Goal: Task Accomplishment & Management: Complete application form

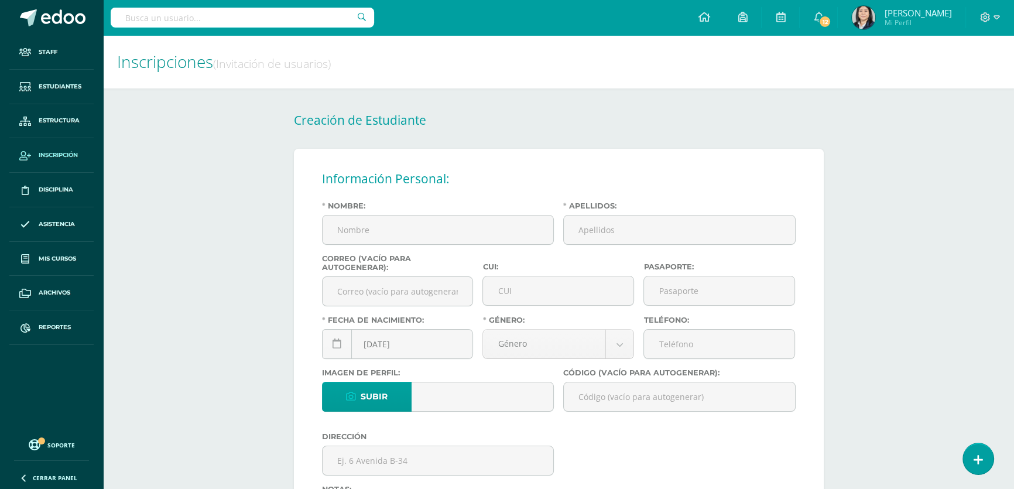
scroll to position [53, 0]
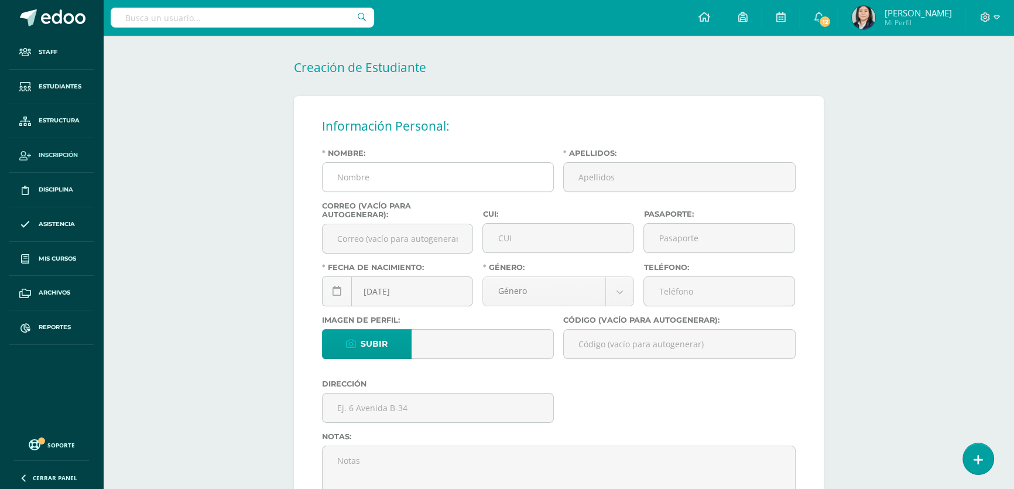
click at [404, 171] on input "Nombre:" at bounding box center [437, 177] width 231 height 29
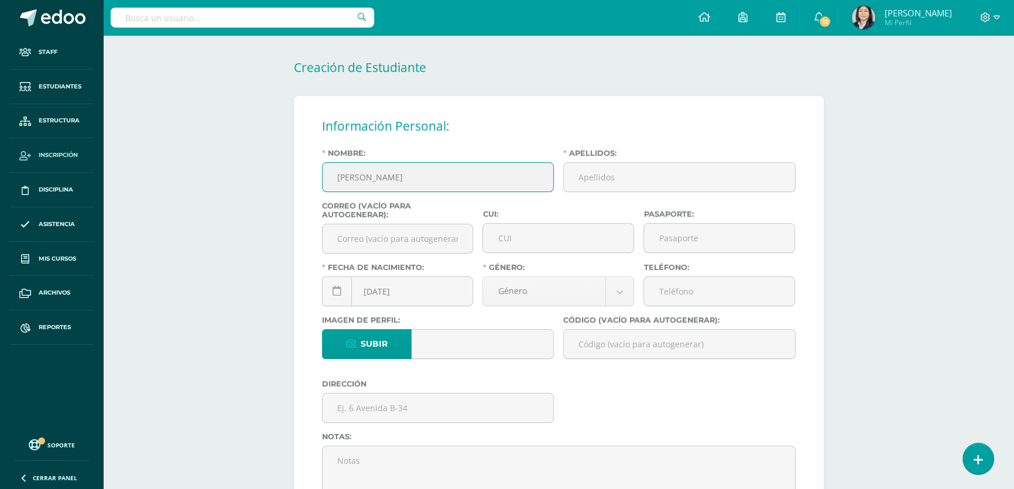
type input "Tirsa Valentina"
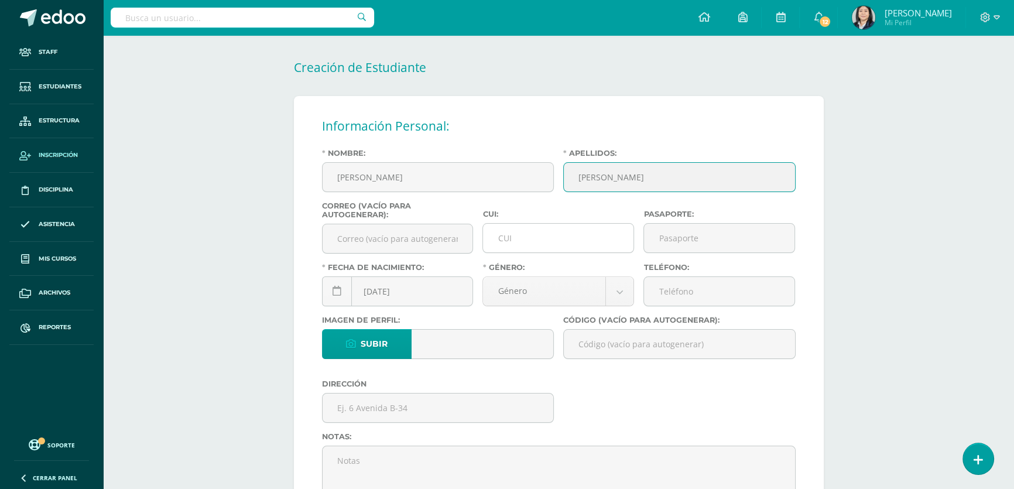
type input "Argueta Oliva"
click at [508, 246] on input "CUI:" at bounding box center [558, 238] width 150 height 29
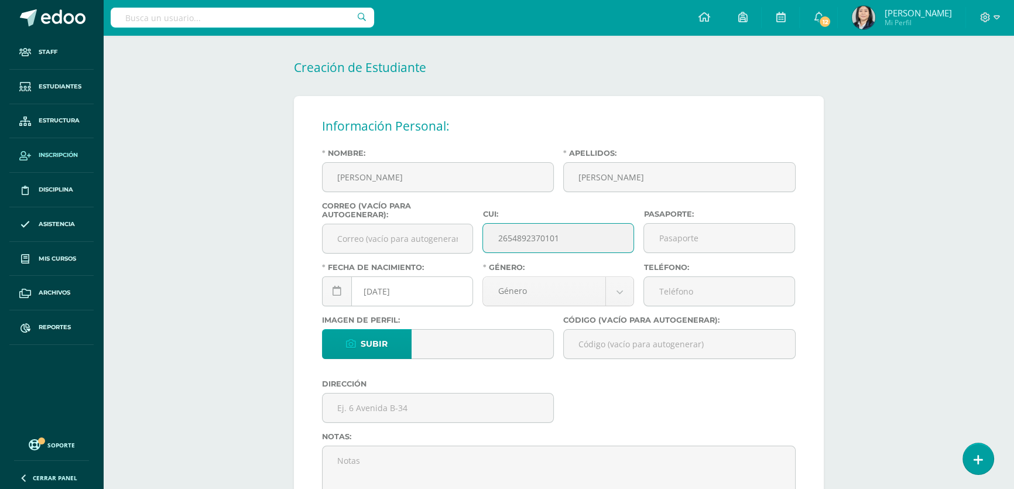
type input "2654892370101"
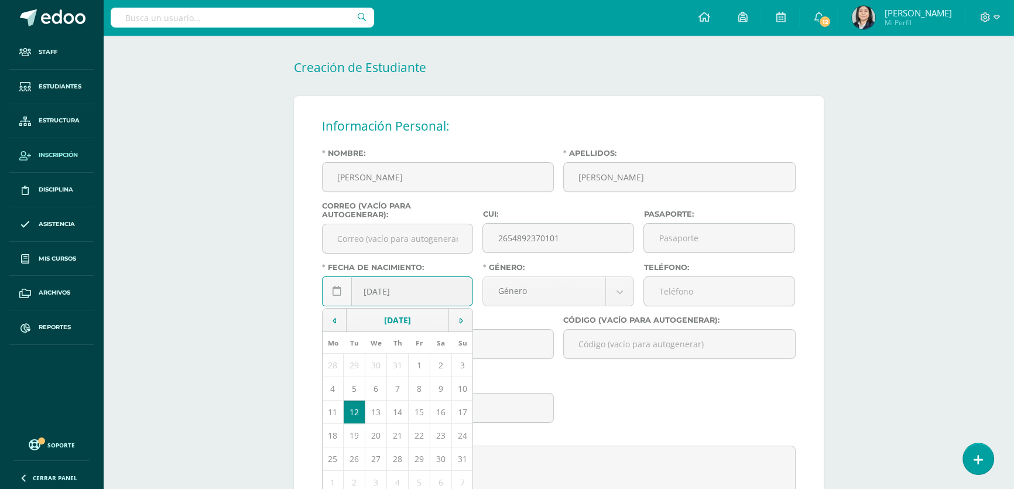
drag, startPoint x: 381, startPoint y: 296, endPoint x: 361, endPoint y: 292, distance: 20.2
click at [361, 292] on input "2025-08-12" at bounding box center [397, 291] width 150 height 29
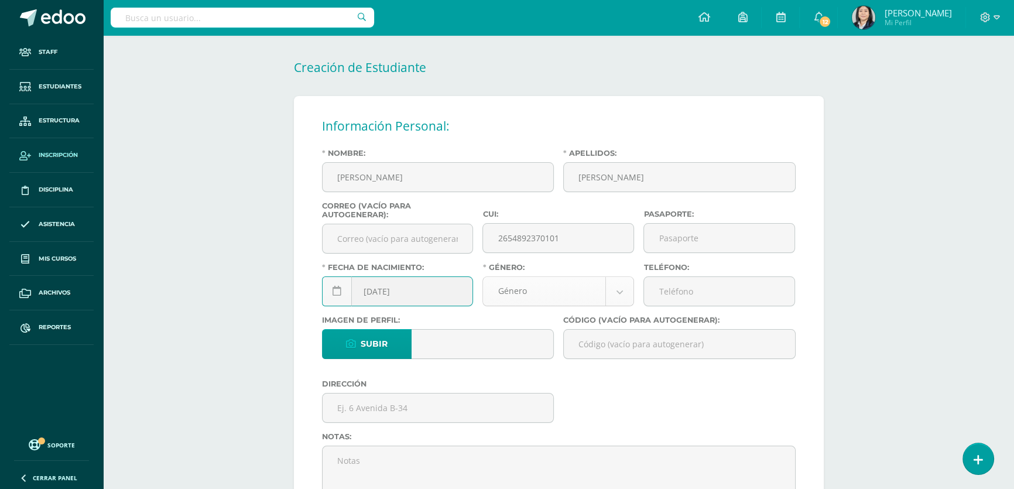
type input "2013-01-26"
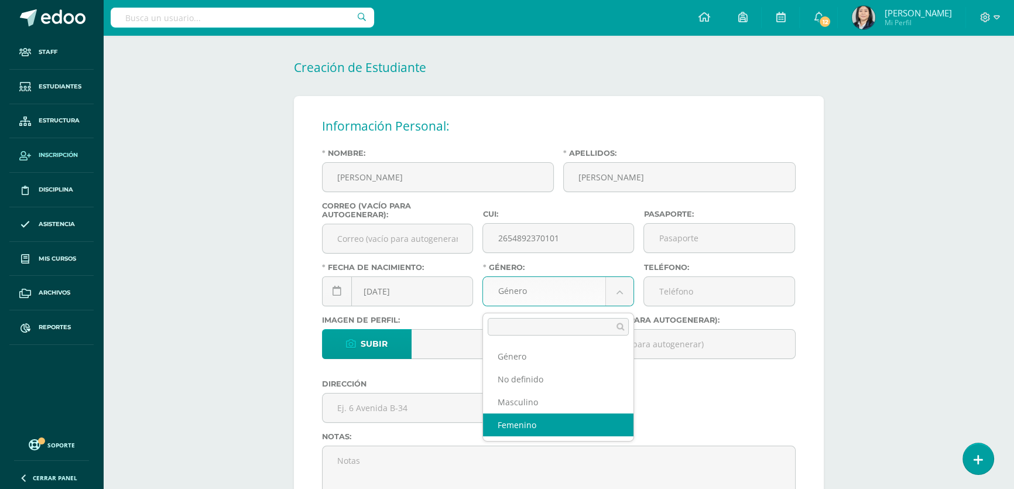
select select "female"
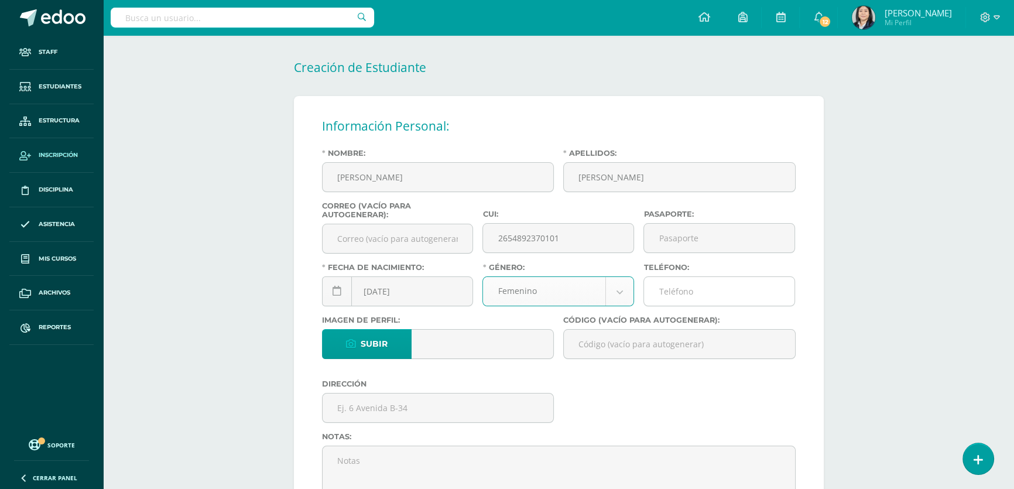
click at [686, 292] on input "Teléfono:" at bounding box center [719, 291] width 150 height 29
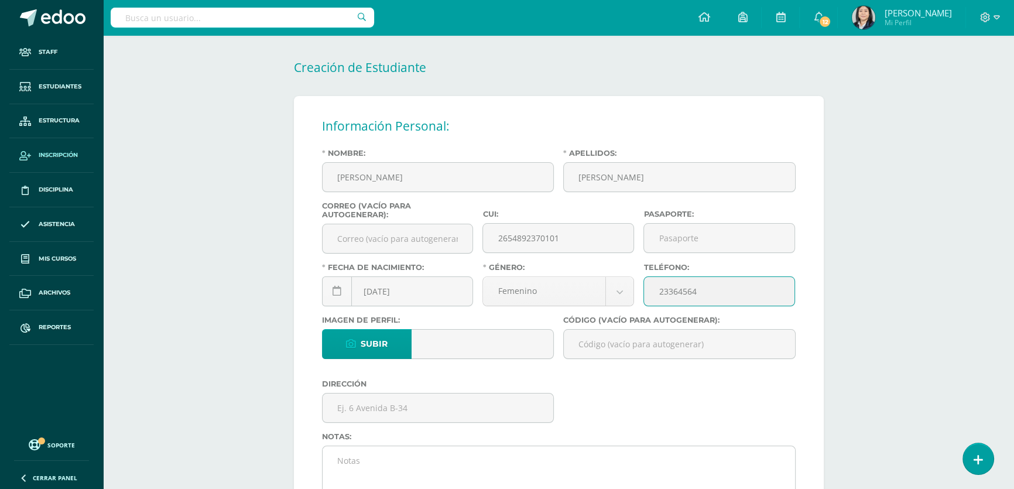
type input "23364564"
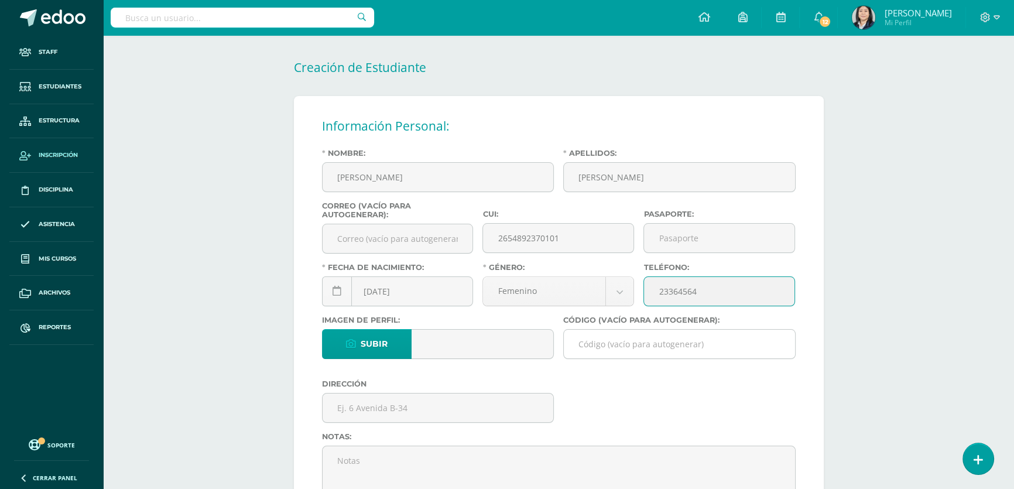
click at [606, 348] on input "Código (vacío para autogenerar):" at bounding box center [679, 343] width 231 height 29
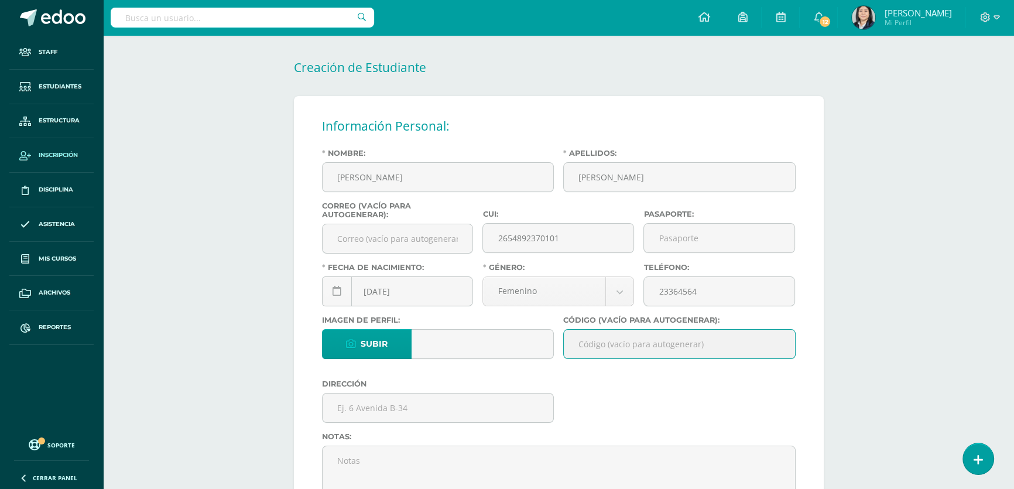
paste input "26TAO01"
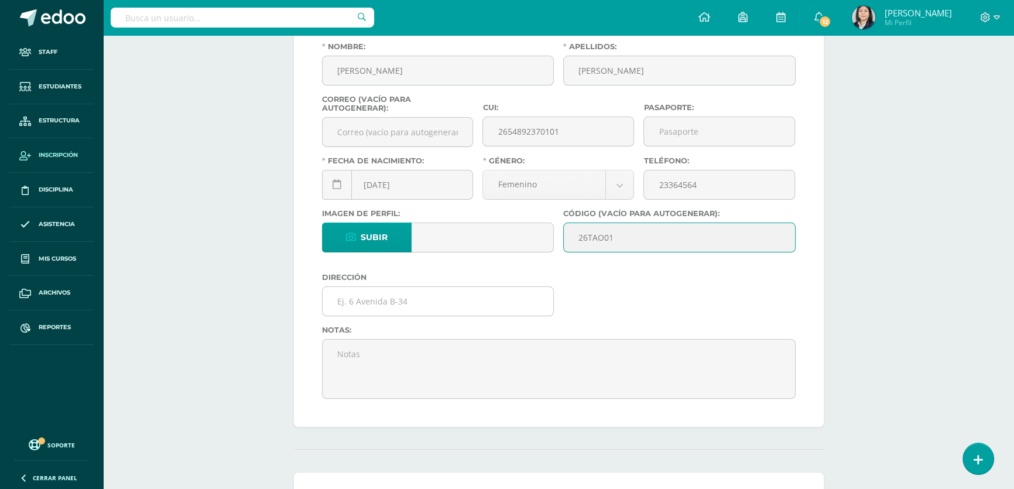
type input "26TAO01"
click at [411, 305] on input "text" at bounding box center [437, 301] width 231 height 29
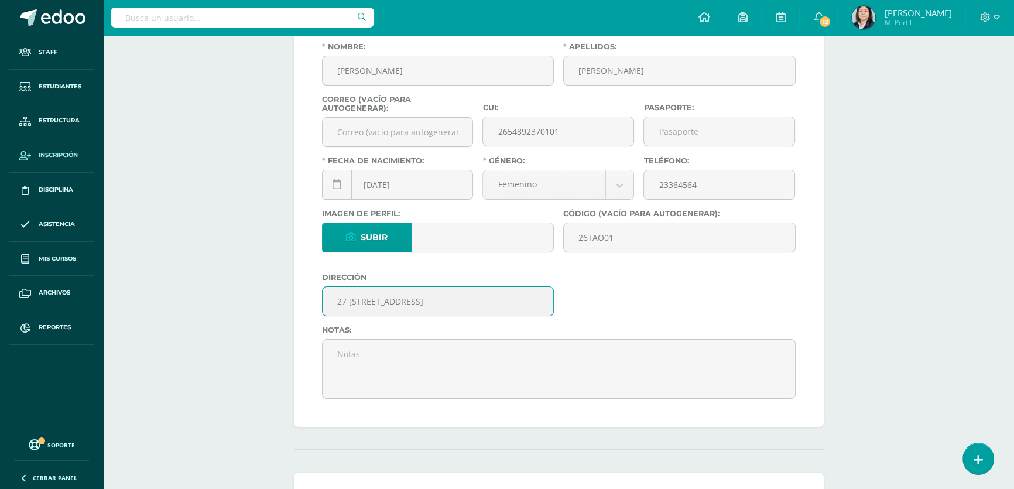
type input "27 Avenida 20-62 zona 5 Colonia La palmita"
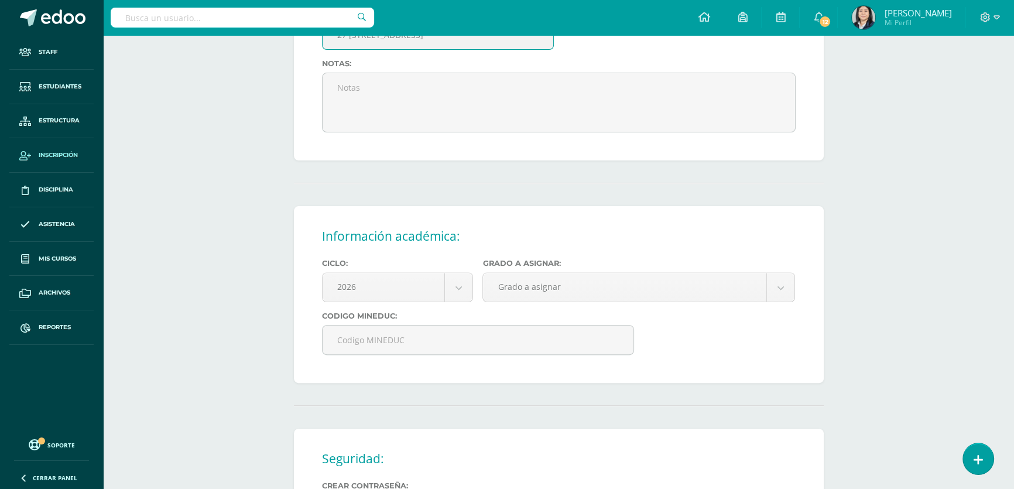
scroll to position [479, 0]
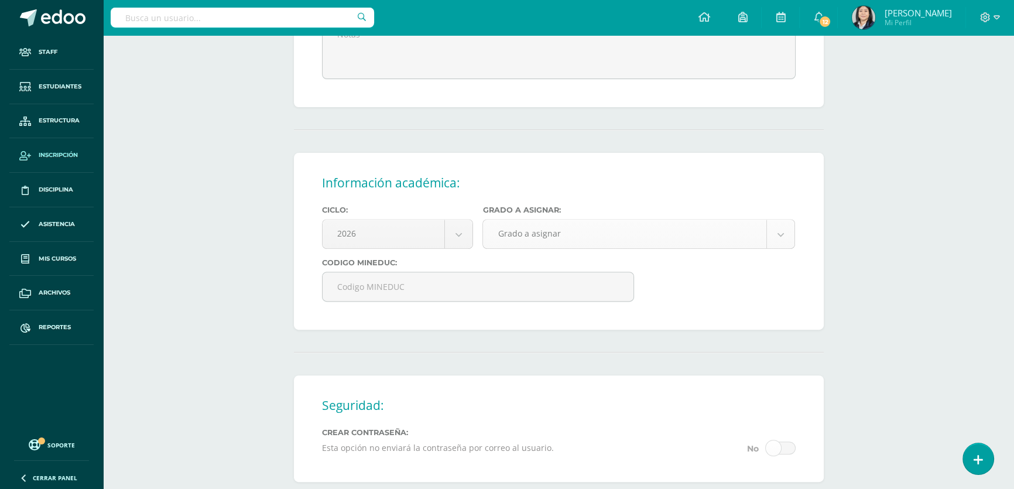
click at [566, 246] on body "Estudiante creado exitosamente Staff Estudiantes Estructura Inscripción Discipl…" at bounding box center [507, 90] width 1014 height 1138
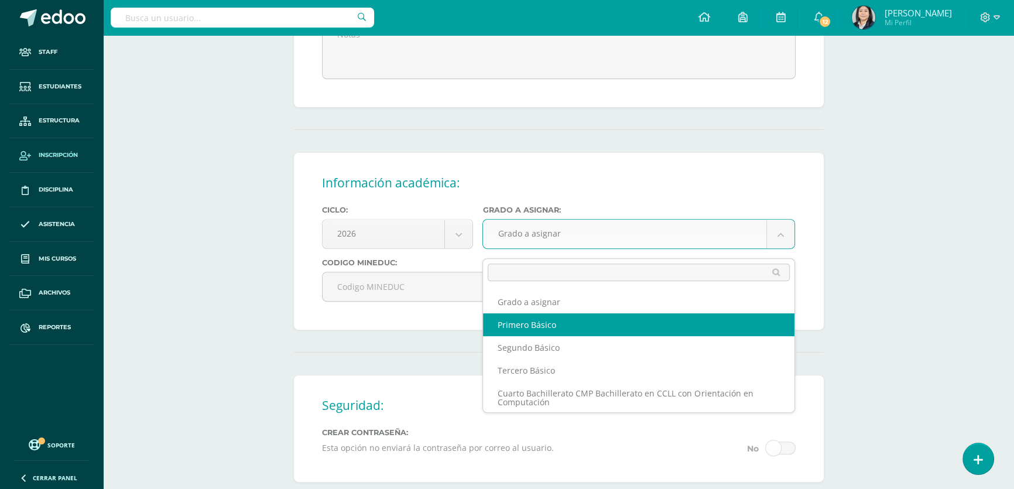
select select "10"
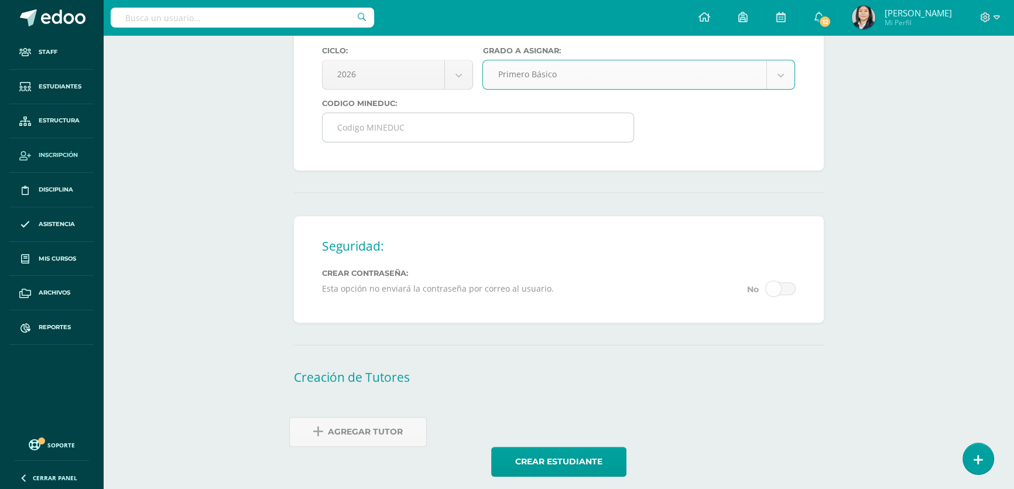
scroll to position [657, 0]
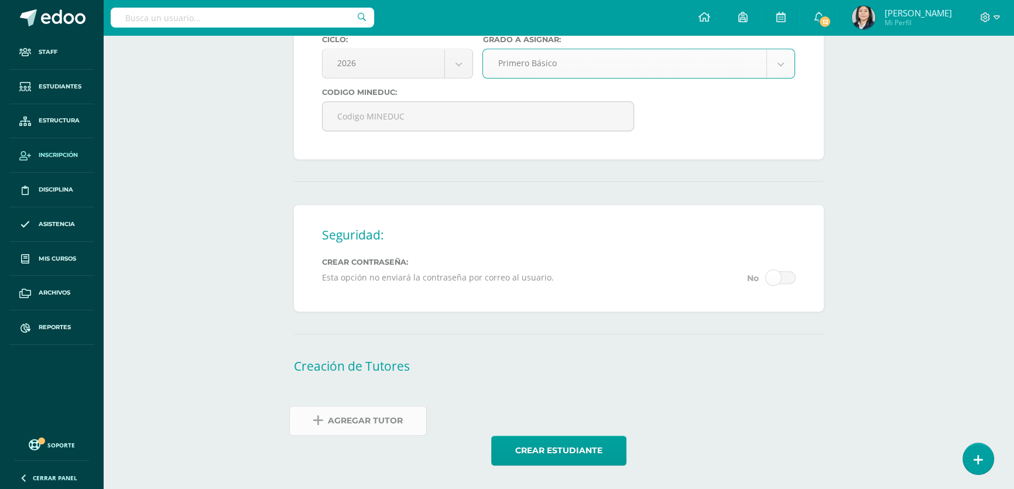
click at [384, 418] on span "Agregar Tutor" at bounding box center [365, 420] width 75 height 29
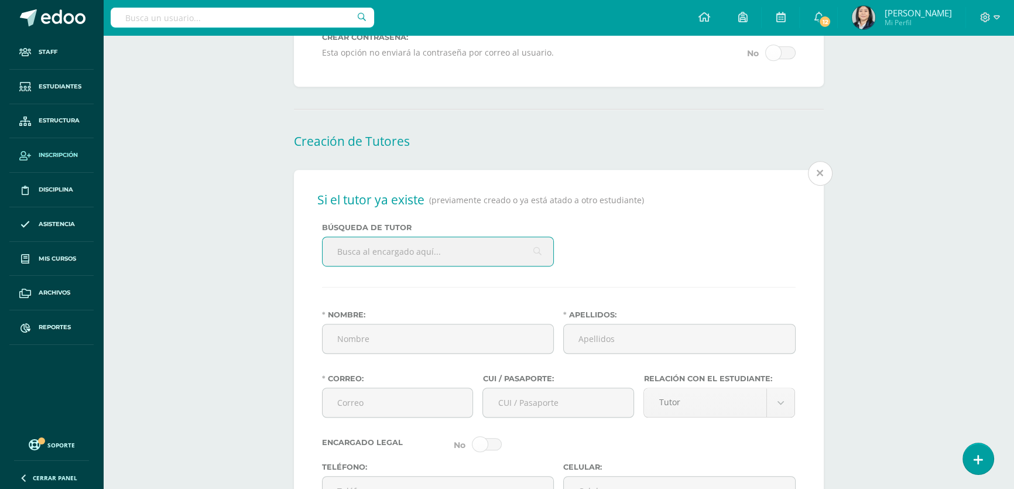
scroll to position [887, 0]
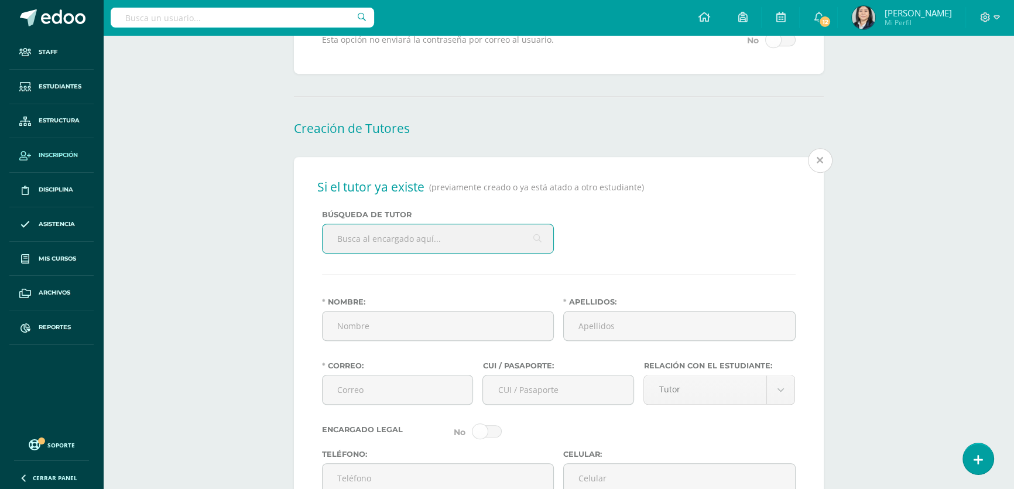
drag, startPoint x: 390, startPoint y: 249, endPoint x: 397, endPoint y: 247, distance: 6.7
click at [390, 248] on input "text" at bounding box center [437, 238] width 231 height 29
type input "heidy patricia oliva"
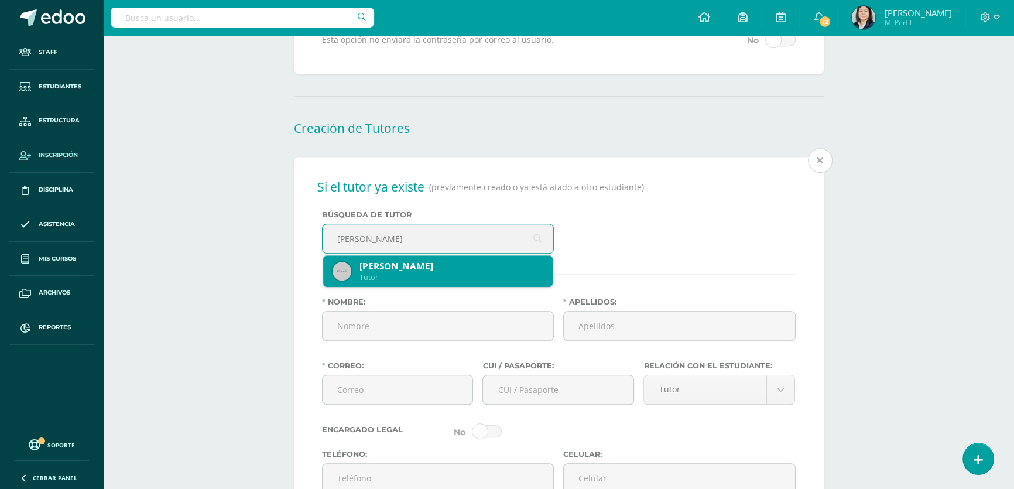
click at [410, 271] on div "Heidy Patricia Oliva Fernández" at bounding box center [451, 266] width 184 height 12
type input "Heidy Patricia"
type input "Oliva Fernández"
type input "lindaoliva1996@gmail.com"
type input "2188424300101"
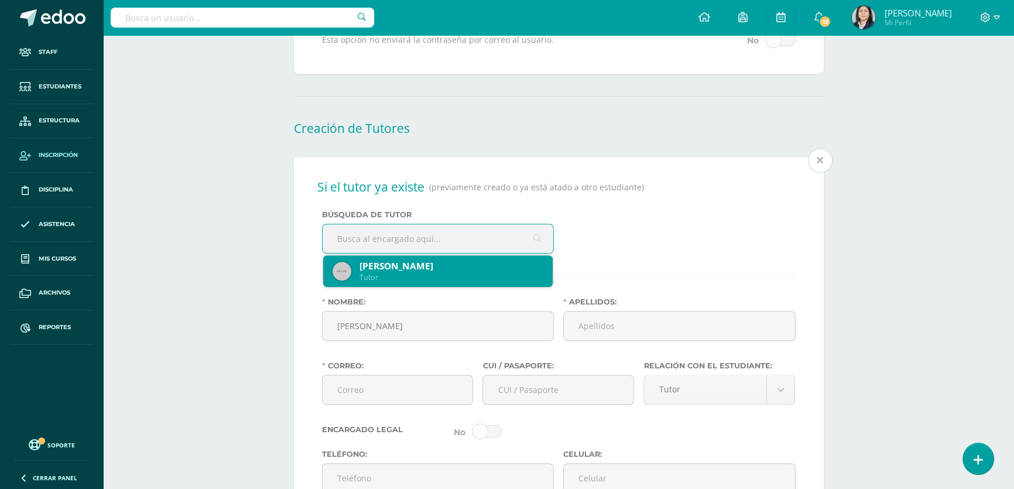
type input "59302270"
type input "23364564"
type input "27 Avenida 20-62 "A" Zona 5 La Palmita"
type input "1977-05-20"
type input "Guatemalteca"
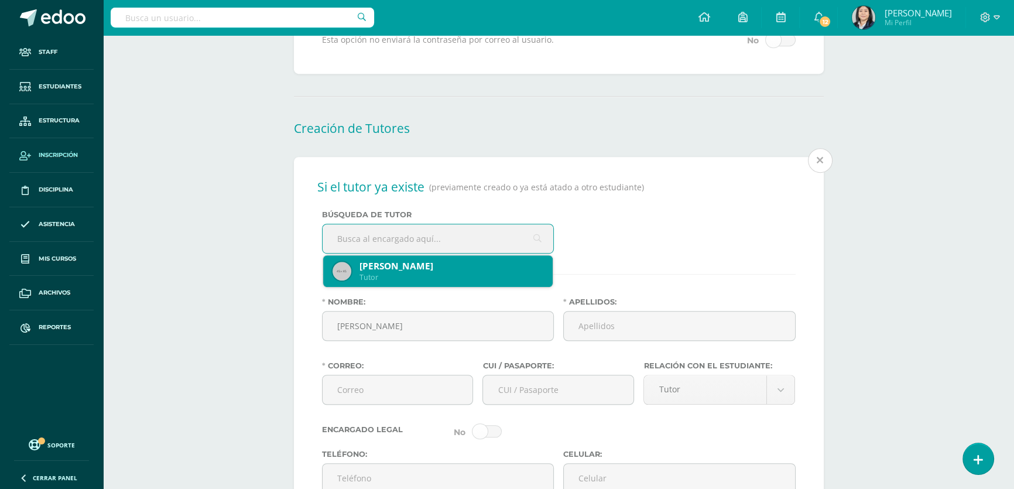
type input "Prosintec s.a."
type input "perito contador"
type input "Perito Contador"
select select "married"
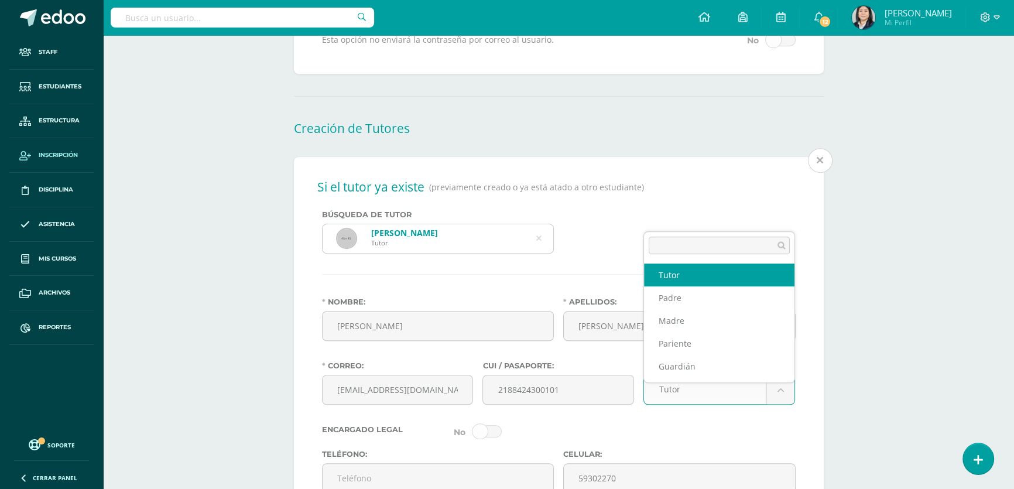
click at [781, 402] on body "Estudiante creado exitosamente Staff Estudiantes Estructura Inscripción Discipl…" at bounding box center [507, 110] width 1014 height 1995
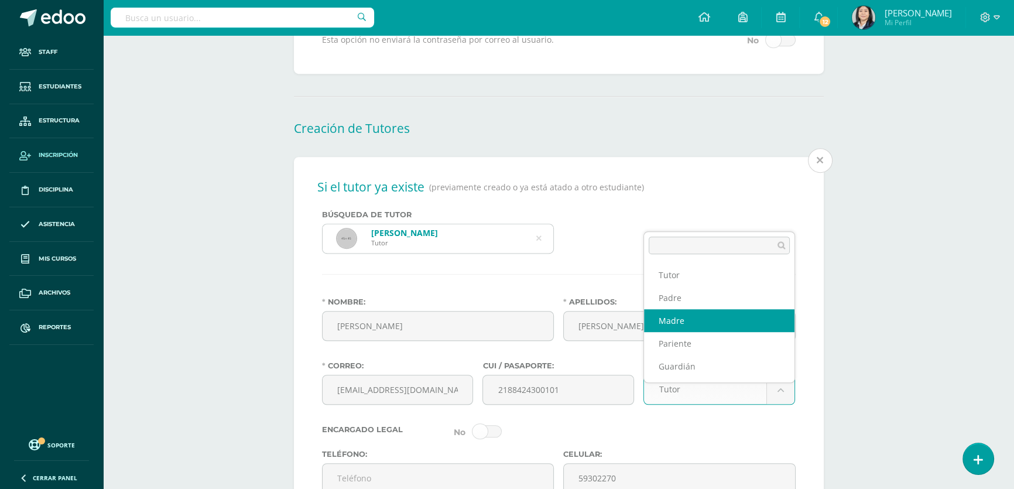
select select "Madre"
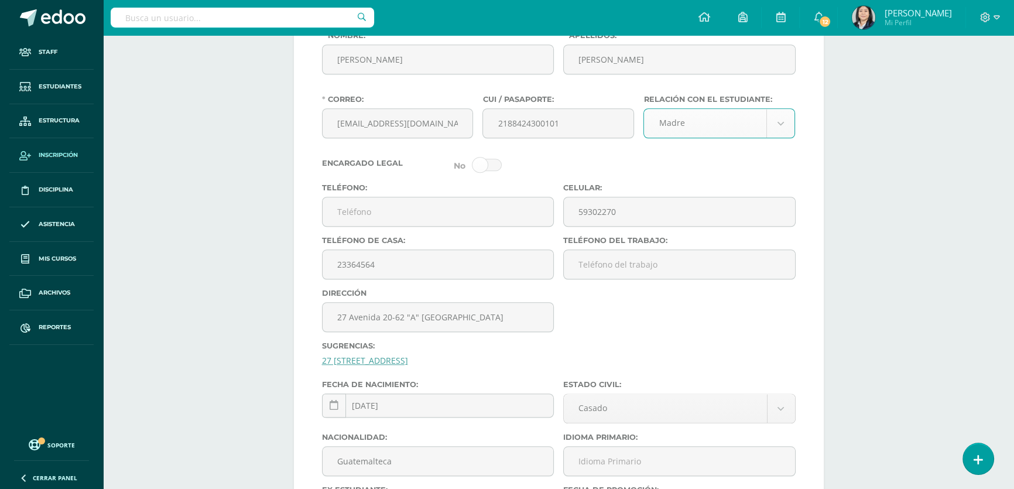
scroll to position [1259, 0]
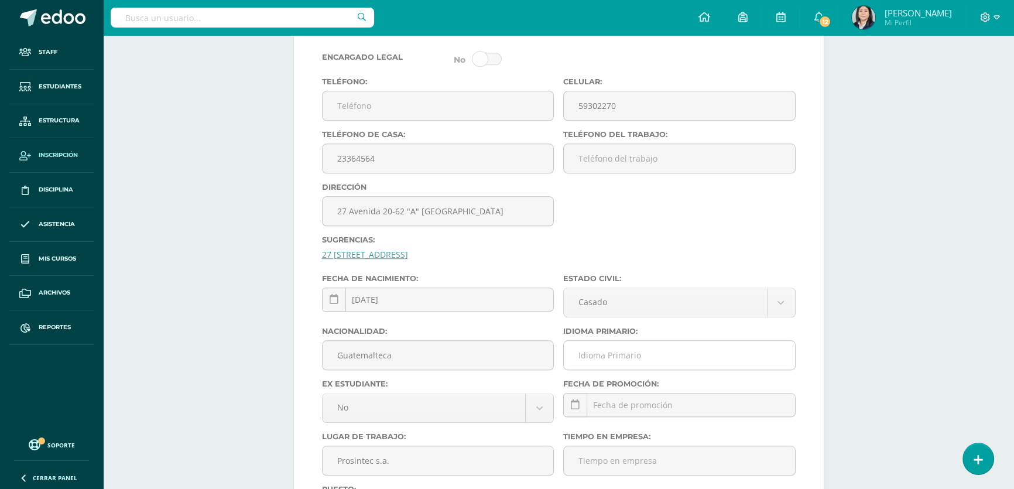
click at [606, 369] on input "Idioma Primario:" at bounding box center [679, 355] width 231 height 29
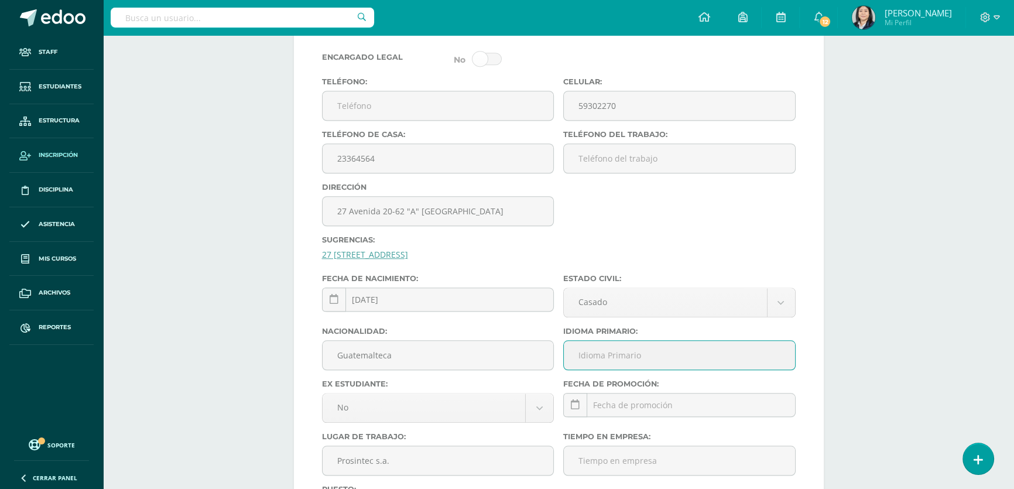
type input "Español"
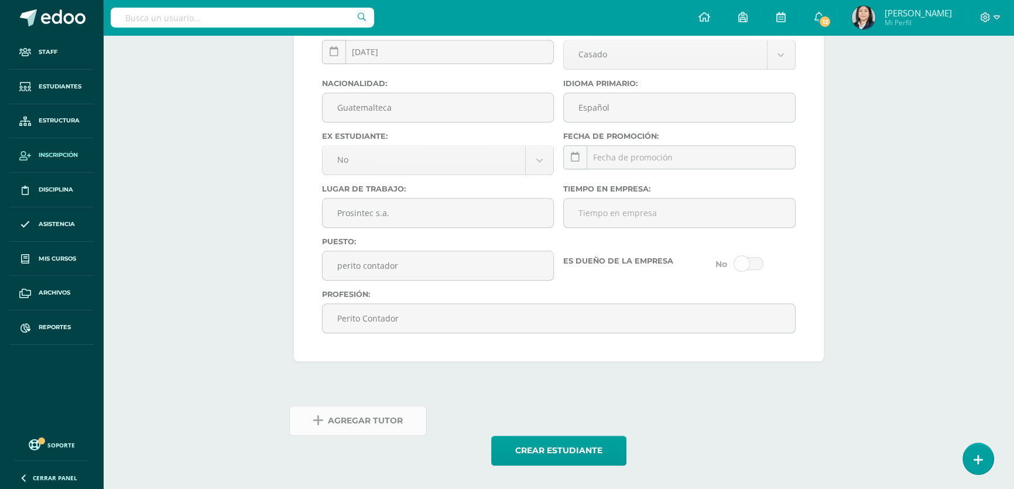
click at [369, 421] on span "Agregar Tutor" at bounding box center [365, 420] width 75 height 29
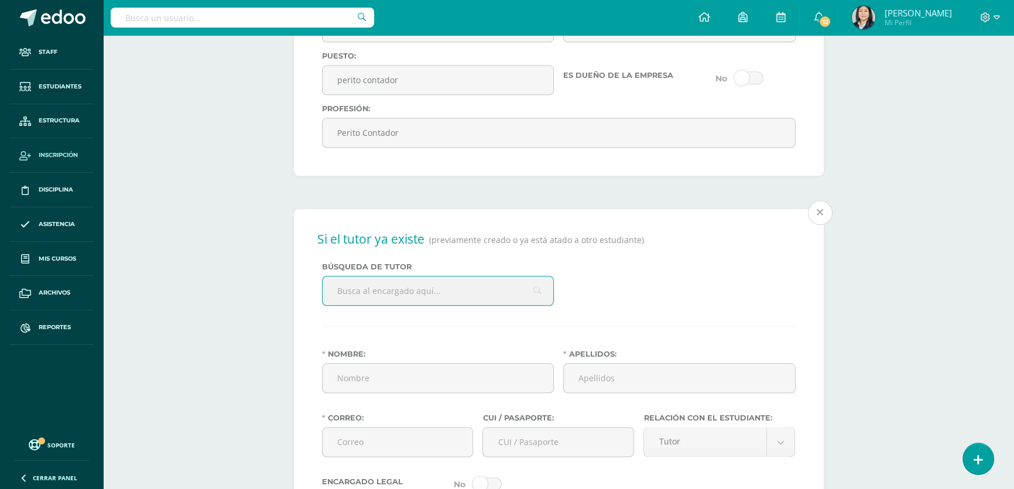
scroll to position [1754, 0]
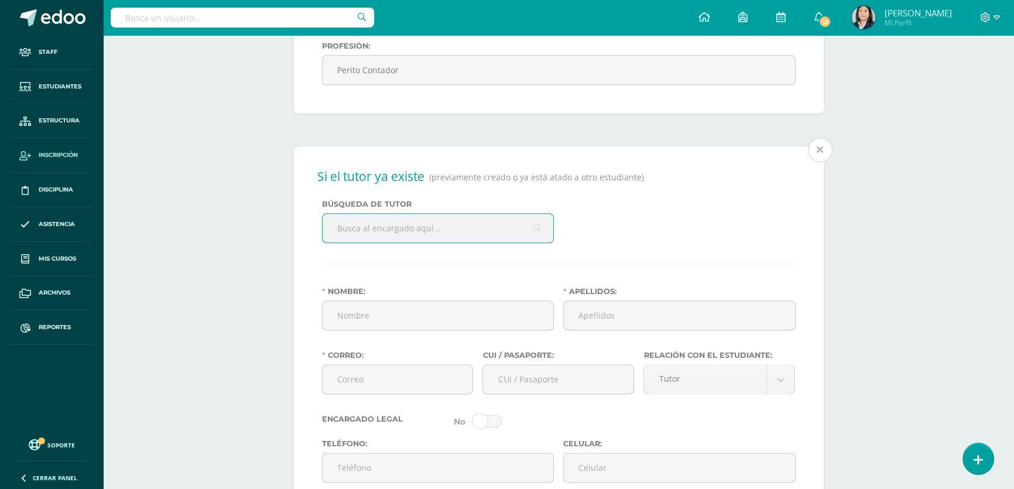
click at [413, 242] on input "text" at bounding box center [437, 228] width 231 height 29
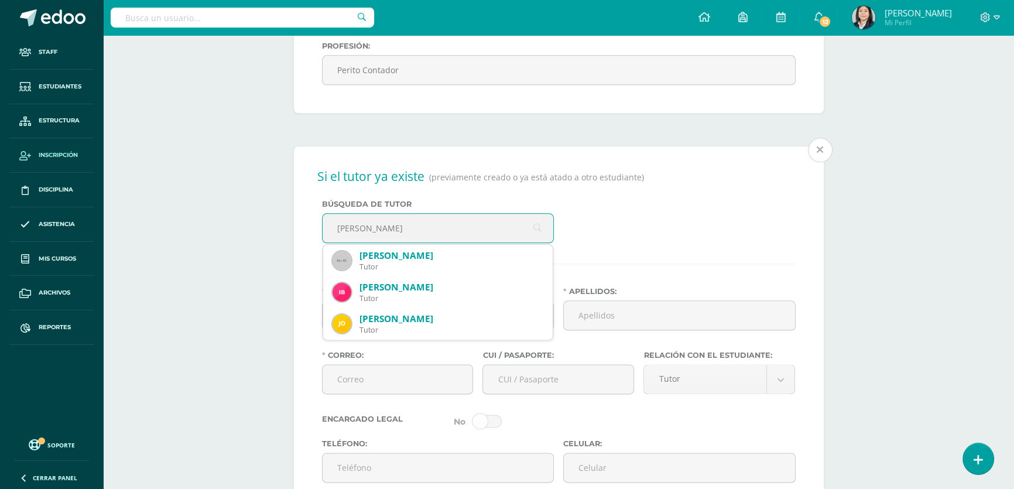
type input "josue abraham"
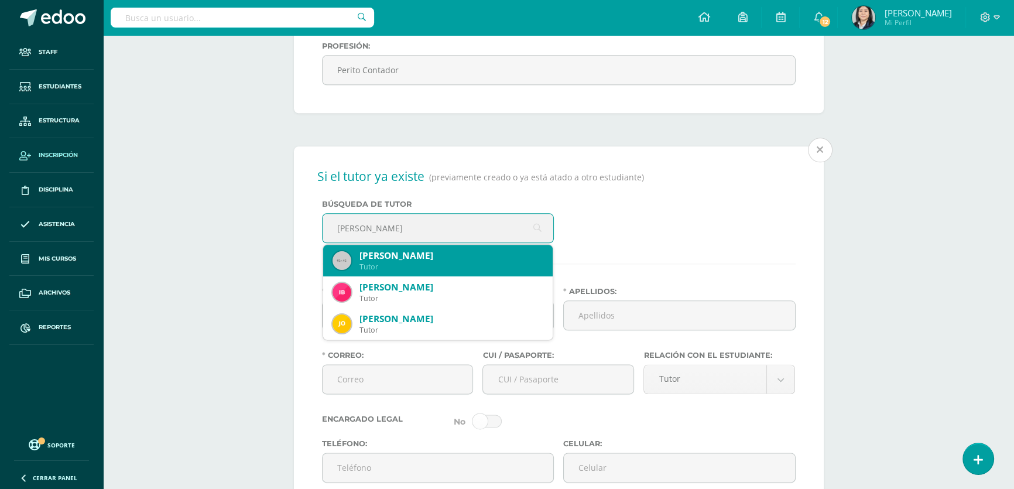
click at [462, 262] on div "Josué Abraham Argueta Oscal" at bounding box center [451, 255] width 184 height 12
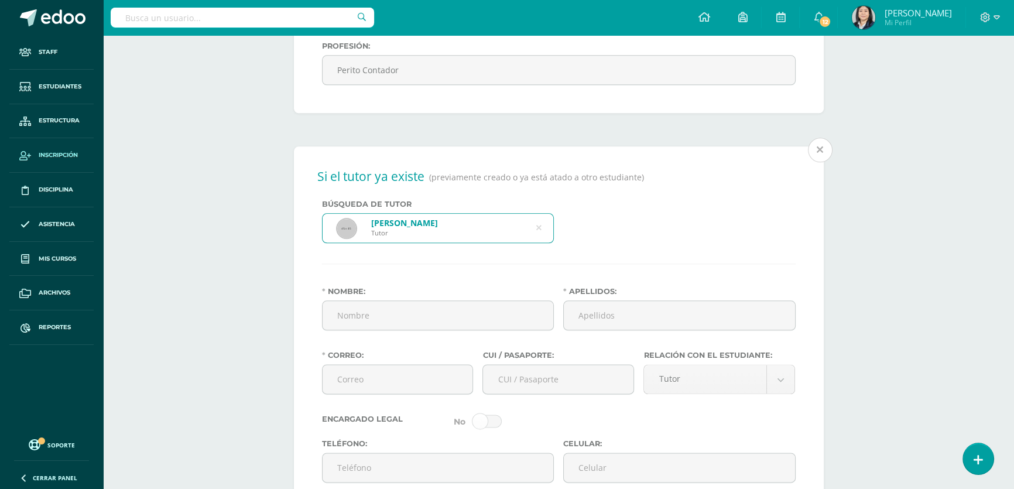
type input "Josué Abraham"
type input "Argueta Oscal"
type input "jargueta01@gmail.com"
type input "1856990650101"
type input "33504902"
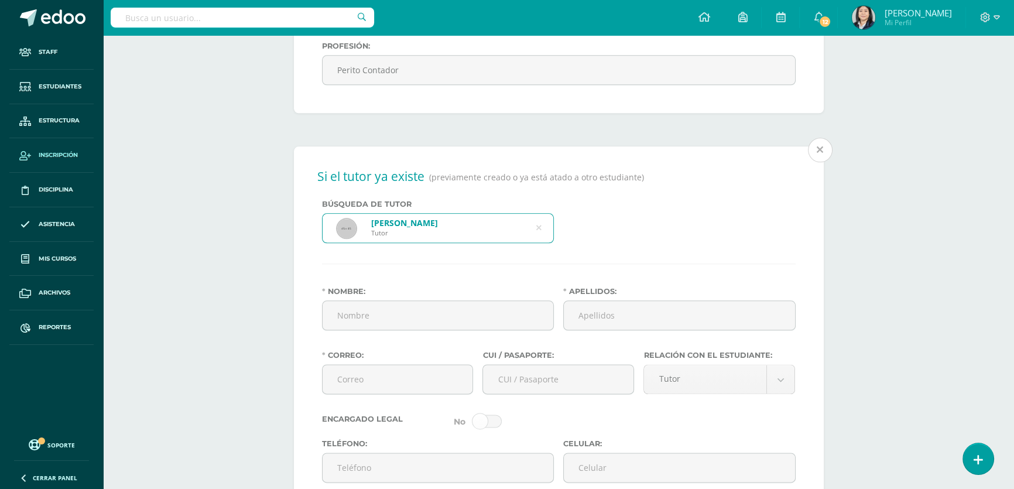
type input "23364564"
type input "27 Avenida 20-62 "A" Zona 5 La Palmita"
type input "1975-03-08"
type input "Guatemalteco"
type input "Municipalidad de Guatemala"
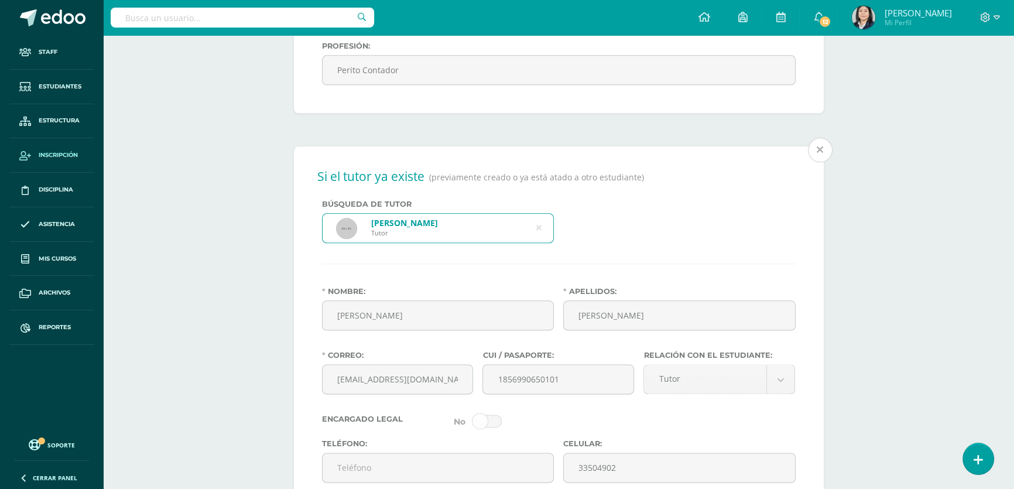
type input "Arquitecto"
select select "married"
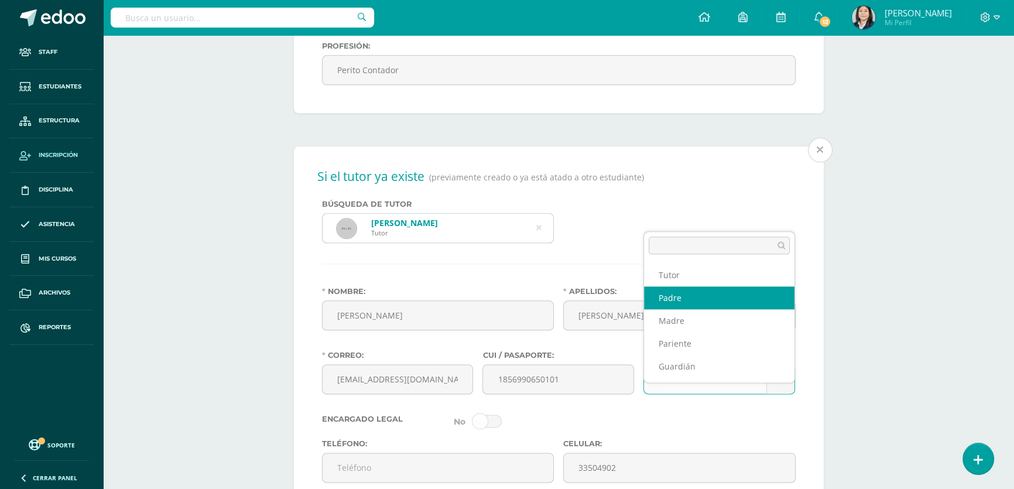
select select "Padre"
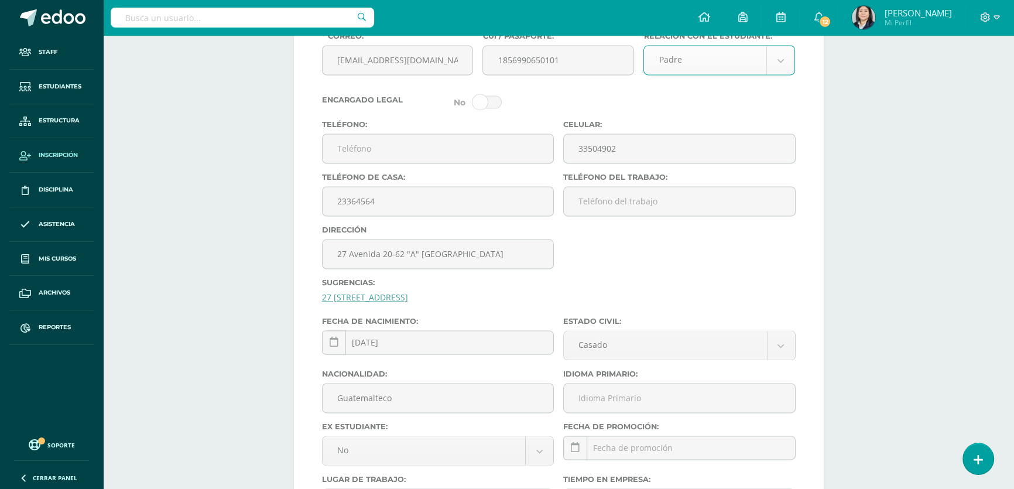
scroll to position [2127, 0]
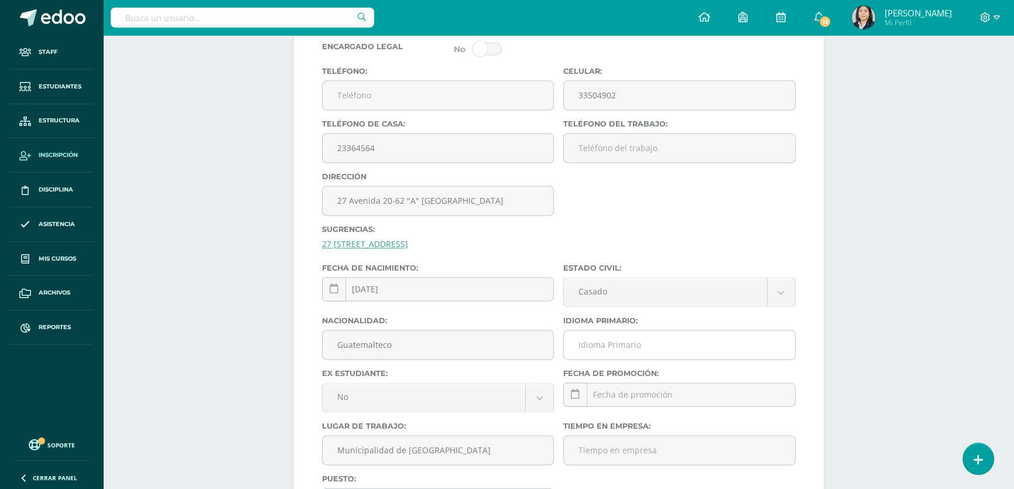
click at [622, 359] on input "Idioma Primario:" at bounding box center [679, 344] width 231 height 29
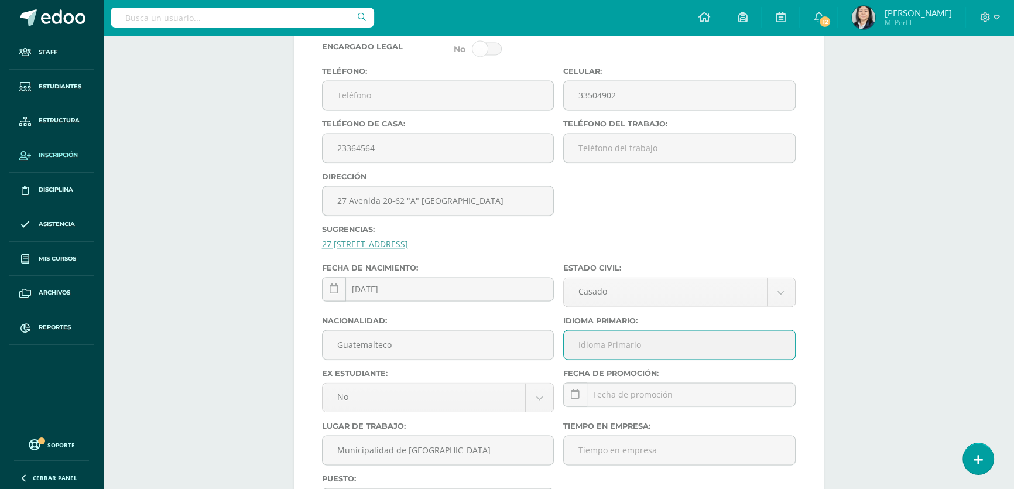
type input "Español"
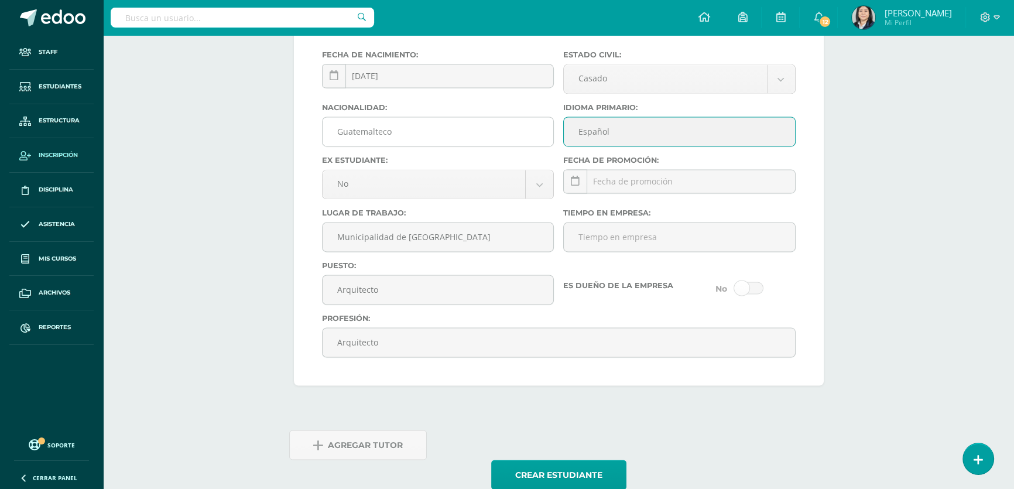
scroll to position [2393, 0]
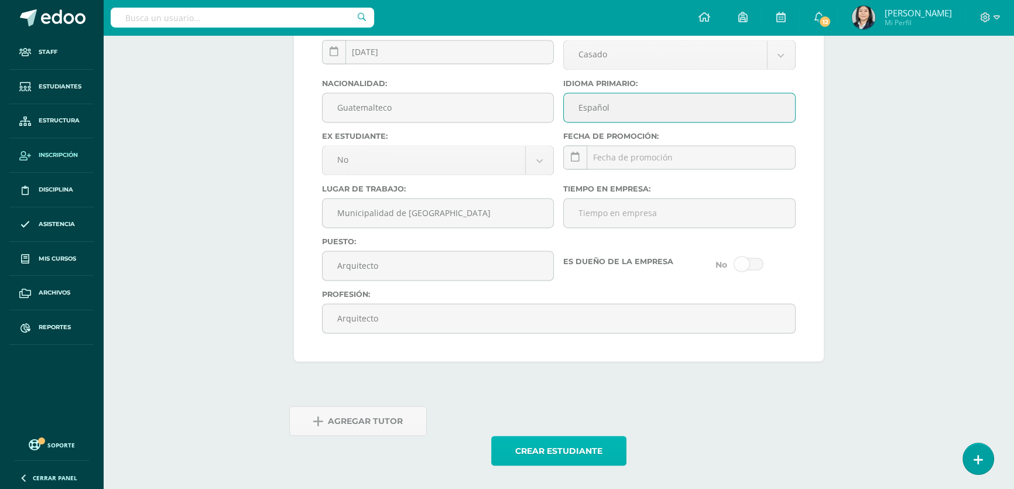
click at [569, 446] on button "Crear estudiante" at bounding box center [558, 450] width 135 height 30
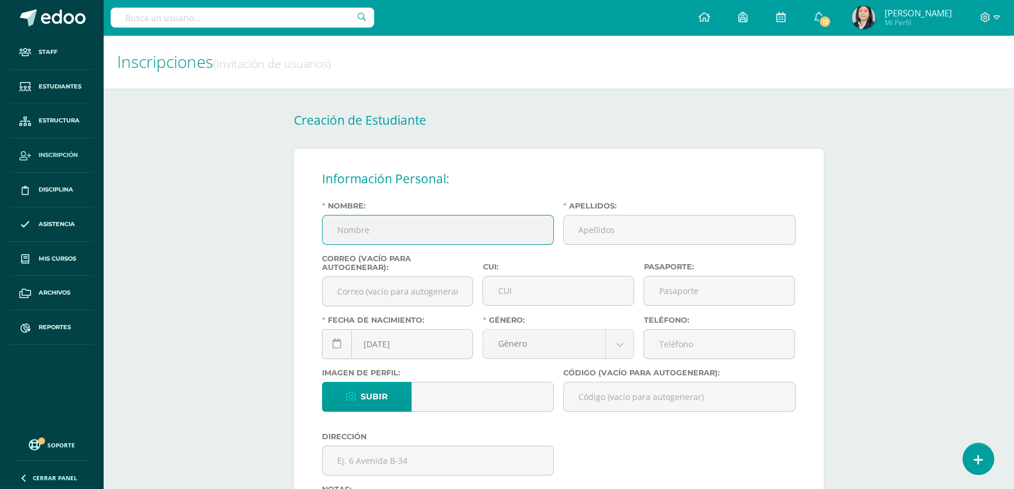
click at [420, 229] on input "Nombre:" at bounding box center [437, 229] width 231 height 29
type input "Patricia Lorena"
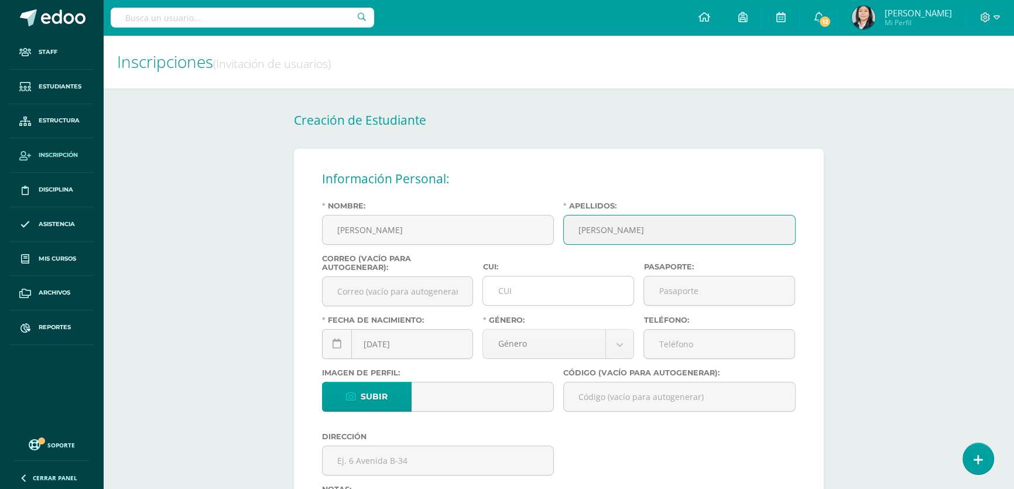
type input "Baltodano Gutierrez"
click at [518, 293] on input "CUI:" at bounding box center [558, 290] width 150 height 29
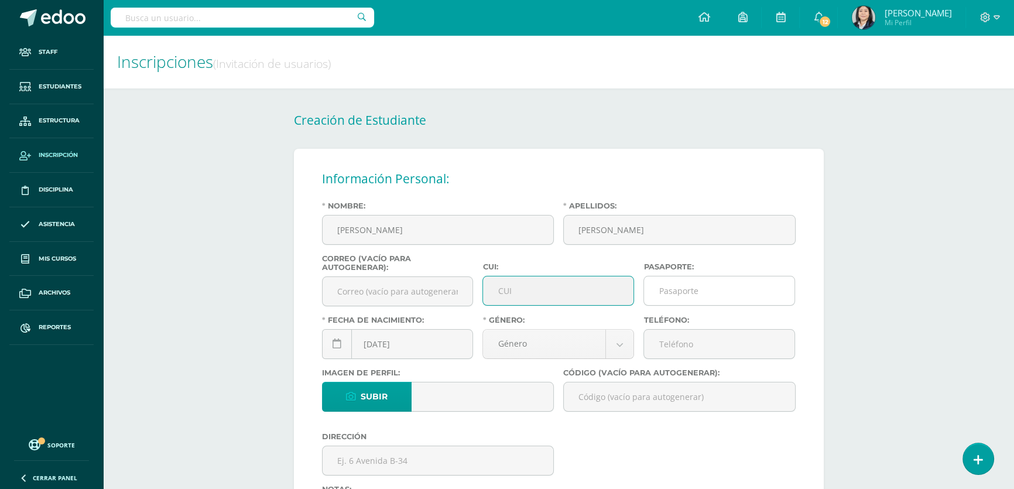
click at [693, 298] on input "Pasaporte:" at bounding box center [719, 290] width 150 height 29
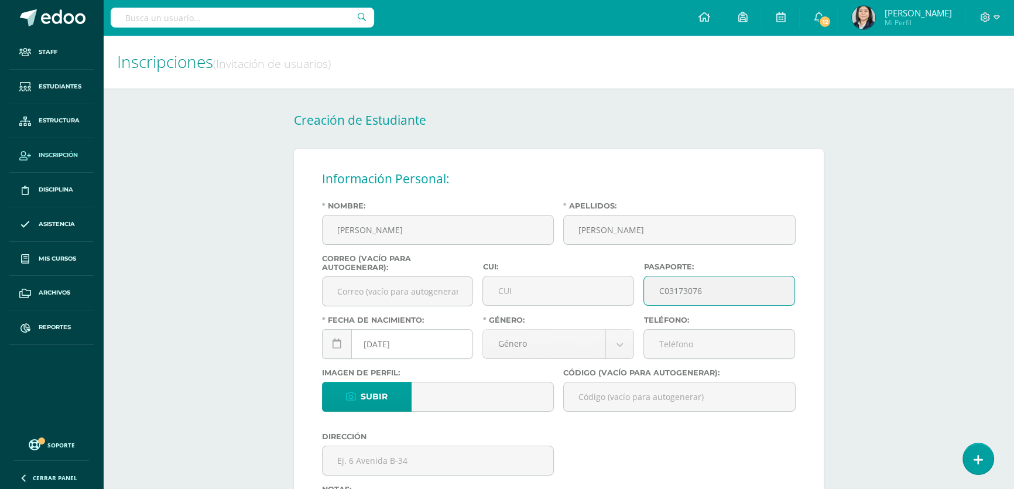
type input "C03173076"
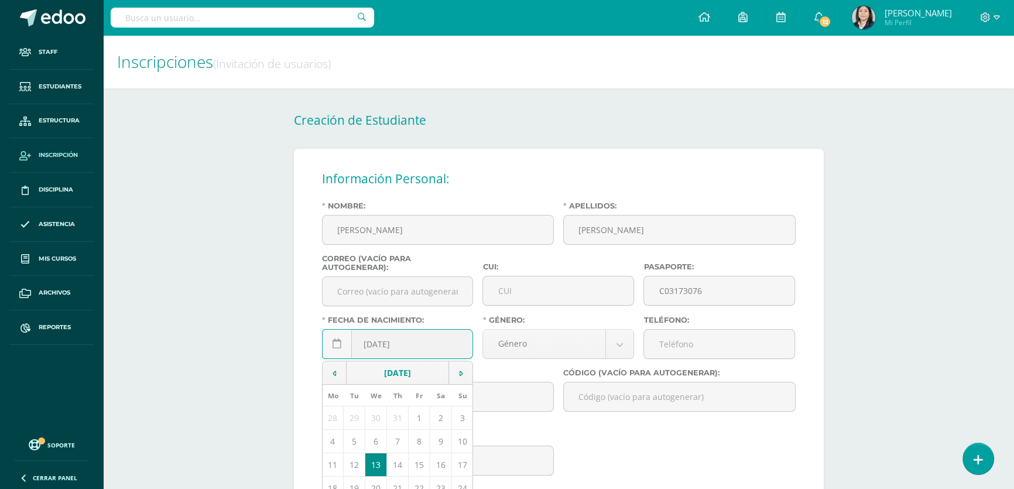
drag, startPoint x: 380, startPoint y: 344, endPoint x: 373, endPoint y: 346, distance: 7.8
click at [373, 346] on input "[DATE]" at bounding box center [397, 343] width 150 height 29
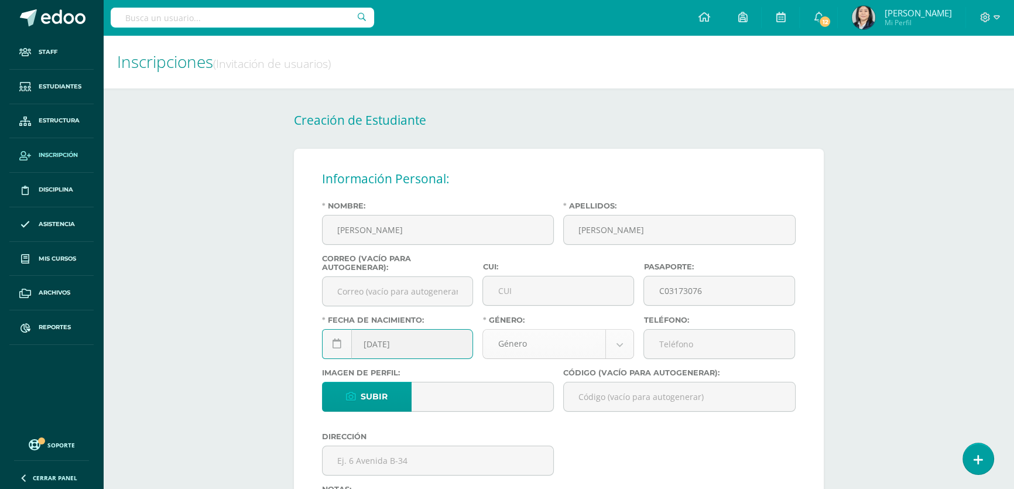
type input "2013-08-28"
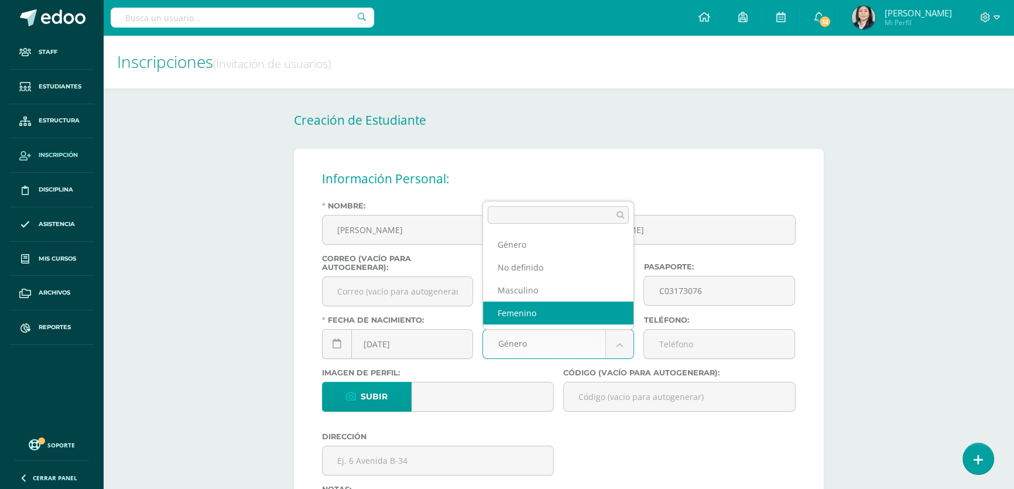
select select "female"
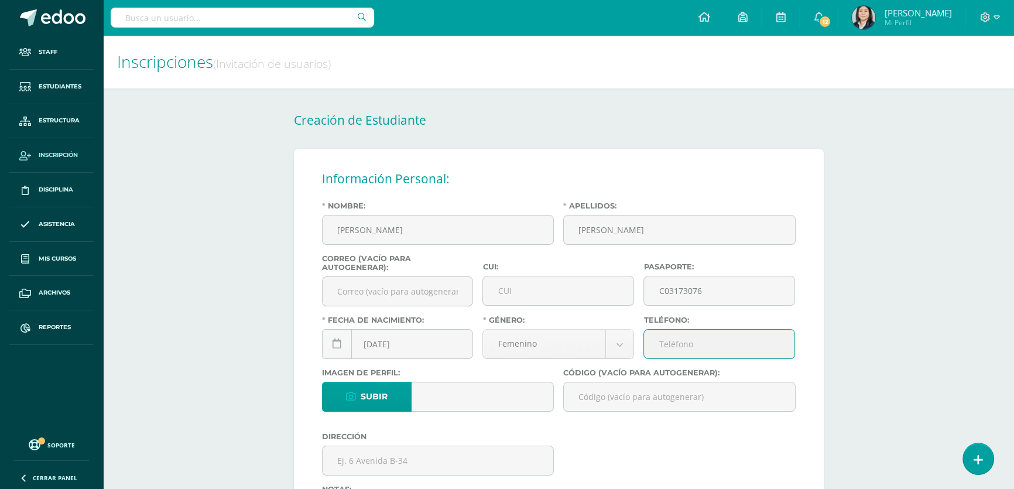
click at [666, 353] on input "Teléfono:" at bounding box center [719, 343] width 150 height 29
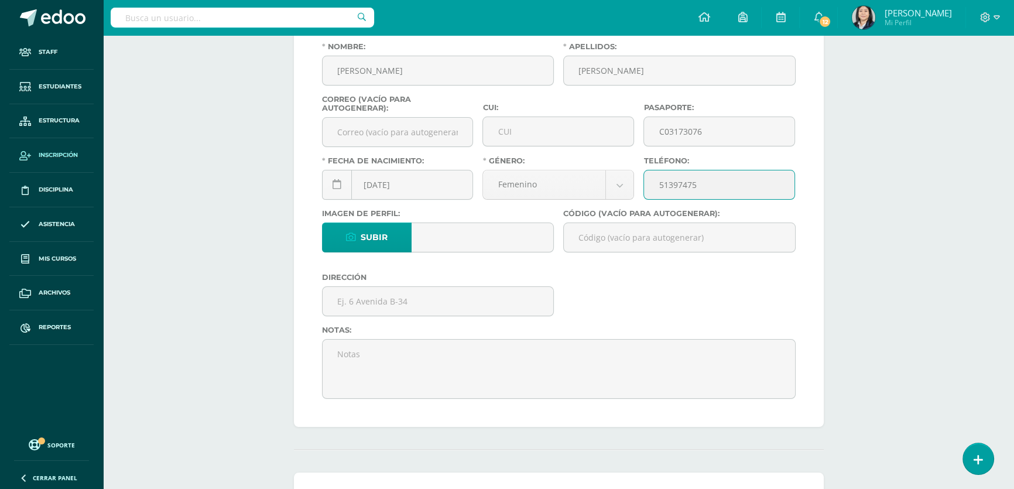
scroll to position [212, 0]
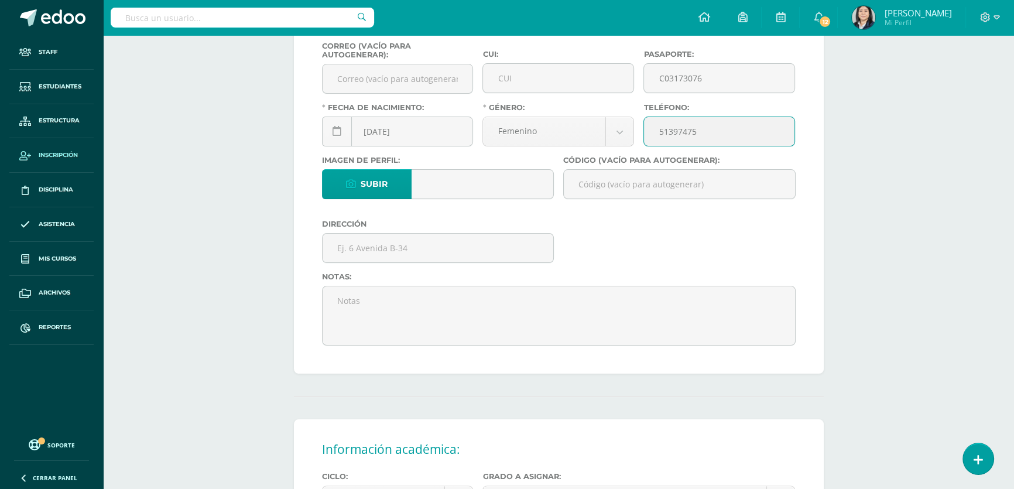
type input "51397475"
click at [610, 189] on input "Código (vacío para autogenerar):" at bounding box center [679, 184] width 231 height 29
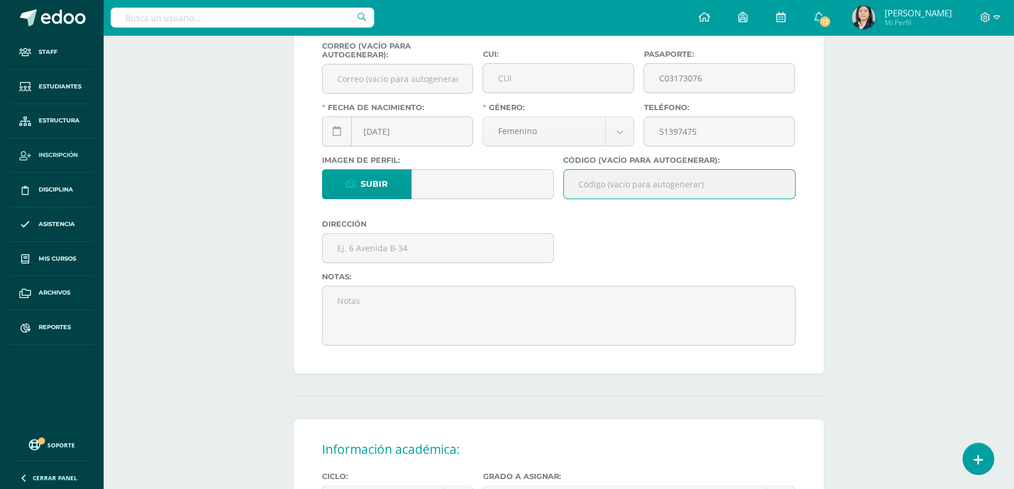
paste input "26PBG01"
type input "26PBG01"
click at [393, 246] on input "text" at bounding box center [437, 248] width 231 height 29
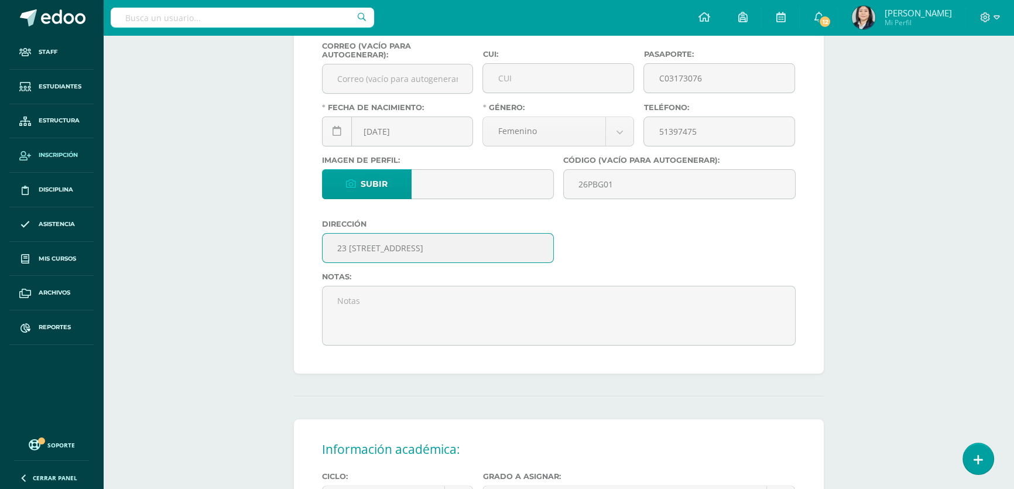
scroll to position [425, 0]
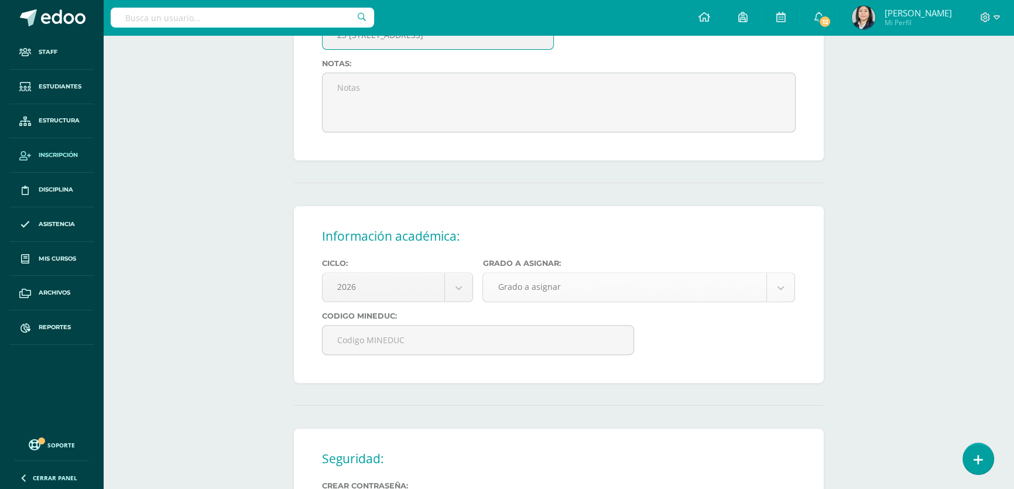
type input "23 Calle 00-31 zona 1"
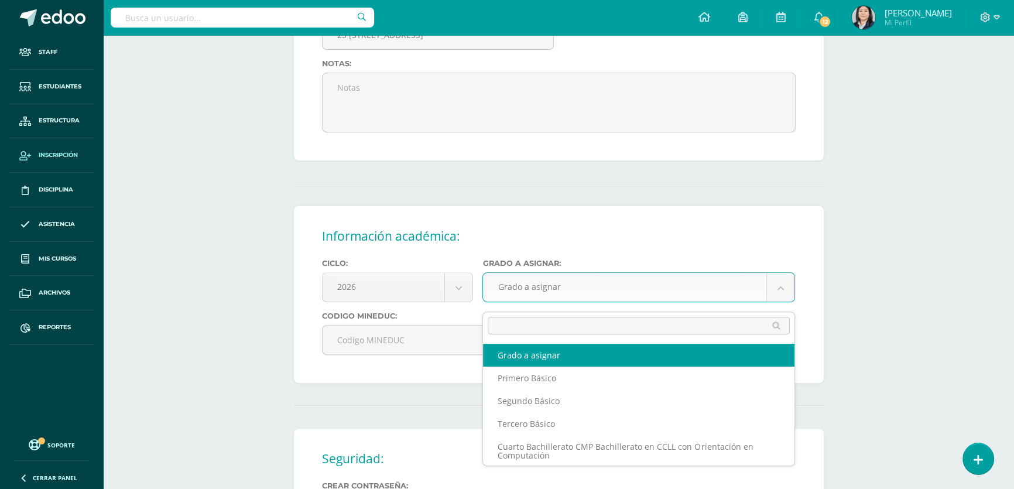
click at [511, 289] on body "Estudiante creado exitosamente Staff Estudiantes Estructura Inscripción Discipl…" at bounding box center [507, 144] width 1014 height 1138
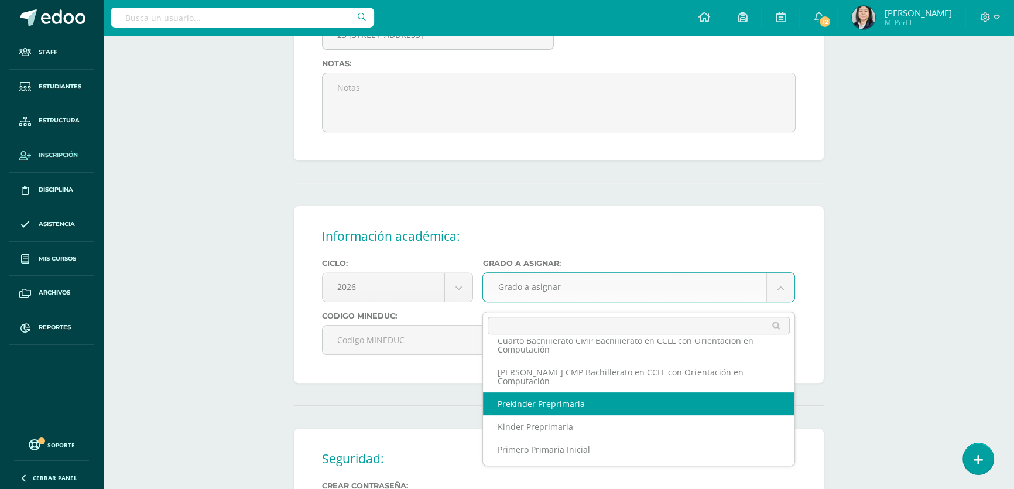
scroll to position [0, 0]
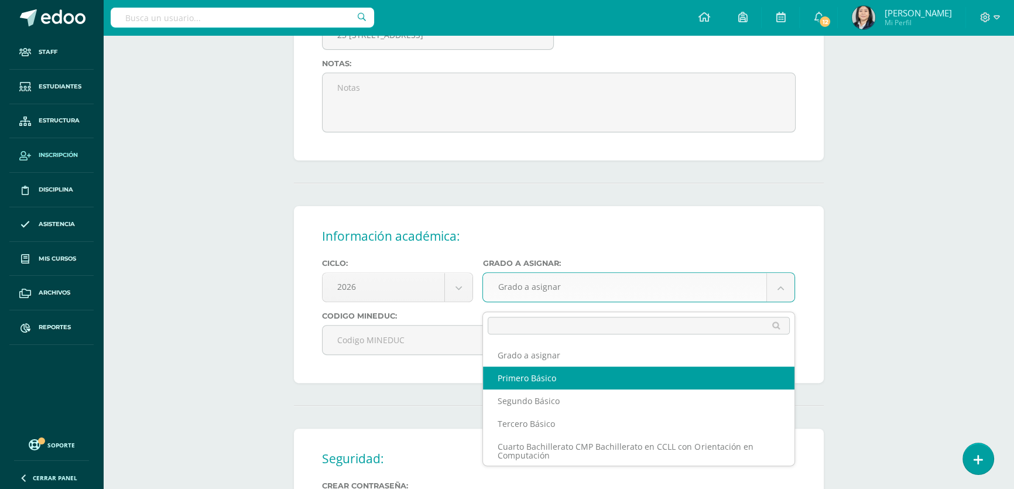
select select "10"
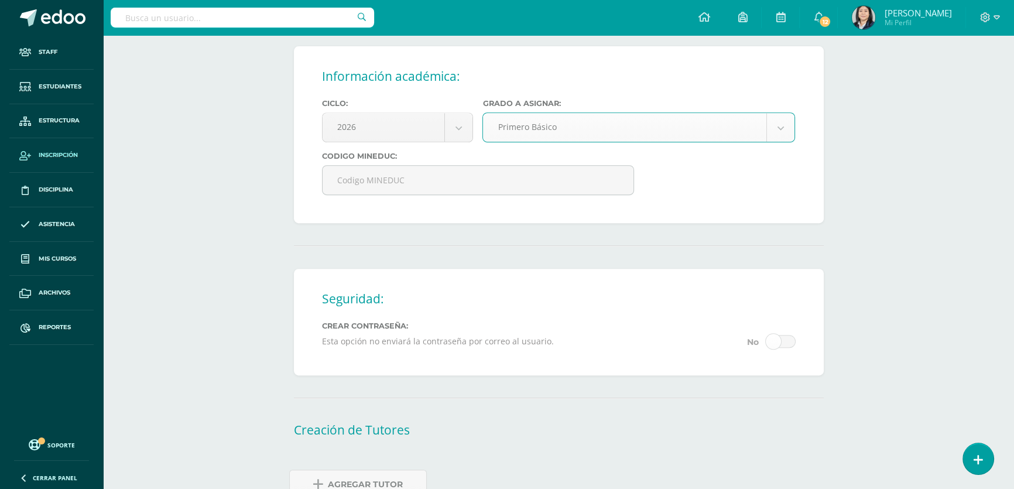
scroll to position [638, 0]
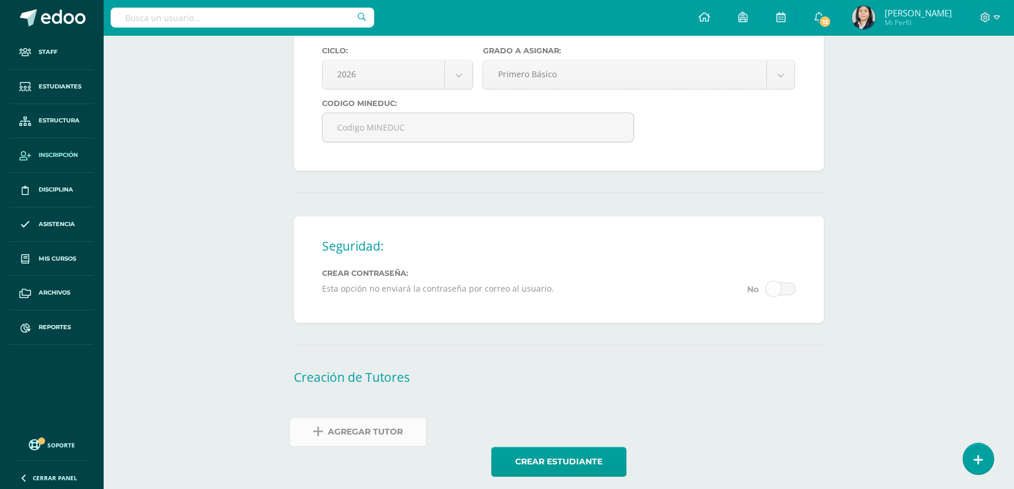
click at [375, 445] on span "Agregar Tutor" at bounding box center [365, 431] width 75 height 29
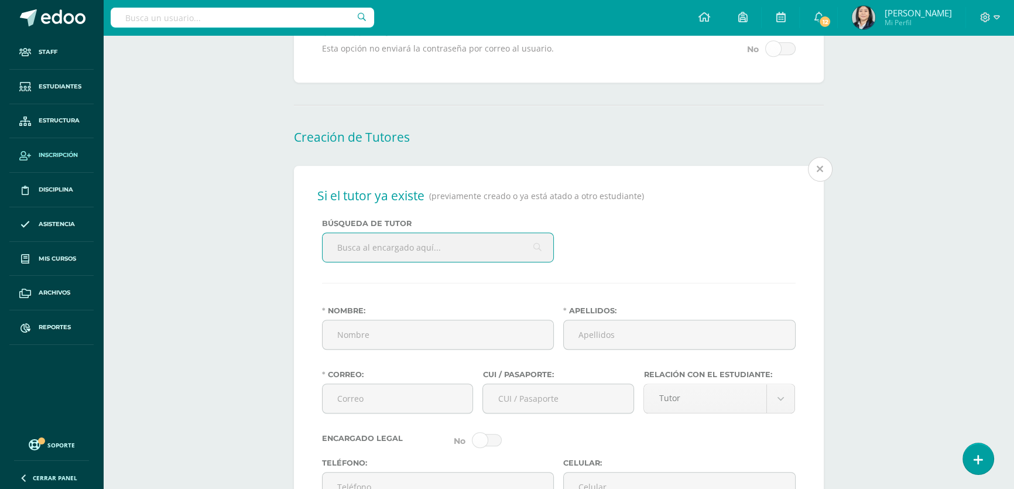
scroll to position [887, 0]
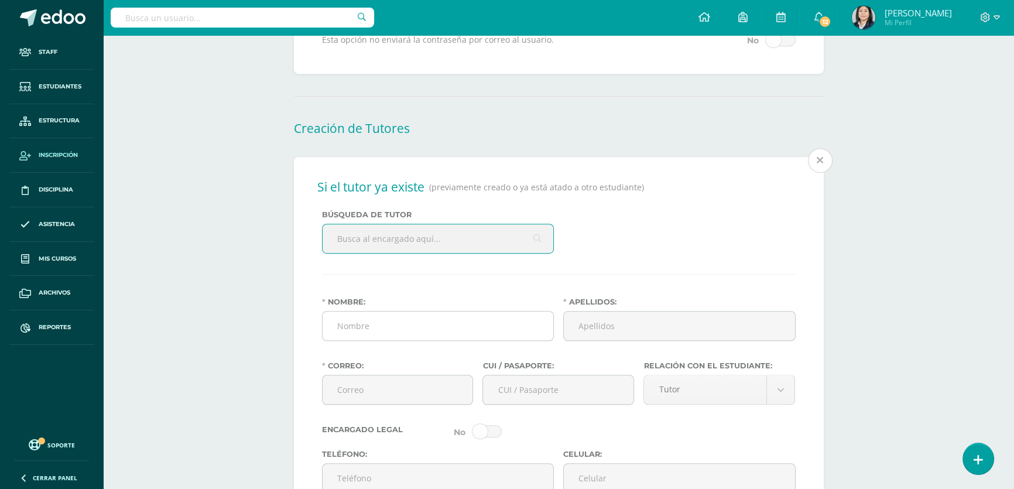
click at [375, 331] on input "Nombre:" at bounding box center [437, 325] width 231 height 29
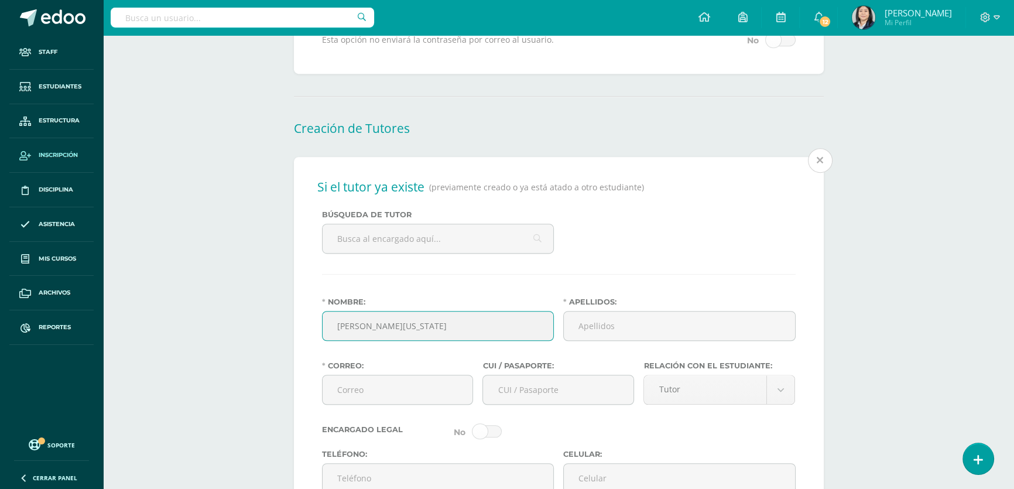
type input "Esperanza Virginia"
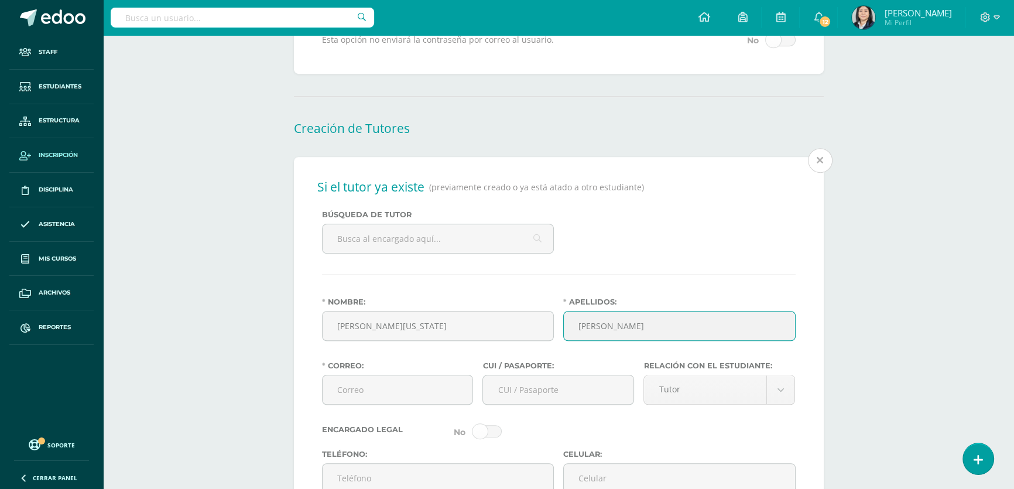
drag, startPoint x: 641, startPoint y: 333, endPoint x: 613, endPoint y: 334, distance: 28.1
click at [613, 334] on input "Gutierrez Baltodano" at bounding box center [679, 325] width 231 height 29
click at [613, 334] on input "Gutierrez Mijangos" at bounding box center [679, 325] width 231 height 29
type input "Gutierrez Mijangos"
click at [363, 396] on input "Correo:" at bounding box center [397, 389] width 150 height 29
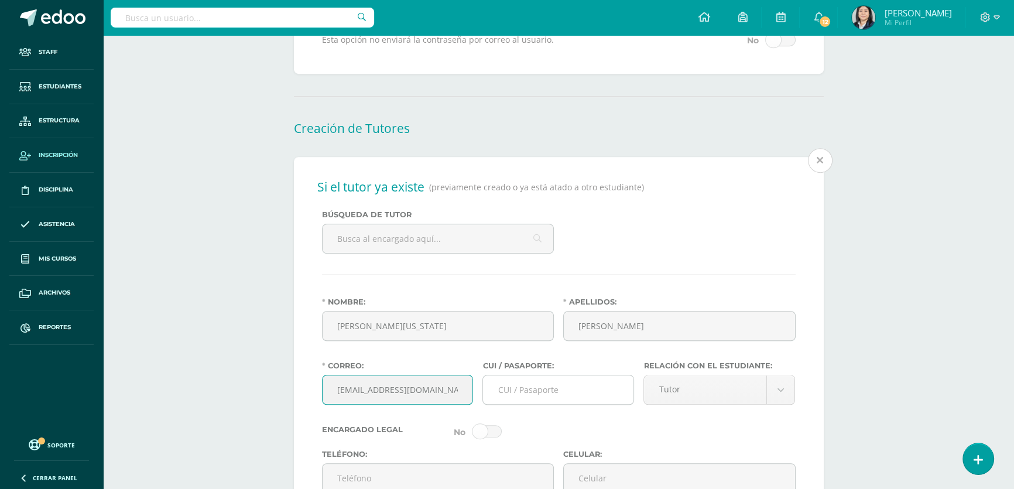
type input "virginiamijangosg@gmail.com"
click at [534, 397] on input "CUI / Pasaporte:" at bounding box center [558, 389] width 150 height 29
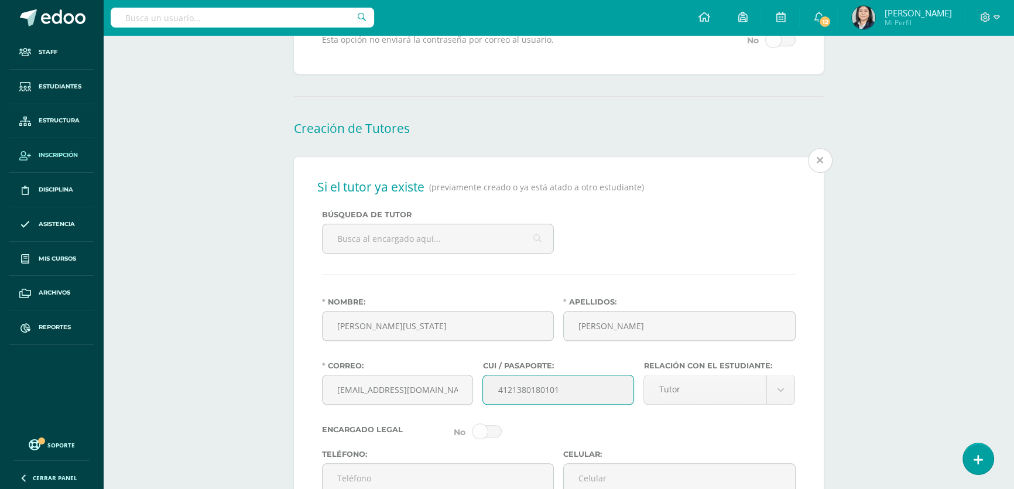
type input "4121380180101"
click at [772, 396] on body "Estudiante creado exitosamente Staff Estudiantes Estructura Inscripción Discipl…" at bounding box center [507, 102] width 1014 height 1979
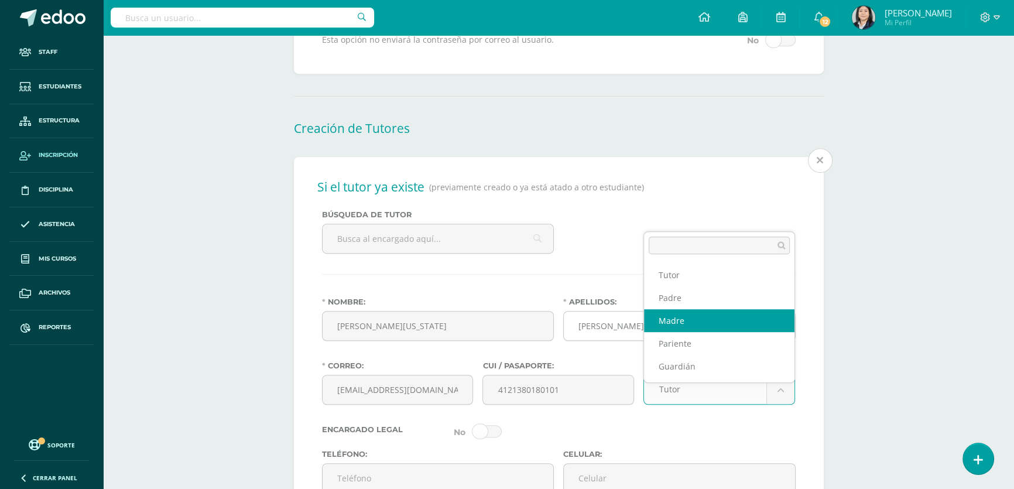
drag, startPoint x: 712, startPoint y: 313, endPoint x: 602, endPoint y: 336, distance: 113.1
select select "Madre"
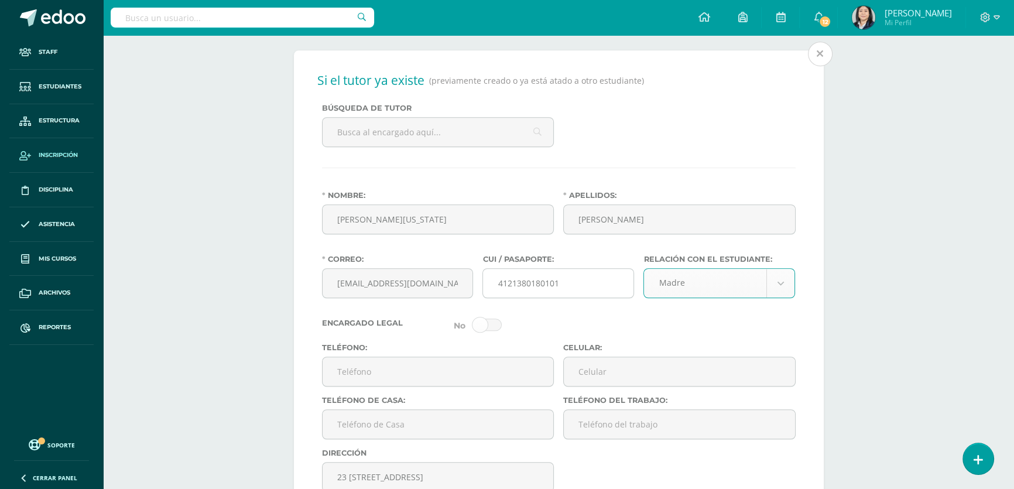
scroll to position [1046, 0]
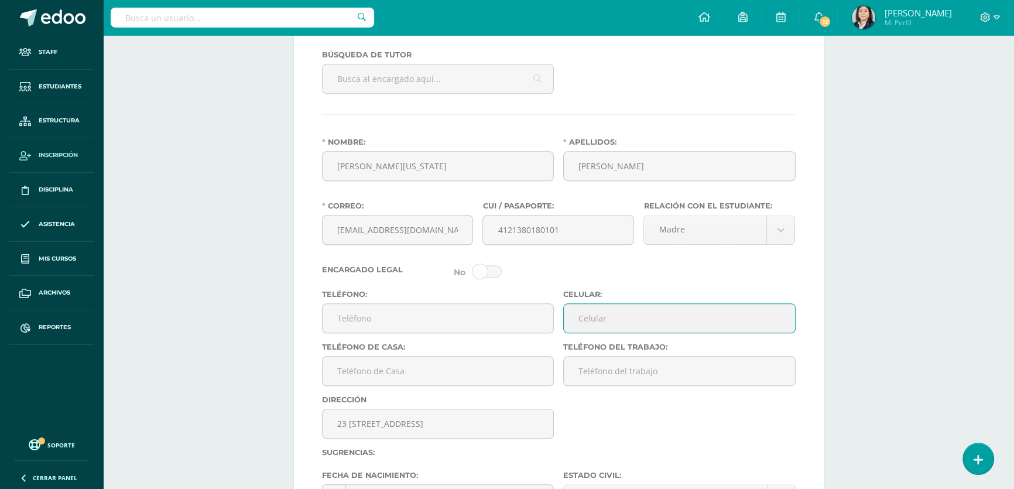
click at [620, 332] on input "Celular:" at bounding box center [679, 318] width 231 height 29
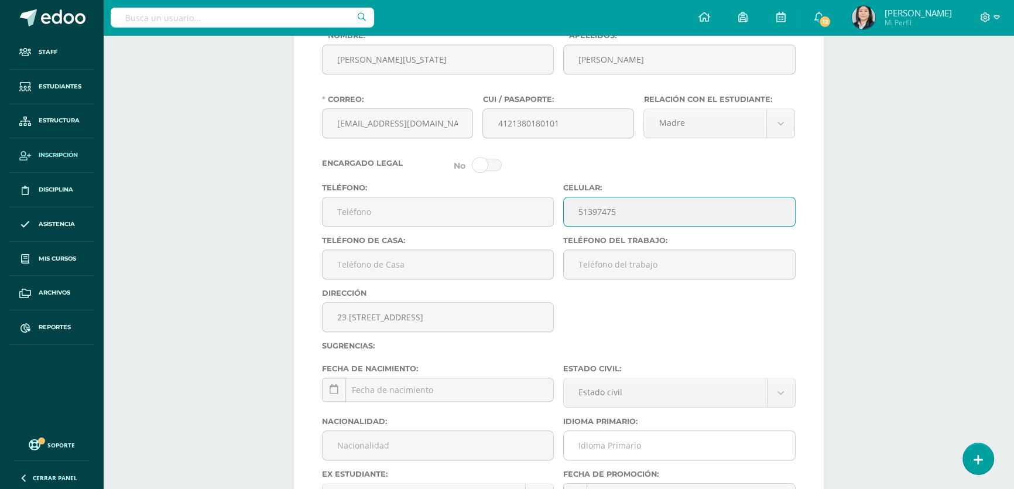
scroll to position [1206, 0]
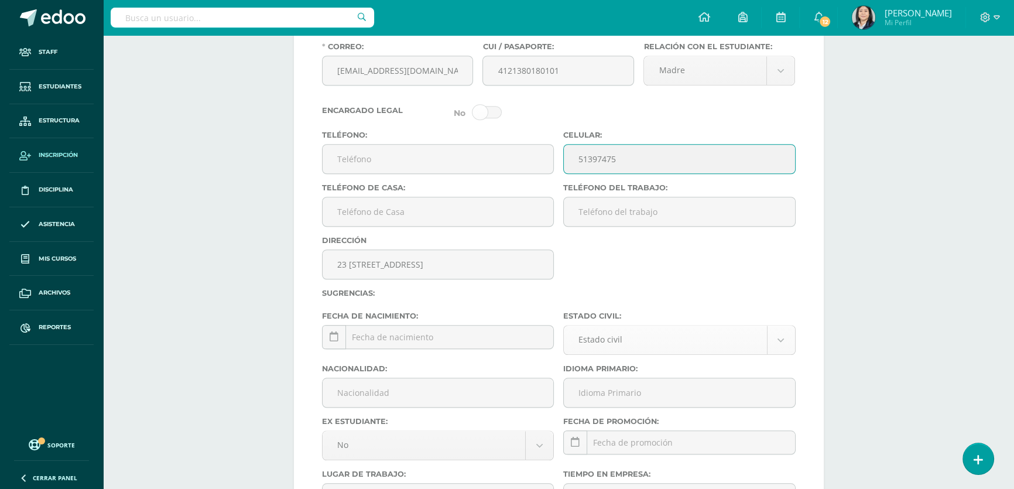
type input "51397475"
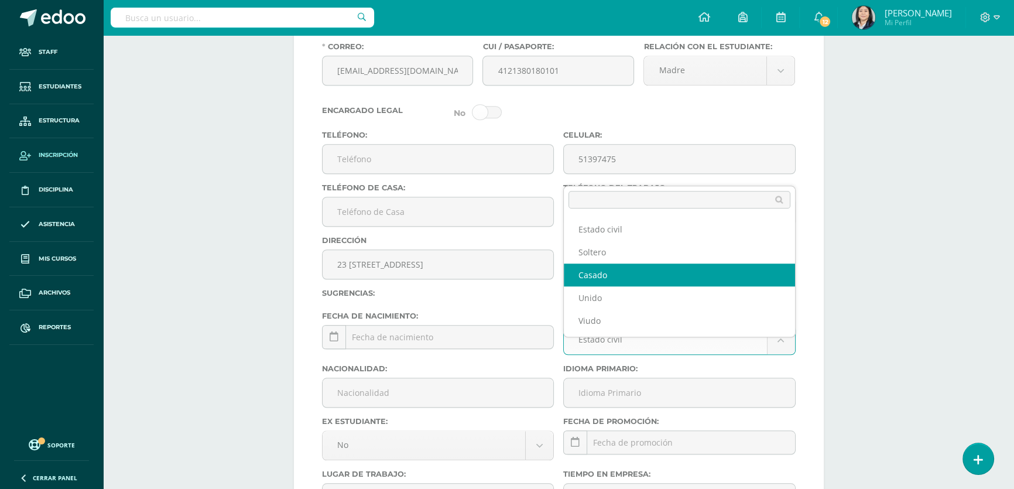
select select "married"
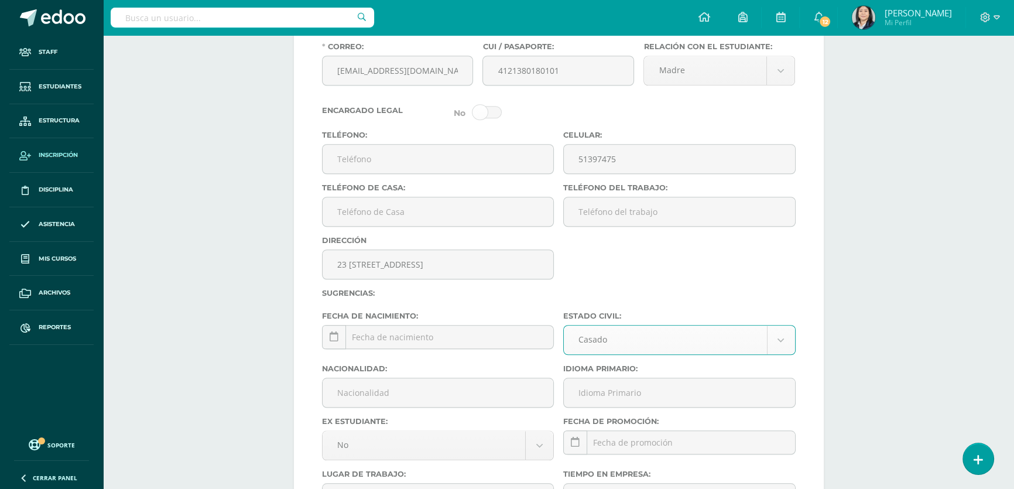
scroll to position [1312, 0]
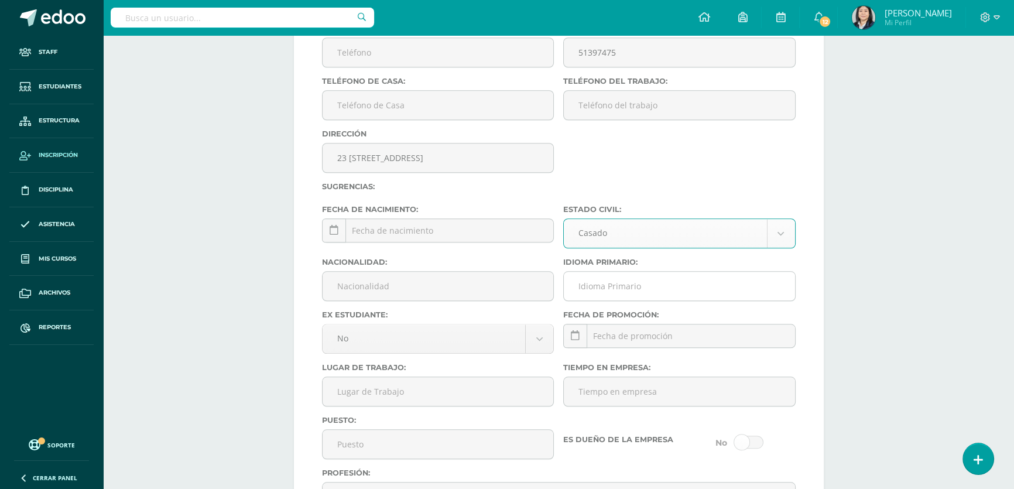
click at [680, 300] on input "Idioma Primario:" at bounding box center [679, 286] width 231 height 29
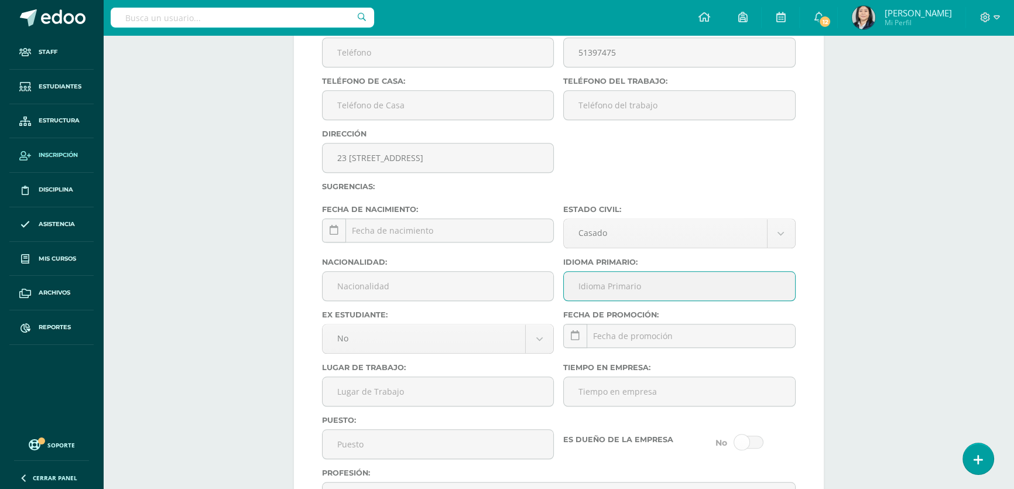
type input "Español"
click at [486, 300] on input "Nacionalidad:" at bounding box center [437, 286] width 231 height 29
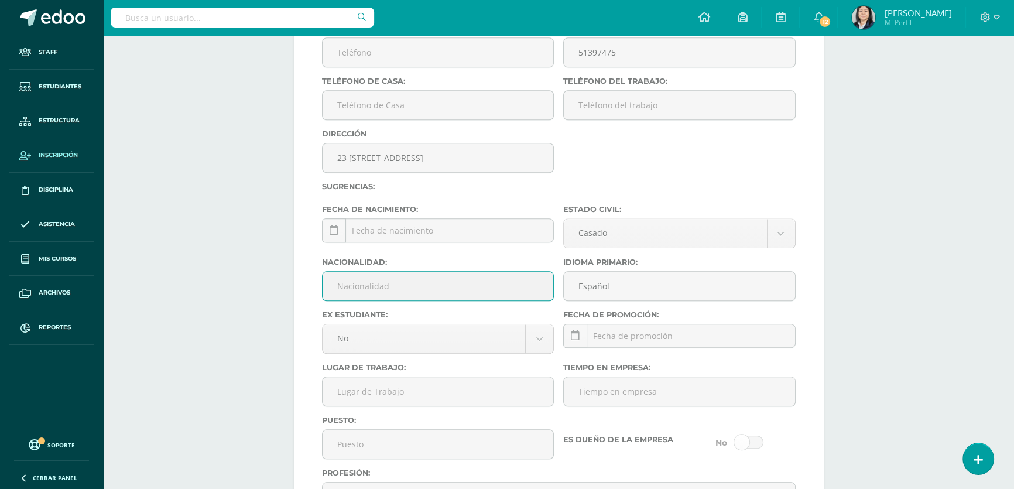
type input "Guatemalteca"
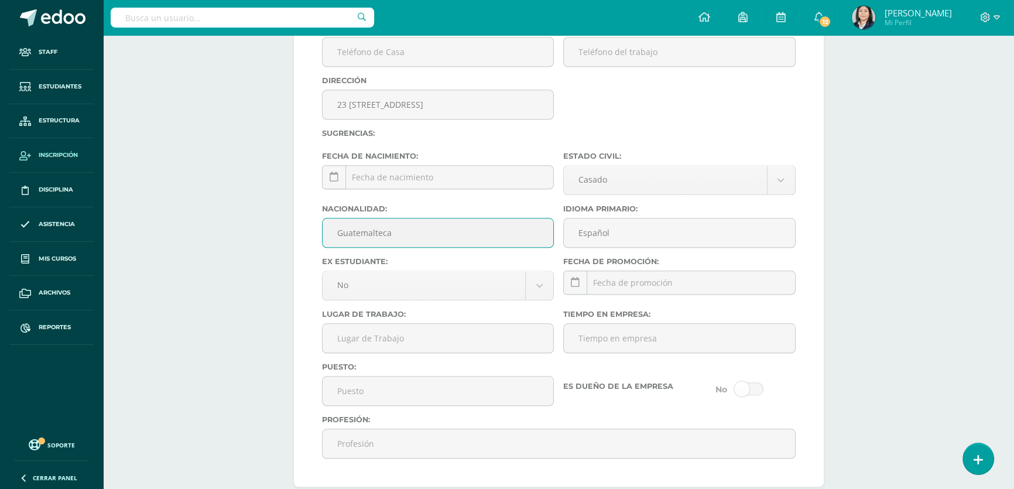
scroll to position [1419, 0]
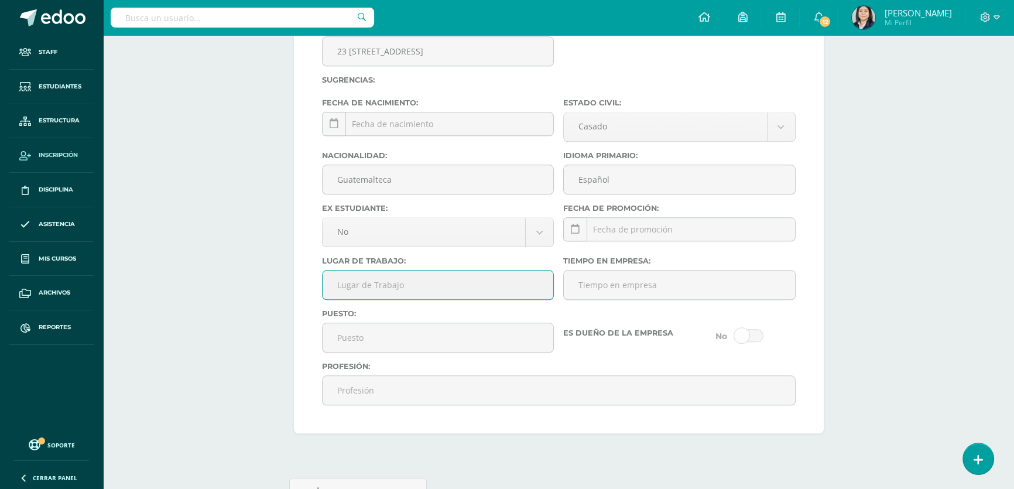
click at [395, 299] on input "Lugar de Trabajo:" at bounding box center [437, 284] width 231 height 29
type input "Ama de Casa"
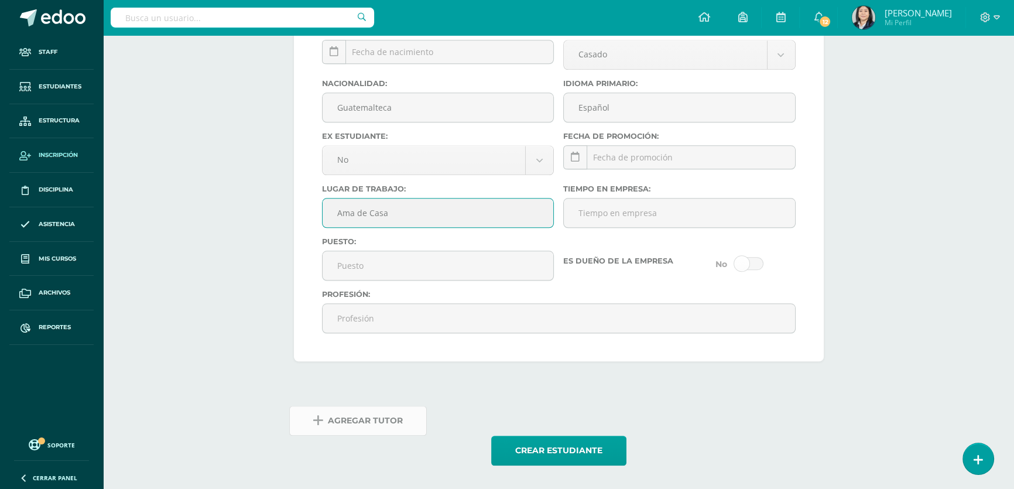
click at [362, 421] on span "Agregar Tutor" at bounding box center [365, 420] width 75 height 29
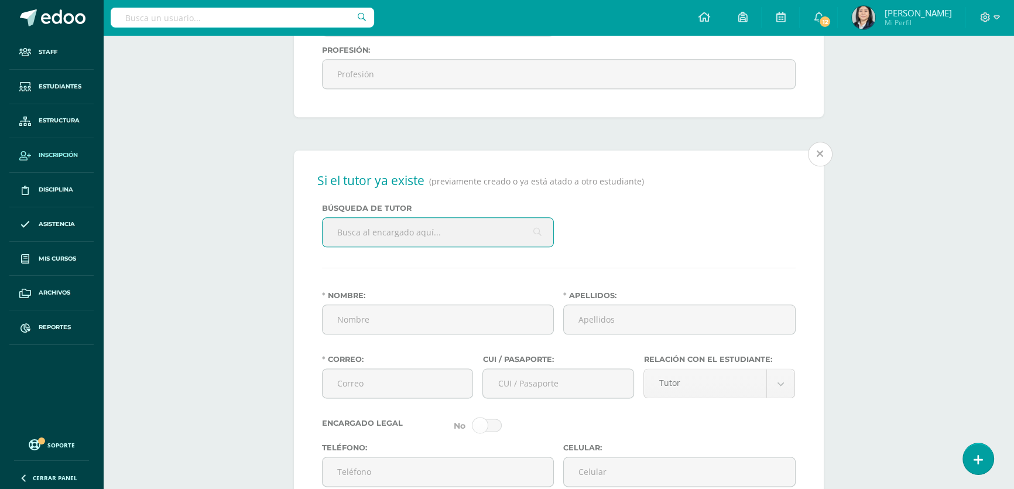
scroll to position [1739, 0]
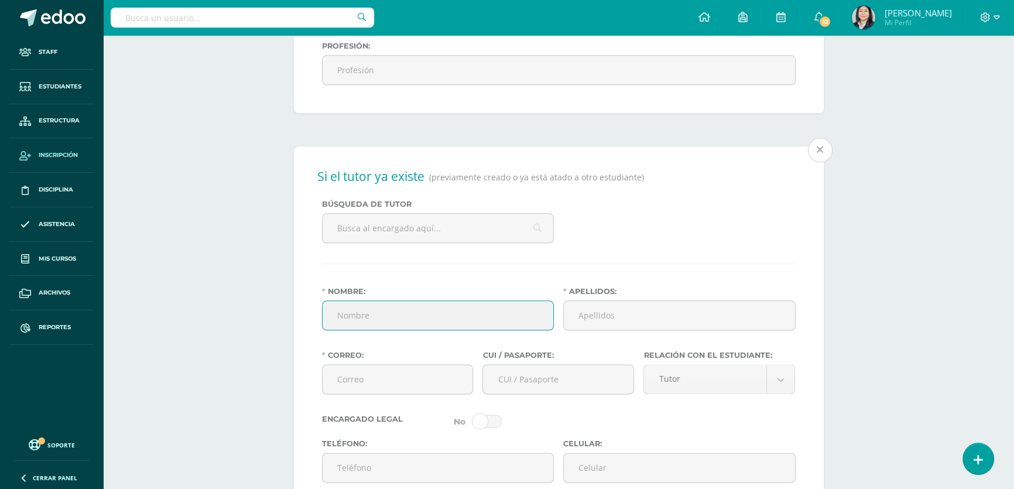
click at [379, 329] on input "Nombre:" at bounding box center [437, 315] width 231 height 29
click at [398, 329] on input "Emilio Enriuqe" at bounding box center [437, 315] width 231 height 29
type input "Emilio Enrique"
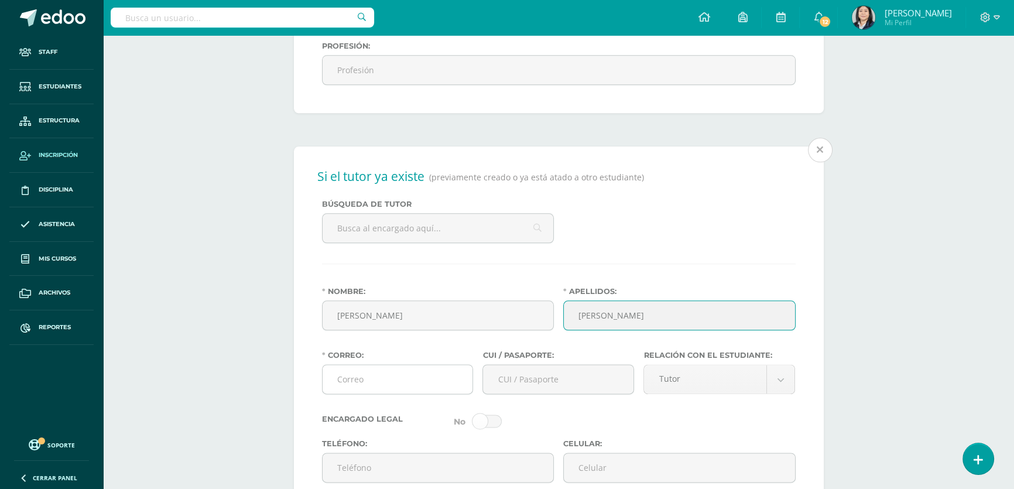
type input "Martínez García"
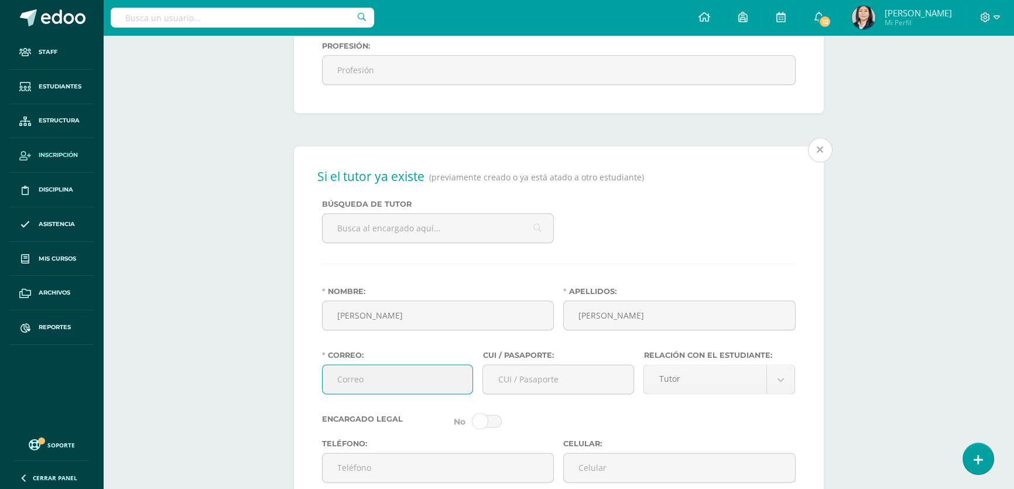
click at [401, 390] on input "Correo:" at bounding box center [397, 379] width 150 height 29
type input "glopys@gmail.com"
type input "2507188390101"
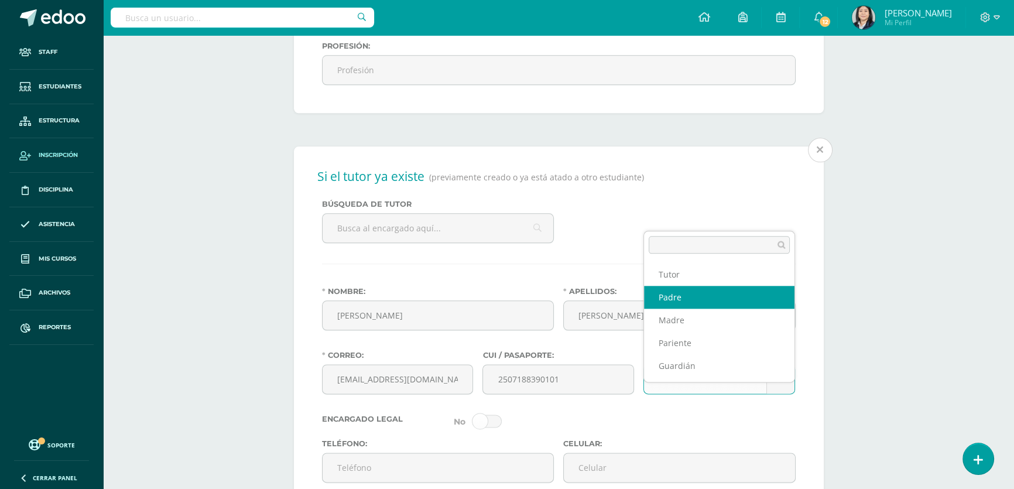
select select "Padre"
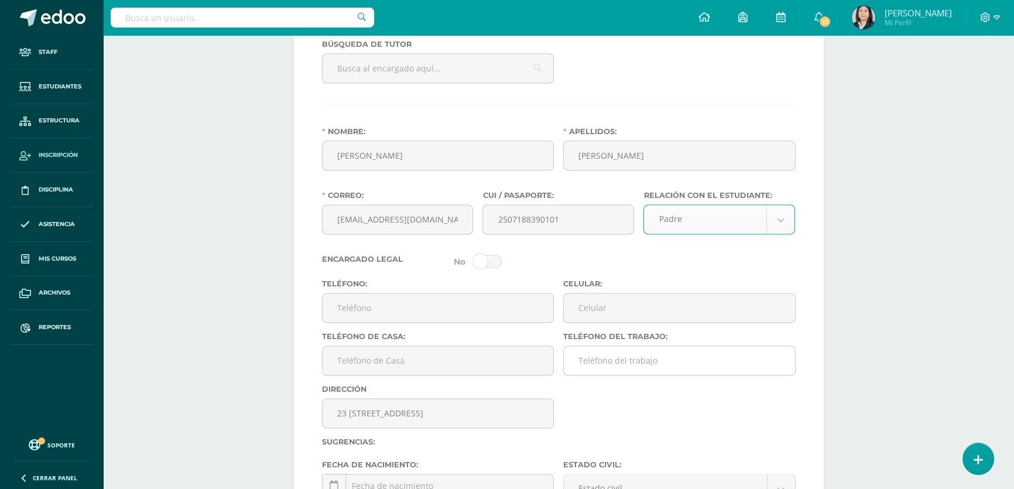
scroll to position [1952, 0]
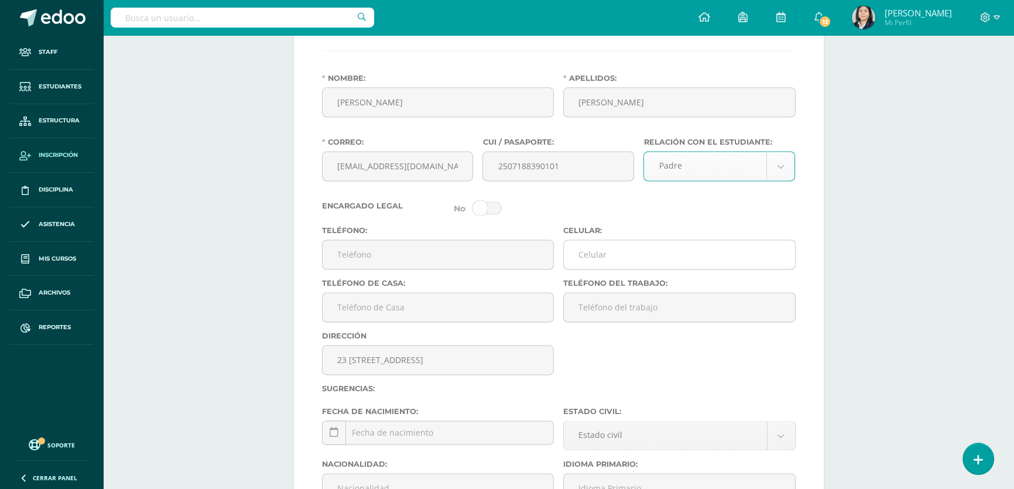
click at [595, 269] on input "Celular:" at bounding box center [679, 254] width 231 height 29
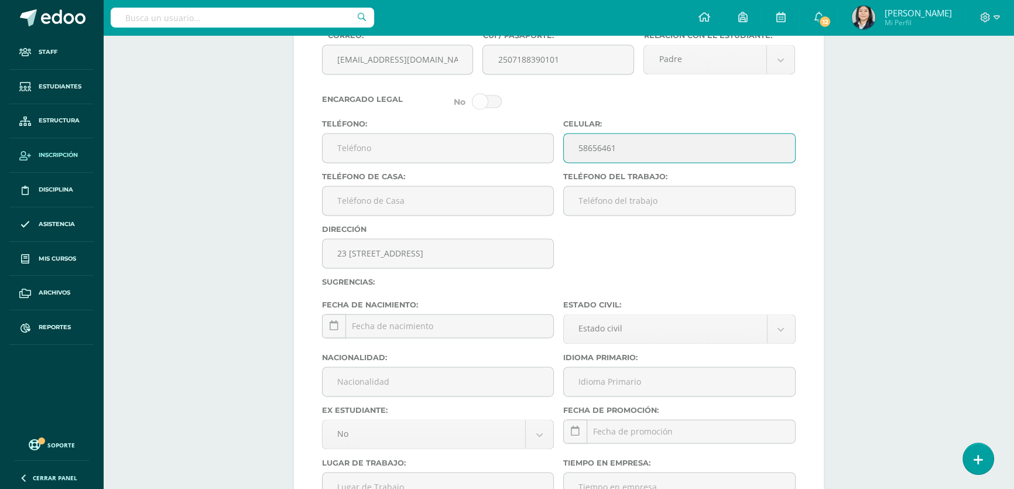
scroll to position [2111, 0]
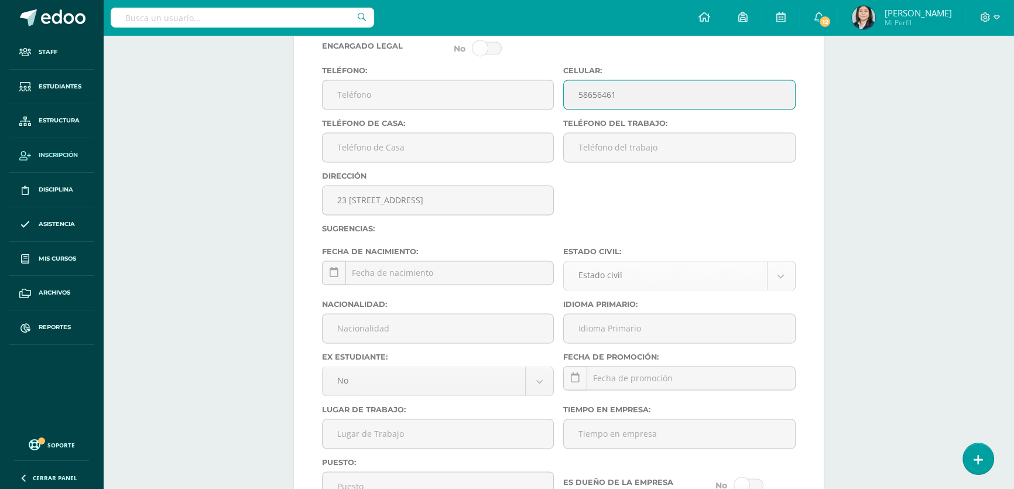
type input "58656461"
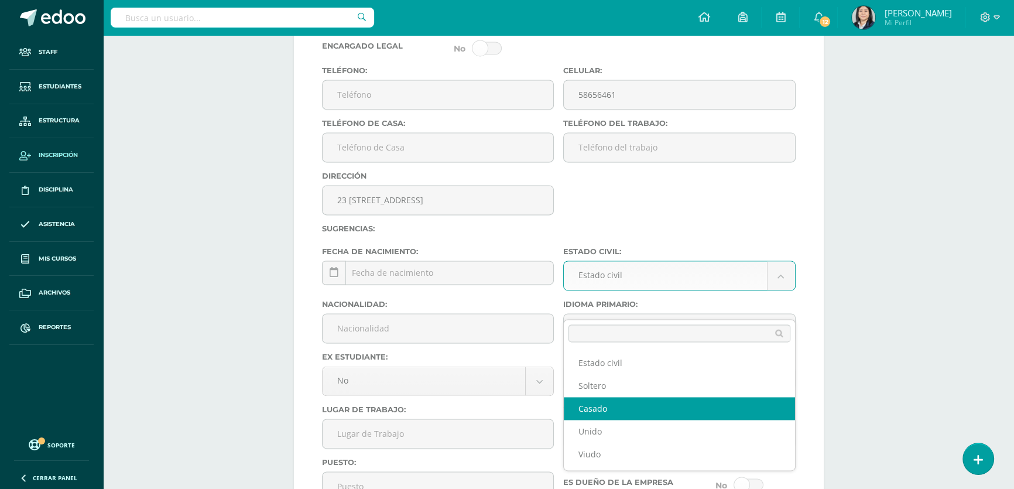
select select "married"
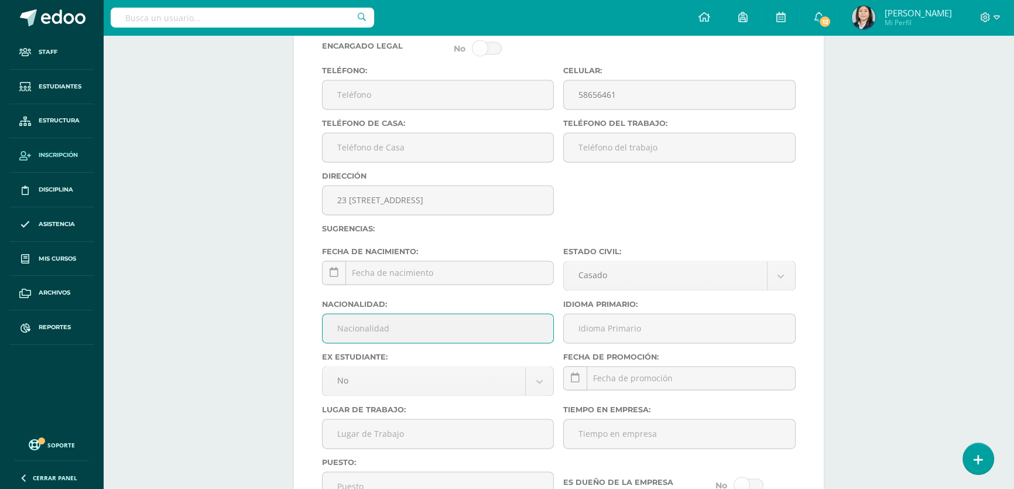
click at [478, 342] on input "Nacionalidad:" at bounding box center [437, 328] width 231 height 29
type input "Guatemalteco"
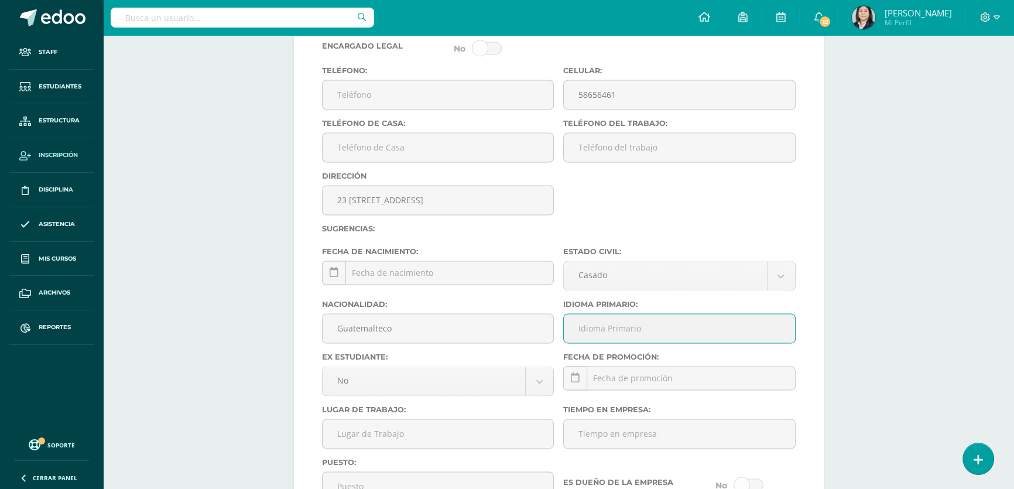
click at [583, 342] on input "Idioma Primario:" at bounding box center [679, 328] width 231 height 29
type input "Español"
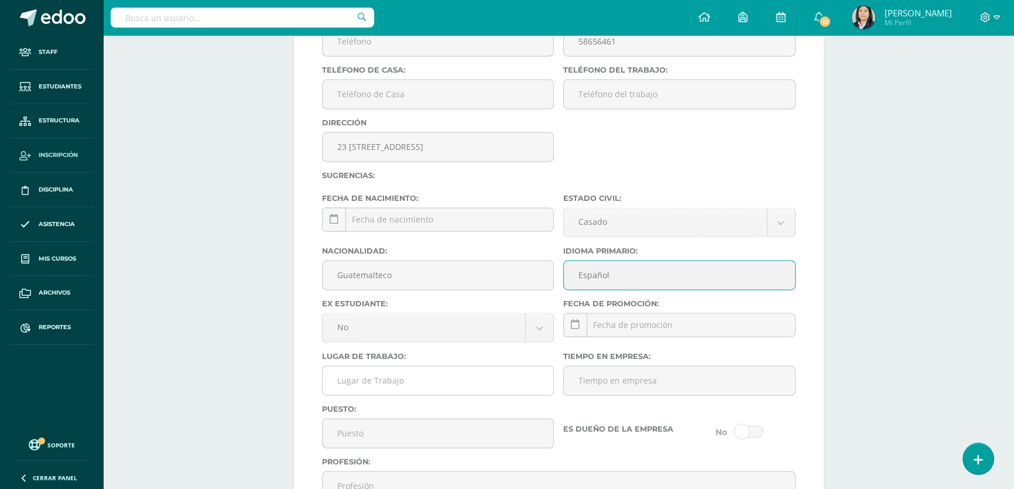
scroll to position [2218, 0]
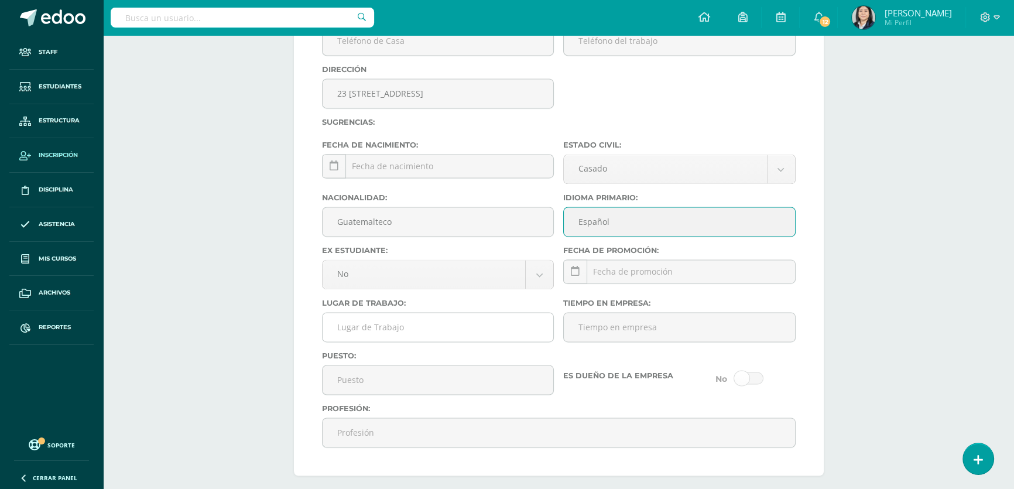
click at [438, 341] on input "Lugar de Trabajo:" at bounding box center [437, 327] width 231 height 29
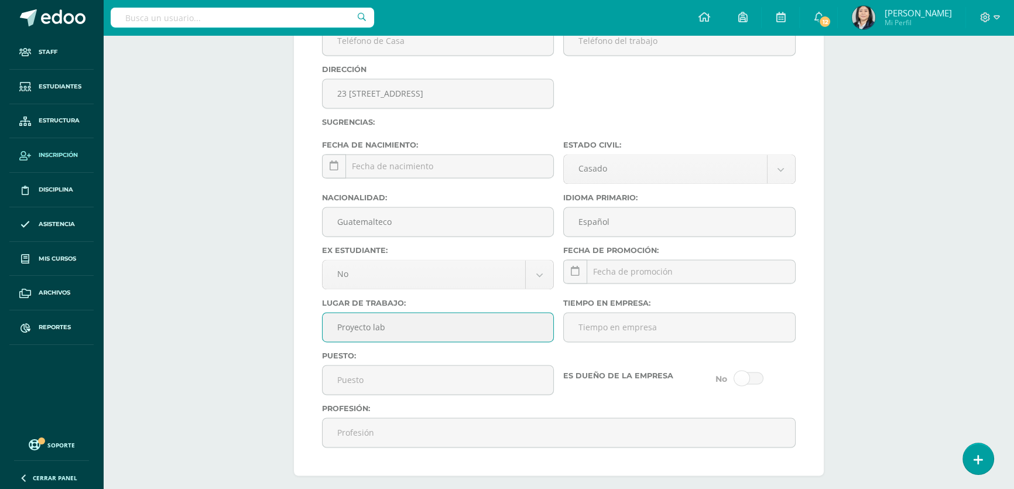
type input "Proyecto lab"
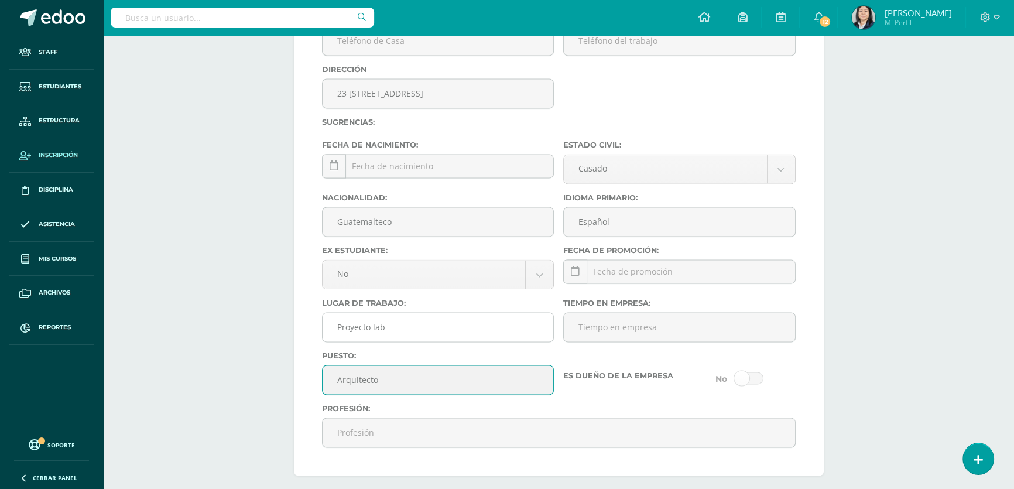
scroll to position [2361, 0]
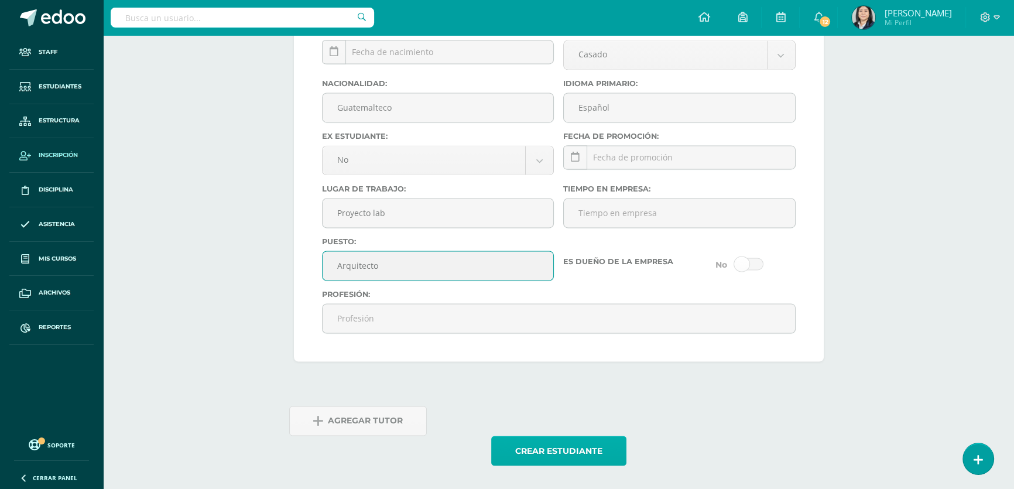
type input "Arquitecto"
click at [564, 440] on button "Crear estudiante" at bounding box center [558, 450] width 135 height 30
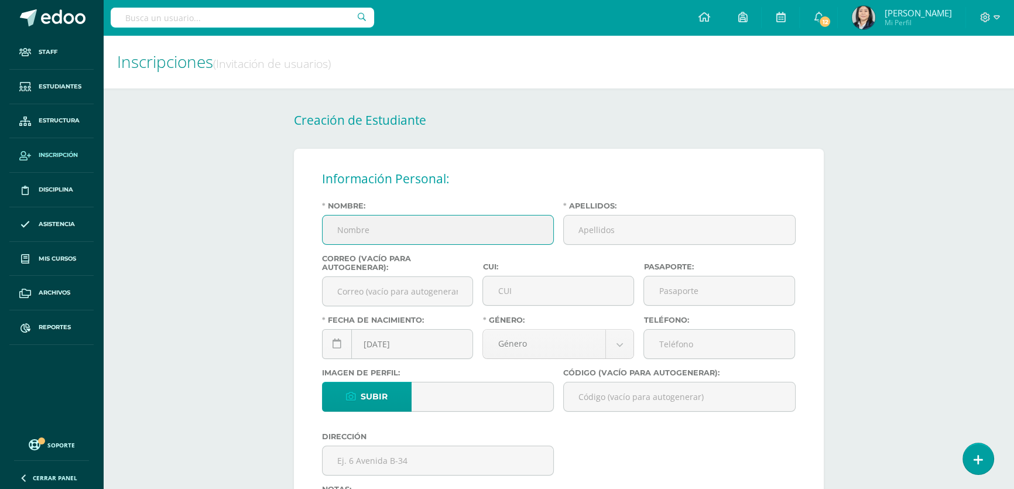
click at [394, 223] on input "Nombre:" at bounding box center [437, 229] width 231 height 29
type input "César Augusto"
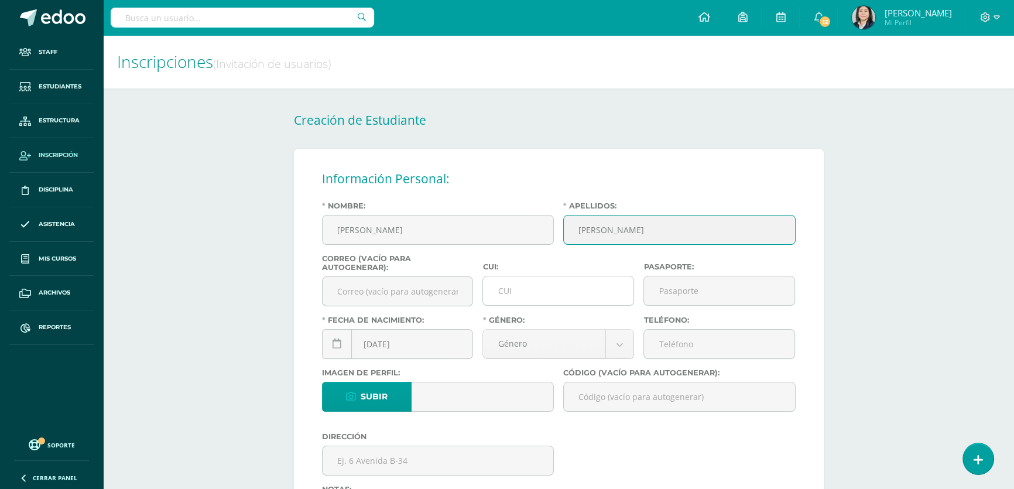
type input "Calvillo Roesch"
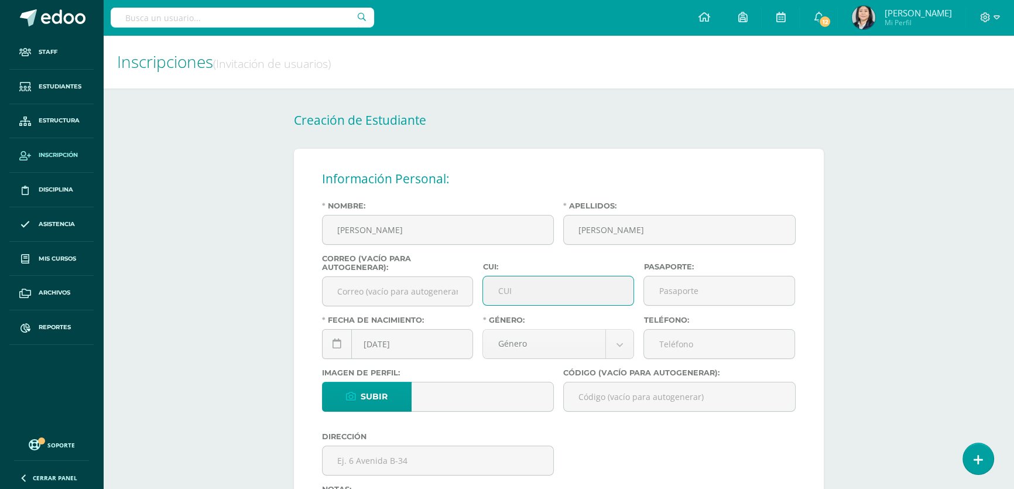
click at [507, 298] on input "CUI:" at bounding box center [558, 290] width 150 height 29
type input "2482910410101"
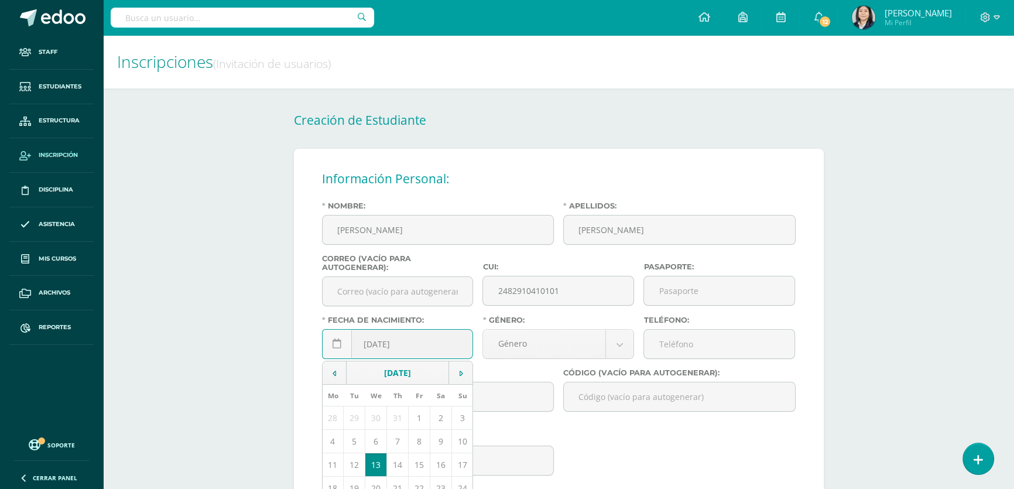
drag, startPoint x: 380, startPoint y: 349, endPoint x: 372, endPoint y: 346, distance: 9.1
click at [372, 346] on input "[DATE]" at bounding box center [397, 343] width 150 height 29
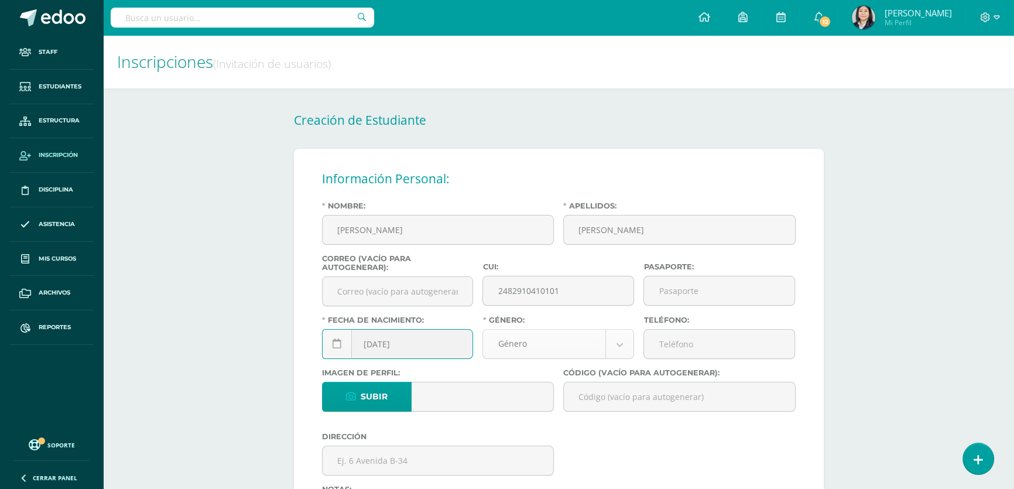
type input "2012-08-08"
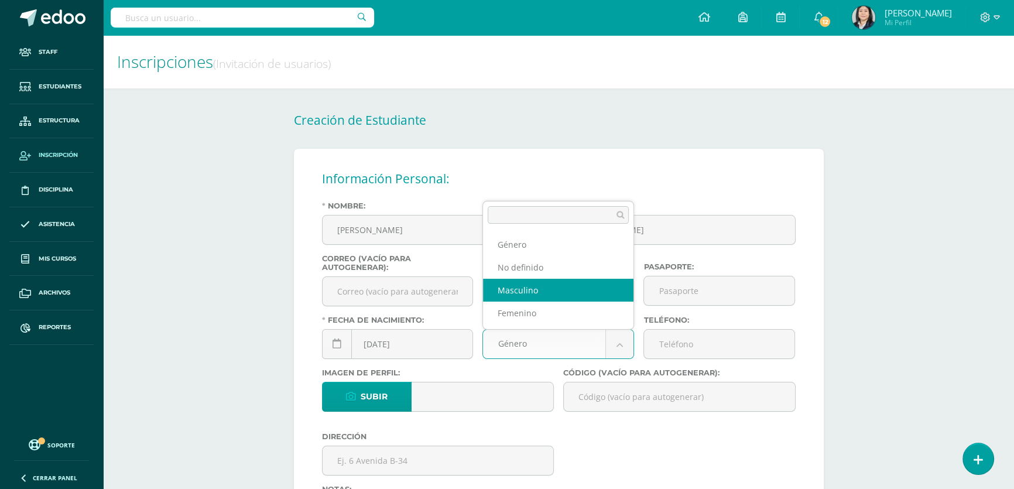
select select "[DEMOGRAPHIC_DATA]"
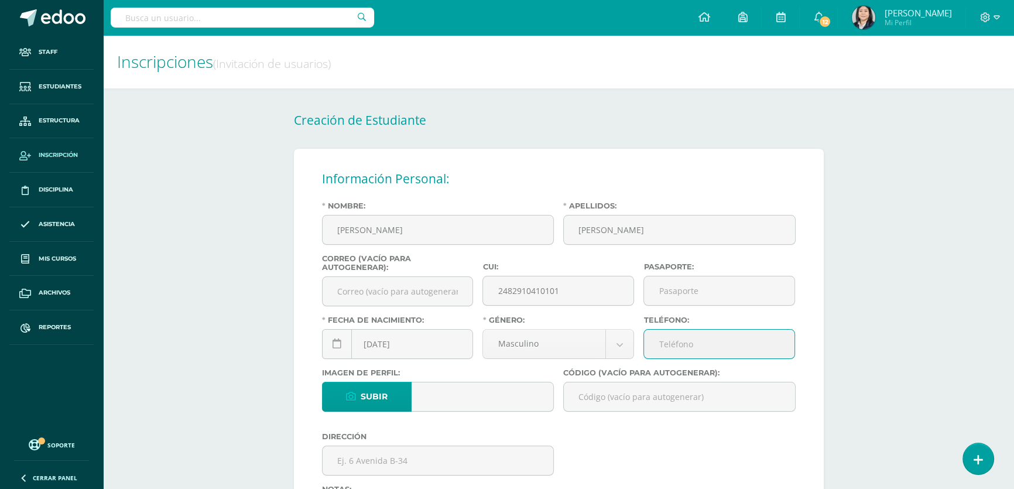
click at [682, 351] on input "Teléfono:" at bounding box center [719, 343] width 150 height 29
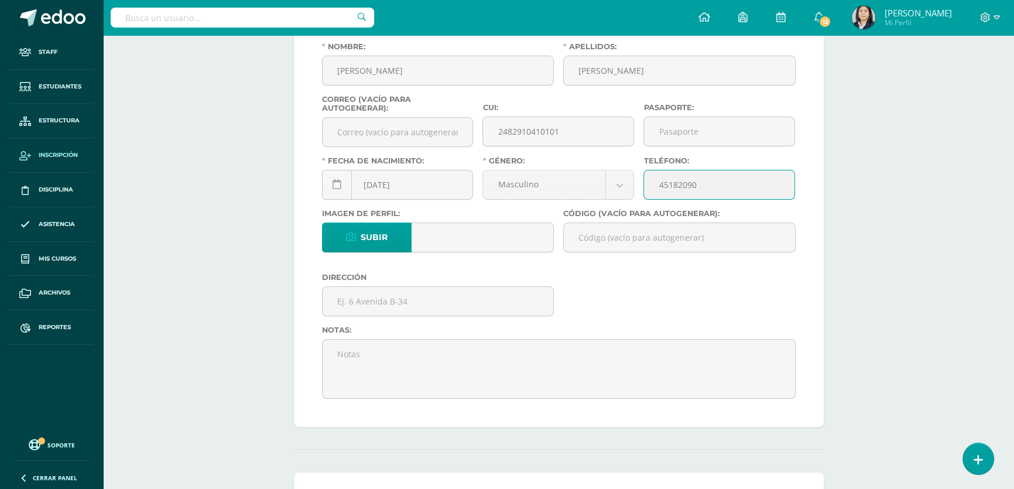
type input "45182090"
click at [634, 237] on input "Código (vacío para autogenerar):" at bounding box center [679, 237] width 231 height 29
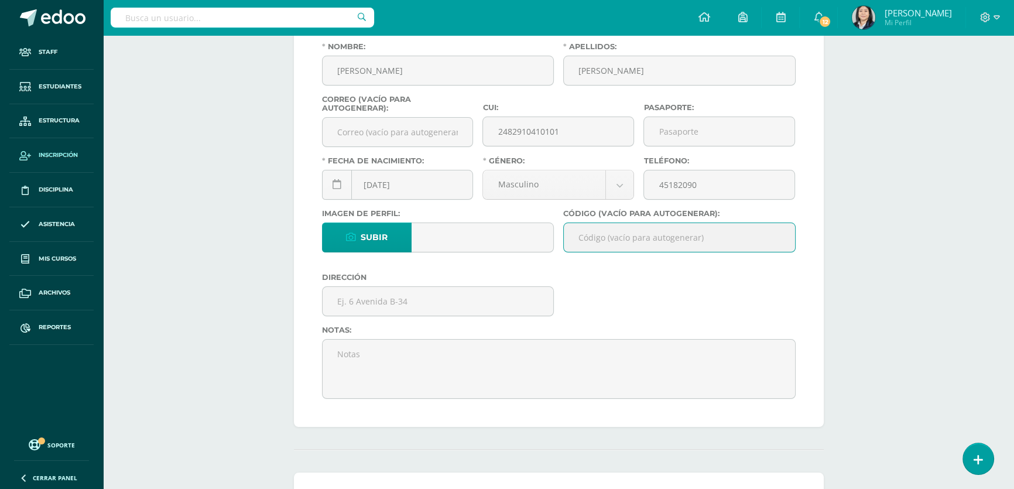
paste input "26CCR01"
type input "26CCR01"
click at [416, 304] on input "text" at bounding box center [437, 301] width 231 height 29
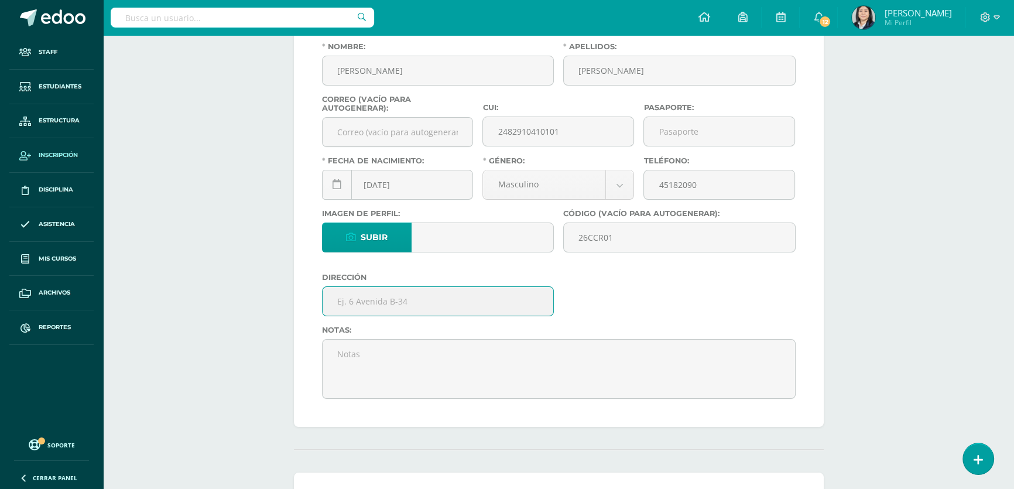
scroll to position [0, 0]
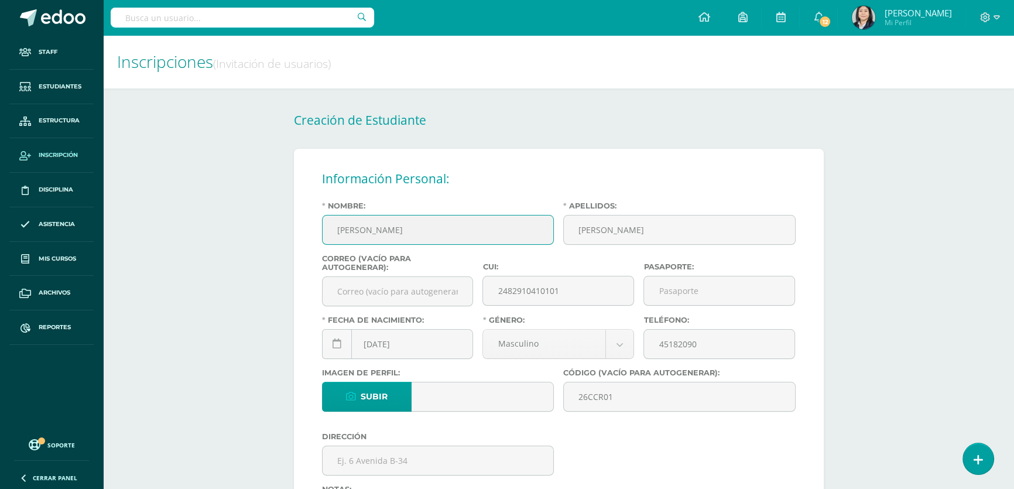
drag, startPoint x: 404, startPoint y: 231, endPoint x: 279, endPoint y: 224, distance: 124.8
type input "David Andres"
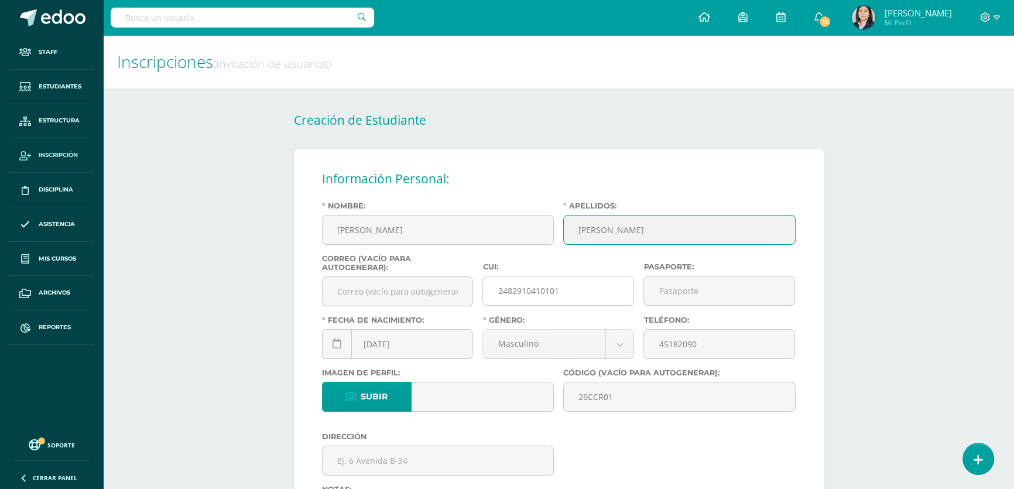
type input "Caravantes Trinidad"
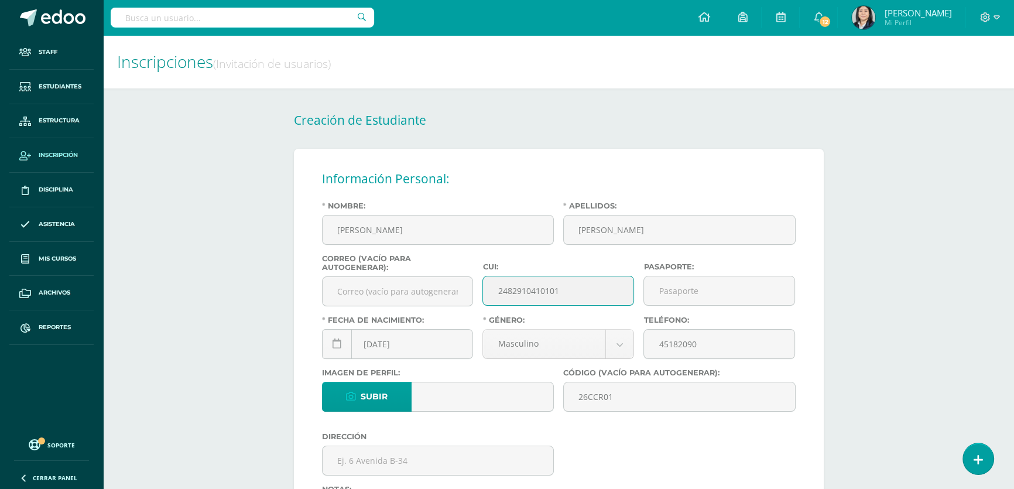
drag, startPoint x: 582, startPoint y: 293, endPoint x: 495, endPoint y: 293, distance: 87.8
click at [495, 293] on input "2482910410101" at bounding box center [558, 290] width 150 height 29
type input "2707442150101"
click at [380, 349] on div "2012-08-08 August, 2025 Mo Tu We Th Fr Sa Su 28 29 30 31 1 2 3 4 5 6 7 8 9 10 1…" at bounding box center [398, 348] width 152 height 39
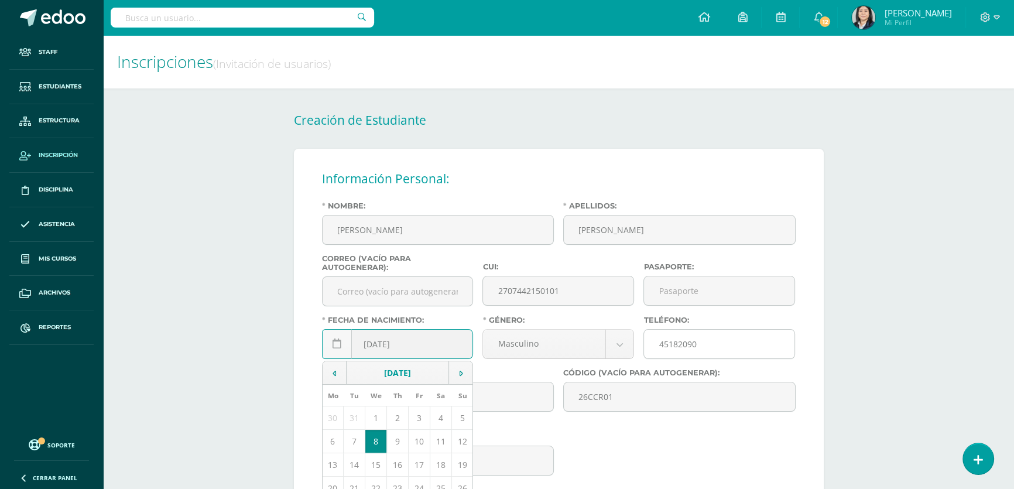
type input "2013-05-17"
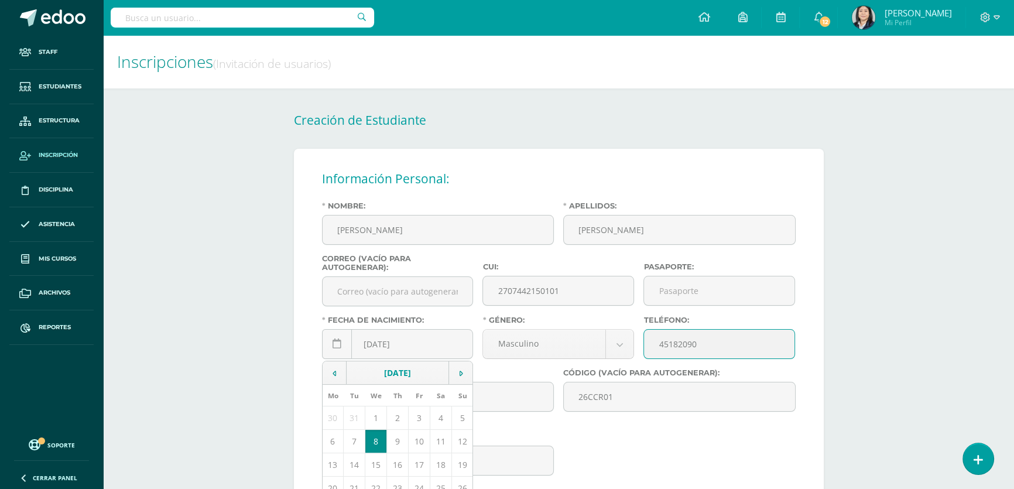
drag, startPoint x: 701, startPoint y: 344, endPoint x: 641, endPoint y: 339, distance: 59.9
click at [641, 339] on div "Teléfono: 45182090" at bounding box center [718, 341] width 161 height 53
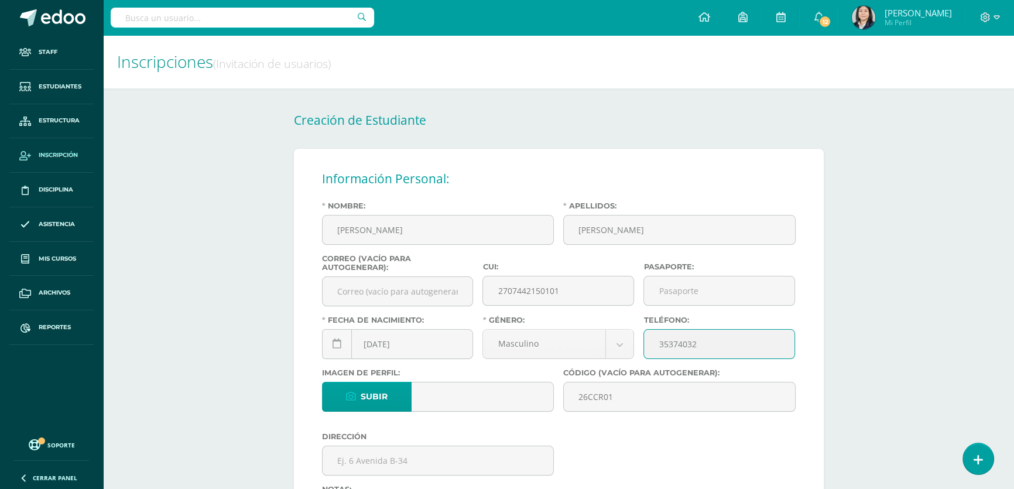
type input "35374032"
drag, startPoint x: 620, startPoint y: 401, endPoint x: 559, endPoint y: 401, distance: 60.9
click at [559, 401] on div "Código (vacío para autogenerar): 26CCR01" at bounding box center [679, 400] width 242 height 64
paste input "DCT"
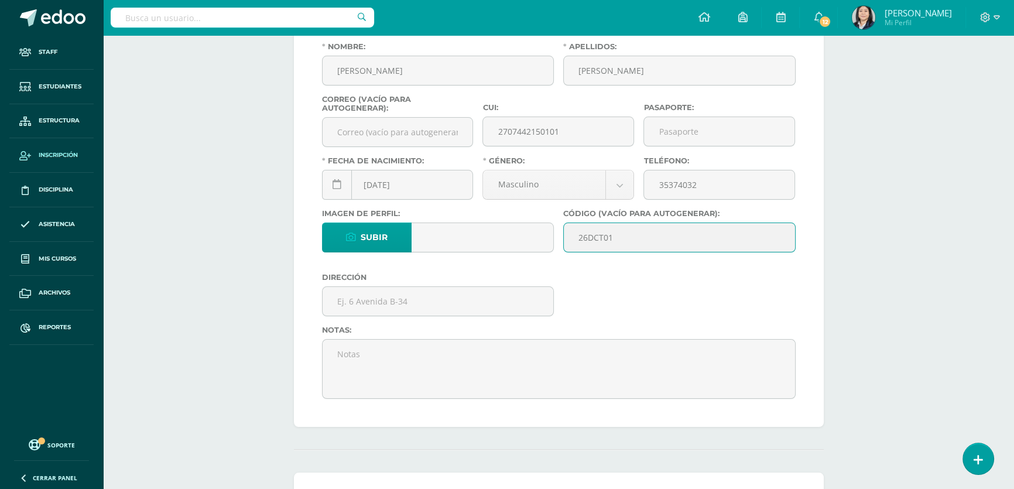
scroll to position [212, 0]
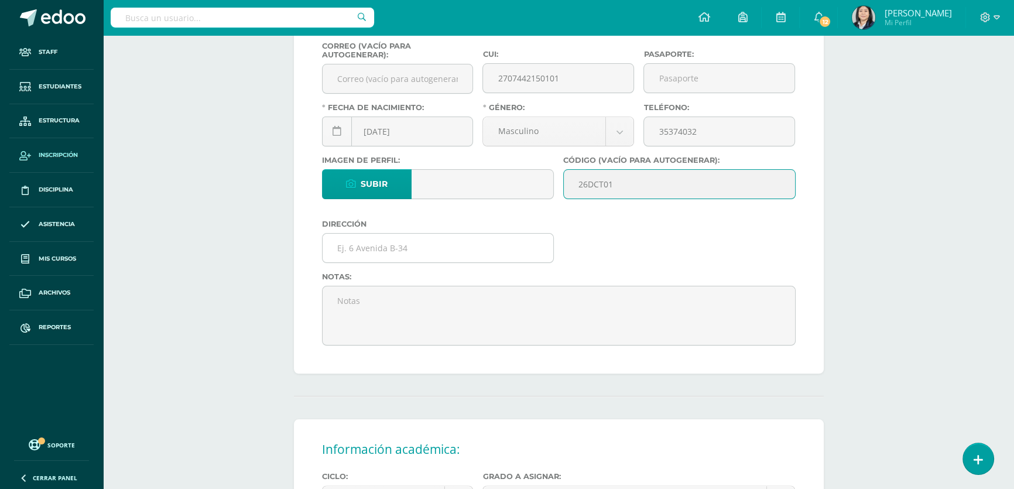
type input "26DCT01"
click at [355, 260] on input "text" at bounding box center [437, 248] width 231 height 29
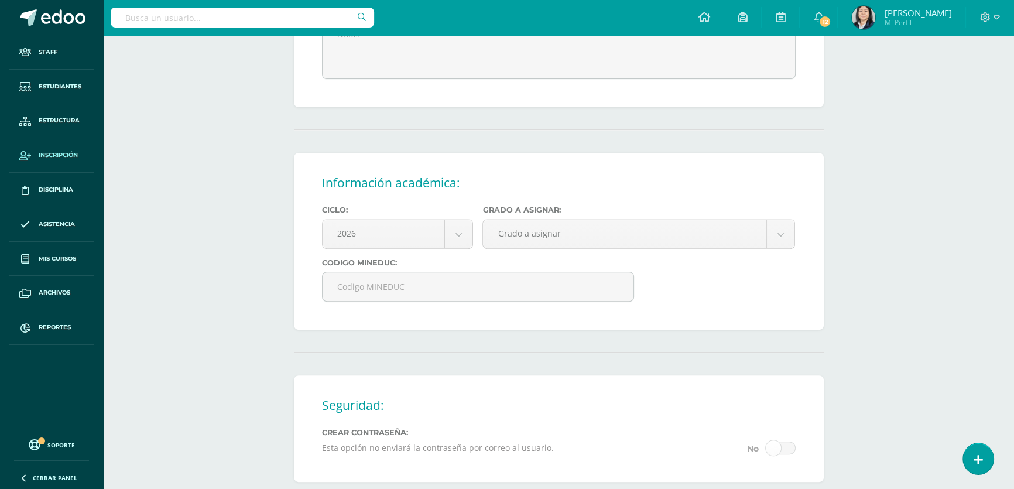
scroll to position [425, 0]
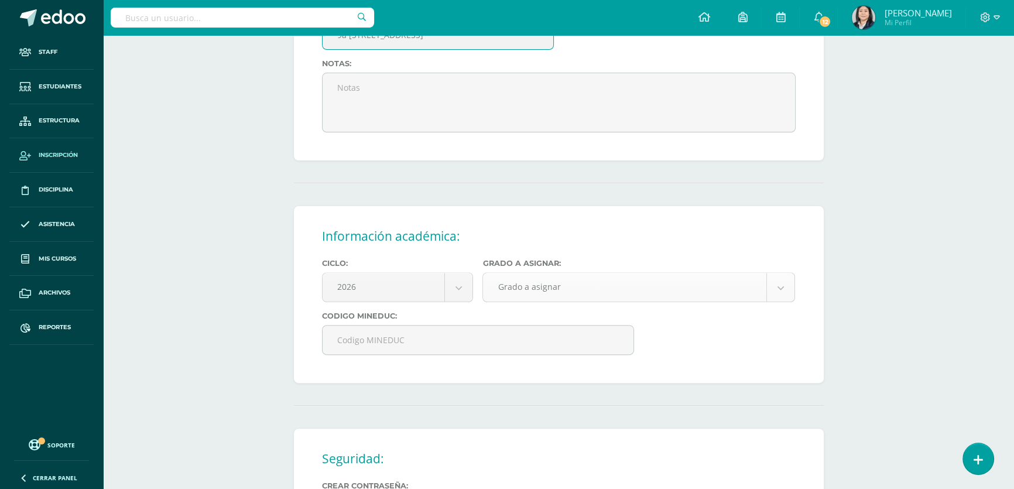
type input "9a Avenida "A" 17-74 Colonia Santa Faz Chinautla zona 6"
click at [559, 298] on body "Estudiante creado exitosamente Staff Estudiantes Estructura Inscripción Discipl…" at bounding box center [507, 144] width 1014 height 1138
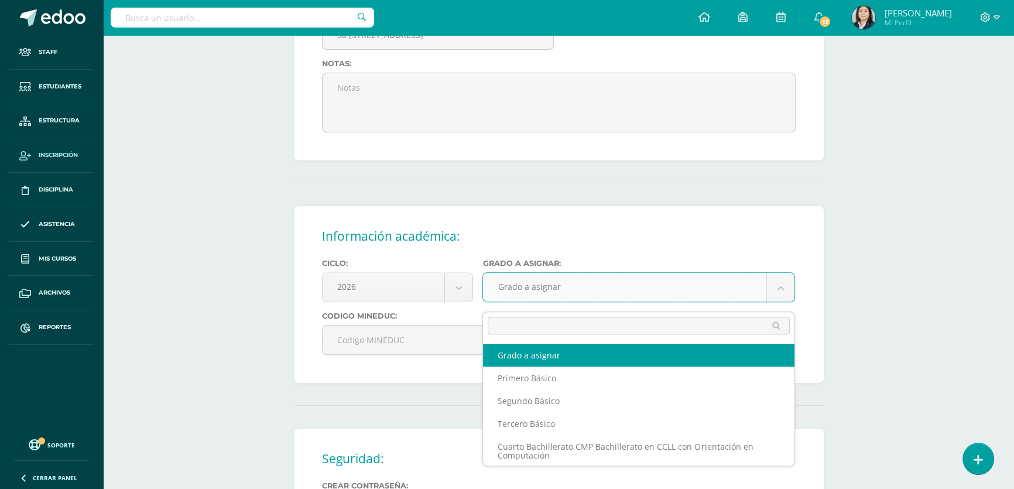
scroll to position [0, 0]
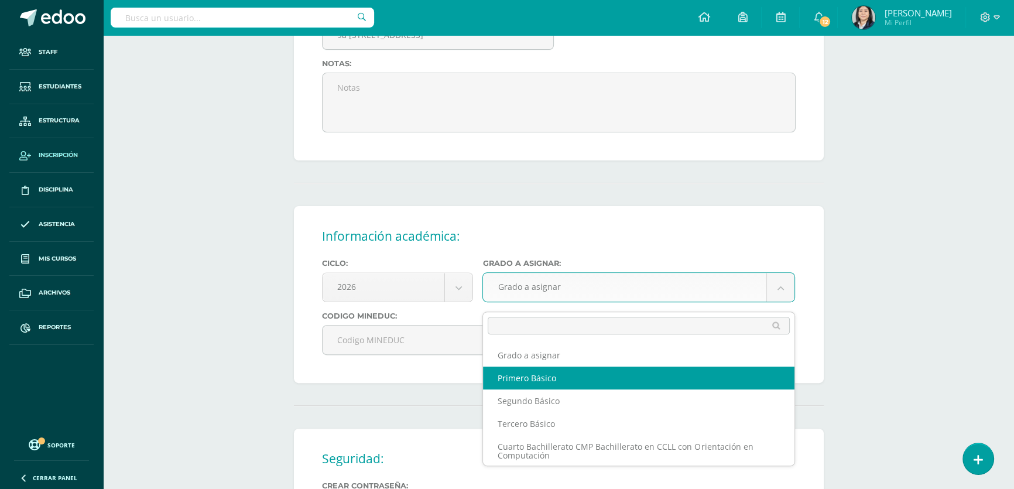
select select "10"
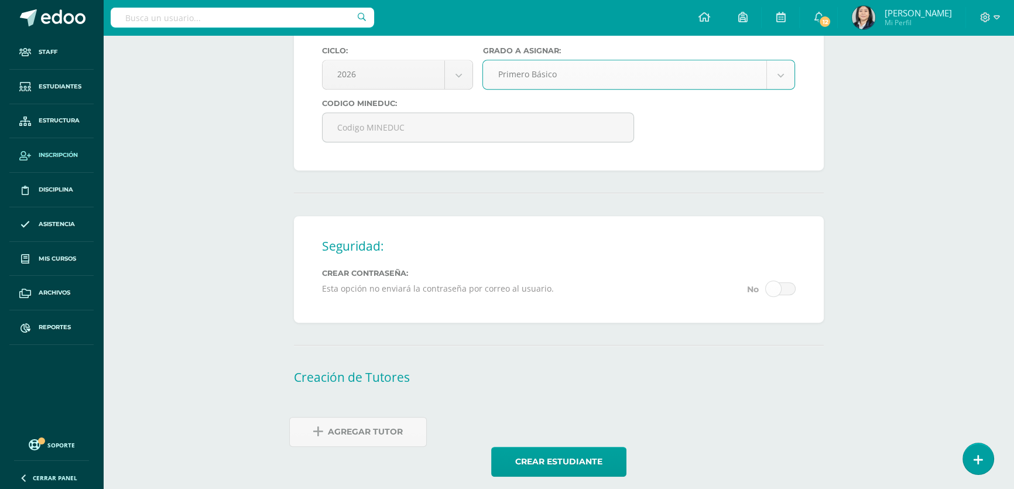
scroll to position [657, 0]
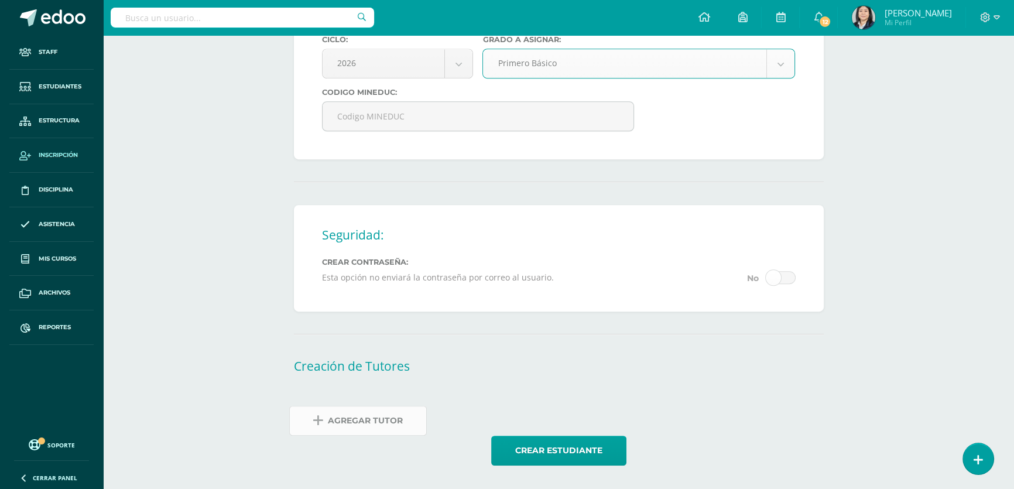
click at [362, 427] on span "Agregar Tutor" at bounding box center [365, 420] width 75 height 29
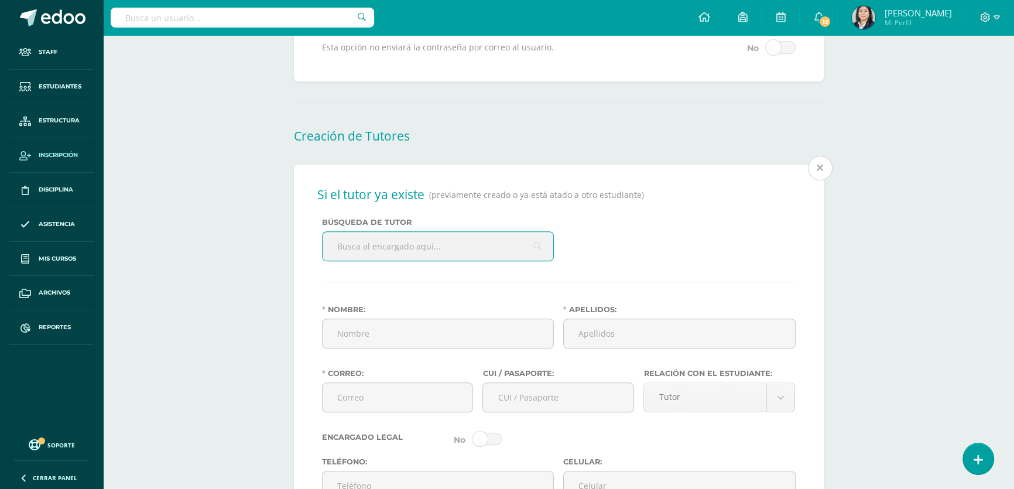
scroll to position [887, 0]
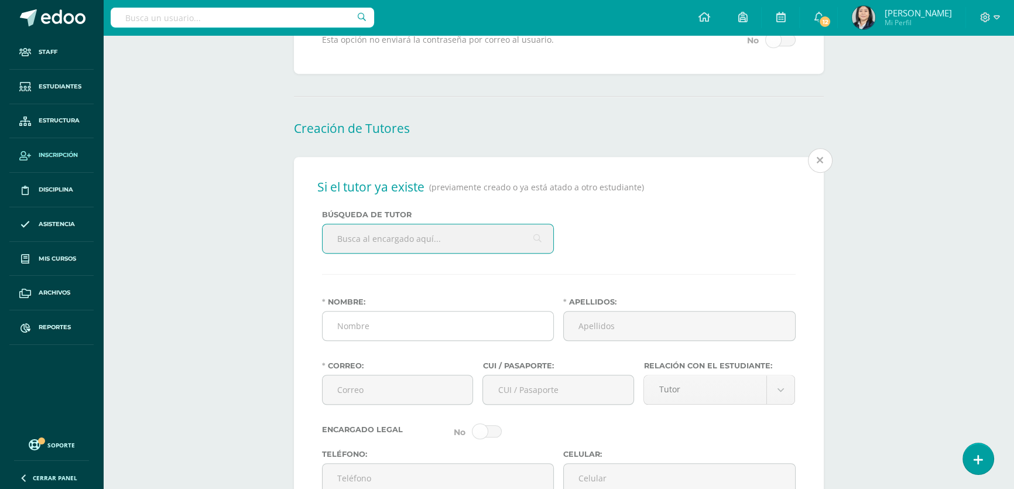
click at [366, 339] on input "Nombre:" at bounding box center [437, 325] width 231 height 29
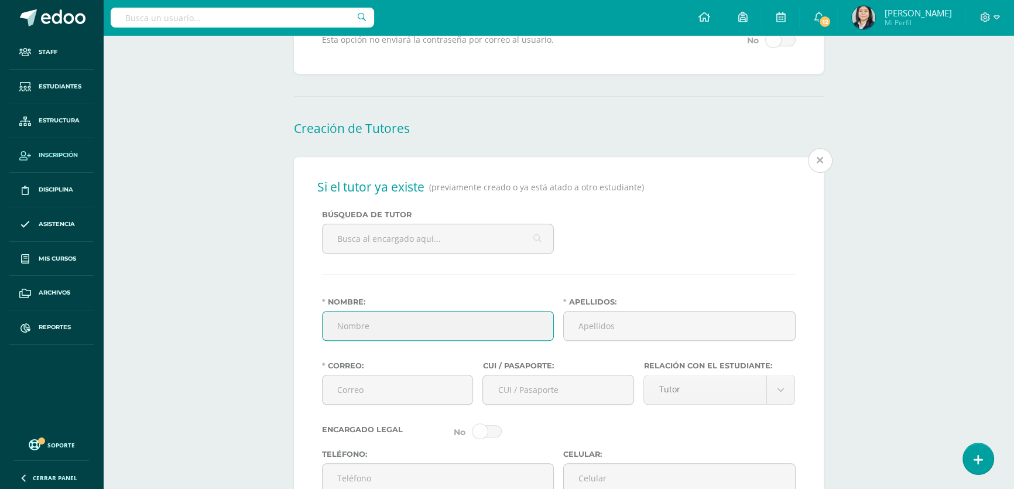
type input "<"
type input "Paulina"
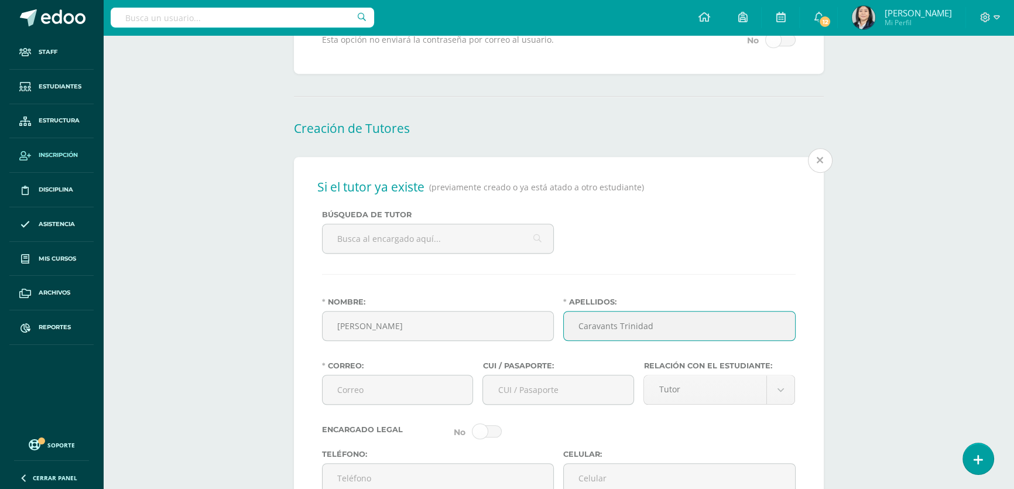
click at [611, 337] on input "Caravants Trinidad" at bounding box center [679, 325] width 231 height 29
type input "Caravantes Trinidad"
click at [363, 402] on input "Correo:" at bounding box center [397, 389] width 150 height 29
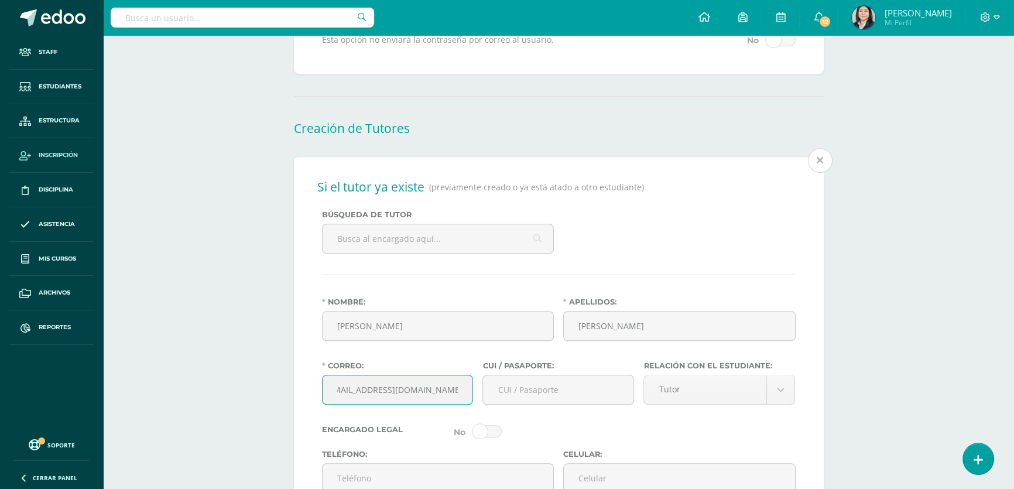
scroll to position [0, 19]
type input "caravantestrinidadpaulina@gmail.com"
click at [525, 389] on input "CUI / Pasaporte:" at bounding box center [558, 389] width 150 height 29
type input "2254972390101"
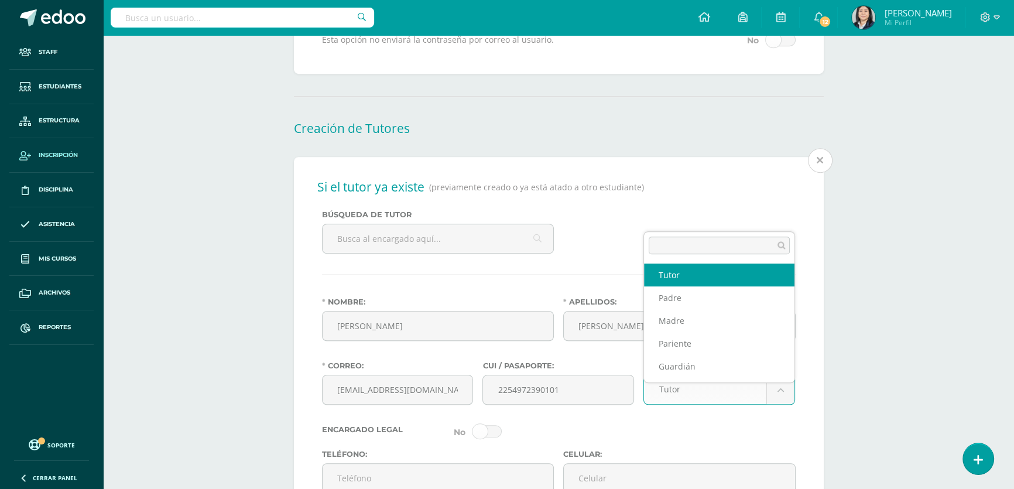
click at [776, 407] on body "Estudiante creado exitosamente Staff Estudiantes Estructura Inscripción Discipl…" at bounding box center [507, 102] width 1014 height 1979
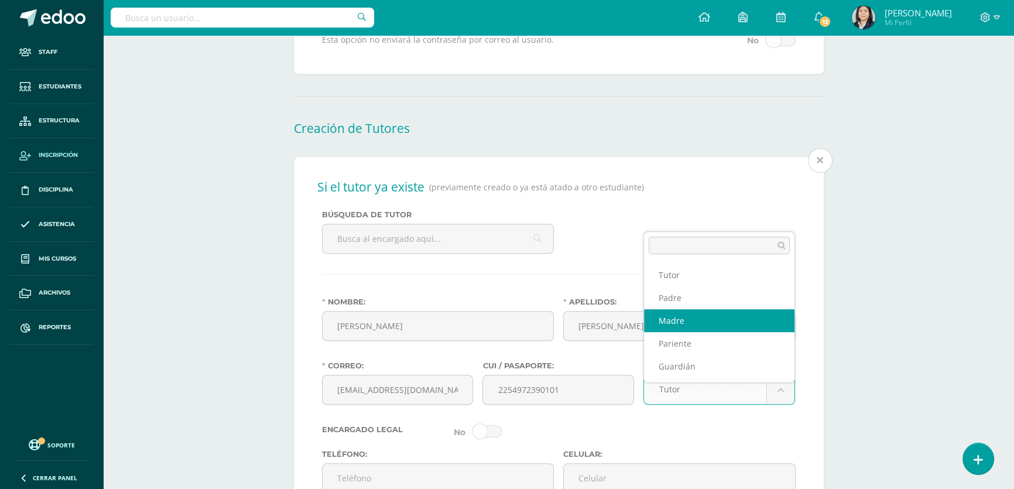
select select "Madre"
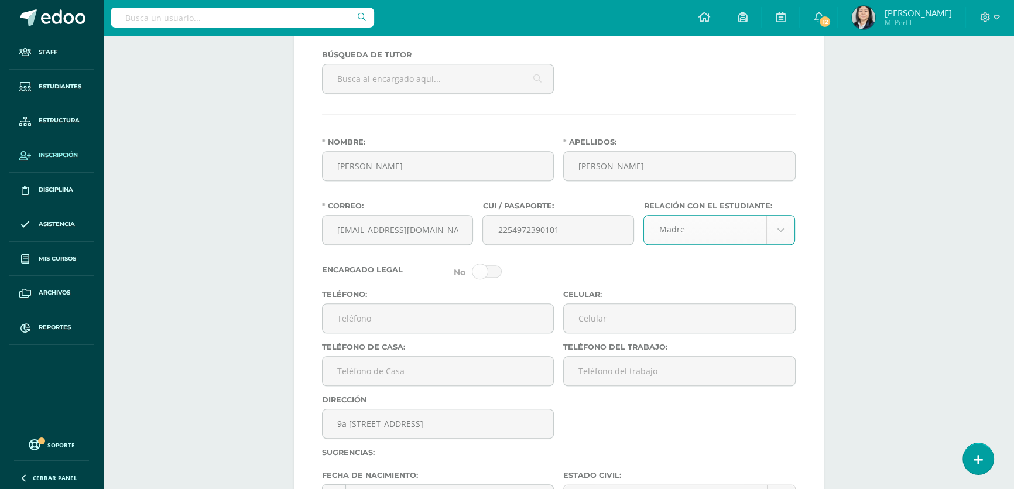
scroll to position [1100, 0]
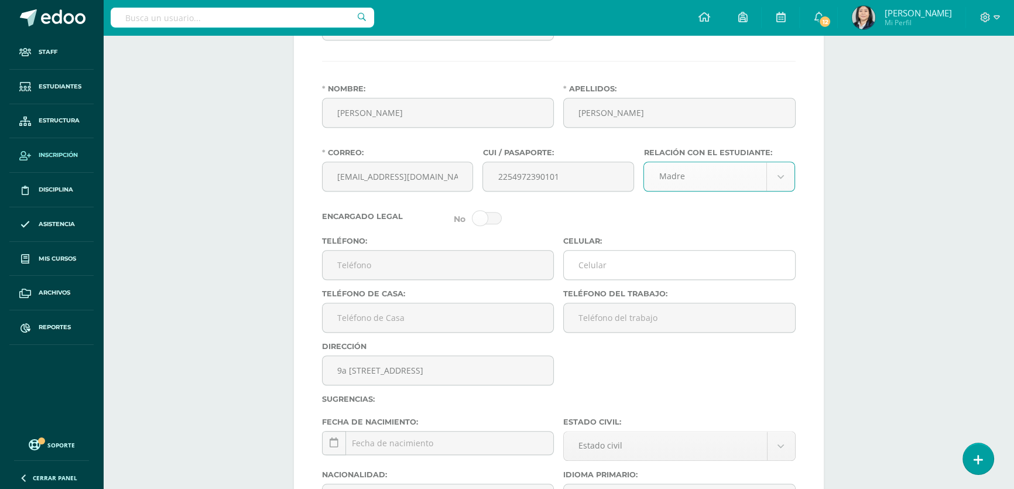
click at [626, 273] on input "Celular:" at bounding box center [679, 264] width 231 height 29
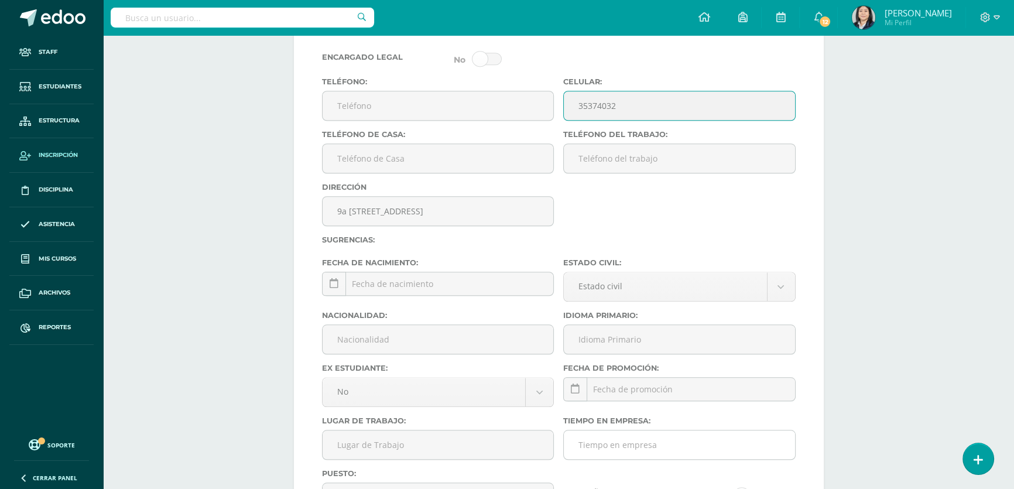
scroll to position [1419, 0]
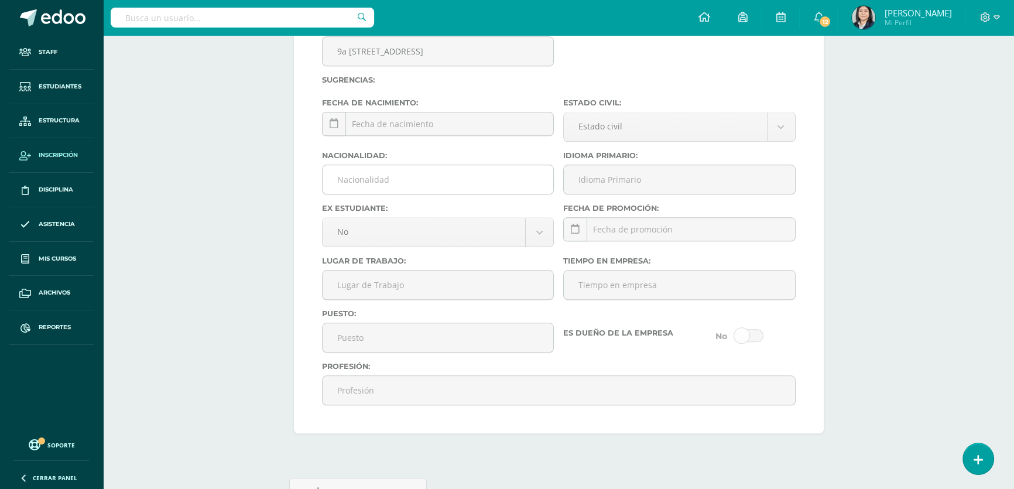
type input "35374032"
click at [404, 194] on input "Nacionalidad:" at bounding box center [437, 179] width 231 height 29
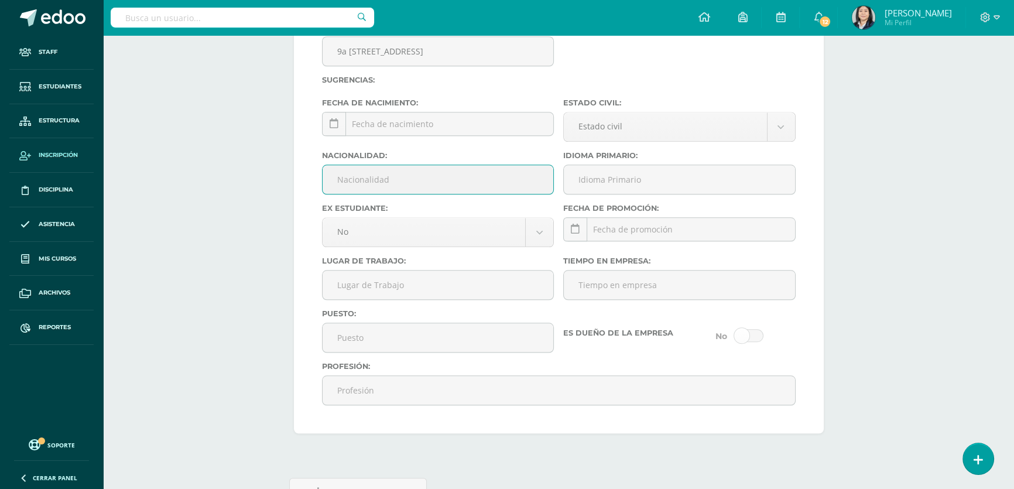
type input "Guatemalteca"
click at [626, 190] on input "Idioma Primario:" at bounding box center [679, 179] width 231 height 29
type input "Español"
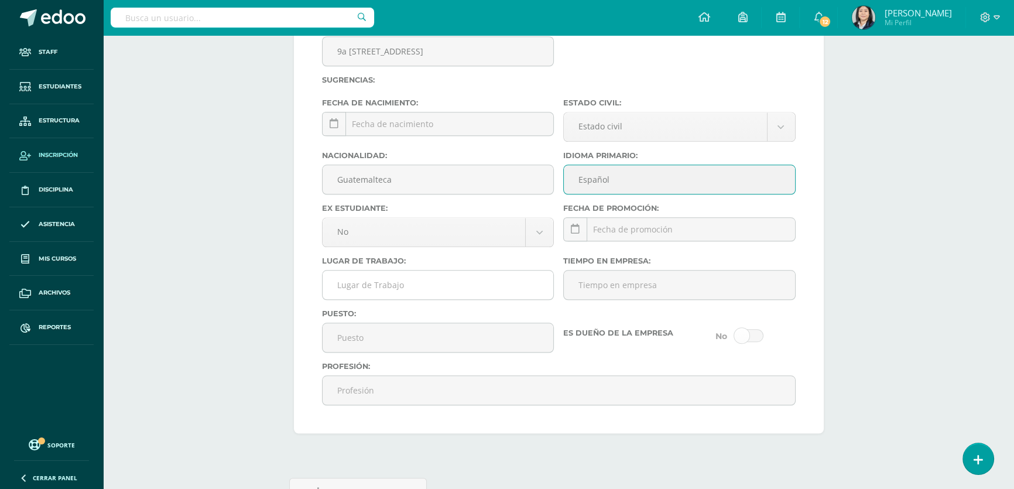
click at [433, 299] on input "Lugar de Trabajo:" at bounding box center [437, 284] width 231 height 29
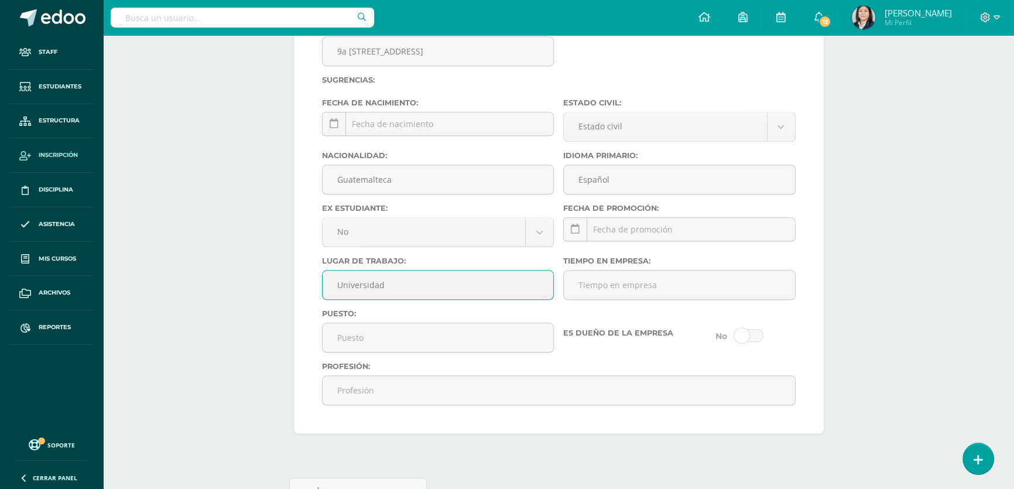
type input "Universidad"
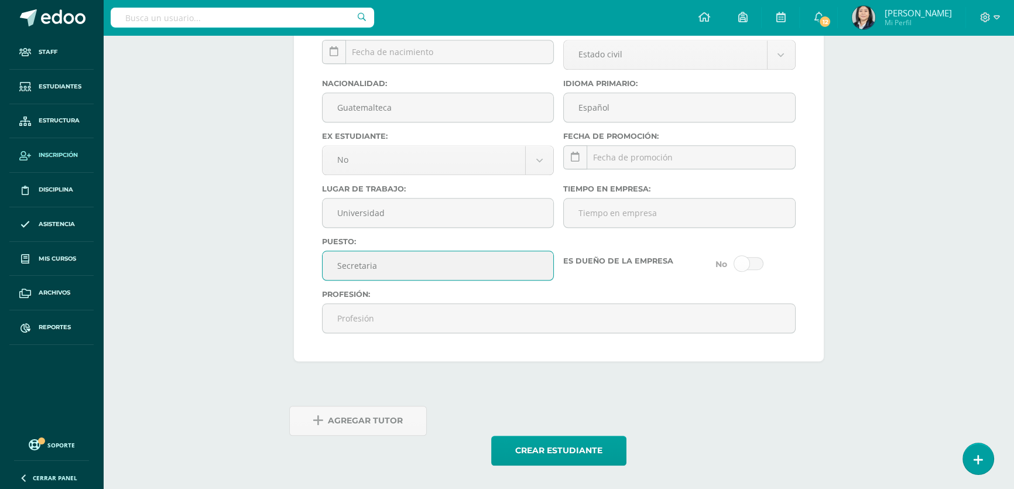
scroll to position [1350, 0]
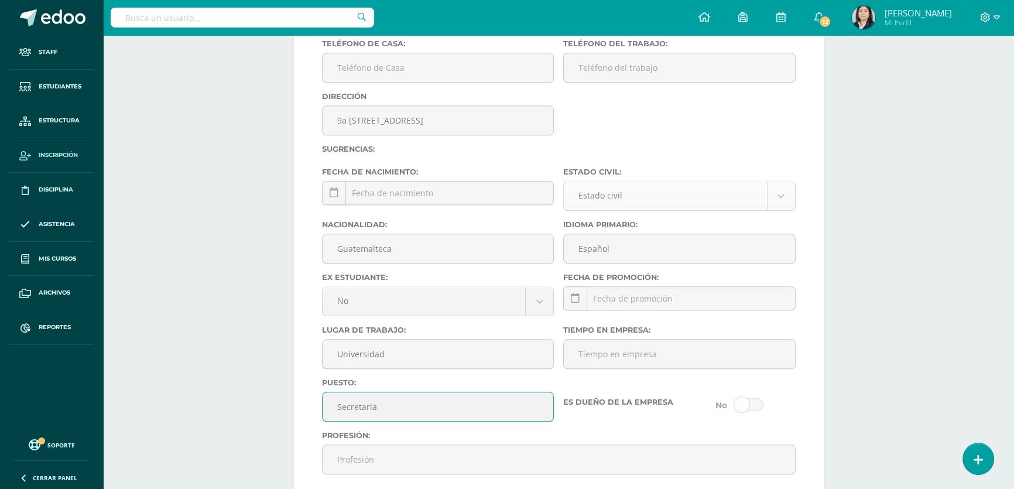
type input "Secretaria"
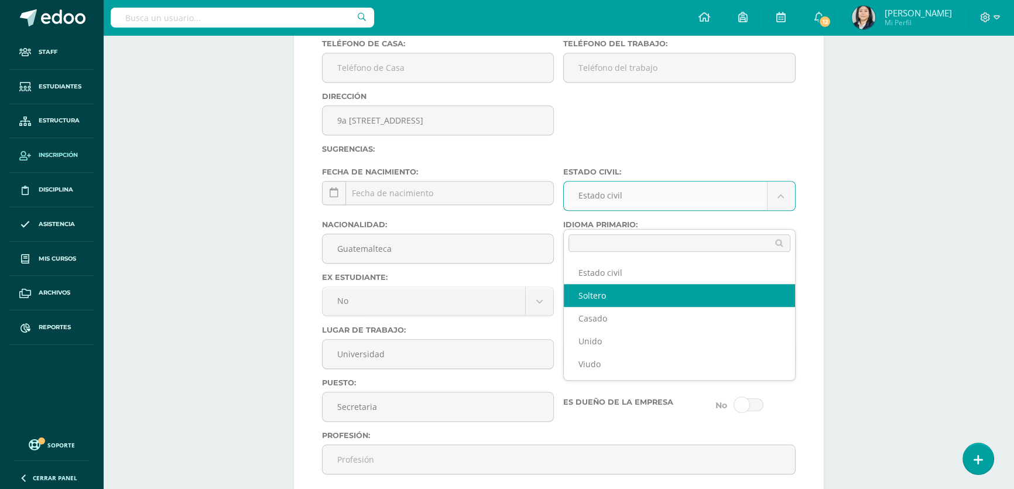
select select "single"
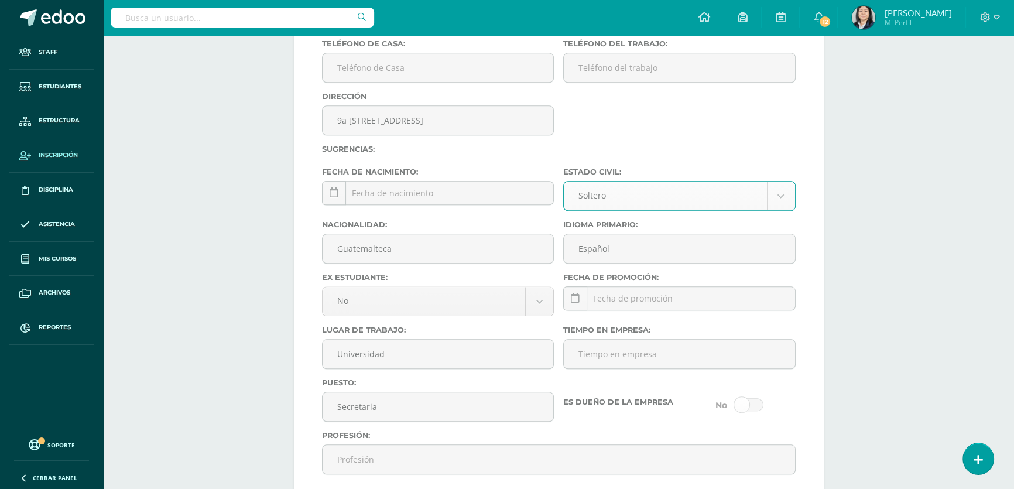
scroll to position [1509, 0]
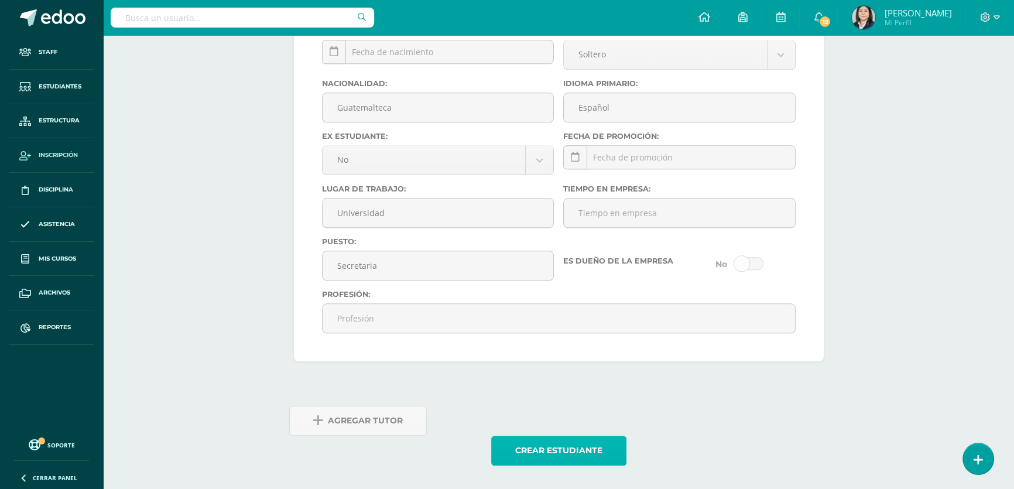
click at [534, 455] on button "Crear estudiante" at bounding box center [558, 450] width 135 height 30
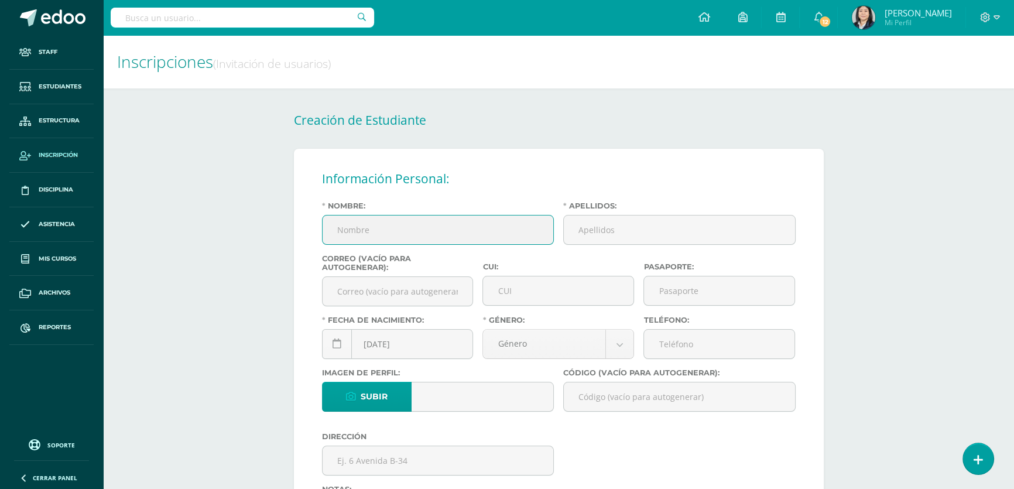
click at [394, 239] on input "Nombre:" at bounding box center [437, 229] width 231 height 29
type input "C"
type input "[PERSON_NAME]"
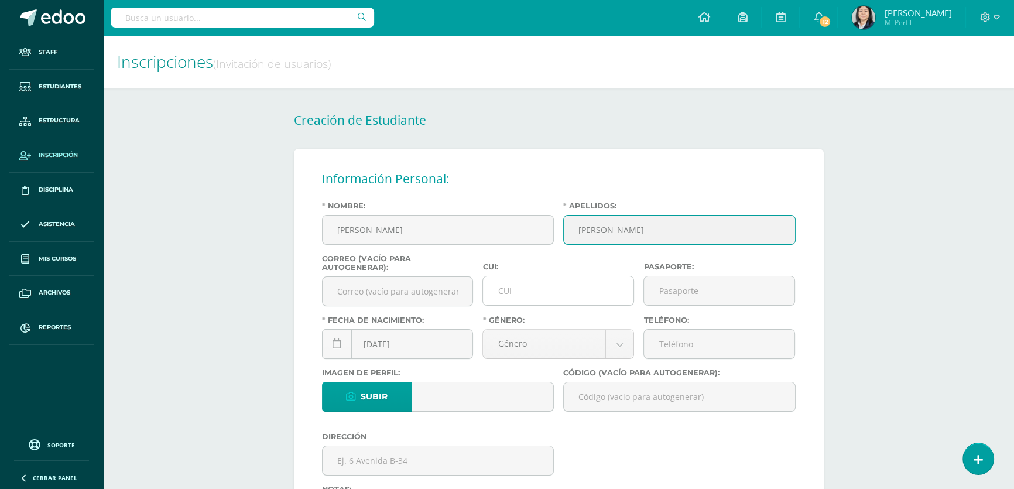
type input "[PERSON_NAME]"
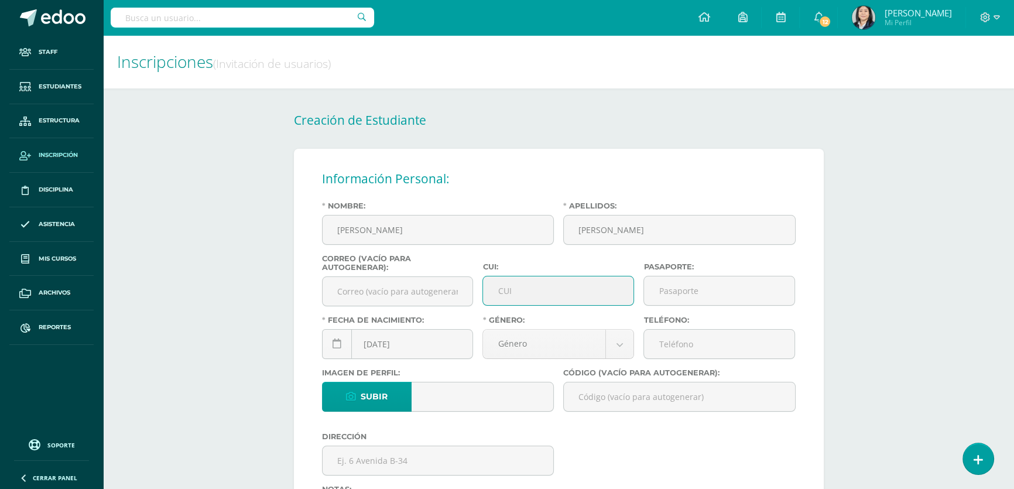
click at [509, 298] on input "CUI:" at bounding box center [558, 290] width 150 height 29
type input "2520720060101"
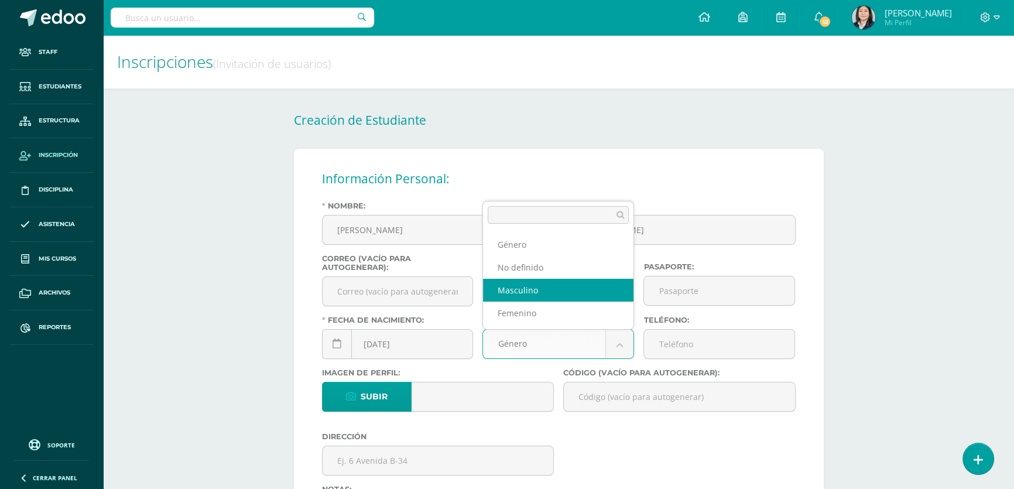
select select "[DEMOGRAPHIC_DATA]"
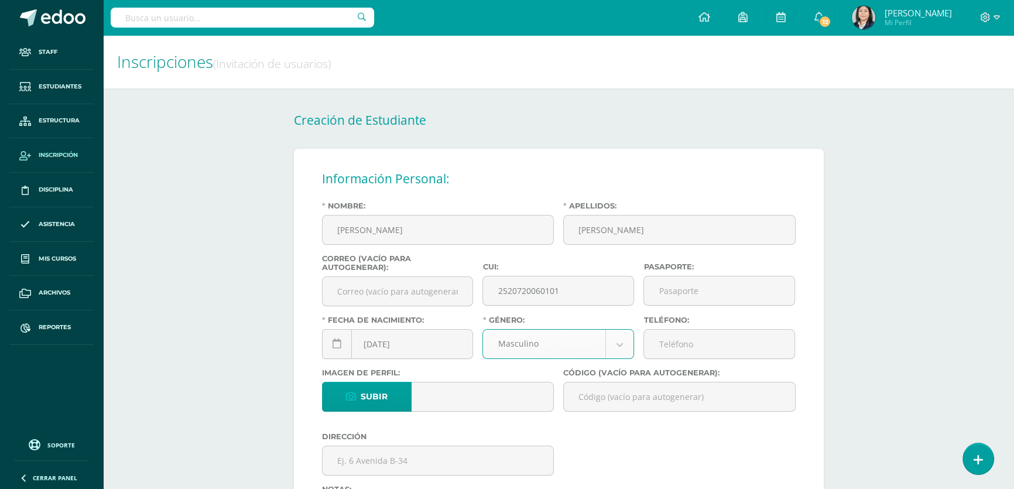
click at [381, 348] on div "[DATE] August, 2025 Mo Tu We Th Fr Sa Su 28 29 30 31 1 2 3 4 5 6 7 8 9 10 11 12…" at bounding box center [398, 348] width 152 height 39
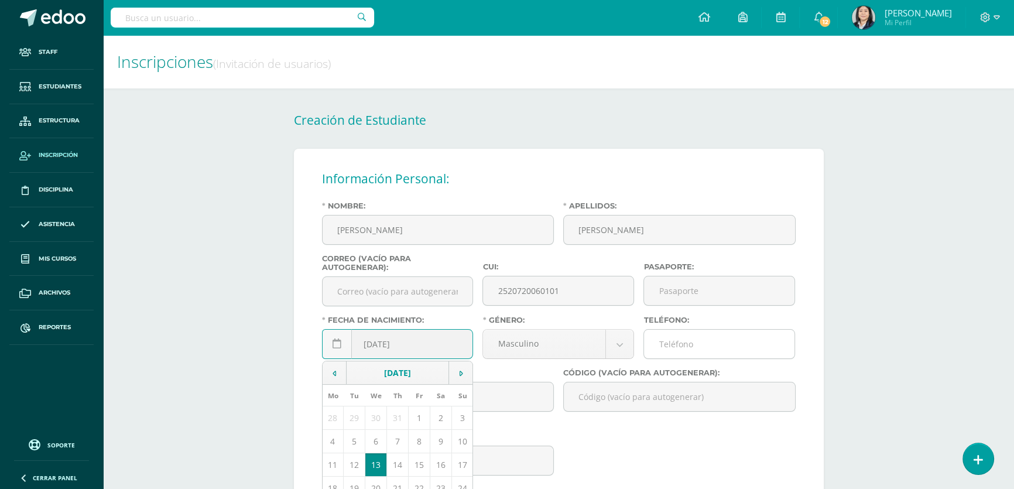
type input "[DATE]"
click at [687, 343] on input "Teléfono:" at bounding box center [719, 343] width 150 height 29
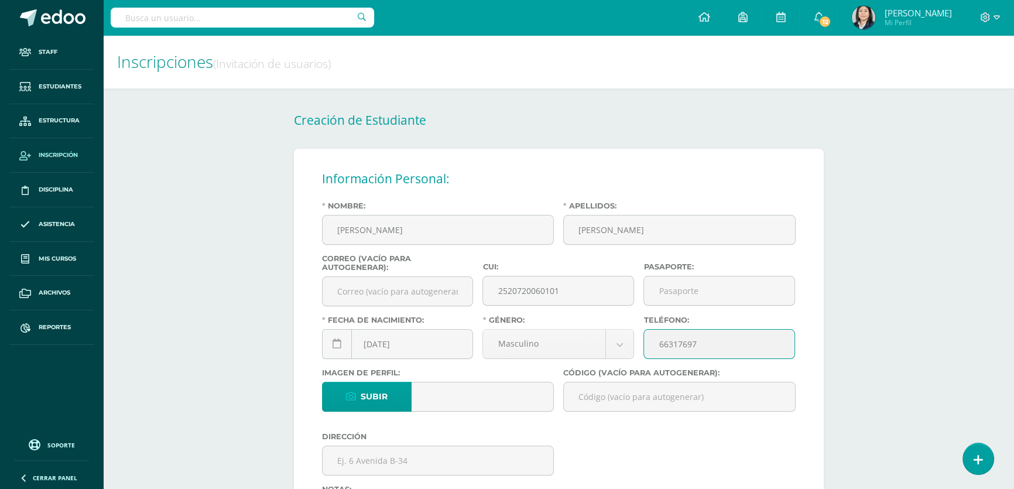
scroll to position [106, 0]
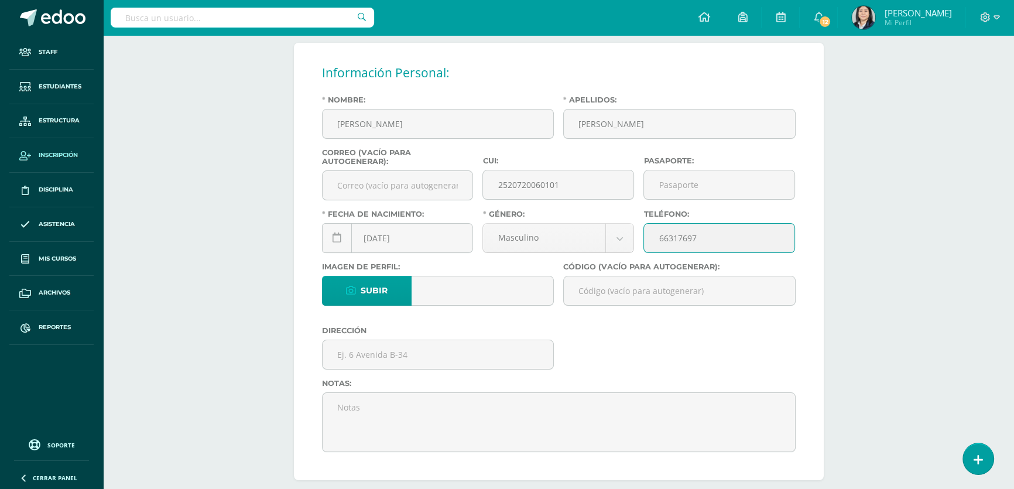
type input "66317697"
click at [595, 294] on input "Código (vacío para autogenerar):" at bounding box center [679, 290] width 231 height 29
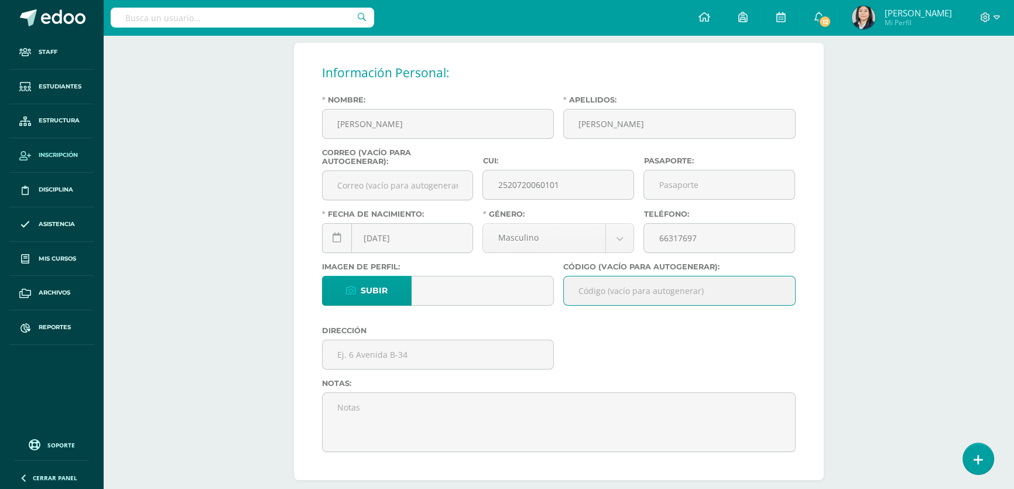
paste input "26DCA01"
type input "26DCA01"
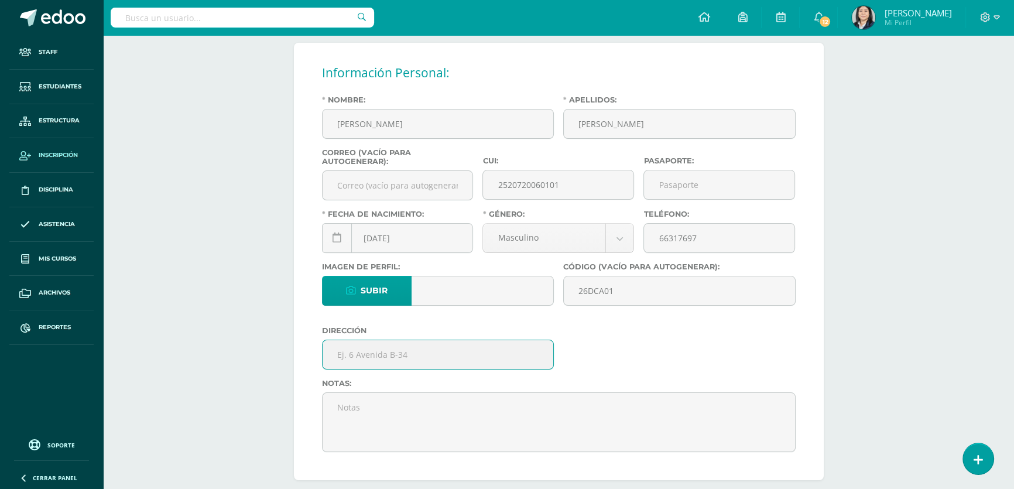
drag, startPoint x: 393, startPoint y: 353, endPoint x: 383, endPoint y: 344, distance: 12.8
click at [387, 349] on input "text" at bounding box center [437, 354] width 231 height 29
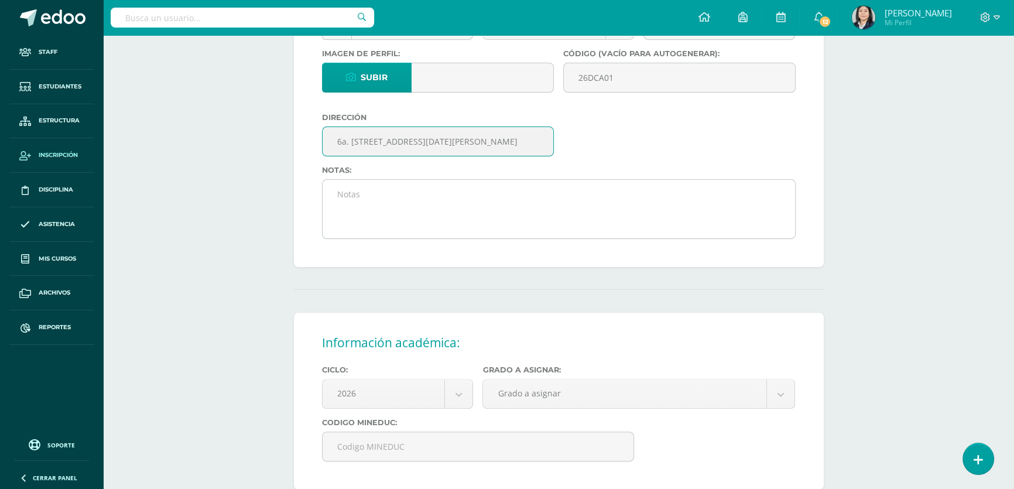
scroll to position [425, 0]
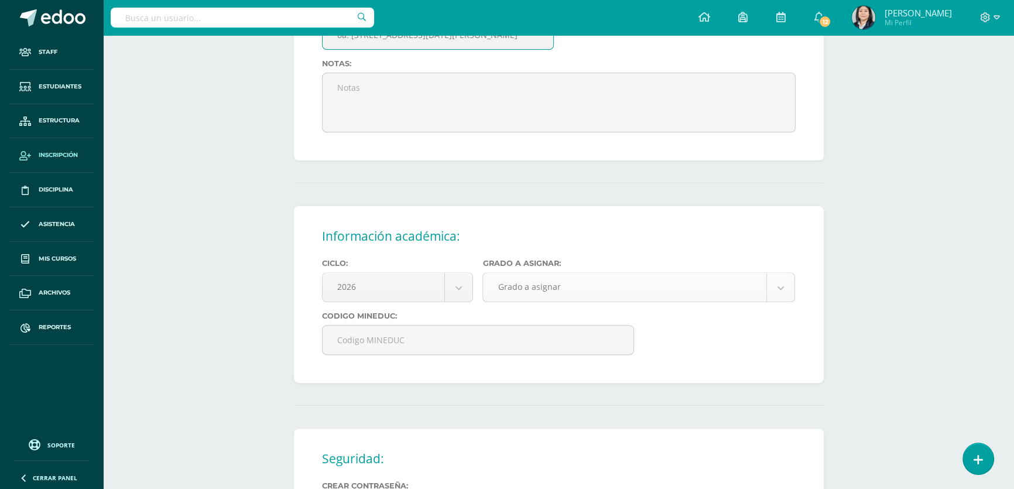
type input "6a. [STREET_ADDRESS][DATE][PERSON_NAME]"
click at [513, 301] on body "Estudiante creado exitosamente Staff Estudiantes Estructura Inscripción Discipl…" at bounding box center [507, 144] width 1014 height 1138
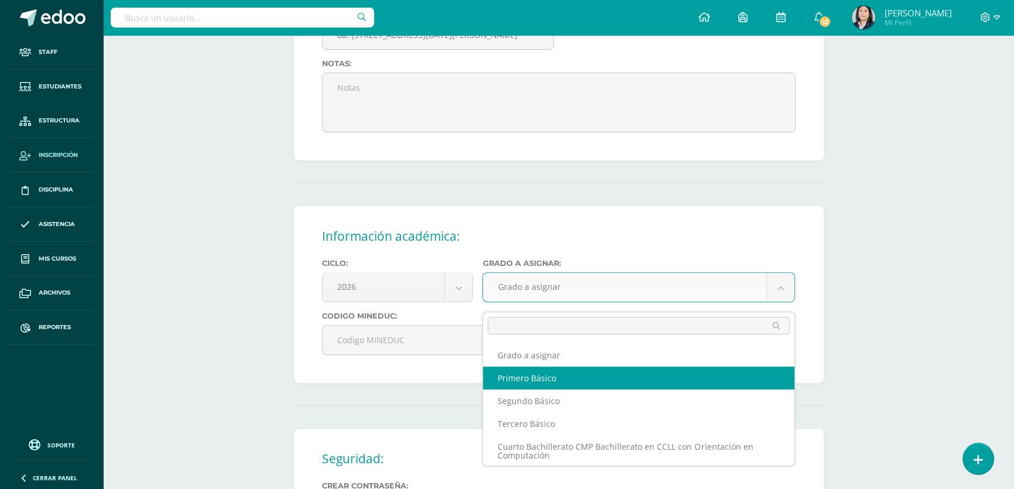
select select "10"
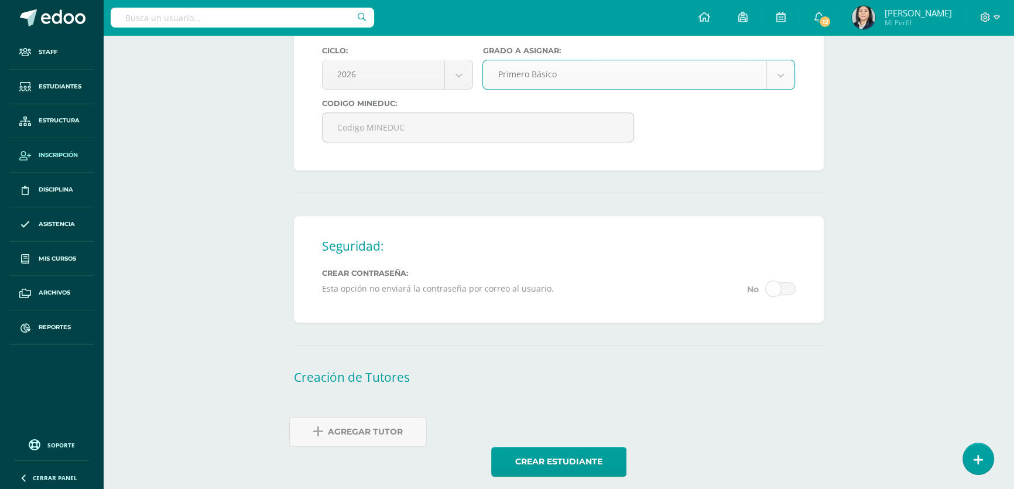
drag, startPoint x: 403, startPoint y: 445, endPoint x: 419, endPoint y: 357, distance: 89.2
click at [403, 445] on link "Agregar Tutor" at bounding box center [358, 432] width 138 height 30
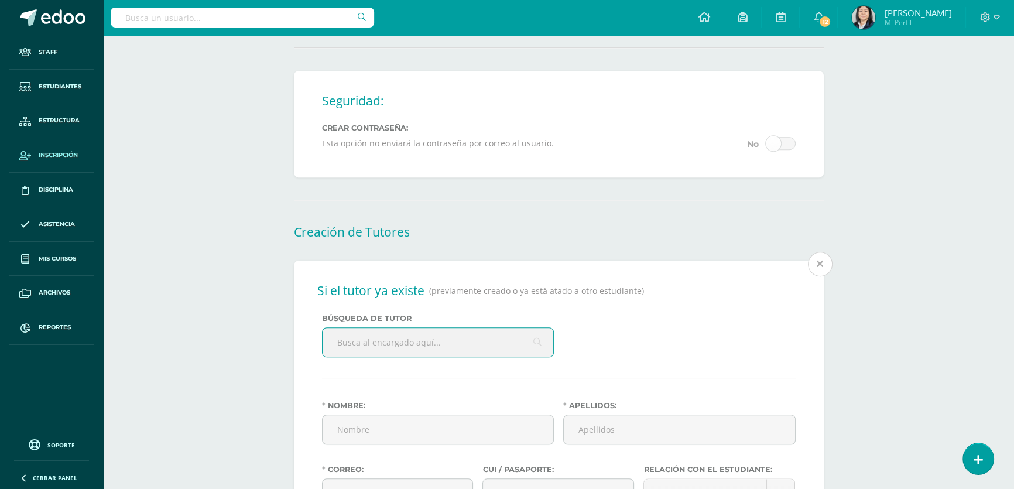
scroll to position [887, 0]
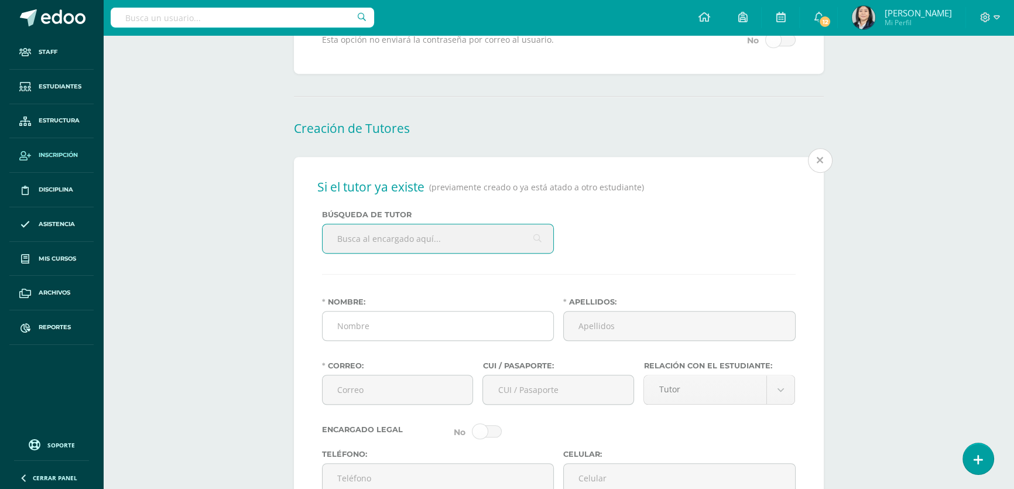
click at [383, 340] on input "Nombre:" at bounding box center [437, 325] width 231 height 29
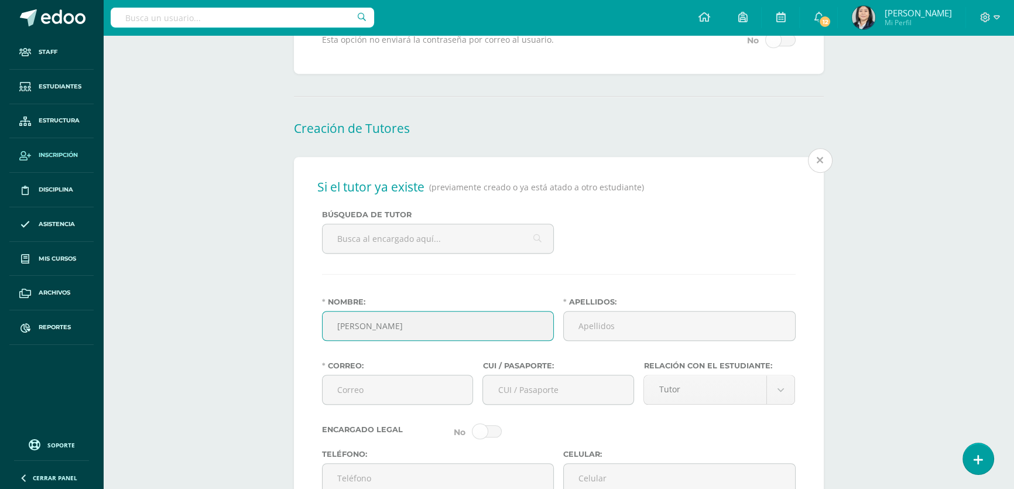
type input "[PERSON_NAME]"
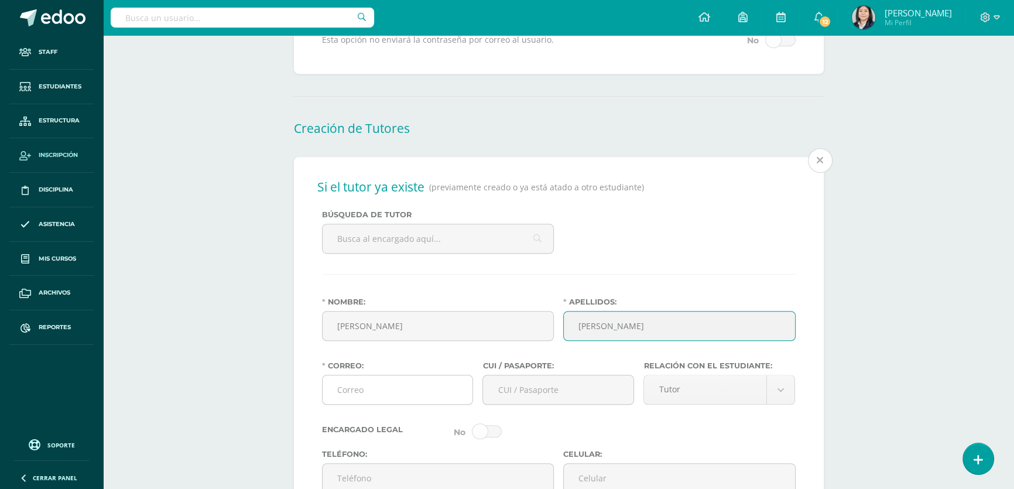
type input "[PERSON_NAME]"
click at [385, 404] on input "Correo:" at bounding box center [397, 389] width 150 height 29
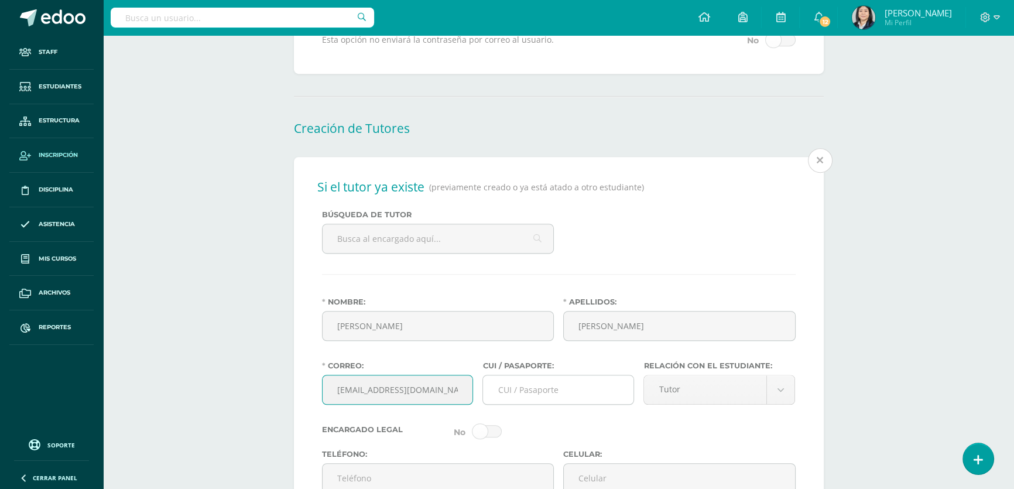
type input "[EMAIL_ADDRESS][DOMAIN_NAME]"
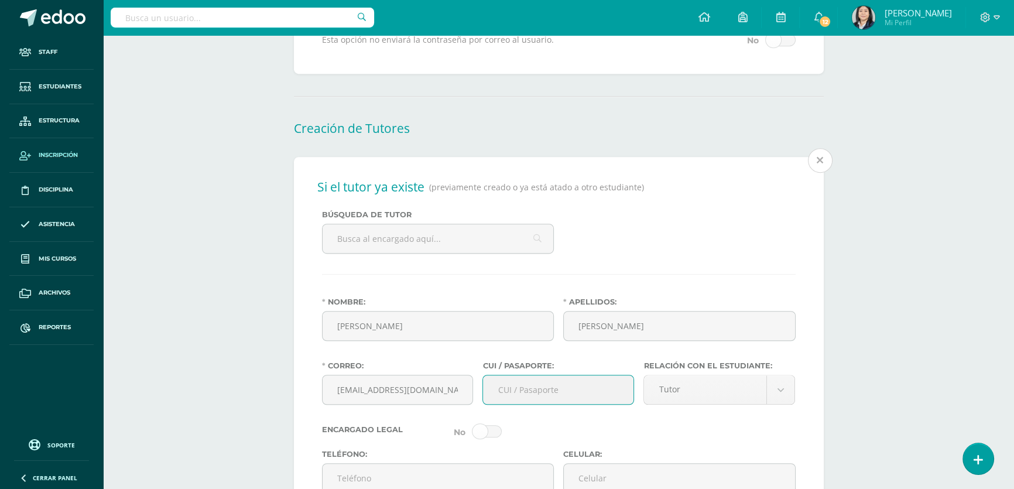
click at [528, 403] on input "CUI / Pasaporte:" at bounding box center [558, 389] width 150 height 29
type input "2626330940401"
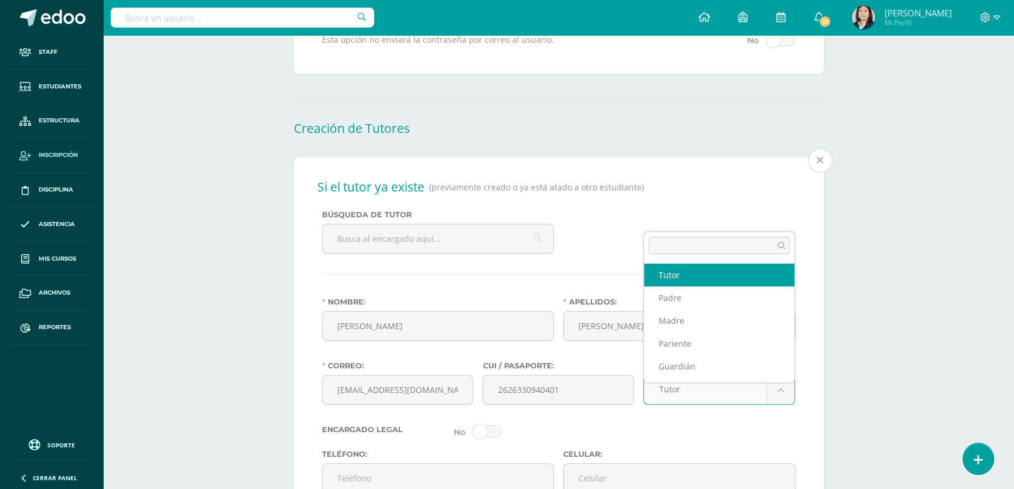
click at [778, 407] on body "Estudiante creado exitosamente Staff Estudiantes Estructura Inscripción Discipl…" at bounding box center [507, 102] width 1014 height 1979
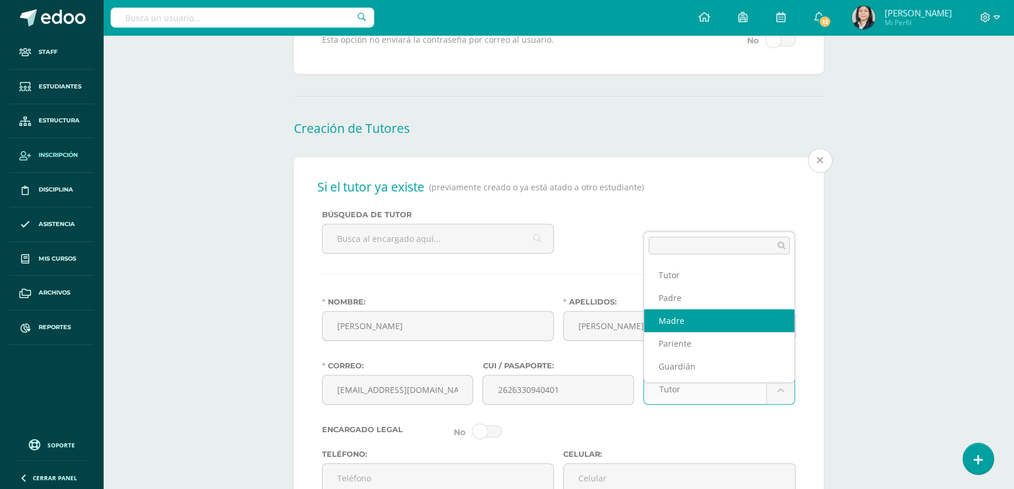
select select "Madre"
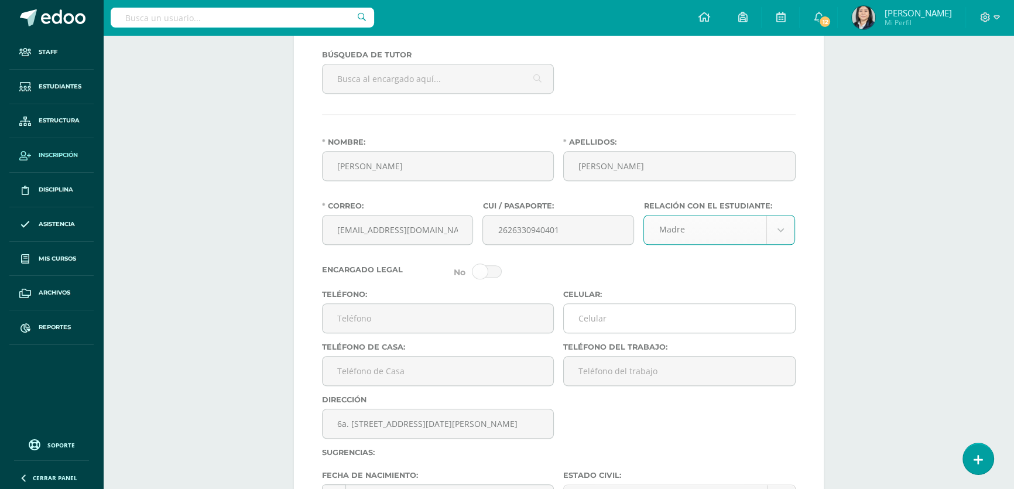
scroll to position [1153, 0]
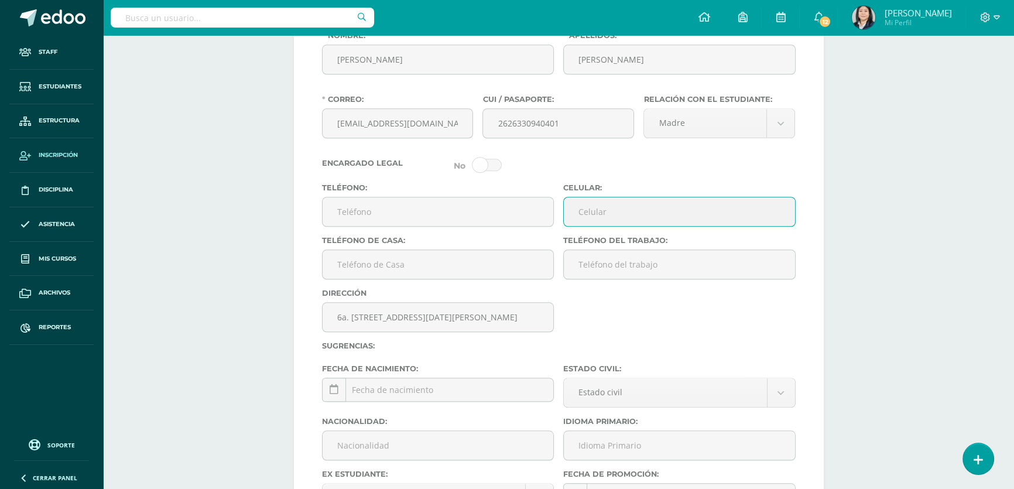
click at [600, 212] on input "Celular:" at bounding box center [679, 211] width 231 height 29
type input "53694805"
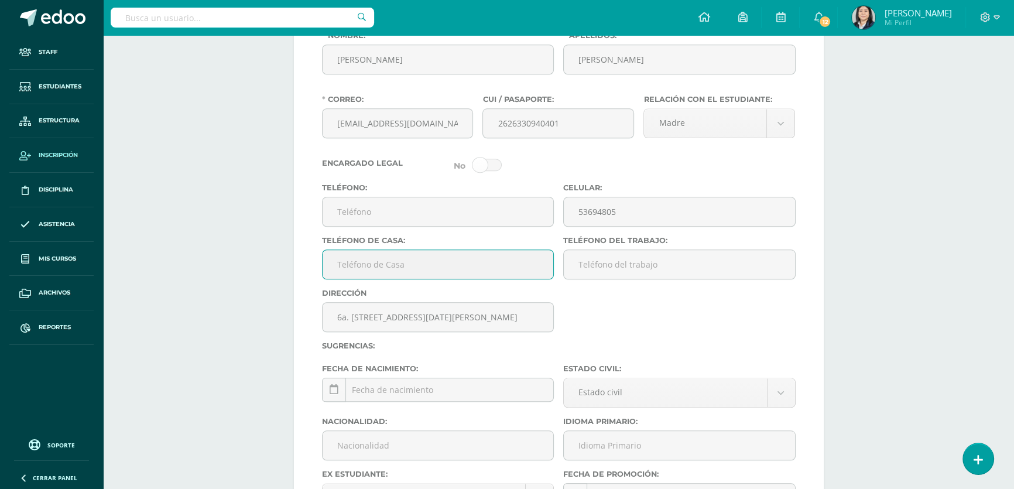
click at [401, 276] on input "Teléfono de Casa:" at bounding box center [437, 264] width 231 height 29
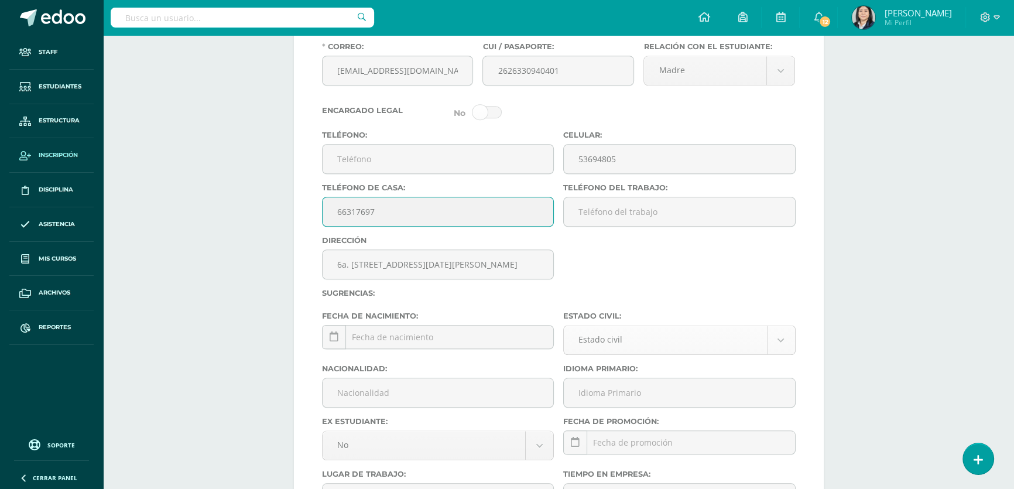
type input "66317697"
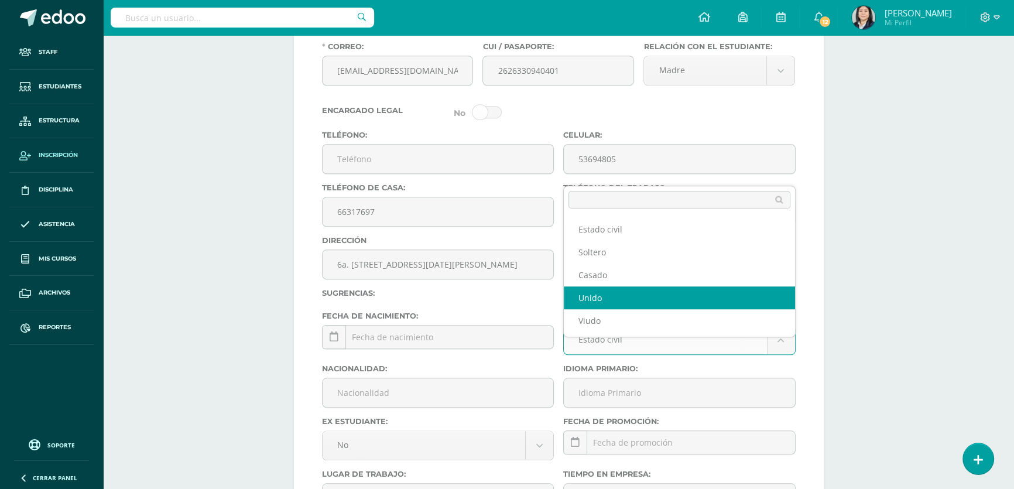
select select "extra_official"
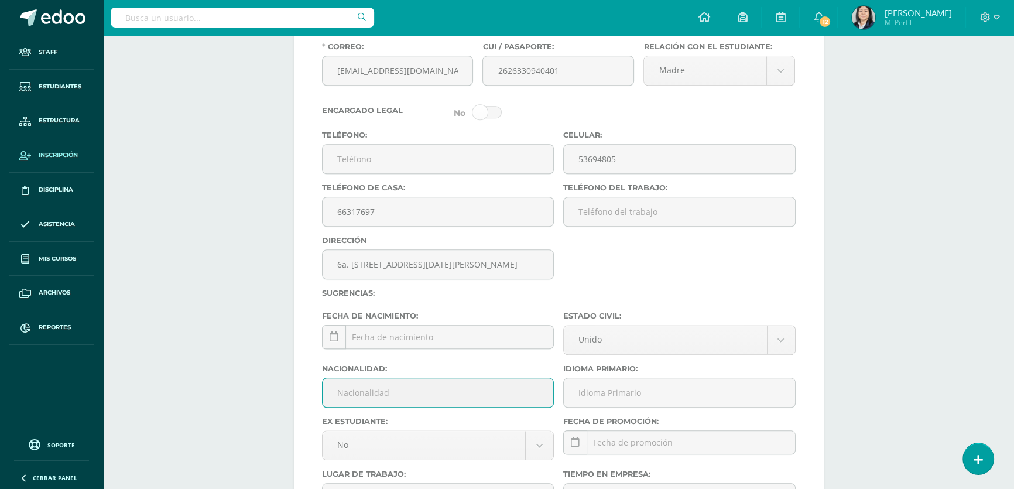
click at [380, 407] on input "Nacionalidad:" at bounding box center [437, 392] width 231 height 29
type input "Guatemalteca"
click at [623, 407] on input "Idioma Primario:" at bounding box center [679, 392] width 231 height 29
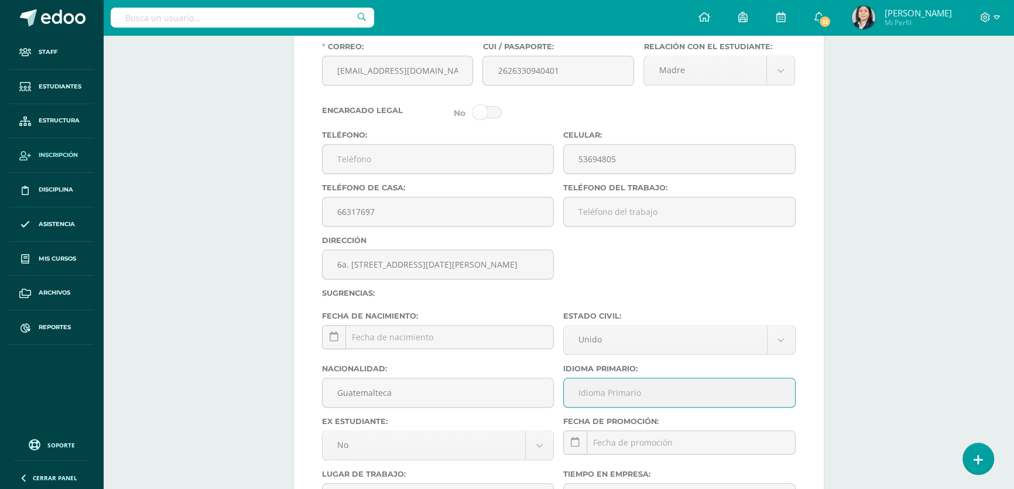
type input "Español"
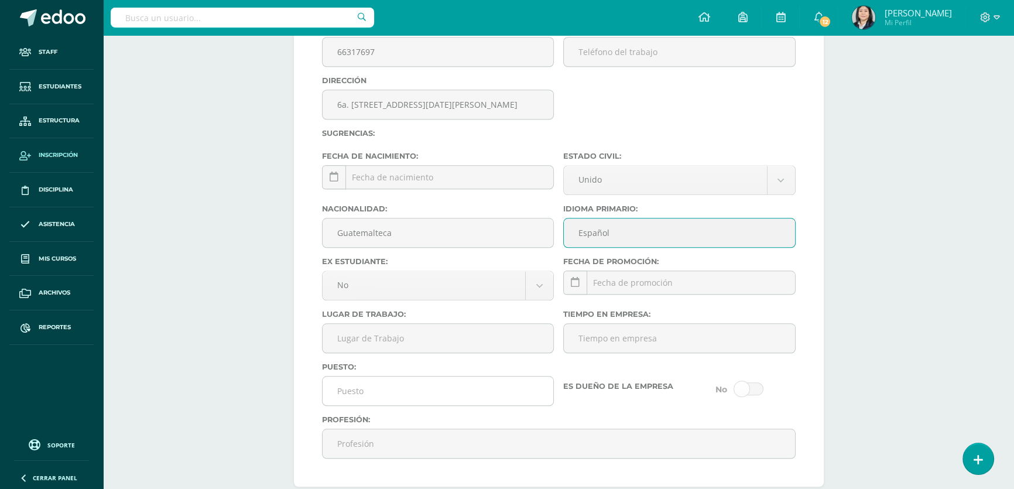
scroll to position [1472, 0]
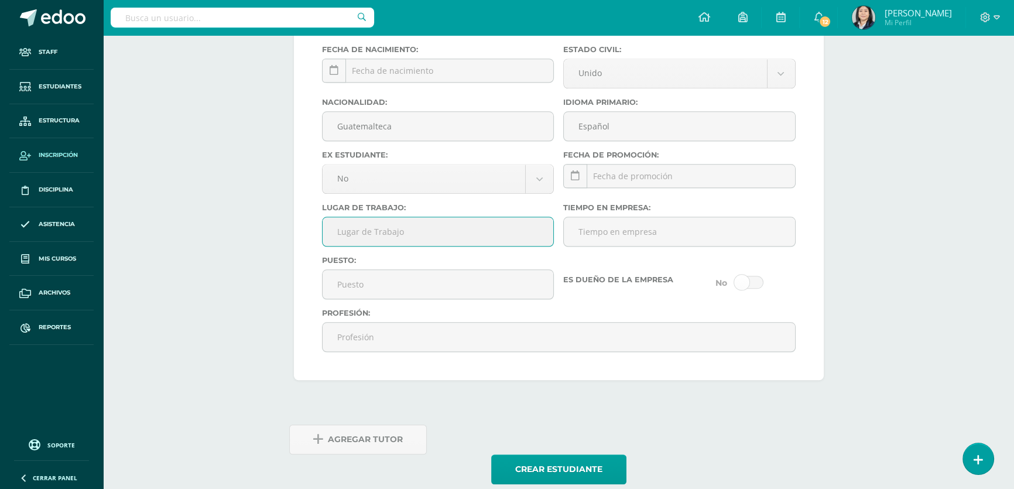
click at [386, 246] on input "Lugar de Trabajo:" at bounding box center [437, 231] width 231 height 29
type input "Banco G&T Continental"
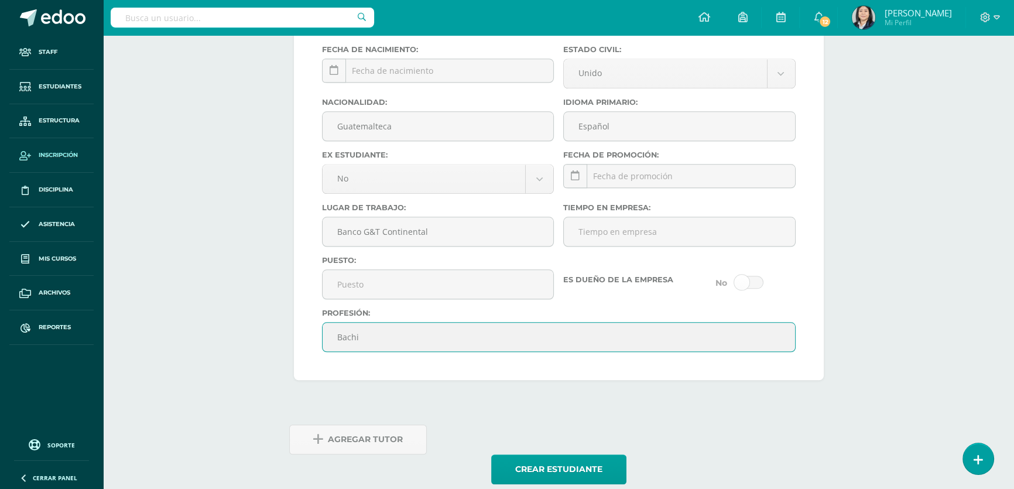
type input "Bachiller en CCLL"
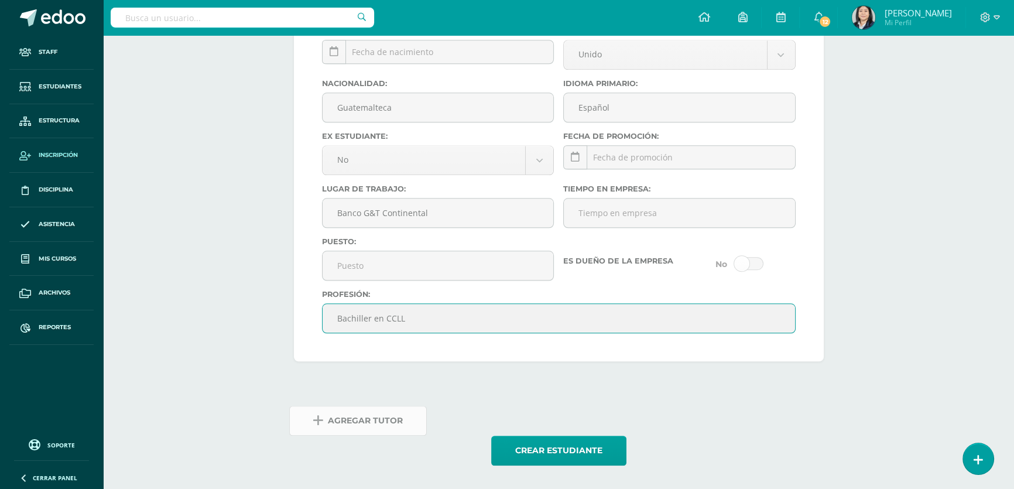
click at [356, 424] on span "Agregar Tutor" at bounding box center [365, 420] width 75 height 29
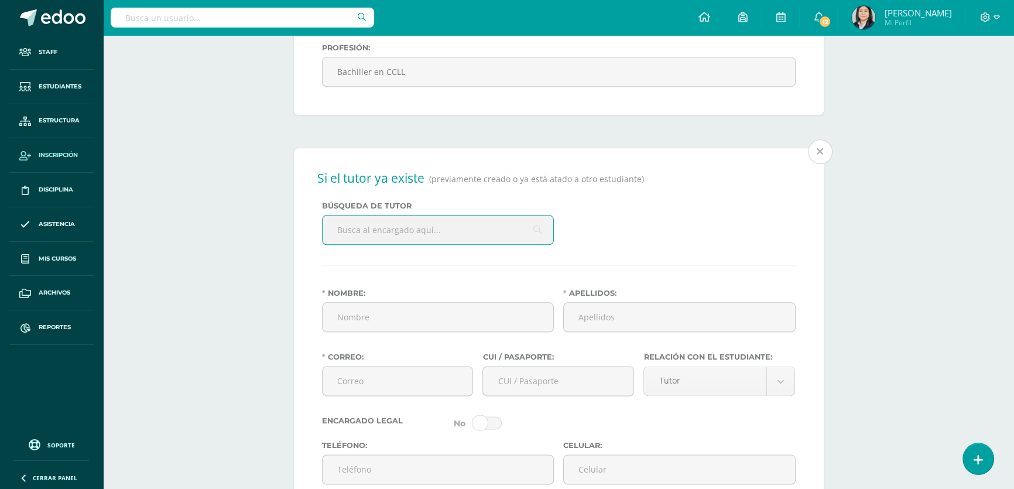
scroll to position [1739, 0]
click at [404, 329] on input "Nombre:" at bounding box center [437, 315] width 231 height 29
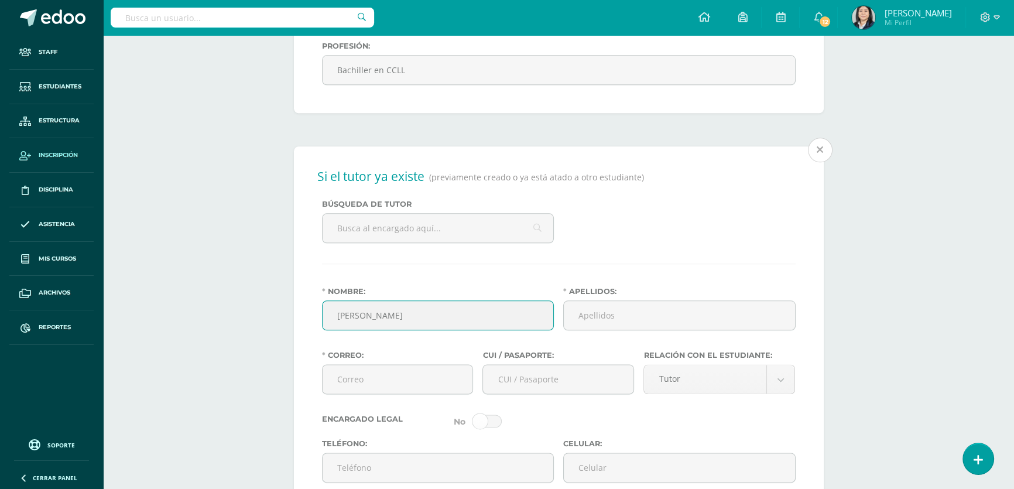
type input "Herbert Leonel"
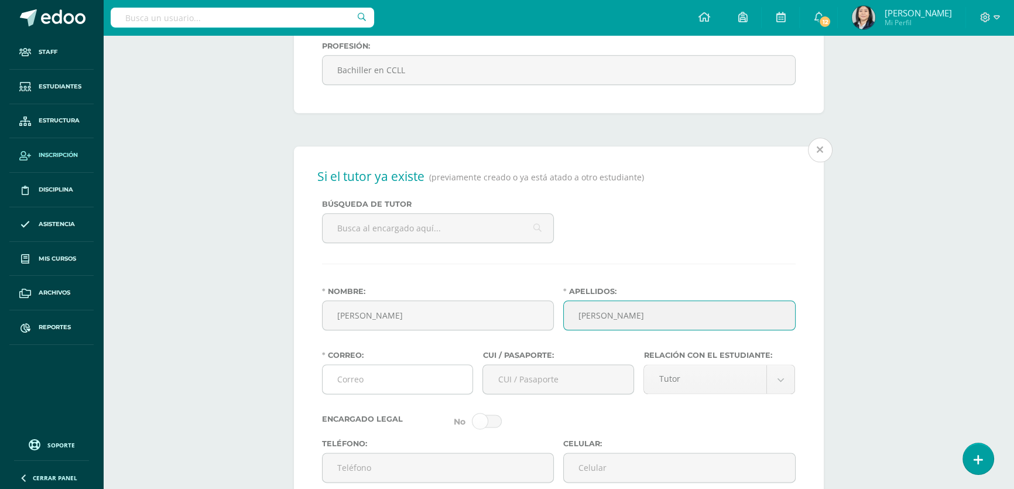
type input "Colindres González"
click at [367, 393] on input "Correo:" at bounding box center [397, 379] width 150 height 29
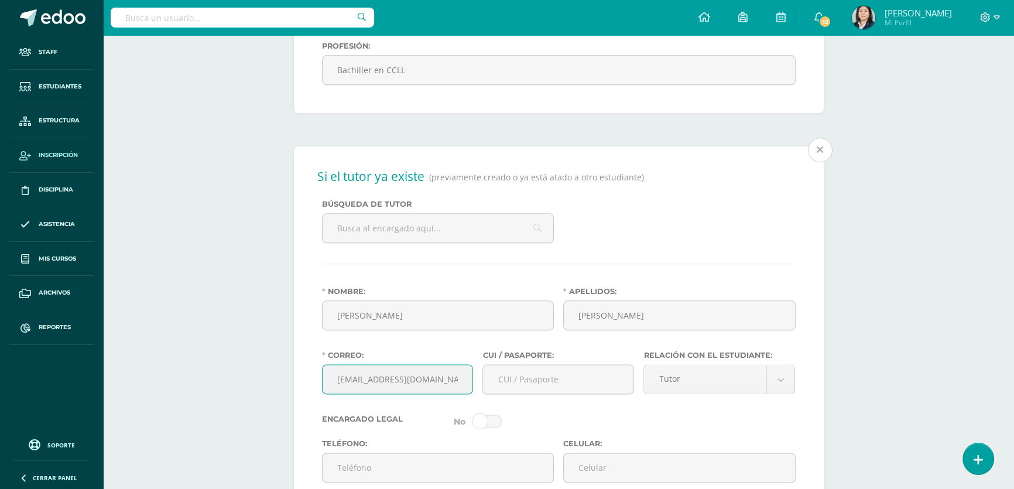
type input "leonel1784@gmail.com"
type input "2626330430117"
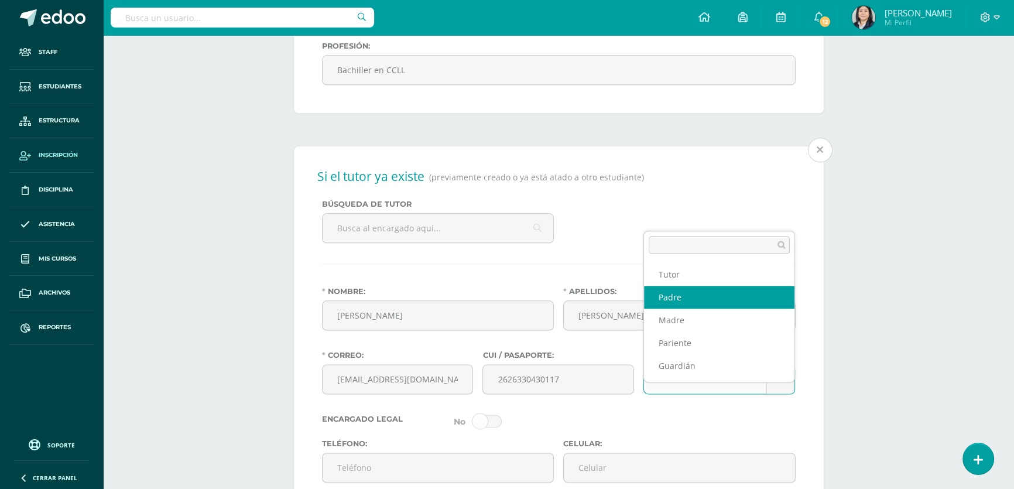
select select "Padre"
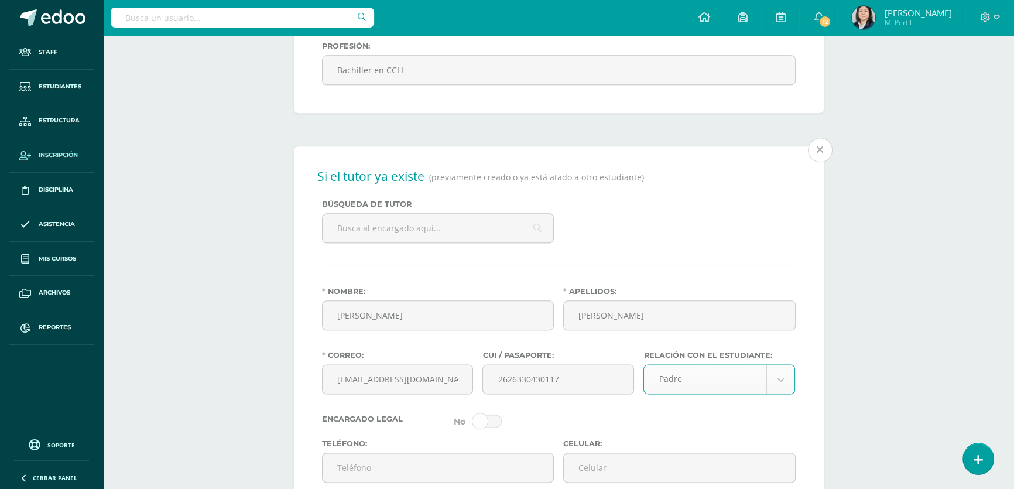
scroll to position [1952, 0]
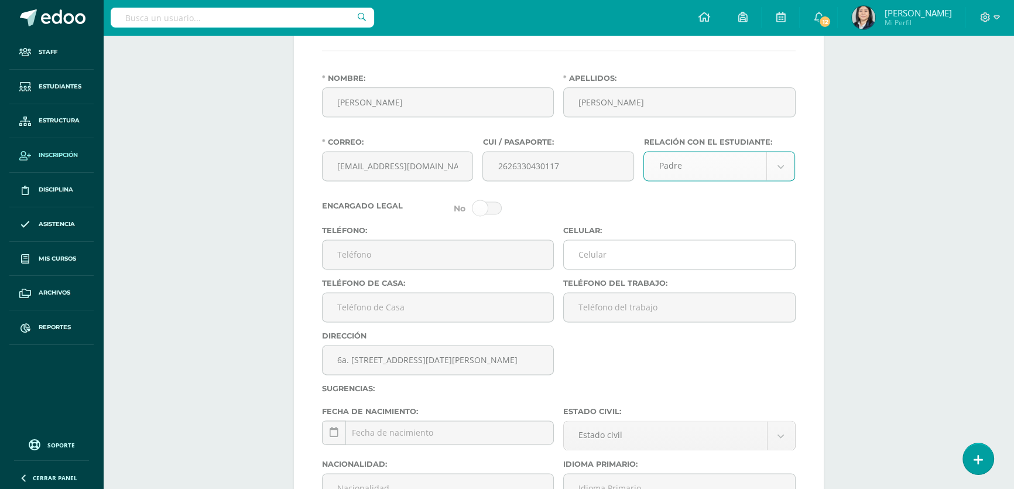
click at [588, 269] on input "Celular:" at bounding box center [679, 254] width 231 height 29
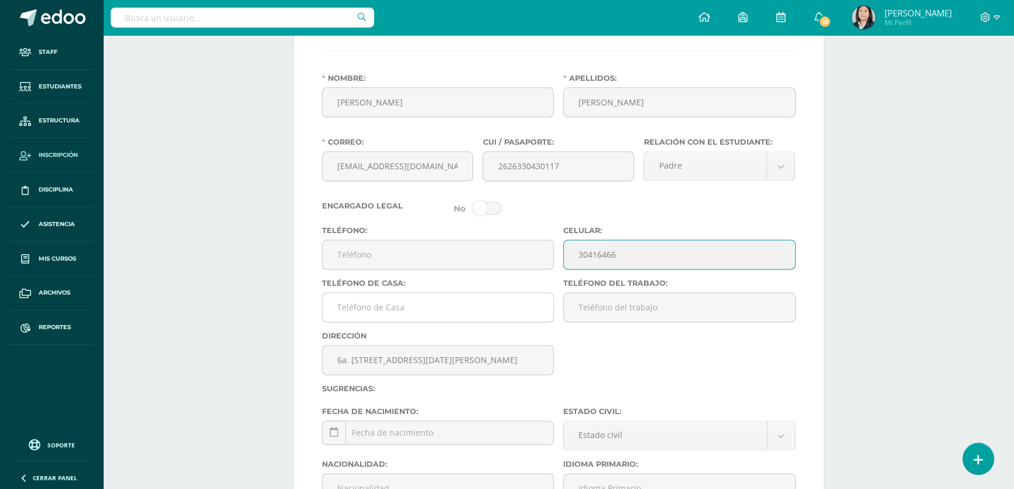
type input "30416466"
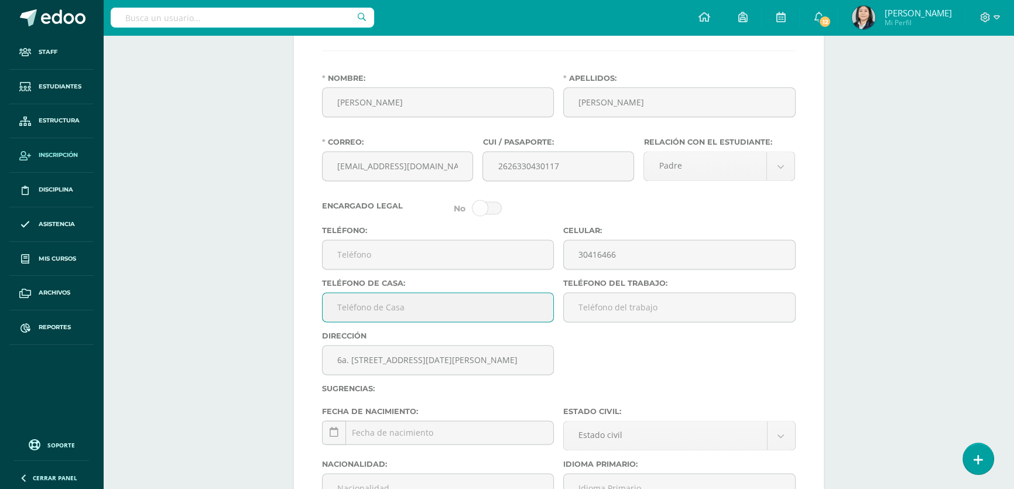
click at [387, 321] on input "Teléfono de Casa:" at bounding box center [437, 307] width 231 height 29
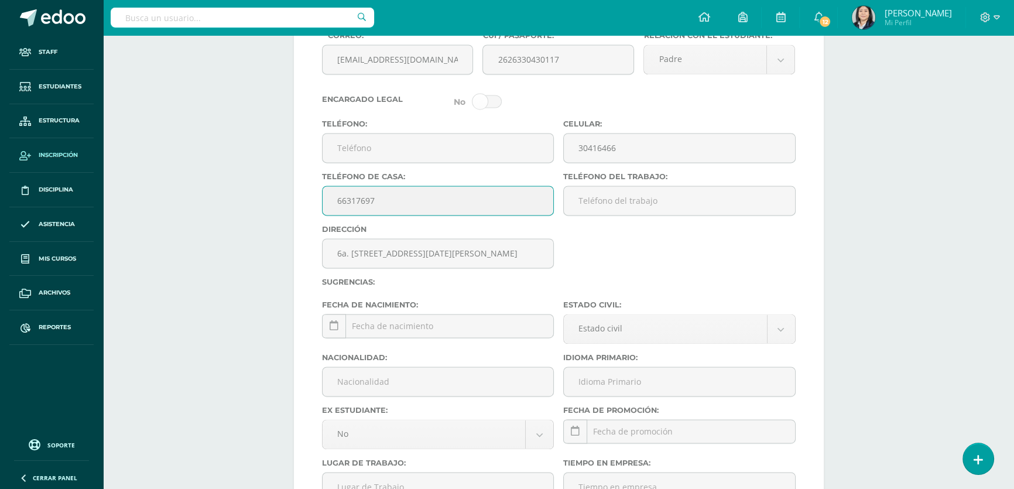
scroll to position [2165, 0]
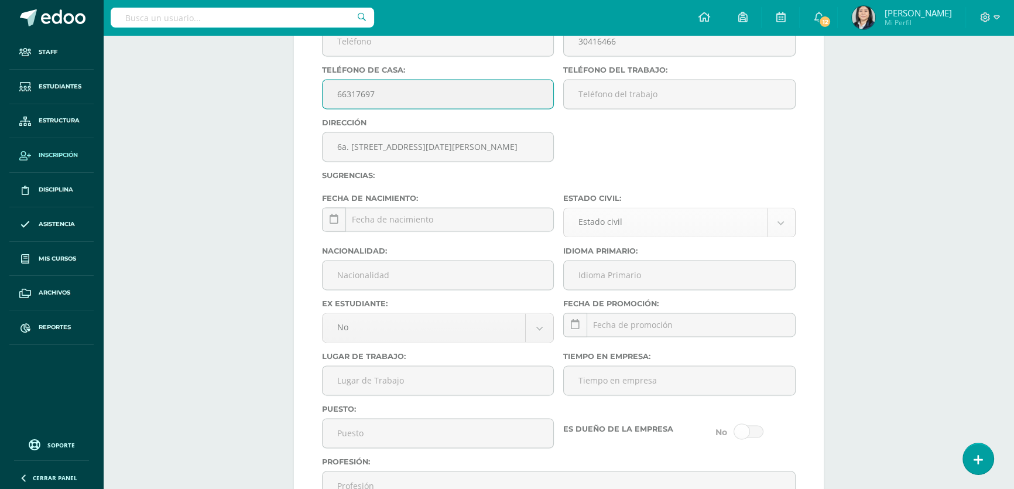
type input "66317697"
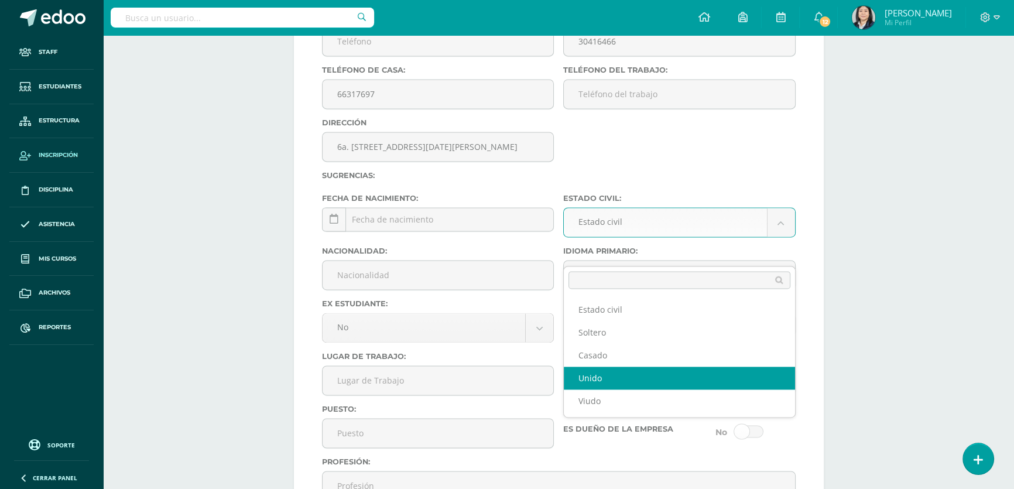
select select "extra_official"
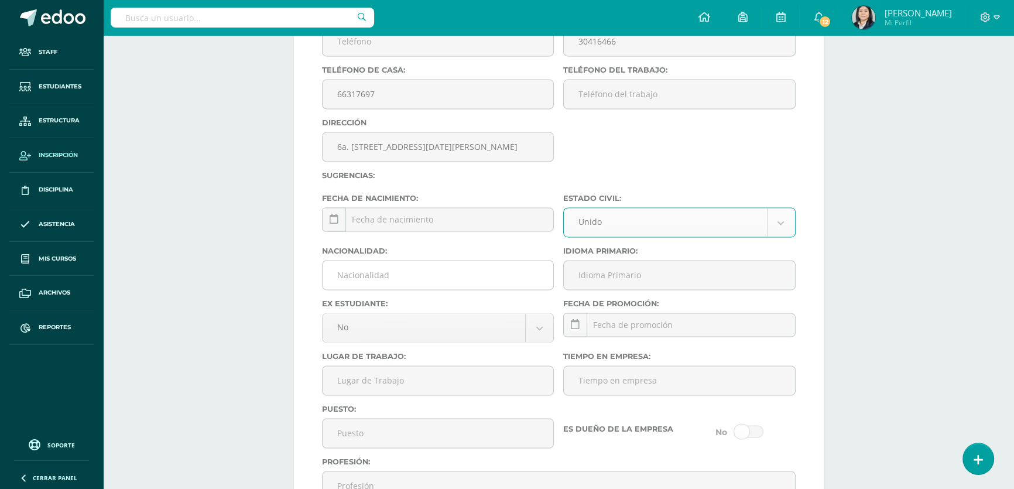
click at [404, 289] on input "Nacionalidad:" at bounding box center [437, 274] width 231 height 29
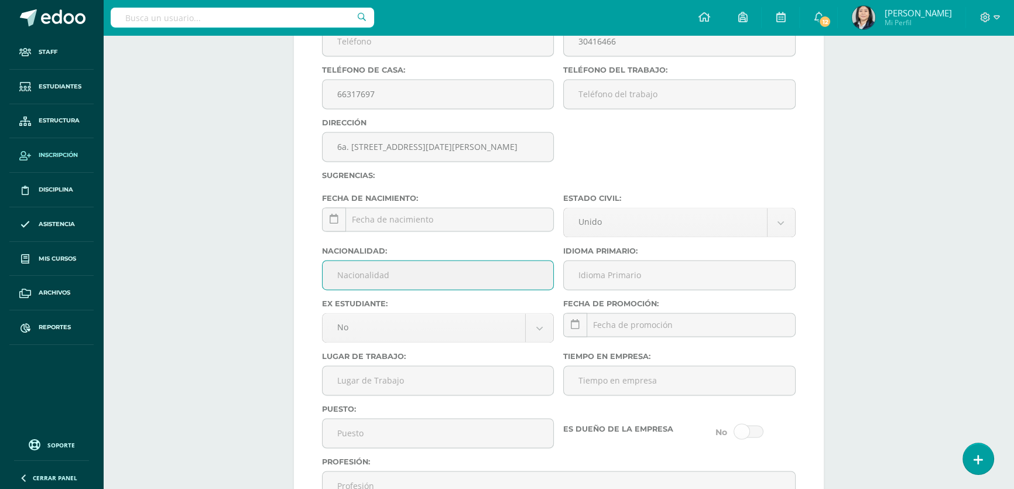
type input "Guatemalteco"
click at [613, 289] on input "Idioma Primario:" at bounding box center [679, 274] width 231 height 29
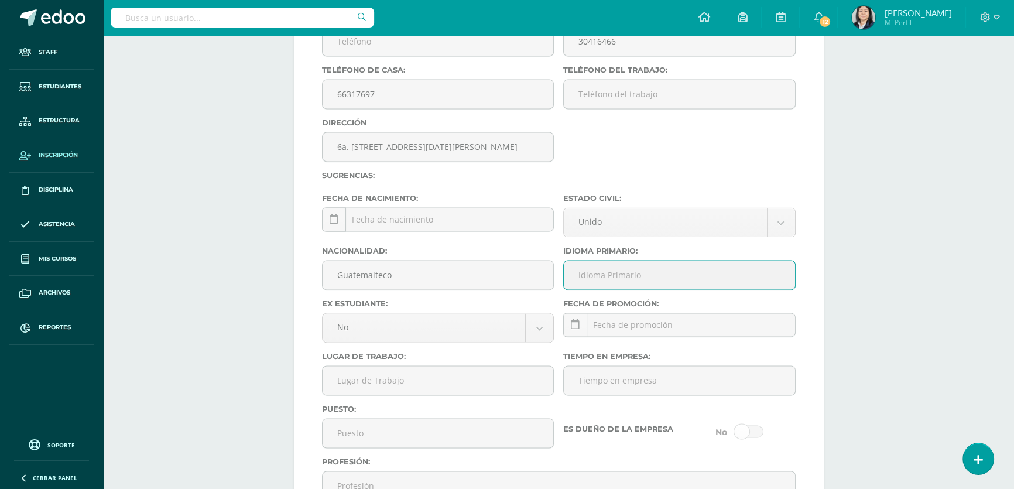
type input "Español"
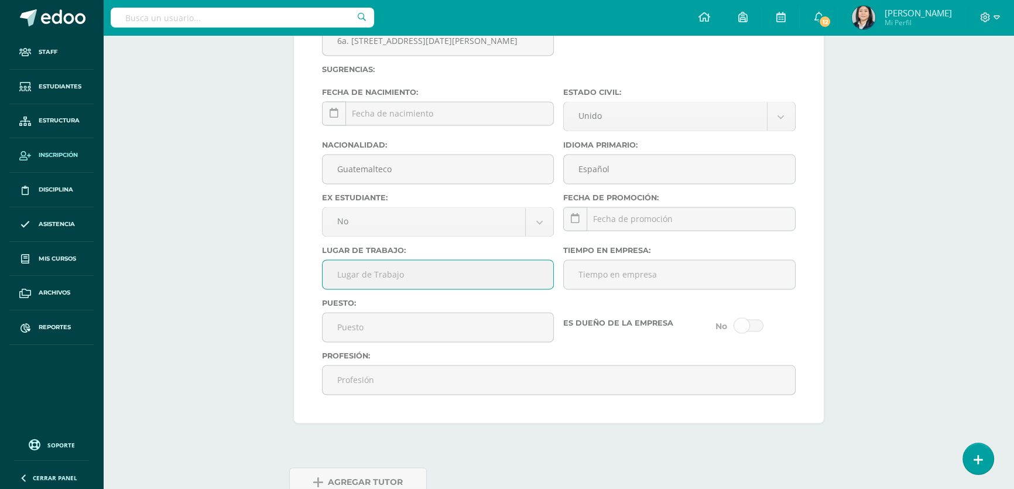
click at [432, 289] on input "Lugar de Trabajo:" at bounding box center [437, 274] width 231 height 29
type input "Aceitera el Sitio"
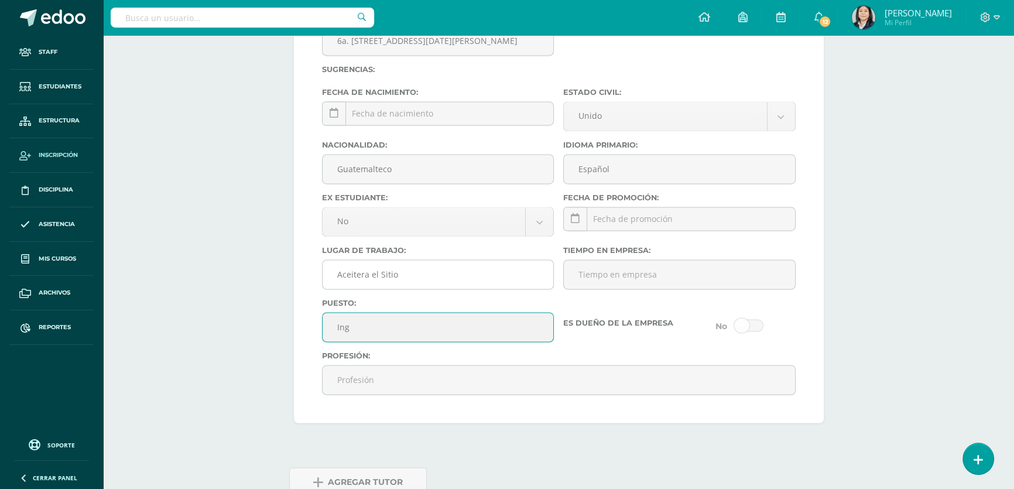
type input "Ingeniero Industrial"
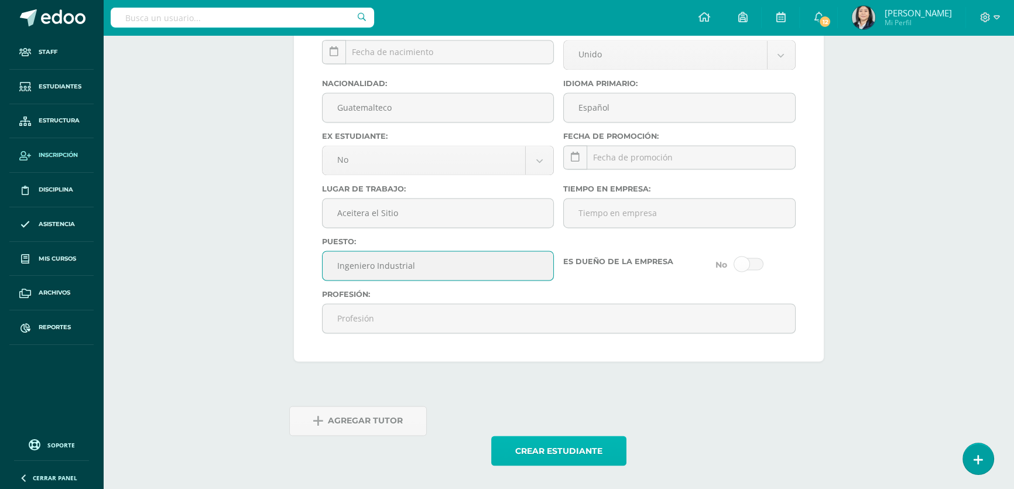
click at [532, 452] on button "Crear estudiante" at bounding box center [558, 450] width 135 height 30
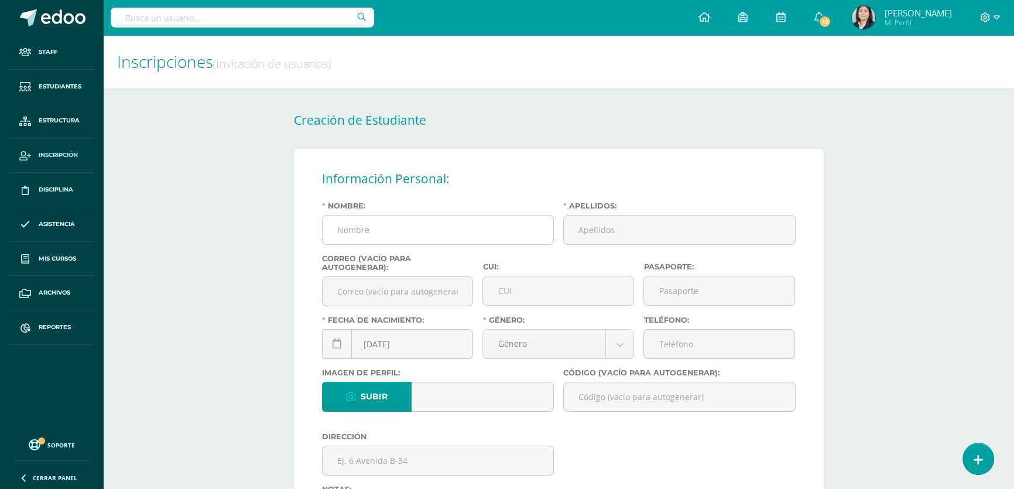
click at [427, 224] on input "Nombre:" at bounding box center [437, 229] width 231 height 29
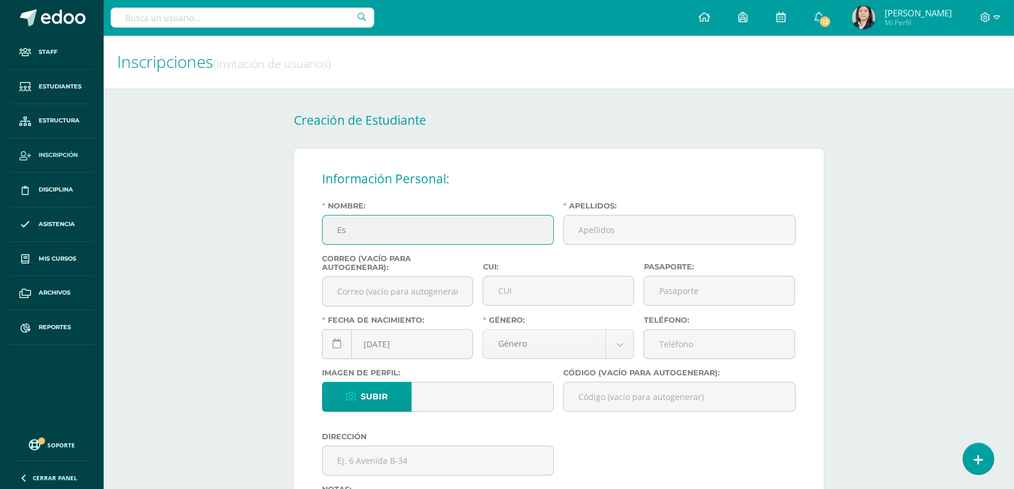
type input "E"
type input "Juan Carlos"
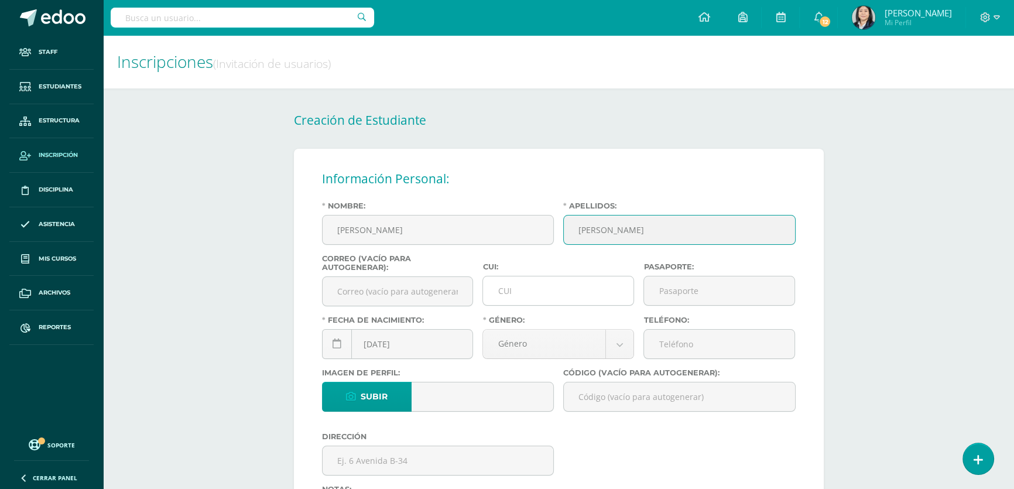
type input "Espinoza Ramírez"
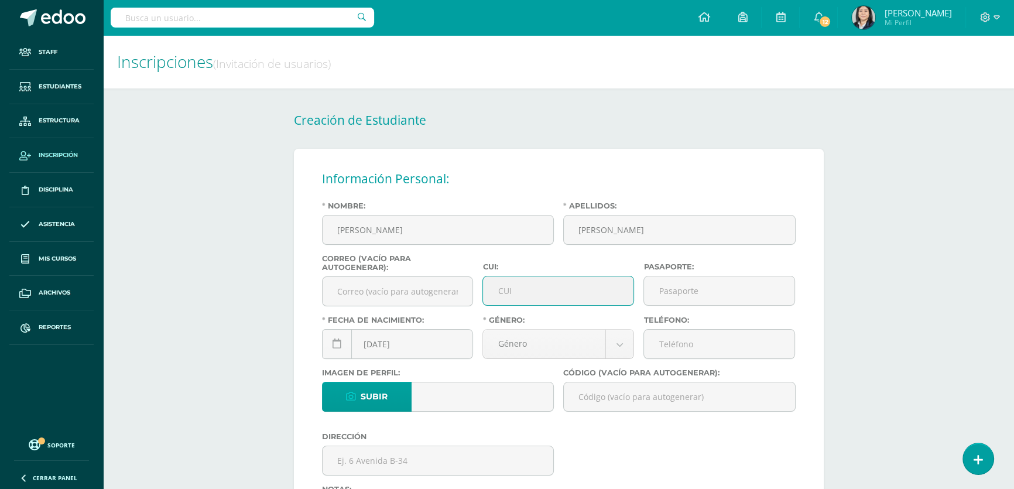
click at [508, 298] on input "CUI:" at bounding box center [558, 290] width 150 height 29
type input "2671746240101"
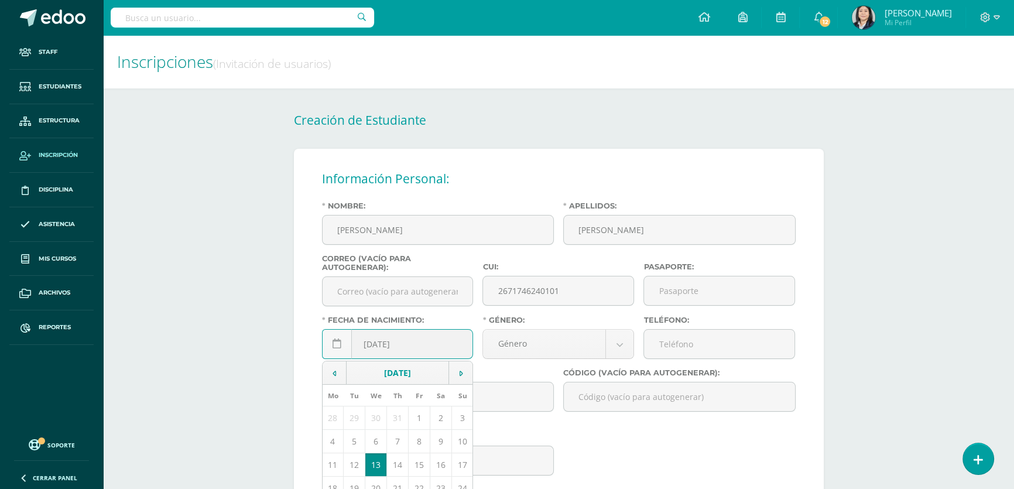
drag, startPoint x: 380, startPoint y: 345, endPoint x: 374, endPoint y: 346, distance: 6.5
click at [374, 346] on input "[DATE]" at bounding box center [397, 343] width 150 height 29
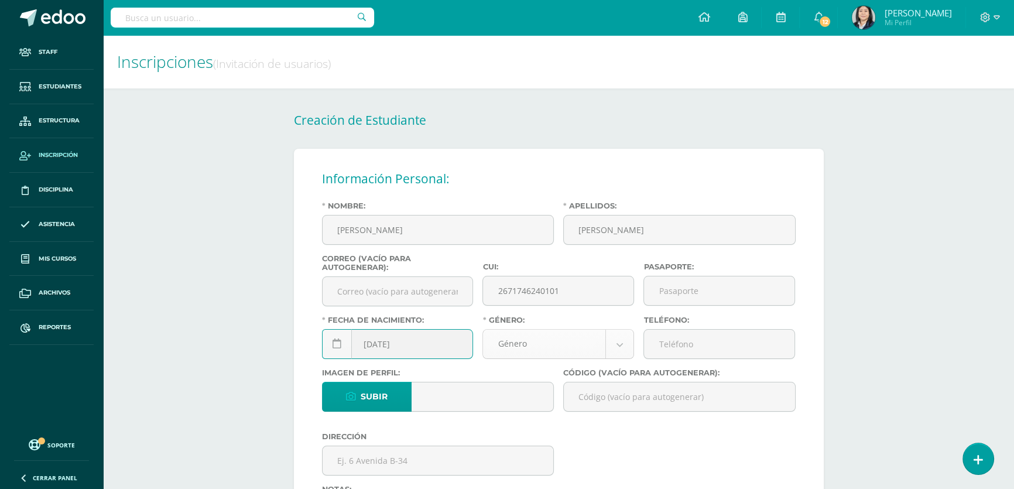
type input "2013-01-22"
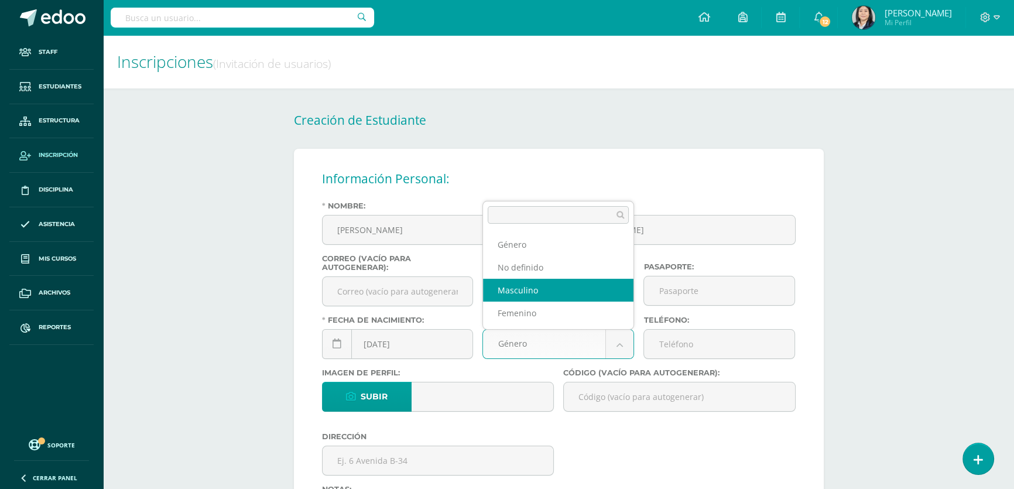
select select "male"
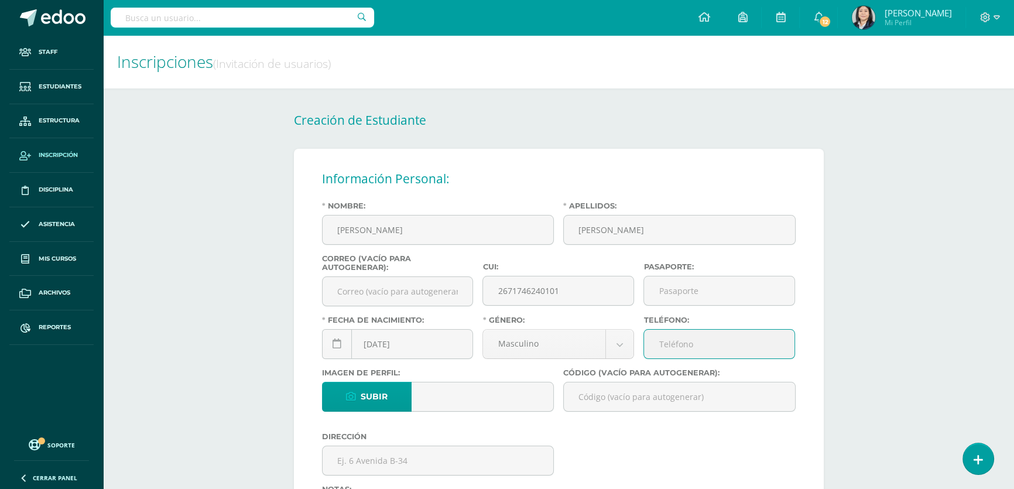
click at [673, 351] on input "Teléfono:" at bounding box center [719, 343] width 150 height 29
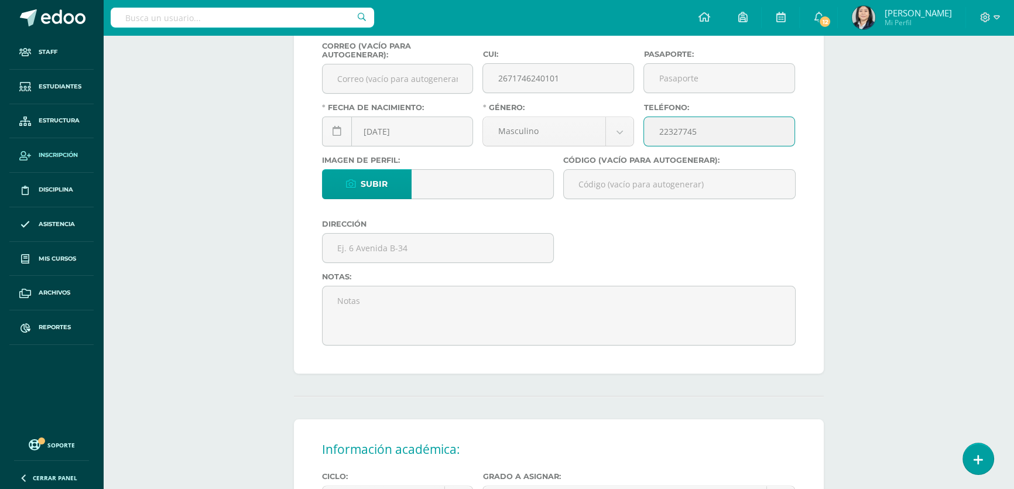
type input "22327745"
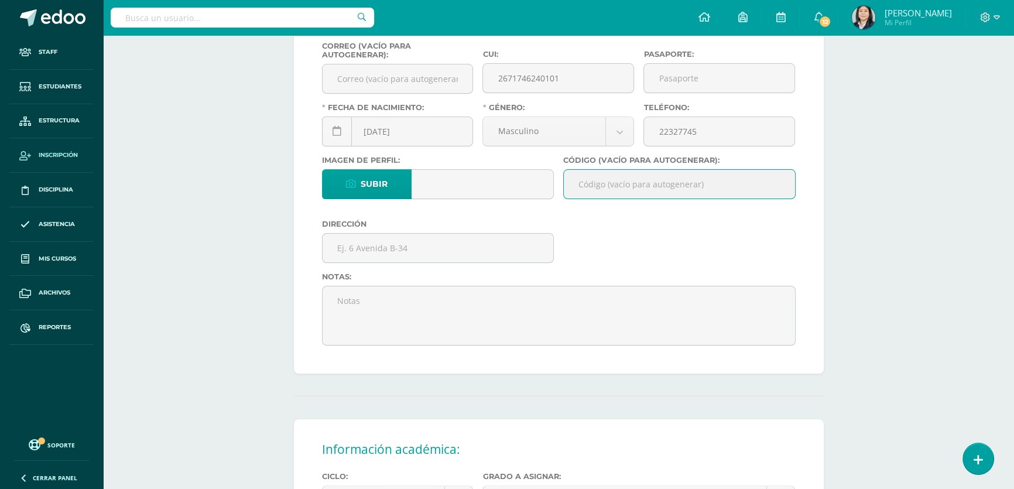
click at [618, 191] on input "Código (vacío para autogenerar):" at bounding box center [679, 184] width 231 height 29
paste input "26JER01"
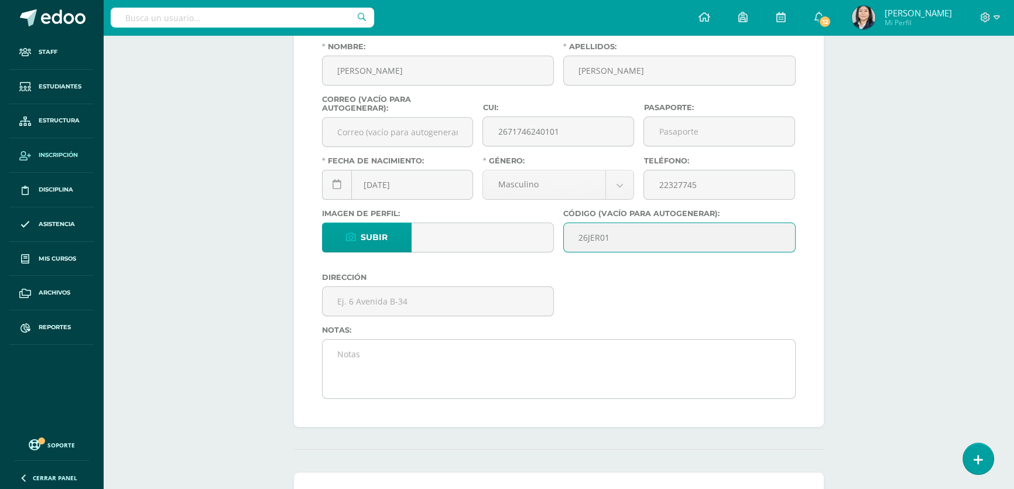
scroll to position [266, 0]
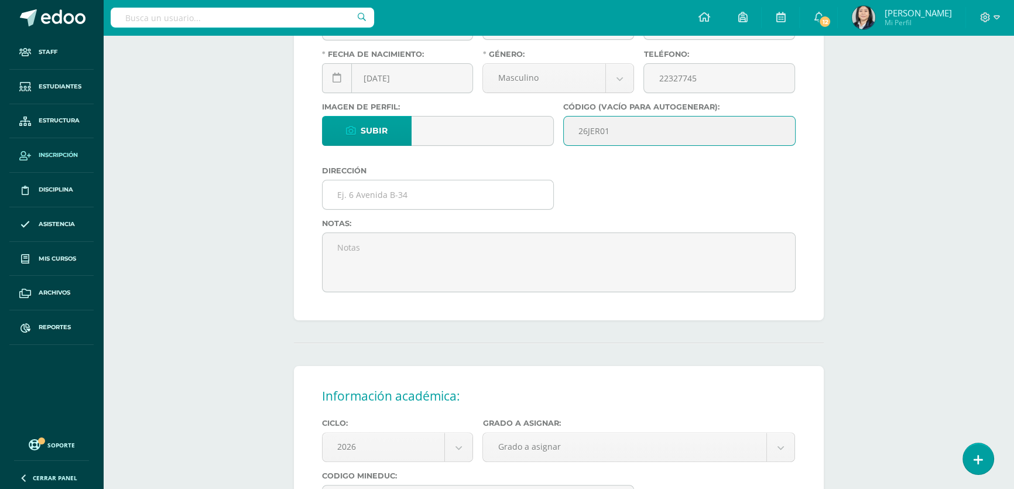
type input "26JER01"
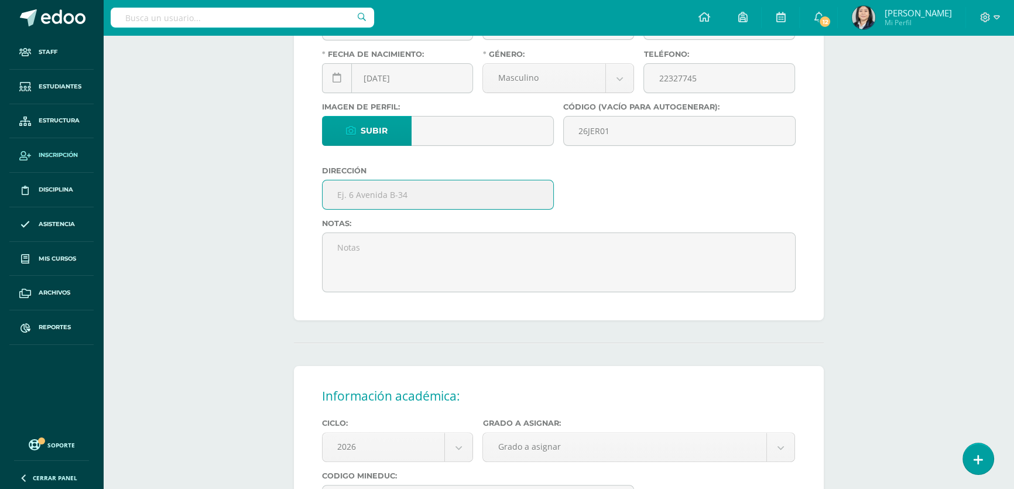
click at [341, 191] on input "text" at bounding box center [437, 194] width 231 height 29
type input "6a. Calle "B" 32-04 Justo Rubino Barrios zona 21"
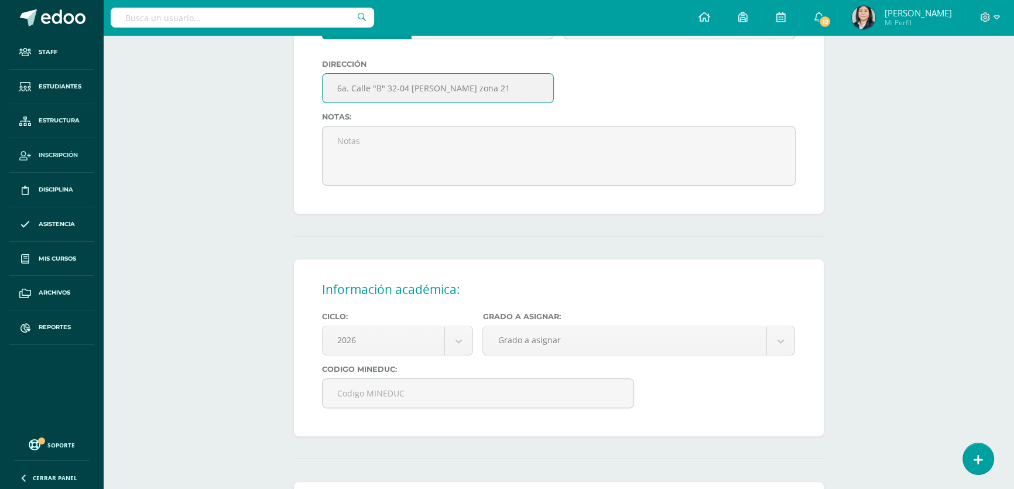
scroll to position [479, 0]
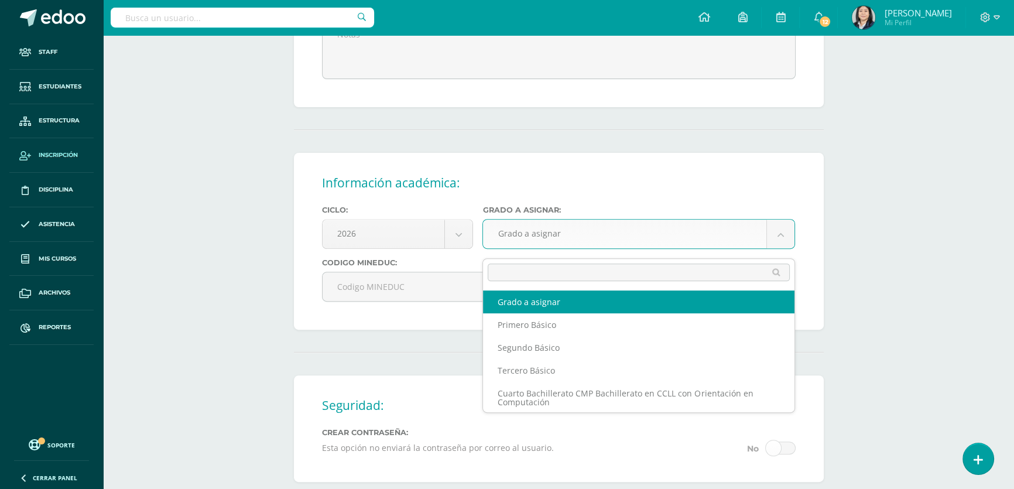
click at [575, 234] on body "Estudiante creado exitosamente Staff Estudiantes Estructura Inscripción Discipl…" at bounding box center [507, 90] width 1014 height 1138
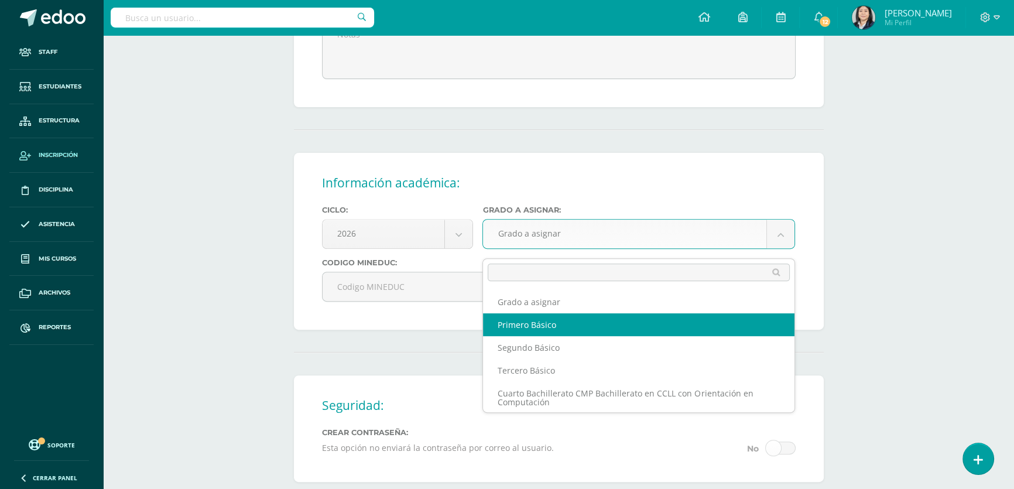
select select "10"
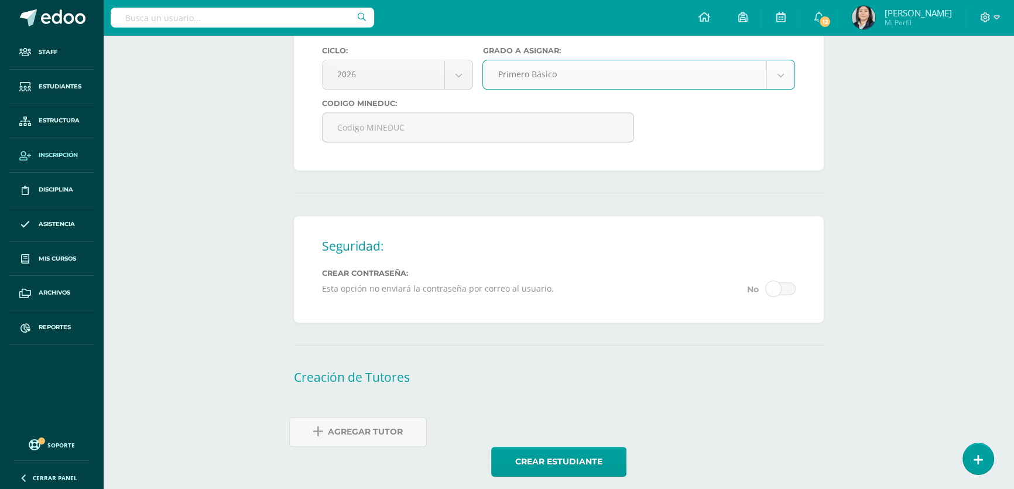
scroll to position [657, 0]
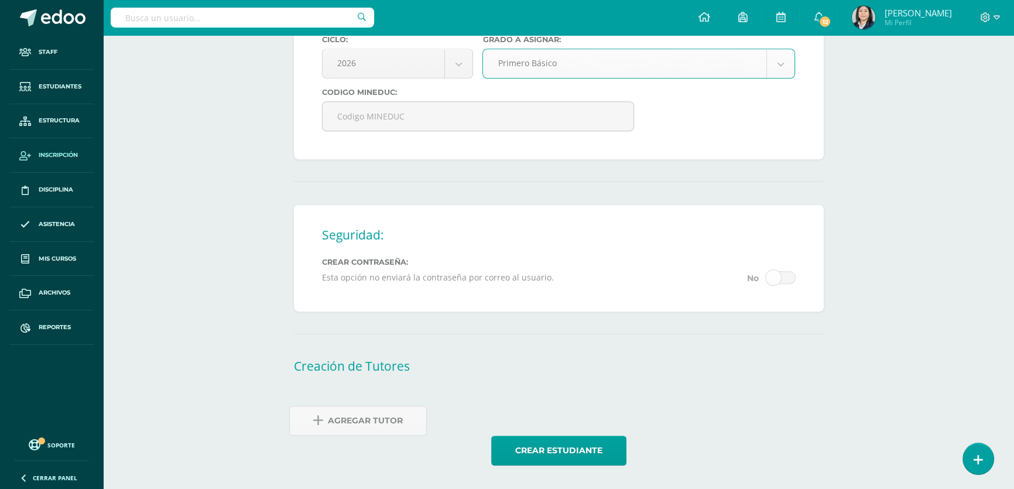
click at [345, 421] on span "Agregar Tutor" at bounding box center [365, 420] width 75 height 29
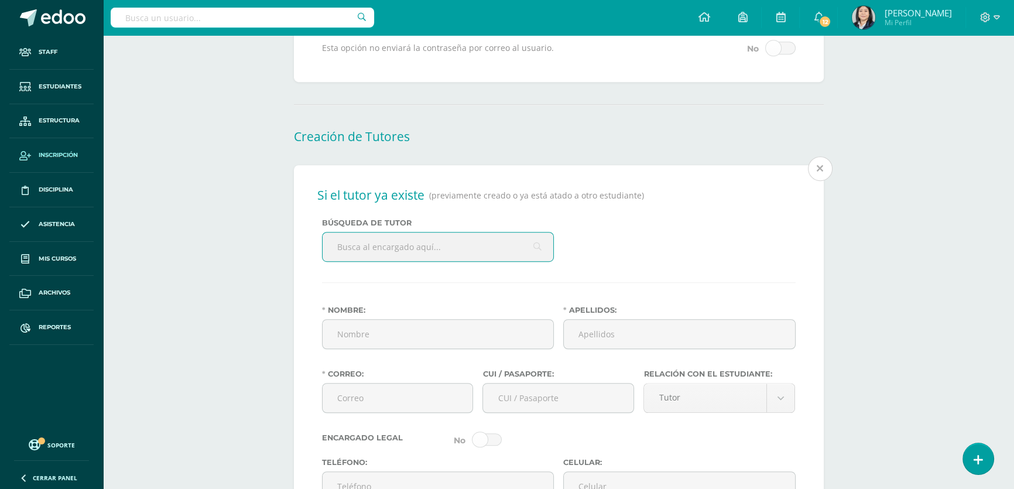
scroll to position [887, 0]
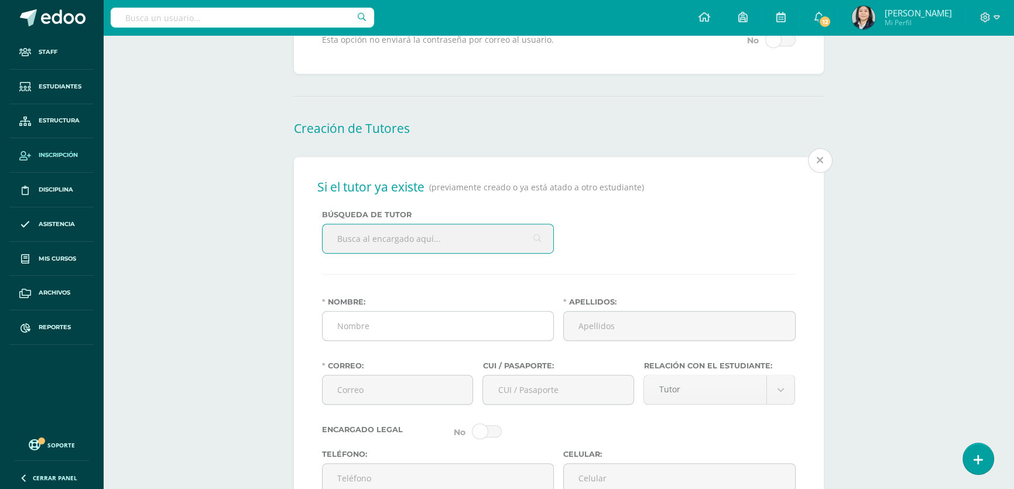
click at [350, 332] on input "Nombre:" at bounding box center [437, 325] width 231 height 29
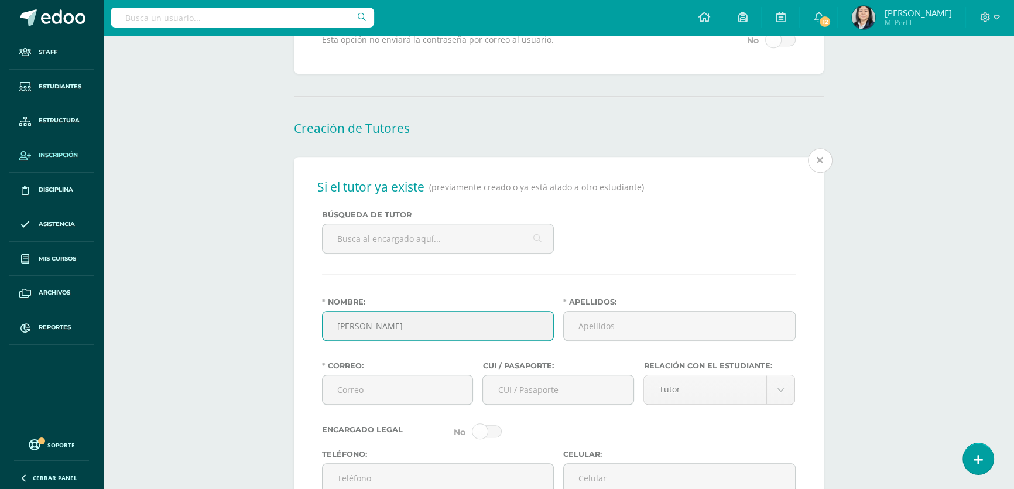
type input "Carla Paola"
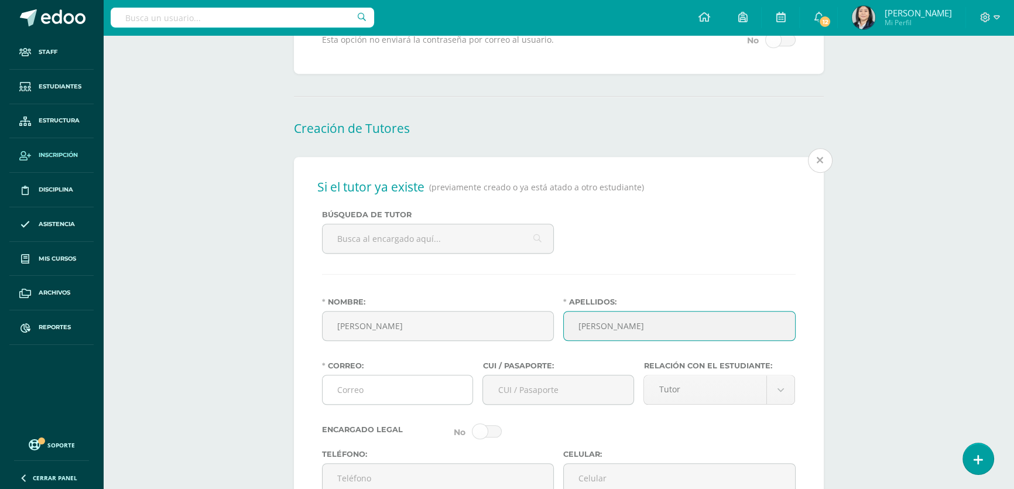
type input "Ramírez Galindo"
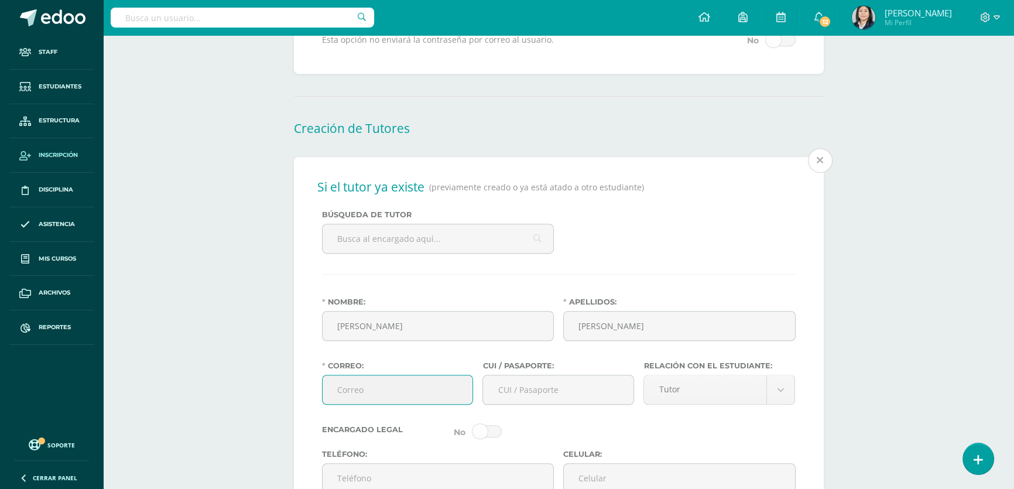
click at [356, 404] on input "Correo:" at bounding box center [397, 389] width 150 height 29
type input "carla.ramirez@civ.gob.gt"
click at [536, 400] on input "CUI / Pasaporte:" at bounding box center [558, 389] width 150 height 29
type input "205285260101"
click at [769, 401] on body "Estudiante creado exitosamente Staff Estudiantes Estructura Inscripción Discipl…" at bounding box center [507, 102] width 1014 height 1979
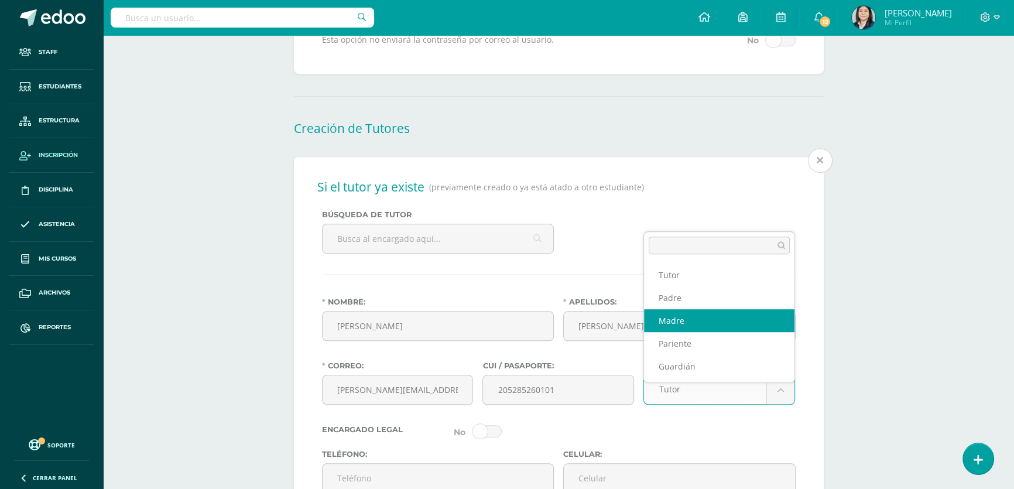
select select "Madre"
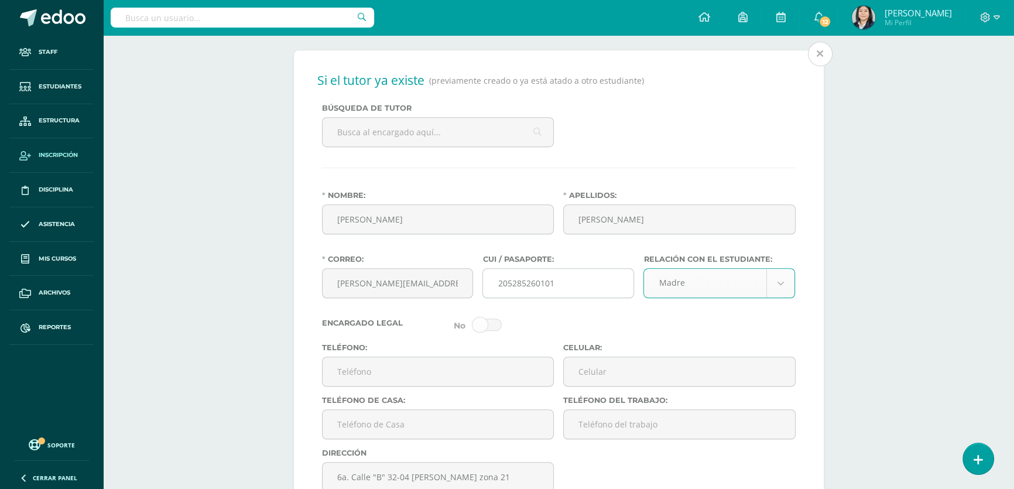
scroll to position [1100, 0]
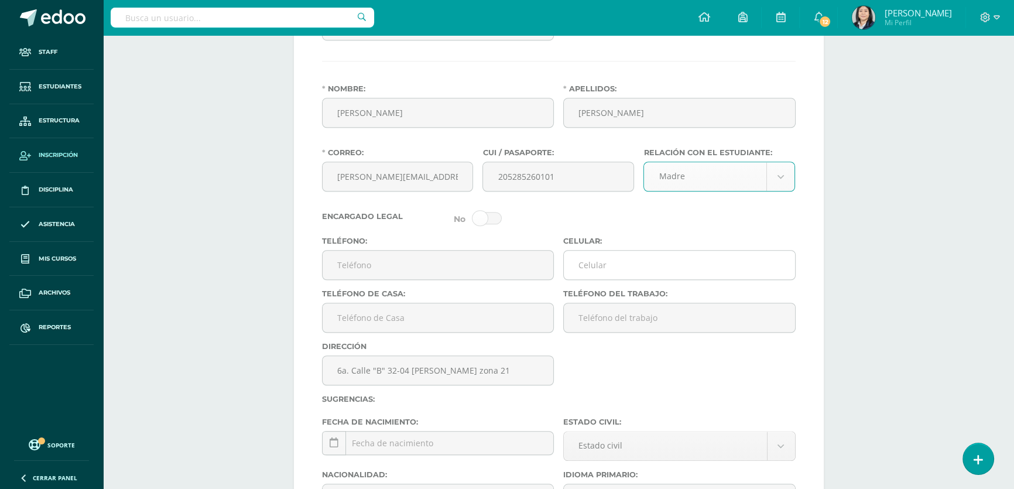
click at [617, 279] on input "Celular:" at bounding box center [679, 264] width 231 height 29
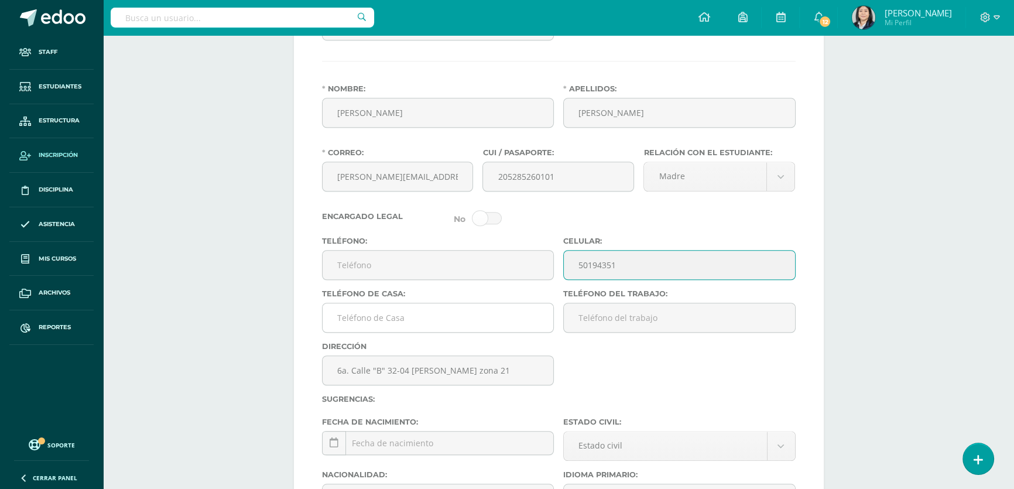
type input "50194351"
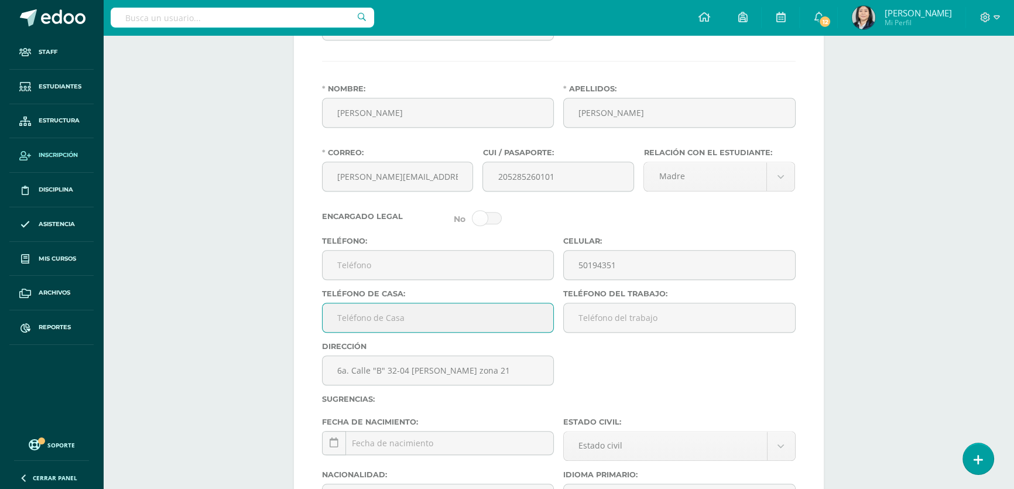
drag, startPoint x: 377, startPoint y: 337, endPoint x: 377, endPoint y: 326, distance: 10.6
click at [377, 332] on input "Teléfono de Casa:" at bounding box center [437, 317] width 231 height 29
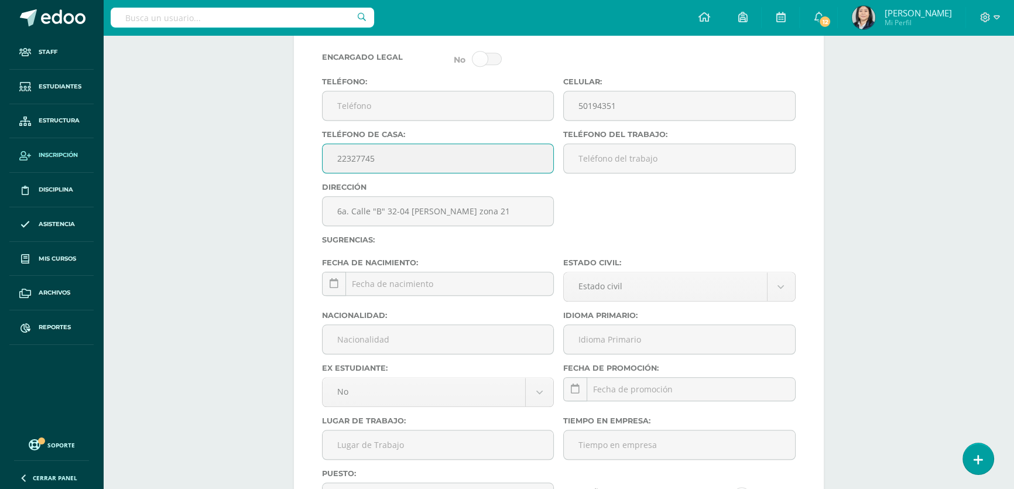
scroll to position [1365, 0]
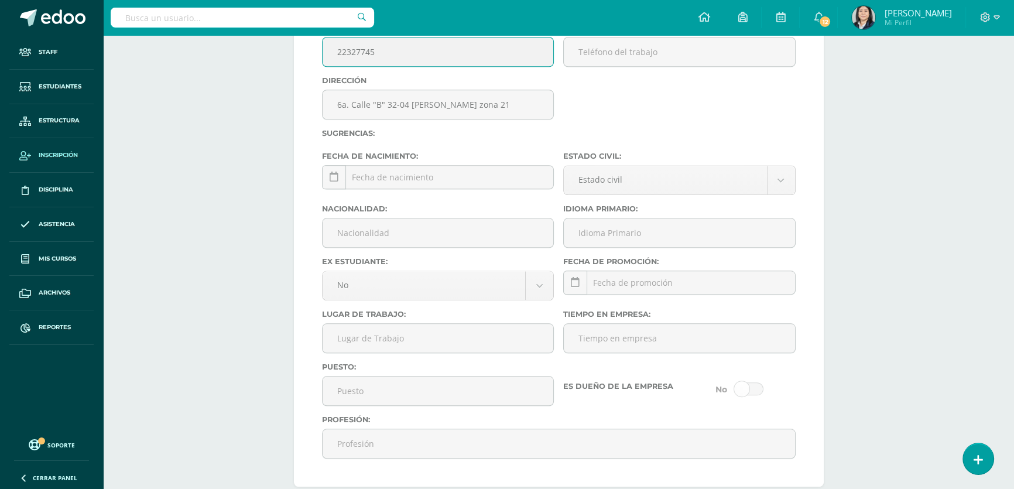
type input "22327745"
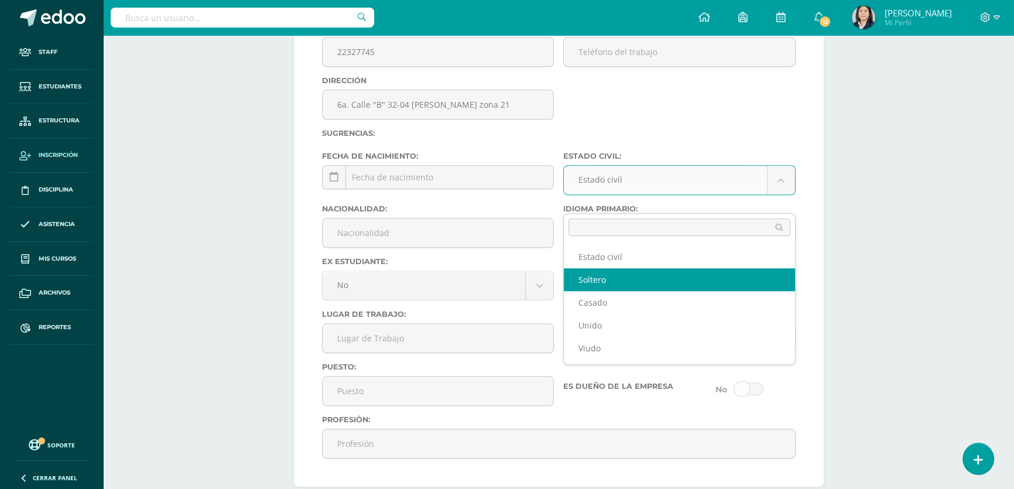
select select "single"
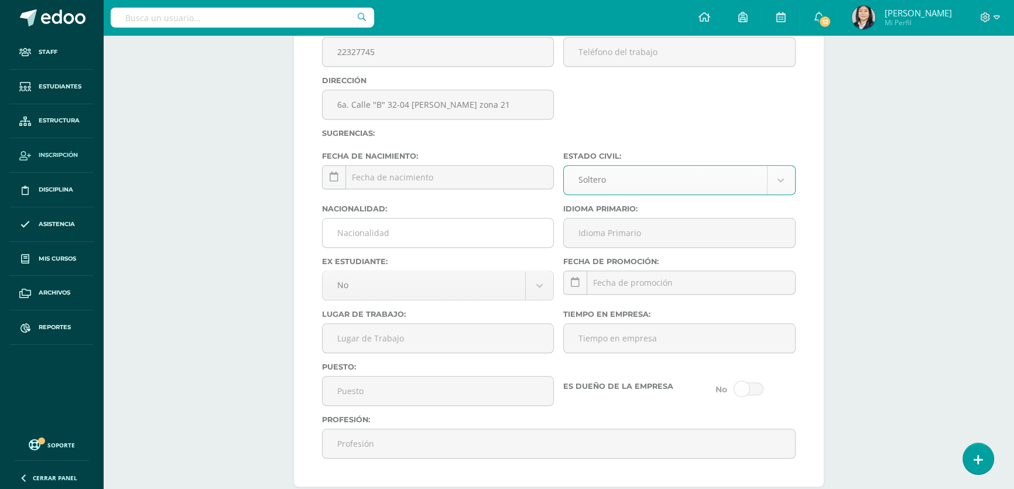
click at [433, 247] on input "Nacionalidad:" at bounding box center [437, 232] width 231 height 29
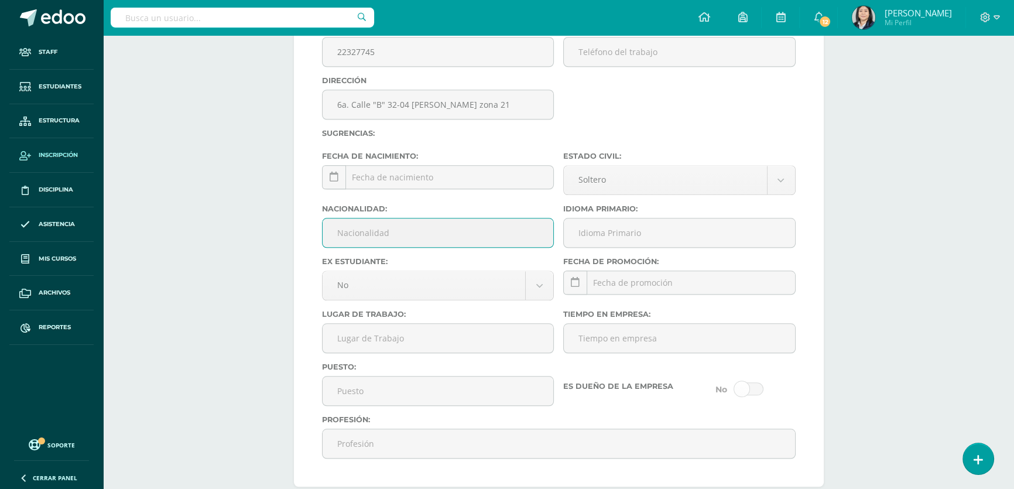
type input "Guatemalteca"
click at [426, 347] on input "Lugar de Trabajo:" at bounding box center [437, 338] width 231 height 29
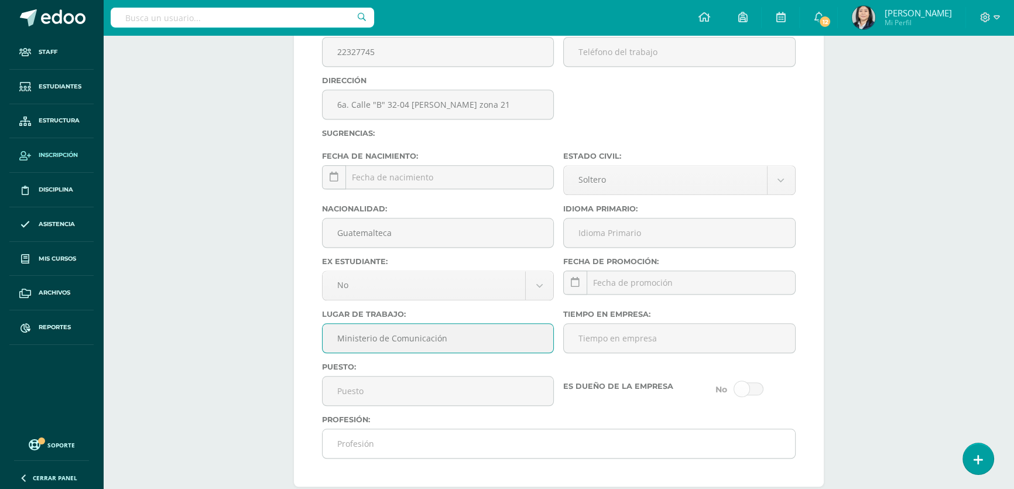
type input "Ministerio de Comunicación"
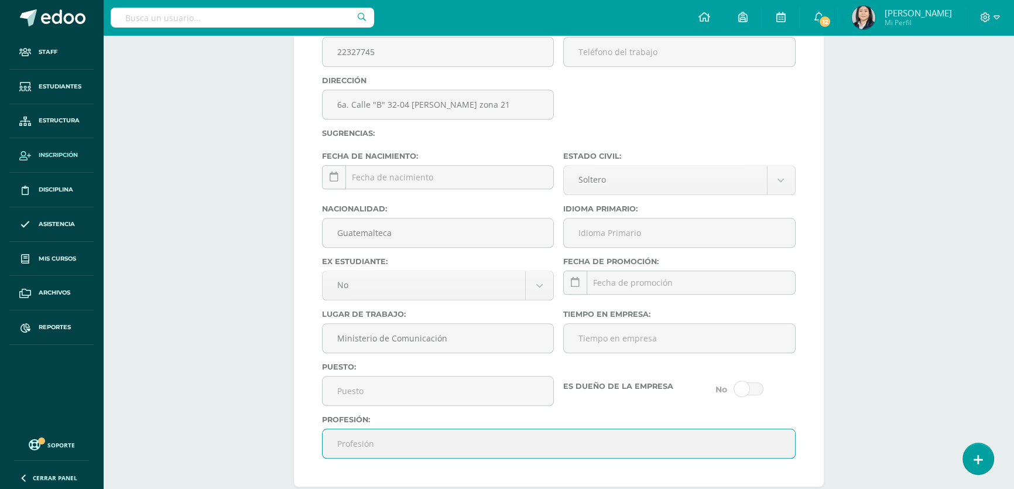
drag, startPoint x: 373, startPoint y: 455, endPoint x: 376, endPoint y: 449, distance: 7.1
click at [375, 455] on input "Profesión:" at bounding box center [558, 443] width 472 height 29
type input "Profesora Segunda Enseñanza"
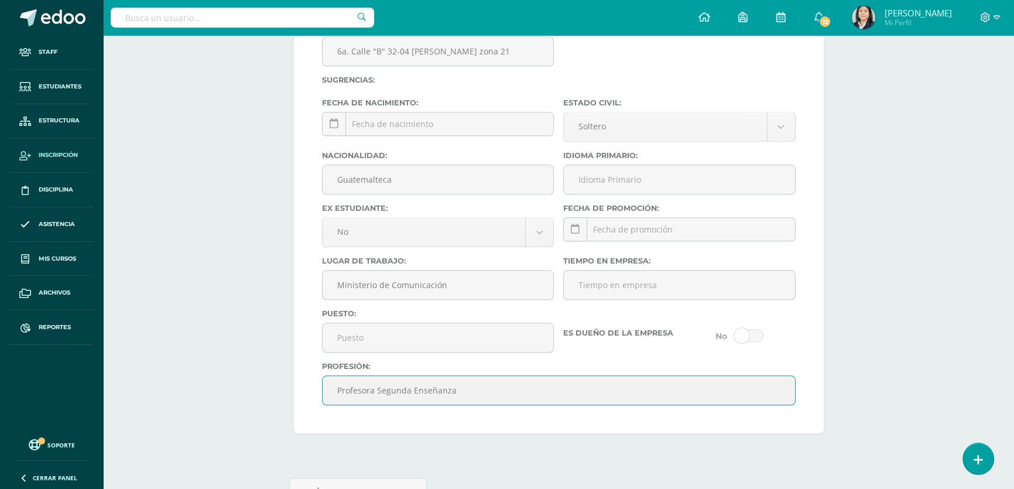
scroll to position [1509, 0]
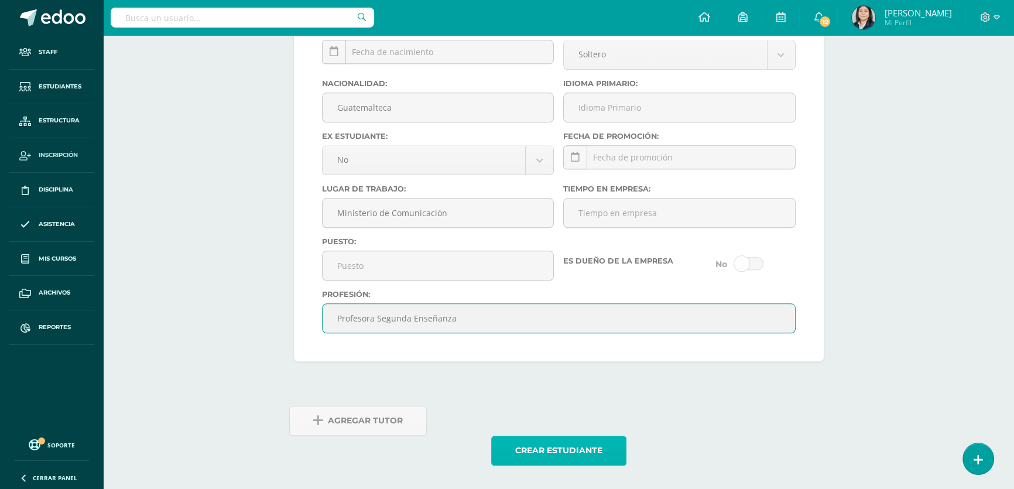
click at [534, 454] on button "Crear estudiante" at bounding box center [558, 450] width 135 height 30
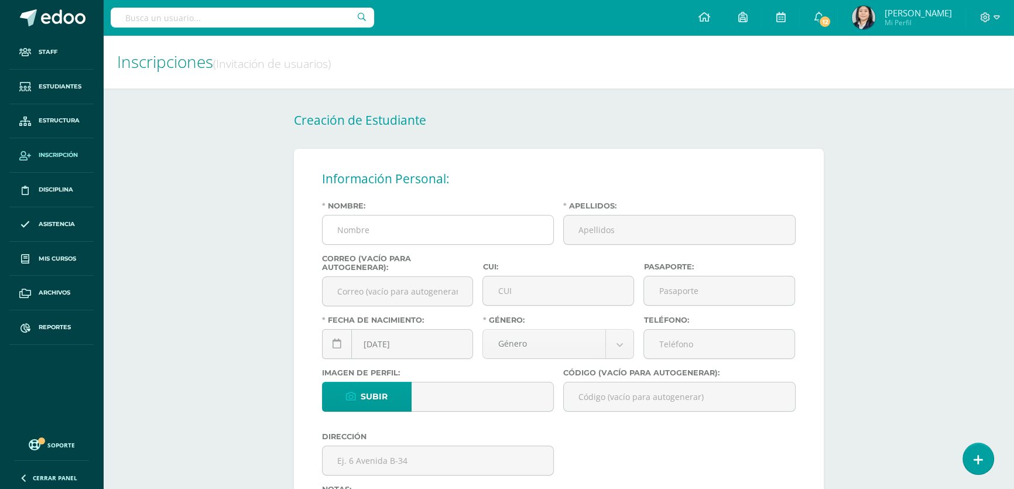
click at [423, 238] on input "Nombre:" at bounding box center [437, 229] width 231 height 29
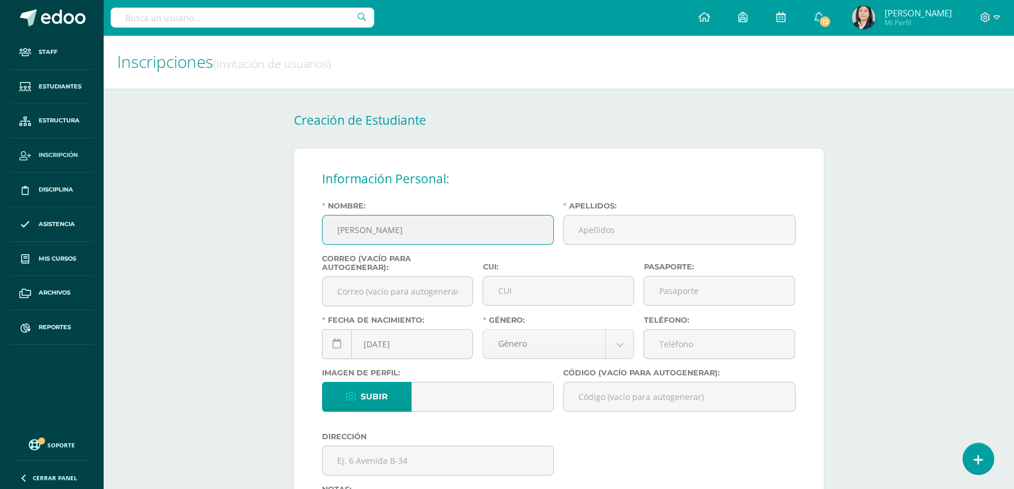
type input "[PERSON_NAME]"
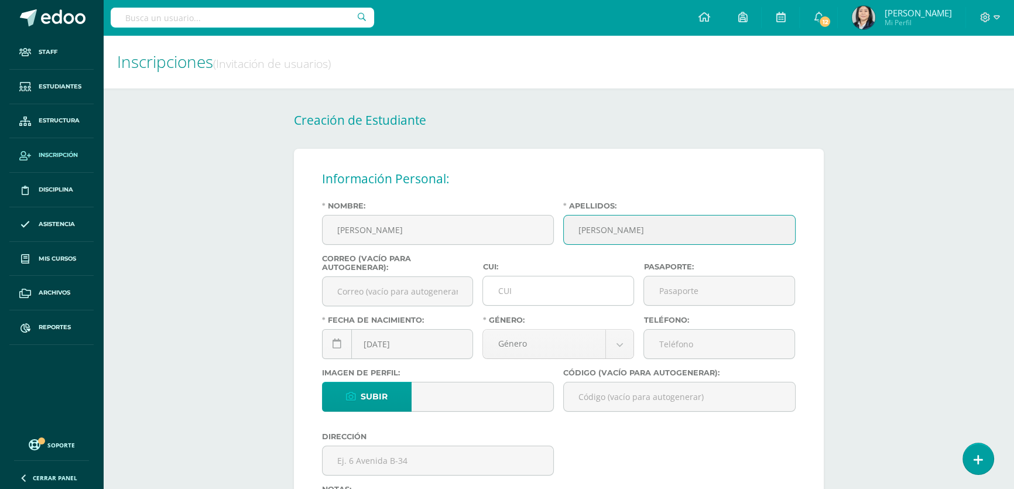
type input "[PERSON_NAME]"
click at [504, 291] on input "CUI:" at bounding box center [558, 290] width 150 height 29
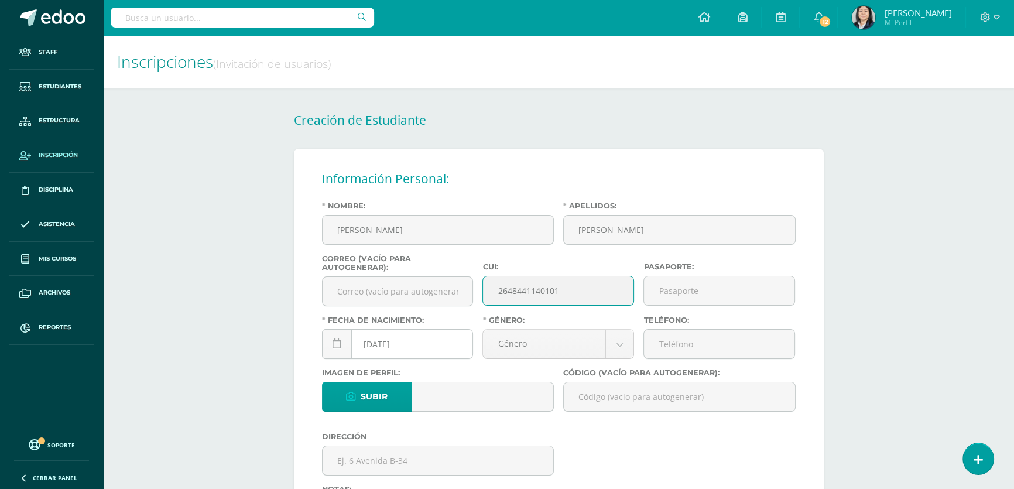
type input "2648441140101"
click at [382, 347] on div "[DATE] August, 2025 Mo Tu We Th Fr Sa Su 28 29 30 31 1 2 3 4 5 6 7 8 9 10 11 12…" at bounding box center [398, 348] width 152 height 39
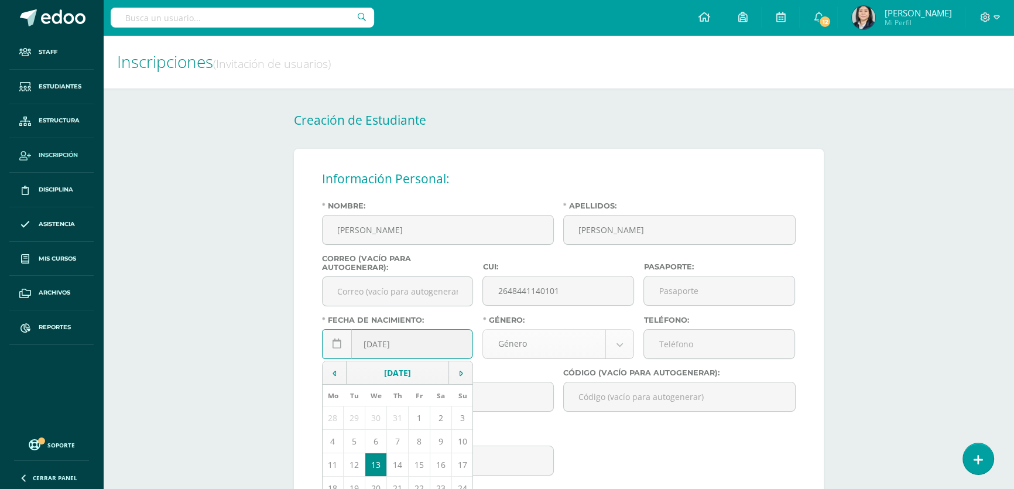
type input "[DATE]"
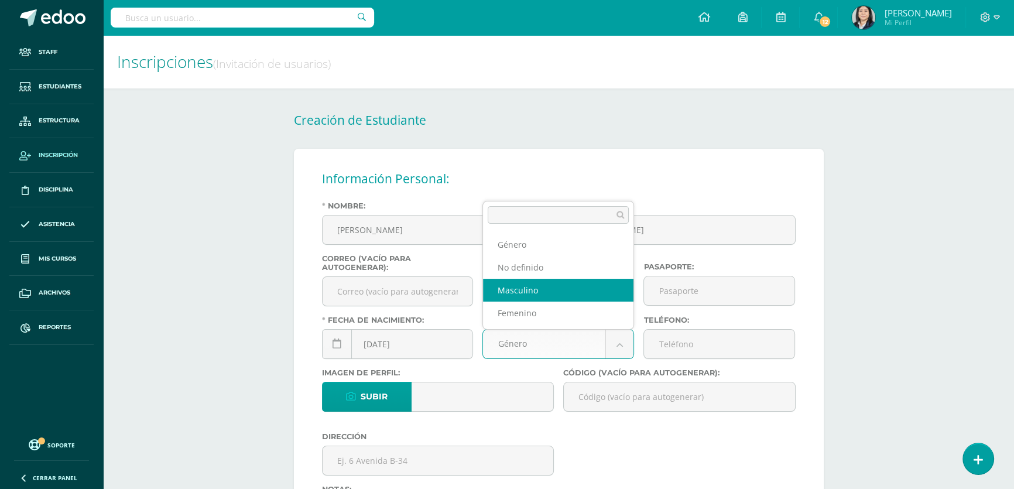
select select "[DEMOGRAPHIC_DATA]"
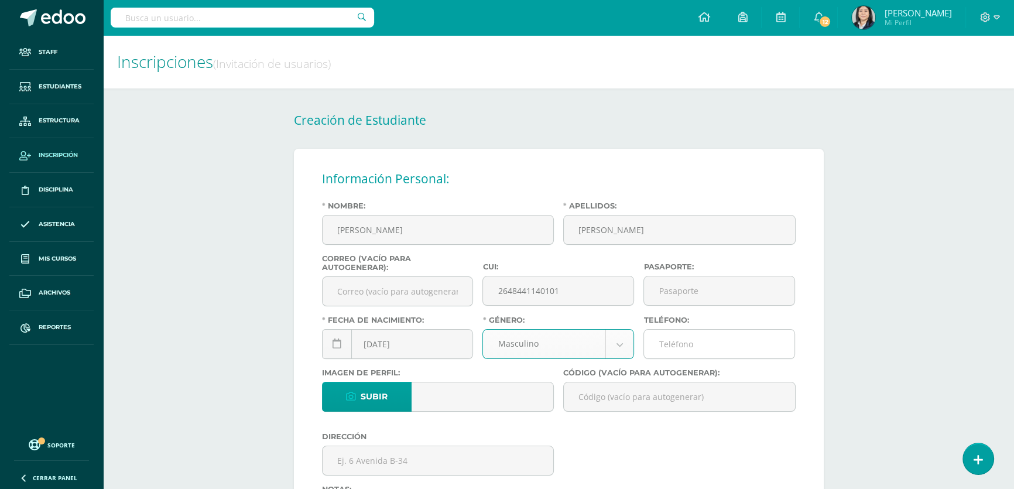
click at [667, 352] on input "Teléfono:" at bounding box center [719, 343] width 150 height 29
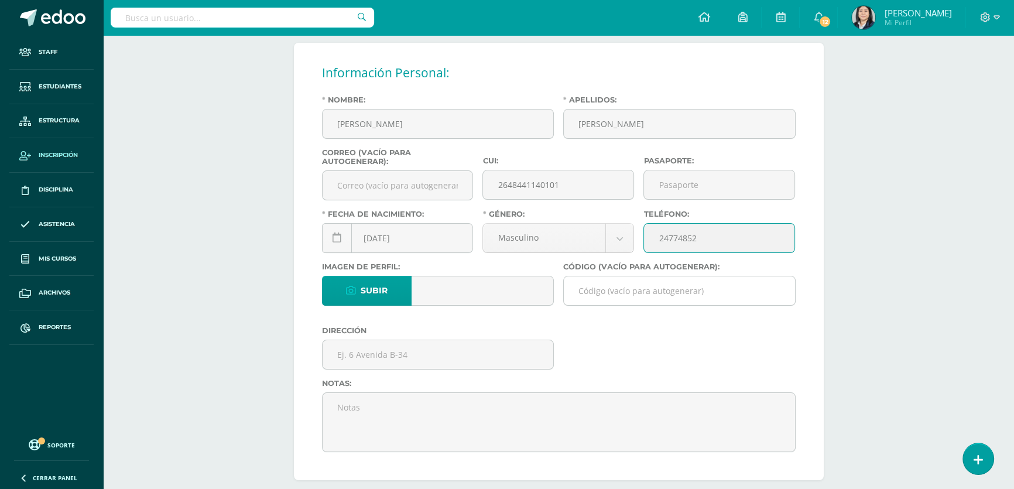
type input "24774852"
click at [639, 303] on input "Código (vacío para autogenerar):" at bounding box center [679, 290] width 231 height 29
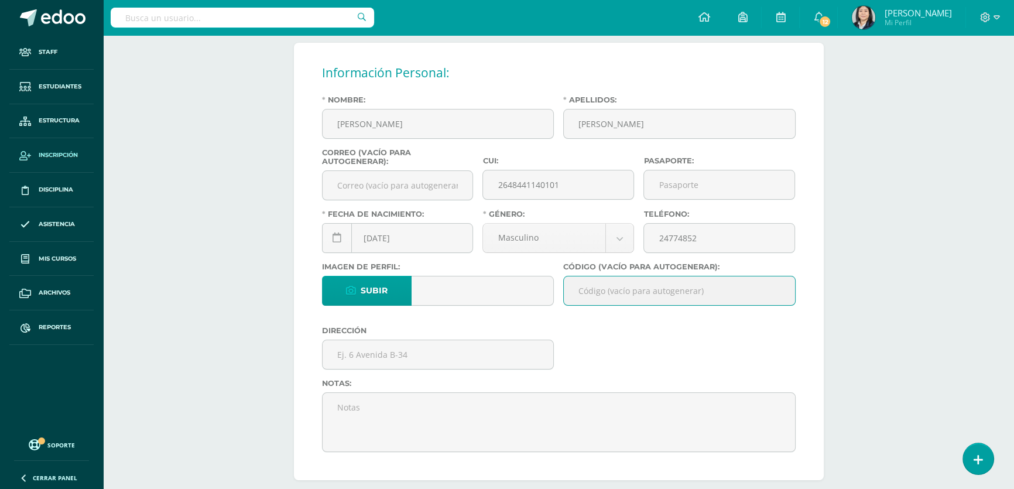
paste input "26PGP01"
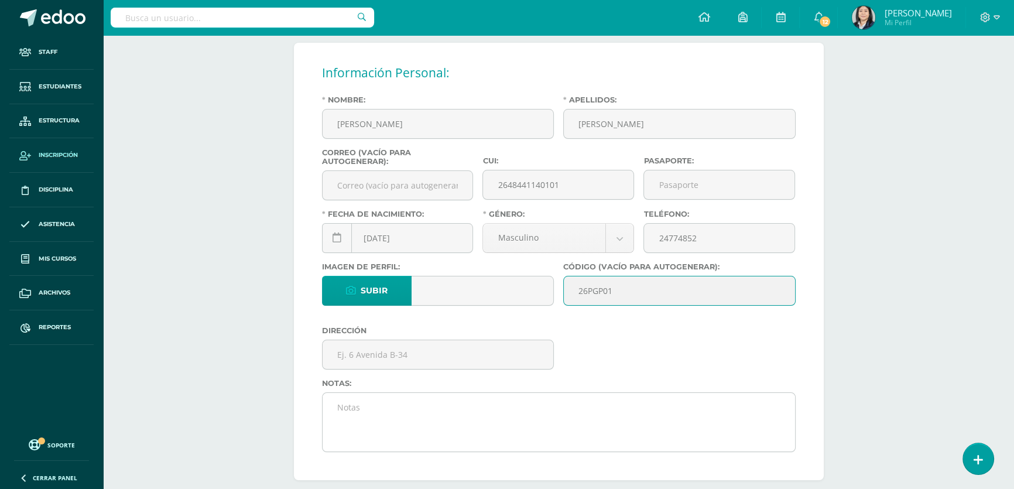
scroll to position [319, 0]
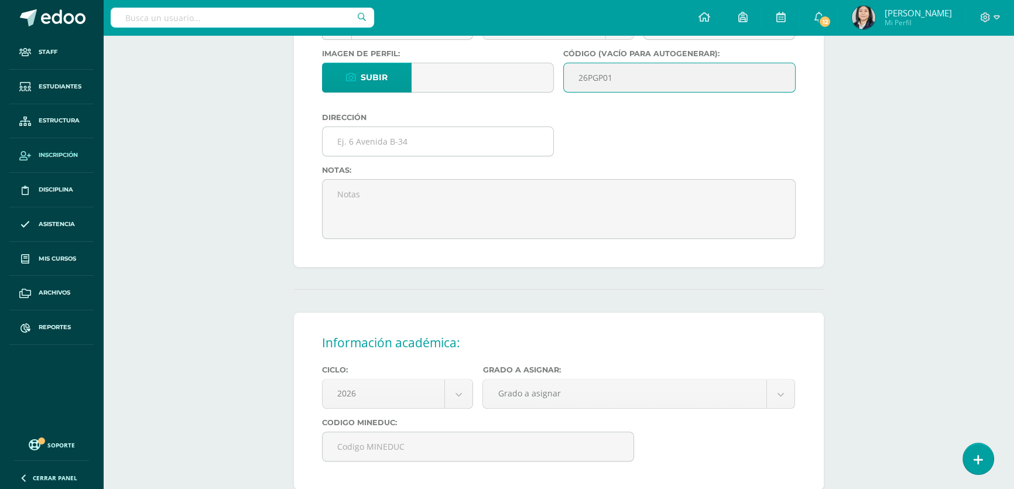
type input "26PGP01"
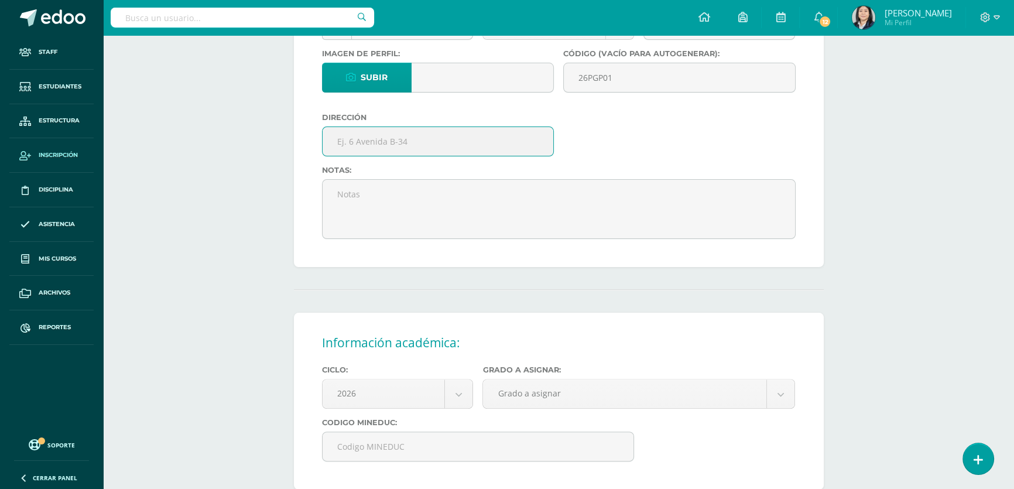
click at [442, 142] on input "text" at bounding box center [437, 141] width 231 height 29
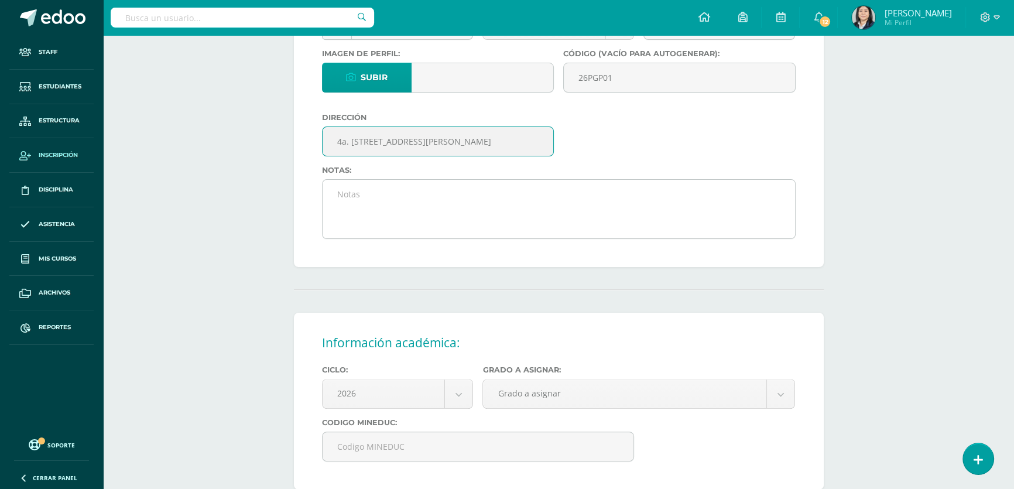
scroll to position [479, 0]
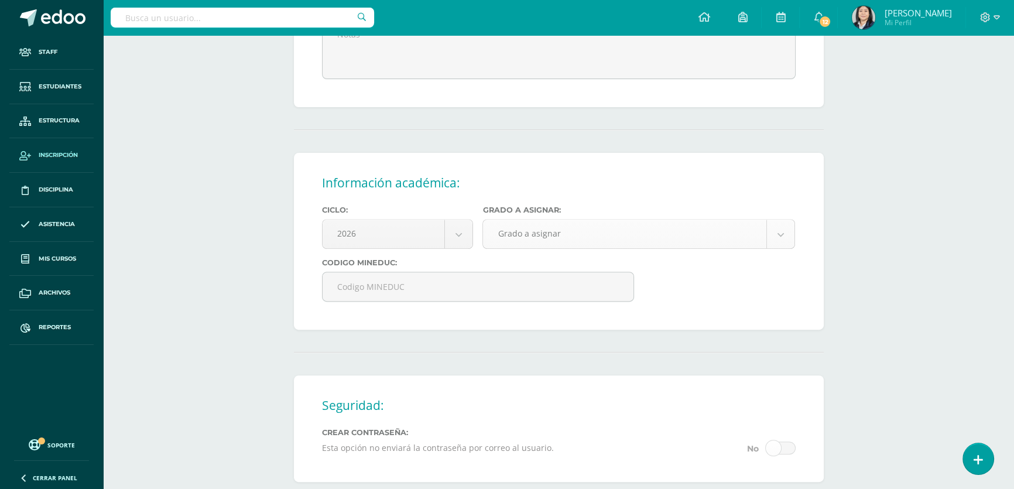
type input "4a. Avenida "A" 5-87 Colonia Morse zona 21"
click at [516, 240] on body "Estudiante creado exitosamente Staff Estudiantes Estructura Inscripción Discipl…" at bounding box center [507, 90] width 1014 height 1138
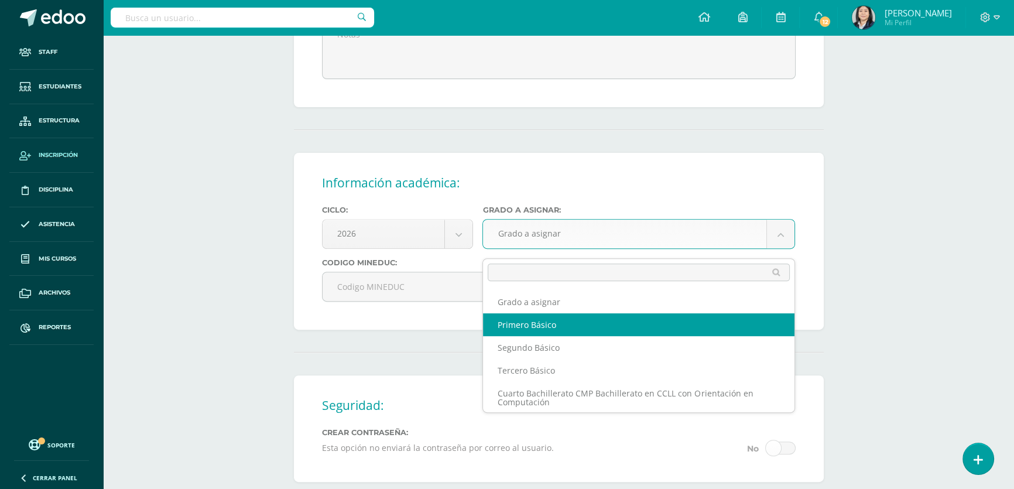
select select "10"
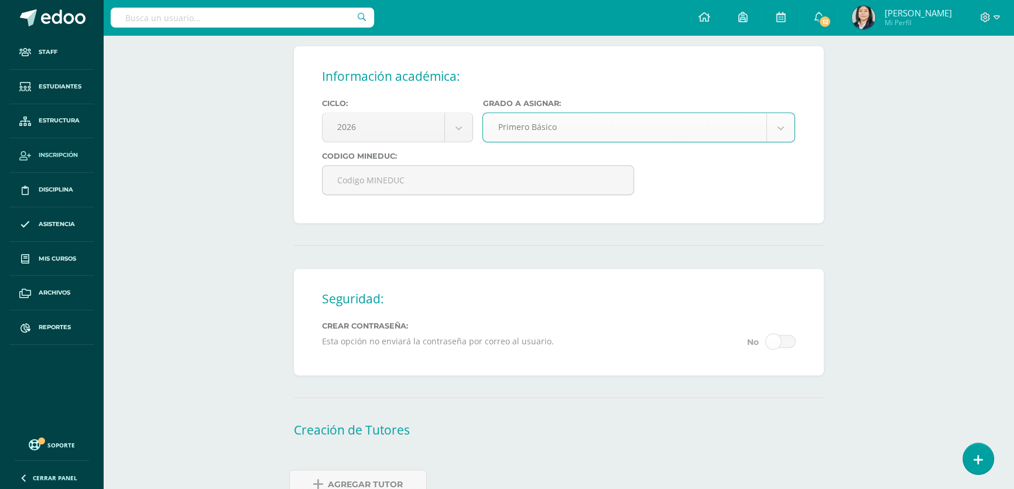
scroll to position [657, 0]
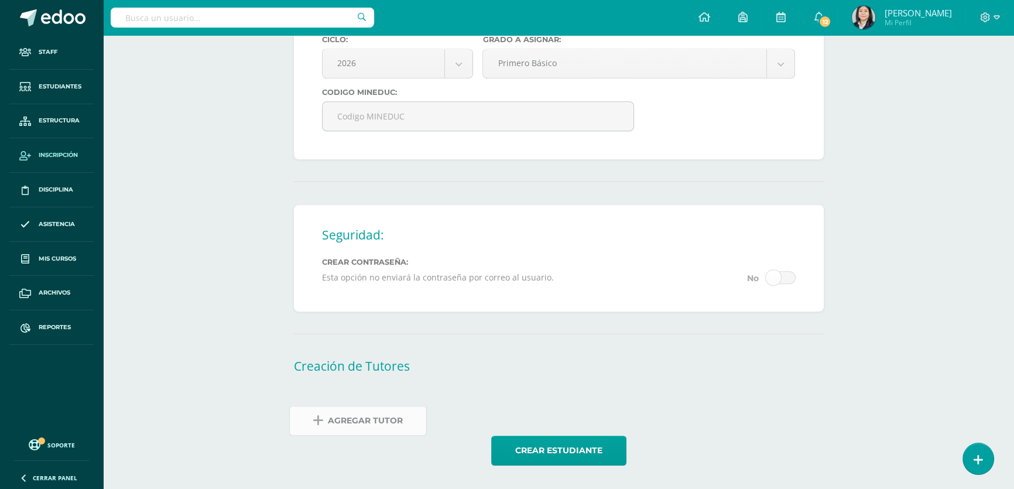
drag, startPoint x: 392, startPoint y: 419, endPoint x: 385, endPoint y: 417, distance: 7.4
click at [392, 419] on span "Agregar Tutor" at bounding box center [365, 420] width 75 height 29
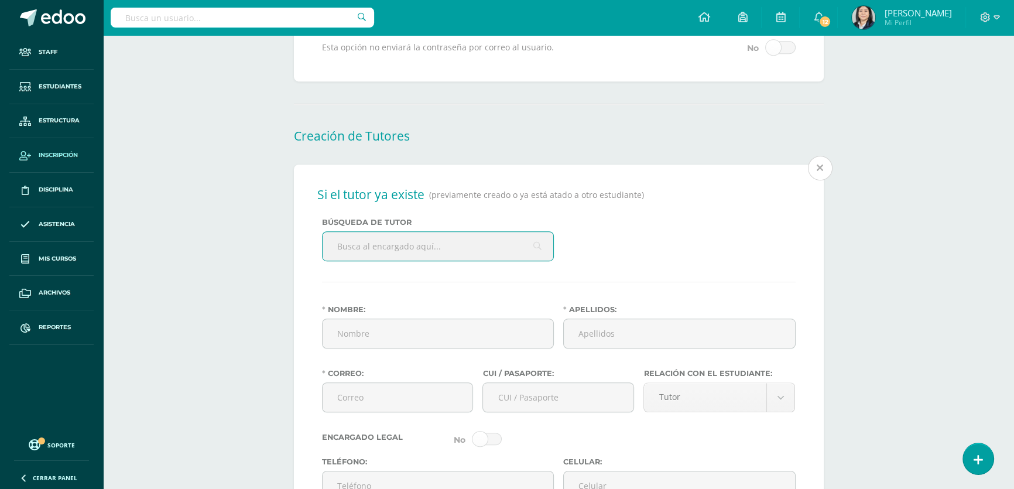
scroll to position [887, 0]
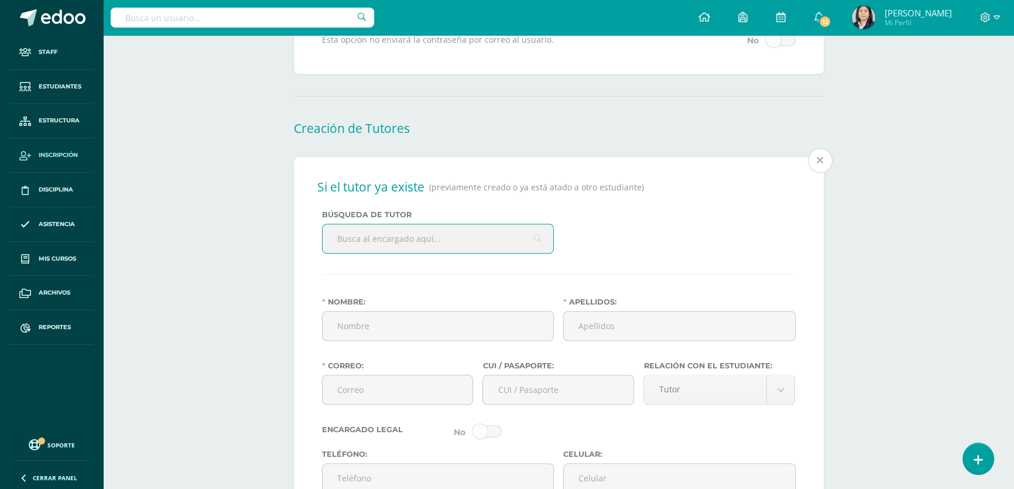
click at [376, 252] on input "text" at bounding box center [437, 238] width 231 height 29
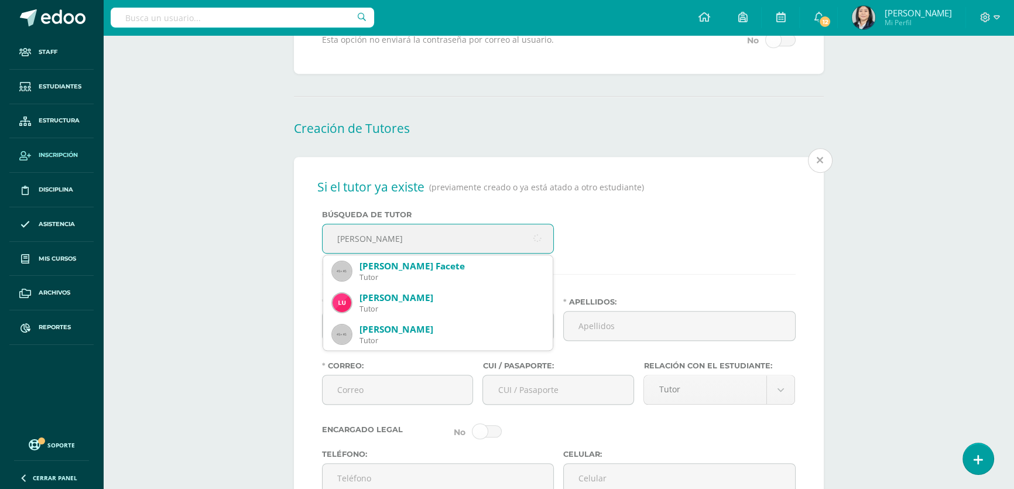
type input "luz mercedes"
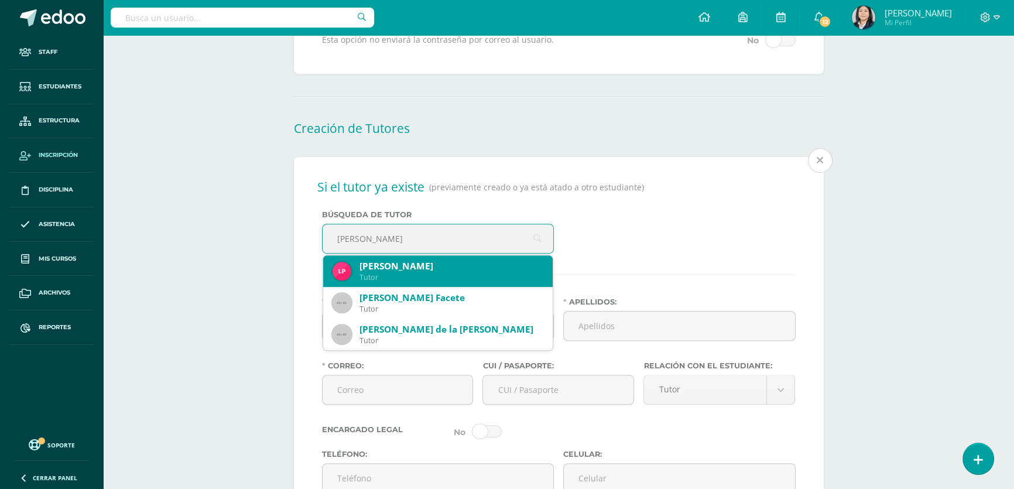
click at [417, 272] on div "Luz Mercedes Pellecer Comparini" at bounding box center [451, 266] width 184 height 12
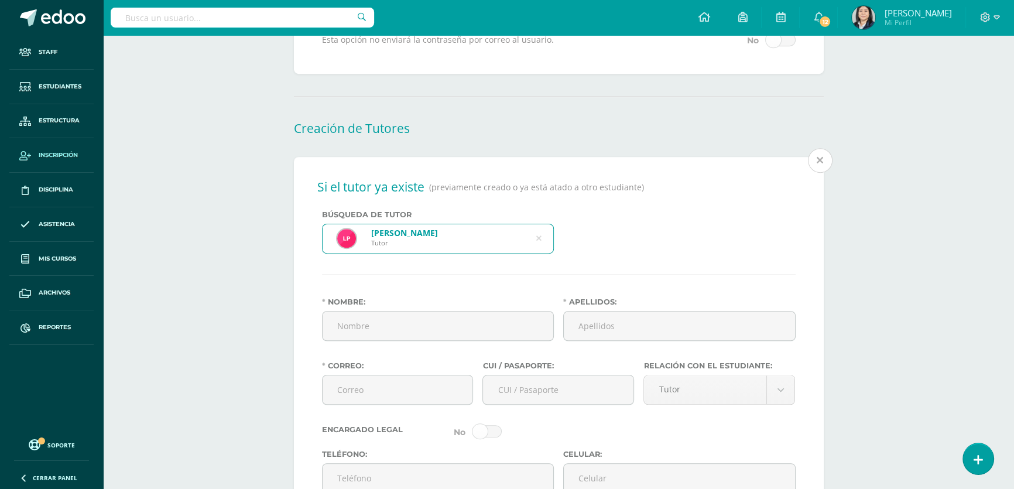
type input "Luz Mercedes"
type input "Pellecer Comparini"
type input "lpellecer5@gmail.com"
type input "1950445680101"
type input "24774852"
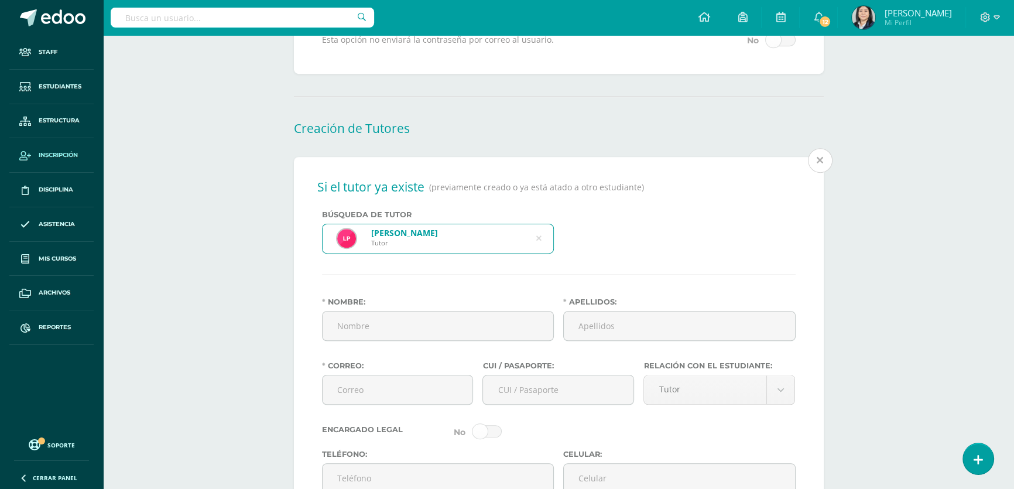
type input "55943995"
type input "4a. Avenida 5-87 zona 21, Colonia Morse"
type input "1973-11-25"
type input "Guatemalteca"
type input "Clinica Propia"
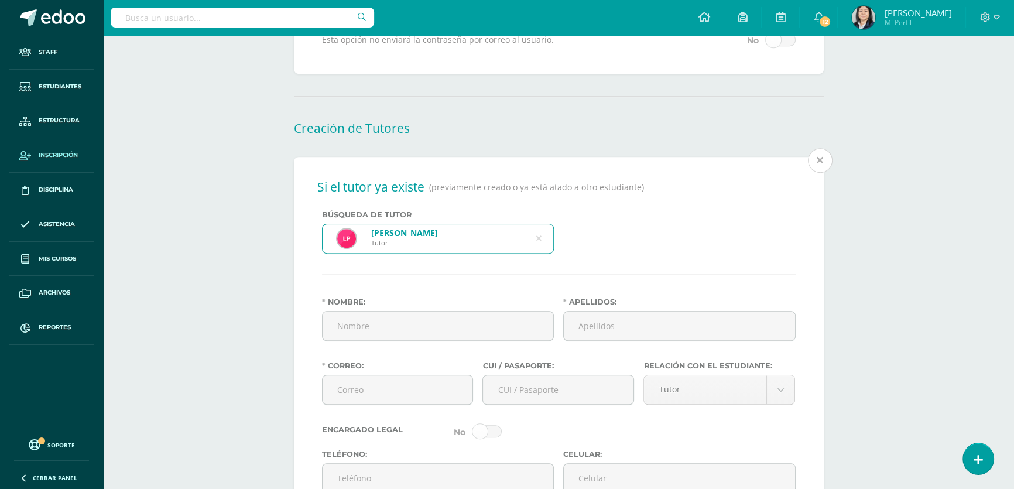
type input "Psicóloga"
select select "married"
click at [711, 403] on body "Estudiante creado exitosamente Staff Estudiantes Estructura Inscripción Discipl…" at bounding box center [507, 118] width 1014 height 2011
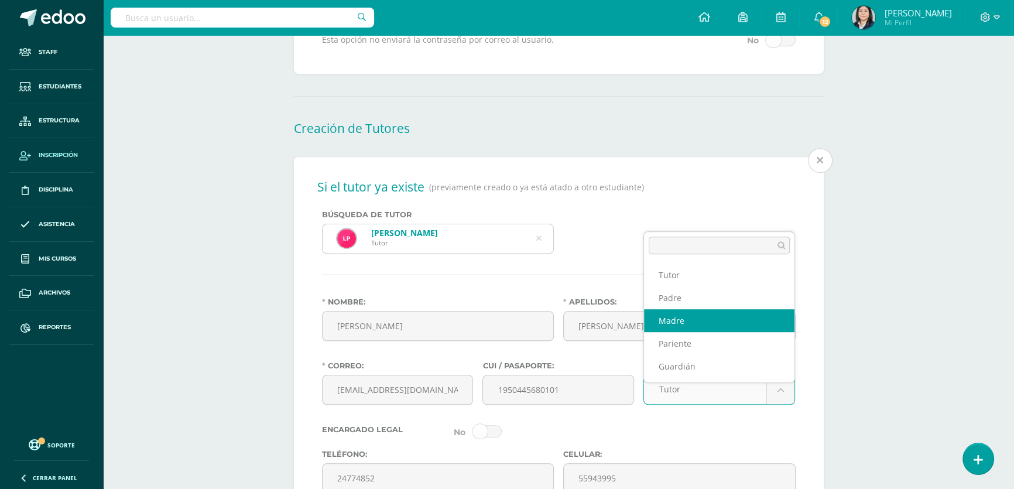
drag, startPoint x: 704, startPoint y: 318, endPoint x: 694, endPoint y: 316, distance: 10.1
select select "Madre"
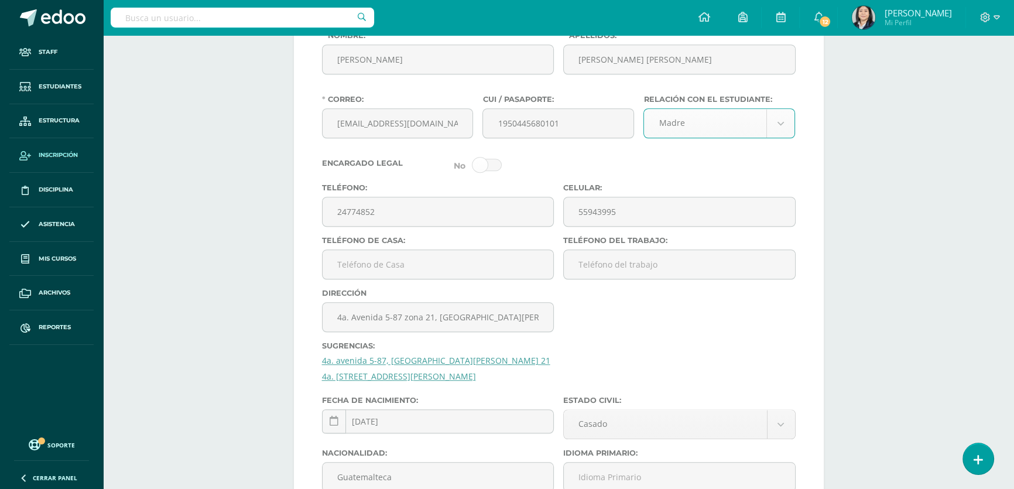
scroll to position [1206, 0]
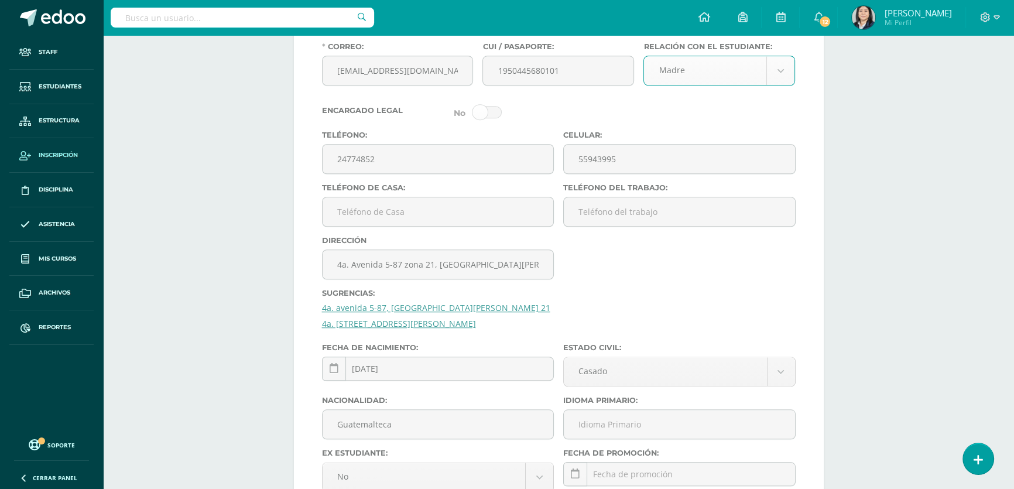
click at [420, 329] on link "4a. Avenida "A" 5-87 Colonia Morse zona 21" at bounding box center [399, 323] width 154 height 11
type input "4a. Avenida "A" 5-87 Colonia Morse zona 21"
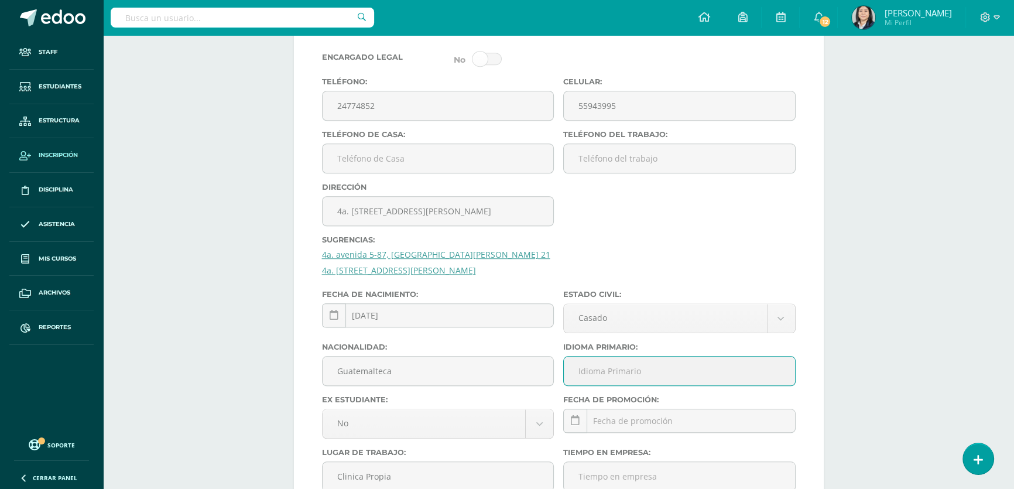
click at [609, 385] on input "Idioma Primario:" at bounding box center [679, 370] width 231 height 29
type input "Español"
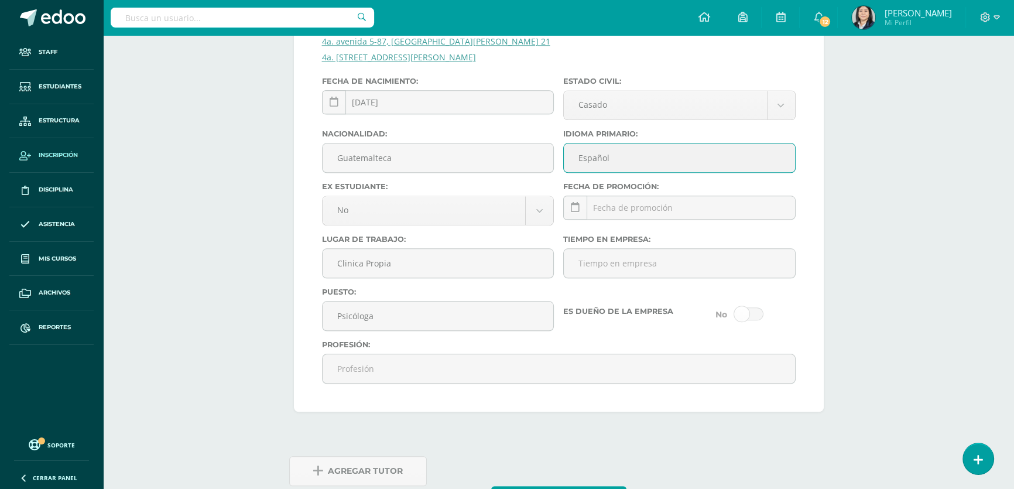
scroll to position [1540, 0]
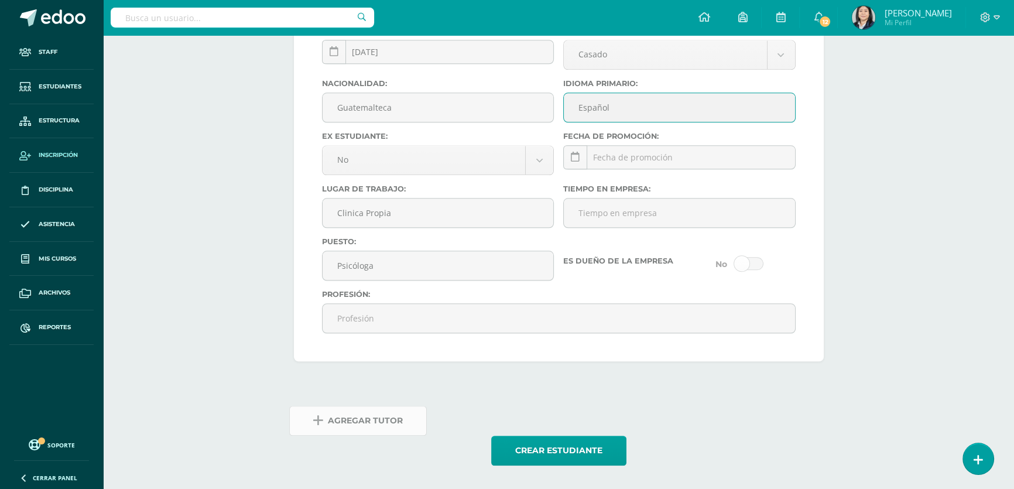
click at [358, 413] on span "Agregar Tutor" at bounding box center [365, 420] width 75 height 29
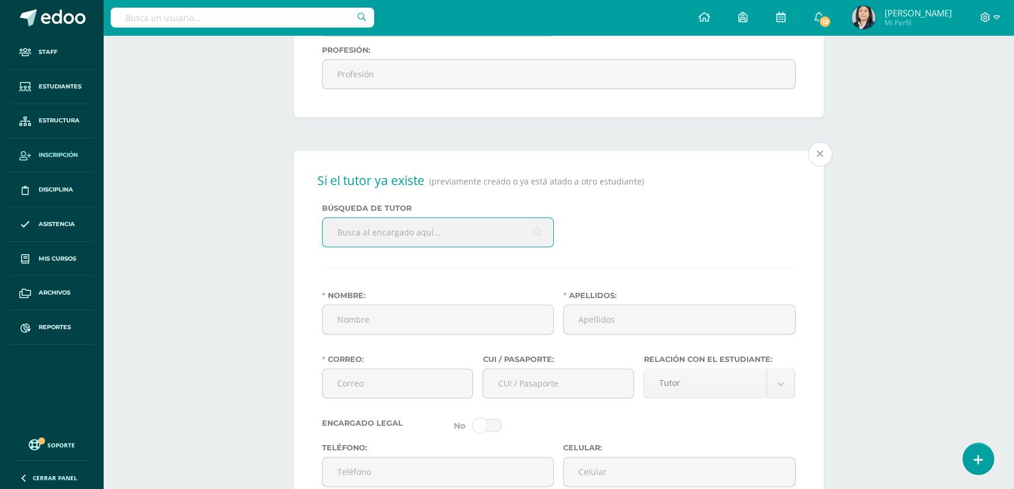
scroll to position [1770, 0]
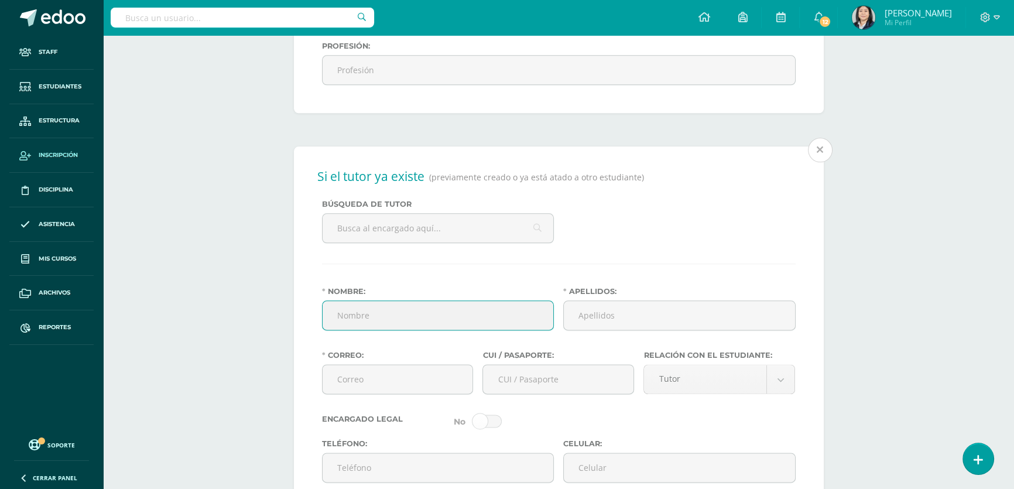
click at [395, 329] on input "Nombre:" at bounding box center [437, 315] width 231 height 29
type input "R"
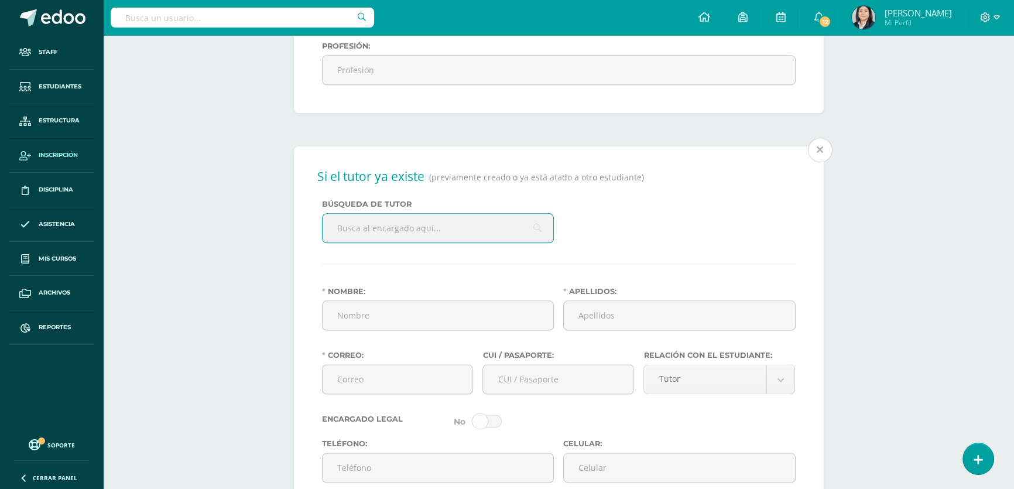
click at [399, 242] on input "text" at bounding box center [437, 228] width 231 height 29
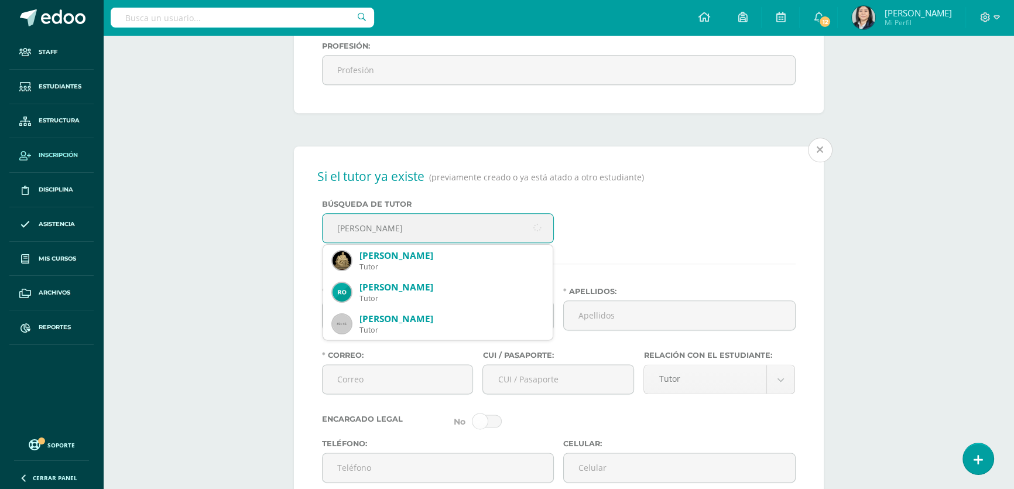
type input "Ronald Roberto Garcia"
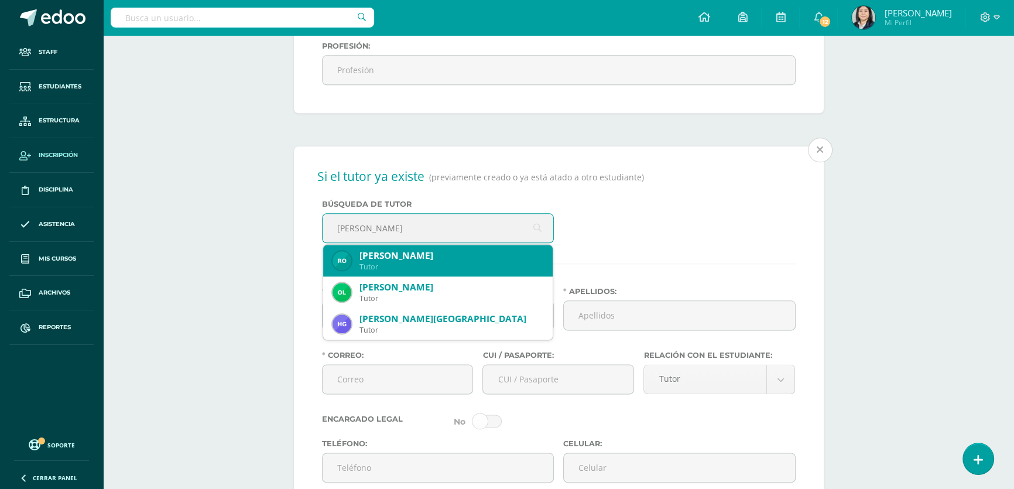
click at [435, 262] on div "Ronald Roberto García Hernández" at bounding box center [451, 255] width 184 height 12
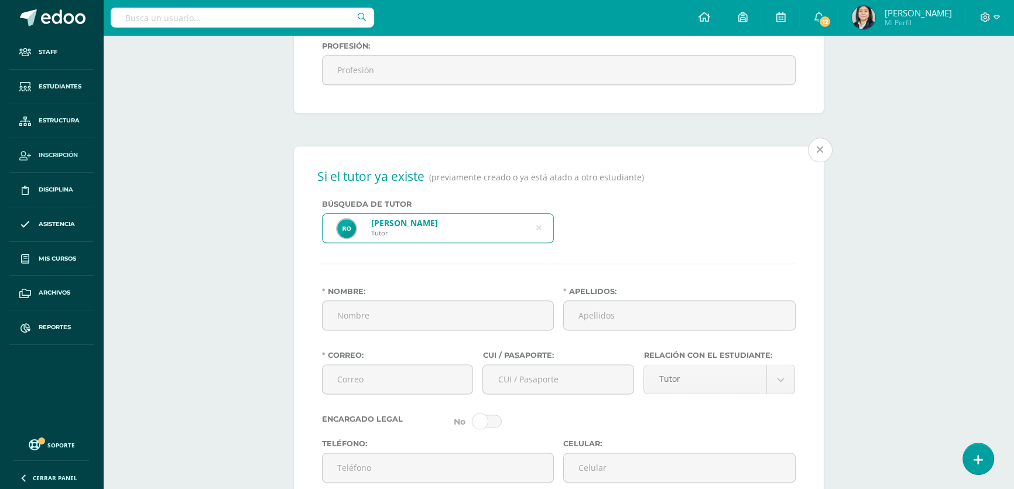
type input "Ronald Roberto"
type input "García Hernández"
type input "imprentabg1@gmail.com"
type input "2415747650101"
type input "24774852"
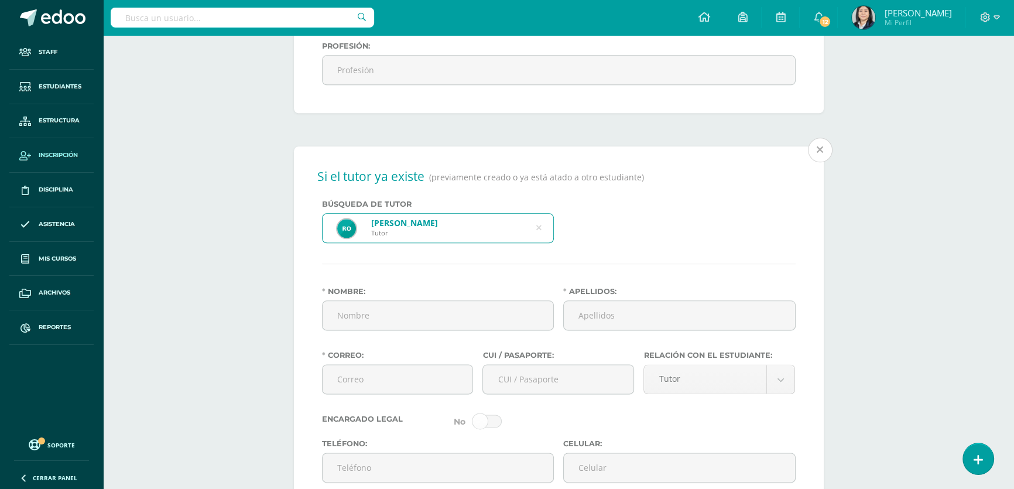
type input "41243611"
type input "4a. avenida 5-87, colonia Morse Zona 21"
type input "Servicios Gráficos BG"
type input "Litógrafo/Diseñador"
select select "married"
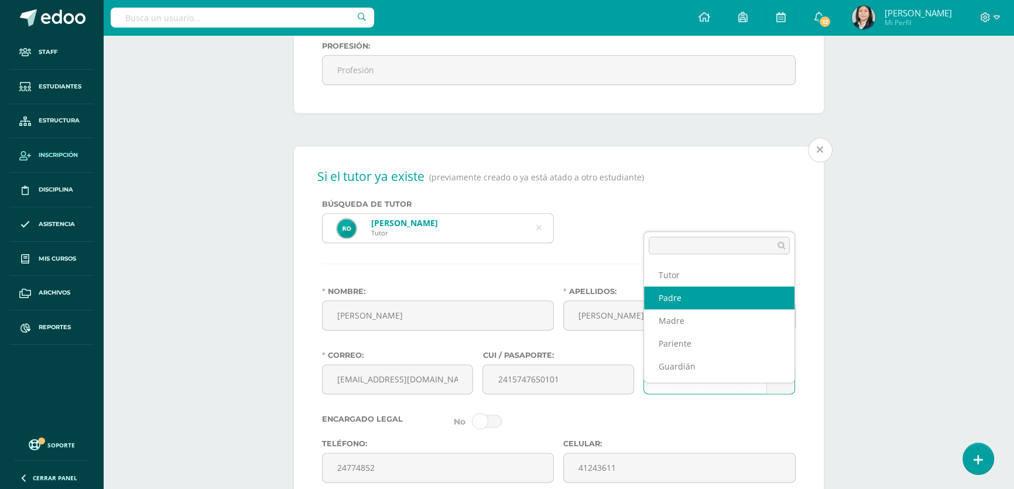
select select "Padre"
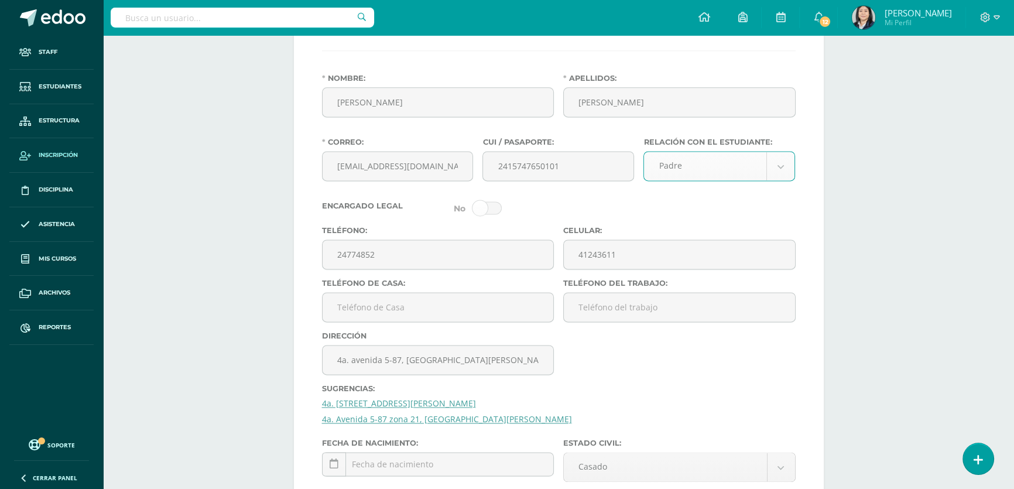
scroll to position [2089, 0]
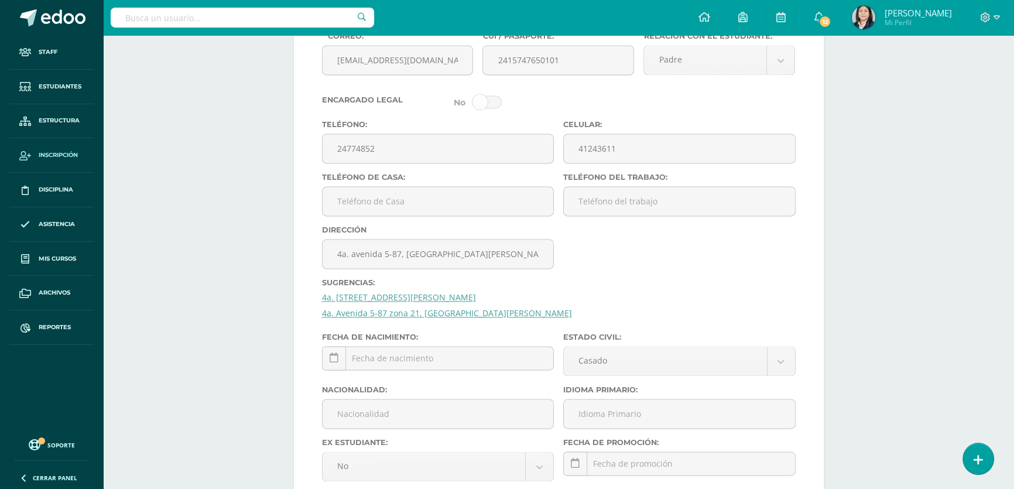
click at [410, 303] on link "4a. Avenida "A" 5-87 Colonia Morse zona 21" at bounding box center [399, 296] width 154 height 11
type input "4a. Avenida "A" 5-87 Colonia Morse zona 21"
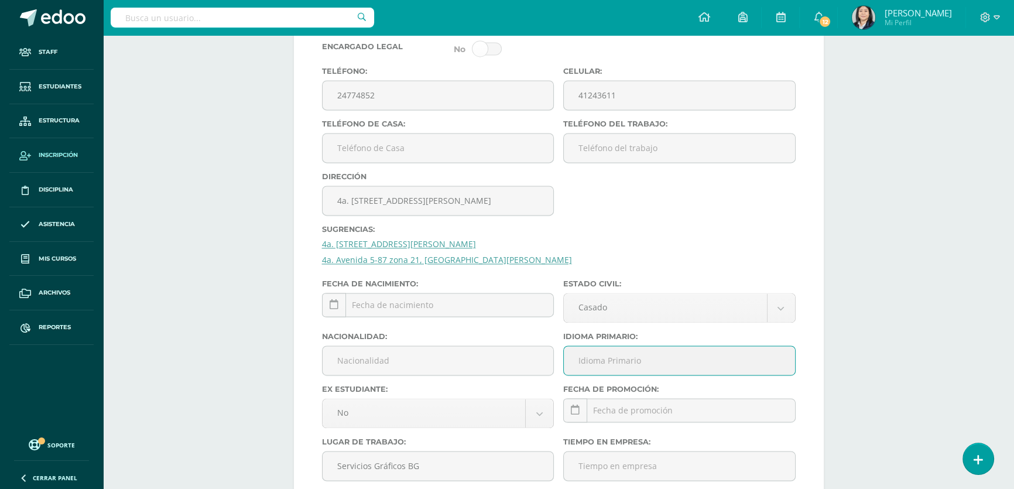
click at [614, 375] on input "Idioma Primario:" at bounding box center [679, 360] width 231 height 29
type input "Español"
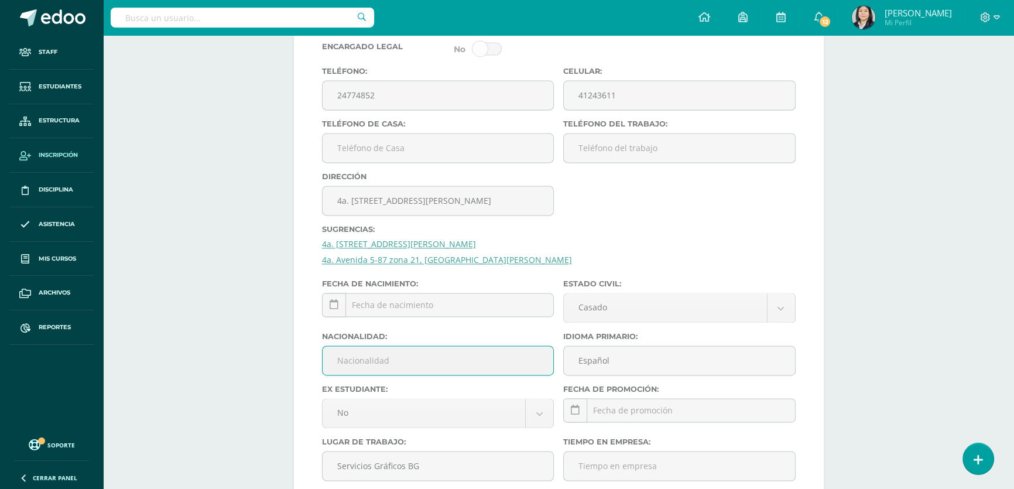
click at [431, 375] on input "Nacionalidad:" at bounding box center [437, 360] width 231 height 29
type input "Guatemalteco"
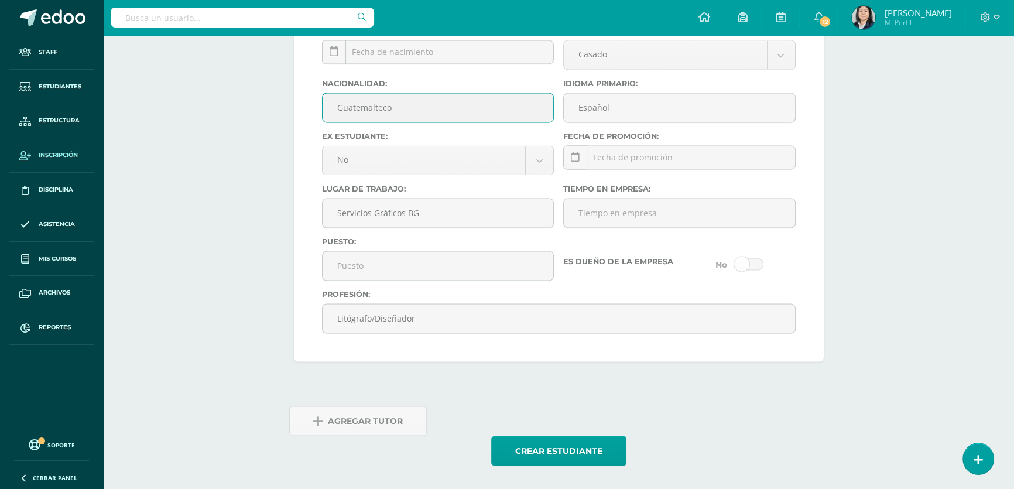
scroll to position [2424, 0]
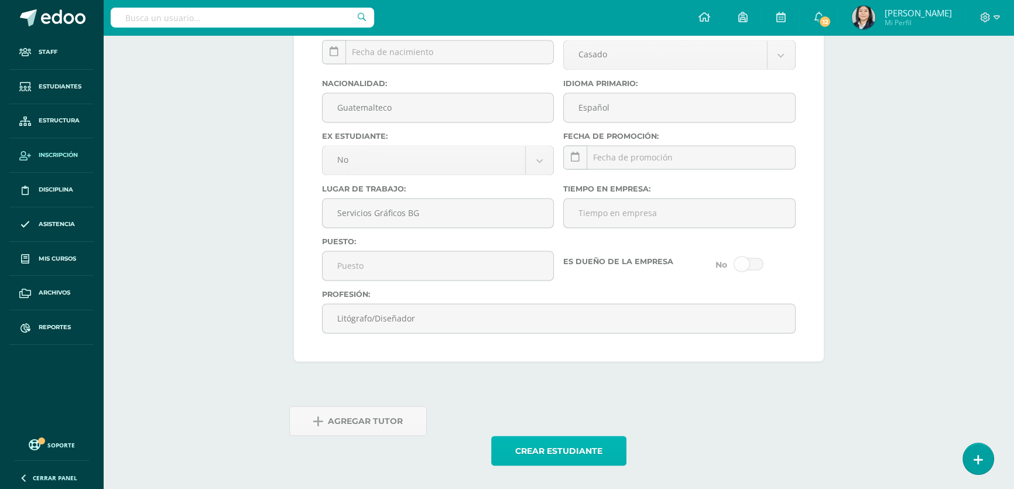
click at [533, 449] on button "Crear estudiante" at bounding box center [558, 450] width 135 height 30
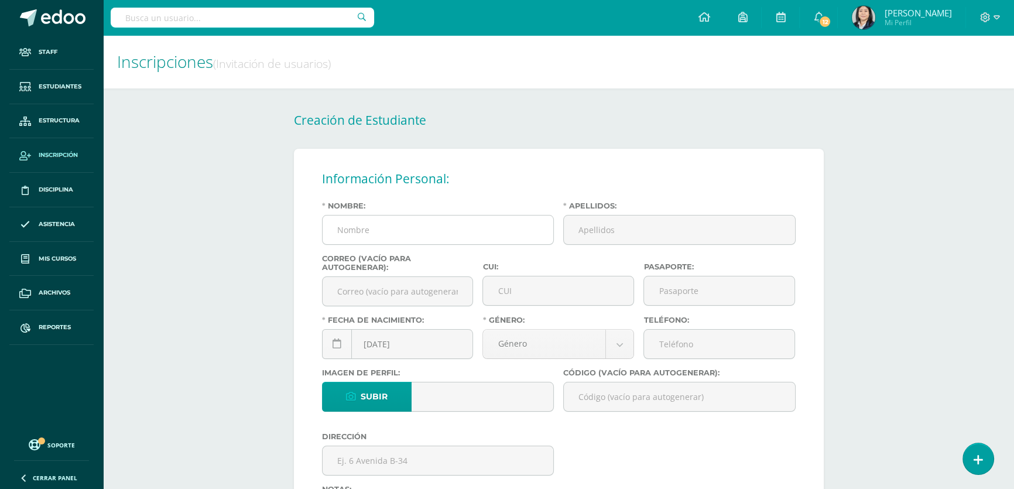
click at [430, 238] on input "Nombre:" at bounding box center [437, 229] width 231 height 29
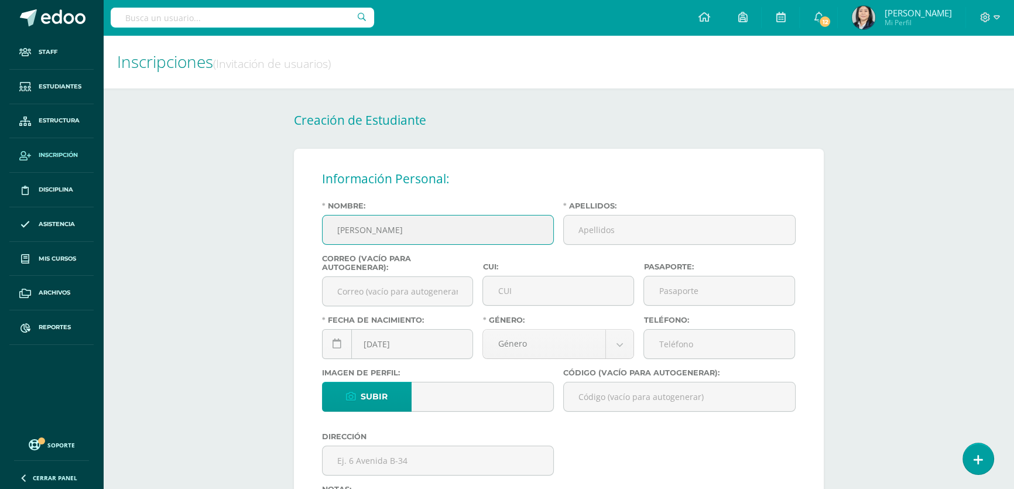
type input "[PERSON_NAME]"
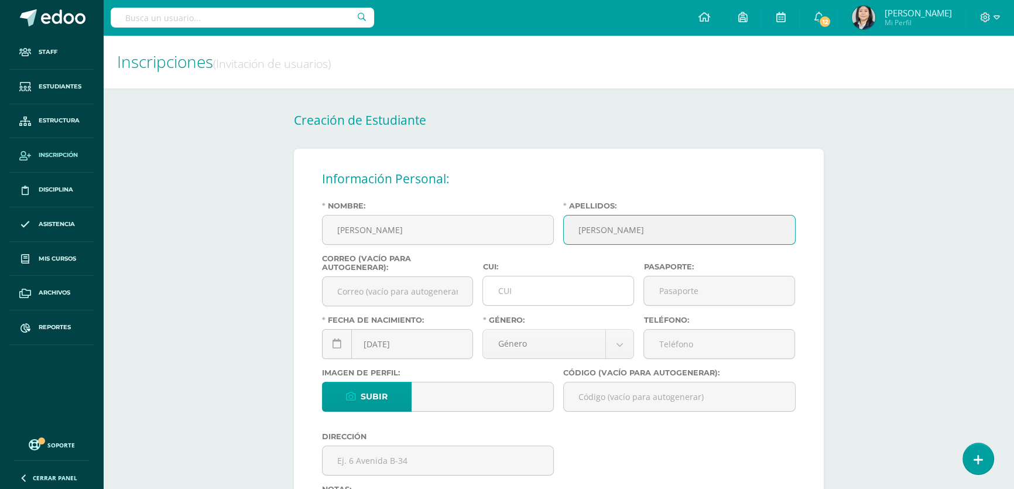
type input "[PERSON_NAME]"
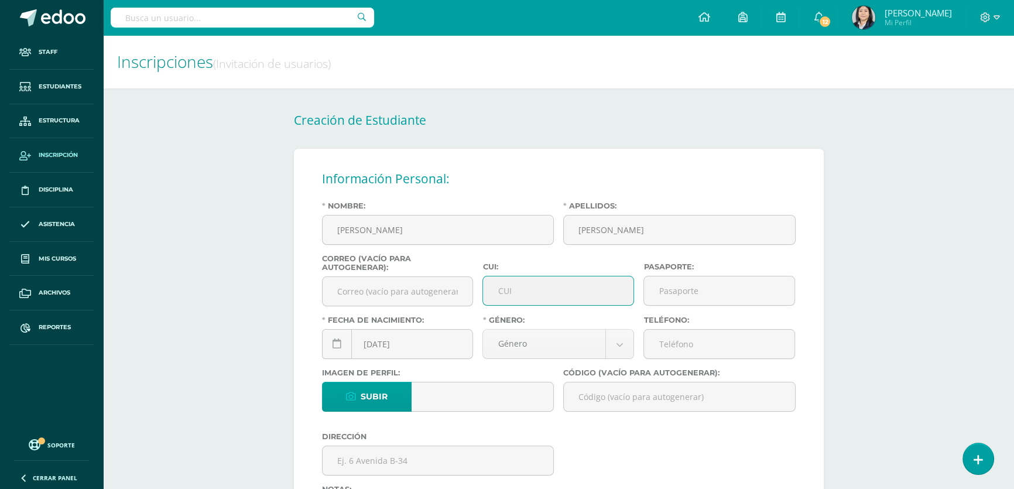
click at [554, 293] on input "CUI:" at bounding box center [558, 290] width 150 height 29
type input "2565853180108"
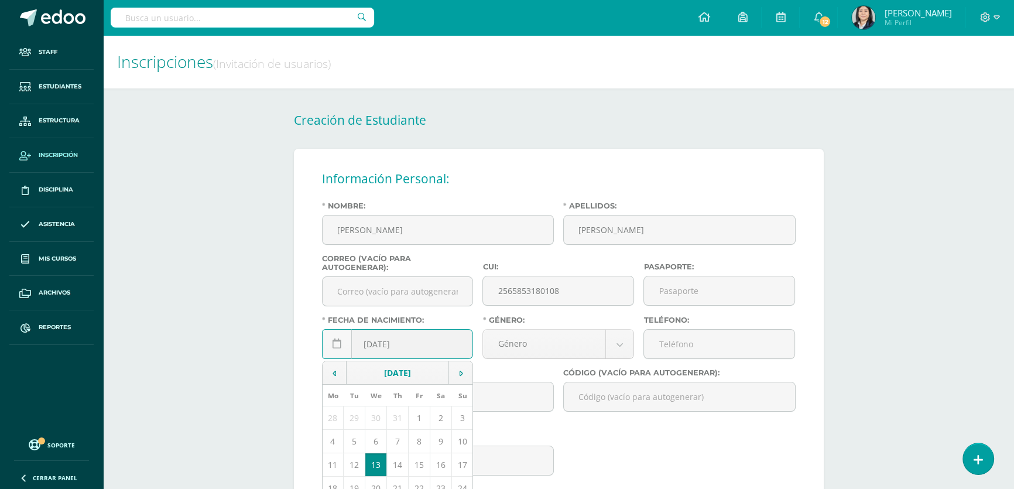
click at [380, 346] on div "[DATE] August, 2025 Mo Tu We Th Fr Sa Su 28 29 30 31 1 2 3 4 5 6 7 8 9 10 11 12…" at bounding box center [398, 348] width 152 height 39
click at [392, 350] on input "[DATE]" at bounding box center [397, 343] width 150 height 29
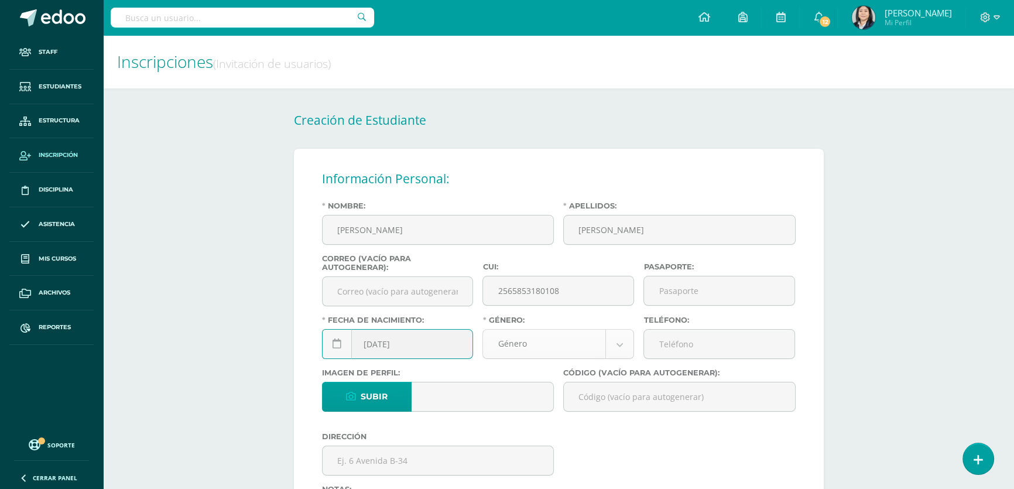
type input "[DATE]"
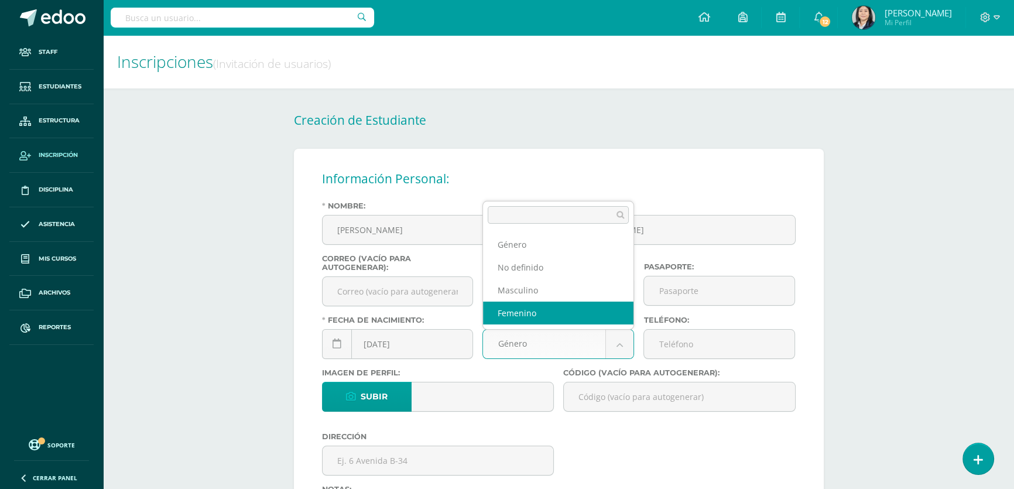
select select "[DEMOGRAPHIC_DATA]"
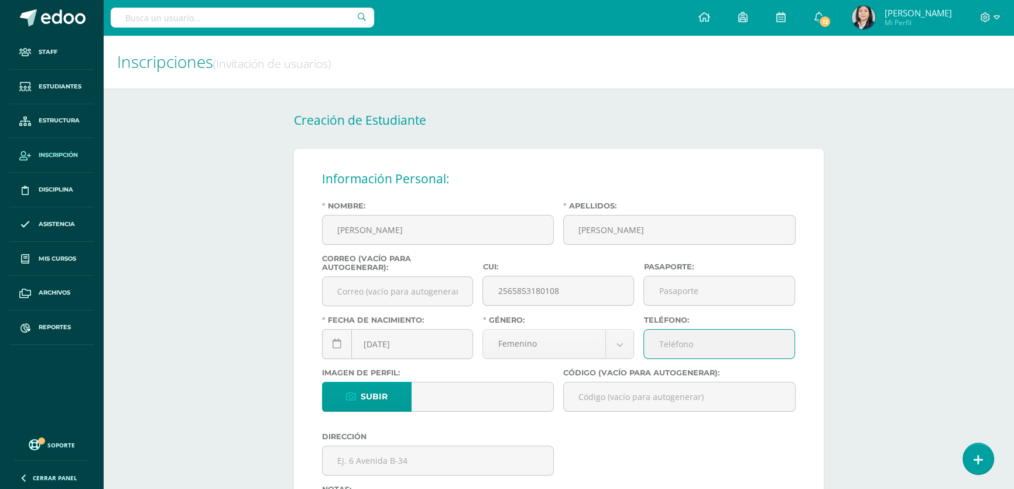
click at [689, 351] on input "Teléfono:" at bounding box center [719, 343] width 150 height 29
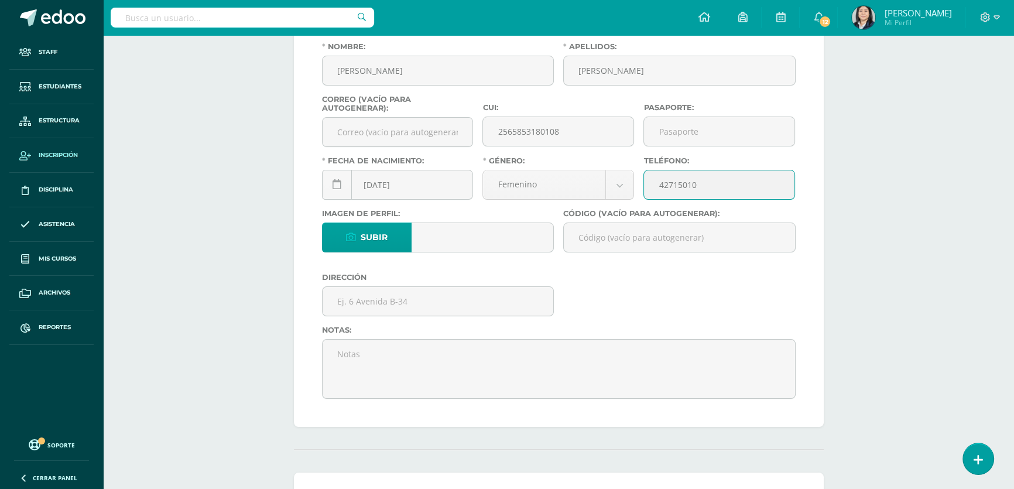
type input "42715010"
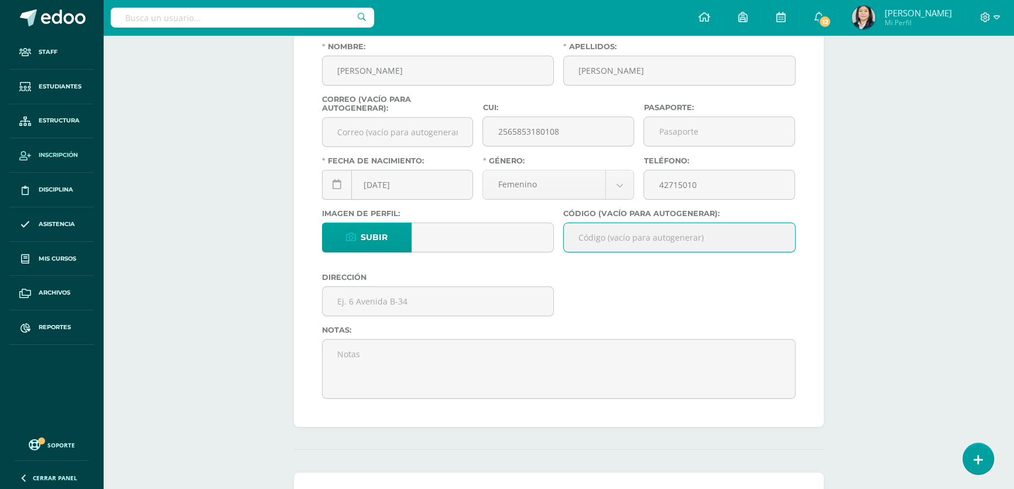
click at [628, 244] on input "Código (vacío para autogenerar):" at bounding box center [679, 237] width 231 height 29
paste input "26EGR01"
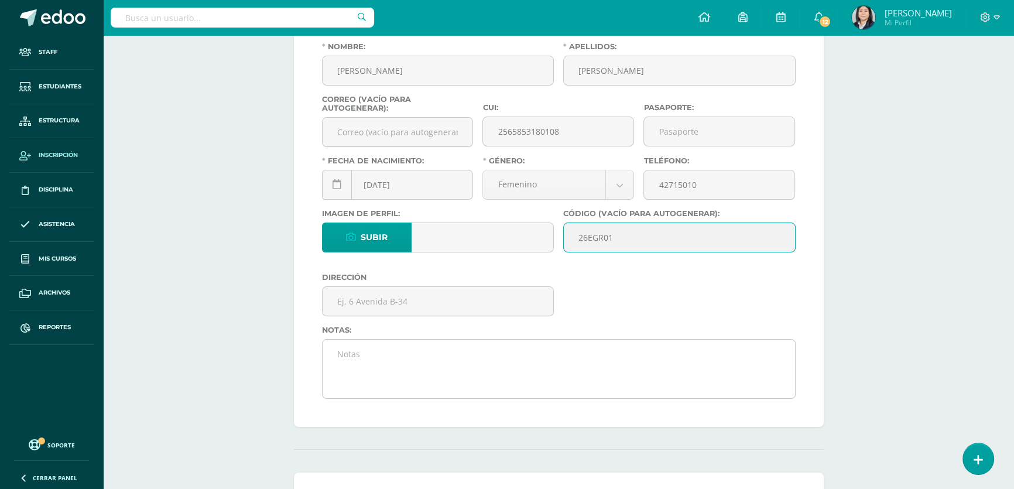
scroll to position [319, 0]
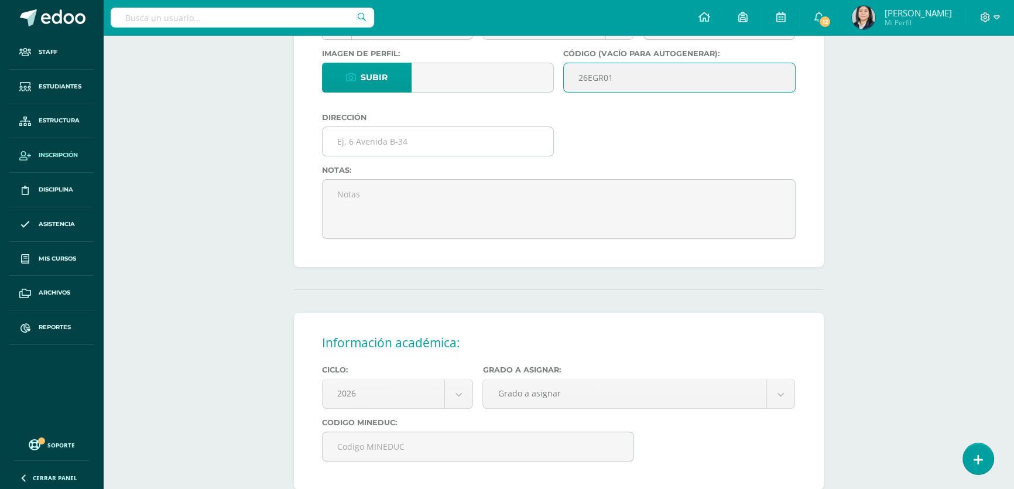
type input "26EGR01"
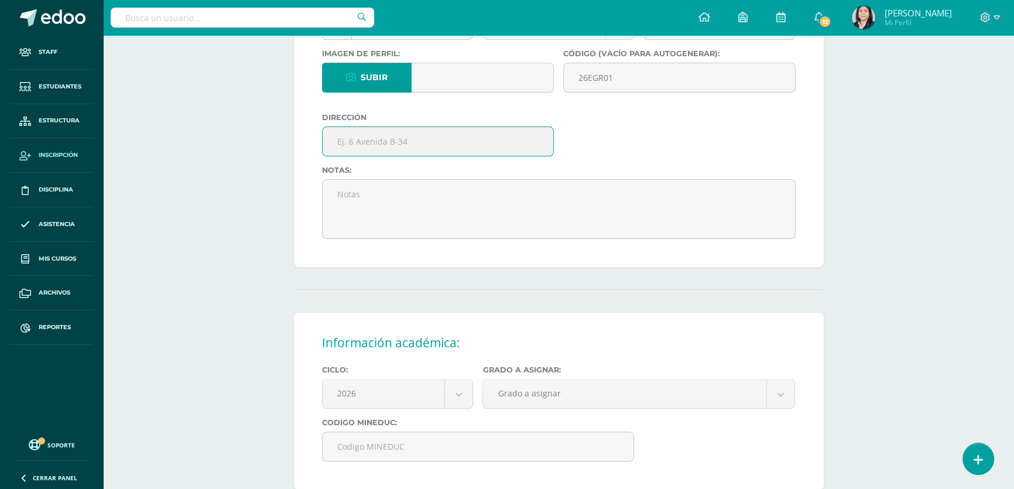
click at [396, 146] on input "text" at bounding box center [437, 141] width 231 height 29
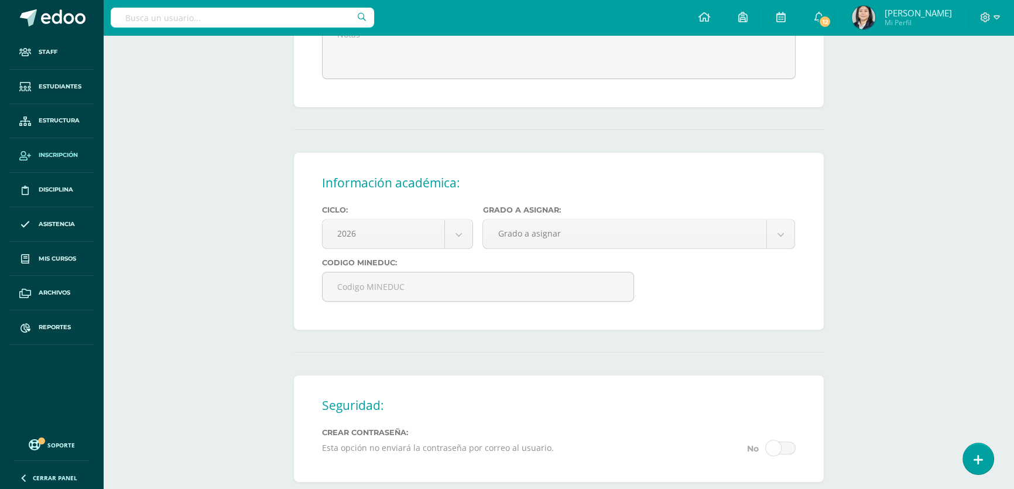
type input "7a Avenida 16-88 Apto. 3 Colonia Mariscal zona 11"
click at [506, 244] on body "Estudiante creado exitosamente Staff Estudiantes Estructura Inscripción Discipl…" at bounding box center [507, 90] width 1014 height 1138
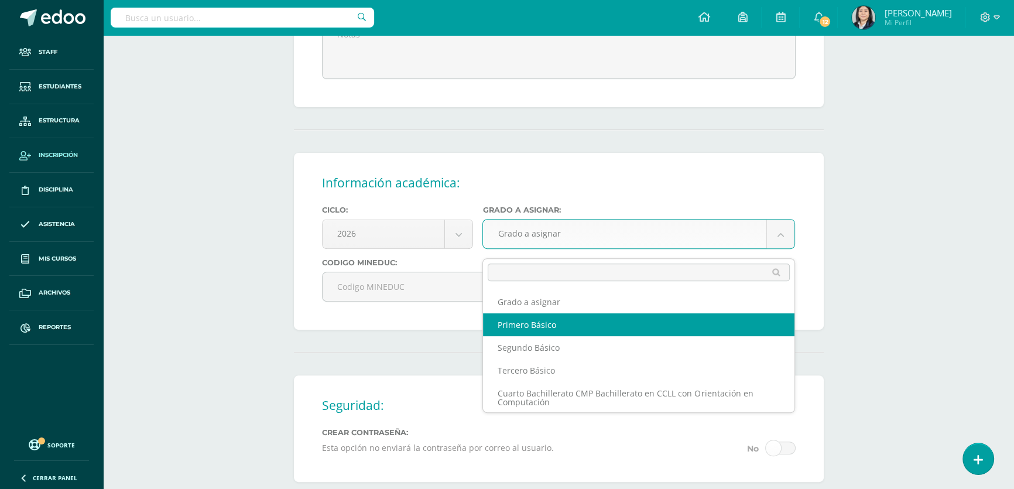
select select "10"
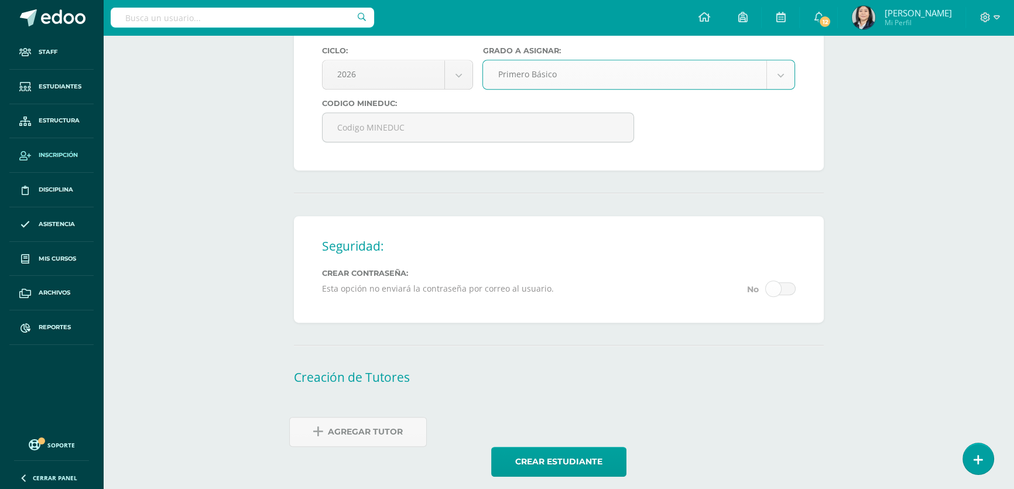
scroll to position [657, 0]
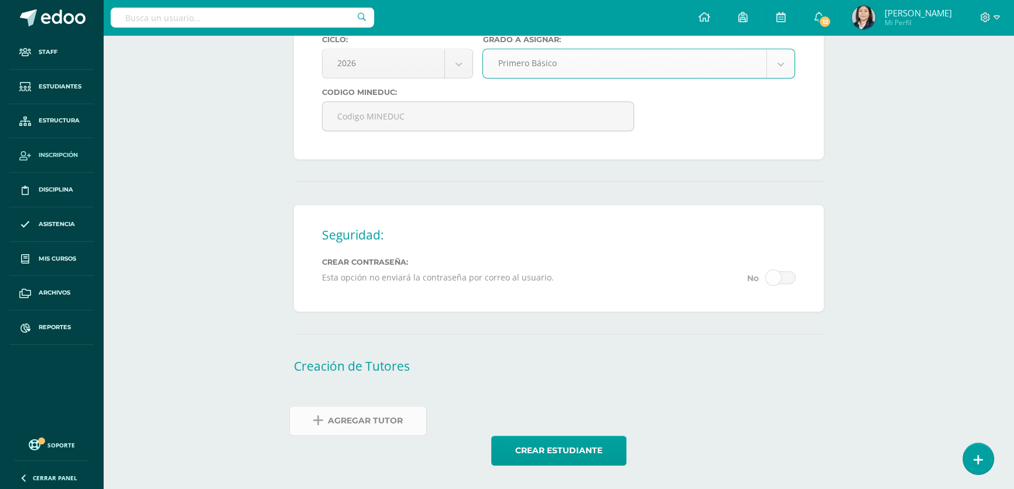
click at [369, 427] on span "Agregar Tutor" at bounding box center [365, 420] width 75 height 29
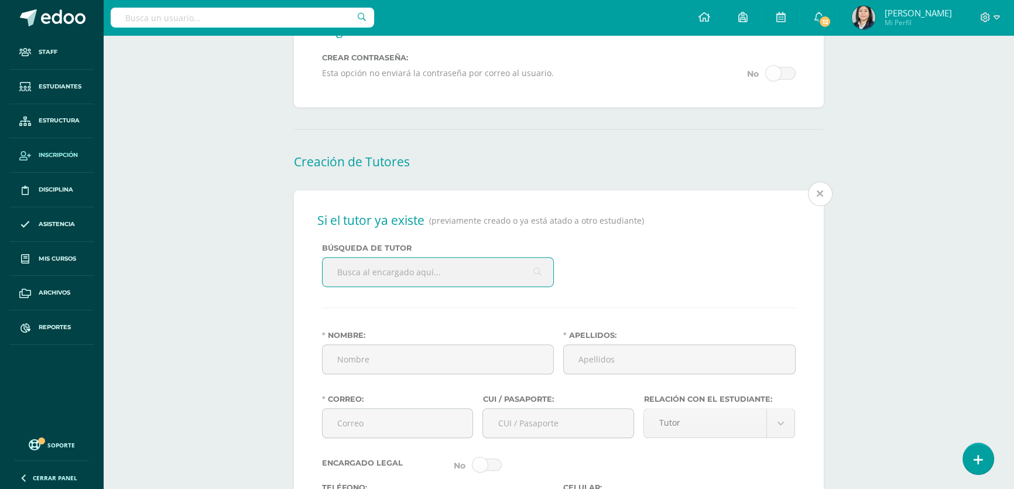
scroll to position [887, 0]
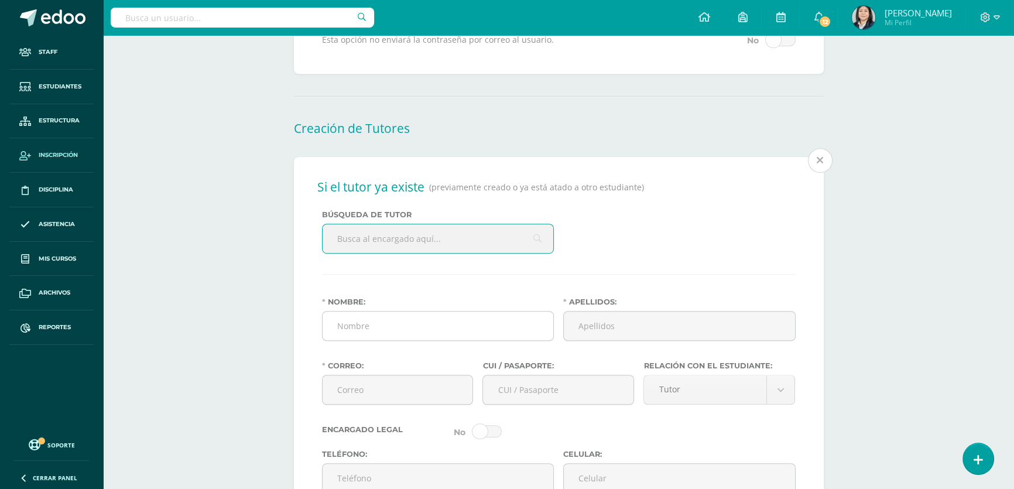
click at [375, 340] on input "Nombre:" at bounding box center [437, 325] width 231 height 29
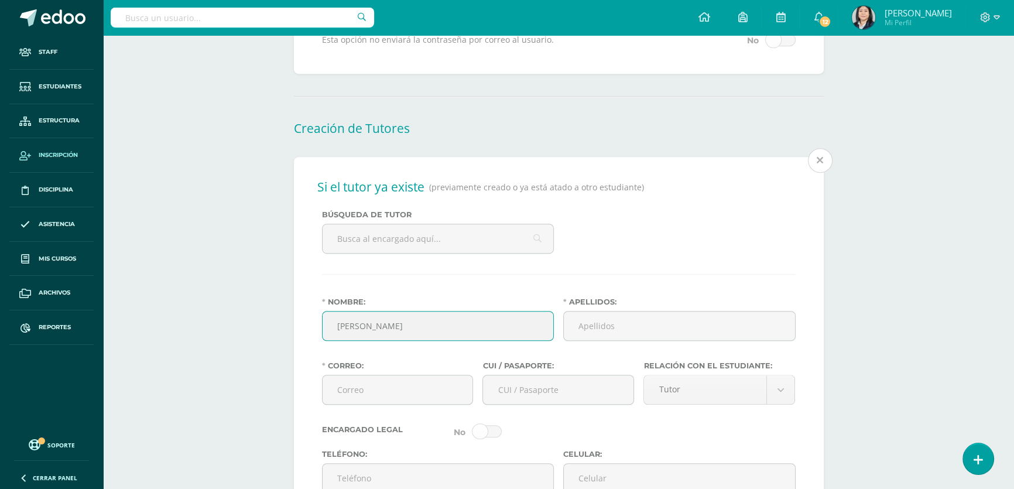
type input "María Elizabeth"
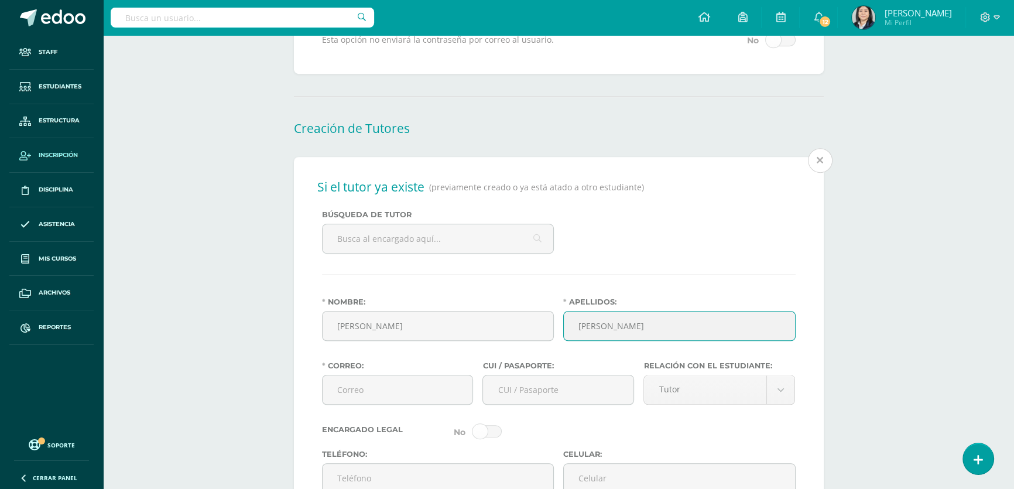
scroll to position [1046, 0]
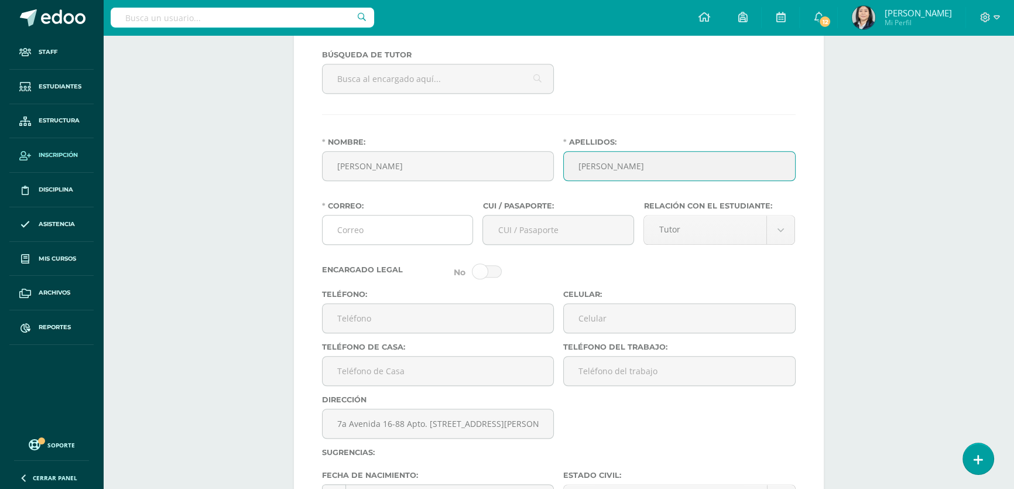
type input "Roblero Socón de García"
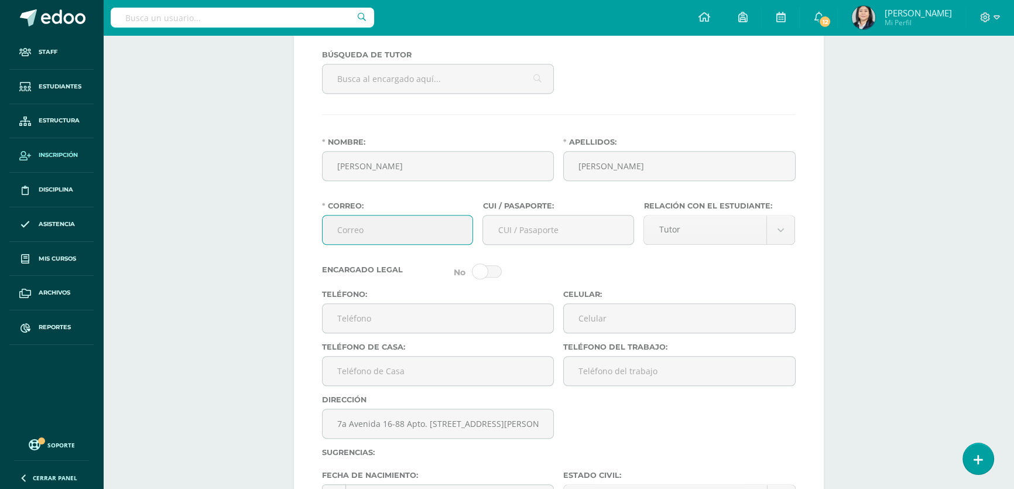
click at [395, 237] on input "Correo:" at bounding box center [397, 229] width 150 height 29
type input "elizabethroblerogt@gmail.com"
click at [538, 244] on input "CUI / Pasaporte:" at bounding box center [558, 229] width 150 height 29
type input "2181546310101"
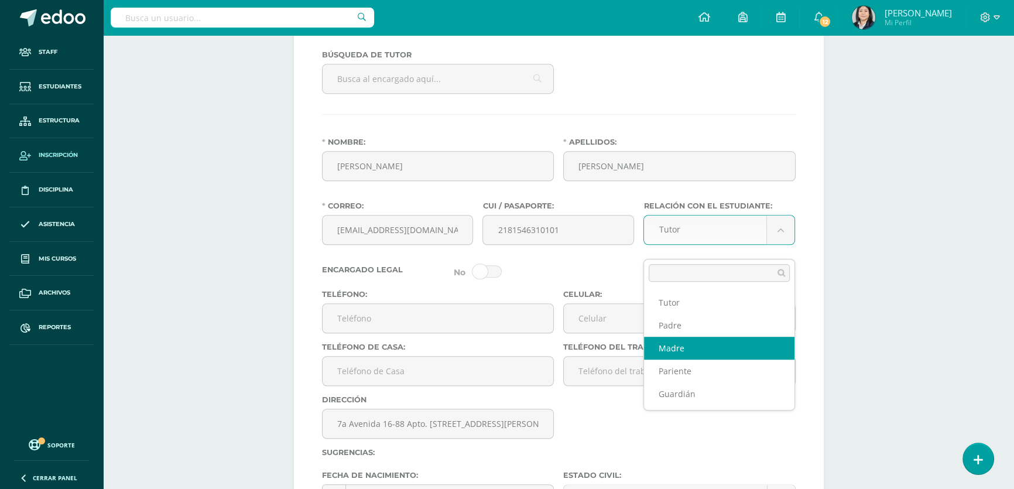
select select "Madre"
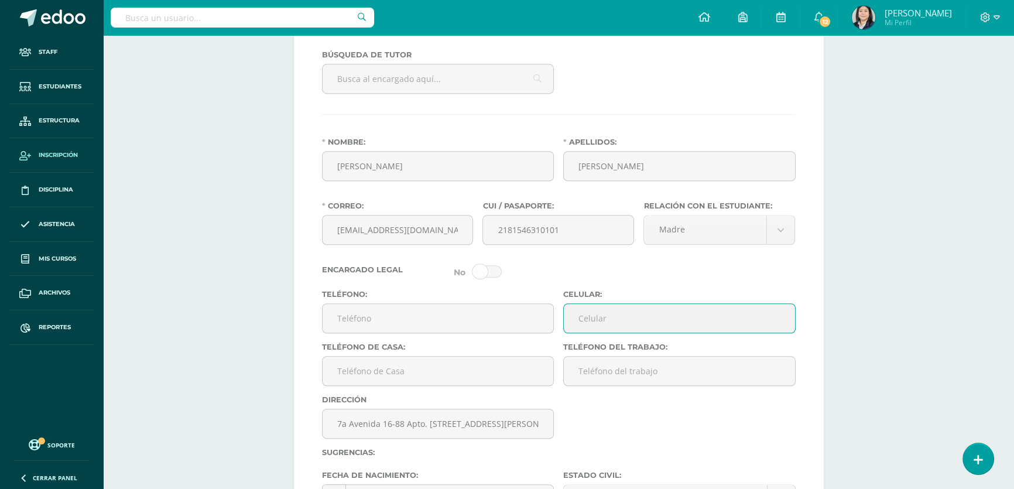
click at [596, 332] on input "Celular:" at bounding box center [679, 318] width 231 height 29
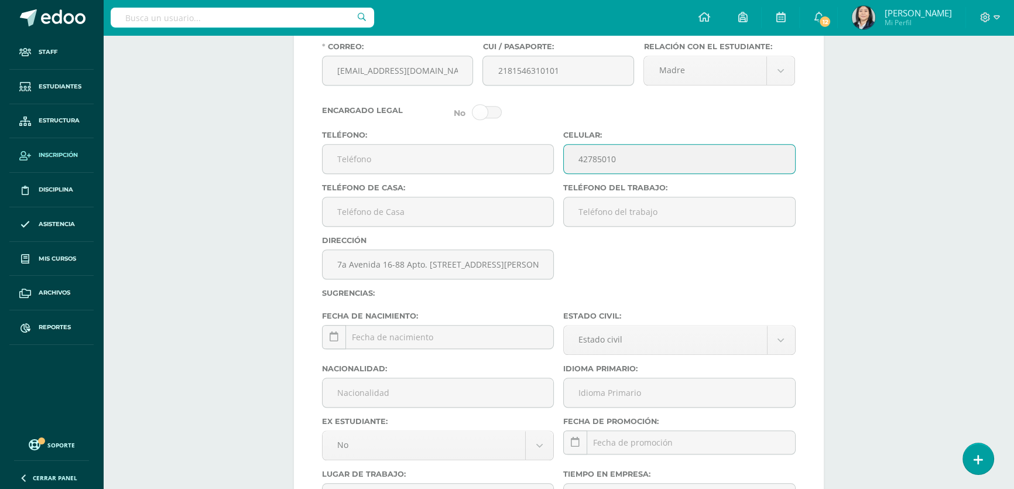
scroll to position [1312, 0]
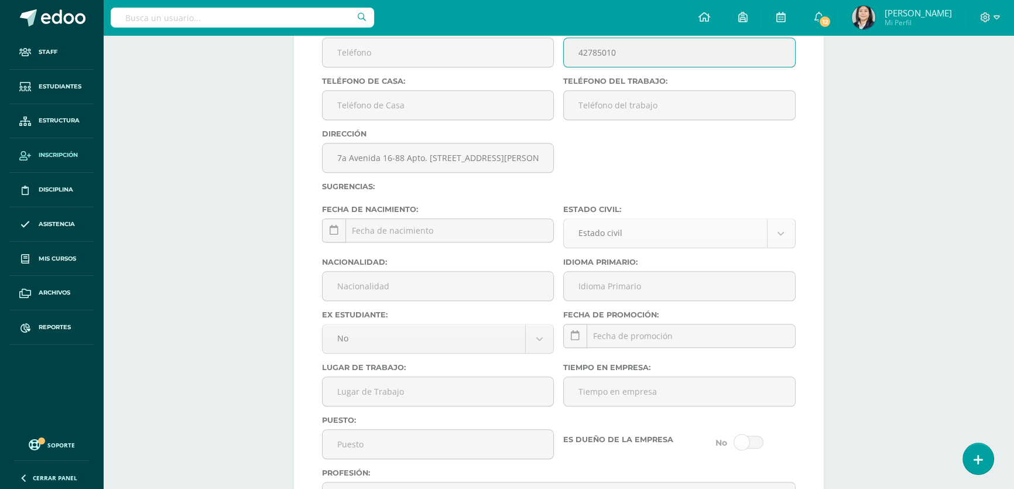
type input "42785010"
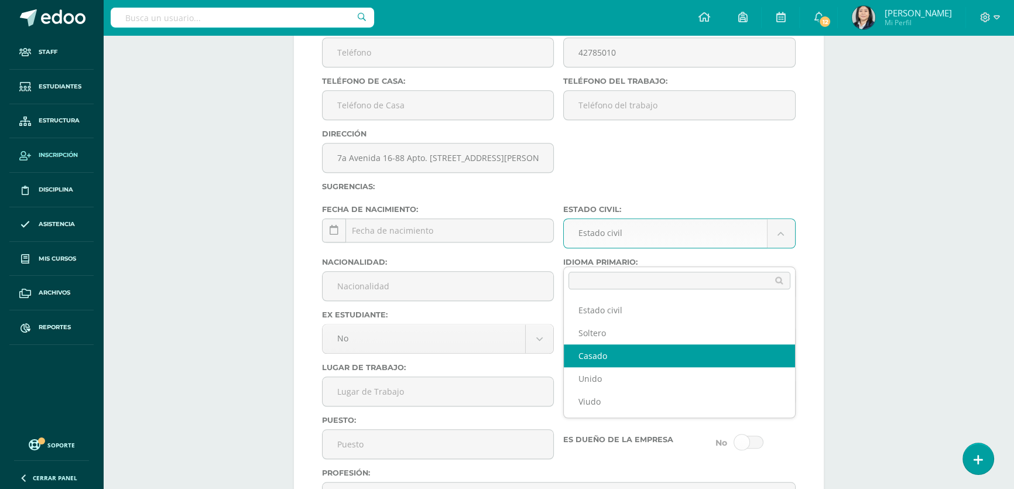
select select "married"
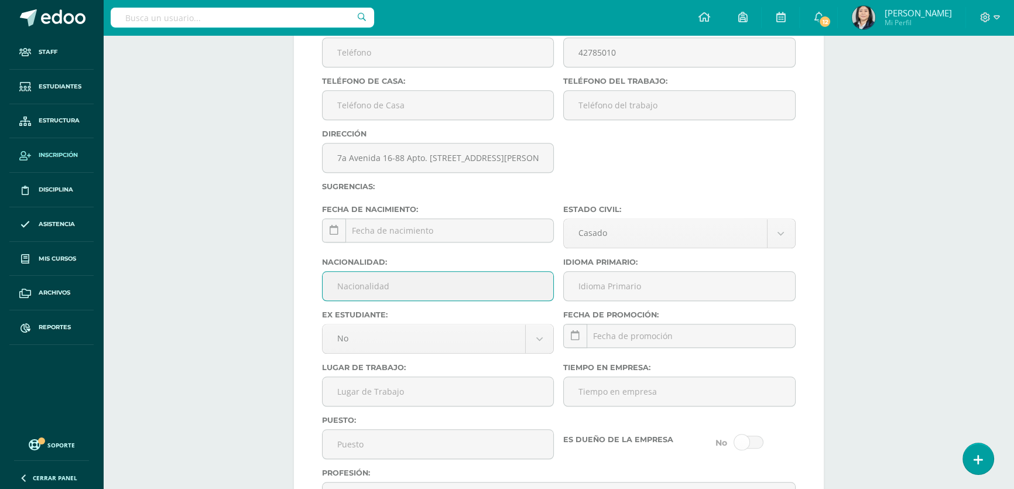
click at [410, 298] on input "Nacionalidad:" at bounding box center [437, 286] width 231 height 29
type input "Guatemalteca"
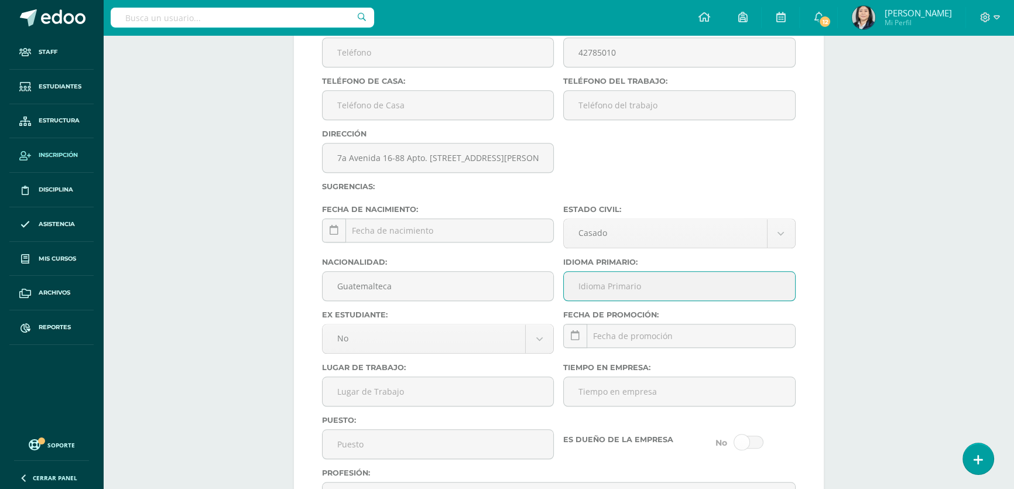
click at [593, 300] on input "Idioma Primario:" at bounding box center [679, 286] width 231 height 29
type input "Español"
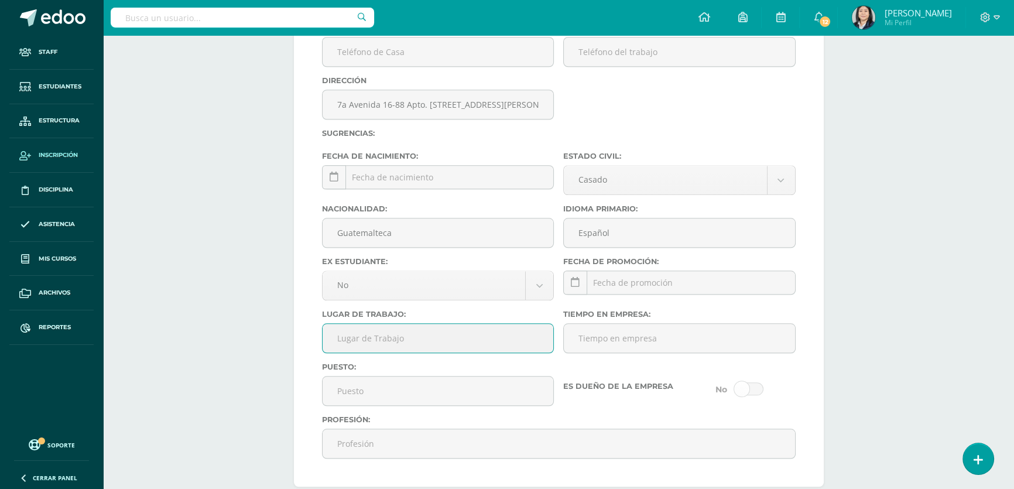
click at [387, 352] on input "Lugar de Trabajo:" at bounding box center [437, 338] width 231 height 29
type input "Close Up Centroamerica"
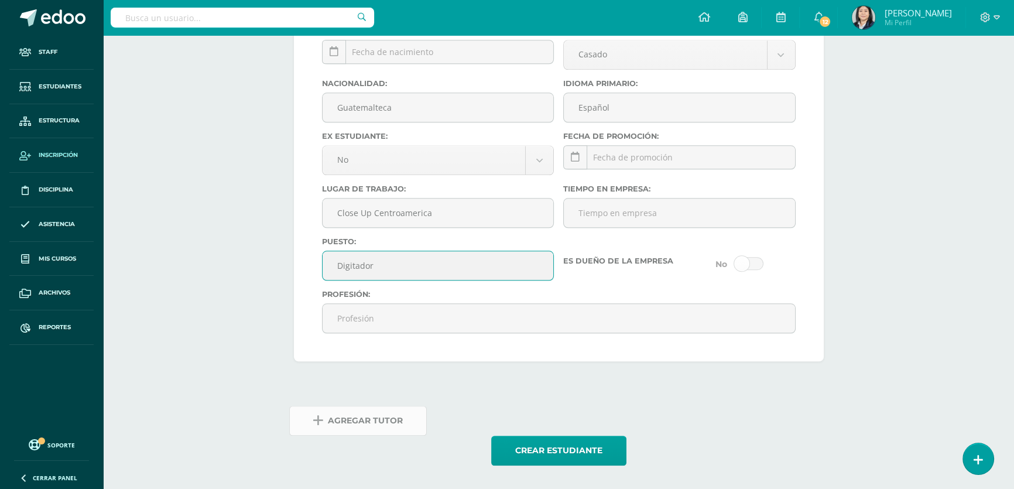
type input "Digitador"
click at [350, 425] on span "Agregar Tutor" at bounding box center [365, 420] width 75 height 29
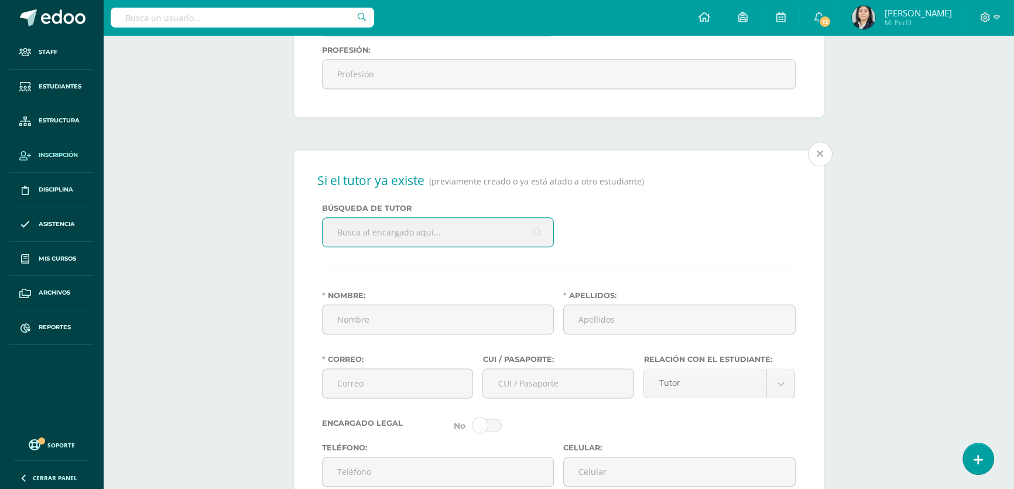
scroll to position [1739, 0]
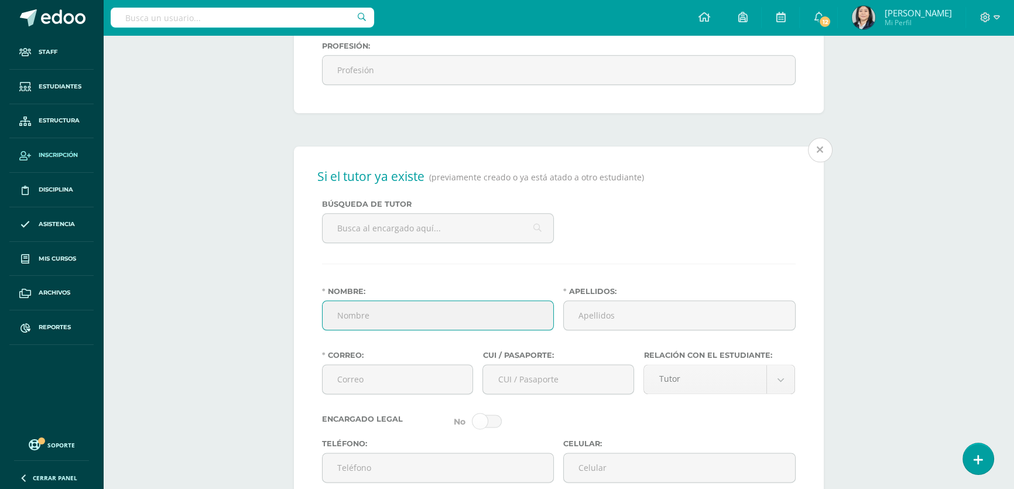
click at [418, 328] on input "Nombre:" at bounding box center [437, 315] width 231 height 29
type input "Fernando Ismael"
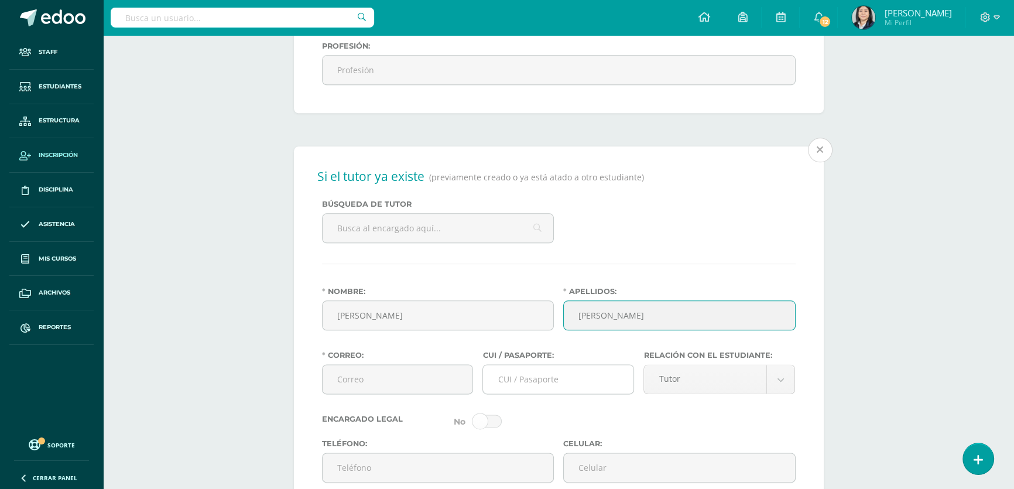
type input "García Toj"
click at [535, 393] on input "CUI / Pasaporte:" at bounding box center [558, 379] width 150 height 29
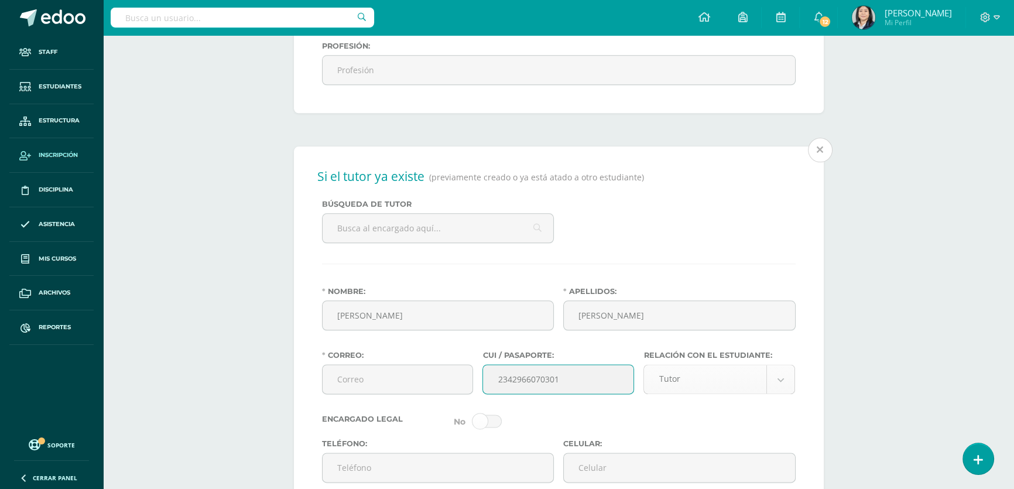
type input "2342966070301"
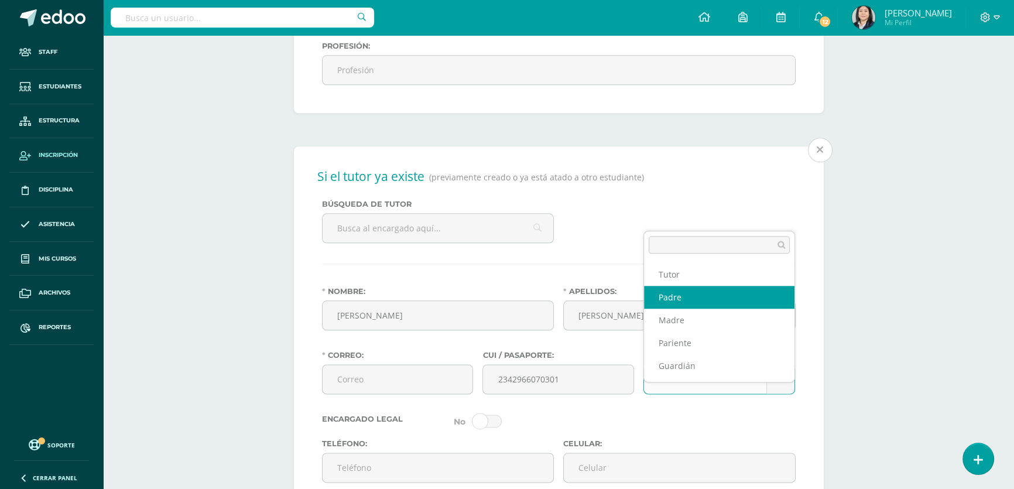
select select "Padre"
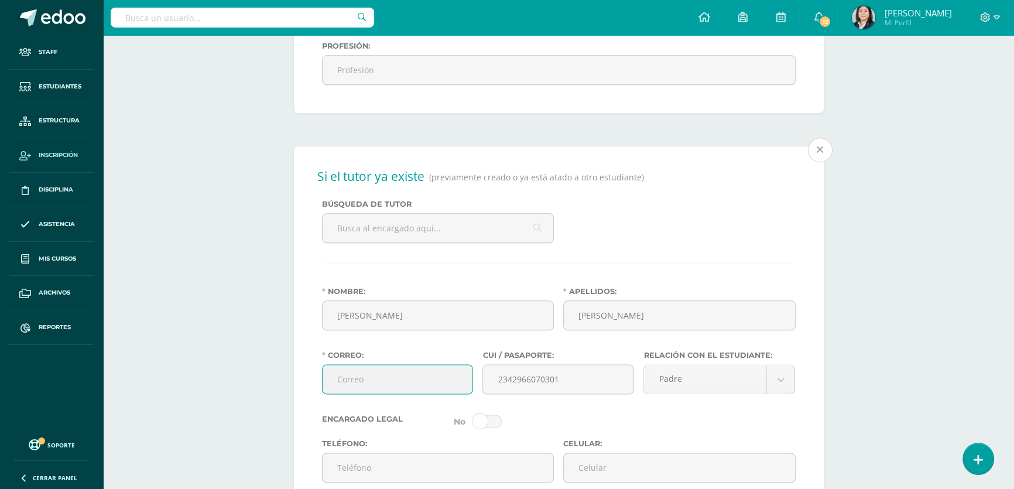
click at [372, 393] on input "Correo:" at bounding box center [397, 379] width 150 height 29
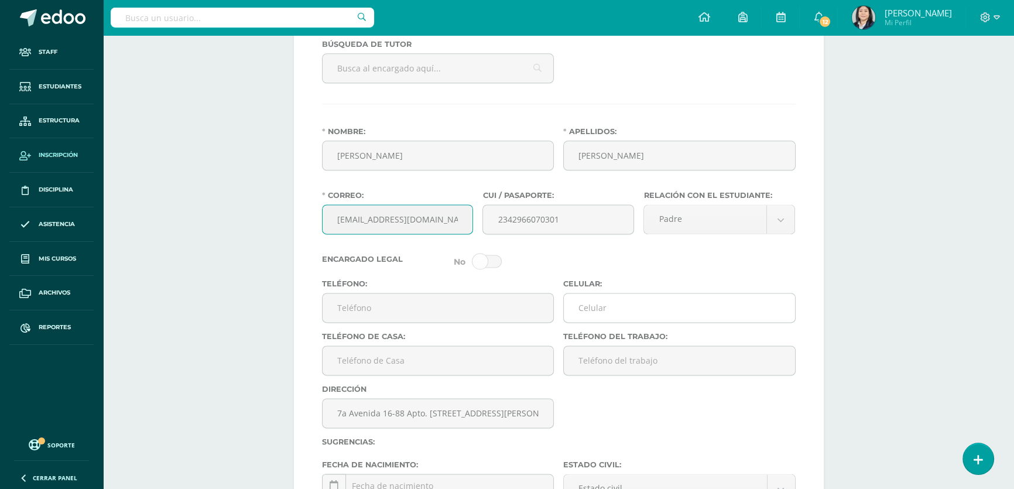
type input "figarcia@gmail.com"
click at [605, 322] on input "Celular:" at bounding box center [679, 307] width 231 height 29
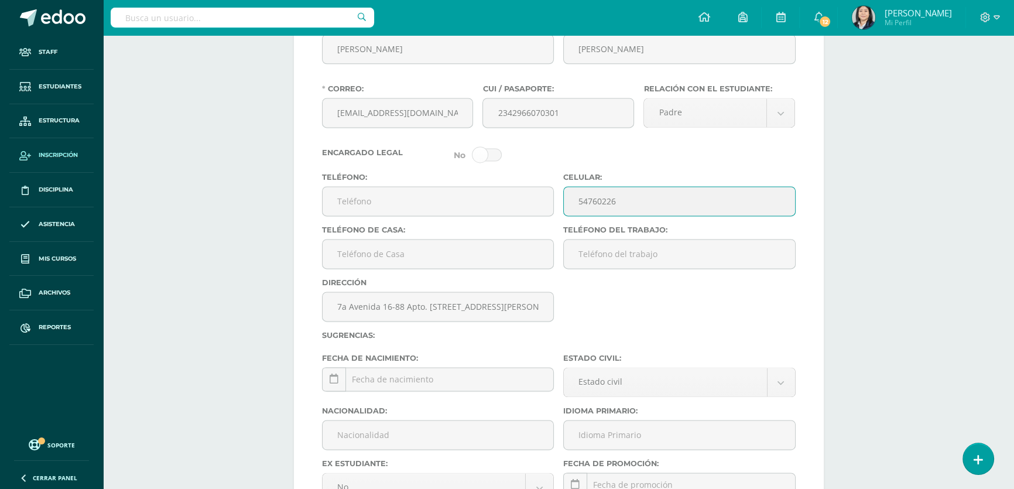
scroll to position [2058, 0]
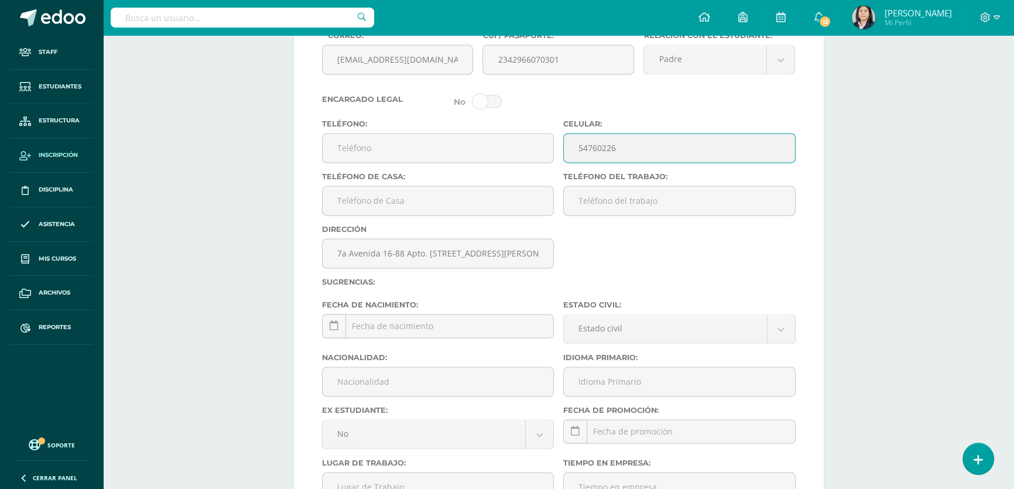
type input "54760226"
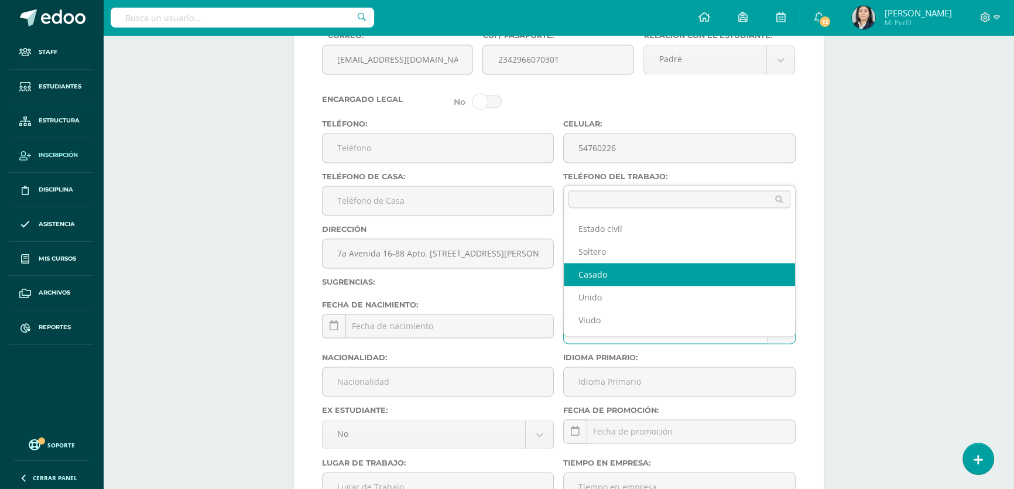
select select "married"
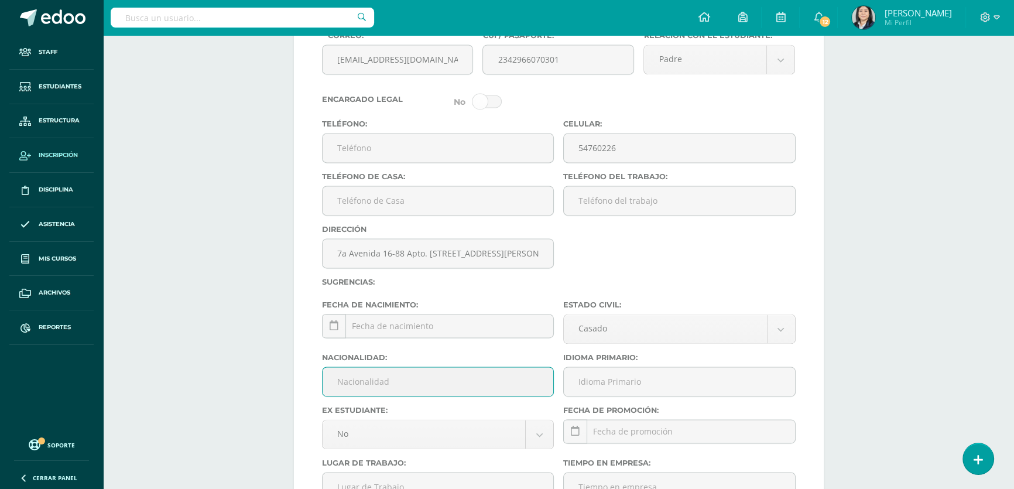
click at [437, 396] on input "Nacionalidad:" at bounding box center [437, 381] width 231 height 29
type input "Guatemalteco"
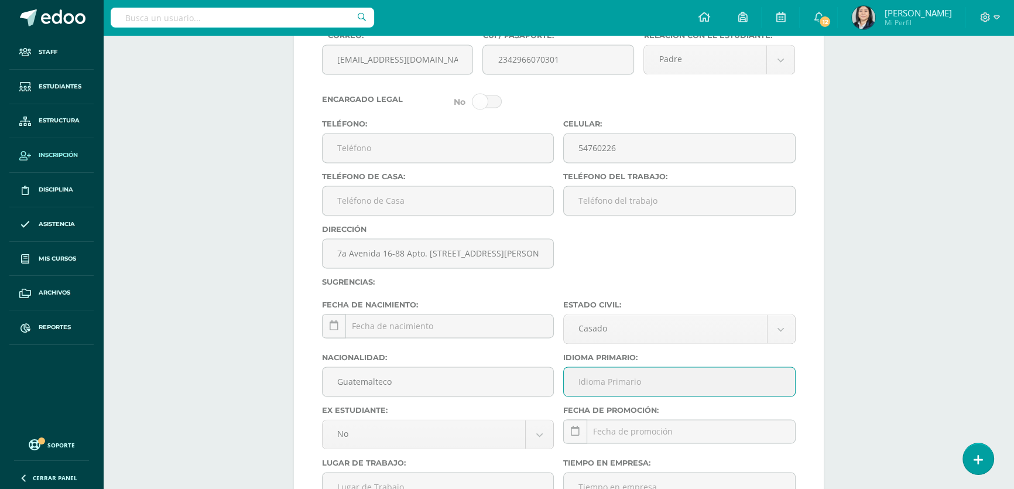
click at [609, 396] on input "Idioma Primario:" at bounding box center [679, 381] width 231 height 29
type input "Español"
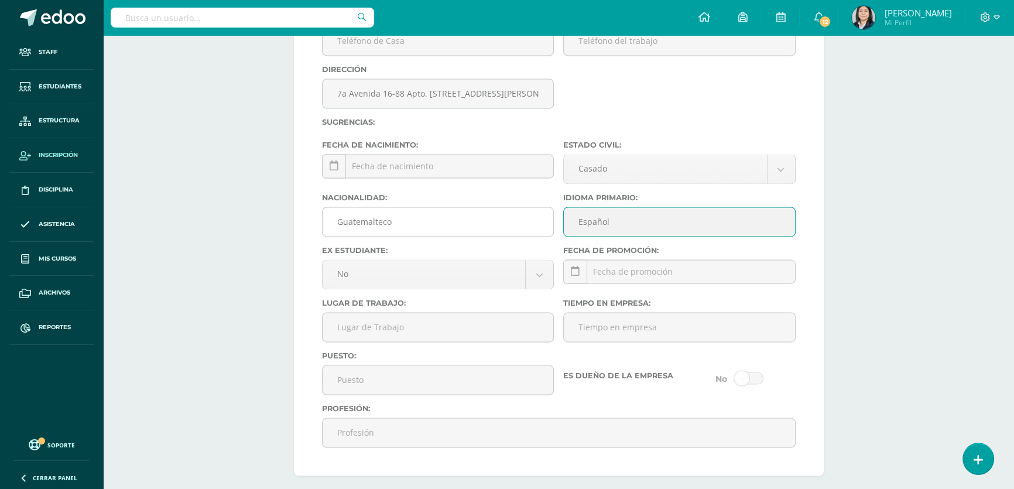
scroll to position [2271, 0]
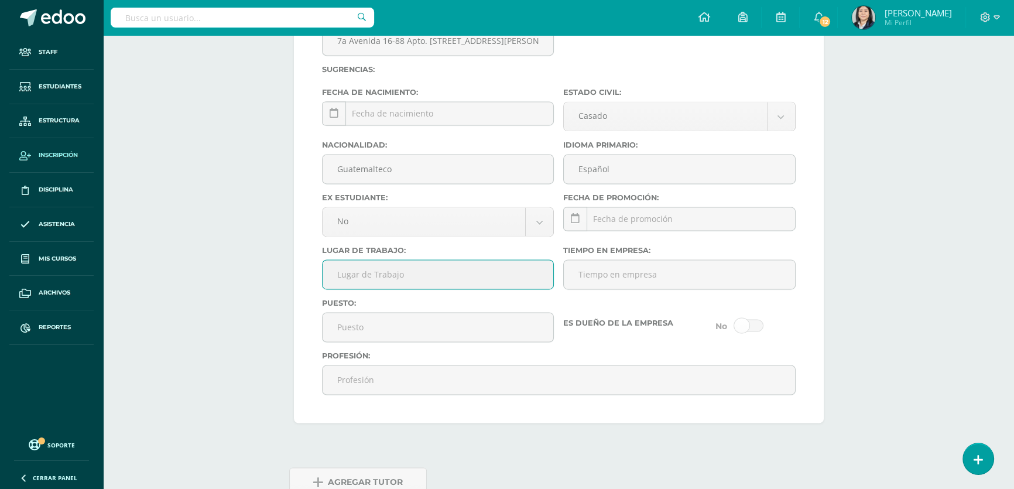
click at [424, 289] on input "Lugar de Trabajo:" at bounding box center [437, 274] width 231 height 29
type input "Municipalidad de Guatemala"
click at [390, 341] on input "Puesto:" at bounding box center [437, 327] width 231 height 29
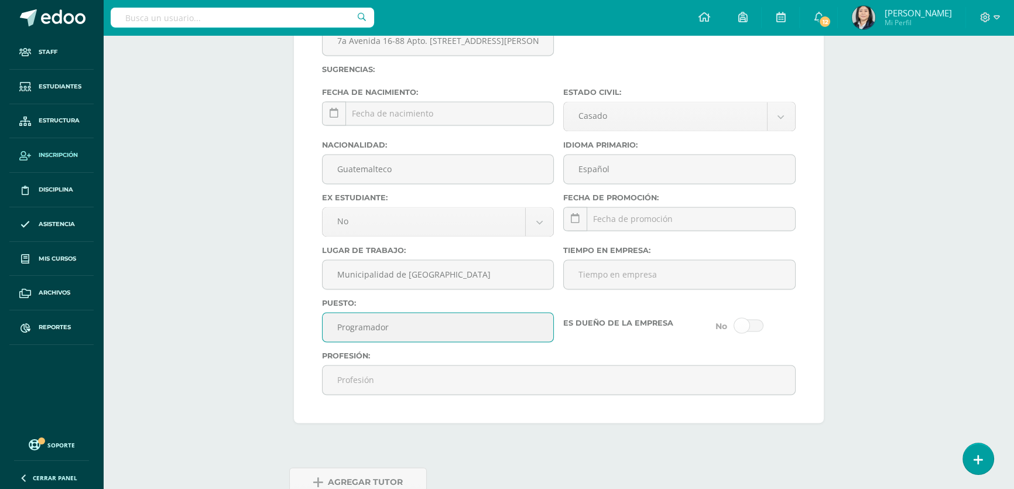
scroll to position [2361, 0]
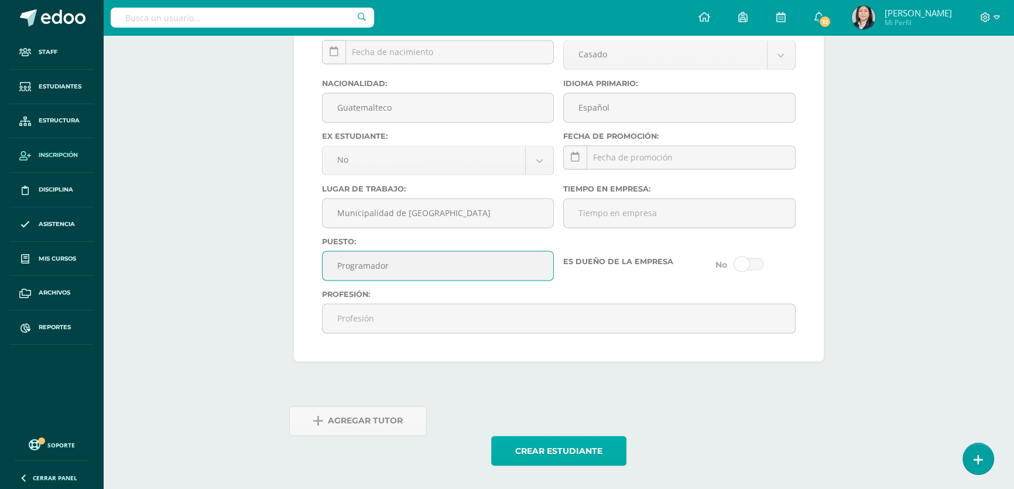
type input "Programador"
click at [544, 449] on button "Crear estudiante" at bounding box center [558, 450] width 135 height 30
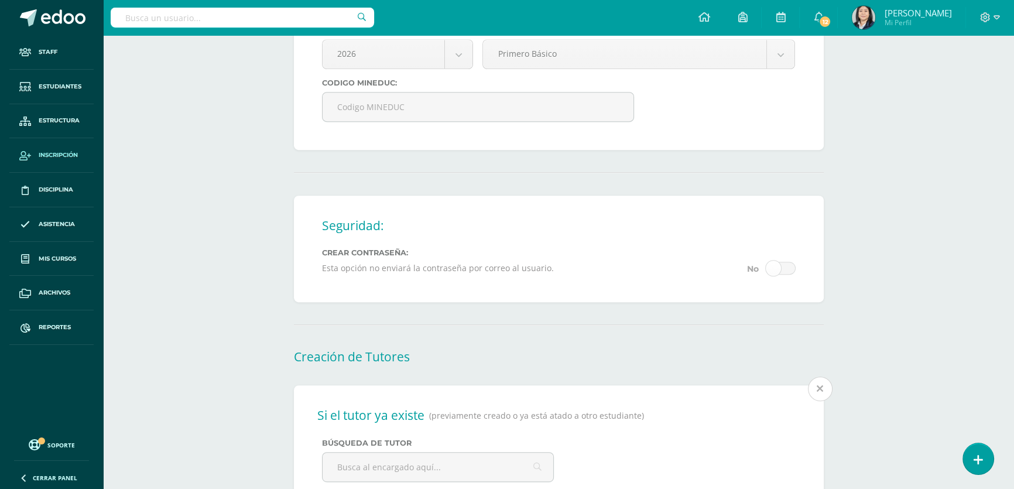
scroll to position [977, 0]
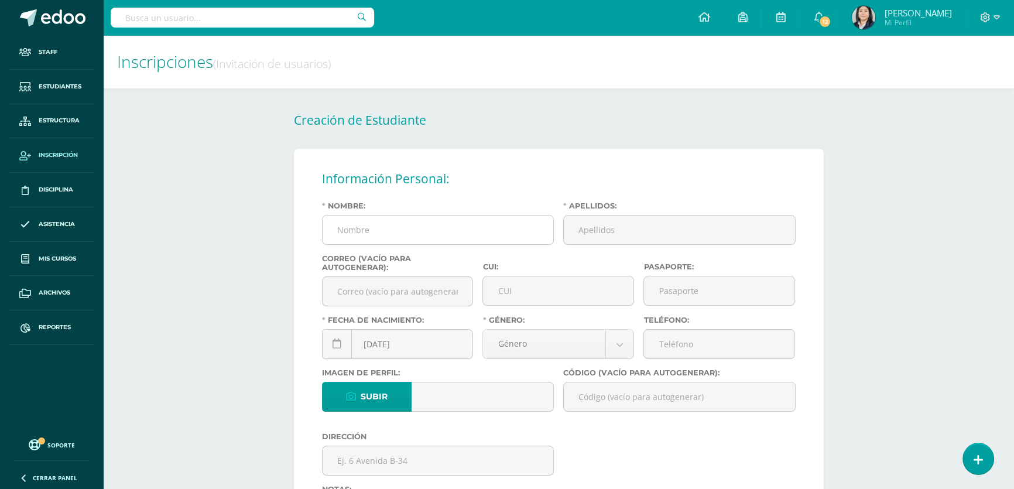
click at [436, 235] on input "Nombre:" at bounding box center [437, 229] width 231 height 29
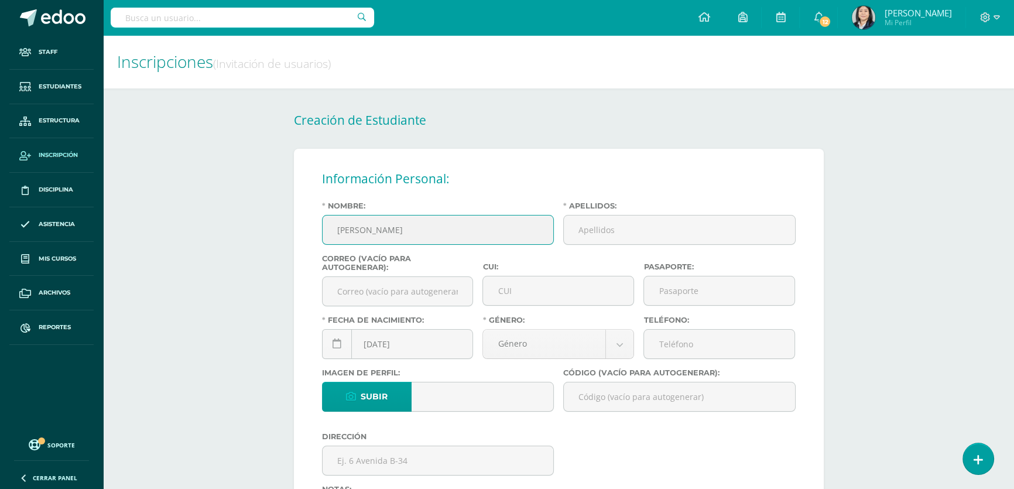
type input "[PERSON_NAME]"
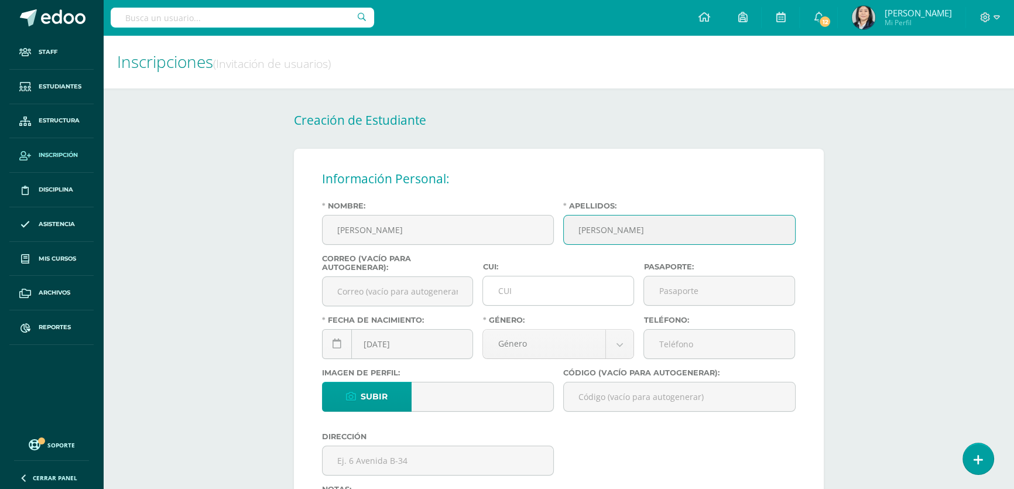
type input "Girón Barrera"
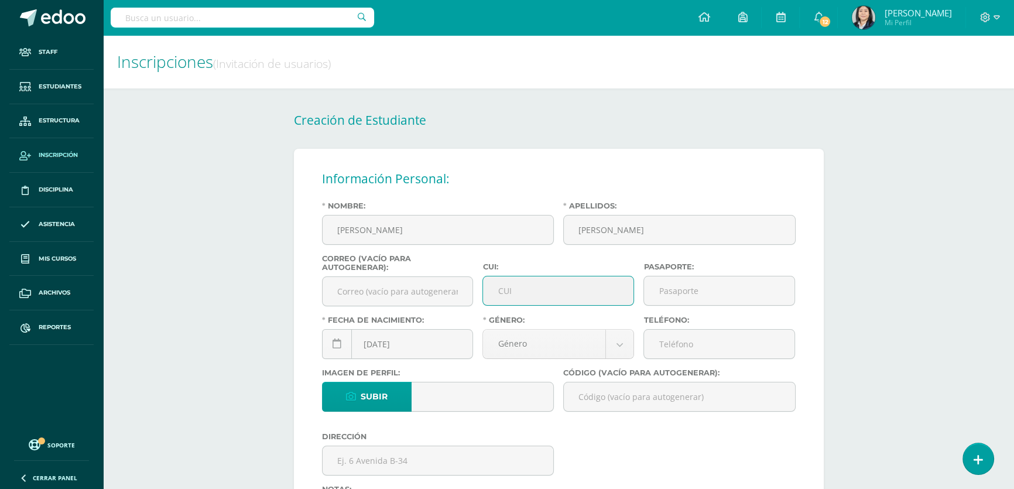
click at [502, 295] on input "CUI:" at bounding box center [558, 290] width 150 height 29
type input "2694132780101"
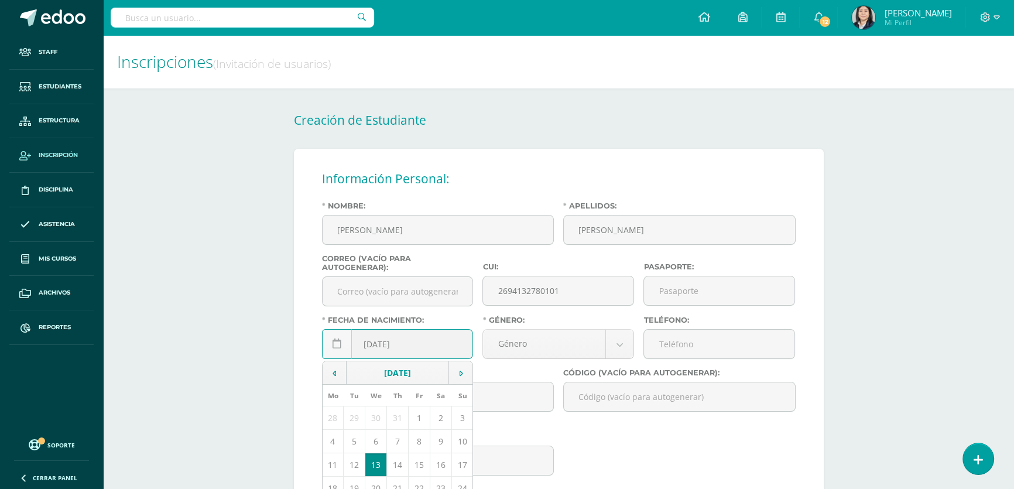
drag, startPoint x: 380, startPoint y: 351, endPoint x: 375, endPoint y: 352, distance: 6.0
click at [375, 352] on input "[DATE]" at bounding box center [397, 343] width 150 height 29
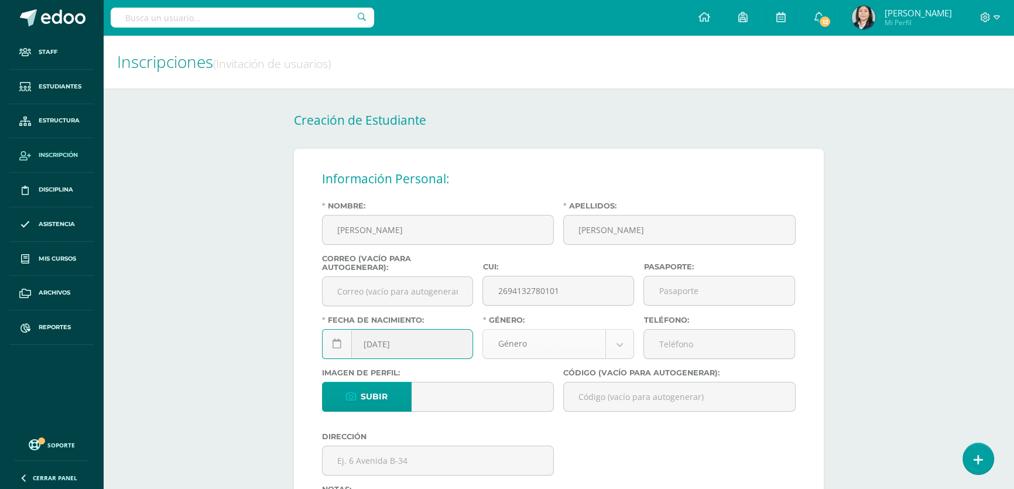
type input "2013-03-31"
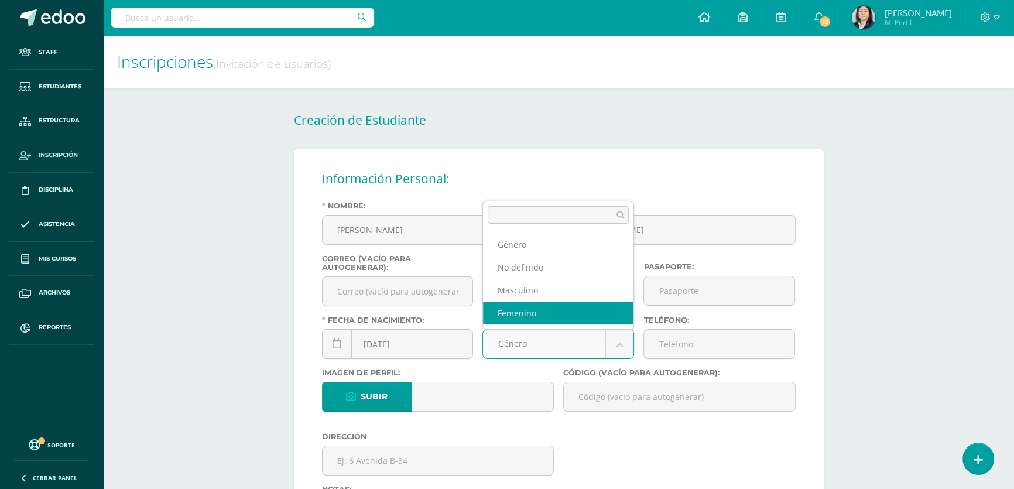
select select "female"
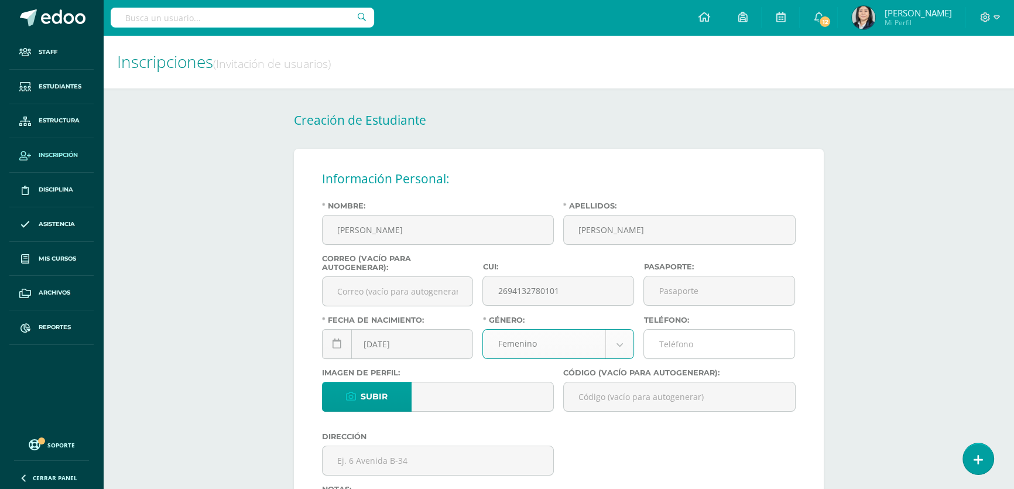
scroll to position [53, 0]
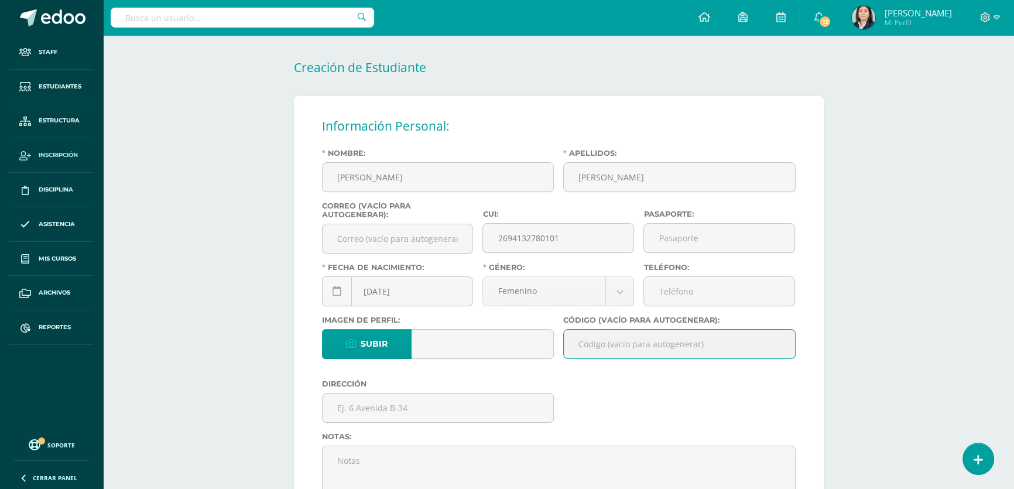
click at [629, 347] on input "Código (vacío para autogenerar):" at bounding box center [679, 343] width 231 height 29
paste input "26TGB01"
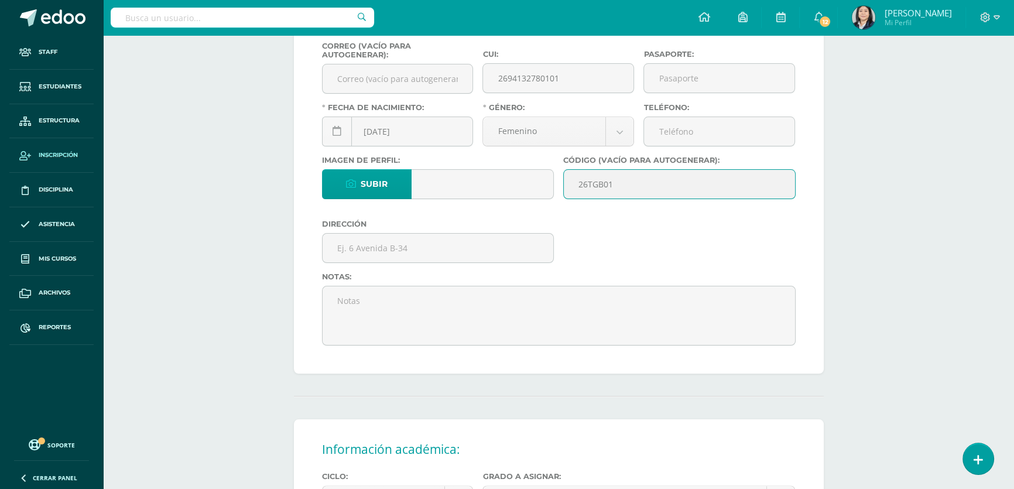
scroll to position [266, 0]
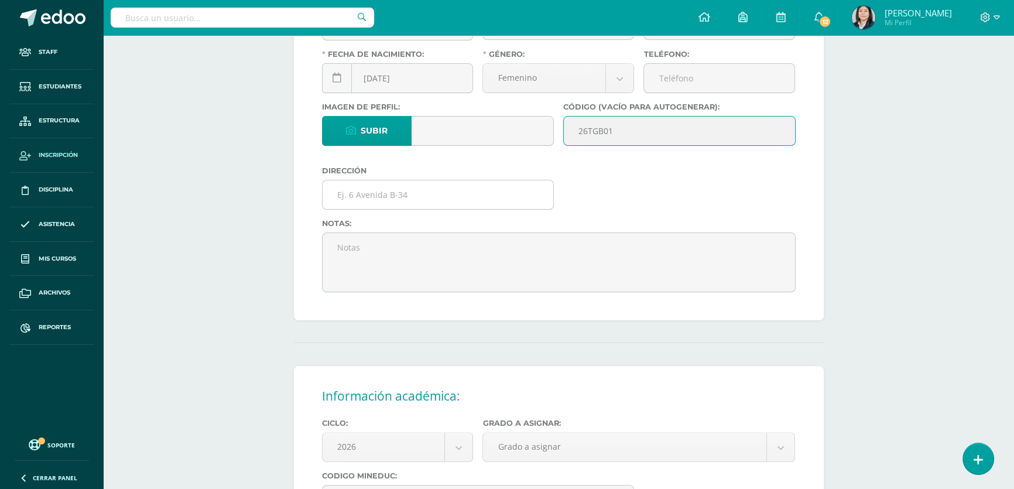
type input "26TGB01"
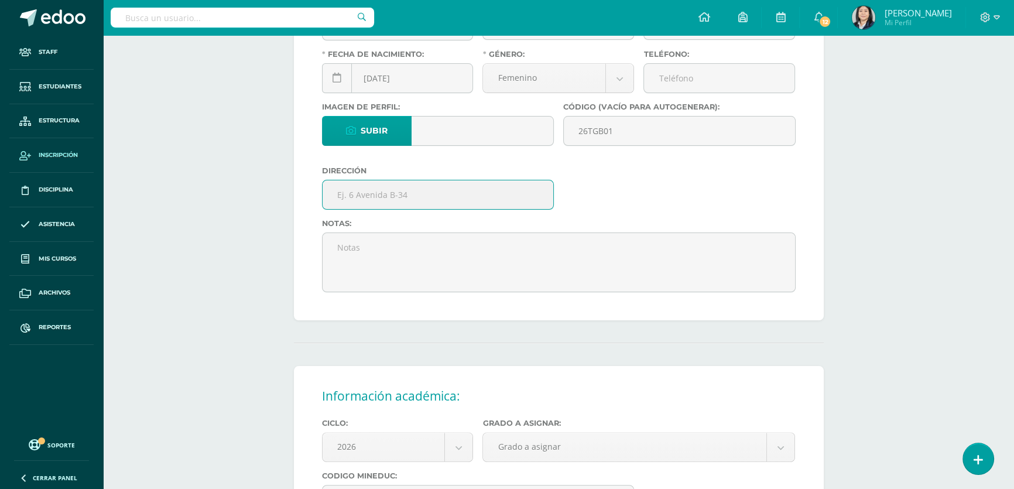
click at [410, 196] on input "text" at bounding box center [437, 194] width 231 height 29
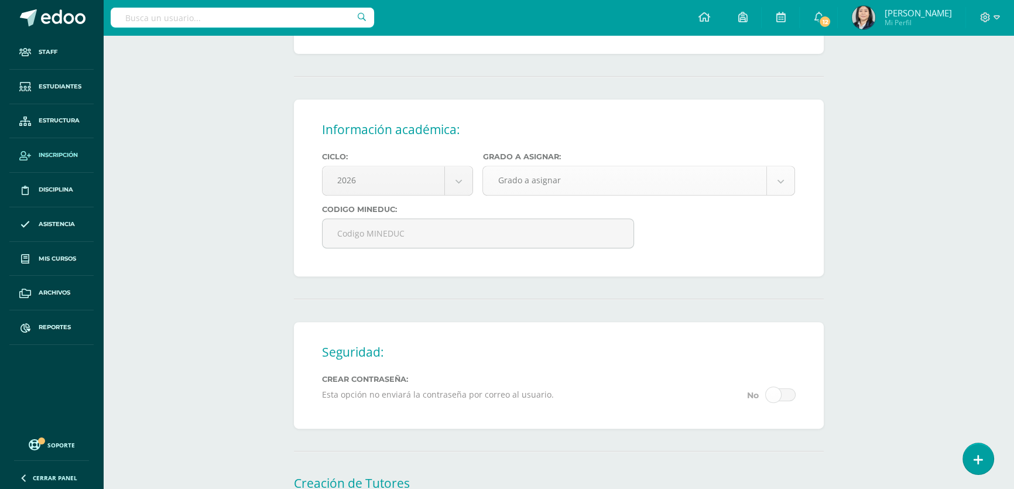
type input "30 Avenida "A" 18-73 Colonia Milles Rock zona 12"
click at [519, 192] on body "Estudiante creado exitosamente Staff Estudiantes Estructura Inscripción Discipl…" at bounding box center [507, 37] width 1014 height 1138
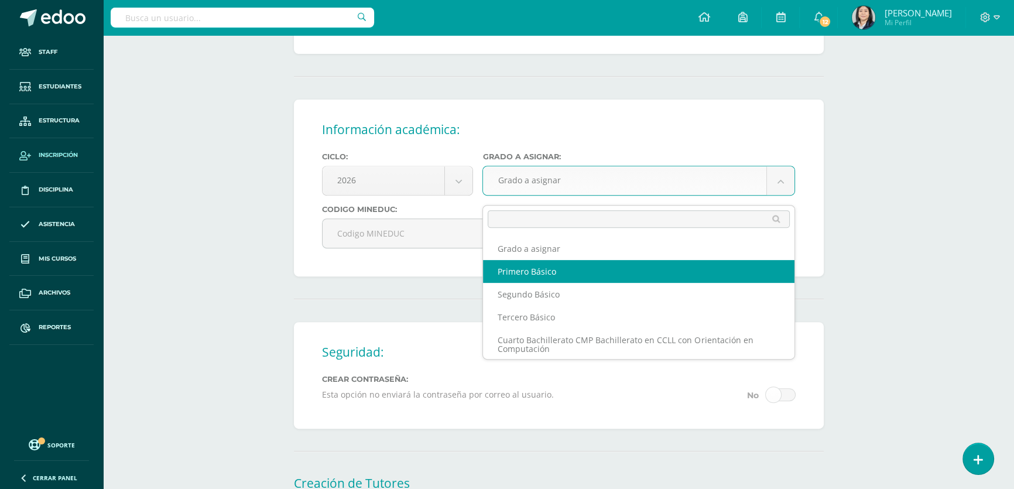
select select "10"
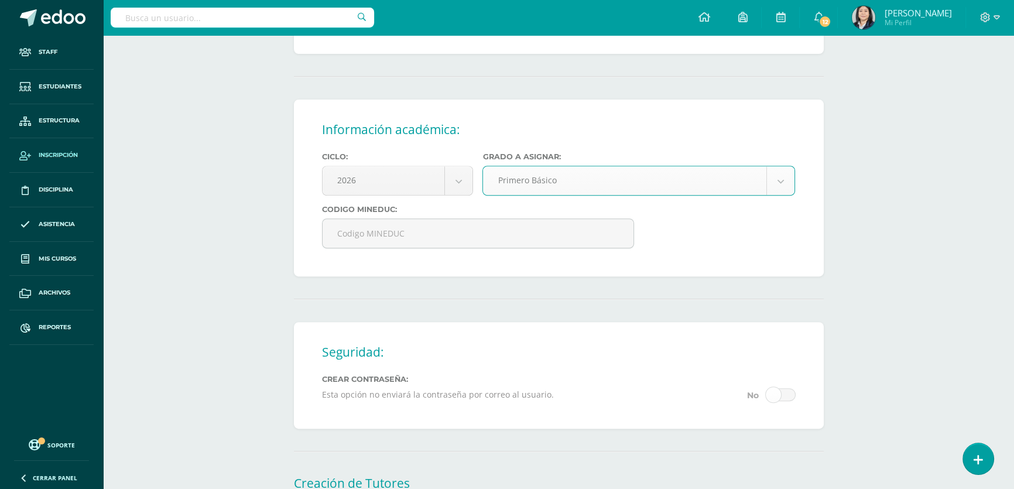
scroll to position [657, 0]
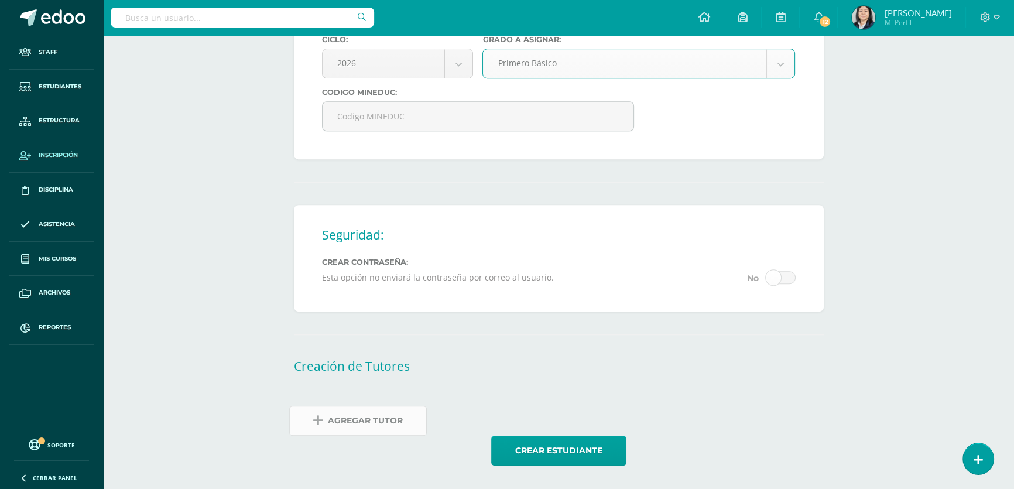
click at [362, 426] on span "Agregar Tutor" at bounding box center [365, 420] width 75 height 29
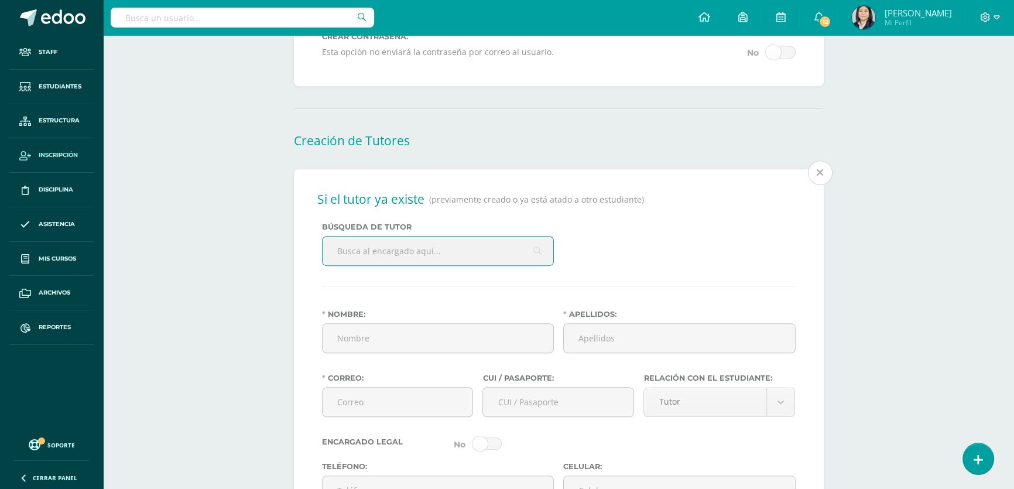
scroll to position [887, 0]
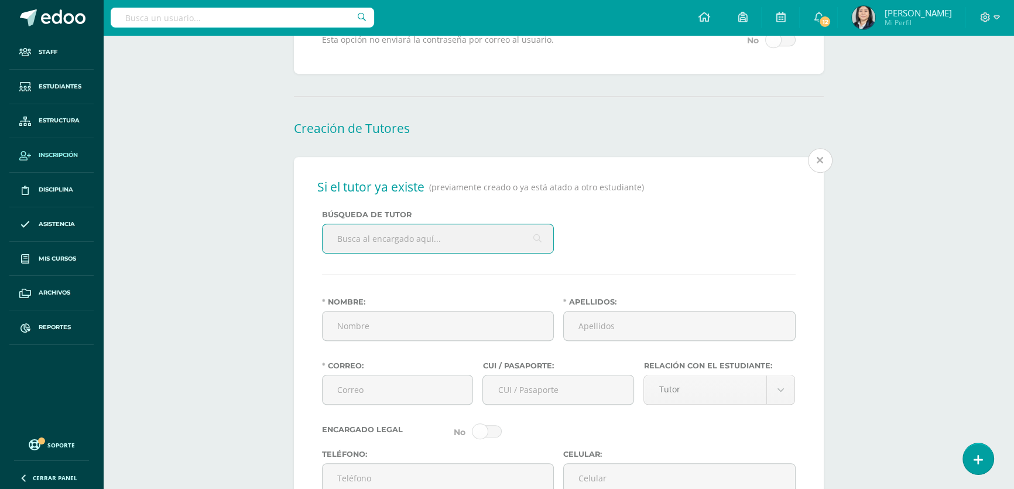
click at [364, 253] on input "text" at bounding box center [437, 238] width 231 height 29
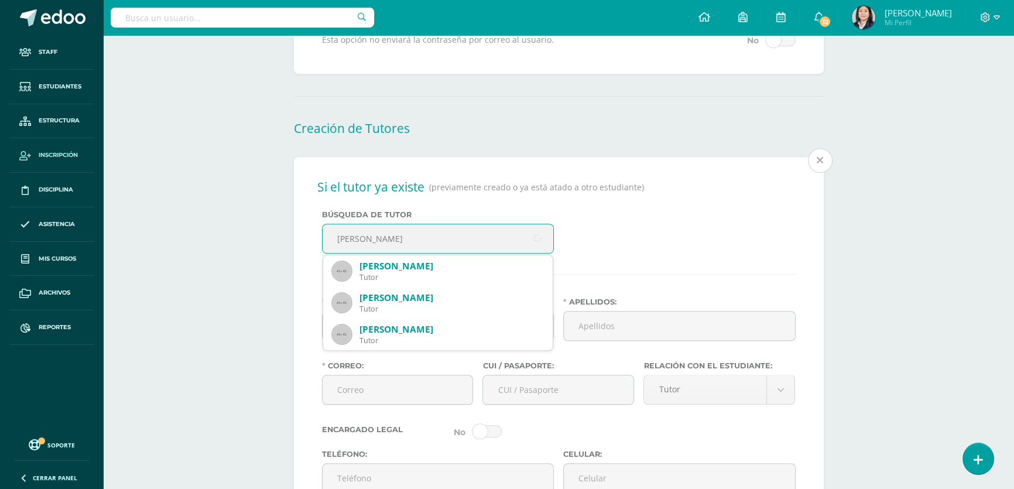
type input "angela magaly barrera"
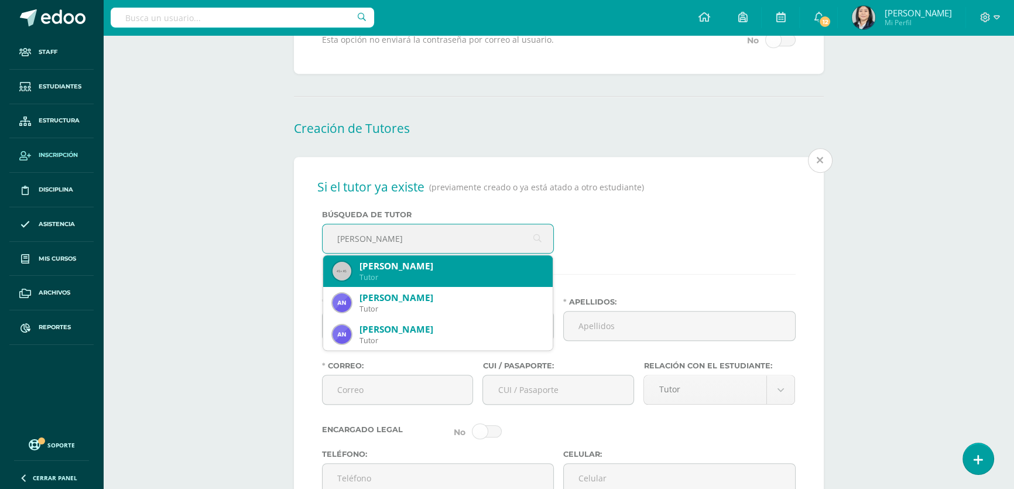
click at [391, 272] on div "Angela Magaly Barrera Aguilar" at bounding box center [451, 266] width 184 height 12
type input "Angela Magaly"
type input "Barrera Aguilar"
type input "angie.amba@gmail.com"
type input "2396417950101"
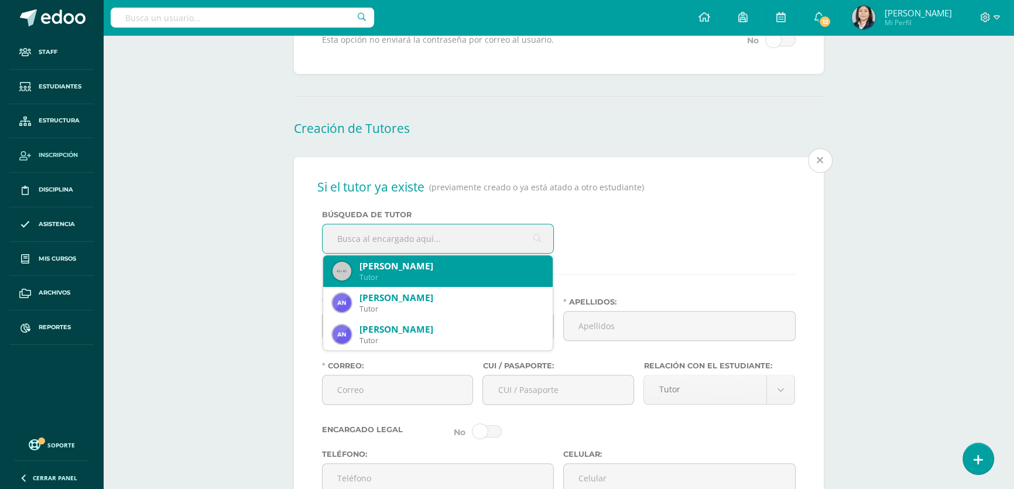
type input "56992439"
type input "29 avenida A 18-73 zona 12"
type input "1989-02-28"
type input "Guatemalteca"
type input "Universidad Regional"
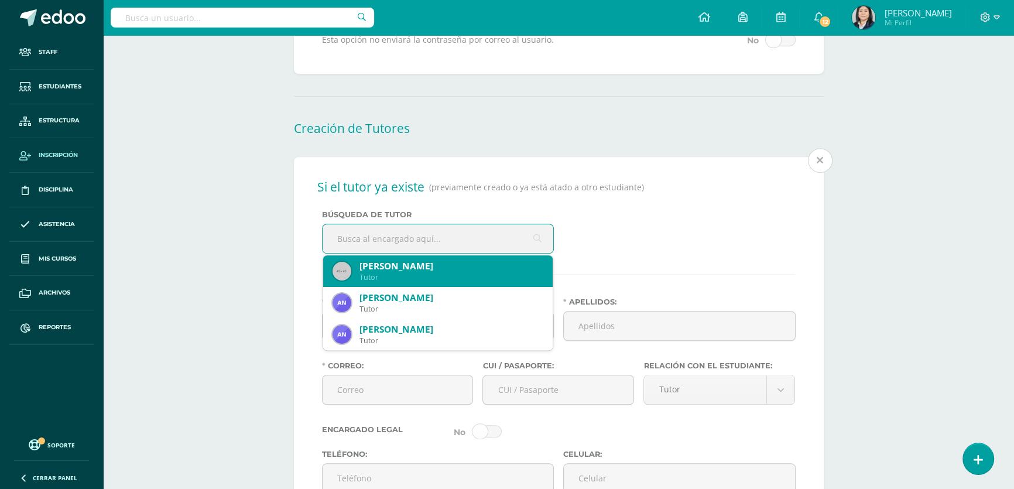
type input "Docente"
select select "married"
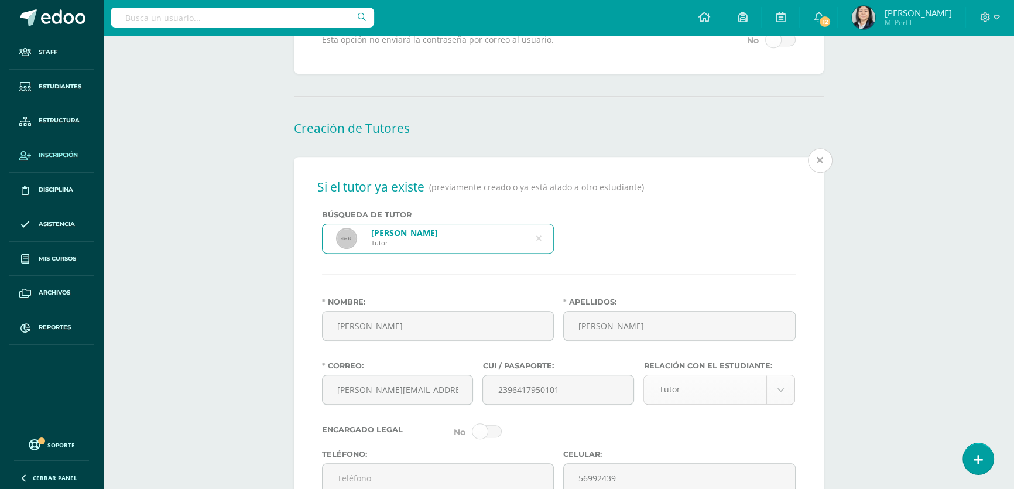
click at [746, 404] on body "Estudiante creado exitosamente Staff Estudiantes Estructura Inscripción Discipl…" at bounding box center [507, 110] width 1014 height 1995
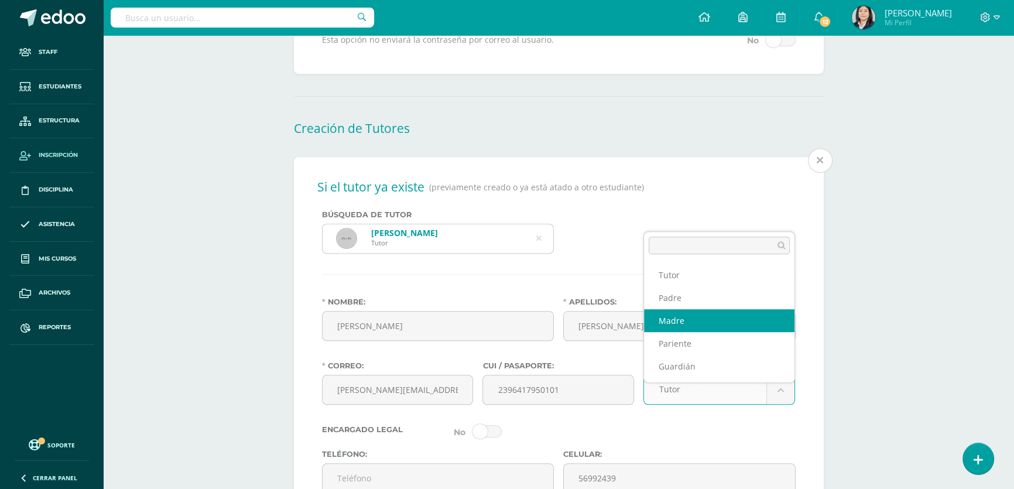
select select "Madre"
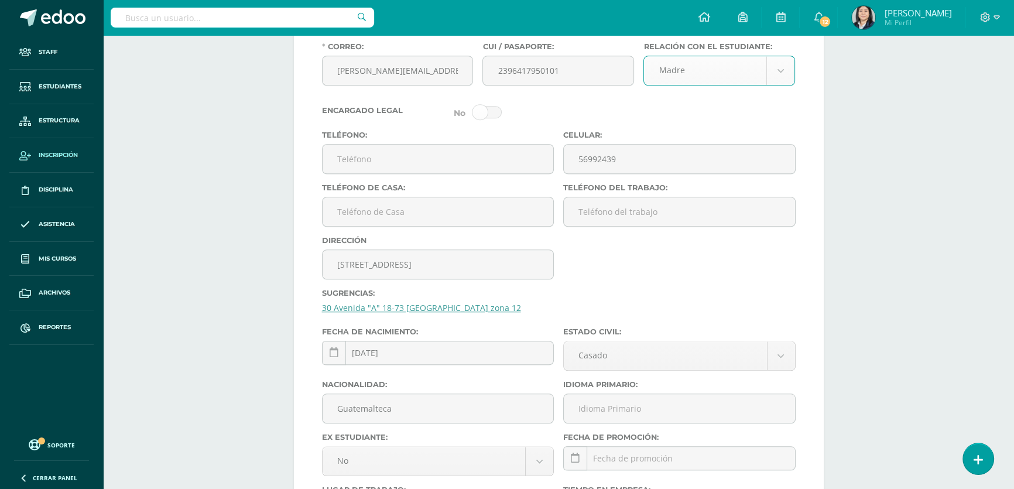
scroll to position [1312, 0]
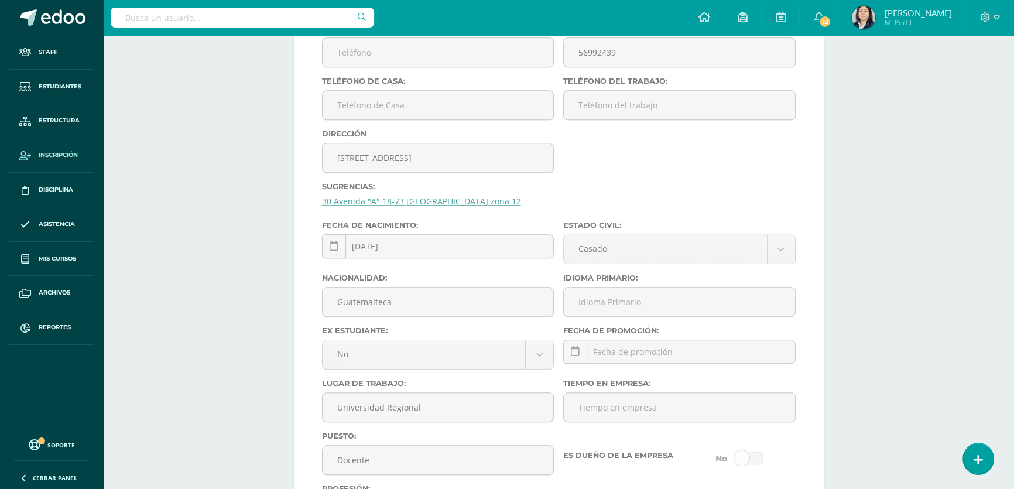
click at [431, 207] on link "30 Avenida "A" 18-73 Colonia Milles Rock zona 12" at bounding box center [421, 200] width 199 height 11
type input "30 Avenida "A" 18-73 Colonia Milles Rock zona 12"
drag, startPoint x: 629, startPoint y: 318, endPoint x: 633, endPoint y: 324, distance: 6.8
click at [629, 316] on input "Idioma Primario:" at bounding box center [679, 301] width 231 height 29
type input "Español"
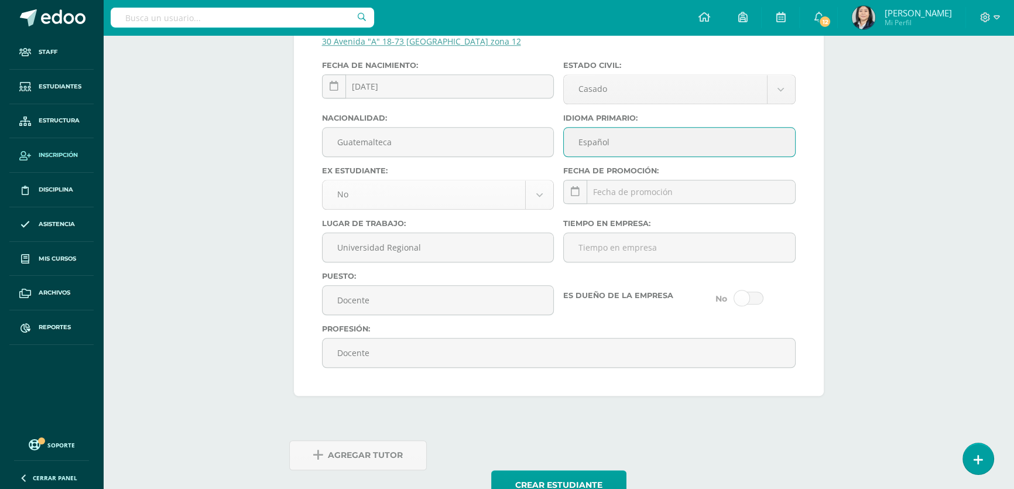
scroll to position [1525, 0]
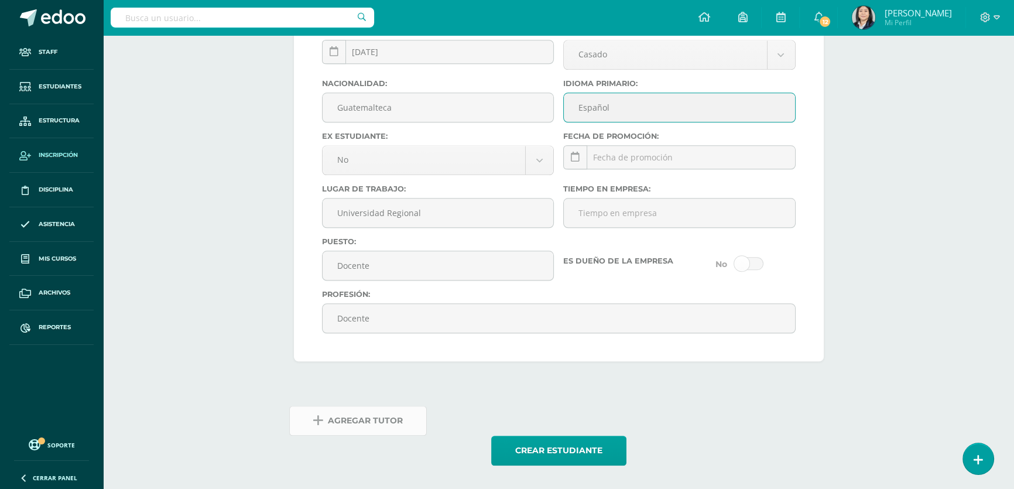
click at [375, 420] on span "Agregar Tutor" at bounding box center [365, 420] width 75 height 29
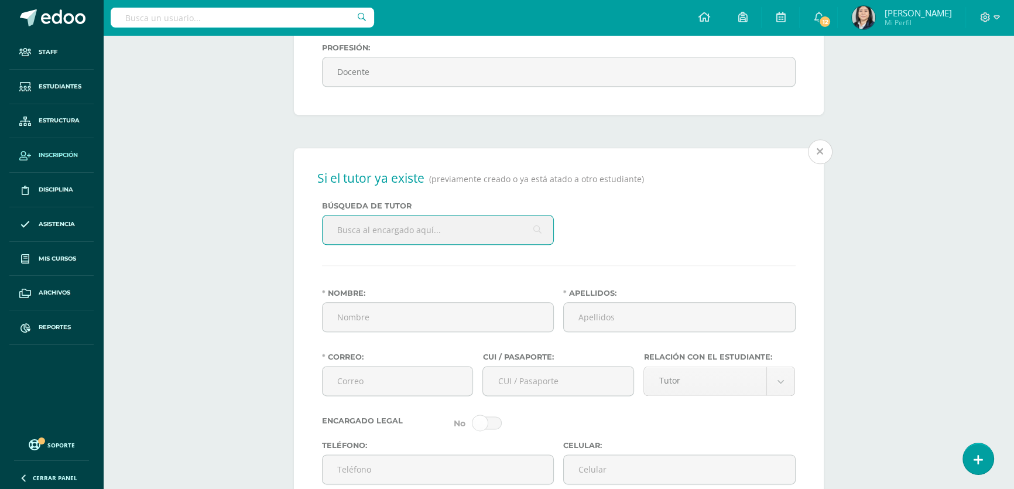
scroll to position [1754, 0]
drag, startPoint x: 376, startPoint y: 332, endPoint x: 391, endPoint y: 263, distance: 70.7
click at [376, 329] on input "Nombre:" at bounding box center [437, 315] width 231 height 29
click at [392, 242] on input "text" at bounding box center [437, 228] width 231 height 29
type input "pablo daniel"
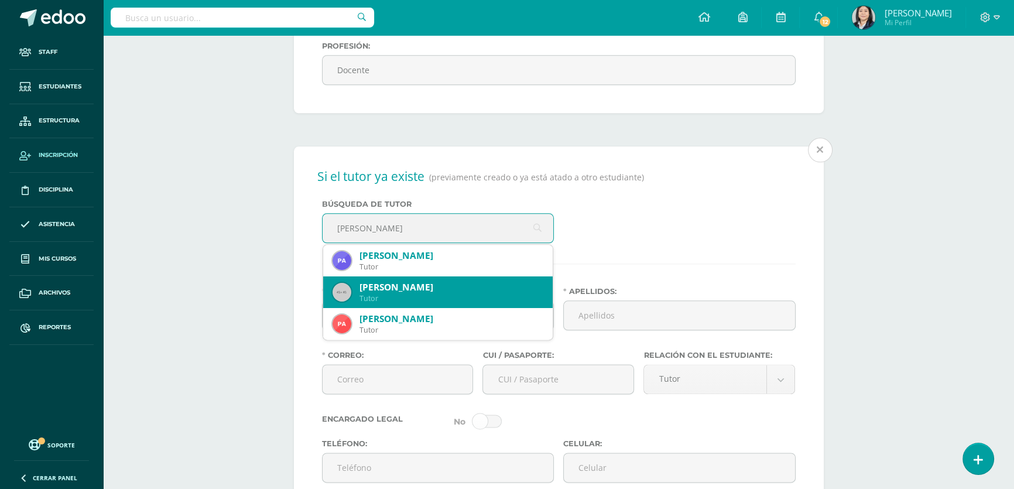
click at [405, 293] on div "Pablo Daniel Girón Baldizón" at bounding box center [451, 287] width 184 height 12
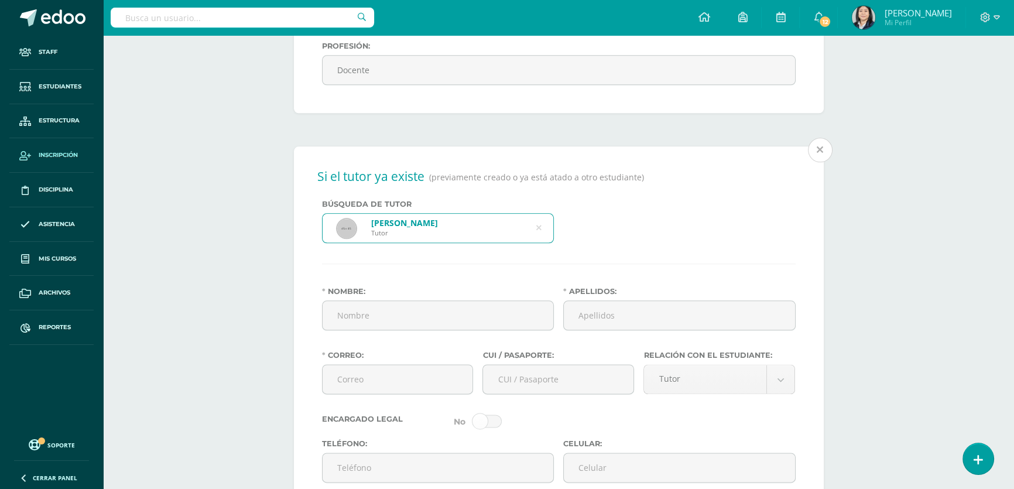
type input "Pablo Daniel"
type input "Girón Baldizón"
type input "pdgiron@gmail.com"
type input "2274920480101"
type input "55952816"
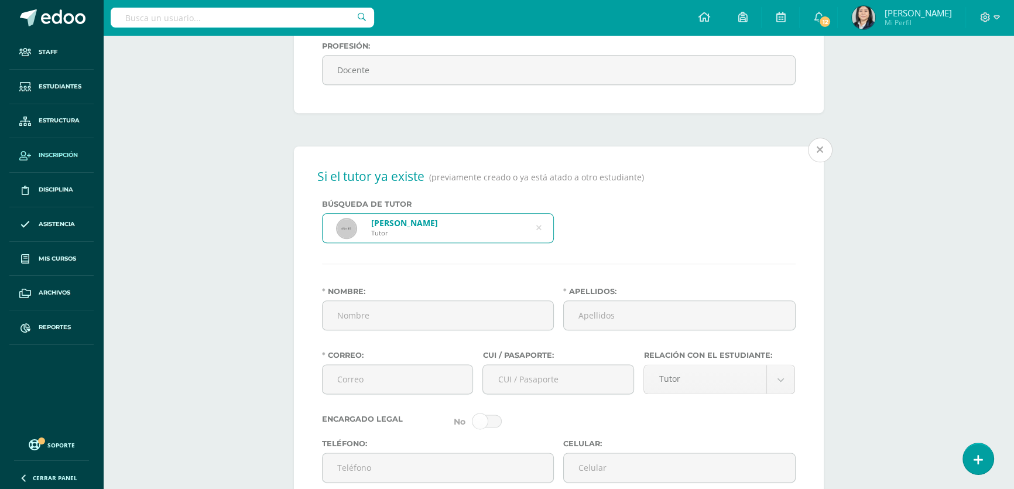
type input "29 avenida A 18-73 zona 12"
type input "1984-09-26"
type input "Guatemalteco"
type input "Canella S.A."
type input "Ingeniero en Sistemas"
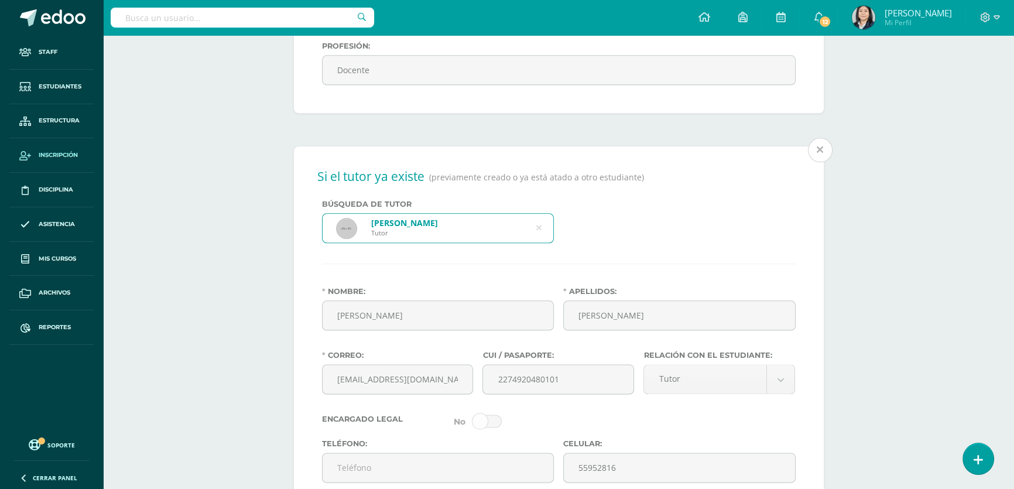
select select "married"
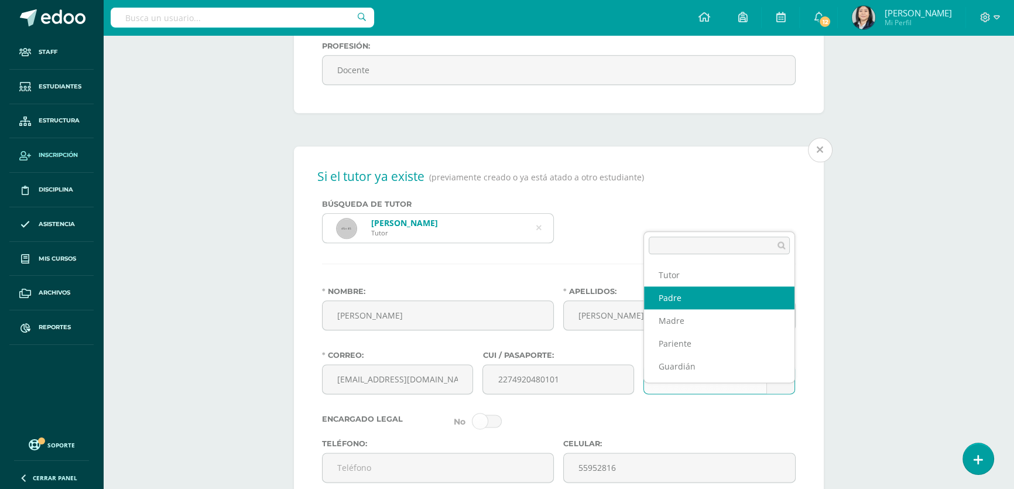
select select "Padre"
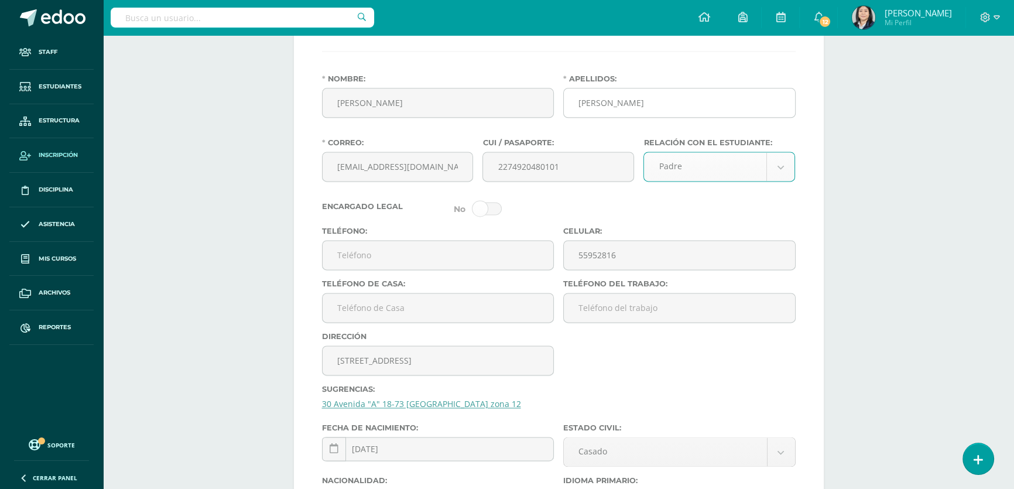
scroll to position [2127, 0]
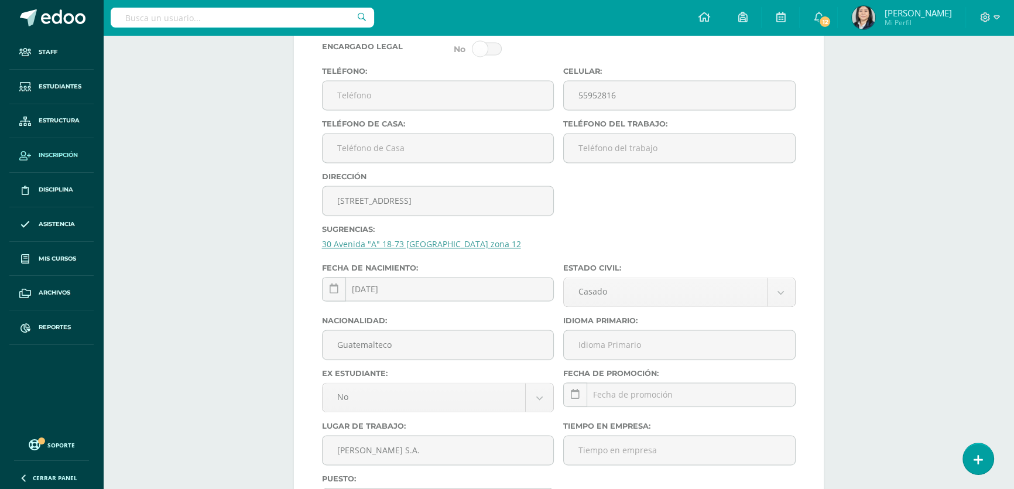
click at [380, 249] on link "30 Avenida "A" 18-73 Colonia Milles Rock zona 12" at bounding box center [421, 243] width 199 height 11
type input "30 Avenida "A" 18-73 Colonia Milles Rock zona 12"
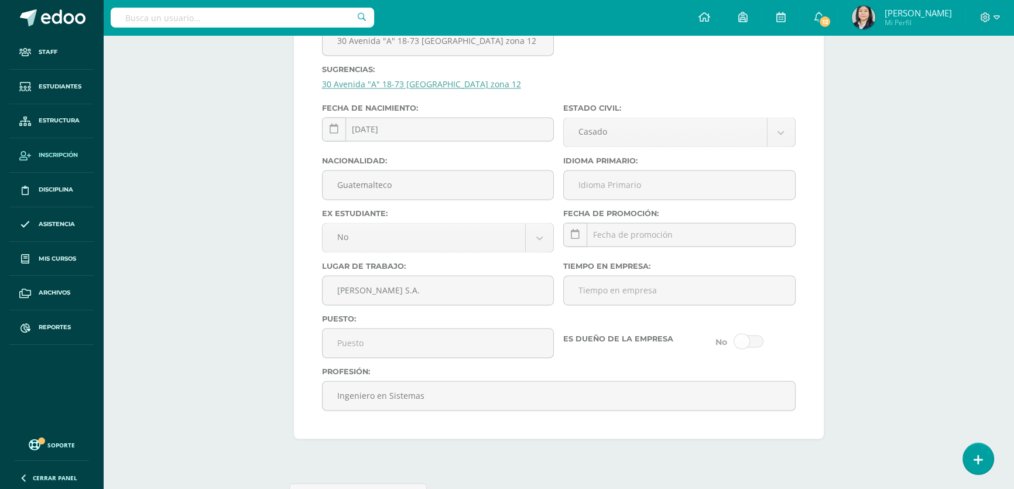
scroll to position [2393, 0]
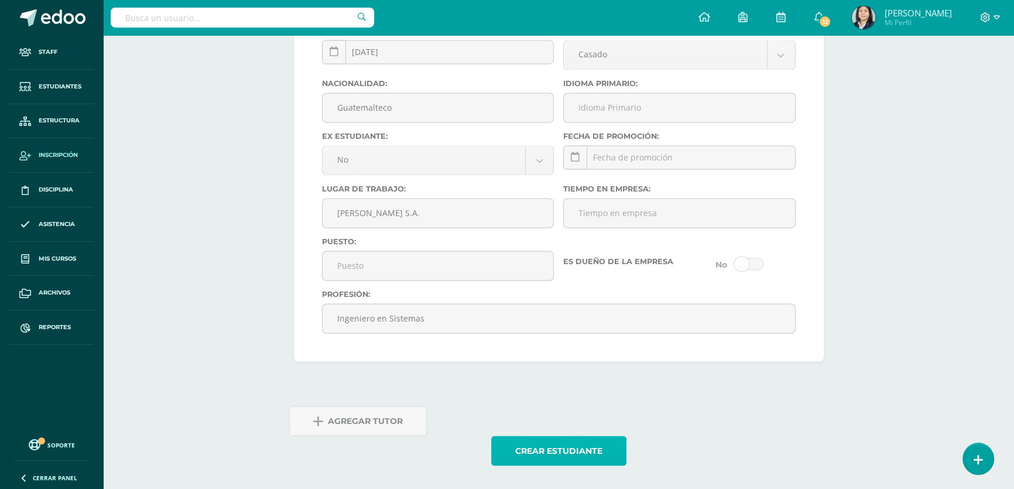
click at [545, 453] on button "Crear estudiante" at bounding box center [558, 450] width 135 height 30
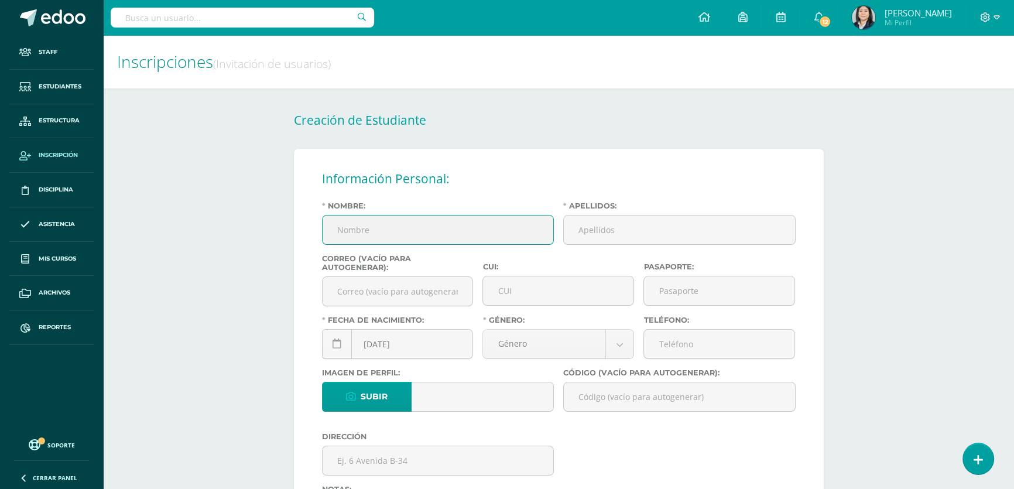
click at [420, 237] on input "Nombre:" at bounding box center [437, 229] width 231 height 29
type input "G"
type input "Karla Yoelí"
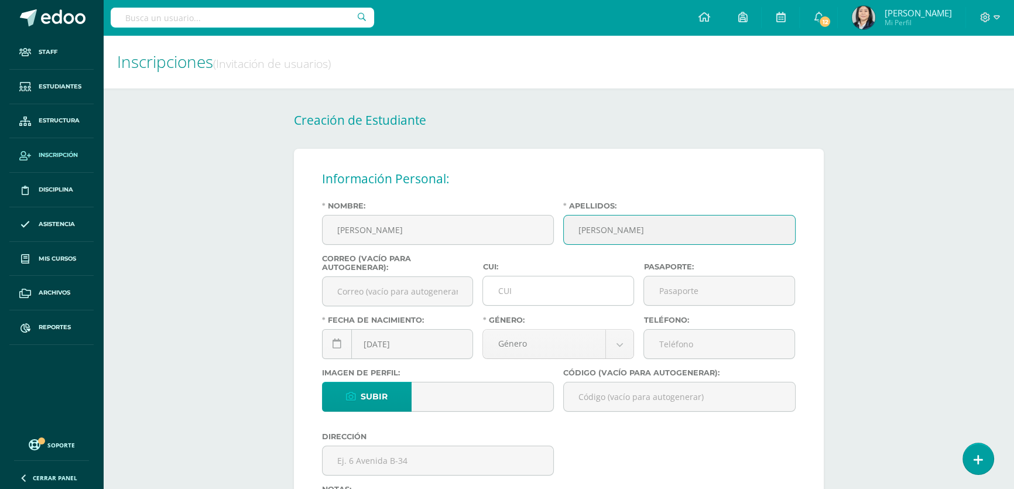
type input "González Maldonado"
click at [503, 295] on input "CUI:" at bounding box center [558, 290] width 150 height 29
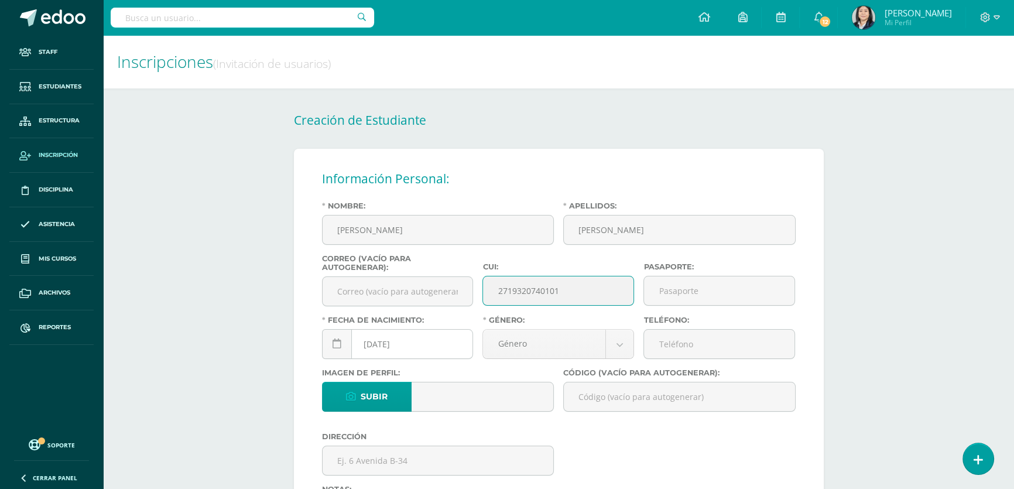
type input "2719320740101"
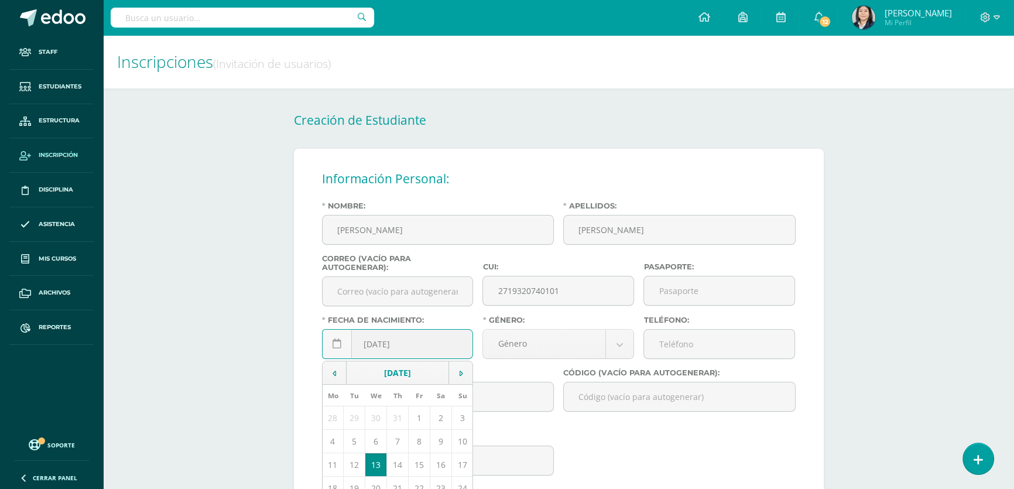
drag, startPoint x: 380, startPoint y: 349, endPoint x: 373, endPoint y: 349, distance: 7.6
click at [373, 349] on input "[DATE]" at bounding box center [397, 343] width 150 height 29
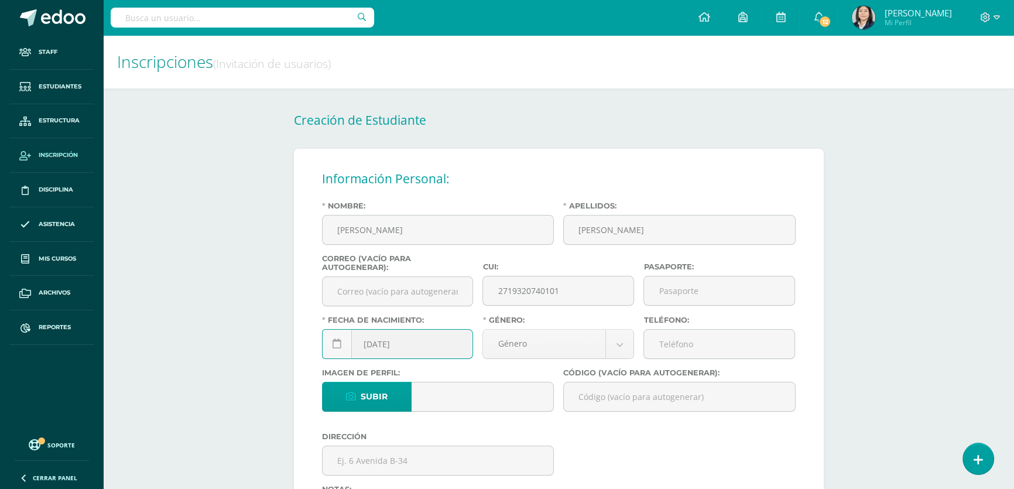
click at [393, 351] on input "[DATE]" at bounding box center [397, 343] width 150 height 29
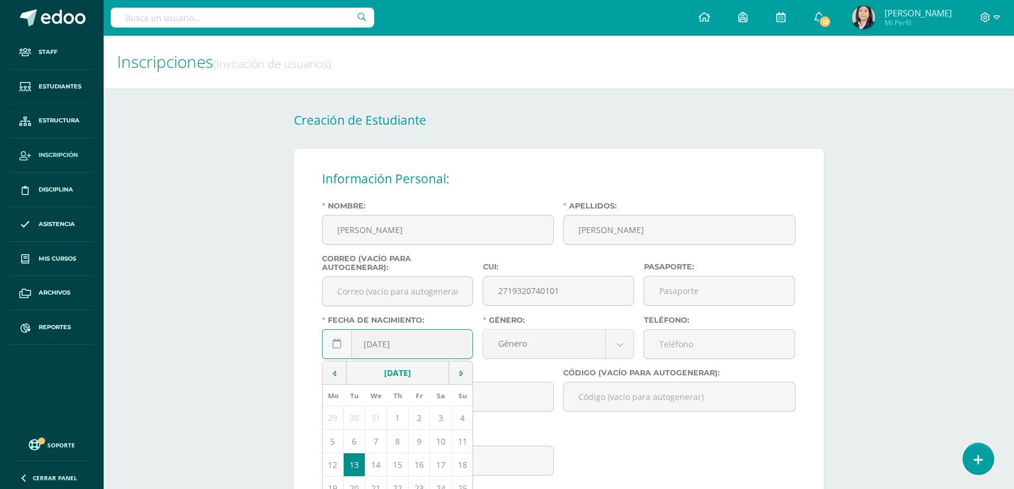
click at [414, 351] on input "2013-05-13" at bounding box center [397, 343] width 150 height 29
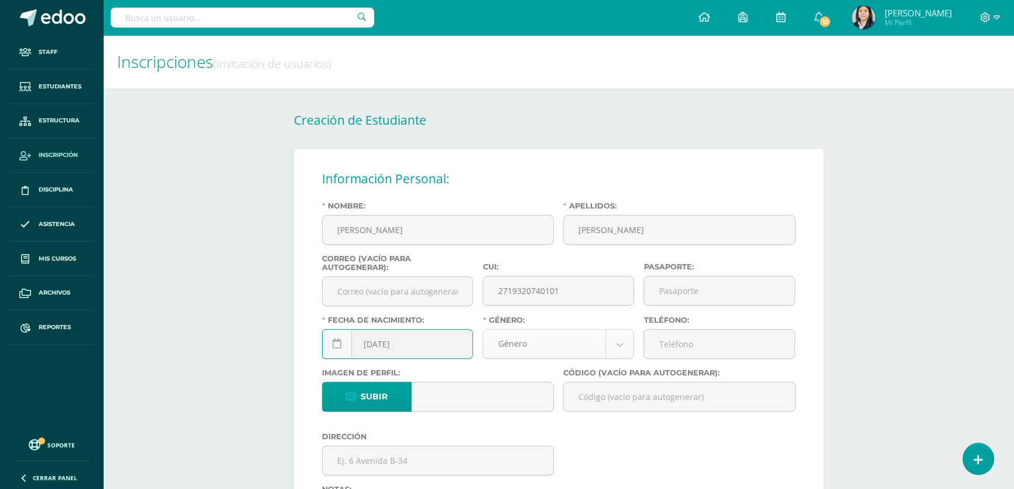
type input "2013-05-14"
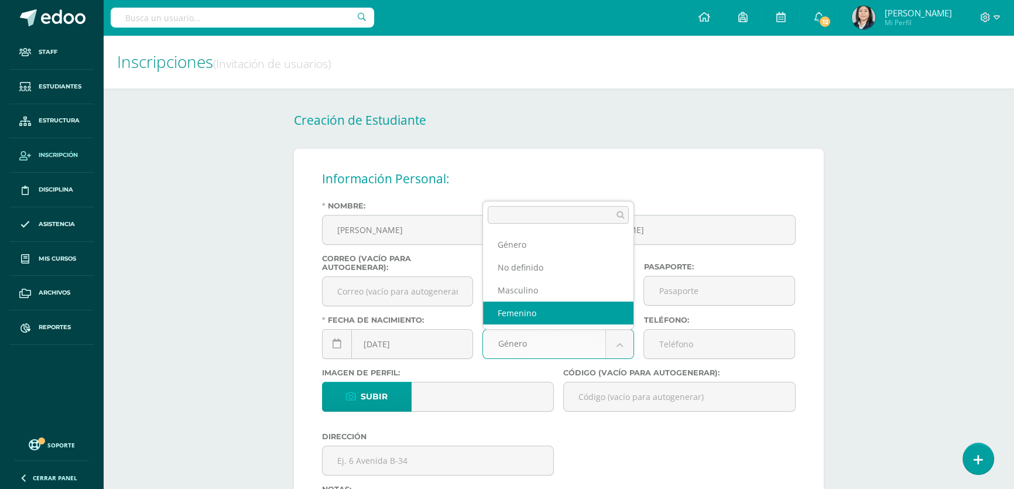
select select "[DEMOGRAPHIC_DATA]"
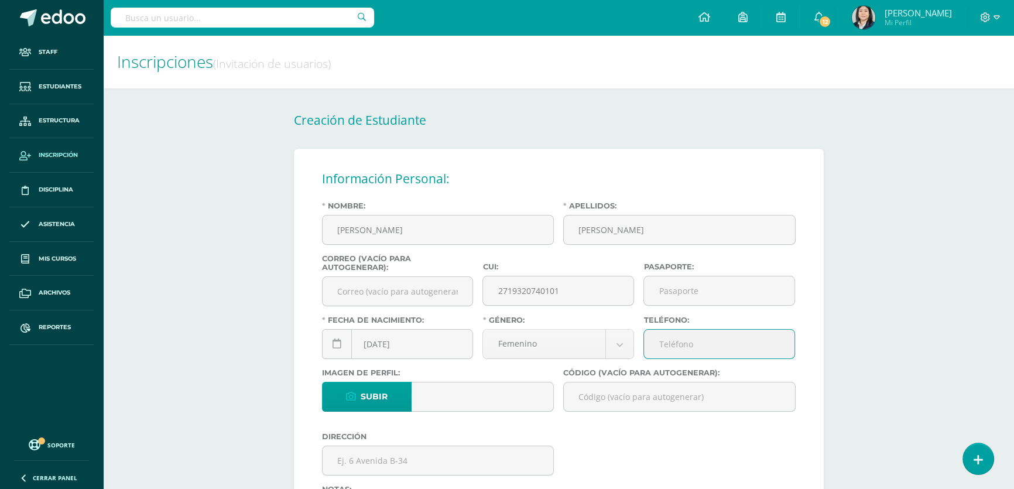
click at [674, 348] on input "Teléfono:" at bounding box center [719, 343] width 150 height 29
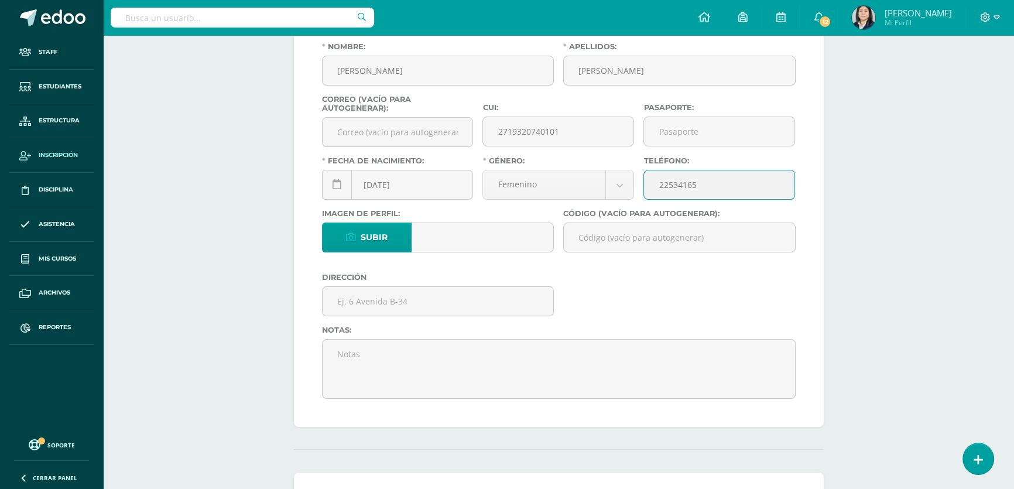
scroll to position [212, 0]
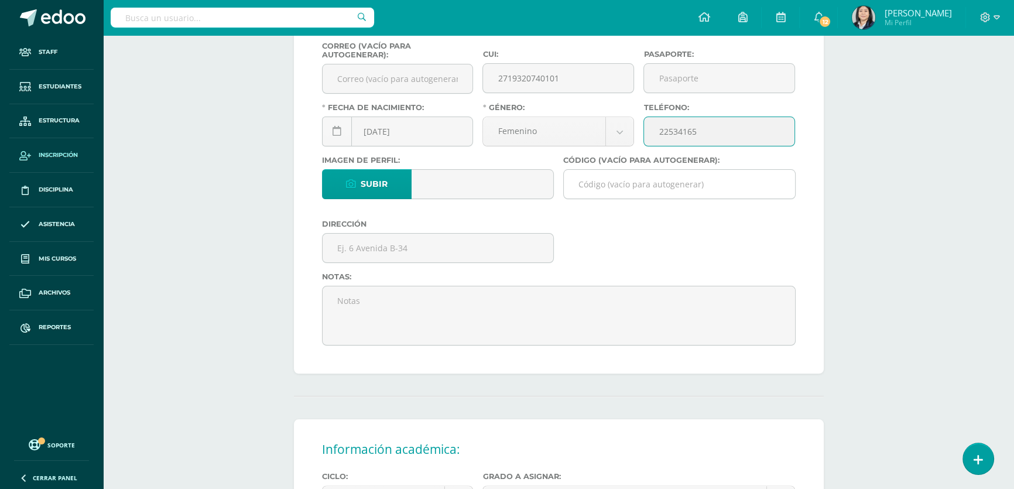
type input "22534165"
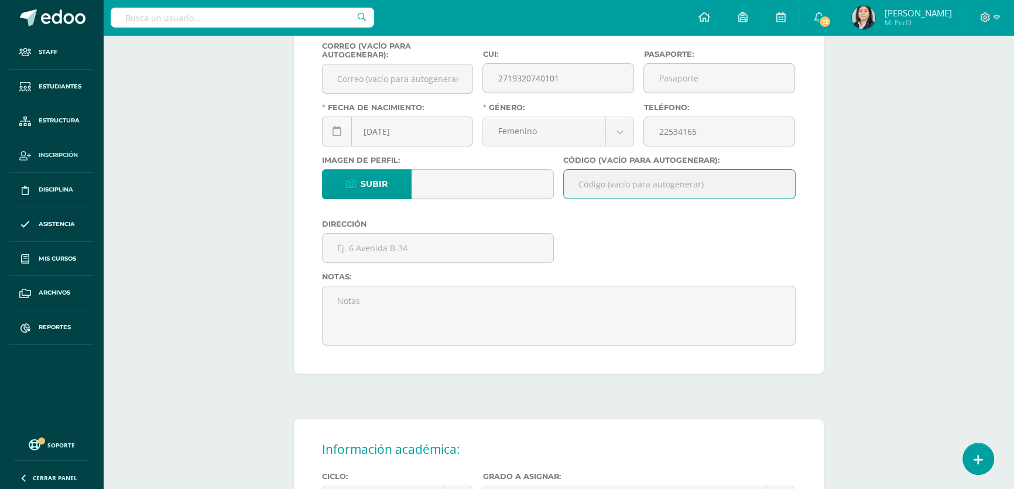
drag, startPoint x: 591, startPoint y: 182, endPoint x: 578, endPoint y: 193, distance: 17.0
click at [591, 182] on input "Código (vacío para autogenerar):" at bounding box center [679, 184] width 231 height 29
paste input "26KGM01"
type input "26KGM01"
click at [379, 260] on input "text" at bounding box center [437, 248] width 231 height 29
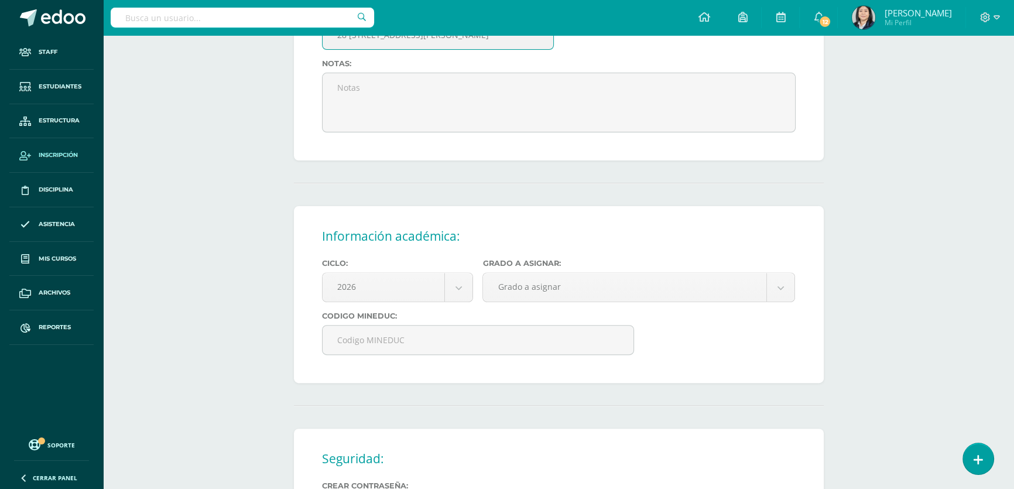
scroll to position [532, 0]
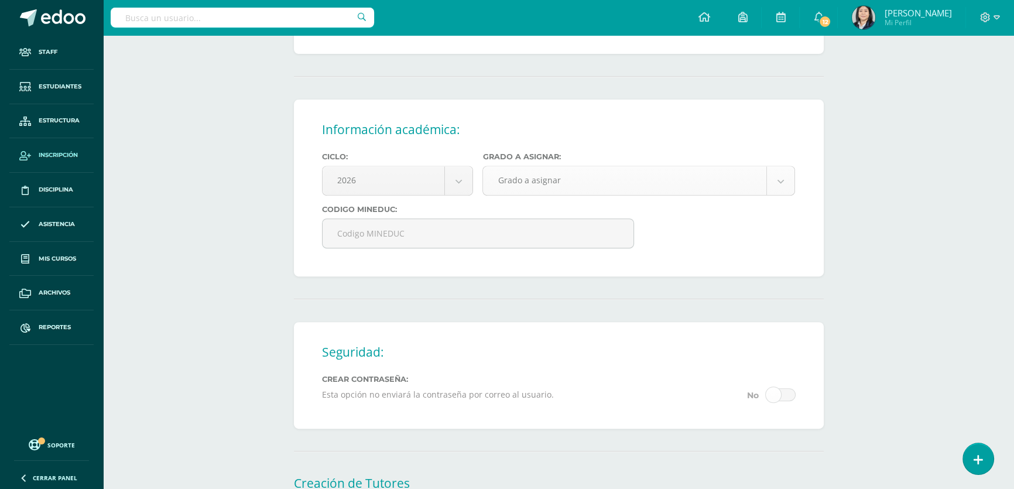
type input "28 Calle 21-60 Colonia San pedrito zona 5"
click at [564, 194] on body "Estudiante creado exitosamente Staff Estudiantes Estructura Inscripción Discipl…" at bounding box center [507, 37] width 1014 height 1138
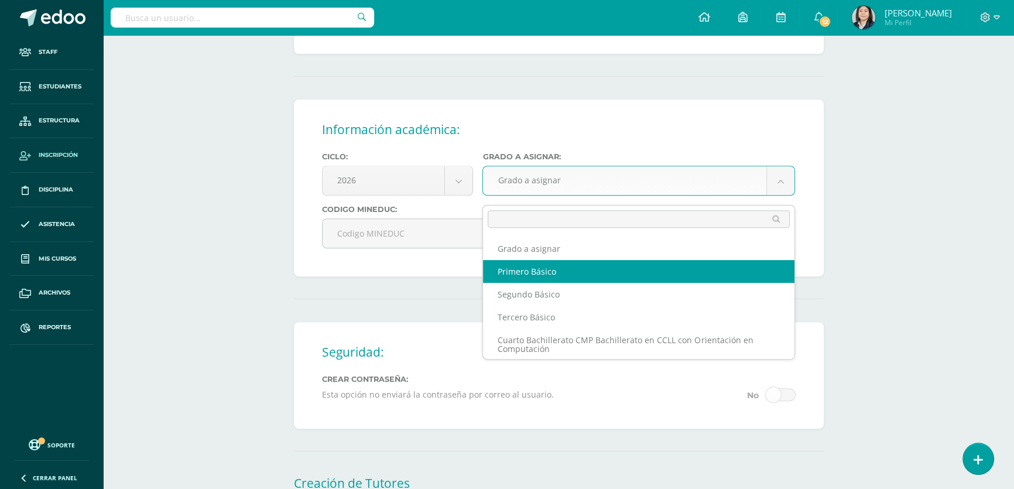
select select "10"
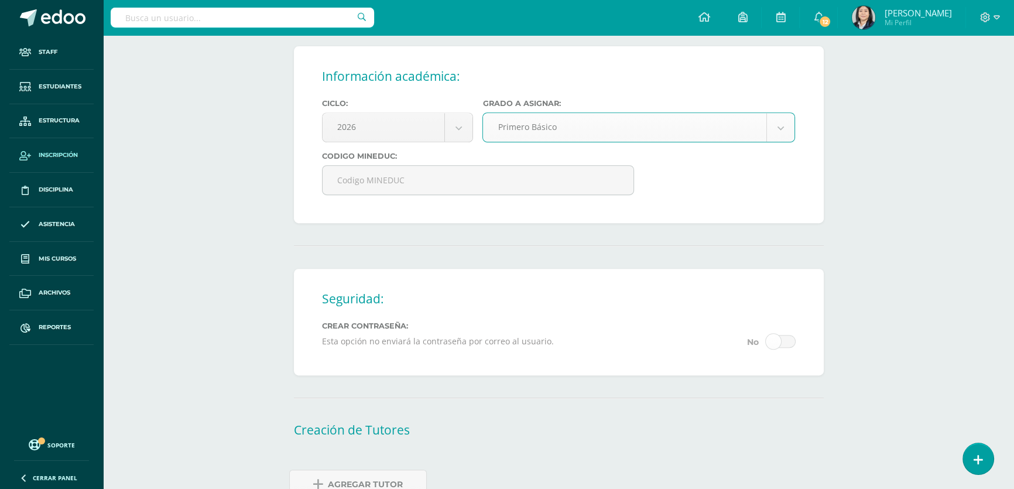
scroll to position [657, 0]
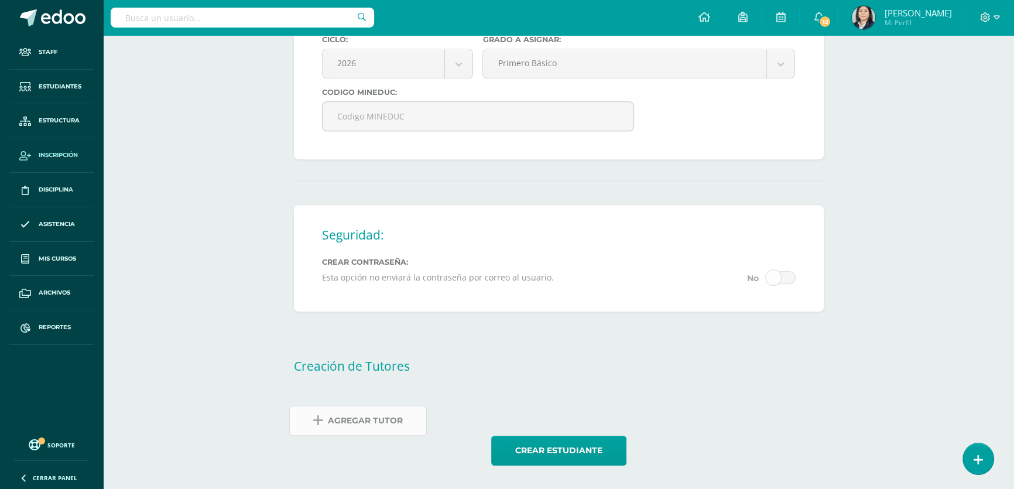
click at [363, 421] on span "Agregar Tutor" at bounding box center [365, 420] width 75 height 29
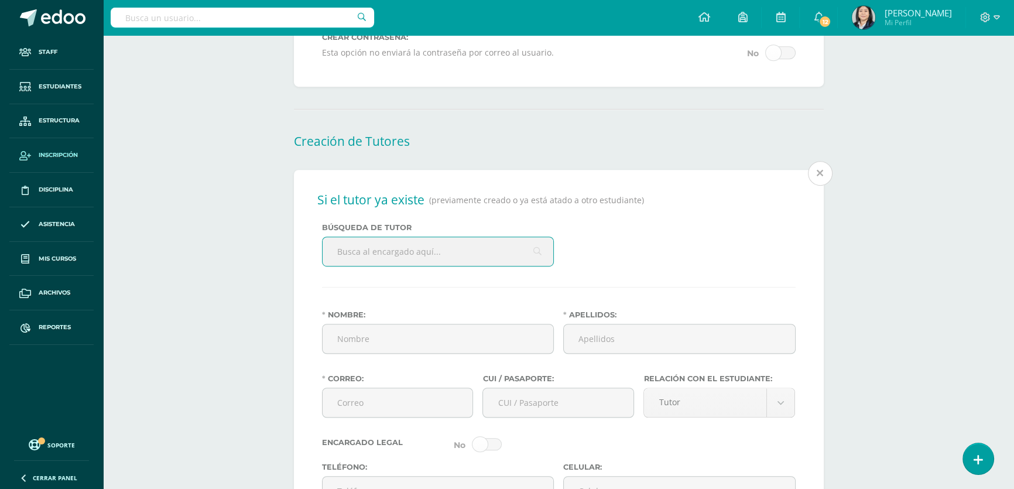
scroll to position [887, 0]
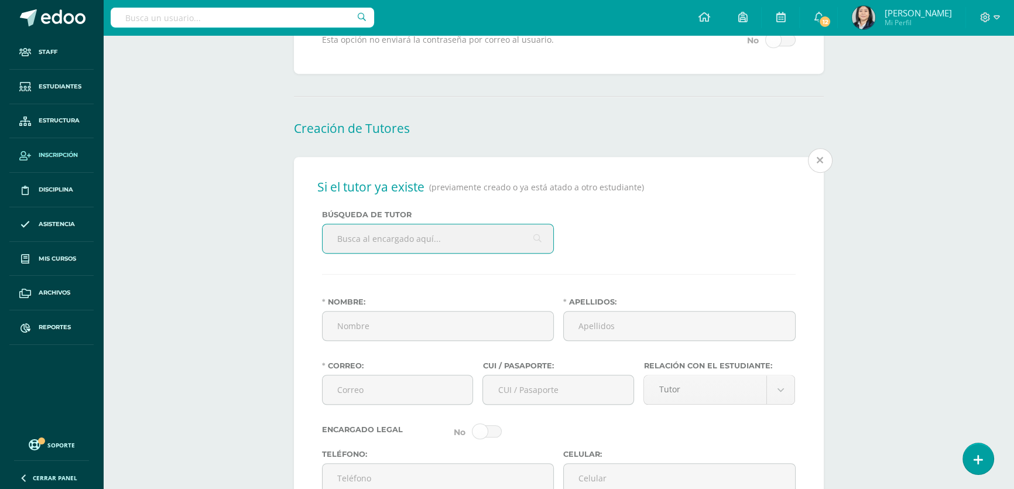
click at [377, 243] on input "text" at bounding box center [437, 238] width 231 height 29
type input "magary"
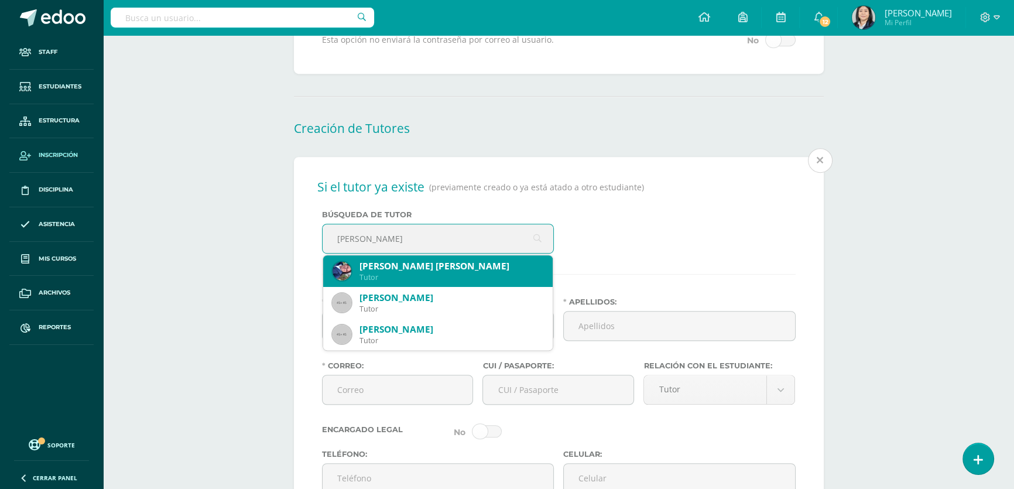
click at [389, 281] on div "Tutor" at bounding box center [451, 277] width 184 height 10
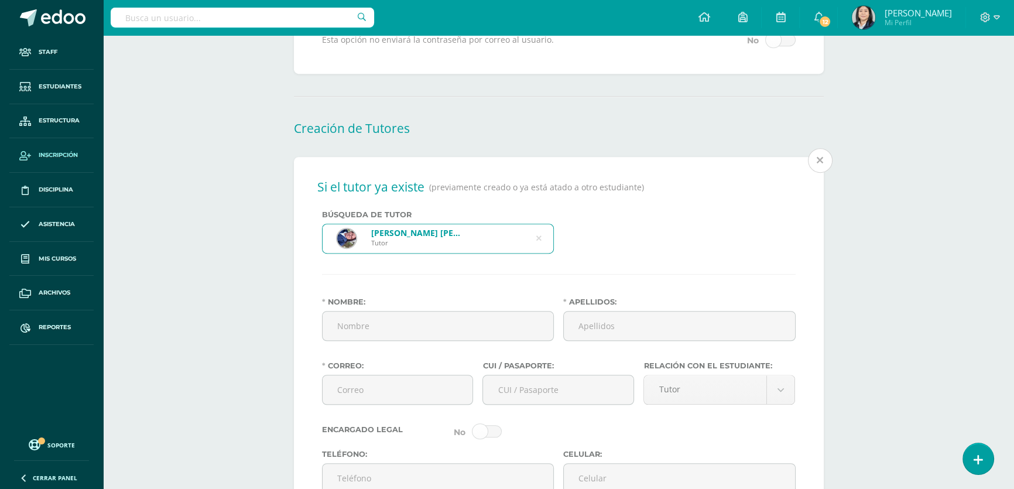
type input "Magary Viviana"
type input "Maldonado Ramos"
type input "magaryv@gmail.com"
type input "2465597990920"
type input "25087290"
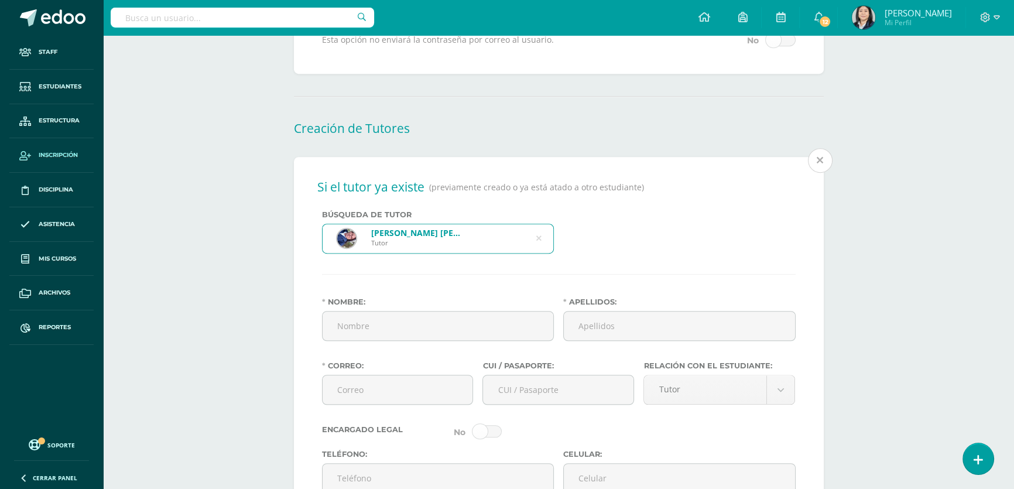
type input "59614028"
type input "28 calle 21-64 zona 5 Colonia San Pedrito"
type input "1988-12-28"
type input "Guatemalteca"
type input "centro de usos múltiples zona 5"
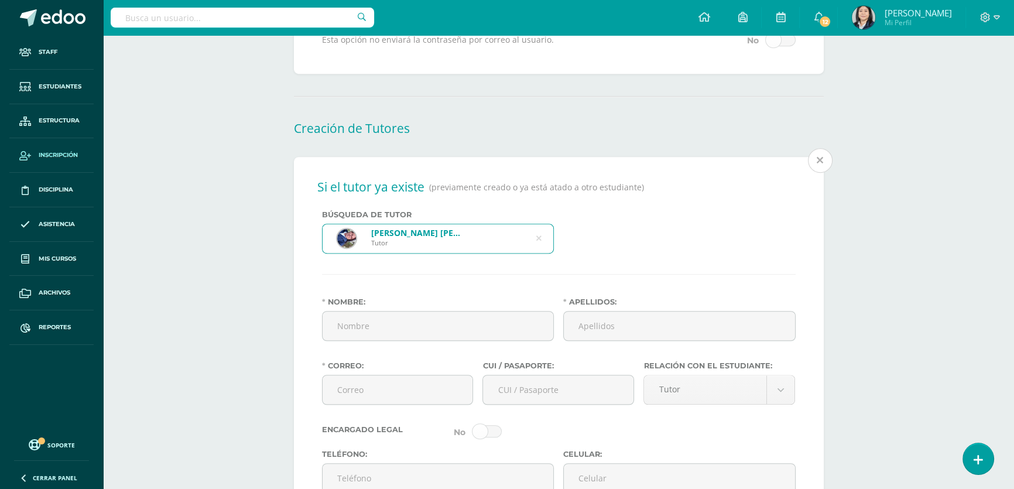
type input "Maestra"
select select "married"
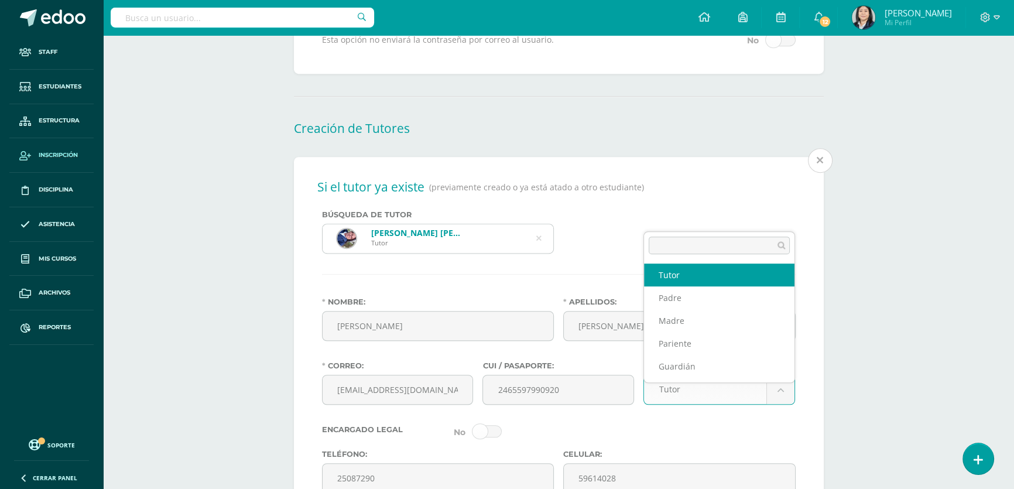
click at [676, 393] on body "Estudiante creado exitosamente Staff Estudiantes Estructura Inscripción Discipl…" at bounding box center [507, 110] width 1014 height 1995
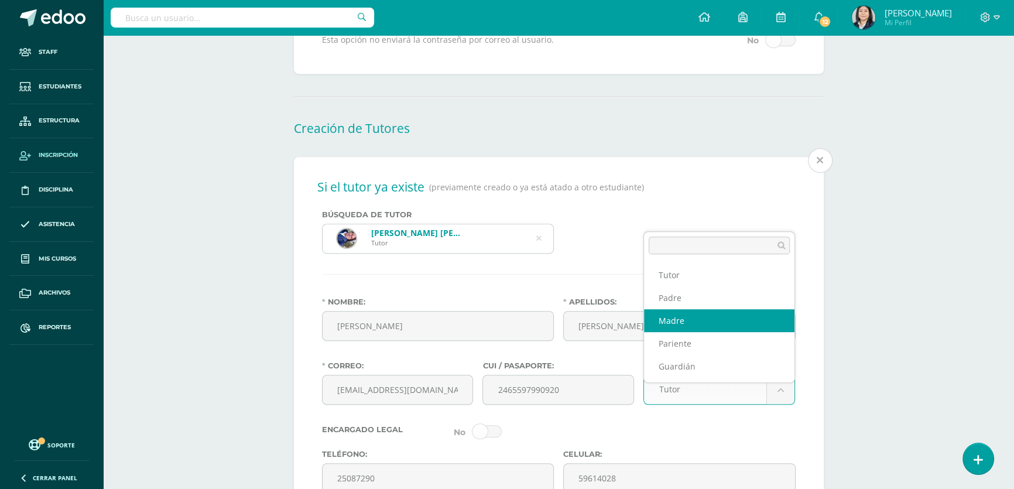
select select "Madre"
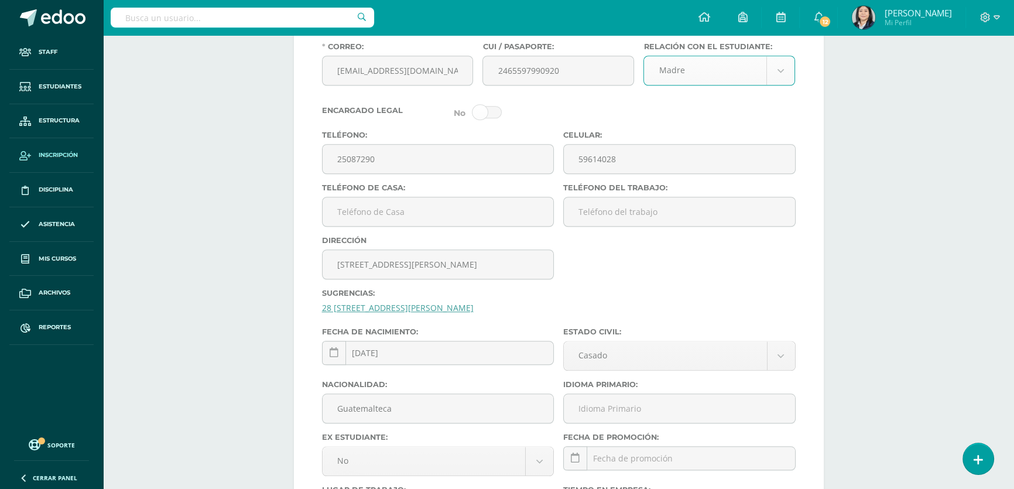
scroll to position [1312, 0]
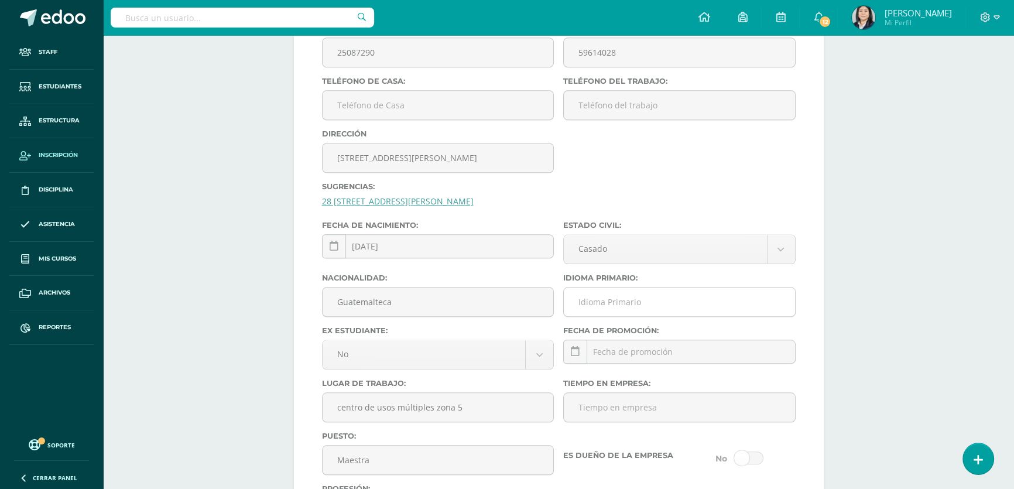
click at [608, 307] on input "Idioma Primario:" at bounding box center [679, 301] width 231 height 29
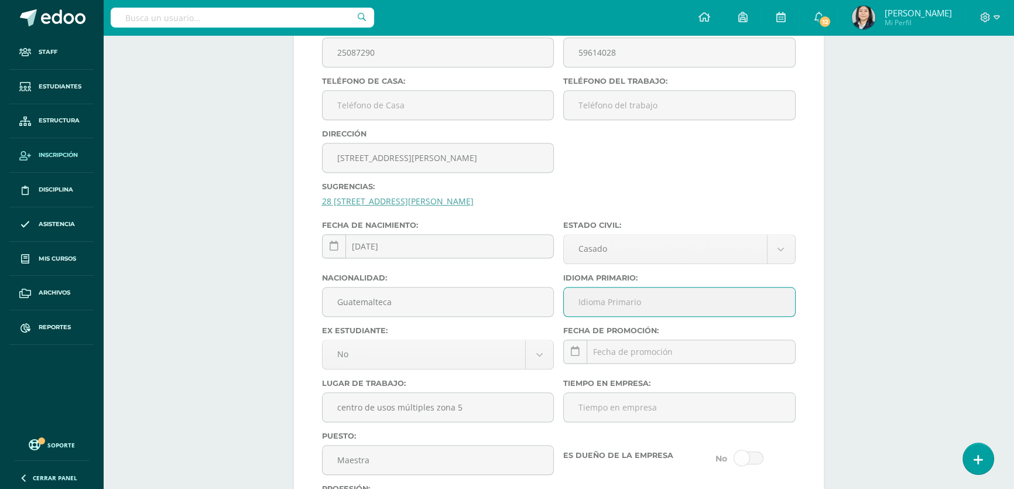
type input "Español"
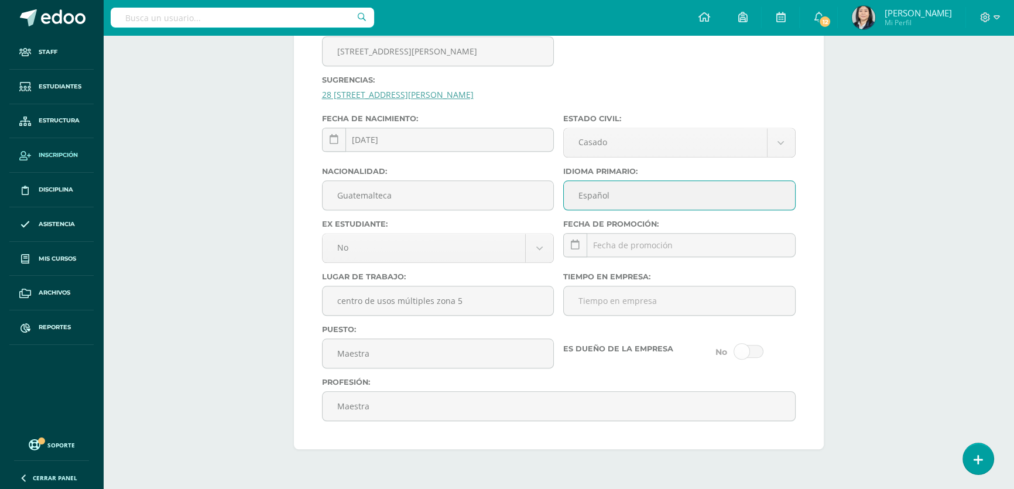
scroll to position [1525, 0]
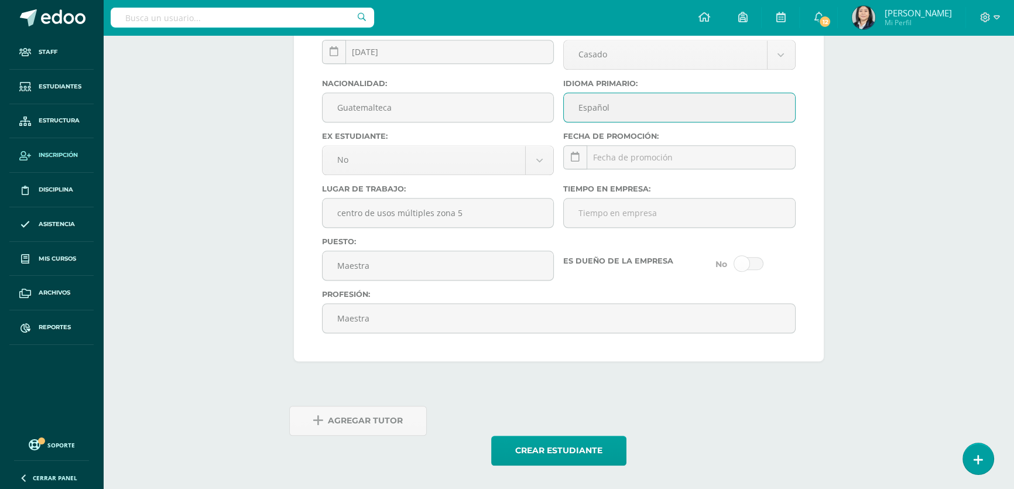
click at [364, 427] on span "Agregar Tutor" at bounding box center [365, 420] width 75 height 29
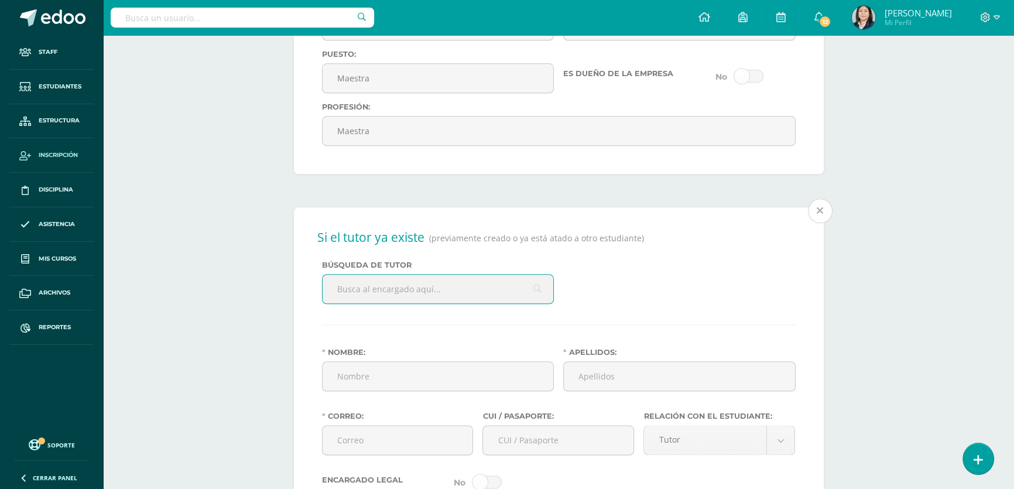
scroll to position [1754, 0]
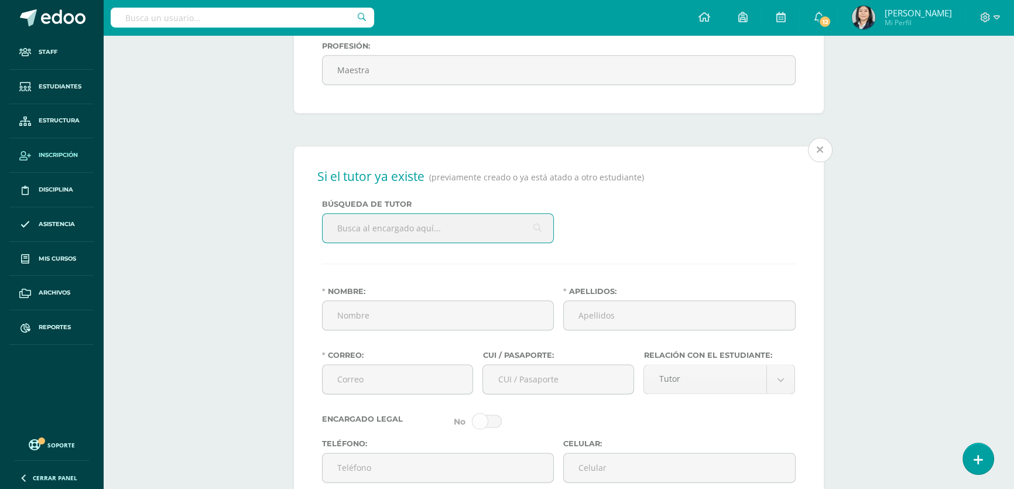
click at [396, 242] on input "text" at bounding box center [437, 228] width 231 height 29
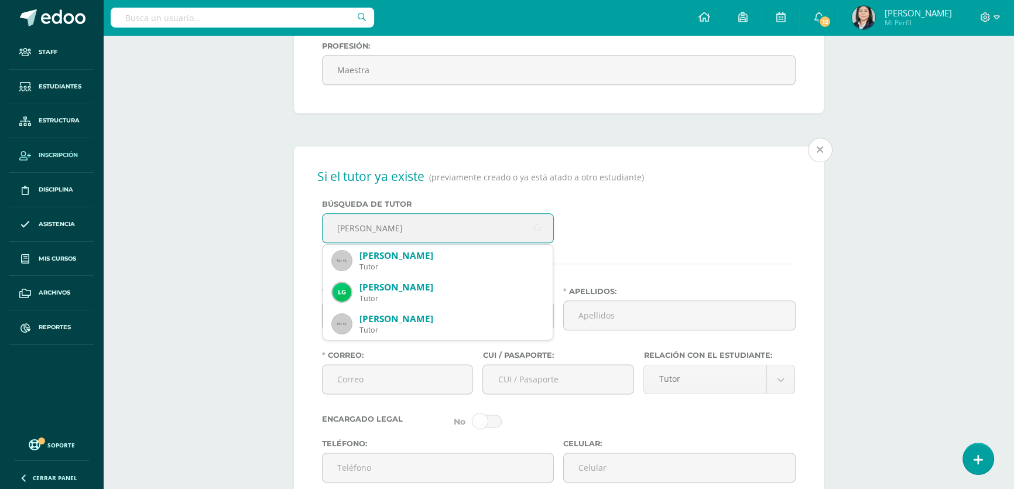
type input "luis carlos gonzalez"
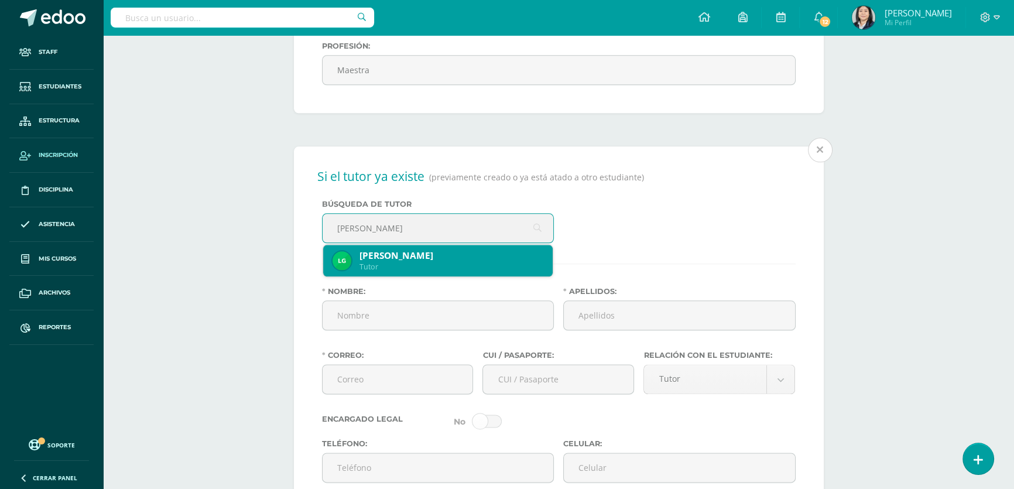
click at [410, 262] on div "Luis Carlos González Sazo" at bounding box center [451, 255] width 184 height 12
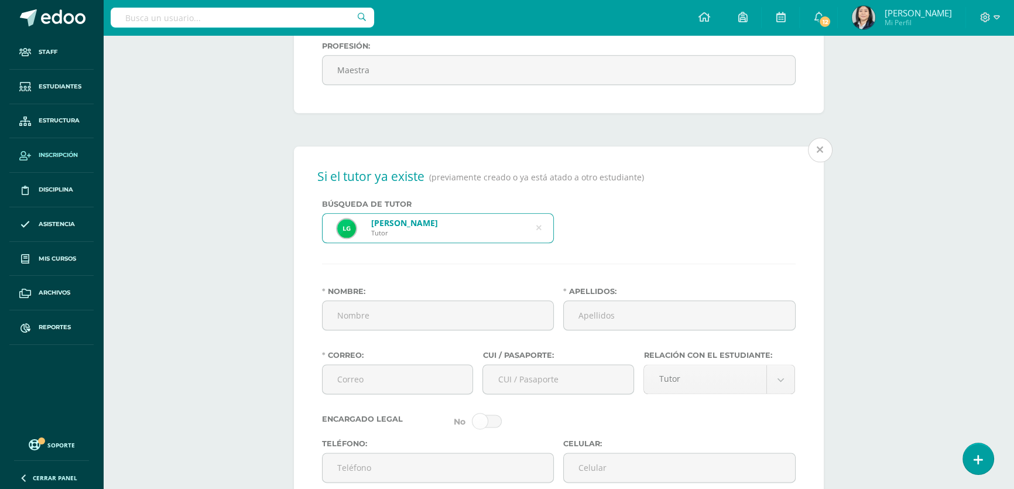
type input "Luis Carlos"
type input "González Sazo"
type input "luiskgsazo@gmail.com"
type input "1607853910101"
type input "25087290"
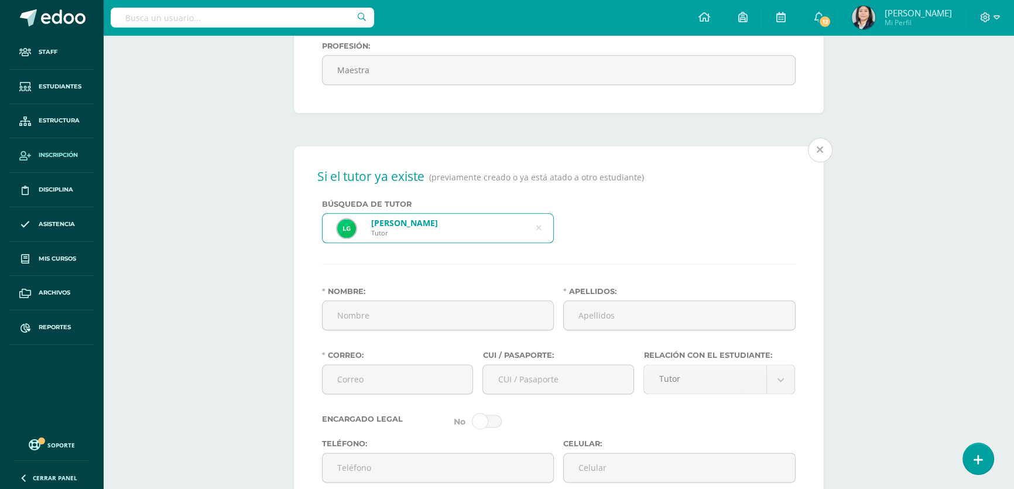
type input "56243155"
type input "28 calle 21-64 zona 5 Colonia San Pedrito"
type input "1986-11-22"
type input "Guatemalteco"
type input "La Colina"
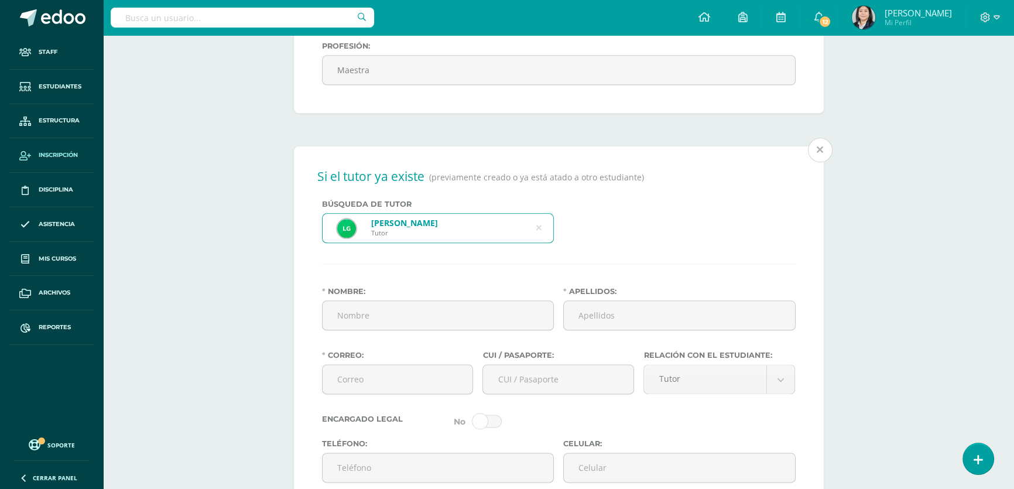
type input "Asistente financiero"
type input "Bachiller en Ciencias y Letras"
select select "married"
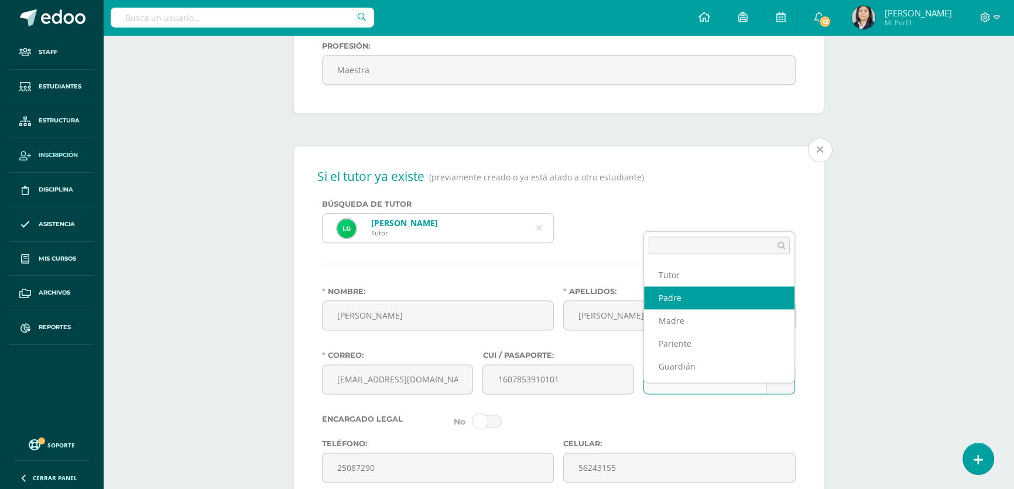
select select "Padre"
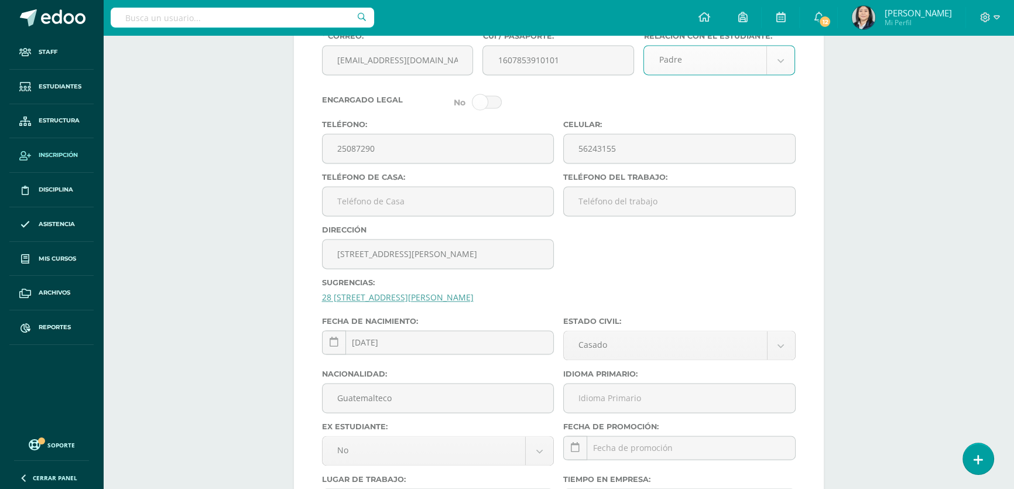
scroll to position [2180, 0]
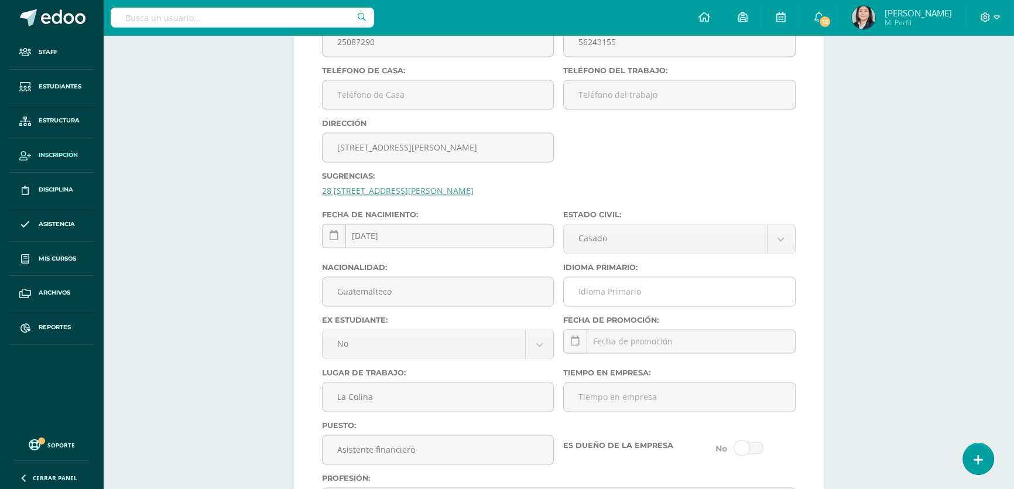
click at [601, 305] on input "Idioma Primario:" at bounding box center [679, 291] width 231 height 29
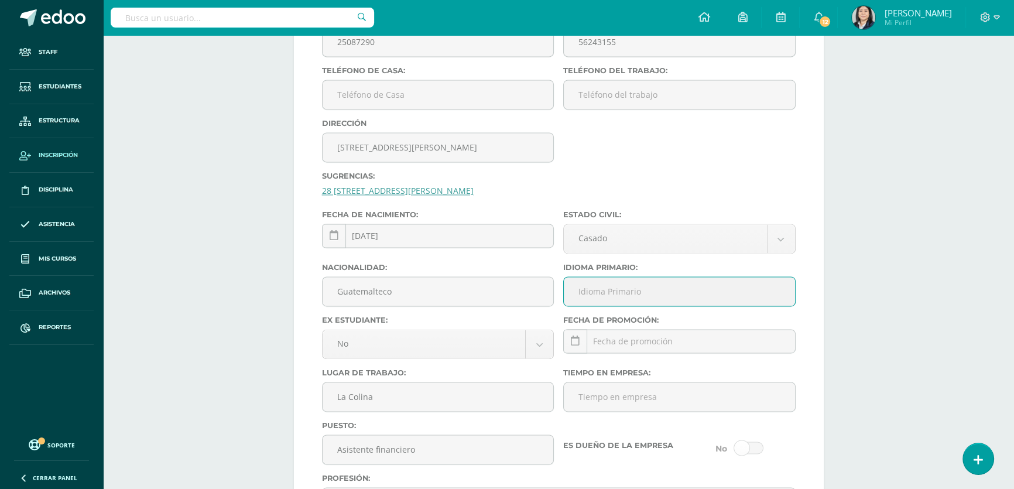
type input "Español"
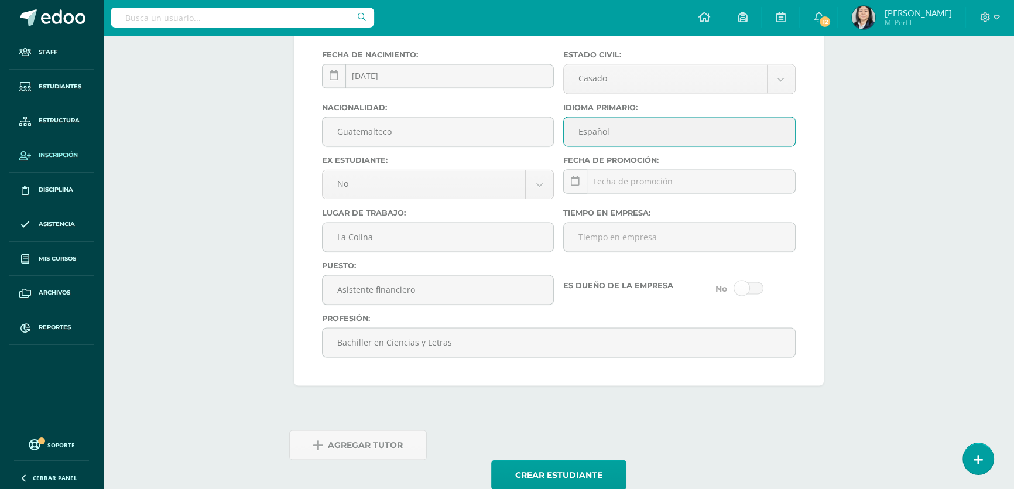
scroll to position [2393, 0]
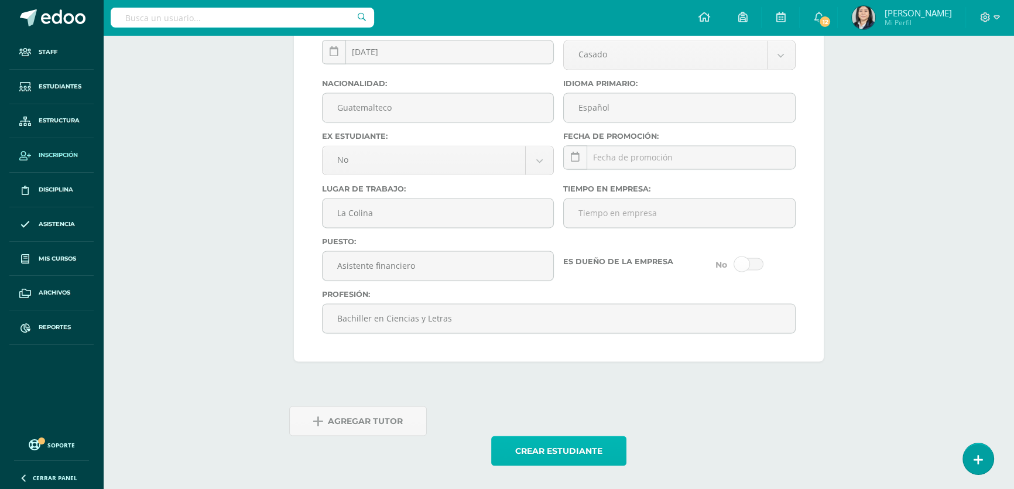
click at [521, 451] on button "Crear estudiante" at bounding box center [558, 450] width 135 height 30
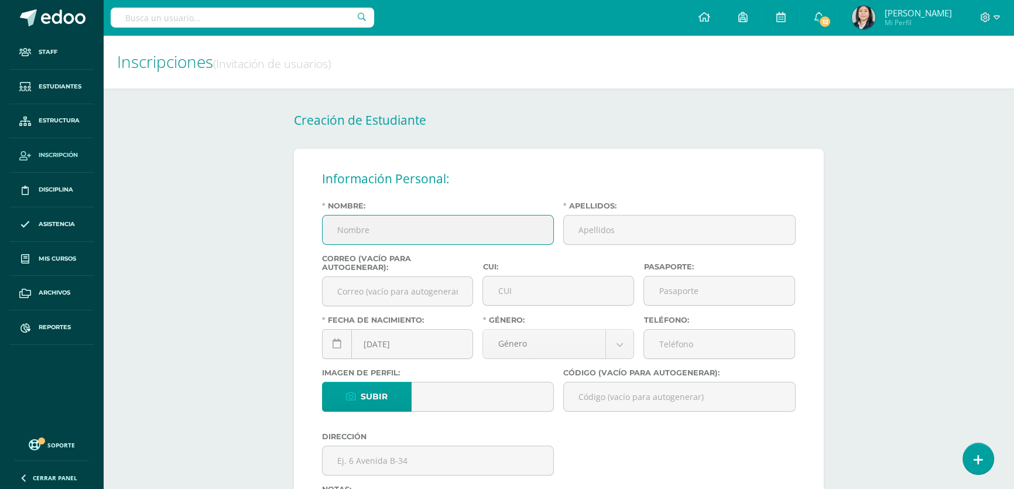
click at [397, 234] on input "Nombre:" at bounding box center [437, 229] width 231 height 29
type input "[PERSON_NAME]"
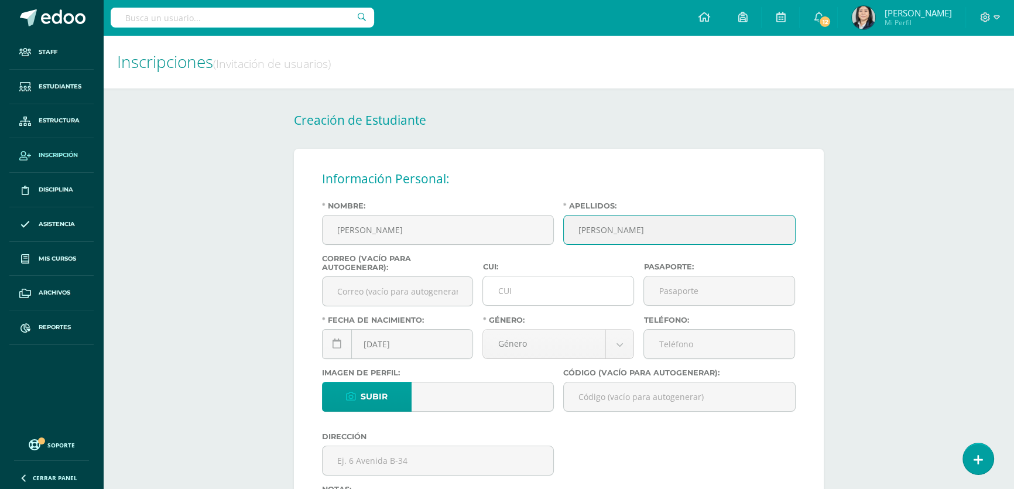
type input "[PERSON_NAME]"
click at [506, 291] on input "CUI:" at bounding box center [558, 290] width 150 height 29
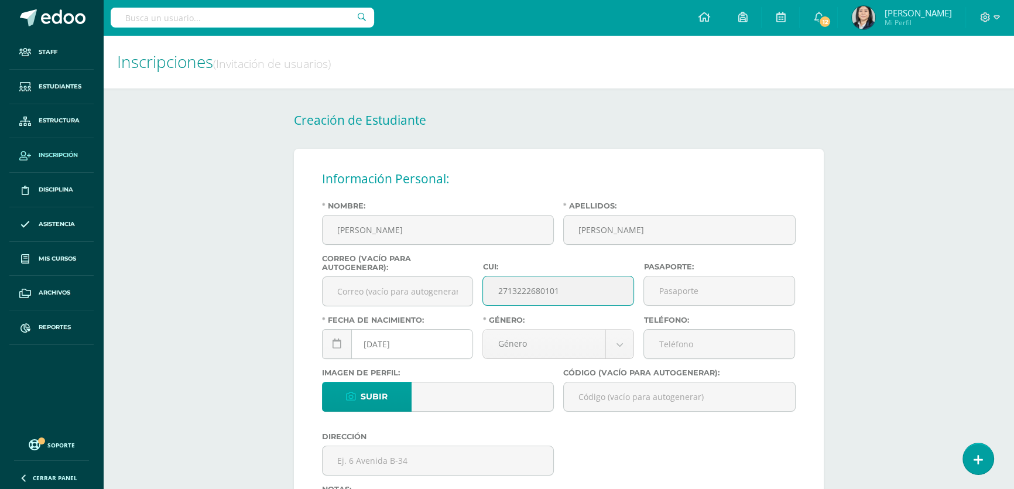
type input "2713222680101"
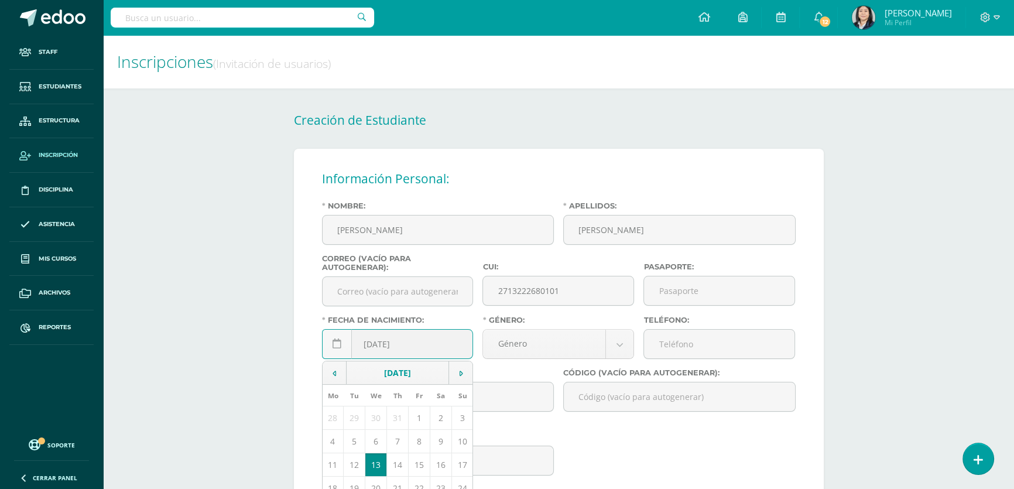
drag, startPoint x: 380, startPoint y: 351, endPoint x: 372, endPoint y: 351, distance: 8.8
click at [372, 351] on input "[DATE]" at bounding box center [397, 343] width 150 height 29
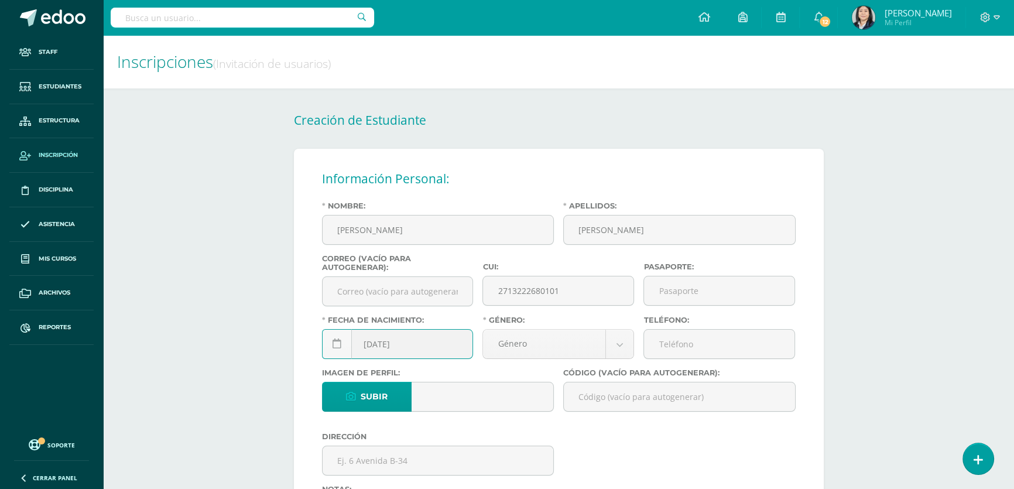
click at [393, 351] on input "2013-08-13" at bounding box center [397, 343] width 150 height 29
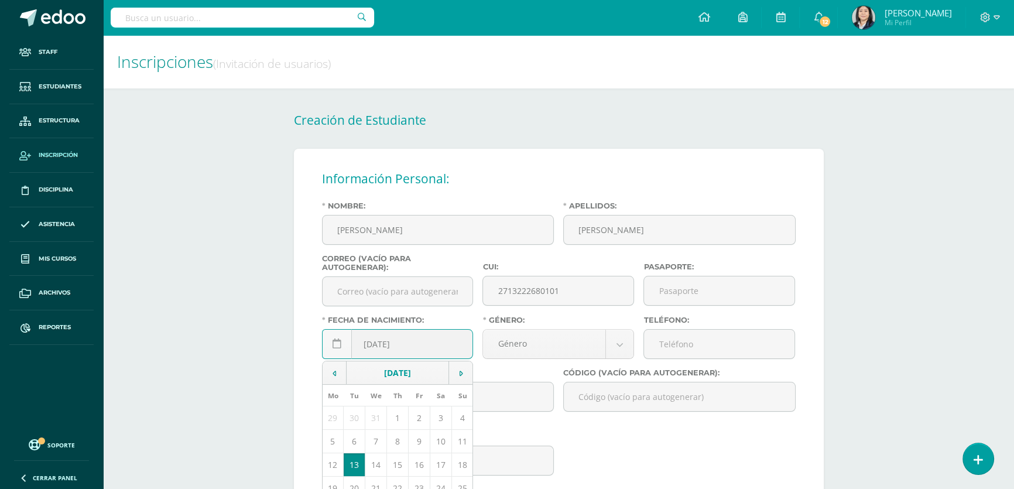
drag, startPoint x: 409, startPoint y: 352, endPoint x: 398, endPoint y: 351, distance: 11.2
click at [398, 351] on input "2013-04-13" at bounding box center [397, 343] width 150 height 29
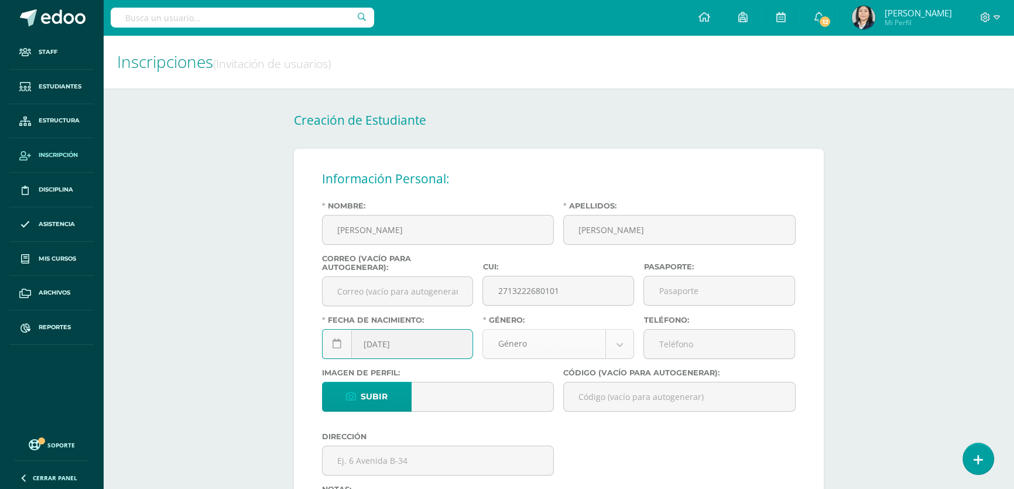
type input "2013-04-11"
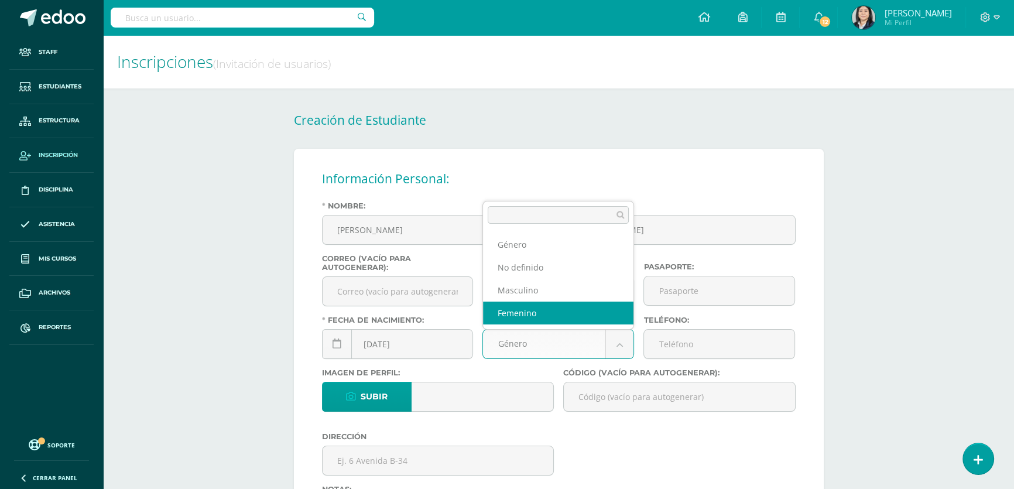
select select "female"
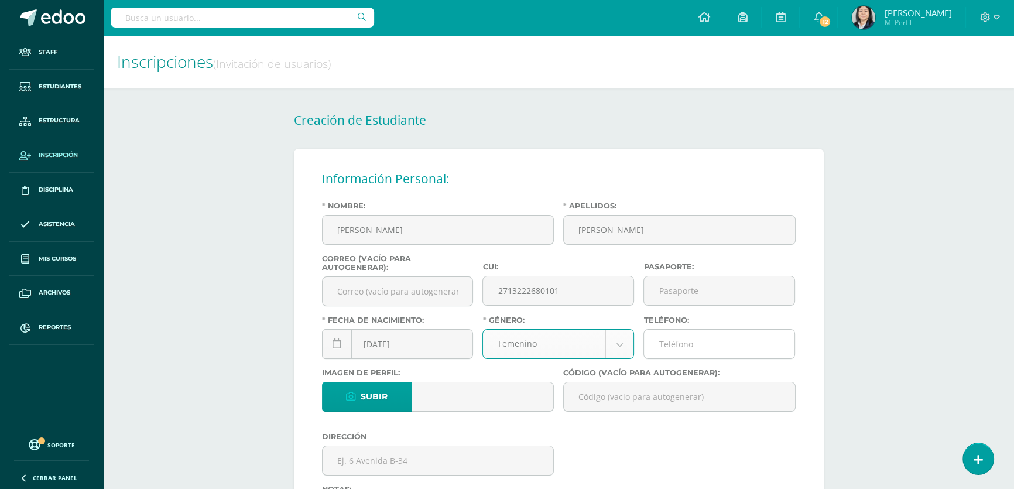
click at [668, 350] on input "Teléfono:" at bounding box center [719, 343] width 150 height 29
type input "37580000"
click at [638, 405] on input "Código (vacío para autogenerar):" at bounding box center [679, 396] width 231 height 29
paste input "26BHB01"
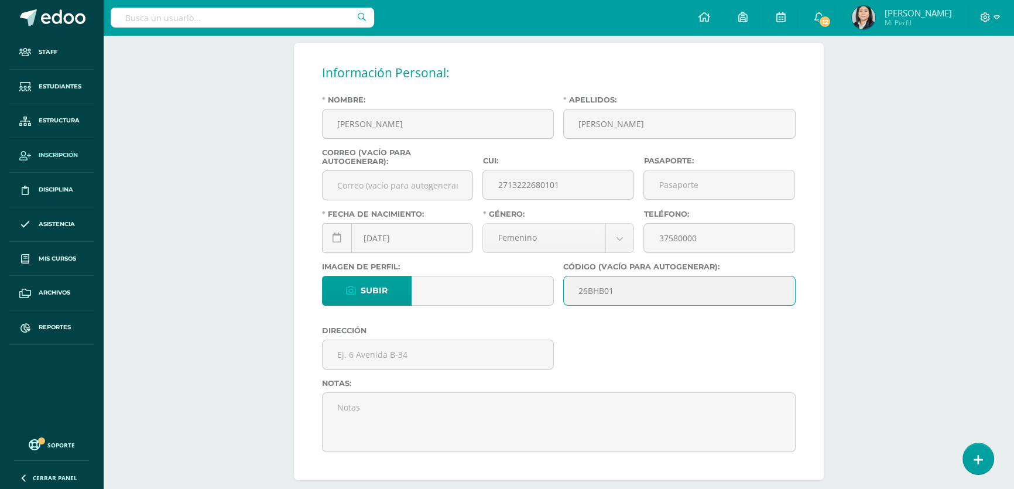
scroll to position [212, 0]
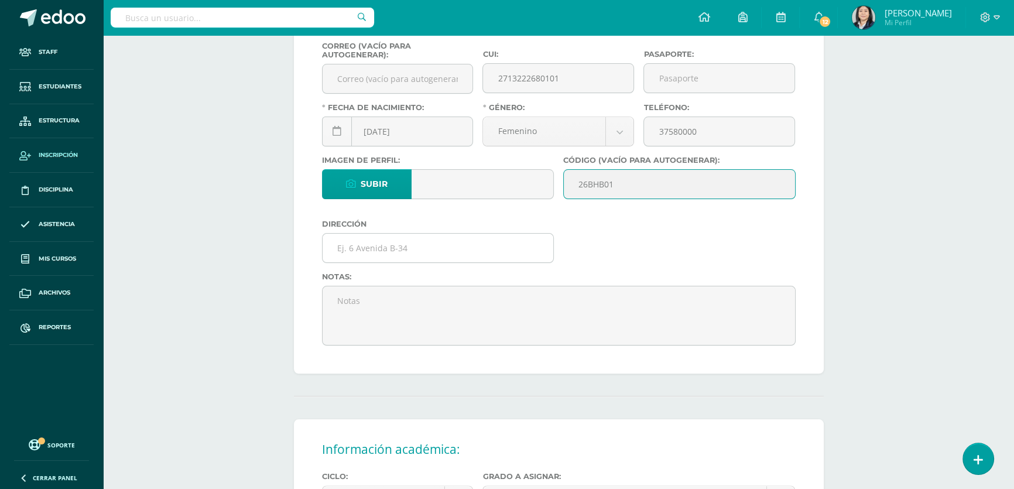
type input "26BHB01"
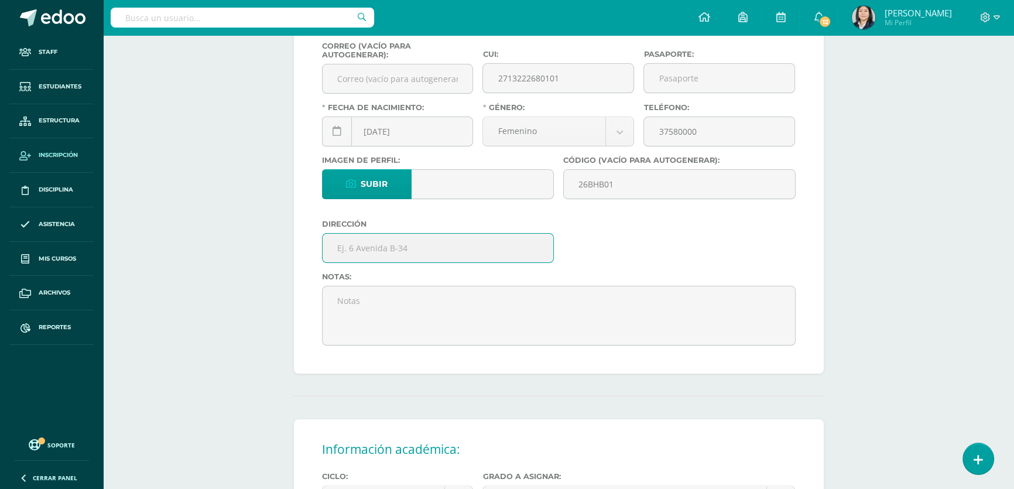
click at [366, 256] on input "text" at bounding box center [437, 248] width 231 height 29
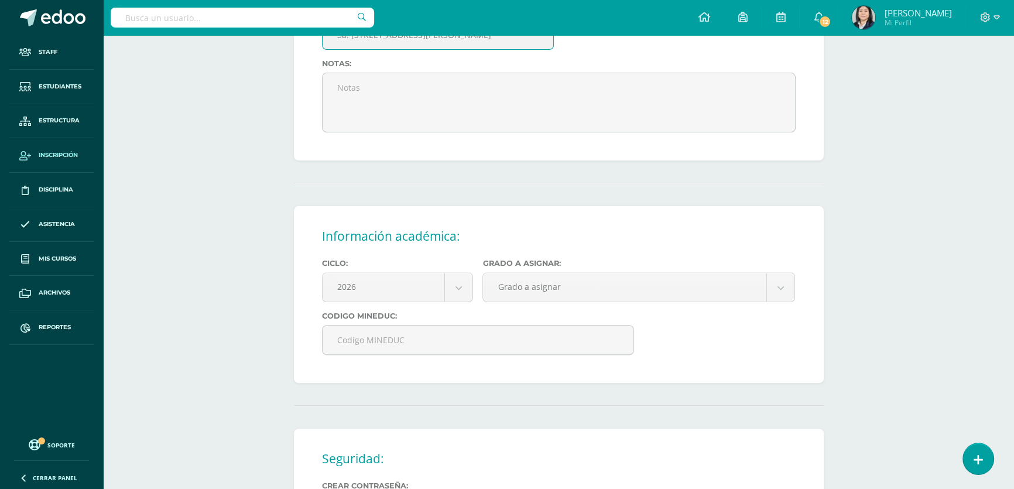
scroll to position [532, 0]
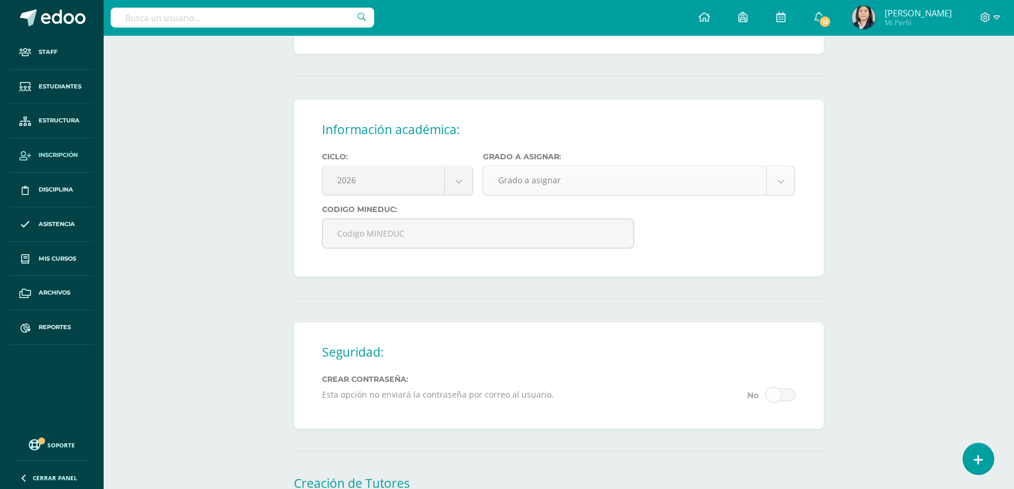
type input "3a. Calle "A" 16-44 Colonia Villas de San Juan zona 7"
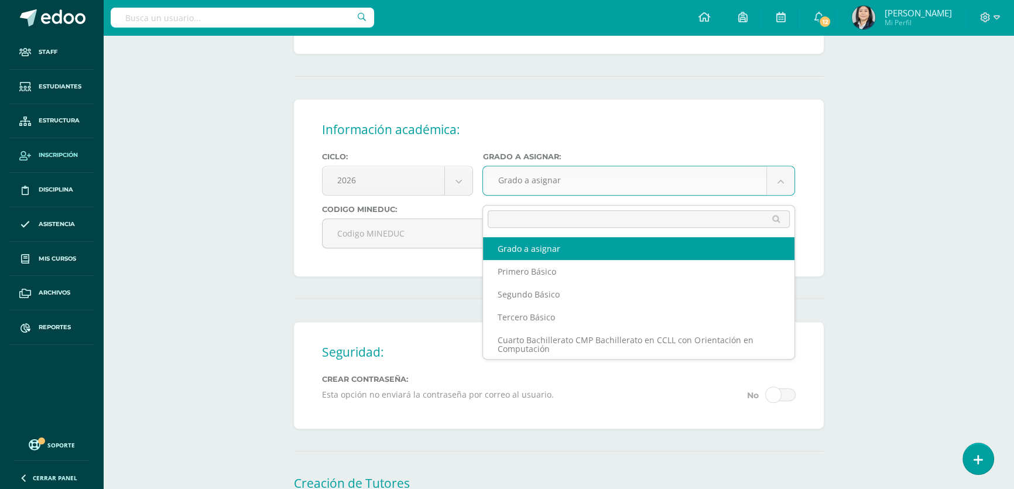
click at [569, 187] on body "Estudiante creado exitosamente Staff Estudiantes Estructura Inscripción Discipl…" at bounding box center [507, 37] width 1014 height 1138
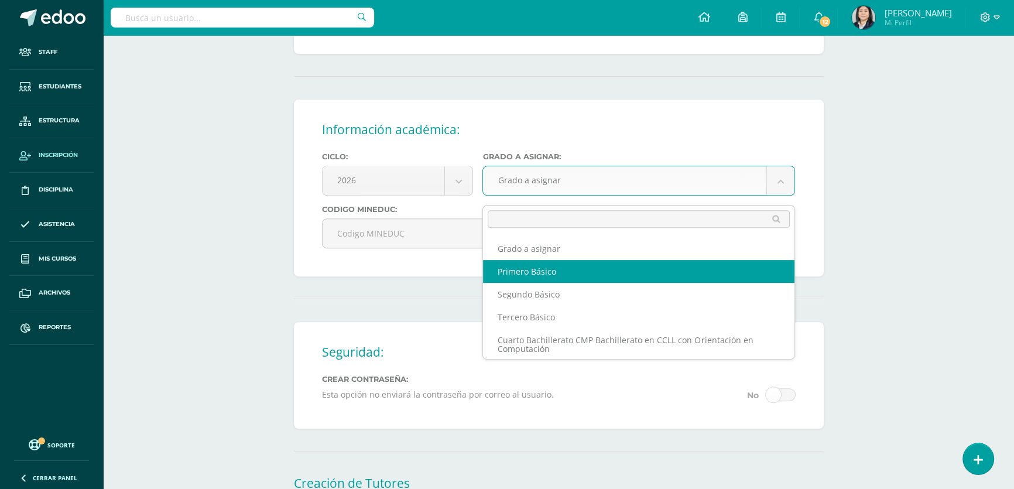
select select "10"
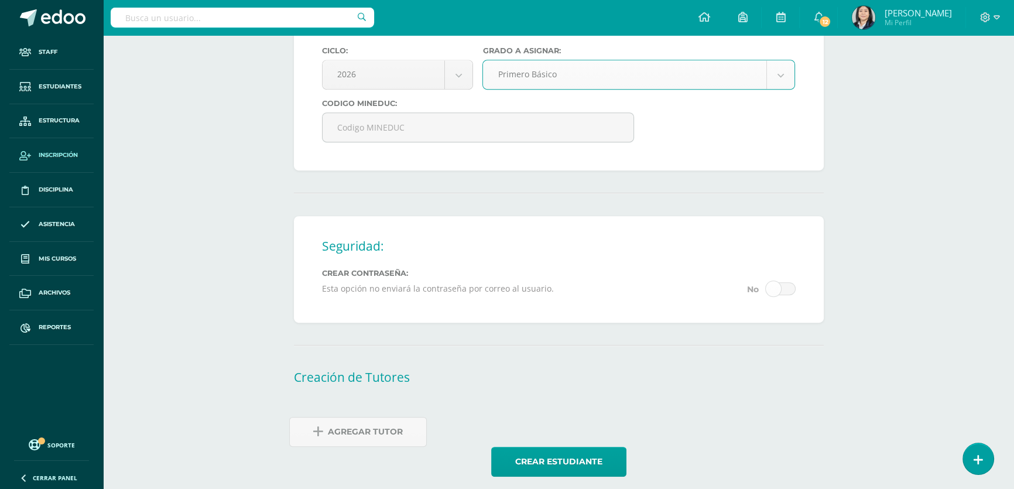
scroll to position [657, 0]
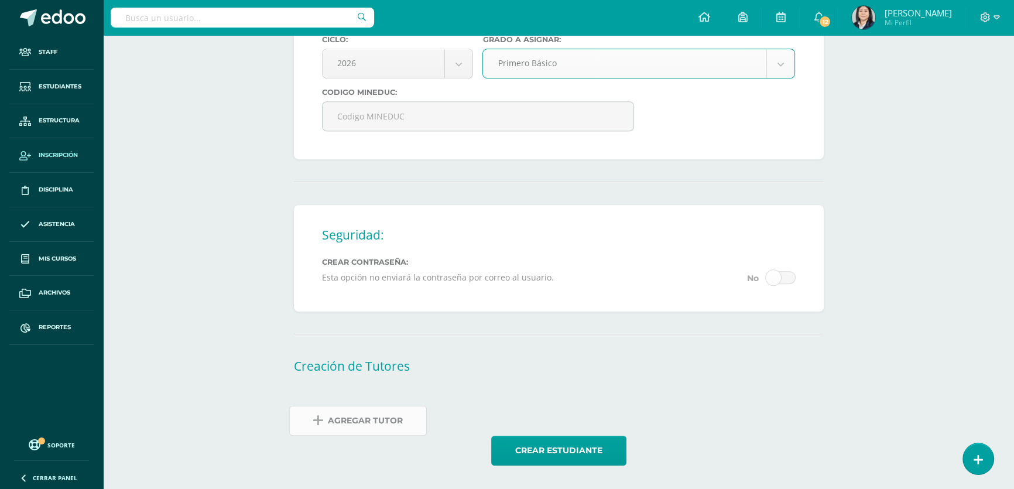
click at [342, 421] on span "Agregar Tutor" at bounding box center [365, 420] width 75 height 29
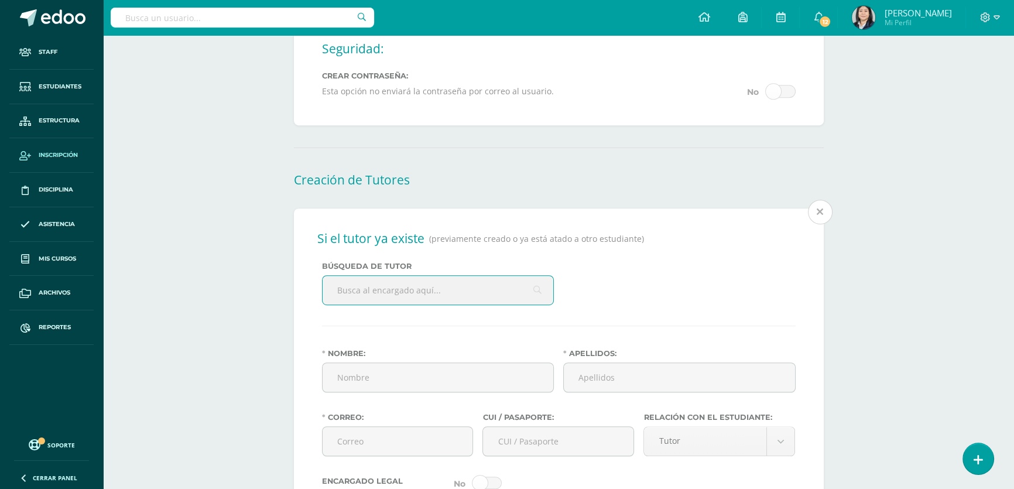
scroll to position [887, 0]
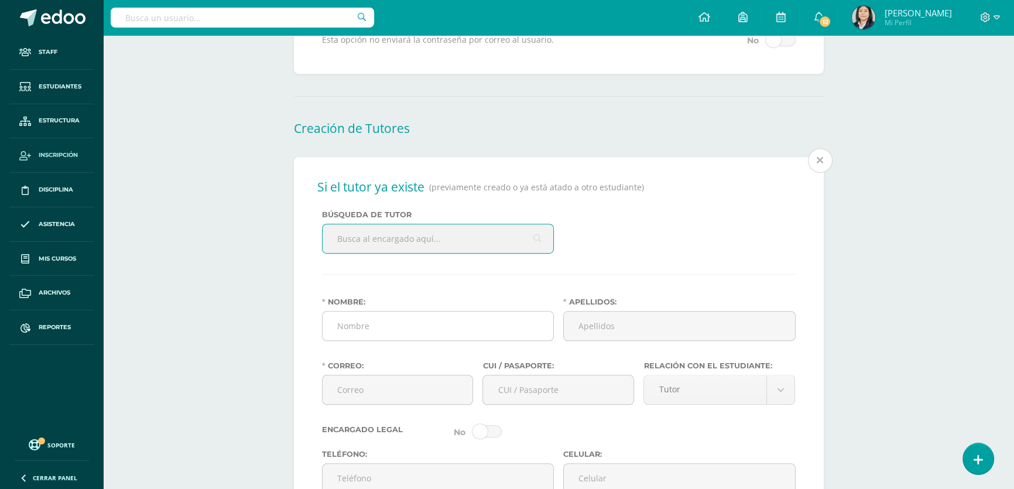
click at [358, 340] on input "Nombre:" at bounding box center [437, 325] width 231 height 29
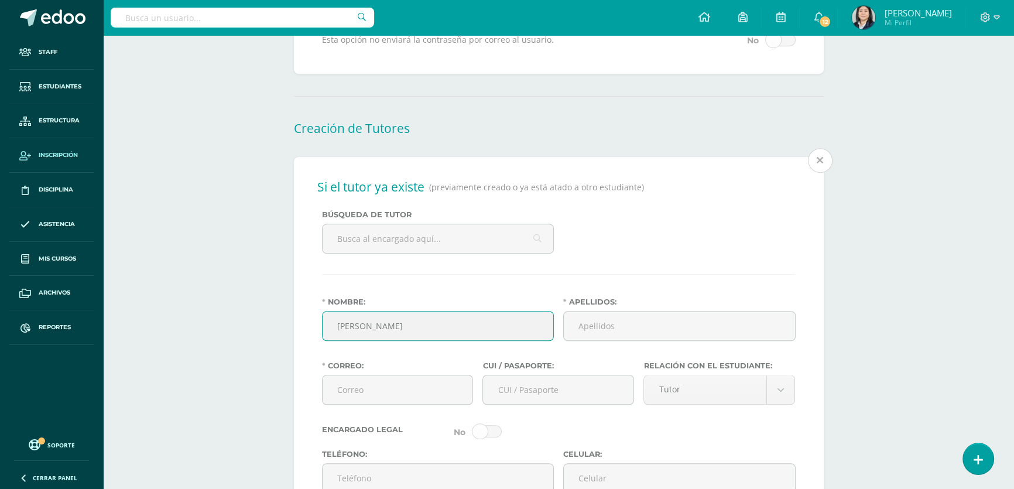
type input "Consuelo Rosibell"
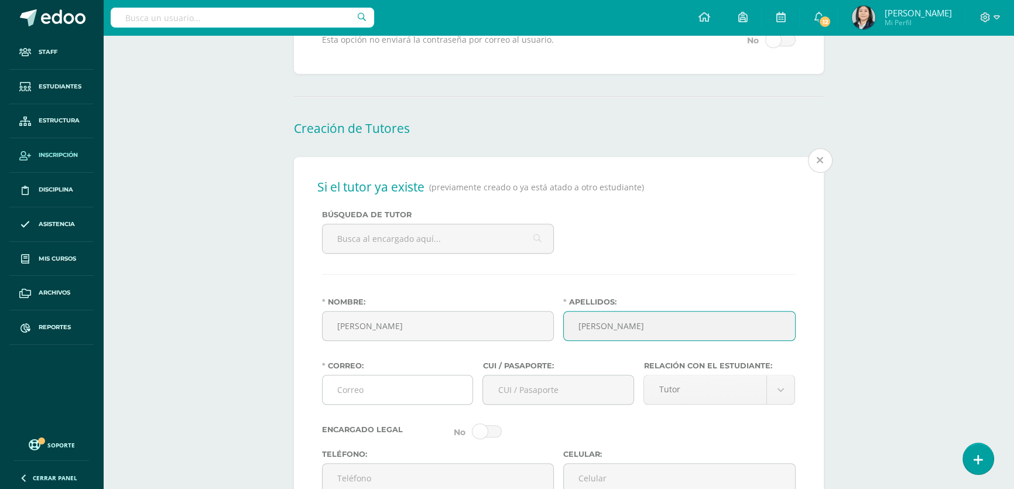
type input "Barrios de León"
click at [355, 401] on input "Correo:" at bounding box center [397, 389] width 150 height 29
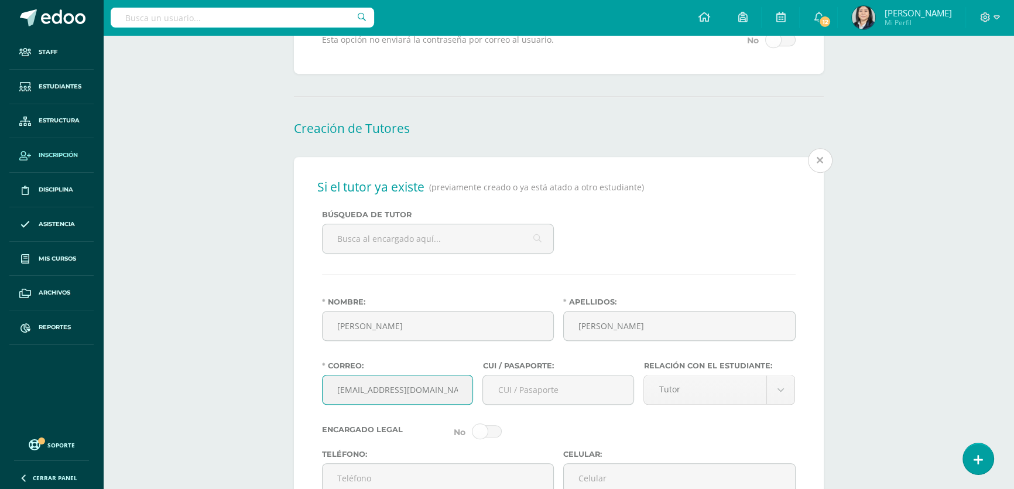
scroll to position [0, 2]
type input "consuelobarrios3112@gmail.com"
click at [552, 400] on input "CUI / Pasaporte:" at bounding box center [558, 389] width 150 height 29
type input "194188861215"
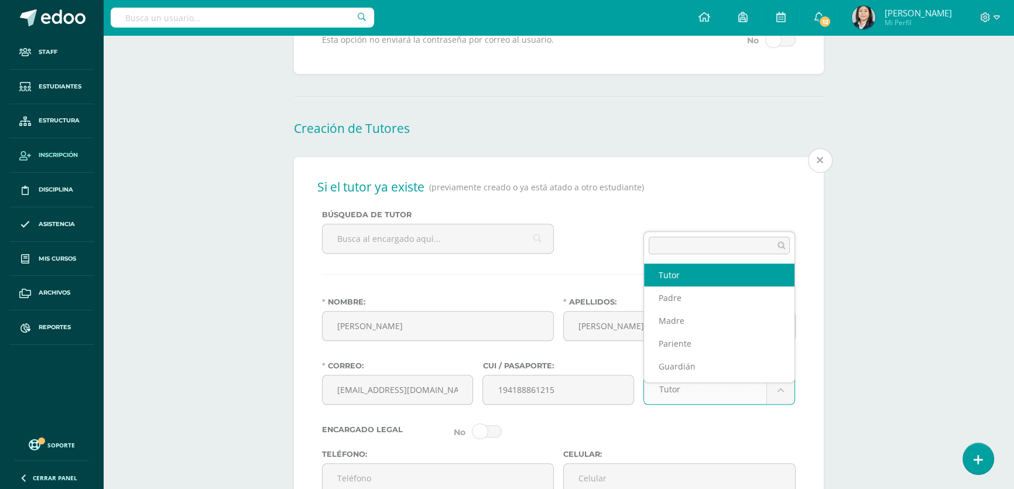
click at [773, 401] on body "Estudiante creado exitosamente Staff Estudiantes Estructura Inscripción Discipl…" at bounding box center [507, 102] width 1014 height 1979
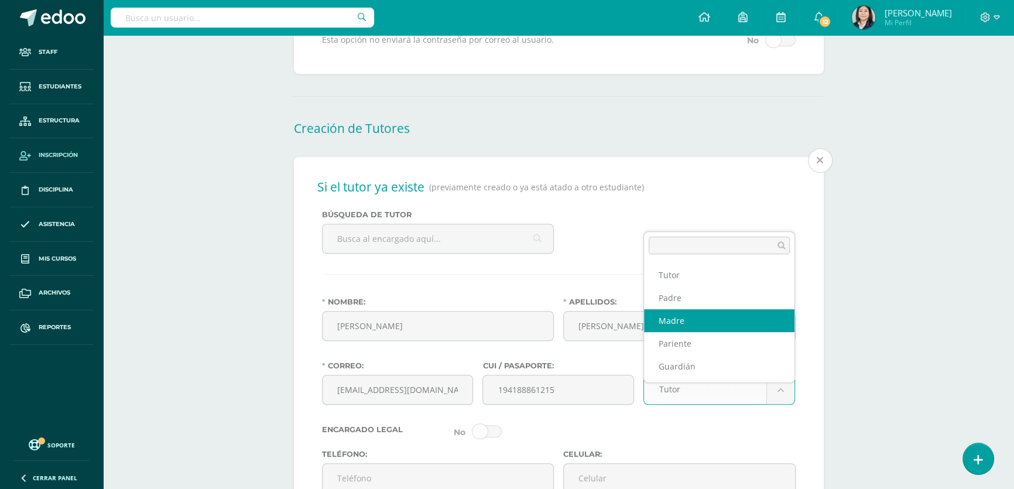
select select "Madre"
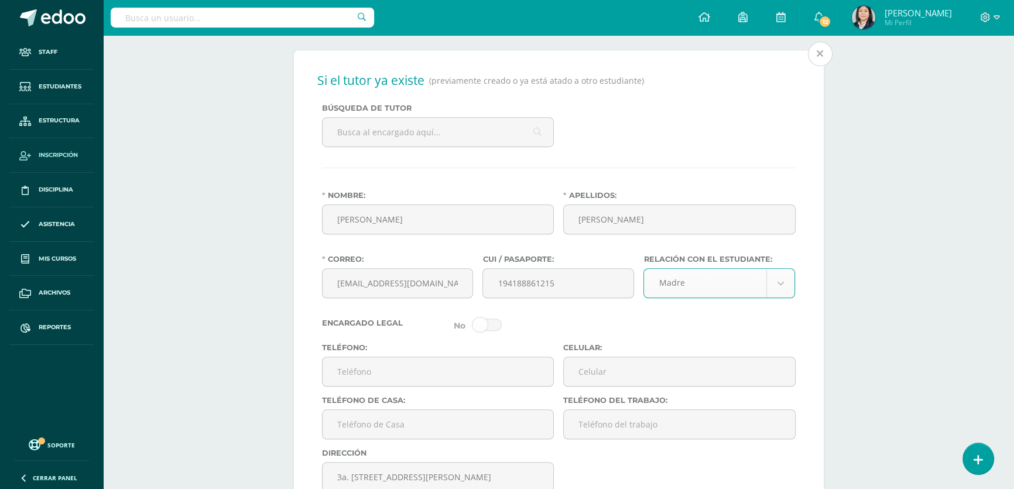
scroll to position [1100, 0]
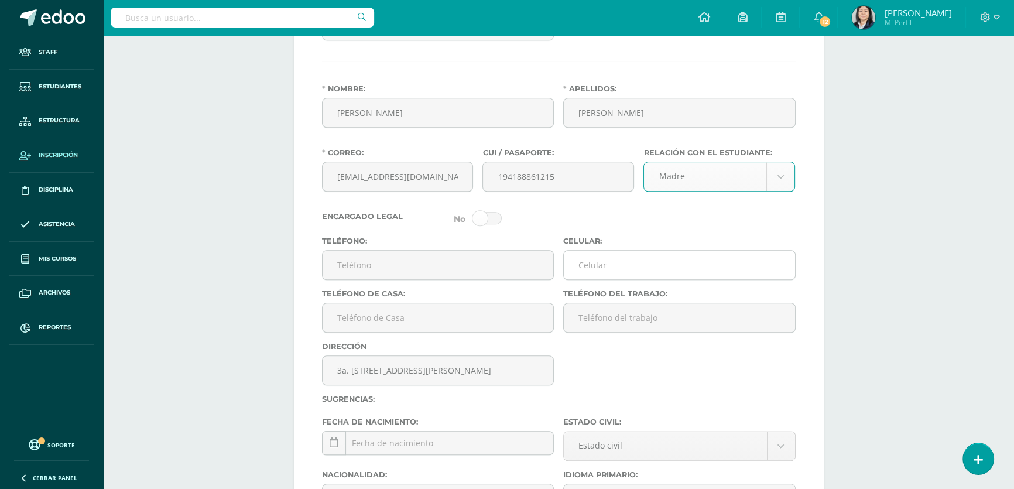
click at [597, 278] on input "Celular:" at bounding box center [679, 264] width 231 height 29
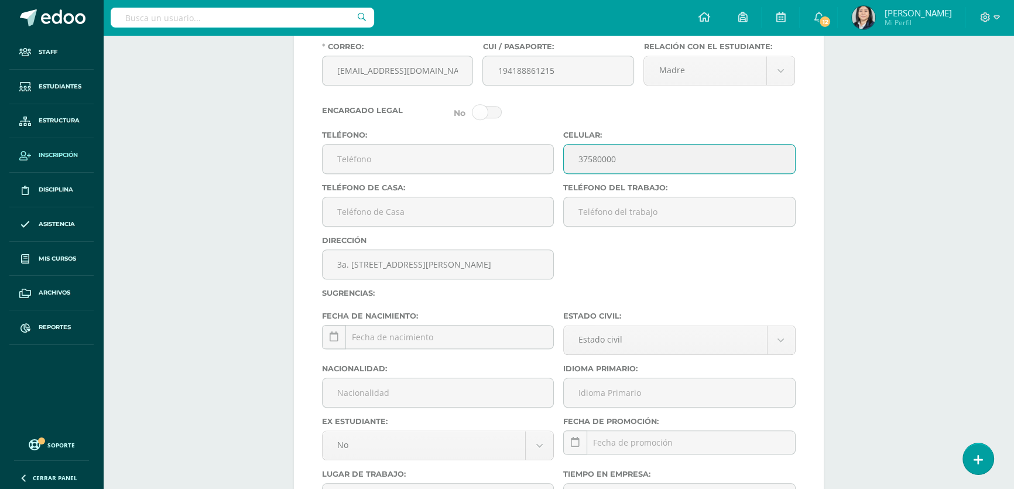
scroll to position [1259, 0]
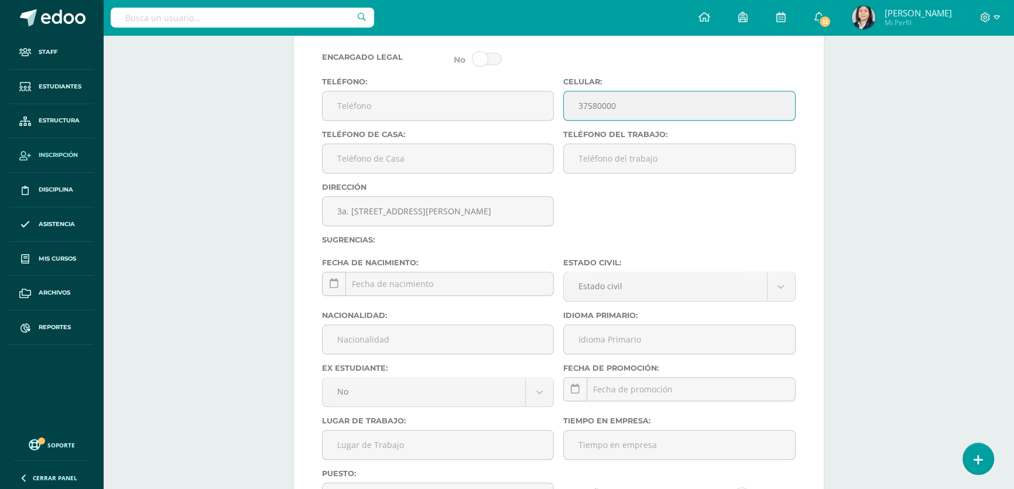
type input "37580000"
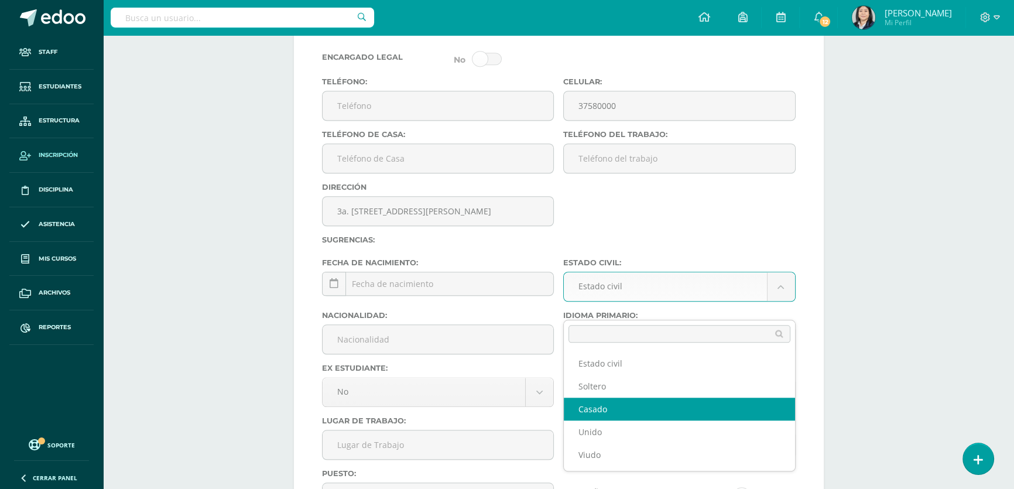
select select "married"
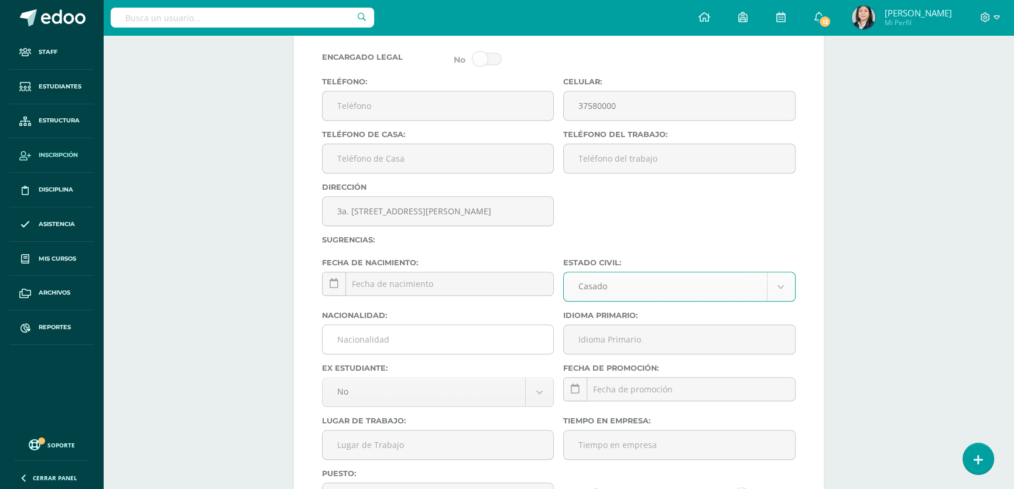
click at [459, 353] on input "Nacionalidad:" at bounding box center [437, 339] width 231 height 29
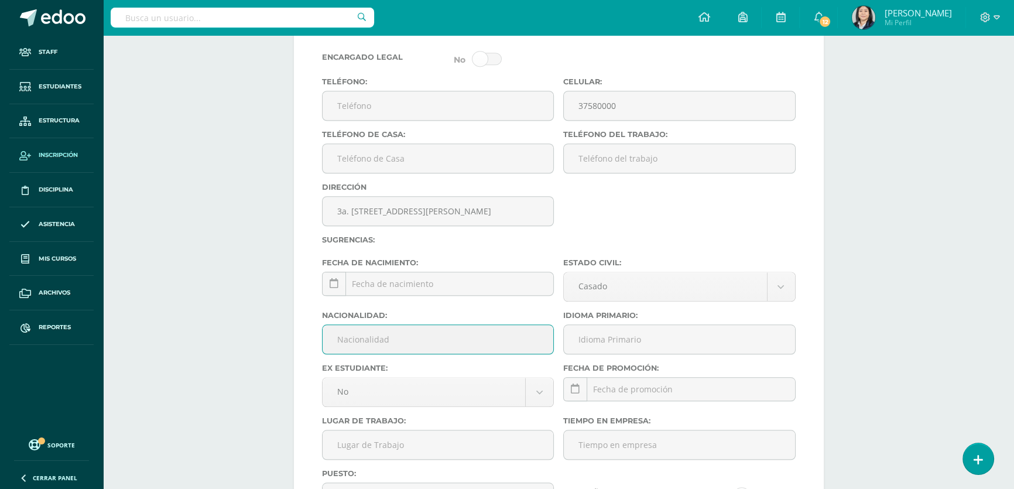
type input "Guatemalteca"
click at [610, 353] on input "Idioma Primario:" at bounding box center [679, 339] width 231 height 29
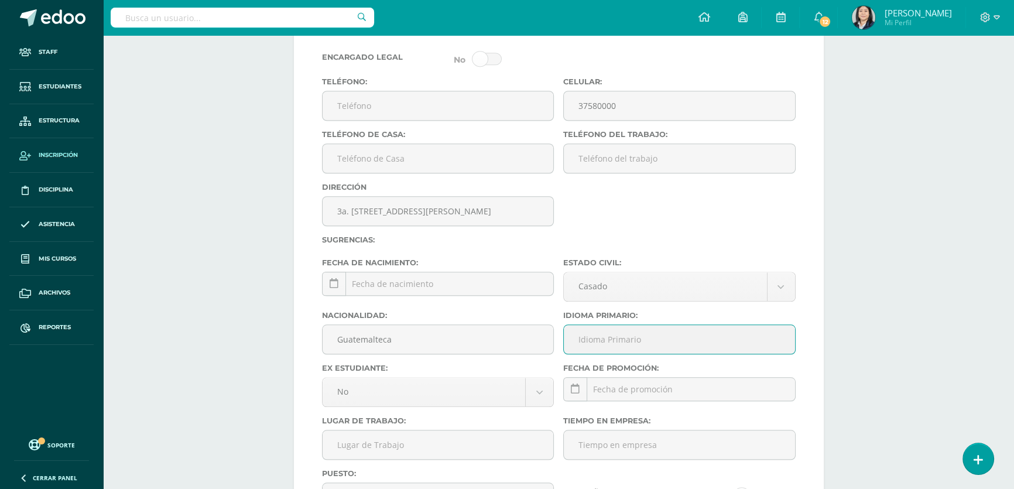
type input "Español"
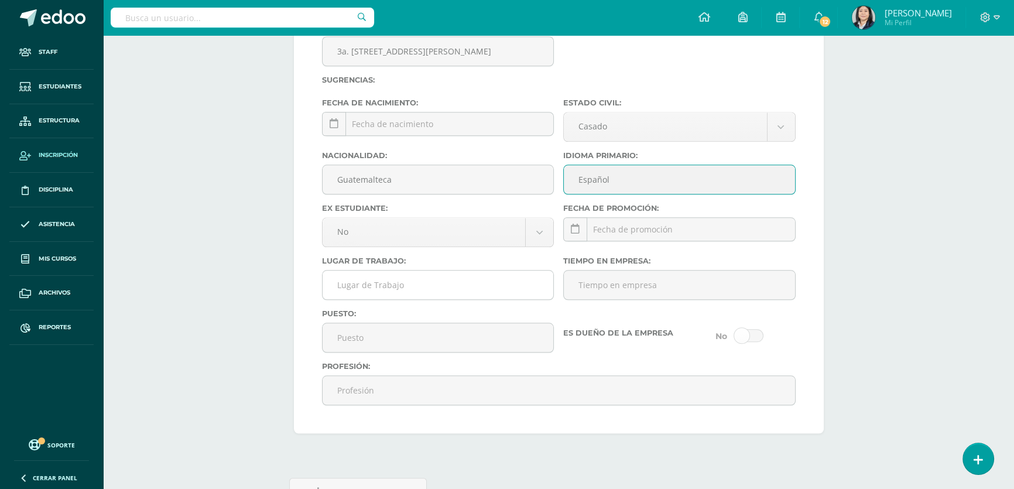
click at [446, 299] on input "Lugar de Trabajo:" at bounding box center [437, 284] width 231 height 29
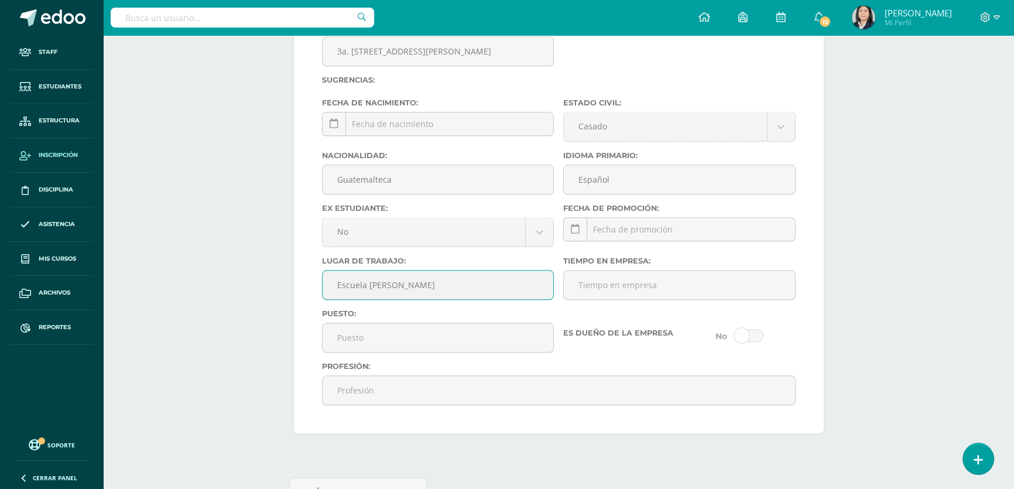
type input "Escuela Dolores Bedoya"
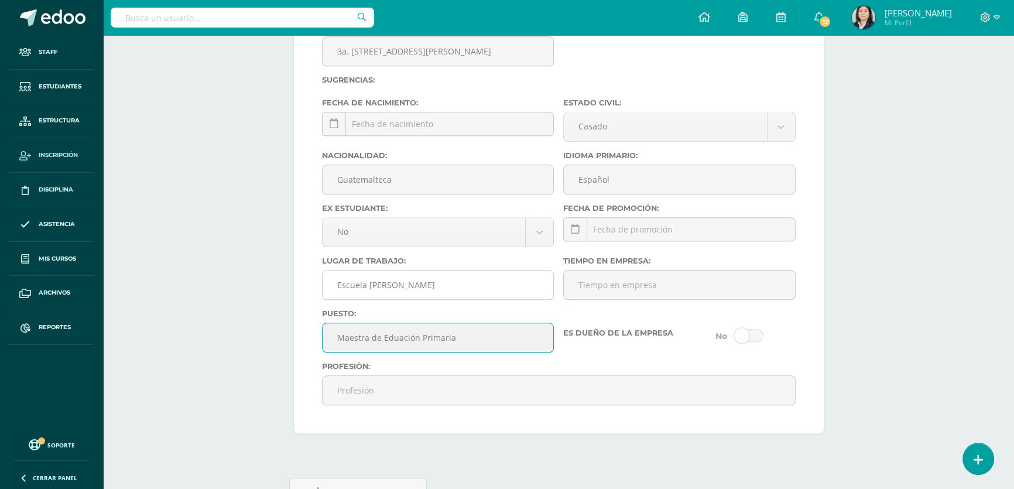
scroll to position [1509, 0]
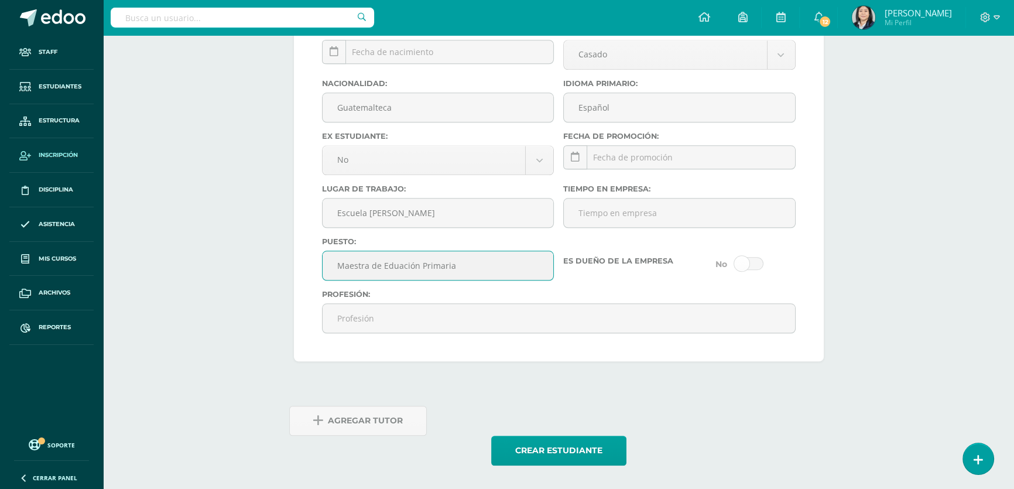
click at [473, 261] on input "Maestra de Eduación Primaria" at bounding box center [437, 265] width 231 height 29
drag, startPoint x: 448, startPoint y: 267, endPoint x: 320, endPoint y: 265, distance: 128.8
click at [320, 265] on div "Puesto: Maestra de Educación Primaria" at bounding box center [438, 263] width 242 height 53
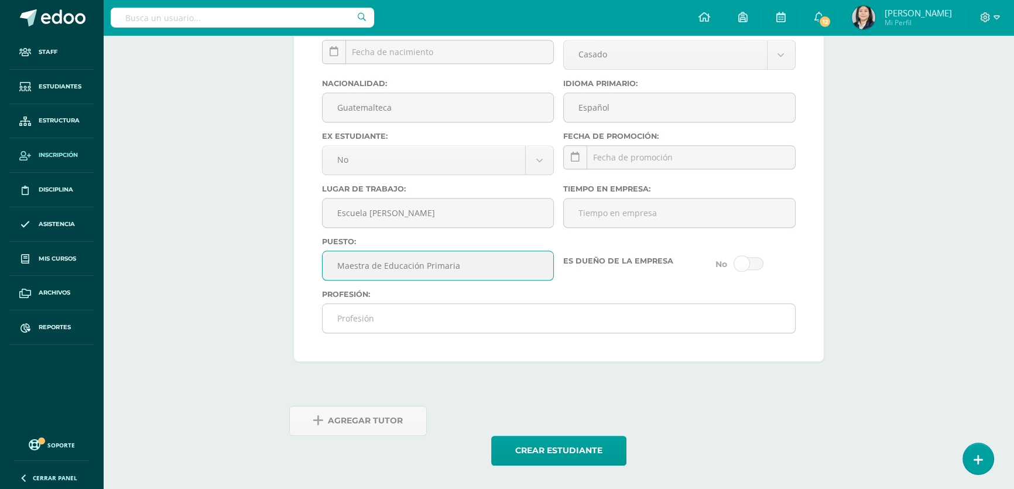
type input "Maestra de Educación Primaria"
click at [356, 321] on input "Profesión:" at bounding box center [558, 318] width 472 height 29
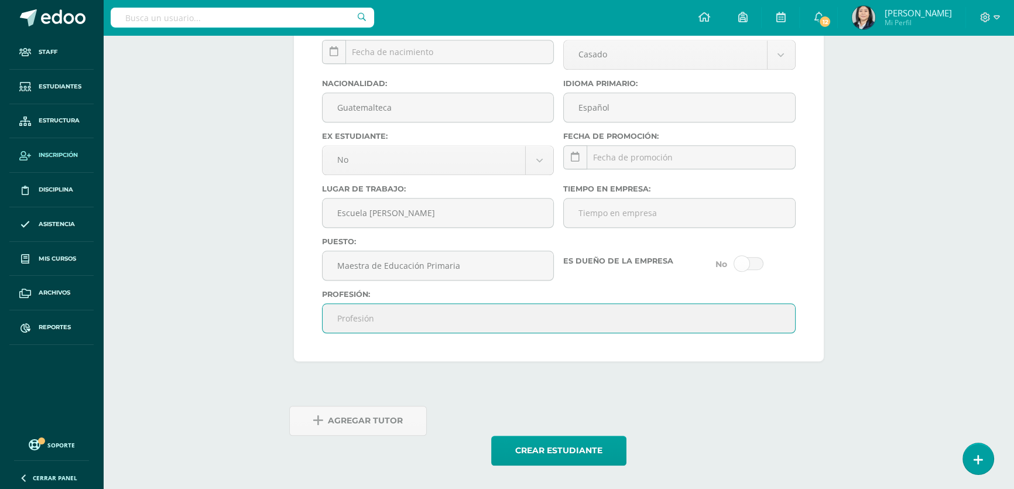
paste input "Maestra de Educación Primaria"
type input "Maestra de Educación Primaria"
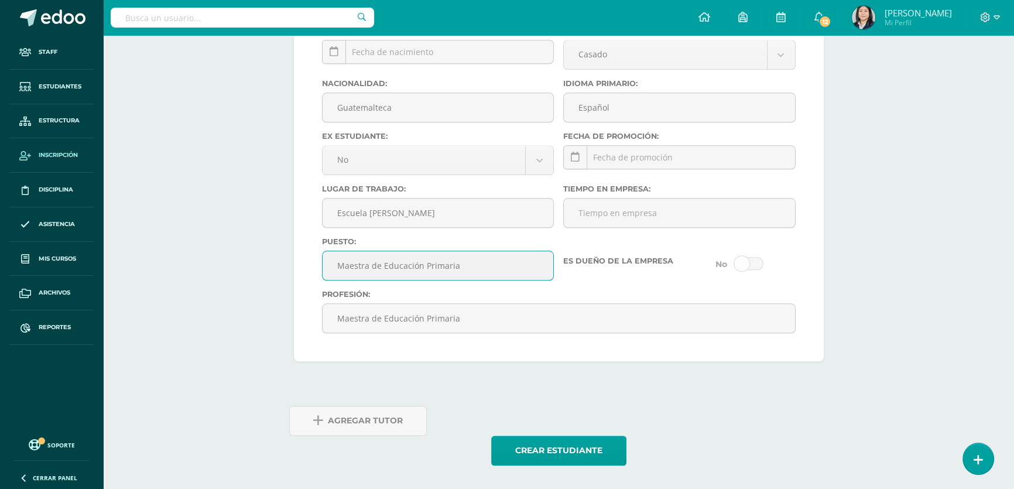
drag, startPoint x: 463, startPoint y: 266, endPoint x: 369, endPoint y: 260, distance: 94.4
click at [369, 260] on input "Maestra de Educación Primaria" at bounding box center [437, 265] width 231 height 29
type input "Maestra"
click at [363, 421] on span "Agregar Tutor" at bounding box center [365, 420] width 75 height 29
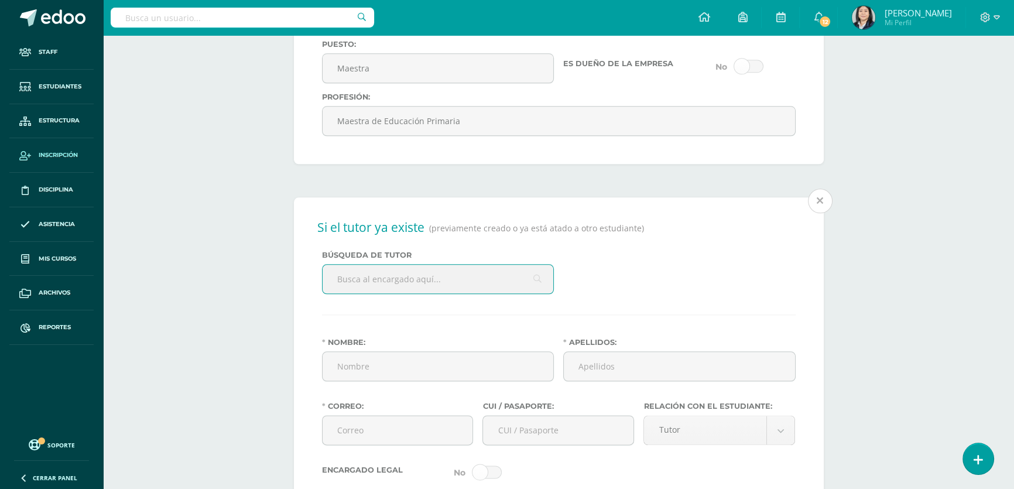
scroll to position [1739, 0]
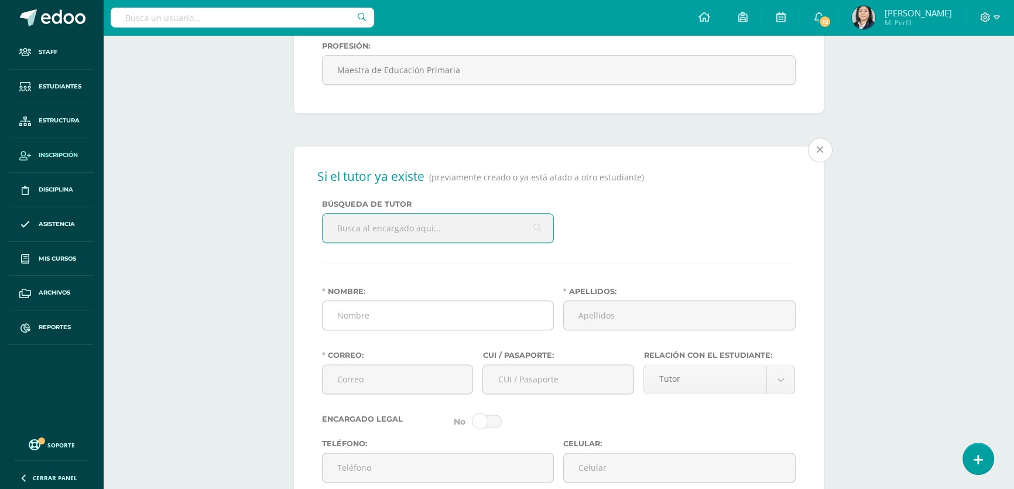
click at [397, 329] on input "Nombre:" at bounding box center [437, 315] width 231 height 29
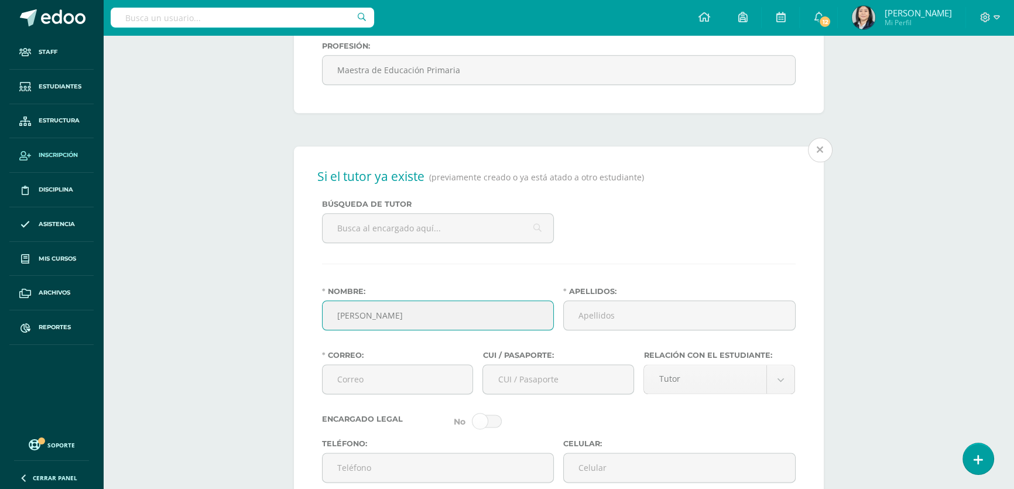
type input "Juan Fernando"
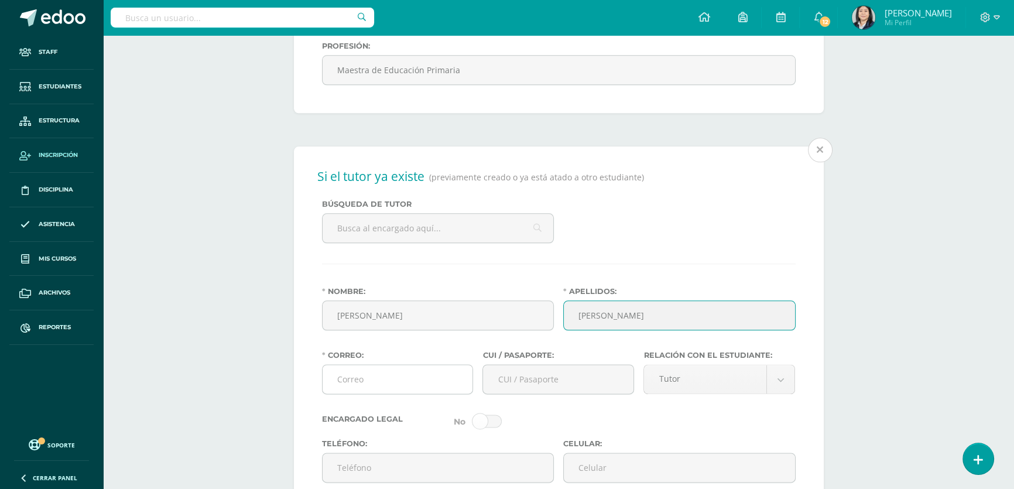
type input "Hernández Centeno"
click at [382, 393] on input "Correo:" at bounding box center [397, 379] width 150 height 29
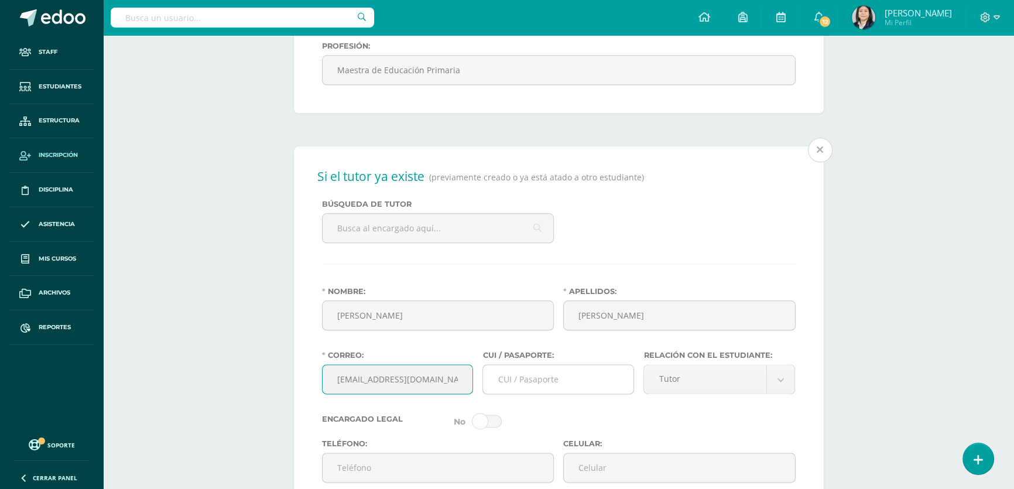
type input "jfhc29@gmail.com"
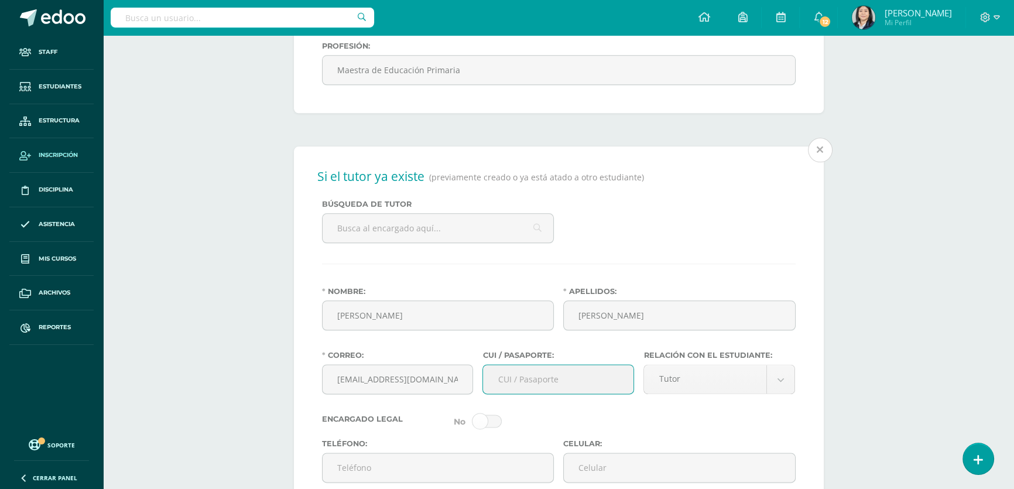
click at [521, 393] on input "CUI / Pasaporte:" at bounding box center [558, 379] width 150 height 29
type input "2407329791901"
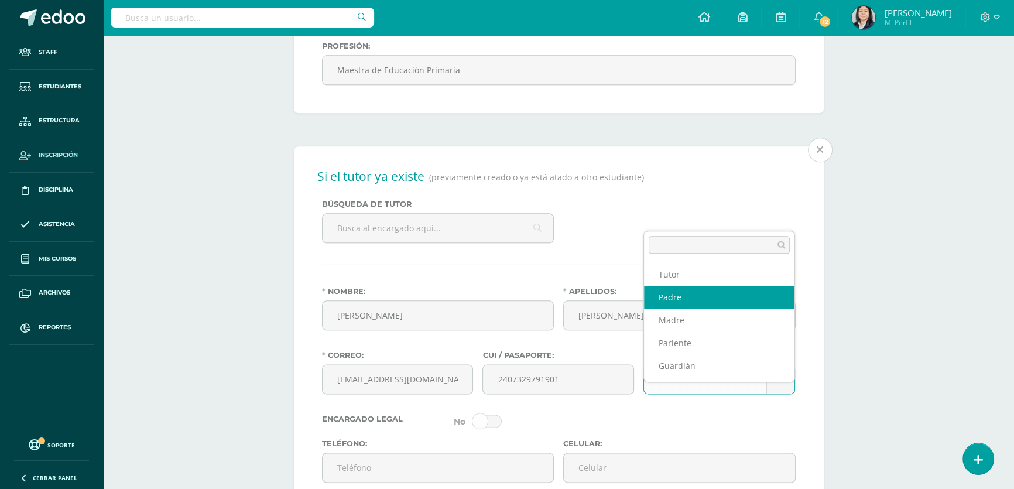
select select "Padre"
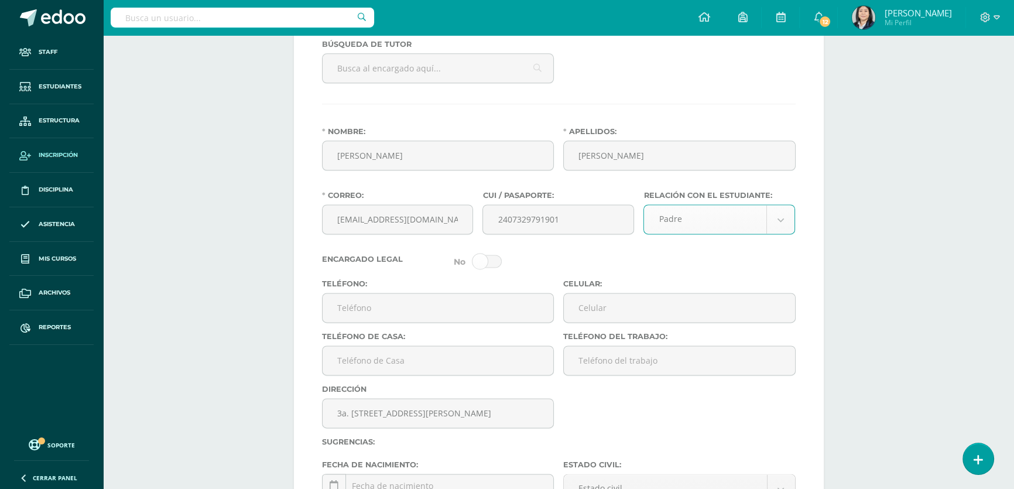
scroll to position [2005, 0]
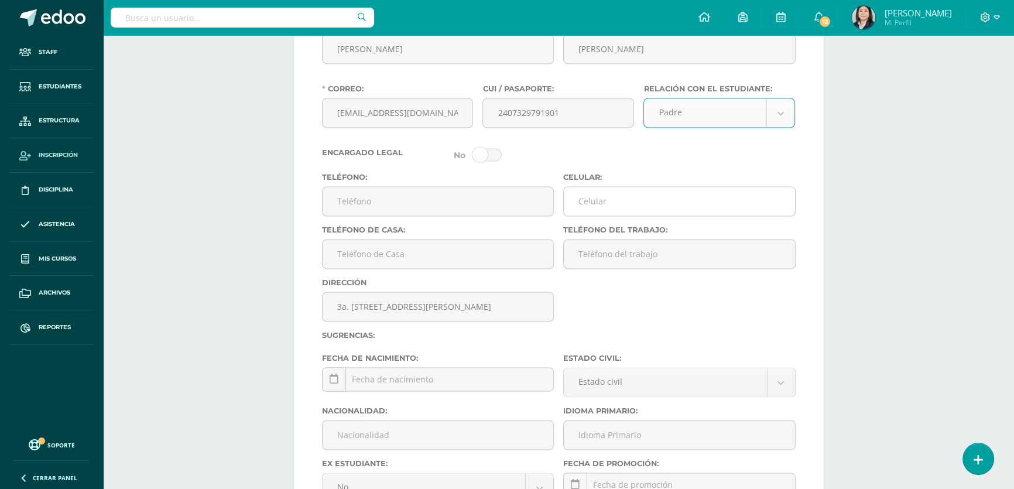
click at [620, 215] on input "Celular:" at bounding box center [679, 201] width 231 height 29
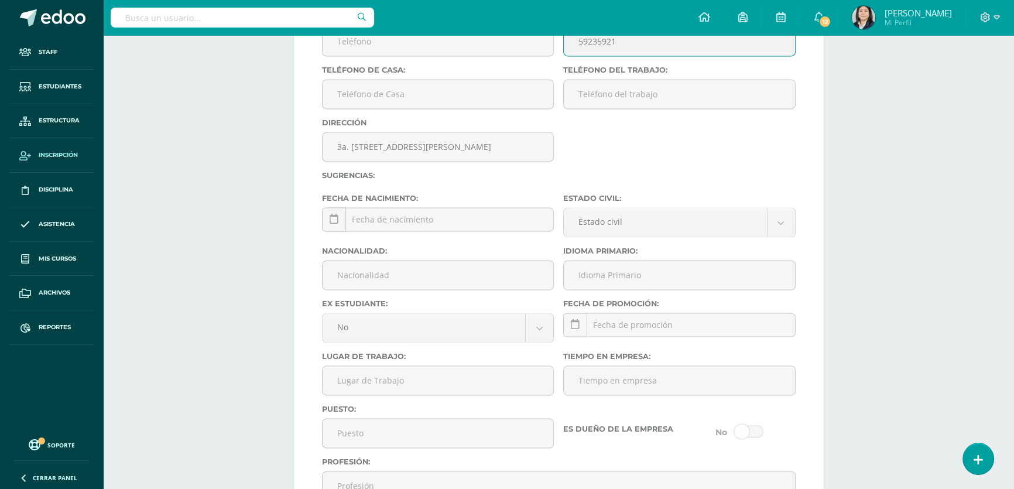
scroll to position [2218, 0]
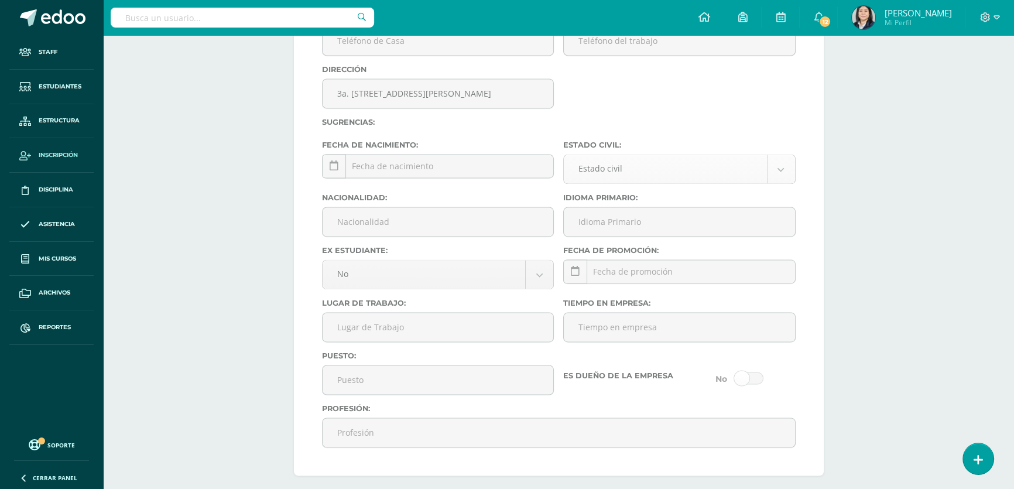
type input "59235921"
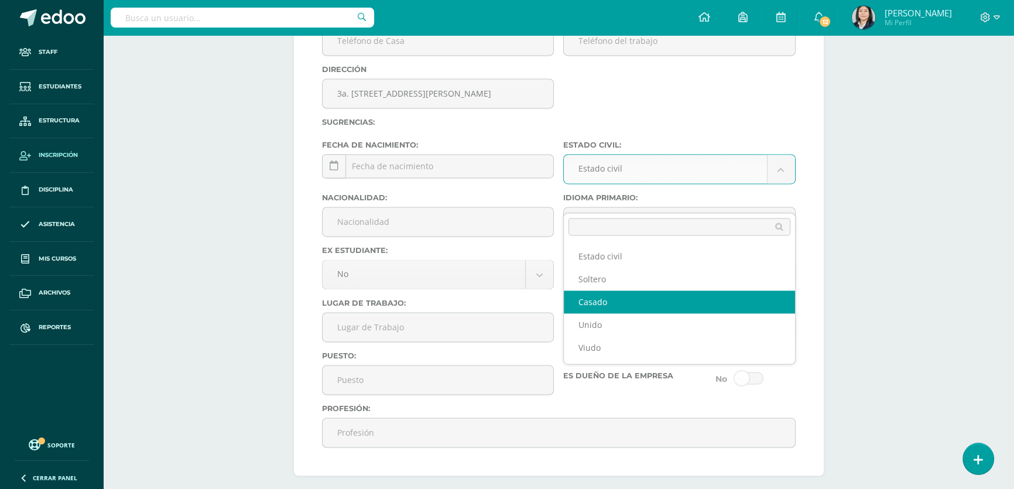
select select "married"
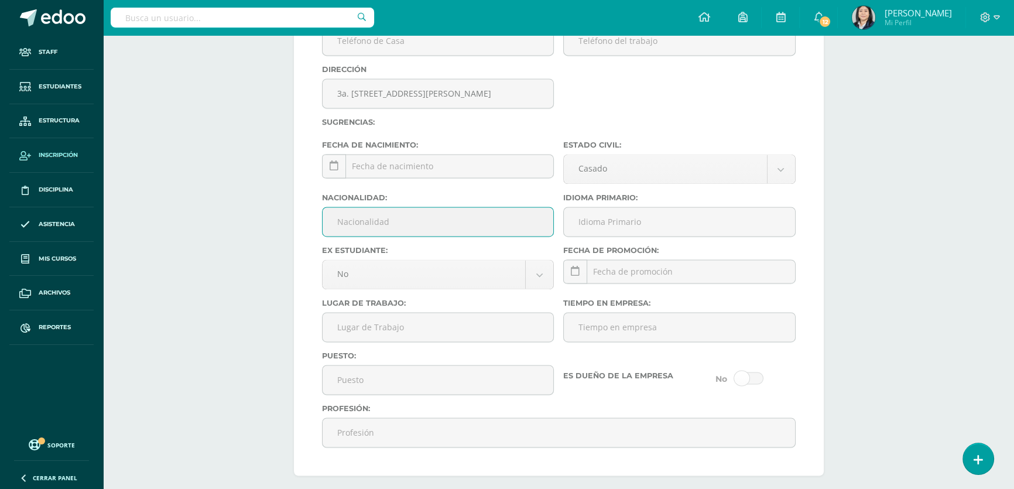
click at [396, 236] on input "Nacionalidad:" at bounding box center [437, 221] width 231 height 29
type input "Guatemalteco"
click at [592, 236] on input "Idioma Primario:" at bounding box center [679, 221] width 231 height 29
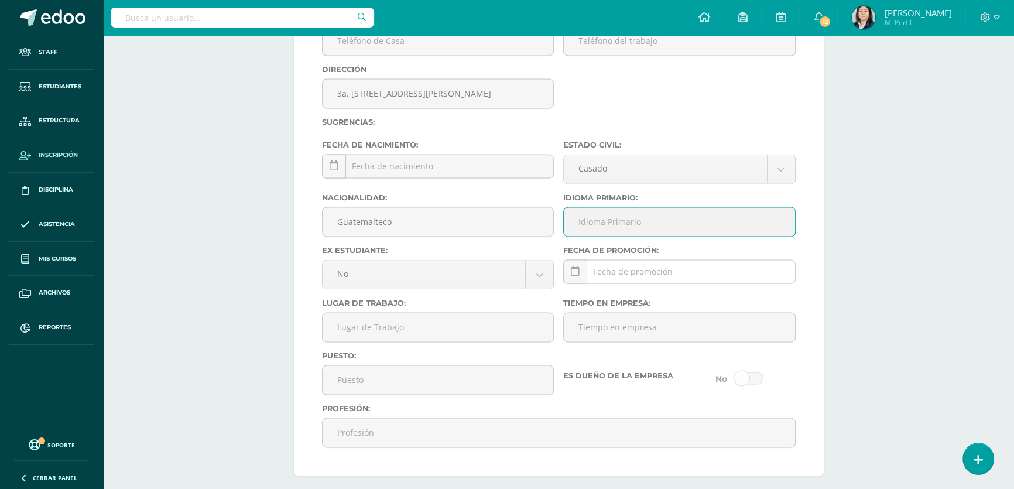
type input "Español"
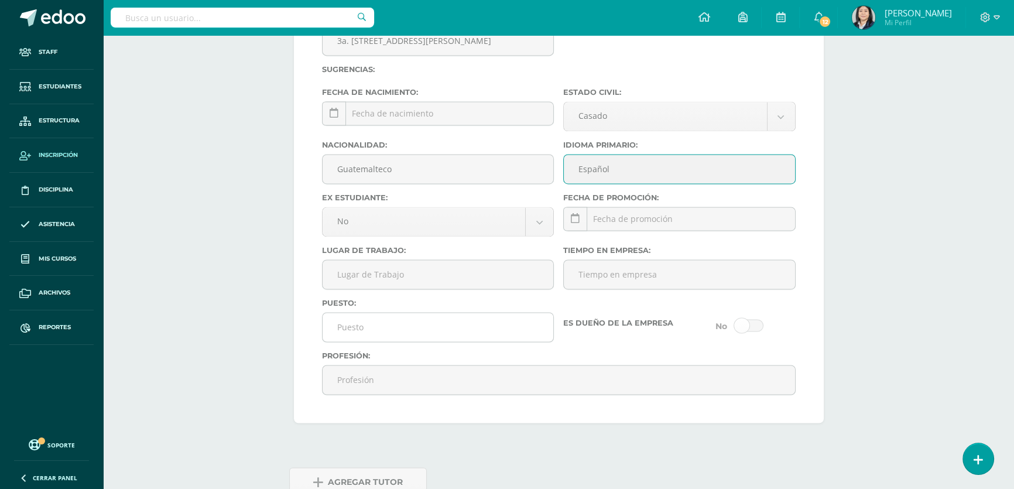
scroll to position [2361, 0]
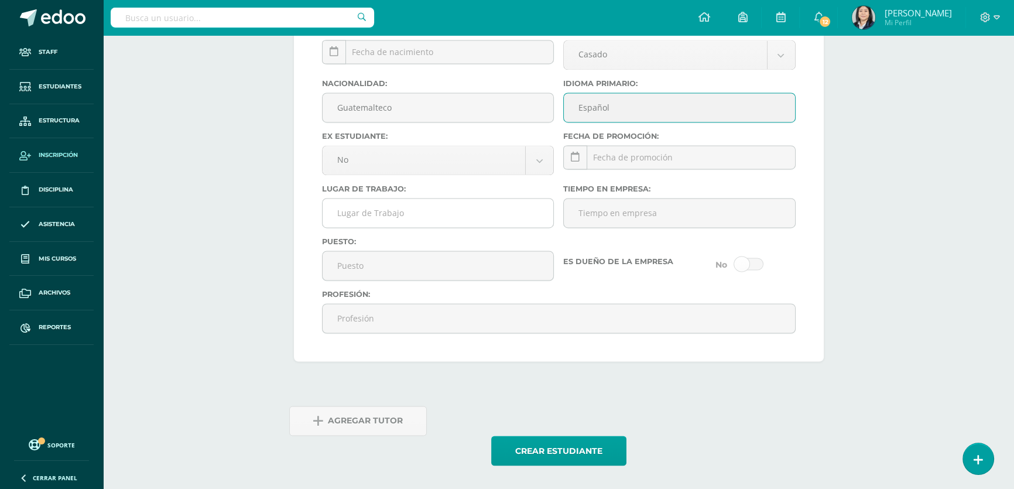
click at [459, 211] on input "Lugar de Trabajo:" at bounding box center [437, 212] width 231 height 29
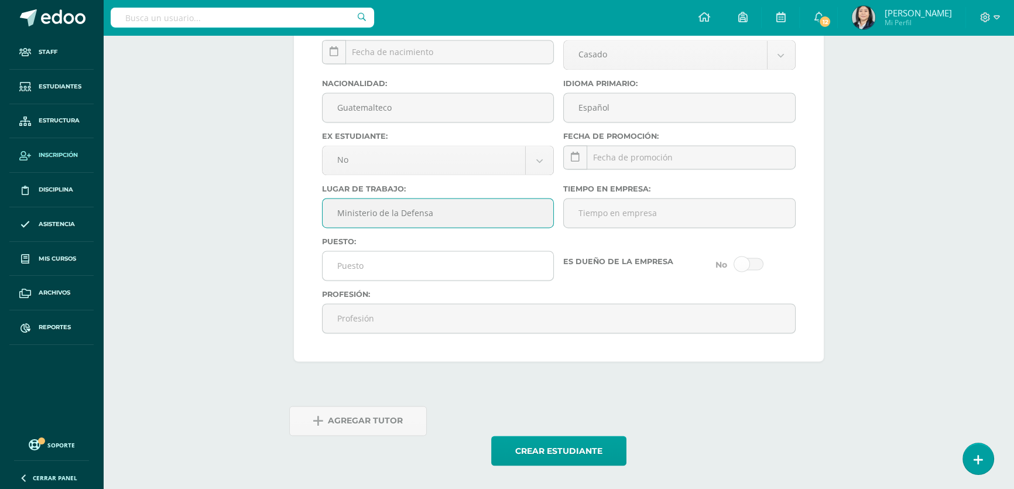
type input "Ministerio de la Defensa"
click at [363, 265] on input "Puesto:" at bounding box center [437, 265] width 231 height 29
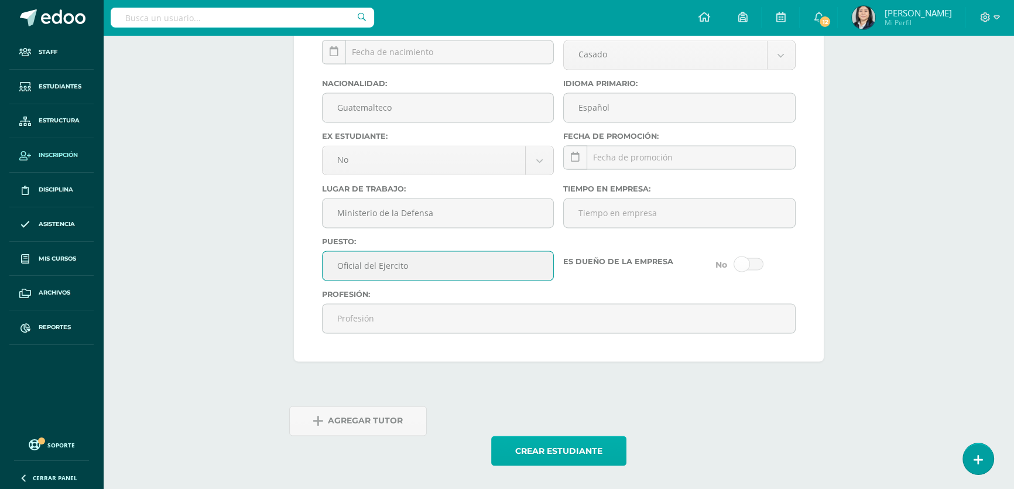
type input "Oficial del Ejercito"
click at [552, 447] on button "Crear estudiante" at bounding box center [558, 450] width 135 height 30
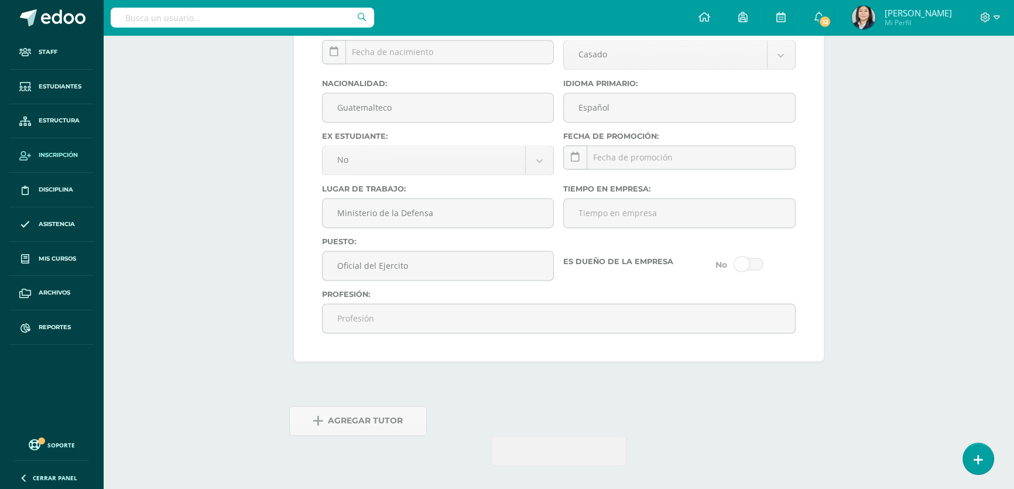
click at [552, 447] on button "Crear estudiante" at bounding box center [558, 450] width 135 height 30
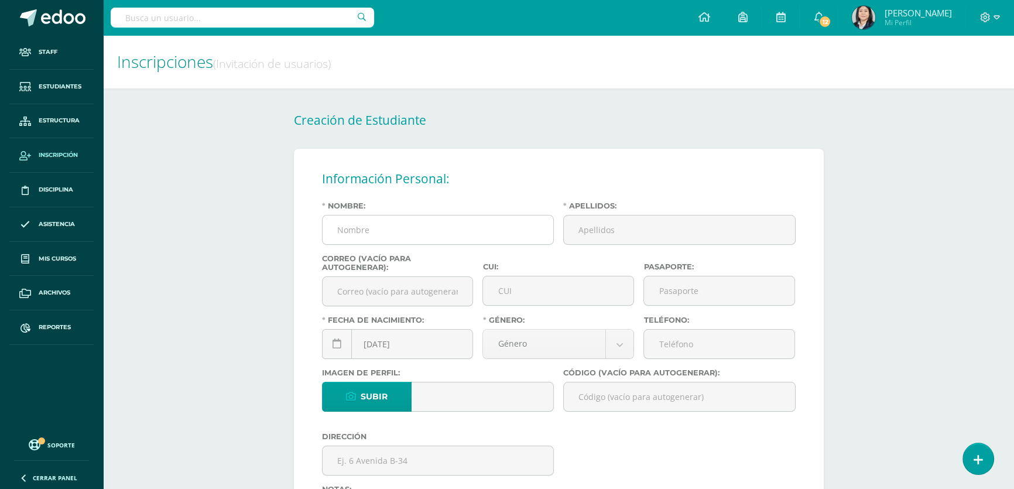
click at [389, 225] on input "Nombre:" at bounding box center [437, 229] width 231 height 29
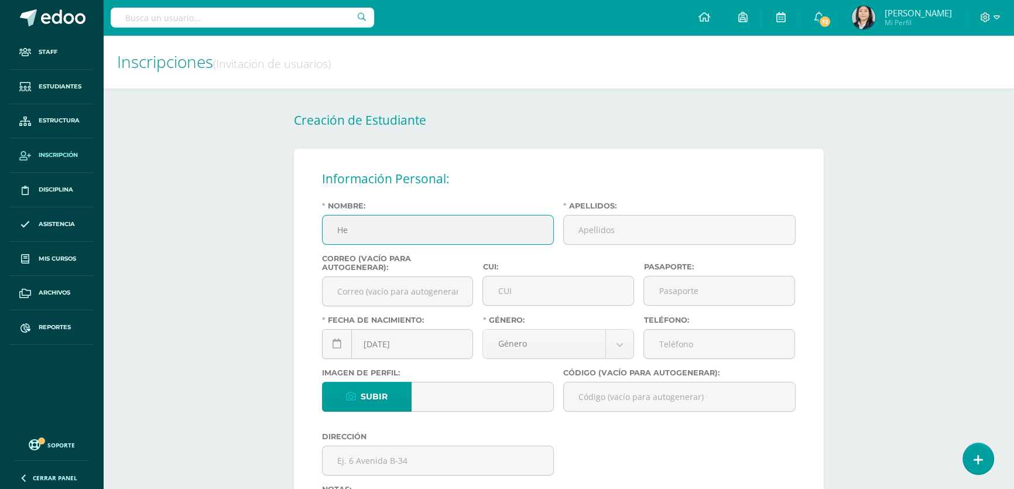
type input "H"
type input "f"
type input "[PERSON_NAME]"
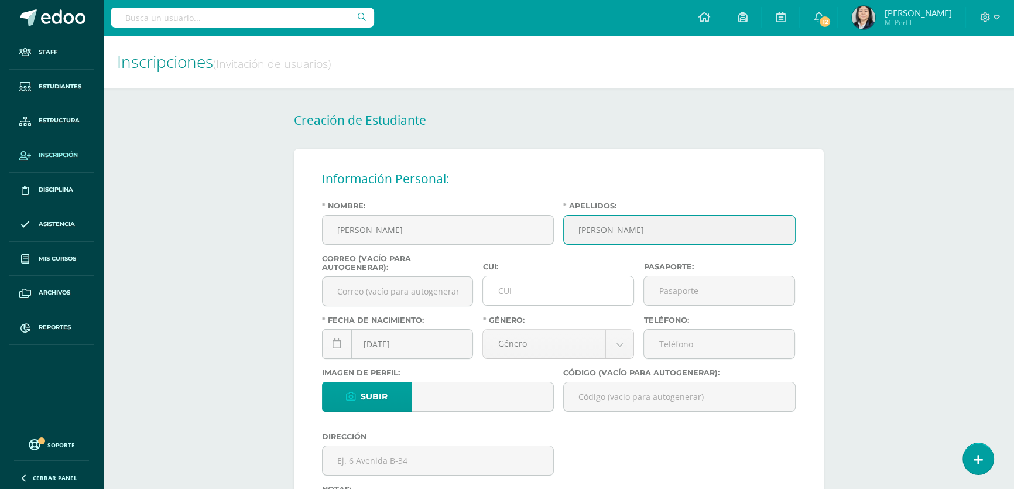
type input "[PERSON_NAME]"
click at [555, 296] on input "CUI:" at bounding box center [558, 290] width 150 height 29
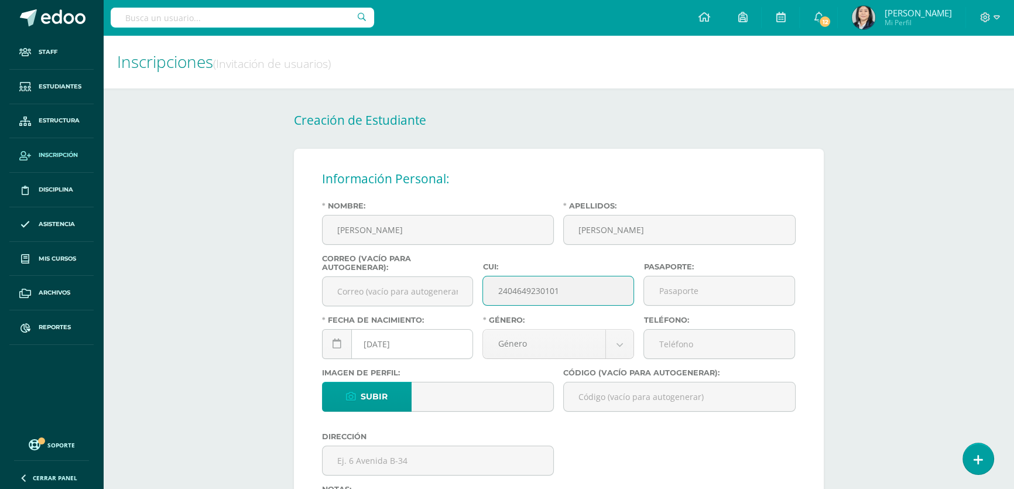
type input "2404649230101"
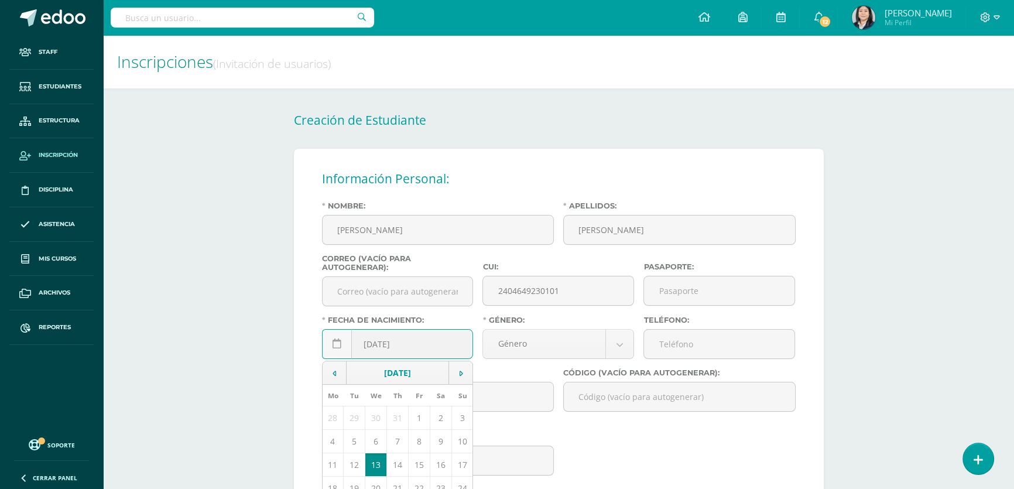
drag, startPoint x: 380, startPoint y: 350, endPoint x: 373, endPoint y: 349, distance: 7.1
click at [373, 349] on input "[DATE]" at bounding box center [397, 343] width 150 height 29
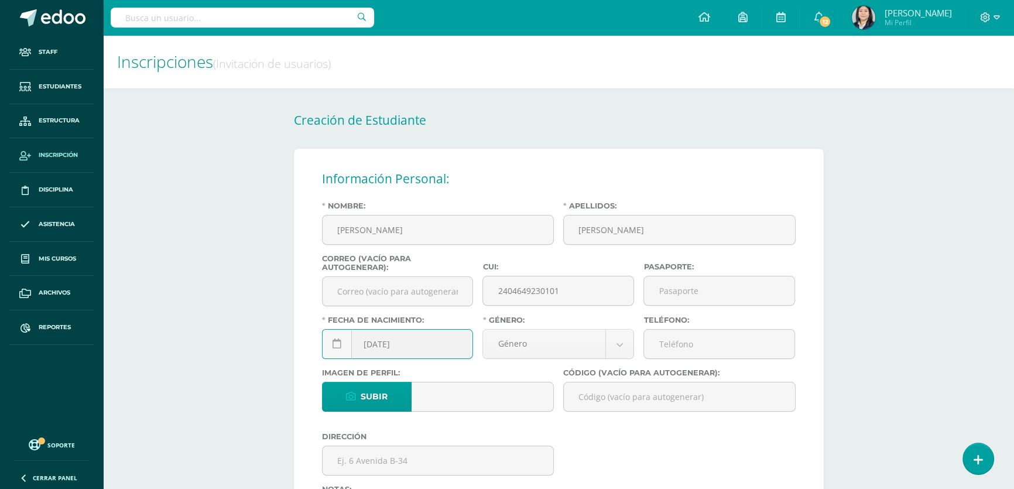
click at [393, 351] on input "[DATE]" at bounding box center [397, 343] width 150 height 29
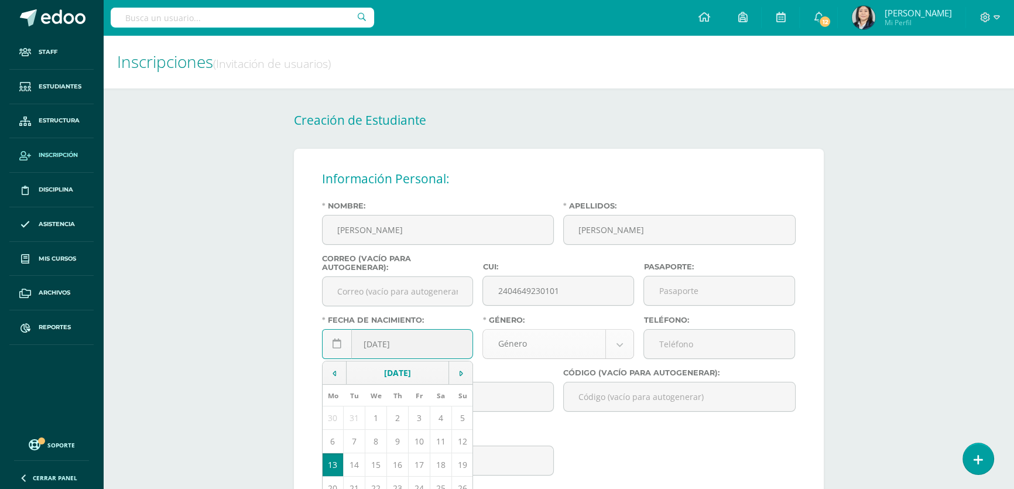
type input "[DATE]"
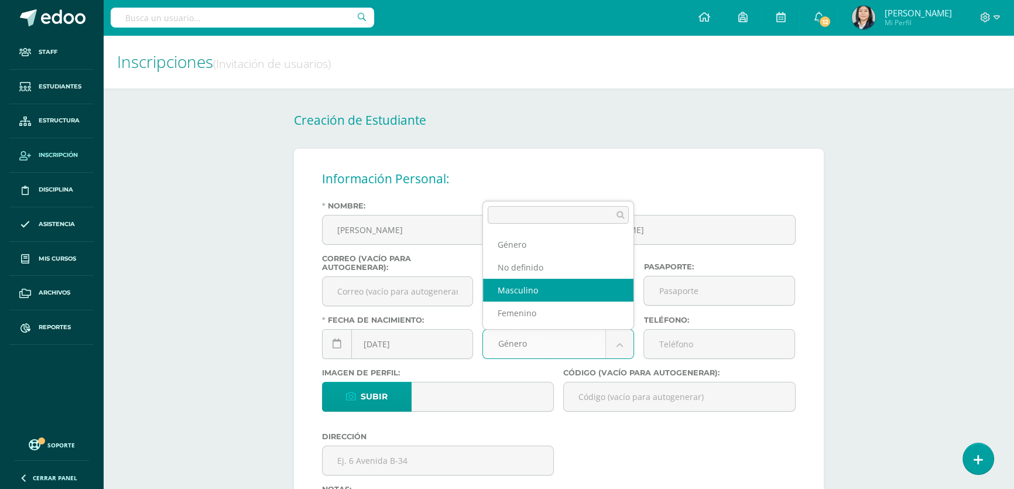
select select "[DEMOGRAPHIC_DATA]"
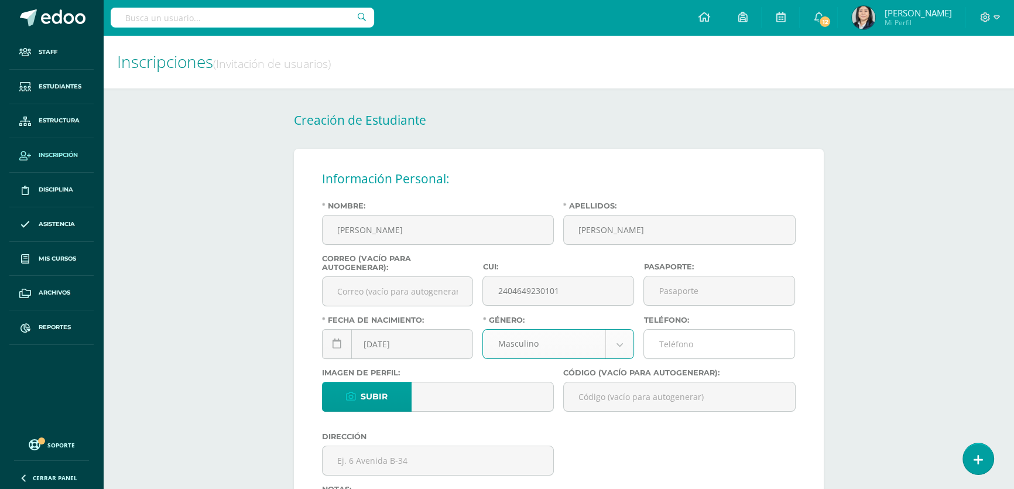
click at [666, 344] on input "Teléfono:" at bounding box center [719, 343] width 150 height 29
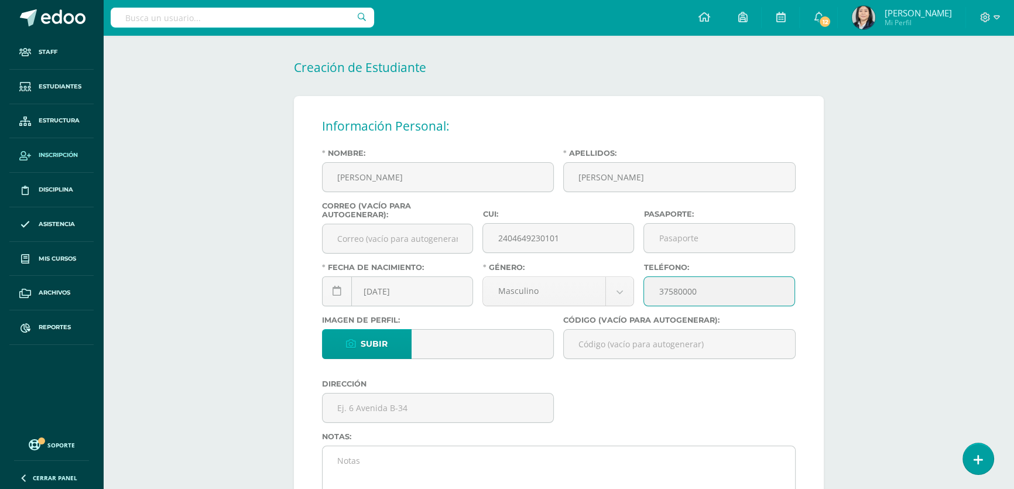
type input "37580000"
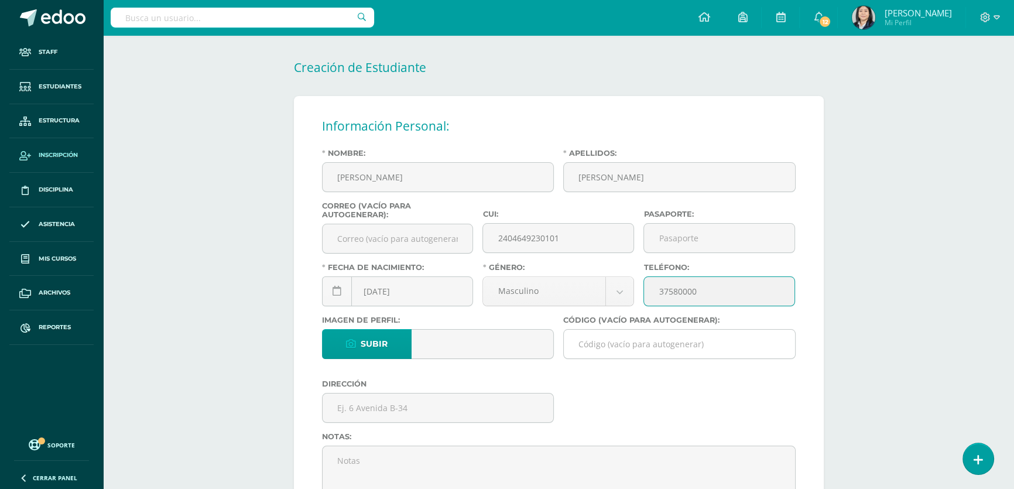
click at [619, 351] on input "Código (vacío para autogenerar):" at bounding box center [679, 343] width 231 height 29
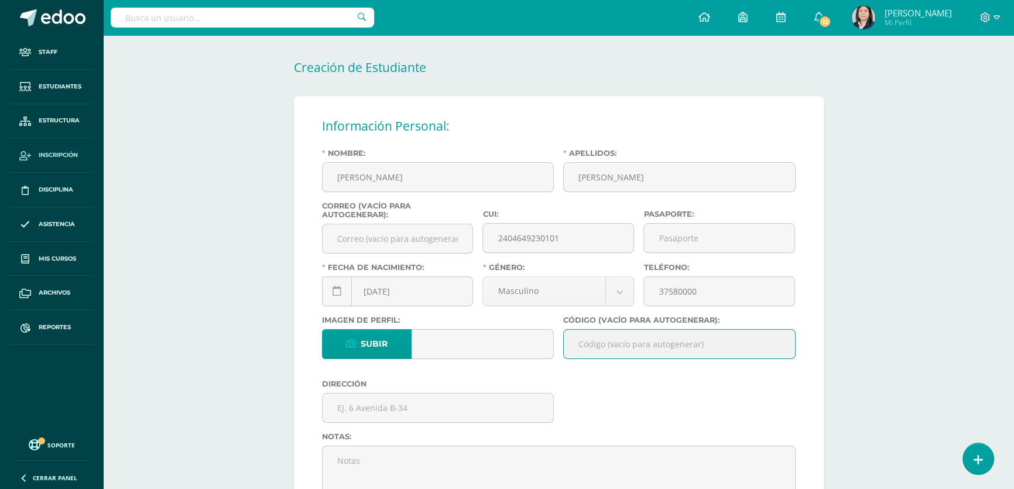
paste input "26FHB01"
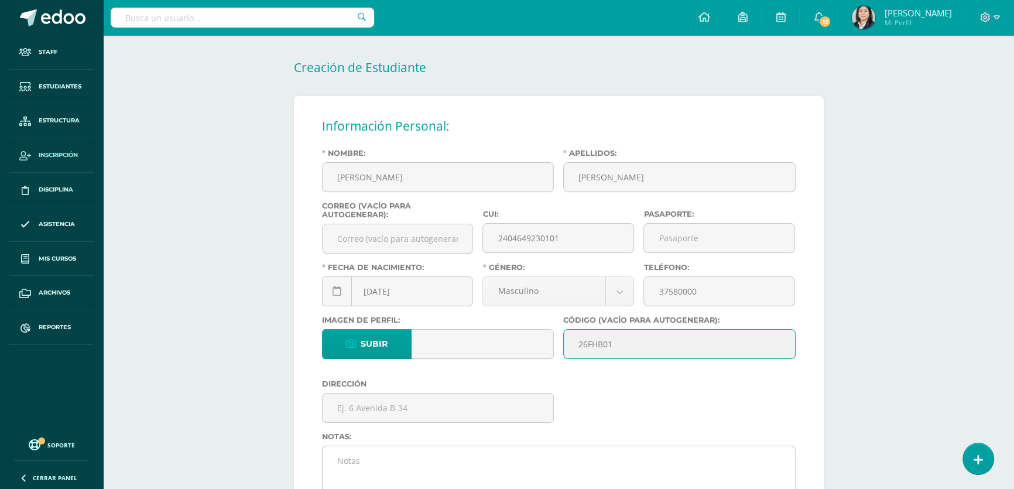
type input "26FHB01"
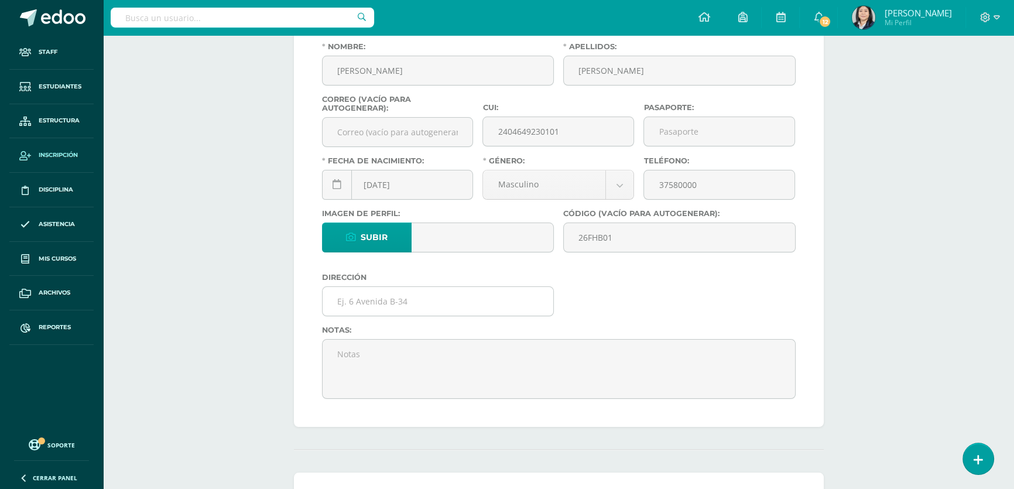
click at [389, 301] on input "text" at bounding box center [437, 301] width 231 height 29
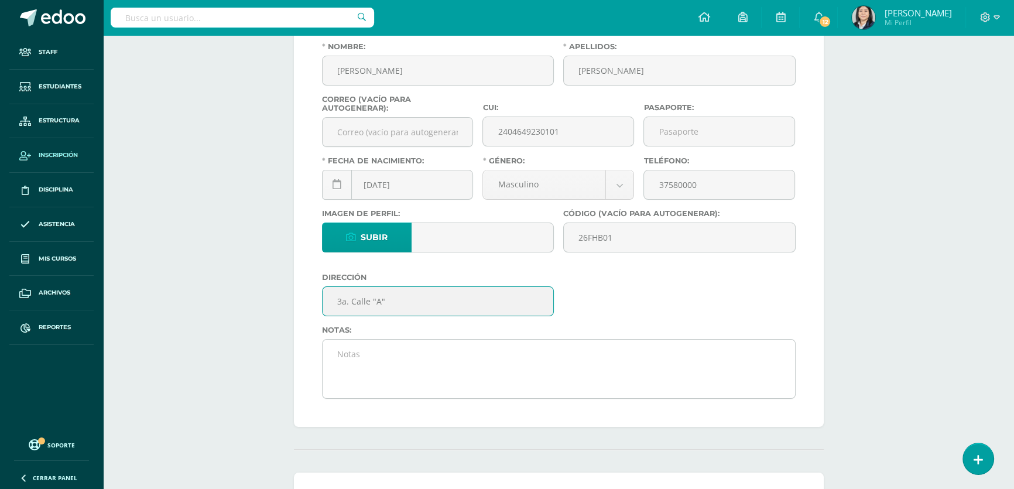
type input "3a. [STREET_ADDRESS][PERSON_NAME]"
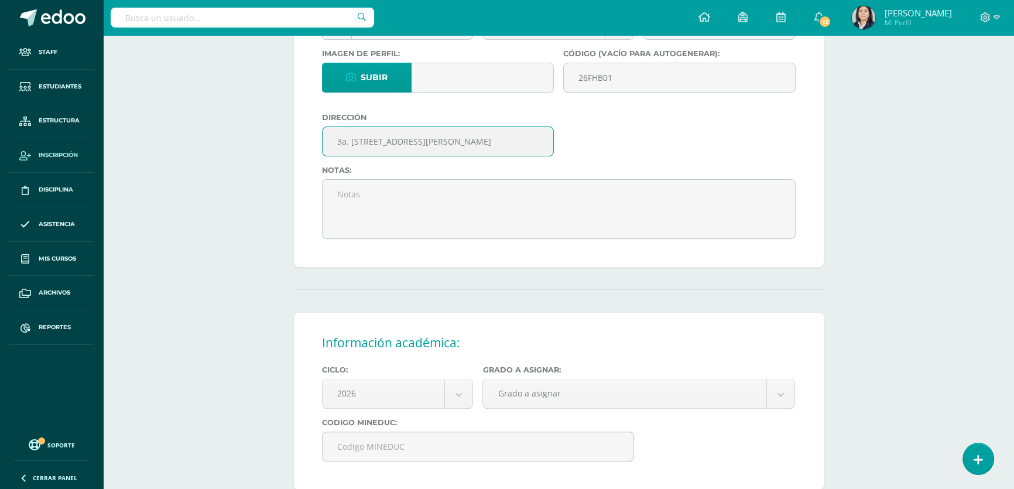
scroll to position [479, 0]
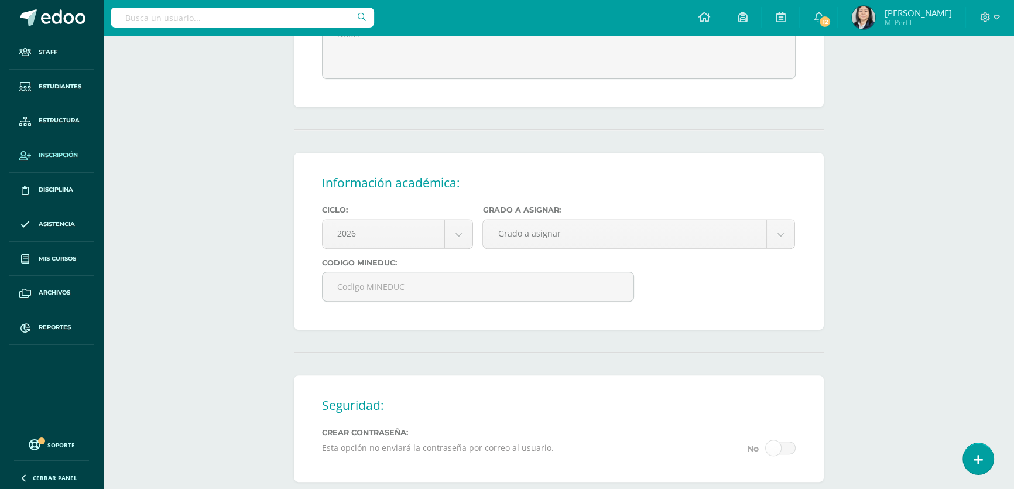
click at [561, 248] on body "Estudiante creado exitosamente Staff Estudiantes Estructura Inscripción Discipl…" at bounding box center [507, 90] width 1014 height 1138
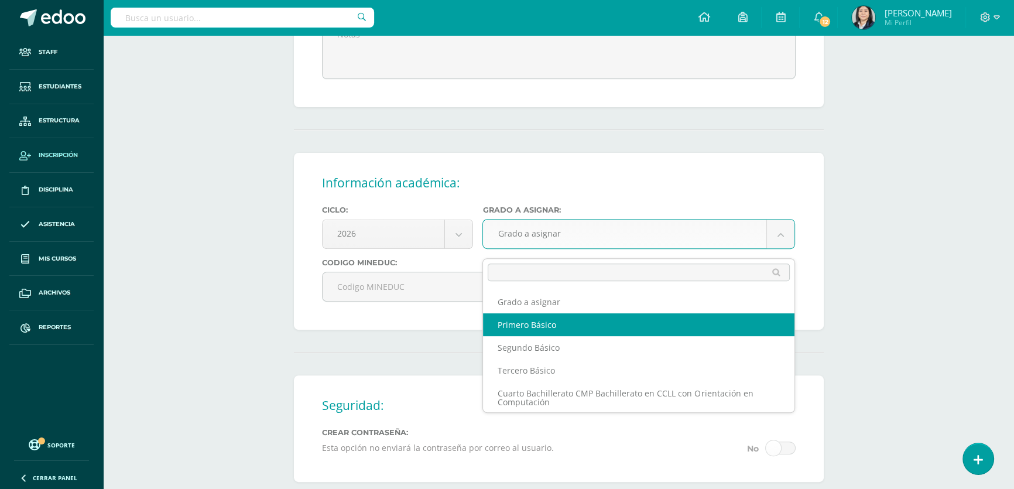
select select "10"
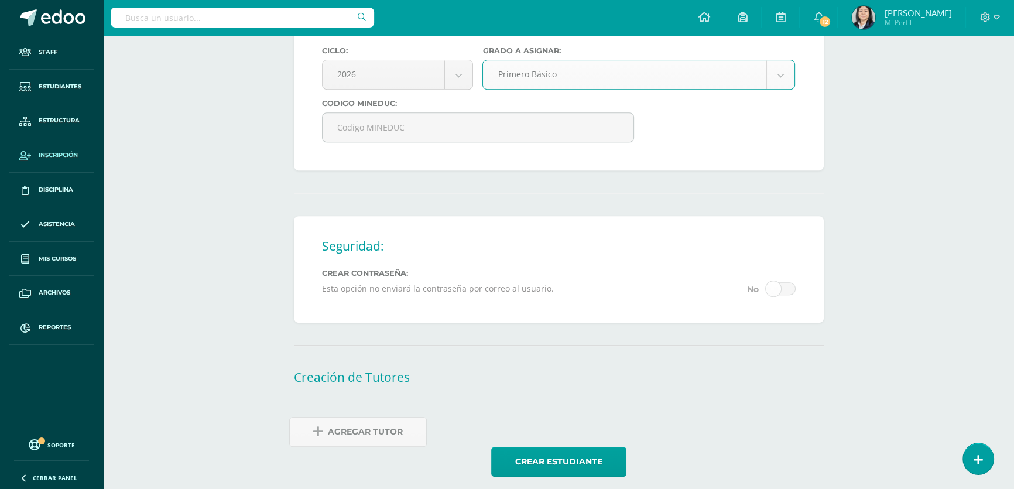
scroll to position [657, 0]
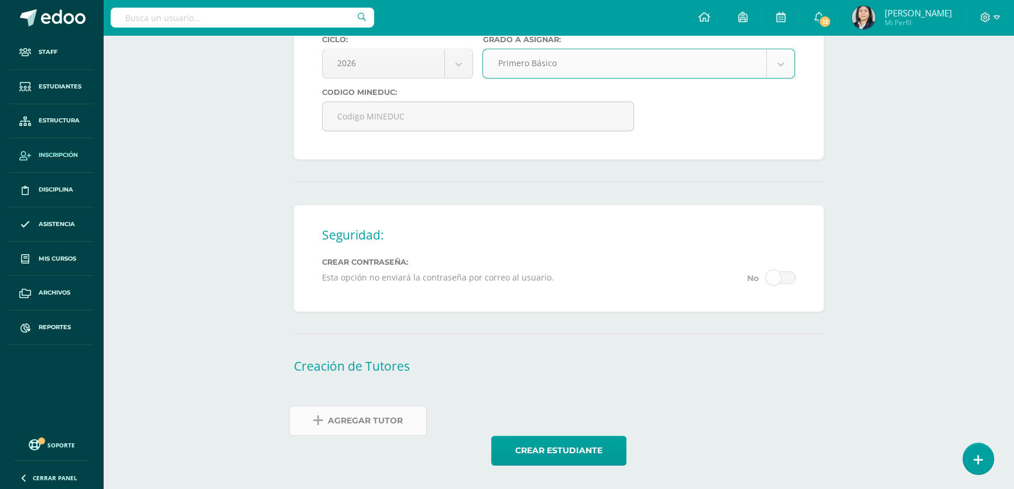
click at [354, 421] on span "Agregar Tutor" at bounding box center [365, 420] width 75 height 29
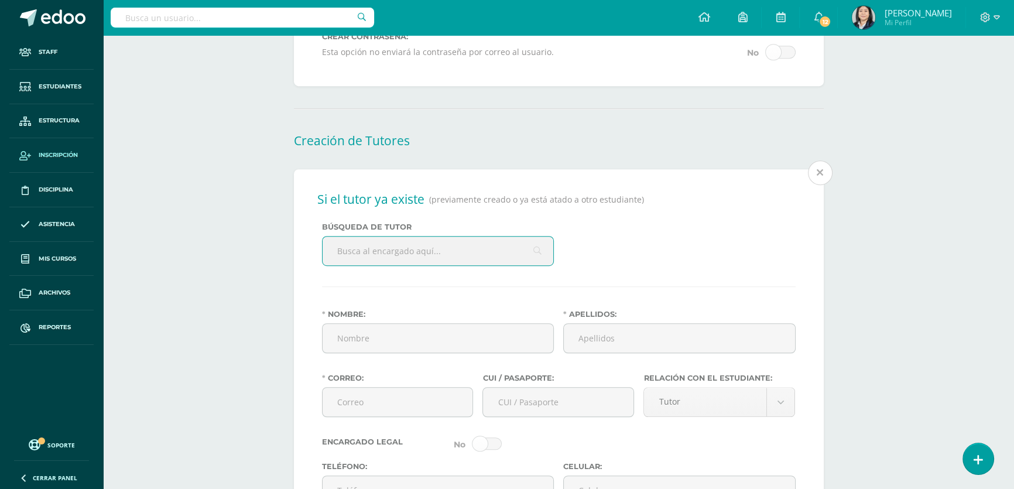
scroll to position [887, 0]
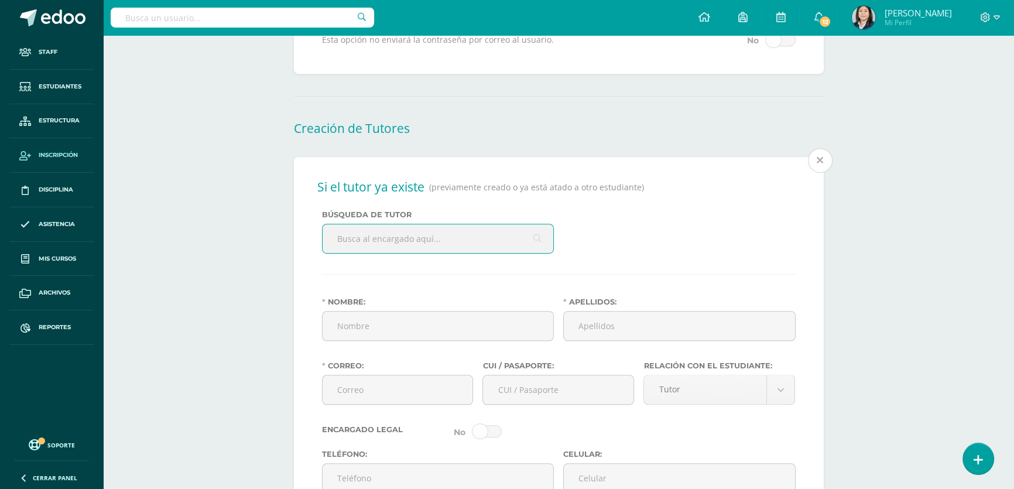
click at [371, 244] on input "text" at bounding box center [437, 238] width 231 height 29
type input "consuelo"
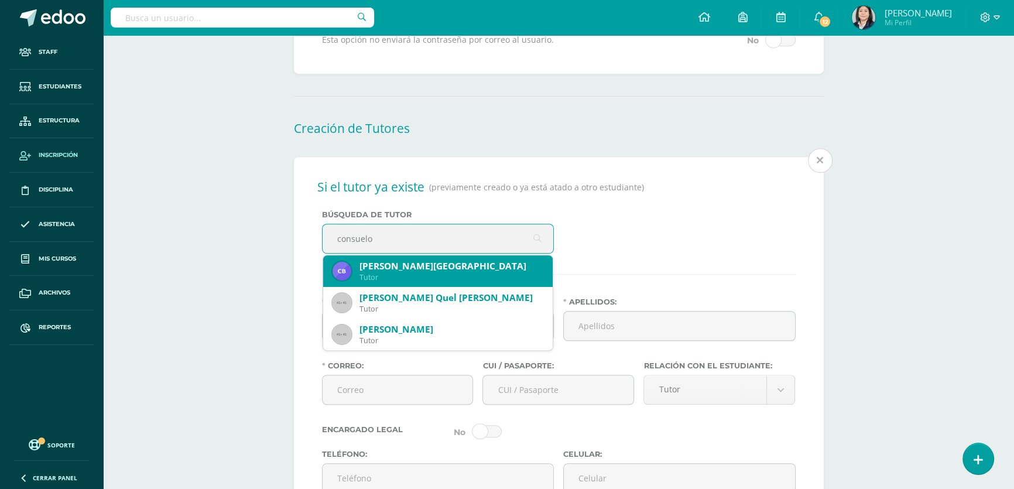
click at [382, 272] on div "Consuelo Rosibell Barrios de León" at bounding box center [451, 266] width 184 height 12
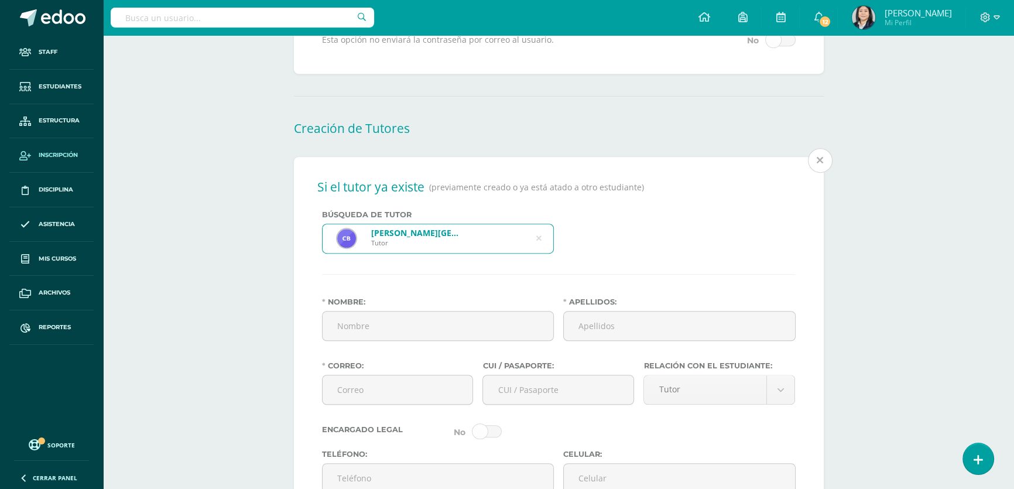
type input "Consuelo Rosibell"
type input "Barrios de León"
type input "consuelobarrios3112@gmail.com"
type input "194188861215"
type input "37580000"
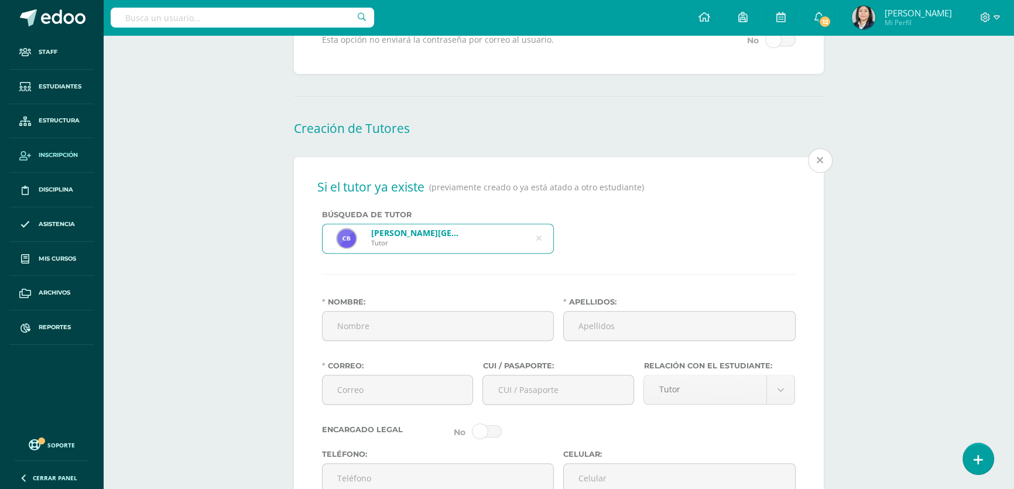
type input "Guatemalteca"
type input "Escuela Dolores Bedoya"
type input "Maestra"
type input "Maestra de Educación Primaria"
select select "married"
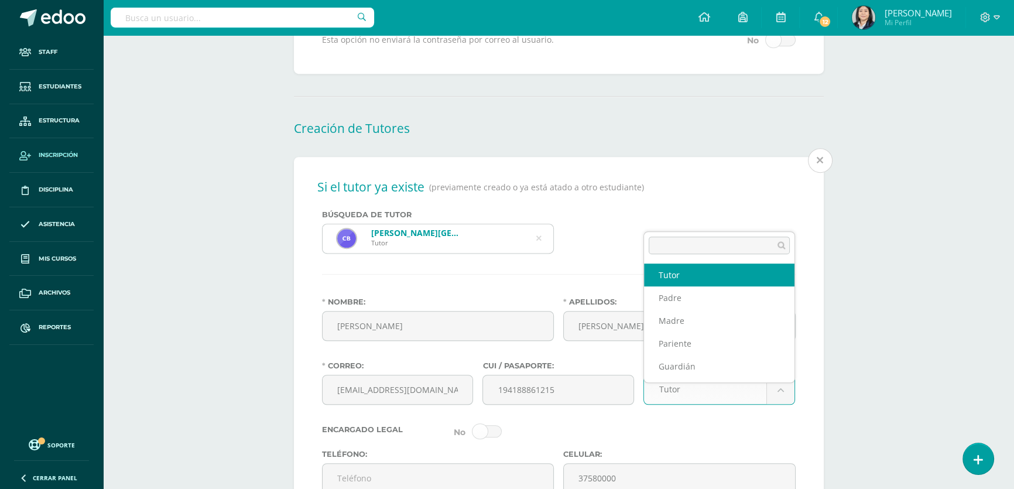
click at [701, 401] on body "Estudiante creado exitosamente Staff Estudiantes Estructura Inscripción Discipl…" at bounding box center [507, 102] width 1014 height 1979
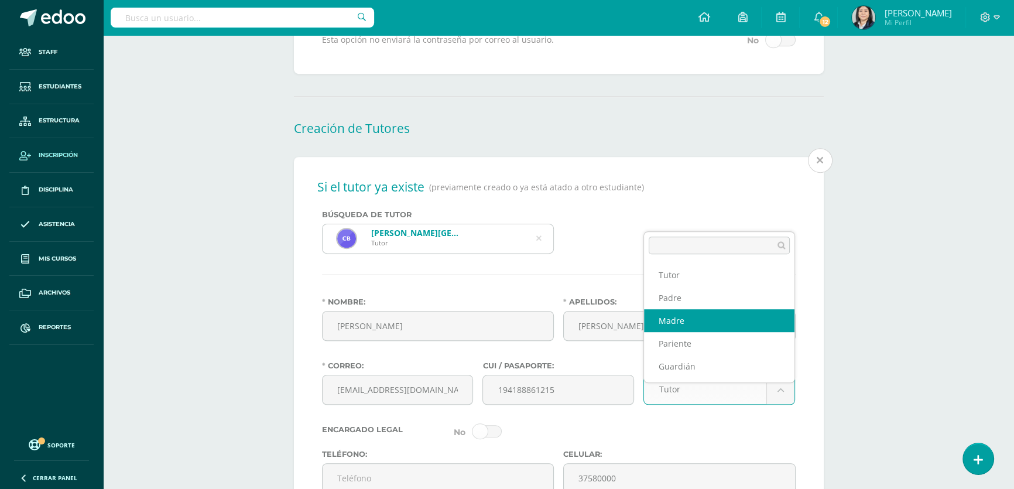
select select "Madre"
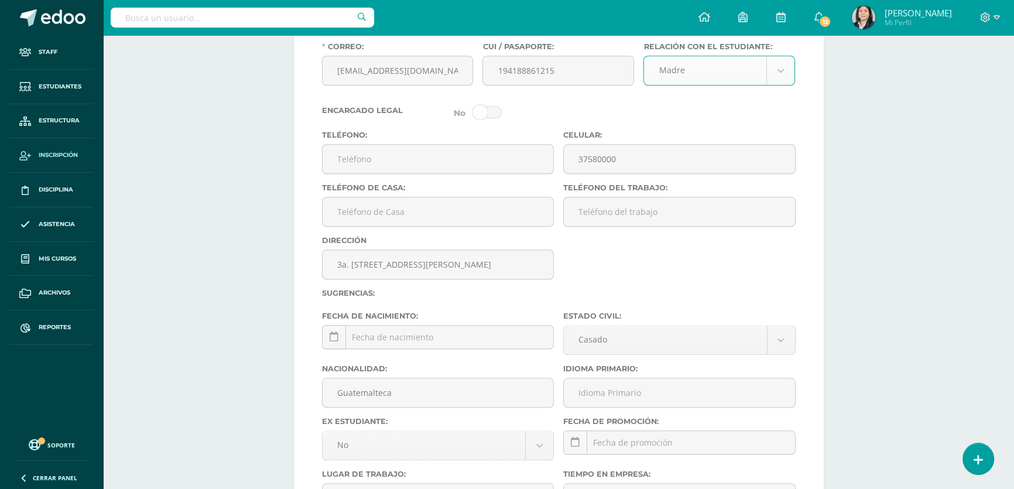
scroll to position [1259, 0]
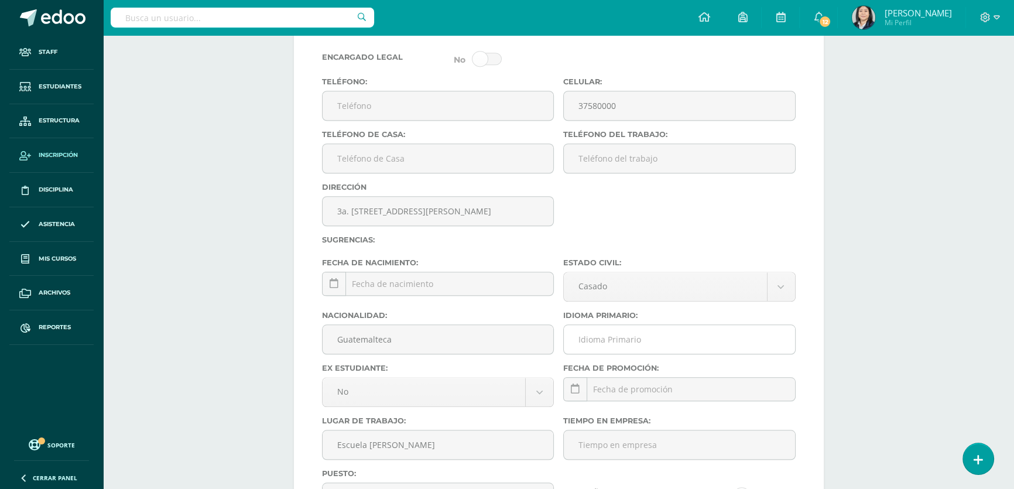
click at [636, 353] on input "Idioma Primario:" at bounding box center [679, 339] width 231 height 29
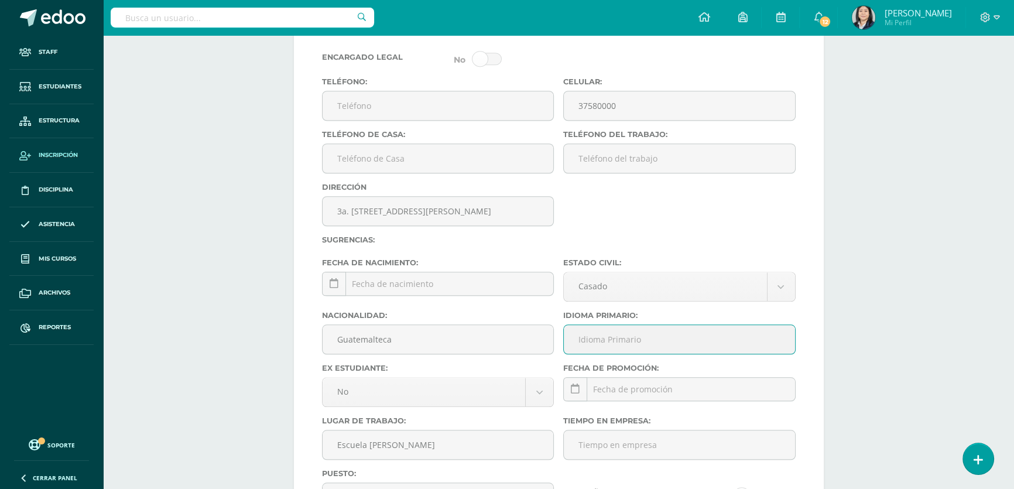
type input "Español"
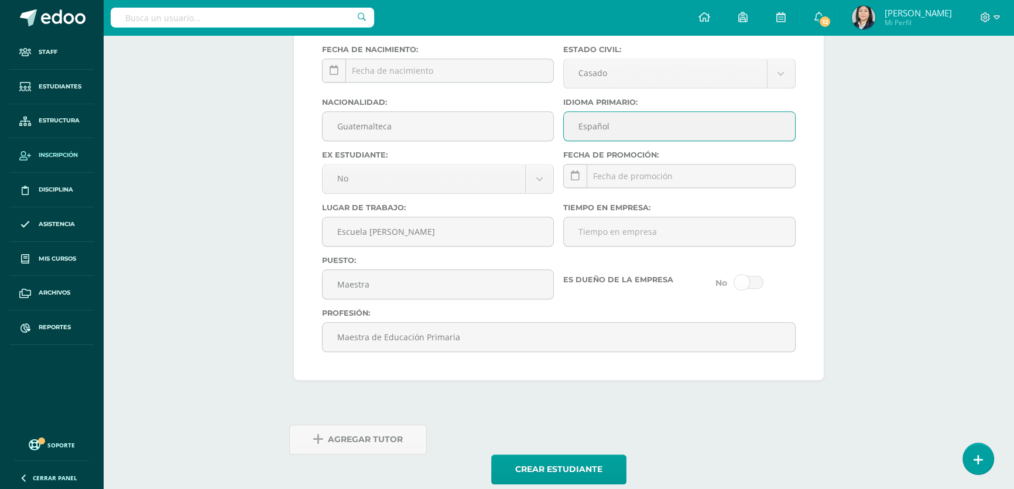
scroll to position [1509, 0]
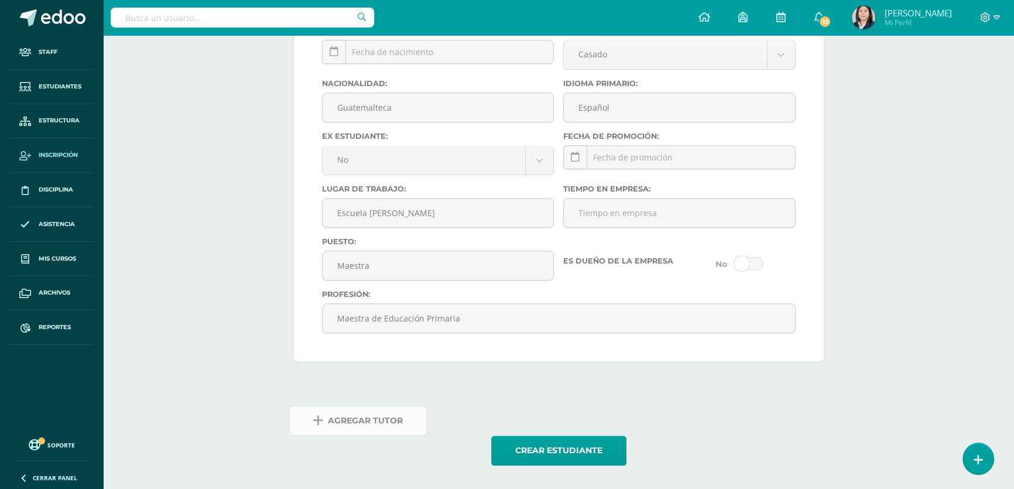
click at [380, 420] on span "Agregar Tutor" at bounding box center [365, 420] width 75 height 29
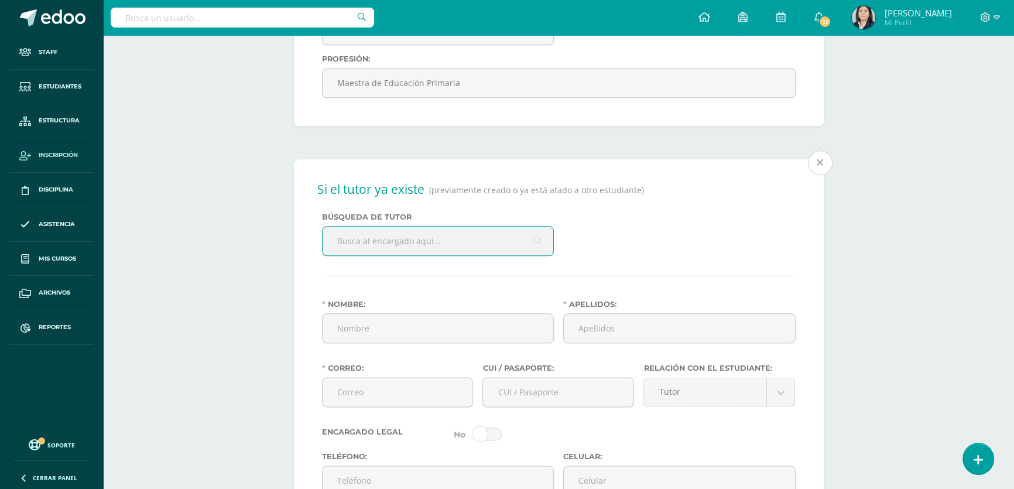
scroll to position [1739, 0]
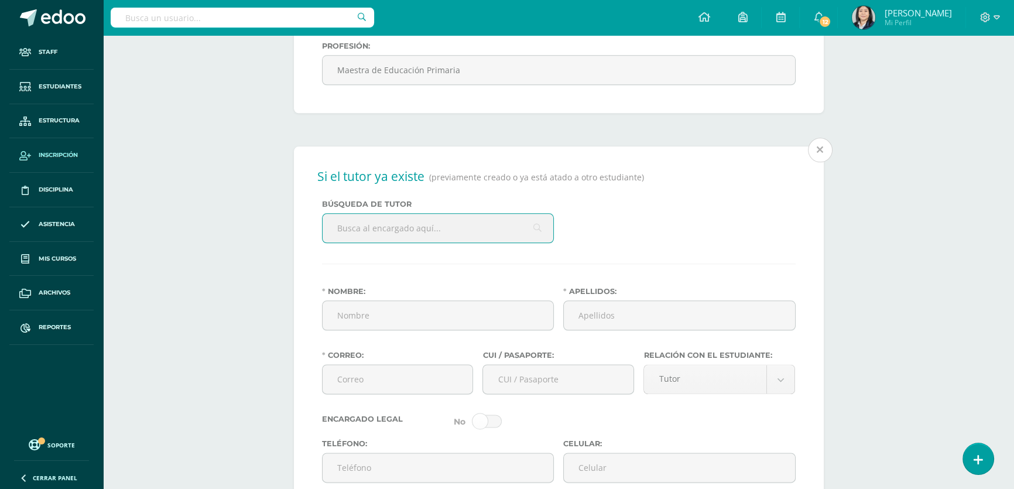
click at [418, 242] on input "text" at bounding box center [437, 228] width 231 height 29
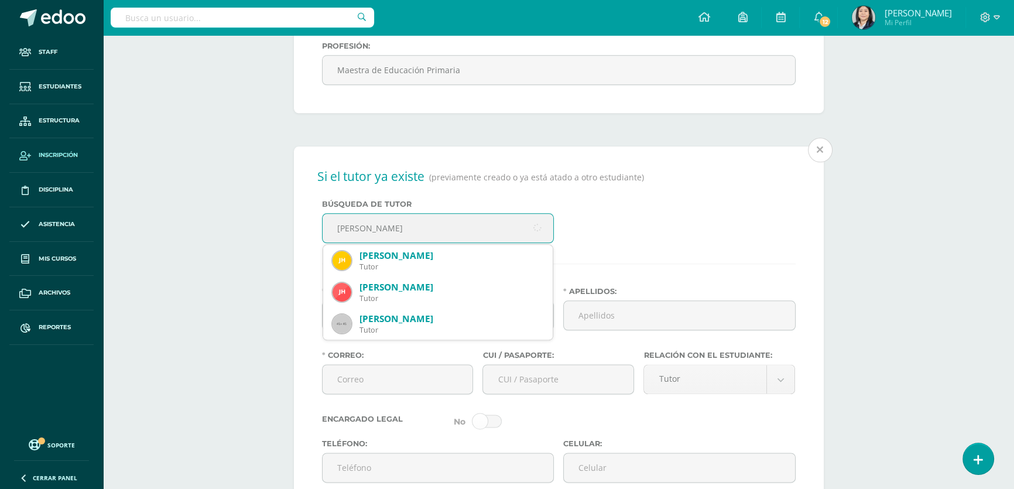
type input "juan fernando her"
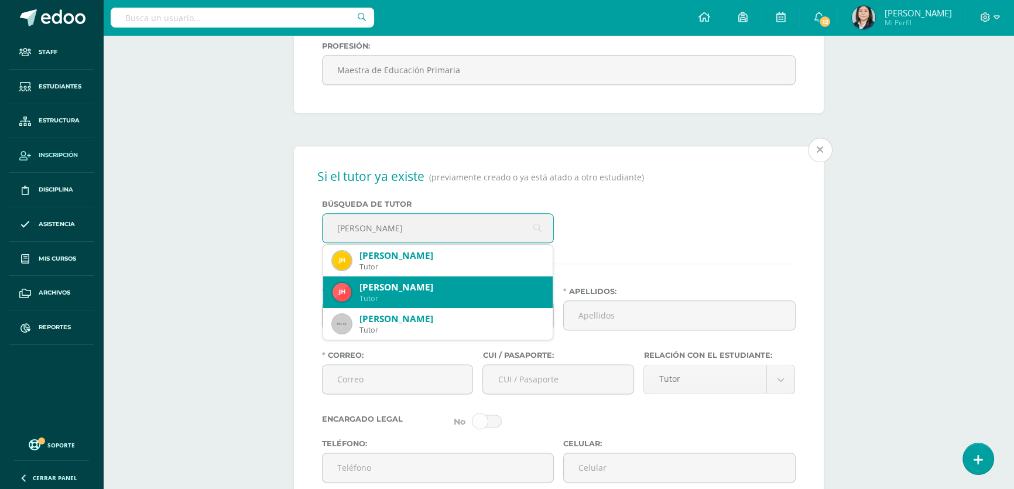
click at [434, 293] on div "Juan Fernando Hernández Centeno" at bounding box center [451, 287] width 184 height 12
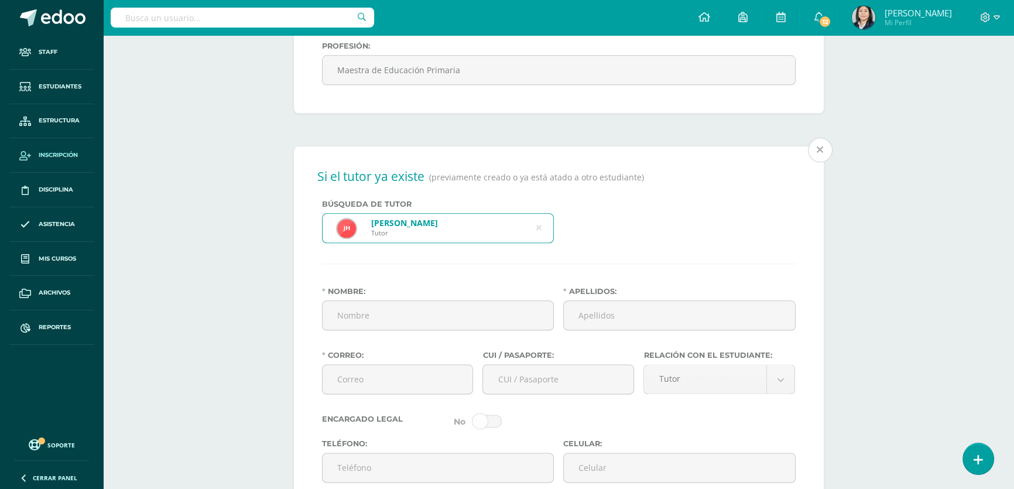
type input "Juan Fernando"
type input "Hernández Centeno"
type input "jfhc29@gmail.com"
type input "2407329791901"
type input "59235921"
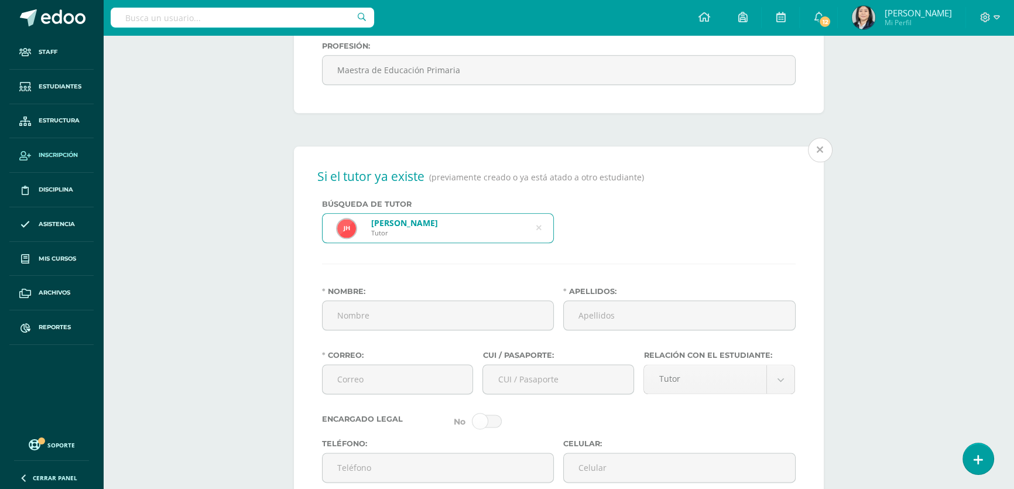
type input "Guatemalteco"
type input "Ministerio de la Defensa"
type input "Oficial del Ejercito"
select select "married"
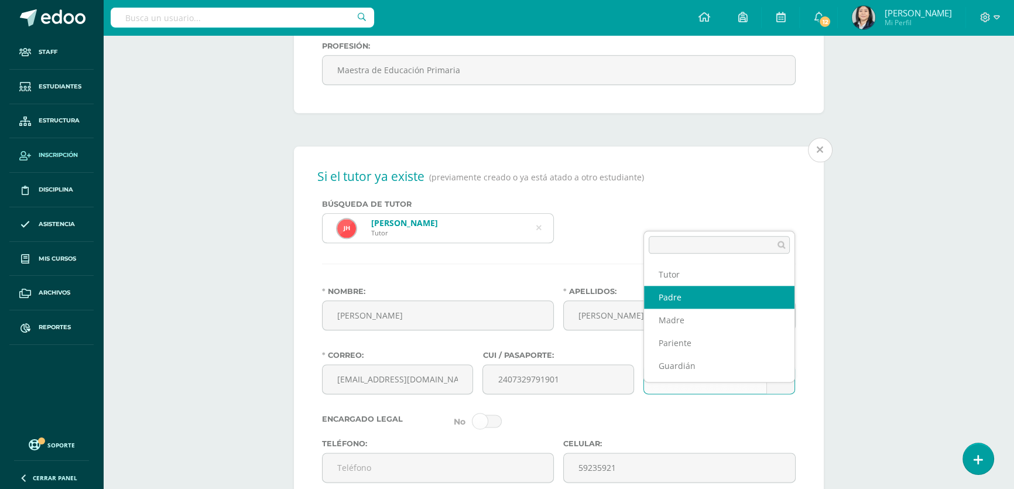
select select "Padre"
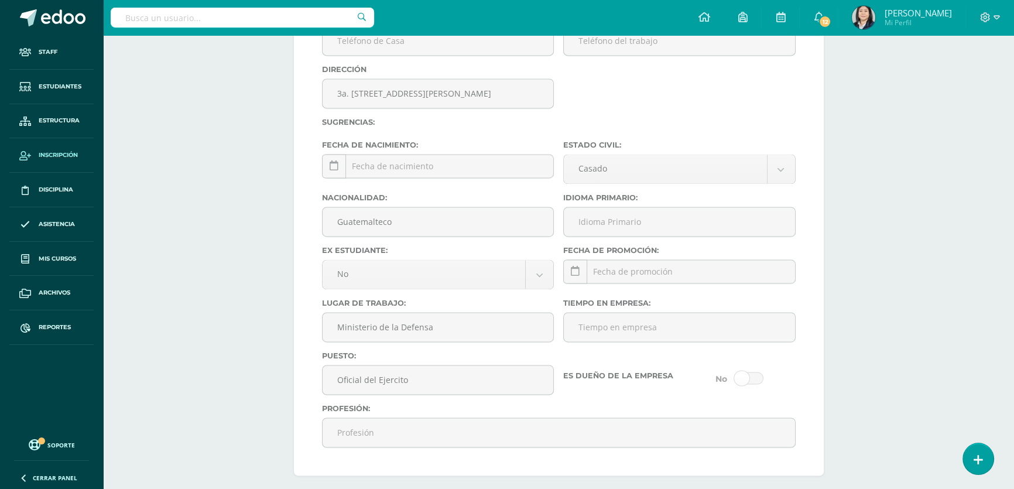
scroll to position [2361, 0]
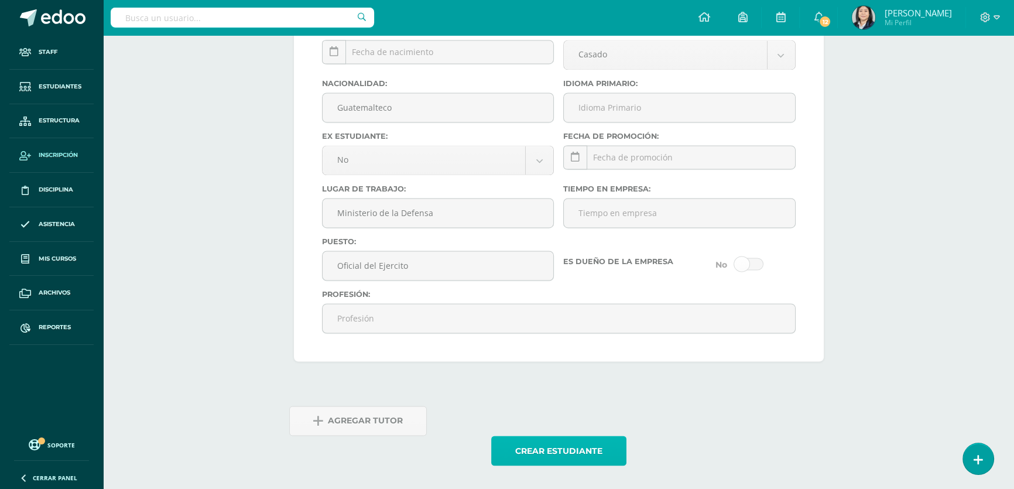
click at [557, 450] on button "Crear estudiante" at bounding box center [558, 450] width 135 height 30
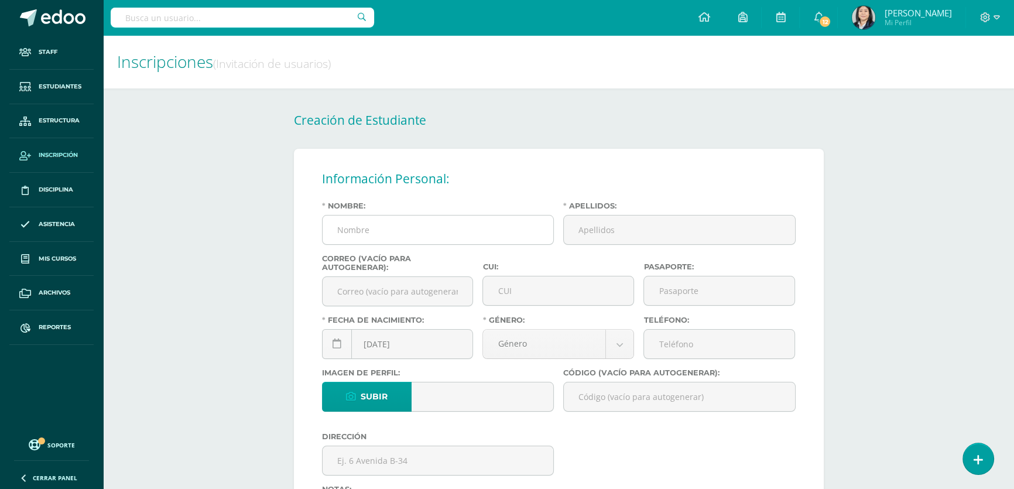
click at [439, 234] on input "Nombre:" at bounding box center [437, 229] width 231 height 29
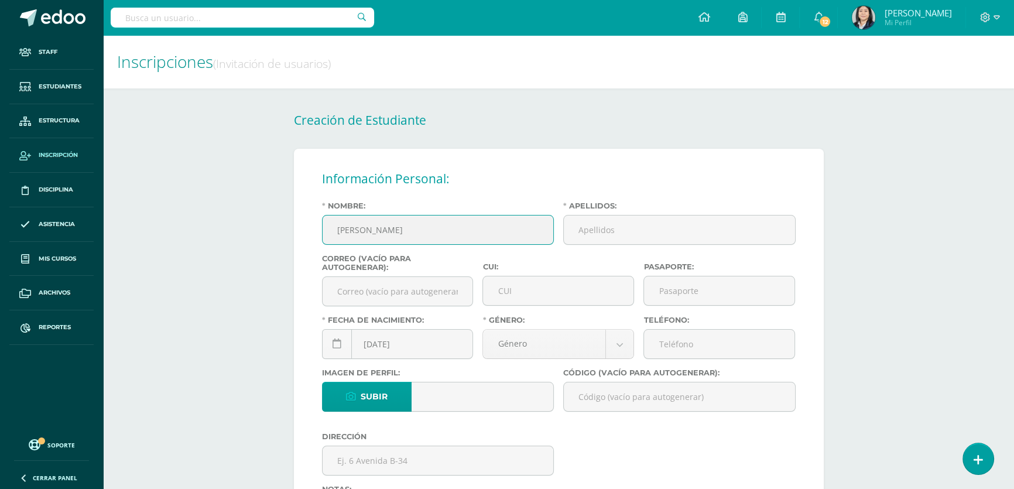
type input "[PERSON_NAME]"
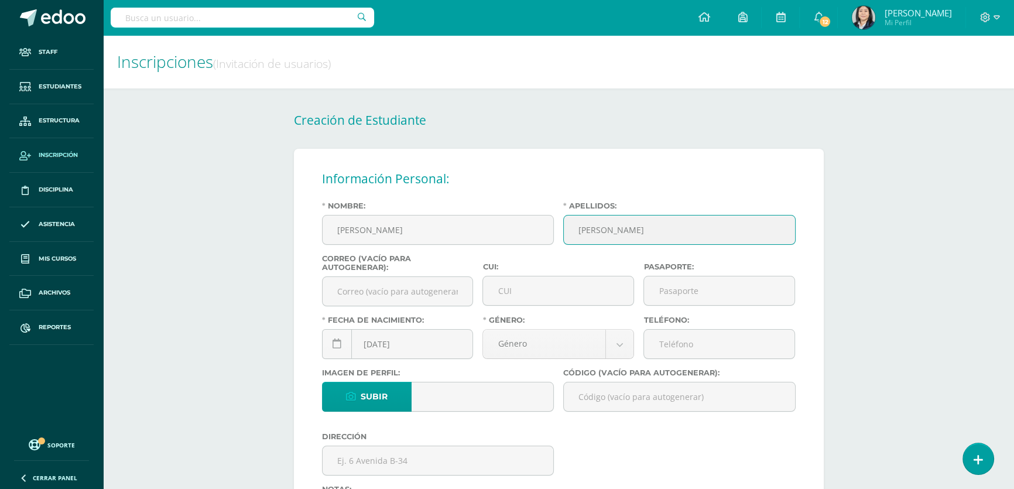
type input "[PERSON_NAME]"
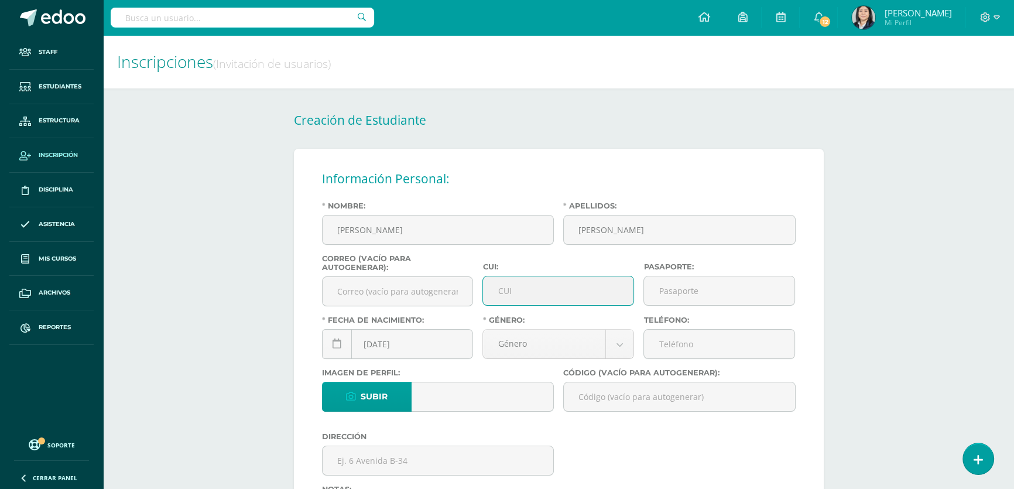
click at [544, 294] on input "CUI:" at bounding box center [558, 290] width 150 height 29
type input "2565047680101"
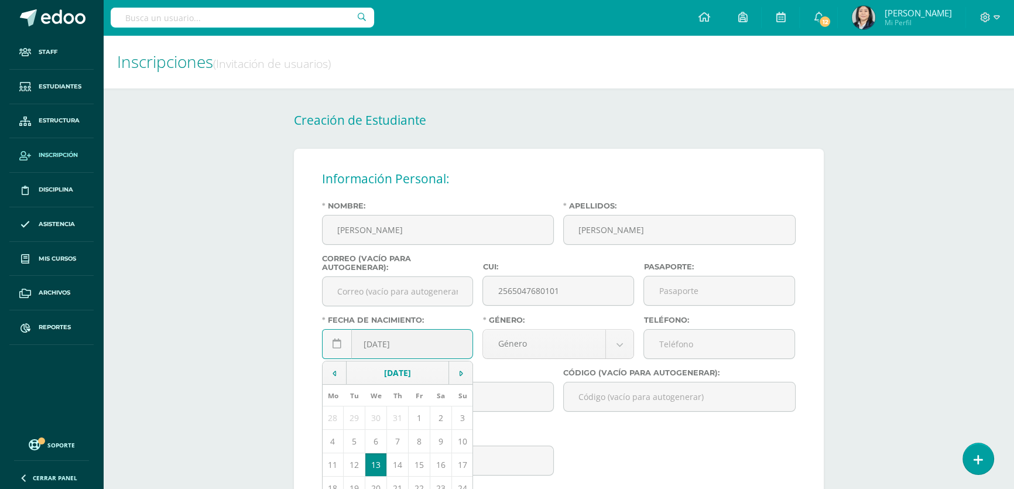
drag, startPoint x: 380, startPoint y: 345, endPoint x: 373, endPoint y: 346, distance: 6.5
click at [373, 346] on input "[DATE]" at bounding box center [397, 343] width 150 height 29
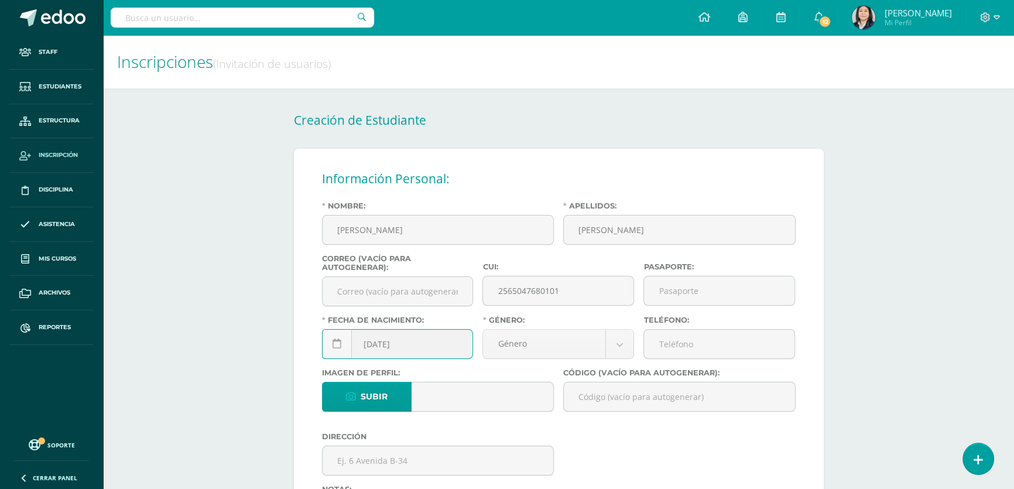
drag, startPoint x: 393, startPoint y: 352, endPoint x: 385, endPoint y: 351, distance: 8.3
click at [385, 351] on input "[DATE]" at bounding box center [397, 343] width 150 height 29
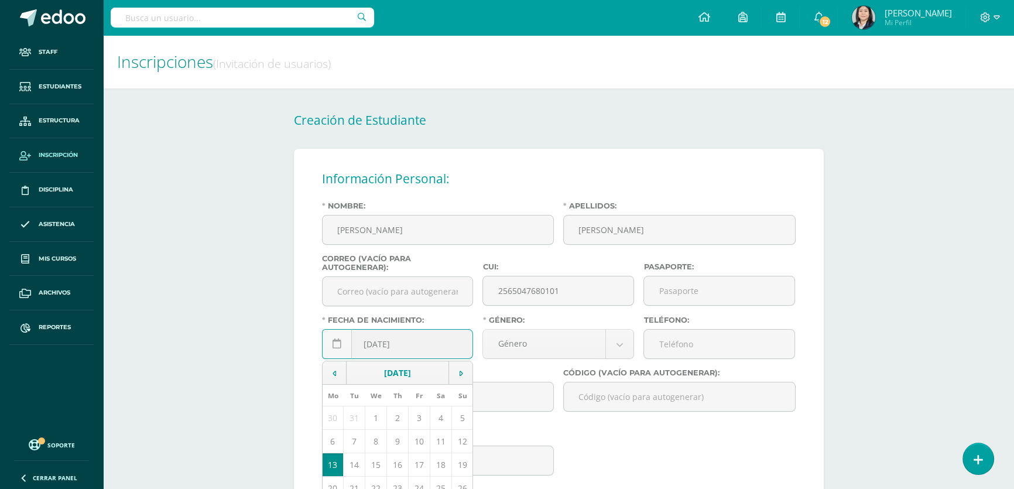
drag, startPoint x: 410, startPoint y: 349, endPoint x: 397, endPoint y: 349, distance: 12.3
click at [397, 349] on input "[DATE]" at bounding box center [397, 343] width 150 height 29
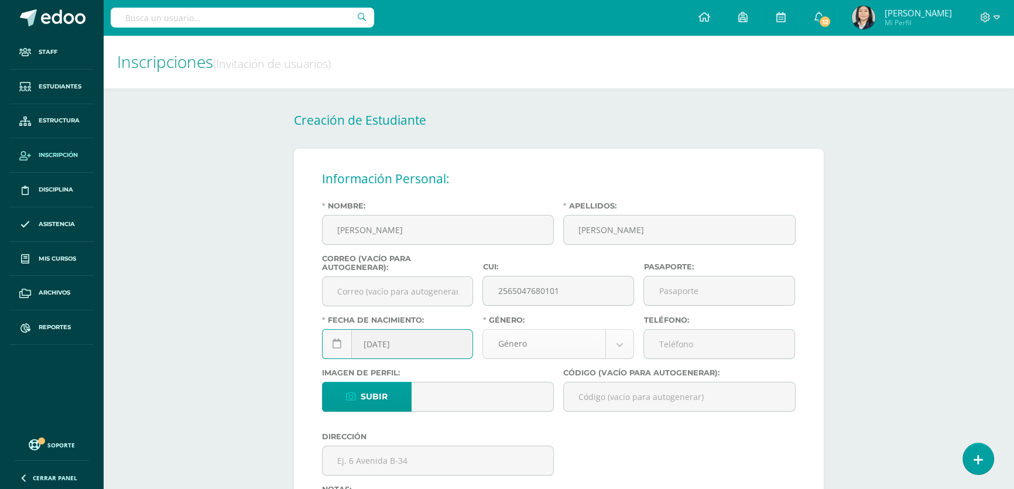
type input "[DATE]"
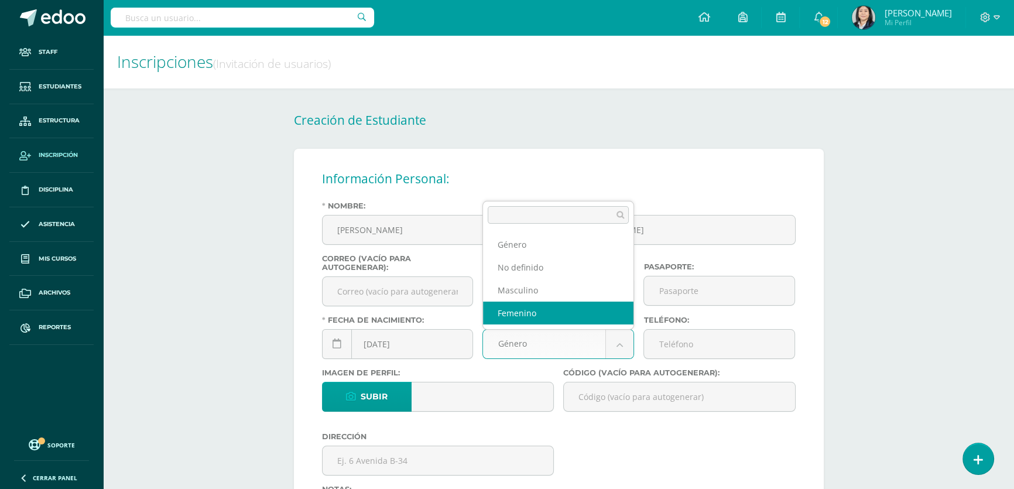
select select "[DEMOGRAPHIC_DATA]"
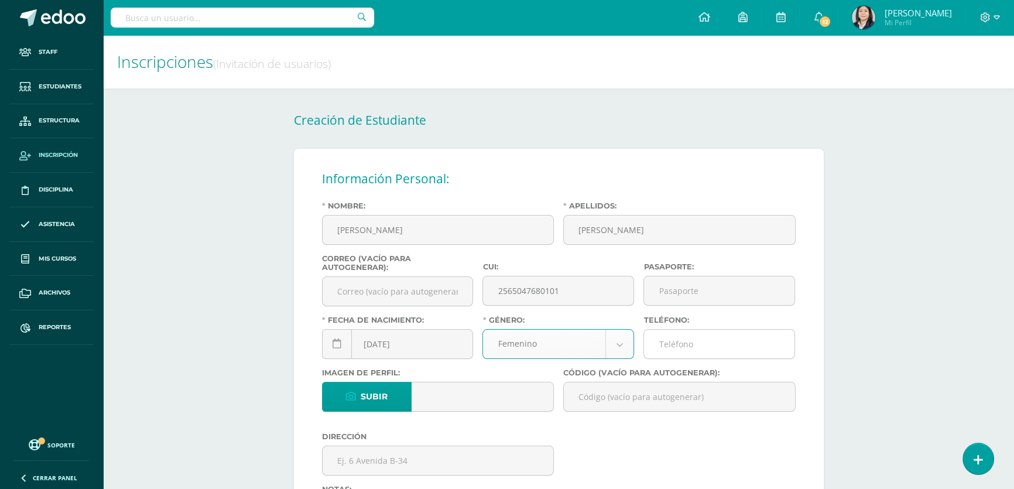
click at [680, 351] on input "Teléfono:" at bounding box center [719, 343] width 150 height 29
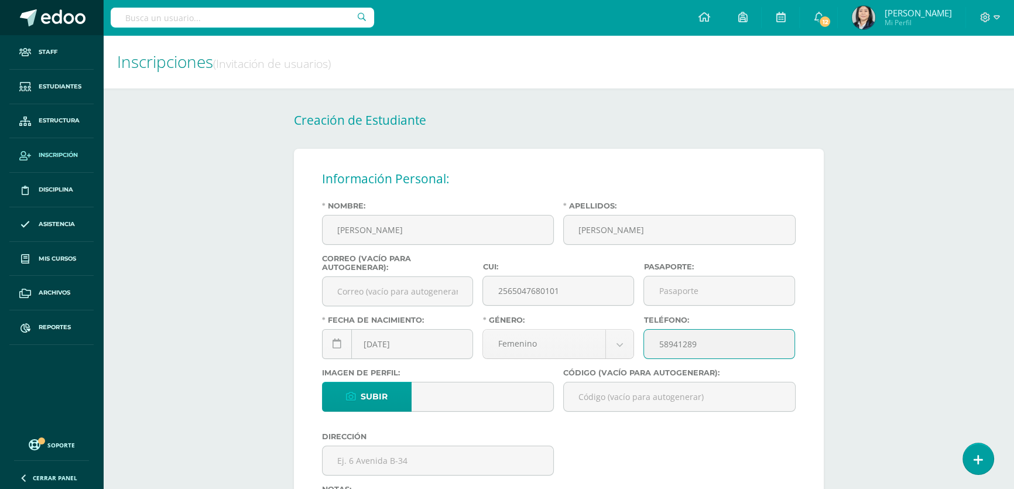
type input "58941289"
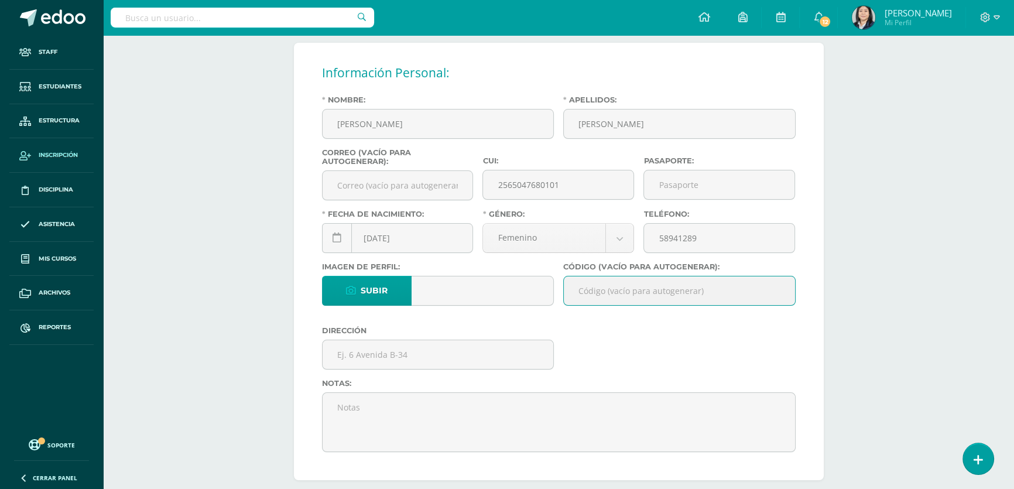
click at [633, 293] on input "Código (vacío para autogenerar):" at bounding box center [679, 290] width 231 height 29
paste input "26BJL01"
type input "26BJL01"
click at [407, 358] on input "text" at bounding box center [437, 354] width 231 height 29
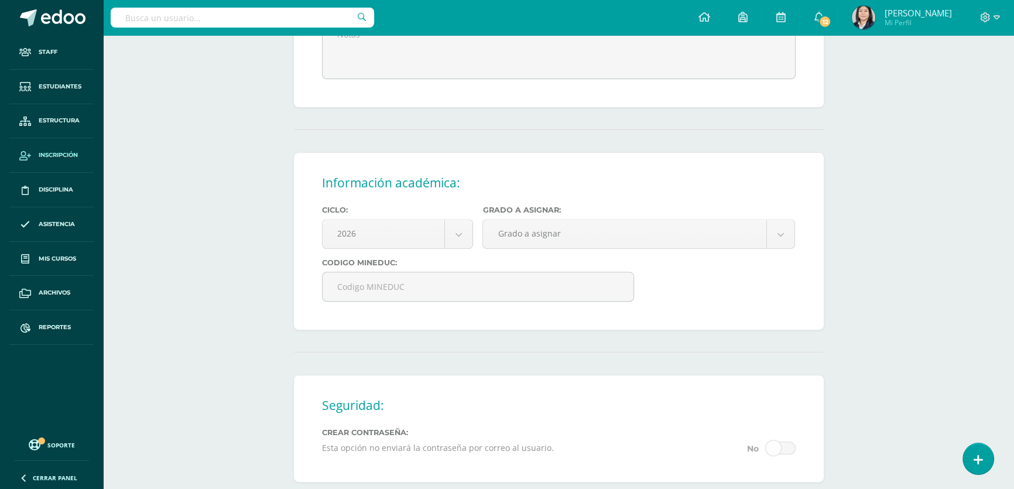
scroll to position [585, 0]
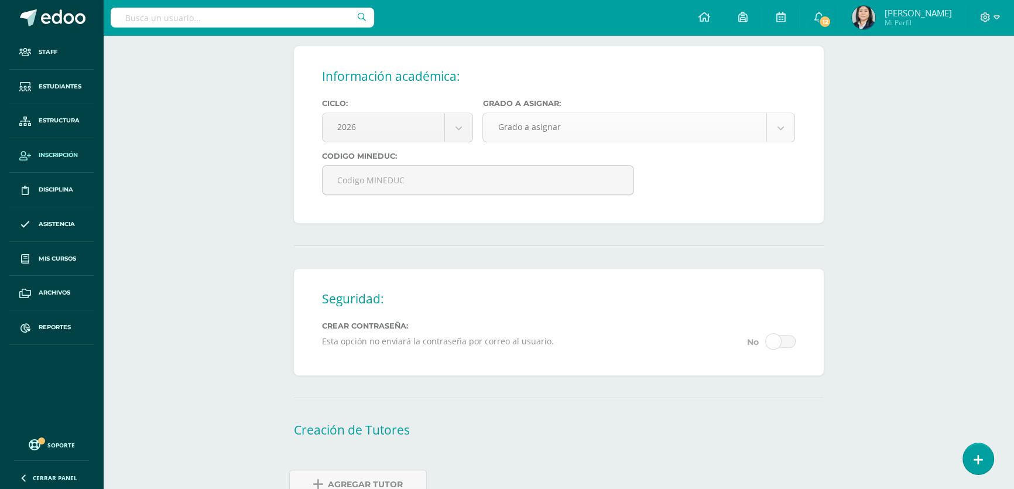
type input "8a. [STREET_ADDRESS]"
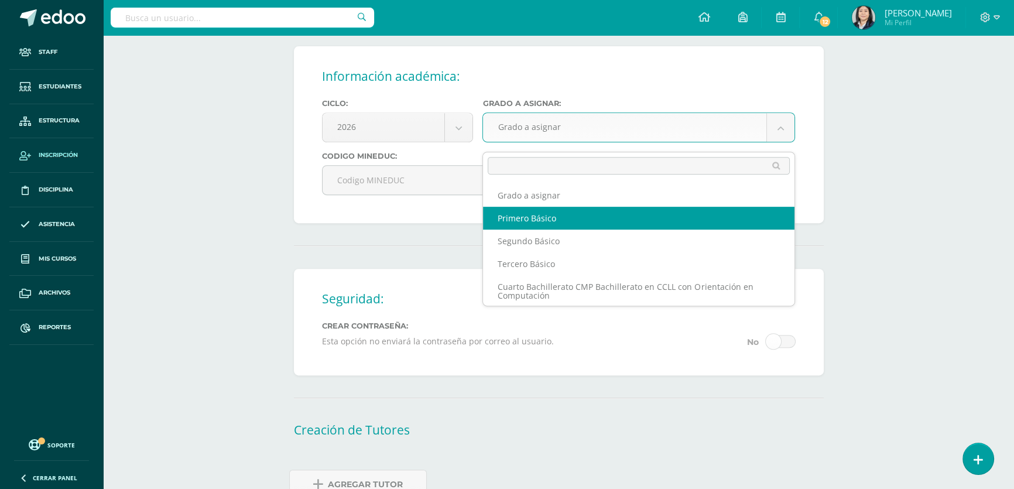
select select "10"
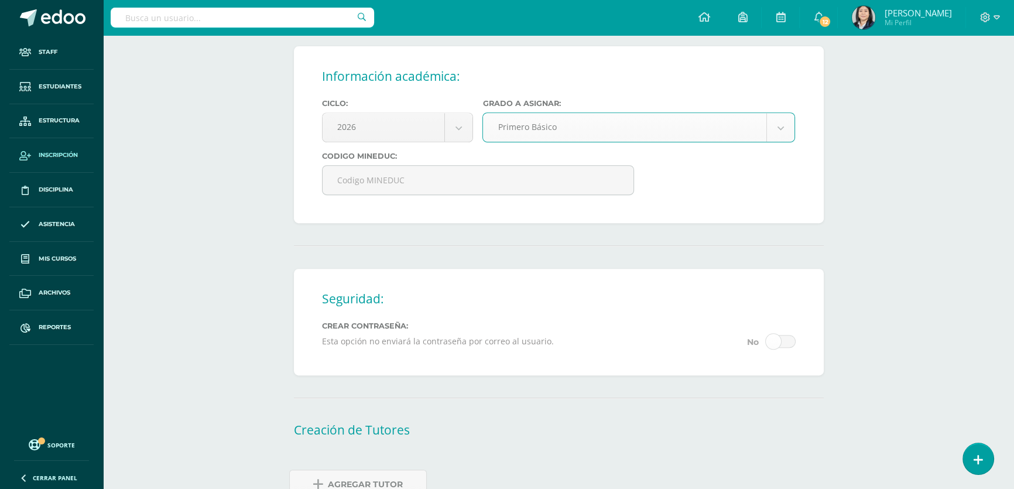
scroll to position [657, 0]
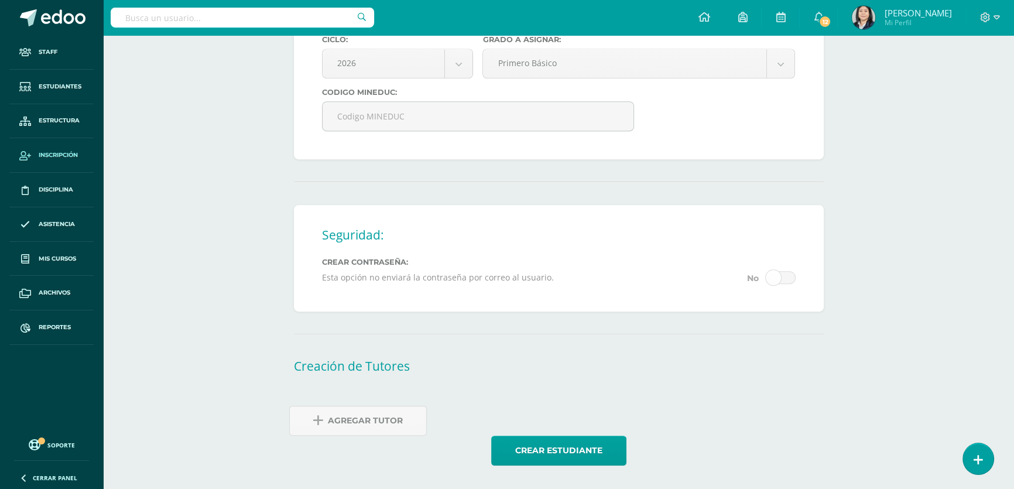
click at [379, 413] on span "Agregar Tutor" at bounding box center [365, 420] width 75 height 29
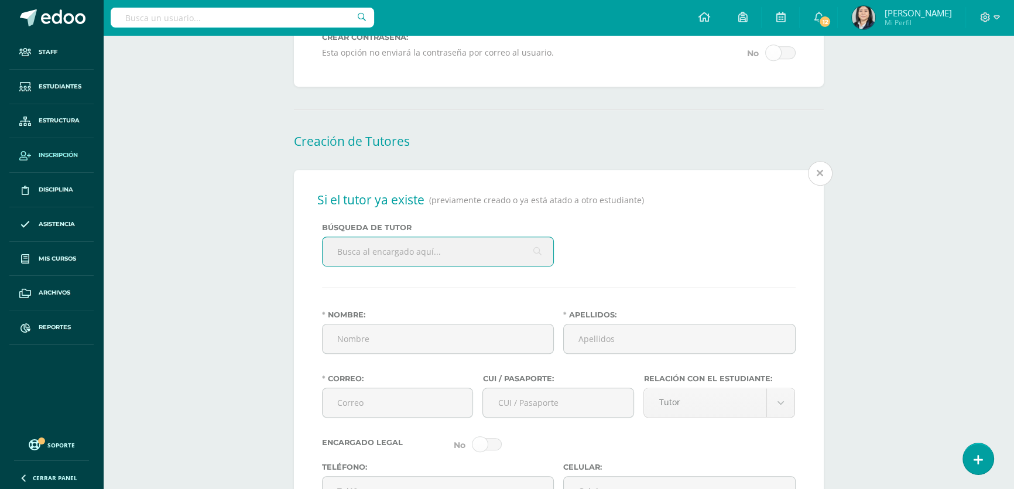
scroll to position [887, 0]
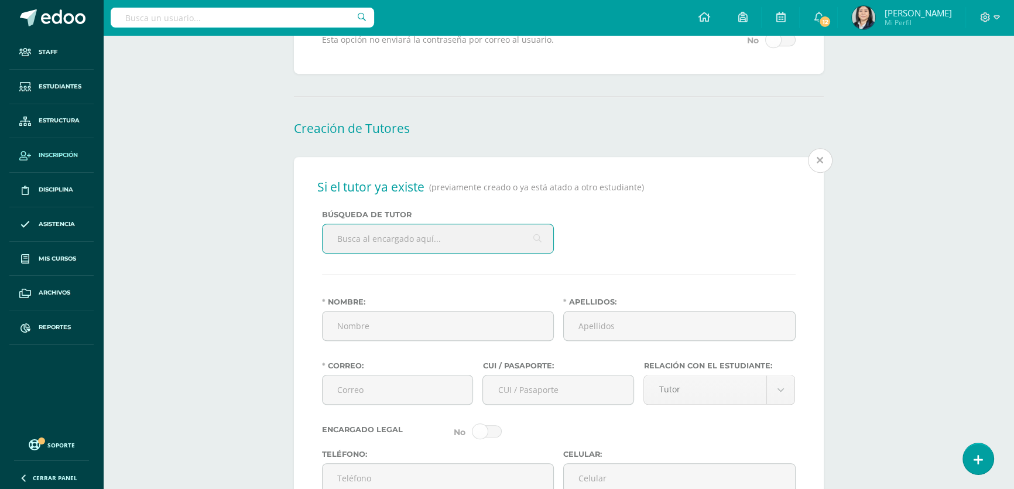
click at [366, 253] on input "text" at bounding box center [437, 238] width 231 height 29
type input "[PERSON_NAME][DATE]"
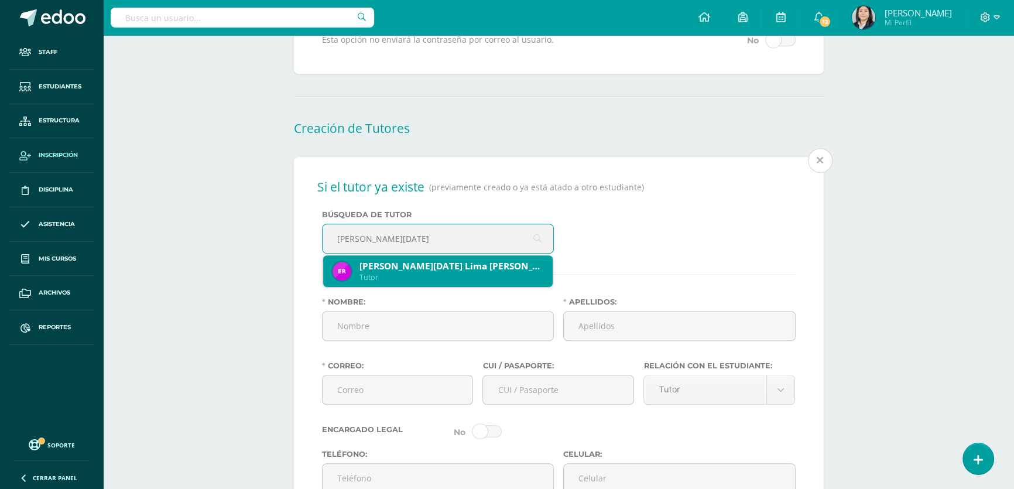
click at [415, 282] on div "Tutor" at bounding box center [451, 277] width 184 height 10
type input "[PERSON_NAME][DATE]"
type input "[PERSON_NAME]"
type input "[EMAIL_ADDRESS][DOMAIN_NAME]"
type input "2646811420101"
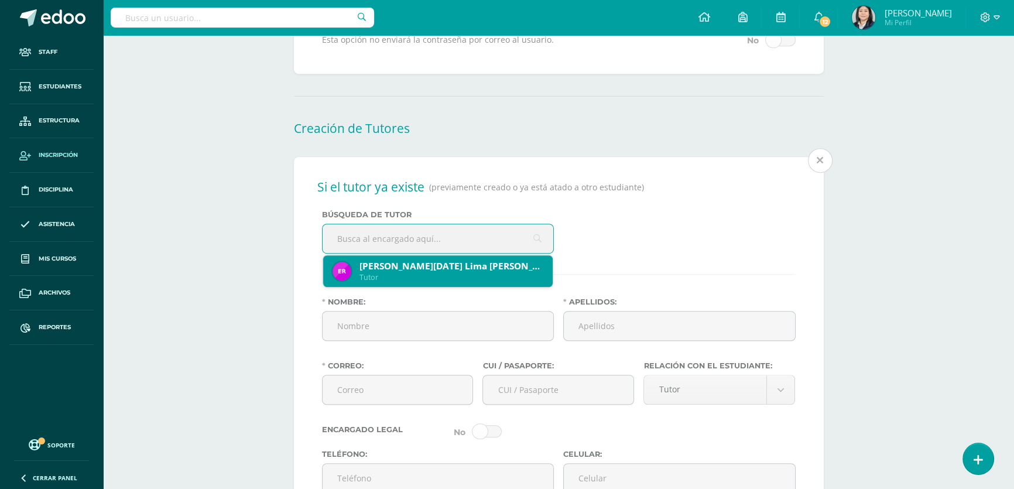
type input "58941289"
type input "8 av 2-21 Ciudad Real 1Zona 12 [GEOGRAPHIC_DATA]"
type input "[DATE]"
type input "Guatemalteca"
type input "Ama de casa"
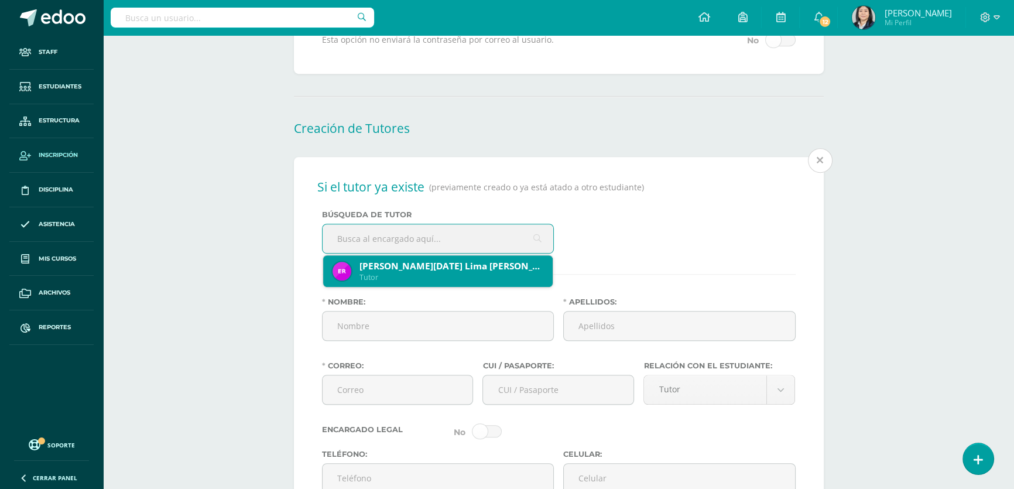
type input "Maestra de Educación Preprimaria"
type input "Ama de casa"
select select "extra_official"
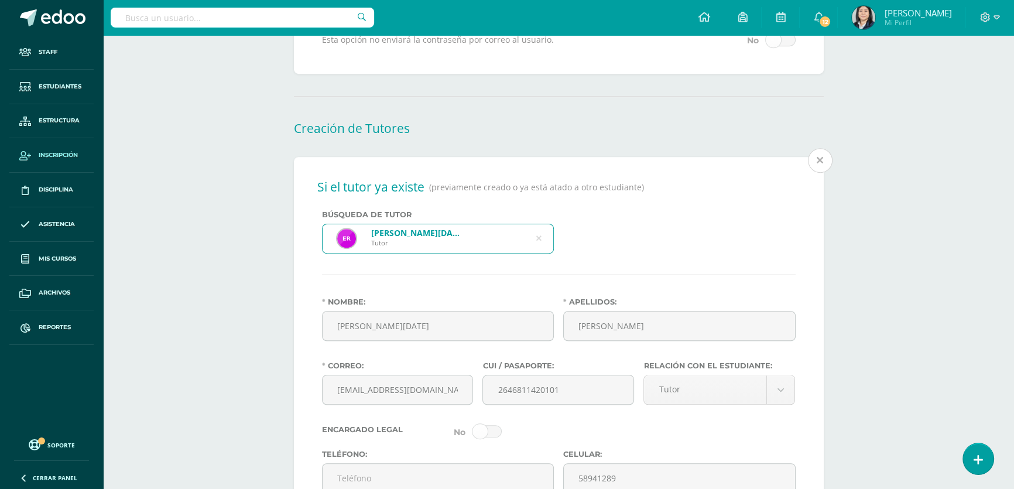
click at [701, 406] on body "Estudiante creado exitosamente Staff Estudiantes Estructura Inscripción Discipl…" at bounding box center [507, 118] width 1014 height 2011
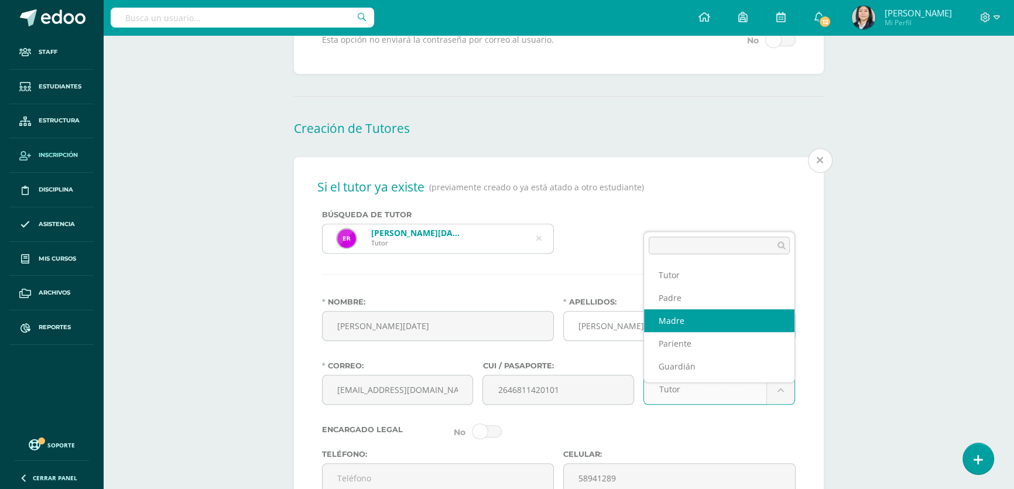
select select "Madre"
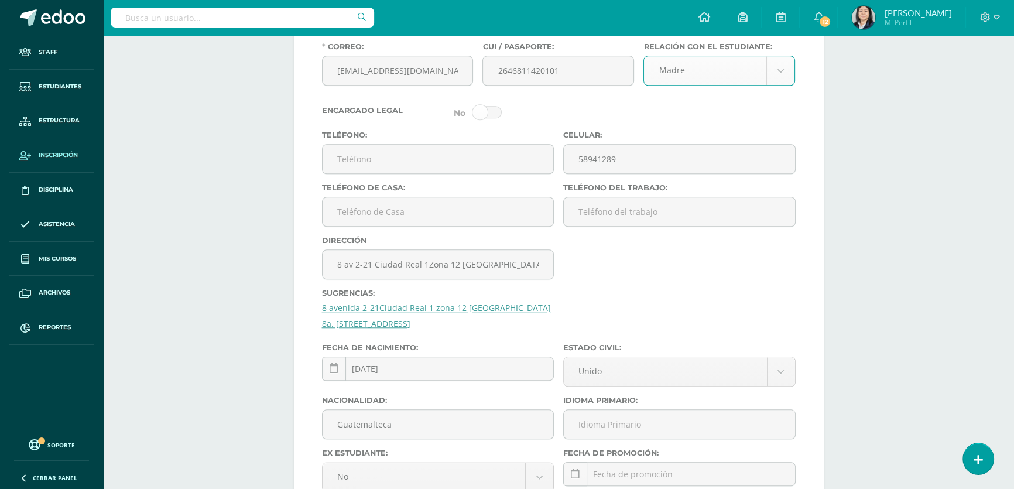
scroll to position [1365, 0]
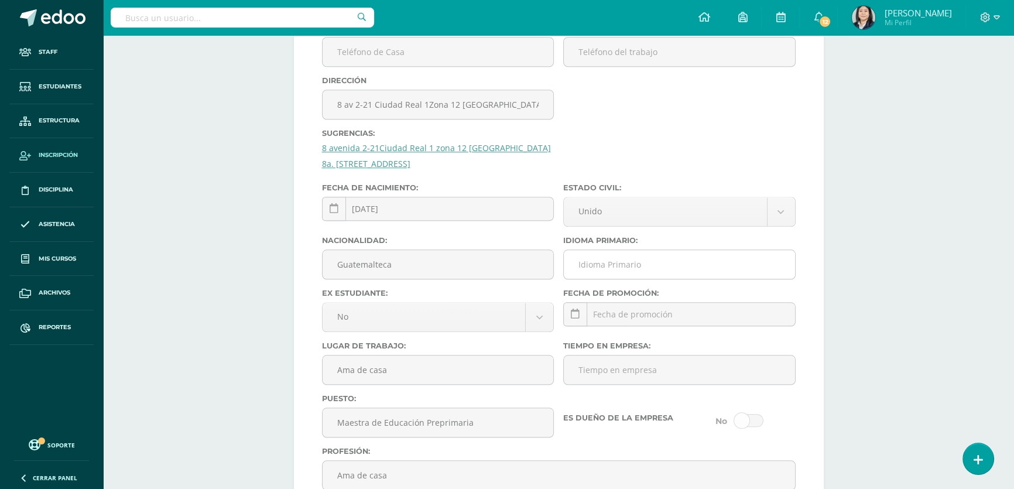
click at [620, 279] on input "Idioma Primario:" at bounding box center [679, 264] width 231 height 29
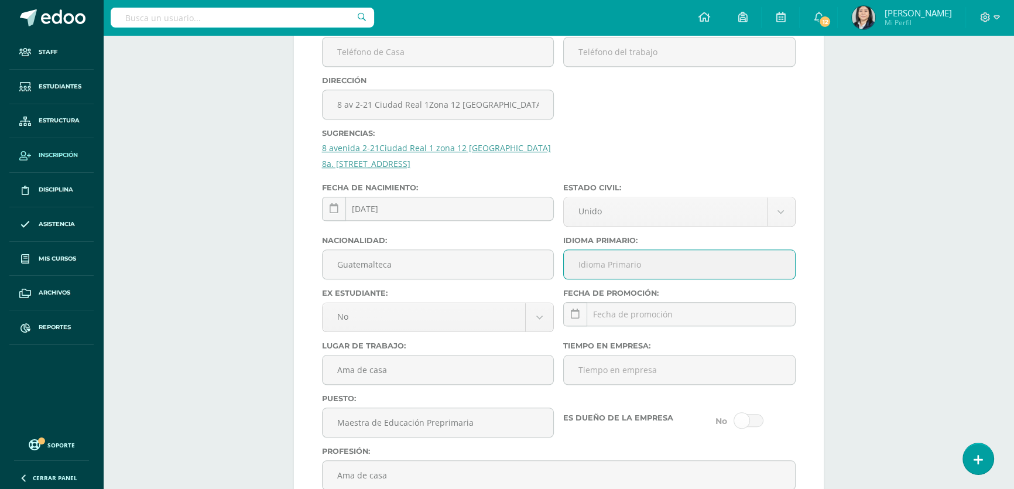
type input "Español"
click at [410, 169] on link "8a. [STREET_ADDRESS]" at bounding box center [366, 163] width 88 height 11
type input "8a. [STREET_ADDRESS]"
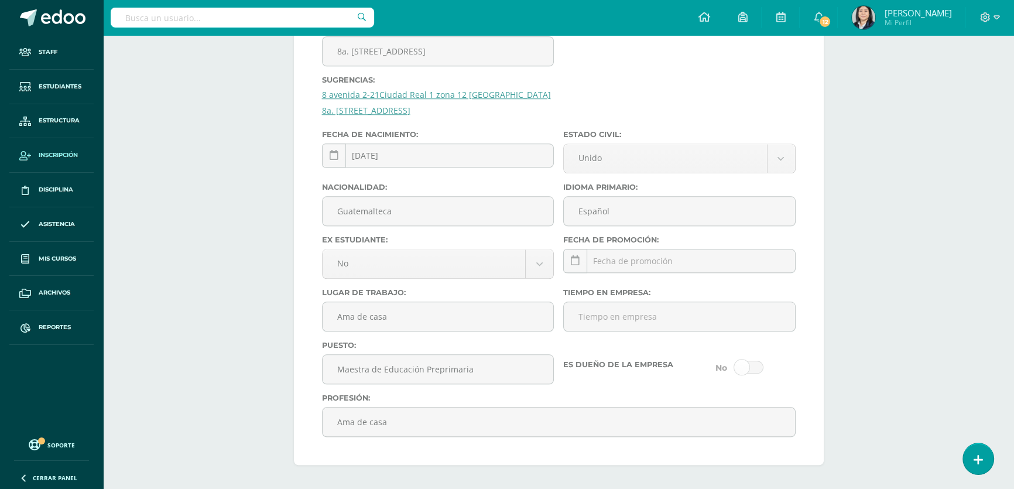
scroll to position [1540, 0]
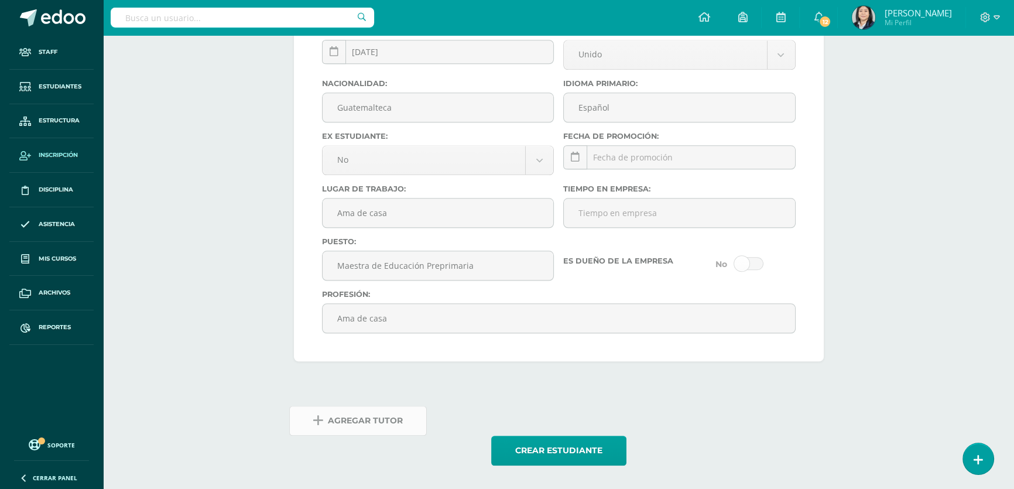
click at [389, 421] on span "Agregar Tutor" at bounding box center [365, 420] width 75 height 29
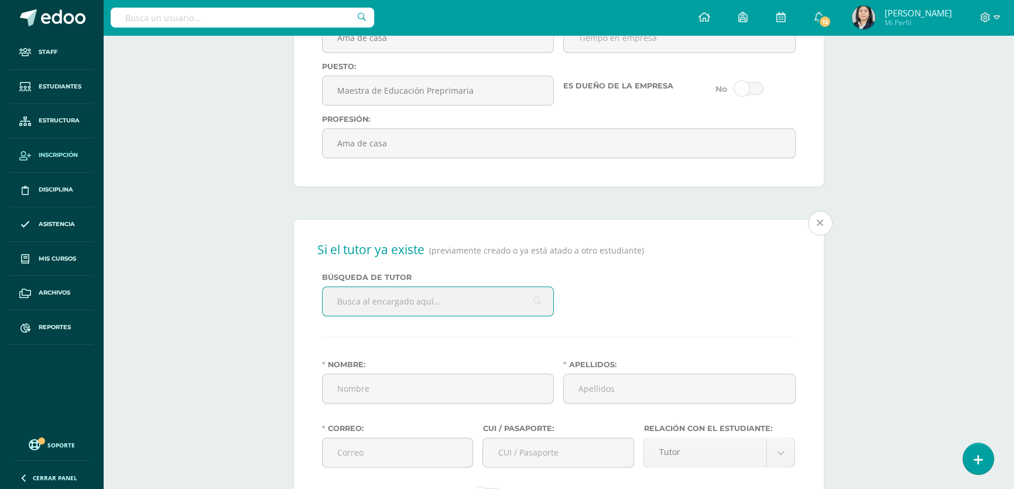
scroll to position [1770, 0]
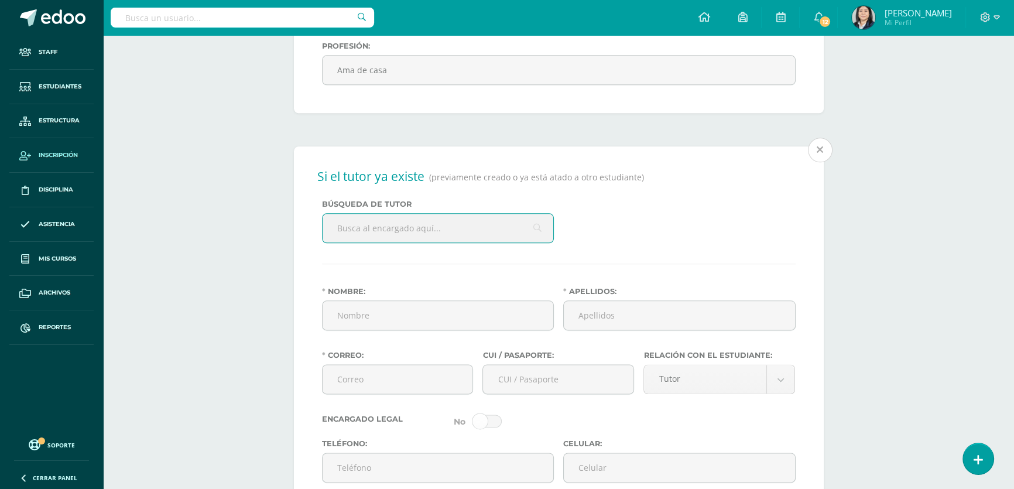
click at [413, 242] on input "text" at bounding box center [437, 228] width 231 height 29
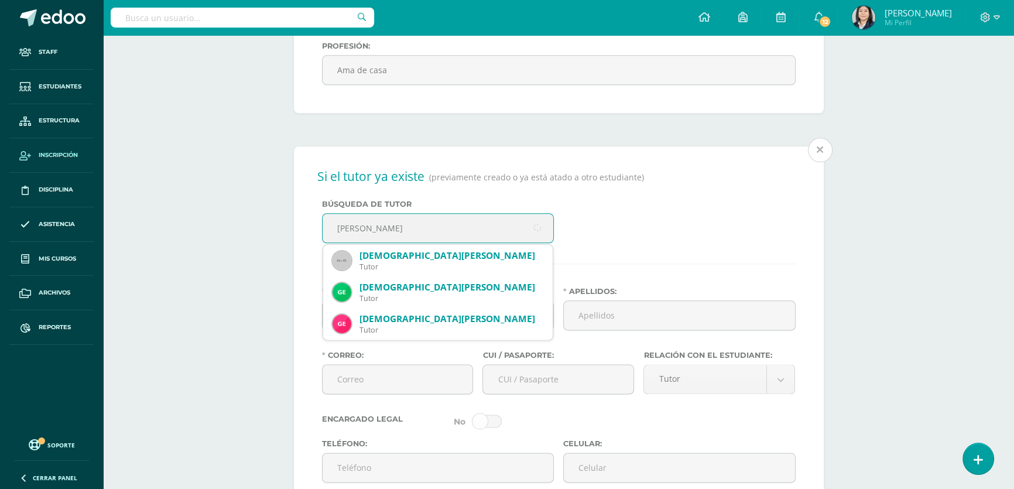
type input "[PERSON_NAME]"
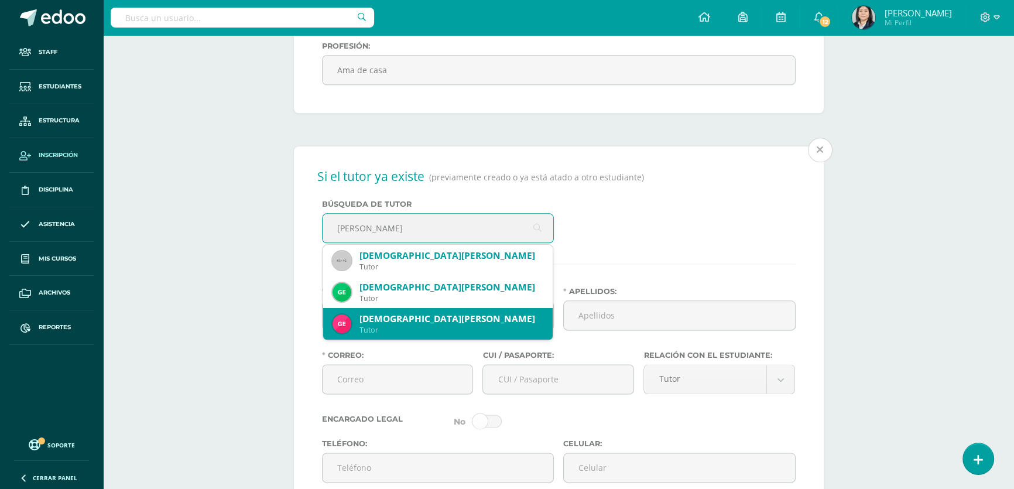
click at [449, 325] on div "[DEMOGRAPHIC_DATA][PERSON_NAME]" at bounding box center [451, 319] width 184 height 12
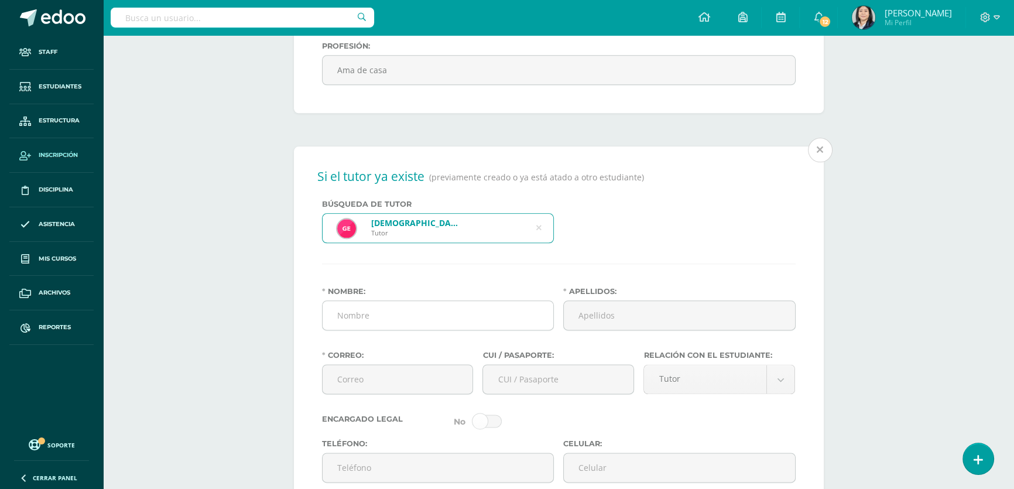
type input "[DEMOGRAPHIC_DATA][PERSON_NAME]"
type input "[PERSON_NAME]"
type input "[DEMOGRAPHIC_DATA][PERSON_NAME][DOMAIN_NAME]"
type input "2334573990101"
type input "49212720"
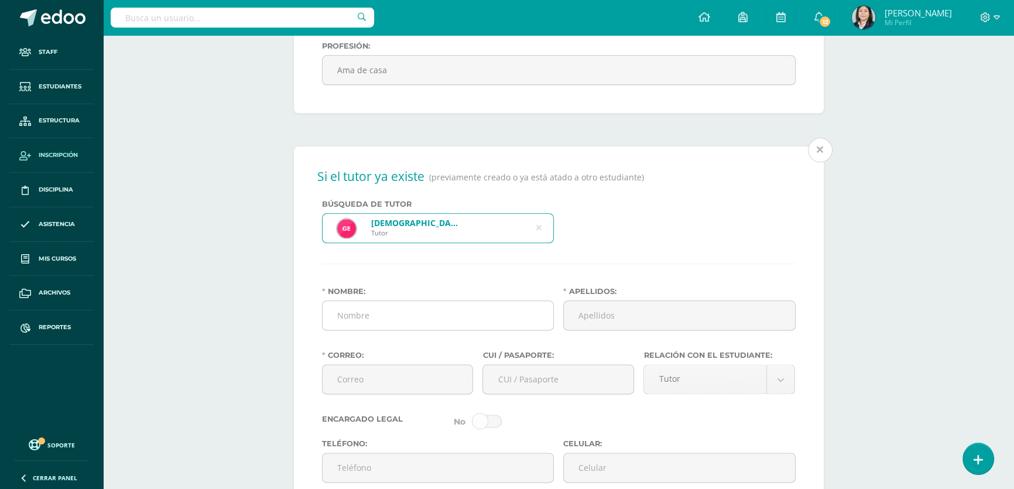
type input "8 avenida 2-21Ciudad Real 1 zona 12 [GEOGRAPHIC_DATA]"
type input "[DATE]"
type input "Guatemalteco"
type input "Germans Tours Trasporte"
type input "Comerciante"
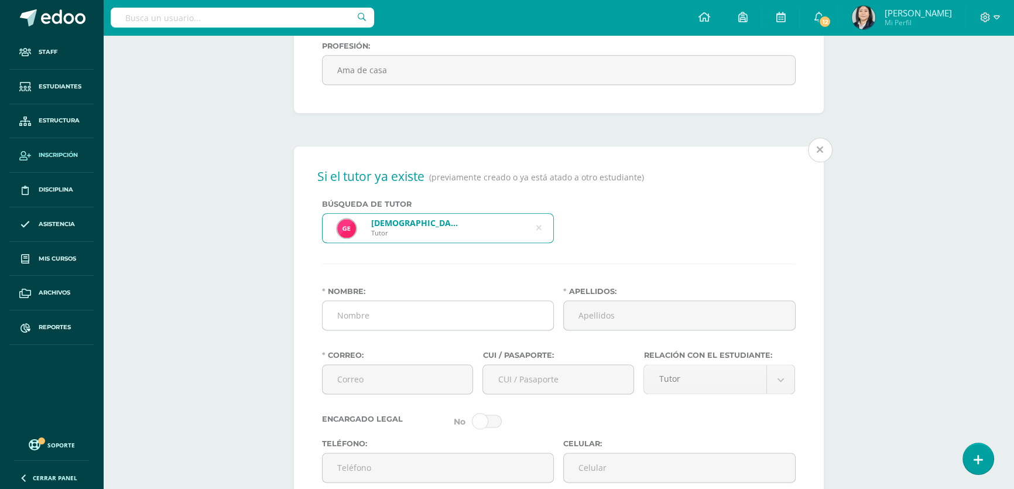
type input "Comerciante"
select select "extra_official"
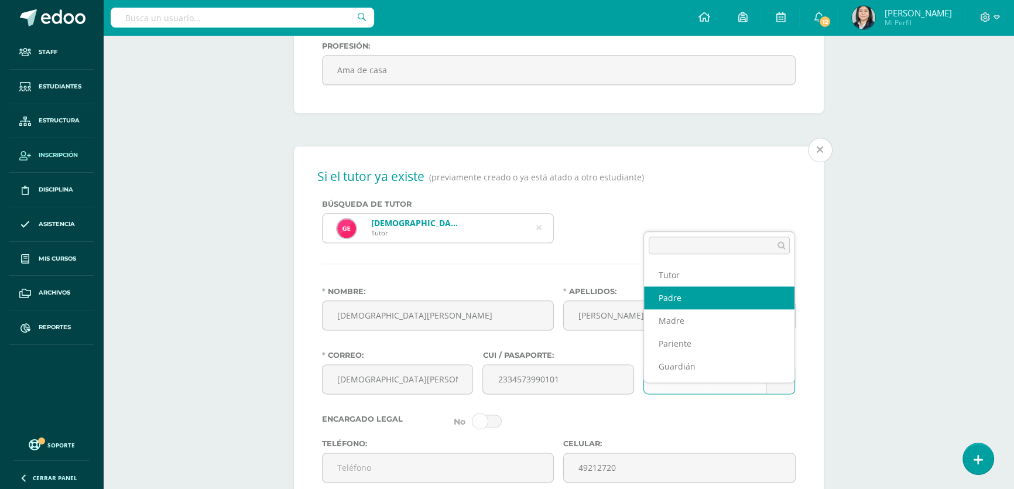
select select "Padre"
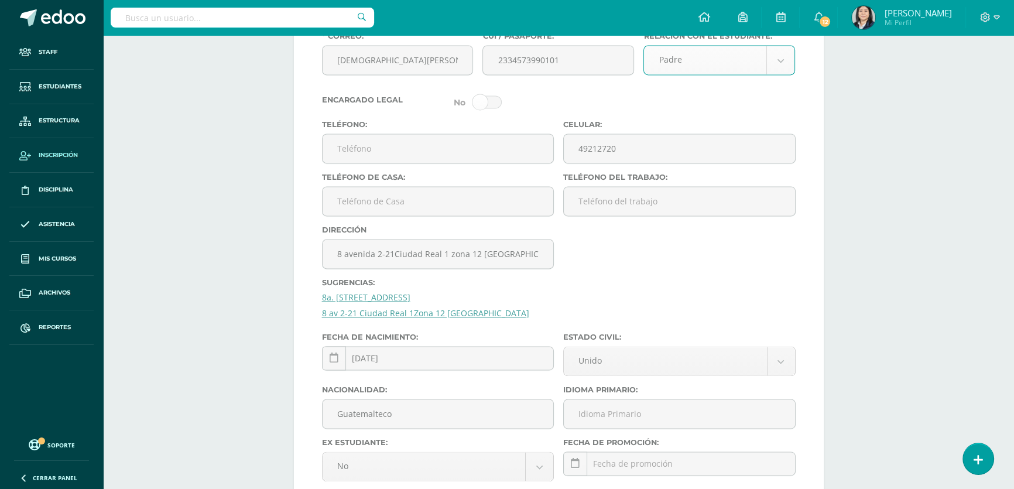
scroll to position [2142, 0]
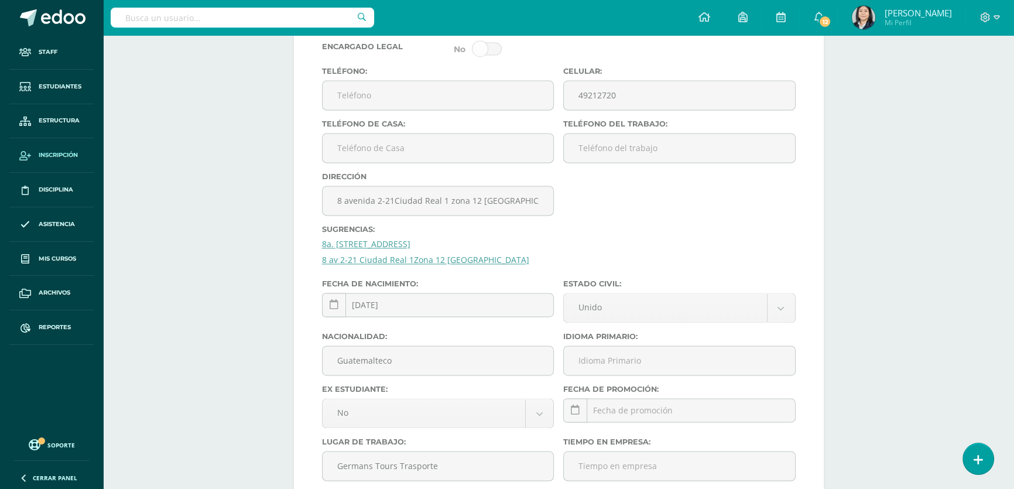
click at [410, 249] on link "8a. [STREET_ADDRESS]" at bounding box center [366, 243] width 88 height 11
type input "8a. [STREET_ADDRESS]"
click at [410, 249] on link "8a. [STREET_ADDRESS]" at bounding box center [366, 243] width 88 height 11
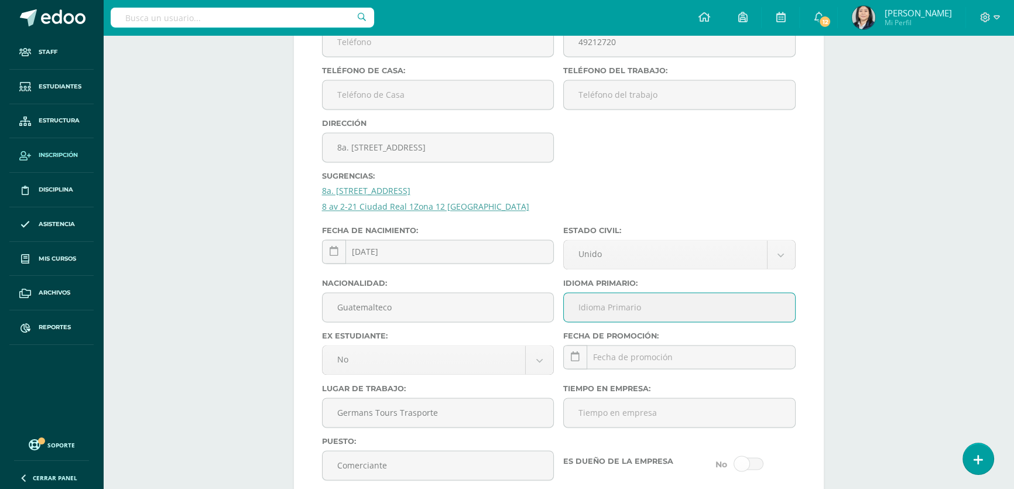
click at [630, 321] on input "Idioma Primario:" at bounding box center [679, 307] width 231 height 29
type input "Español"
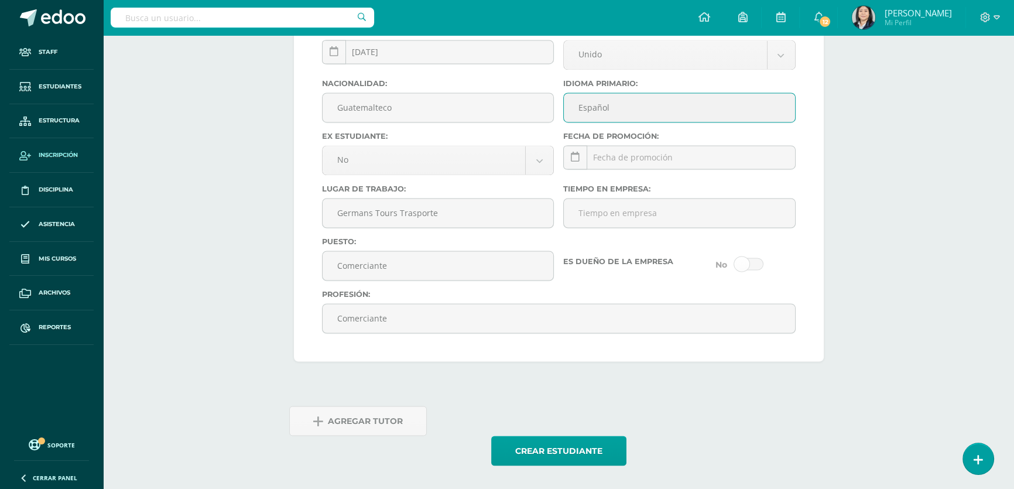
scroll to position [2424, 0]
click at [541, 444] on button "Crear estudiante" at bounding box center [558, 450] width 135 height 30
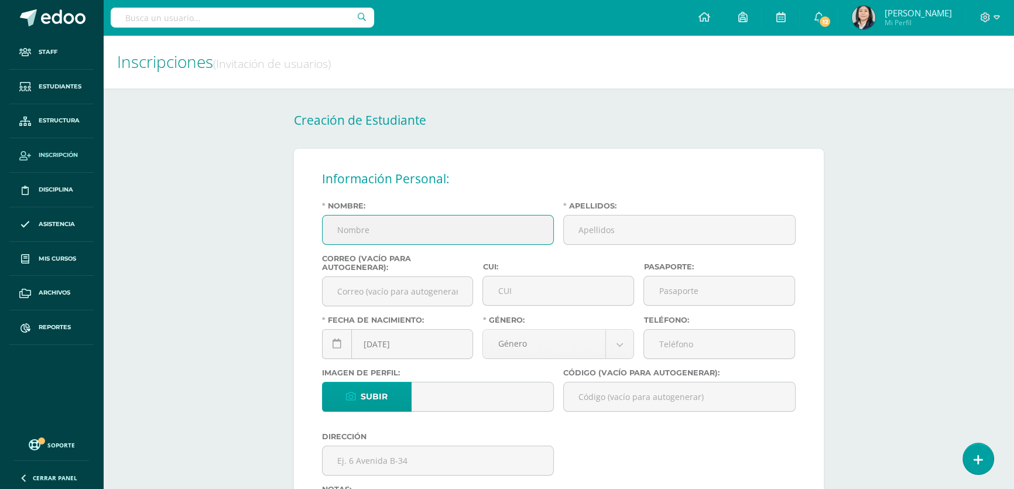
drag, startPoint x: 376, startPoint y: 232, endPoint x: 382, endPoint y: 226, distance: 8.3
click at [376, 232] on input "Nombre:" at bounding box center [437, 229] width 231 height 29
type input "[PERSON_NAME]"
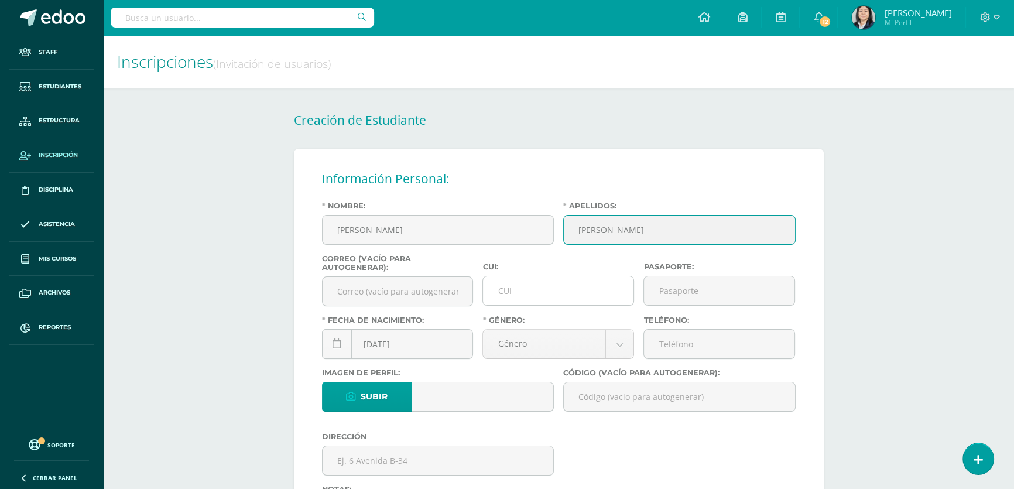
type input "[PERSON_NAME]"
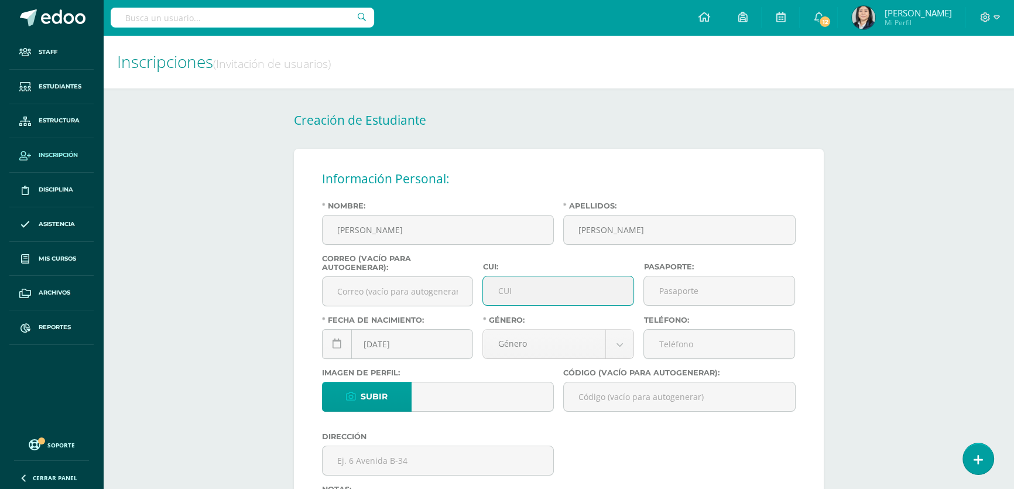
click at [502, 292] on input "CUI:" at bounding box center [558, 290] width 150 height 29
type input "2671724860101"
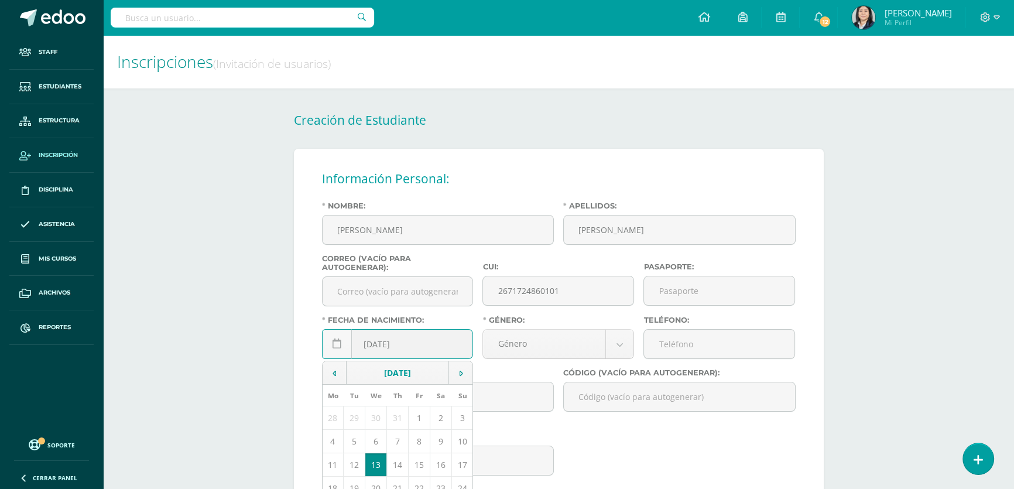
drag, startPoint x: 381, startPoint y: 346, endPoint x: 372, endPoint y: 349, distance: 9.5
click at [373, 349] on input "[DATE]" at bounding box center [397, 343] width 150 height 29
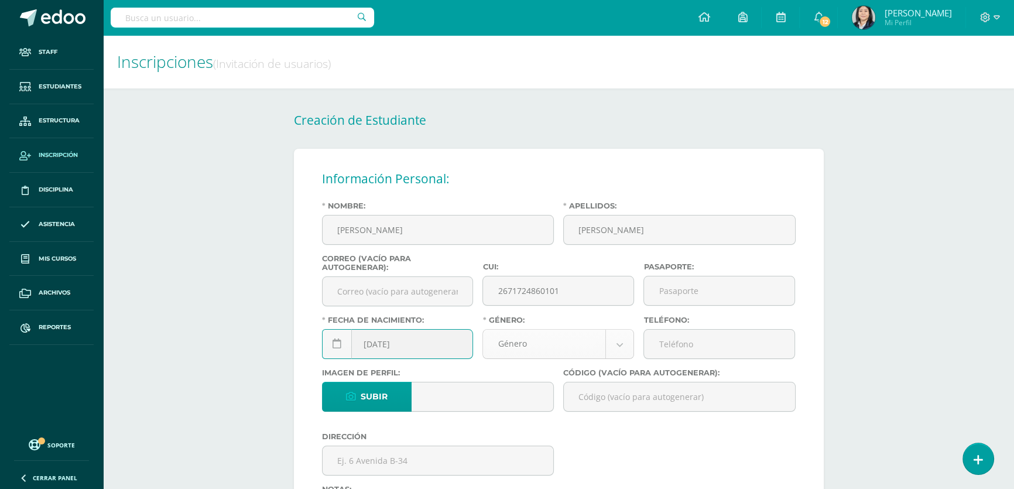
type input "[DATE]"
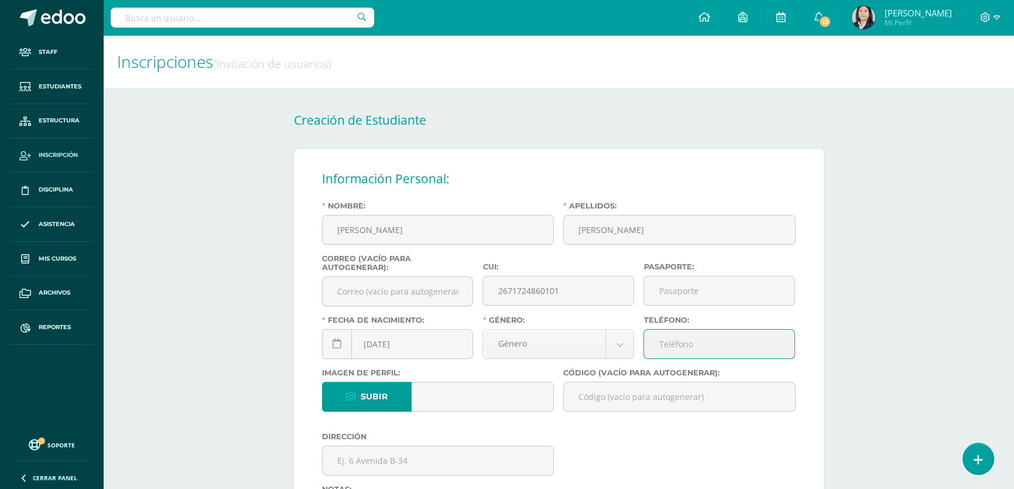
click at [682, 355] on input "Teléfono:" at bounding box center [719, 343] width 150 height 29
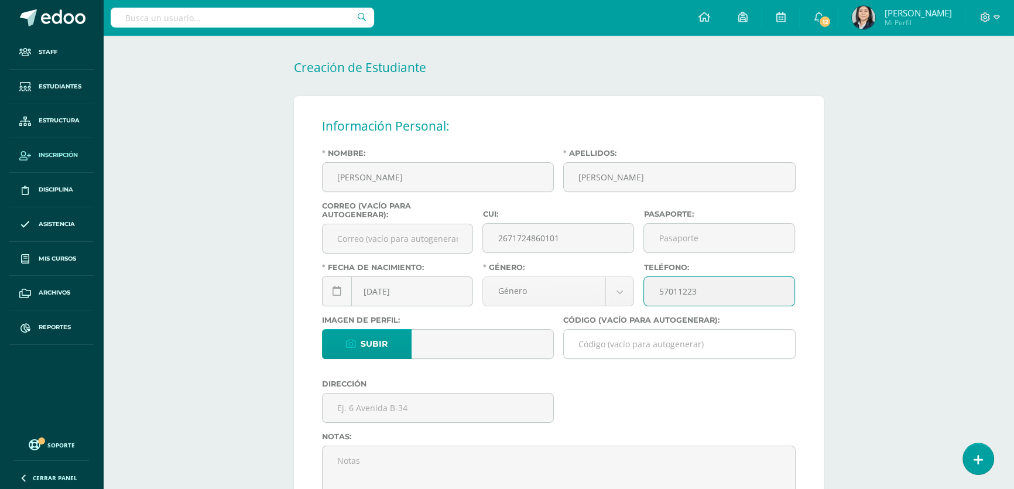
type input "57011223"
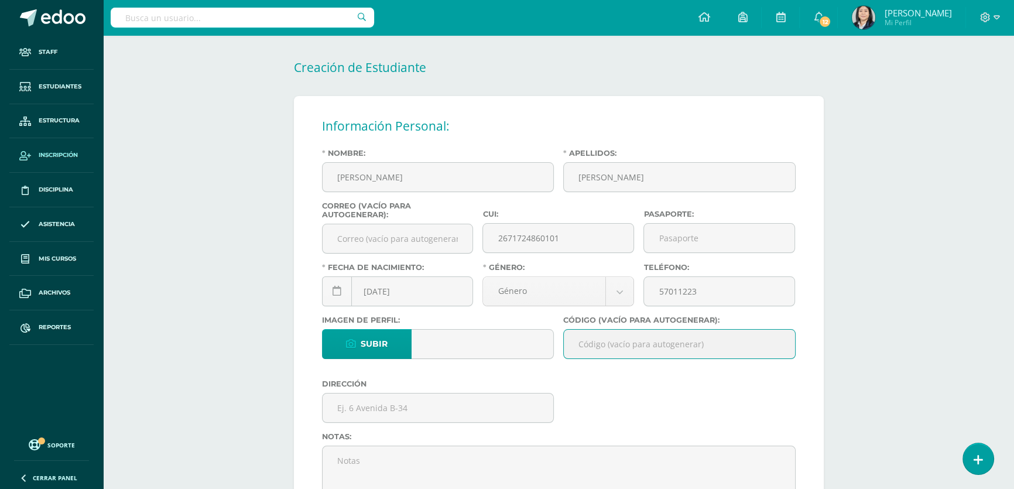
drag, startPoint x: 603, startPoint y: 344, endPoint x: 605, endPoint y: 329, distance: 14.7
click at [603, 343] on input "Código (vacío para autogenerar):" at bounding box center [679, 343] width 231 height 29
click at [599, 346] on input "Código (vacío para autogenerar):" at bounding box center [679, 343] width 231 height 29
paste input "26KLA01"
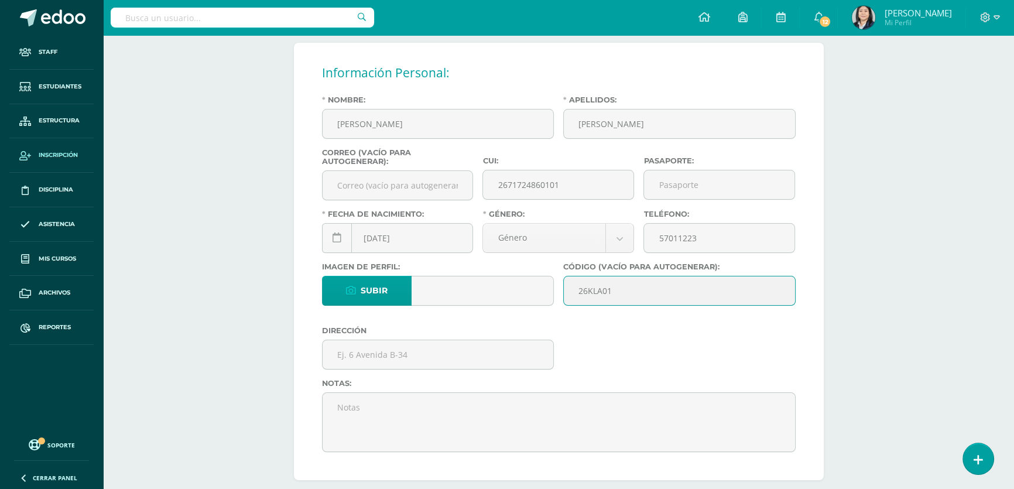
scroll to position [159, 0]
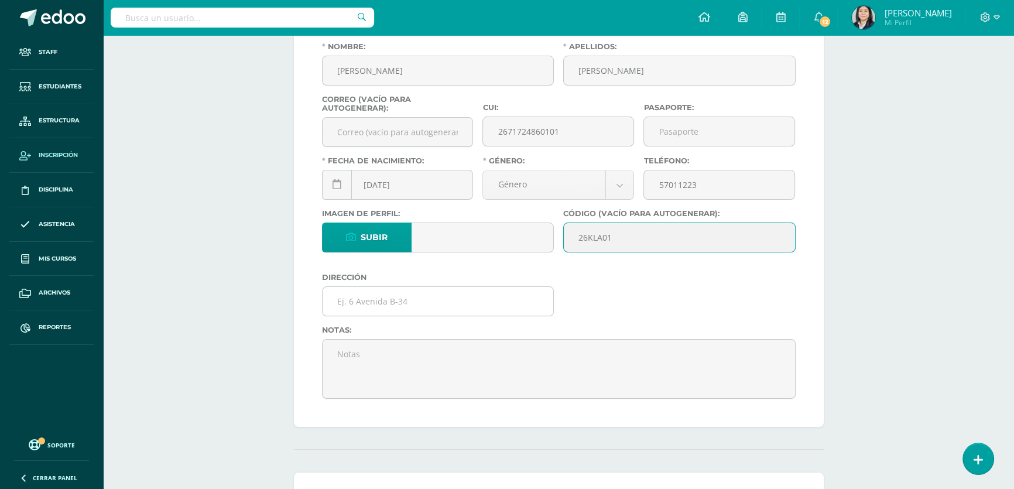
type input "26KLA01"
click at [394, 307] on input "text" at bounding box center [437, 301] width 231 height 29
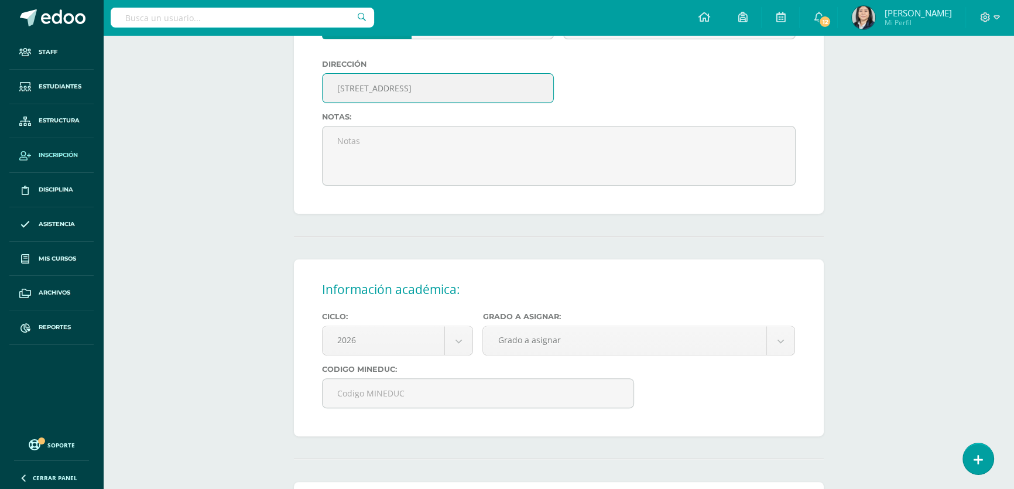
scroll to position [425, 0]
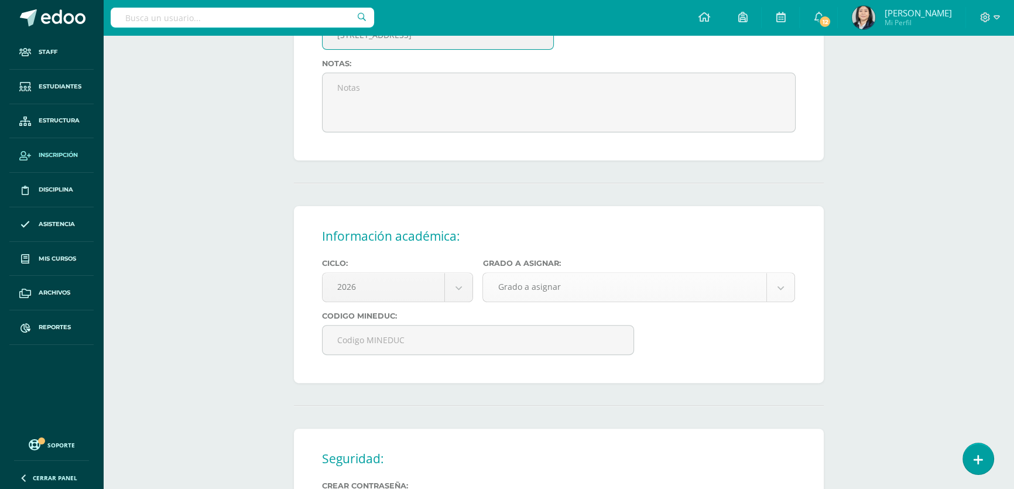
type input "[STREET_ADDRESS]"
click at [567, 295] on body "Estudiante creado exitosamente Staff Estudiantes Estructura Inscripción Discipl…" at bounding box center [507, 144] width 1014 height 1138
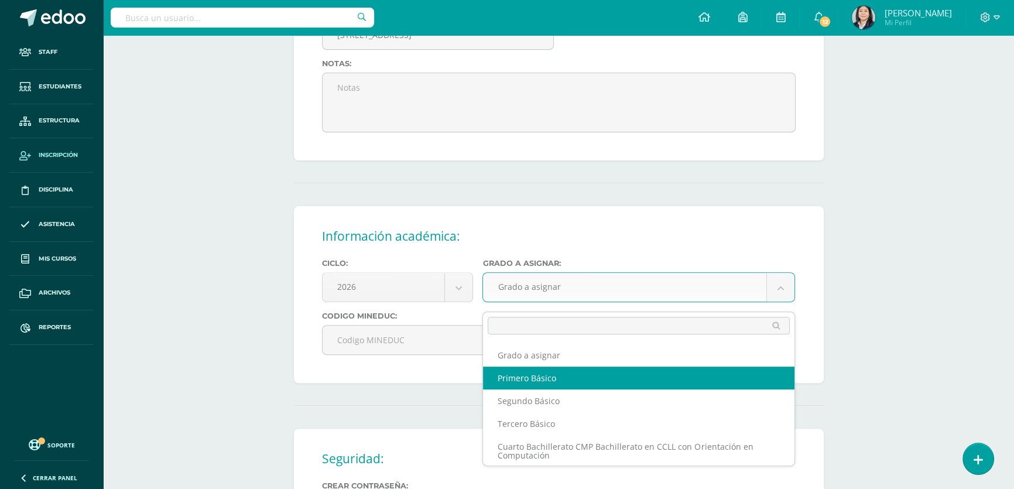
select select "10"
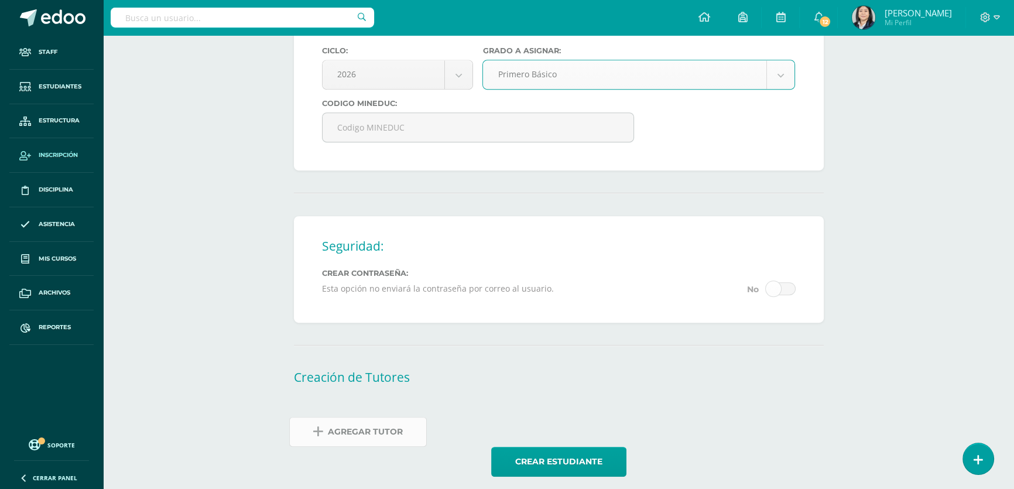
click at [349, 439] on span "Agregar Tutor" at bounding box center [365, 431] width 75 height 29
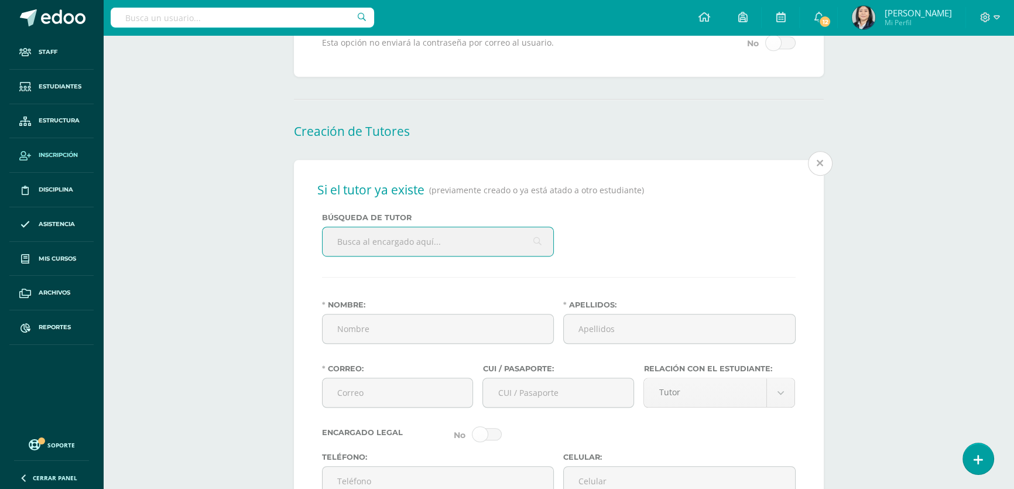
scroll to position [887, 0]
click at [372, 335] on input "Nombre:" at bounding box center [437, 325] width 231 height 29
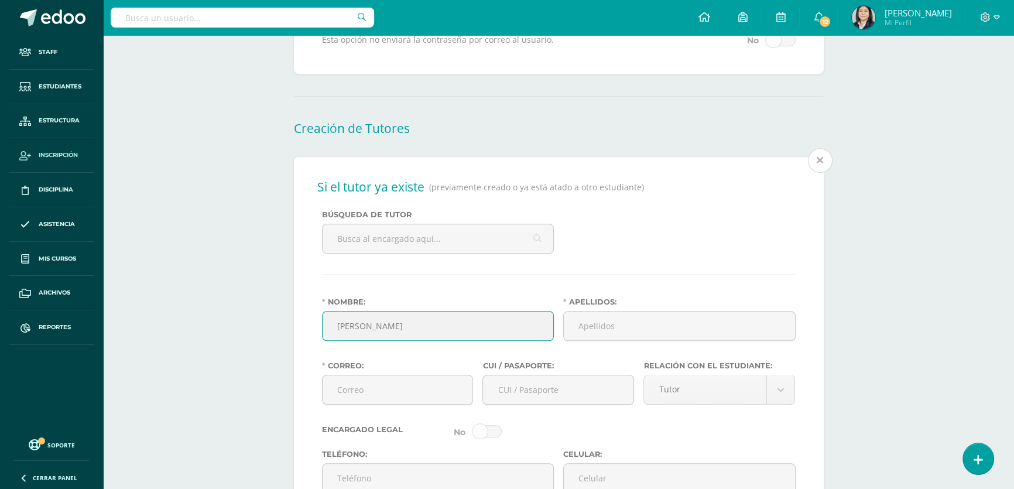
type input "[PERSON_NAME]"
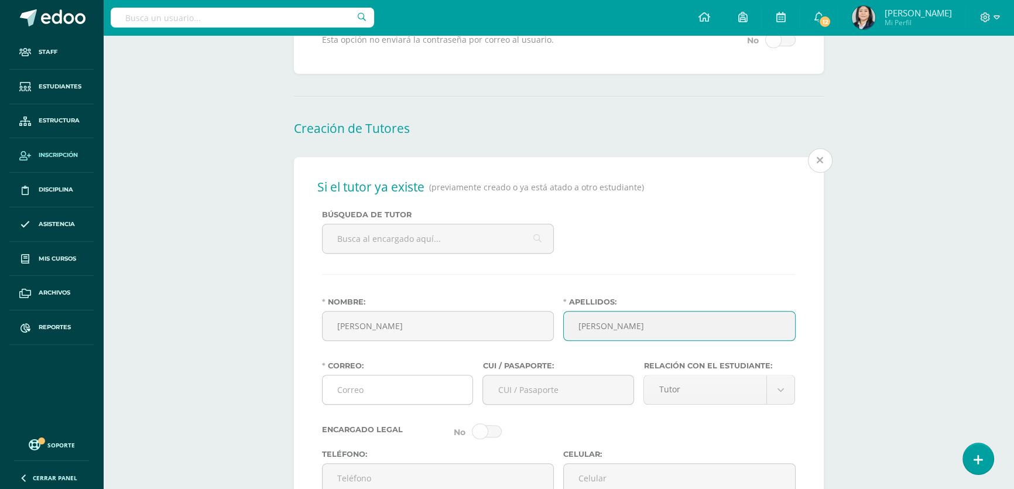
type input "[PERSON_NAME]"
click at [362, 392] on input "Correo:" at bounding box center [397, 389] width 150 height 29
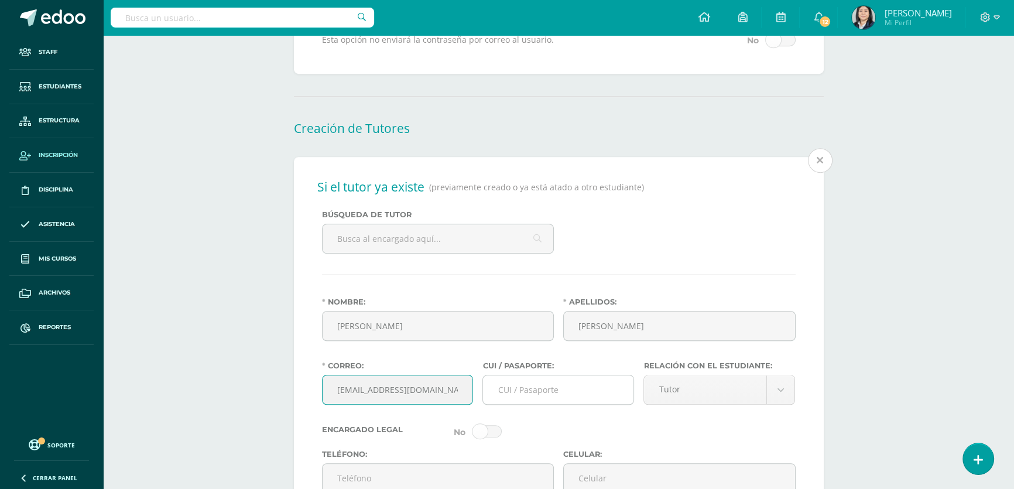
type input "[EMAIL_ADDRESS][DOMAIN_NAME]"
click at [538, 404] on input "CUI / Pasaporte:" at bounding box center [558, 389] width 150 height 29
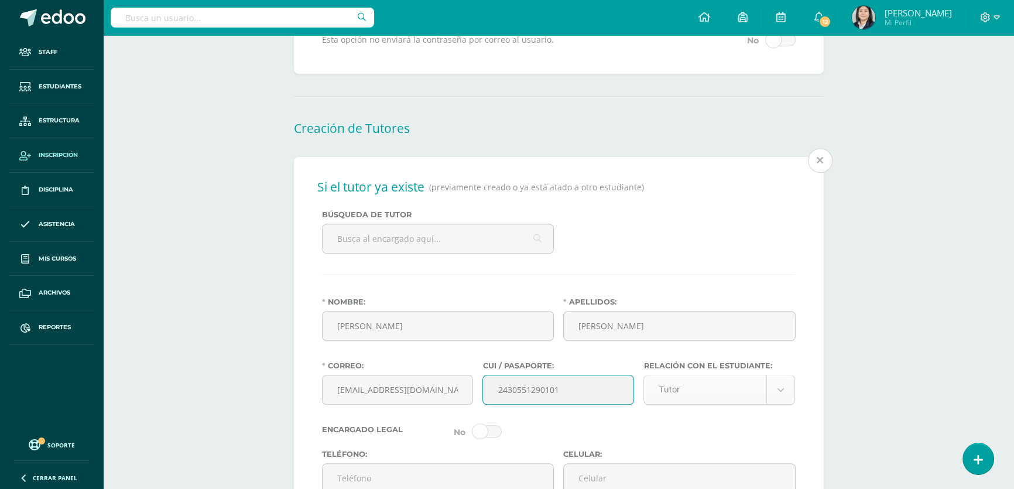
type input "2430551290101"
click at [780, 403] on body "Estudiante creado exitosamente Staff Estudiantes Estructura Inscripción Discipl…" at bounding box center [507, 102] width 1014 height 1979
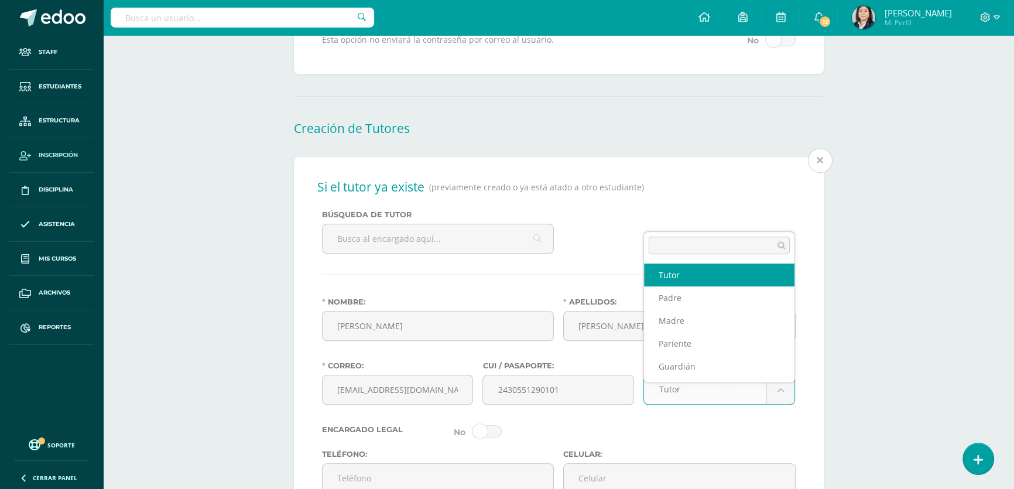
scroll to position [940, 0]
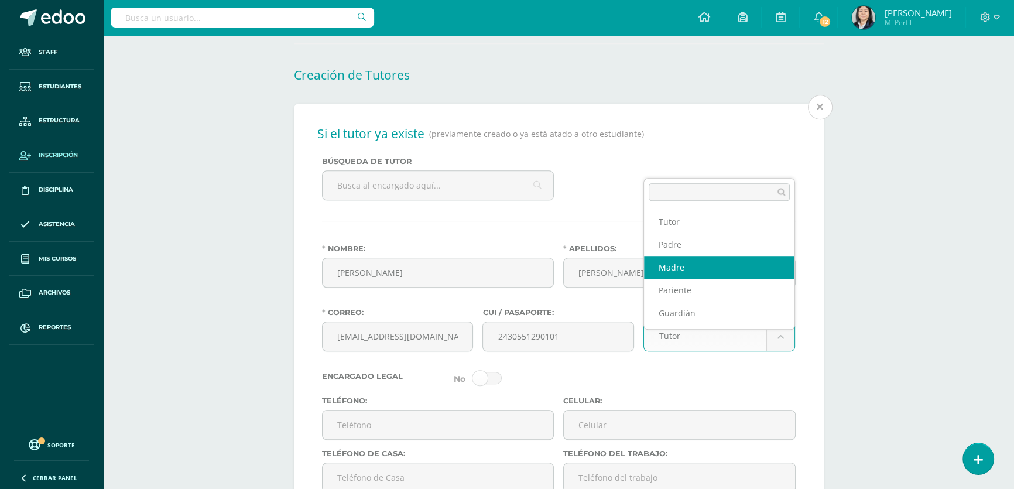
select select "Madre"
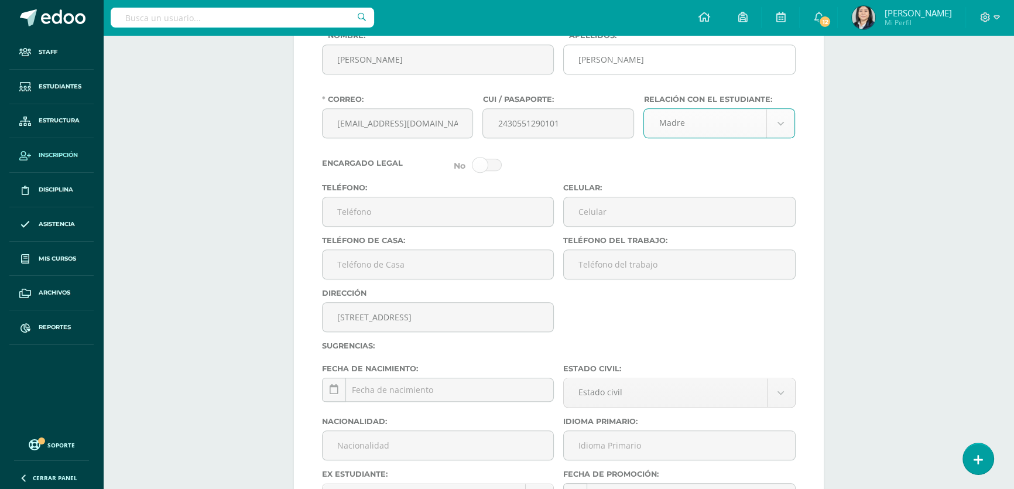
scroll to position [1206, 0]
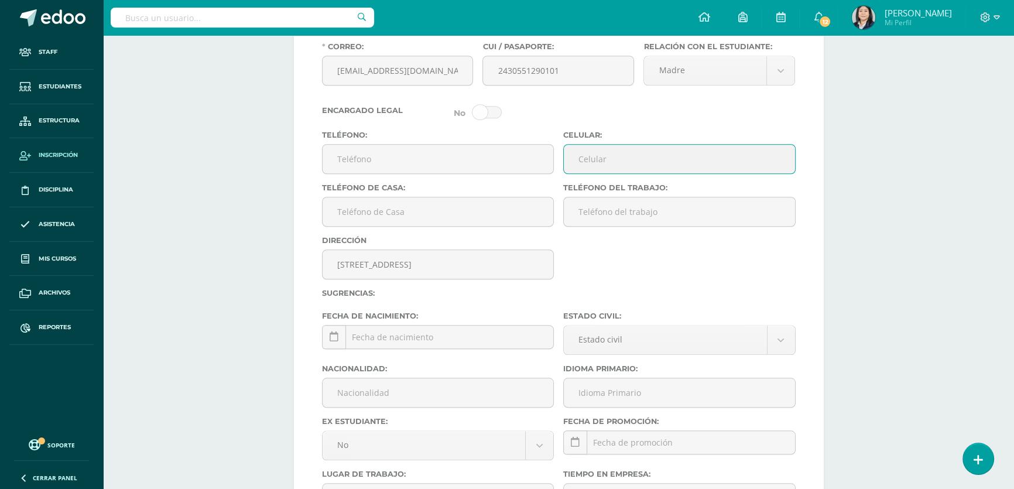
click at [607, 173] on input "Celular:" at bounding box center [679, 159] width 231 height 29
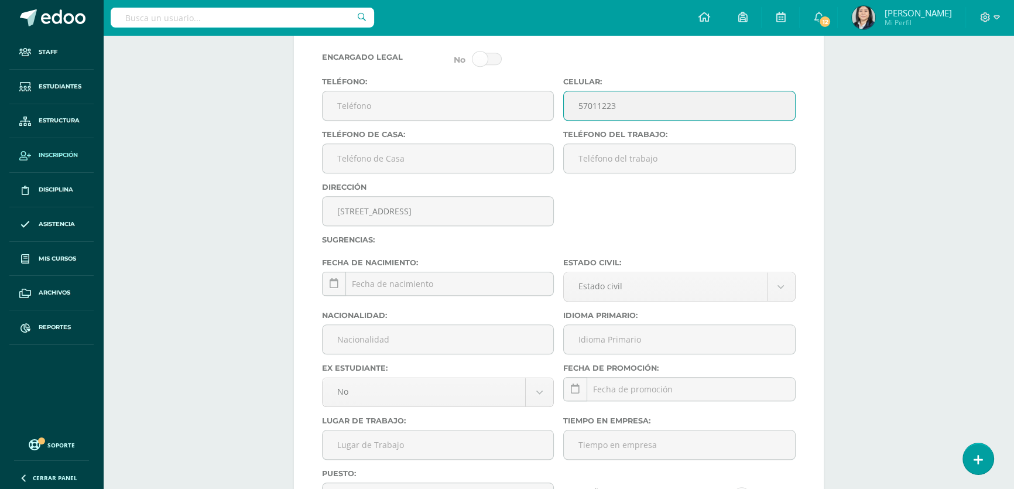
scroll to position [1365, 0]
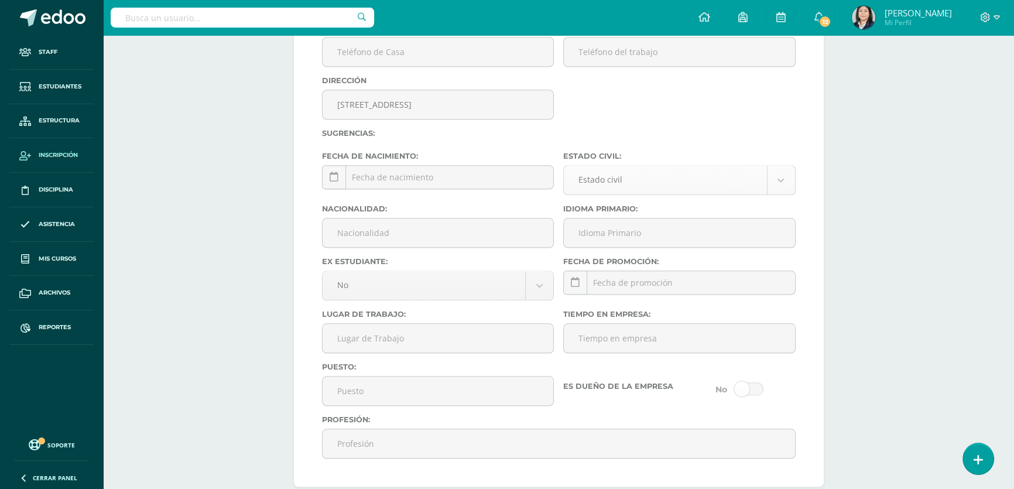
type input "57011223"
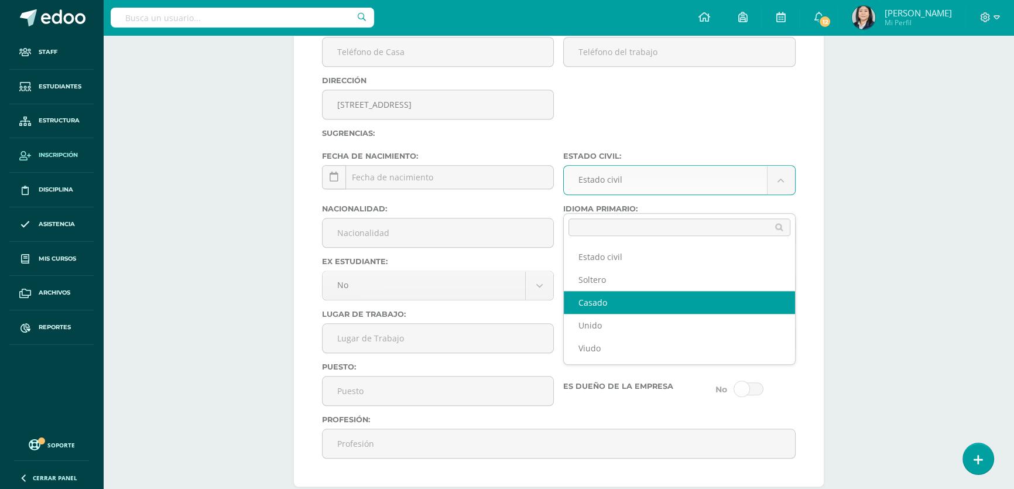
select select "married"
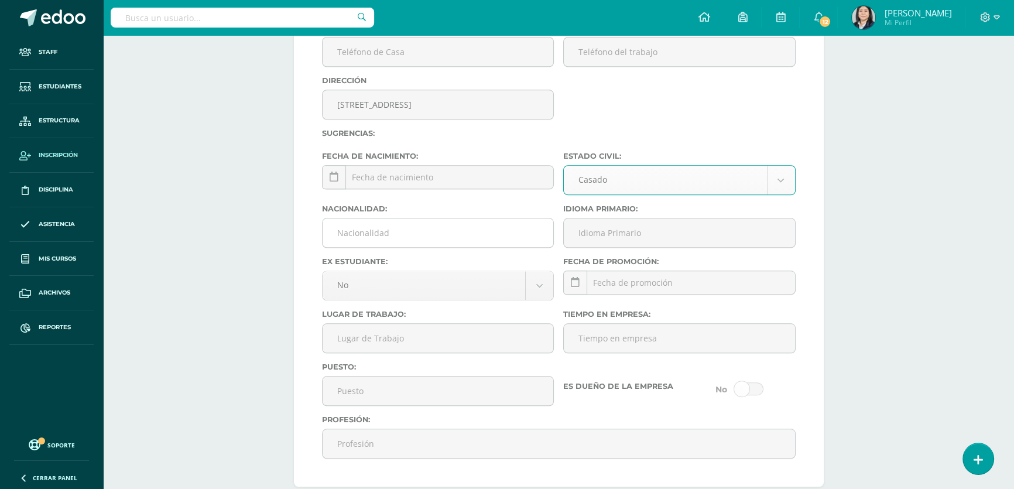
click at [407, 243] on input "Nacionalidad:" at bounding box center [437, 232] width 231 height 29
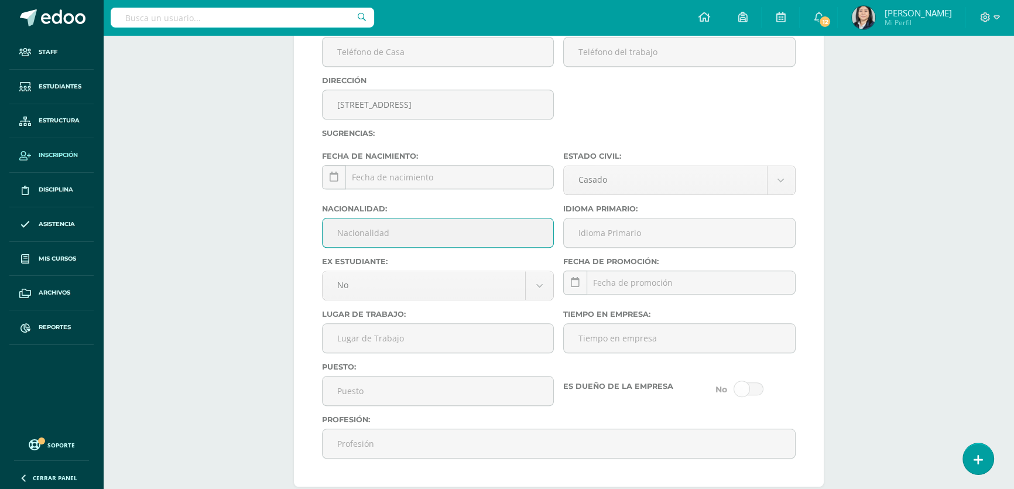
type input "Guatemalteca"
click at [592, 247] on input "Idioma Primario:" at bounding box center [679, 232] width 231 height 29
type input "Español"
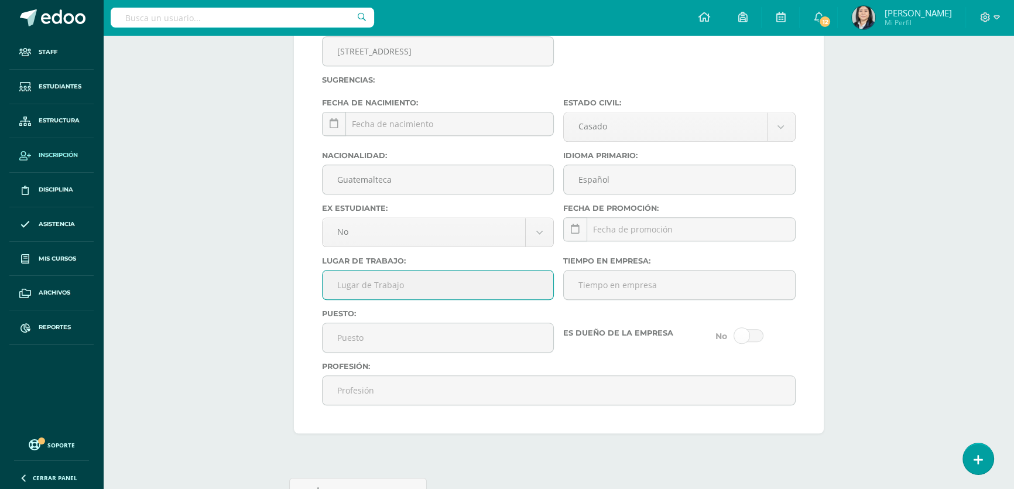
click at [489, 299] on input "Lugar de Trabajo:" at bounding box center [437, 284] width 231 height 29
type input "Signia Equipo"
click at [369, 352] on input "Puesto:" at bounding box center [437, 337] width 231 height 29
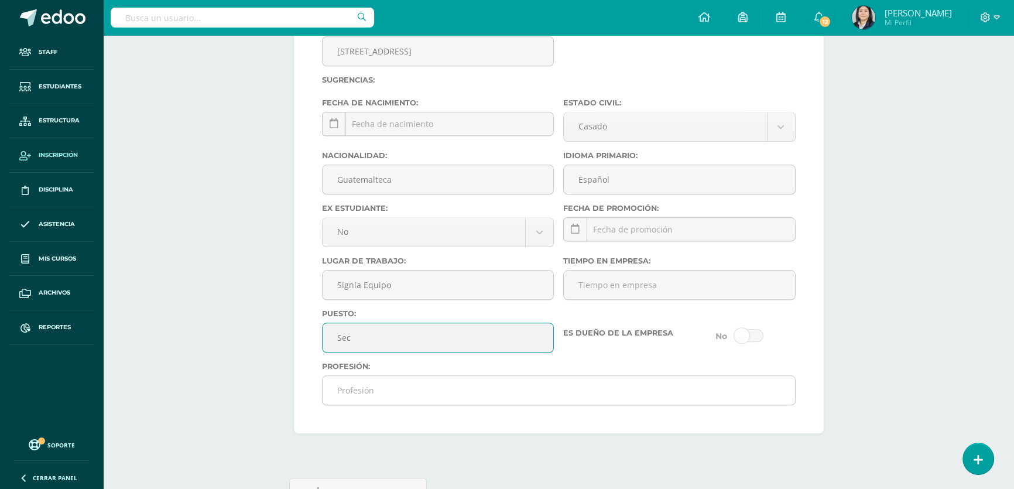
type input "Secretaria"
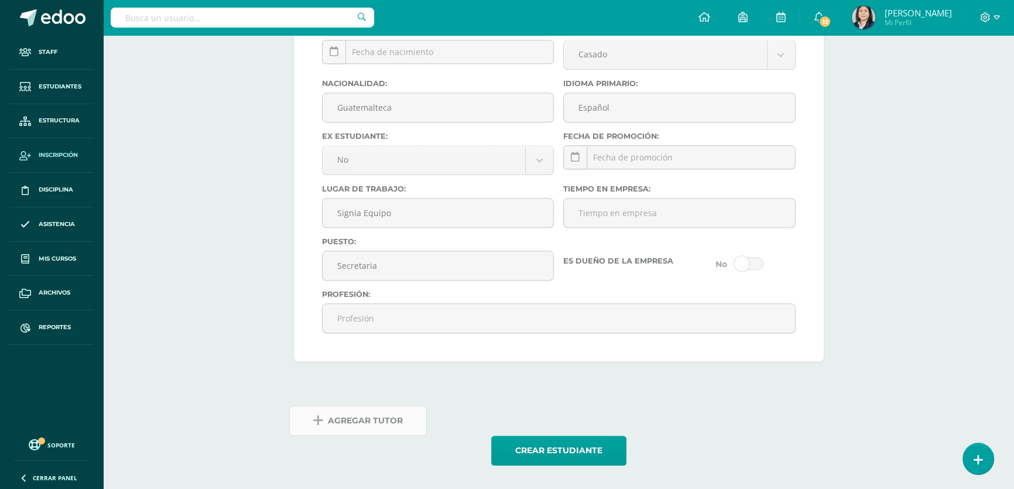
click at [355, 427] on span "Agregar Tutor" at bounding box center [365, 420] width 75 height 29
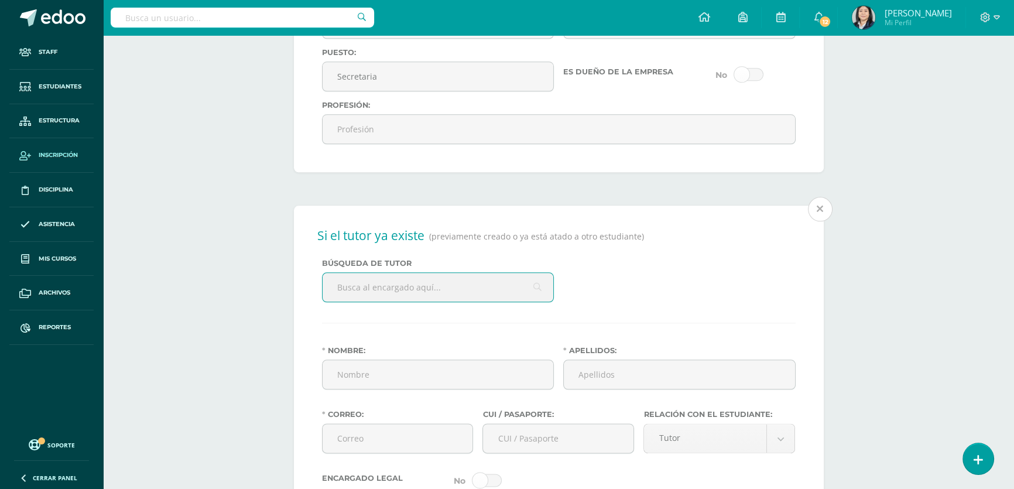
scroll to position [1739, 0]
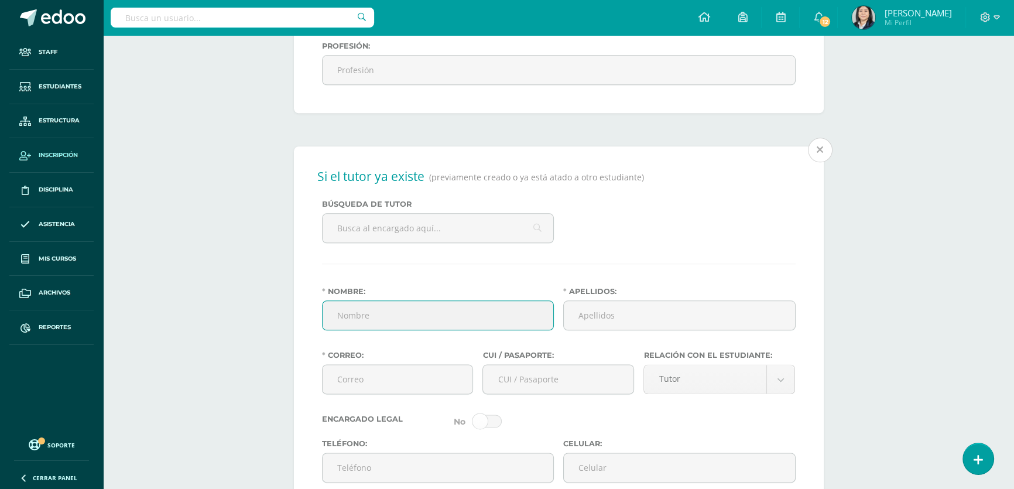
click at [393, 329] on input "Nombre:" at bounding box center [437, 315] width 231 height 29
type input "Eduardo René"
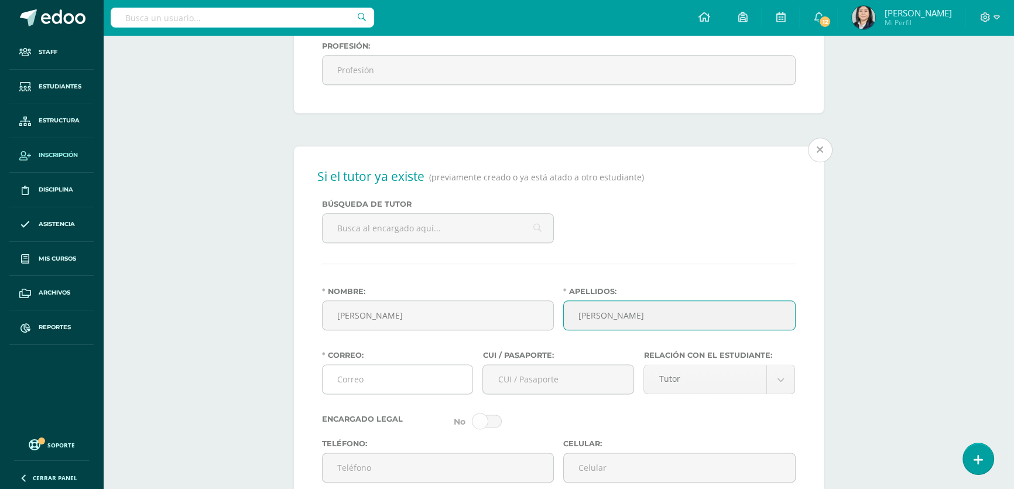
type input "Lopez Mata"
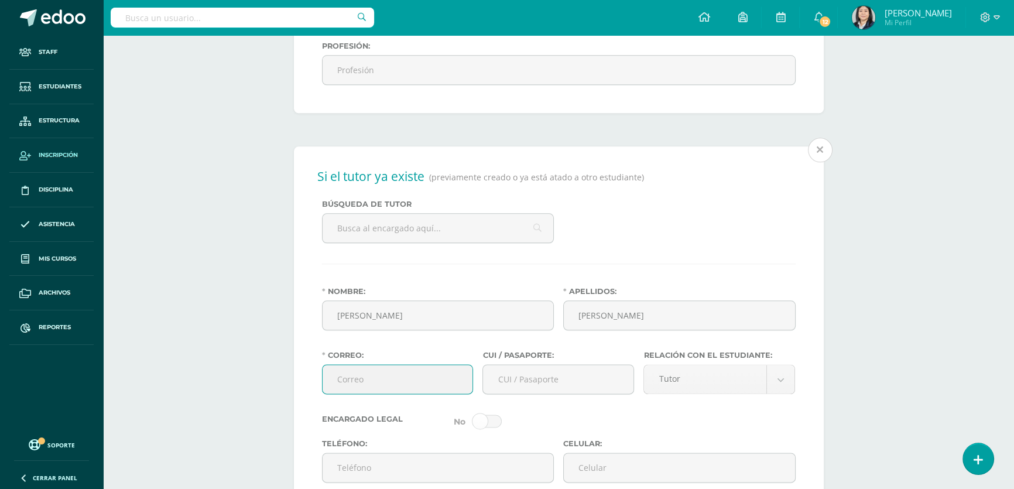
click at [357, 393] on input "Correo:" at bounding box center [397, 379] width 150 height 29
type input "elm703@gmail.com"
click at [511, 393] on input "CUI / Pasaporte:" at bounding box center [558, 379] width 150 height 29
type input "2433746310101"
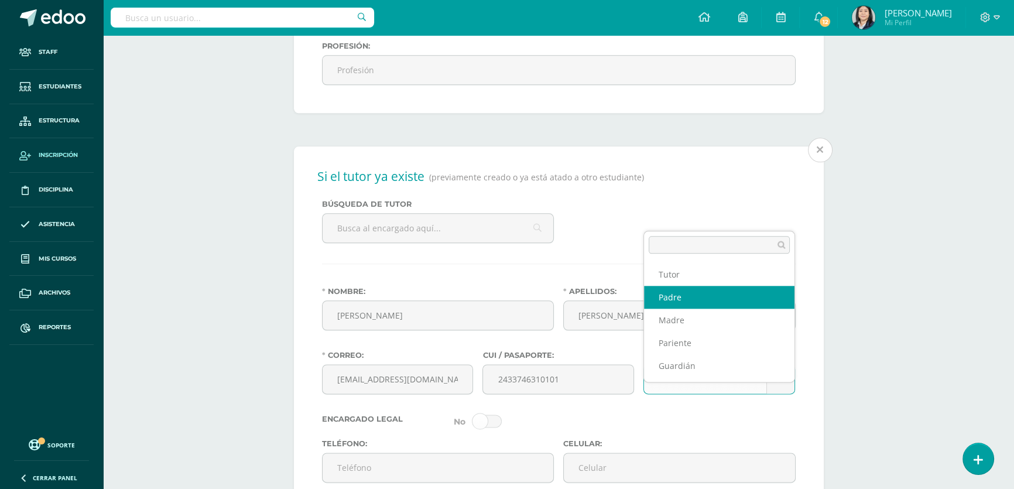
drag, startPoint x: 693, startPoint y: 294, endPoint x: 661, endPoint y: 306, distance: 34.2
select select "Padre"
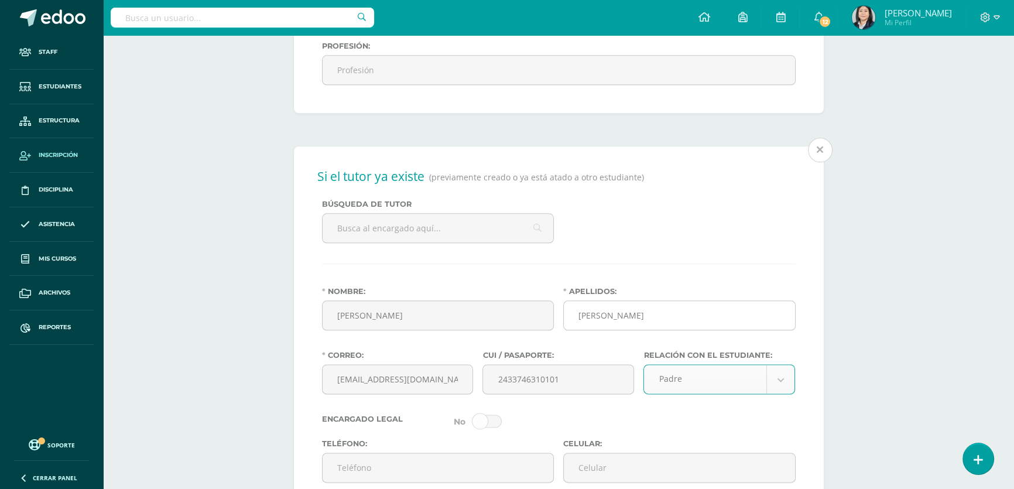
scroll to position [1898, 0]
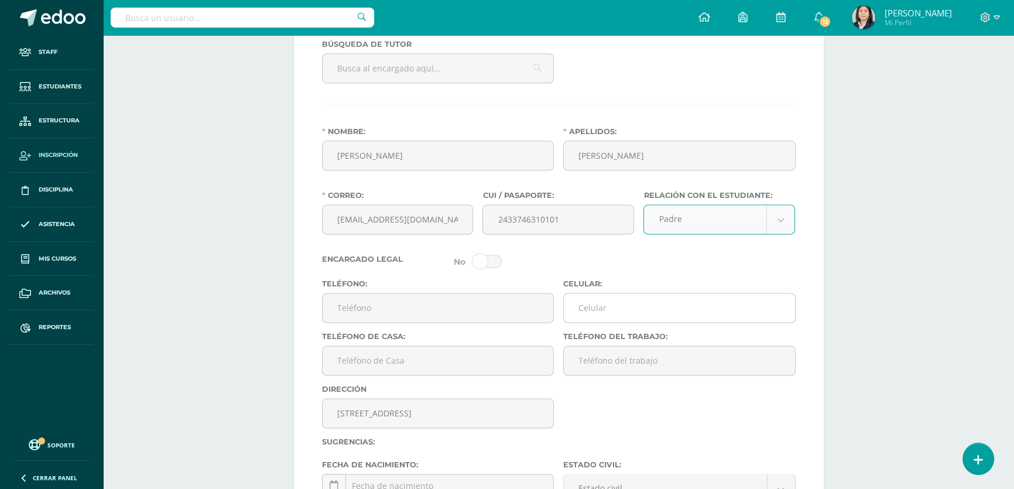
click at [619, 322] on input "Celular:" at bounding box center [679, 307] width 231 height 29
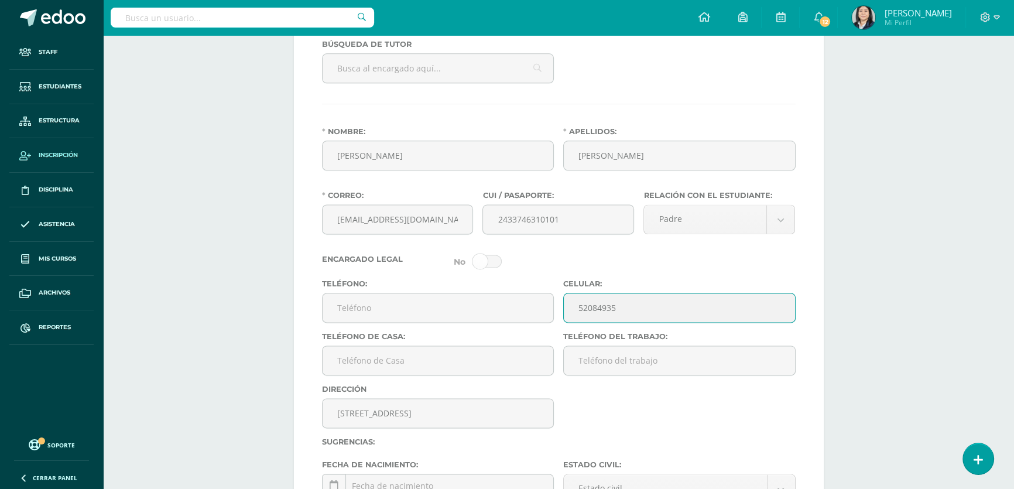
scroll to position [2058, 0]
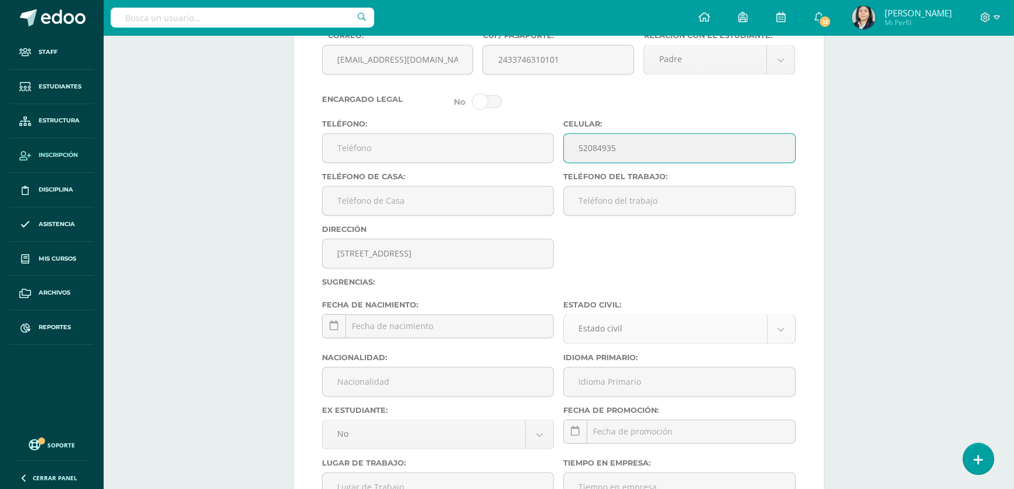
type input "52084935"
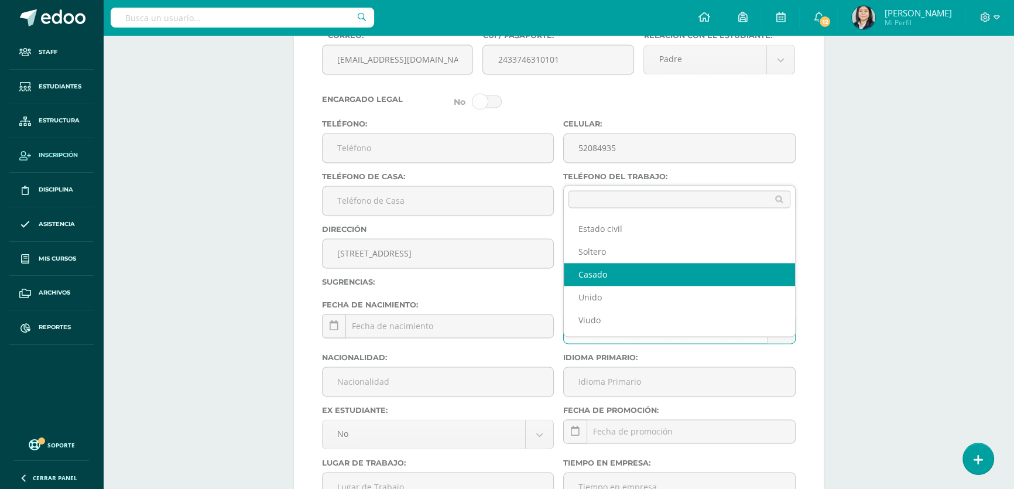
drag, startPoint x: 606, startPoint y: 277, endPoint x: 586, endPoint y: 289, distance: 23.1
select select "married"
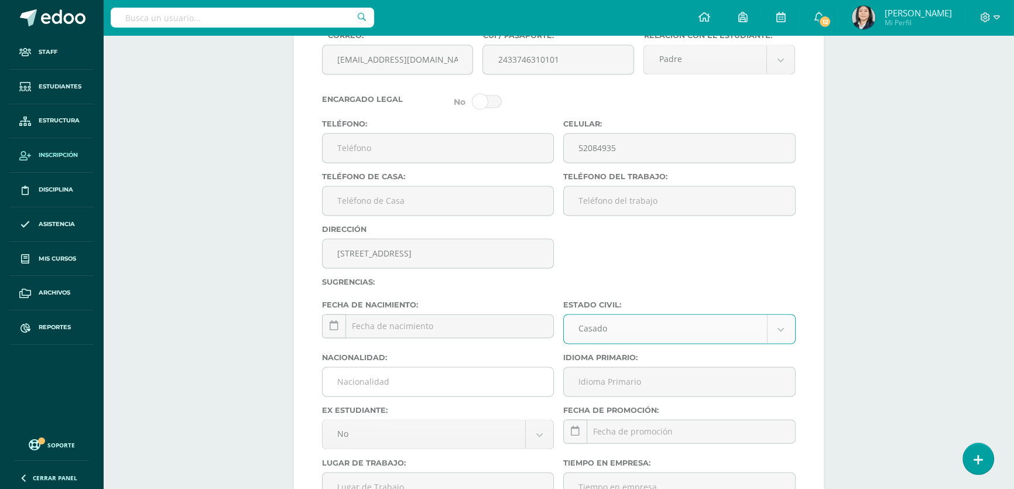
click at [447, 396] on input "Nacionalidad:" at bounding box center [437, 381] width 231 height 29
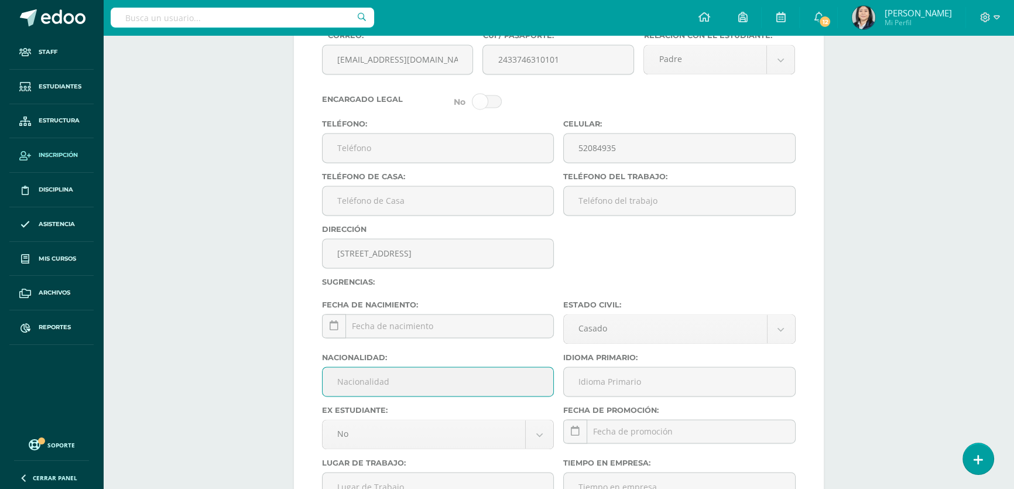
type input "Guatemalteco"
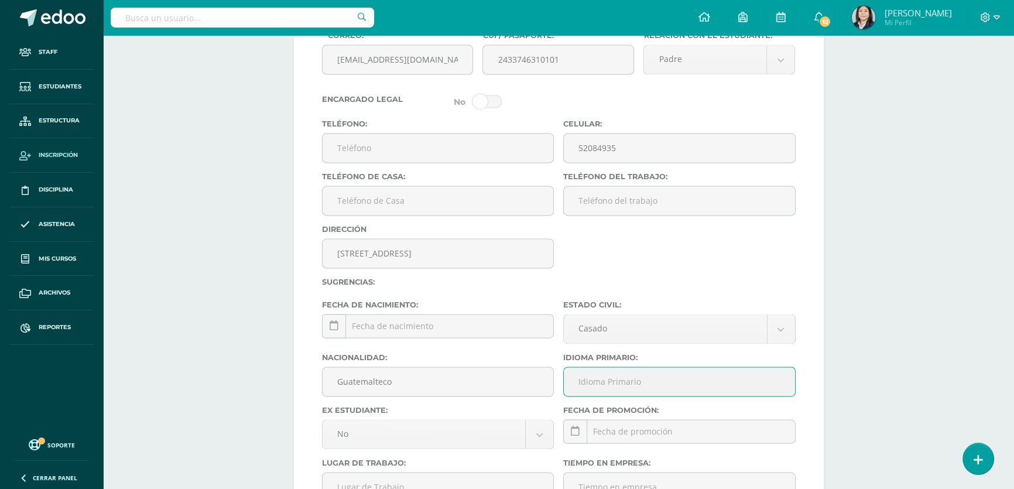
click at [636, 396] on input "Idioma Primario:" at bounding box center [679, 381] width 231 height 29
type input "Español"
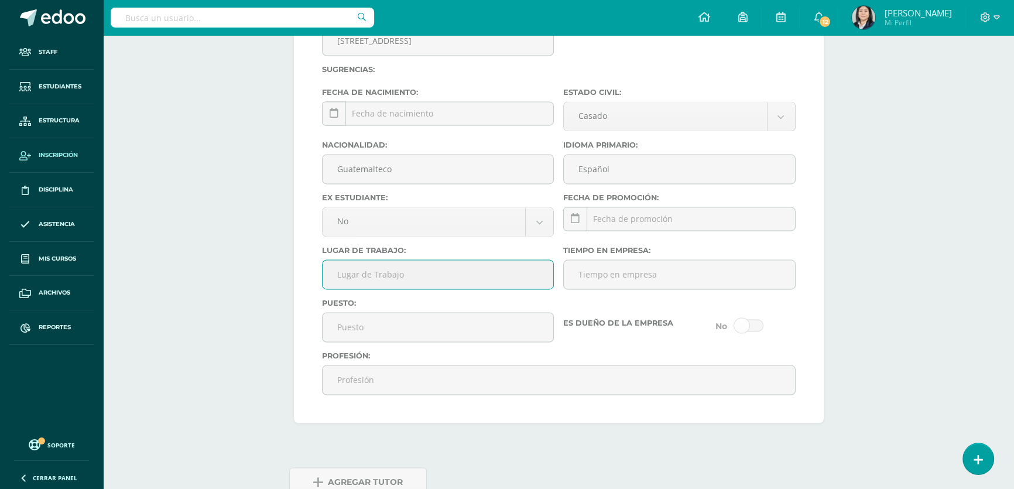
click at [430, 289] on input "Lugar de Trabajo:" at bounding box center [437, 274] width 231 height 29
type input "Independiente"
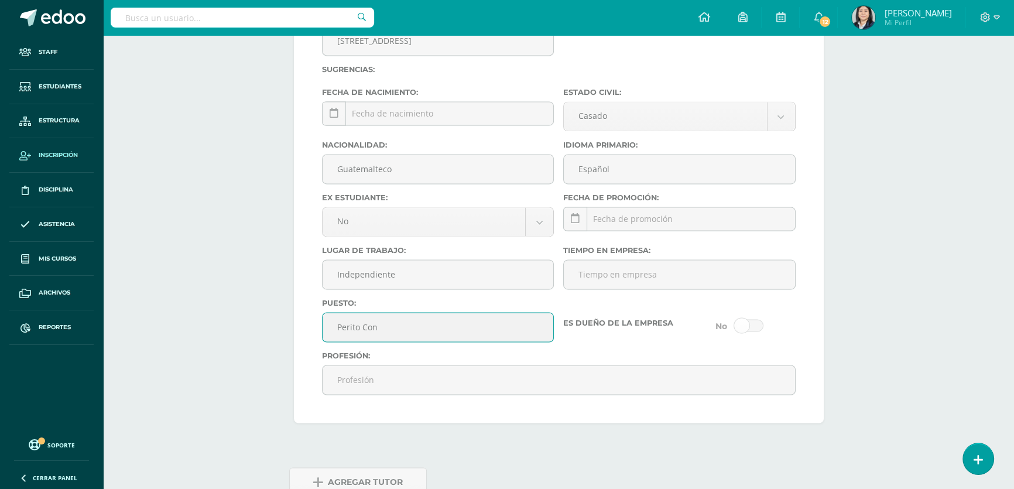
type input "Perito Contador"
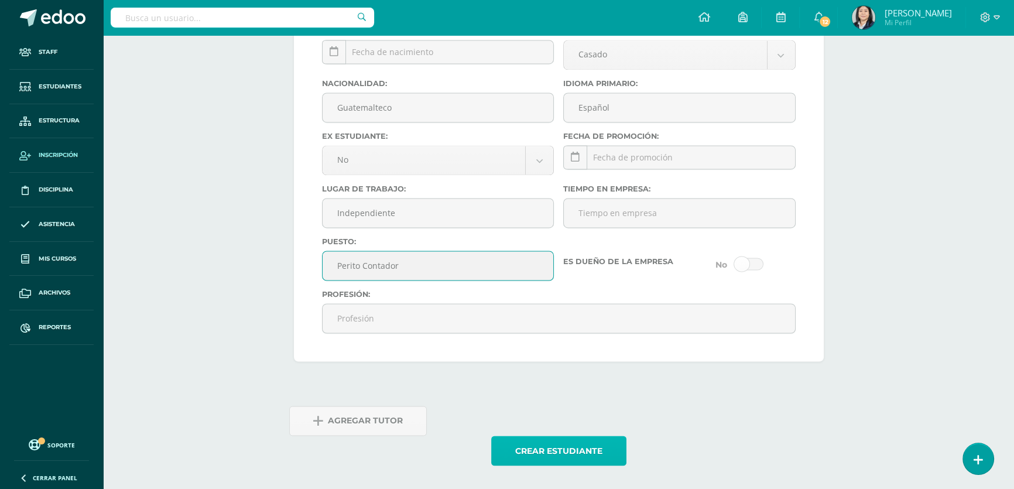
click at [527, 453] on button "Crear estudiante" at bounding box center [558, 450] width 135 height 30
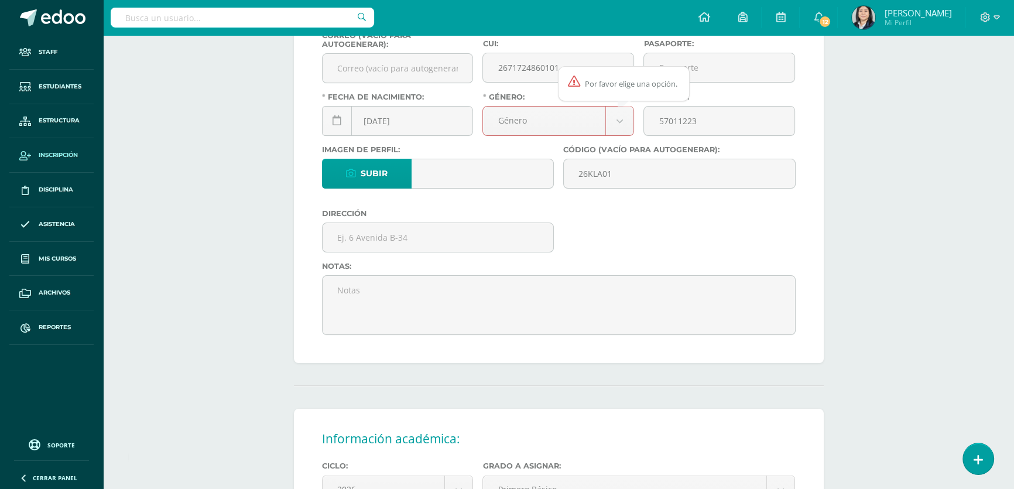
scroll to position [71, 0]
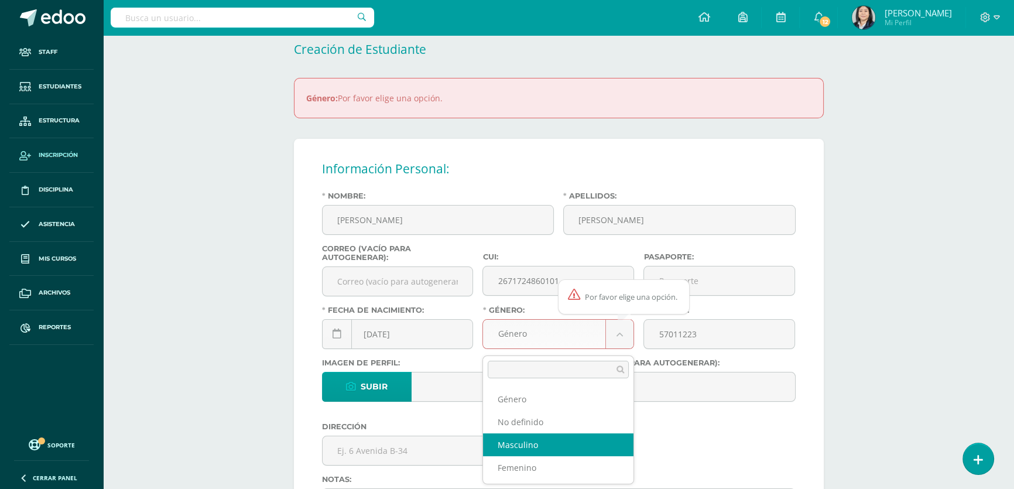
select select "[DEMOGRAPHIC_DATA]"
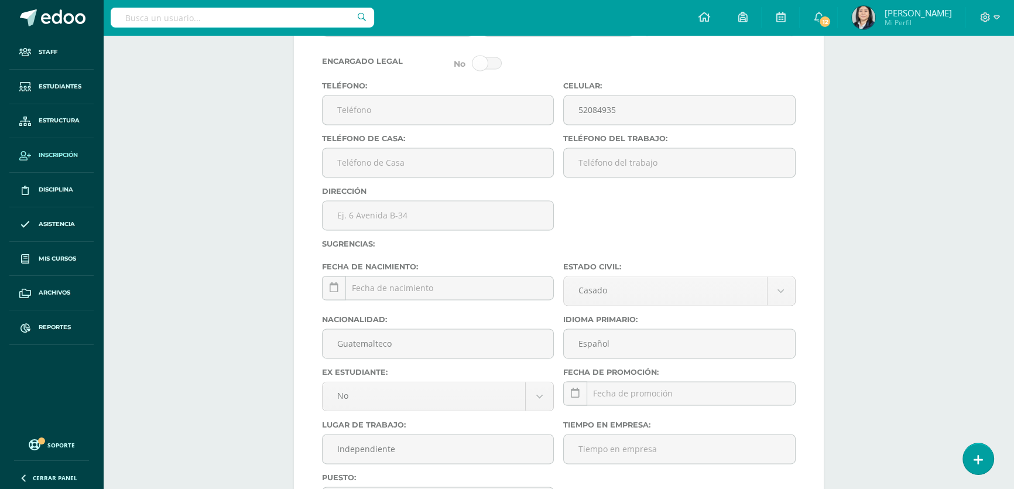
scroll to position [2399, 0]
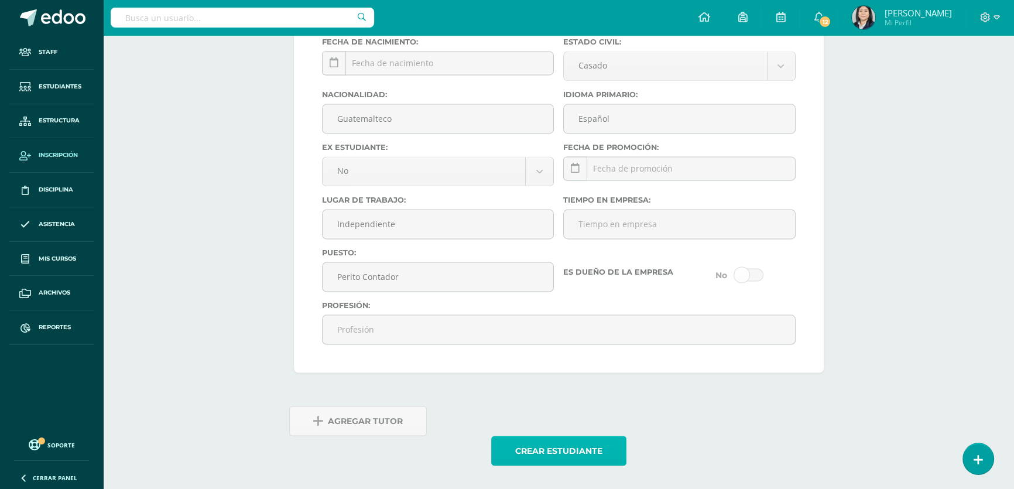
click at [541, 448] on button "Crear estudiante" at bounding box center [558, 450] width 135 height 30
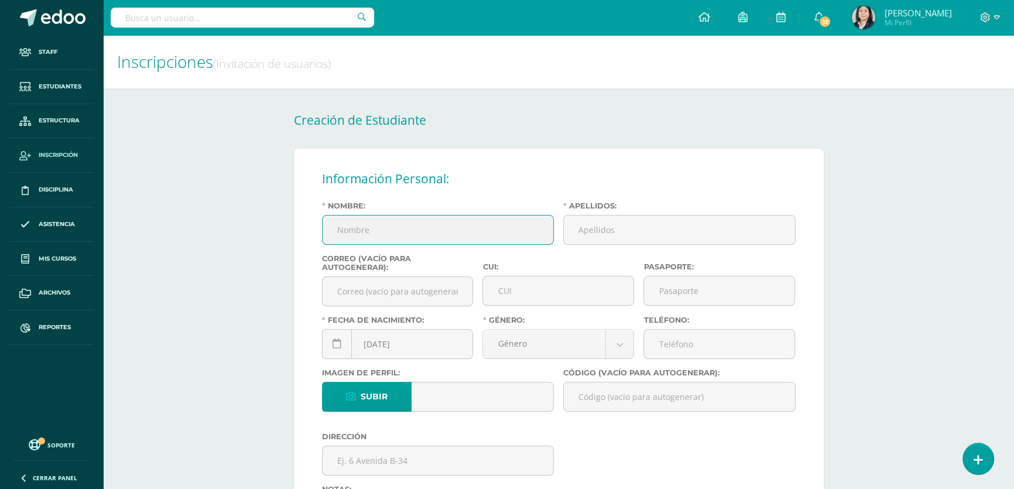
click at [387, 236] on input "Nombre:" at bounding box center [437, 229] width 231 height 29
type input "[PERSON_NAME]"
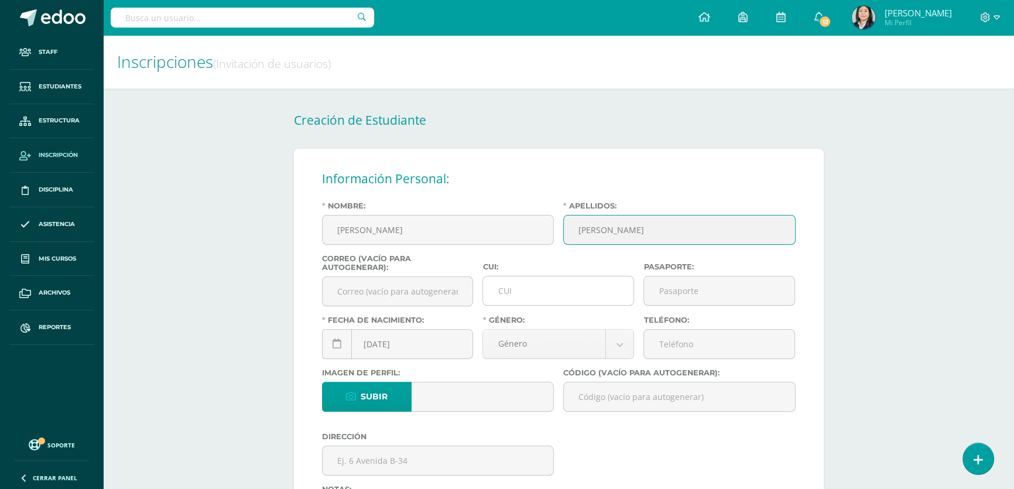
type input "[PERSON_NAME]"
click at [510, 295] on input "CUI:" at bounding box center [558, 290] width 150 height 29
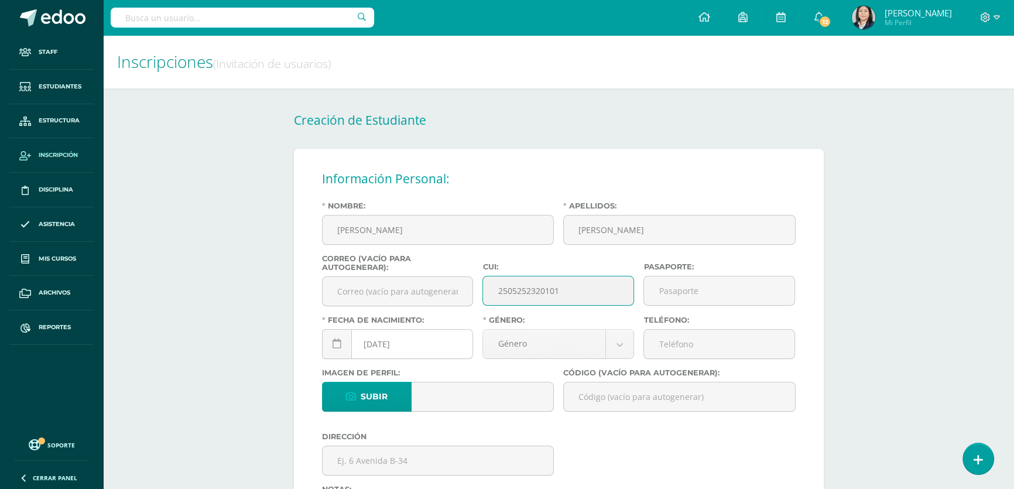
type input "2505252320101"
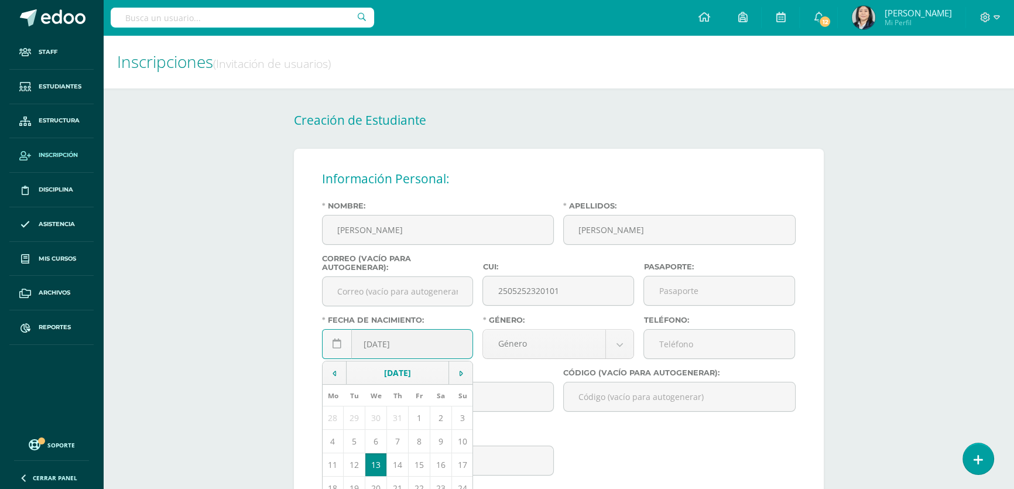
drag, startPoint x: 381, startPoint y: 344, endPoint x: 373, endPoint y: 347, distance: 8.7
click at [373, 347] on input "[DATE]" at bounding box center [397, 343] width 150 height 29
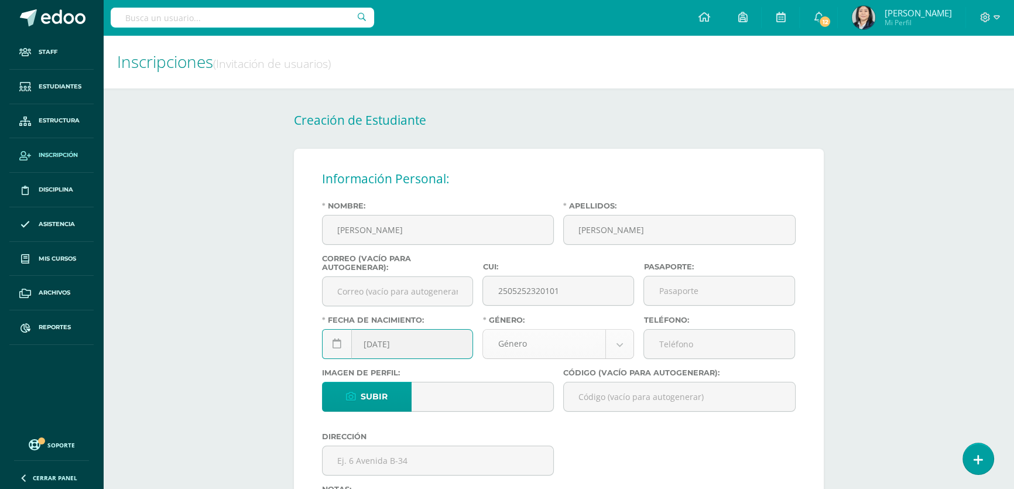
type input "2012-08-14"
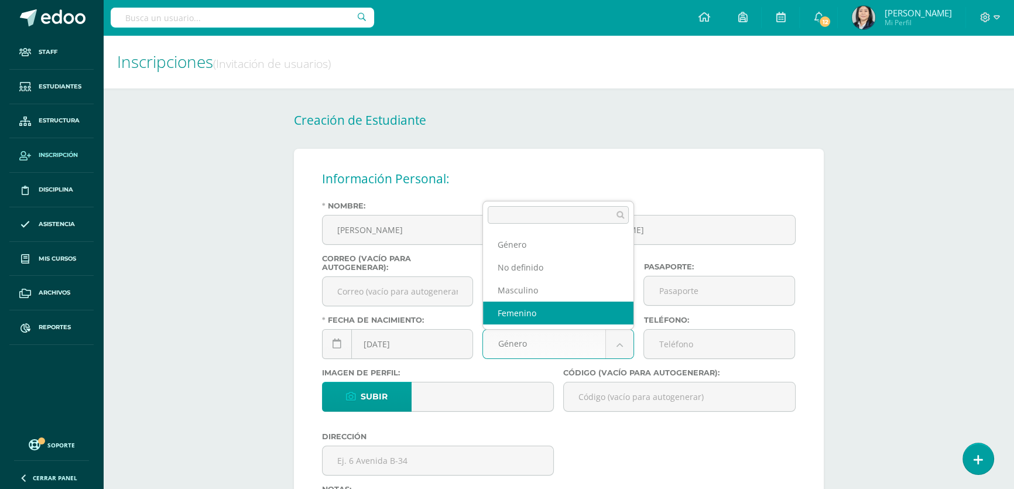
select select "female"
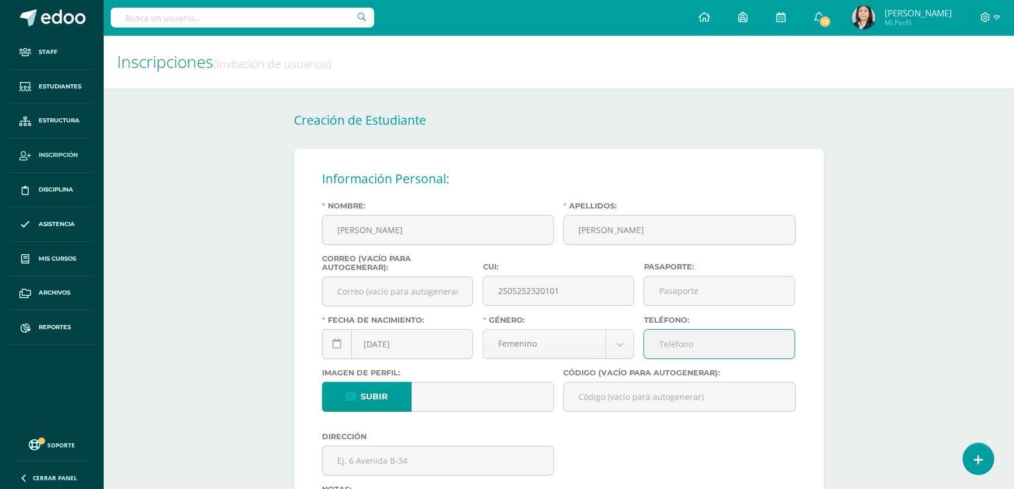
click at [703, 352] on input "Teléfono:" at bounding box center [719, 343] width 150 height 29
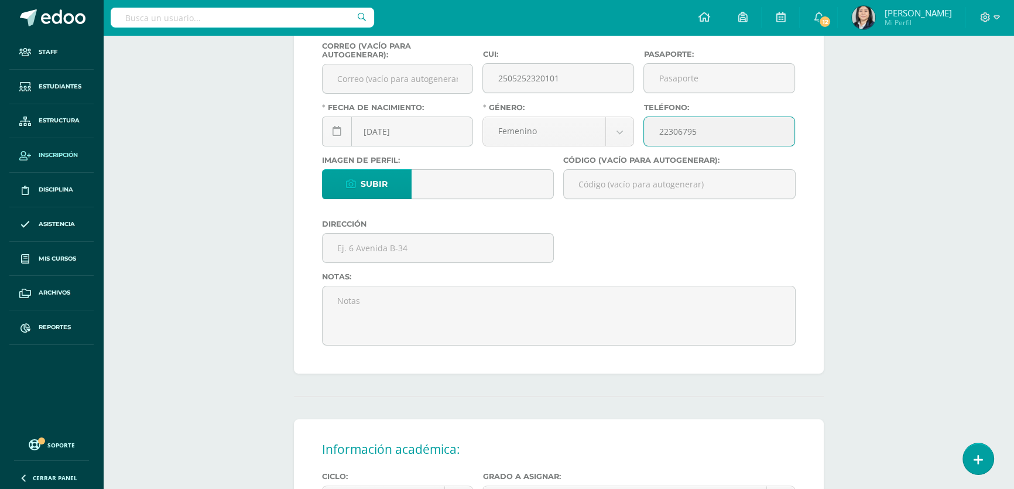
type input "22306795"
click at [619, 186] on input "Código (vacío para autogenerar):" at bounding box center [679, 184] width 231 height 29
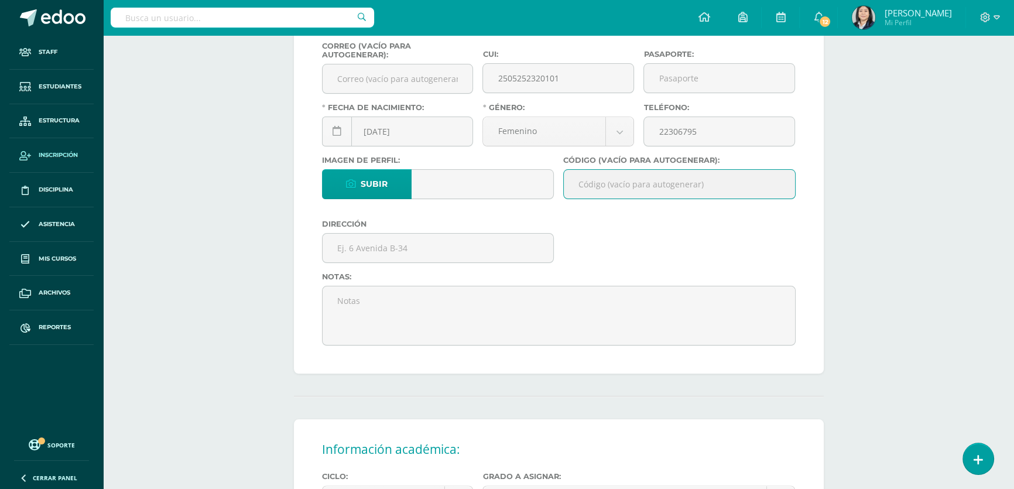
paste input "26MLS01"
type input "26MLS01"
click at [445, 256] on input "text" at bounding box center [437, 248] width 231 height 29
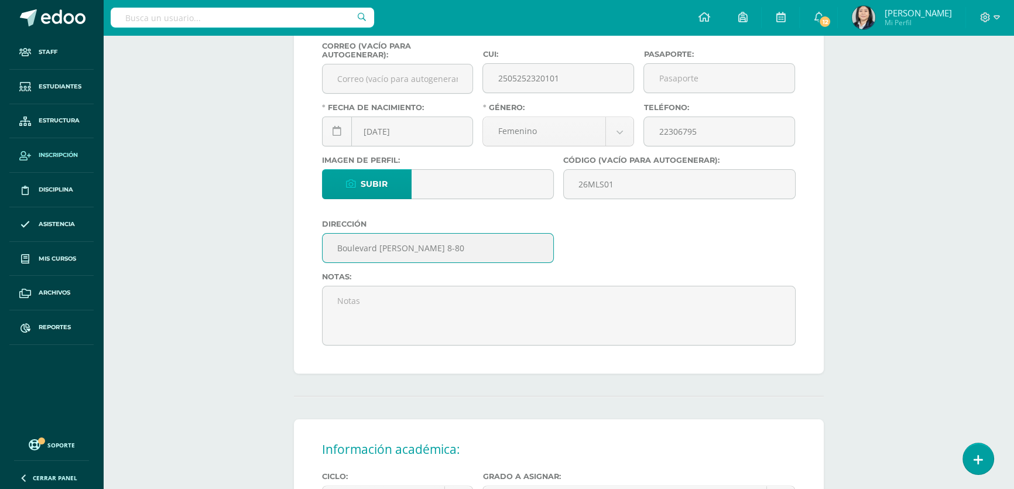
type input "Boulevard Minerva 8-80 Valle Nuevo zona 11 Mixco"
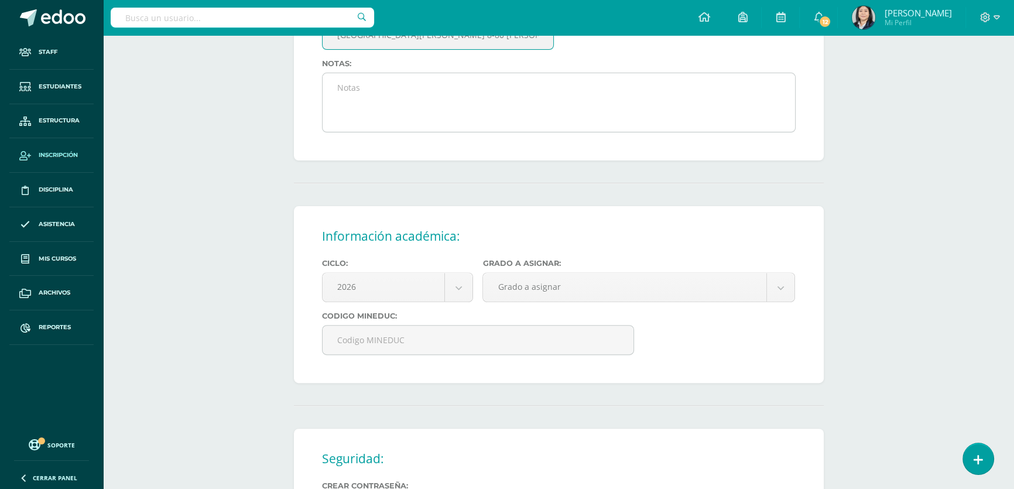
scroll to position [479, 0]
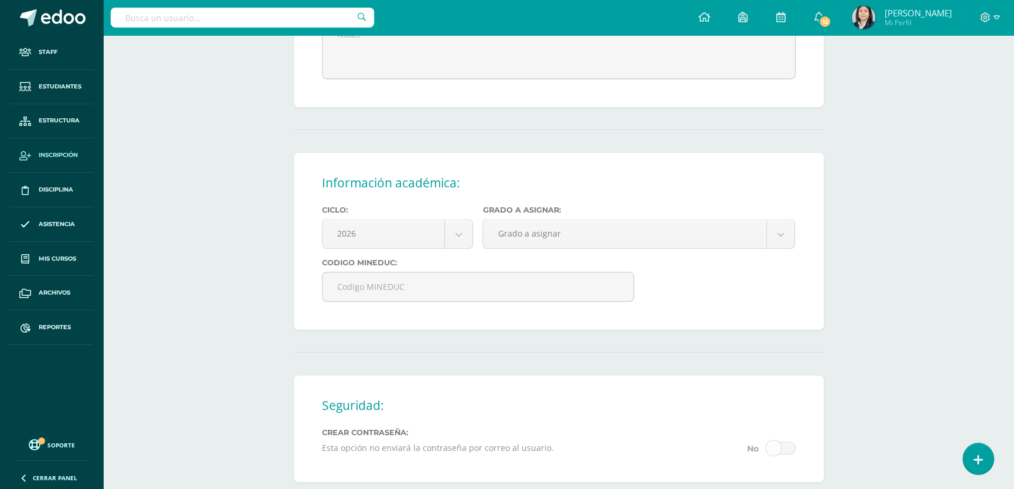
click at [521, 241] on body "Estudiante creado exitosamente Staff Estudiantes Estructura Inscripción Discipl…" at bounding box center [507, 90] width 1014 height 1138
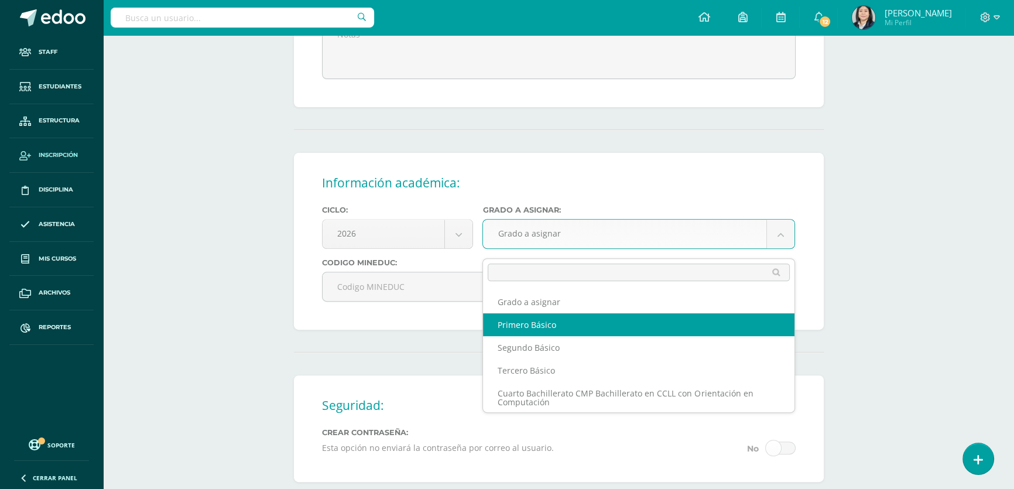
select select "10"
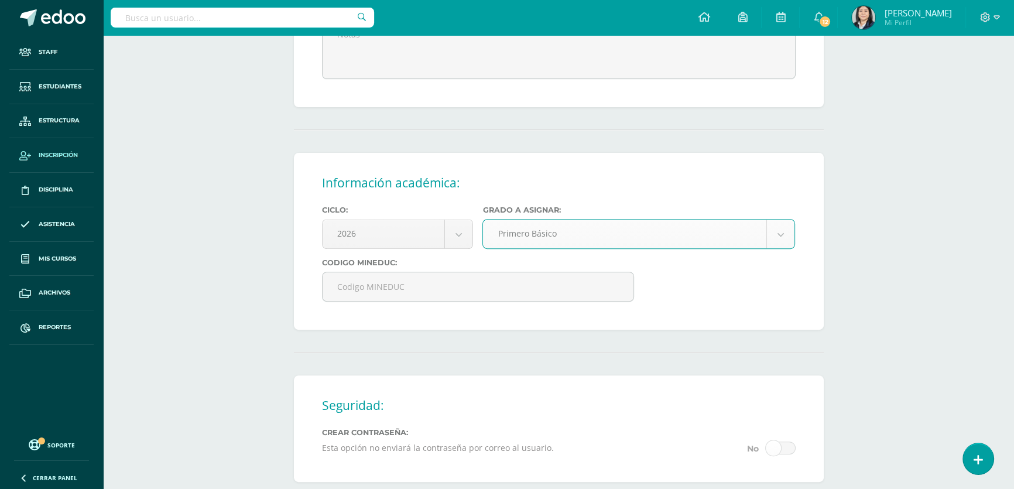
scroll to position [657, 0]
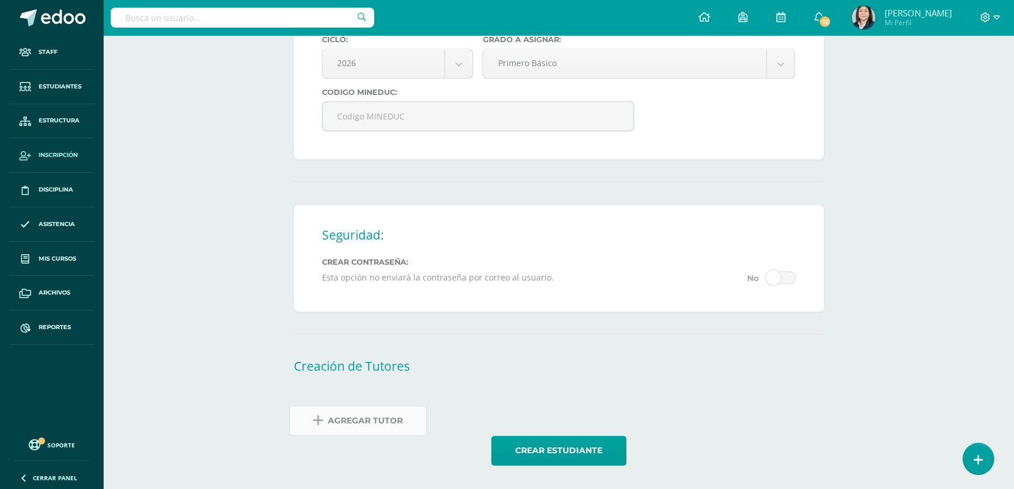
click at [387, 425] on span "Agregar Tutor" at bounding box center [365, 420] width 75 height 29
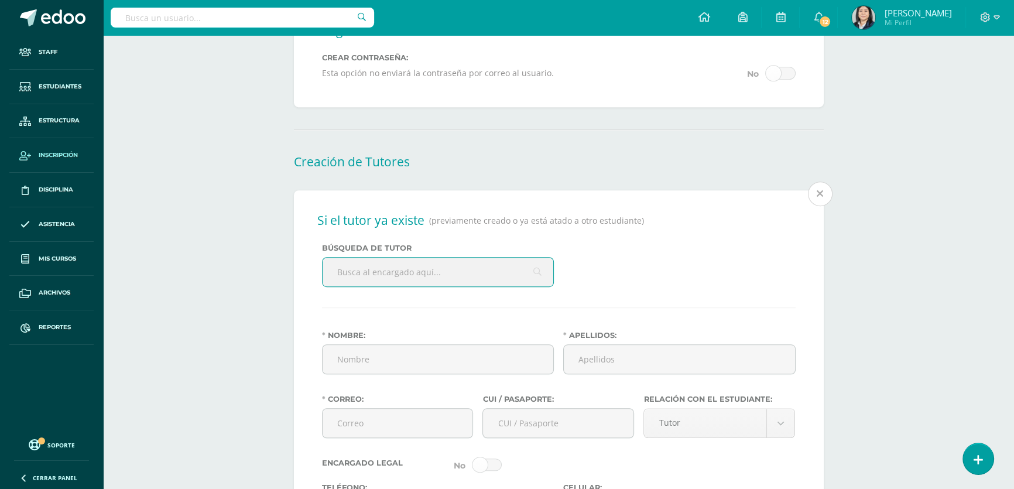
scroll to position [887, 0]
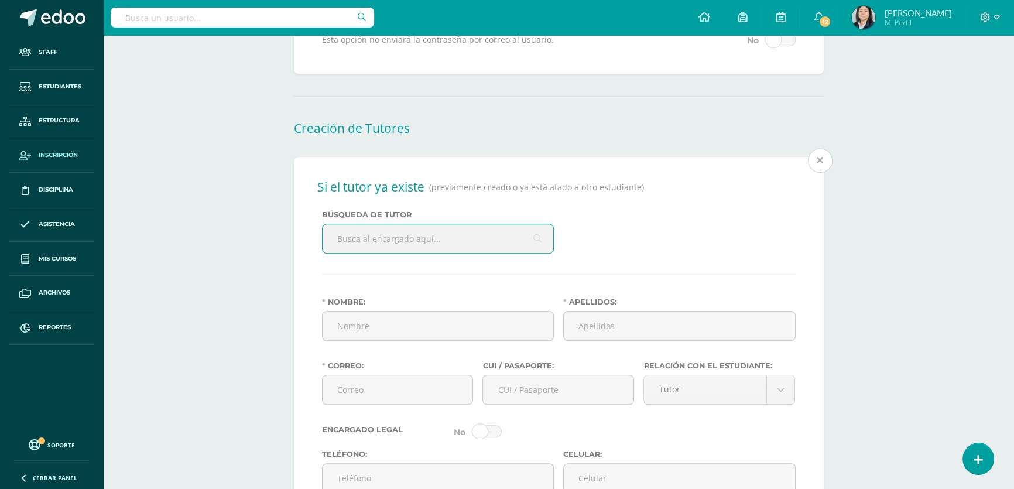
click at [394, 248] on input "text" at bounding box center [437, 238] width 231 height 29
type input "ailin idalia"
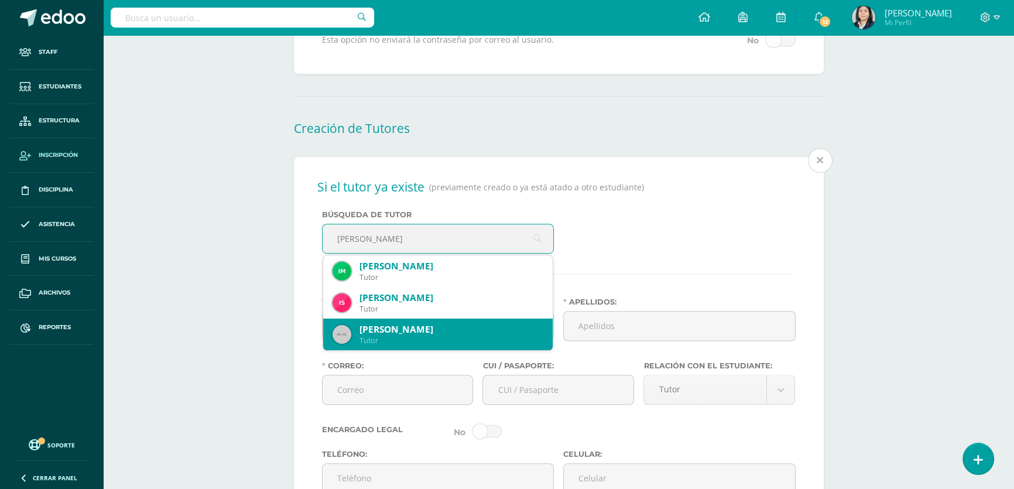
click at [433, 335] on div "Ailin Idalia Salguero Salguero" at bounding box center [451, 329] width 184 height 12
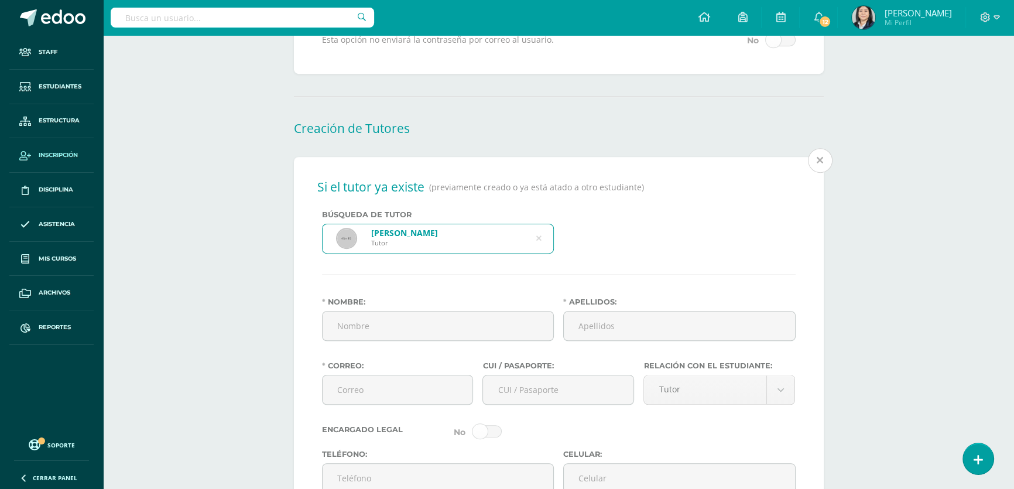
type input "Ailin Idalia"
type input "Salguero Salguero"
type input "ailinpsm@gmail.com"
type input "2563268430101"
type input "54016834"
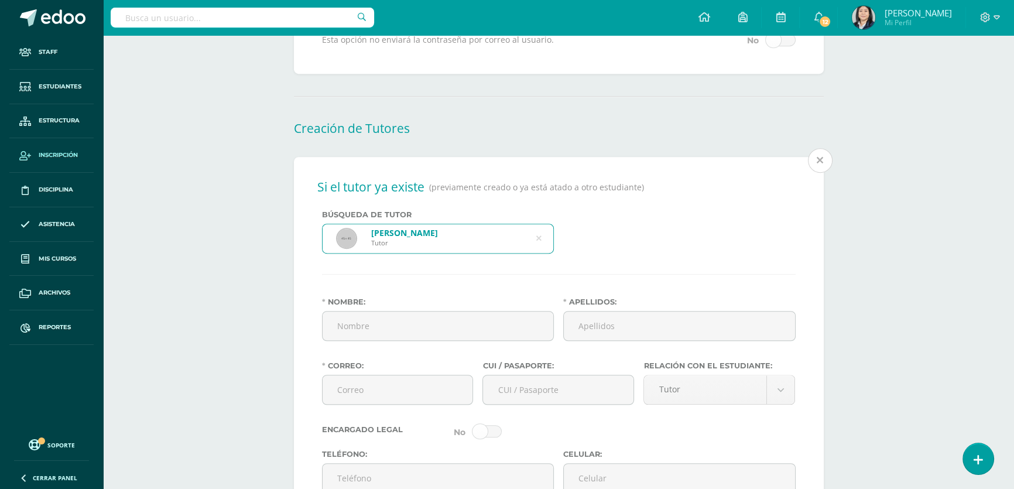
type input "1978-08-14"
type input "Guatemalteca"
type input "Nepcon Guatemala cert"
type input "Especialista en Servicios de Certif."
type input "Licda. en Tecnología Educativa"
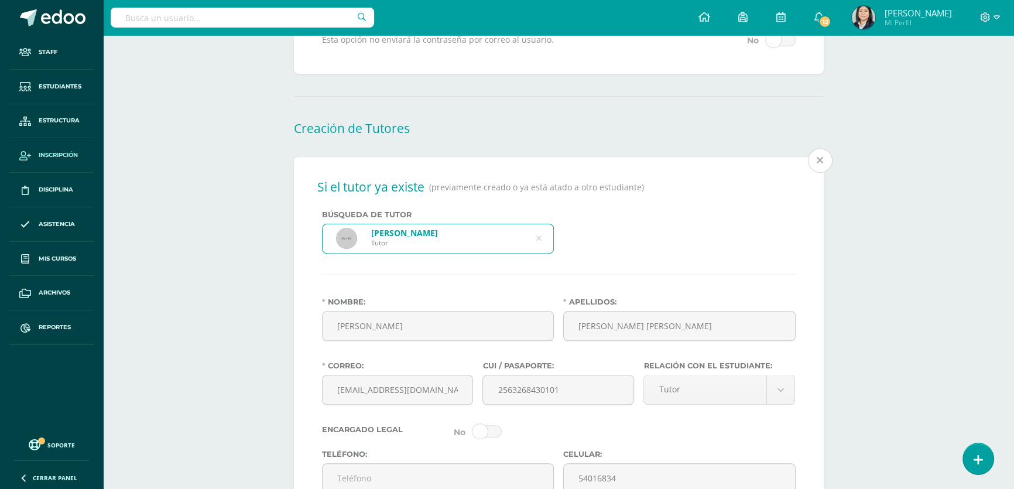
select select "married"
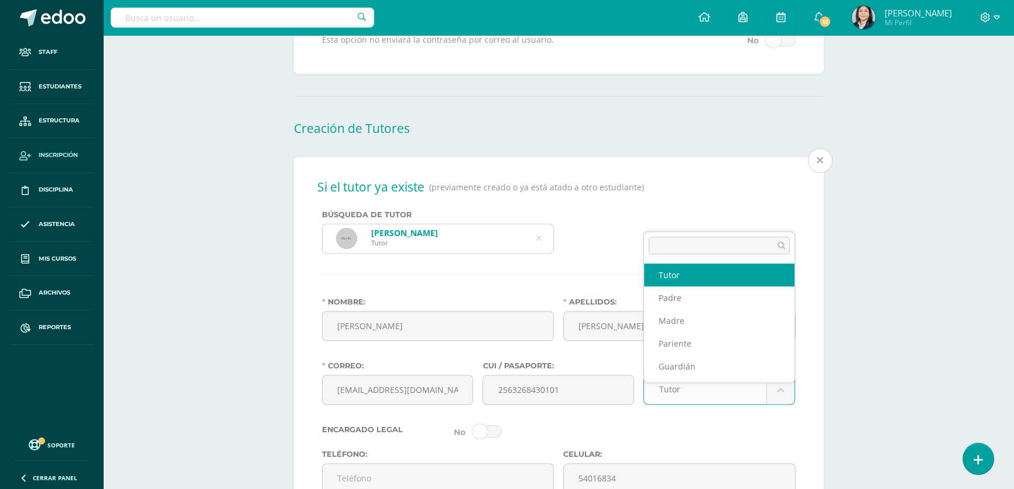
click at [720, 411] on body "Estudiante creado exitosamente Staff Estudiantes Estructura Inscripción Discipl…" at bounding box center [507, 102] width 1014 height 1979
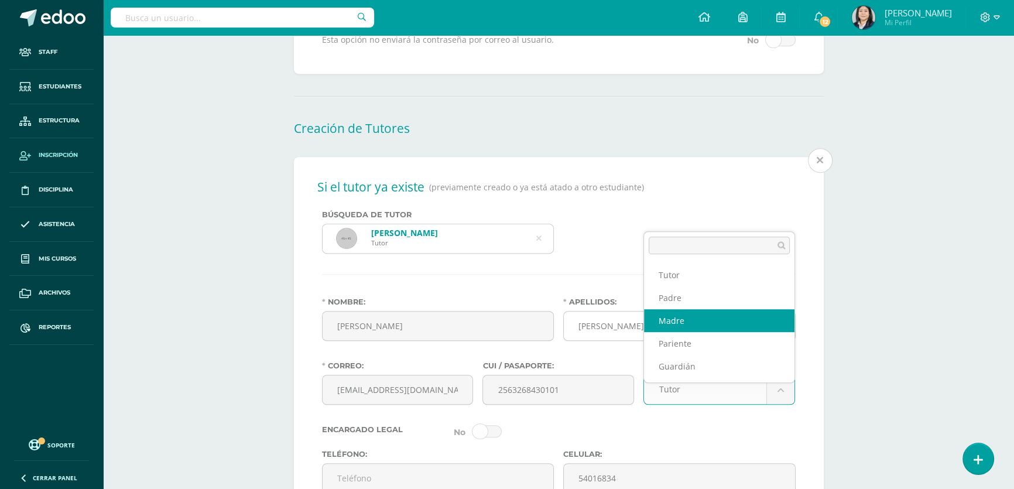
drag, startPoint x: 714, startPoint y: 320, endPoint x: 701, endPoint y: 325, distance: 13.7
select select "Madre"
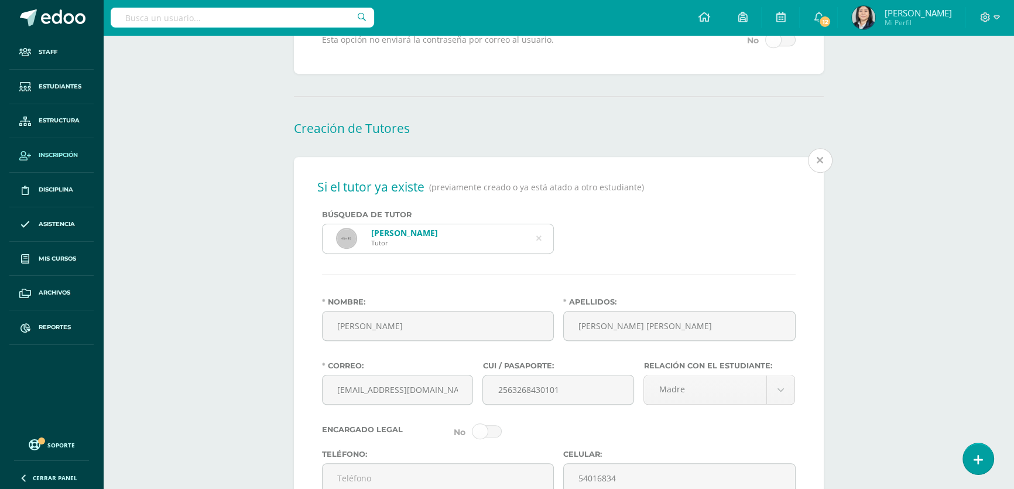
click at [595, 435] on div "Encargado Legal" at bounding box center [558, 431] width 483 height 13
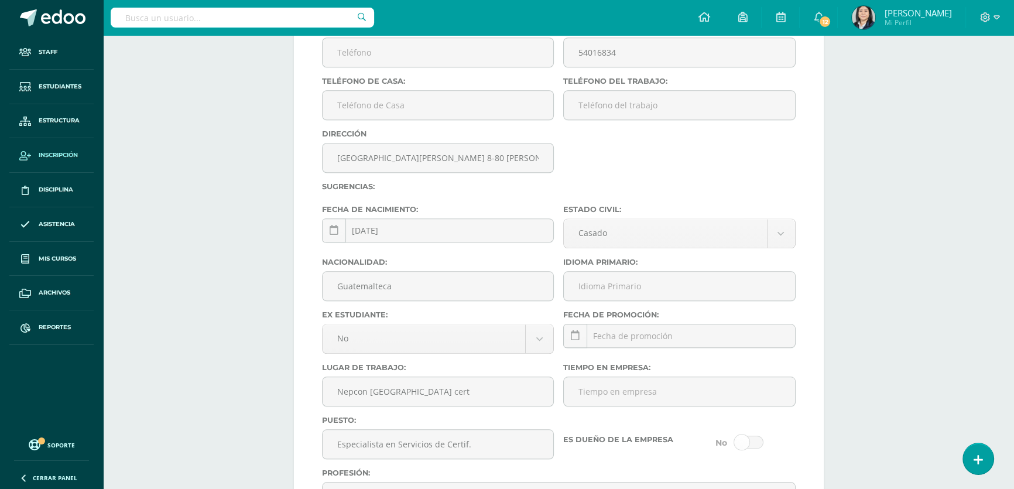
scroll to position [1365, 0]
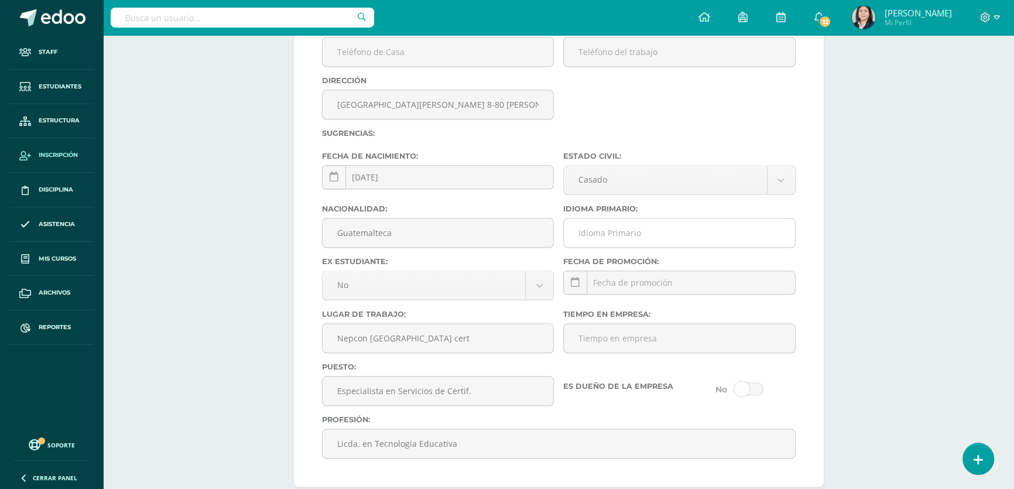
drag, startPoint x: 614, startPoint y: 260, endPoint x: 620, endPoint y: 251, distance: 10.9
click at [618, 247] on input "Idioma Primario:" at bounding box center [679, 232] width 231 height 29
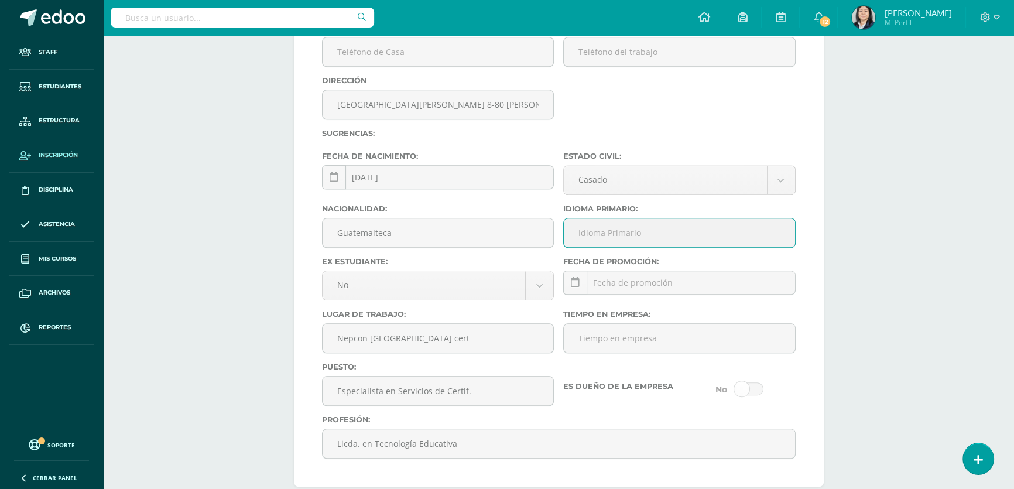
type input "Español"
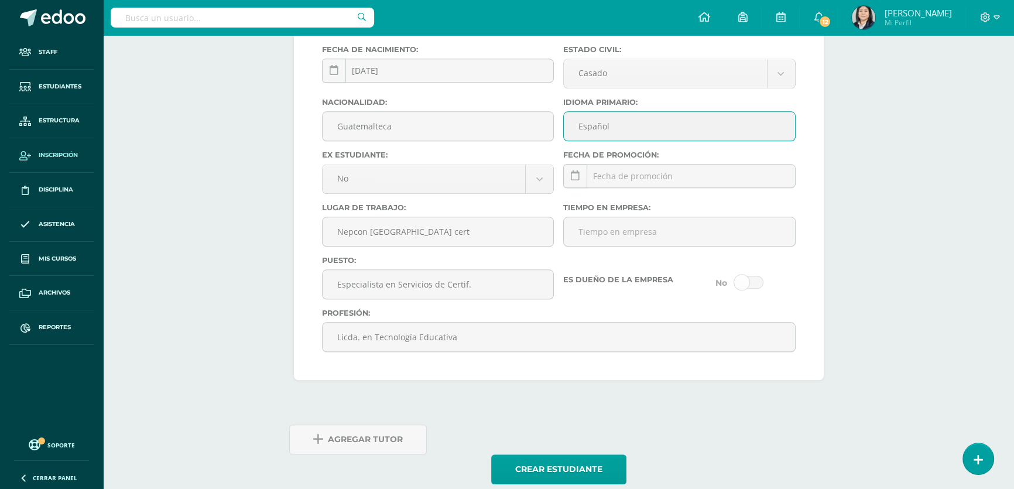
scroll to position [1509, 0]
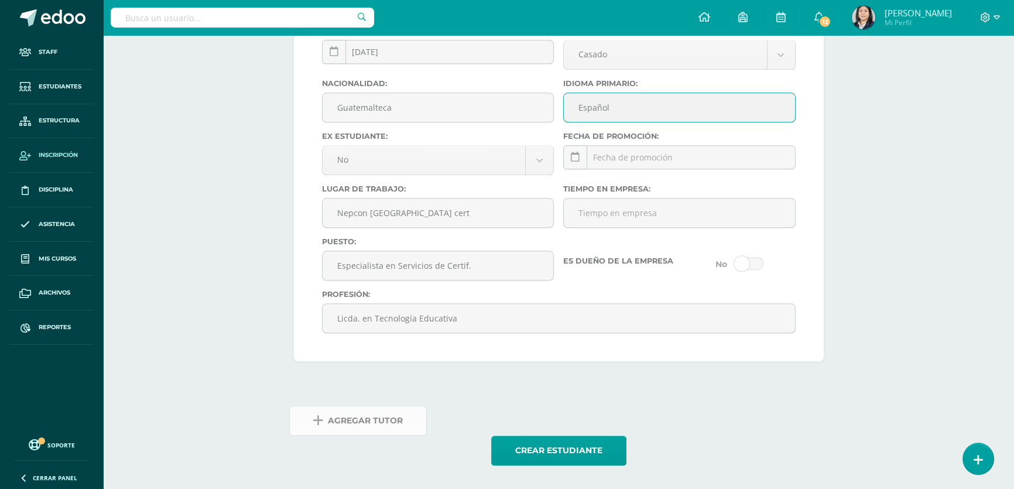
click at [373, 417] on span "Agregar Tutor" at bounding box center [365, 420] width 75 height 29
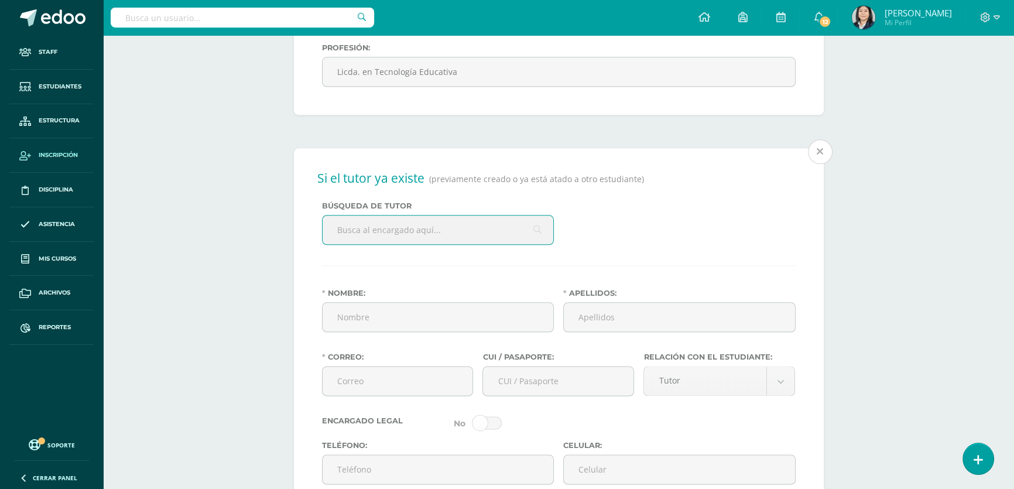
scroll to position [1739, 0]
click at [390, 242] on input "text" at bounding box center [437, 228] width 231 height 29
type input "edwar"
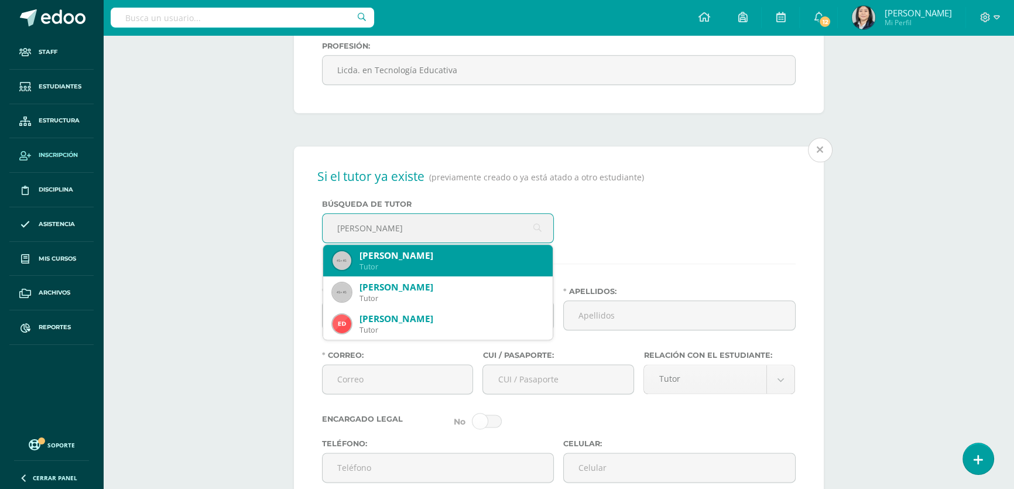
click at [429, 262] on div "Edward Humberto López Catalán" at bounding box center [451, 255] width 184 height 12
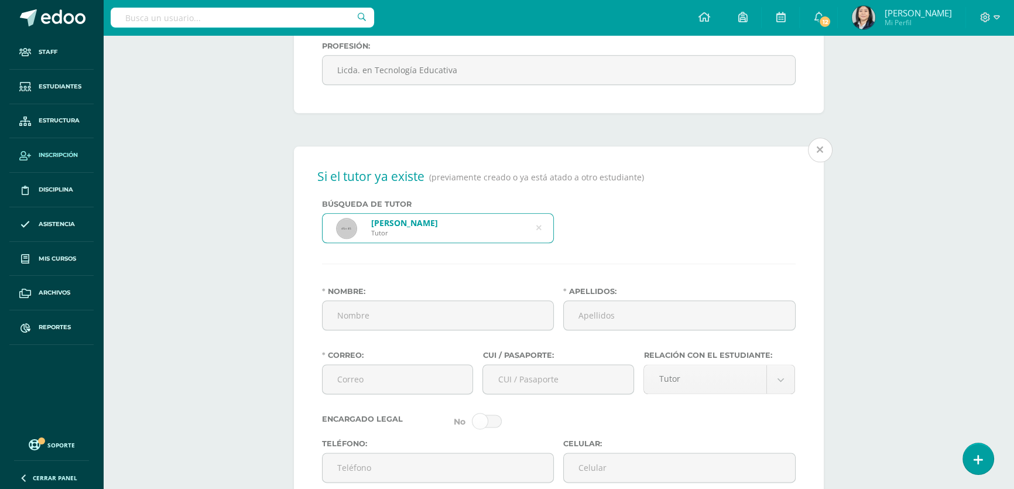
type input "Edward Humberto"
type input "López Catalán"
type input "edward.catalan@gmail.com"
type input "1857496740101"
type input "54018805"
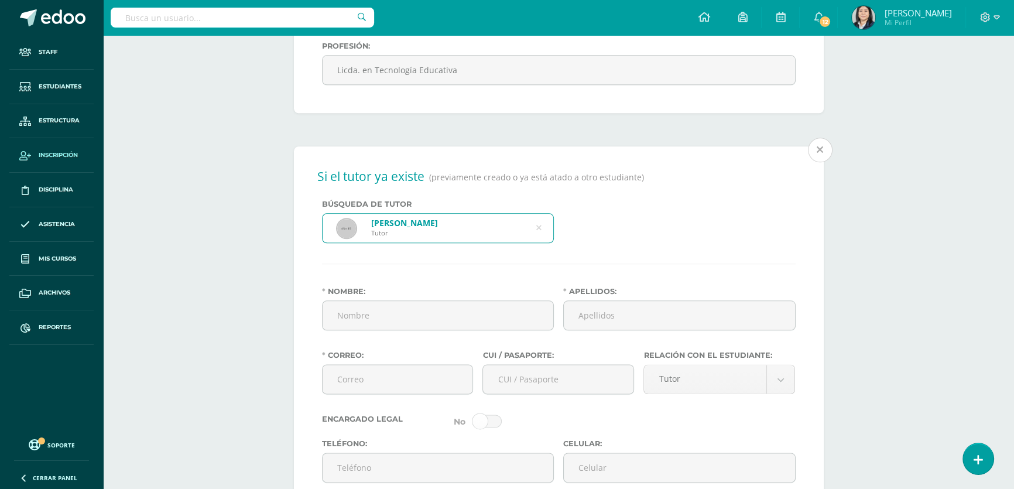
type input "22306795"
type input "1979-01-15"
type input "Guatemalteco"
type input "Claro Guatemala"
type input "Ingeniero de Proyectos"
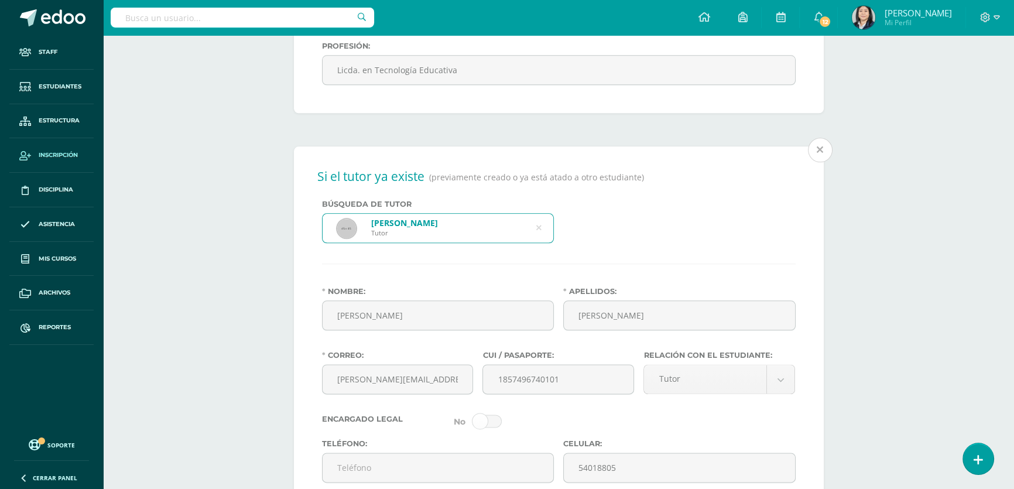
select select "married"
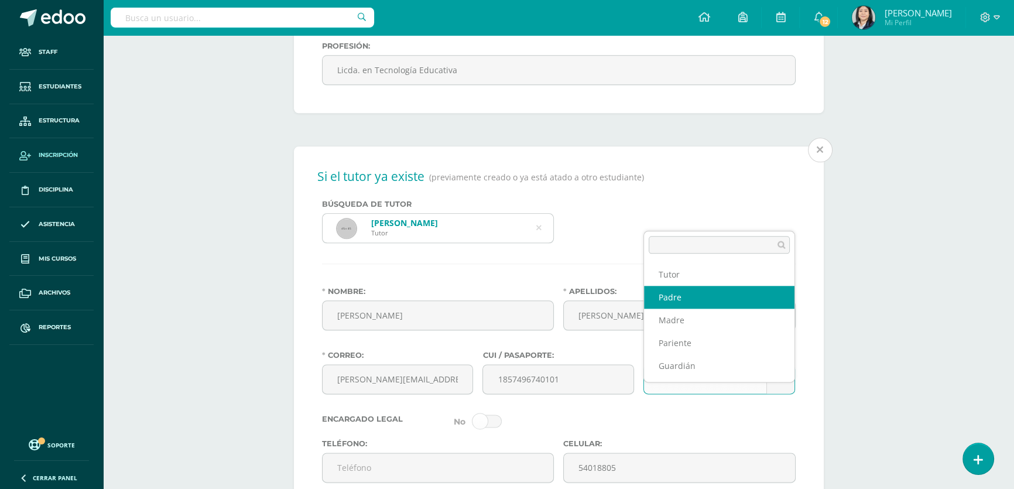
select select "Padre"
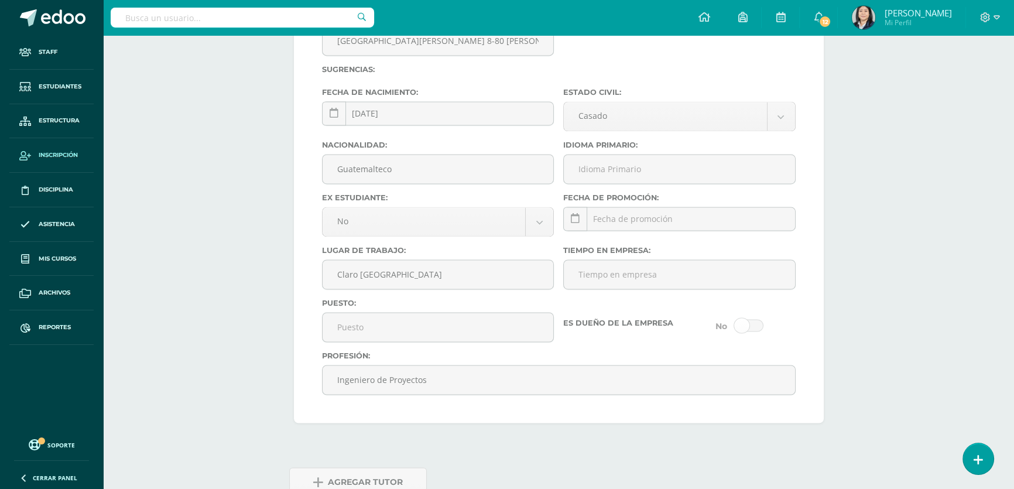
scroll to position [2361, 0]
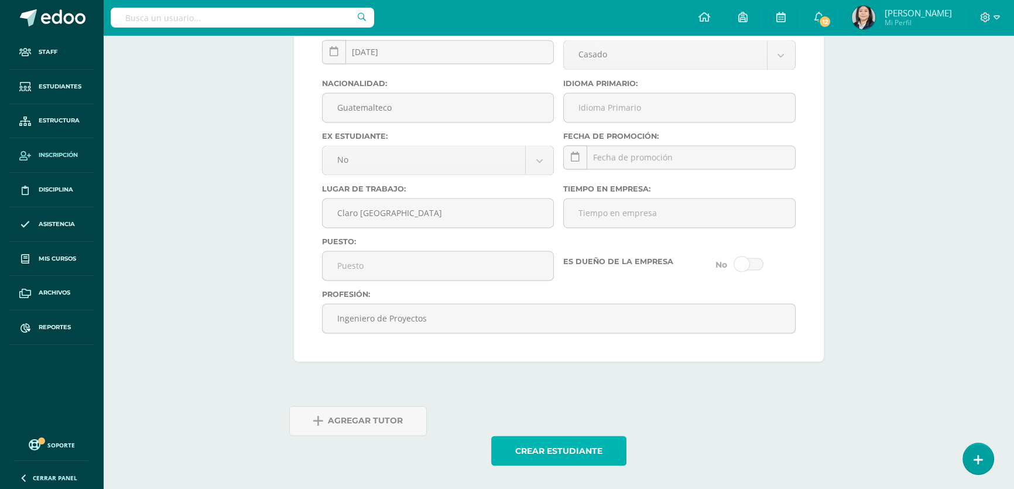
drag, startPoint x: 553, startPoint y: 447, endPoint x: 552, endPoint y: 437, distance: 10.0
click at [553, 446] on button "Crear estudiante" at bounding box center [558, 450] width 135 height 30
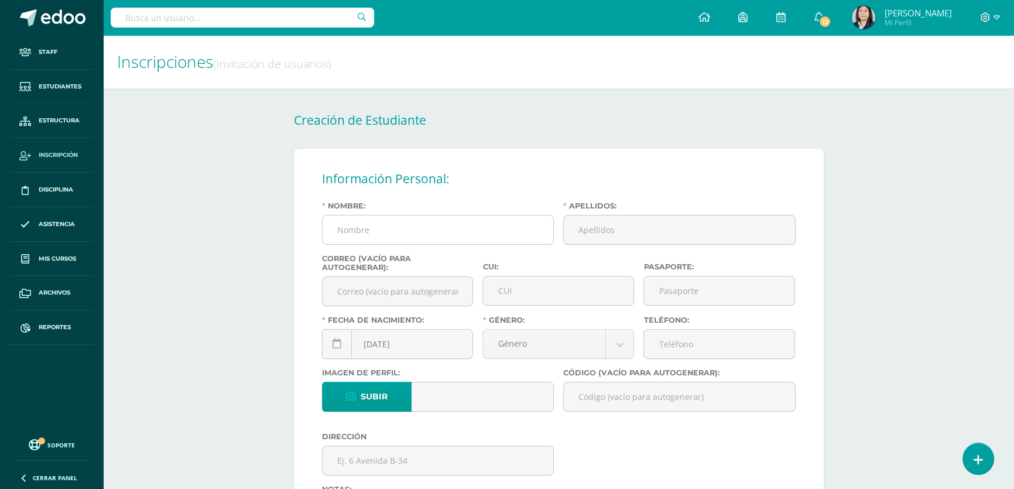
click at [382, 225] on input "Nombre:" at bounding box center [437, 229] width 231 height 29
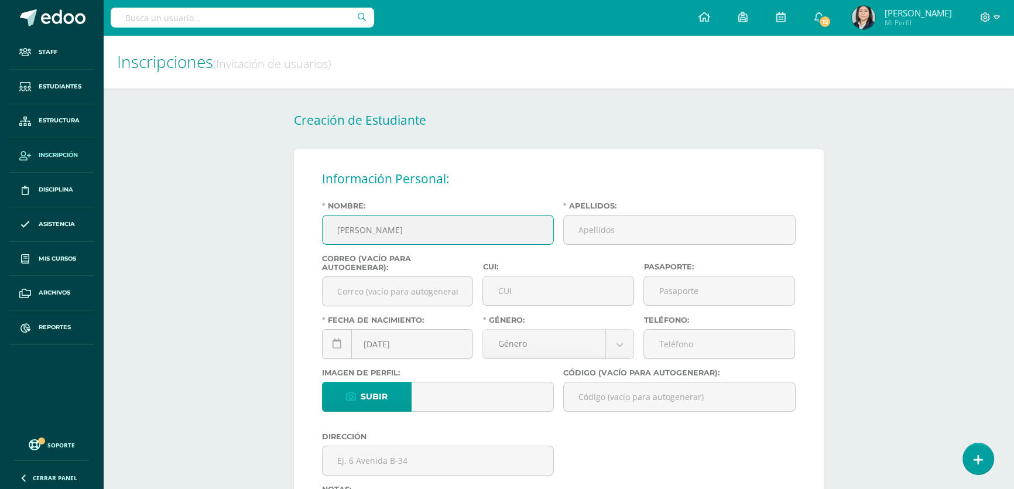
type input "[PERSON_NAME]"
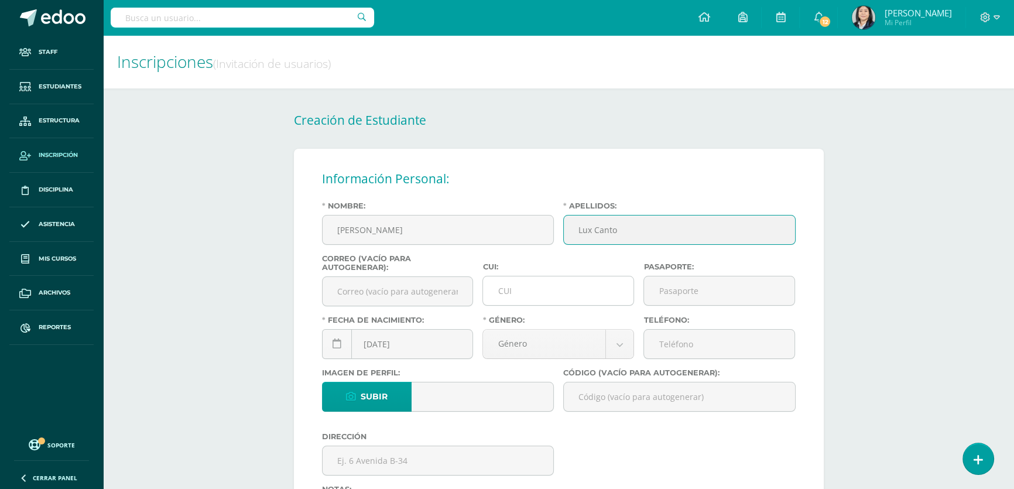
type input "Lux Canto"
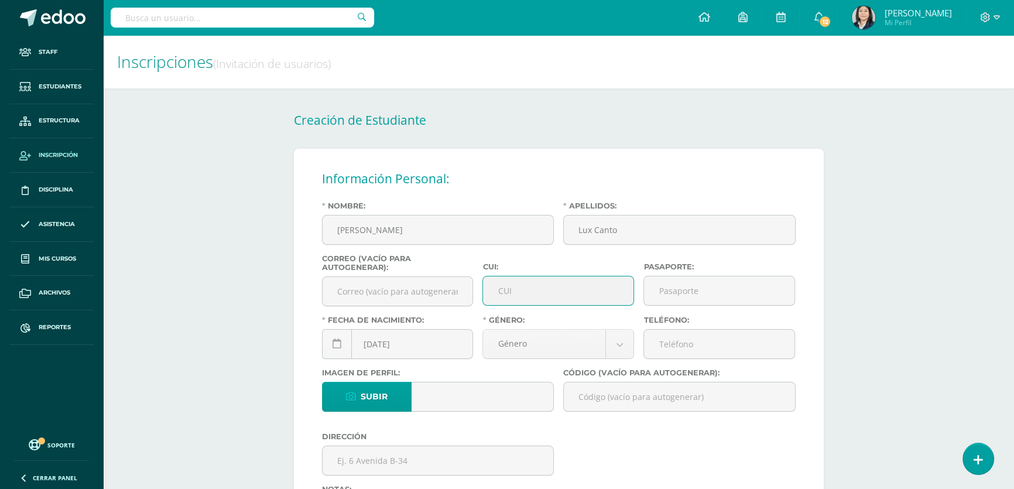
click at [506, 288] on input "CUI:" at bounding box center [558, 290] width 150 height 29
type input "2573878030101"
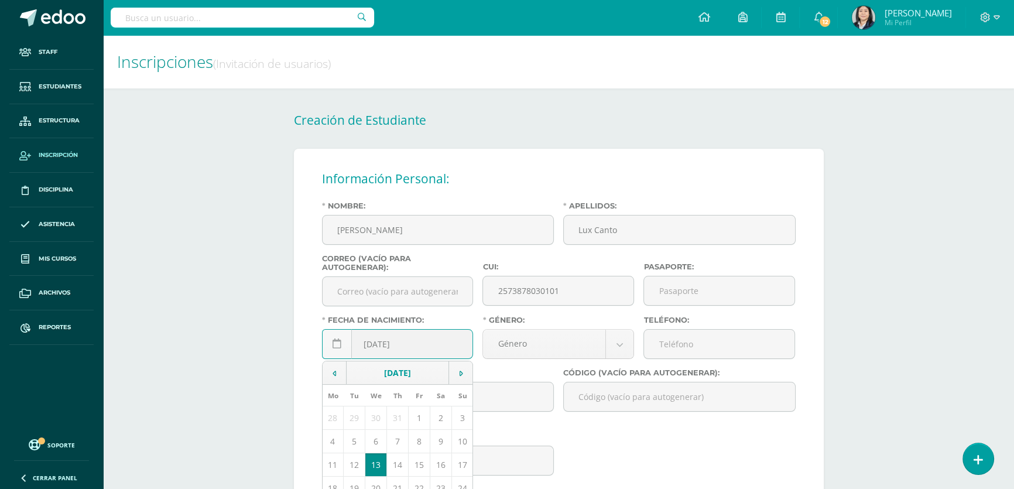
drag, startPoint x: 382, startPoint y: 346, endPoint x: 373, endPoint y: 348, distance: 8.4
click at [373, 348] on input "[DATE]" at bounding box center [397, 343] width 150 height 29
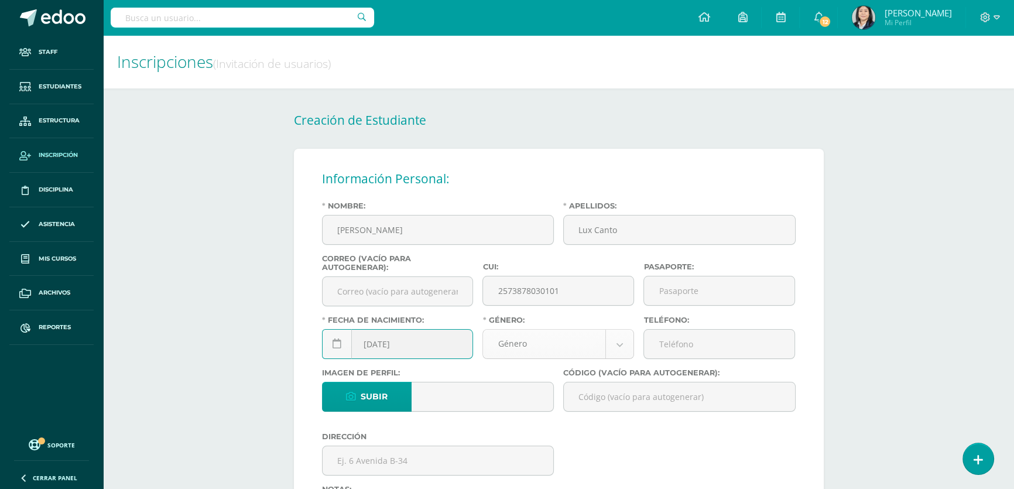
type input "[DATE]"
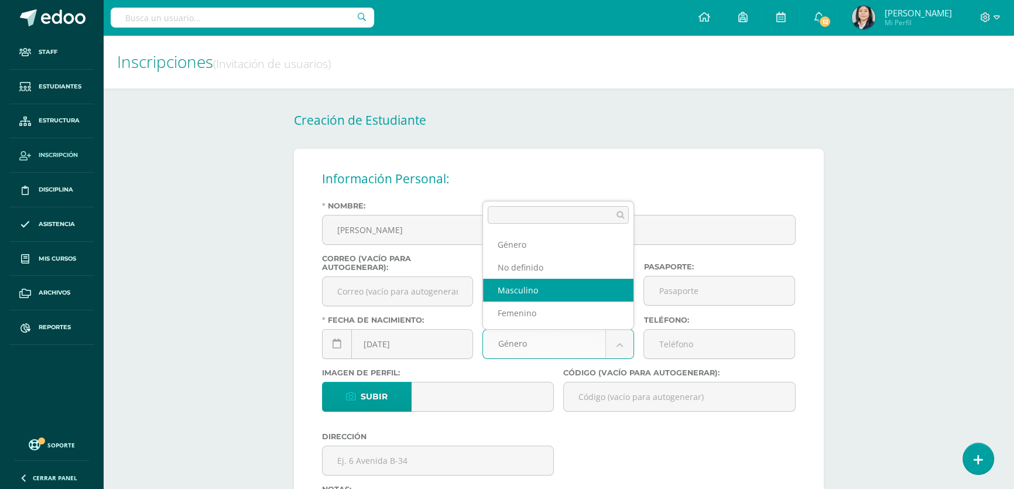
select select "[DEMOGRAPHIC_DATA]"
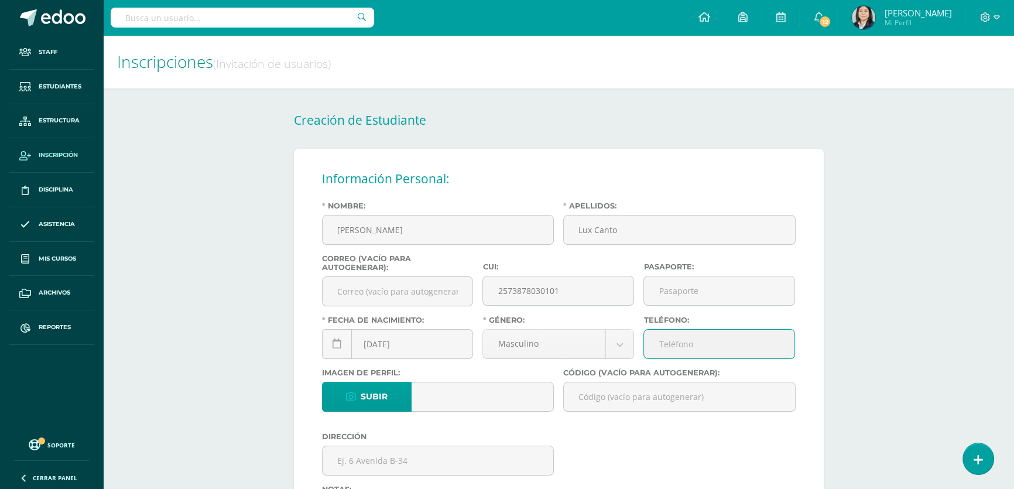
click at [679, 347] on input "Teléfono:" at bounding box center [719, 343] width 150 height 29
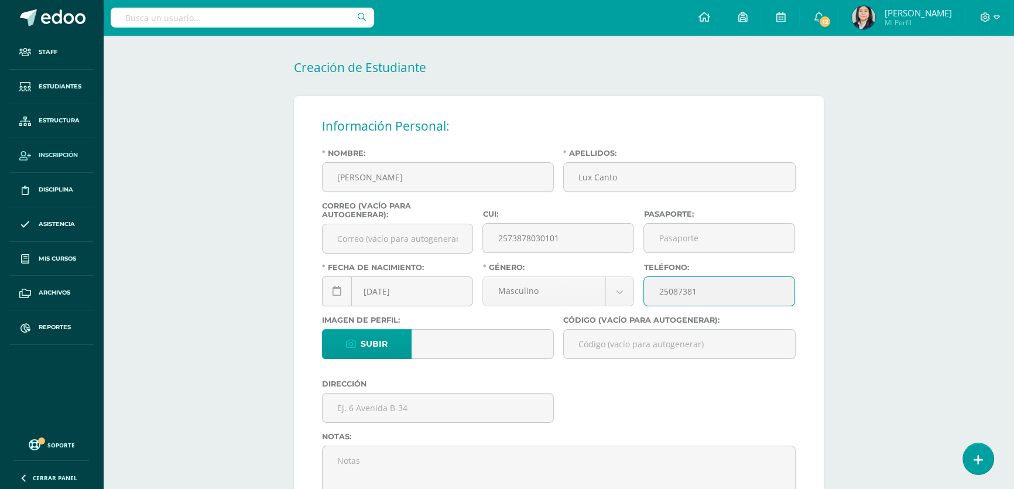
scroll to position [106, 0]
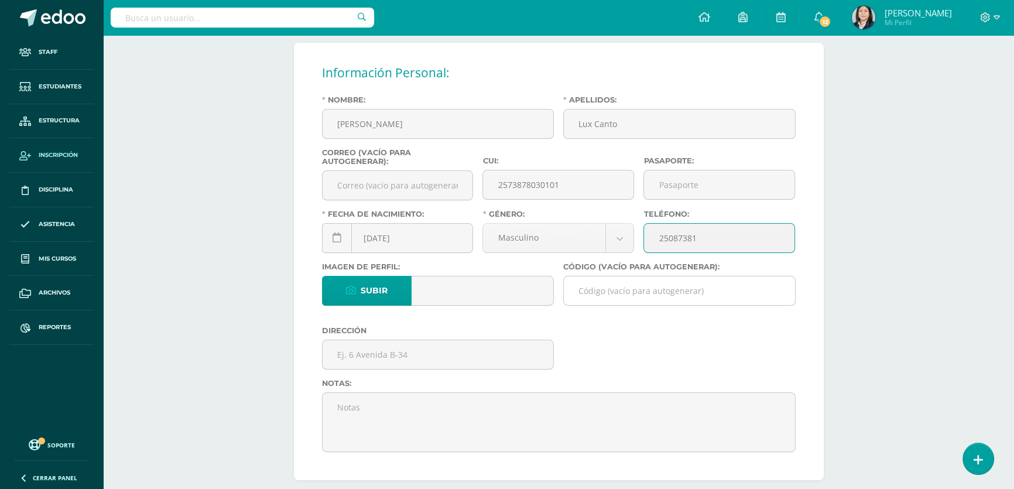
type input "25087381"
click at [617, 300] on input "Código (vacío para autogenerar):" at bounding box center [679, 290] width 231 height 29
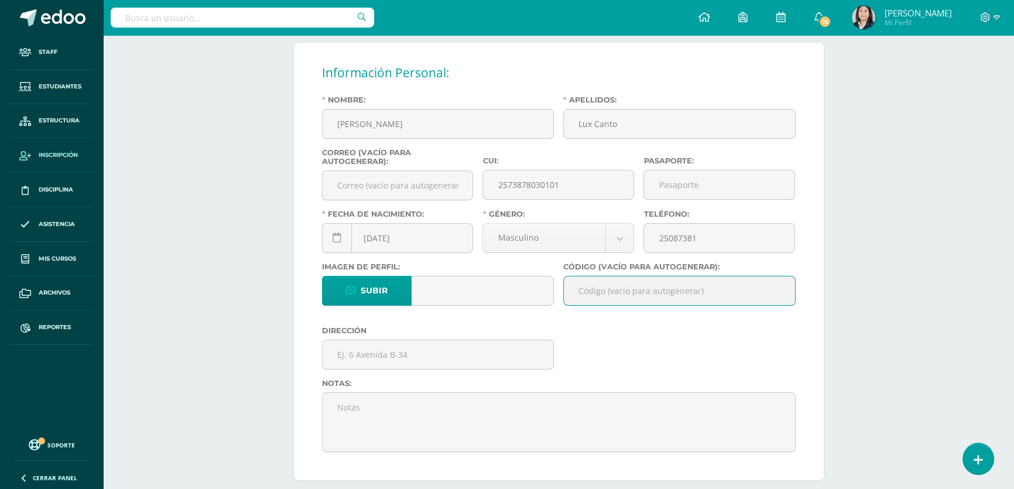
paste input "26KLC01"
type input "26KLC01"
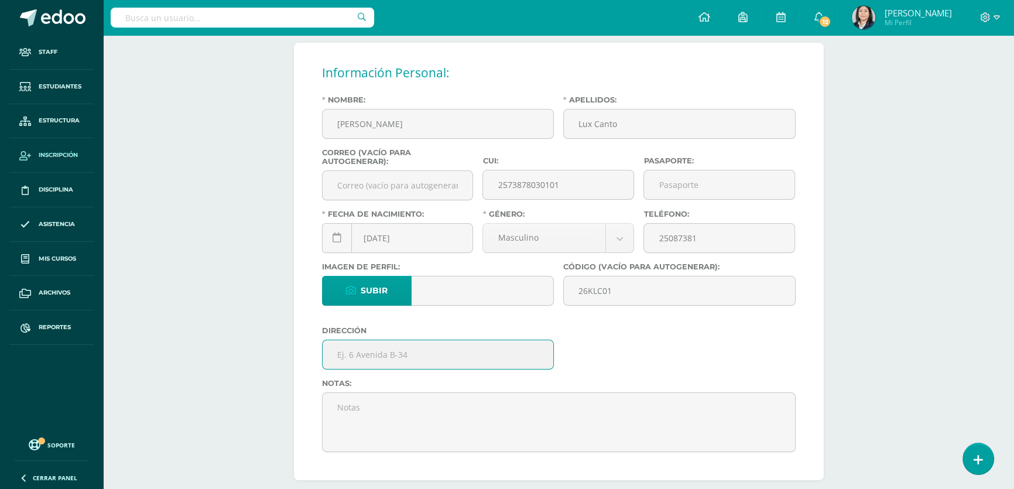
click at [436, 363] on input "text" at bounding box center [437, 354] width 231 height 29
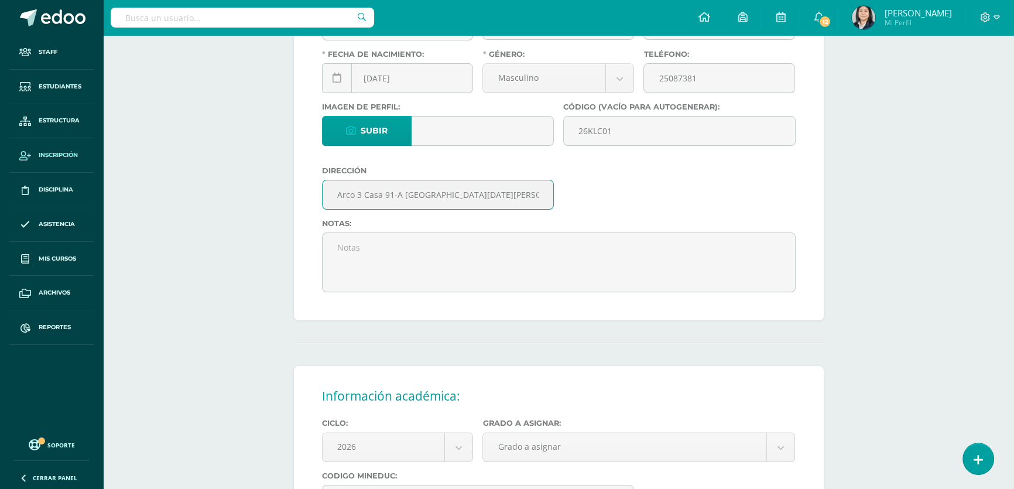
scroll to position [372, 0]
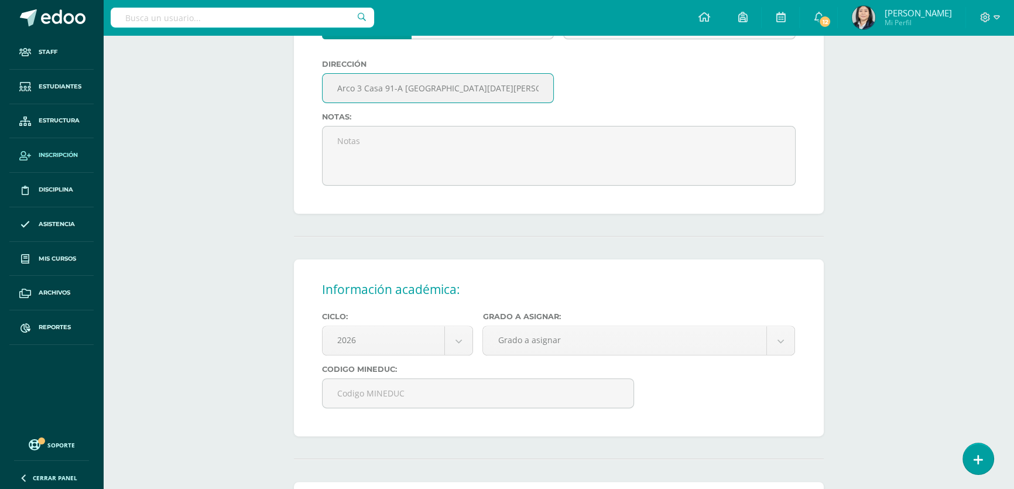
type input "Arco 3 Casa 91-A [GEOGRAPHIC_DATA][DATE][PERSON_NAME] 5"
click at [561, 350] on body "Estudiante creado exitosamente Staff Estudiantes Estructura Inscripción Discipl…" at bounding box center [507, 197] width 1014 height 1138
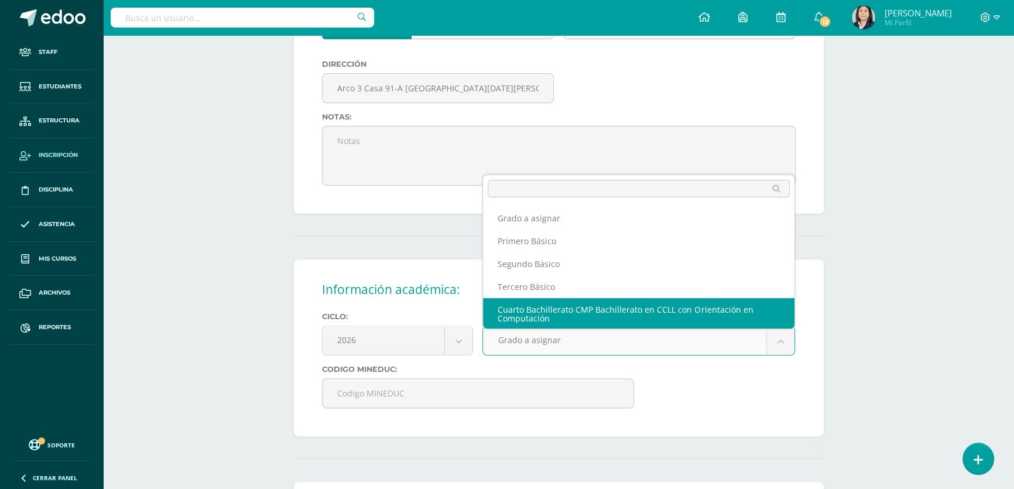
scroll to position [1, 0]
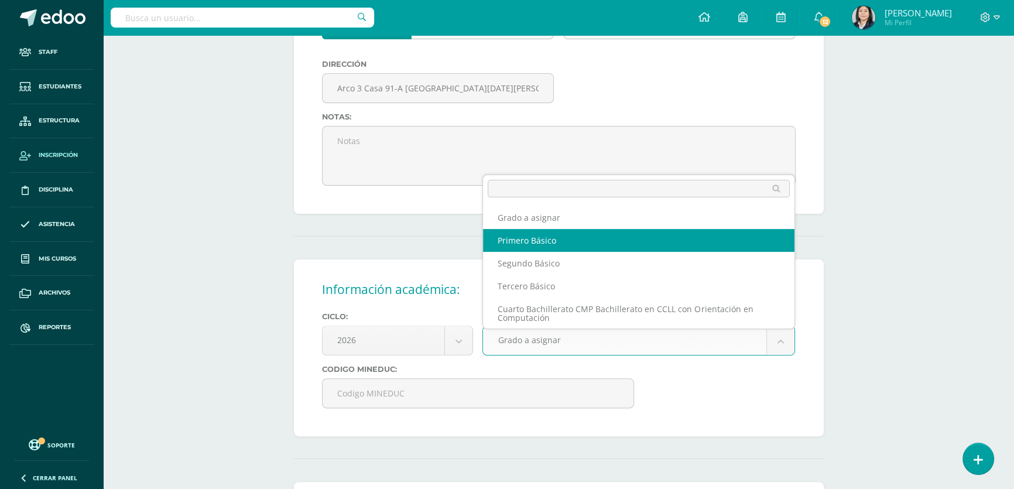
select select "10"
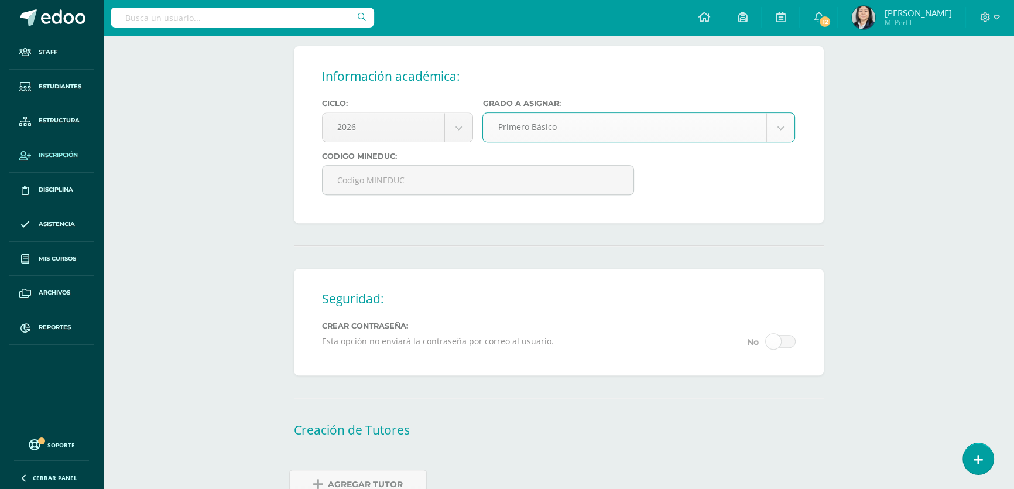
scroll to position [657, 0]
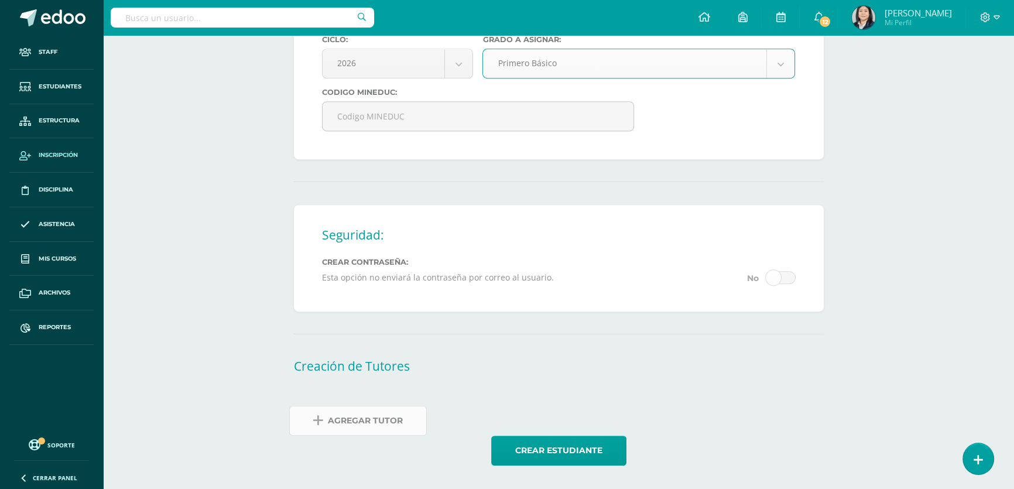
click at [376, 418] on span "Agregar Tutor" at bounding box center [365, 420] width 75 height 29
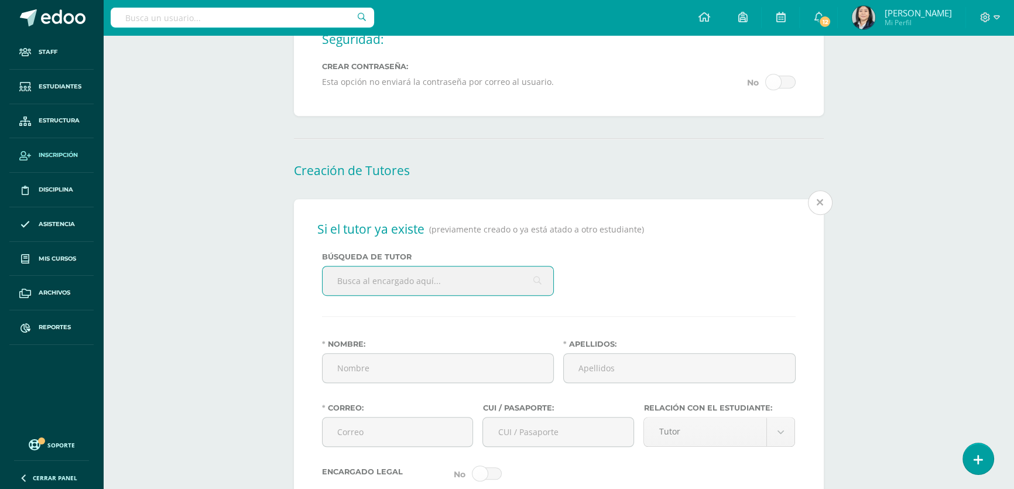
scroll to position [887, 0]
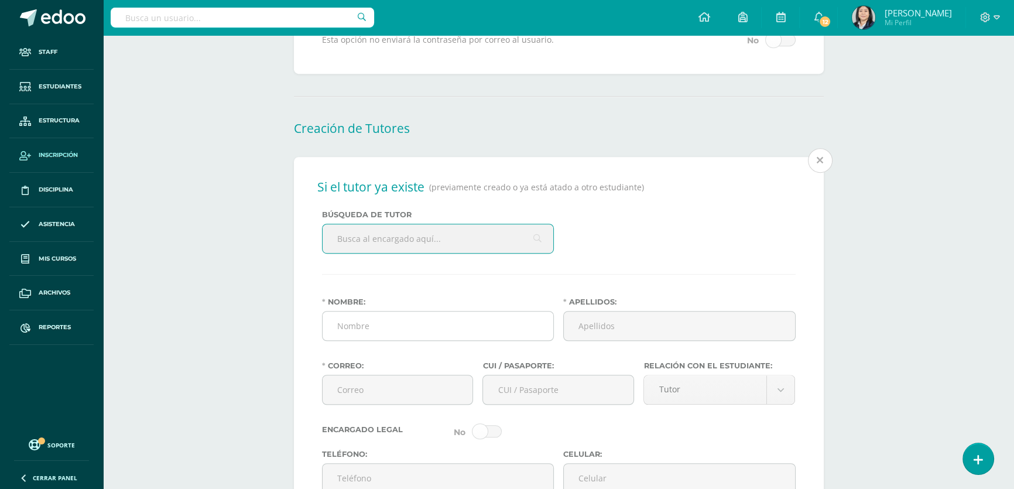
click at [383, 335] on input "Nombre:" at bounding box center [437, 325] width 231 height 29
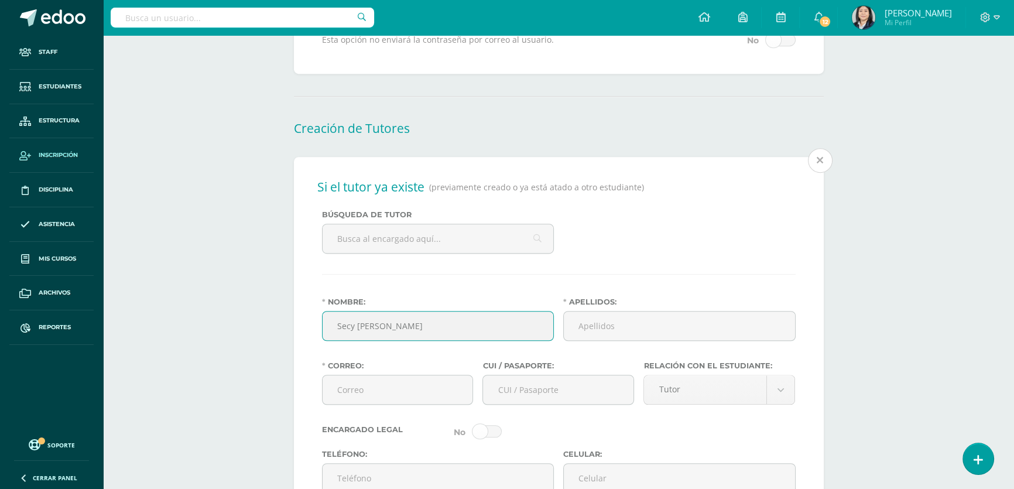
type input "Secy [PERSON_NAME]"
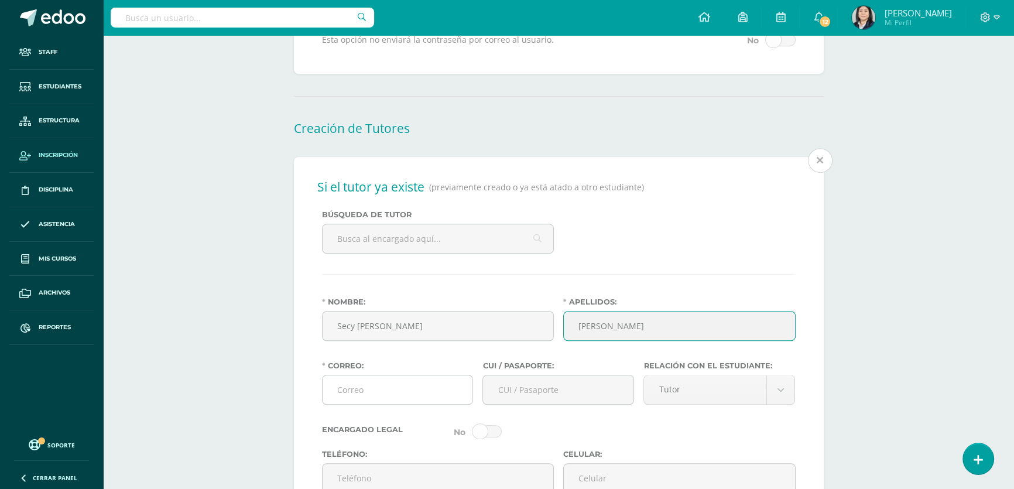
type input "[PERSON_NAME]"
click at [381, 404] on input "Correo:" at bounding box center [397, 389] width 150 height 29
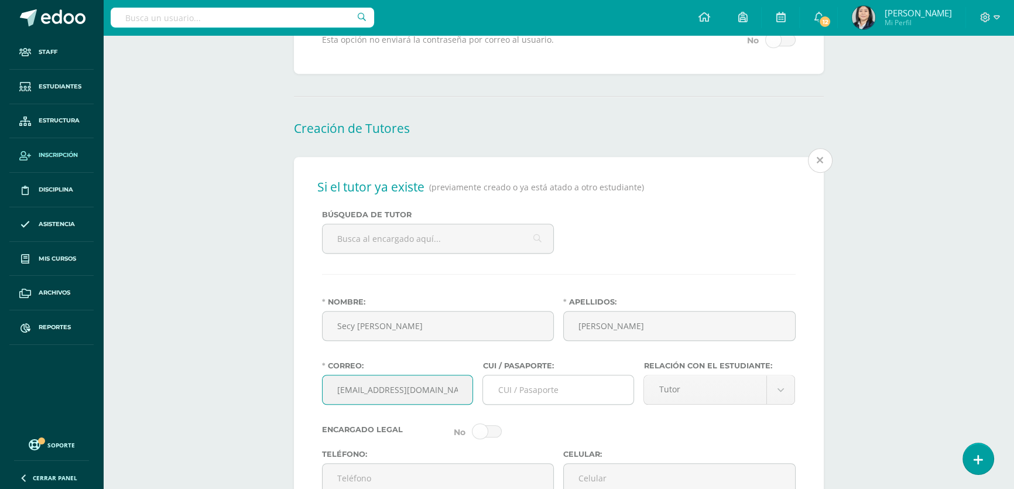
type input "[EMAIL_ADDRESS][DOMAIN_NAME]"
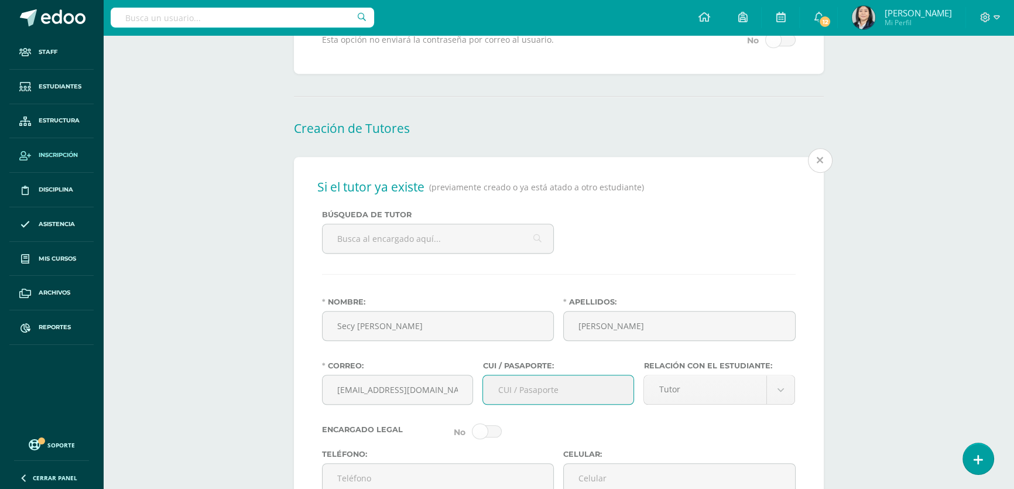
click at [523, 394] on input "CUI / Pasaporte:" at bounding box center [558, 389] width 150 height 29
type input "2052214401410"
click at [788, 408] on body "Estudiante creado exitosamente Staff Estudiantes Estructura Inscripción Discipl…" at bounding box center [507, 102] width 1014 height 1979
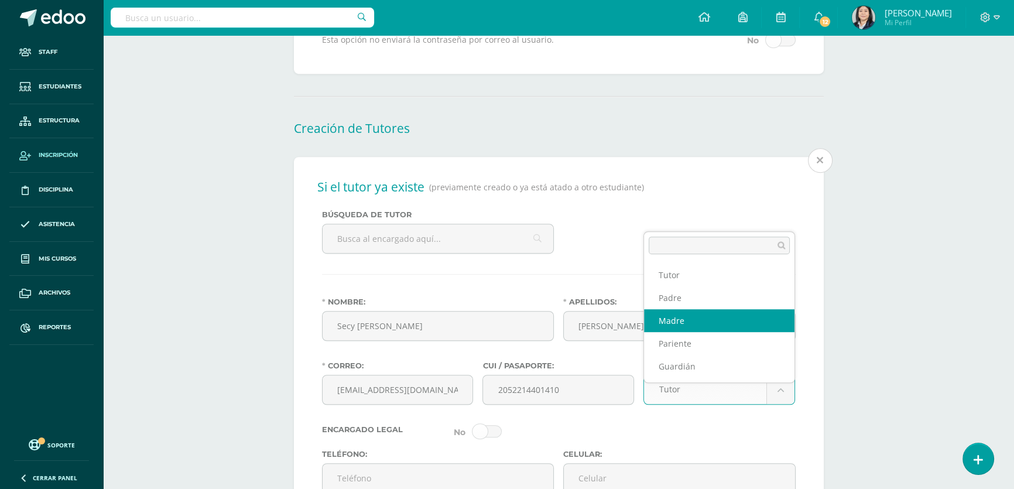
select select "Madre"
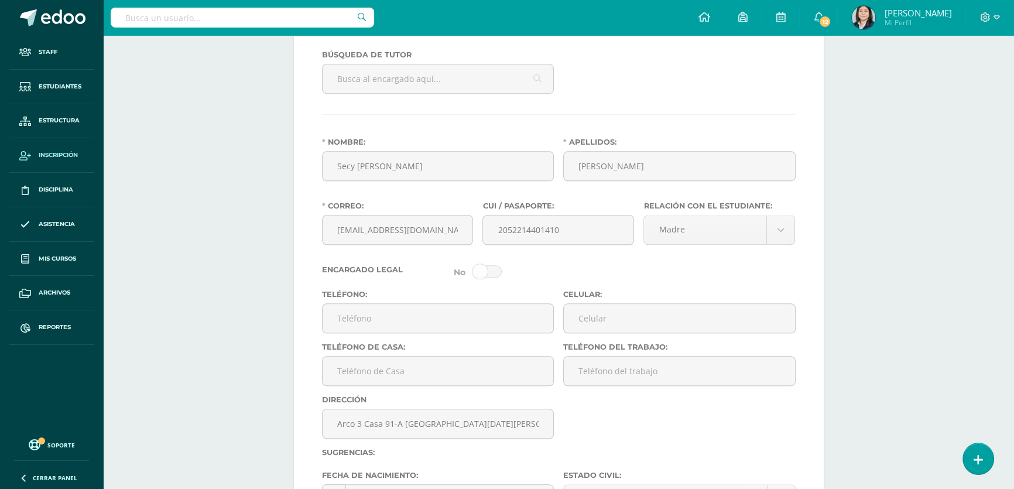
scroll to position [1100, 0]
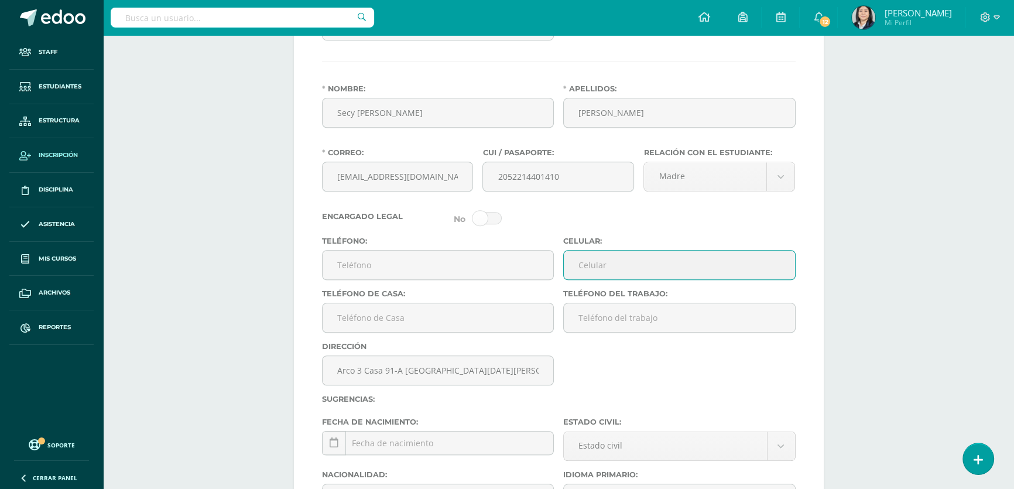
click at [613, 279] on input "Celular:" at bounding box center [679, 264] width 231 height 29
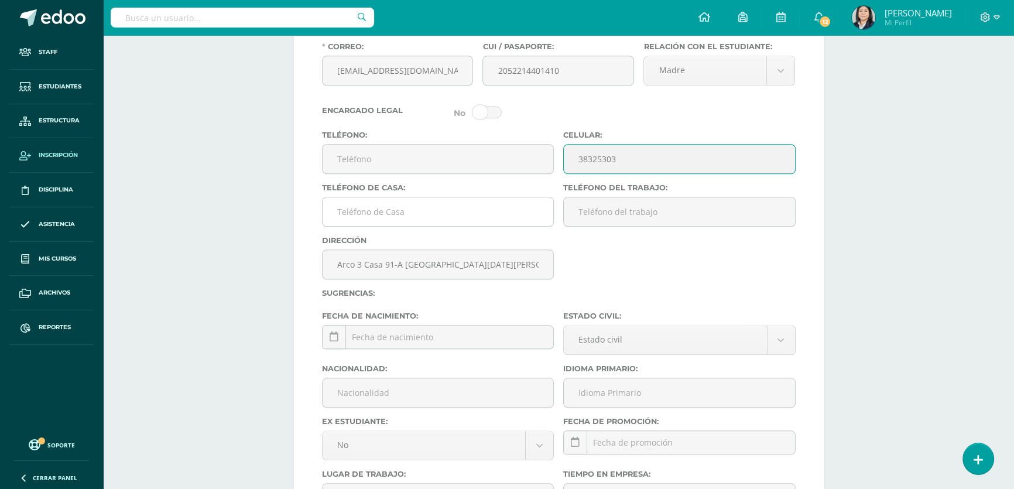
scroll to position [1259, 0]
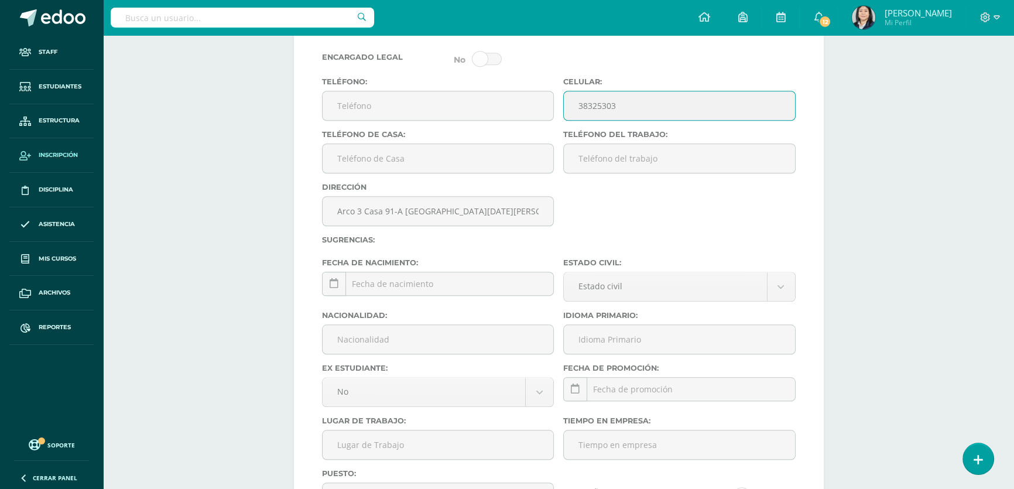
type input "38325303"
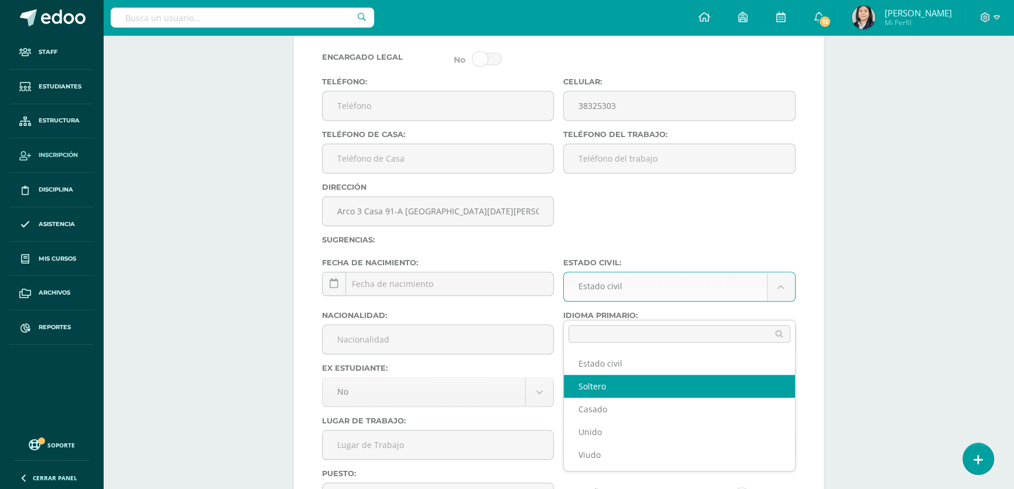
select select "single"
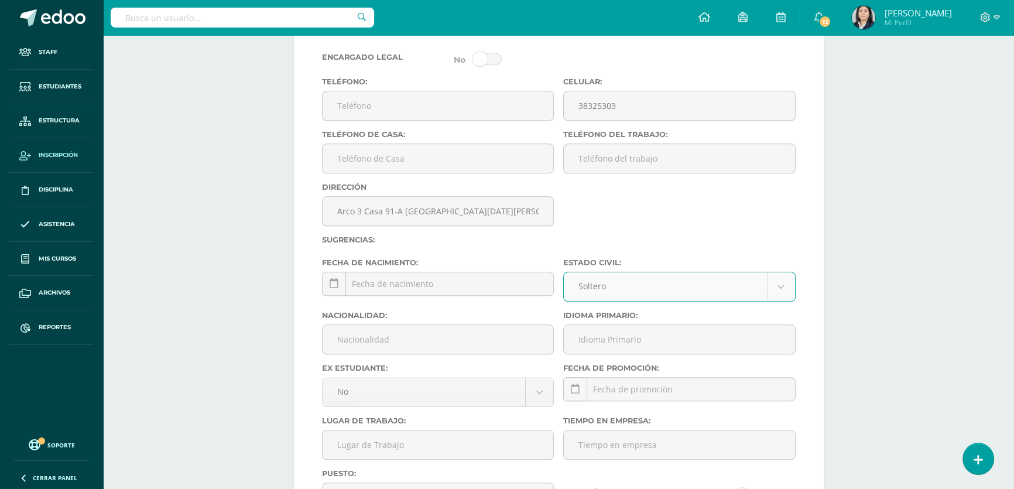
scroll to position [1312, 0]
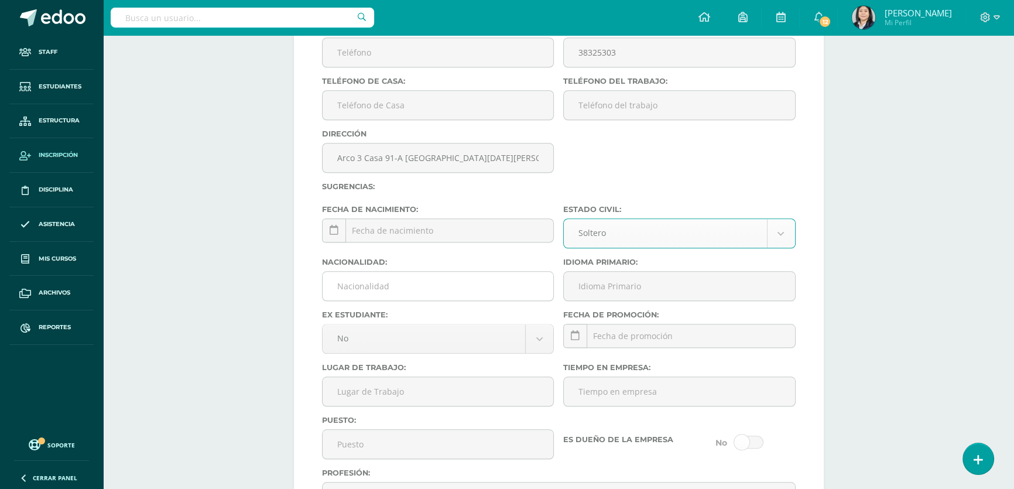
click at [434, 298] on input "Nacionalidad:" at bounding box center [437, 286] width 231 height 29
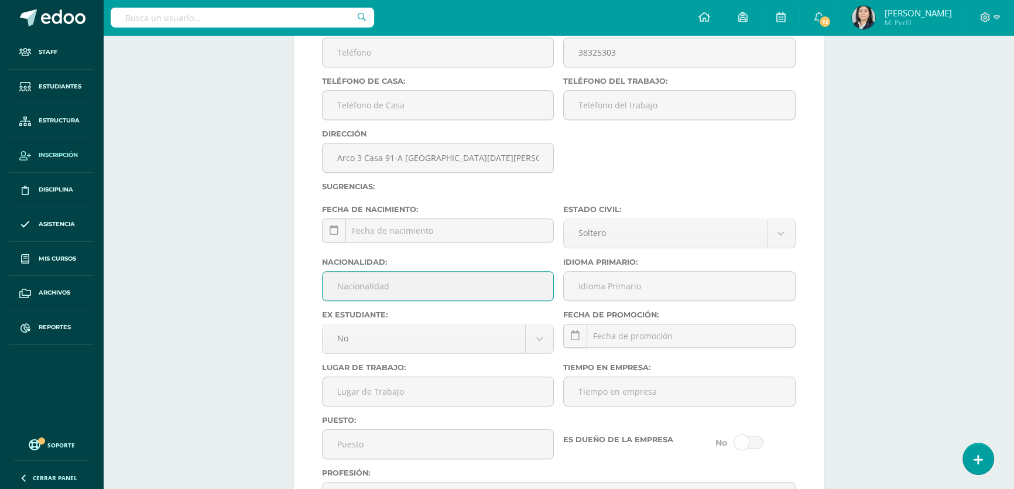
type input "Guatemalteca"
click at [606, 300] on input "Idioma Primario:" at bounding box center [679, 286] width 231 height 29
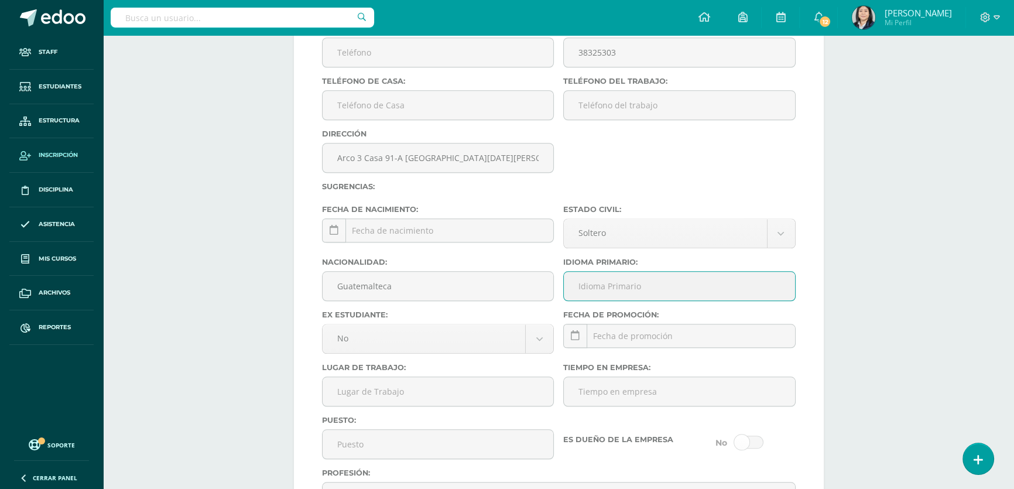
type input "Español"
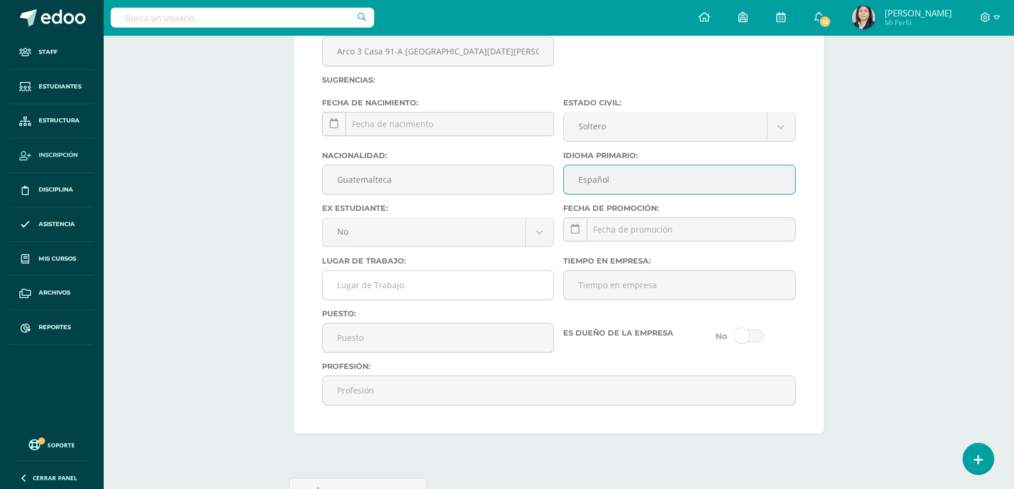
click at [421, 299] on input "Lugar de Trabajo:" at bounding box center [437, 284] width 231 height 29
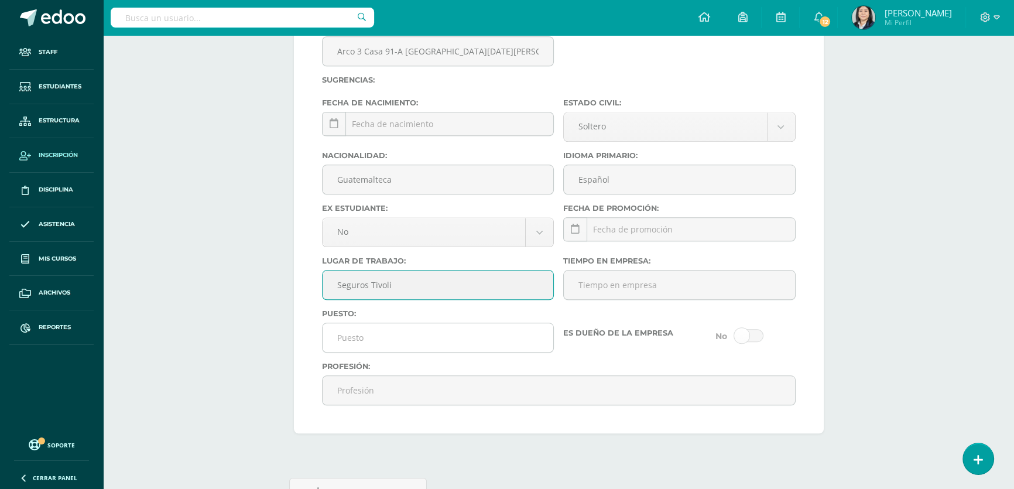
type input "Seguros Tivoli"
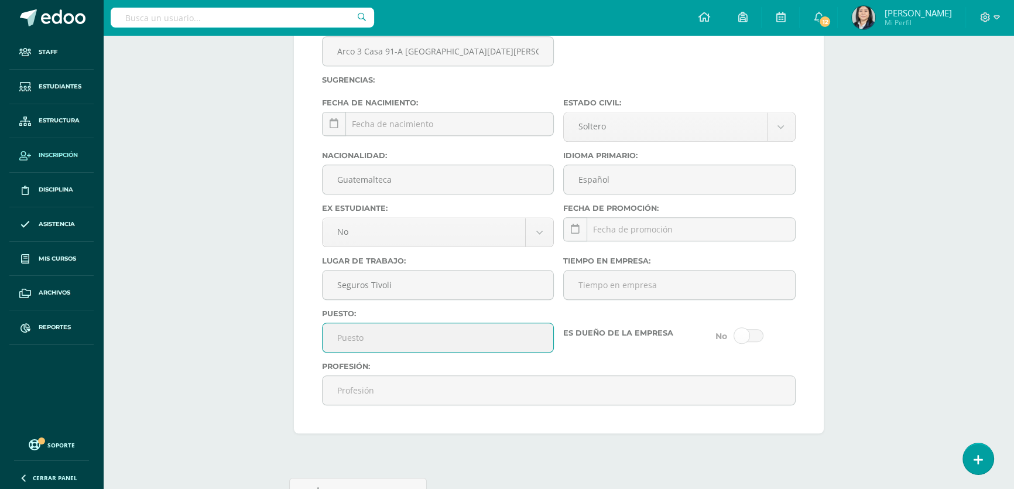
click at [386, 352] on input "Puesto:" at bounding box center [437, 337] width 231 height 29
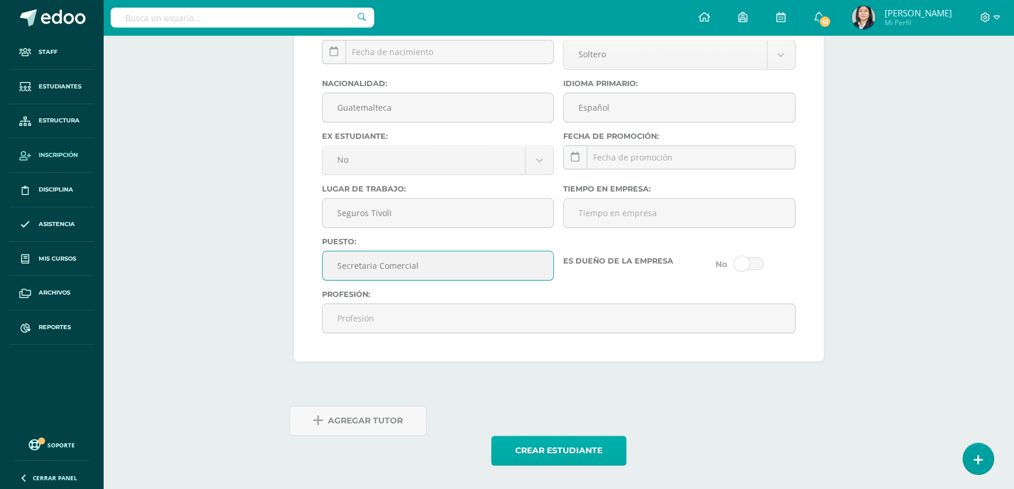
type input "Secretaria Comercial"
click at [534, 447] on button "Crear estudiante" at bounding box center [558, 450] width 135 height 30
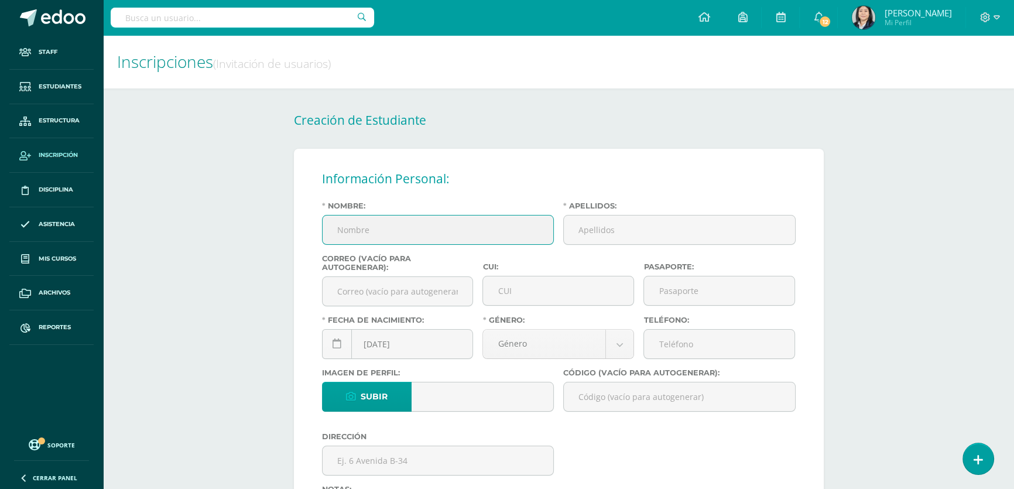
click at [418, 228] on input "Nombre:" at bounding box center [437, 229] width 231 height 29
type input "[PERSON_NAME]"
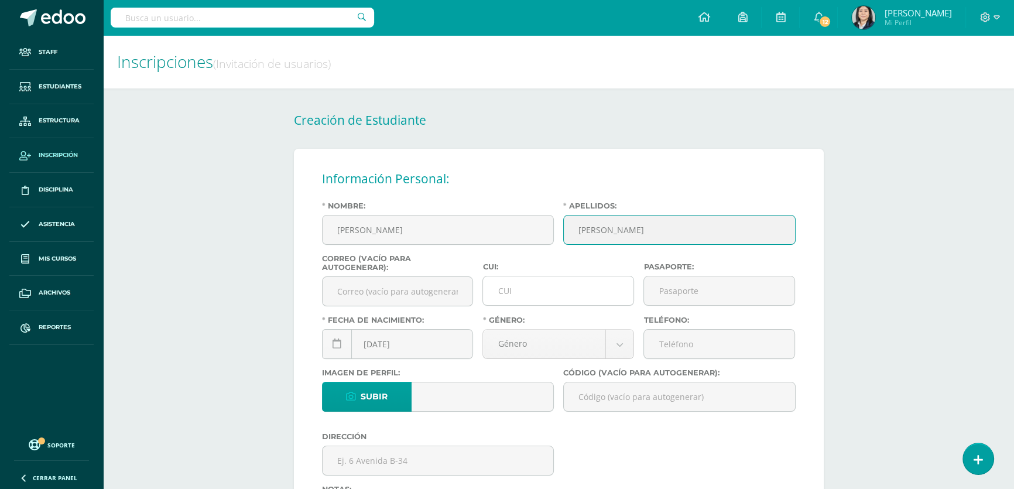
type input "[PERSON_NAME]"
click at [509, 289] on input "CUI:" at bounding box center [558, 290] width 150 height 29
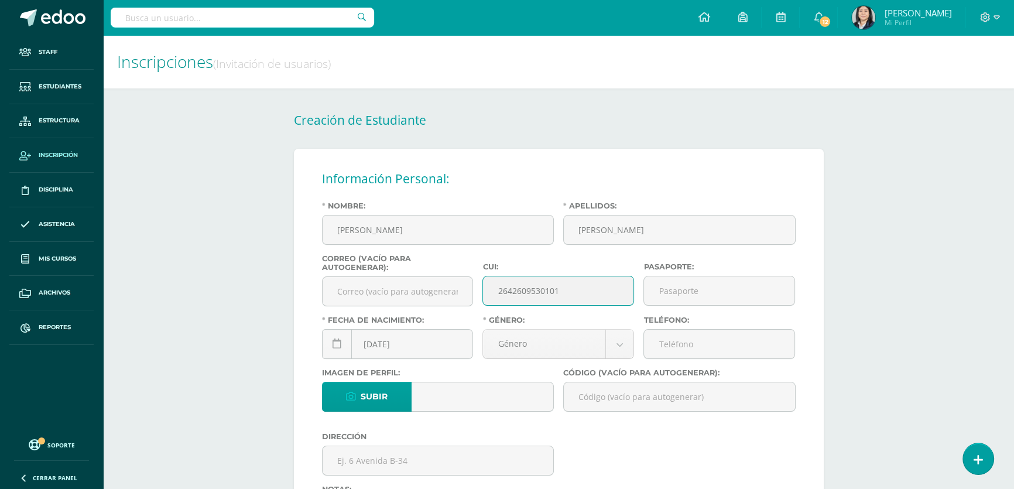
type input "2642609530101"
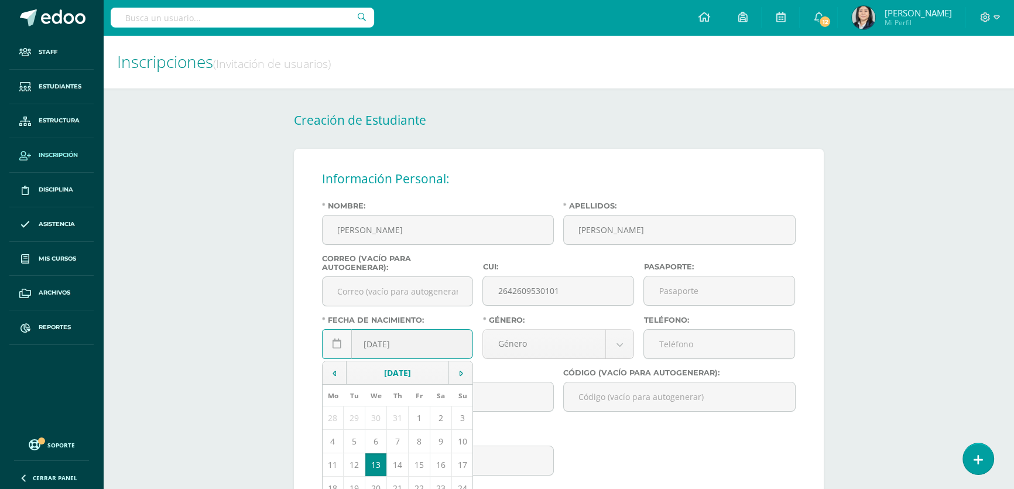
click at [375, 350] on input "[DATE]" at bounding box center [397, 343] width 150 height 29
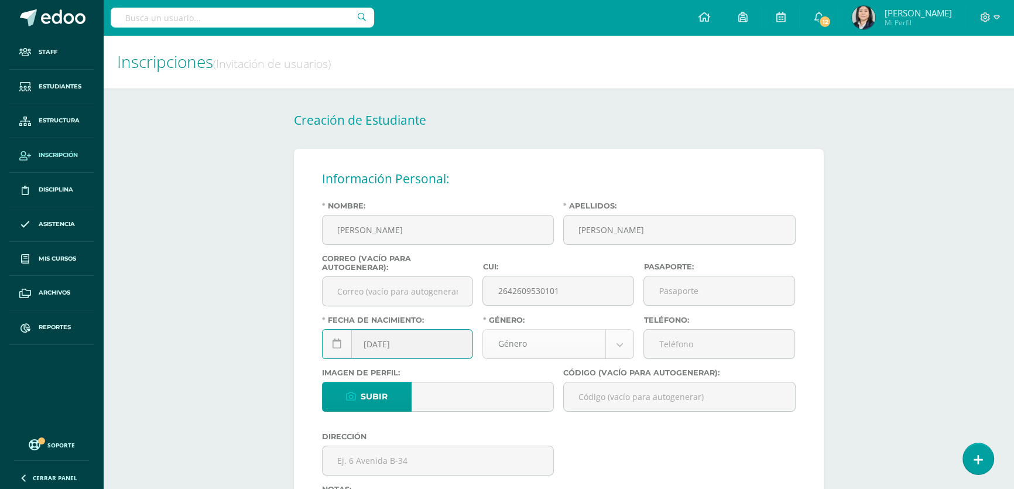
type input "[DATE]"
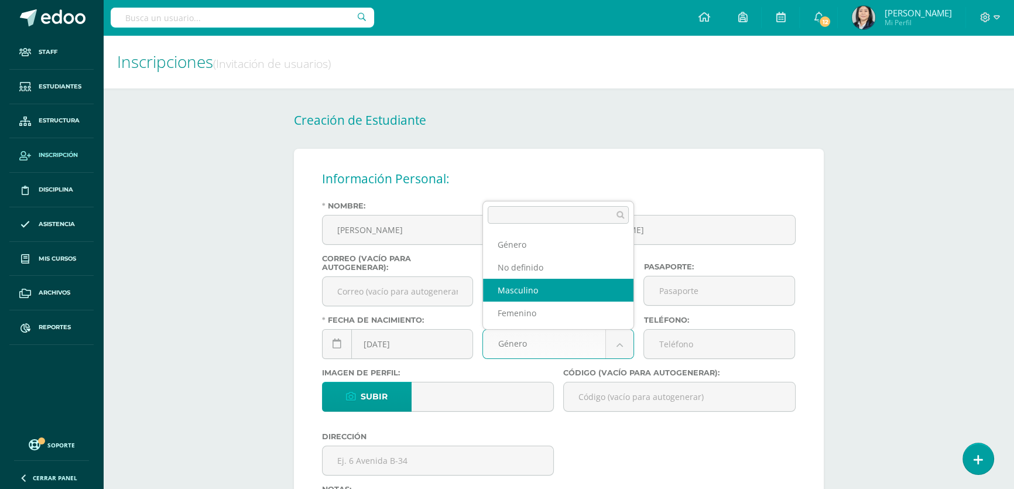
select select "[DEMOGRAPHIC_DATA]"
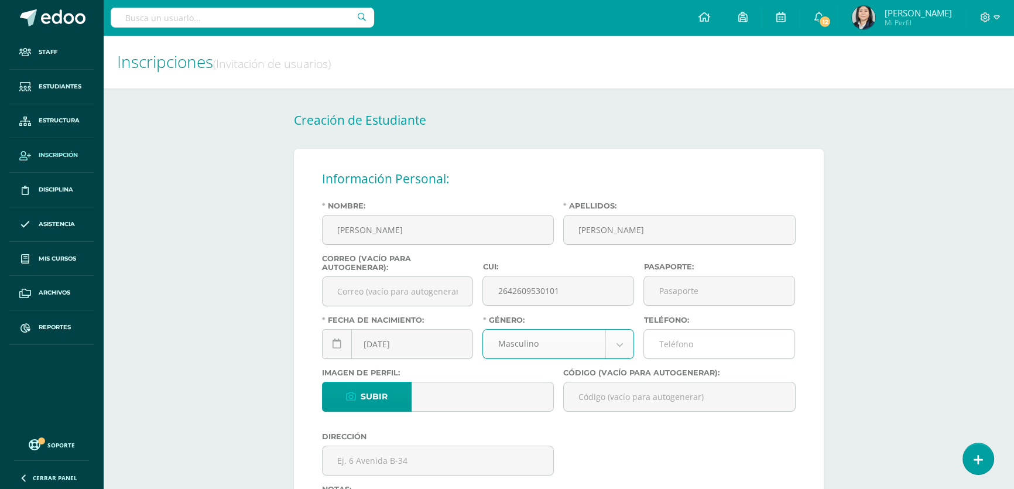
click at [676, 351] on input "Teléfono:" at bounding box center [719, 343] width 150 height 29
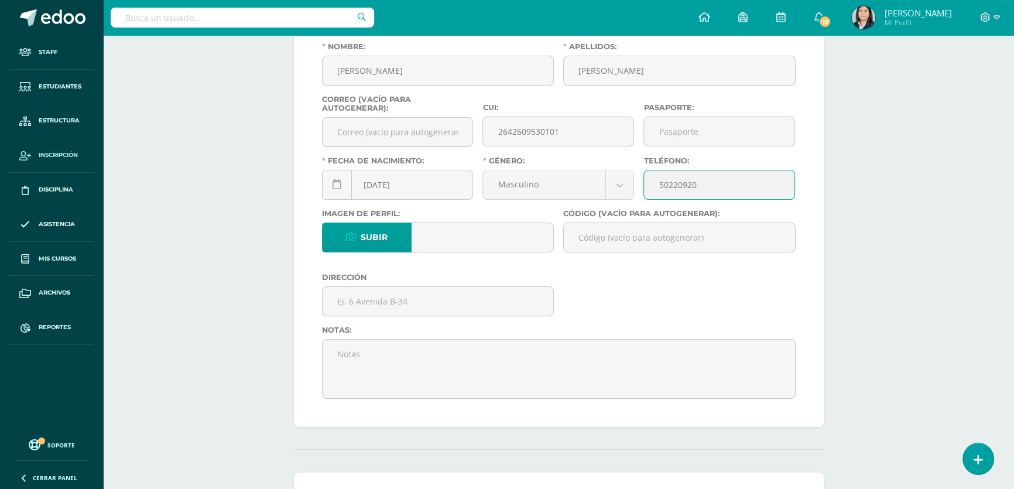
type input "50220920"
click at [593, 232] on input "Código (vacío para autogenerar):" at bounding box center [679, 237] width 231 height 29
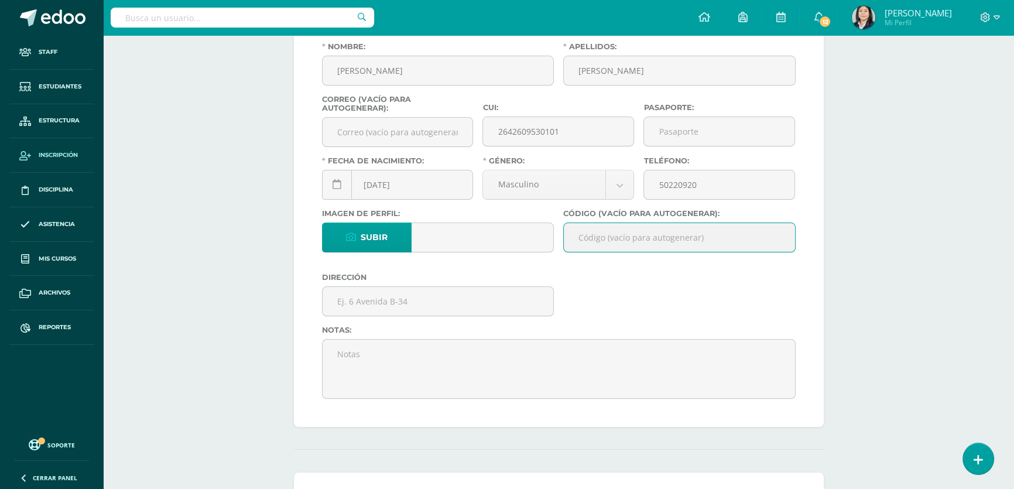
paste input "26GMM01"
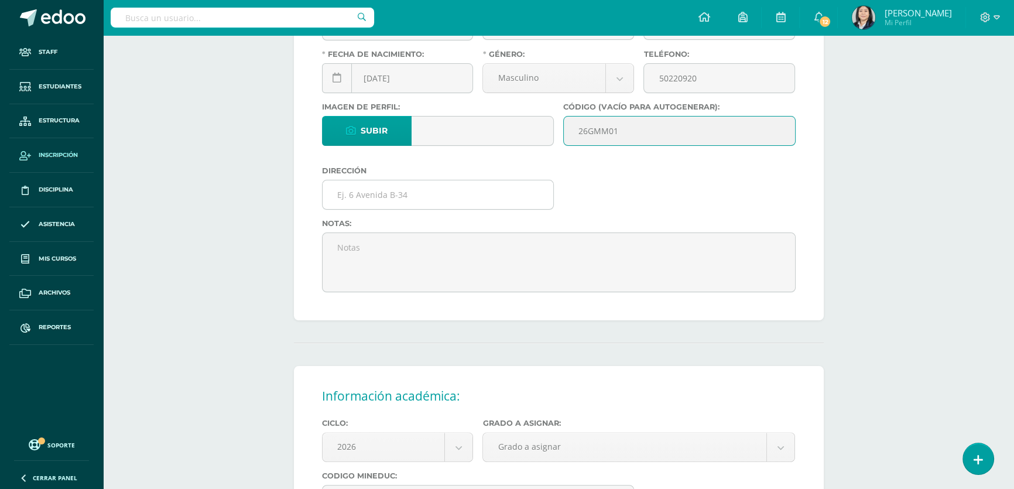
type input "26GMM01"
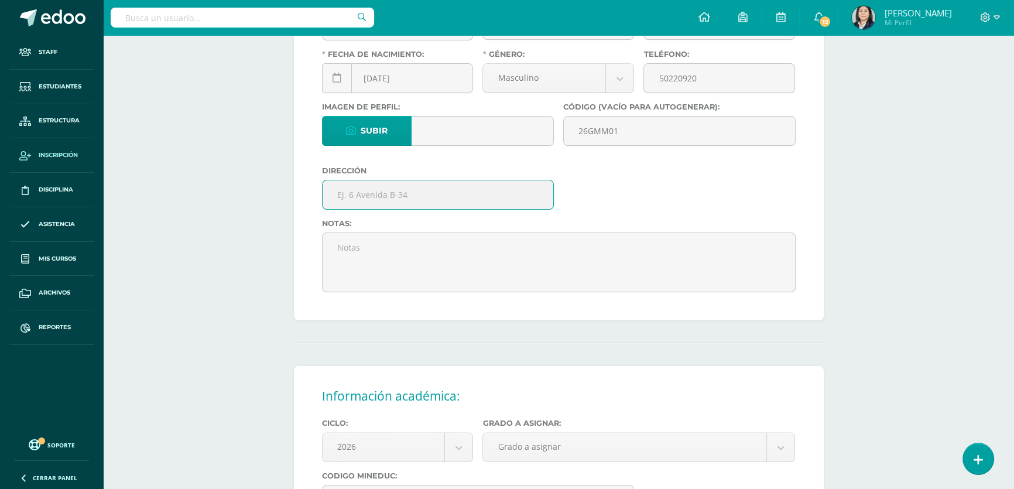
click at [404, 194] on input "text" at bounding box center [437, 194] width 231 height 29
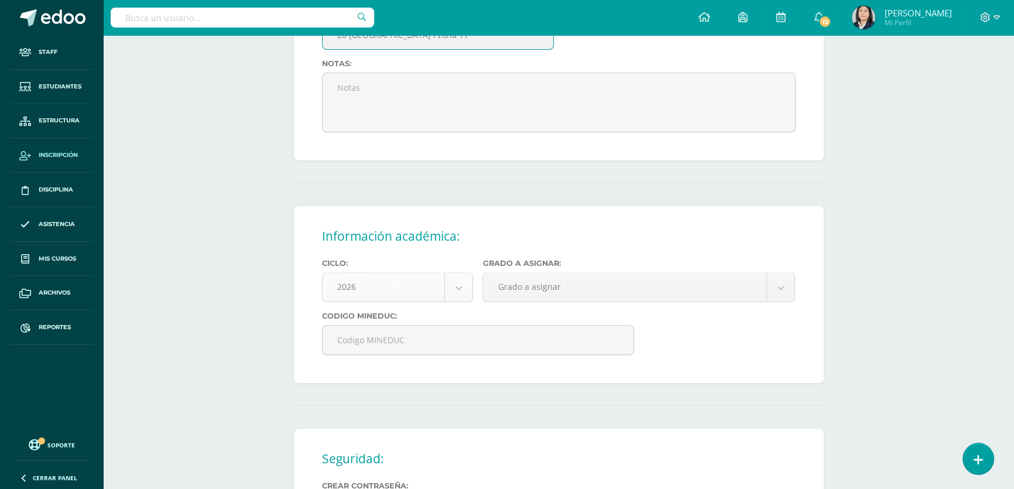
scroll to position [479, 0]
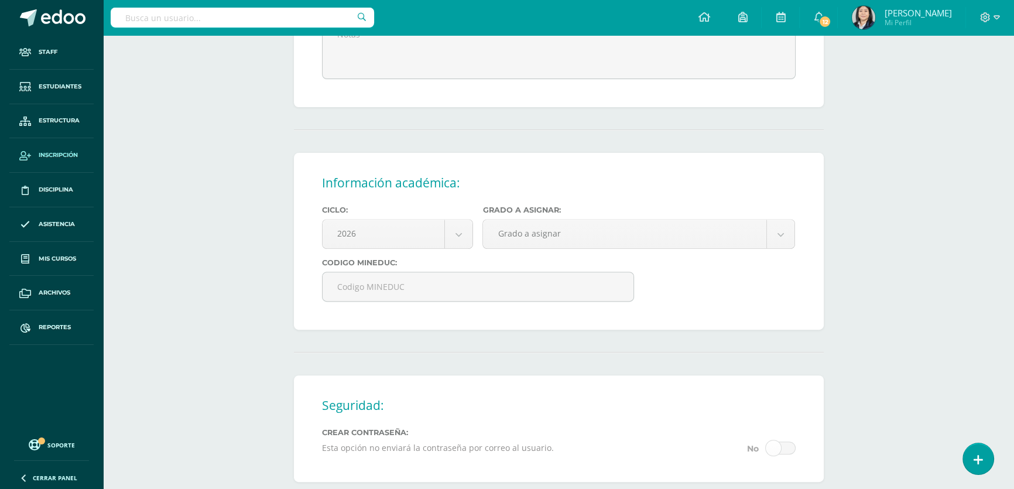
type input "20 [GEOGRAPHIC_DATA] I zona 11"
click at [511, 251] on body "Estudiante creado exitosamente Staff Estudiantes Estructura Inscripción Discipl…" at bounding box center [507, 90] width 1014 height 1138
select select "10"
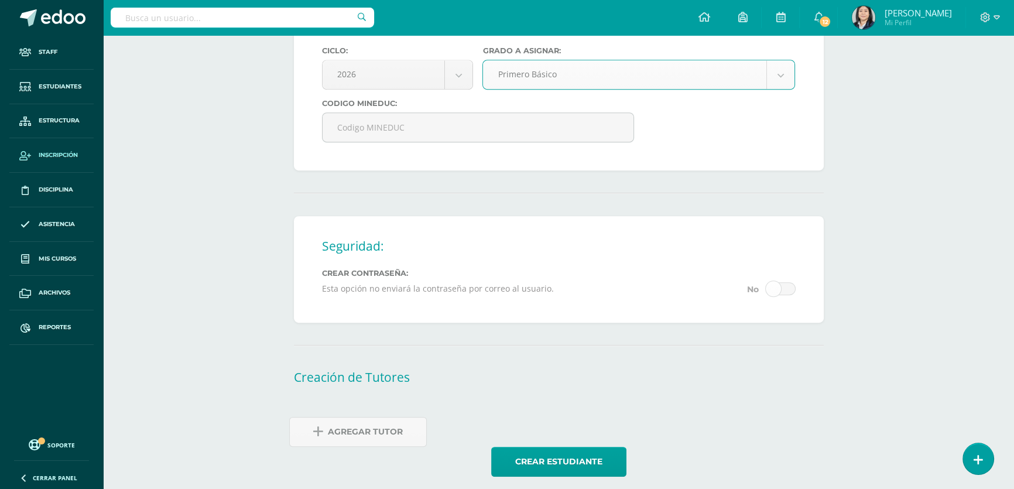
scroll to position [657, 0]
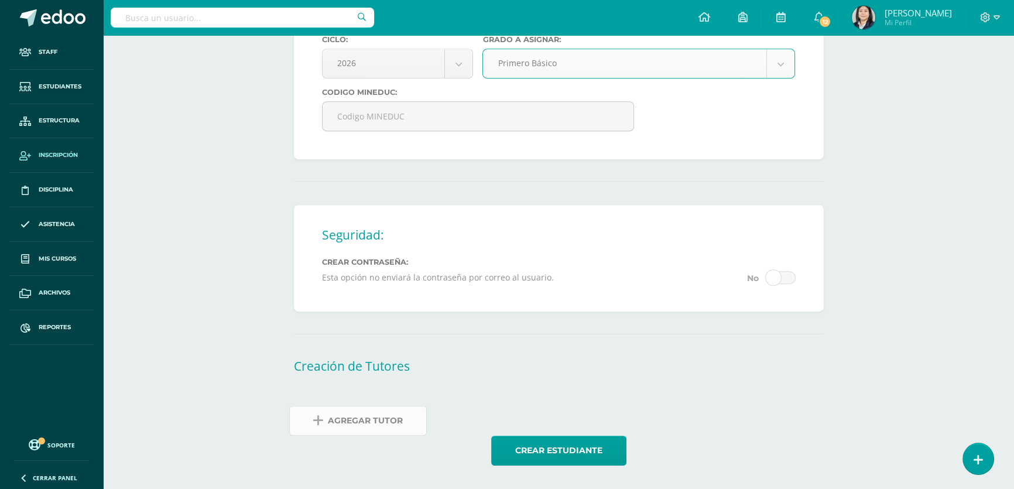
click at [385, 420] on span "Agregar Tutor" at bounding box center [365, 420] width 75 height 29
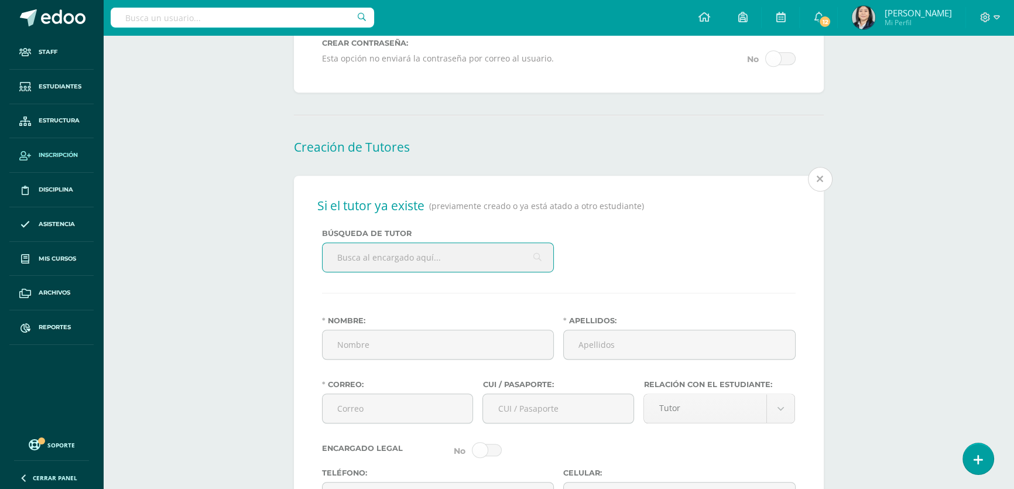
scroll to position [887, 0]
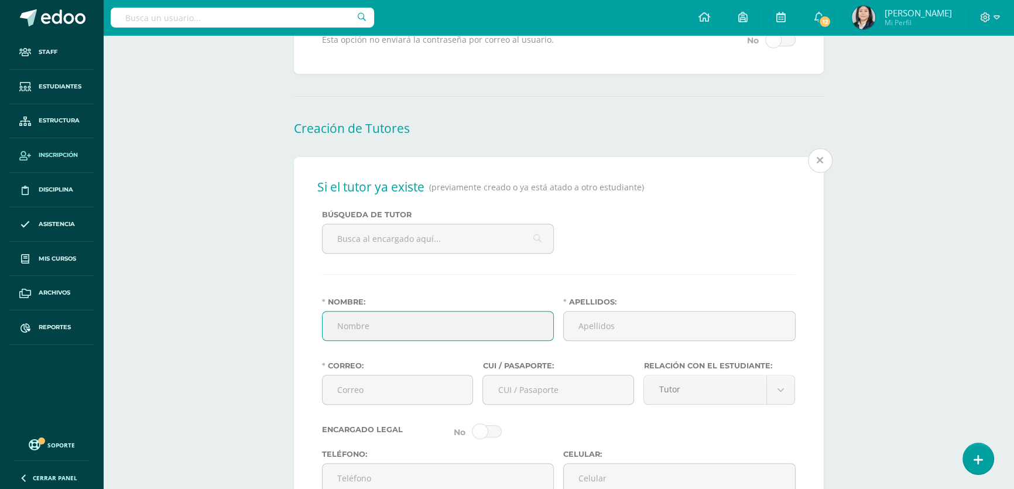
click at [380, 338] on input "Nombre:" at bounding box center [437, 325] width 231 height 29
type input "Karolina Elizabeth"
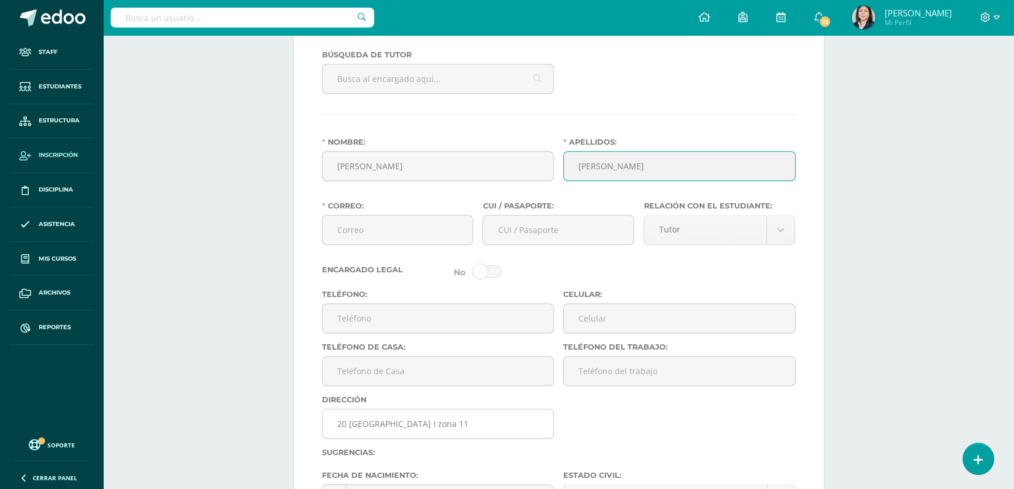
scroll to position [1153, 0]
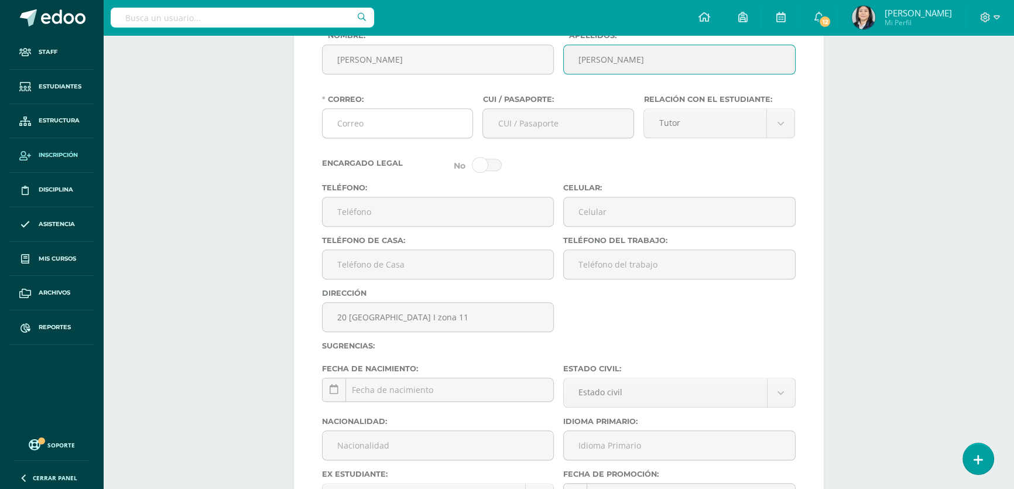
type input "Maldonado Muñoz"
click at [425, 132] on input "Correo:" at bounding box center [397, 123] width 150 height 29
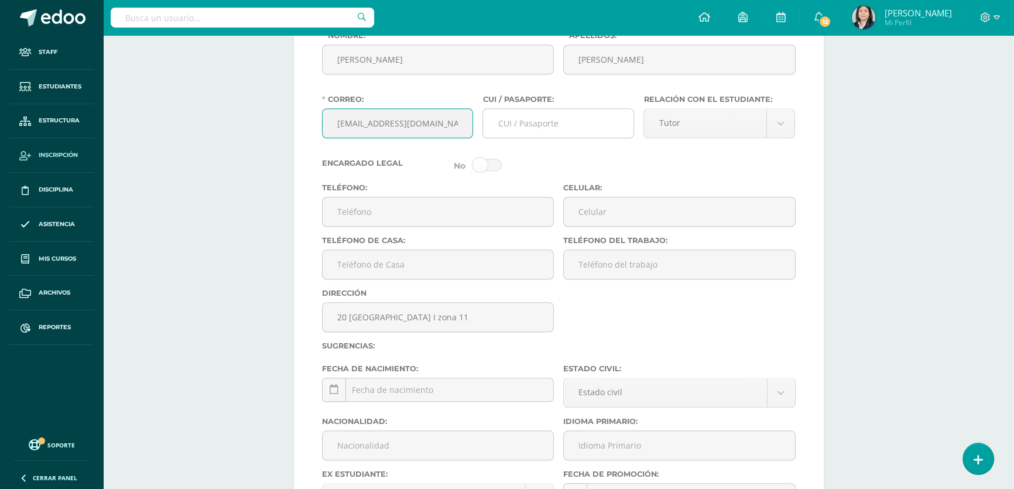
type input "elyzabethm89@gmail.com"
click at [520, 138] on input "CUI / Pasaporte:" at bounding box center [558, 123] width 150 height 29
type input "2557125530101"
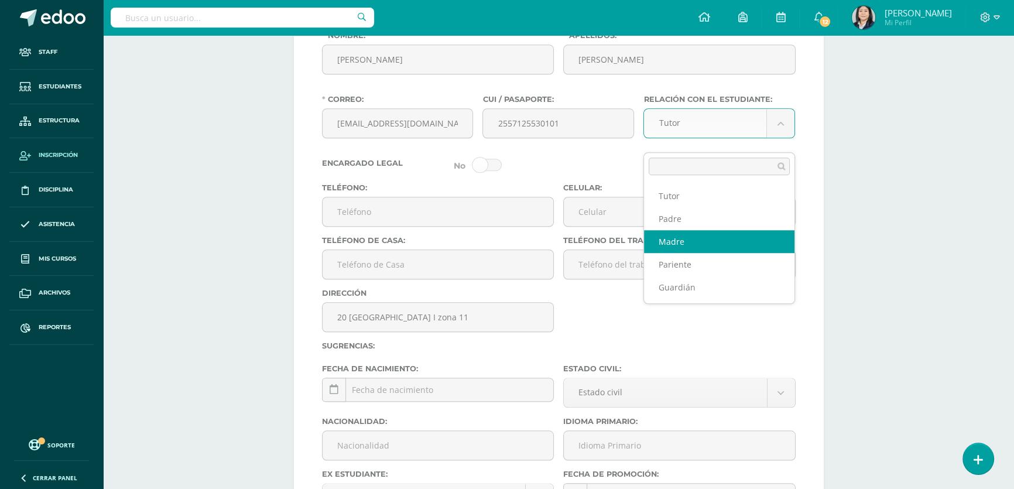
select select "Madre"
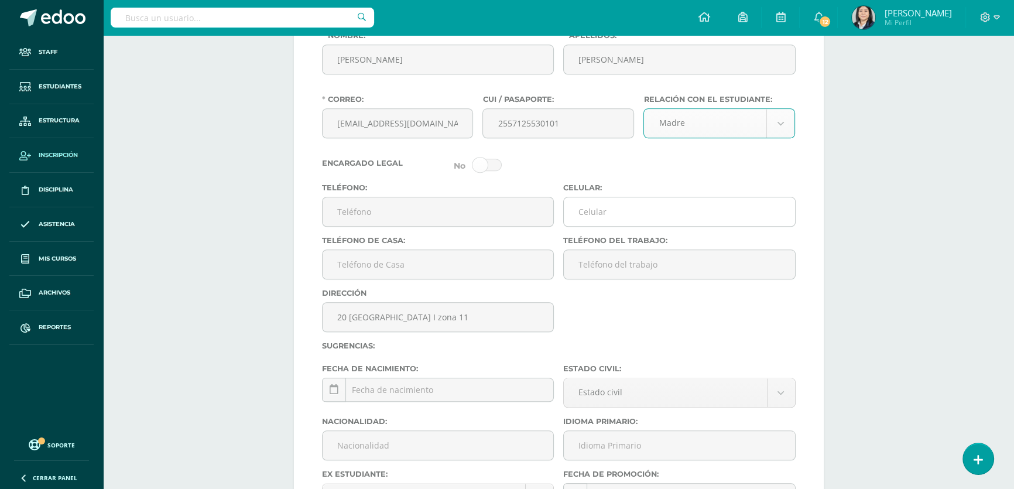
click at [607, 226] on input "Celular:" at bounding box center [679, 211] width 231 height 29
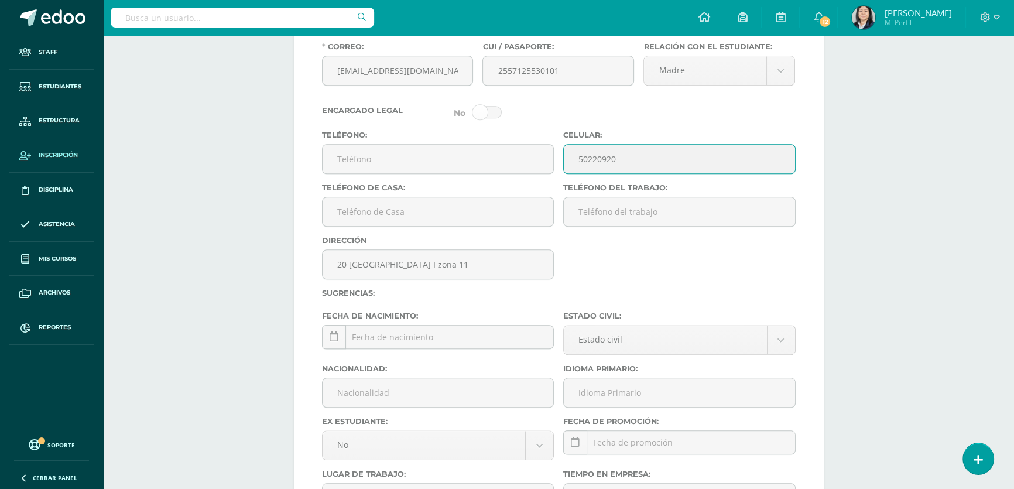
scroll to position [1365, 0]
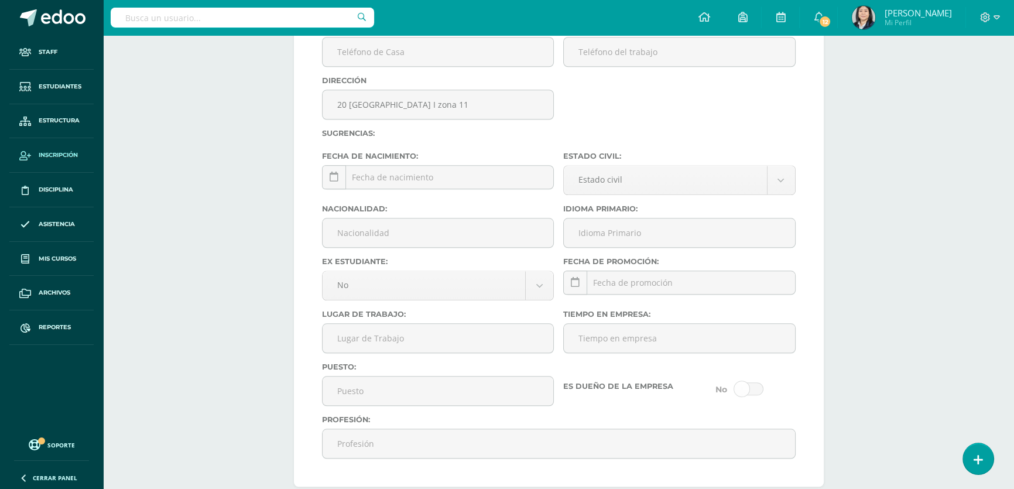
type input "50220920"
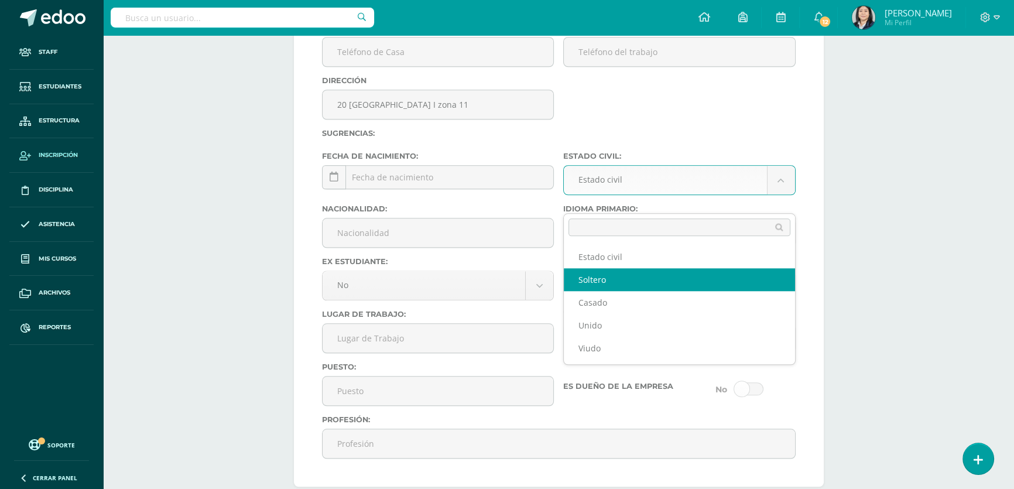
select select "single"
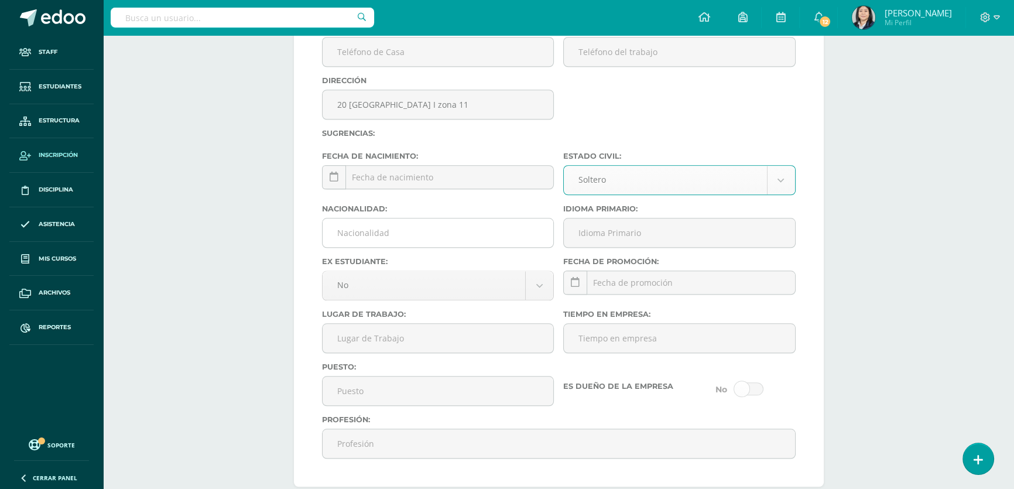
click at [434, 247] on input "Nacionalidad:" at bounding box center [437, 232] width 231 height 29
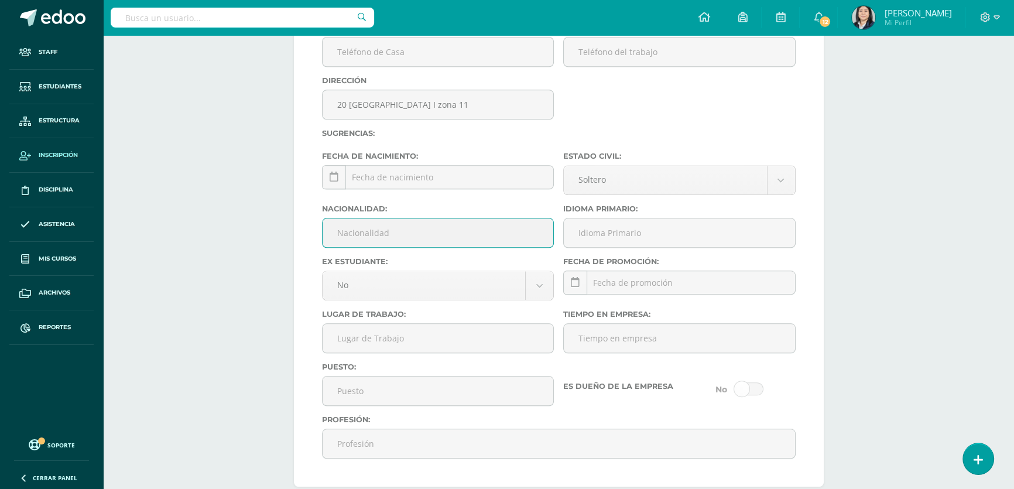
type input "Guatemalteca"
click at [583, 247] on input "Idioma Primario:" at bounding box center [679, 232] width 231 height 29
type input "Español"
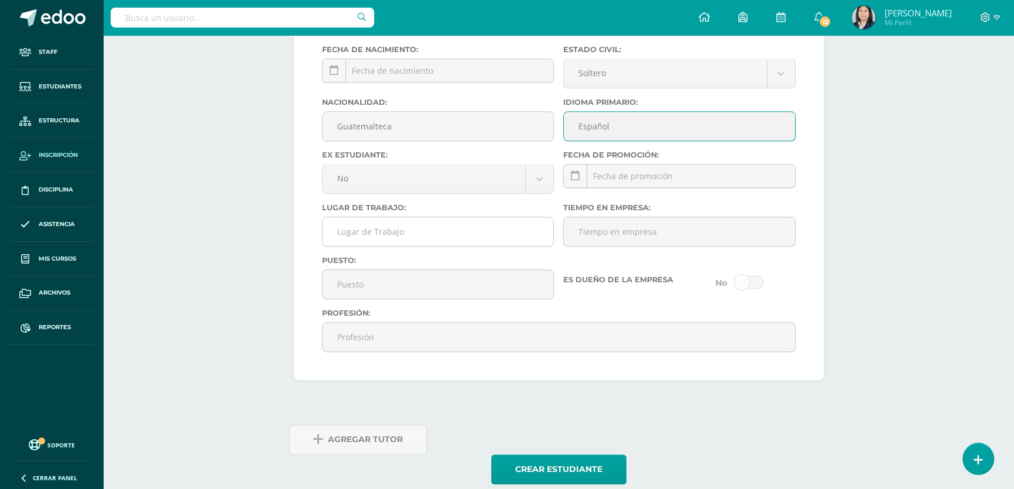
click at [411, 246] on input "Lugar de Trabajo:" at bounding box center [437, 231] width 231 height 29
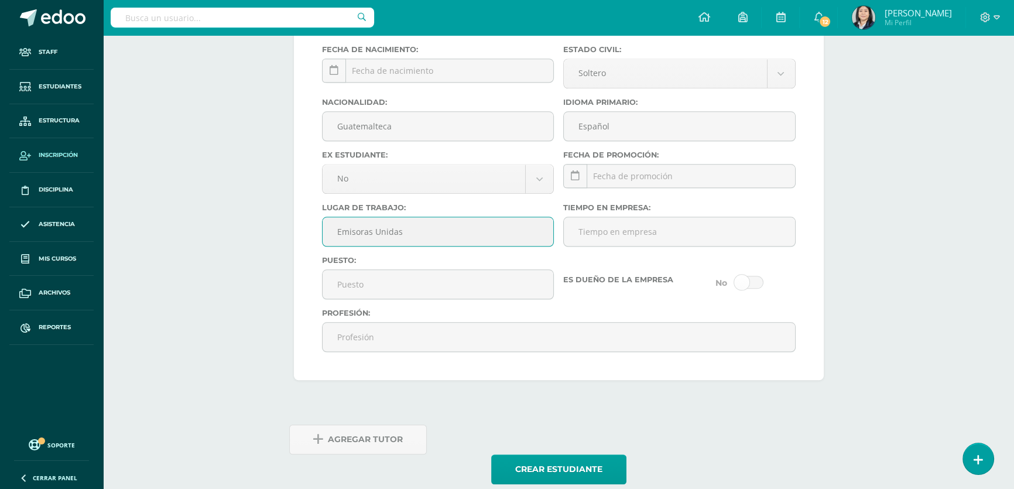
scroll to position [1509, 0]
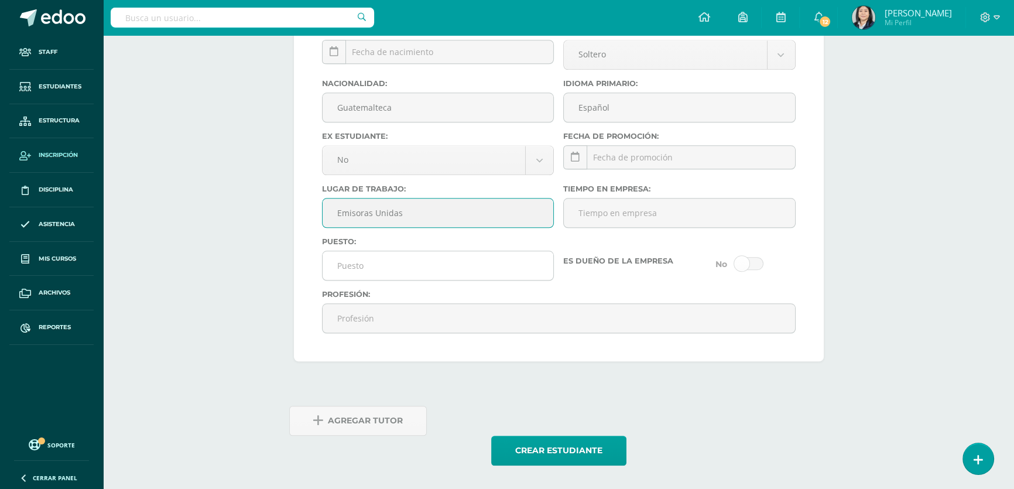
type input "Emisoras Unidas"
click at [400, 262] on input "Puesto:" at bounding box center [437, 265] width 231 height 29
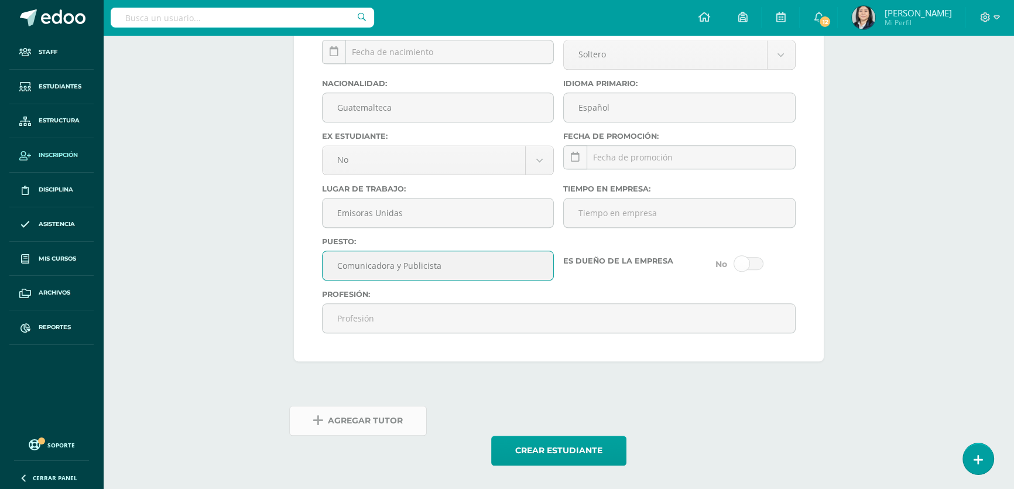
type input "Comunicadora y Publicista"
click at [346, 419] on span "Agregar Tutor" at bounding box center [365, 420] width 75 height 29
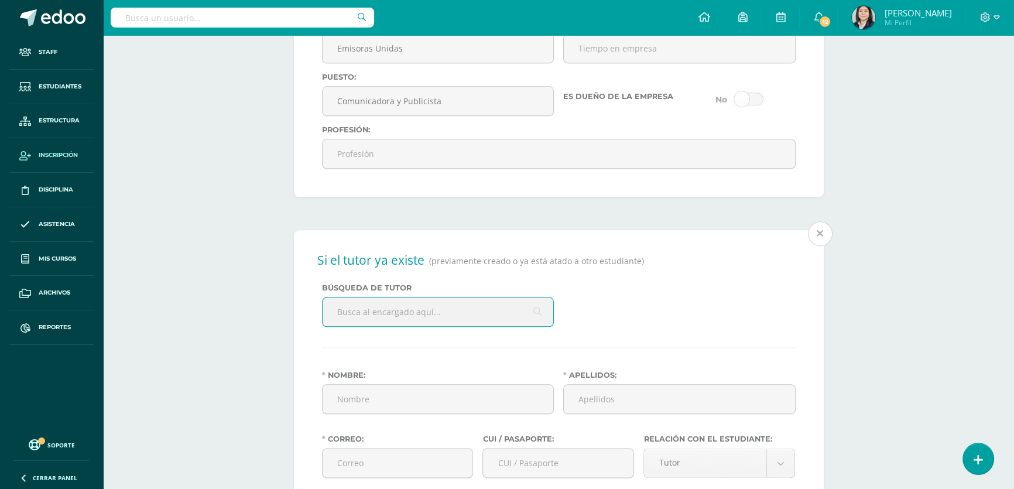
scroll to position [1739, 0]
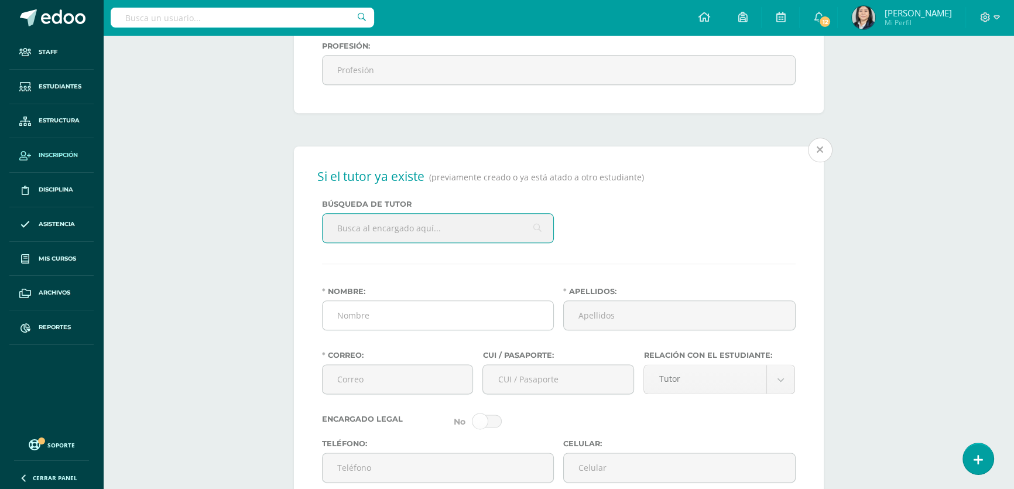
click at [379, 327] on input "Nombre:" at bounding box center [437, 315] width 231 height 29
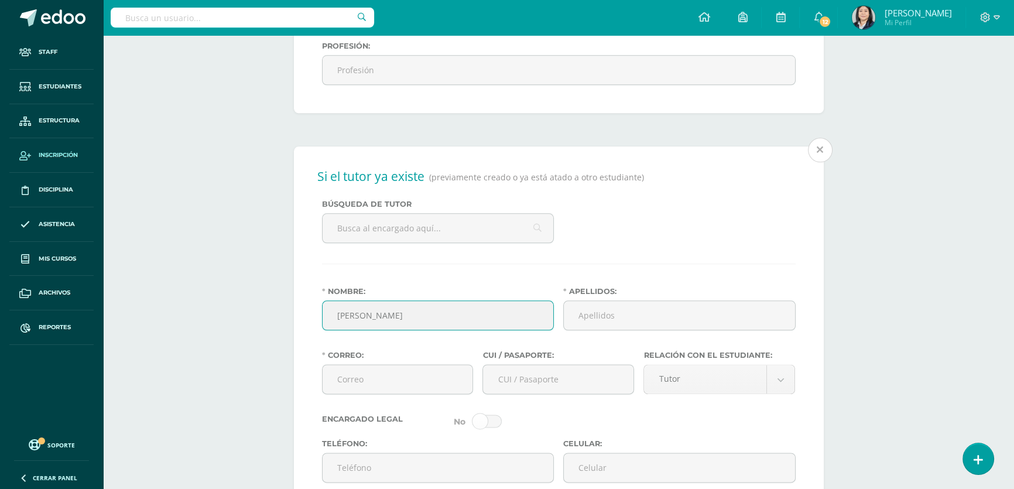
type input "Edsel Americo"
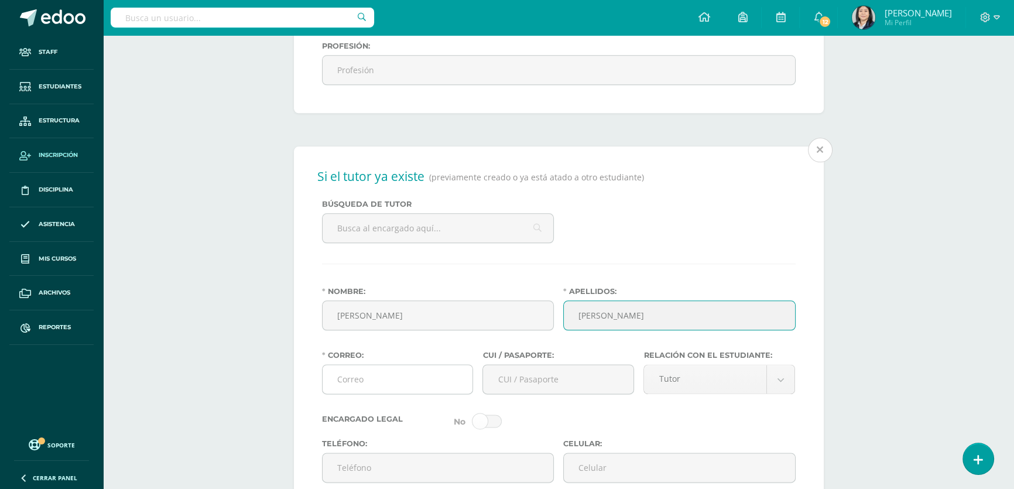
type input "Mazariegos Trigueros"
click at [346, 393] on input "Correo:" at bounding box center [397, 379] width 150 height 29
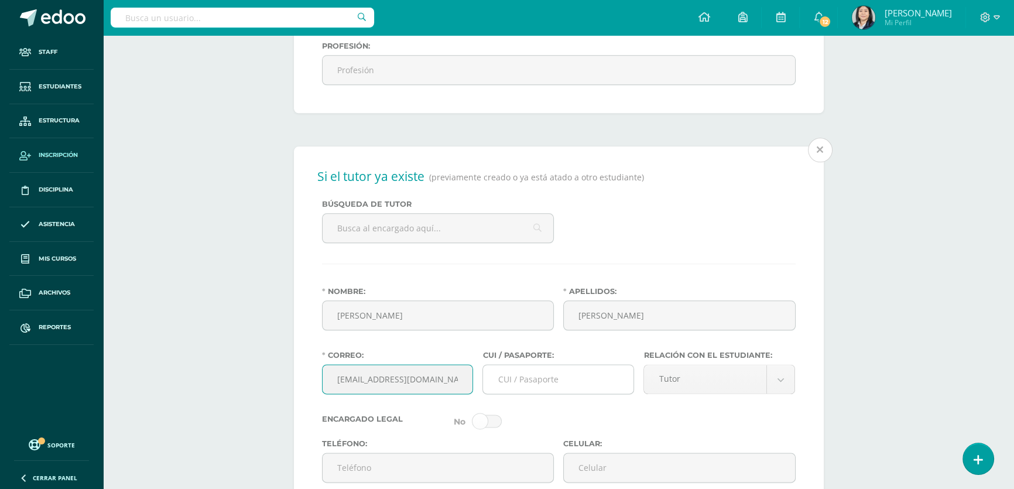
type input "edselmazariegos@hotmail.com"
click at [541, 392] on input "CUI / Pasaporte:" at bounding box center [558, 379] width 150 height 29
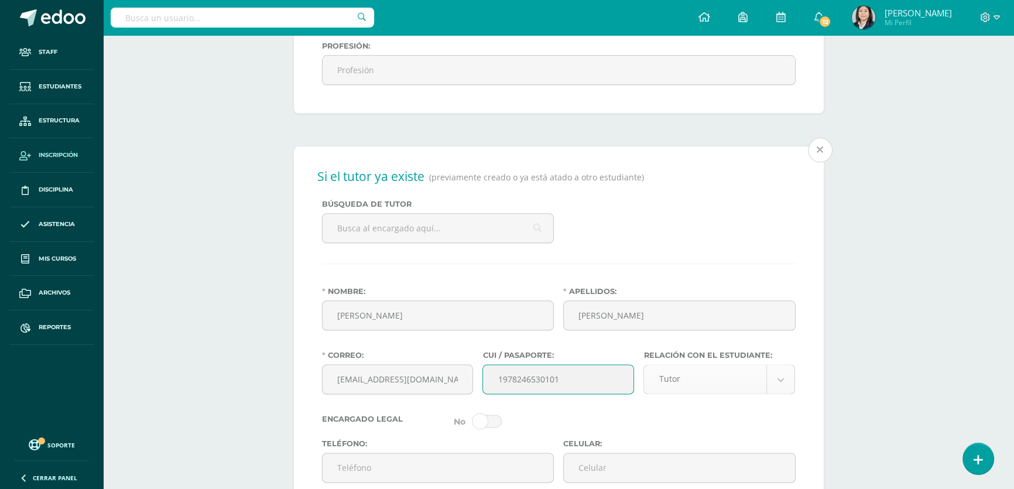
type input "1978246530101"
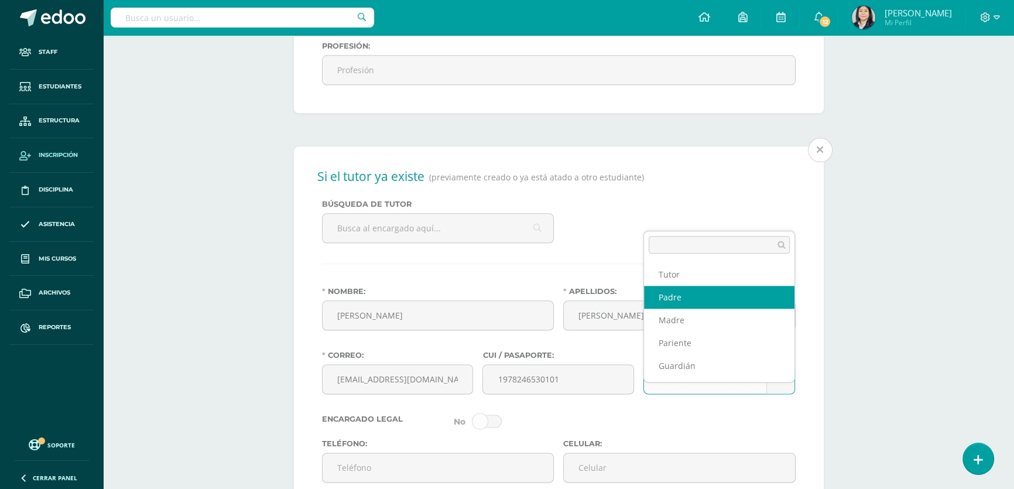
select select "Padre"
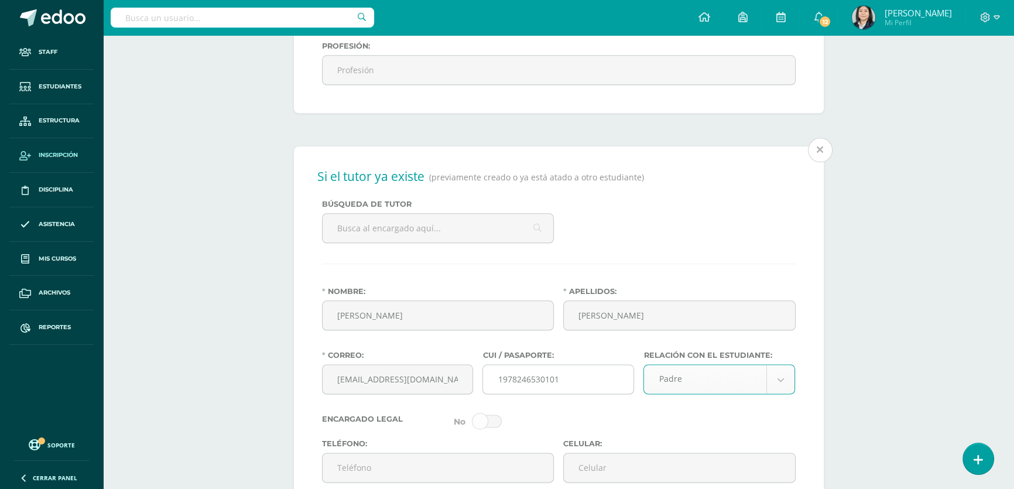
scroll to position [1898, 0]
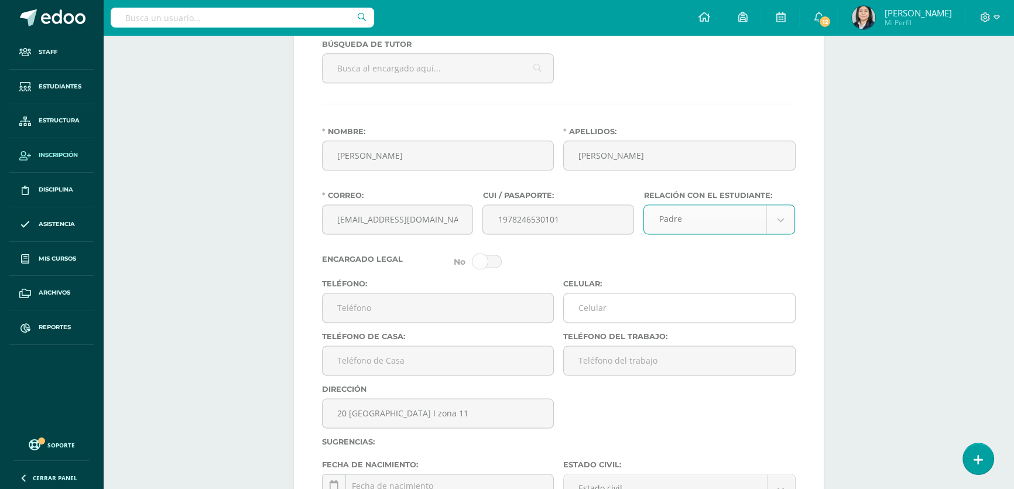
click at [610, 322] on input "Celular:" at bounding box center [679, 307] width 231 height 29
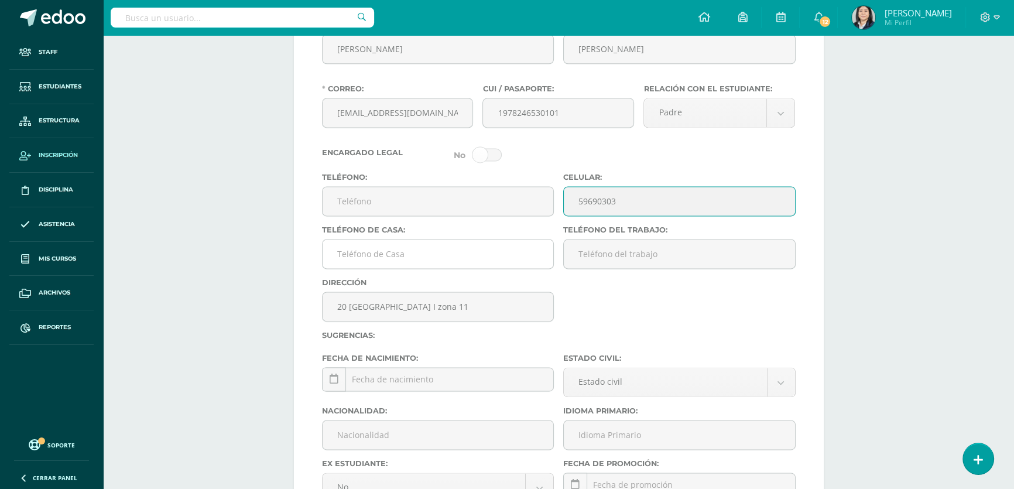
scroll to position [2111, 0]
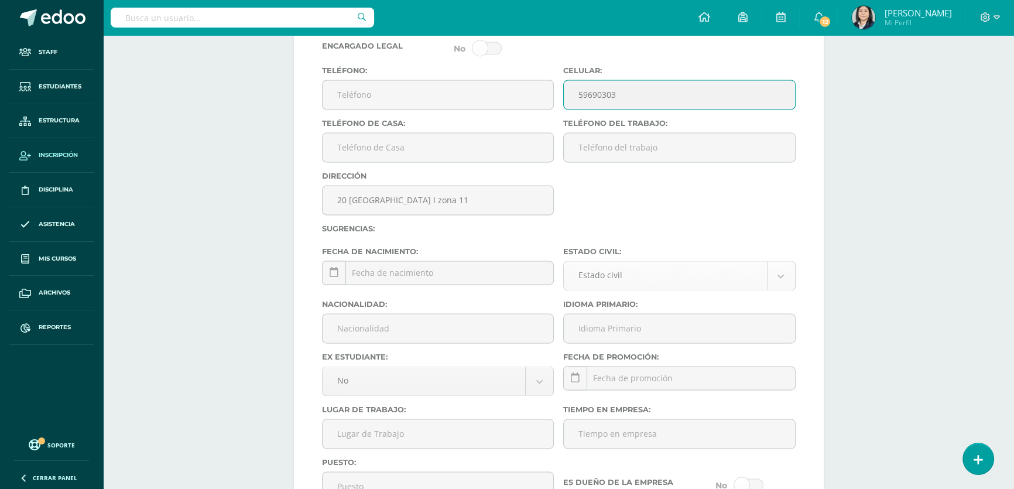
type input "59690303"
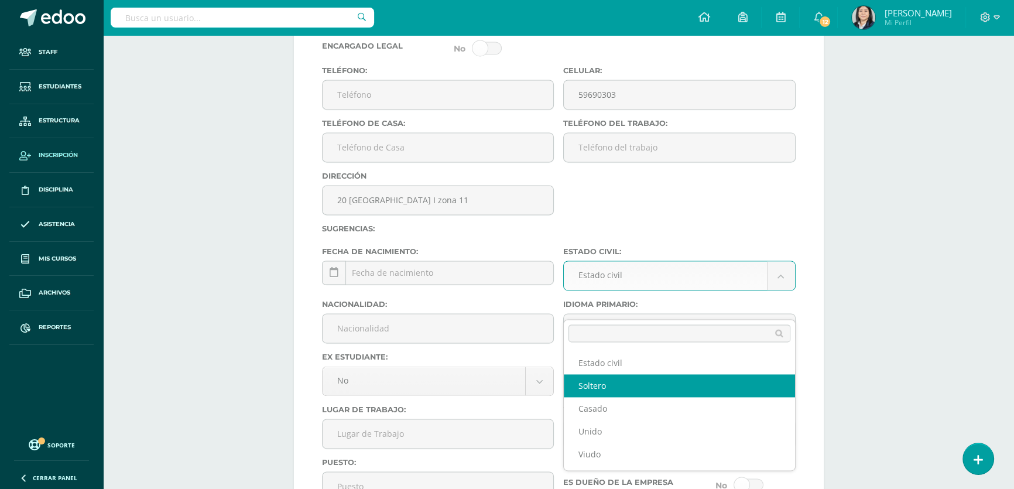
select select "single"
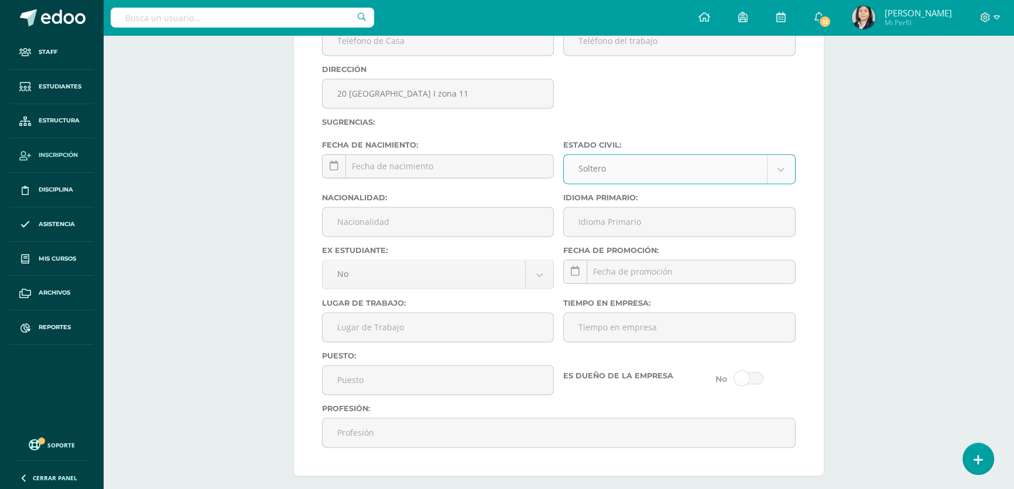
scroll to position [2271, 0]
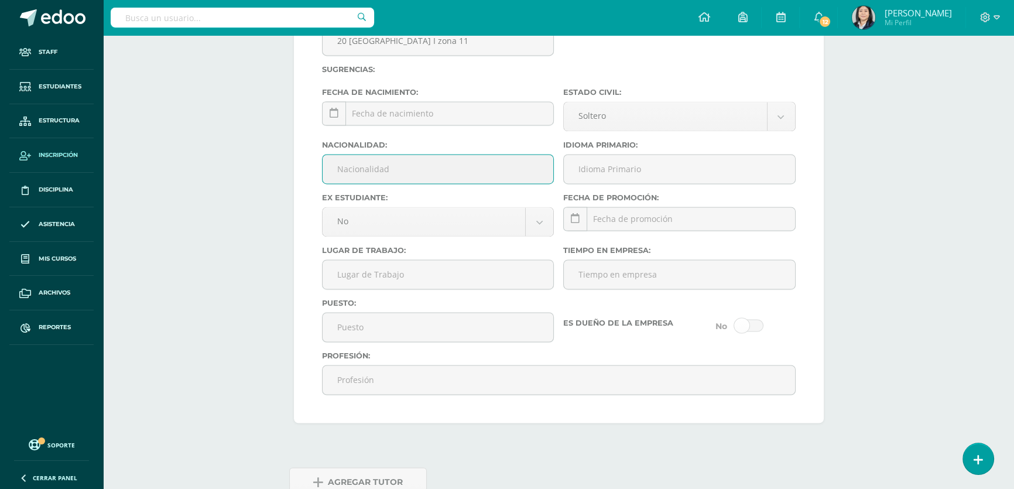
drag, startPoint x: 398, startPoint y: 197, endPoint x: 400, endPoint y: 206, distance: 9.0
click at [398, 183] on input "Nacionalidad:" at bounding box center [437, 168] width 231 height 29
type input "Guatemalteco"
drag, startPoint x: 619, startPoint y: 200, endPoint x: 619, endPoint y: 207, distance: 7.6
click at [619, 183] on input "Idioma Primario:" at bounding box center [679, 168] width 231 height 29
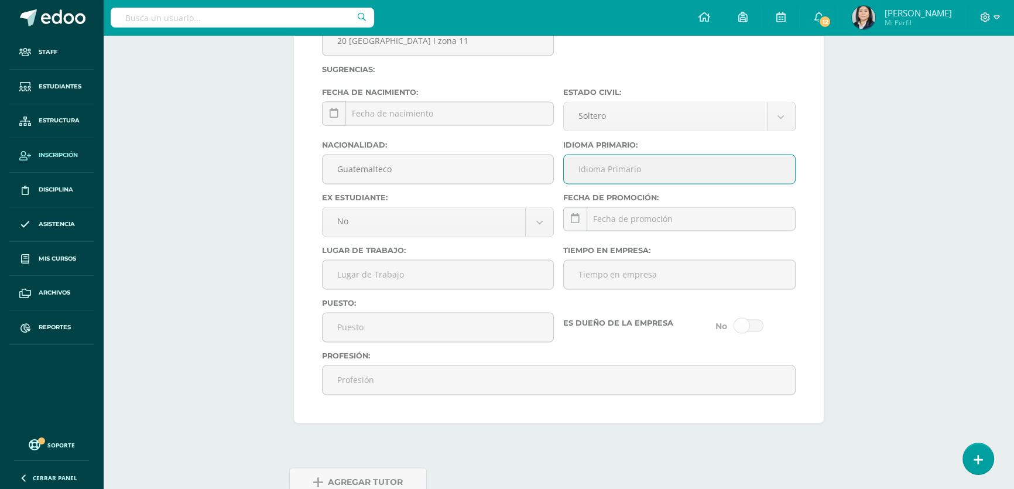
type input "Español"
click at [385, 289] on input "Lugar de Trabajo:" at bounding box center [437, 274] width 231 height 29
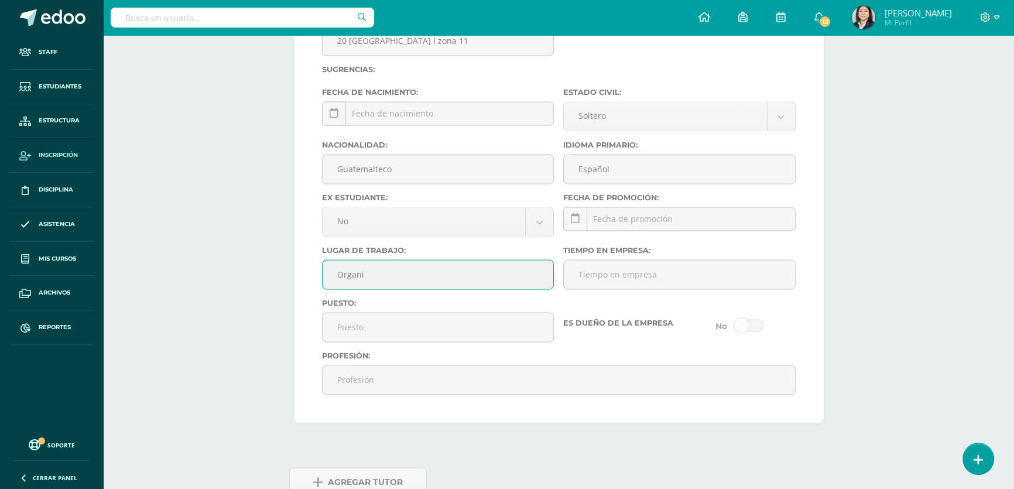
type input "Organismo Judicial"
click at [363, 341] on input "Puesto:" at bounding box center [437, 327] width 231 height 29
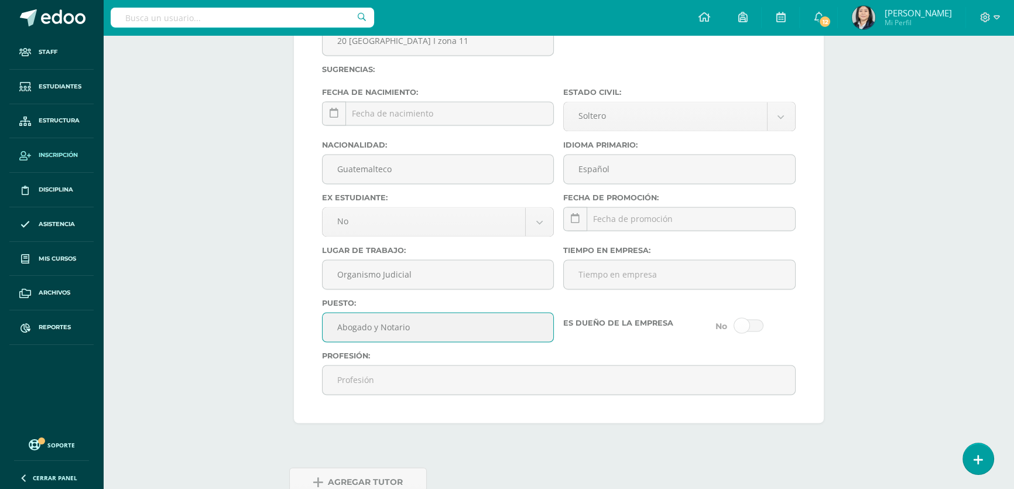
scroll to position [2361, 0]
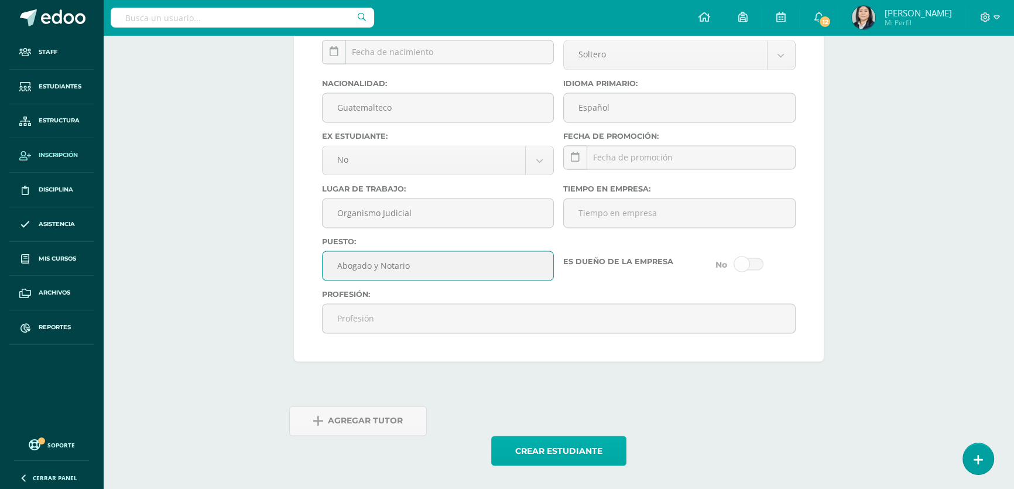
type input "Abogado y Notario"
click at [533, 448] on button "Crear estudiante" at bounding box center [558, 450] width 135 height 30
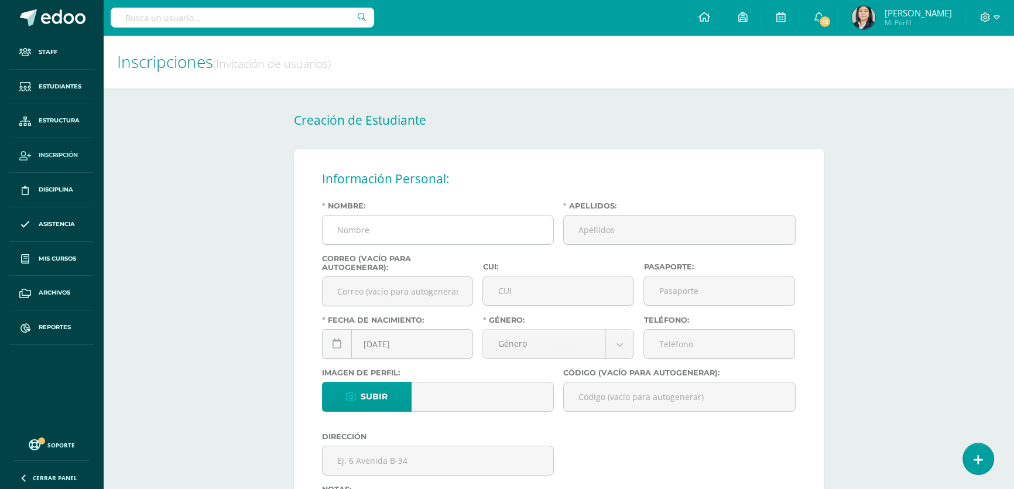
click at [400, 234] on input "Nombre:" at bounding box center [437, 229] width 231 height 29
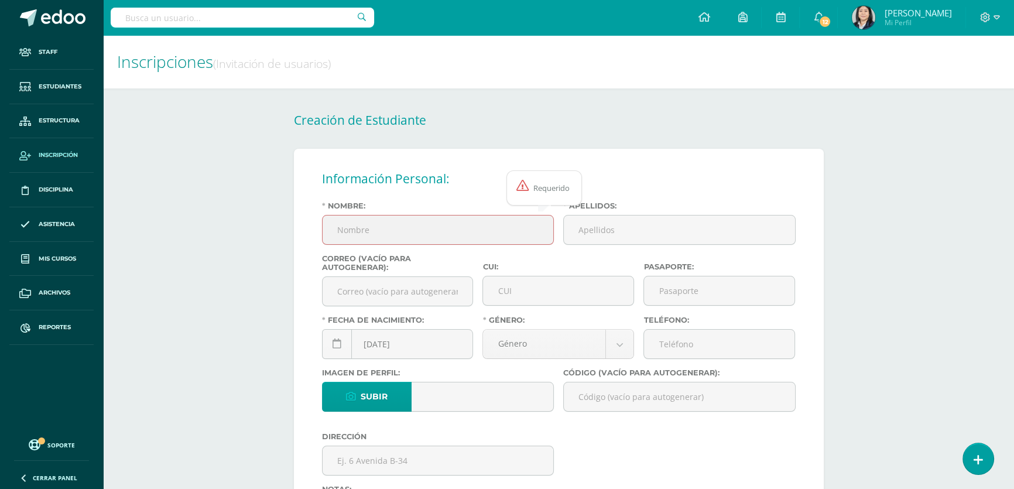
click at [367, 227] on input "Nombre:" at bounding box center [437, 229] width 231 height 29
type input "[PERSON_NAME]"
click at [590, 231] on input "Apellidos:" at bounding box center [679, 229] width 231 height 29
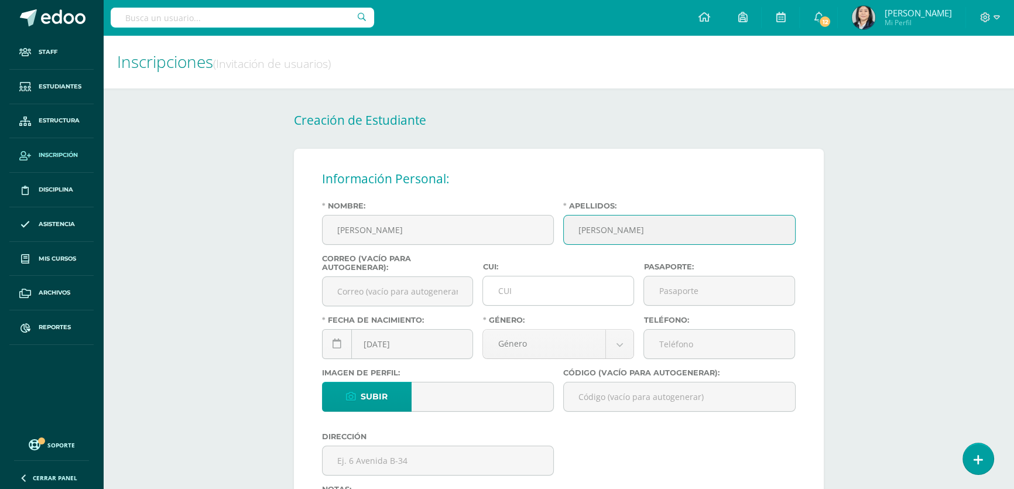
type input "[PERSON_NAME]"
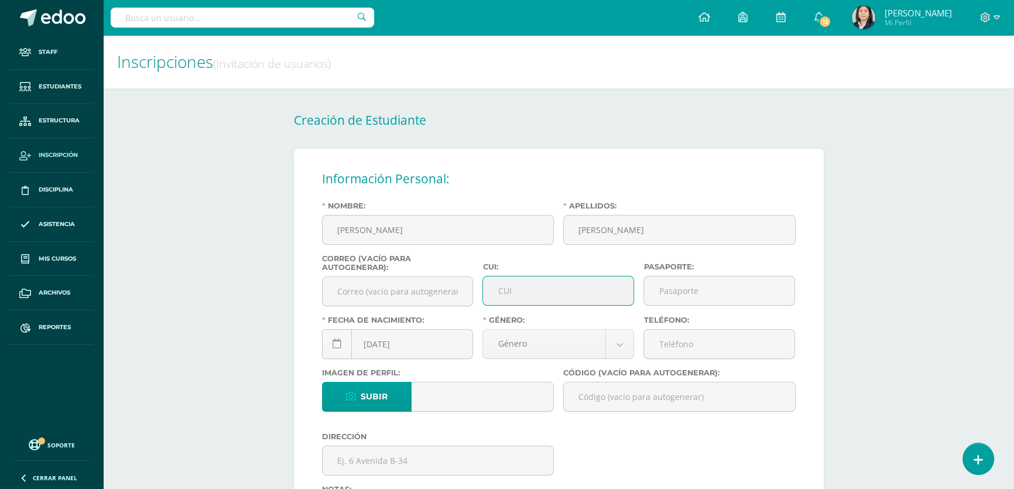
click at [520, 291] on input "CUI:" at bounding box center [558, 290] width 150 height 29
type input "2757568310101"
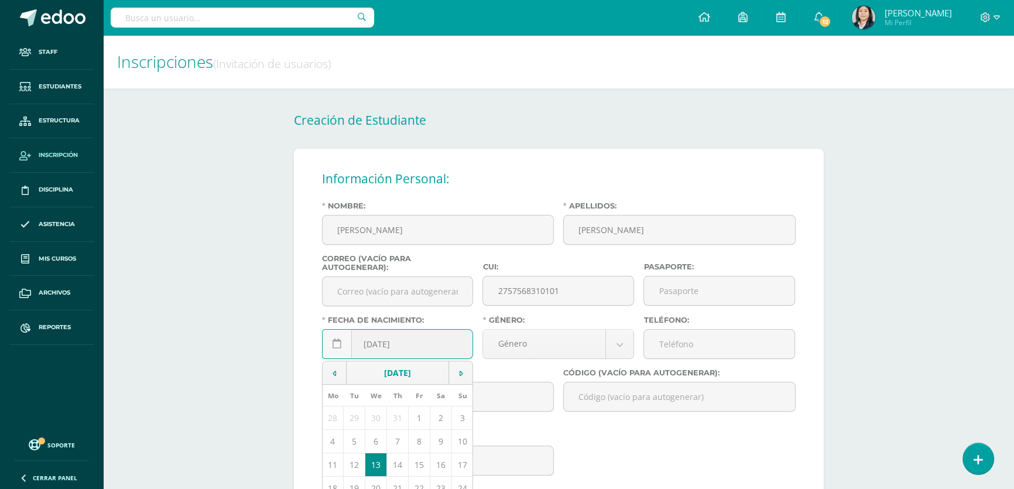
drag, startPoint x: 380, startPoint y: 347, endPoint x: 373, endPoint y: 348, distance: 6.5
click at [373, 348] on input "[DATE]" at bounding box center [397, 343] width 150 height 29
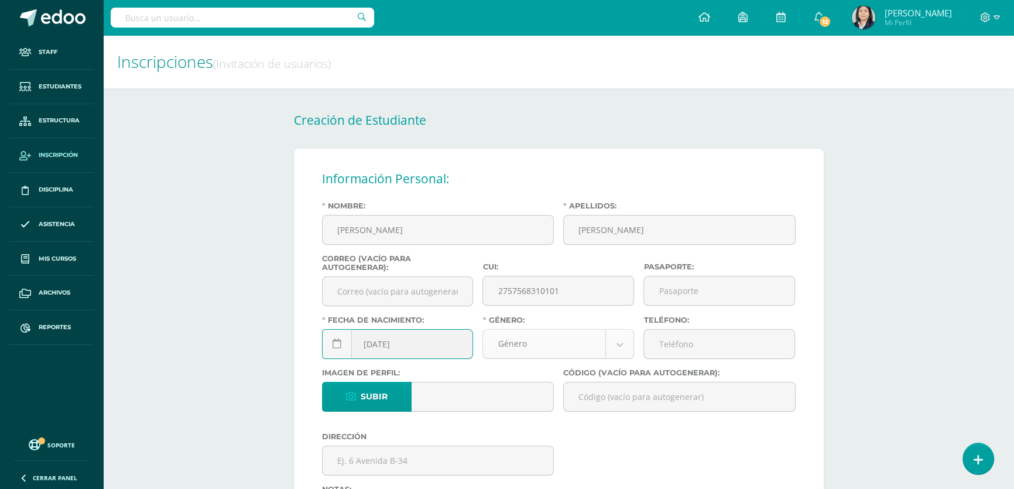
type input "[DATE]"
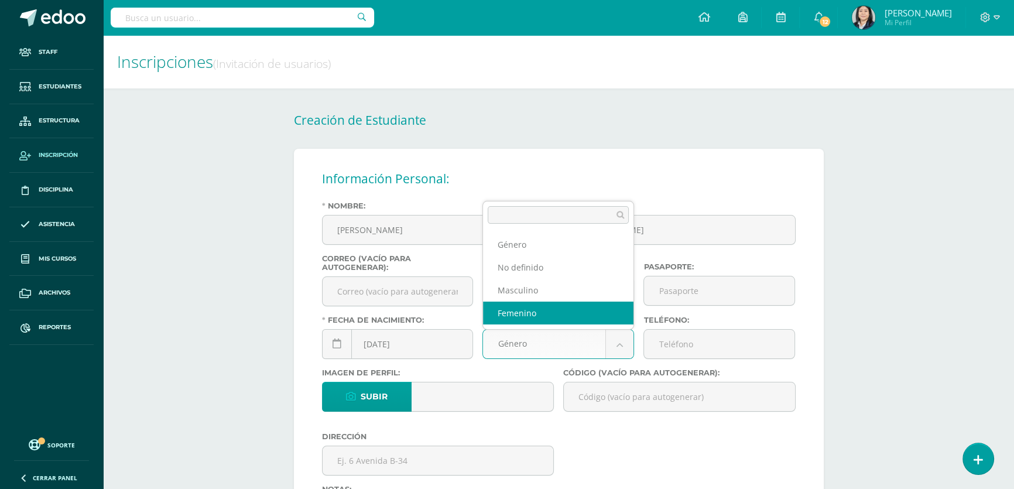
select select "[DEMOGRAPHIC_DATA]"
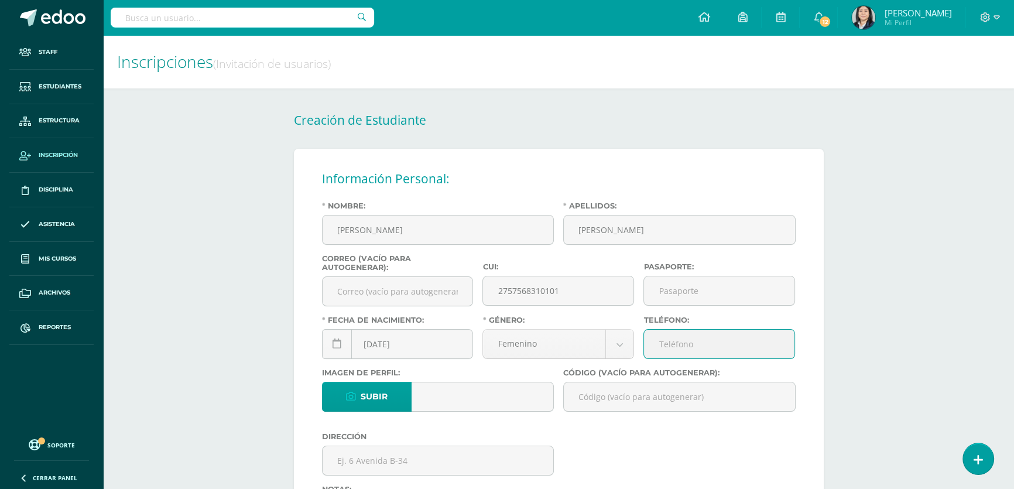
click at [666, 347] on input "Teléfono:" at bounding box center [719, 343] width 150 height 29
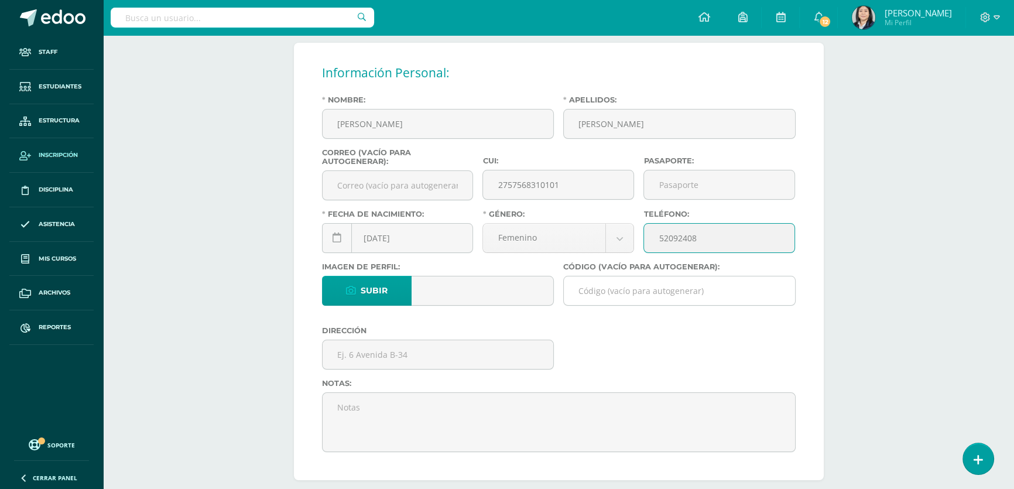
type input "52092408"
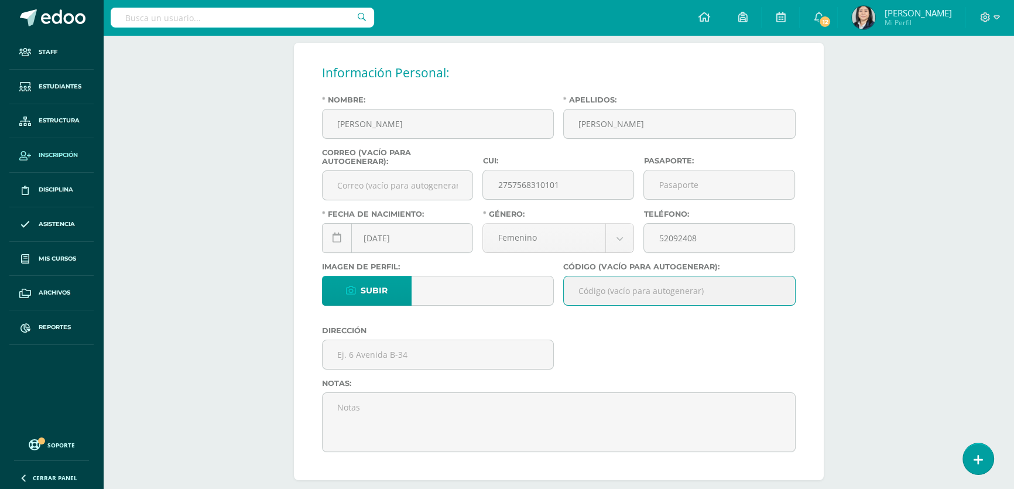
click at [577, 296] on input "Código (vacío para autogenerar):" at bounding box center [679, 290] width 231 height 29
paste input "26FMV01"
type input "26FMV01"
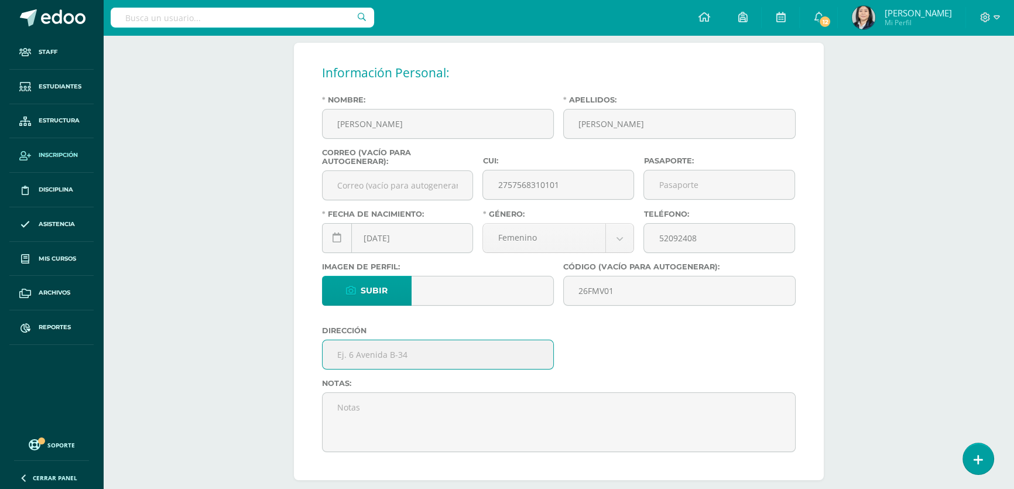
click at [392, 357] on input "text" at bounding box center [437, 354] width 231 height 29
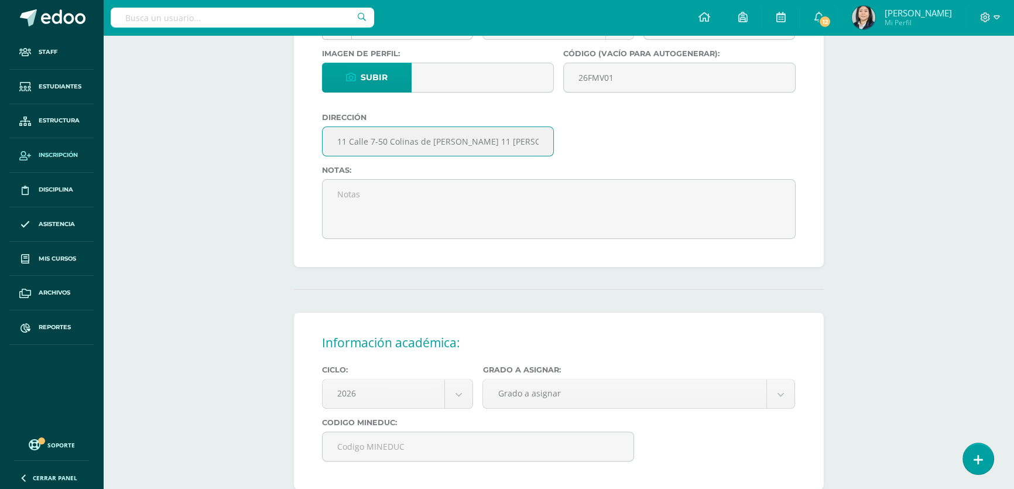
scroll to position [372, 0]
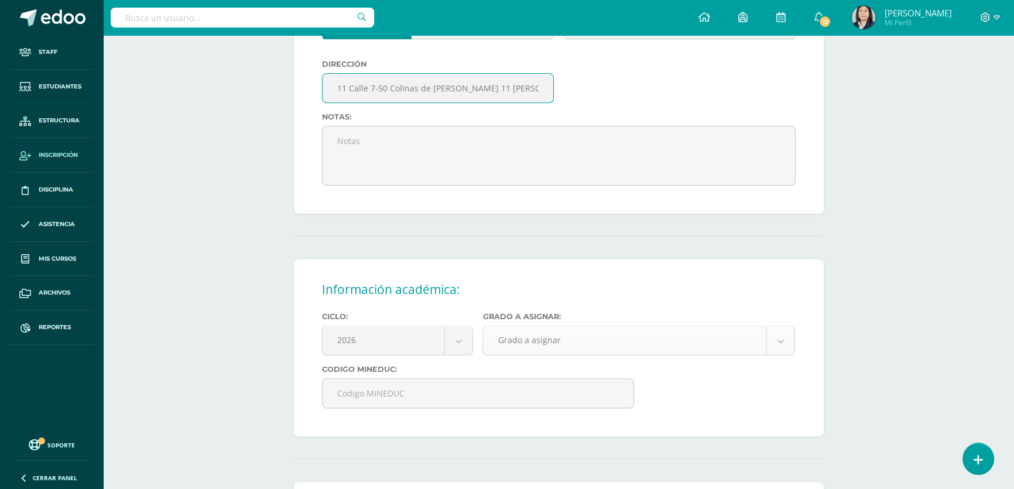
type input "11 Calle 7-50 Colinas de [PERSON_NAME] 11 [PERSON_NAME]"
click at [499, 345] on body "Estudiante creado exitosamente Staff Estudiantes Estructura Inscripción Discipl…" at bounding box center [507, 197] width 1014 height 1138
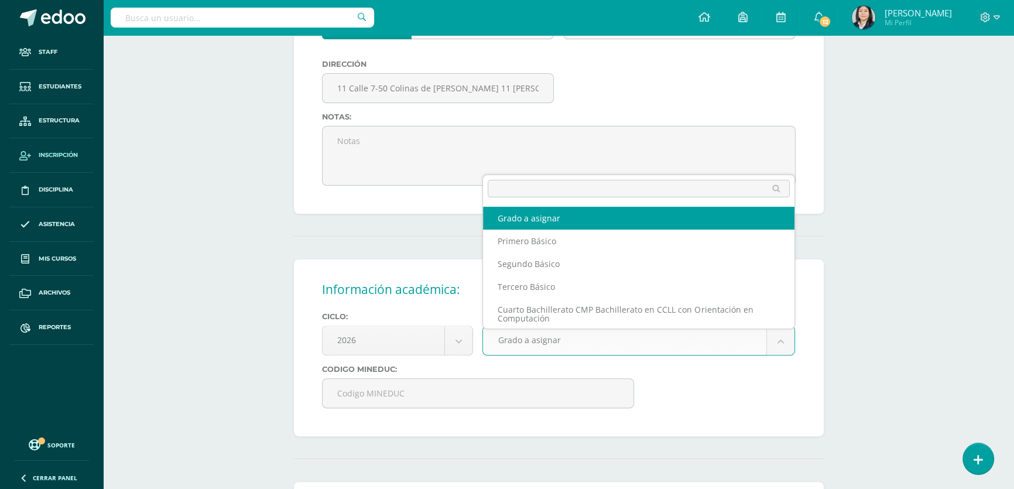
scroll to position [1, 0]
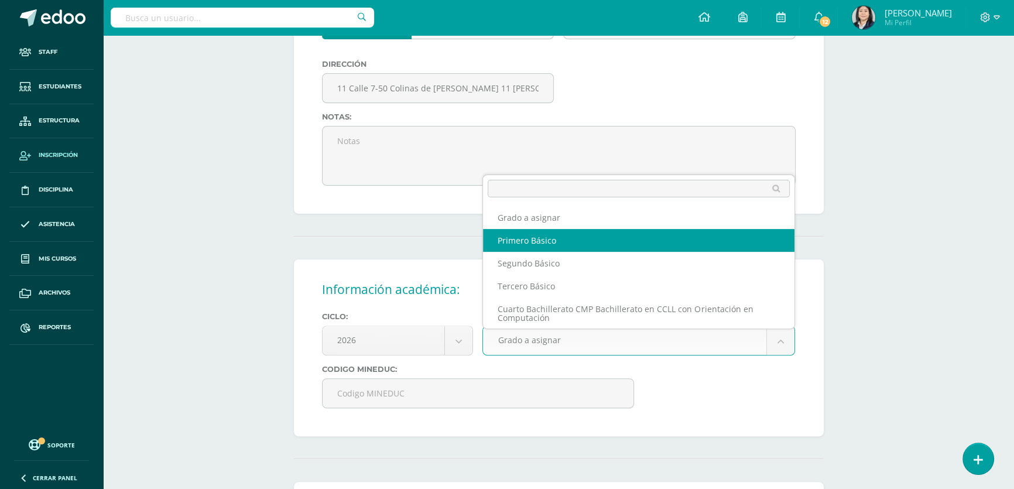
select select "10"
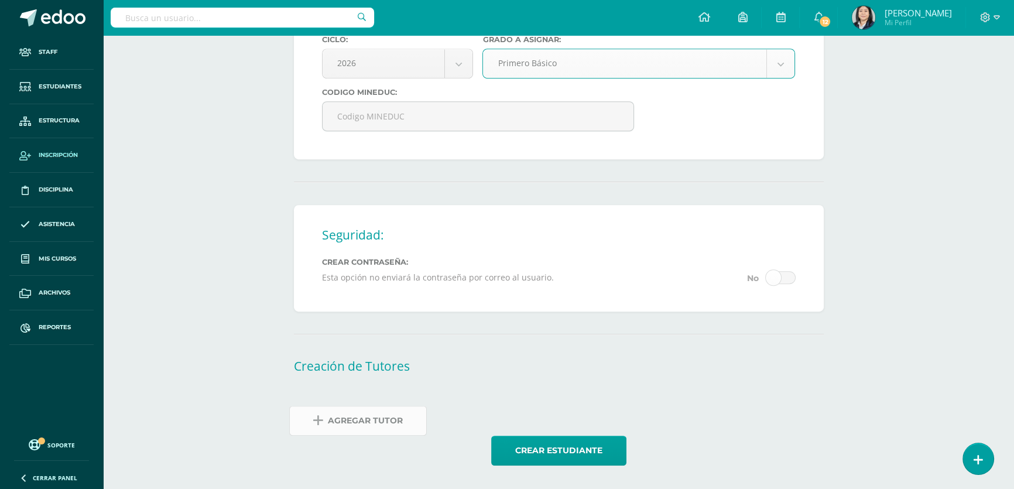
click at [372, 416] on span "Agregar Tutor" at bounding box center [365, 420] width 75 height 29
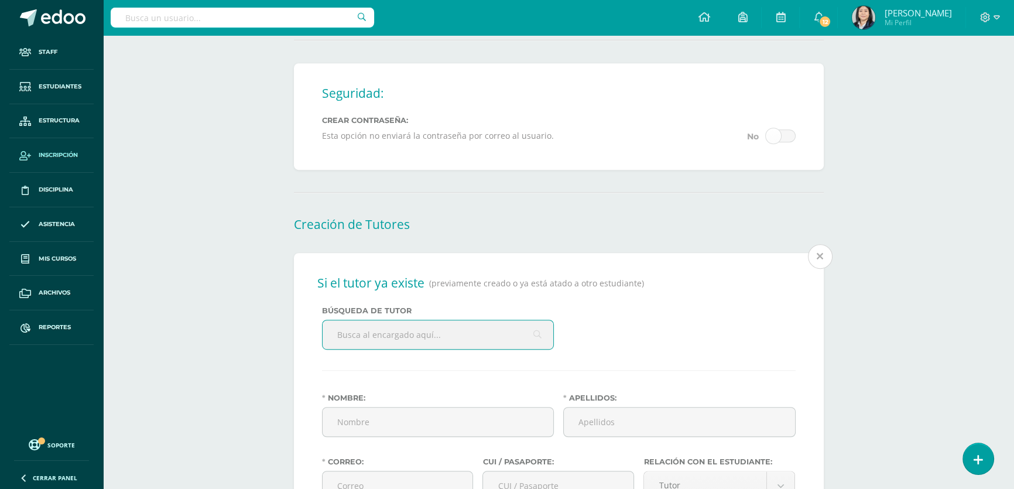
scroll to position [887, 0]
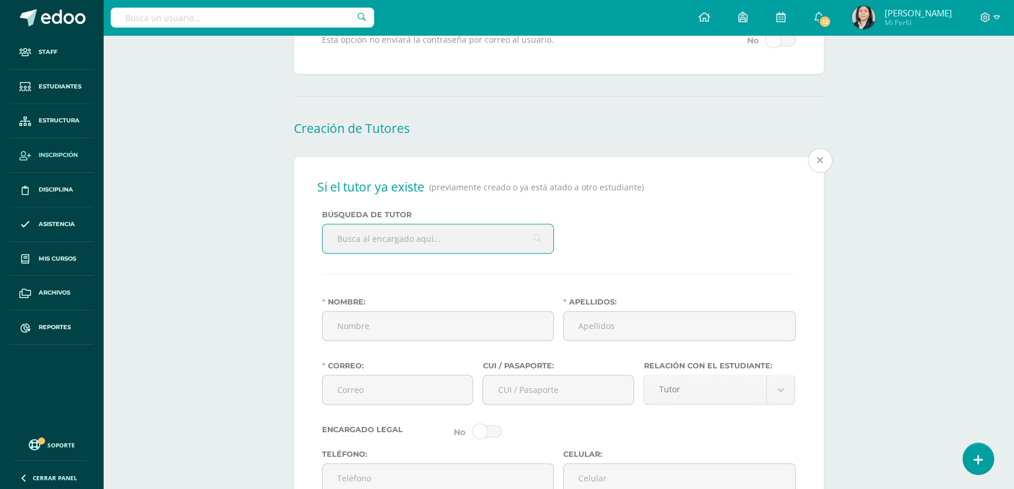
click at [382, 251] on input "text" at bounding box center [437, 238] width 231 height 29
type input "[PERSON_NAME]"
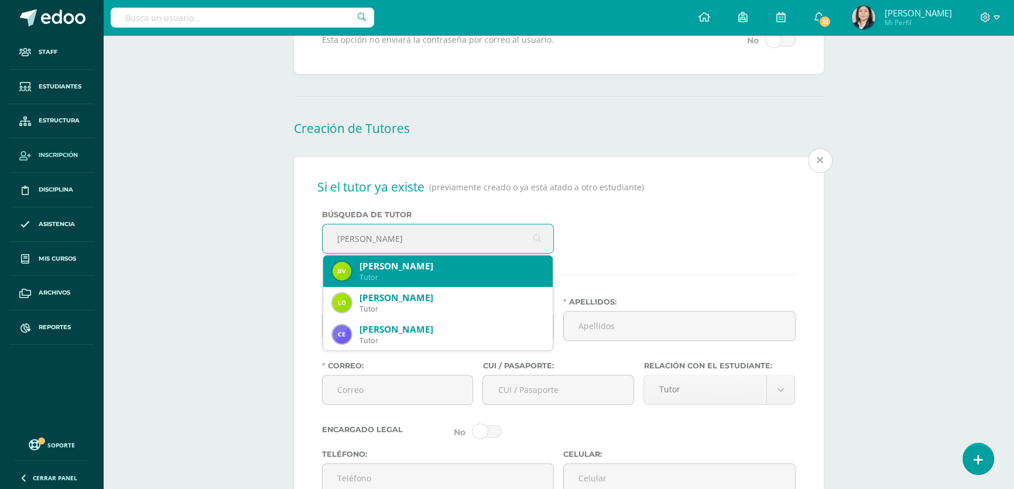
click at [425, 272] on div "[PERSON_NAME]" at bounding box center [451, 266] width 184 height 12
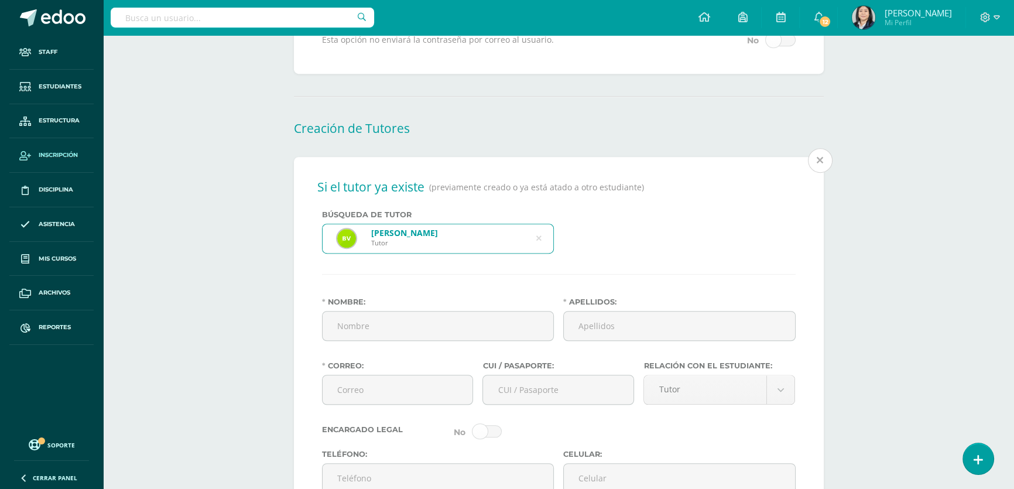
type input "[PERSON_NAME]"
type input "[EMAIL_ADDRESS][DOMAIN_NAME]"
type input "2700103941202"
type input "52092408"
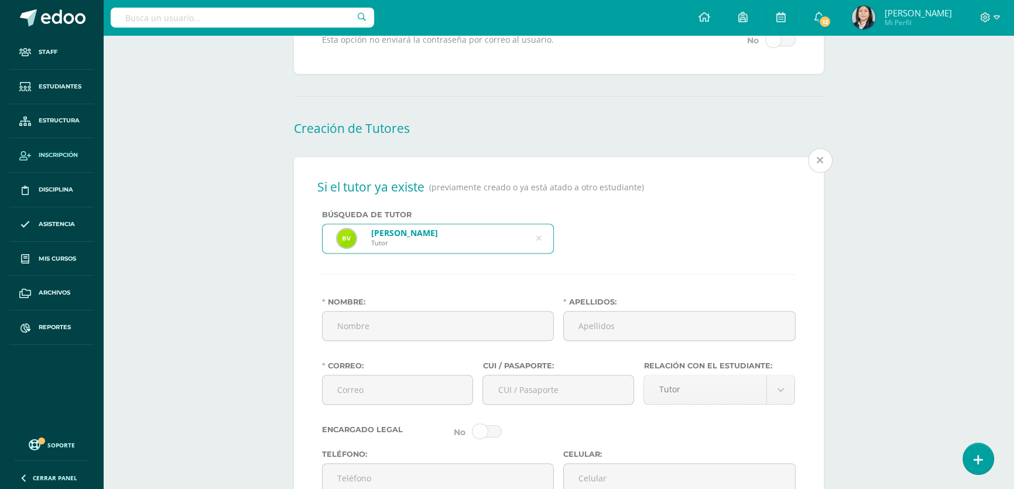
type input "11 Calle 7-50 colinas de [PERSON_NAME] 11"
type input "[DATE]"
type input "Guatemalteca"
type input "Ama de Casa"
type input "Bachiller"
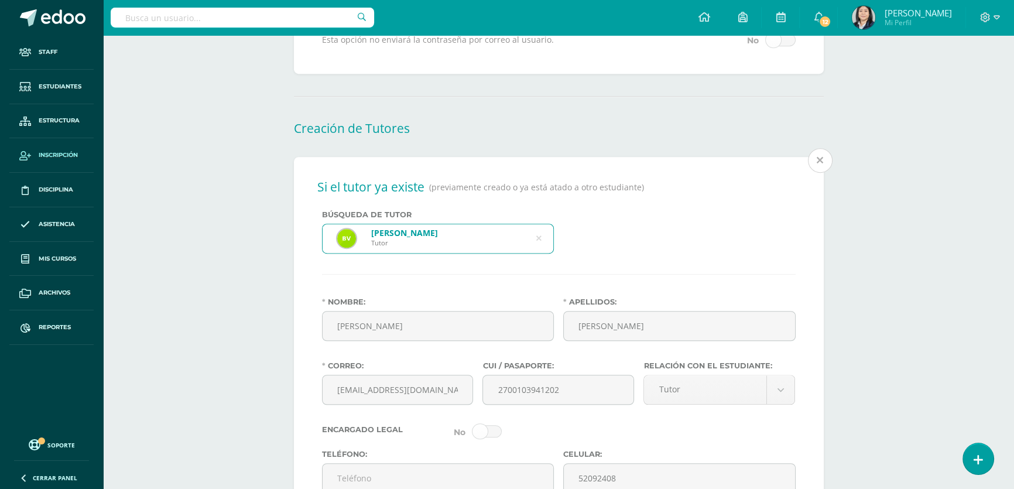
select select "married"
click at [723, 410] on body "Estudiante creado exitosamente Staff Estudiantes Estructura Inscripción Discipl…" at bounding box center [507, 110] width 1014 height 1995
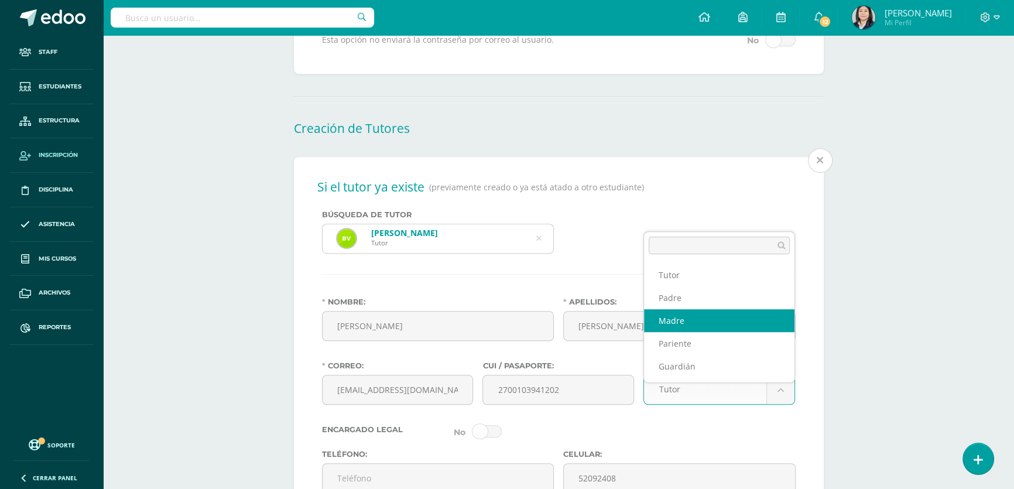
select select "Madre"
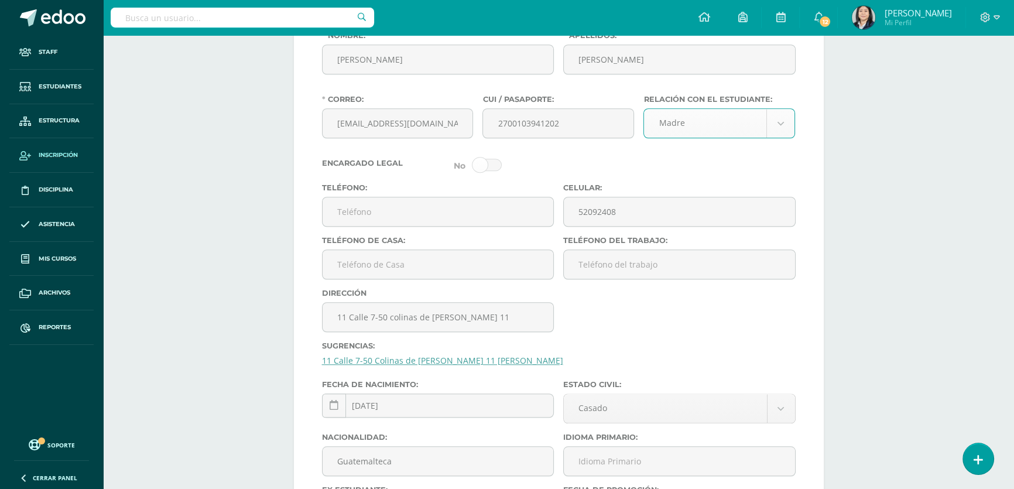
scroll to position [1259, 0]
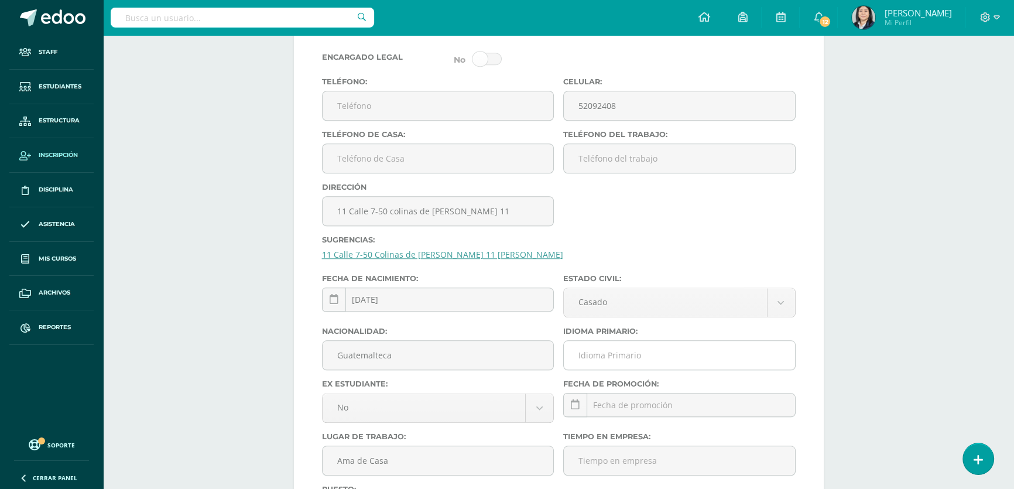
click at [616, 369] on input "Idioma Primario:" at bounding box center [679, 355] width 231 height 29
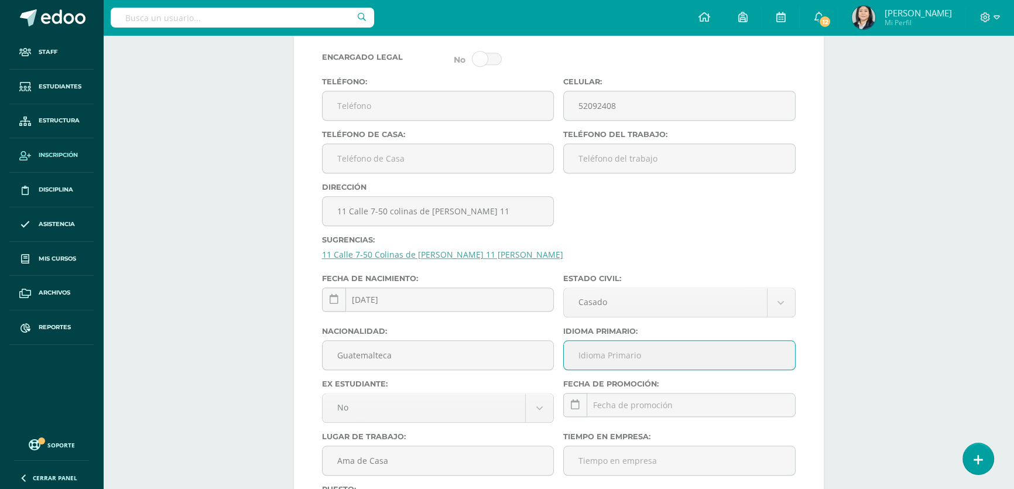
type input "Español"
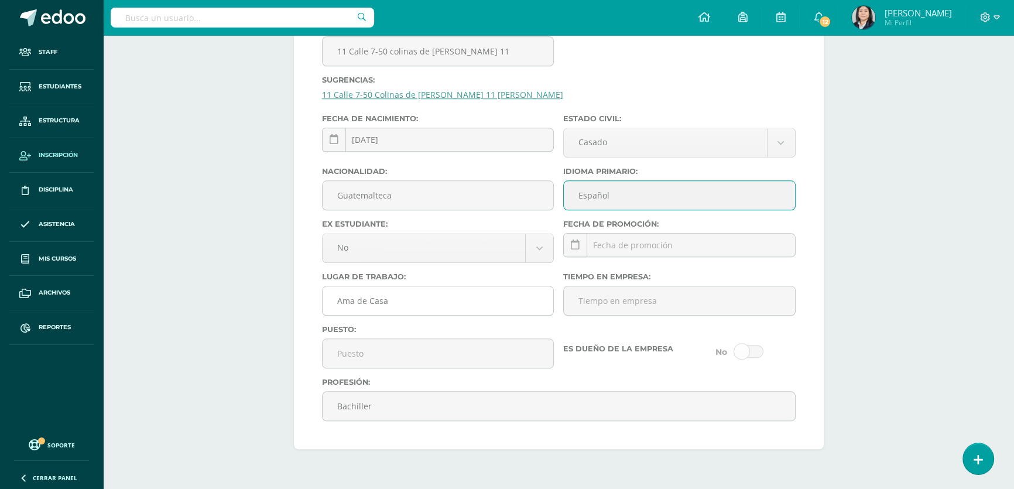
scroll to position [1525, 0]
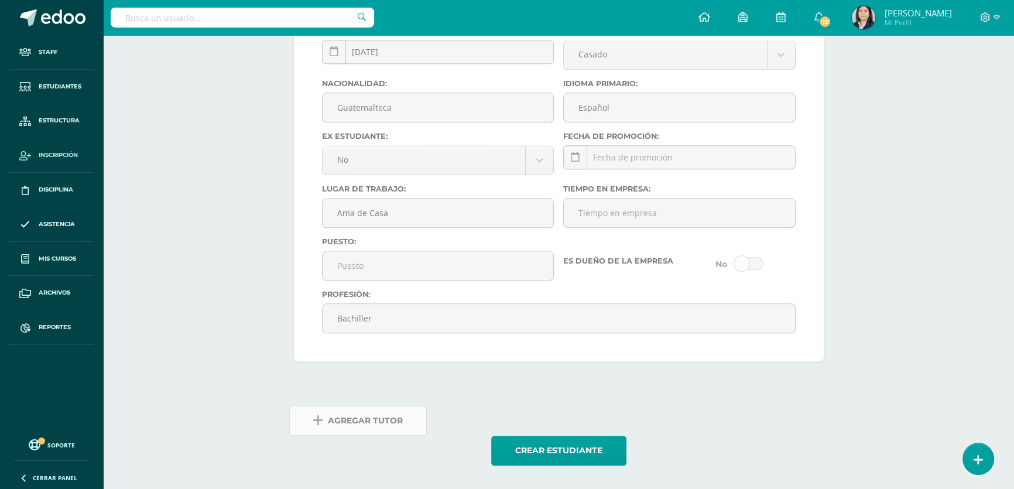
click at [363, 421] on span "Agregar Tutor" at bounding box center [365, 420] width 75 height 29
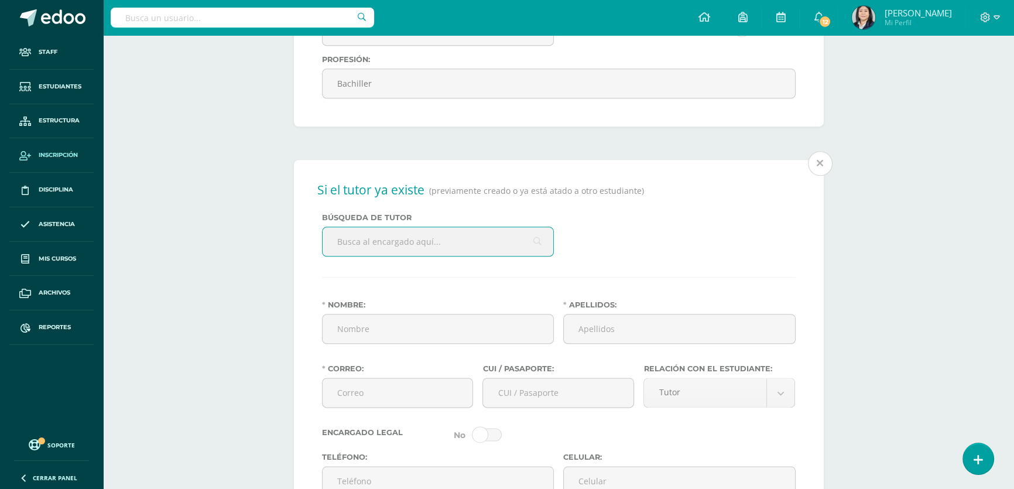
scroll to position [1754, 0]
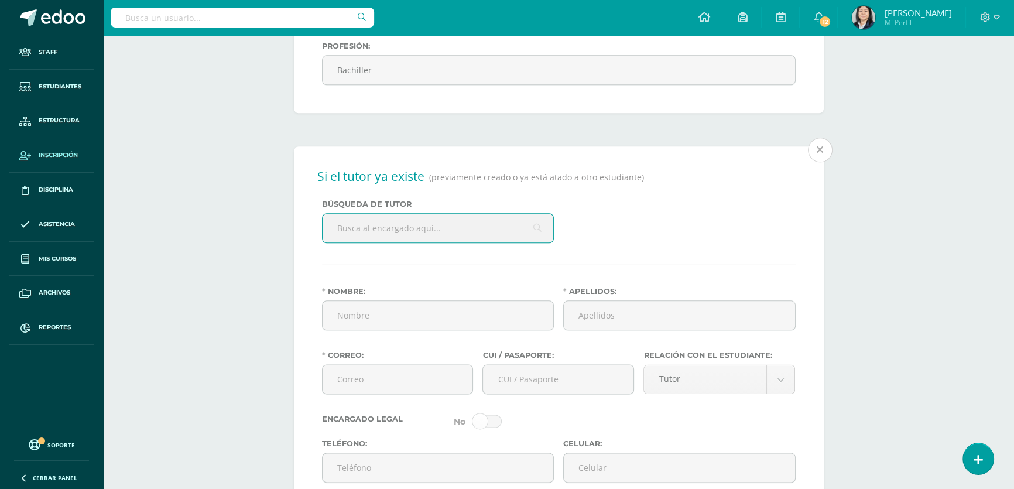
click at [429, 240] on input "text" at bounding box center [437, 228] width 231 height 29
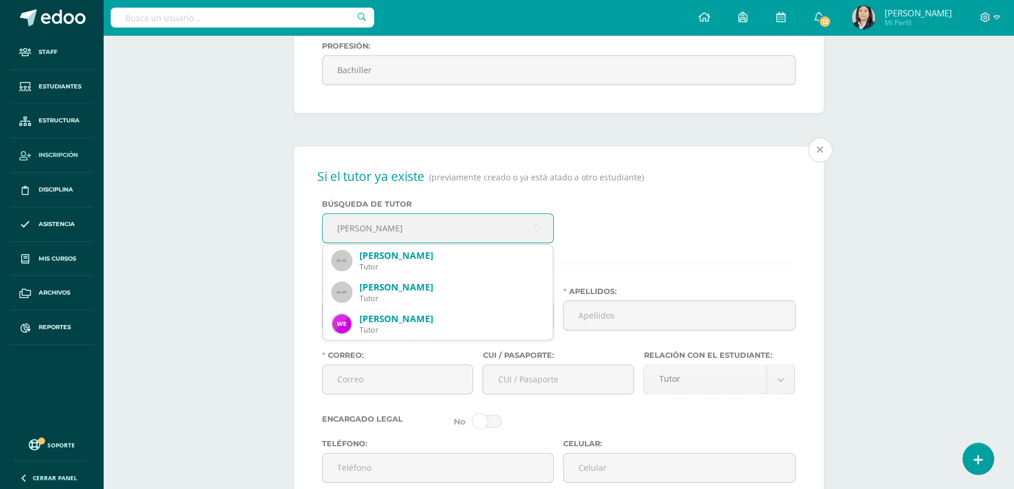
type input "[PERSON_NAME]"
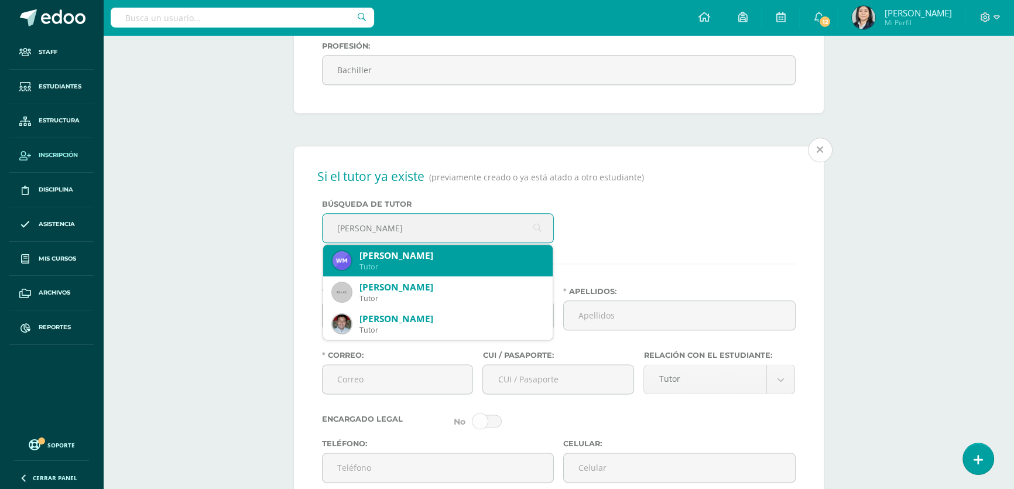
click at [444, 262] on div "[PERSON_NAME]" at bounding box center [451, 255] width 184 height 12
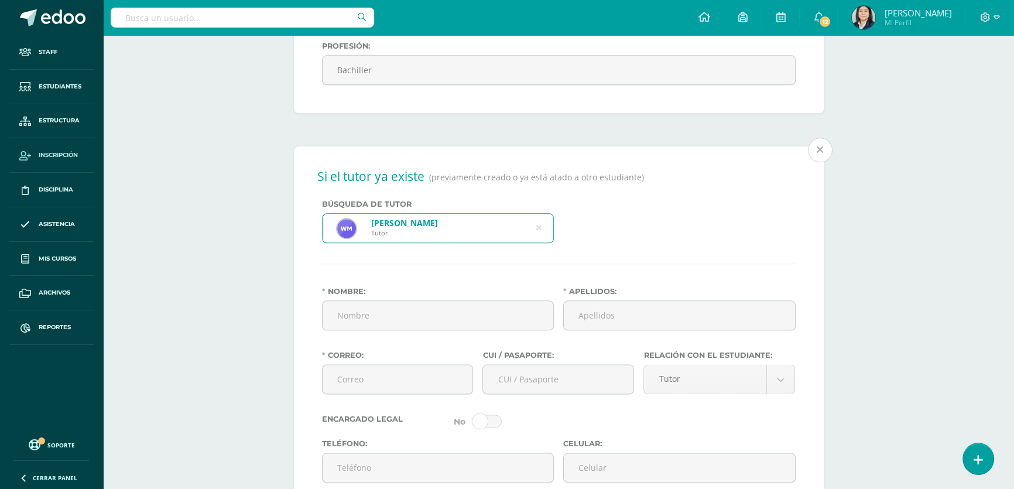
type input "[PERSON_NAME]"
type input "[EMAIL_ADDRESS][DOMAIN_NAME]"
type input "244193481903"
type input "40990908"
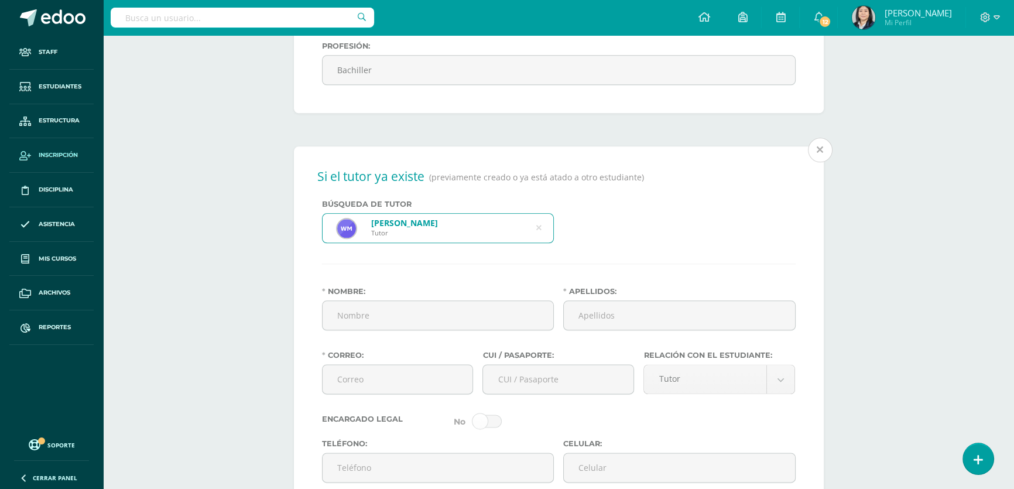
type input "11 Calle 7-50 colinas de [PERSON_NAME] 11"
type input "[DATE]"
type input "Guatemalteco"
type input "Independiente"
type input "Abogado y Notario"
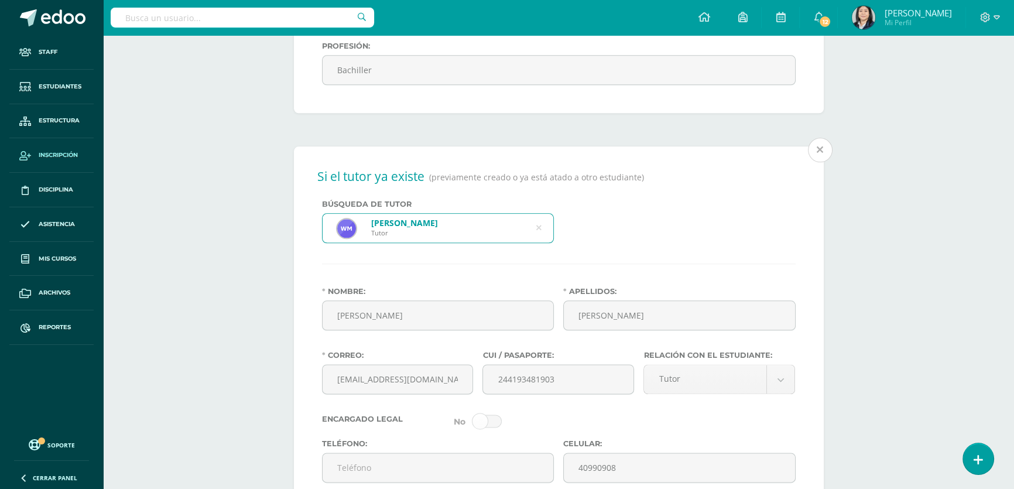
type input "Abogado y Notario"
select select "married"
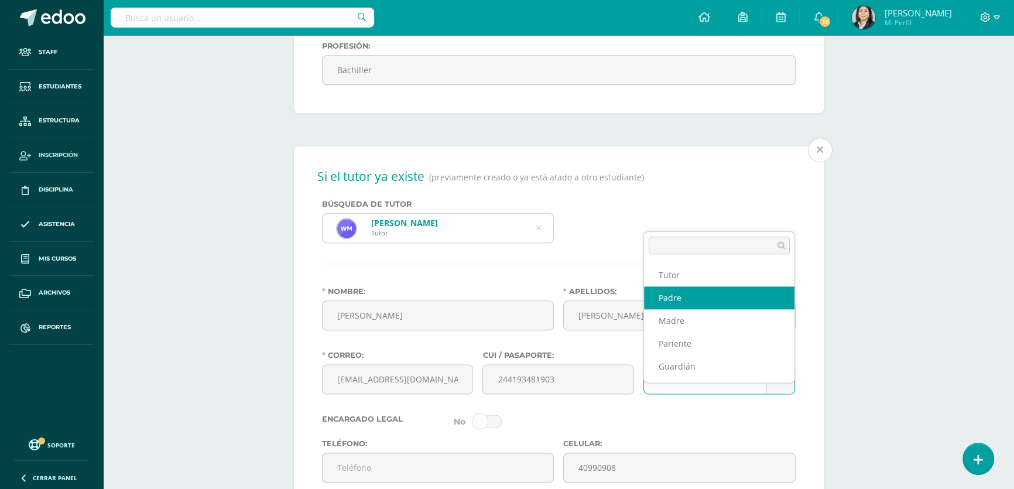
select select "Padre"
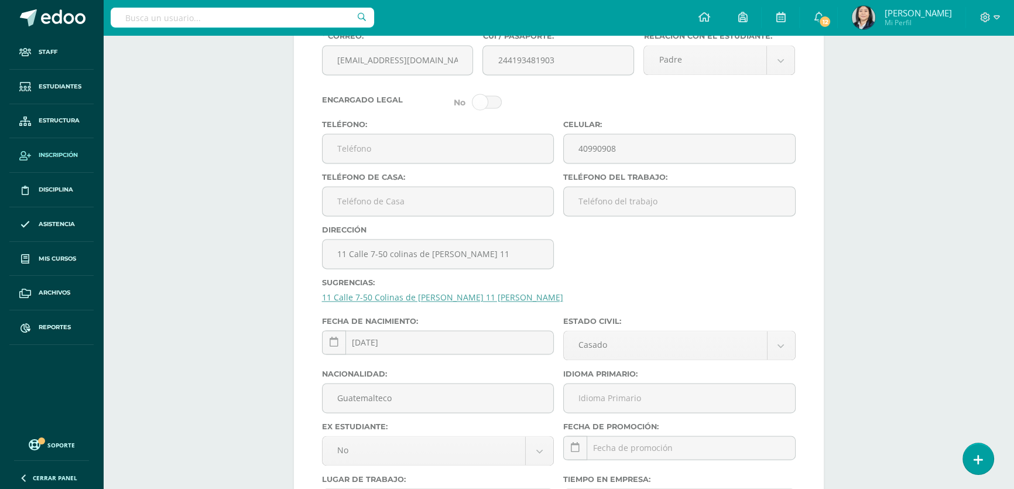
scroll to position [2180, 0]
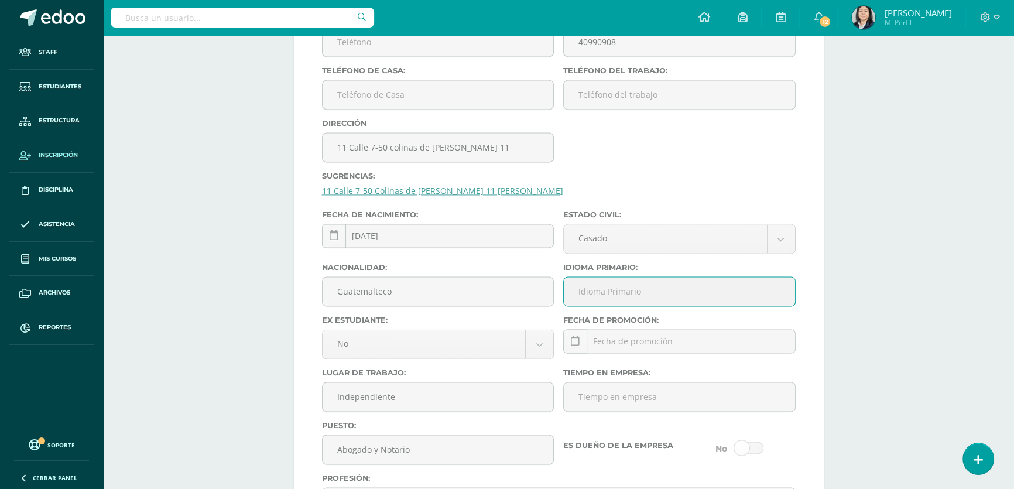
click at [606, 305] on input "Idioma Primario:" at bounding box center [679, 291] width 231 height 29
type input "Español"
click at [449, 196] on link "11 Calle 7-50 Colinas de Minerva zona 11 de Mixco" at bounding box center [442, 190] width 241 height 11
type input "11 Calle 7-50 Colinas de Minerva zona 11 de Mixco"
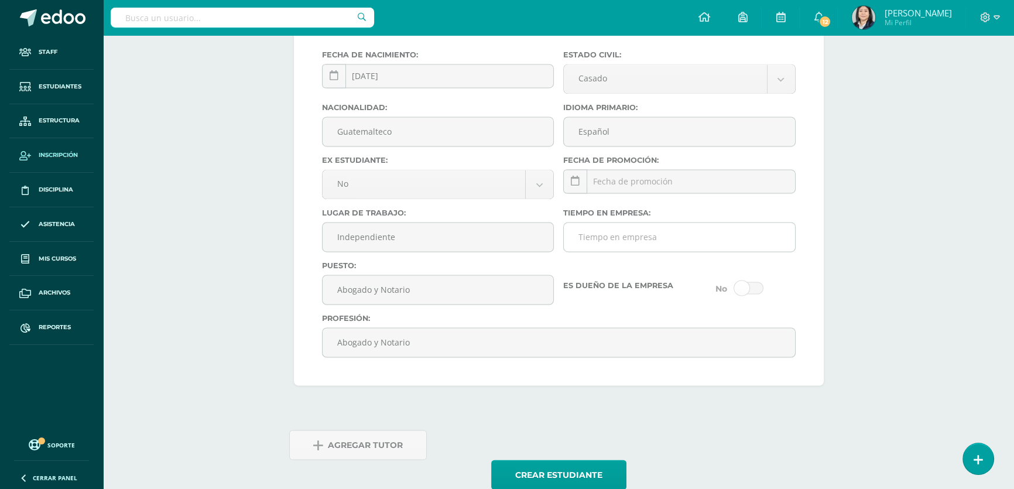
scroll to position [2393, 0]
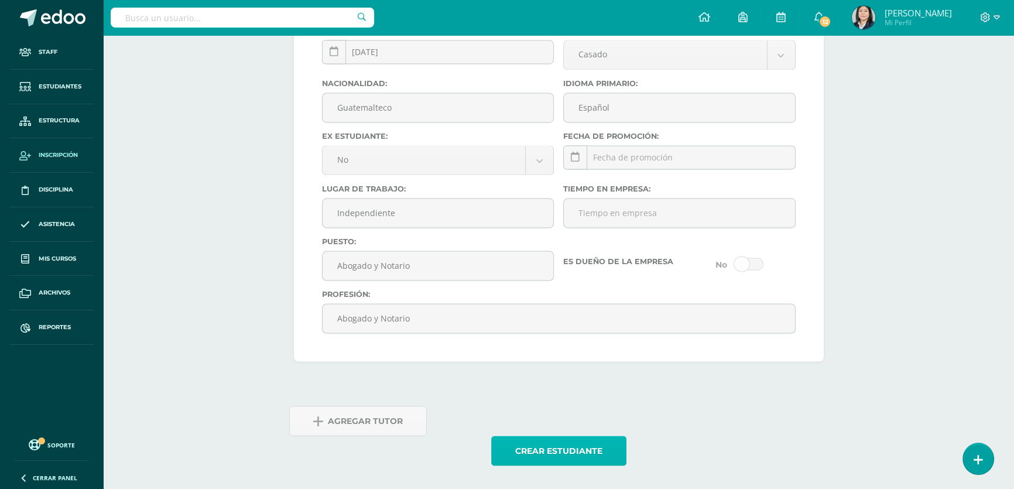
click at [550, 452] on button "Crear estudiante" at bounding box center [558, 450] width 135 height 30
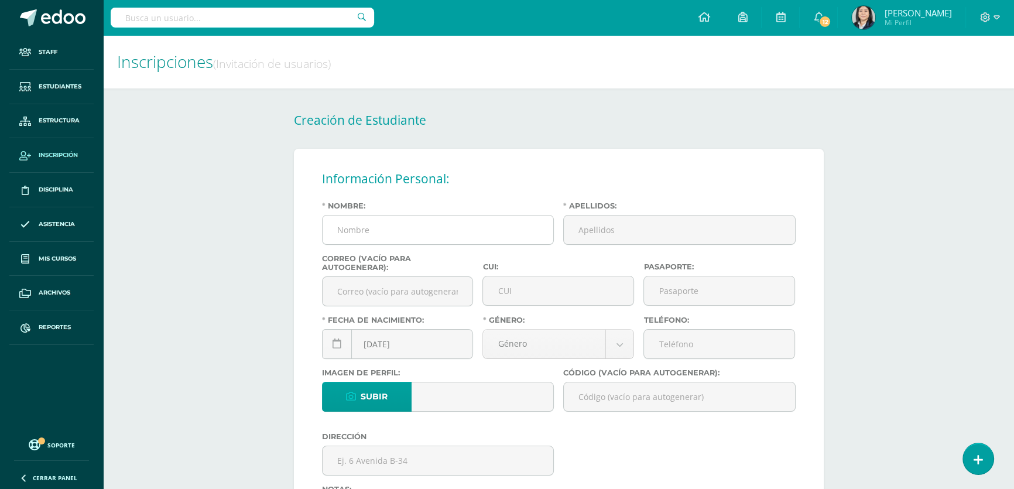
click at [427, 221] on input "Nombre:" at bounding box center [437, 229] width 231 height 29
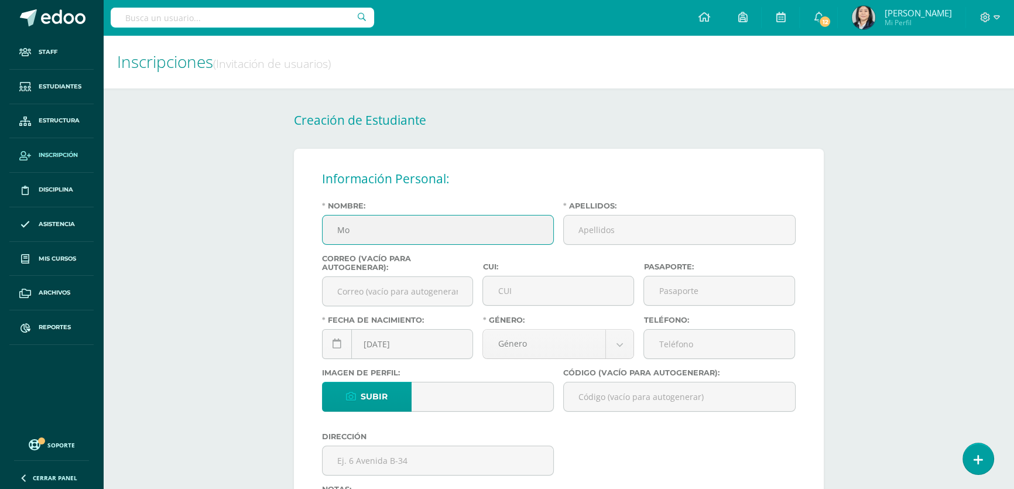
type input "M"
type input ">"
type input "[PERSON_NAME]"
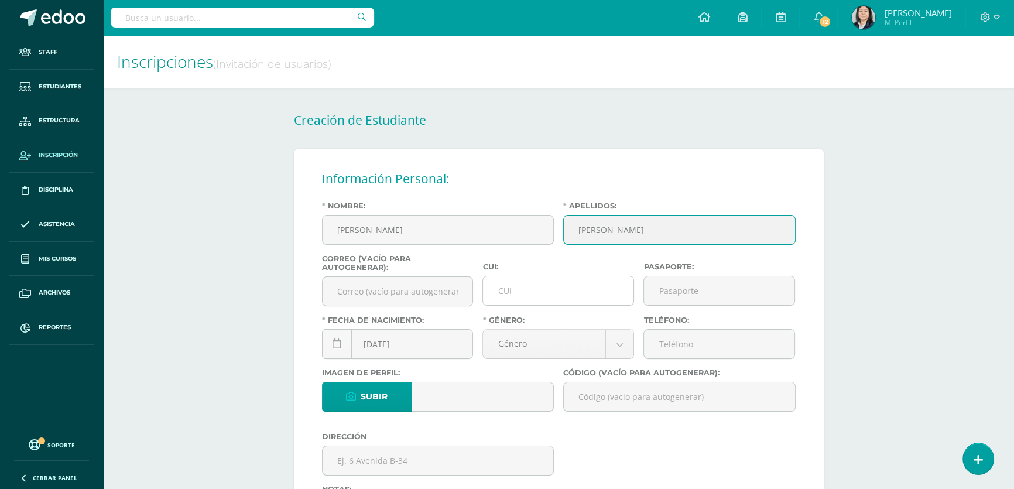
type input "[PERSON_NAME]"
click at [521, 296] on input "CUI:" at bounding box center [558, 290] width 150 height 29
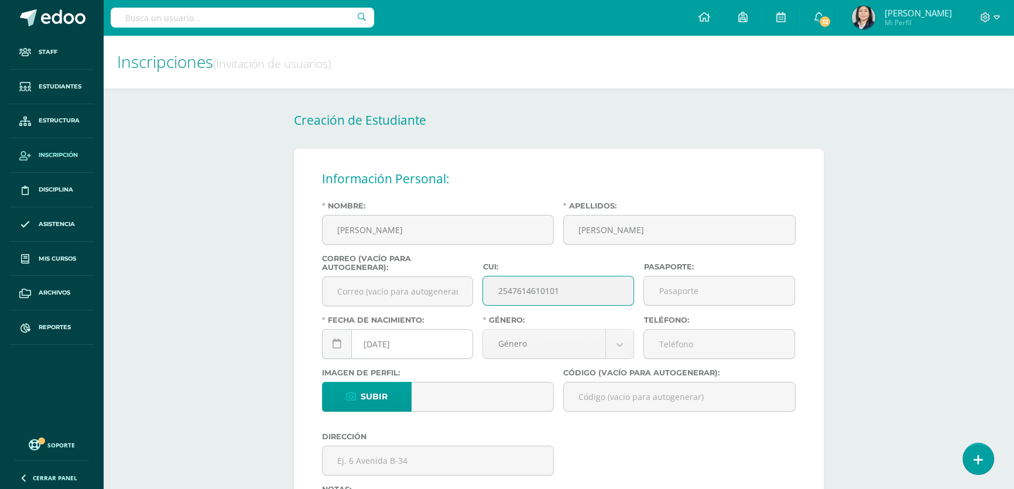
type input "2547614610101"
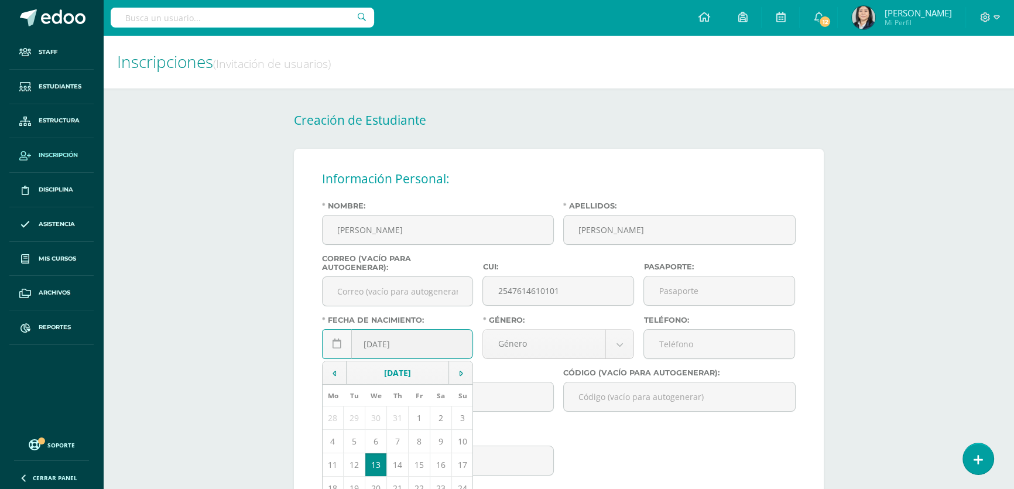
drag, startPoint x: 381, startPoint y: 348, endPoint x: 372, endPoint y: 348, distance: 8.8
click at [372, 348] on input "[DATE]" at bounding box center [397, 343] width 150 height 29
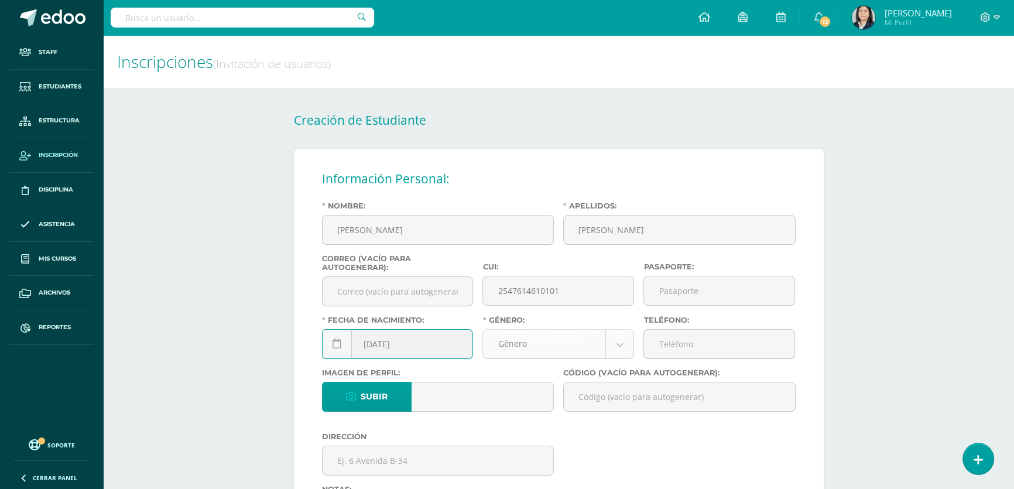
type input "[DATE]"
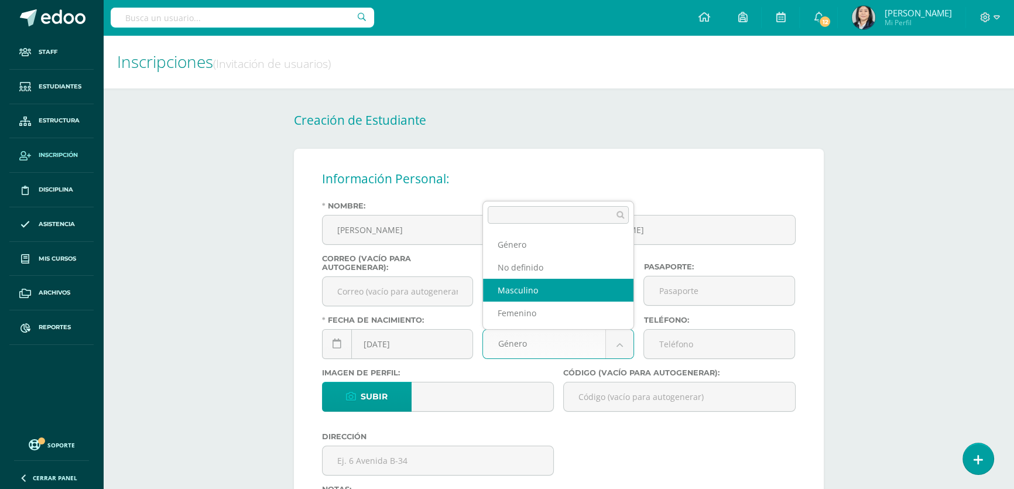
select select "male"
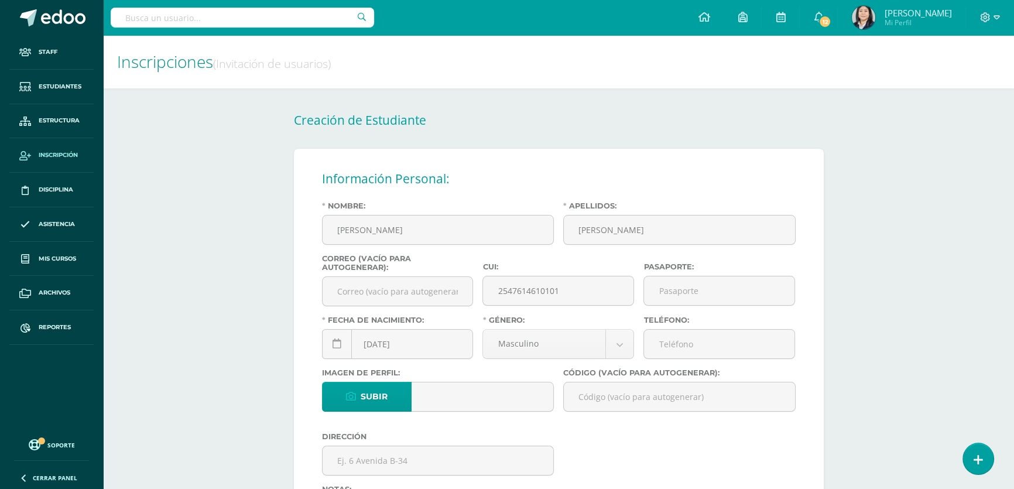
click at [787, 117] on h2 "Creación de Estudiante" at bounding box center [559, 120] width 530 height 16
click at [702, 354] on input "Teléfono:" at bounding box center [719, 343] width 150 height 29
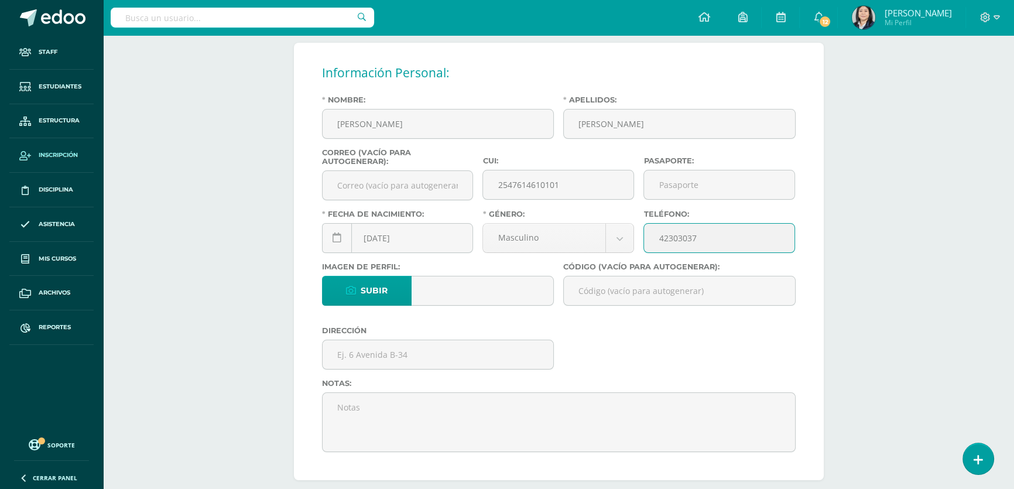
type input "42303037"
click at [641, 296] on input "Código (vacío para autogenerar):" at bounding box center [679, 290] width 231 height 29
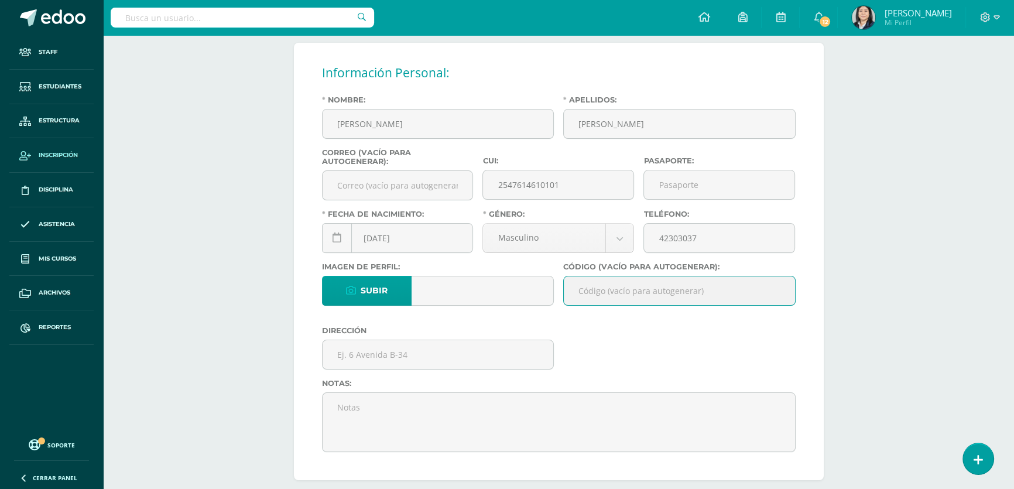
paste input "26HMC01"
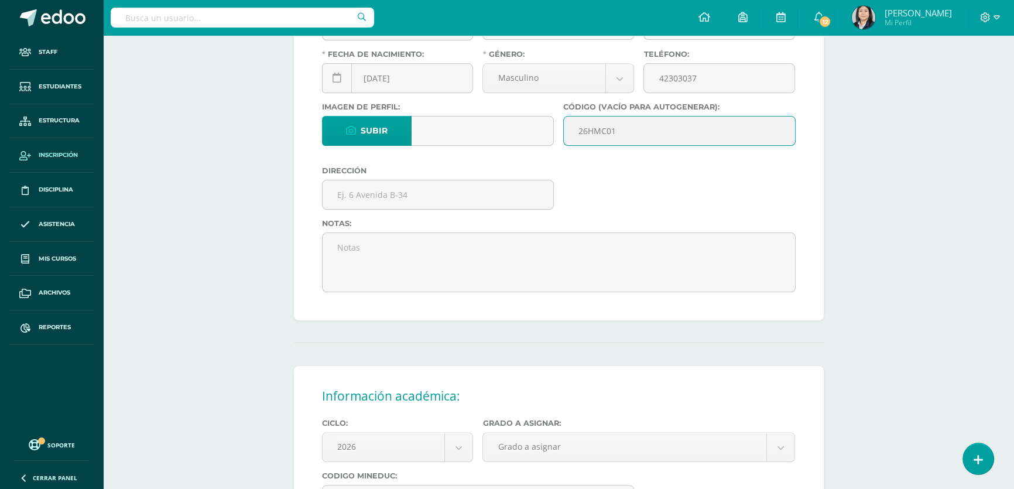
scroll to position [319, 0]
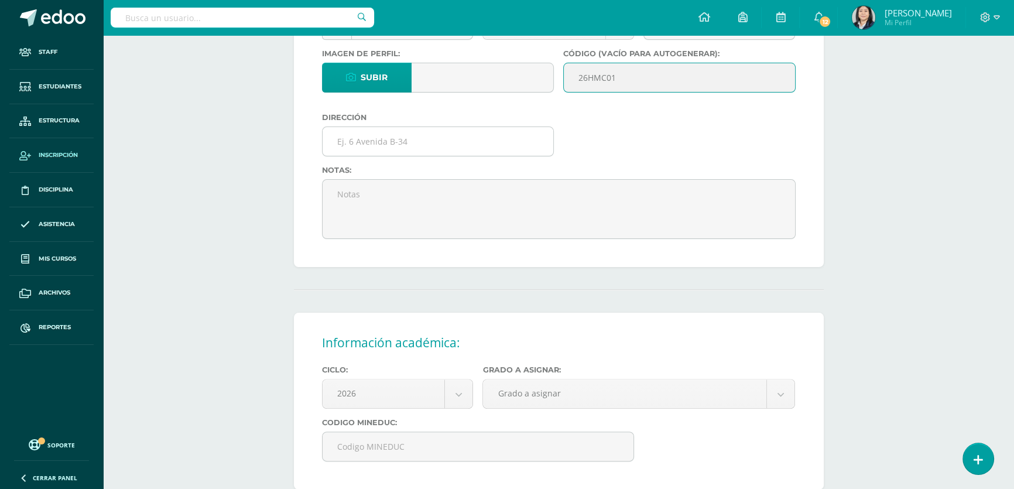
type input "26HMC01"
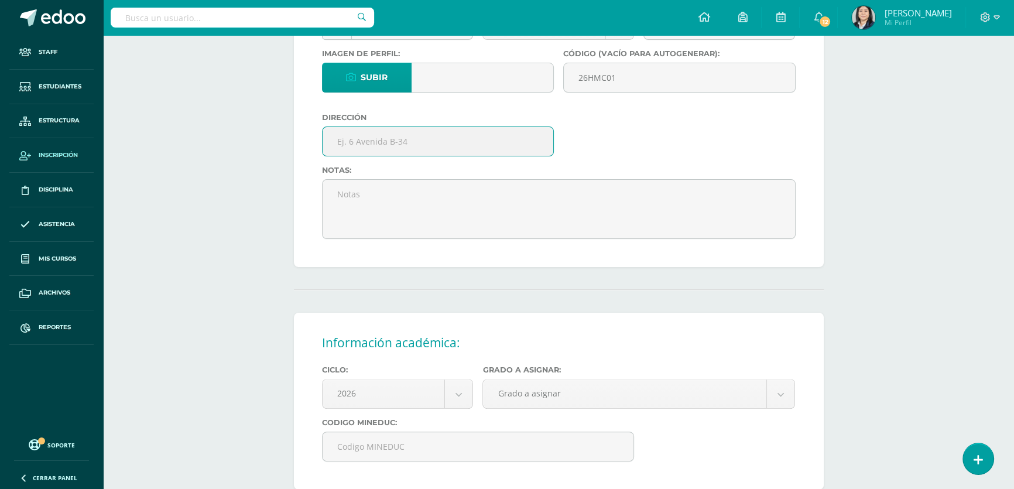
click at [356, 152] on input "text" at bounding box center [437, 141] width 231 height 29
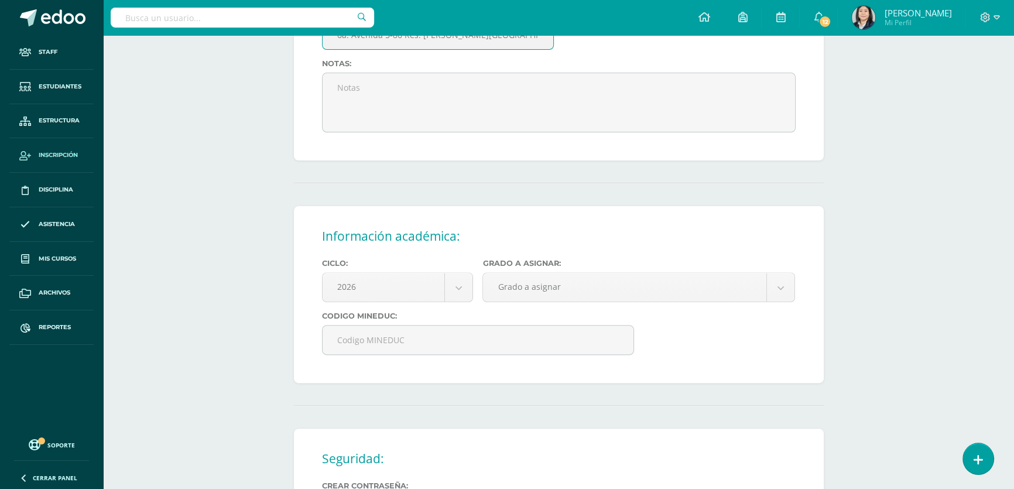
scroll to position [532, 0]
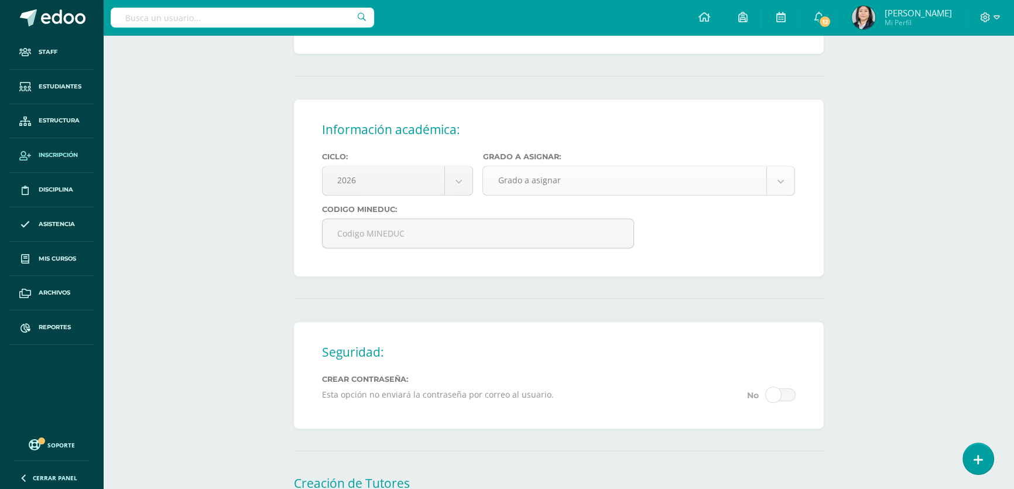
type input "6a. Avenida 5-86 Res. Valle da la Mariposa Amatitlan"
click at [586, 187] on body "Estudiante creado exitosamente Staff Estudiantes Estructura Inscripción Discipl…" at bounding box center [507, 37] width 1014 height 1138
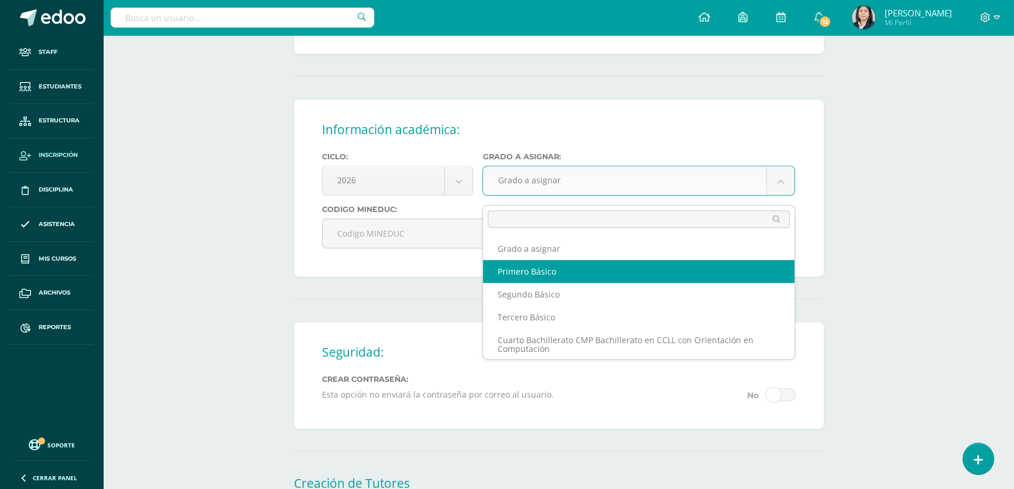
select select "10"
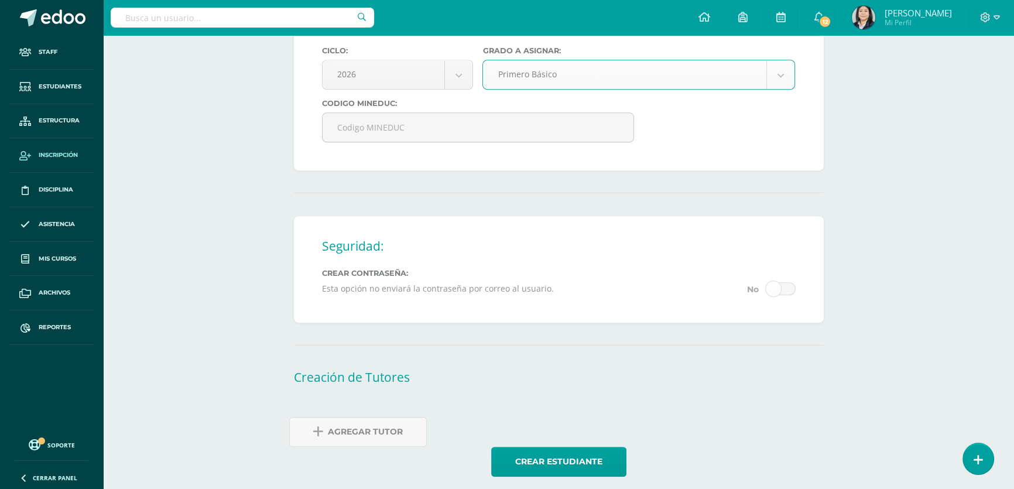
scroll to position [657, 0]
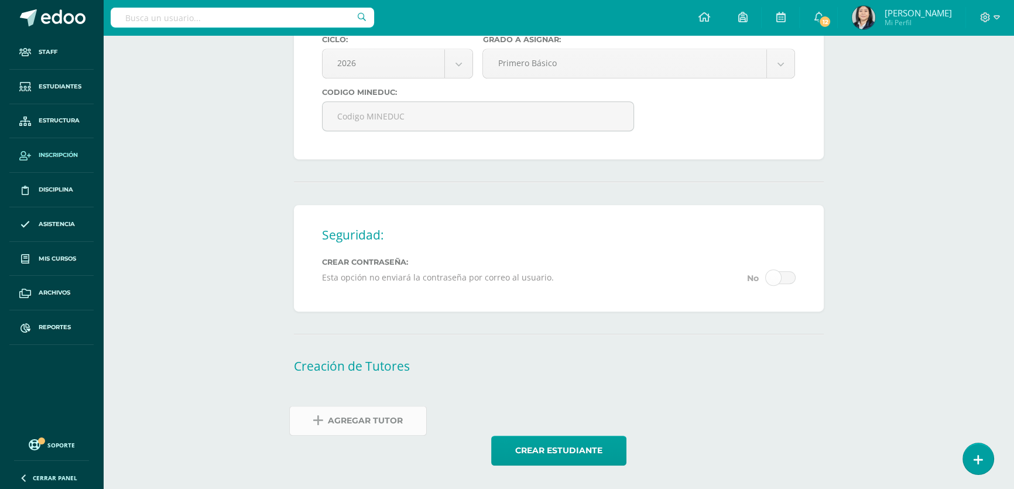
click at [333, 427] on span "Agregar Tutor" at bounding box center [365, 420] width 75 height 29
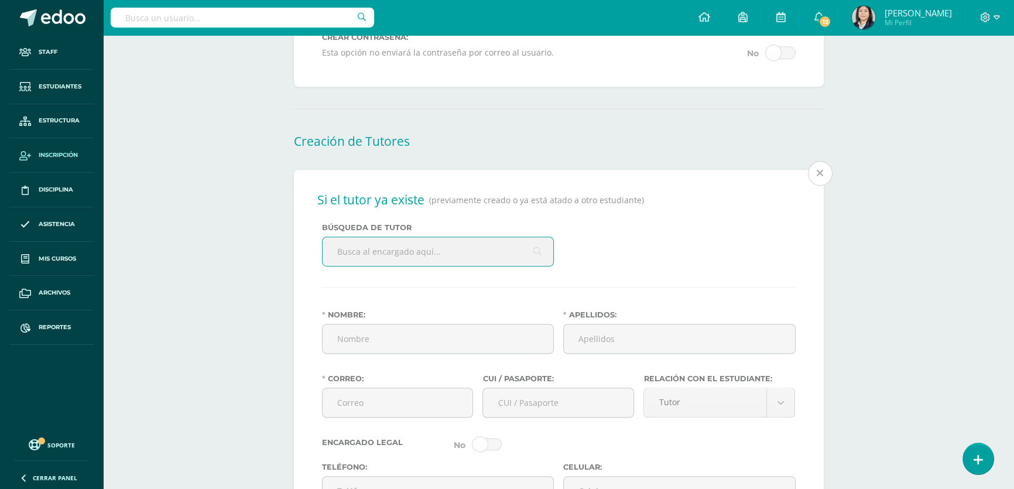
scroll to position [887, 0]
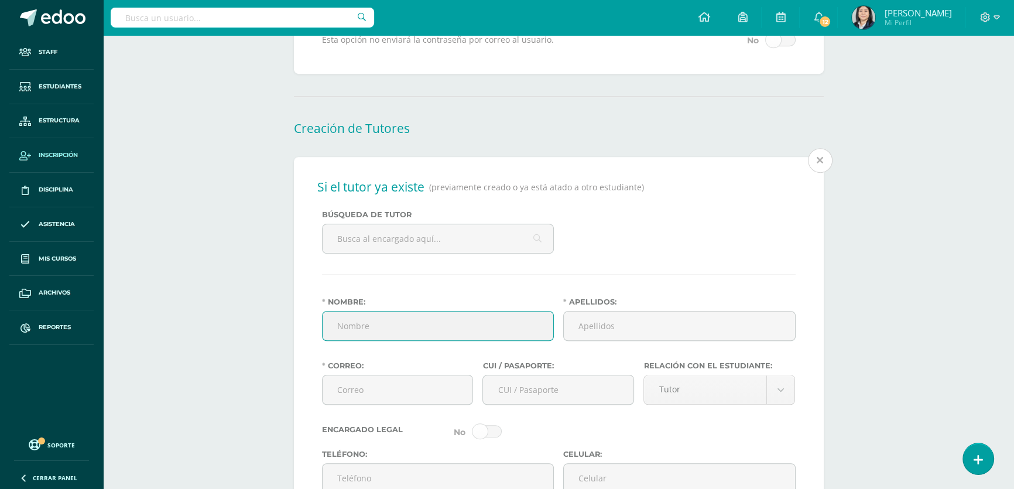
click at [380, 335] on input "Nombre:" at bounding box center [437, 325] width 231 height 29
type input "Hugo No´l"
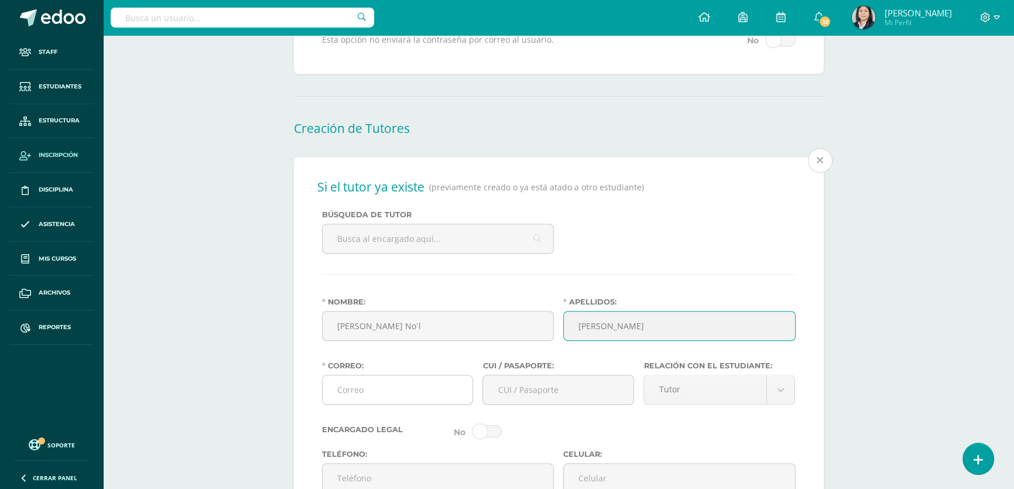
type input "Morales Véliz"
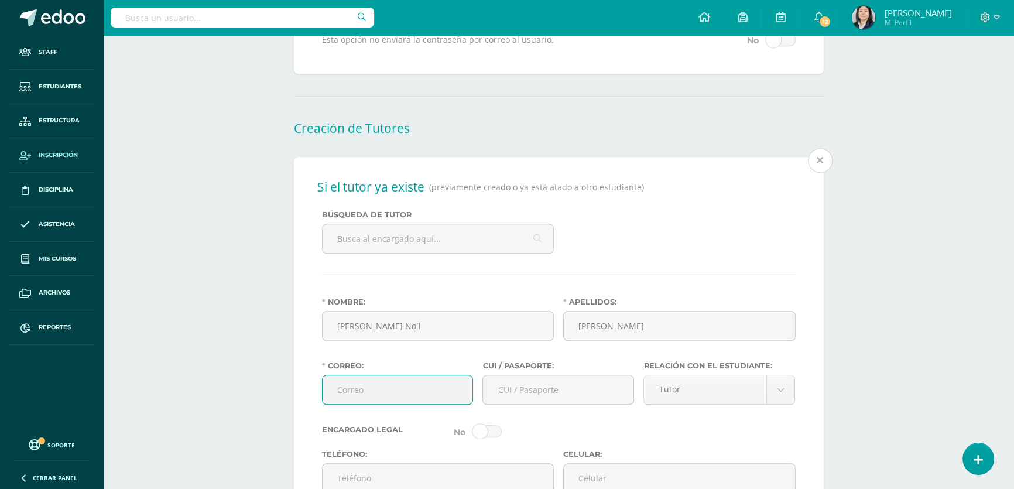
click at [356, 404] on input "Correo:" at bounding box center [397, 389] width 150 height 29
type input "hugo.moraveliz@gmail.com"
click at [554, 397] on input "CUI / Pasaporte:" at bounding box center [558, 389] width 150 height 29
type input "2108391710104"
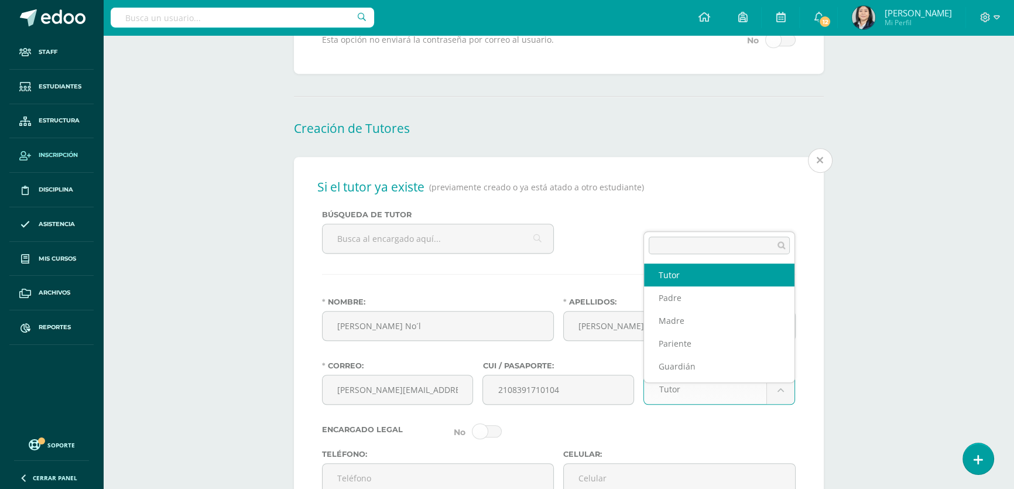
click at [784, 396] on body "Estudiante creado exitosamente Staff Estudiantes Estructura Inscripción Discipl…" at bounding box center [507, 102] width 1014 height 1979
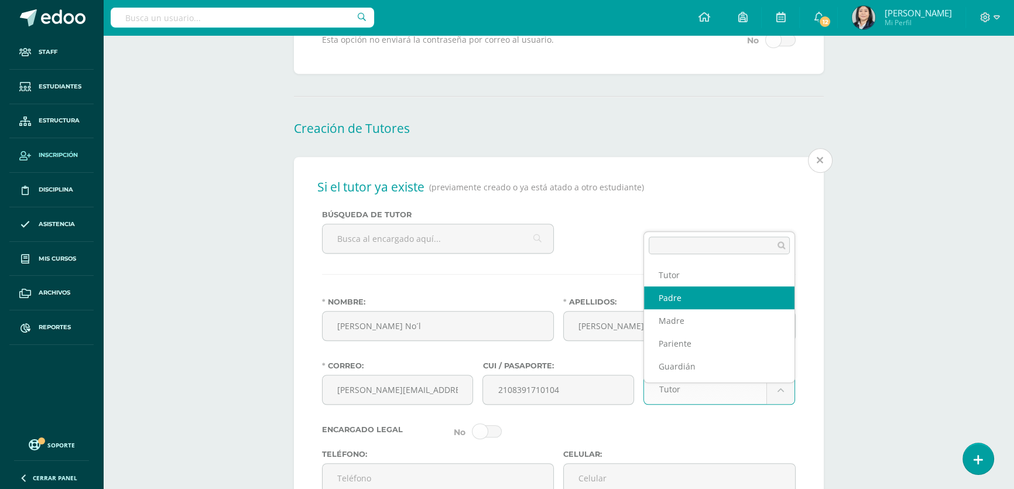
select select "Padre"
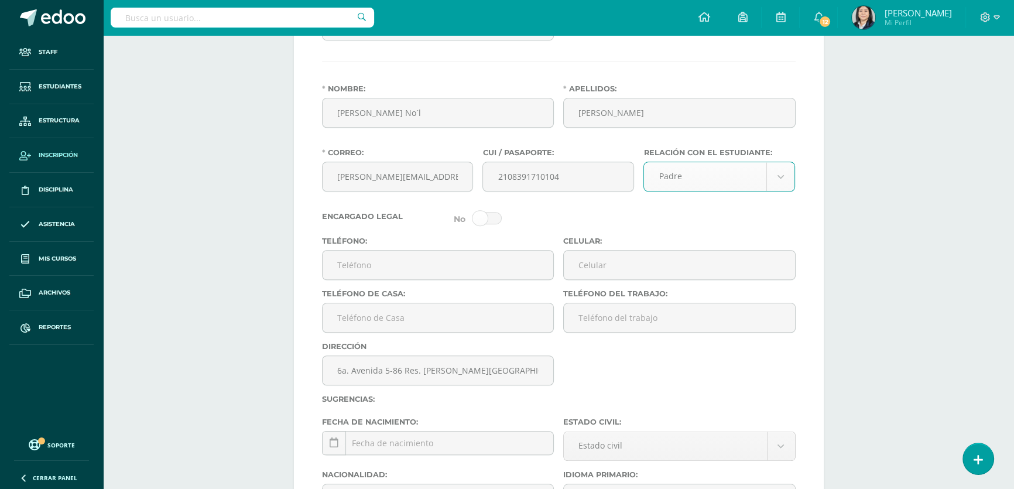
scroll to position [1153, 0]
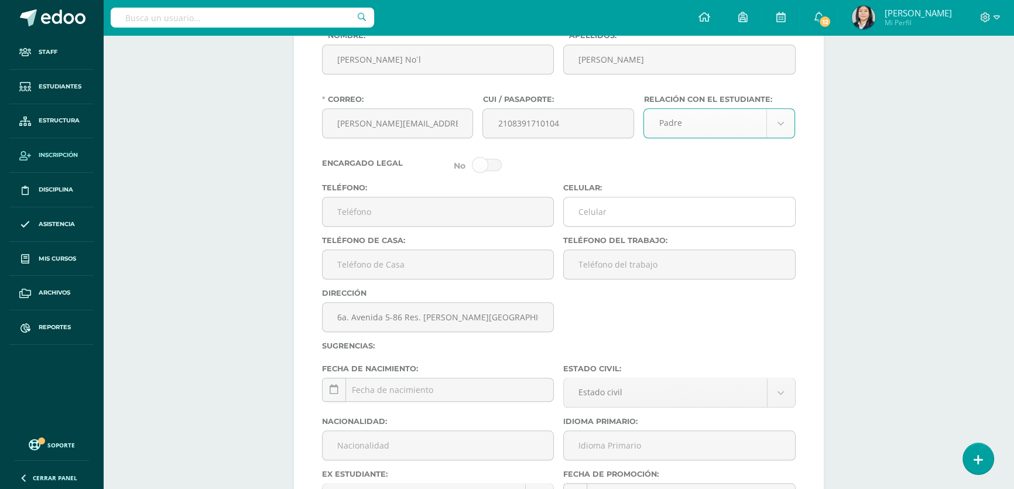
click at [617, 226] on input "Celular:" at bounding box center [679, 211] width 231 height 29
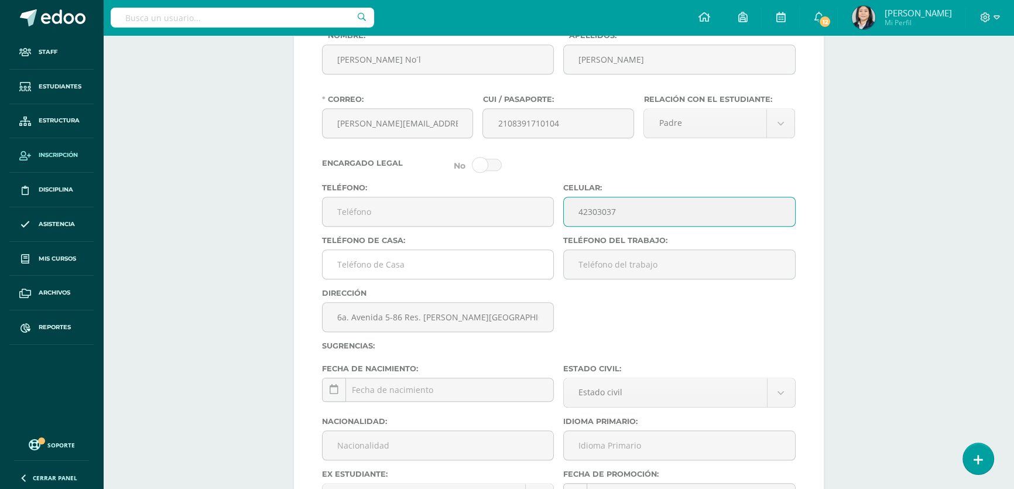
scroll to position [1312, 0]
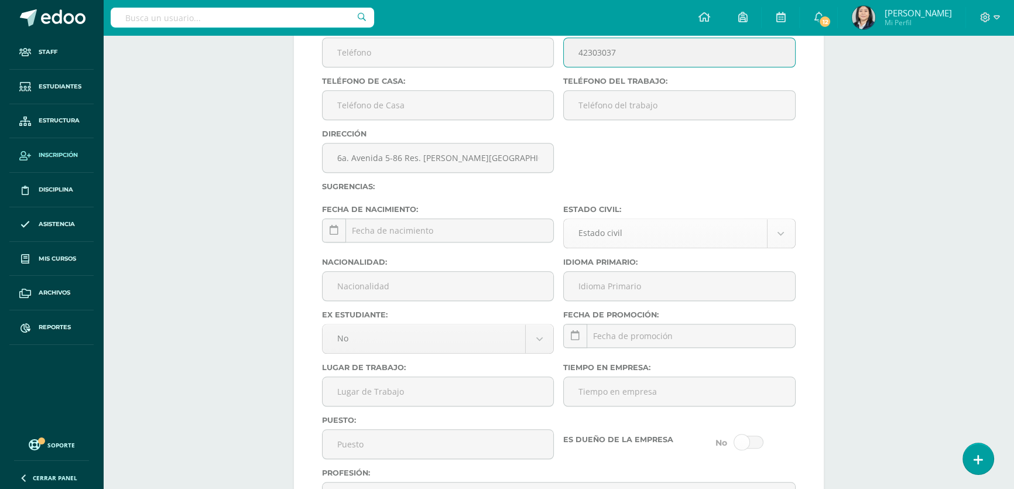
type input "42303037"
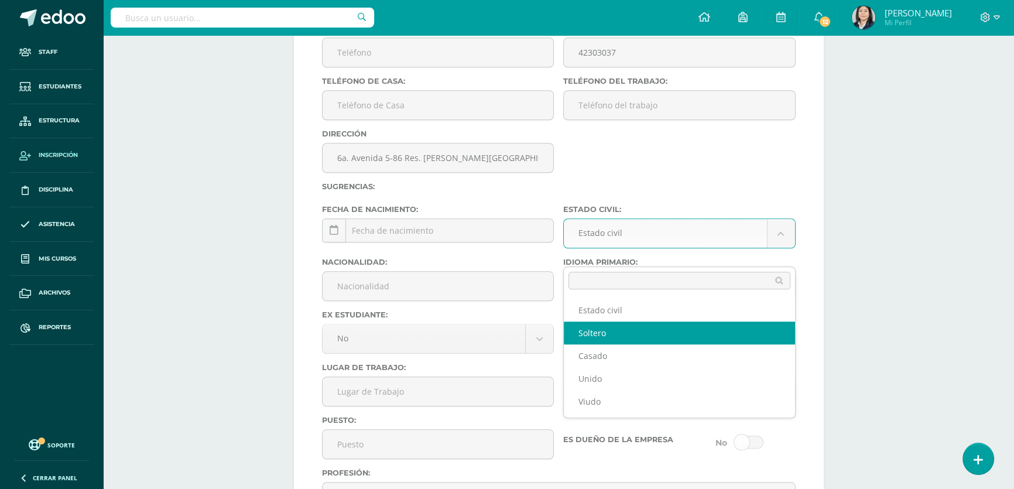
select select "single"
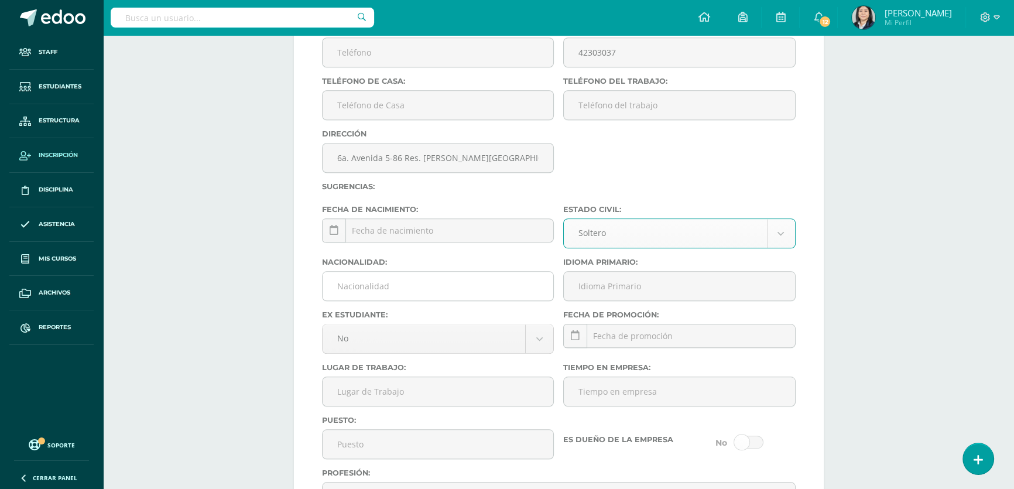
click at [468, 300] on input "Nacionalidad:" at bounding box center [437, 286] width 231 height 29
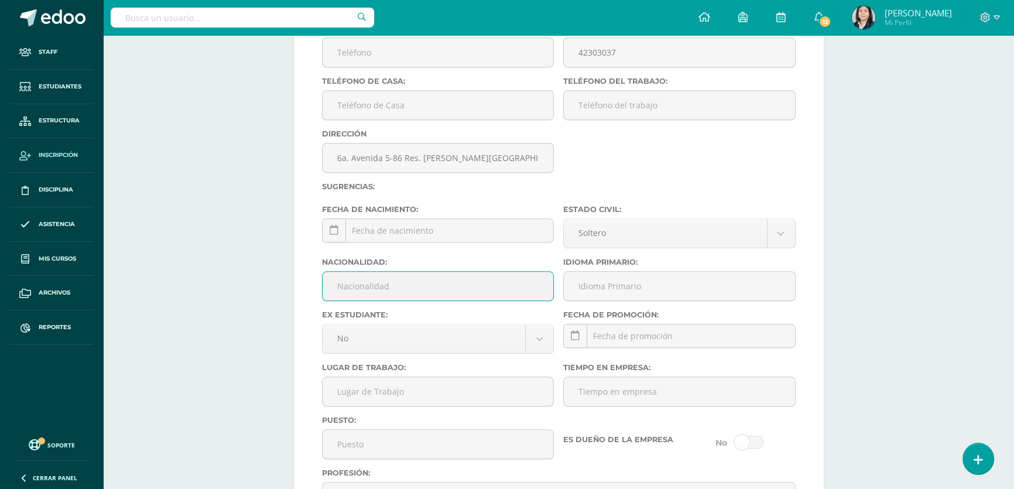
type input "Guatemalteco"
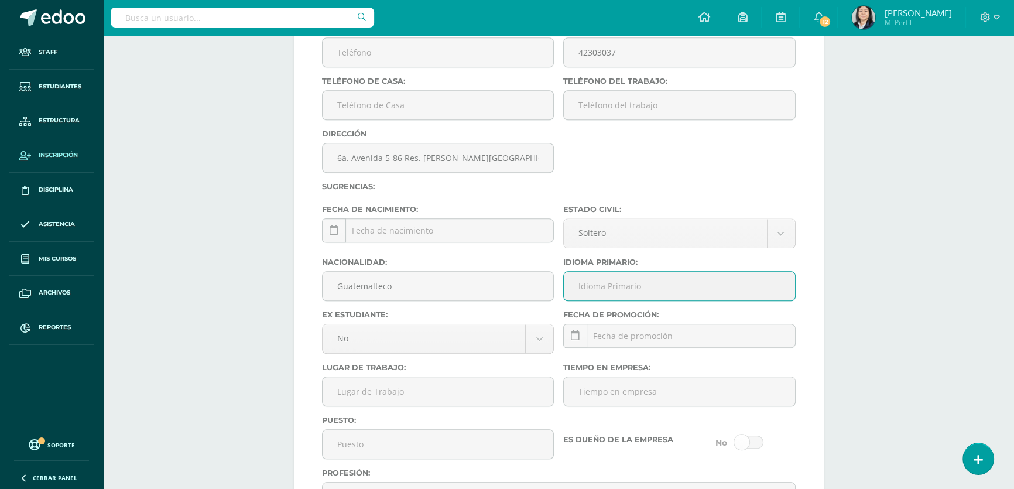
click at [642, 300] on input "Idioma Primario:" at bounding box center [679, 286] width 231 height 29
type input "Español"
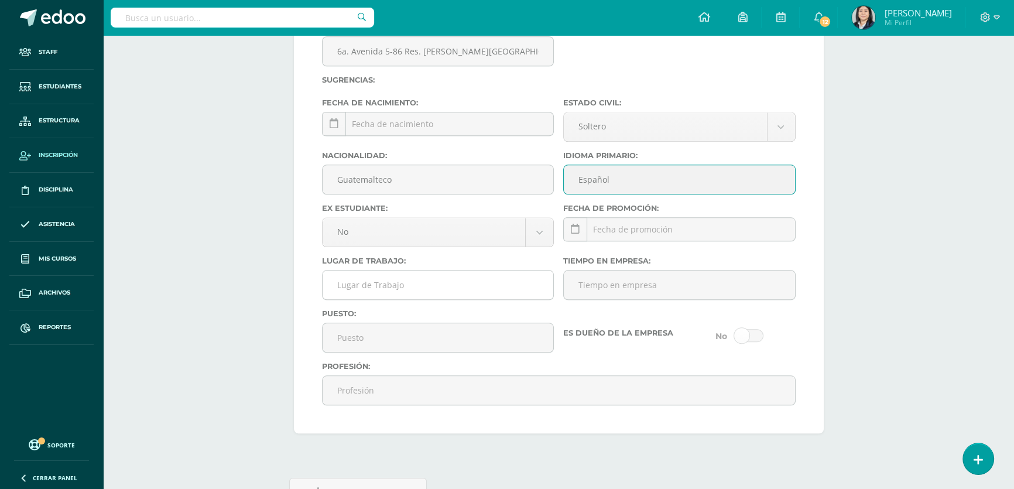
scroll to position [1509, 0]
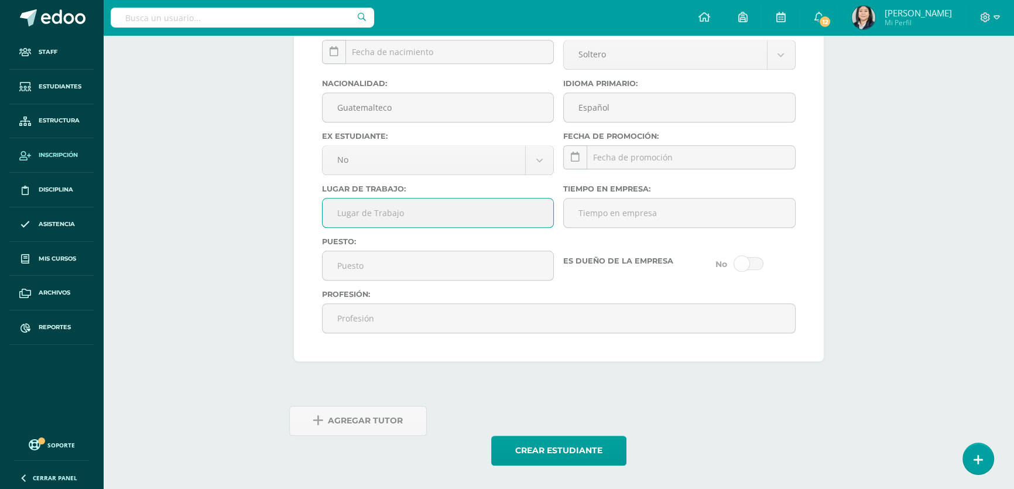
click at [420, 211] on input "Lugar de Trabajo:" at bounding box center [437, 212] width 231 height 29
type input "Municipalidad de Guatemala"
click at [357, 267] on input "Puesto:" at bounding box center [437, 265] width 231 height 29
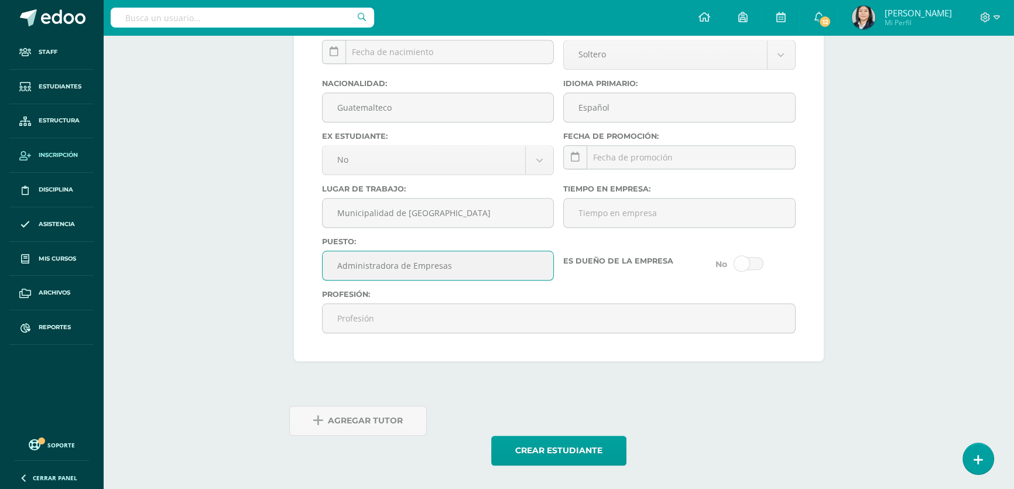
click at [393, 265] on input "Administradora de Empresas" at bounding box center [437, 265] width 231 height 29
type input "Administrador de Empresas"
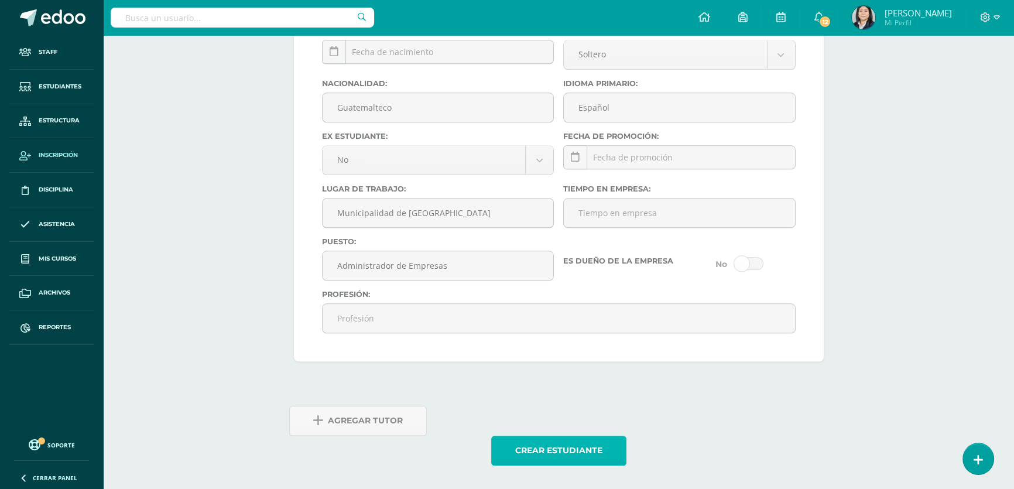
click at [545, 447] on button "Crear estudiante" at bounding box center [558, 450] width 135 height 30
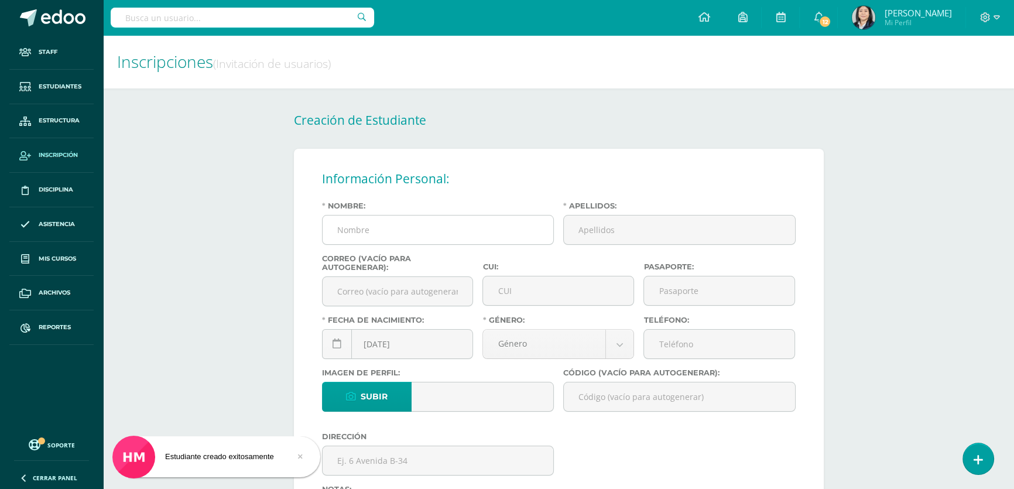
click at [404, 234] on input "Nombre:" at bounding box center [437, 229] width 231 height 29
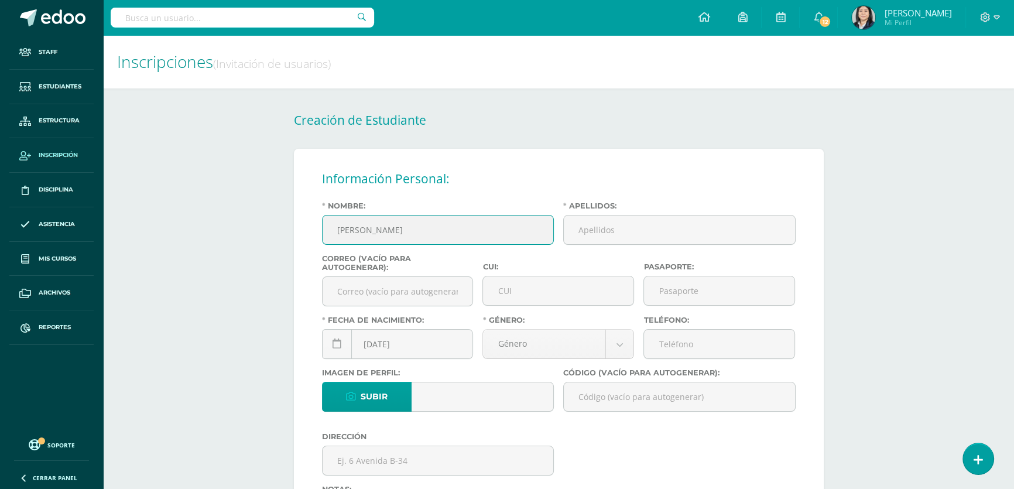
type input "Sofia Gabriela"
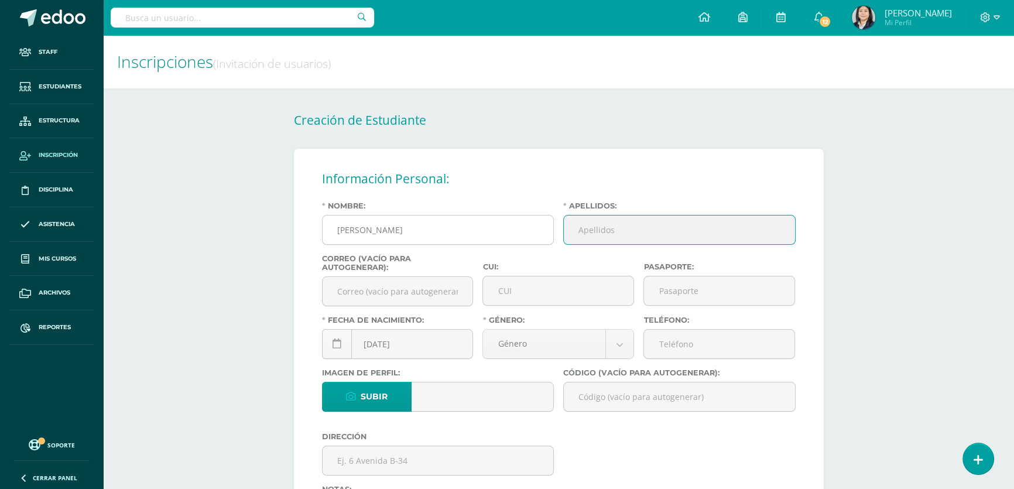
type input "S"
type input "Osorio Girón"
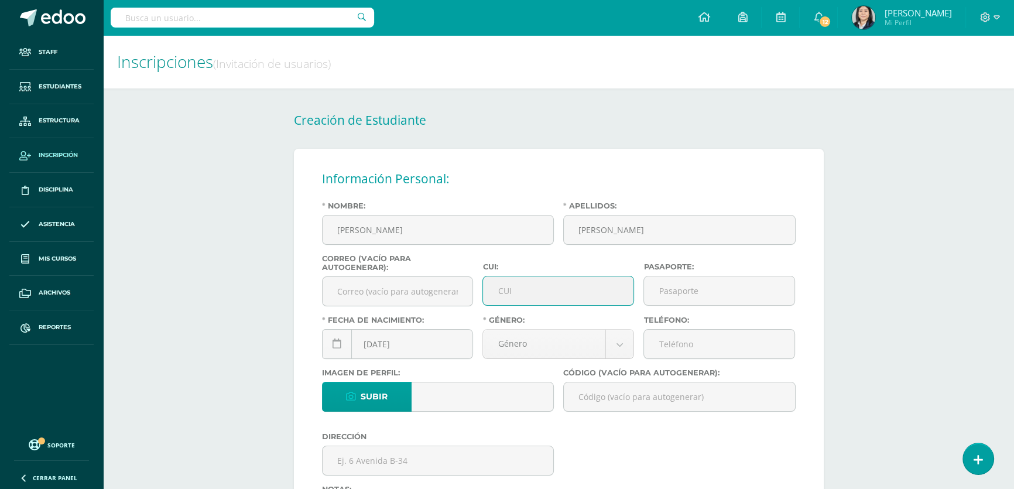
click at [516, 319] on div "Nombre: Sofia Gabriela Apellidos: Osorio Girón Correo (vacío para autogenerar):…" at bounding box center [558, 384] width 483 height 366
type input "2450547310101"
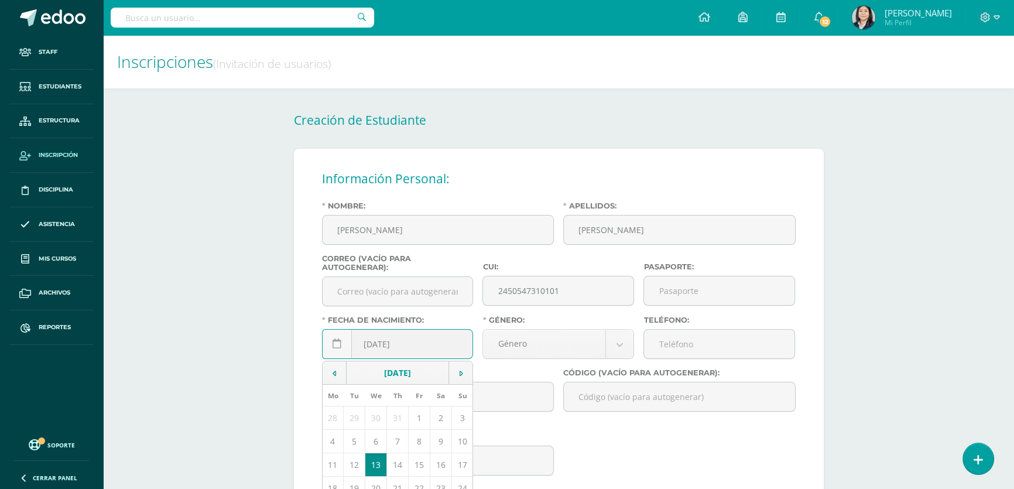
drag, startPoint x: 380, startPoint y: 347, endPoint x: 373, endPoint y: 349, distance: 7.4
click at [373, 349] on input "[DATE]" at bounding box center [397, 343] width 150 height 29
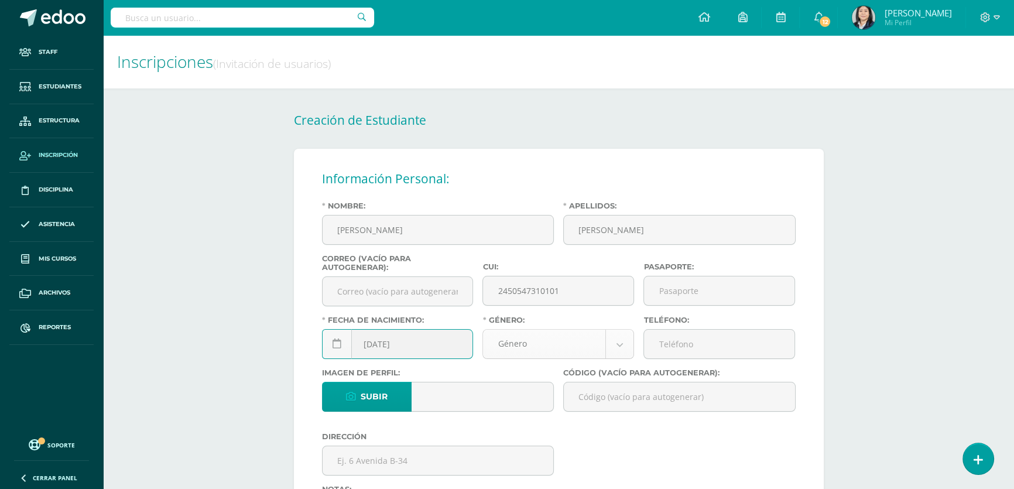
type input "2012-06-02"
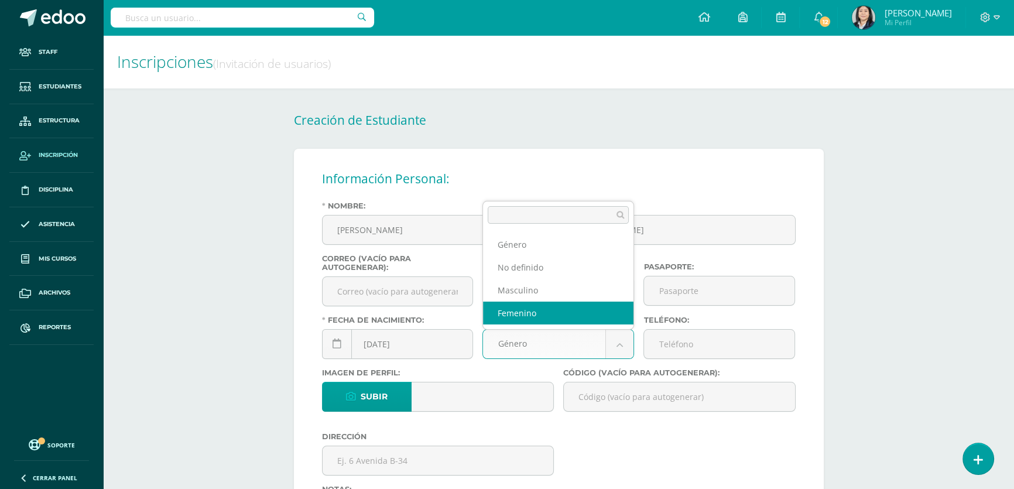
select select "female"
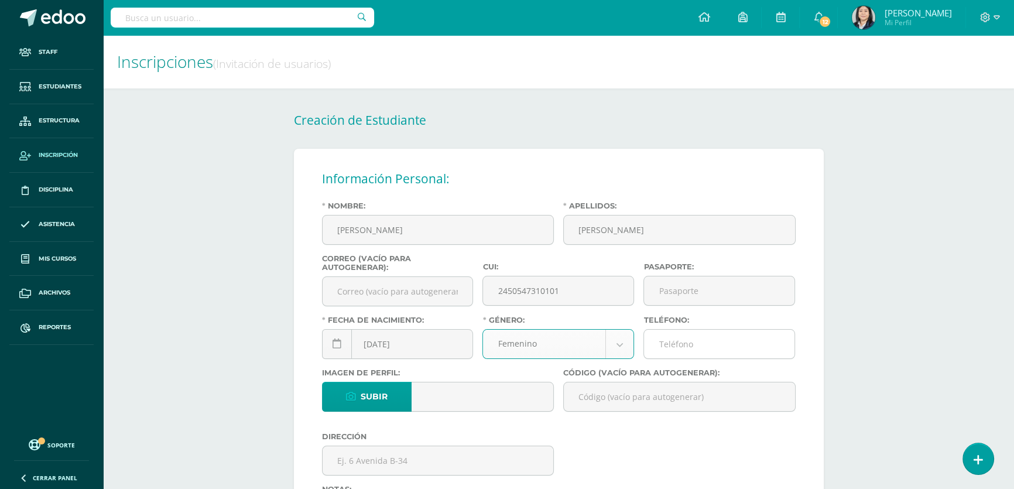
click at [696, 353] on input "Teléfono:" at bounding box center [719, 343] width 150 height 29
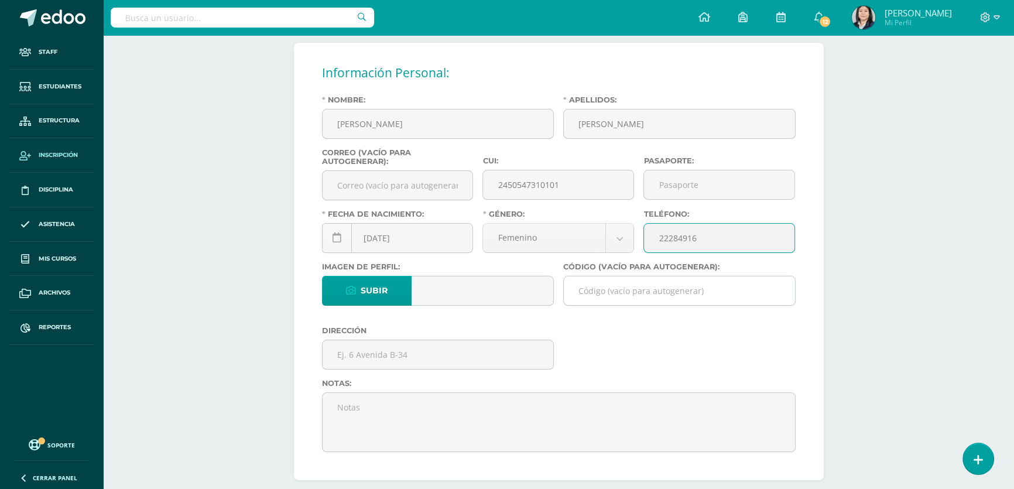
type input "22284916"
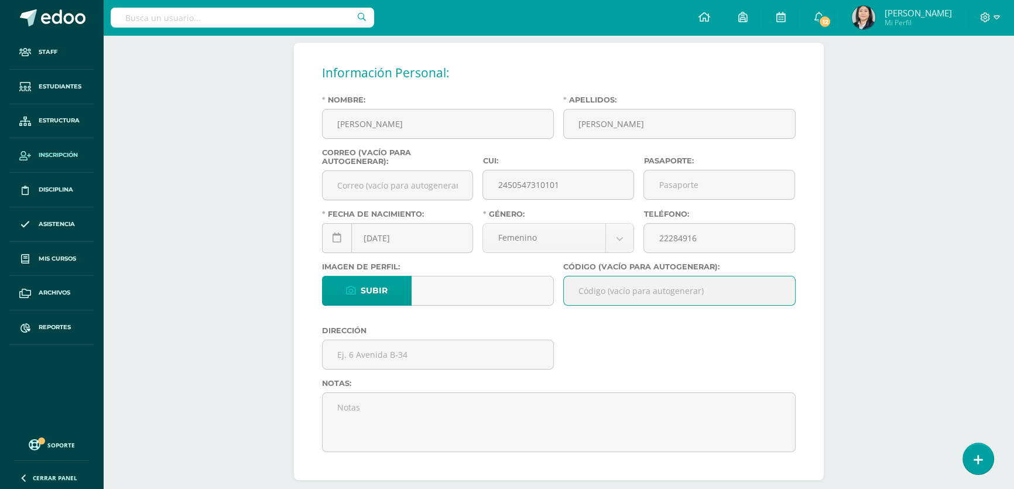
click at [601, 292] on input "Código (vacío para autogenerar):" at bounding box center [679, 290] width 231 height 29
paste input "26SOG02"
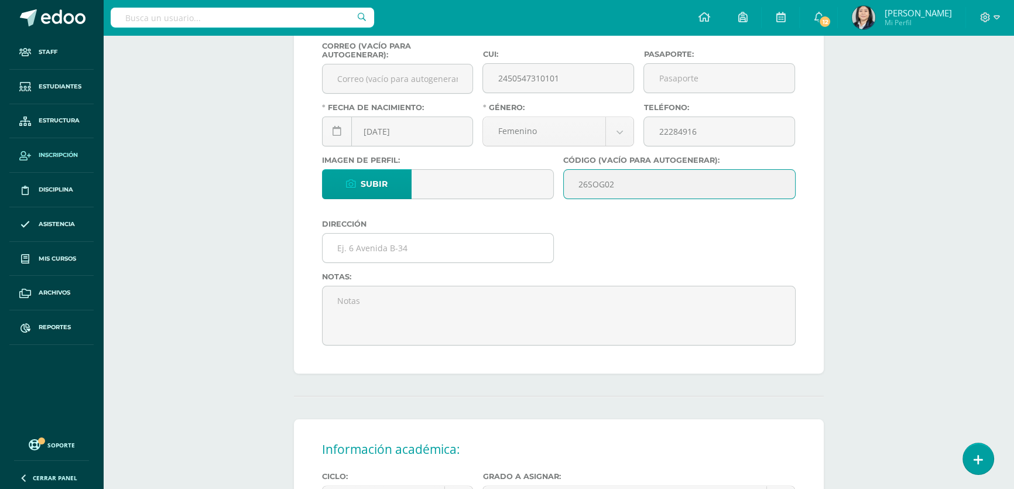
type input "26SOG02"
click at [359, 250] on input "text" at bounding box center [437, 248] width 231 height 29
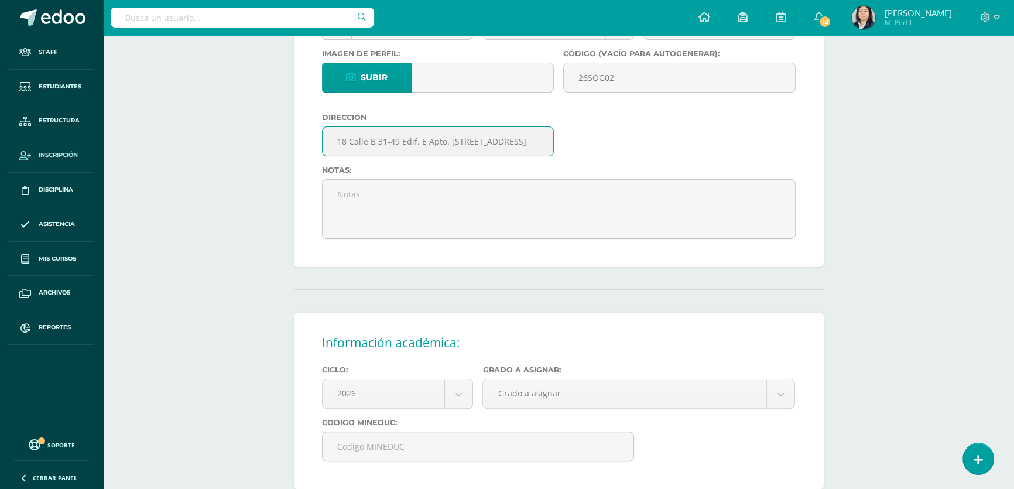
scroll to position [479, 0]
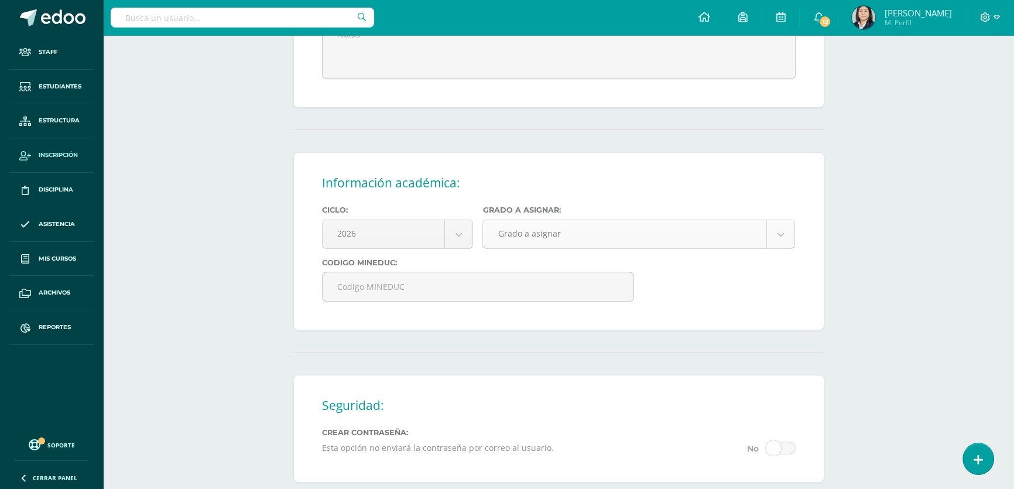
type input "18 Calle B 31-49 Edif. E Apto. 302 Villa Linda III Zona 7"
click at [556, 249] on body "Estudiante creado exitosamente Staff Estudiantes Estructura Inscripción Discipl…" at bounding box center [507, 90] width 1014 height 1138
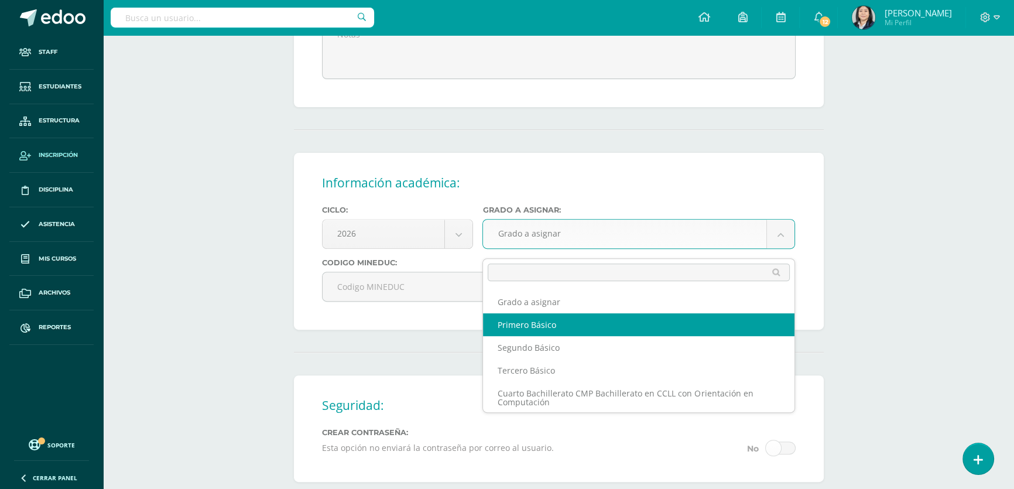
select select "10"
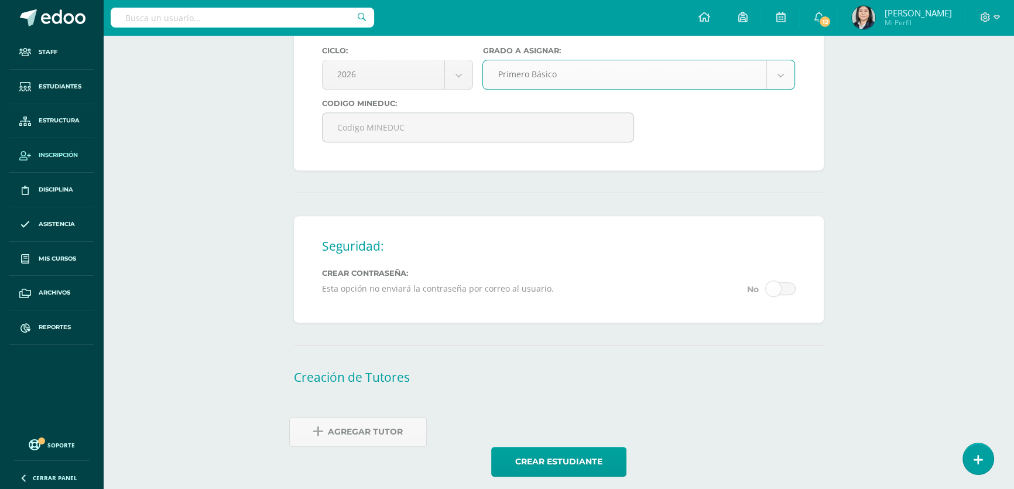
scroll to position [657, 0]
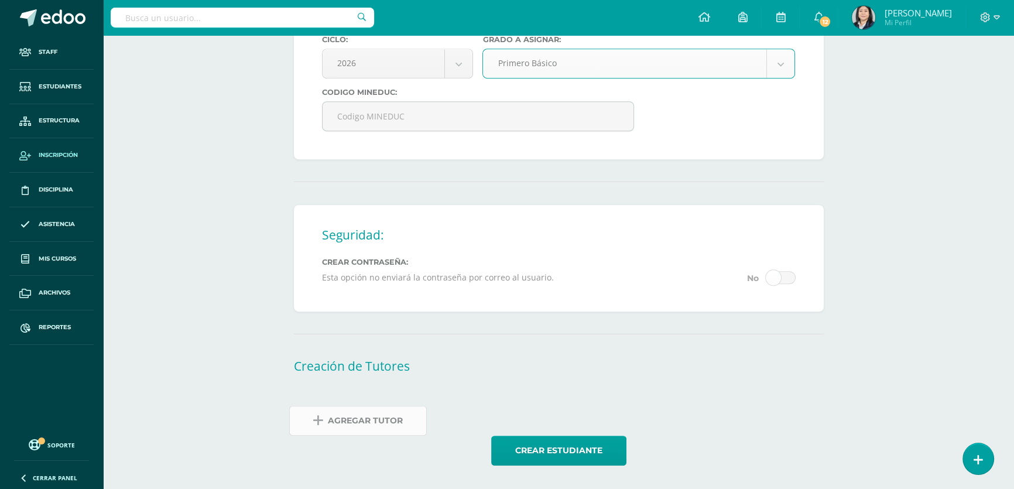
click at [347, 423] on span "Agregar Tutor" at bounding box center [365, 420] width 75 height 29
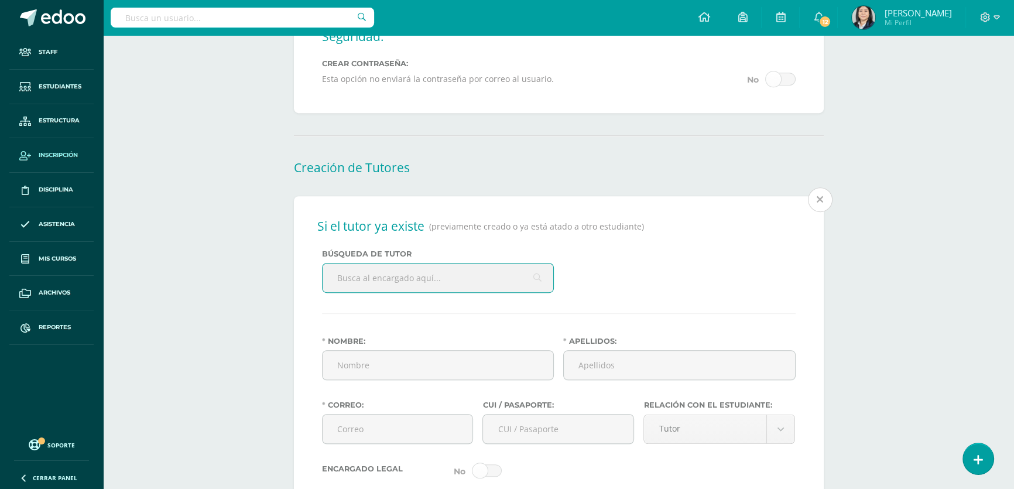
scroll to position [887, 0]
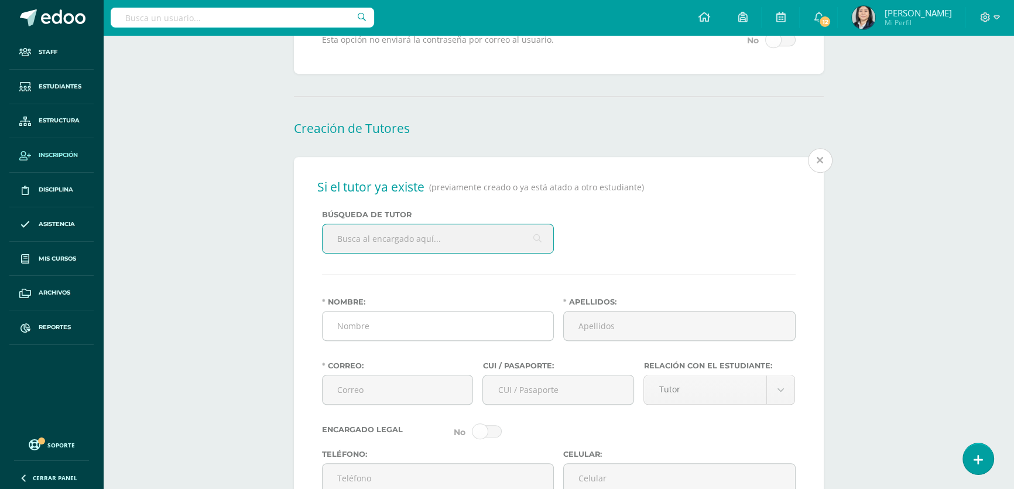
click at [350, 329] on input "Nombre:" at bounding box center [437, 325] width 231 height 29
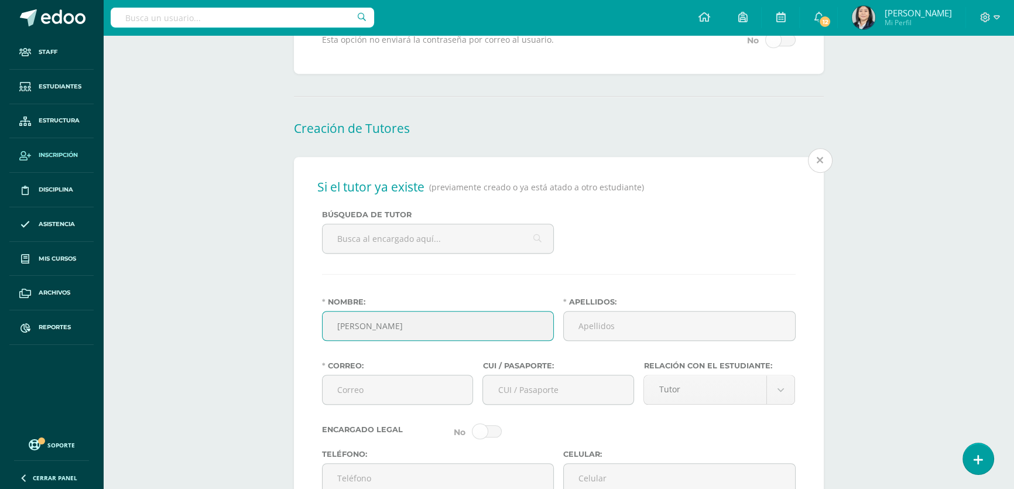
type input "Diana Gabriela"
click at [595, 337] on input "Apellidos:" at bounding box center [679, 325] width 231 height 29
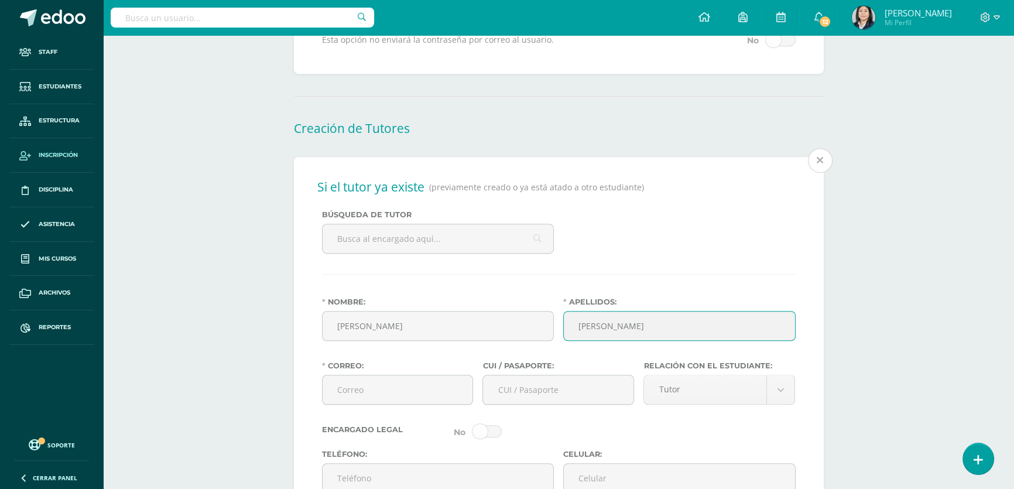
type input "Girón Chuy"
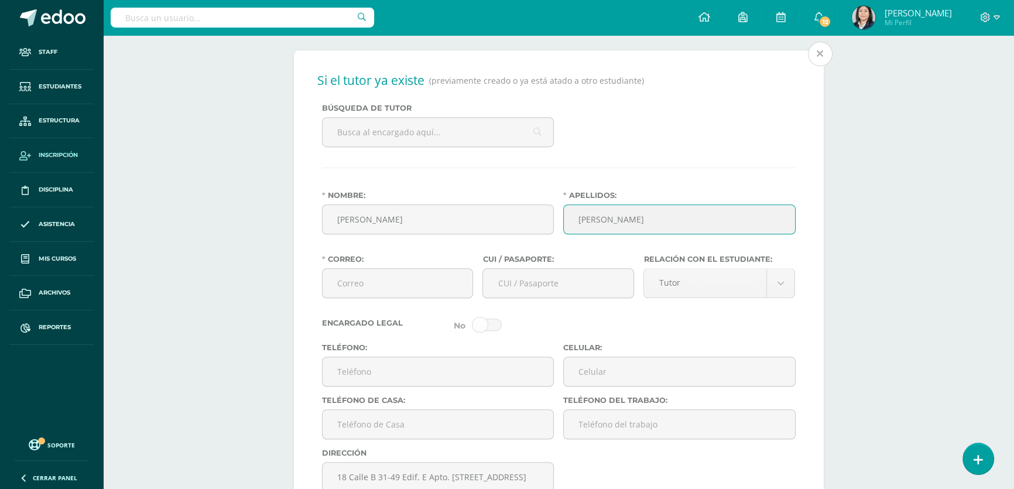
scroll to position [1046, 0]
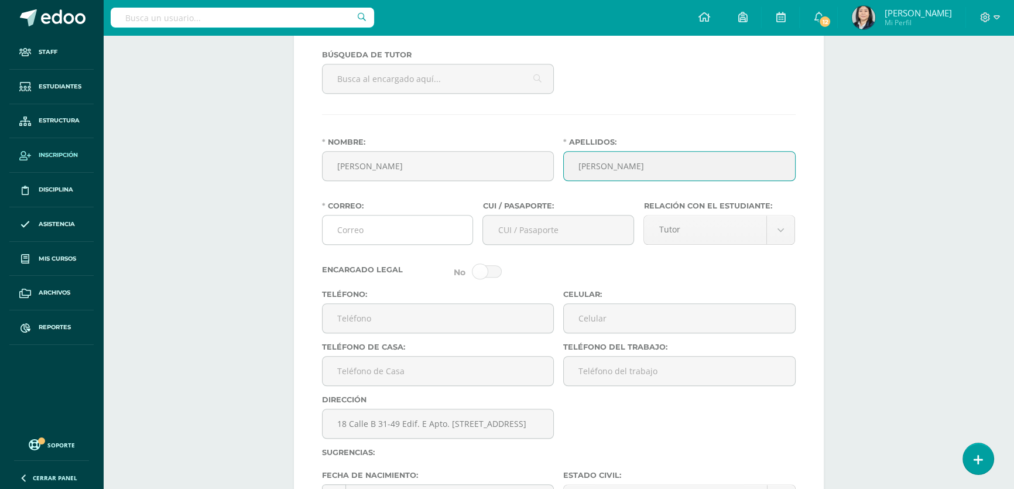
click at [371, 243] on input "Correo:" at bounding box center [397, 229] width 150 height 29
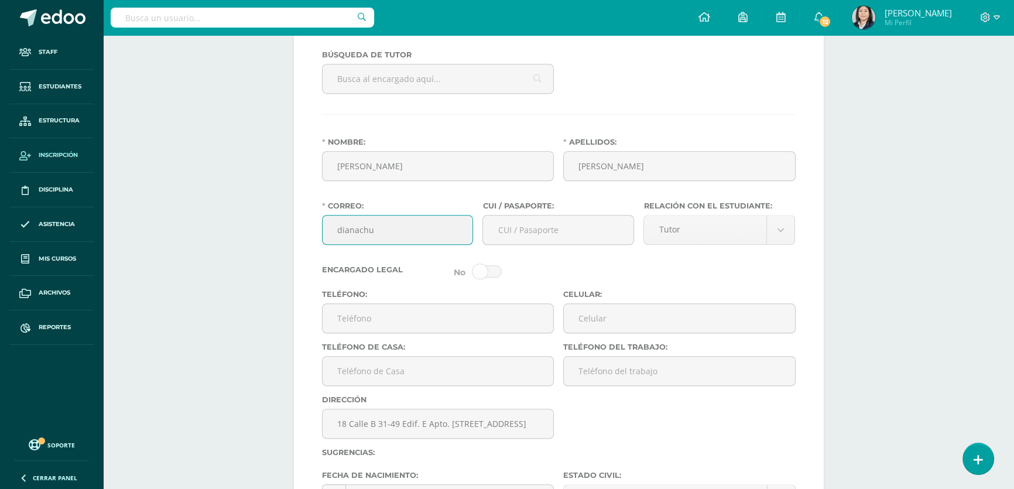
type input "dianachuy"
drag, startPoint x: 361, startPoint y: 243, endPoint x: 337, endPoint y: 242, distance: 24.6
click at [337, 242] on input "dianachuy" at bounding box center [397, 229] width 150 height 29
drag, startPoint x: 407, startPoint y: 172, endPoint x: 384, endPoint y: 187, distance: 26.9
click at [313, 177] on div "Si el tutor ya existe (previamente creado o ya está atado a otro estudiante) Bú…" at bounding box center [559, 401] width 530 height 808
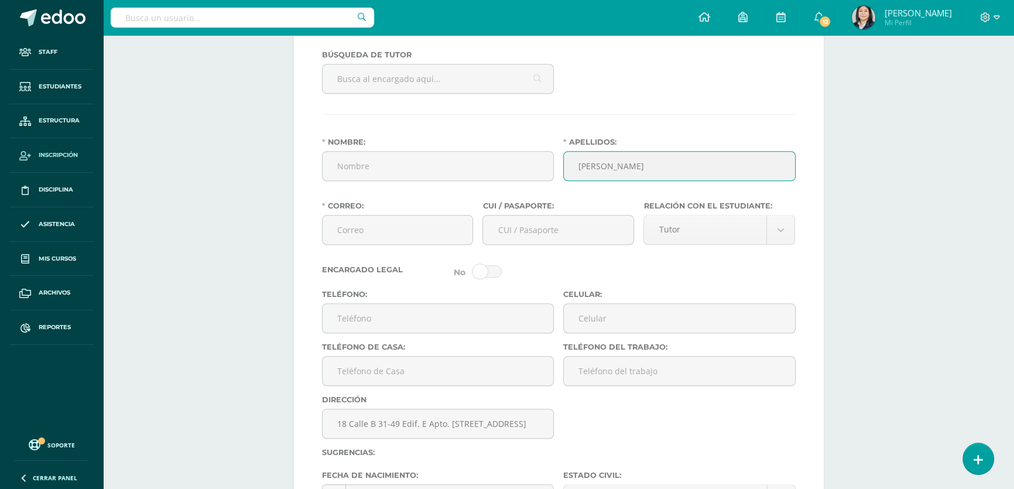
drag, startPoint x: 631, startPoint y: 176, endPoint x: 579, endPoint y: 176, distance: 52.7
click at [579, 176] on input "Girón Chuy" at bounding box center [679, 166] width 231 height 29
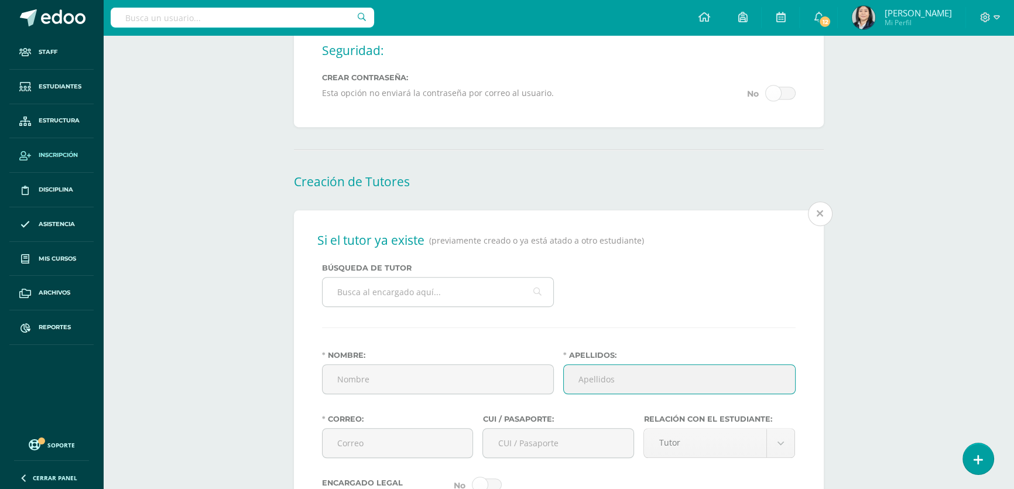
click at [439, 300] on input "text" at bounding box center [437, 291] width 231 height 29
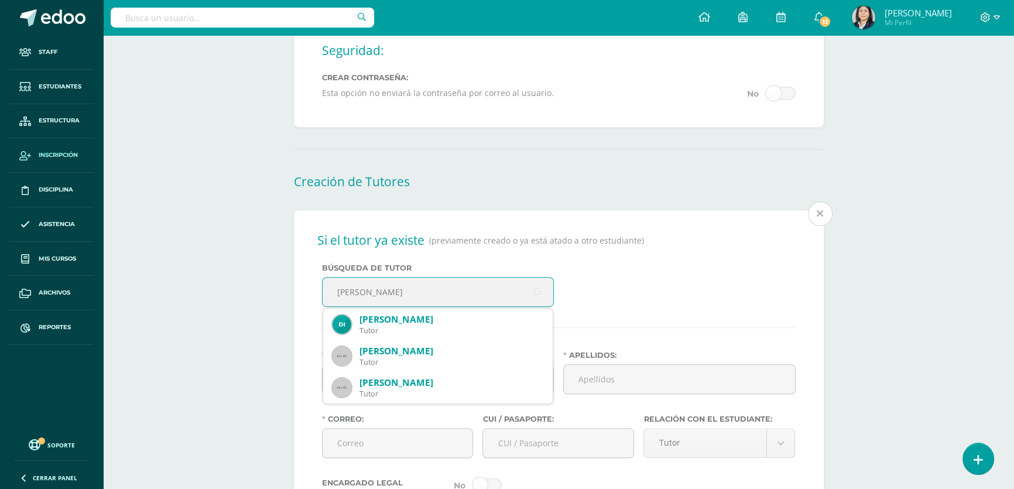
type input "diana gabriela"
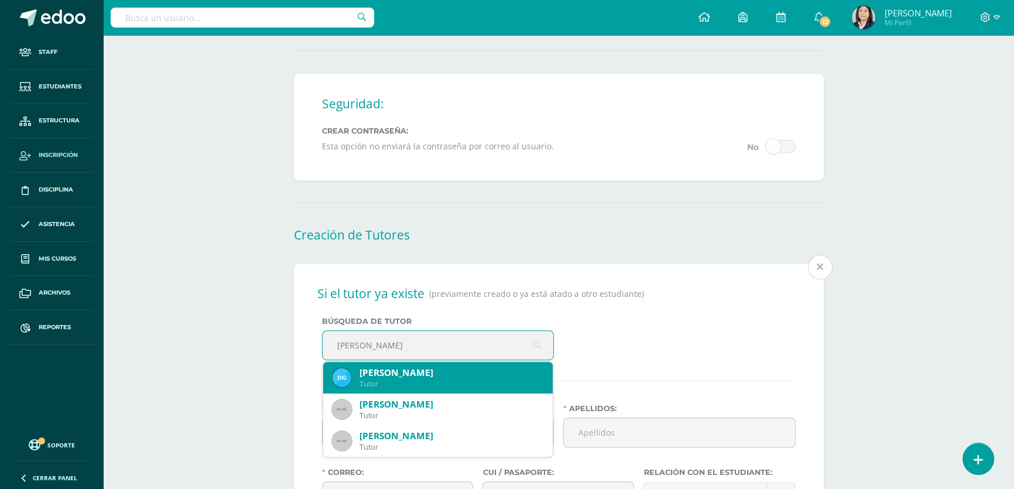
click at [441, 379] on div "Diana Gabriela Girón Chuy" at bounding box center [451, 372] width 184 height 12
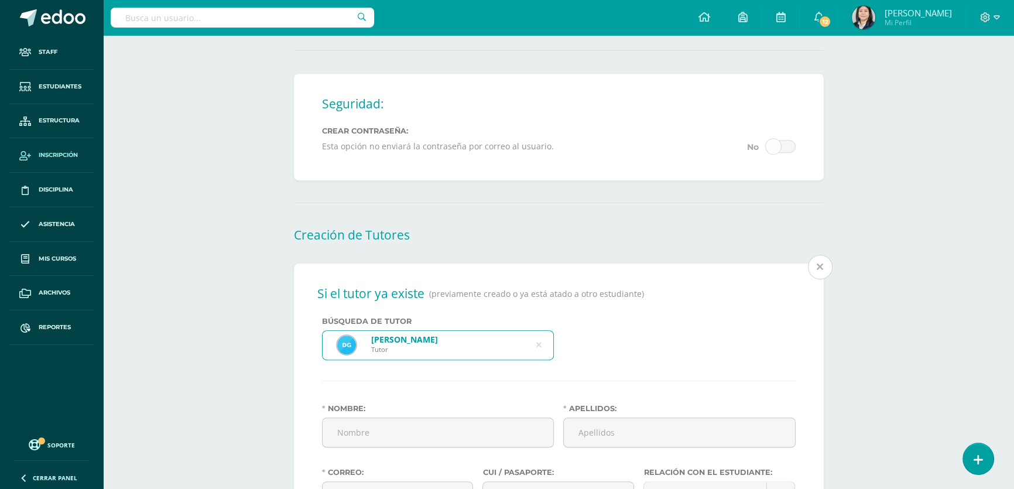
type input "Diana Gabriela"
type input "Girón Chuy"
type input "dianachuy9@gmail.com"
type input "1945190820101"
type input "56061022"
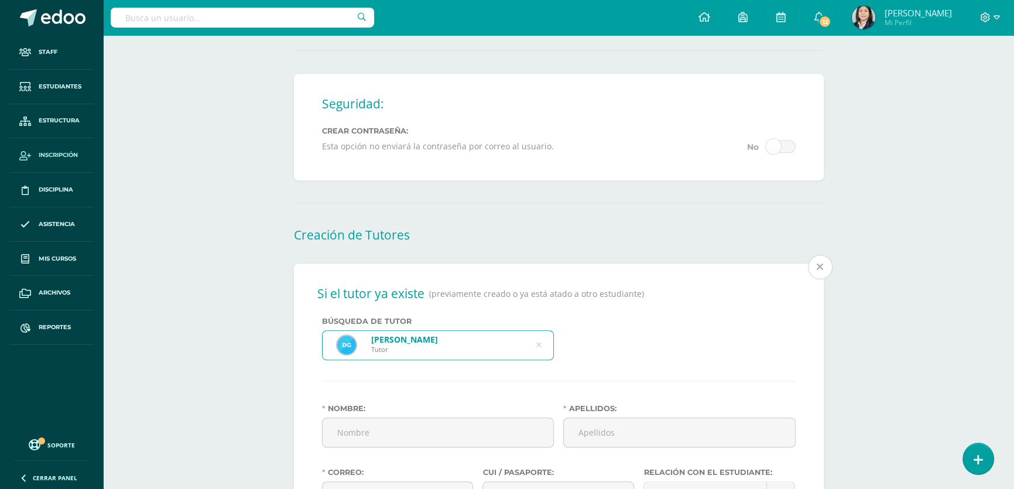
type input "18 Calle "B" 31-49 Edificio E Apto. 302 Colonia Villa Linda III zona 7"
type input "Guatemalteca"
type input "Intouch CX"
type input "Bachiller"
select select "single"
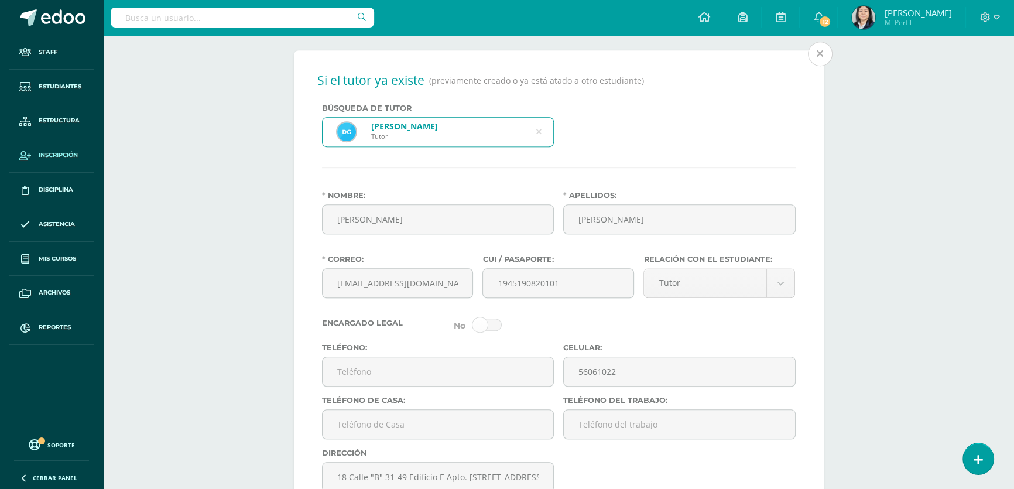
scroll to position [1046, 0]
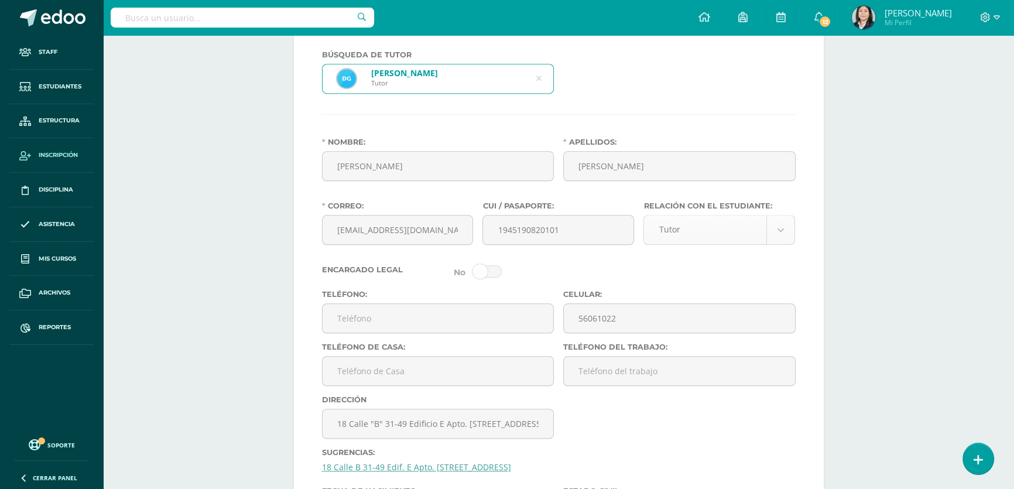
select select "Madre"
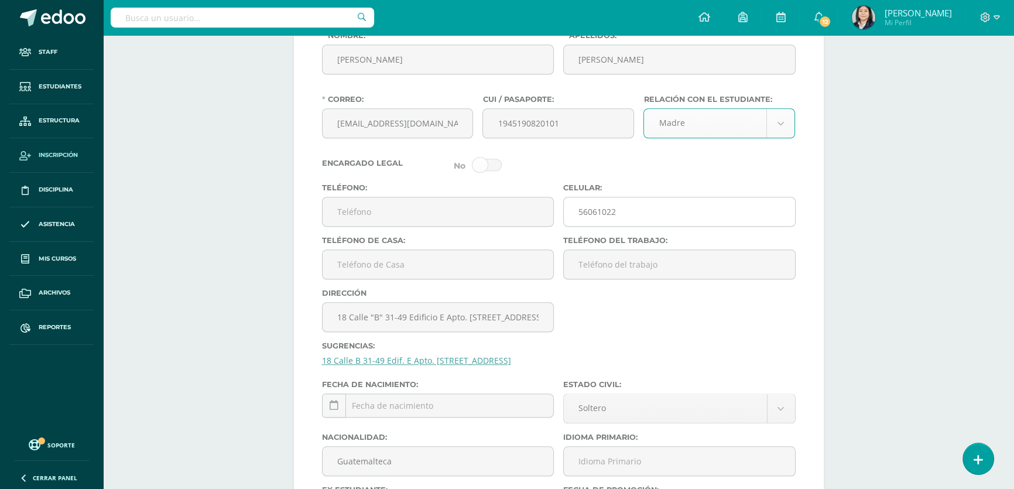
scroll to position [1206, 0]
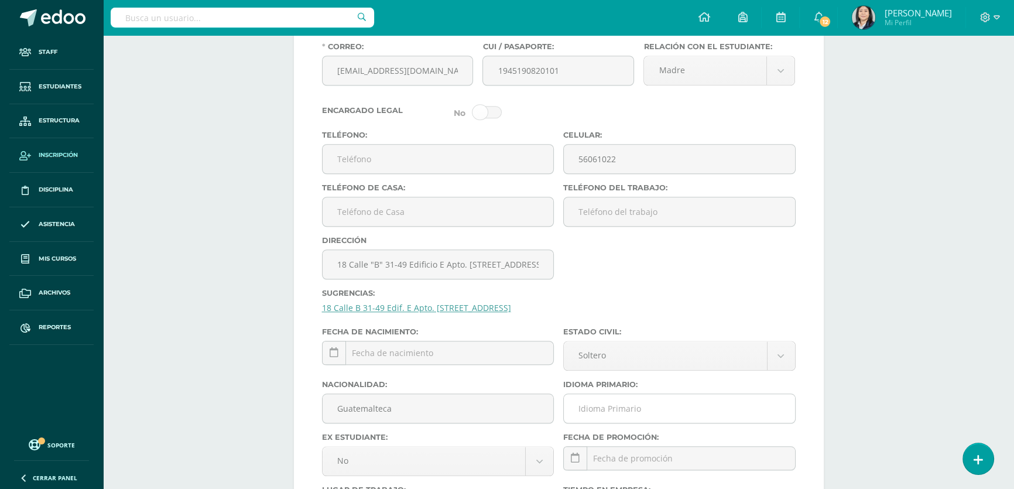
click at [671, 408] on div at bounding box center [679, 408] width 232 height 30
click at [670, 417] on input "Idioma Primario:" at bounding box center [679, 408] width 231 height 29
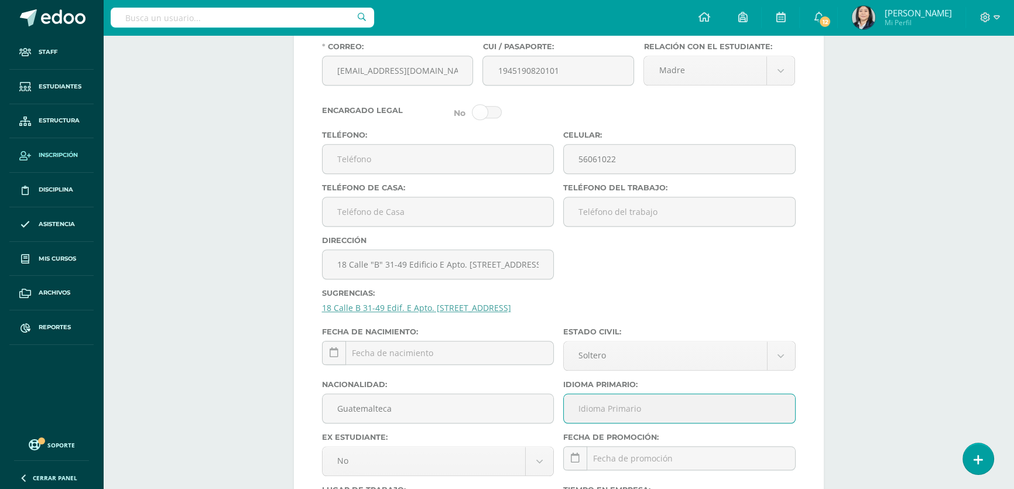
type input "Español"
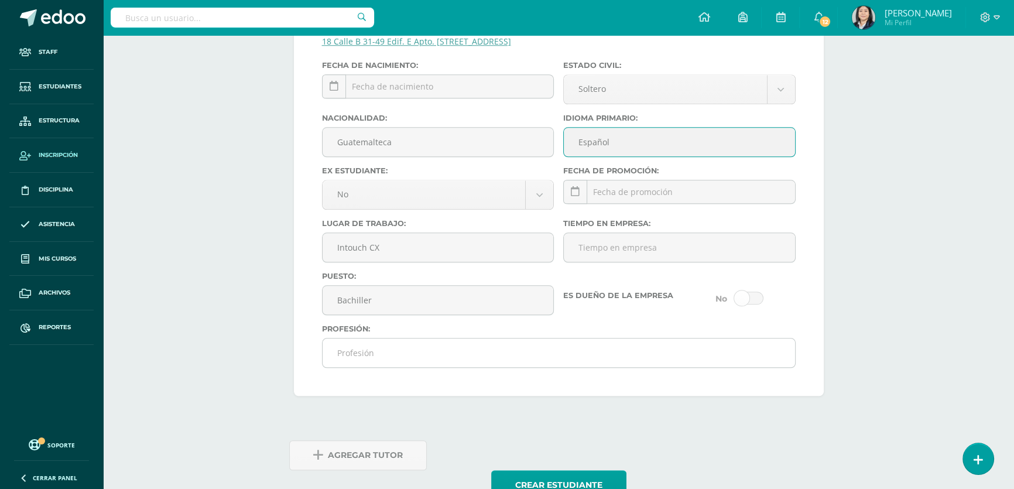
scroll to position [1525, 0]
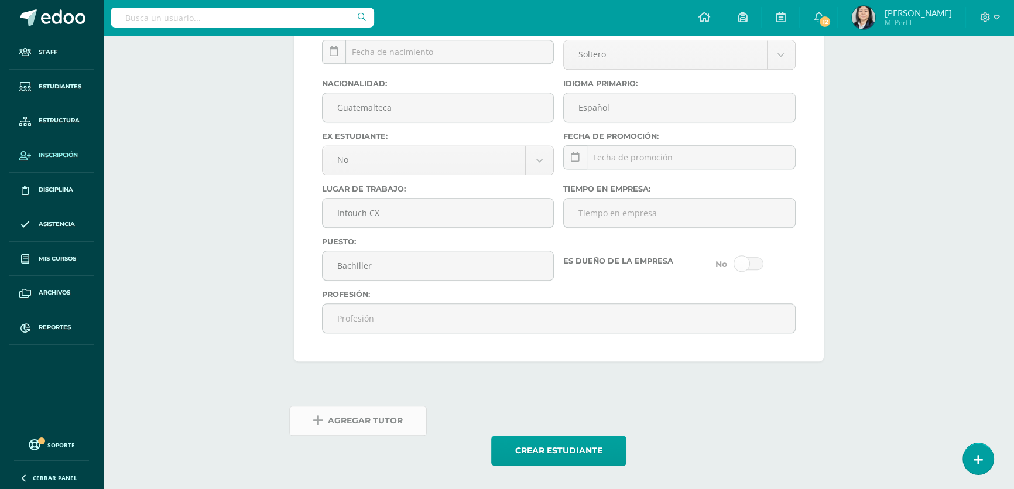
click at [380, 418] on span "Agregar Tutor" at bounding box center [365, 420] width 75 height 29
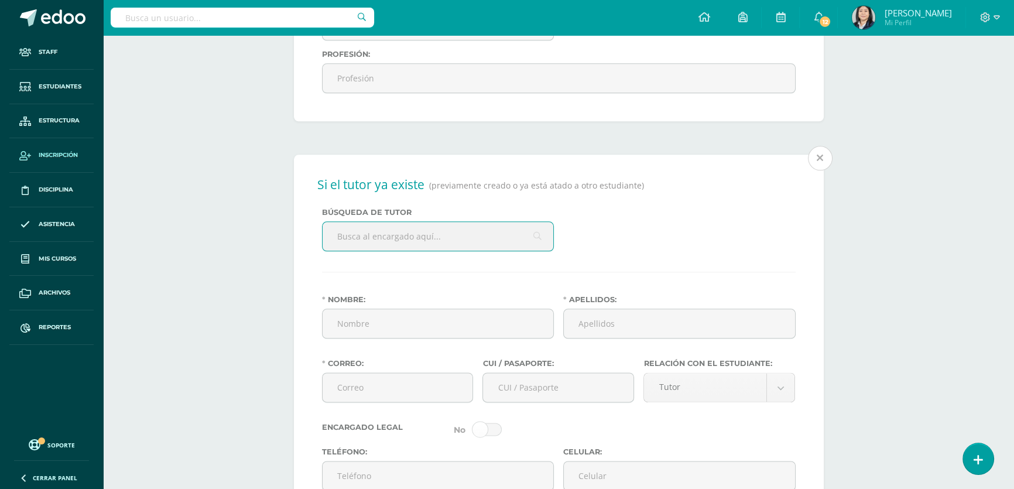
scroll to position [1754, 0]
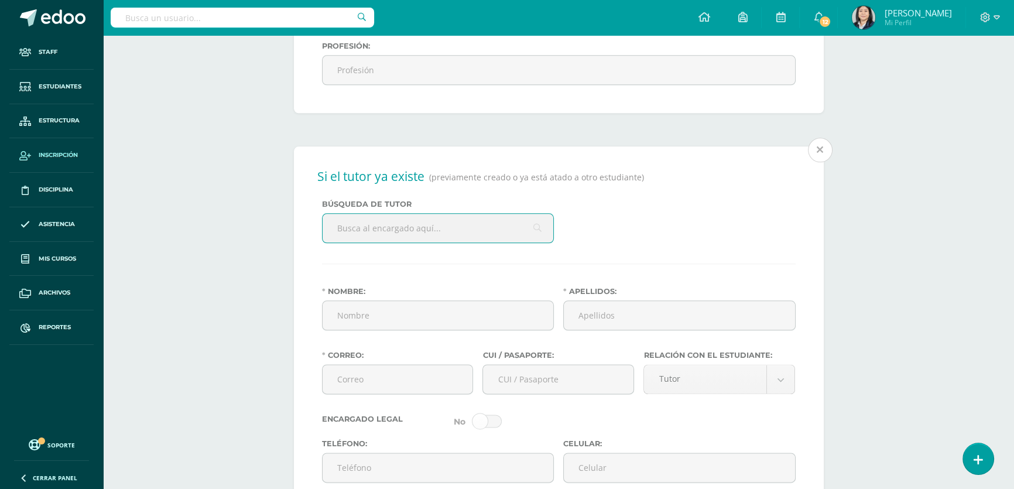
click at [405, 242] on input "text" at bounding box center [437, 228] width 231 height 29
type input "derlis"
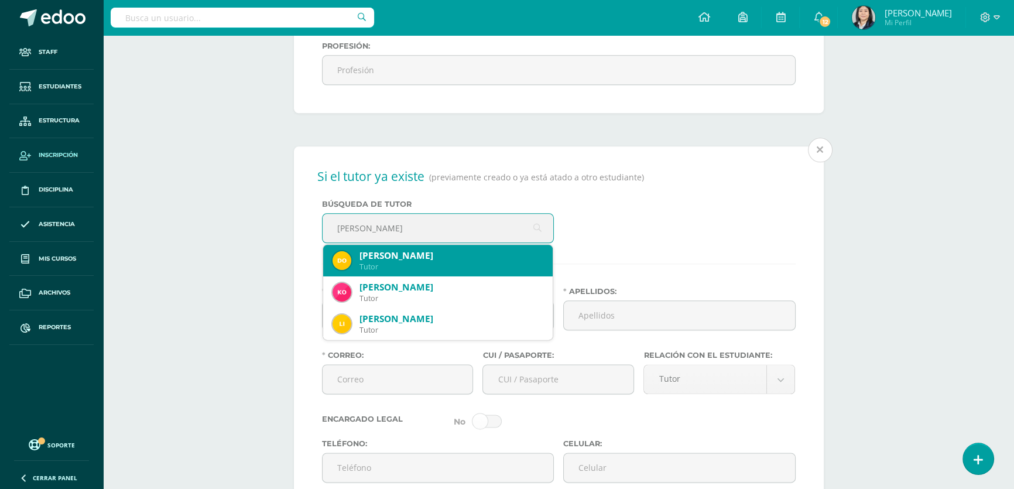
click at [409, 262] on div "Derlis Rafael Osorio Pineda" at bounding box center [451, 255] width 184 height 12
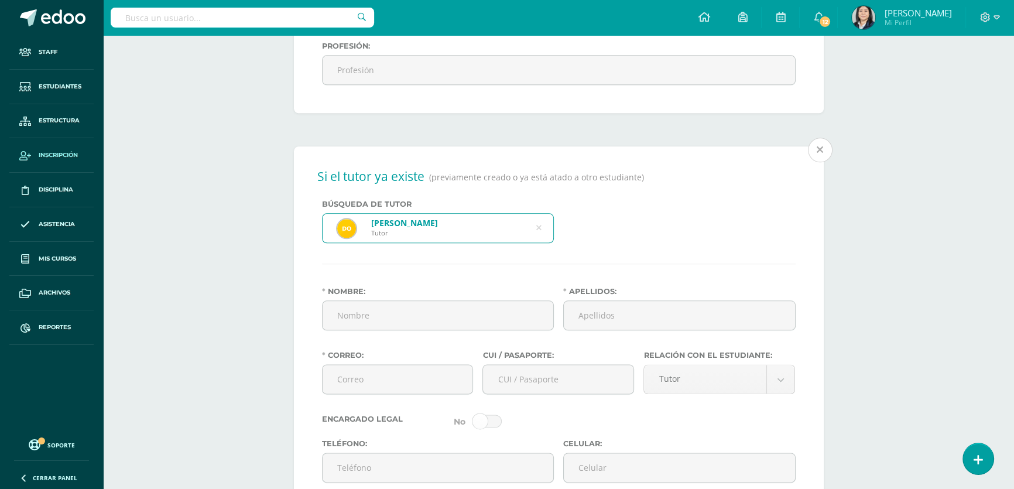
type input "Derlis Rafael"
type input "Osorio Pineda"
type input "derlis.osorio.g21@gmail.com"
type input "2340667761601"
type input "50356298"
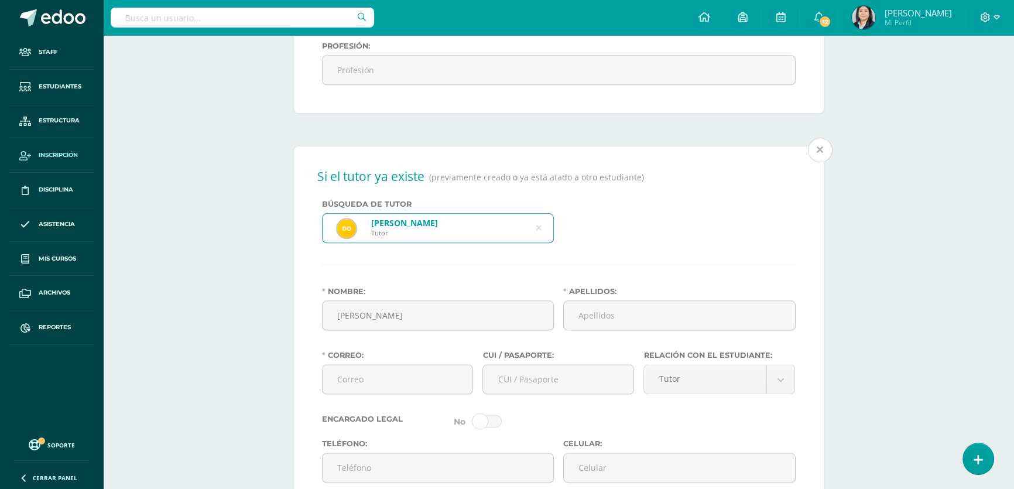
type input "18 Calle "B" 31-49 Edificio E Apto. 302 Colonia Villa Linda III zona 7"
type input "Guatemalteco"
type input "Carreteras y Mantenimiento P&R"
type input "Bachiller en Construcción"
select select "single"
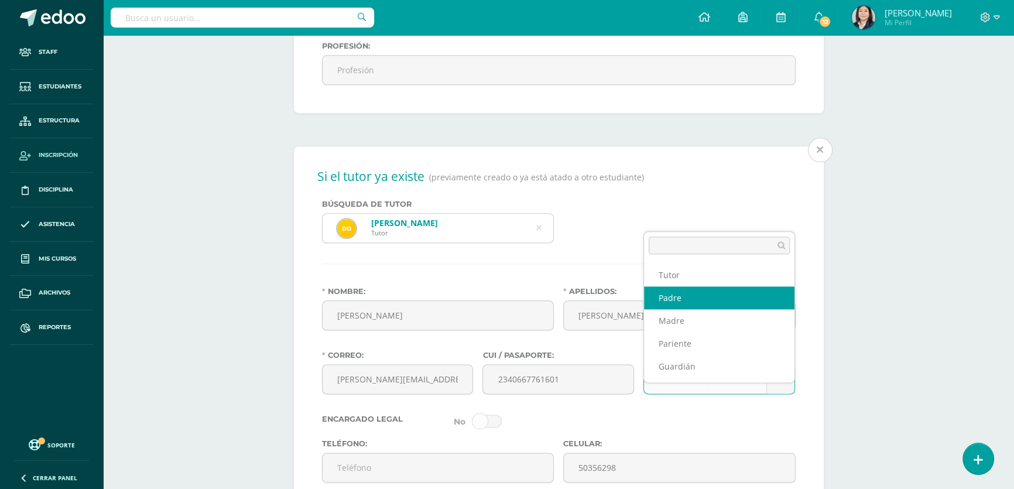
select select "Padre"
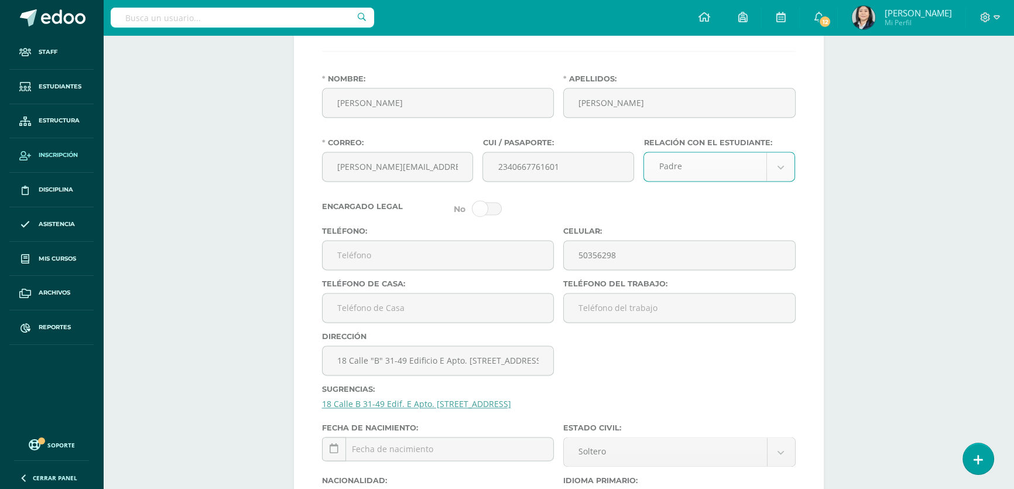
scroll to position [2127, 0]
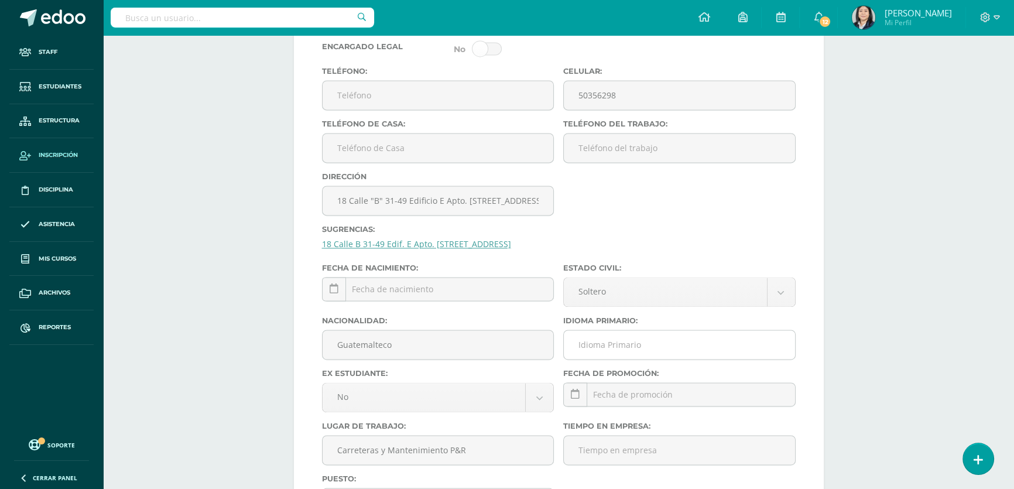
click at [619, 359] on input "Idioma Primario:" at bounding box center [679, 344] width 231 height 29
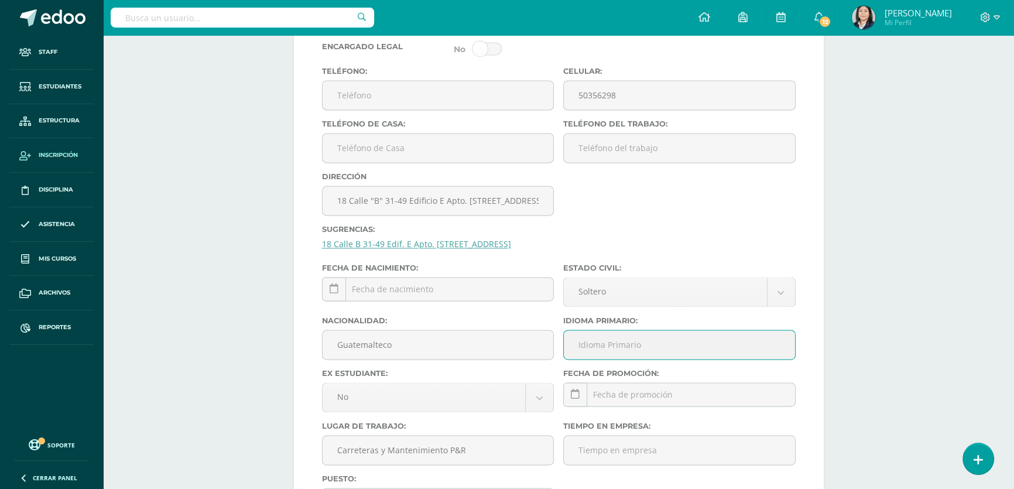
type input "Español"
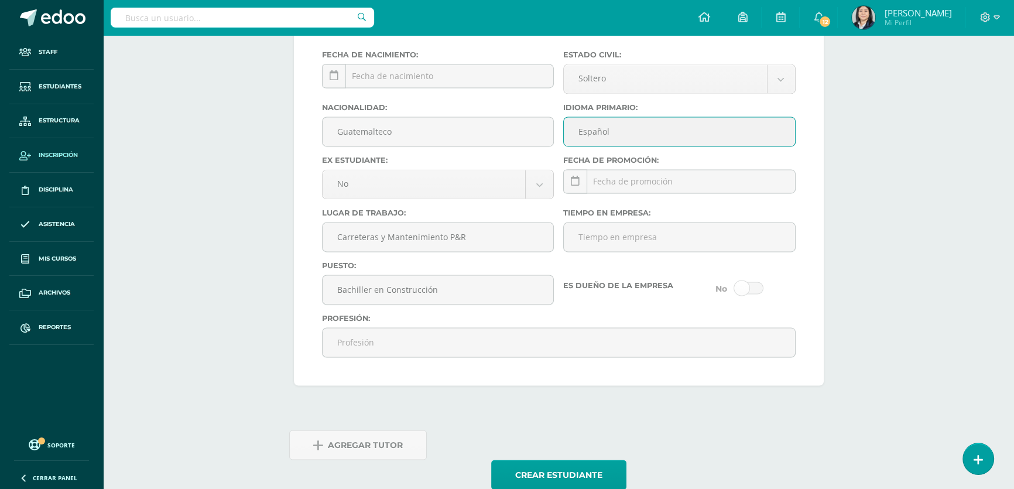
scroll to position [2393, 0]
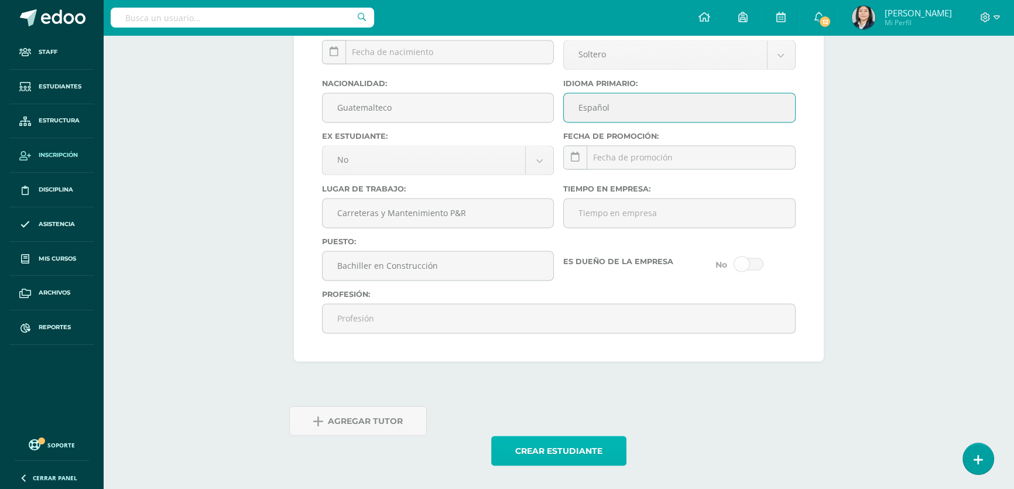
click at [562, 445] on button "Crear estudiante" at bounding box center [558, 450] width 135 height 30
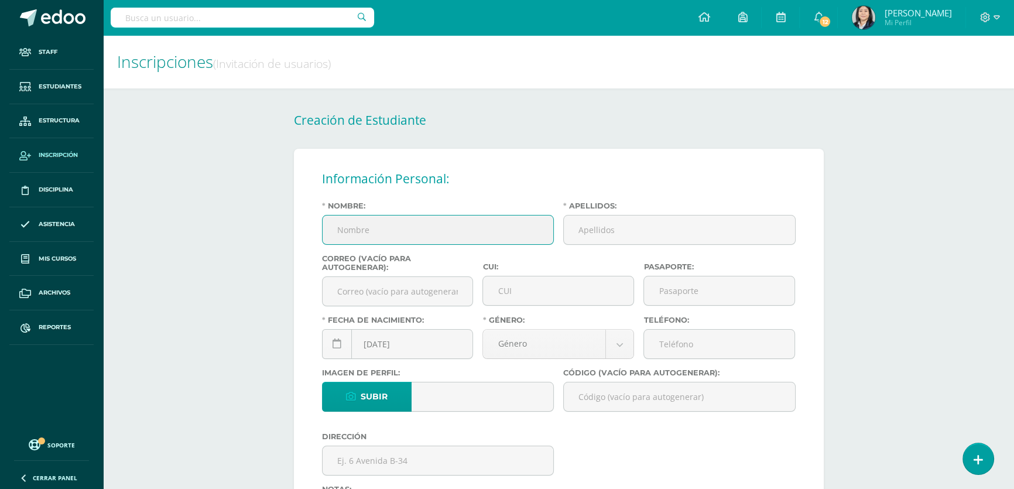
click at [356, 238] on input "Nombre:" at bounding box center [437, 229] width 231 height 29
type input "[DEMOGRAPHIC_DATA][PERSON_NAME]"
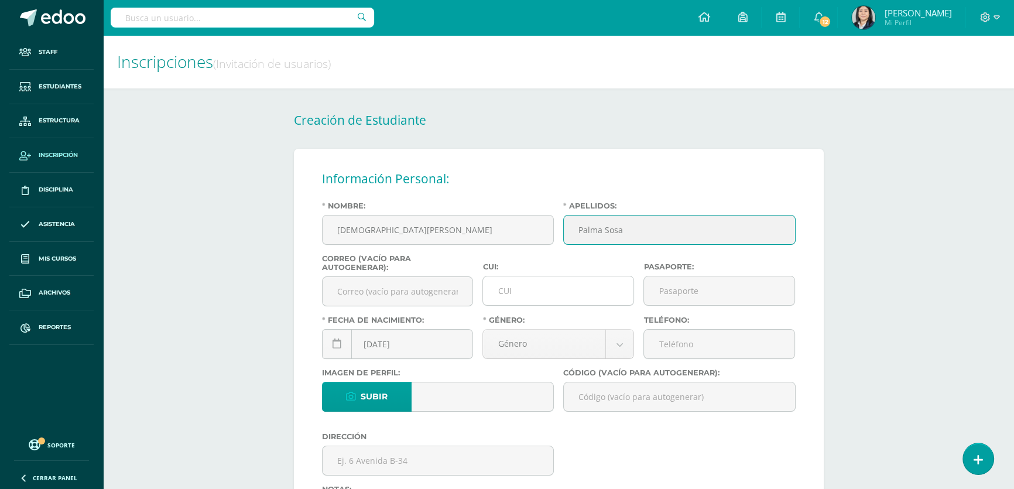
type input "Palma Sosa"
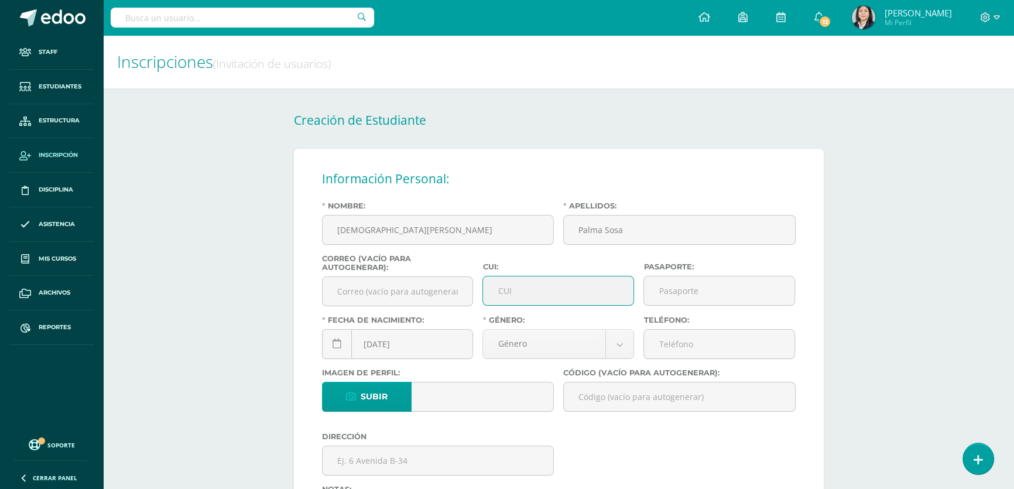
click at [516, 300] on input "CUI:" at bounding box center [558, 290] width 150 height 29
type input "2596064210101"
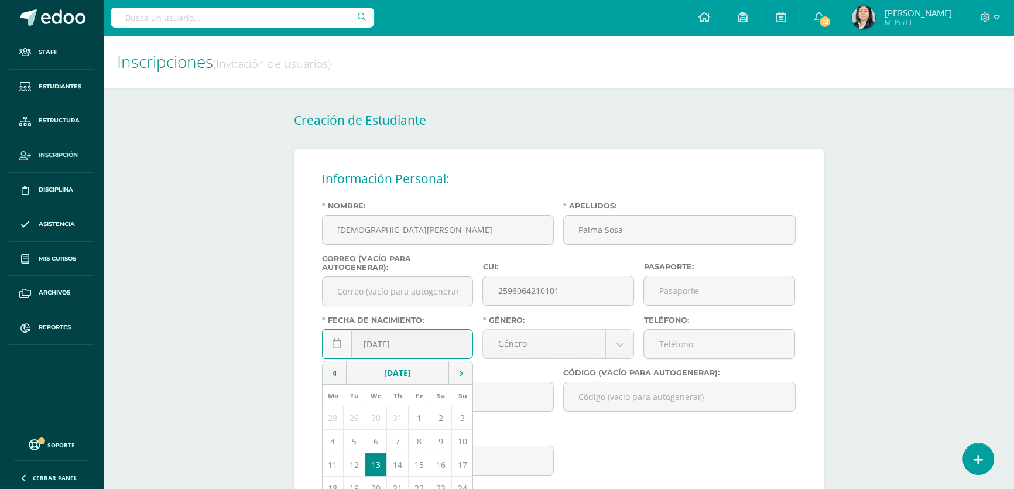
drag, startPoint x: 382, startPoint y: 349, endPoint x: 373, endPoint y: 348, distance: 8.9
click at [373, 348] on input "[DATE]" at bounding box center [397, 343] width 150 height 29
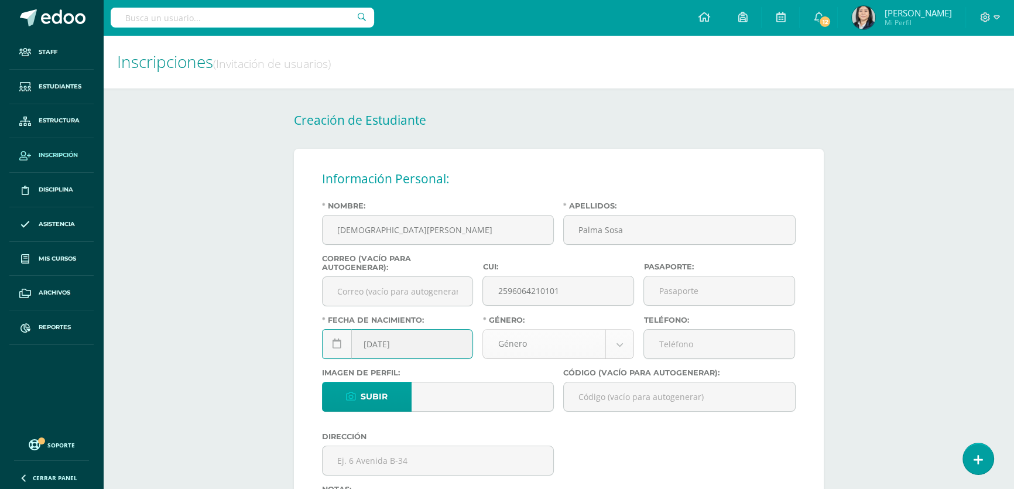
type input "[DATE]"
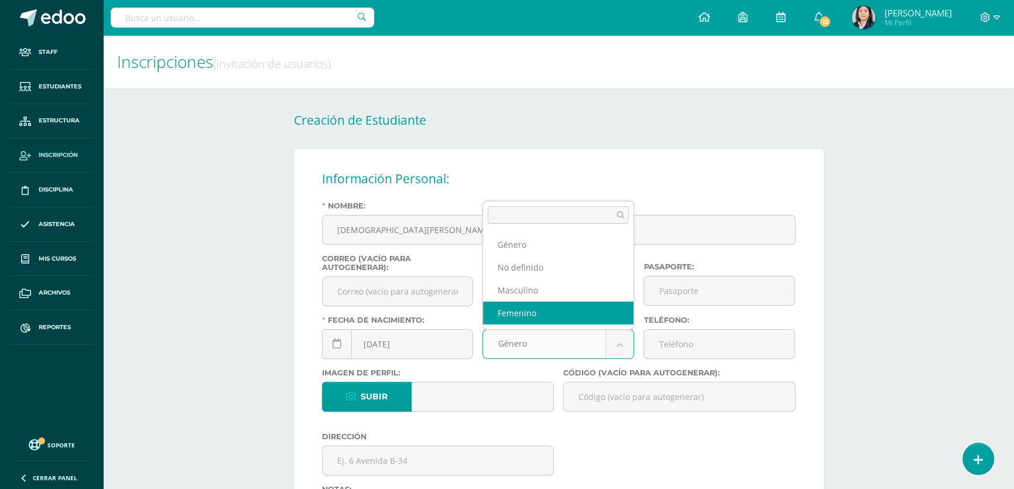
select select "[DEMOGRAPHIC_DATA]"
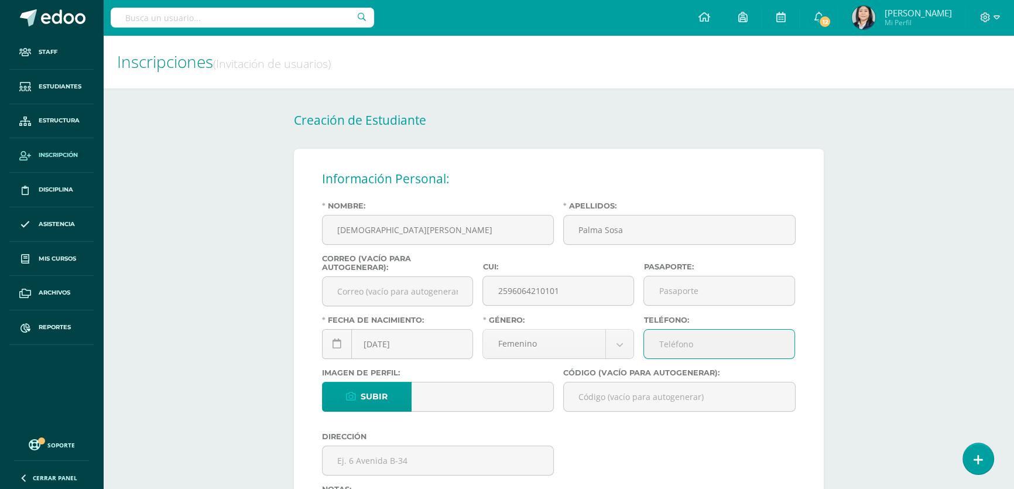
click at [662, 348] on input "Teléfono:" at bounding box center [719, 343] width 150 height 29
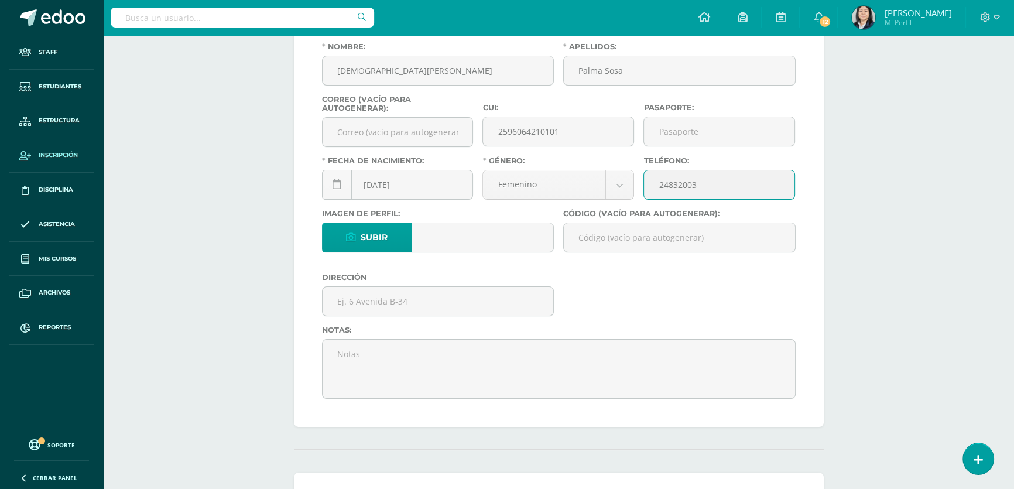
type input "24832003"
click at [578, 240] on input "Código (vacío para autogenerar):" at bounding box center [679, 237] width 231 height 29
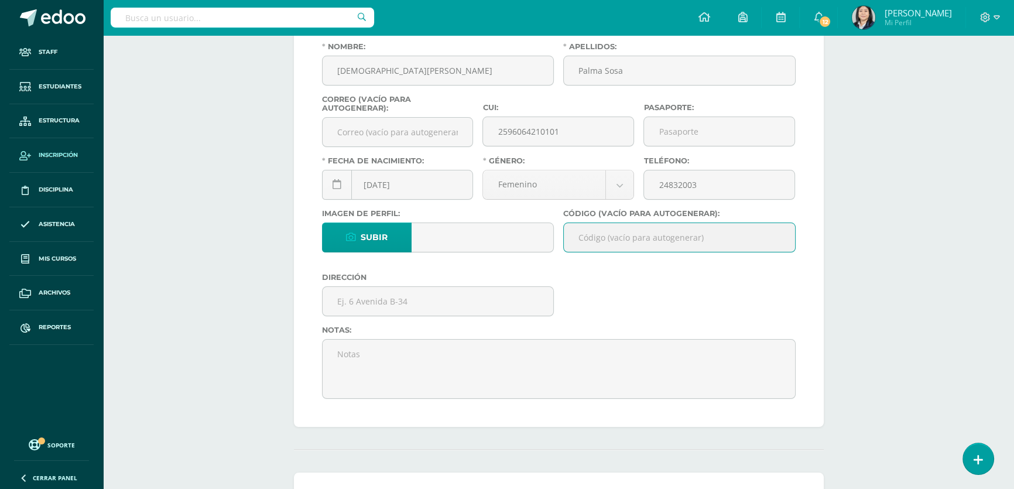
paste input "26CPS01"
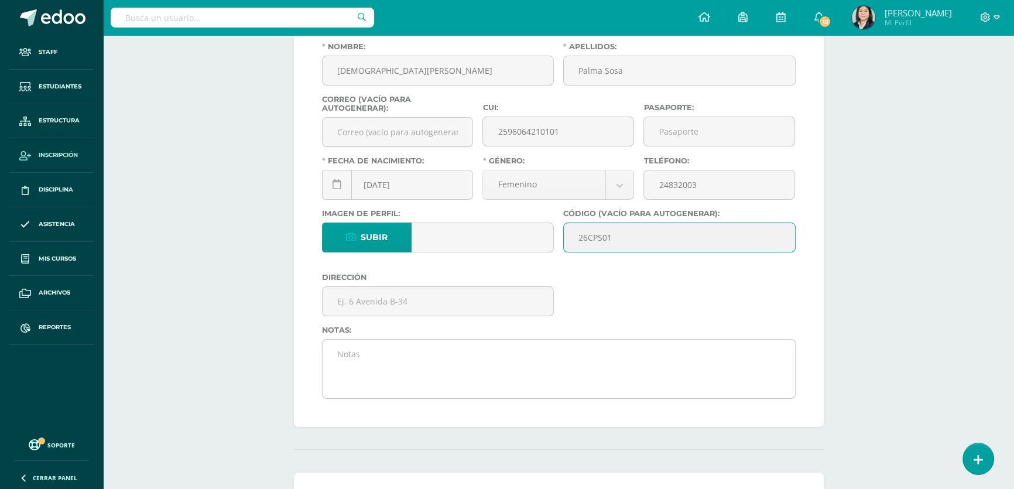
scroll to position [212, 0]
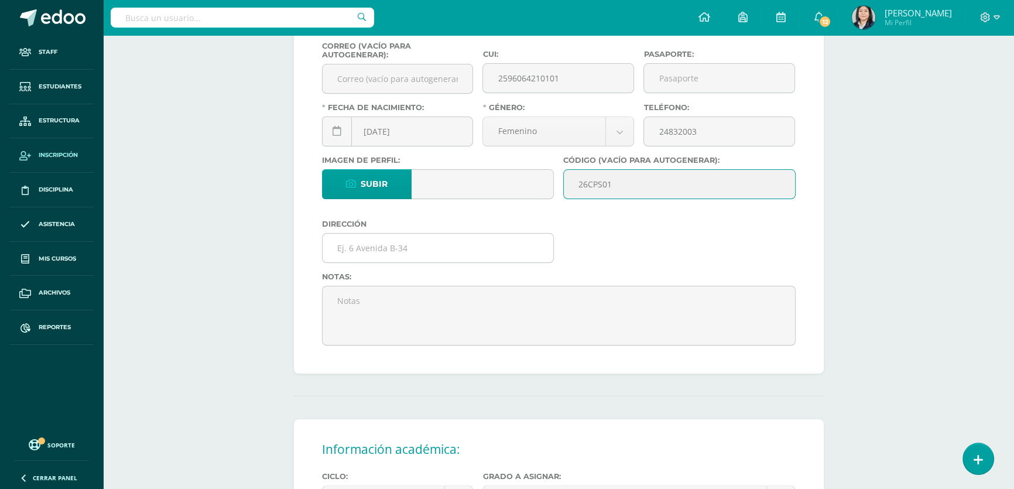
type input "26CPS01"
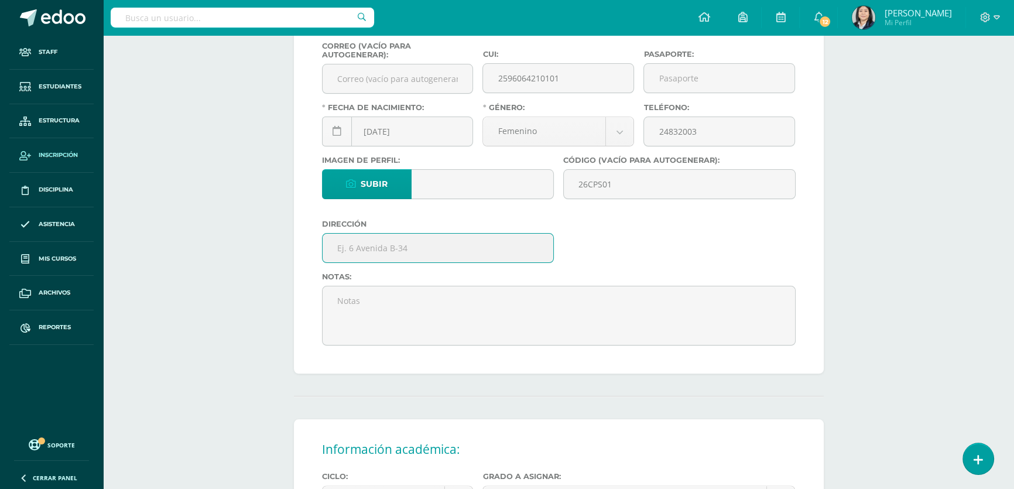
click at [357, 256] on input "text" at bounding box center [437, 248] width 231 height 29
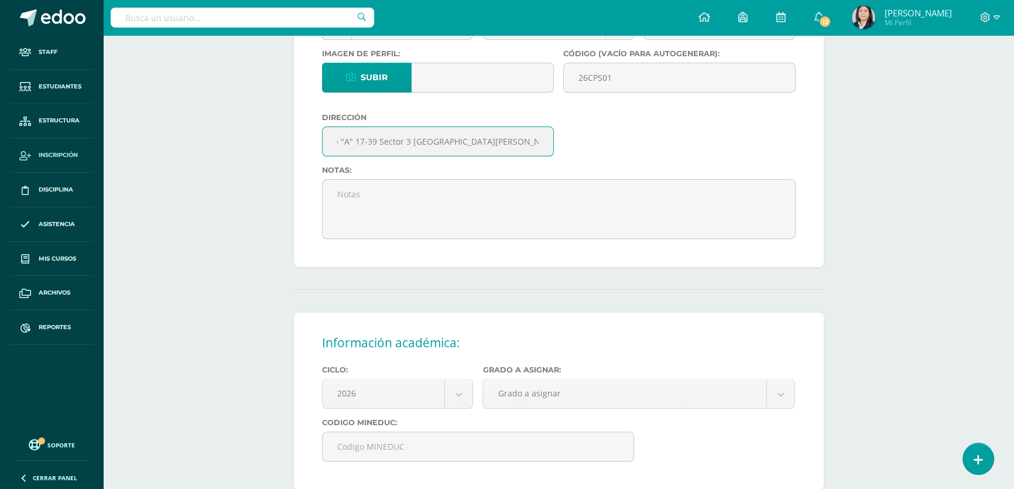
scroll to position [372, 0]
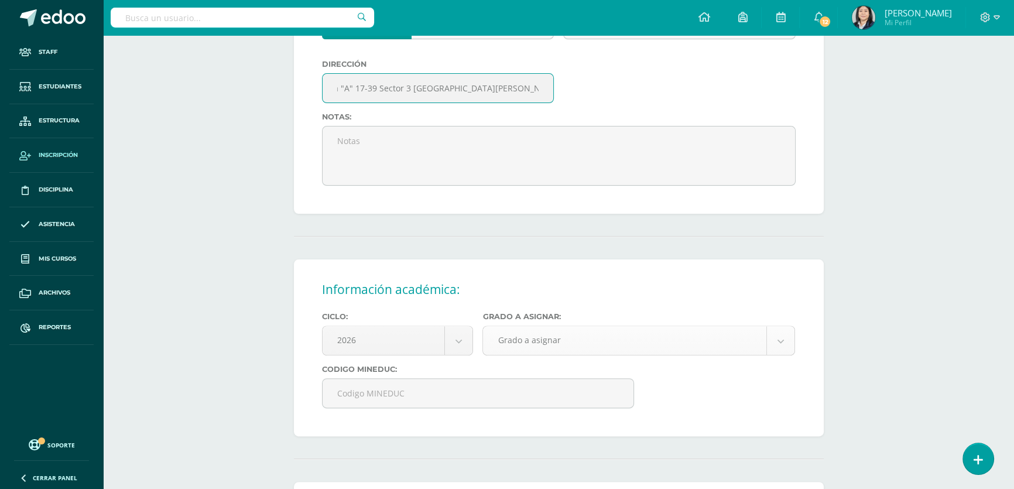
type input "15 Avenida "A" 17-39 Sector 3 [GEOGRAPHIC_DATA][PERSON_NAME] 11 Mixco"
click at [509, 345] on body "Estudiante creado exitosamente Staff Estudiantes Estructura Inscripción Discipl…" at bounding box center [507, 197] width 1014 height 1138
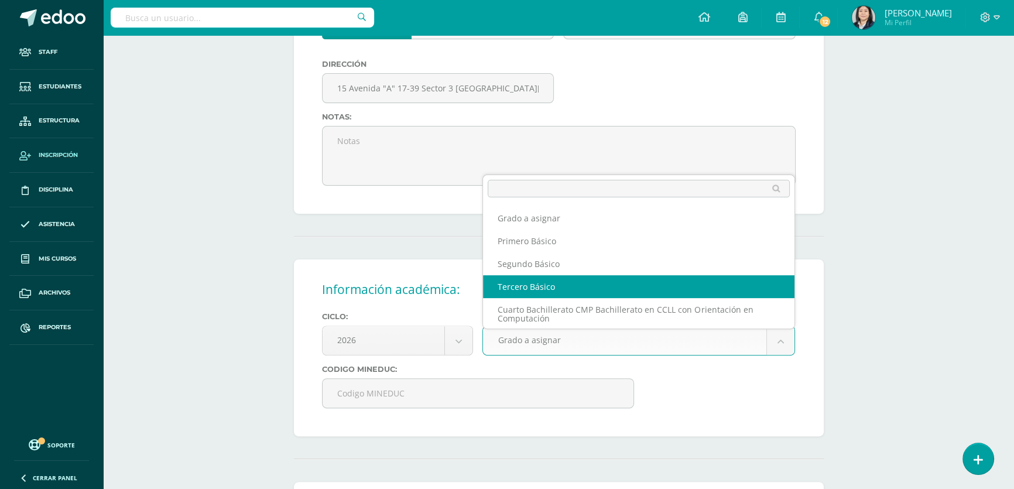
scroll to position [1, 0]
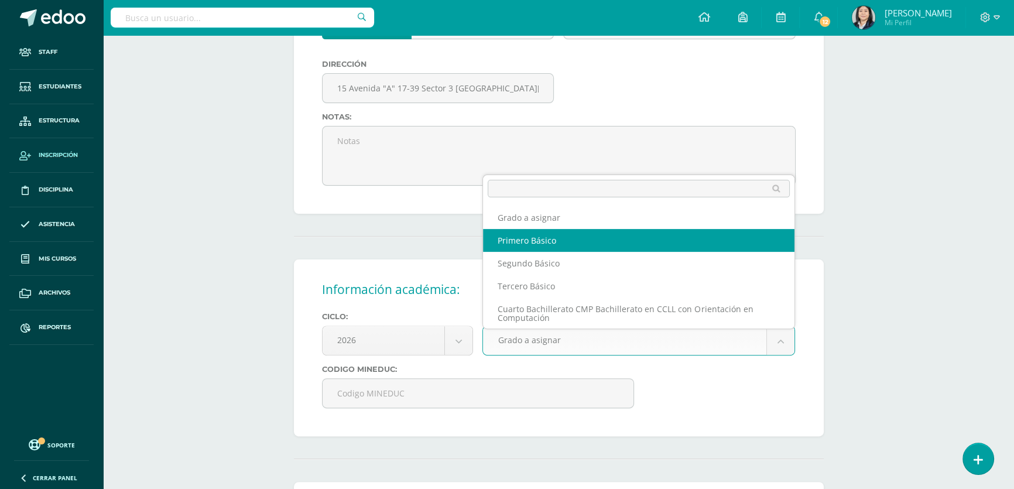
select select "10"
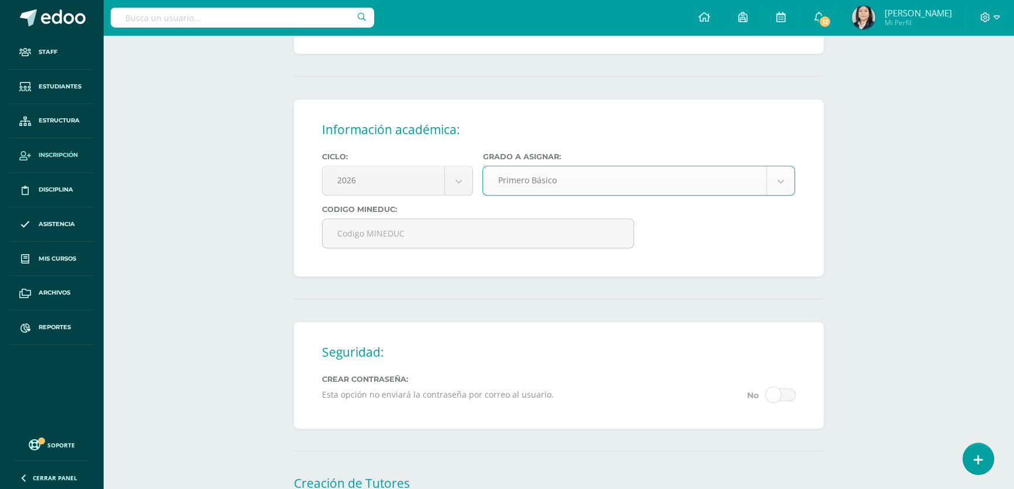
scroll to position [638, 0]
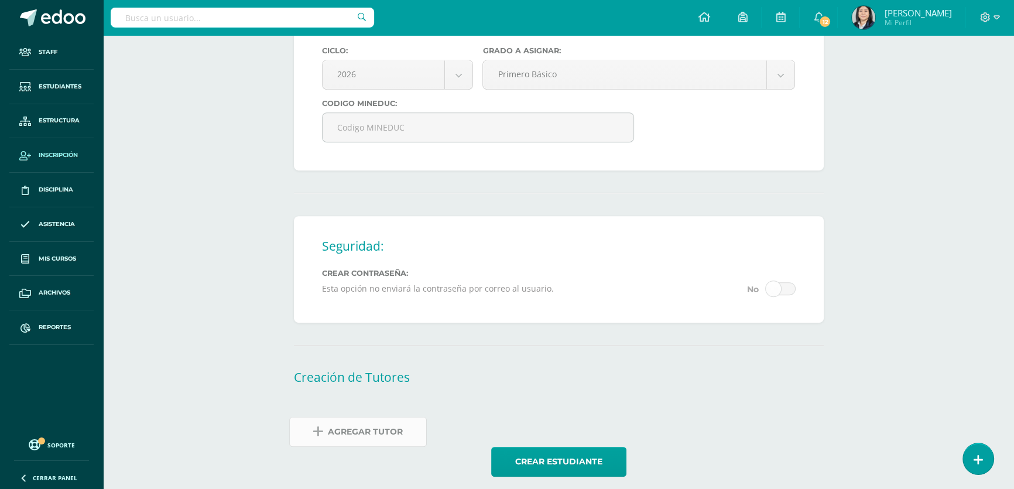
click at [373, 444] on span "Agregar Tutor" at bounding box center [365, 431] width 75 height 29
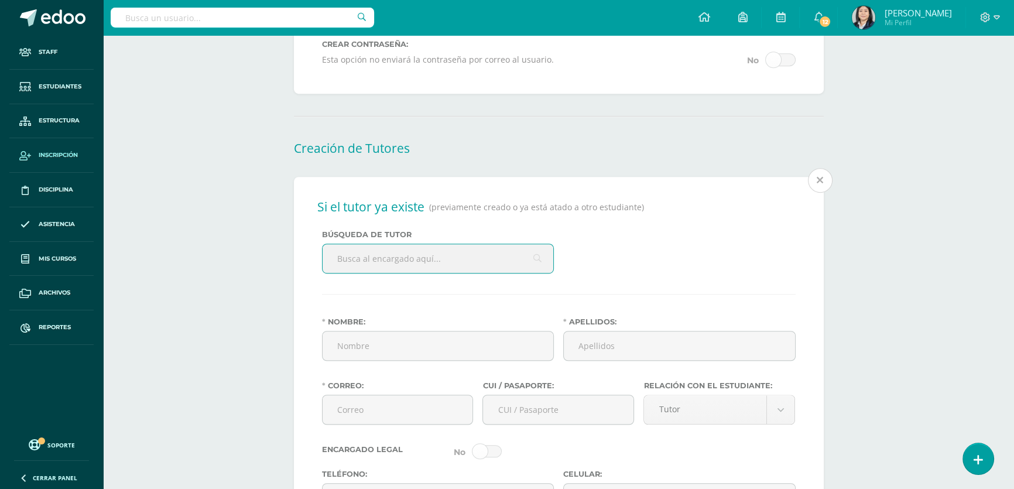
scroll to position [887, 0]
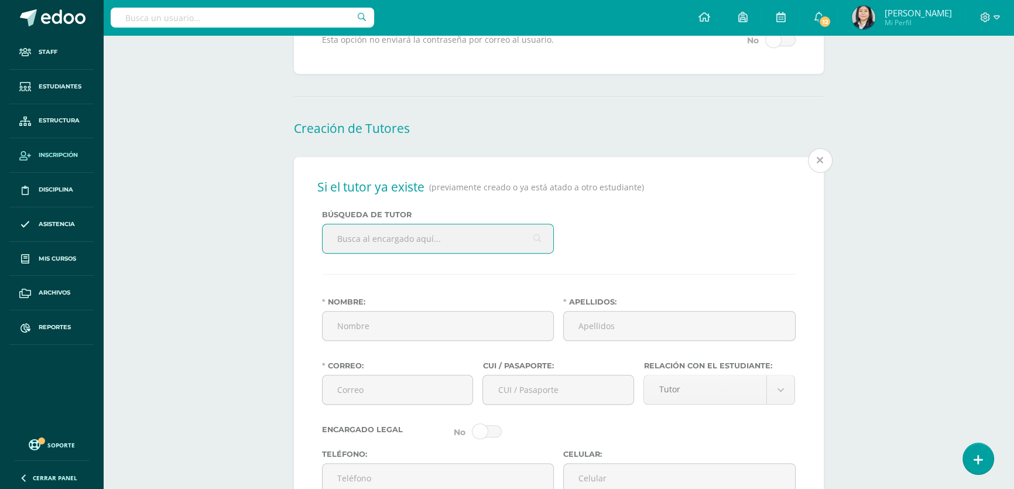
click at [377, 246] on input "text" at bounding box center [437, 238] width 231 height 29
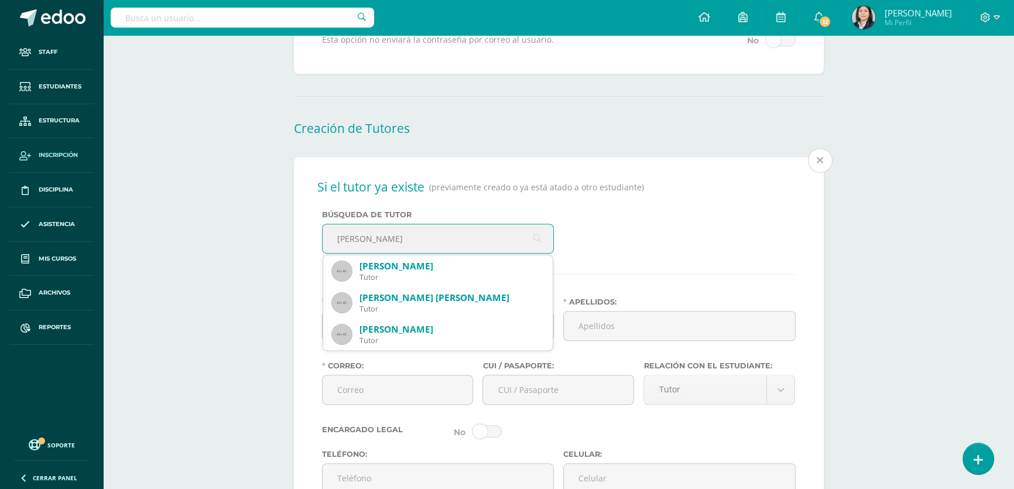
drag, startPoint x: 397, startPoint y: 247, endPoint x: 335, endPoint y: 243, distance: 62.1
click at [335, 243] on input "[PERSON_NAME]" at bounding box center [437, 238] width 231 height 29
type input "[PERSON_NAME]"
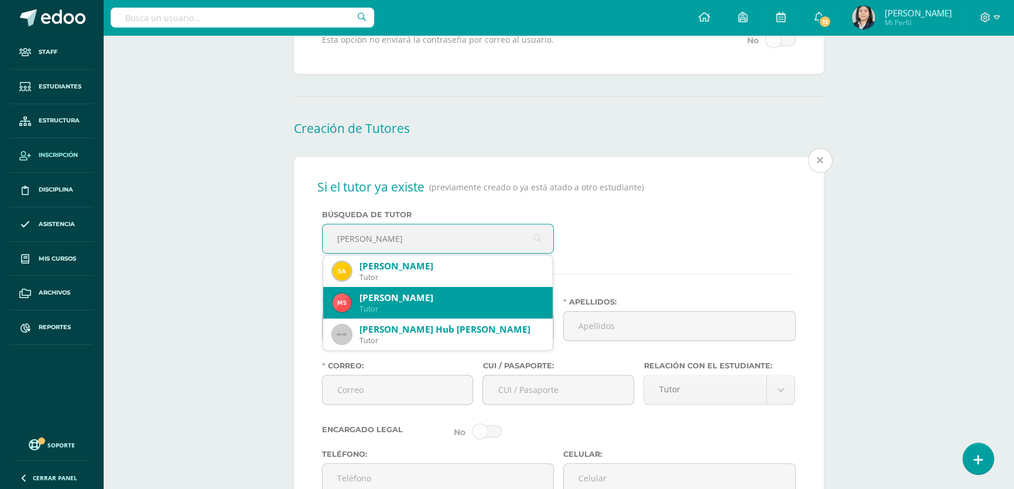
click at [392, 313] on div "Tutor" at bounding box center [451, 309] width 184 height 10
type input "[PERSON_NAME]"
type input "[EMAIL_ADDRESS][DOMAIN_NAME]"
type input "1987775150101"
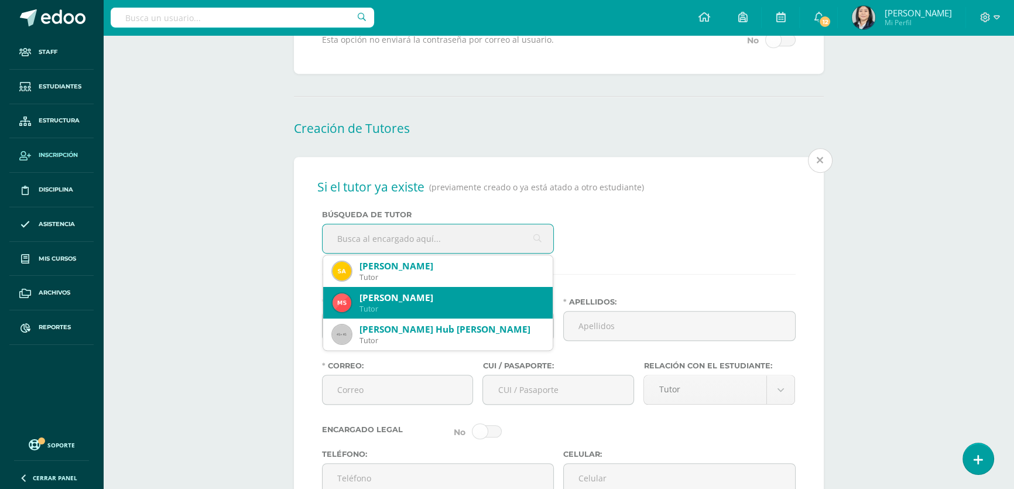
type input "24832003"
type input "36010828"
type input "24832003"
type input "25061300"
type input "15 avenida A 17-39 Sector 3 [PERSON_NAME] 1 Zona 11 Mixco"
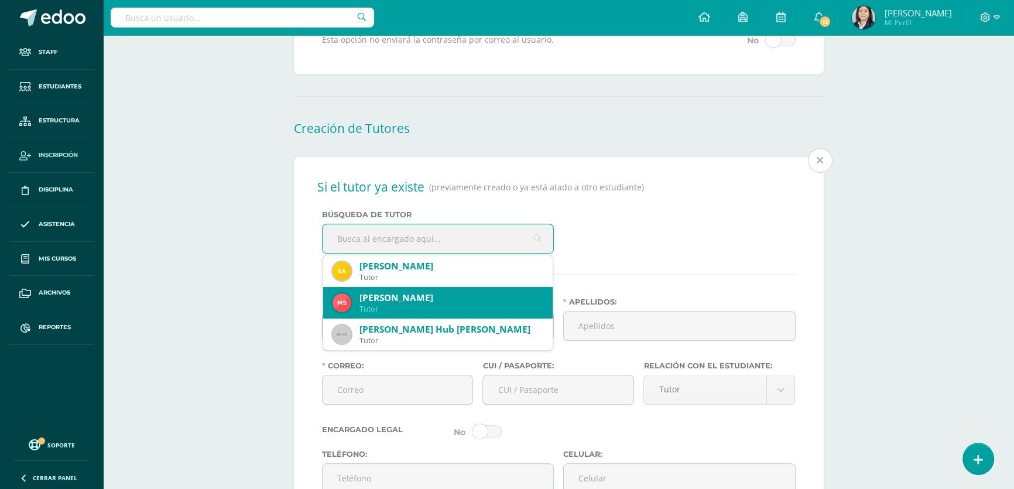
type input "[DATE]"
type input "Guatemalteca"
type input "IGSS Hospital General de Enfermedades"
type input "Técnico en Laboratorio Clínico"
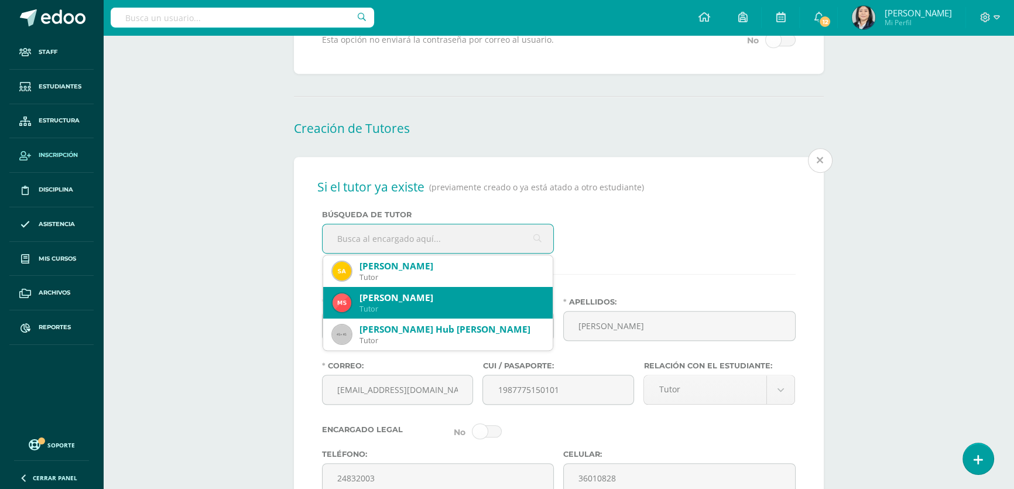
select select "married"
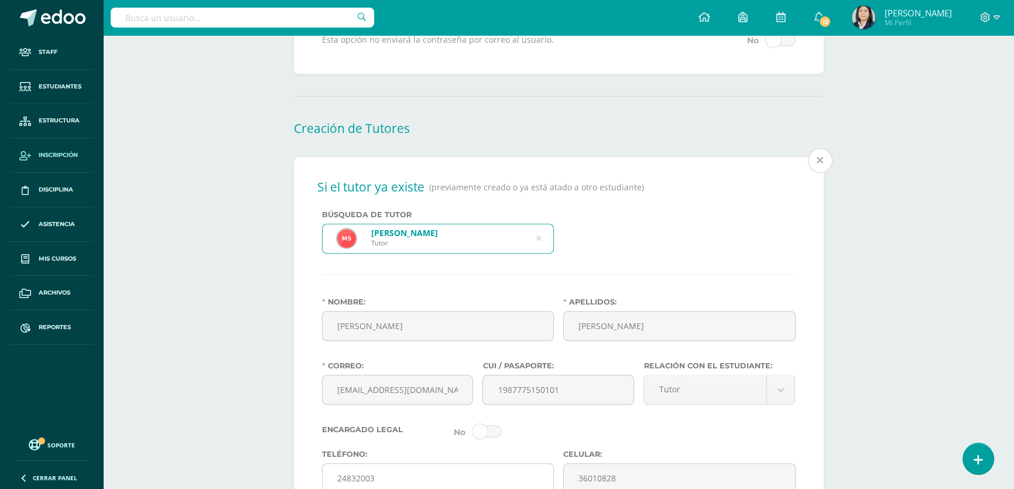
scroll to position [993, 0]
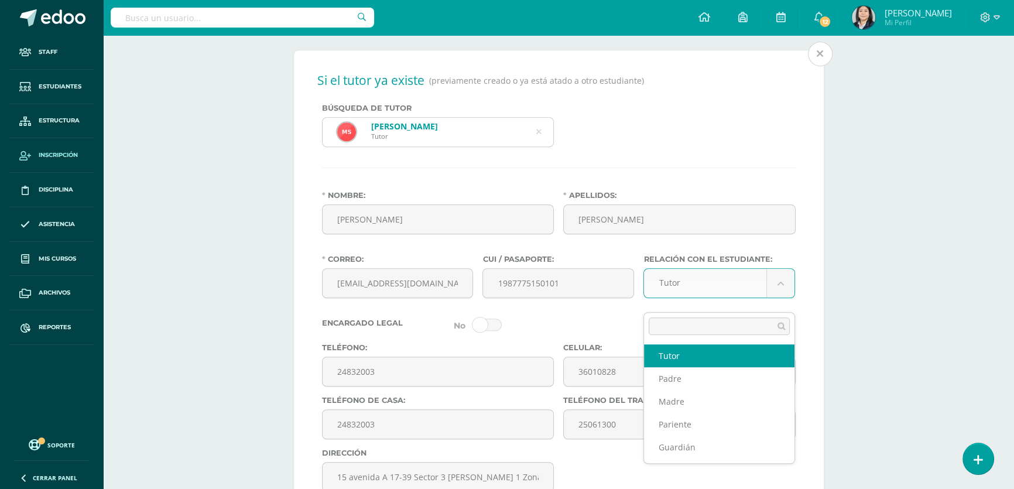
click at [786, 291] on body "Estudiante creado exitosamente Staff Estudiantes Estructura Inscripción Discipl…" at bounding box center [507, 4] width 1014 height 1995
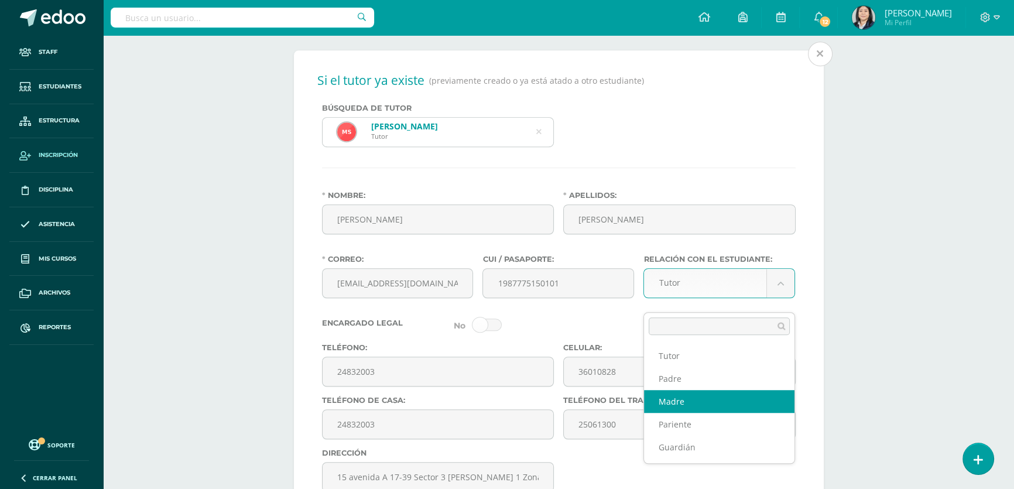
select select "Madre"
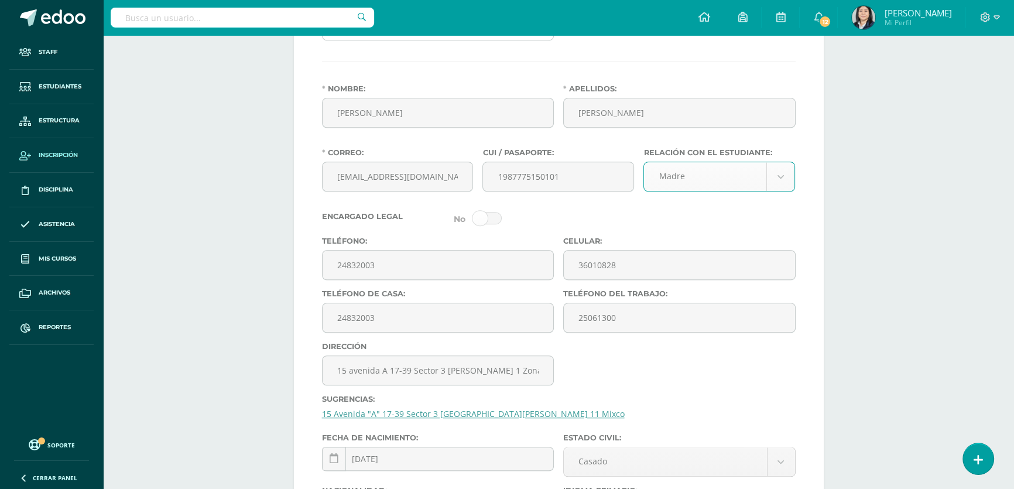
scroll to position [1206, 0]
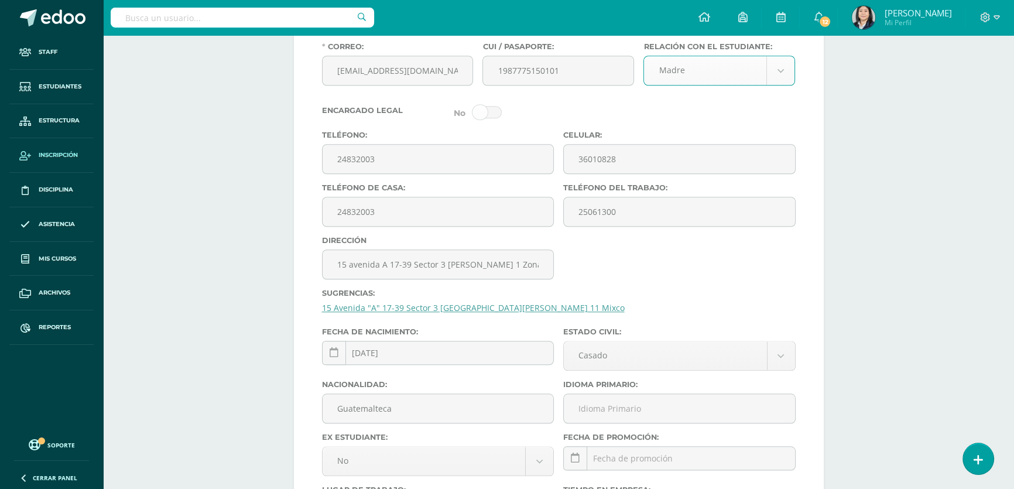
click at [416, 313] on link "15 Avenida "A" 17-39 Sector 3 [GEOGRAPHIC_DATA][PERSON_NAME] 11 Mixco" at bounding box center [473, 307] width 303 height 11
type input "15 Avenida "A" 17-39 Sector 3 [GEOGRAPHIC_DATA][PERSON_NAME] 11 Mixco"
click at [610, 417] on input "Idioma Primario:" at bounding box center [679, 408] width 231 height 29
type input "Español"
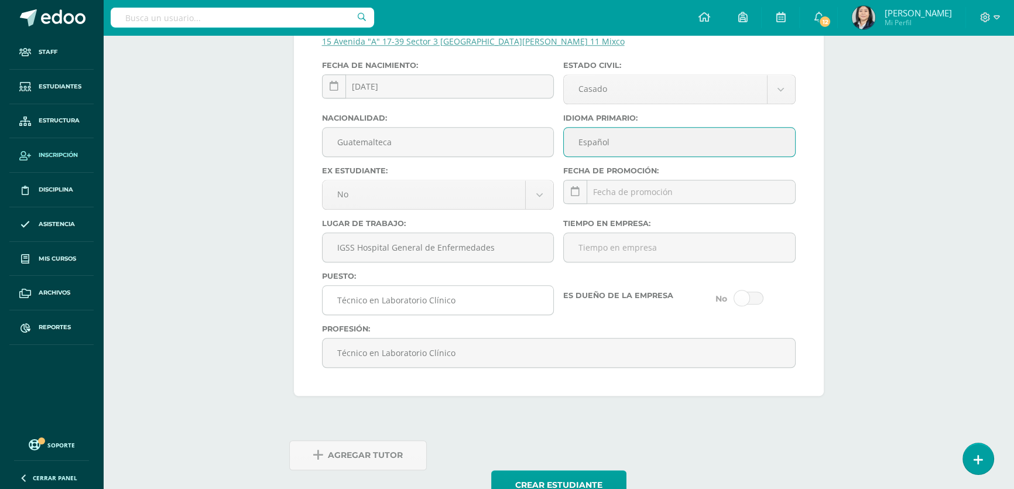
scroll to position [1525, 0]
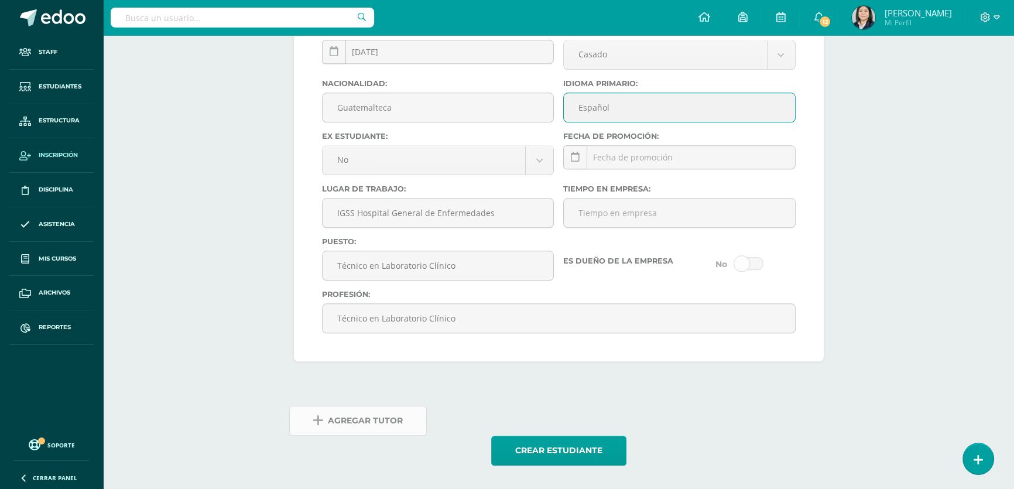
click at [382, 419] on span "Agregar Tutor" at bounding box center [365, 420] width 75 height 29
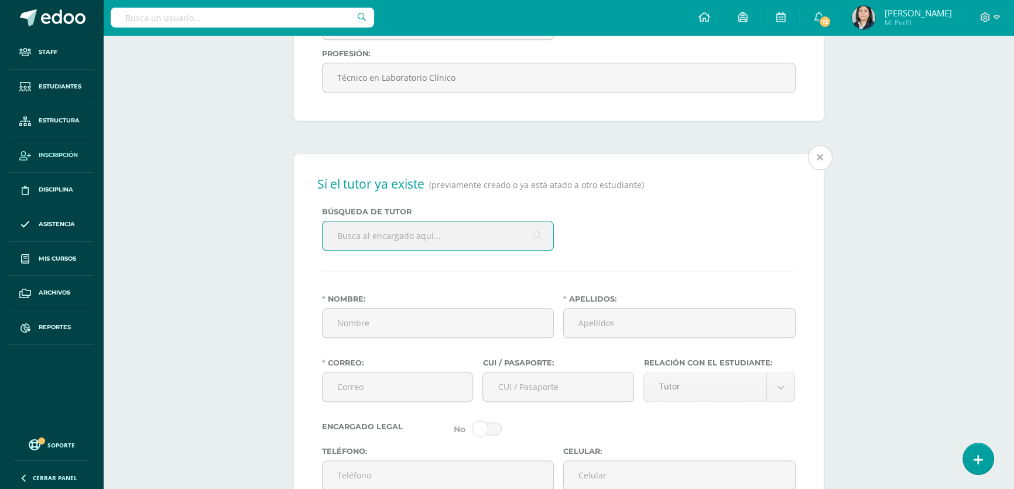
scroll to position [1754, 0]
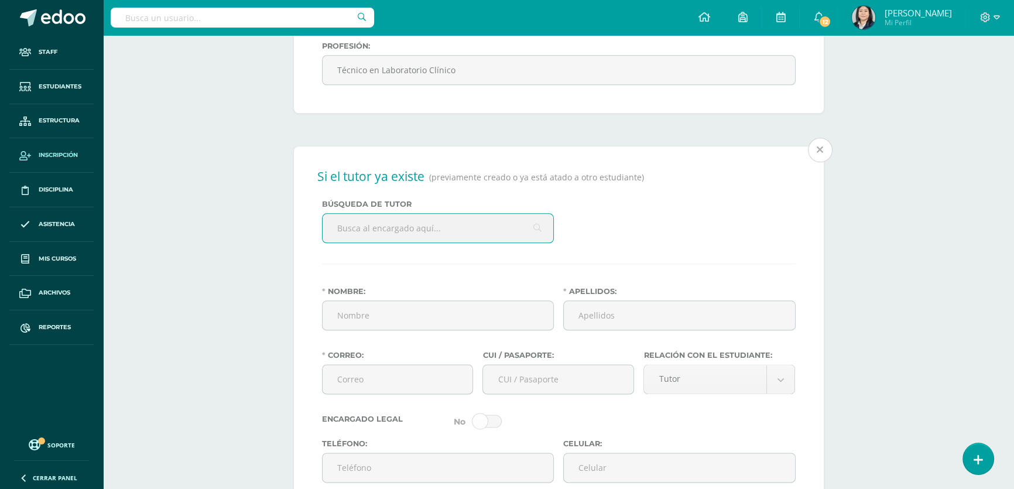
click at [387, 242] on input "text" at bounding box center [437, 228] width 231 height 29
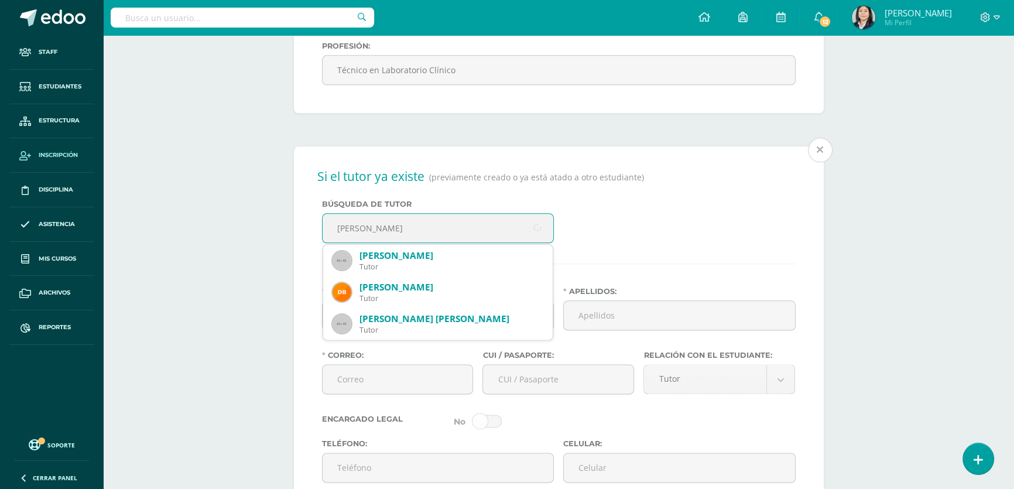
type input "[PERSON_NAME]"
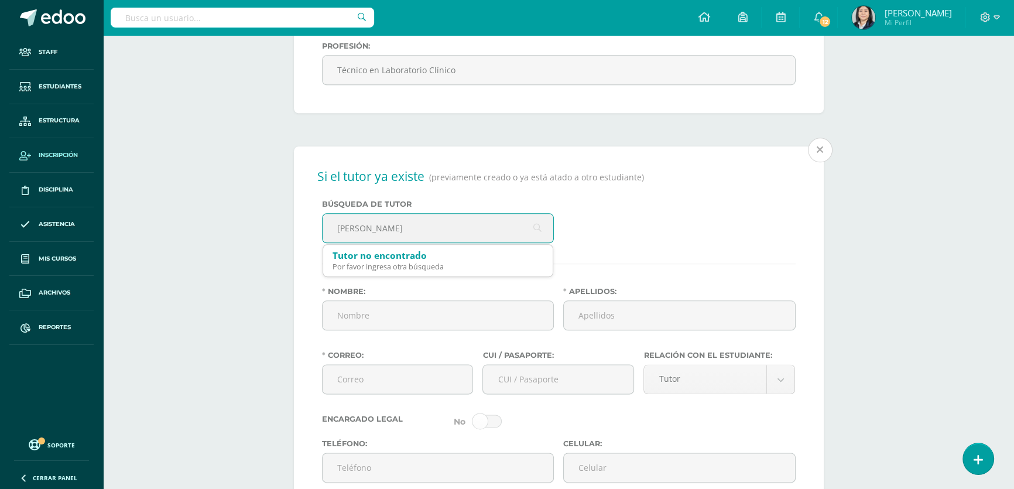
drag, startPoint x: 351, startPoint y: 248, endPoint x: 336, endPoint y: 248, distance: 15.2
click at [336, 242] on input "[PERSON_NAME]" at bounding box center [437, 228] width 231 height 29
click at [351, 329] on input "Nombre:" at bounding box center [437, 315] width 231 height 29
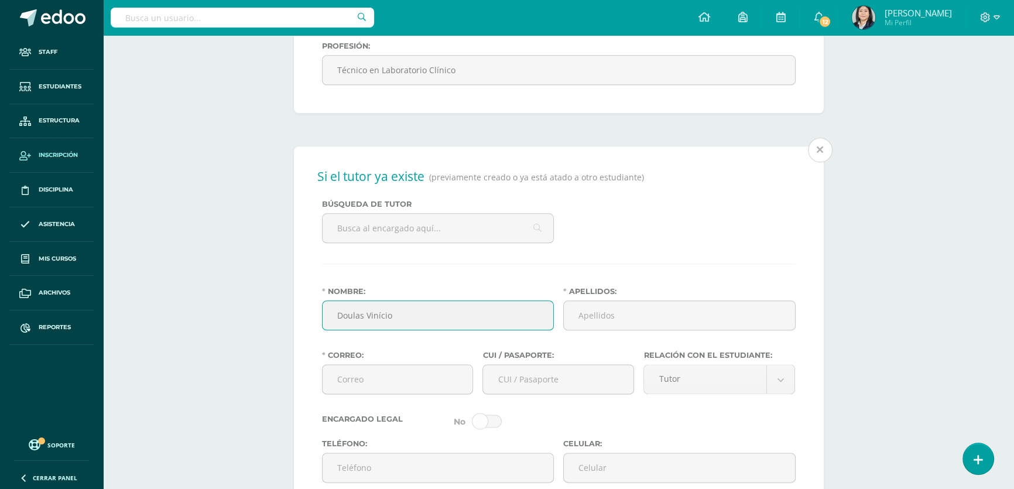
type input "Doulas Vinício"
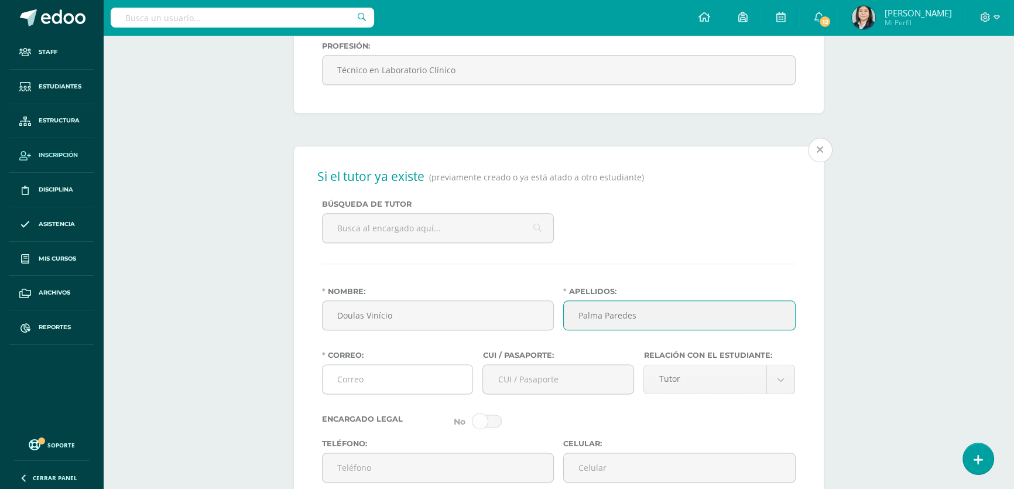
type input "Palma Paredes"
click at [363, 393] on input "Correo:" at bounding box center [397, 379] width 150 height 29
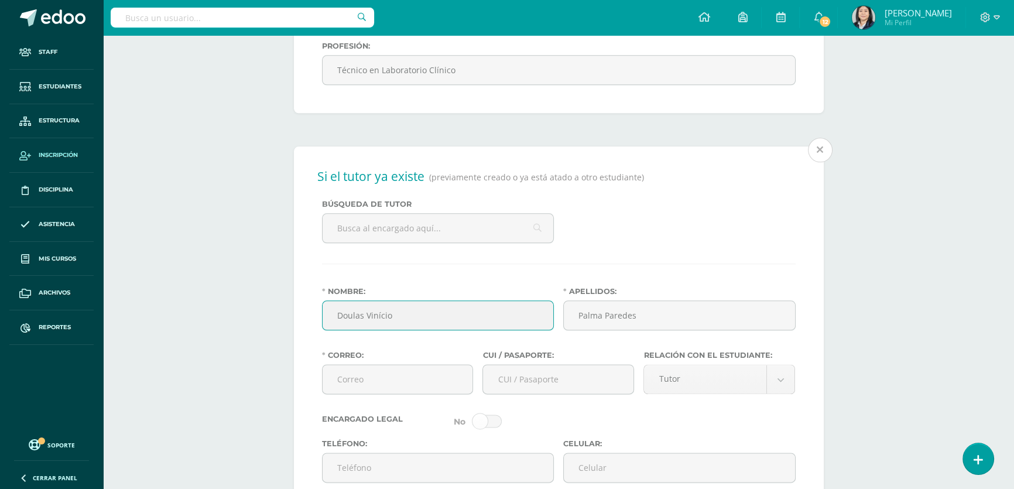
drag, startPoint x: 509, startPoint y: 339, endPoint x: 303, endPoint y: 340, distance: 206.0
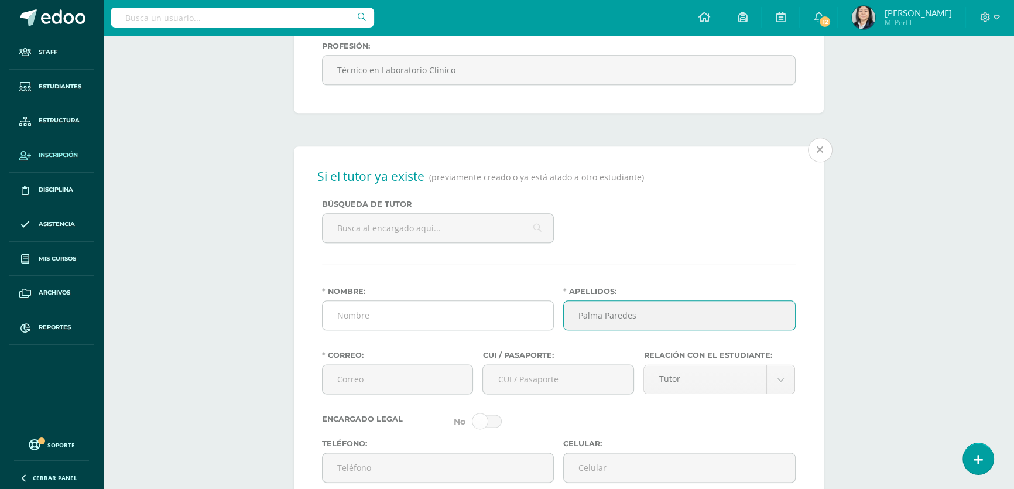
drag, startPoint x: 595, startPoint y: 332, endPoint x: 539, endPoint y: 327, distance: 56.4
click at [539, 327] on div "Nombre: Apellidos: [PERSON_NAME]" at bounding box center [558, 313] width 483 height 53
click at [822, 162] on icon at bounding box center [819, 149] width 6 height 23
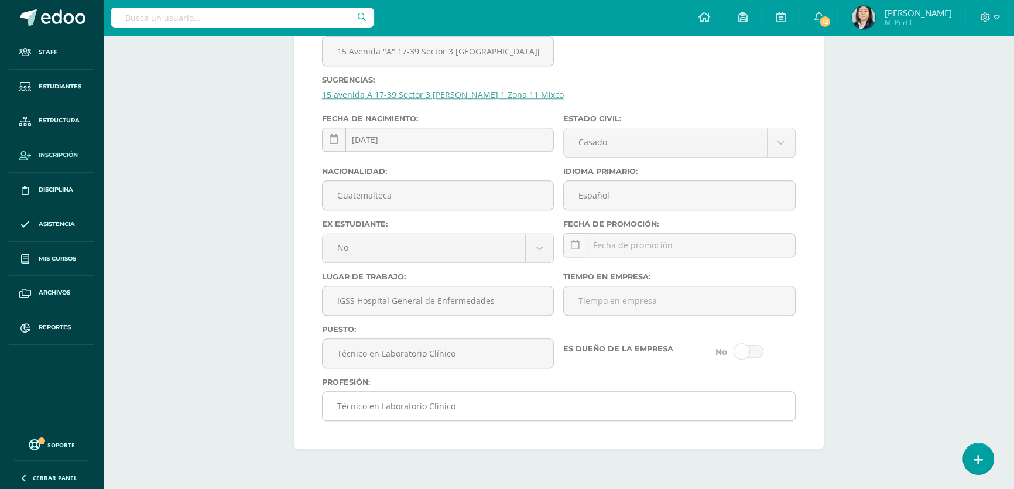
scroll to position [1525, 0]
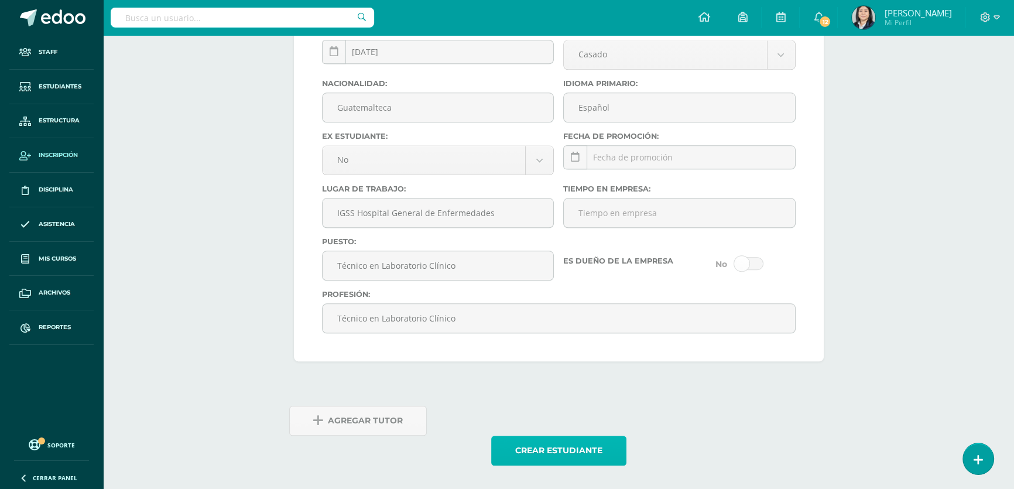
click at [550, 451] on button "Crear estudiante" at bounding box center [558, 450] width 135 height 30
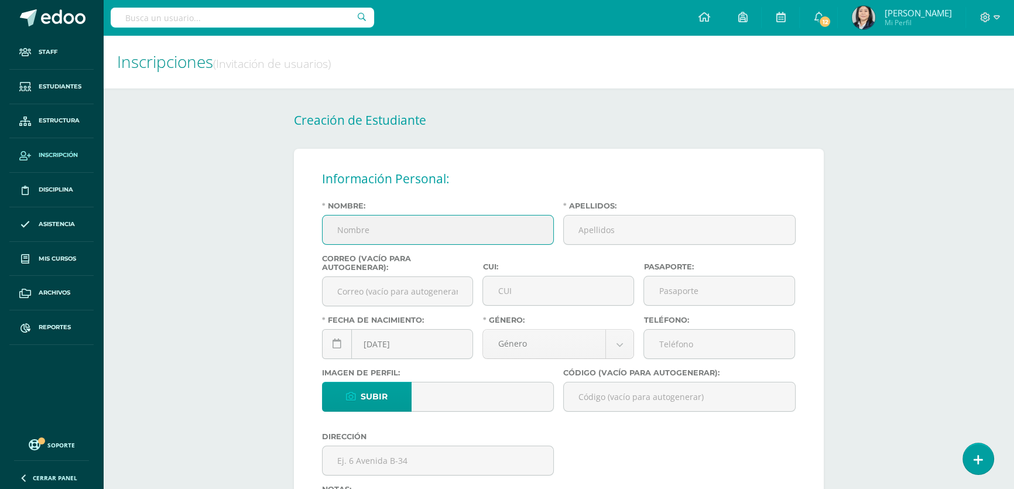
click at [483, 229] on input "Nombre:" at bounding box center [437, 229] width 231 height 29
type input "[PERSON_NAME]"
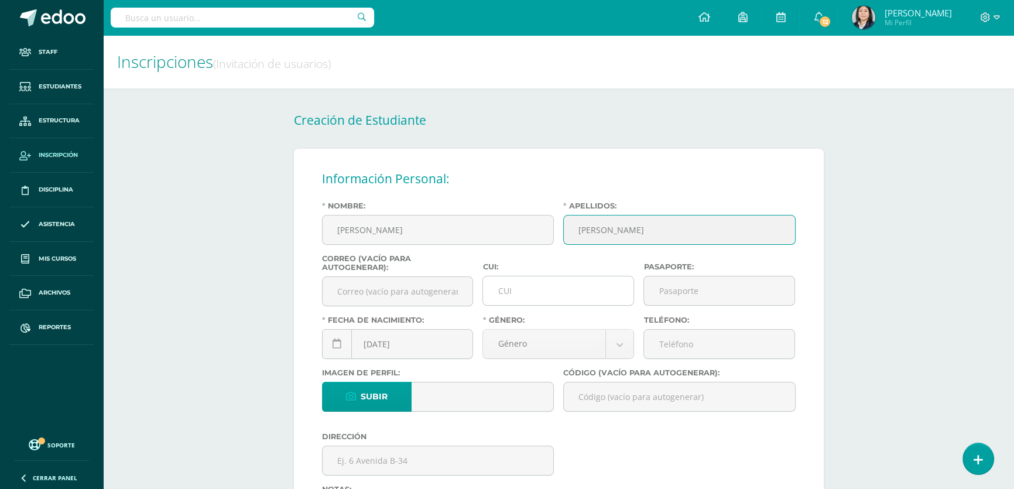
type input "[PERSON_NAME]"
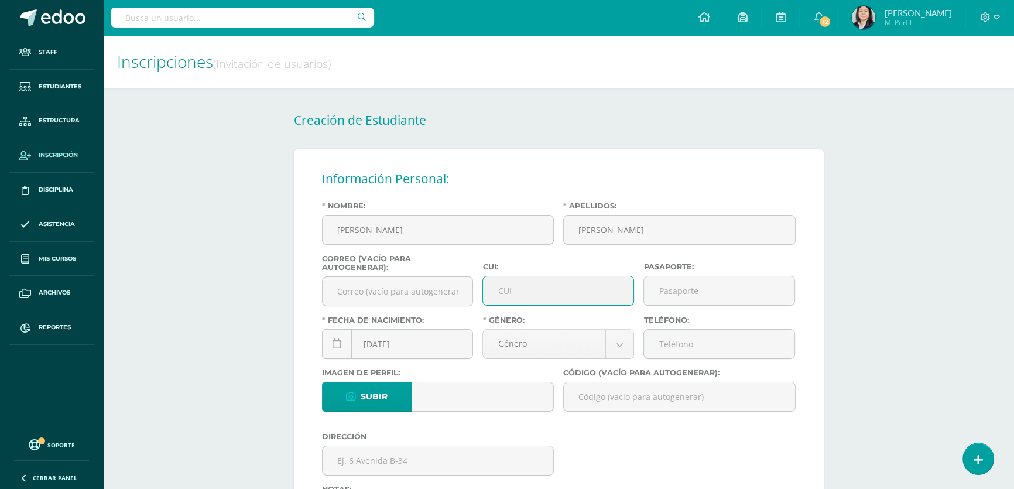
click at [528, 284] on input "CUI:" at bounding box center [558, 290] width 150 height 29
type input "2666510970101"
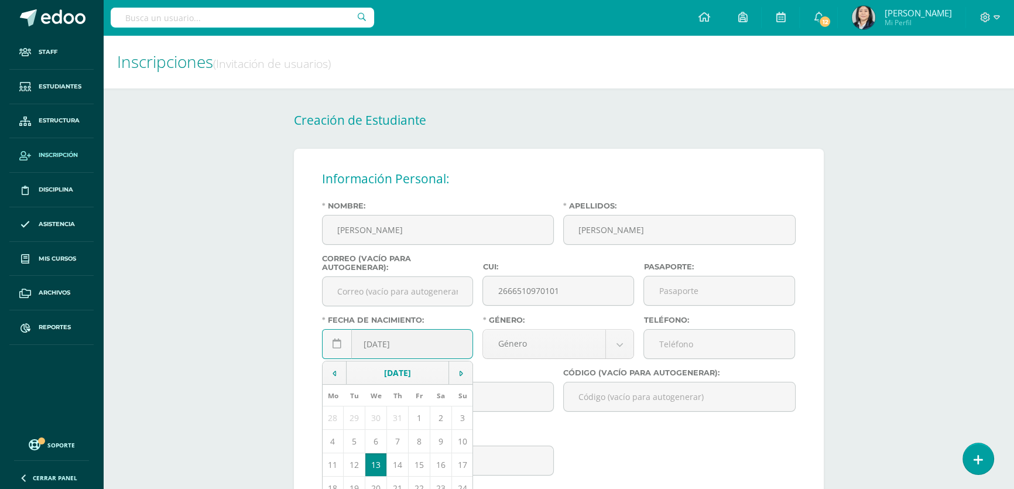
drag, startPoint x: 380, startPoint y: 347, endPoint x: 372, endPoint y: 347, distance: 8.2
click at [372, 347] on input "[DATE]" at bounding box center [397, 343] width 150 height 29
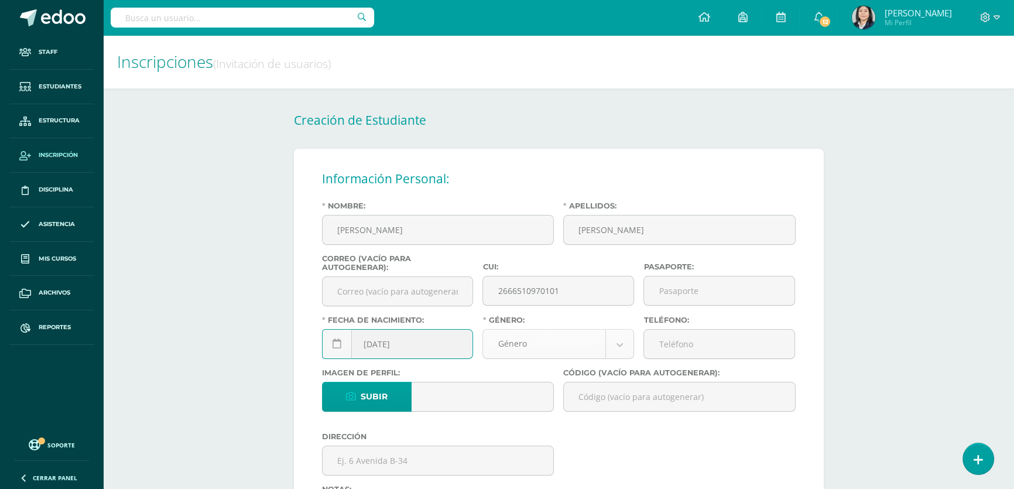
type input "[DATE]"
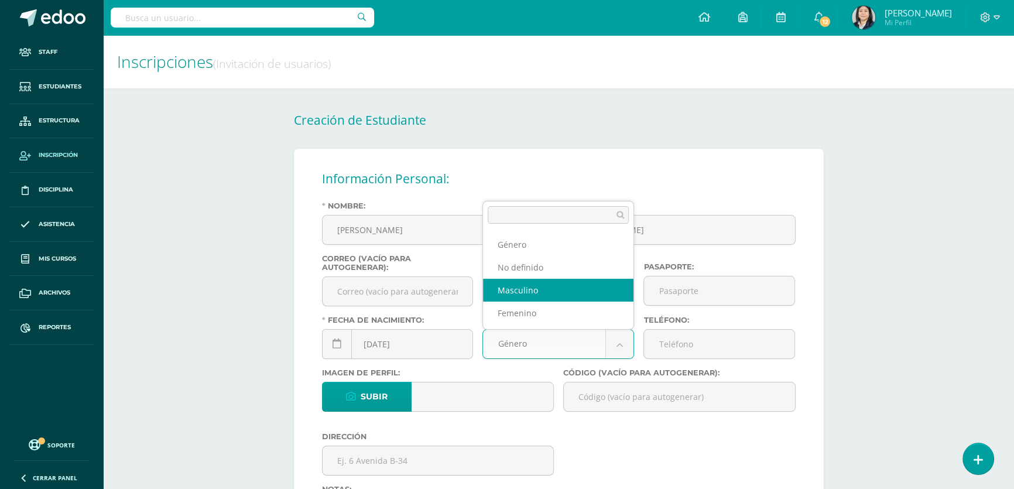
select select "[DEMOGRAPHIC_DATA]"
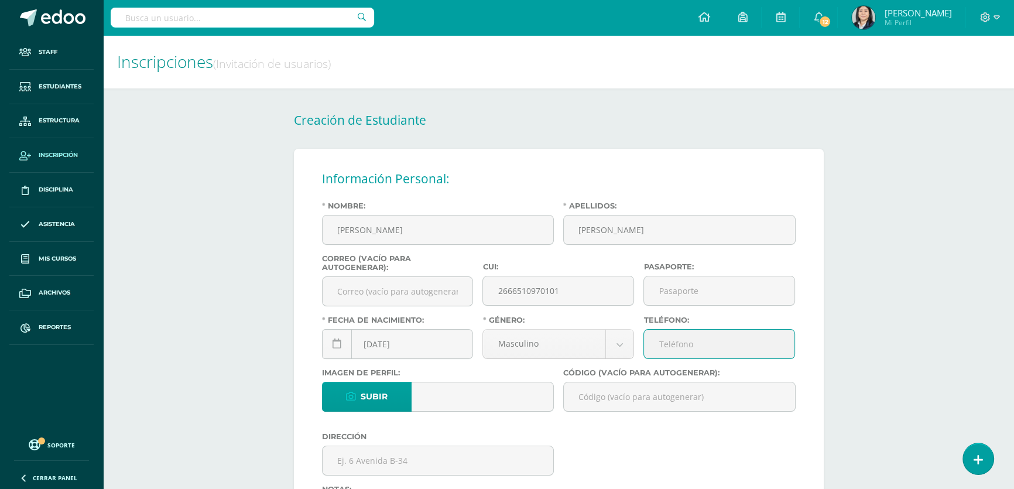
click at [665, 348] on input "Teléfono:" at bounding box center [719, 343] width 150 height 29
type input "22600504"
click at [640, 449] on div "Nombre: [PERSON_NAME] Apellidos: [PERSON_NAME] Correo (vacío para autogenerar):…" at bounding box center [558, 384] width 483 height 366
click at [602, 399] on input "Código (vacío para autogenerar):" at bounding box center [679, 396] width 231 height 29
paste input "26DPC01"
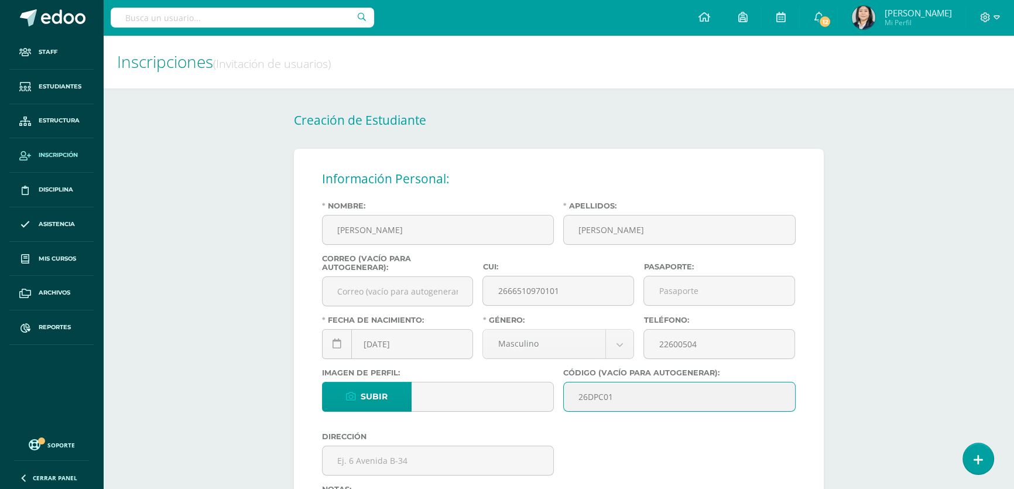
scroll to position [159, 0]
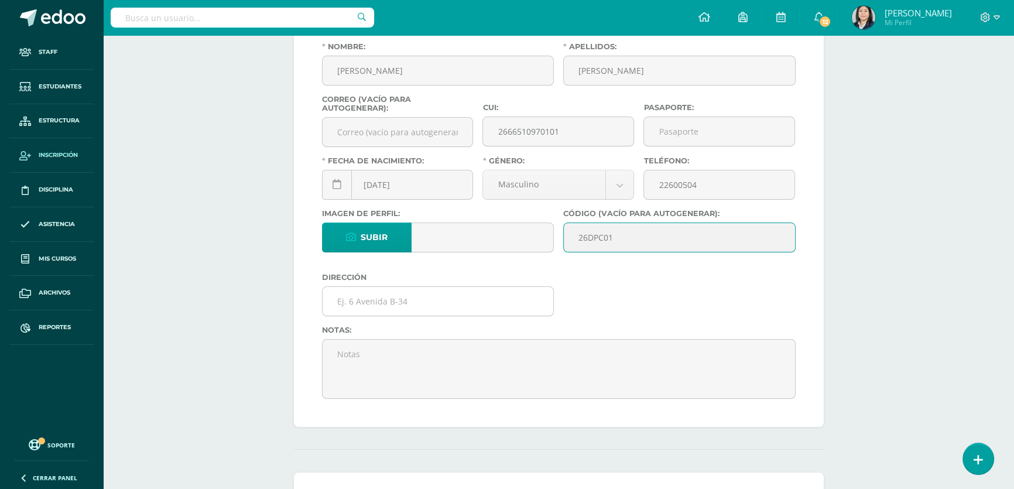
type input "26DPC01"
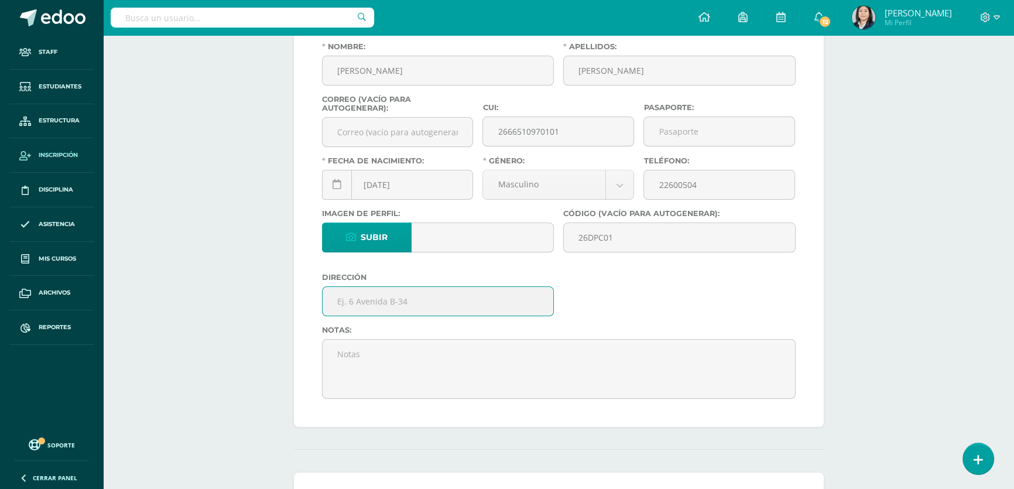
click at [356, 304] on input "text" at bounding box center [437, 301] width 231 height 29
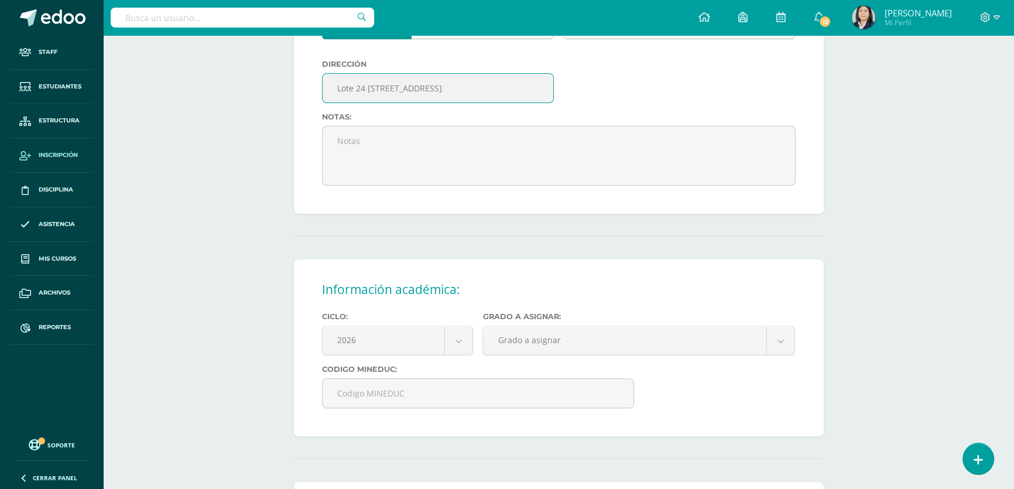
scroll to position [479, 0]
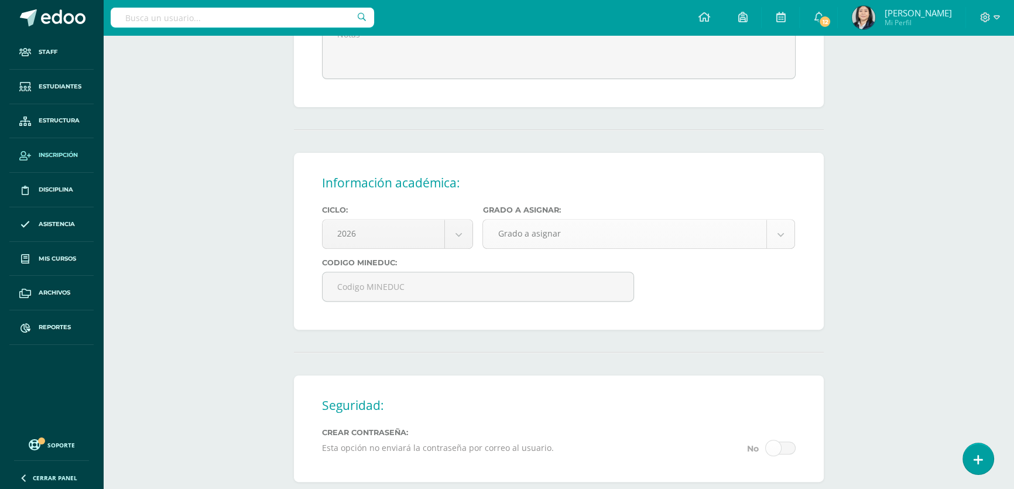
type input "Lote 24 [STREET_ADDRESS]"
click at [512, 240] on body "Estudiante creado exitosamente Staff Estudiantes Estructura Inscripción Discipl…" at bounding box center [507, 90] width 1014 height 1138
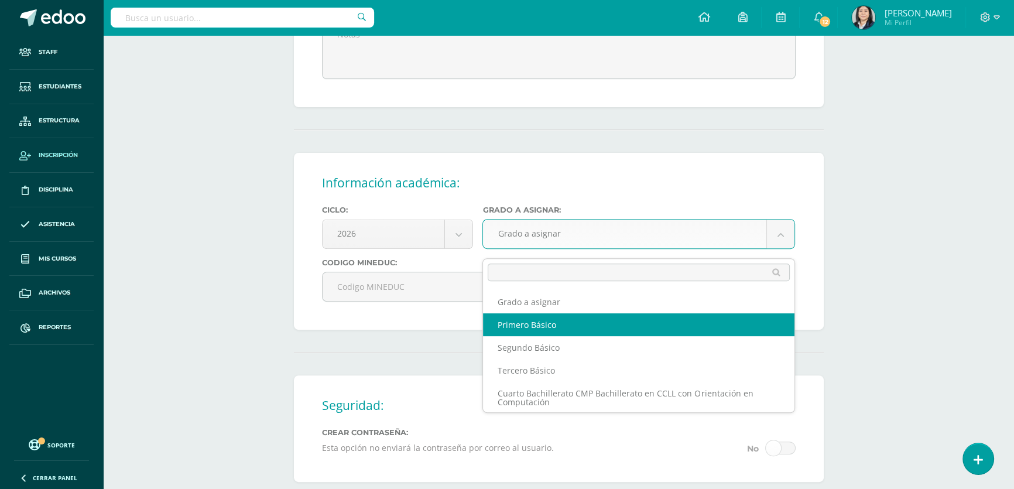
select select "10"
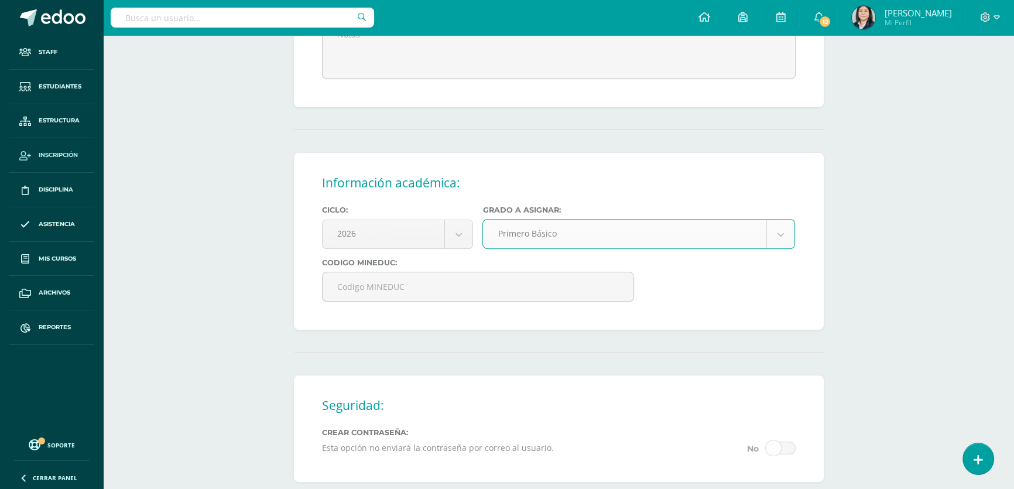
scroll to position [657, 0]
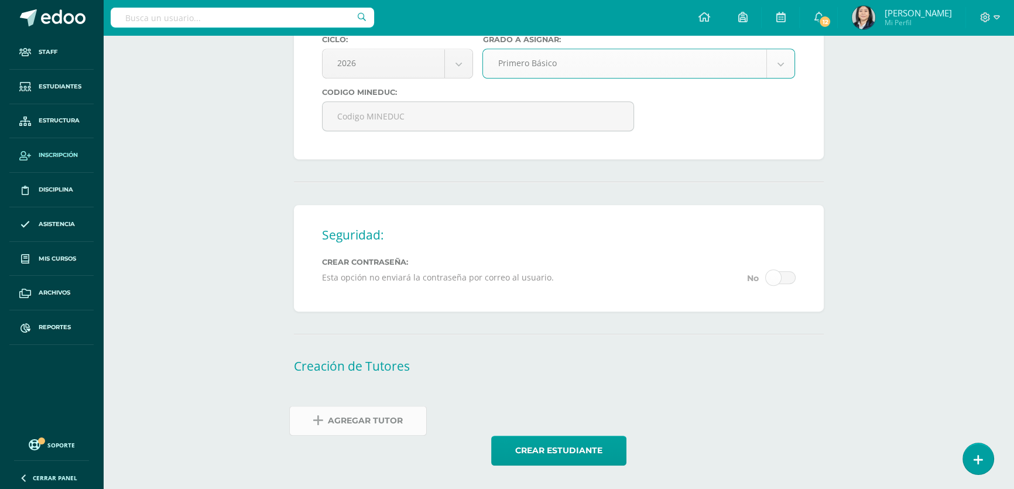
click at [352, 425] on span "Agregar Tutor" at bounding box center [365, 420] width 75 height 29
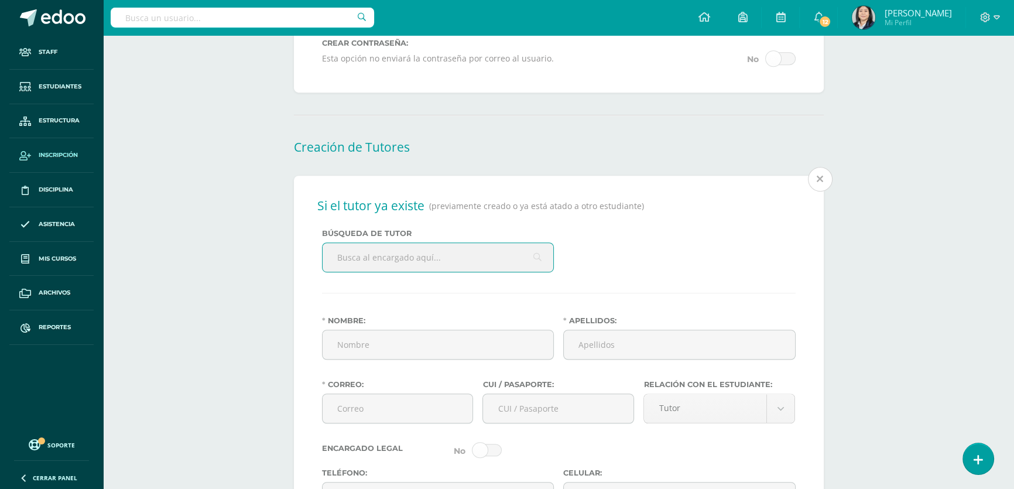
scroll to position [887, 0]
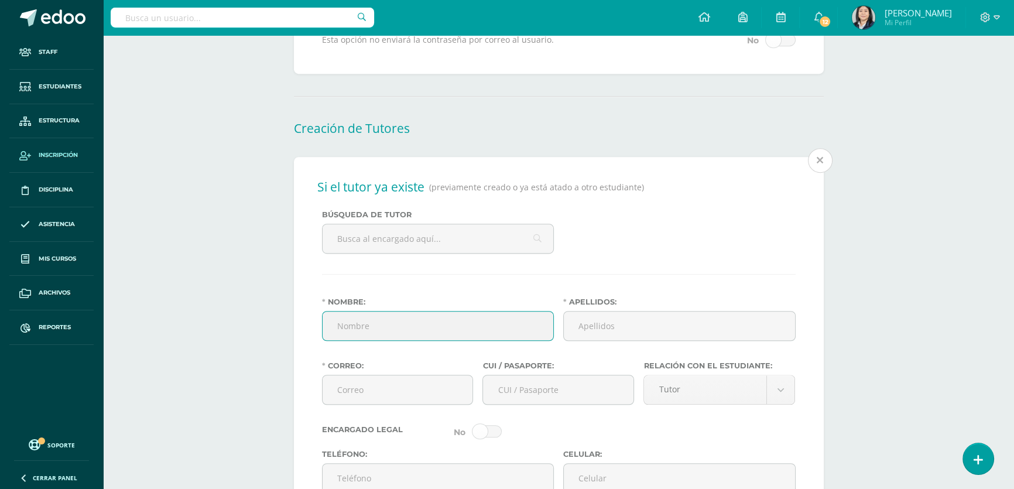
click at [362, 335] on input "Nombre:" at bounding box center [437, 325] width 231 height 29
type input "Jessica Mariela"
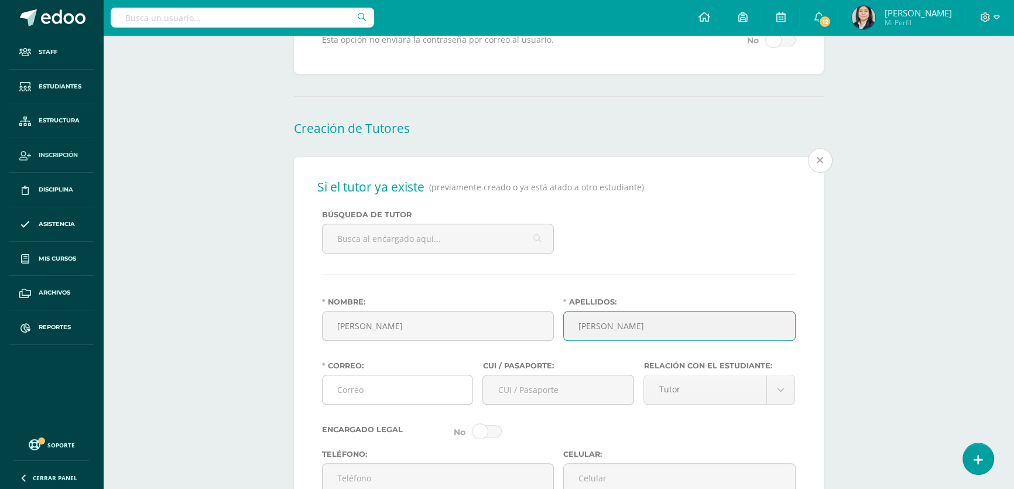
type input "Camey Herrera"
click at [363, 404] on input "Correo:" at bounding box center [397, 389] width 150 height 29
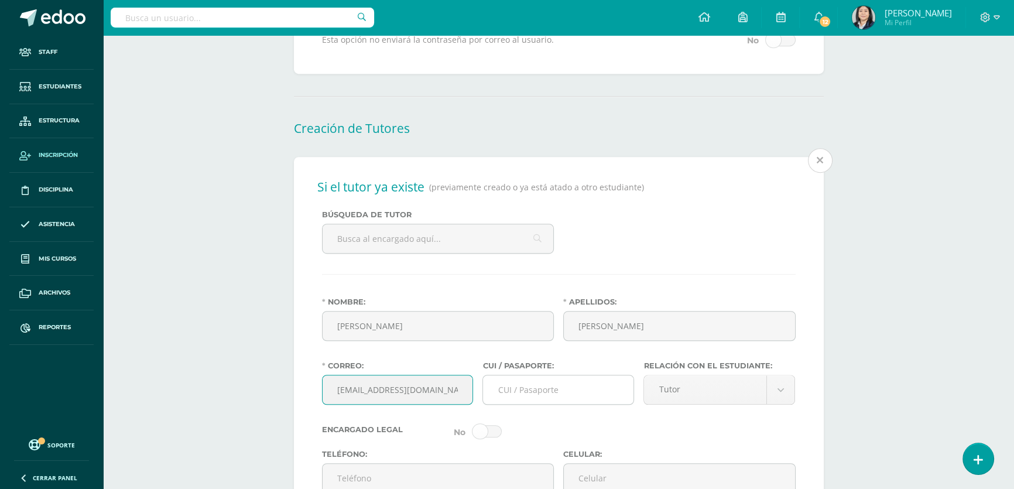
type input "jessicamarielacamey@gmail.com"
click at [530, 404] on input "CUI / Pasaporte:" at bounding box center [558, 389] width 150 height 29
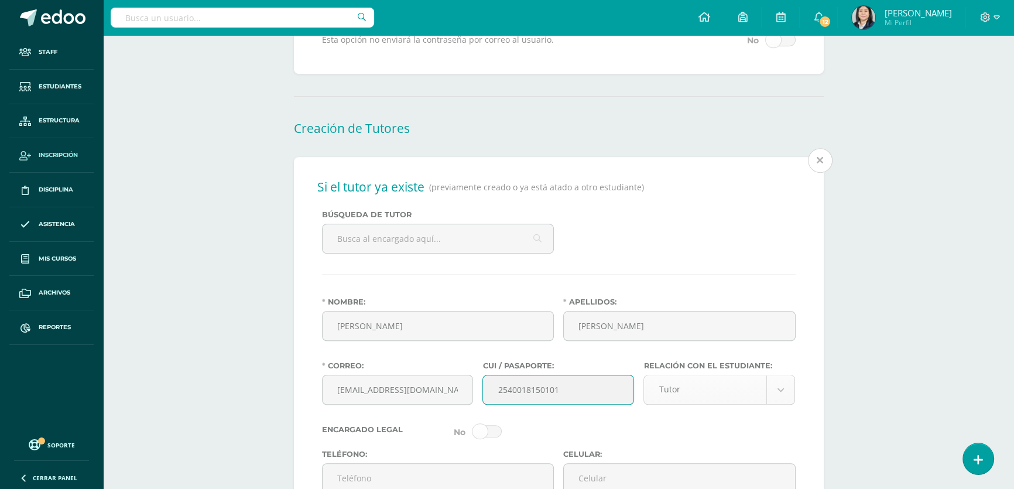
type input "2540018150101"
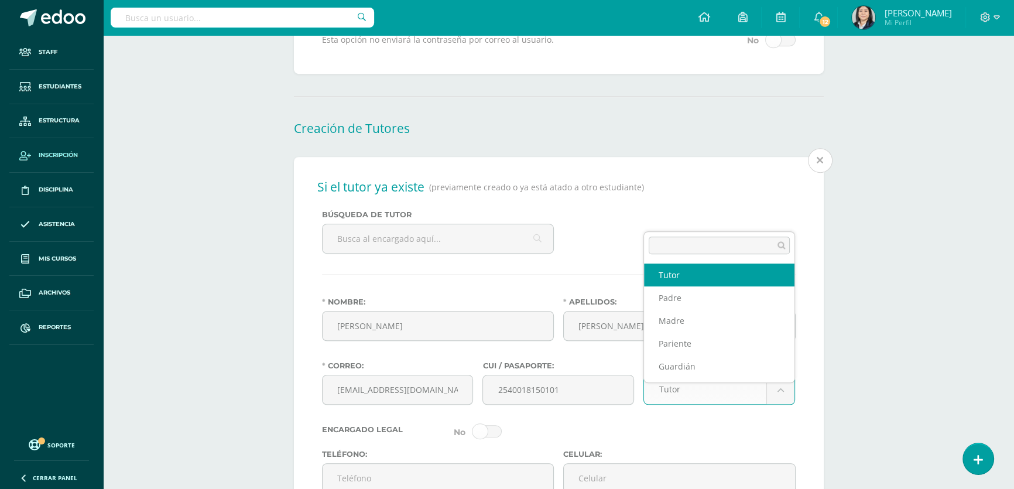
click at [788, 407] on body "Estudiante creado exitosamente Staff Estudiantes Estructura Inscripción Discipl…" at bounding box center [507, 102] width 1014 height 1979
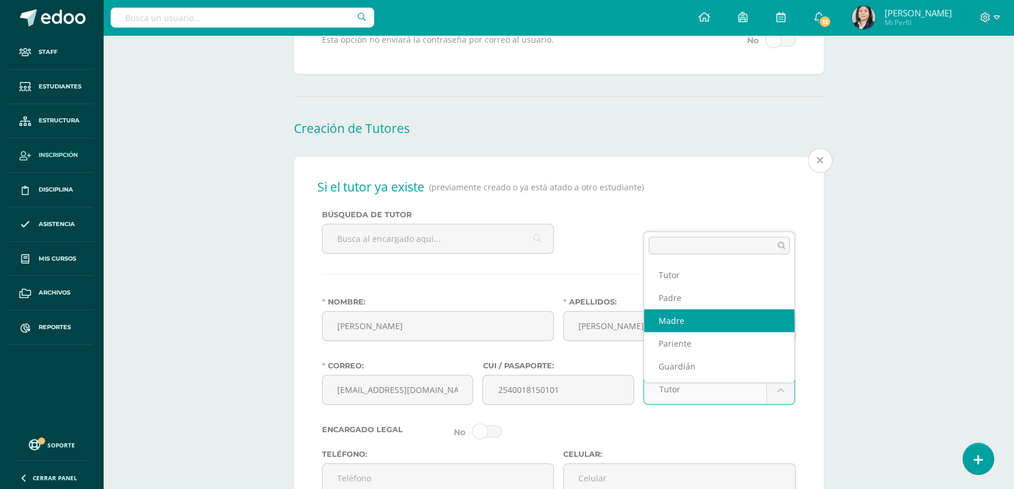
select select "Madre"
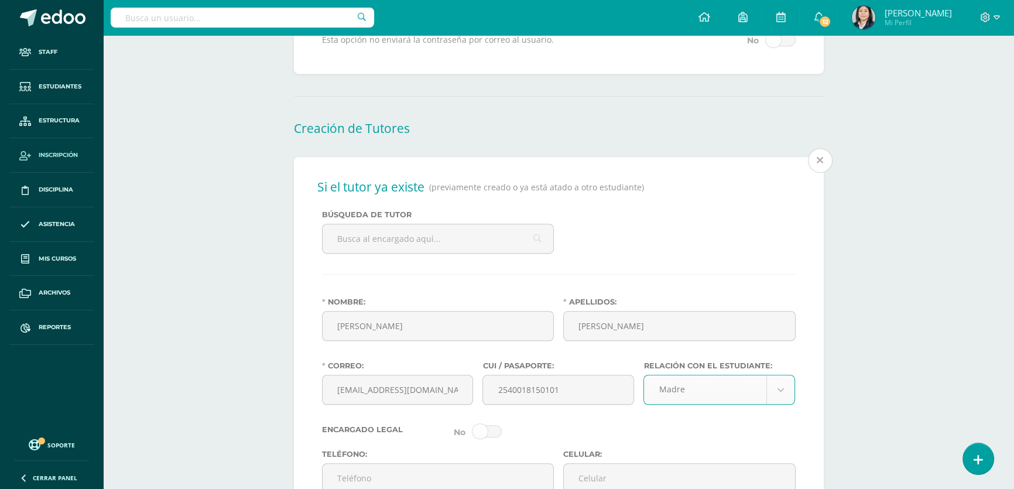
click at [650, 438] on div "Encargado Legal" at bounding box center [558, 431] width 483 height 13
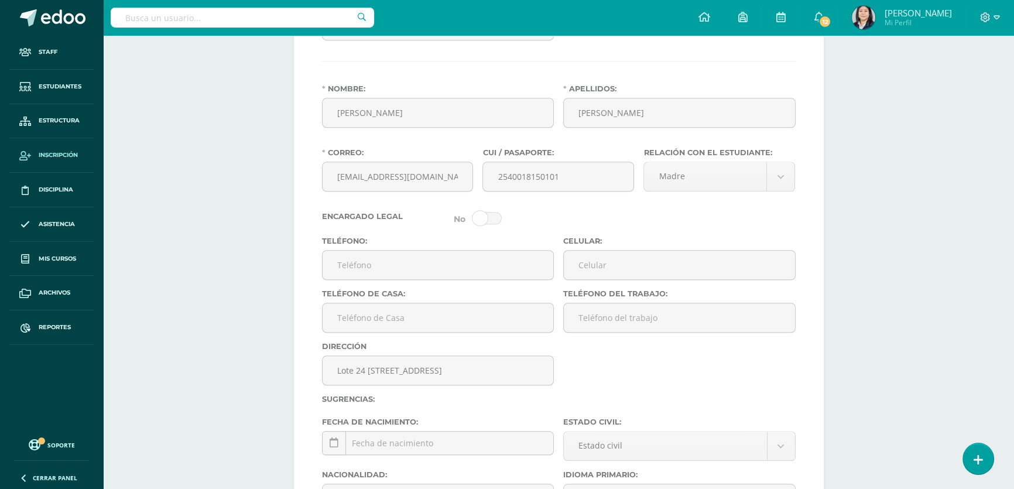
scroll to position [1153, 0]
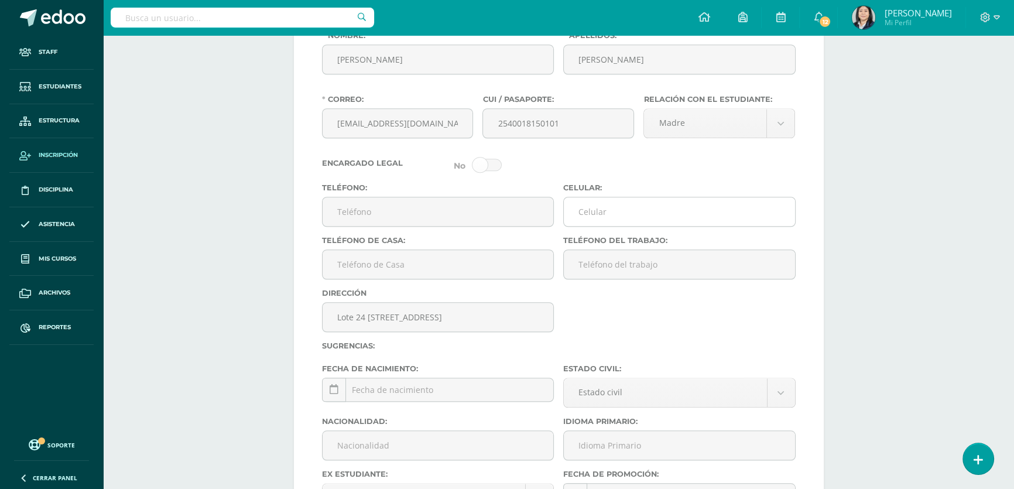
click at [603, 226] on input "Celular:" at bounding box center [679, 211] width 231 height 29
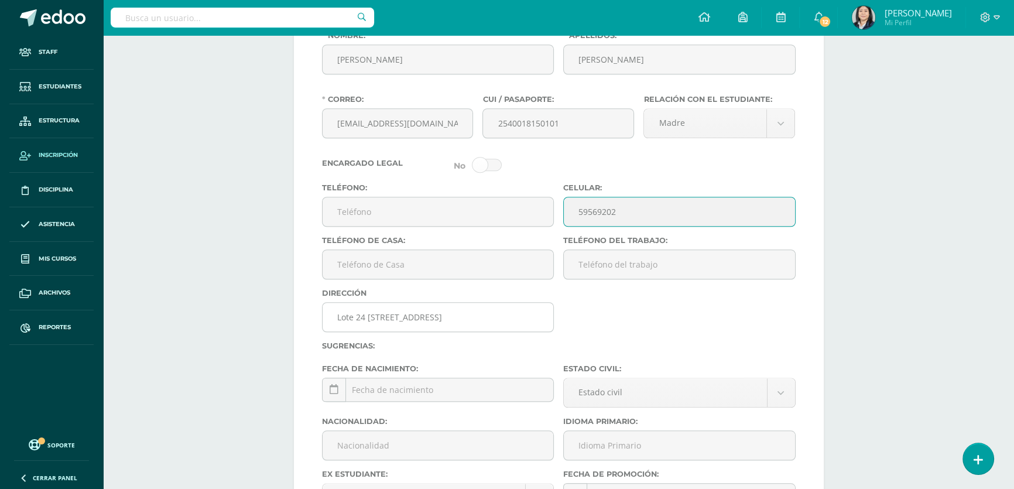
scroll to position [1259, 0]
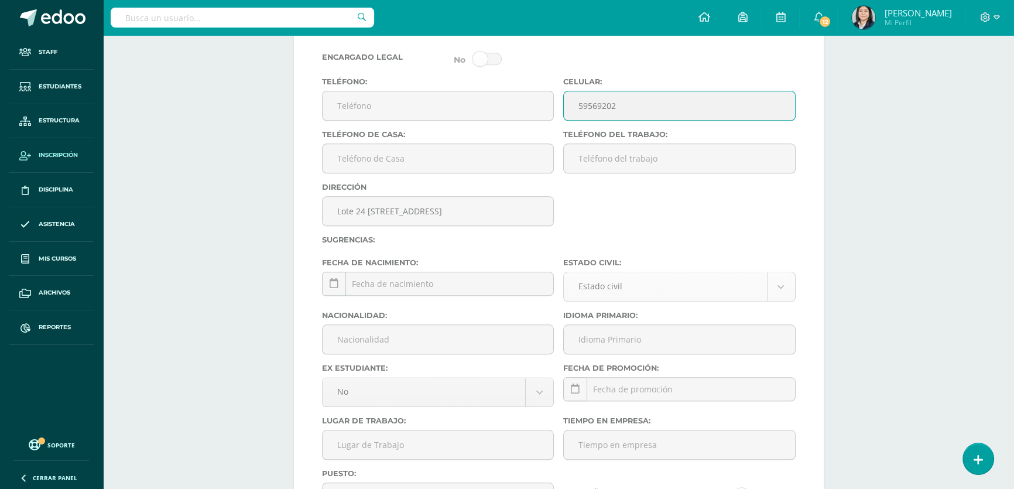
type input "59569202"
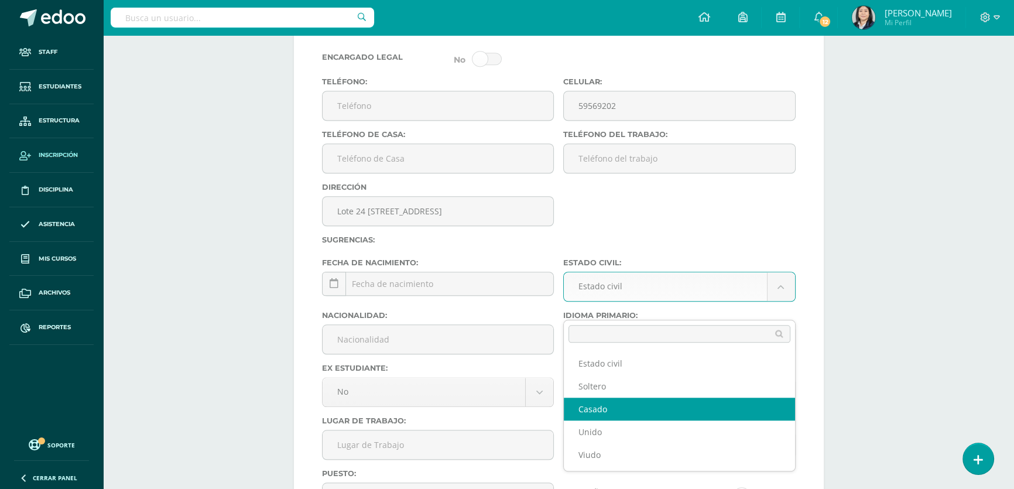
select select "married"
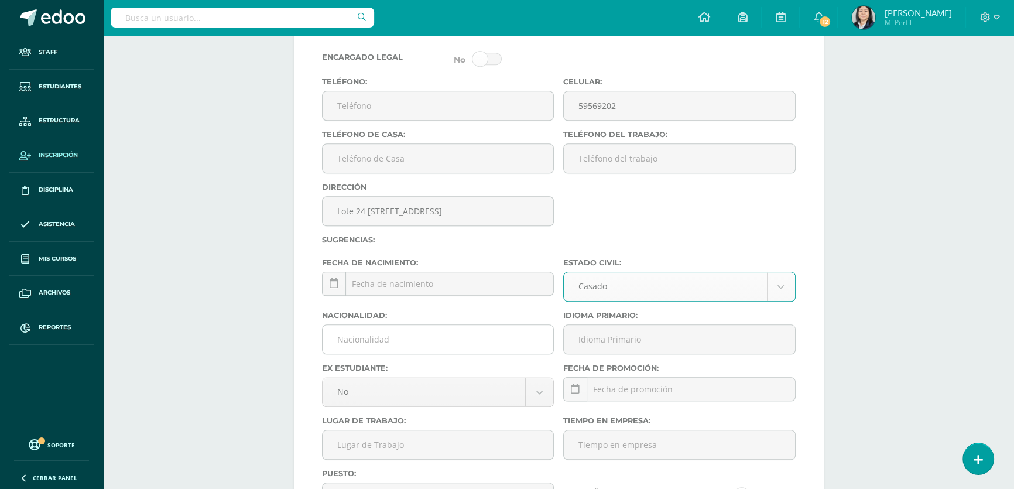
click at [410, 353] on input "Nacionalidad:" at bounding box center [437, 339] width 231 height 29
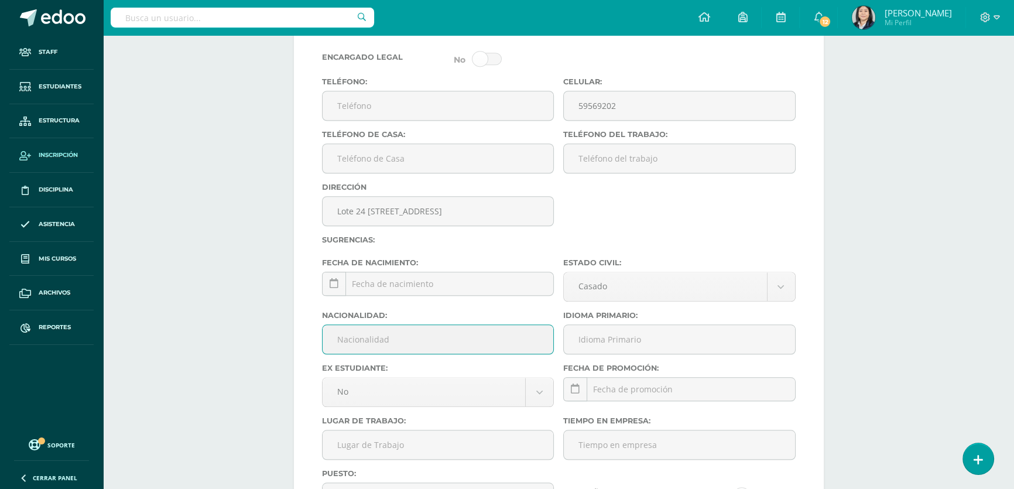
type input "Guatemalteca"
click at [614, 352] on input "Idioma Primario:" at bounding box center [679, 339] width 231 height 29
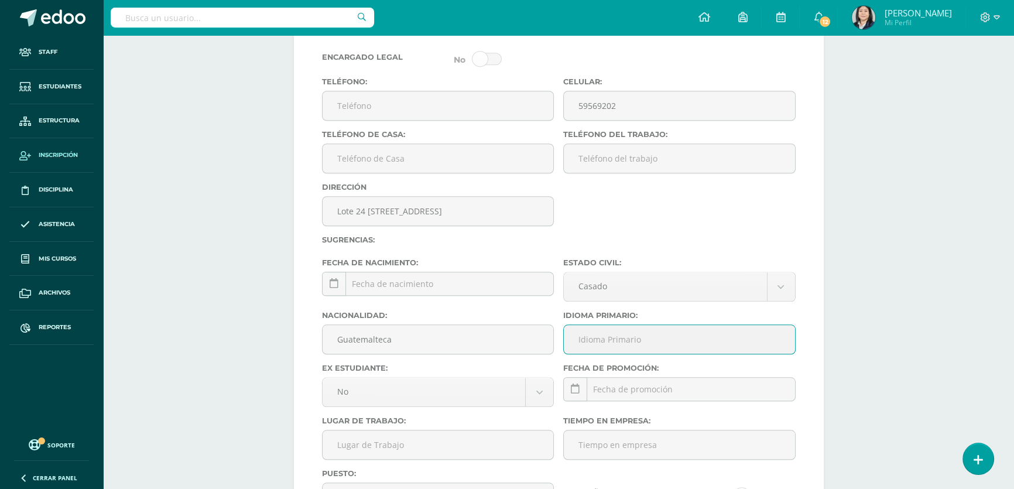
type input "Español"
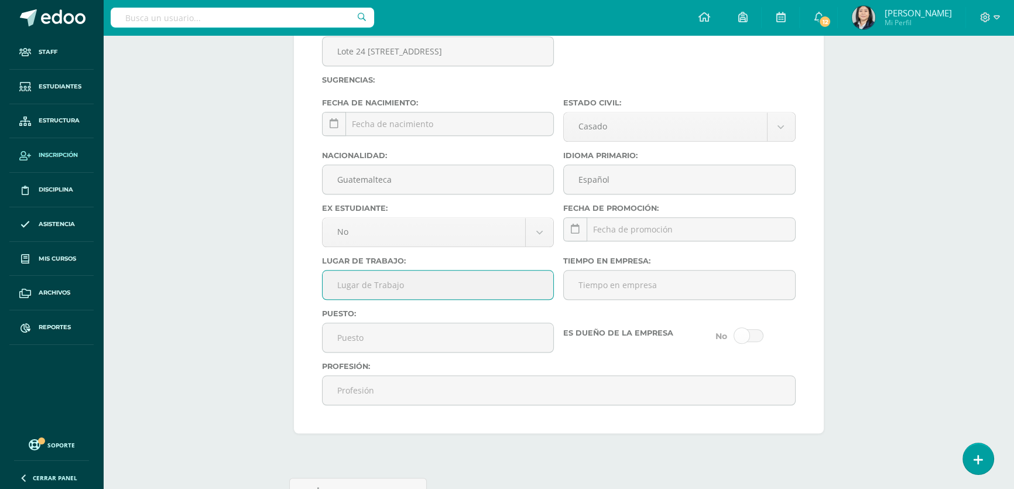
click at [375, 299] on input "Lugar de Trabajo:" at bounding box center [437, 284] width 231 height 29
type input "Ama de Casa"
click at [351, 404] on input "Profesión:" at bounding box center [558, 390] width 472 height 29
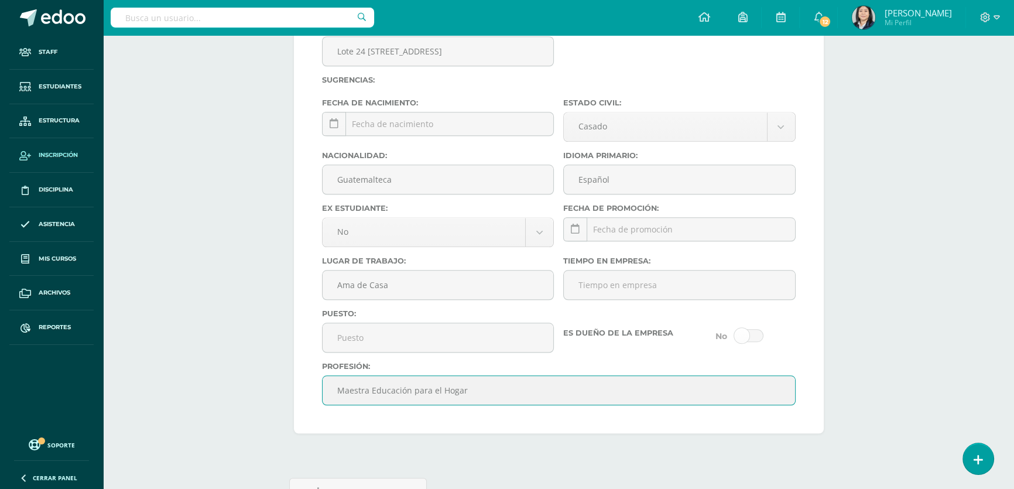
scroll to position [1509, 0]
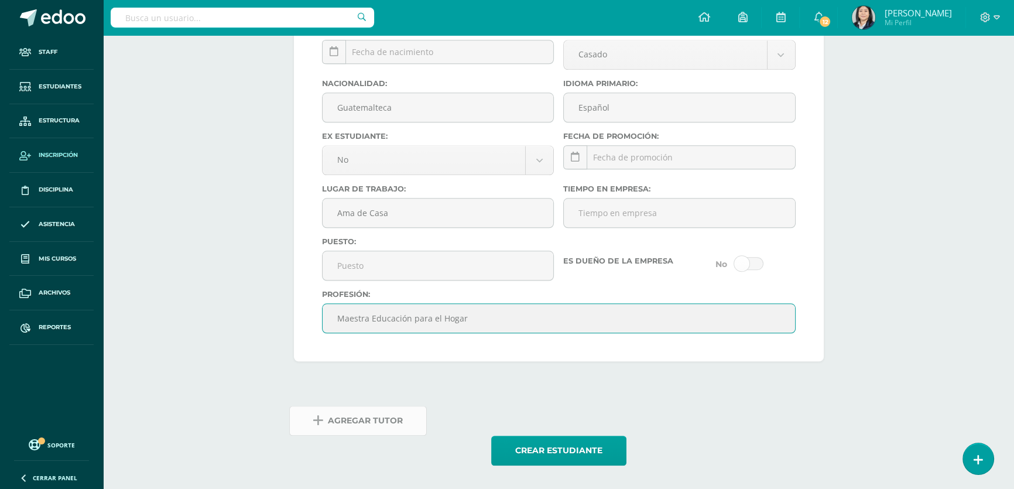
type input "Maestra Educación para el Hogar"
click at [382, 427] on span "Agregar Tutor" at bounding box center [365, 420] width 75 height 29
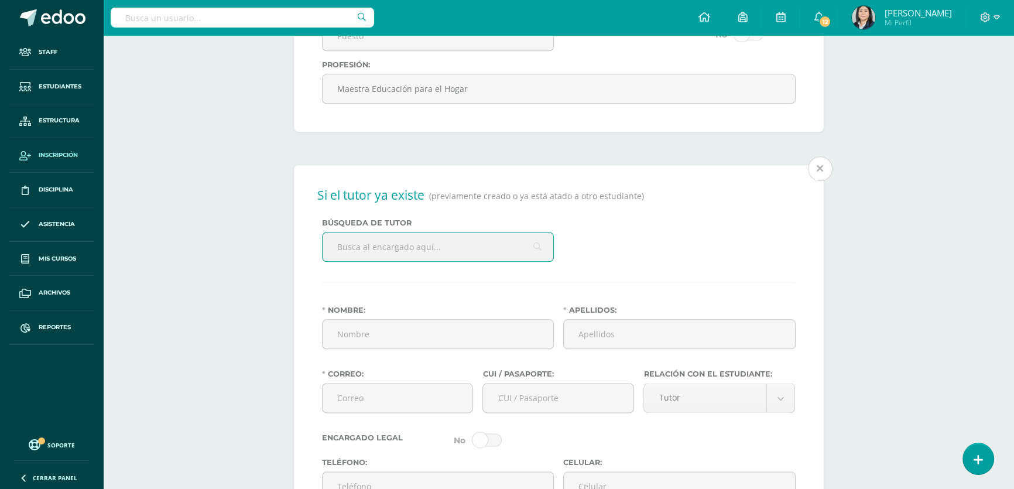
scroll to position [1739, 0]
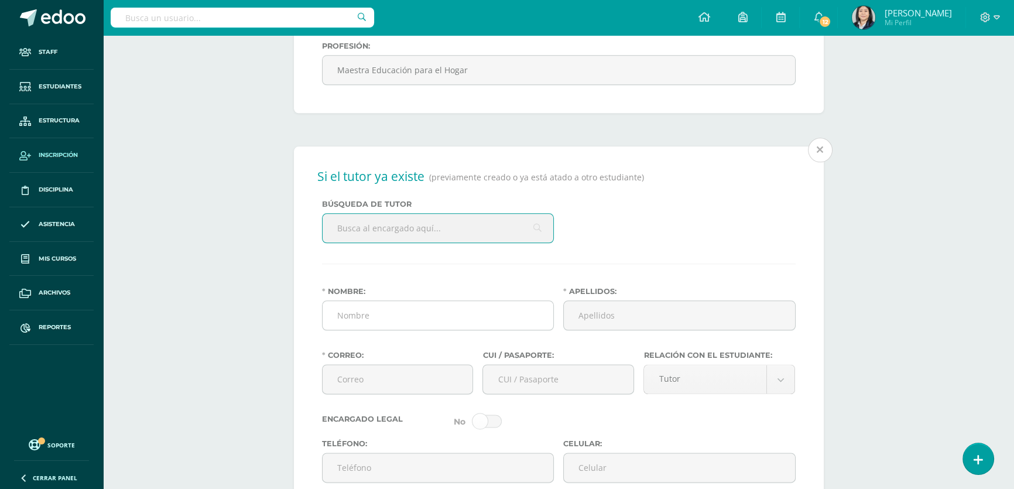
click at [438, 329] on input "Nombre:" at bounding box center [437, 315] width 231 height 29
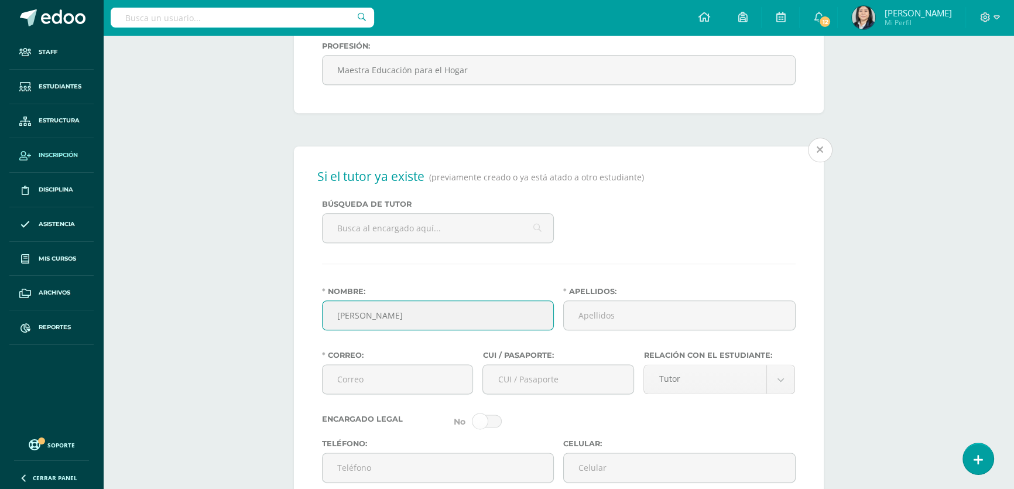
type input "Bairon Estuardo"
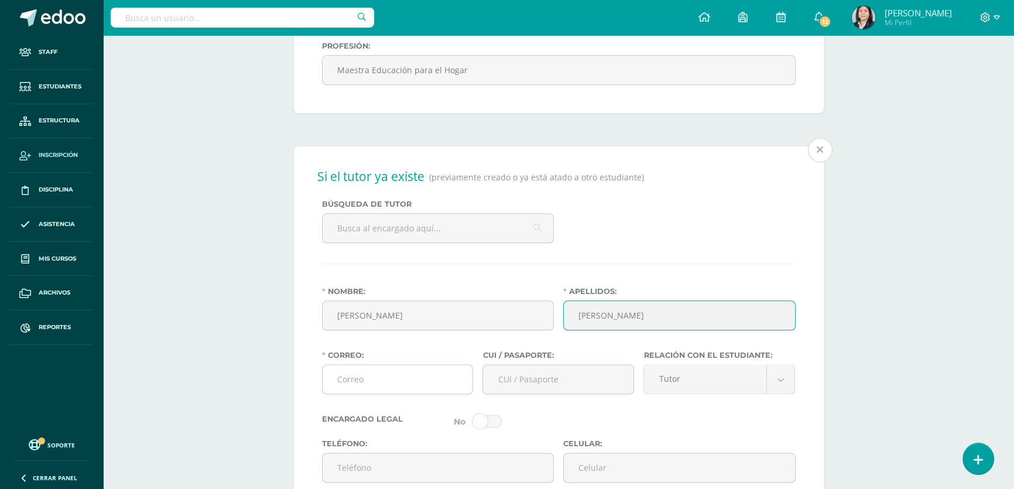
type input "Pérez Rodríguez"
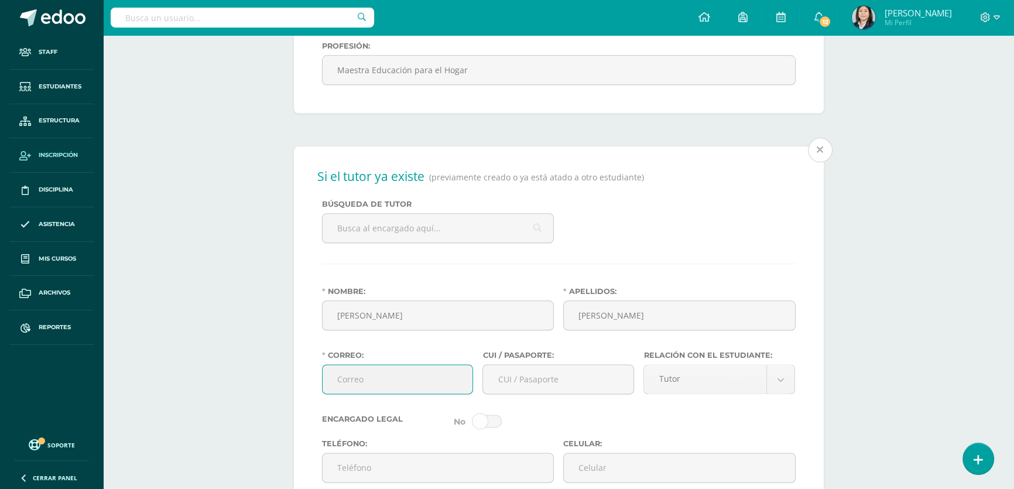
click at [397, 393] on input "Correo:" at bounding box center [397, 379] width 150 height 29
type input "estuardo15perez@gmail.com"
click at [498, 393] on input "CUI / Pasaporte:" at bounding box center [558, 379] width 150 height 29
type input "1788141480101"
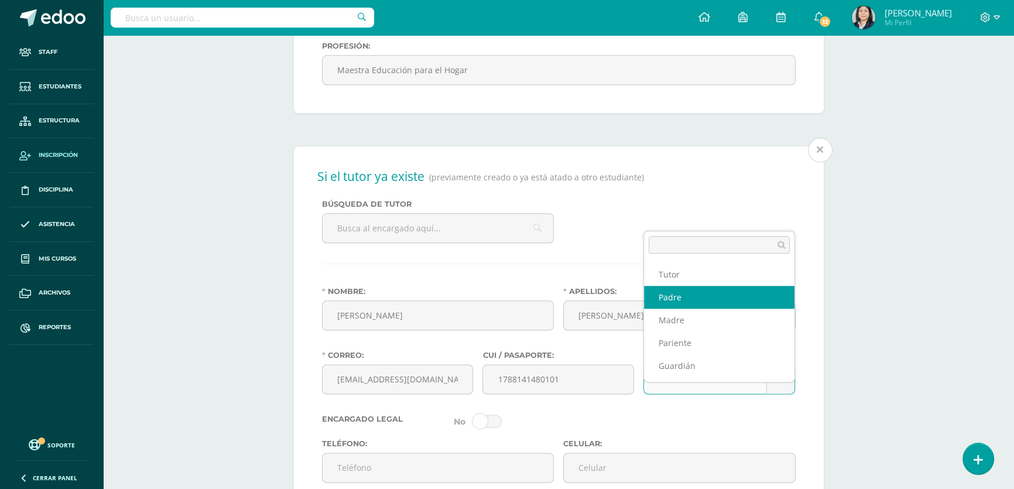
select select "Padre"
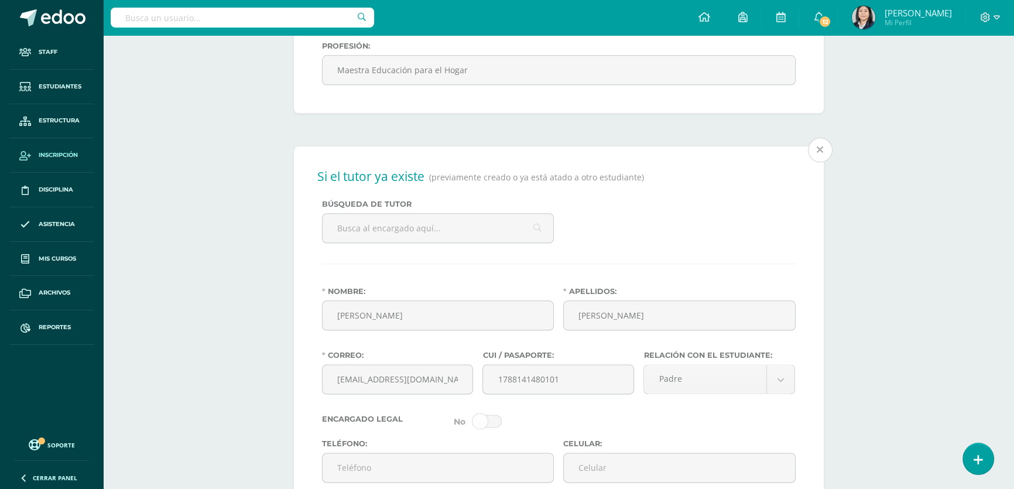
click at [682, 428] on div "Encargado Legal" at bounding box center [558, 420] width 483 height 13
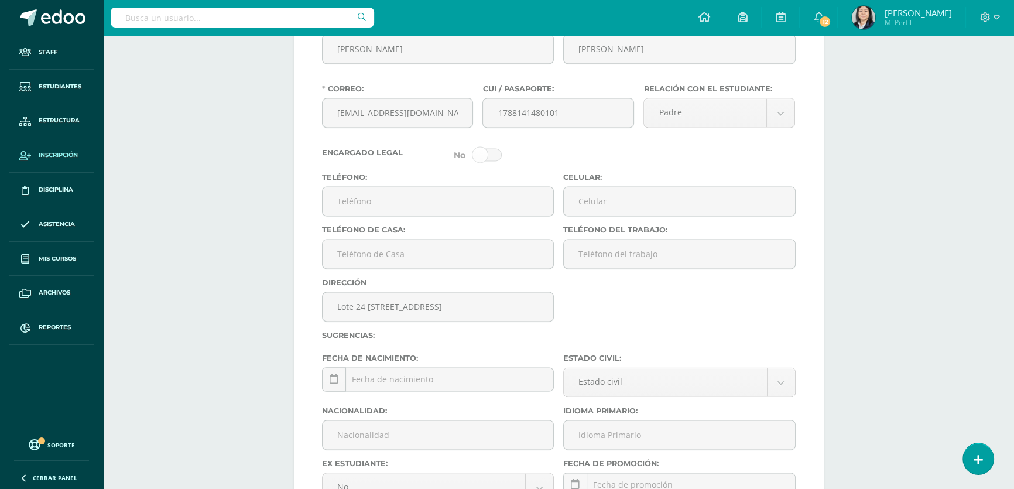
scroll to position [2058, 0]
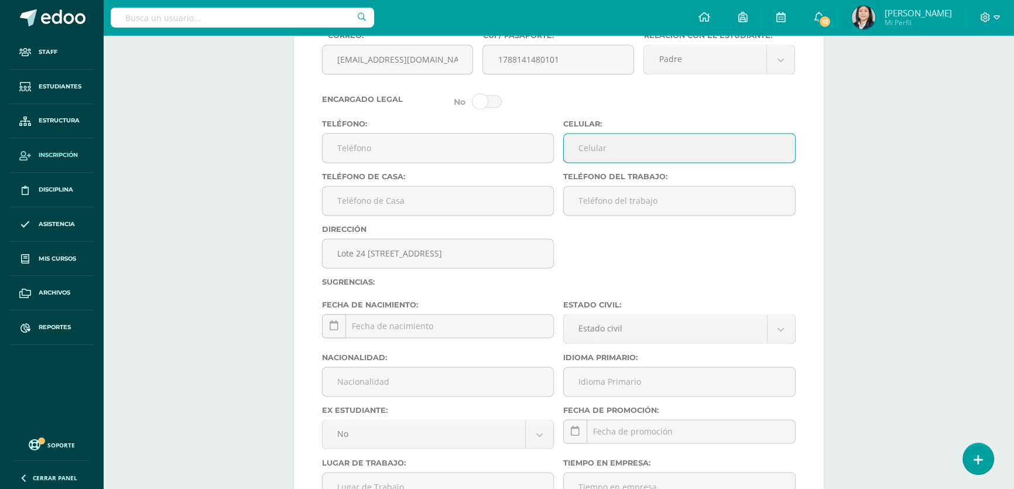
click at [616, 162] on input "Celular:" at bounding box center [679, 147] width 231 height 29
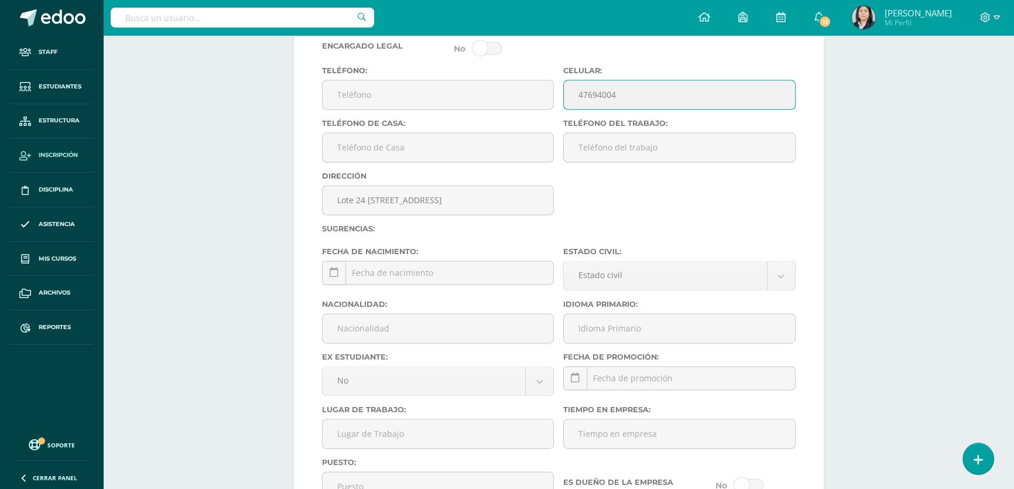
scroll to position [2165, 0]
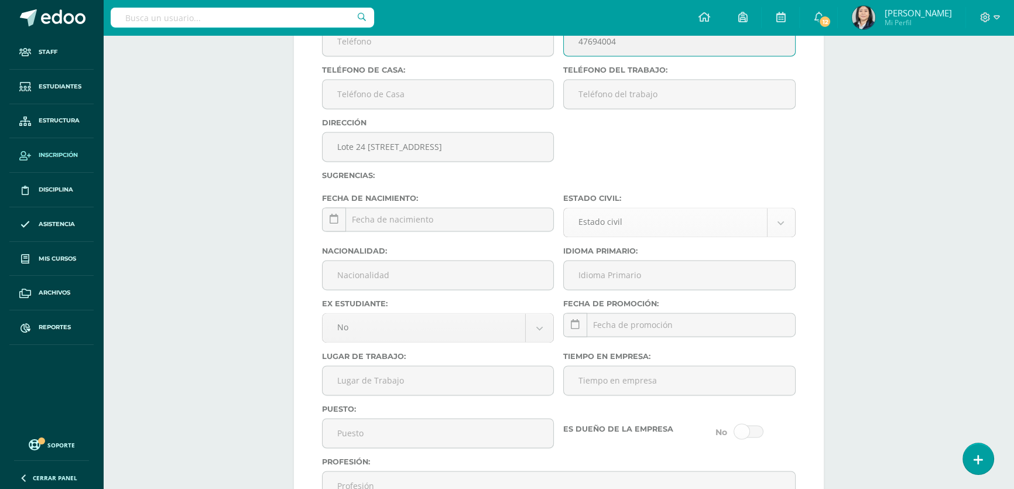
type input "47694004"
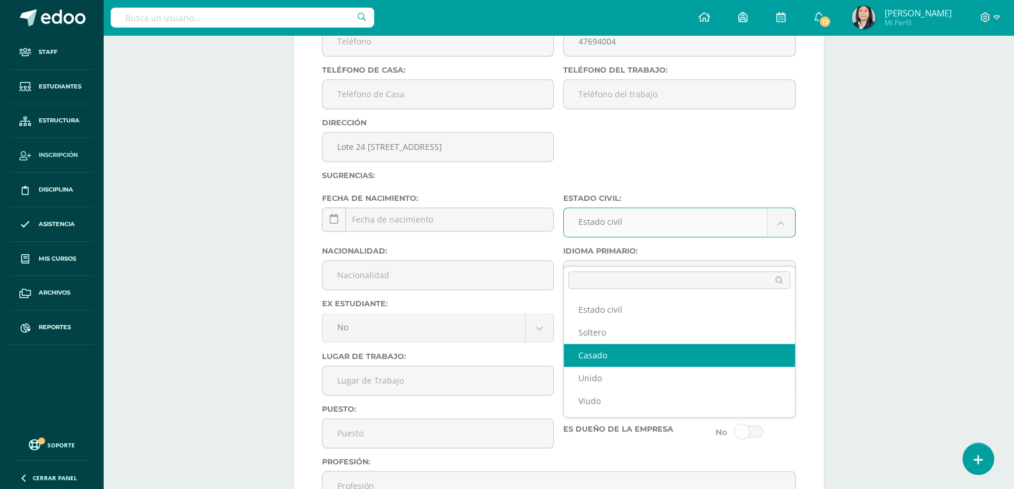
select select "married"
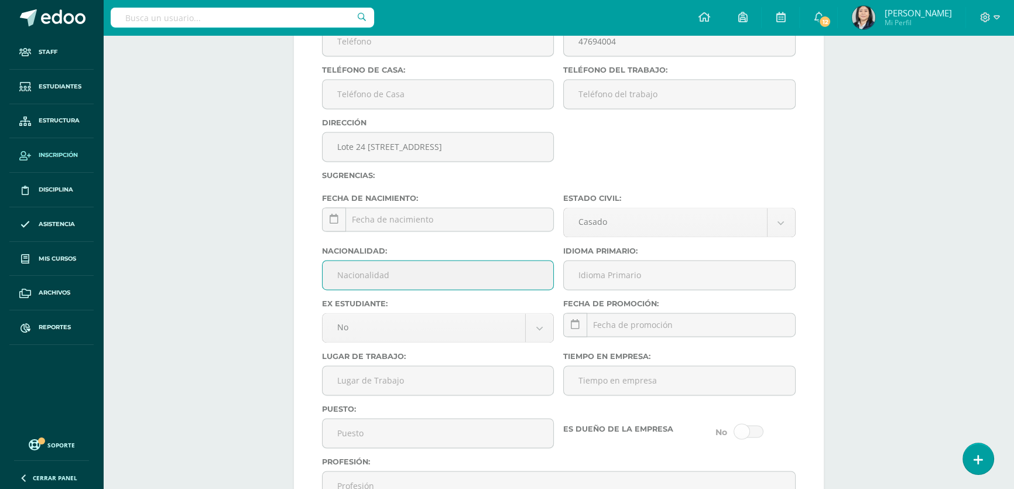
click at [457, 289] on input "Nacionalidad:" at bounding box center [437, 274] width 231 height 29
type input "Guatemalteco"
click at [605, 289] on input "Idioma Primario:" at bounding box center [679, 274] width 231 height 29
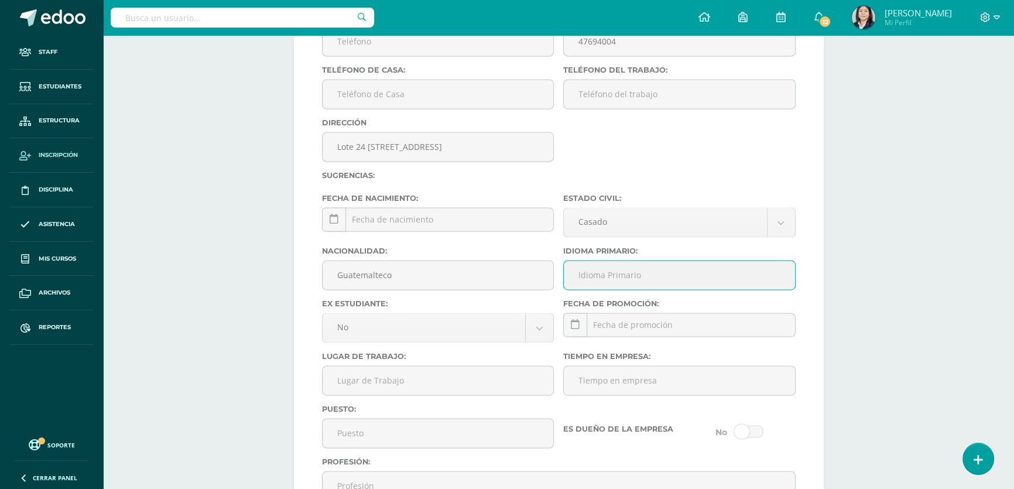
type input "Español"
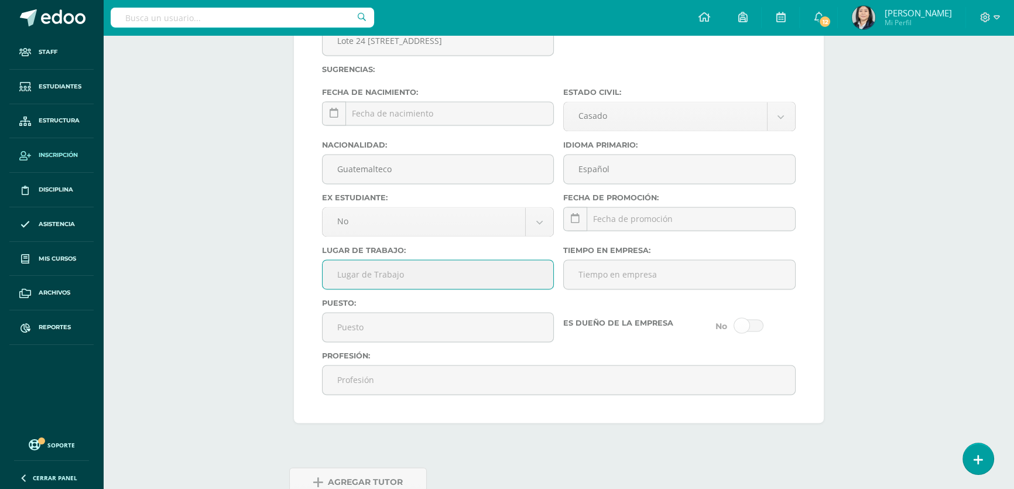
click at [392, 289] on input "Lugar de Trabajo:" at bounding box center [437, 274] width 231 height 29
type input "Operadora Economica"
click at [380, 341] on input "Puesto:" at bounding box center [437, 327] width 231 height 29
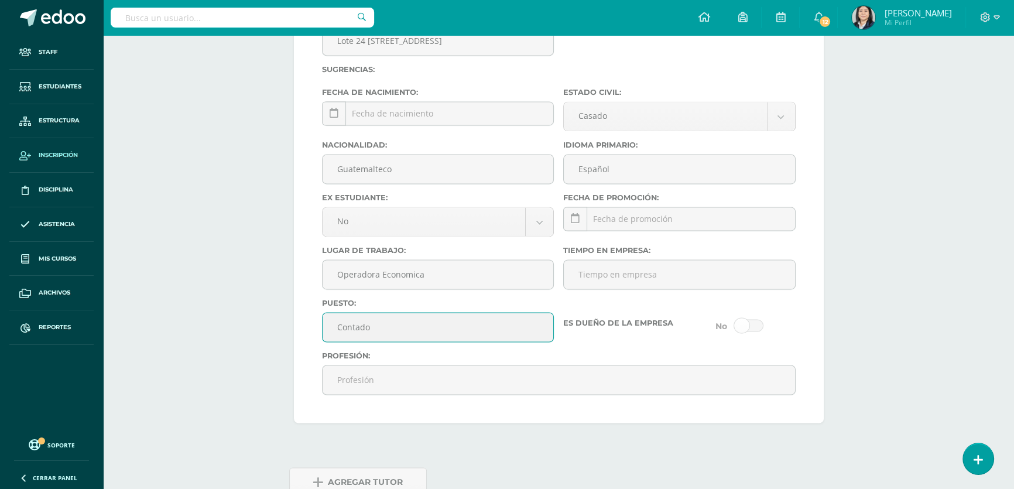
type input "Contador"
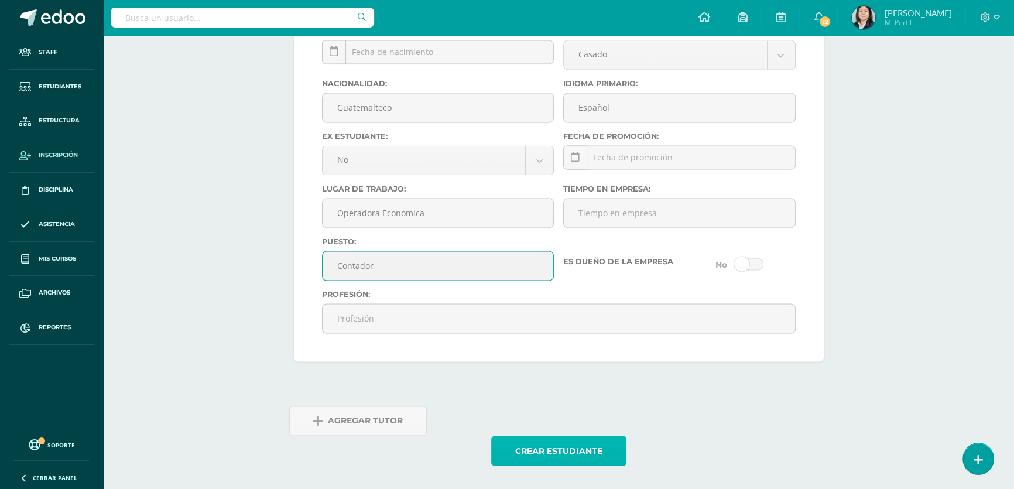
click at [534, 450] on button "Crear estudiante" at bounding box center [558, 450] width 135 height 30
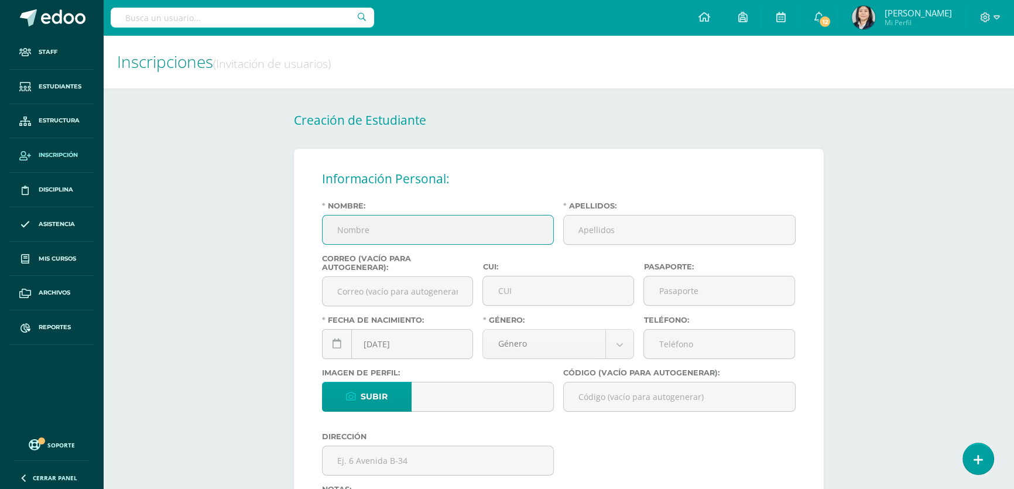
click at [414, 237] on input "Nombre:" at bounding box center [437, 229] width 231 height 29
type input "[PERSON_NAME]"
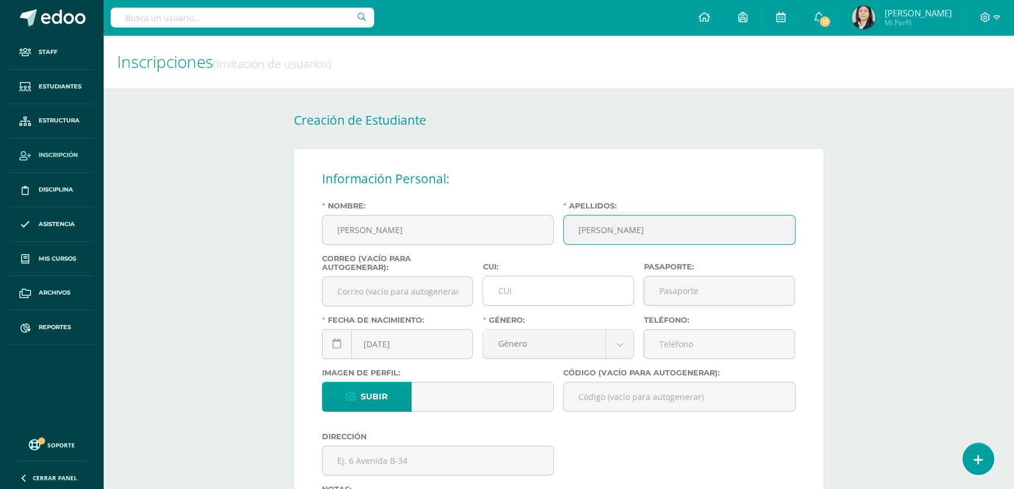
type input "[PERSON_NAME]"
click at [545, 291] on input "CUI:" at bounding box center [558, 290] width 150 height 29
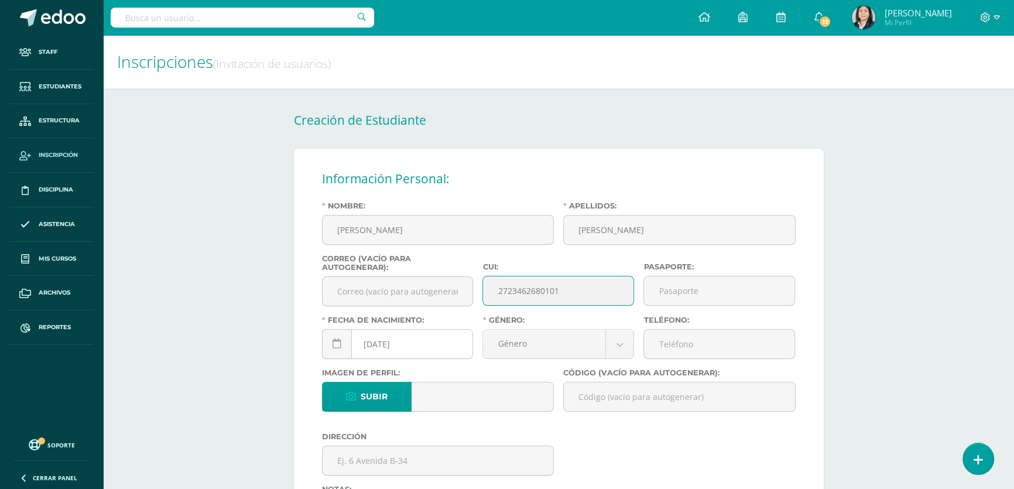
type input "2723462680101"
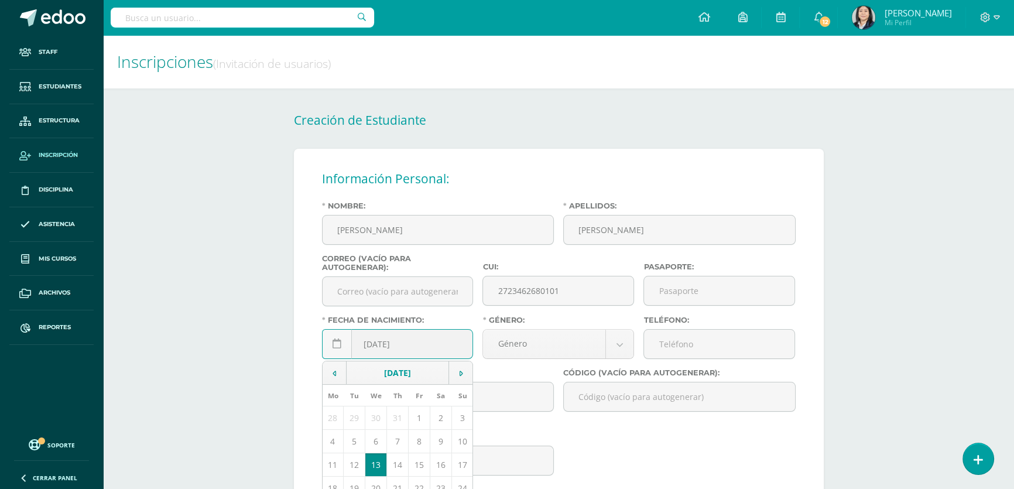
drag, startPoint x: 380, startPoint y: 348, endPoint x: 374, endPoint y: 347, distance: 6.5
click at [374, 347] on input "[DATE]" at bounding box center [397, 343] width 150 height 29
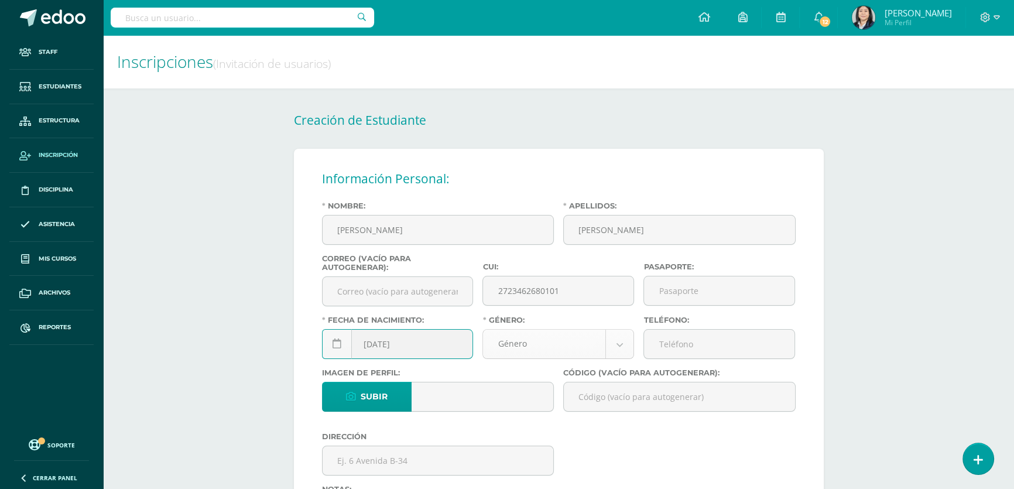
type input "[DATE]"
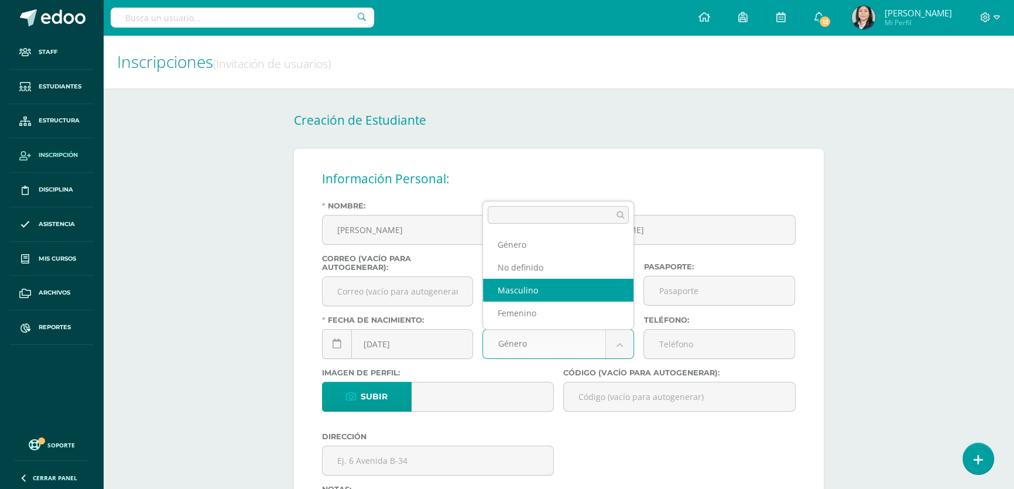
select select "[DEMOGRAPHIC_DATA]"
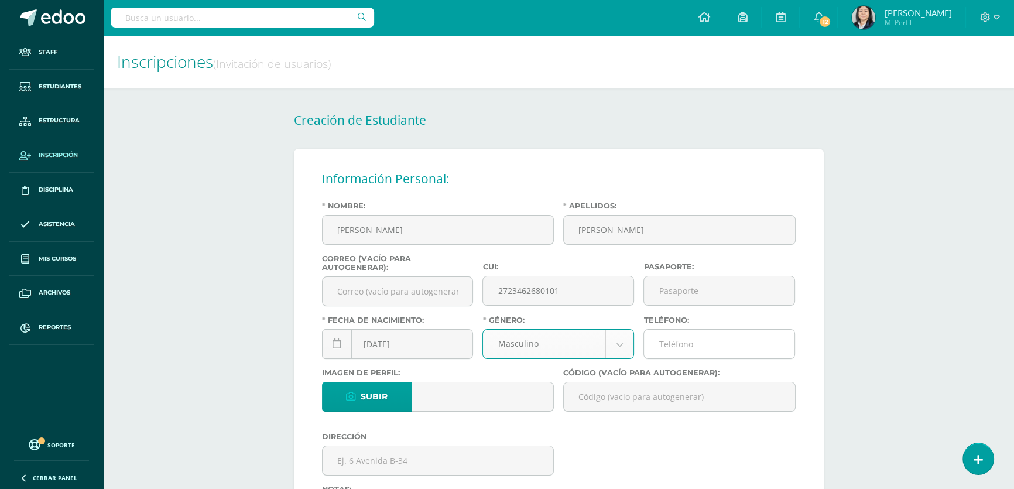
click at [684, 346] on input "Teléfono:" at bounding box center [719, 343] width 150 height 29
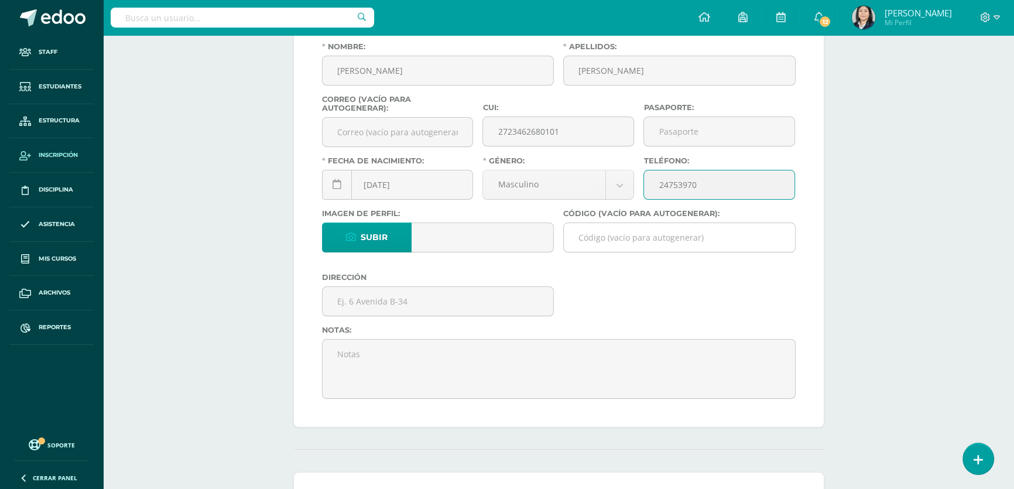
type input "24753970"
click at [605, 242] on input "Código (vacío para autogenerar):" at bounding box center [679, 237] width 231 height 29
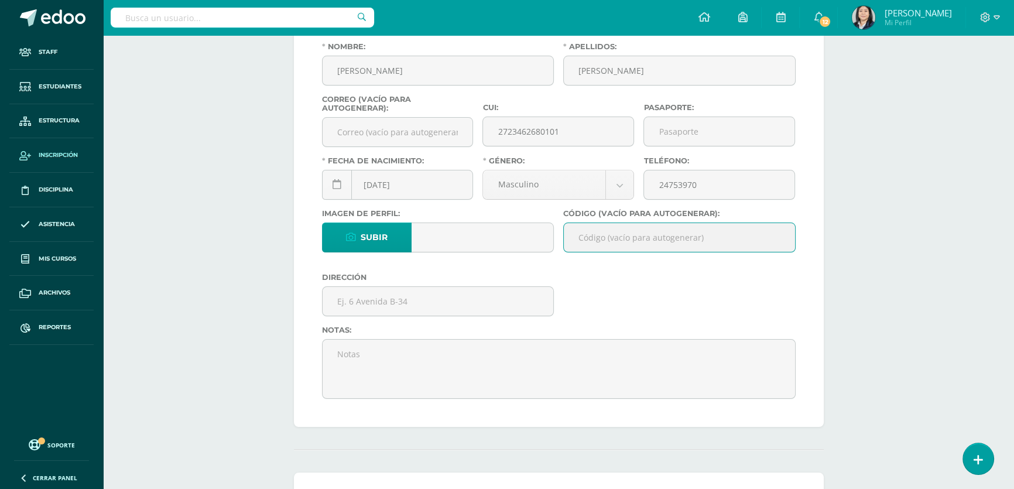
paste input "26DPG01"
type input "26DPG01"
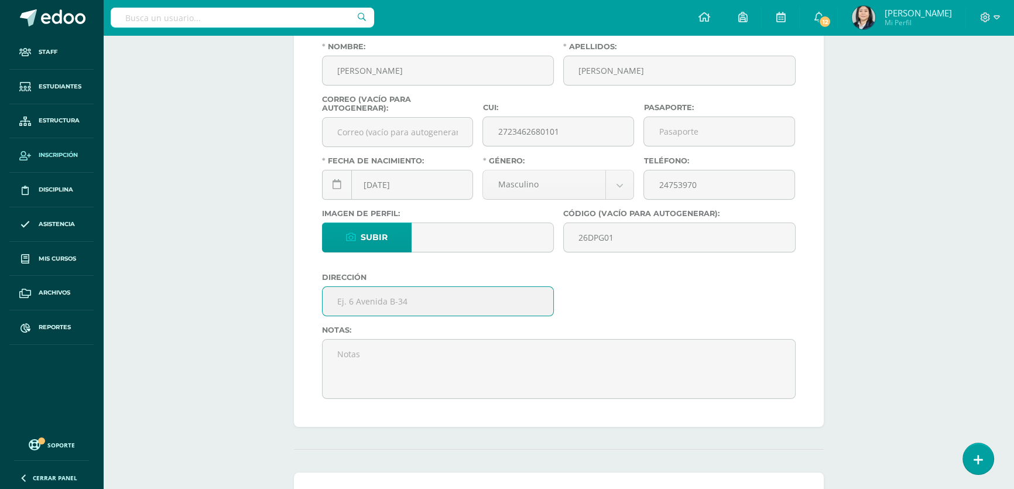
click at [387, 307] on input "text" at bounding box center [437, 301] width 231 height 29
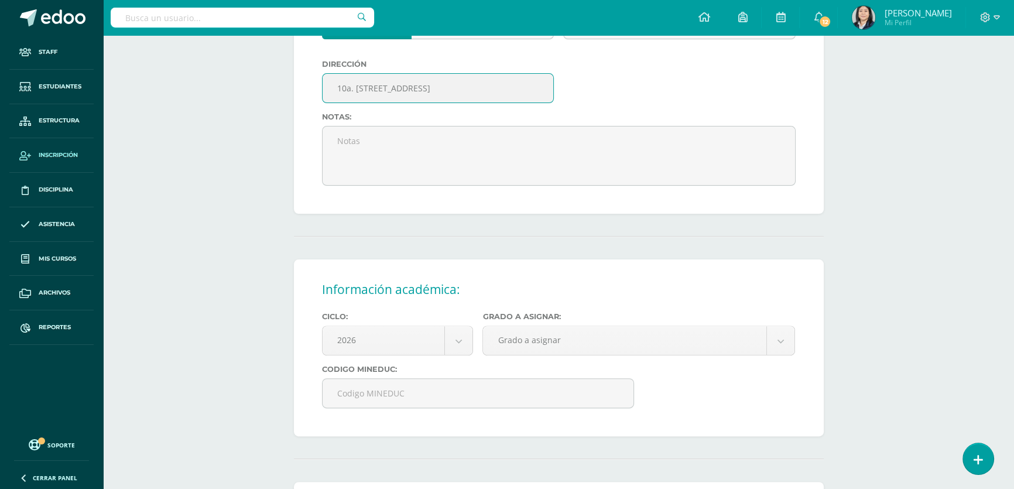
scroll to position [425, 0]
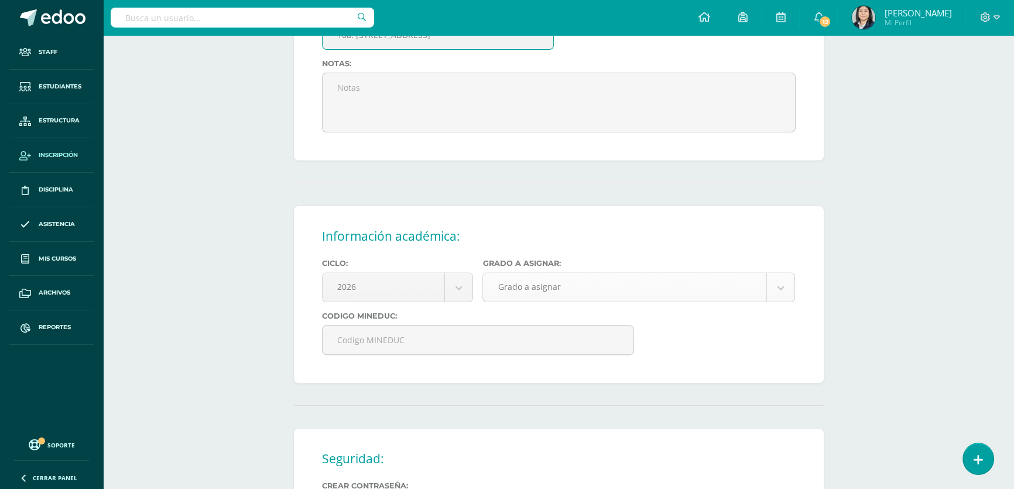
type input "10a. [STREET_ADDRESS]"
click at [545, 292] on body "Estudiante creado exitosamente Staff Estudiantes Estructura Inscripción Discipl…" at bounding box center [507, 144] width 1014 height 1138
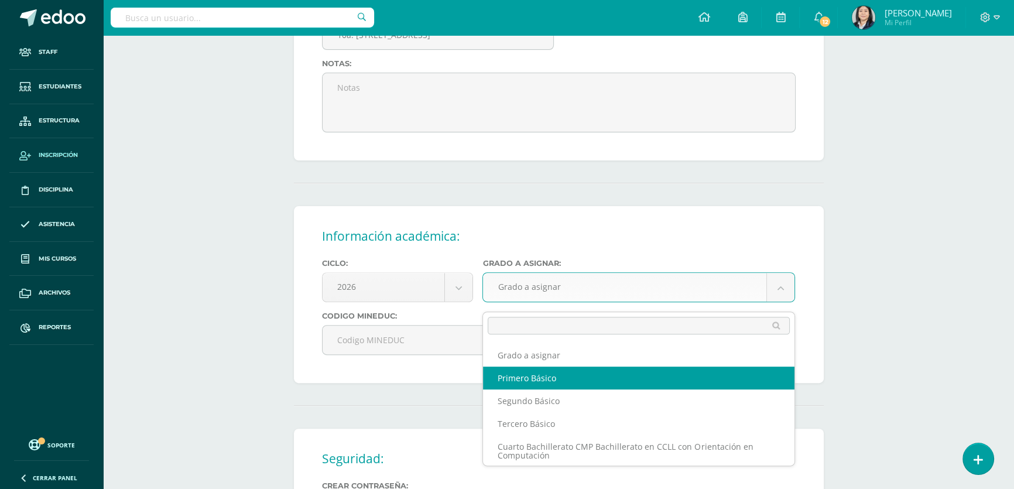
select select "10"
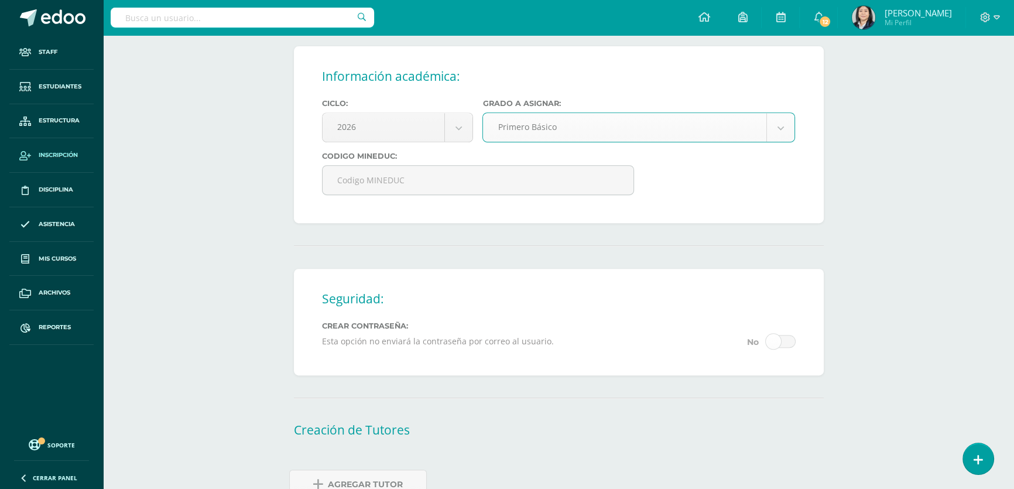
scroll to position [657, 0]
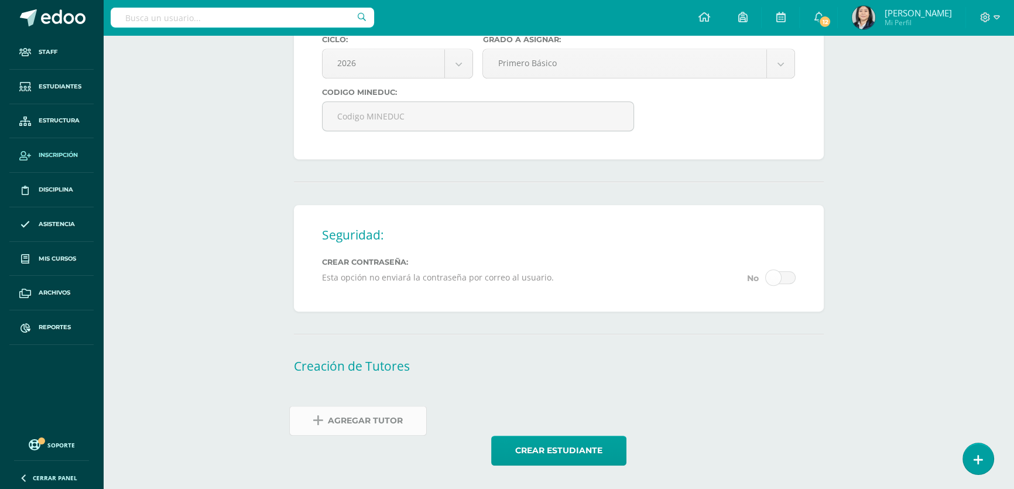
click at [383, 417] on span "Agregar Tutor" at bounding box center [365, 420] width 75 height 29
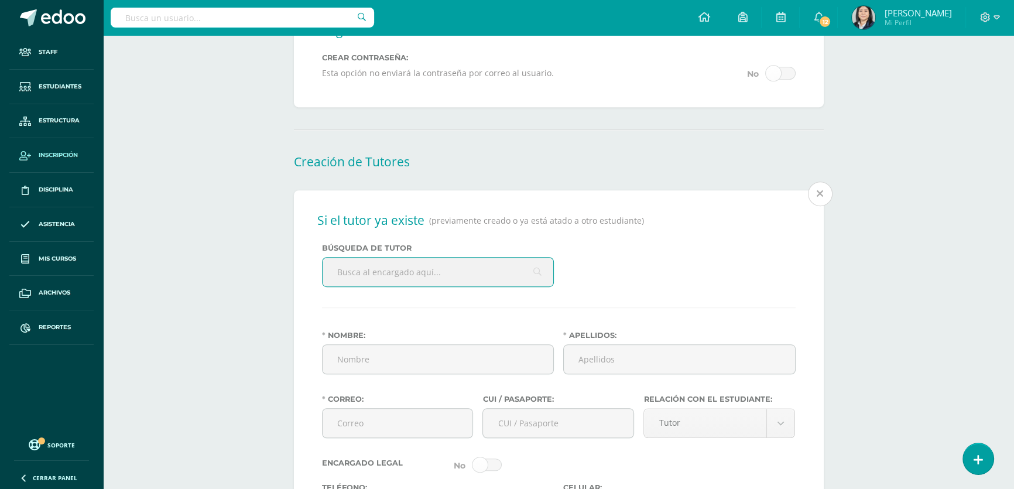
scroll to position [887, 0]
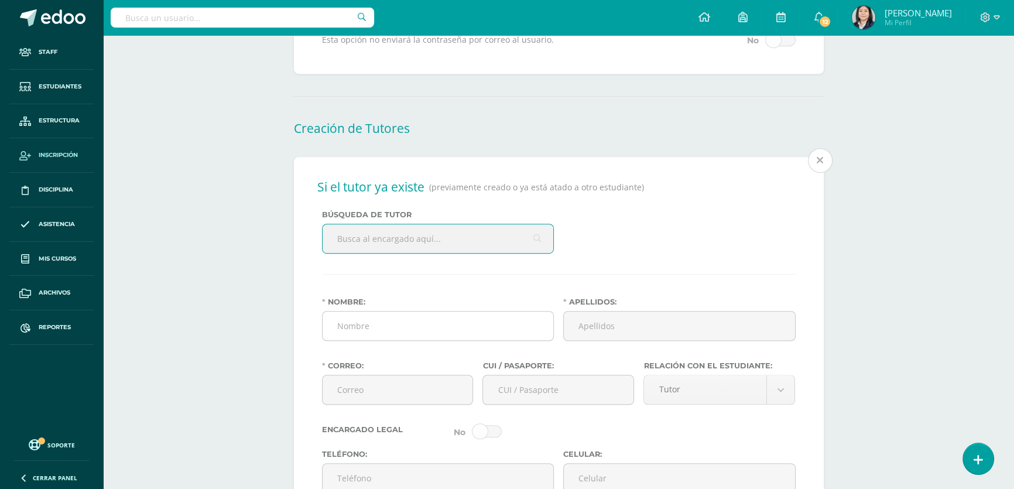
click at [356, 332] on input "Nombre:" at bounding box center [437, 325] width 231 height 29
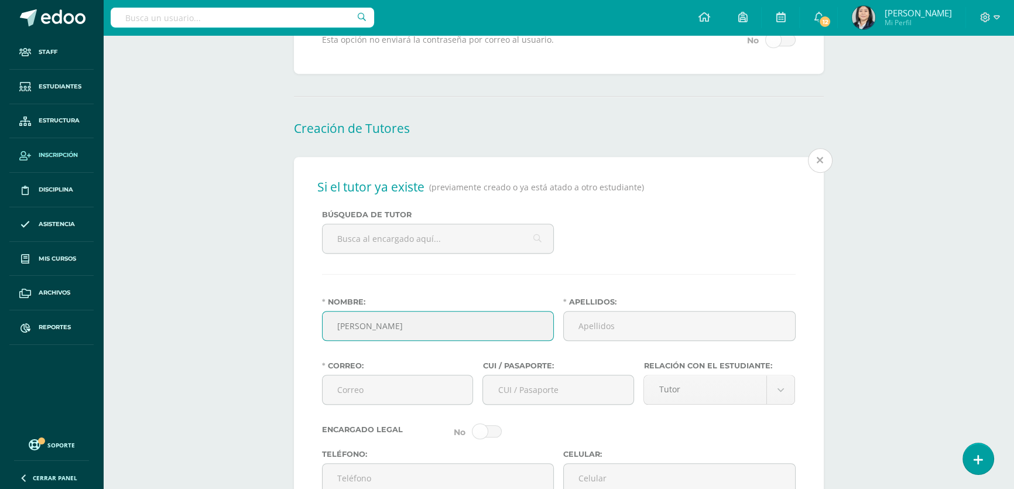
type input "[PERSON_NAME]"
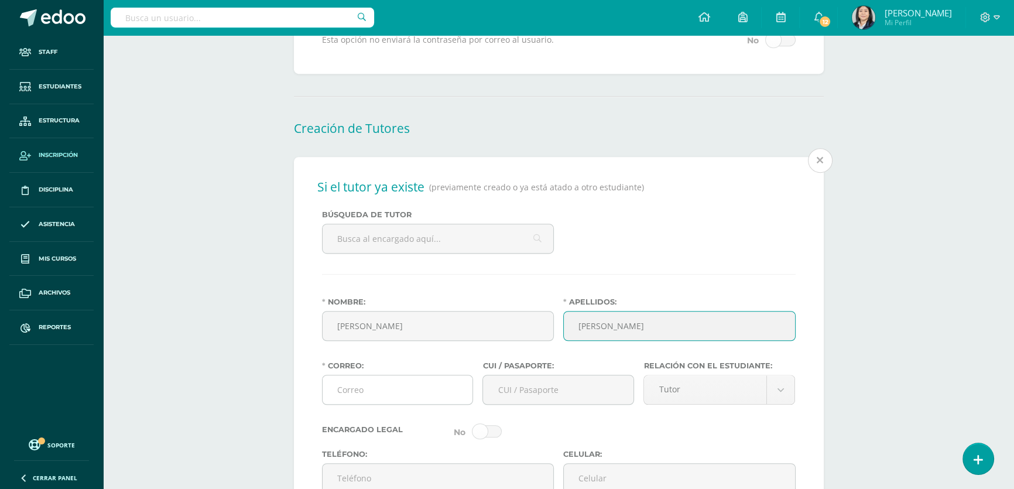
type input "[PERSON_NAME]"
click at [380, 404] on input "Correo:" at bounding box center [397, 389] width 150 height 29
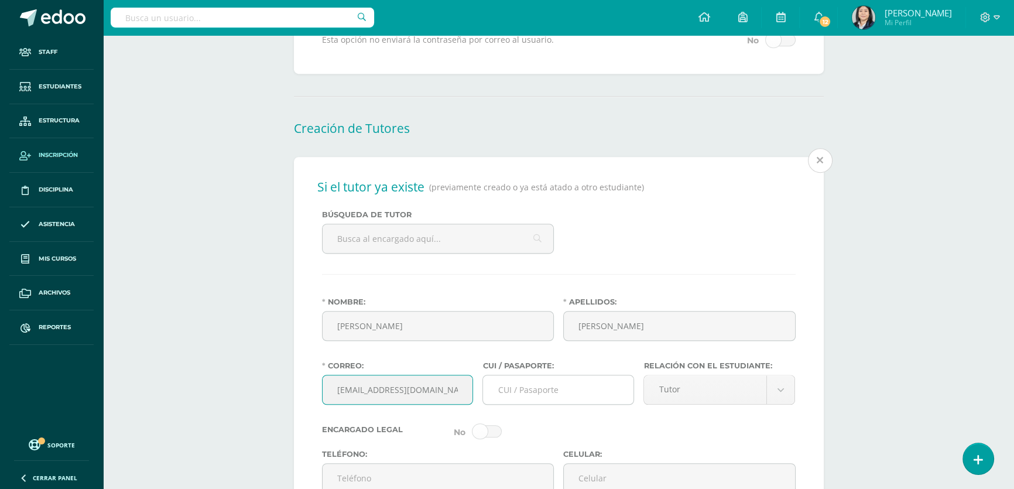
type input "[EMAIL_ADDRESS][DOMAIN_NAME]"
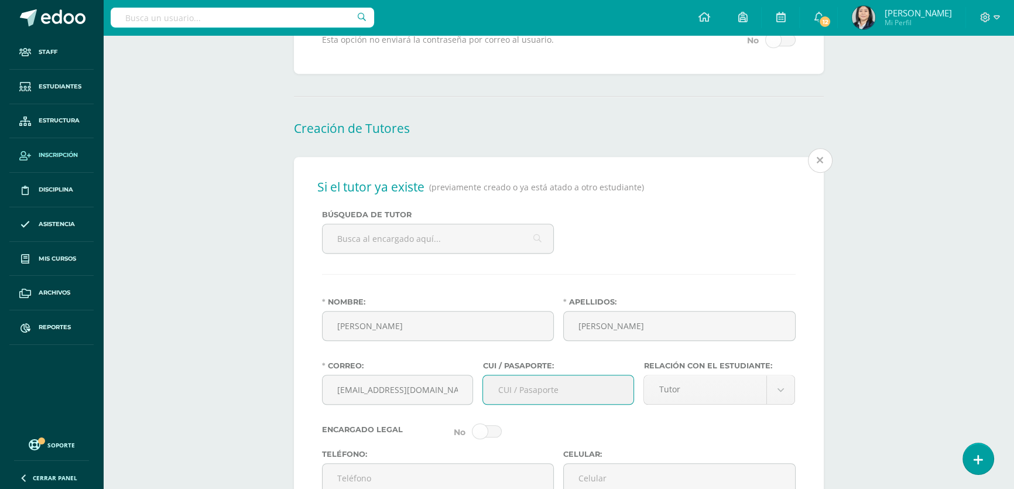
click at [564, 404] on input "CUI / Pasaporte:" at bounding box center [558, 389] width 150 height 29
type input "2520166290101"
click at [775, 403] on body "Estudiante creado exitosamente Staff Estudiantes Estructura Inscripción Discipl…" at bounding box center [507, 102] width 1014 height 1979
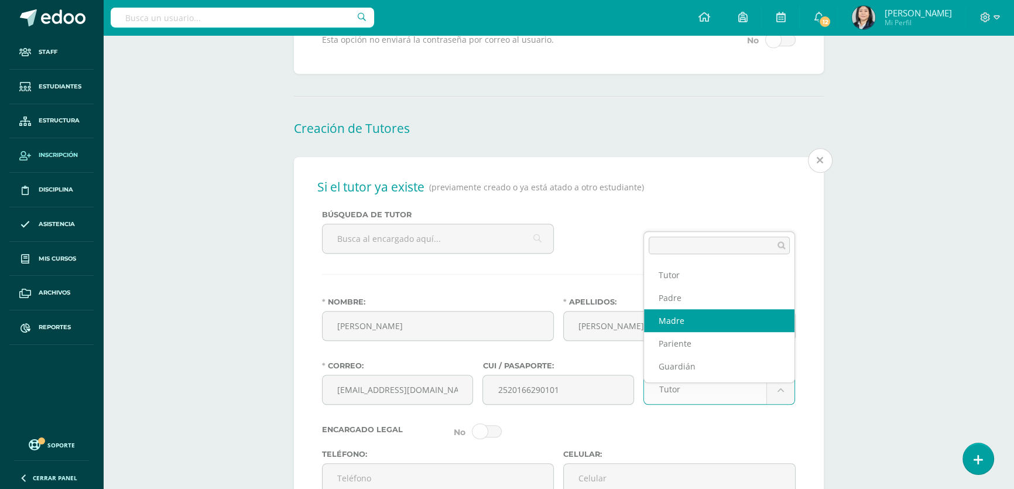
select select "Madre"
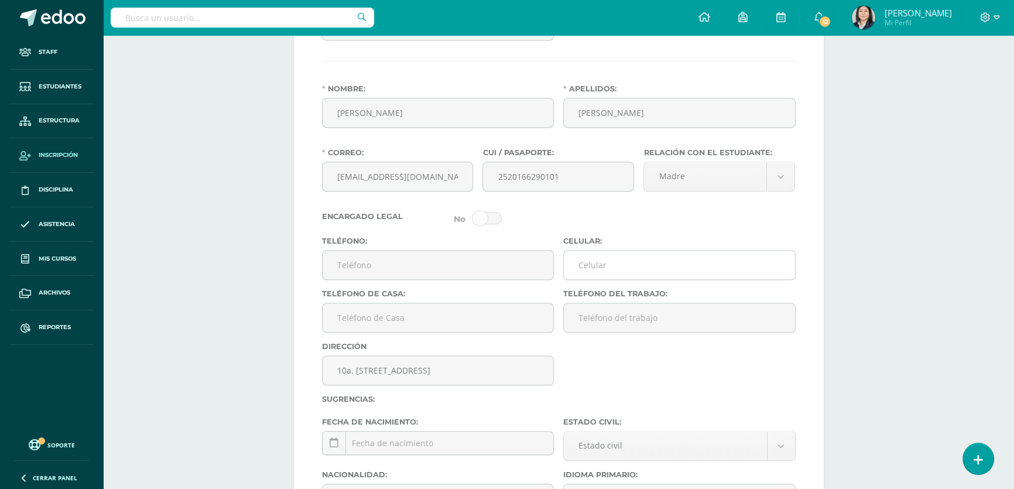
click at [609, 278] on input "Celular:" at bounding box center [679, 264] width 231 height 29
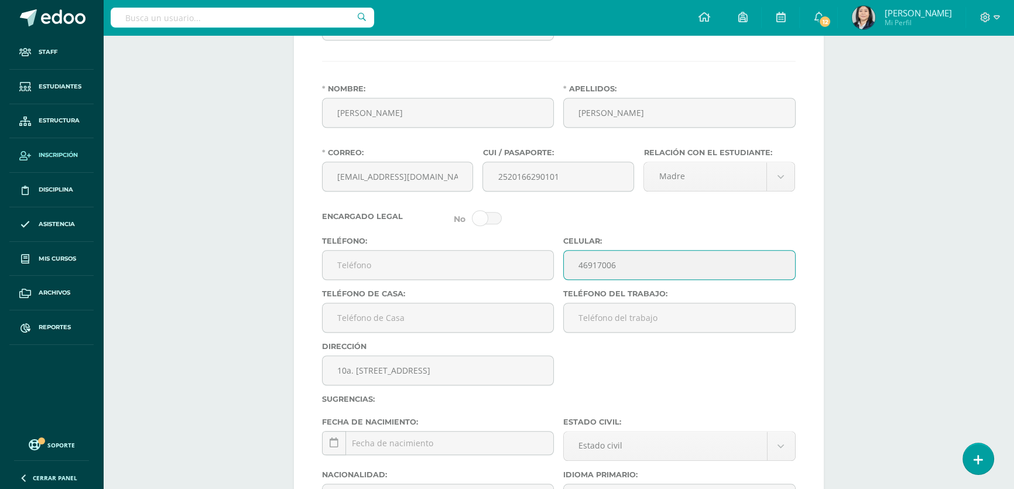
scroll to position [1206, 0]
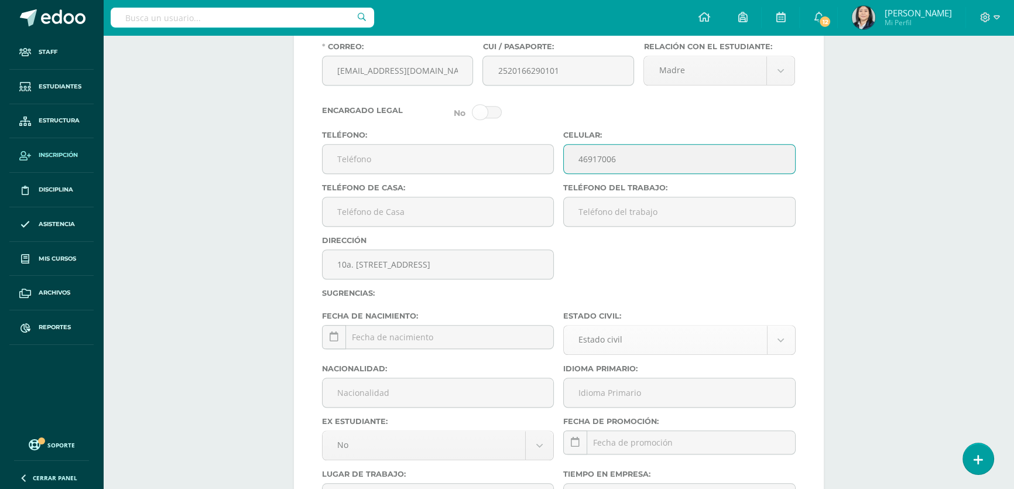
type input "46917006"
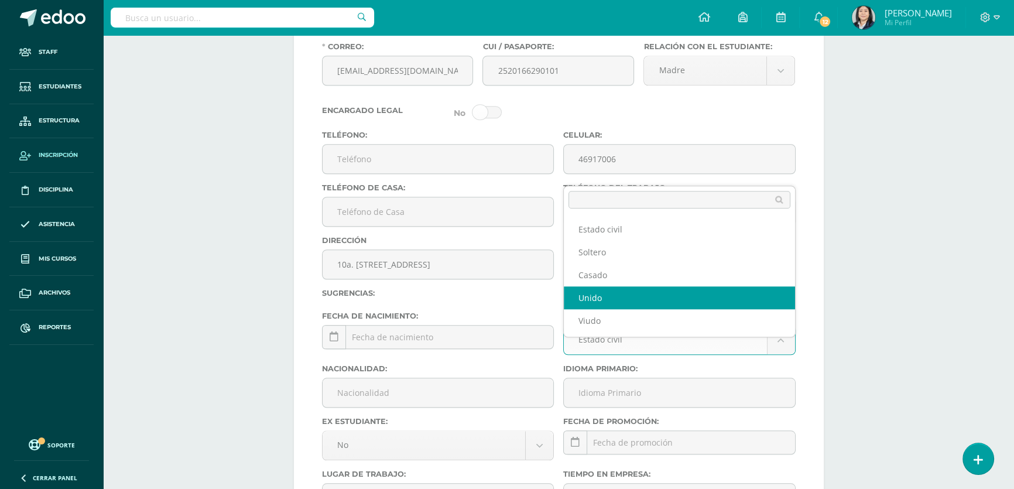
select select "extra_official"
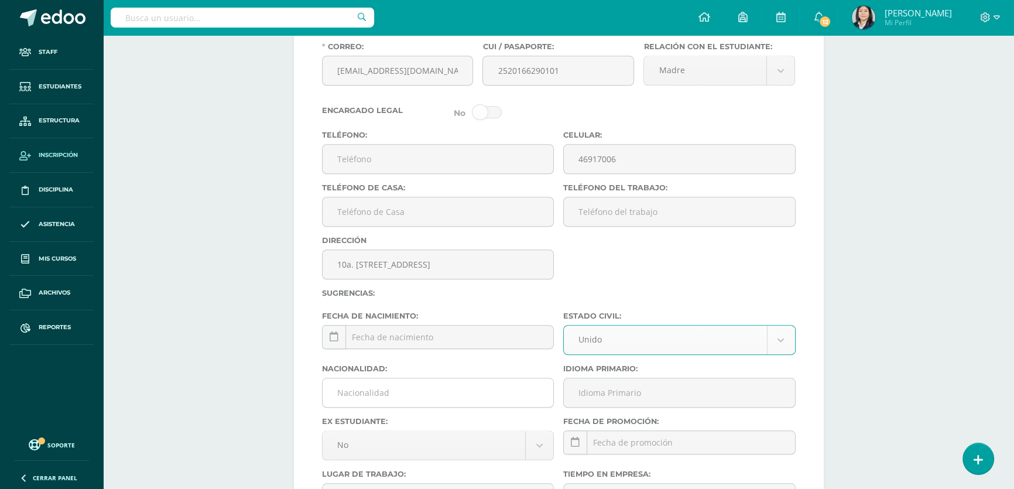
click at [403, 407] on input "Nacionalidad:" at bounding box center [437, 392] width 231 height 29
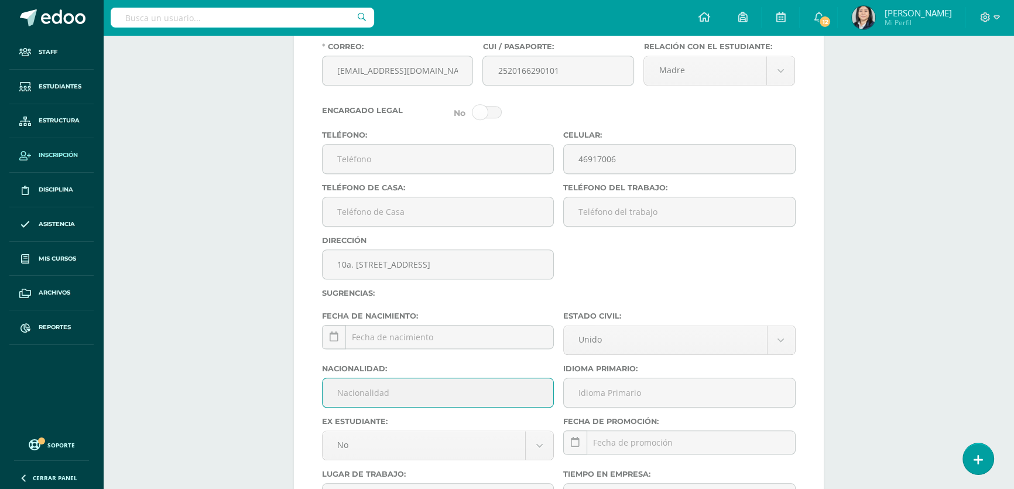
type input "Guatemalteca"
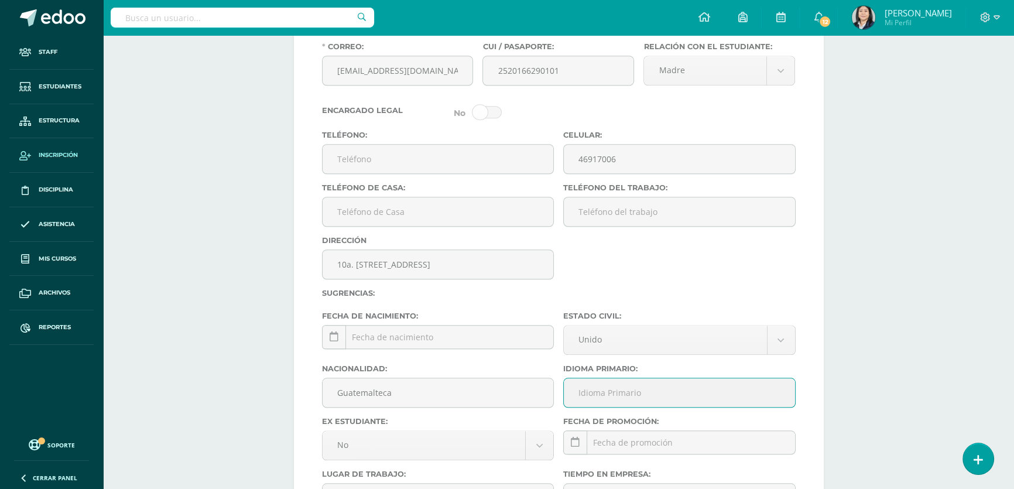
click at [664, 407] on input "Idioma Primario:" at bounding box center [679, 392] width 231 height 29
type input "Español"
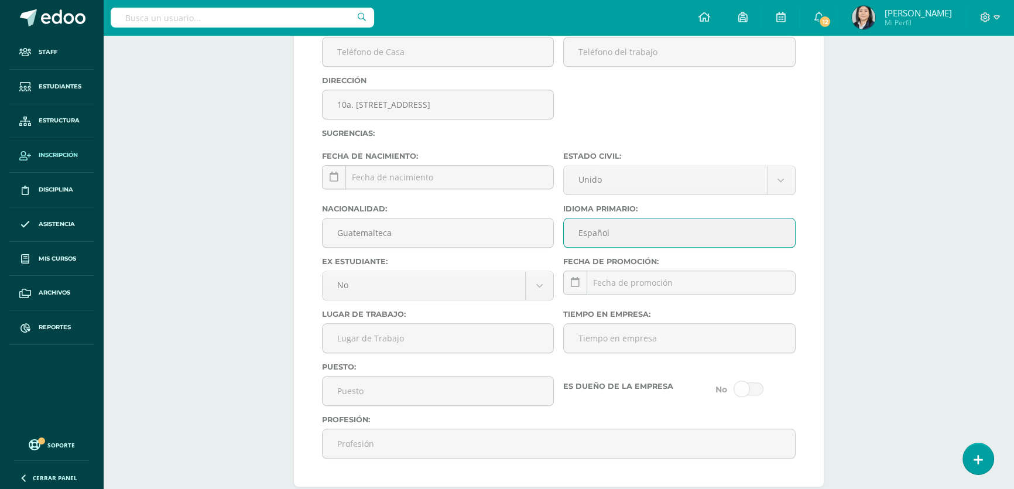
scroll to position [1472, 0]
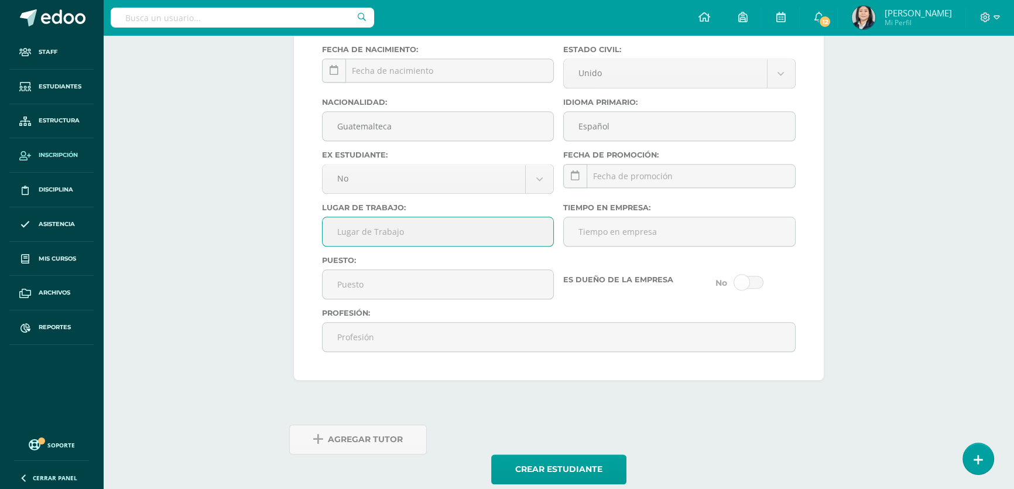
click at [392, 246] on input "Lugar de Trabajo:" at bounding box center [437, 231] width 231 height 29
type input "Ama de Casa"
click at [350, 351] on input "Profesión:" at bounding box center [558, 336] width 472 height 29
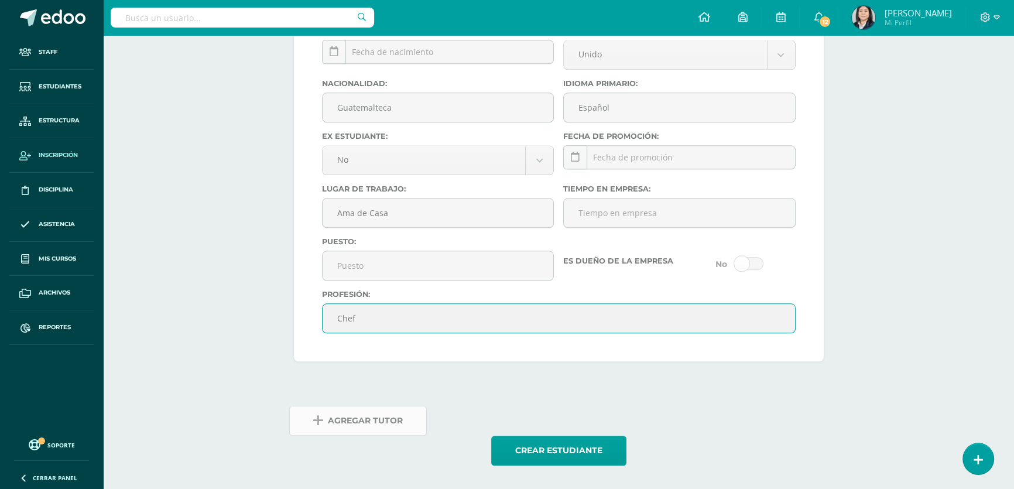
type input "Chef"
click at [368, 427] on span "Agregar Tutor" at bounding box center [365, 420] width 75 height 29
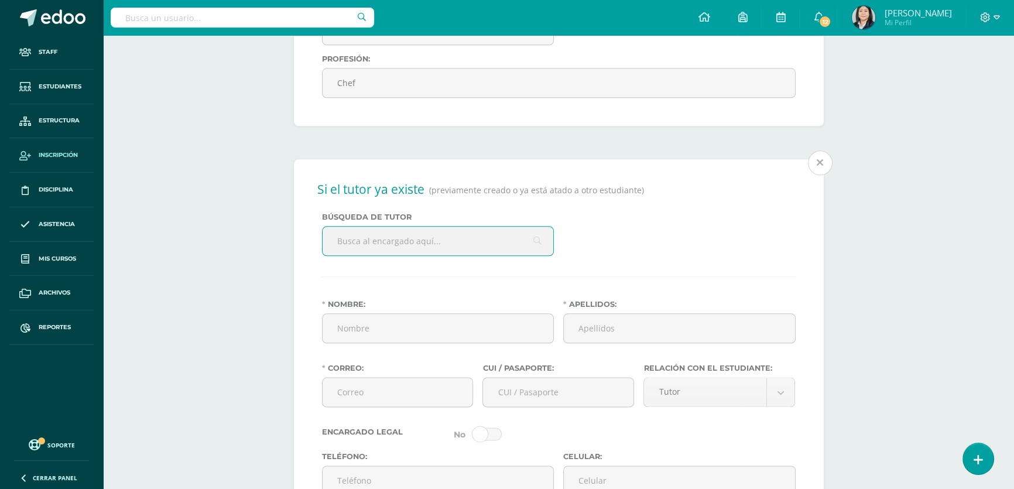
scroll to position [1739, 0]
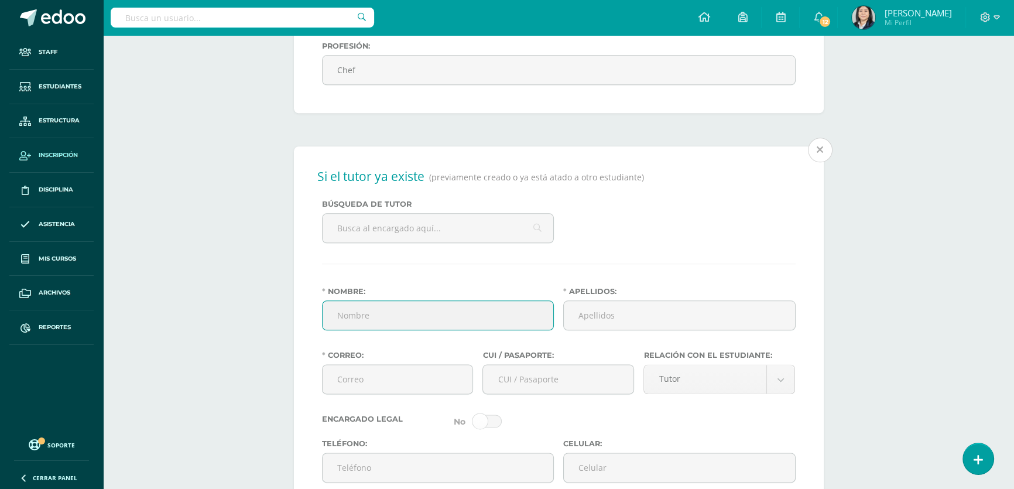
click at [368, 329] on input "Nombre:" at bounding box center [437, 315] width 231 height 29
type input "[PERSON_NAME]"
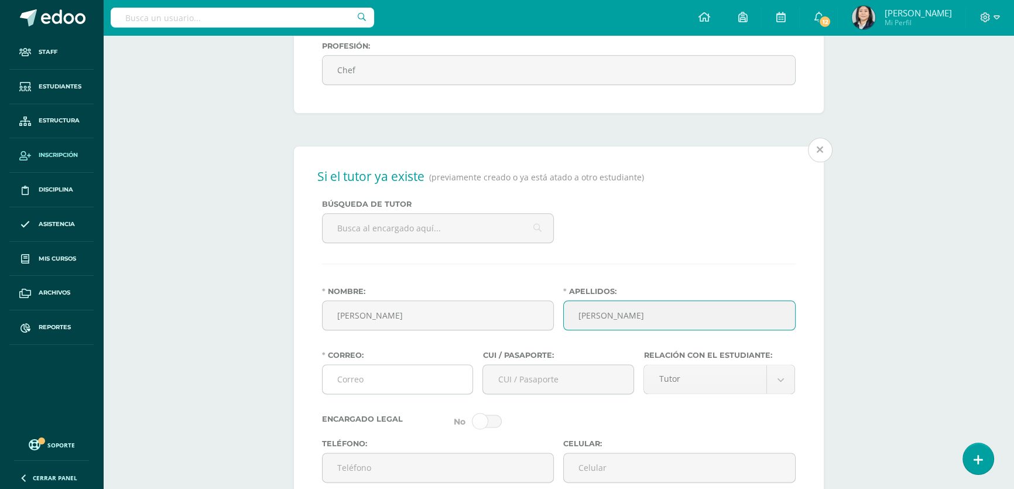
type input "[PERSON_NAME]"
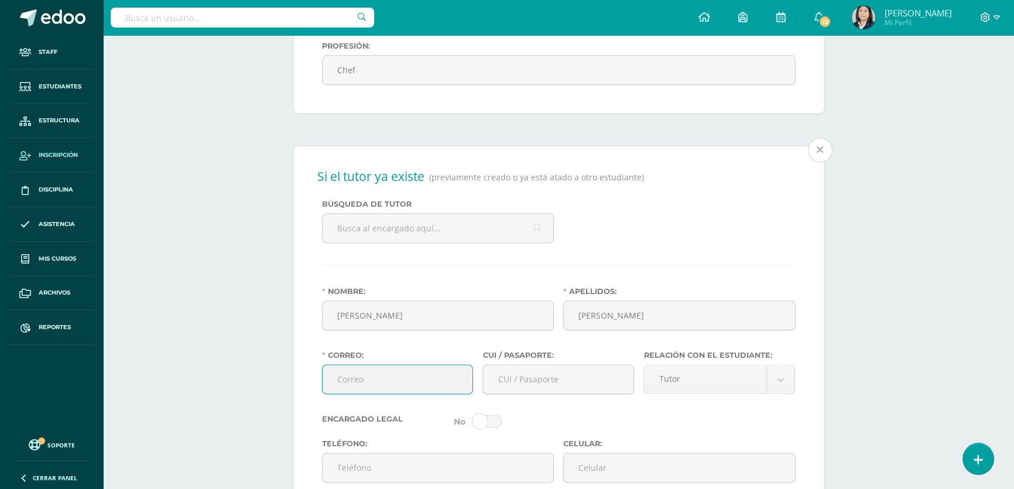
click at [428, 393] on input "Correo:" at bounding box center [397, 379] width 150 height 29
type input "[EMAIL_ADDRESS][DOMAIN_NAME]"
click at [503, 393] on input "CUI / Pasaporte:" at bounding box center [558, 379] width 150 height 29
type input "2520055460101"
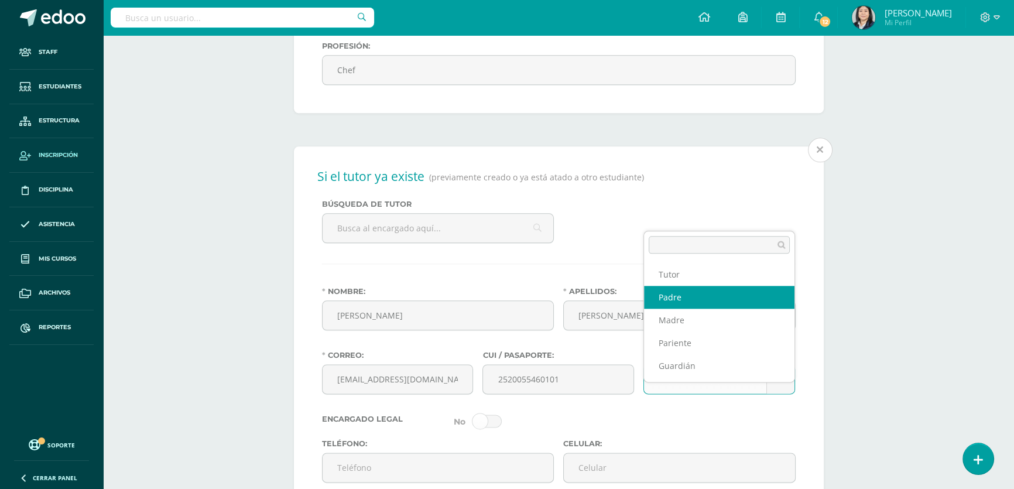
select select "Padre"
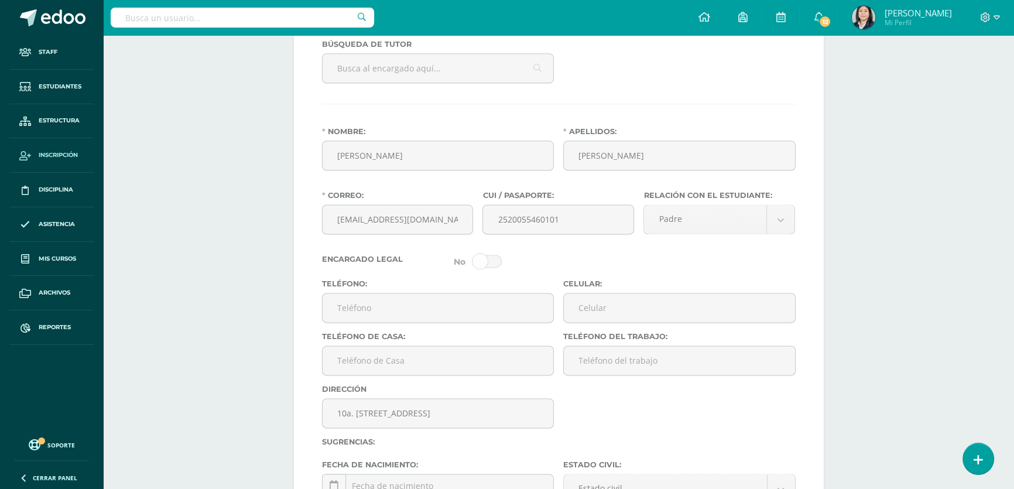
scroll to position [1952, 0]
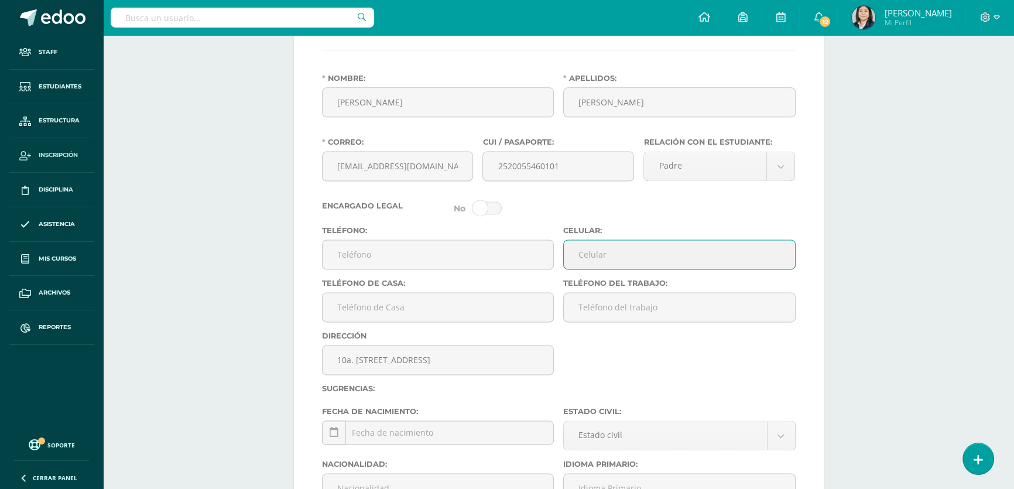
click at [609, 269] on input "Celular:" at bounding box center [679, 254] width 231 height 29
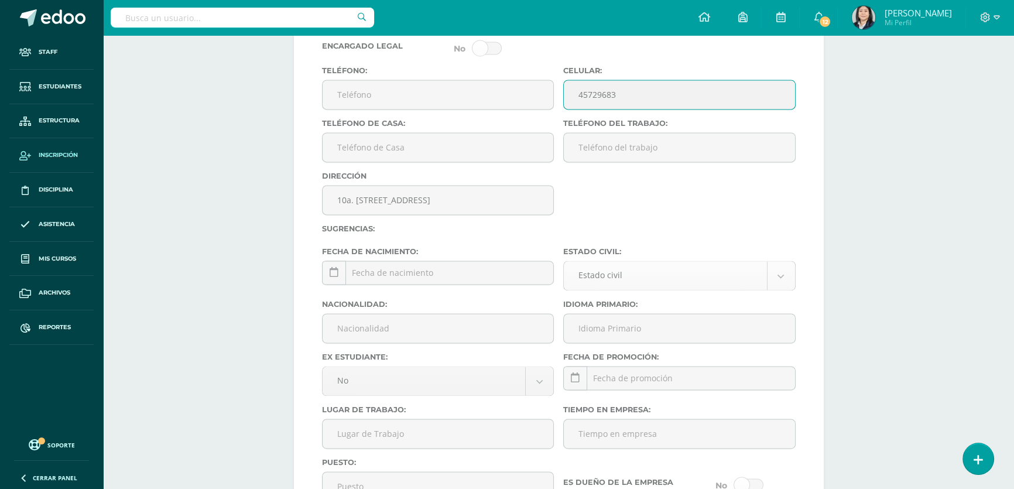
type input "45729683"
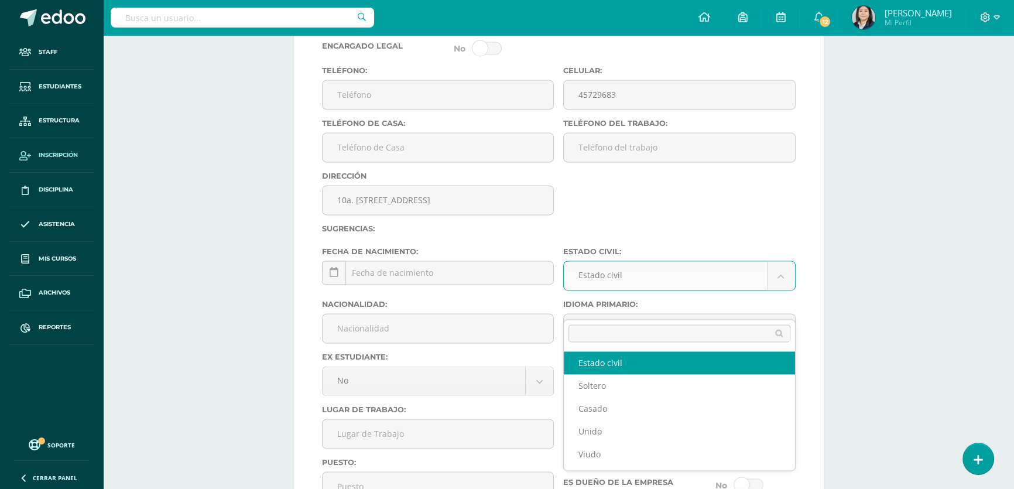
drag, startPoint x: 594, startPoint y: 298, endPoint x: 589, endPoint y: 303, distance: 6.2
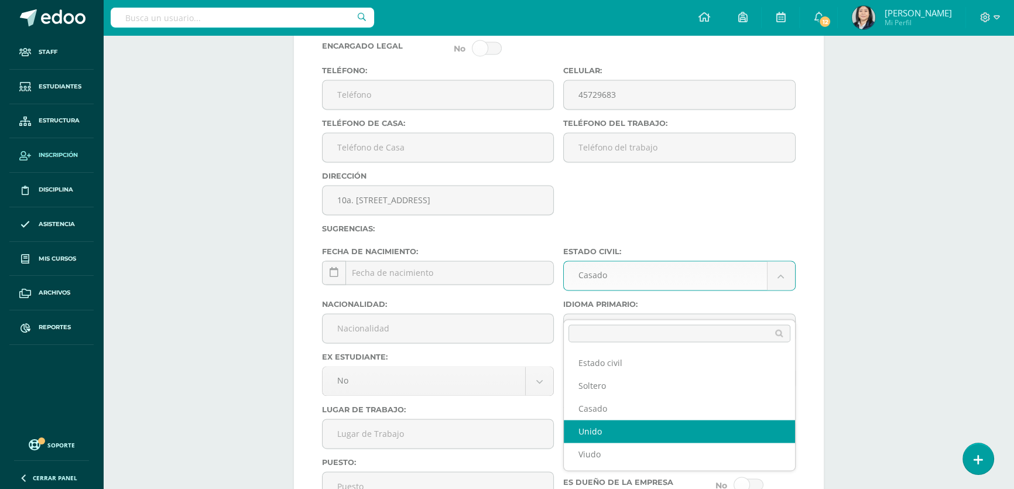
select select "extra_official"
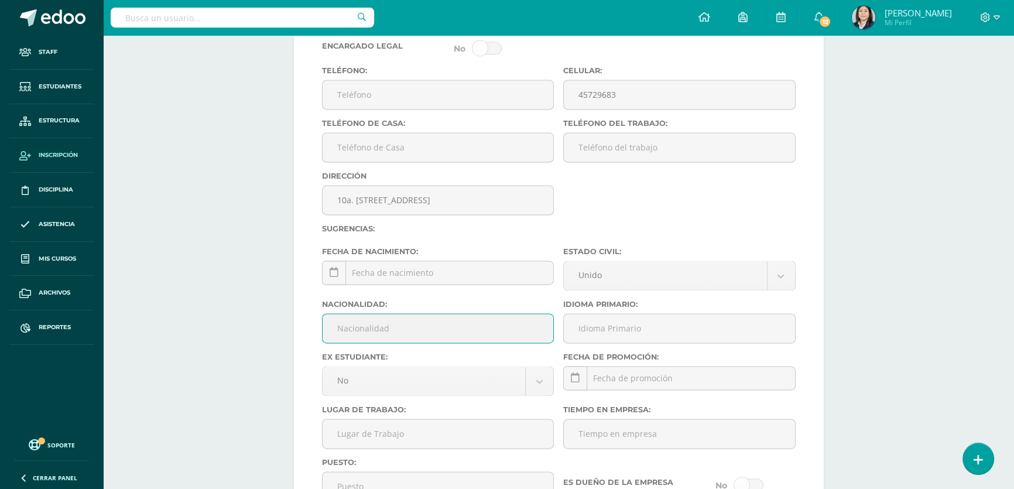
click at [351, 342] on input "Nacionalidad:" at bounding box center [437, 328] width 231 height 29
type input "Guatemalteco"
click at [602, 342] on input "Idioma Primario:" at bounding box center [679, 328] width 231 height 29
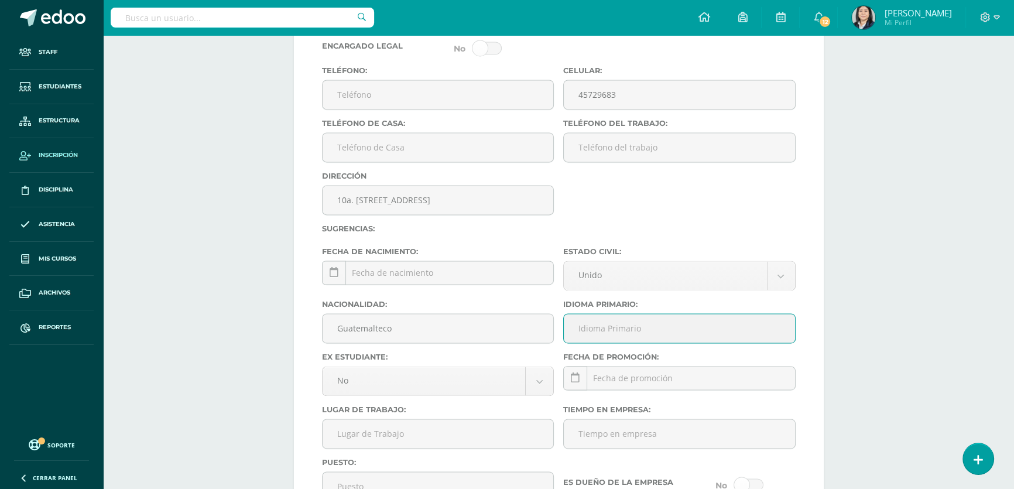
type input "Español"
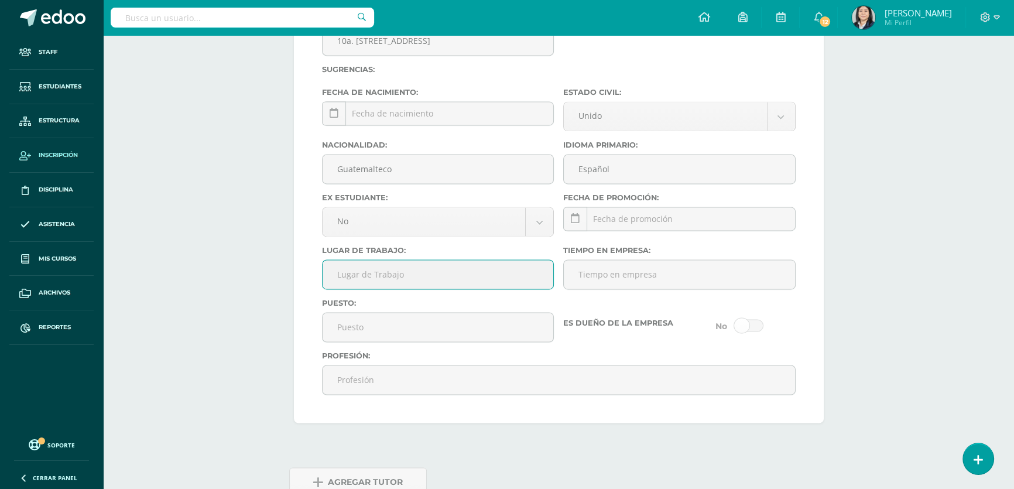
click at [410, 289] on input "Lugar de Trabajo:" at bounding box center [437, 274] width 231 height 29
type input "B"
type input "Barrio San Sebastian salida a los amales Jalapa"
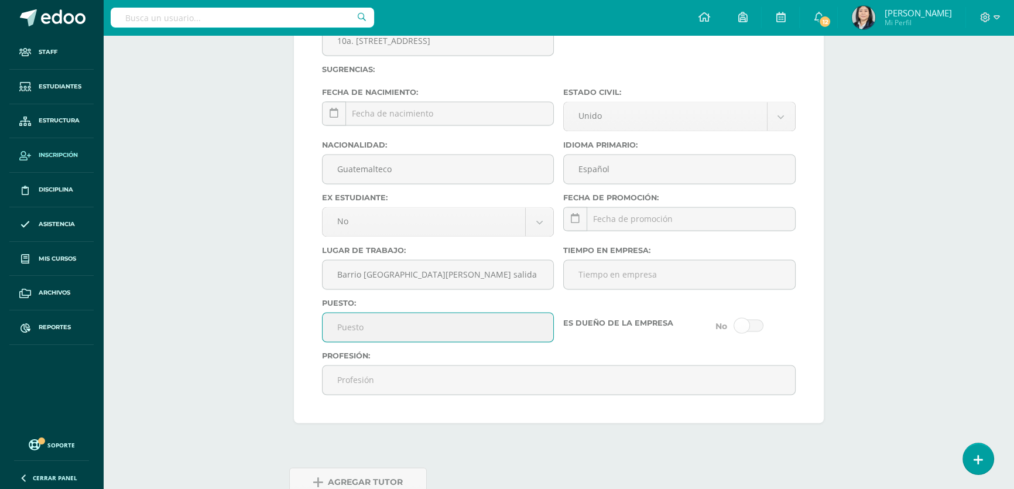
click at [360, 341] on input "Puesto:" at bounding box center [437, 327] width 231 height 29
type input "Mecánico Automotriz"
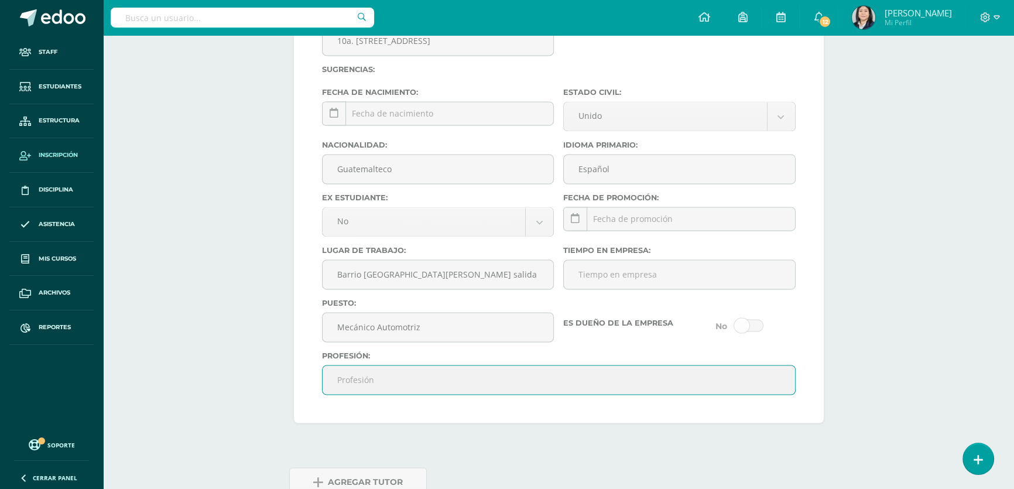
click at [459, 394] on input "Profesión:" at bounding box center [558, 379] width 472 height 29
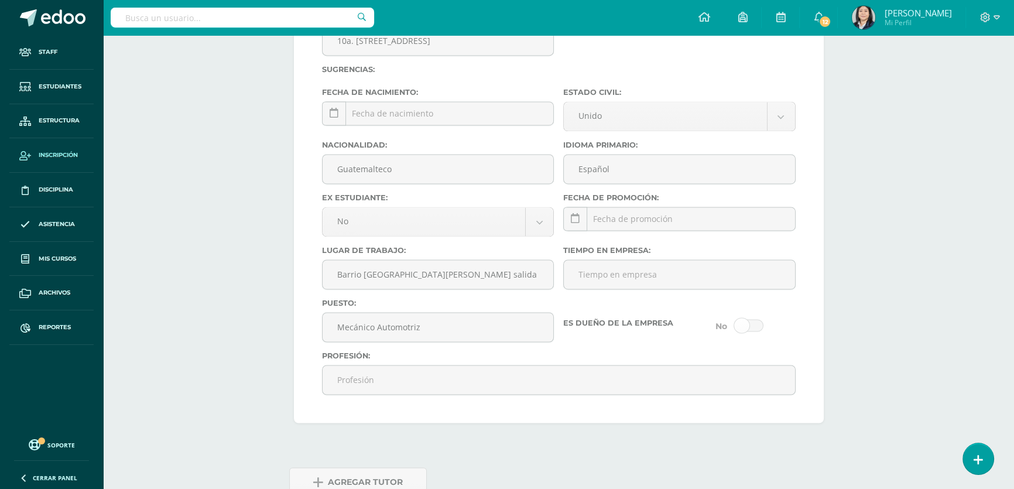
click at [533, 351] on div "Puesto: Mecánico Automotriz" at bounding box center [438, 324] width 242 height 53
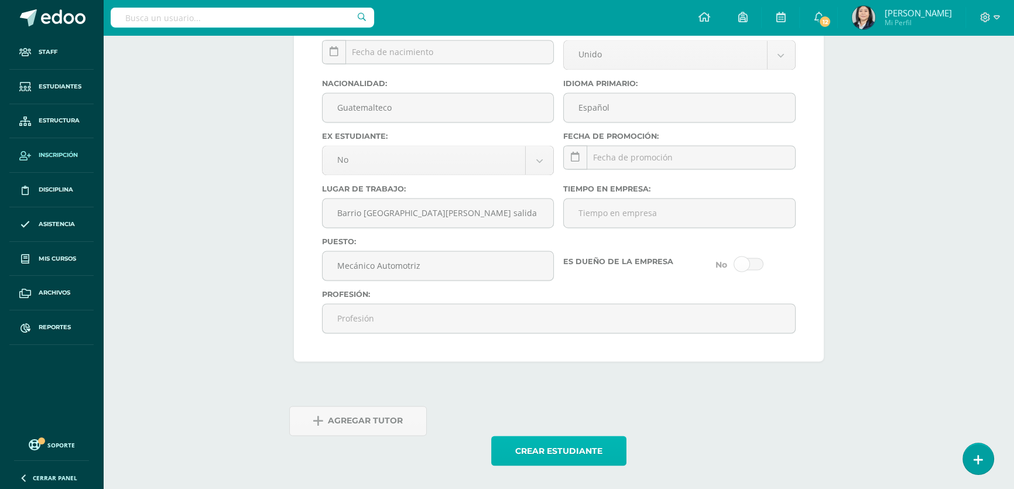
click at [538, 449] on button "Crear estudiante" at bounding box center [558, 450] width 135 height 30
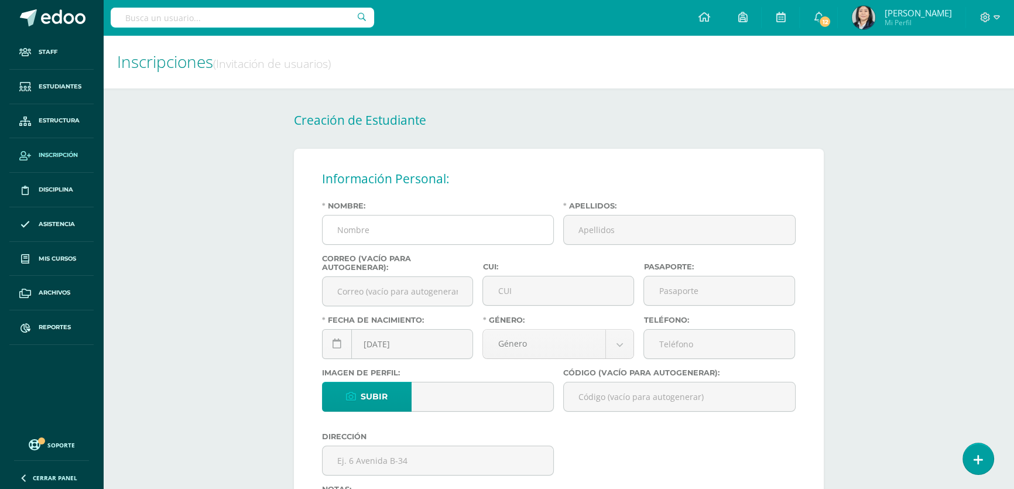
click at [382, 238] on input "Nombre:" at bounding box center [437, 229] width 231 height 29
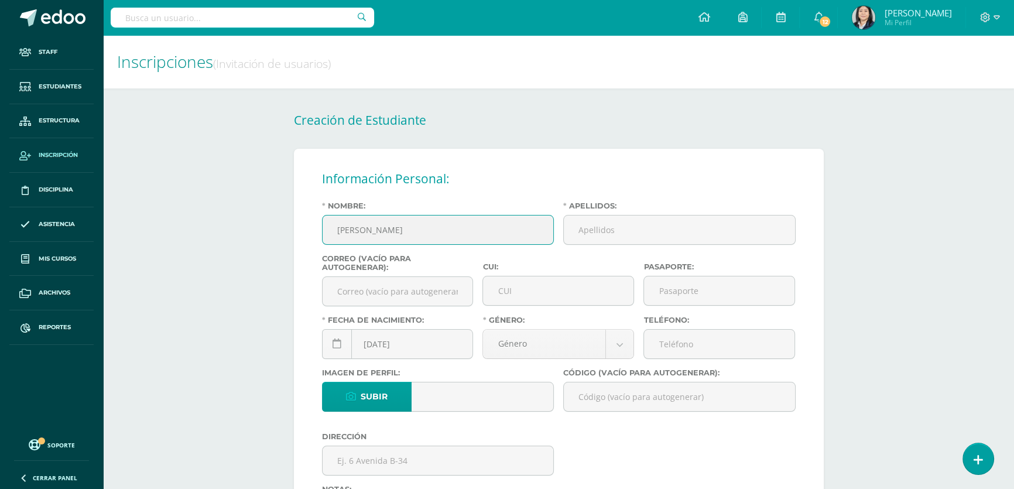
type input "[PERSON_NAME]"
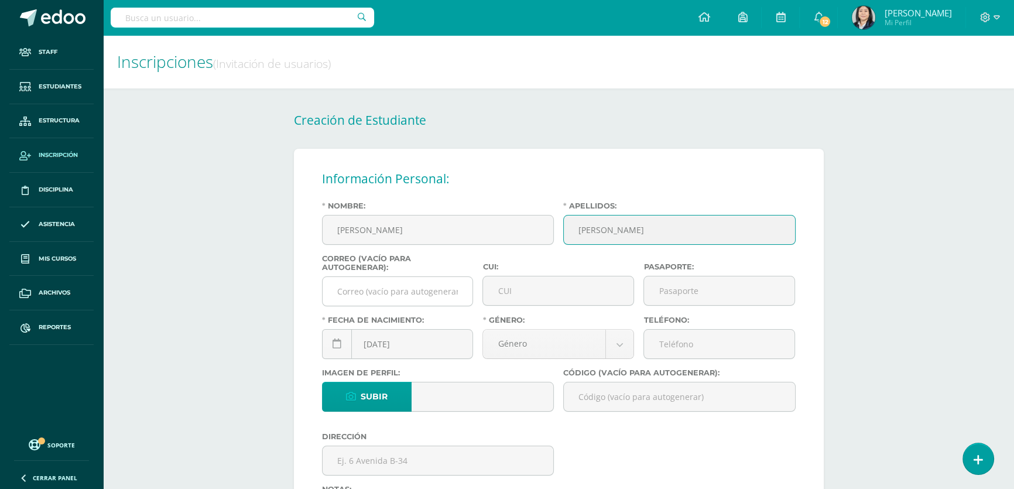
type input "[PERSON_NAME]"
click at [416, 291] on input "Correo (vacío para autogenerar):" at bounding box center [397, 291] width 150 height 29
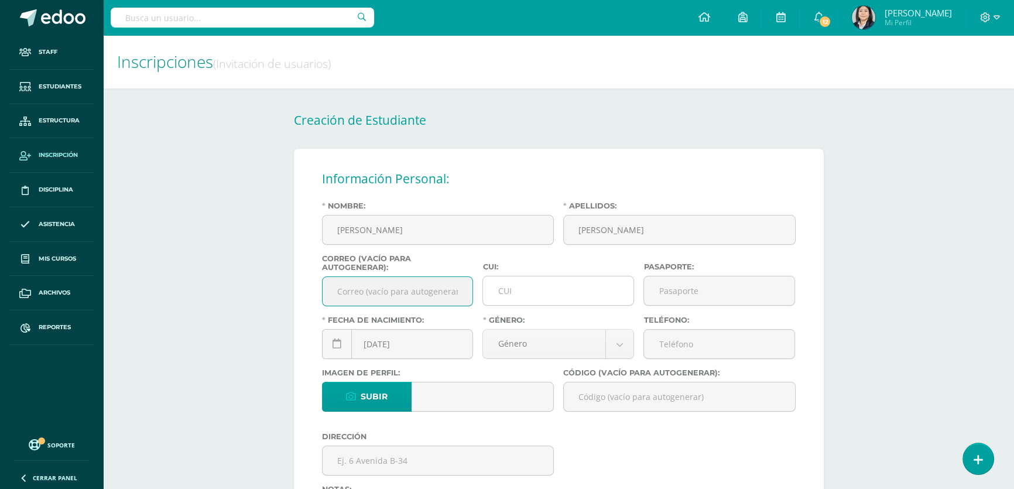
click at [499, 296] on input "CUI:" at bounding box center [558, 290] width 150 height 29
type input "2678769710101"
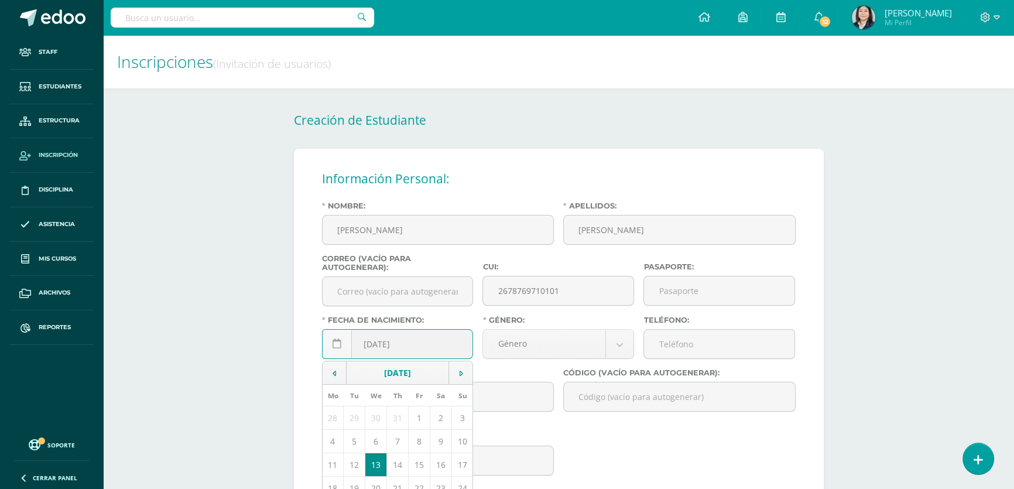
click at [375, 347] on input "[DATE]" at bounding box center [397, 343] width 150 height 29
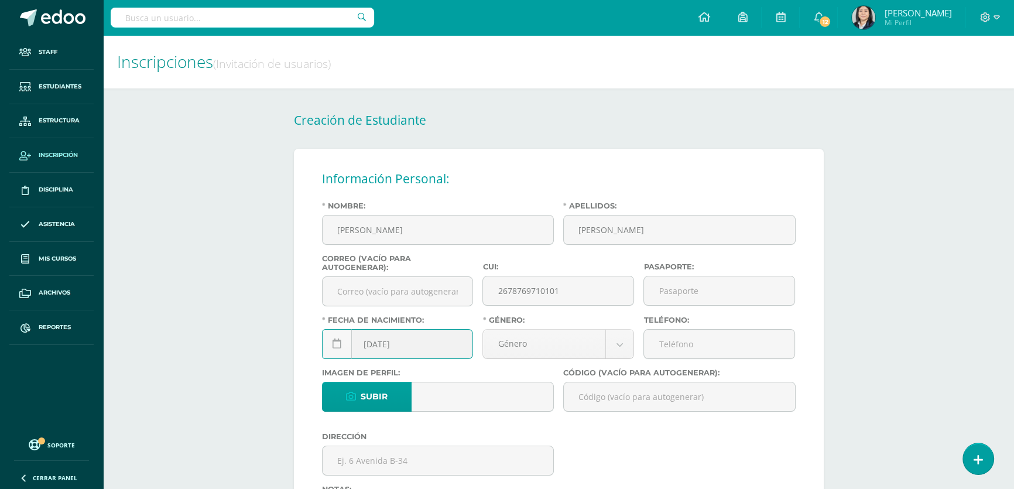
drag, startPoint x: 392, startPoint y: 351, endPoint x: 384, endPoint y: 349, distance: 8.4
click at [384, 349] on input "[DATE]" at bounding box center [397, 343] width 150 height 29
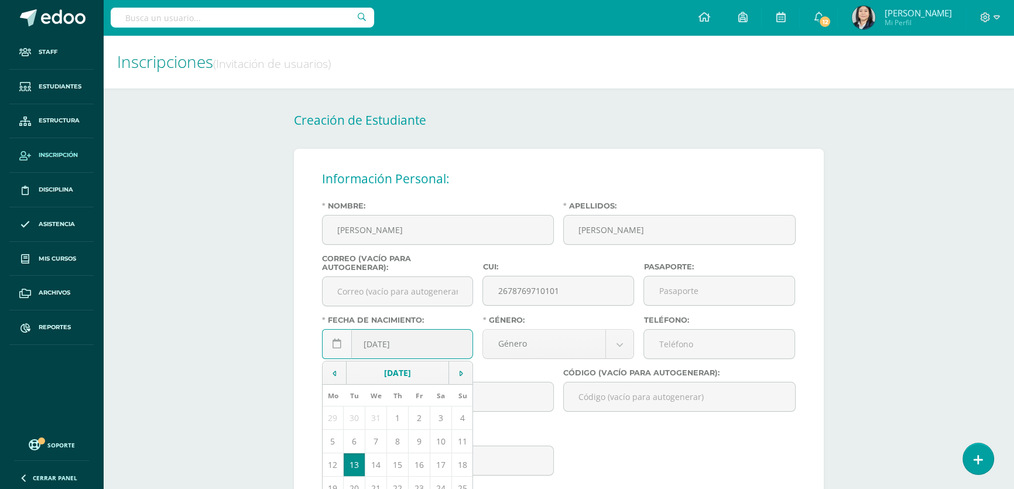
drag, startPoint x: 406, startPoint y: 349, endPoint x: 398, endPoint y: 351, distance: 7.7
click at [398, 351] on input "[DATE]" at bounding box center [397, 343] width 150 height 29
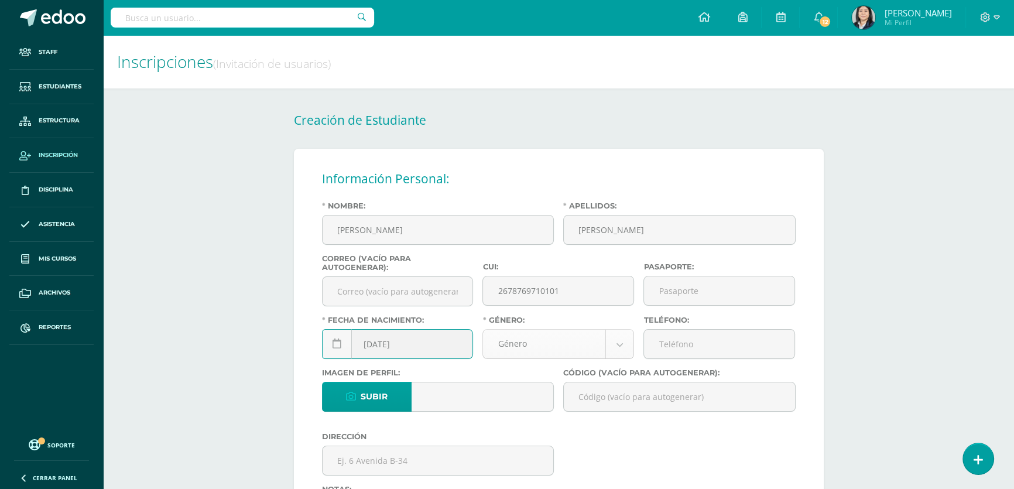
type input "[DATE]"
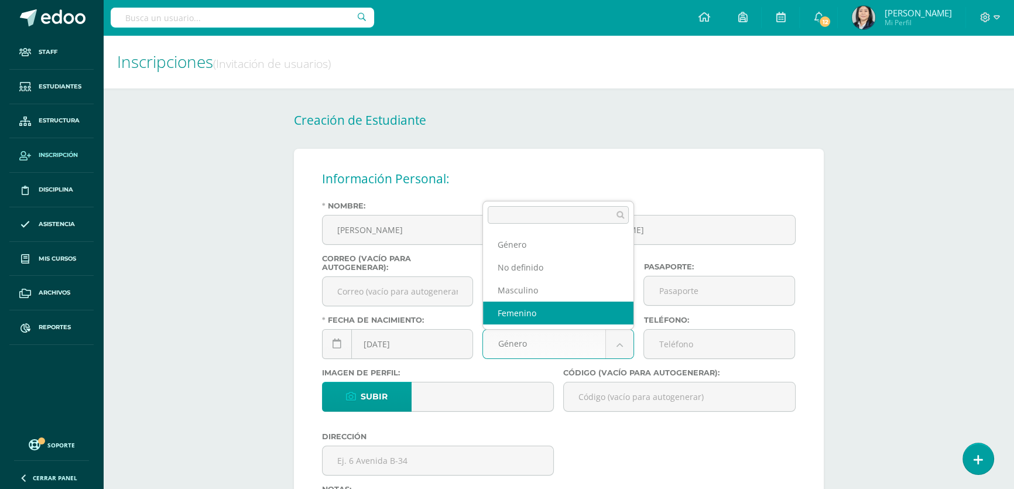
select select "[DEMOGRAPHIC_DATA]"
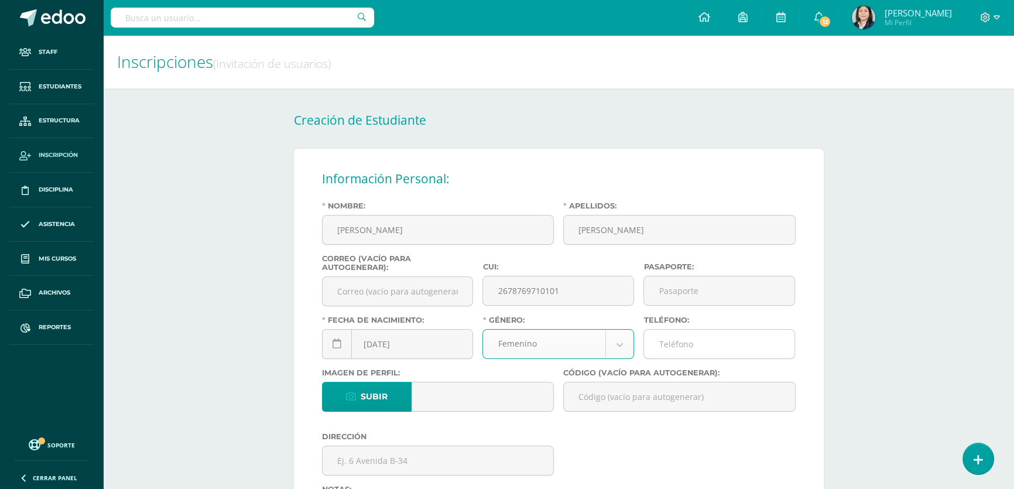
click at [676, 347] on input "Teléfono:" at bounding box center [719, 343] width 150 height 29
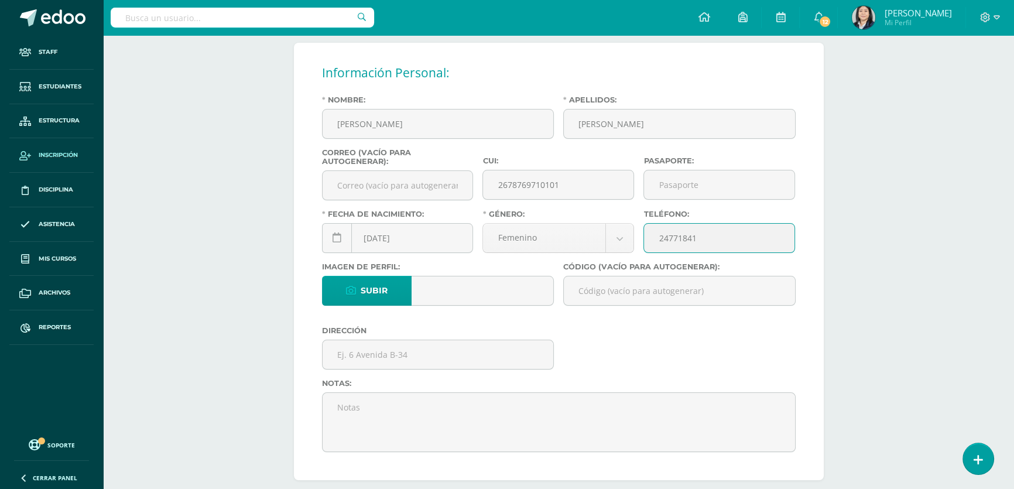
type input "24771841"
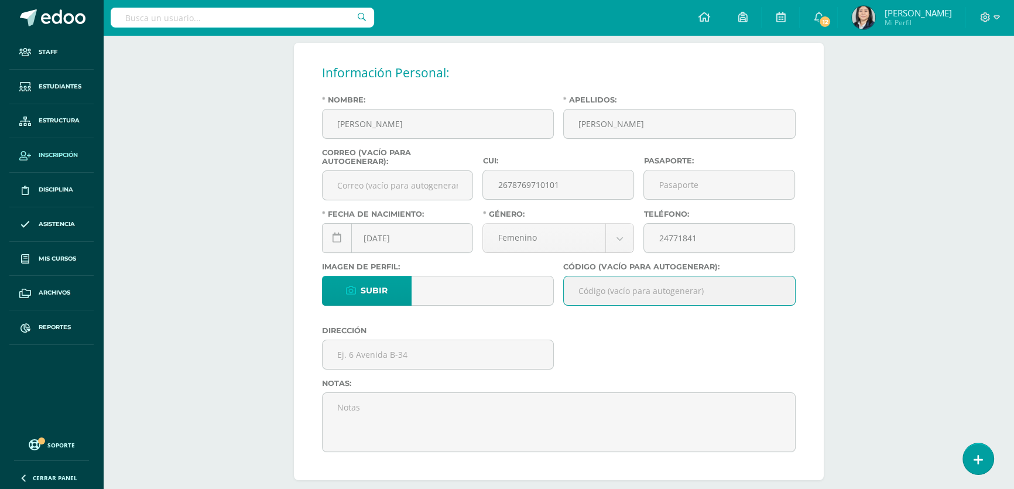
click at [597, 298] on input "Código (vacío para autogenerar):" at bounding box center [679, 290] width 231 height 29
paste input "26APL01"
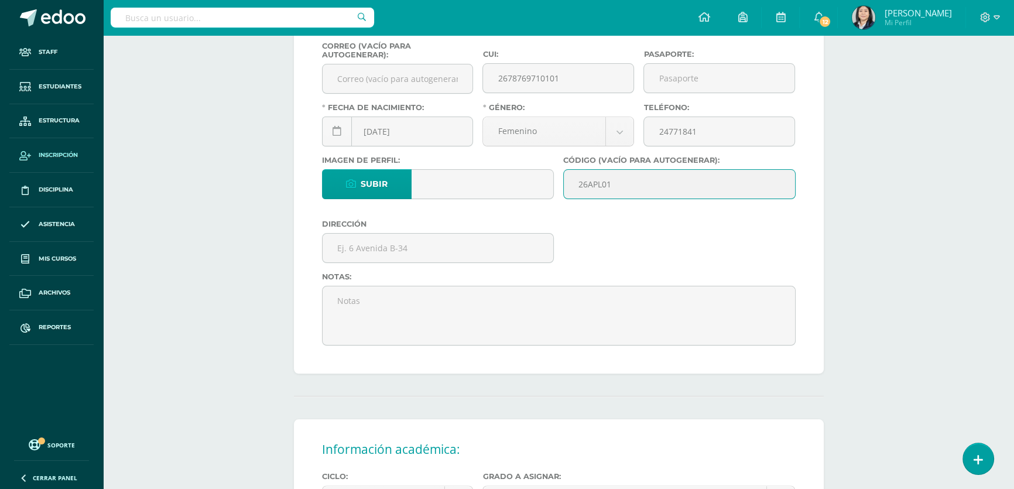
scroll to position [266, 0]
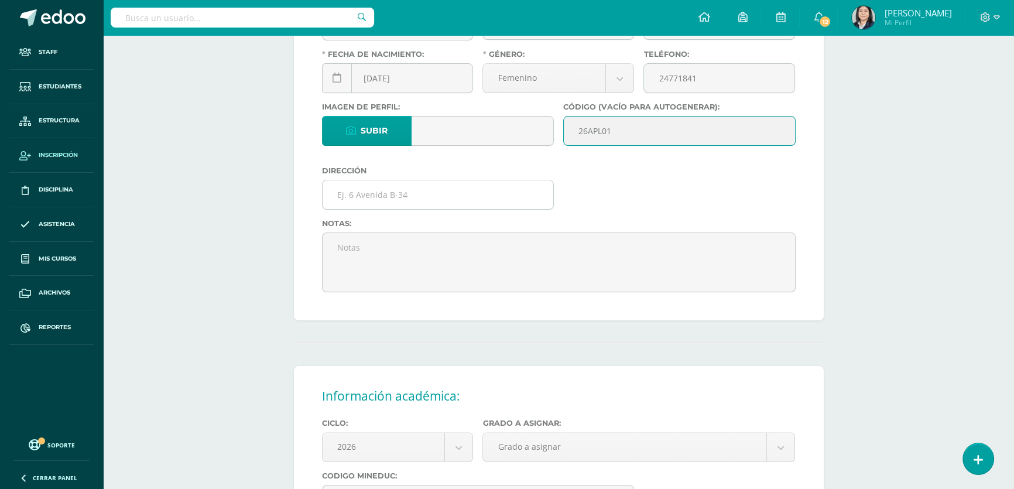
type input "26APL01"
click at [378, 209] on input "text" at bounding box center [437, 194] width 231 height 29
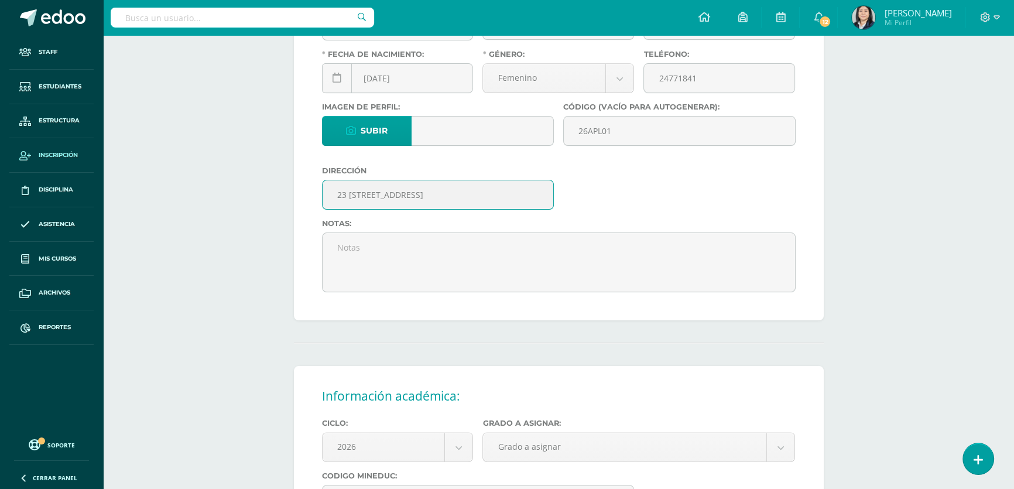
scroll to position [425, 0]
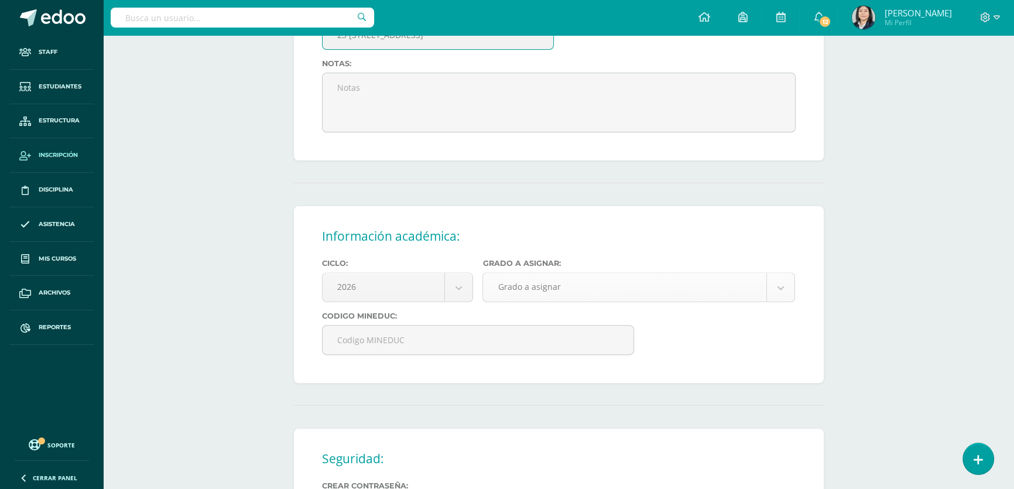
type input "23 Calle 7-75 Villa Lobos I zona 12"
click at [533, 304] on body "Estudiante creado exitosamente Staff Estudiantes Estructura Inscripción Discipl…" at bounding box center [507, 144] width 1014 height 1138
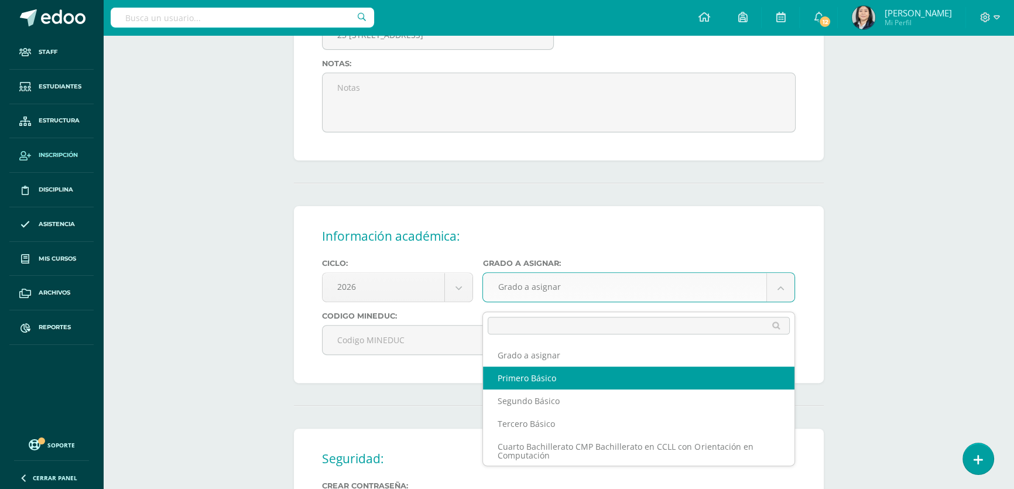
select select "10"
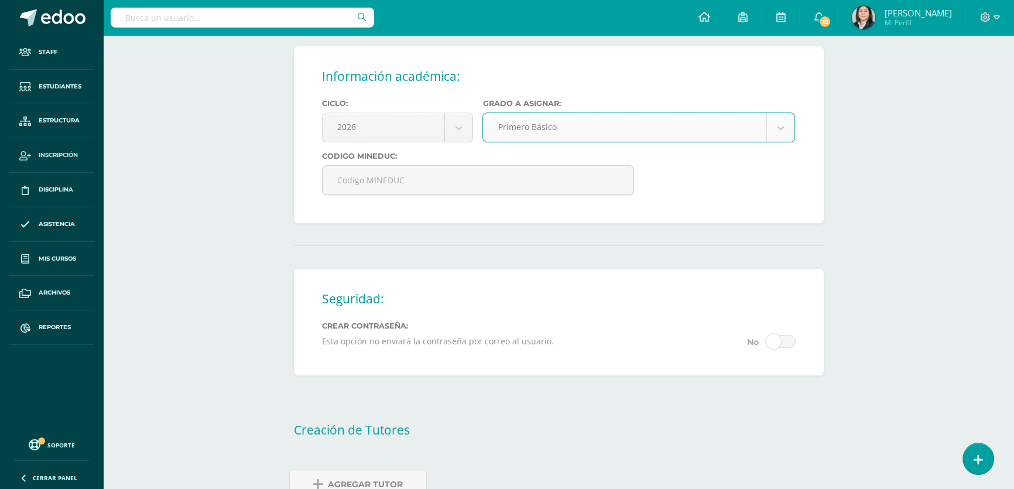
scroll to position [657, 0]
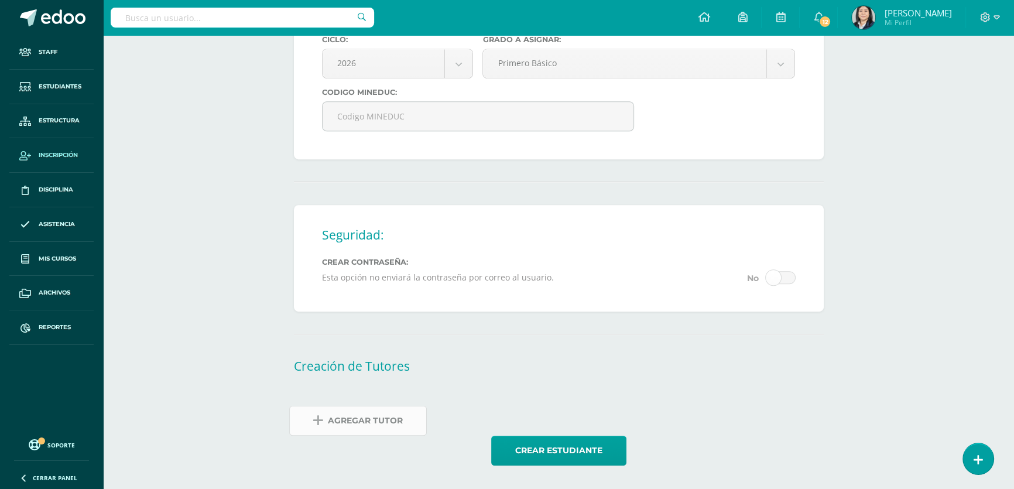
click at [359, 423] on span "Agregar Tutor" at bounding box center [365, 420] width 75 height 29
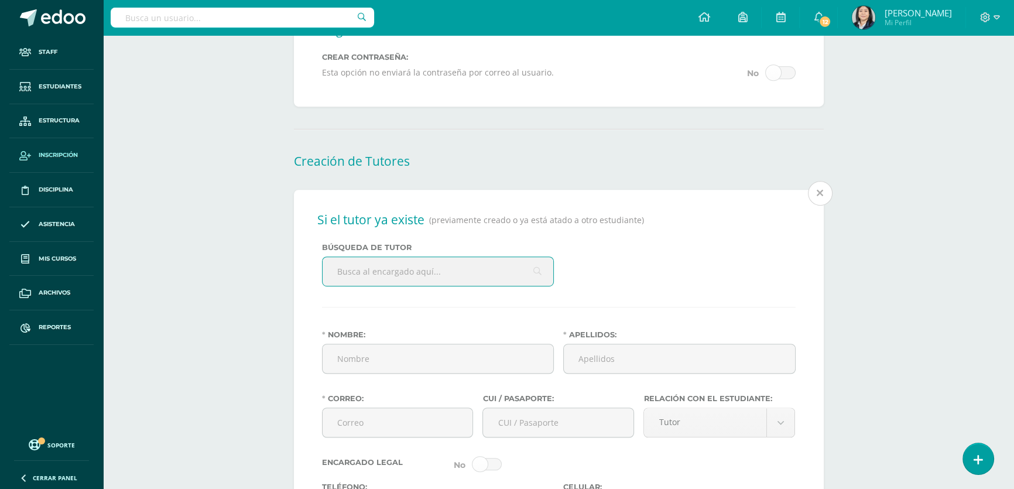
scroll to position [887, 0]
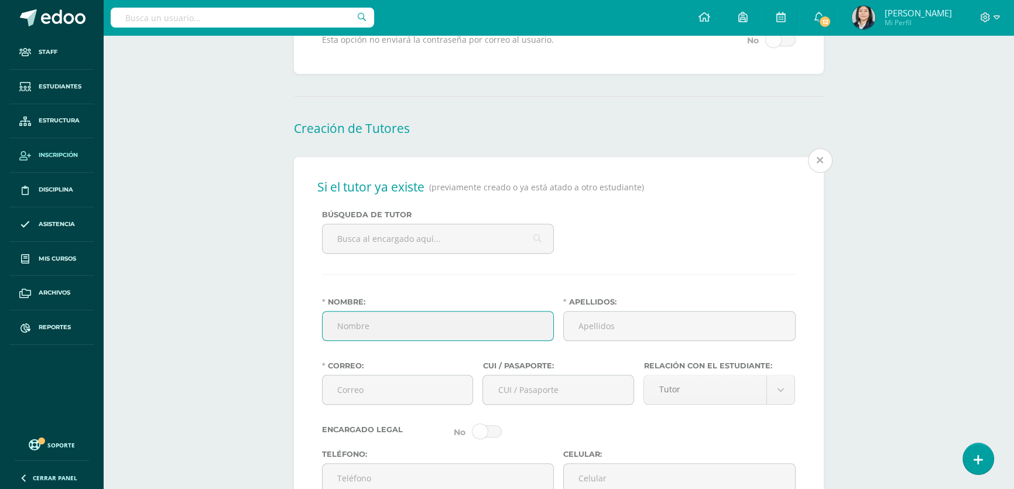
click at [368, 328] on input "Nombre:" at bounding box center [437, 325] width 231 height 29
type input "Ingrid Yaneth"
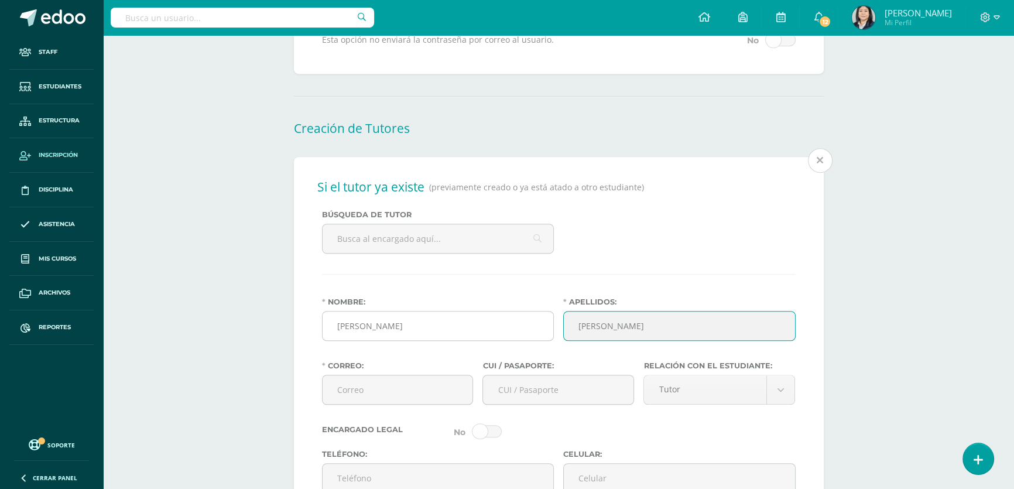
type input "Lemus Velásquez"
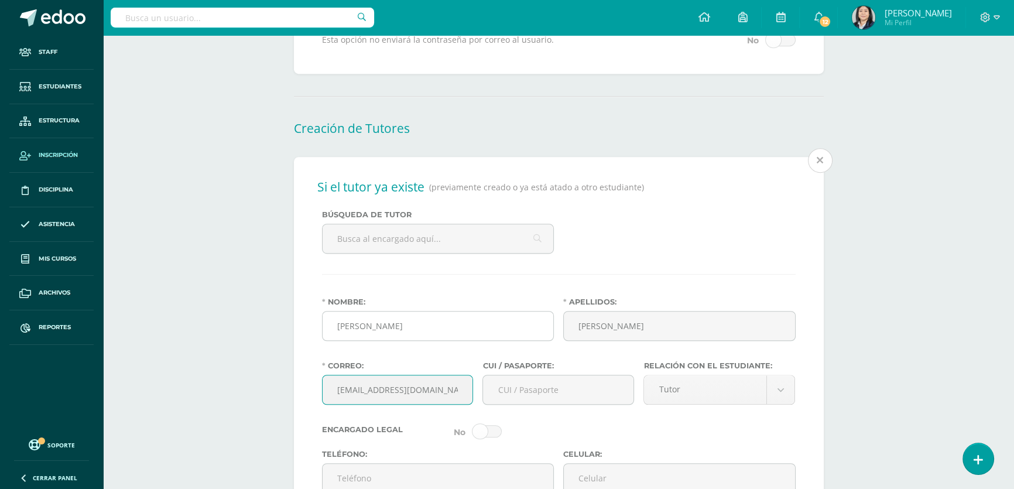
type input "ingridpurpura@gmail.com"
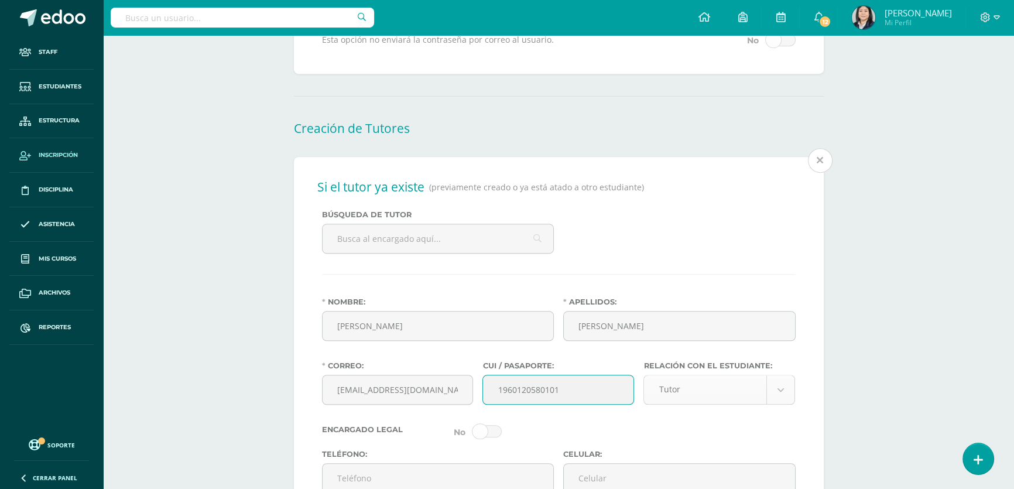
type input "1960120580101"
click at [781, 401] on body "Estudiante creado exitosamente Staff Estudiantes Estructura Inscripción Discipl…" at bounding box center [507, 102] width 1014 height 1979
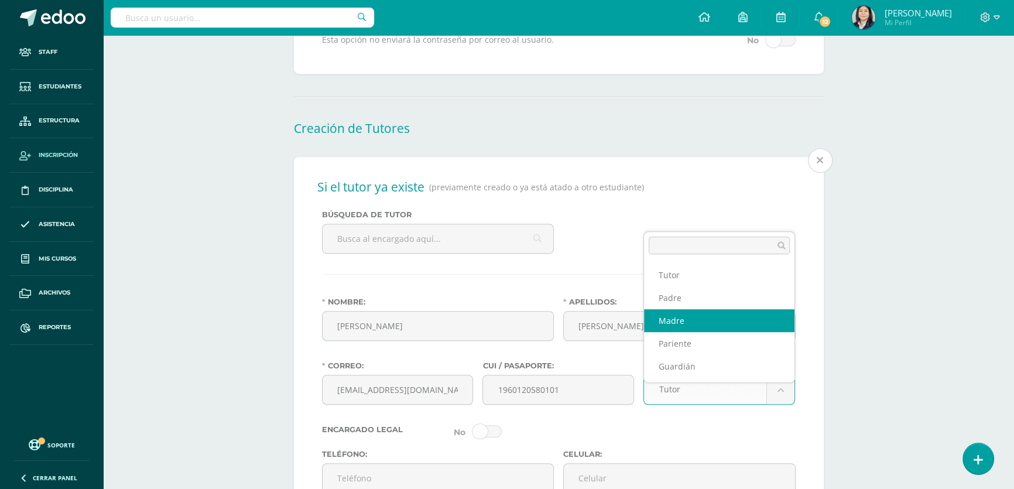
select select "Madre"
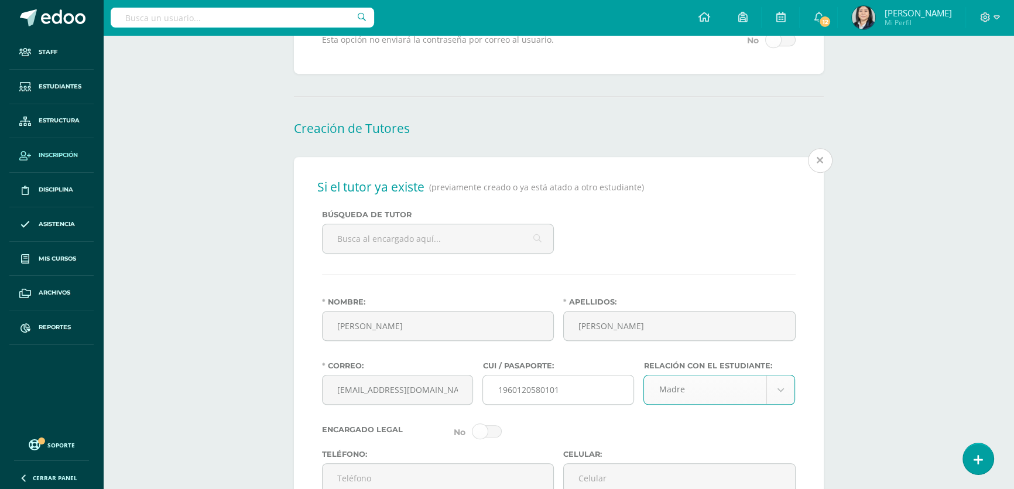
click at [633, 404] on input "1960120580101" at bounding box center [558, 389] width 150 height 29
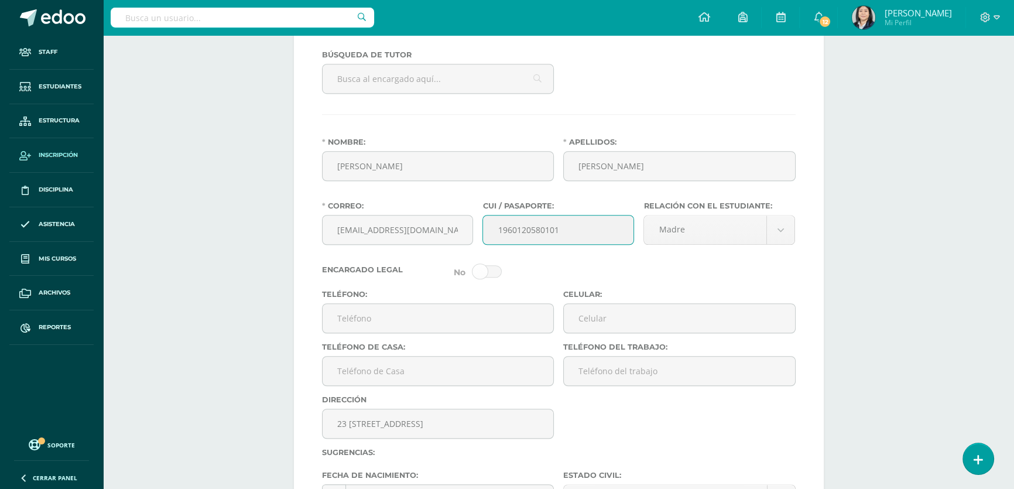
scroll to position [1100, 0]
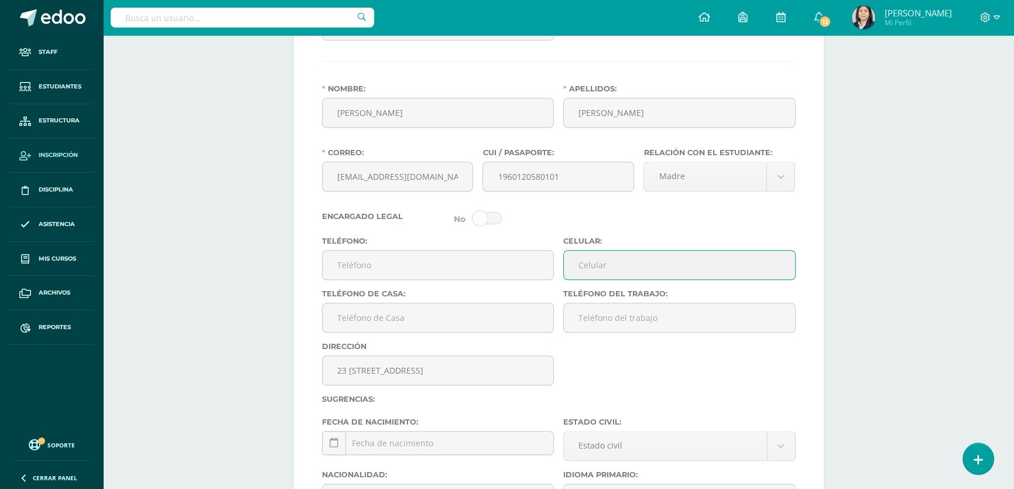
click at [600, 279] on input "Celular:" at bounding box center [679, 264] width 231 height 29
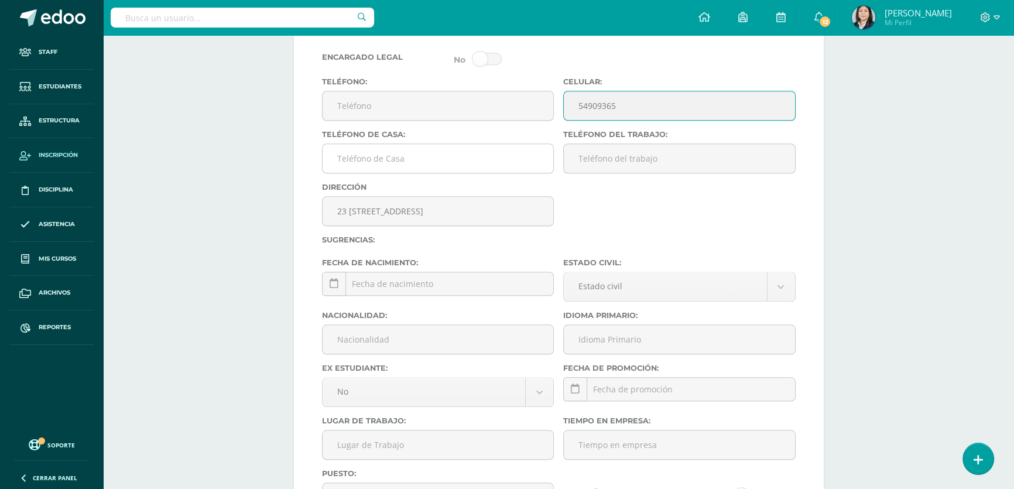
scroll to position [1312, 0]
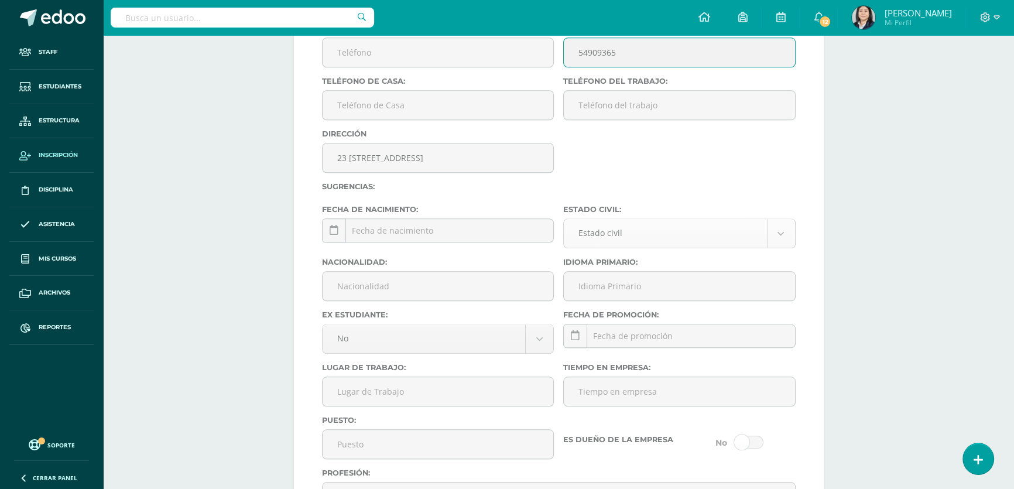
type input "54909365"
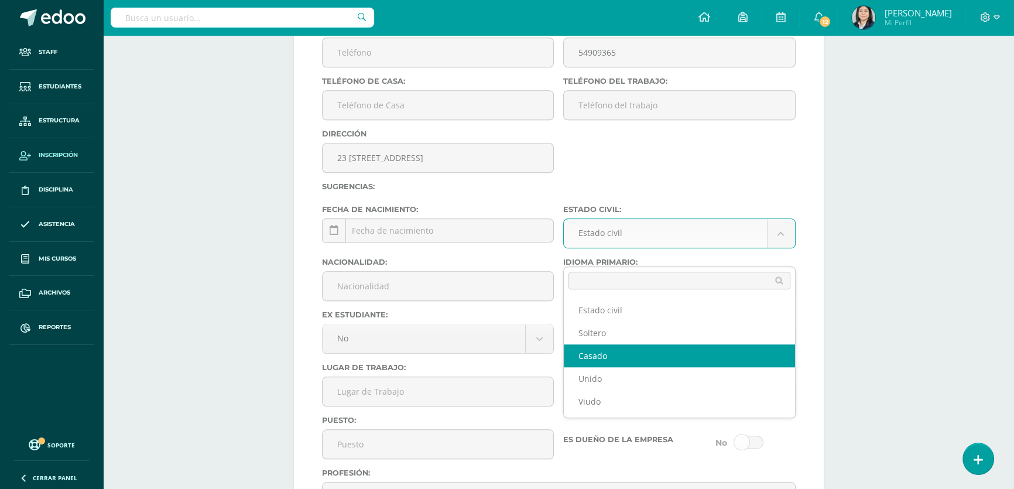
select select "married"
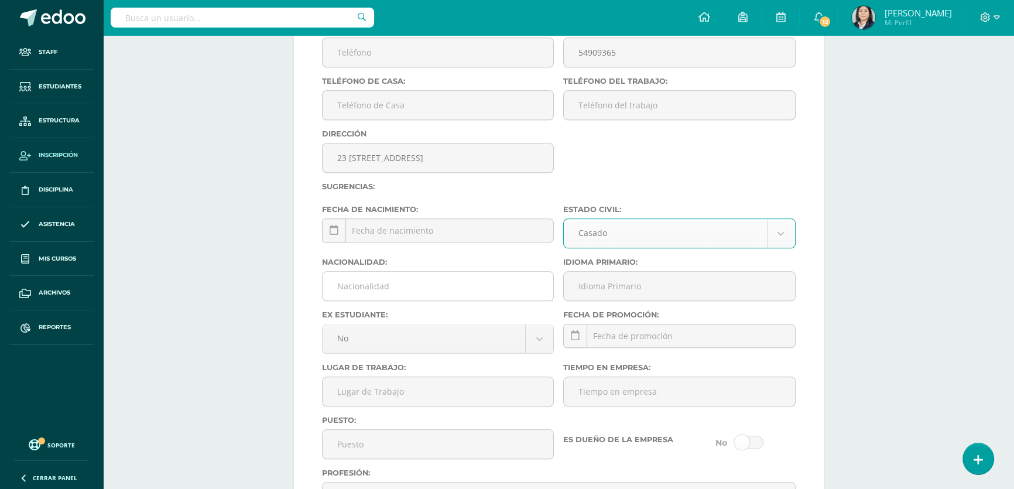
click at [403, 300] on input "Nacionalidad:" at bounding box center [437, 286] width 231 height 29
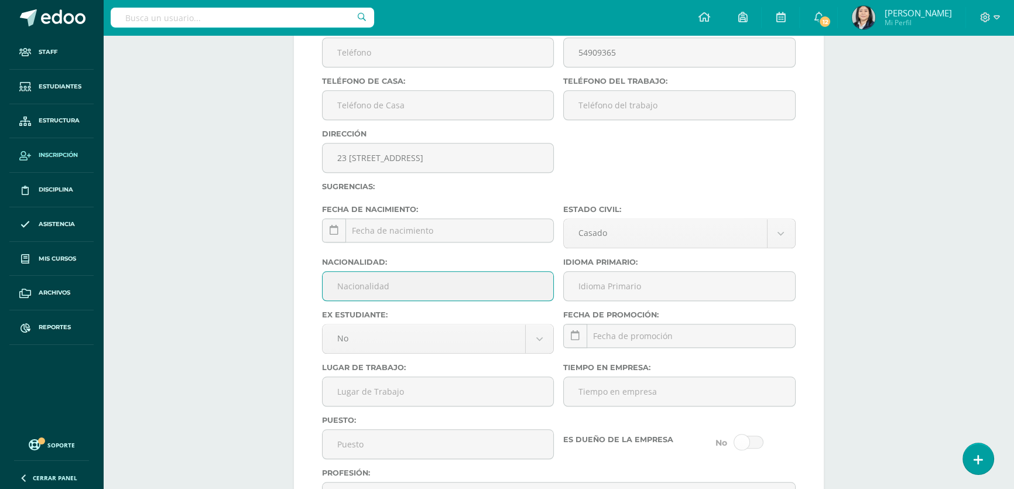
type input "Guatemalteca"
click at [596, 298] on input "Idioma Primario:" at bounding box center [679, 286] width 231 height 29
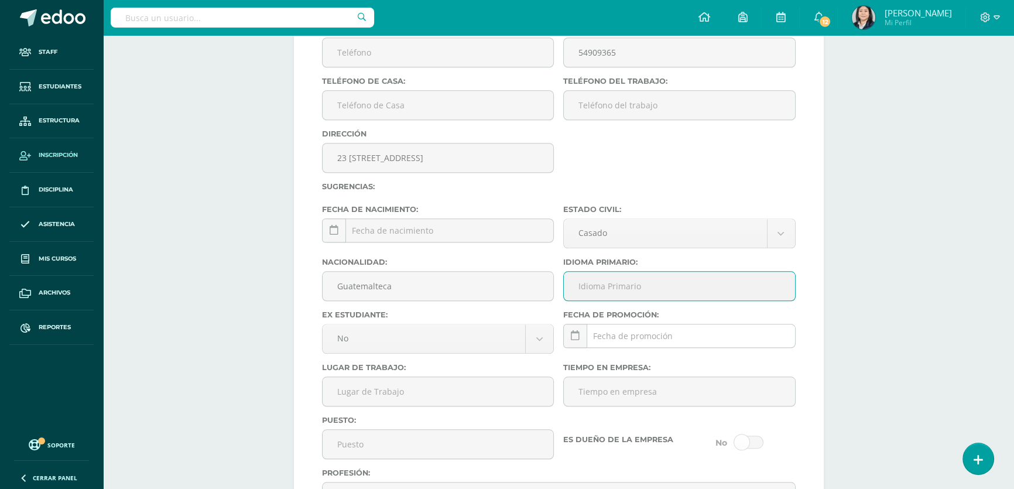
type input "Español"
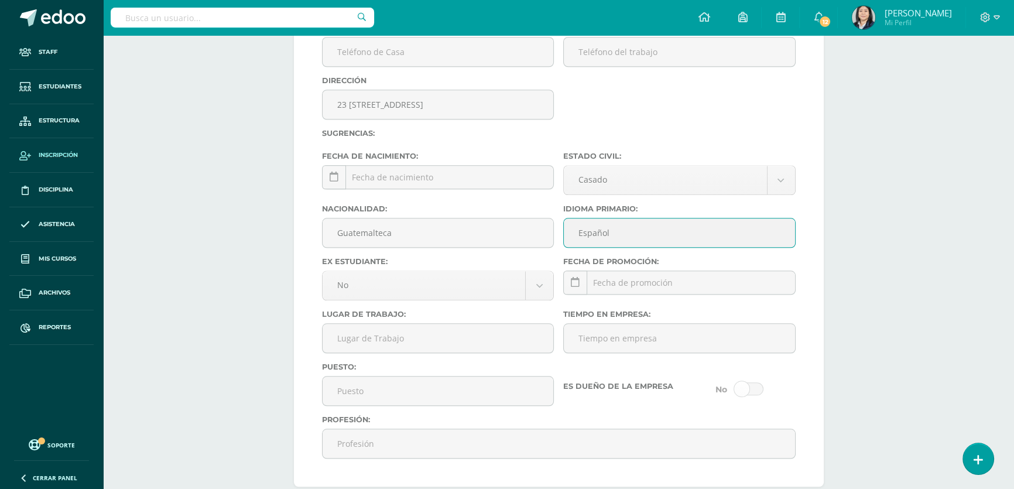
scroll to position [1419, 0]
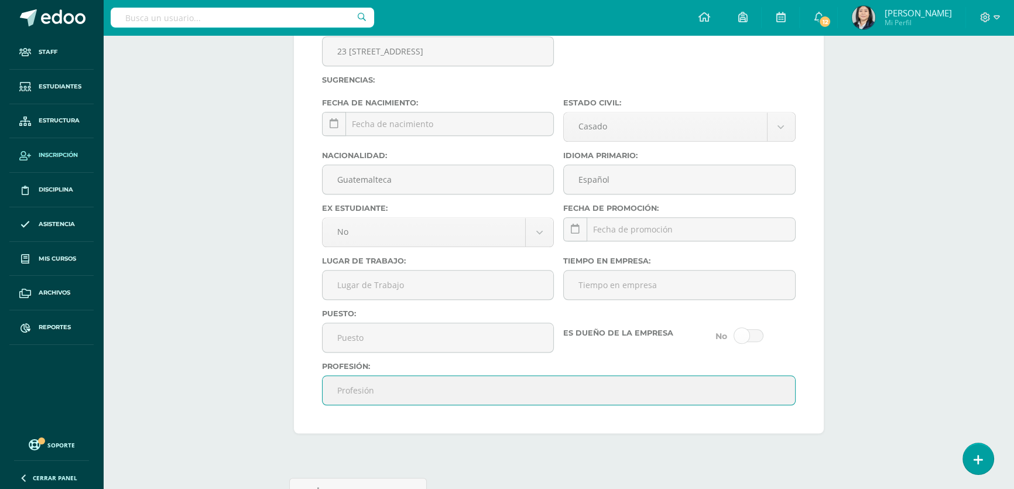
click at [360, 401] on input "Profesión:" at bounding box center [558, 390] width 472 height 29
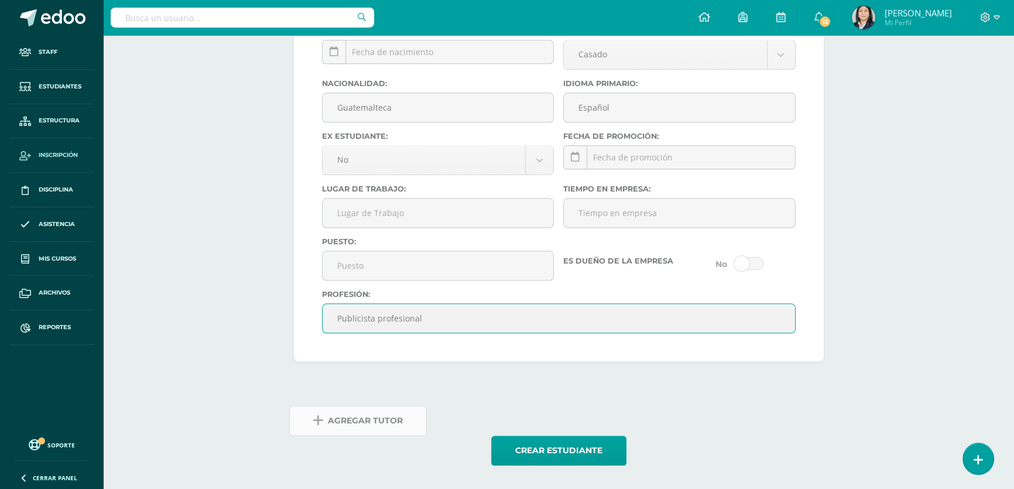
type input "Publicista profesional"
click at [393, 417] on span "Agregar Tutor" at bounding box center [365, 420] width 75 height 29
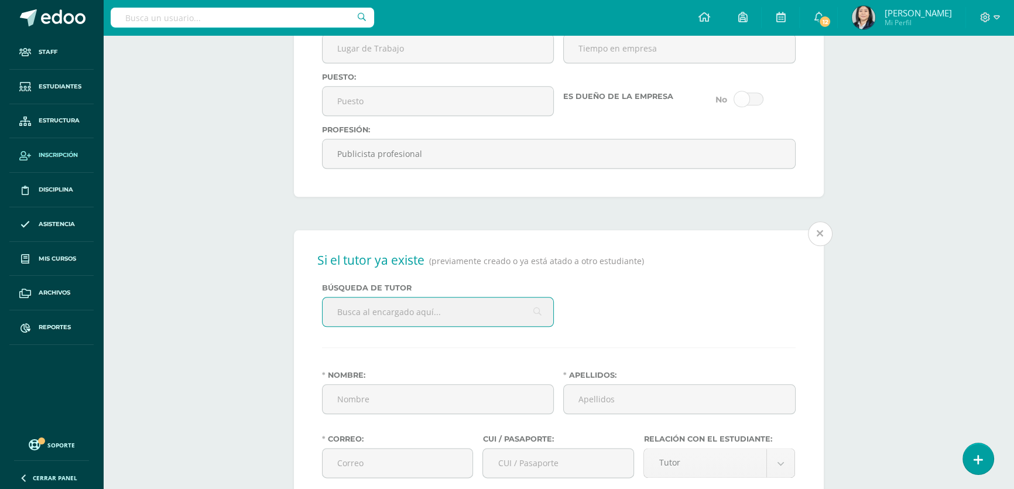
scroll to position [1739, 0]
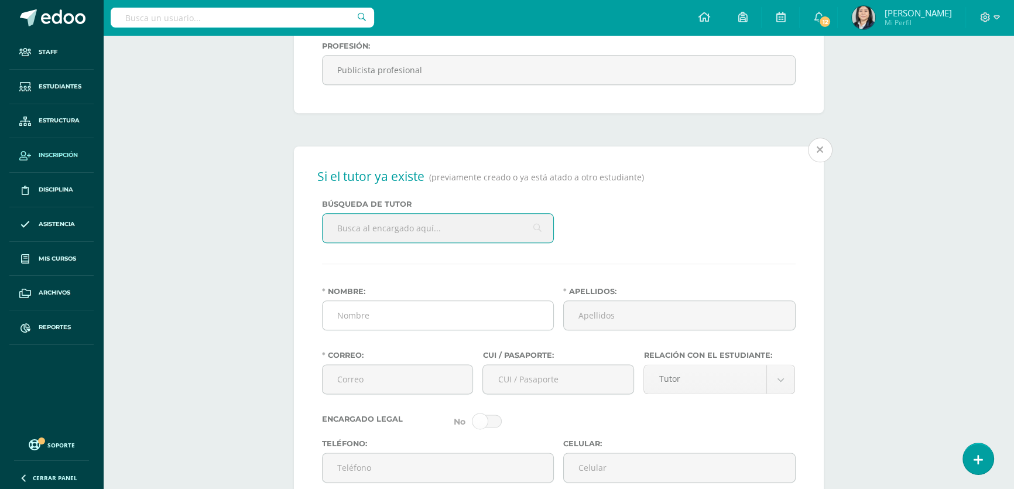
click at [390, 329] on input "Nombre:" at bounding box center [437, 315] width 231 height 29
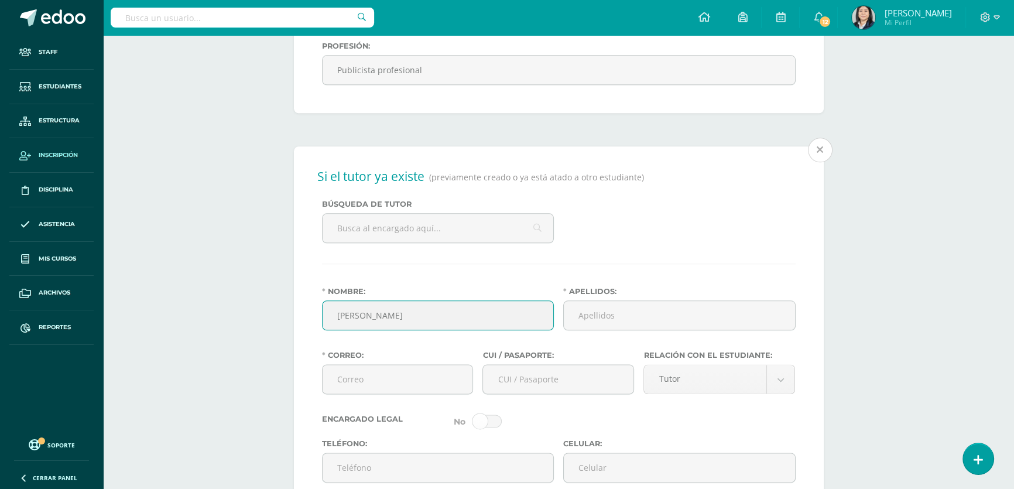
type input "Jorge Orlando"
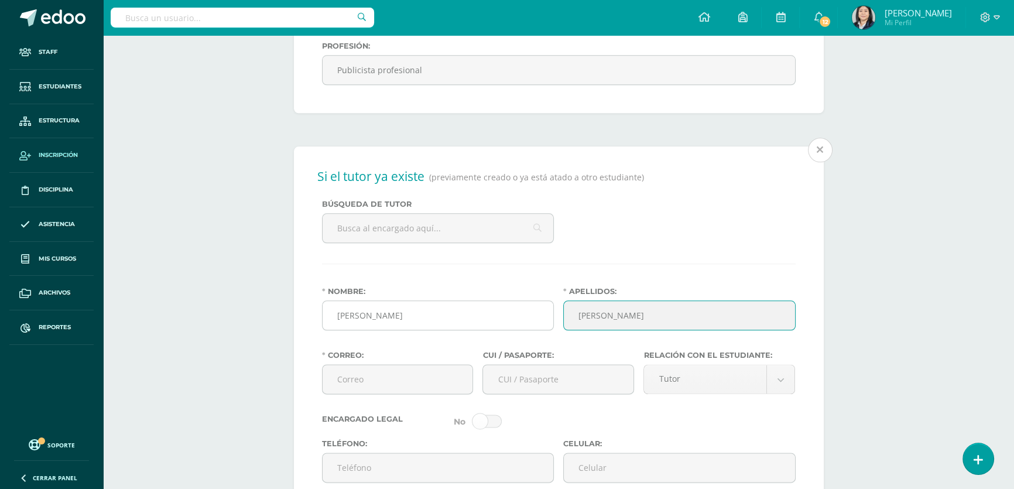
type input "Pineda Ramos"
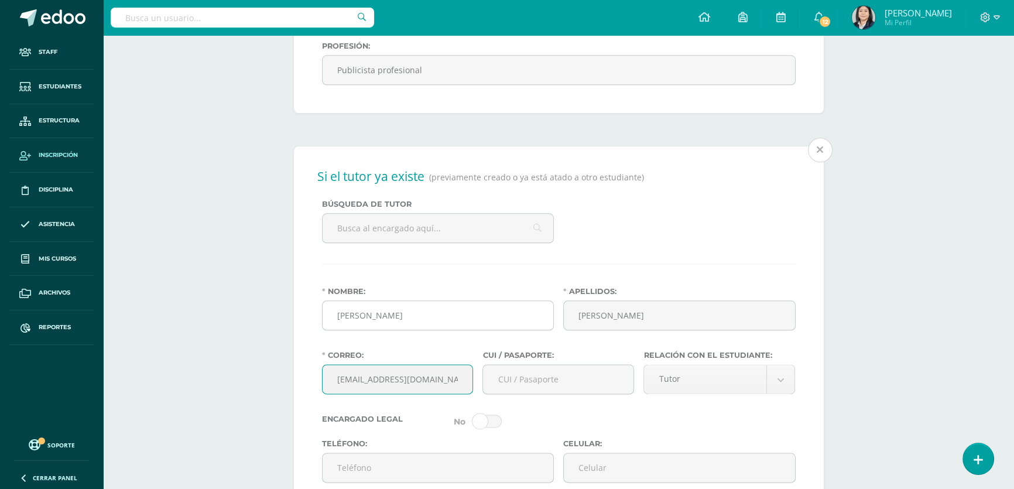
type input "jorgeopin@gmail.com"
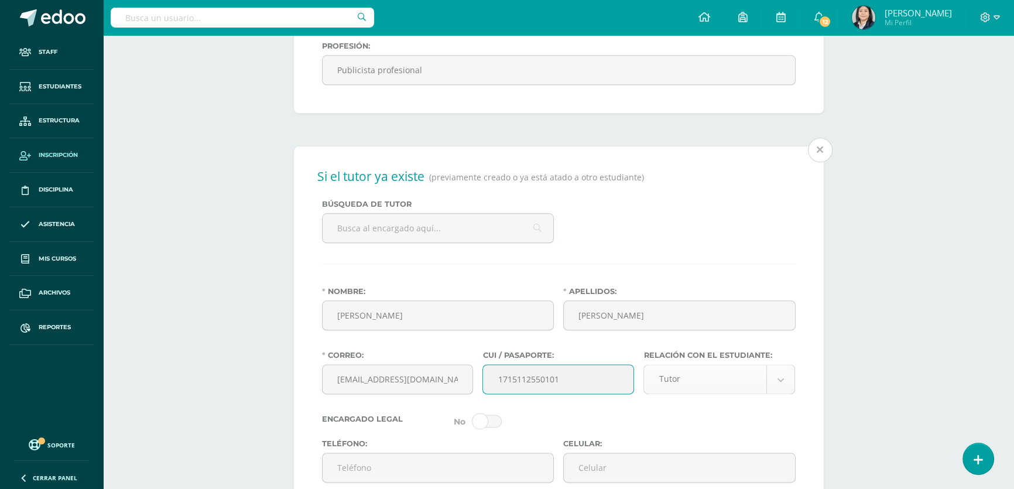
type input "1715112550101"
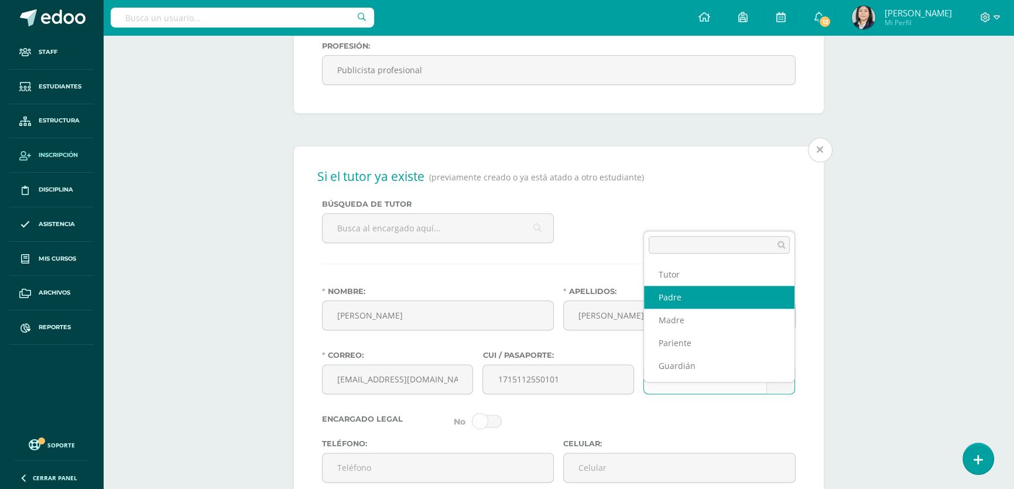
select select "Padre"
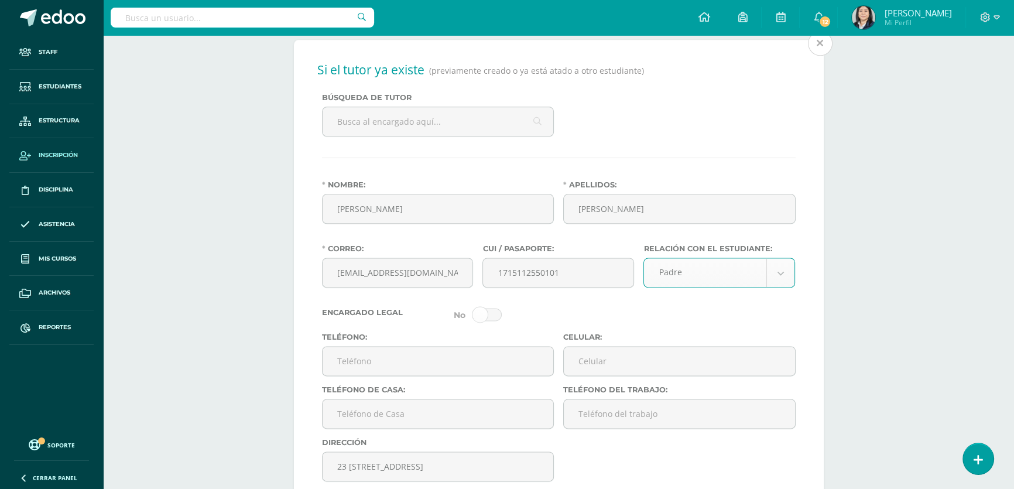
scroll to position [1952, 0]
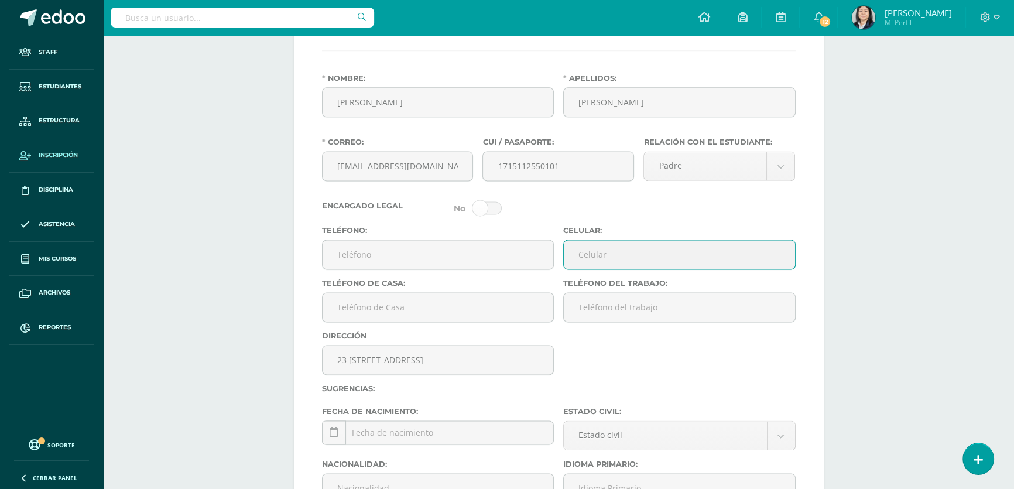
click at [580, 269] on input "Celular:" at bounding box center [679, 254] width 231 height 29
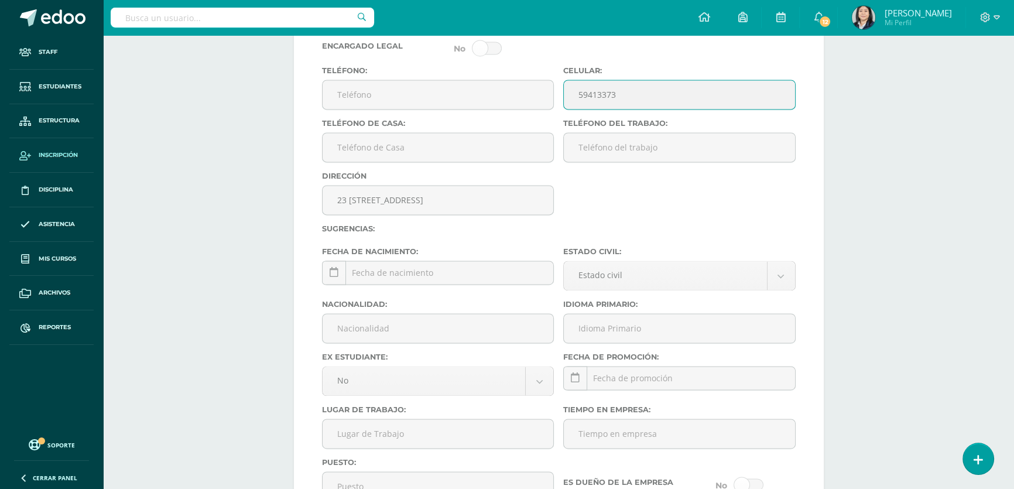
scroll to position [2218, 0]
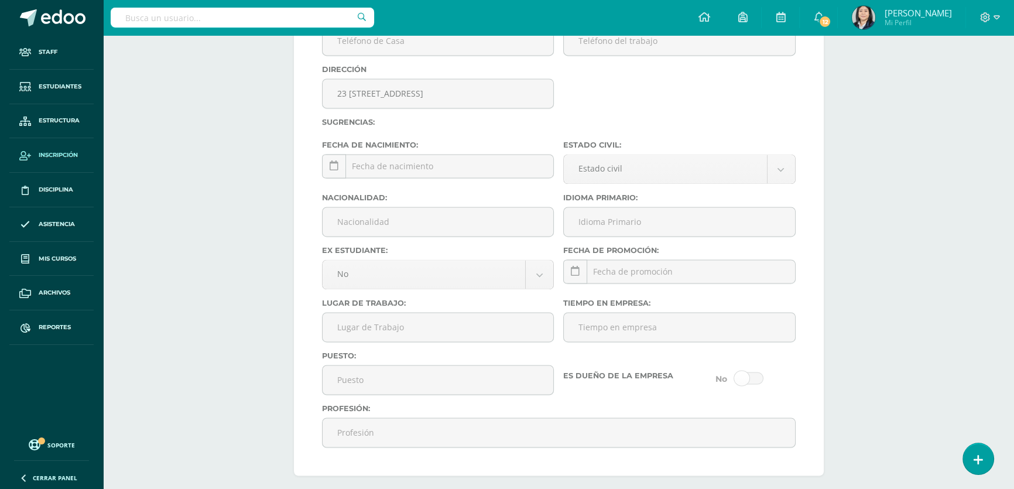
type input "59413373"
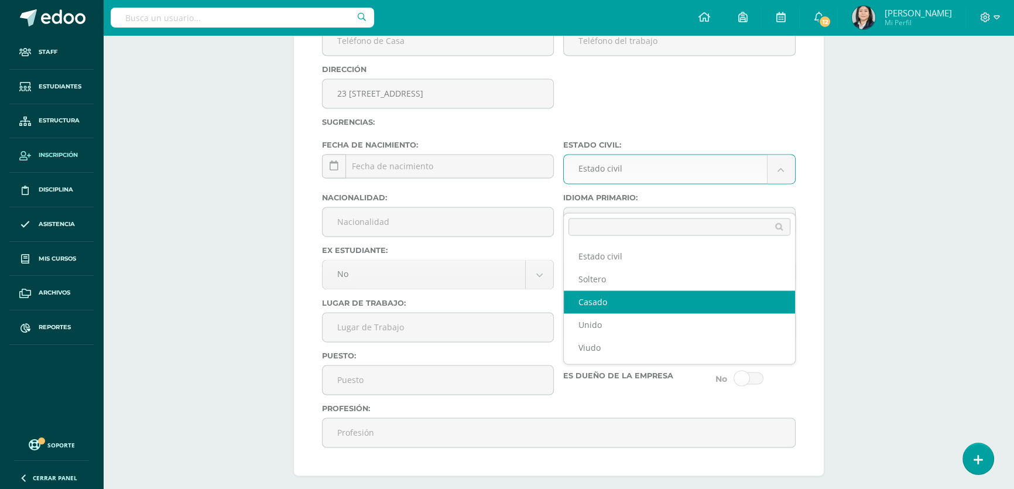
select select "married"
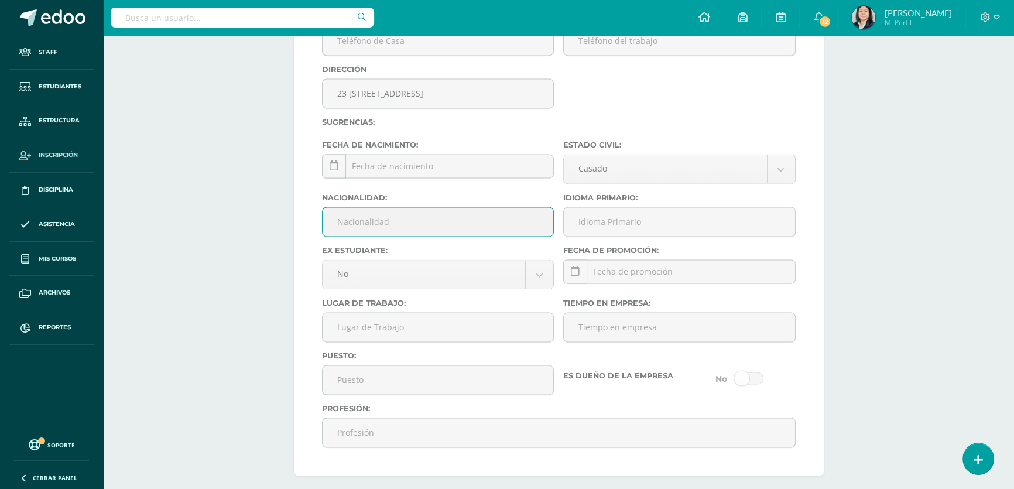
drag, startPoint x: 410, startPoint y: 243, endPoint x: 421, endPoint y: 240, distance: 12.2
click at [413, 236] on input "Nacionalidad:" at bounding box center [437, 221] width 231 height 29
type input "Guatemalteco"
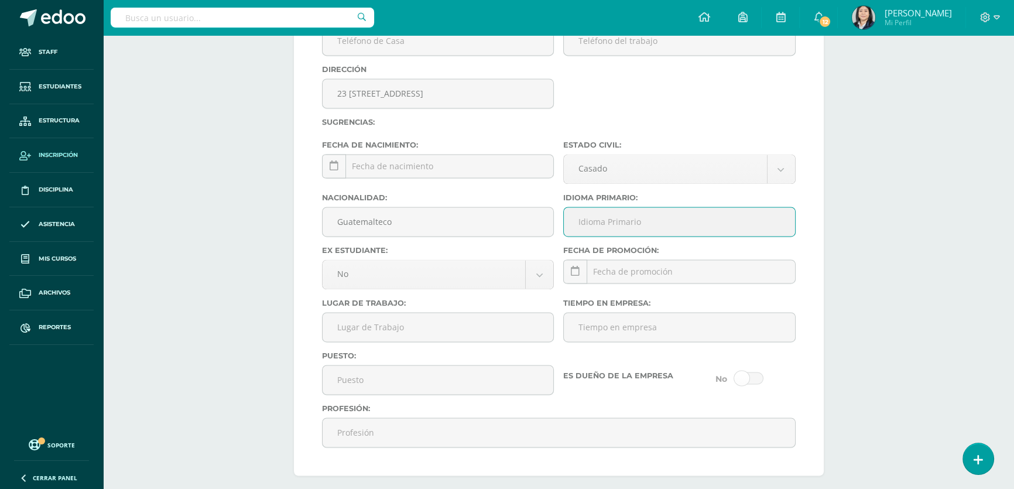
click at [606, 236] on input "Idioma Primario:" at bounding box center [679, 221] width 231 height 29
type input "Español"
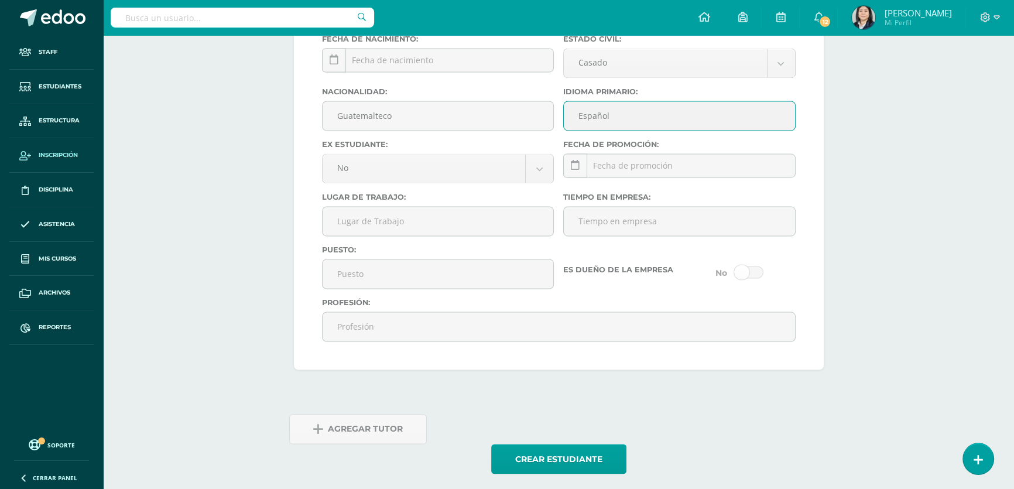
scroll to position [2361, 0]
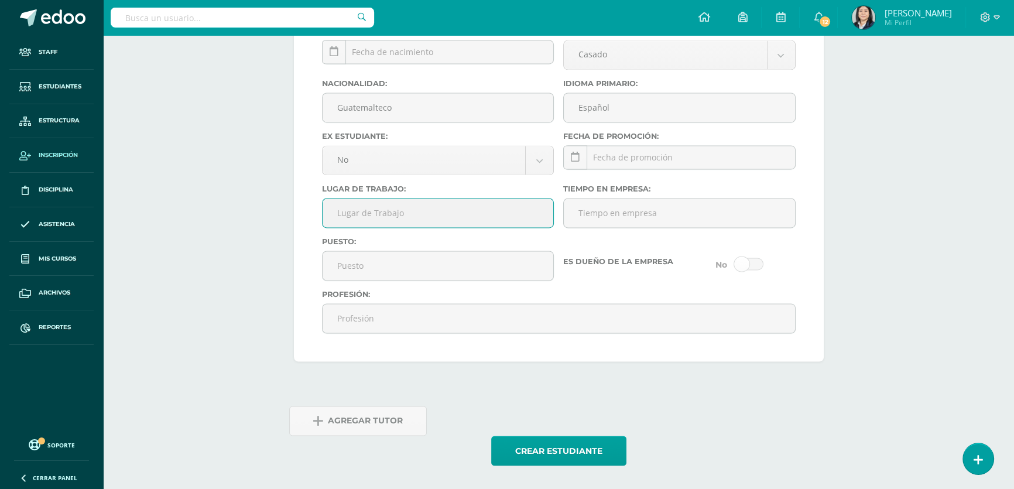
click at [431, 210] on input "Lugar de Trabajo:" at bounding box center [437, 212] width 231 height 29
type input "YoCo"
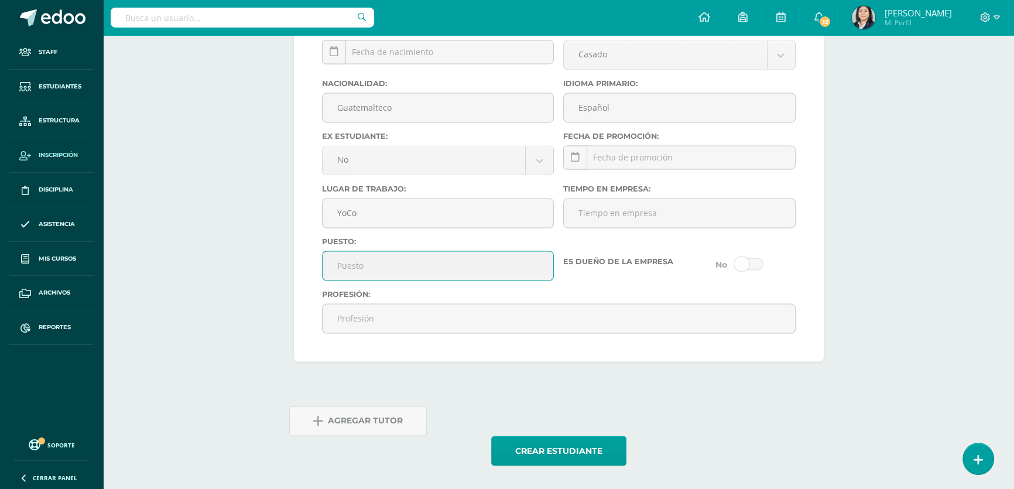
click at [355, 266] on input "Puesto:" at bounding box center [437, 265] width 231 height 29
type input "Publicista"
click at [534, 449] on button "Crear estudiante" at bounding box center [558, 450] width 135 height 30
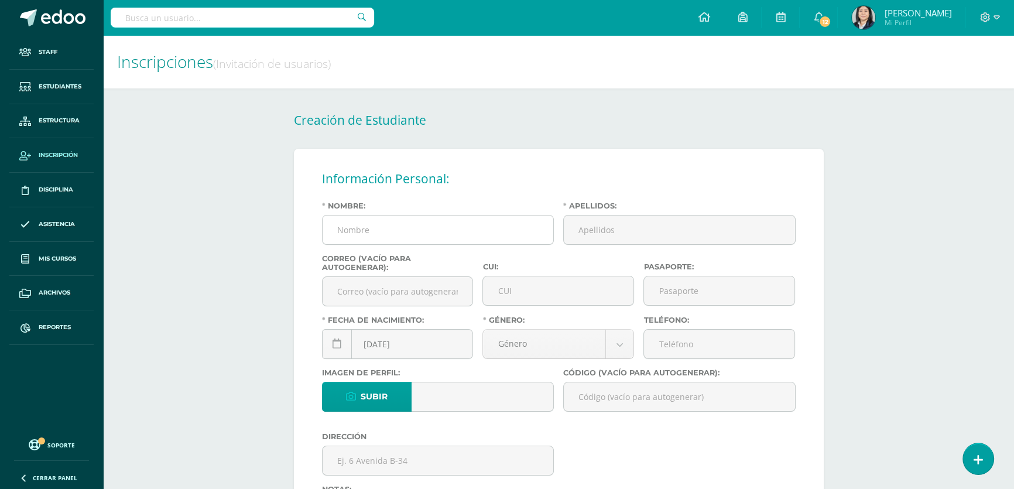
click at [345, 228] on input "Nombre:" at bounding box center [437, 229] width 231 height 29
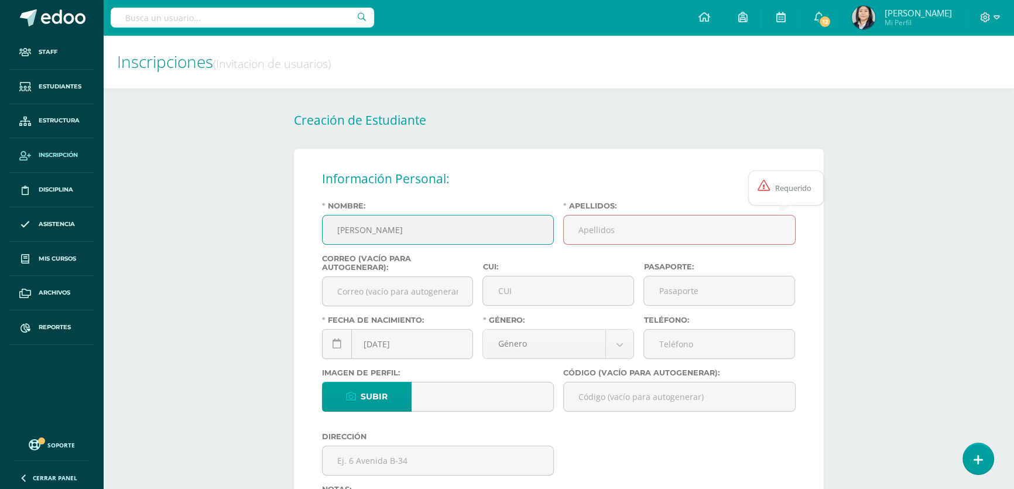
drag, startPoint x: 389, startPoint y: 234, endPoint x: 336, endPoint y: 229, distance: 53.5
click at [336, 229] on input "[PERSON_NAME]" at bounding box center [437, 229] width 231 height 29
type input "[PERSON_NAME]"
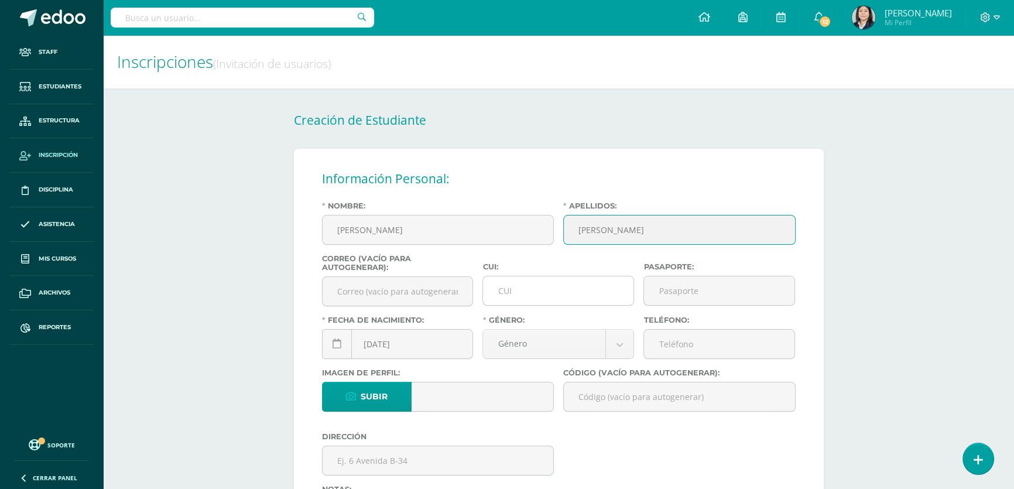
type input "[PERSON_NAME]"
click at [528, 287] on input "CUI:" at bounding box center [558, 290] width 150 height 29
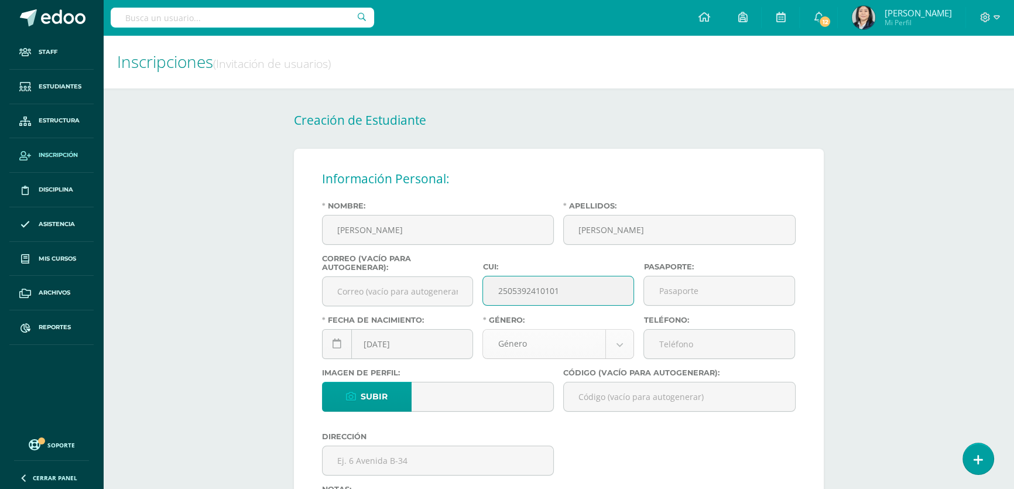
type input "2505392410101"
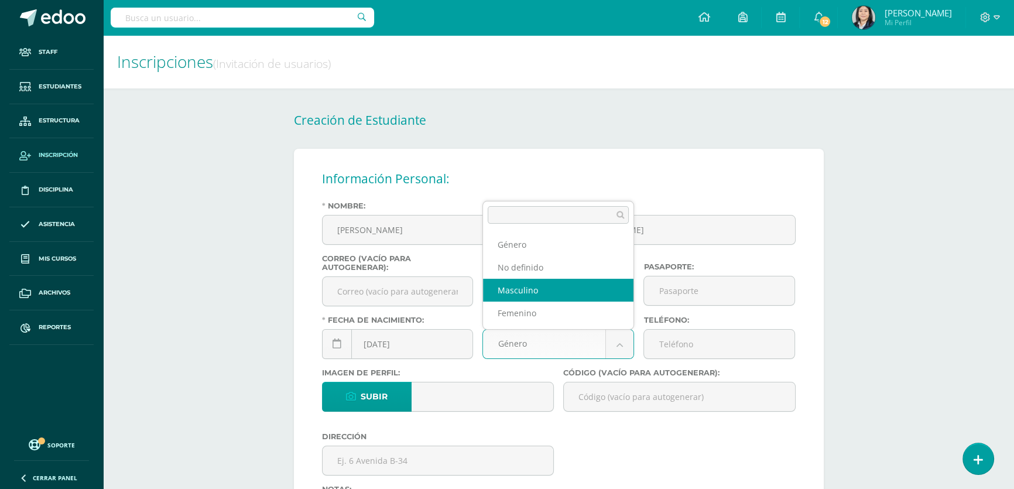
select select "[DEMOGRAPHIC_DATA]"
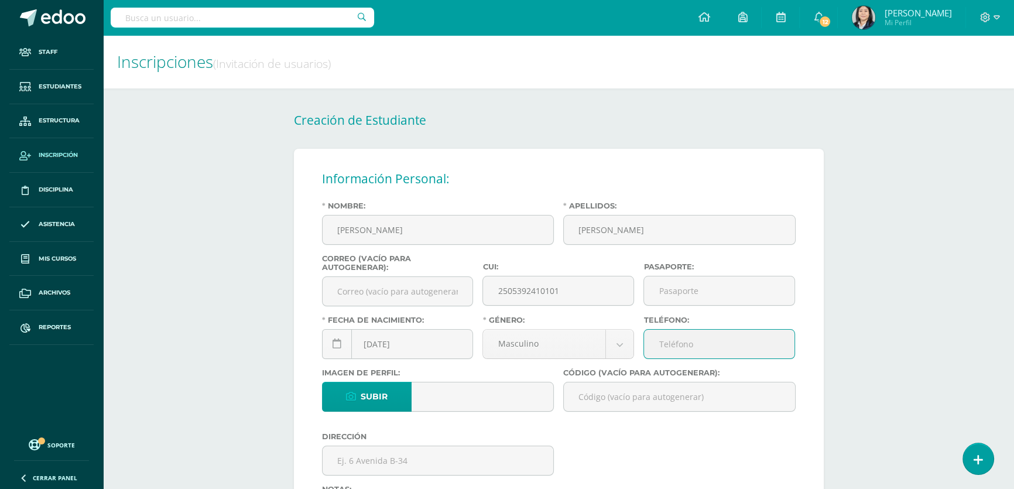
click at [666, 350] on input "Teléfono:" at bounding box center [719, 343] width 150 height 29
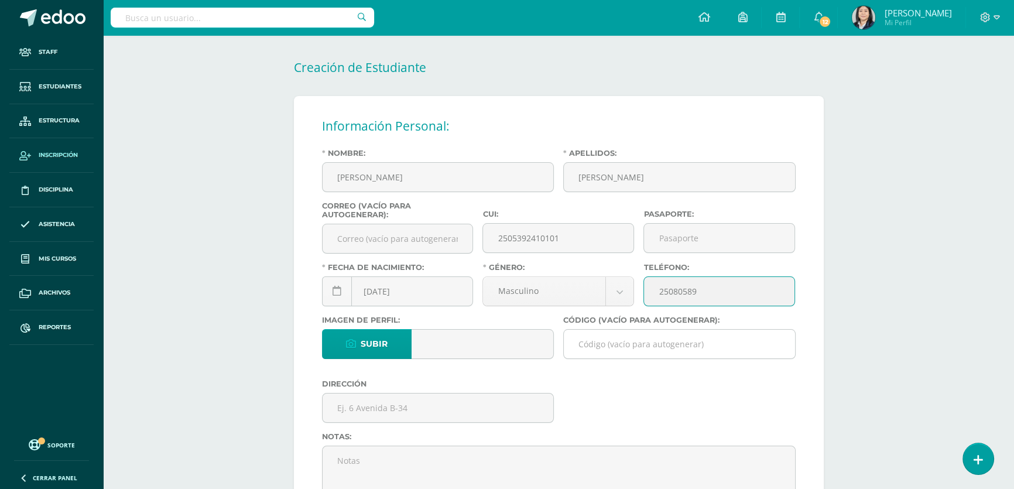
type input "25080589"
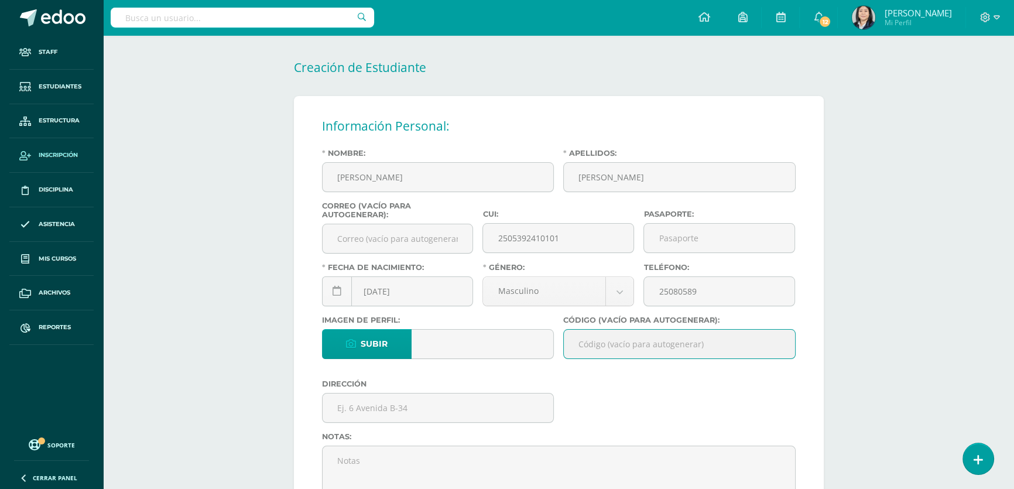
click at [617, 341] on input "Código (vacío para autogenerar):" at bounding box center [679, 343] width 231 height 29
paste input "26DPO01"
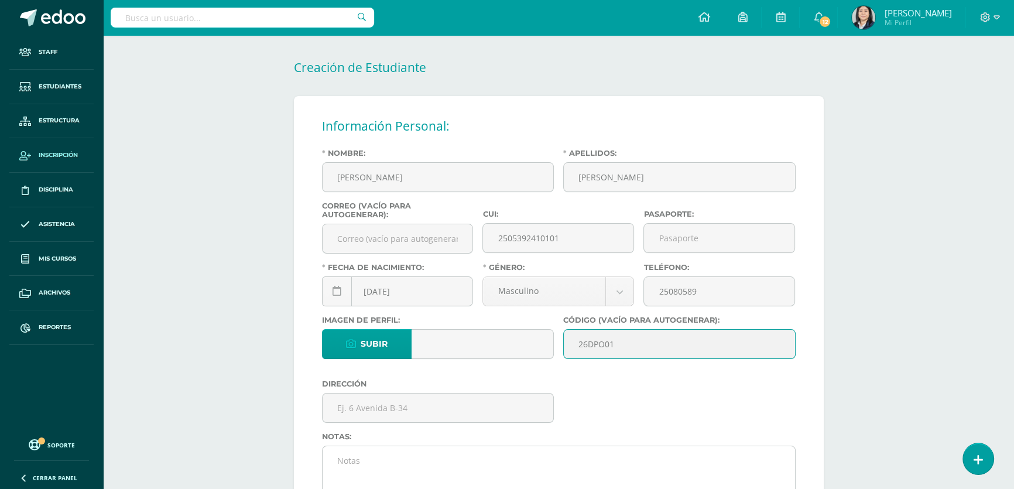
scroll to position [159, 0]
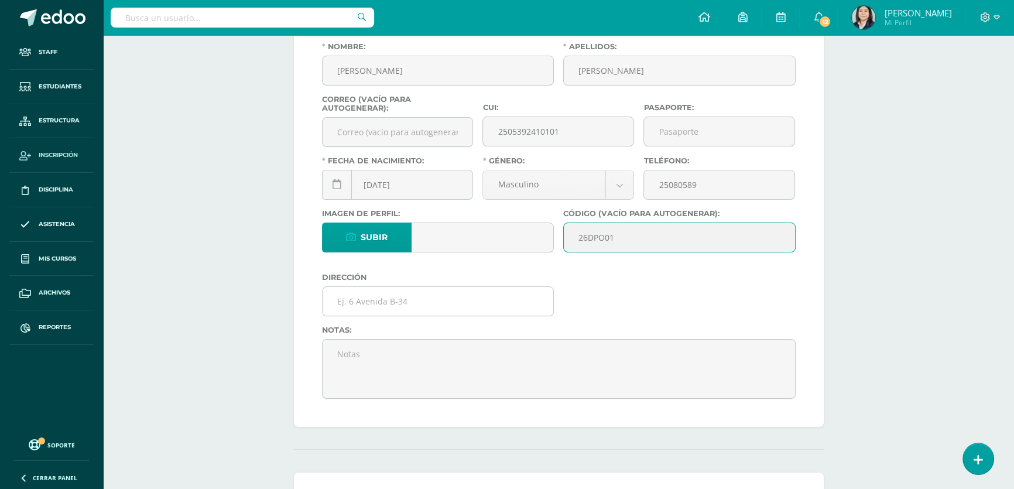
type input "26DPO01"
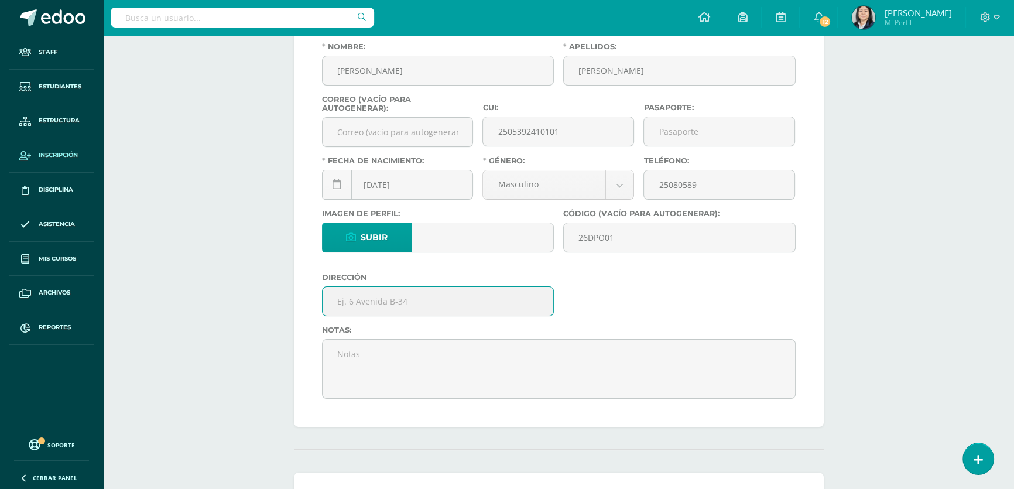
click at [384, 304] on input "text" at bounding box center [437, 301] width 231 height 29
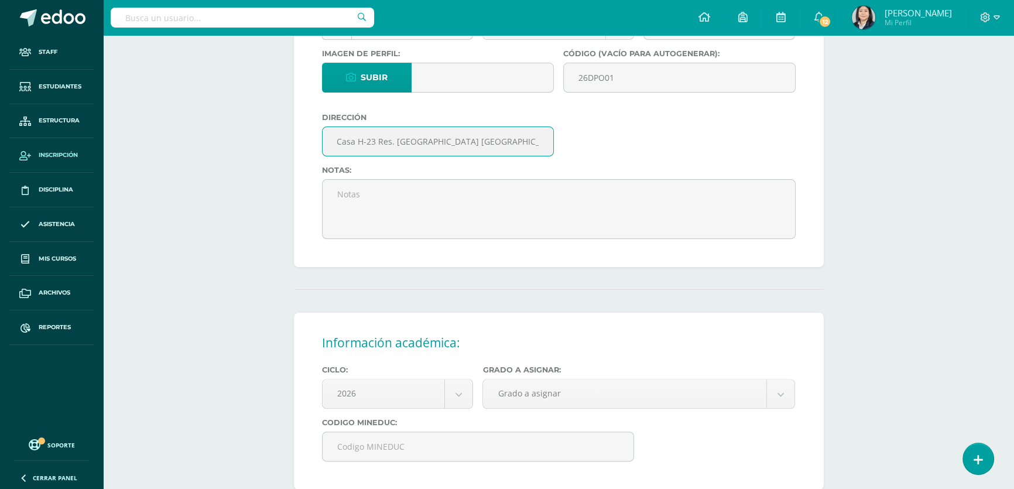
scroll to position [425, 0]
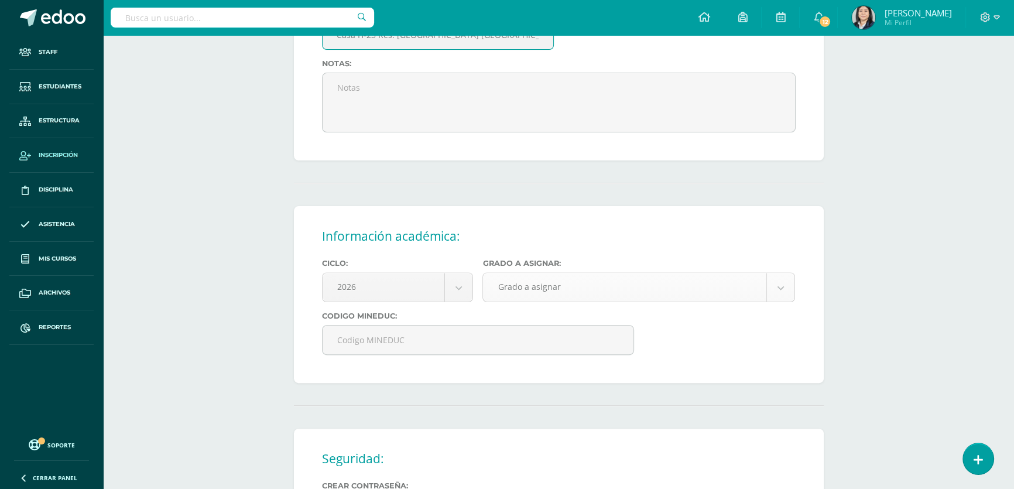
type input "Casa H-23 Res. [GEOGRAPHIC_DATA] [GEOGRAPHIC_DATA][PERSON_NAME] zona 10"
click at [550, 293] on body "Estudiante creado exitosamente Staff Estudiantes Estructura Inscripción Discipl…" at bounding box center [507, 144] width 1014 height 1138
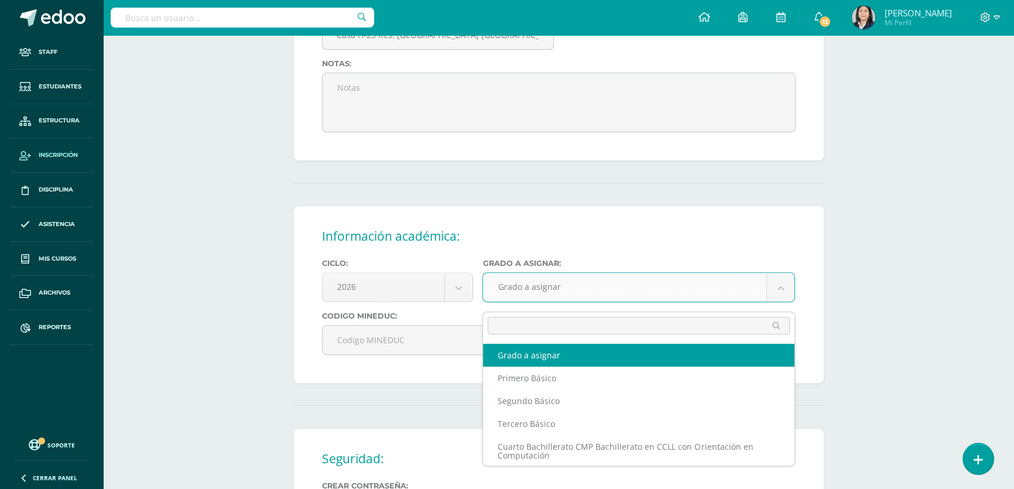
scroll to position [0, 0]
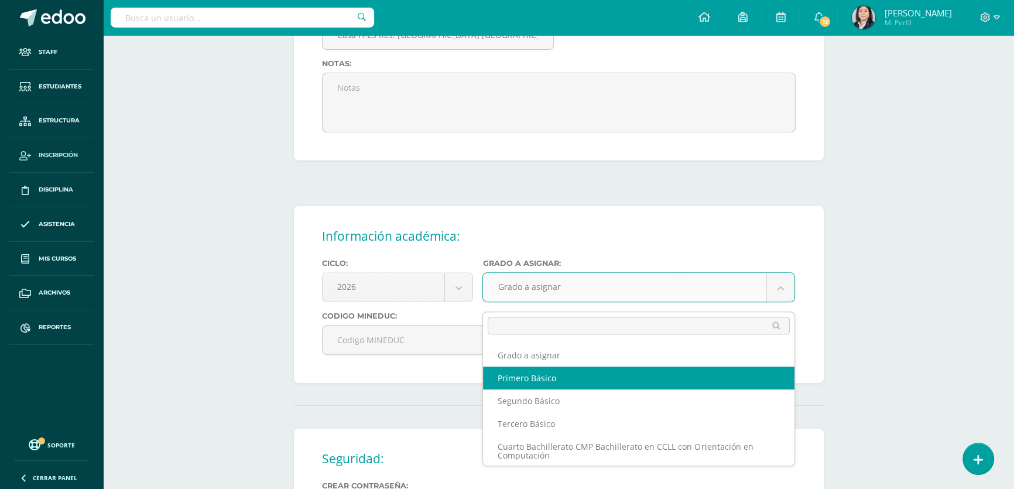
select select "10"
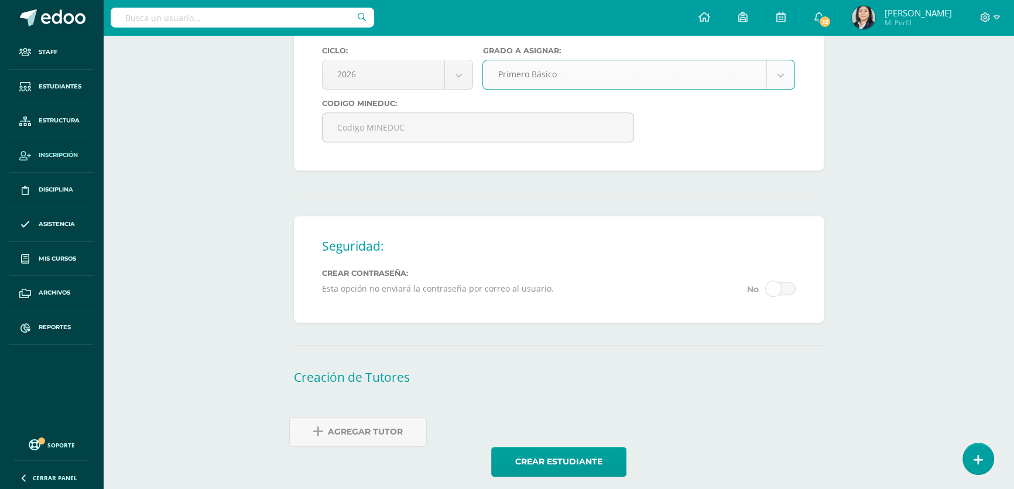
scroll to position [657, 0]
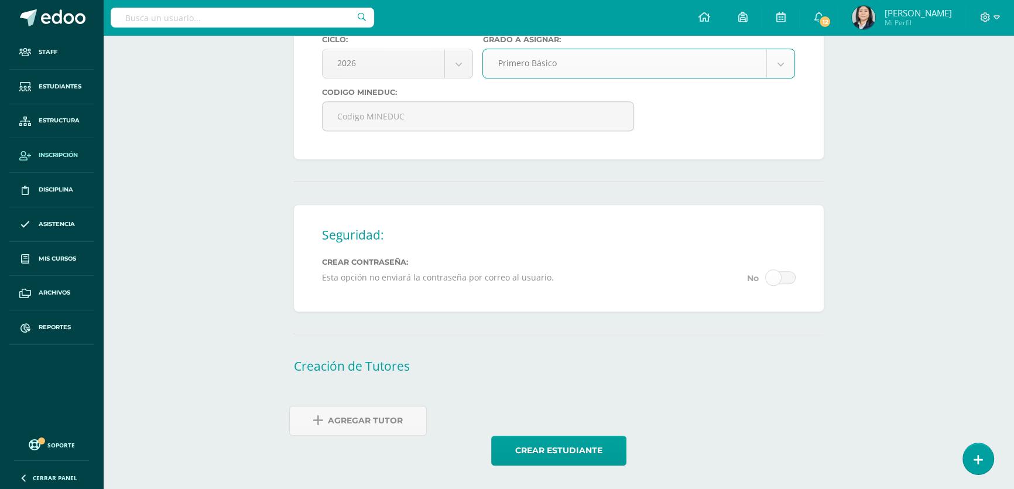
click at [354, 417] on span "Agregar Tutor" at bounding box center [365, 420] width 75 height 29
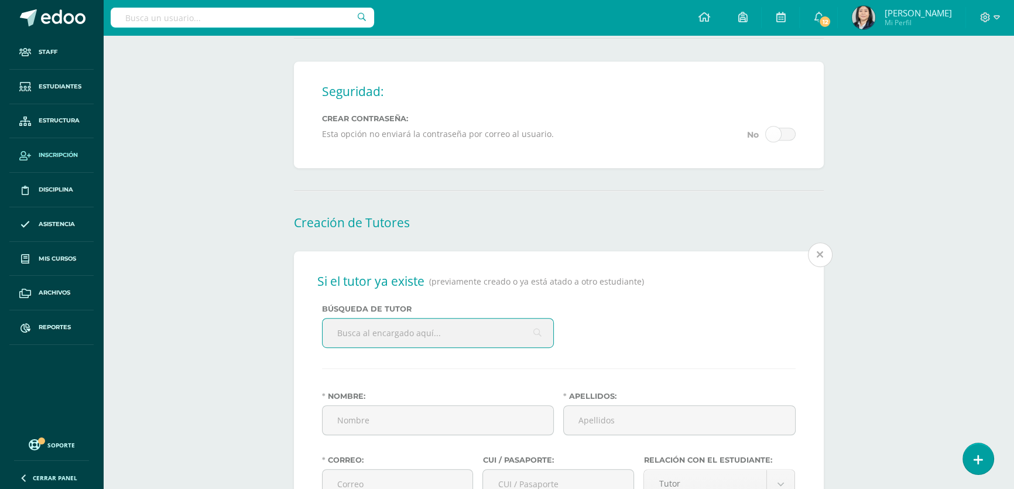
scroll to position [887, 0]
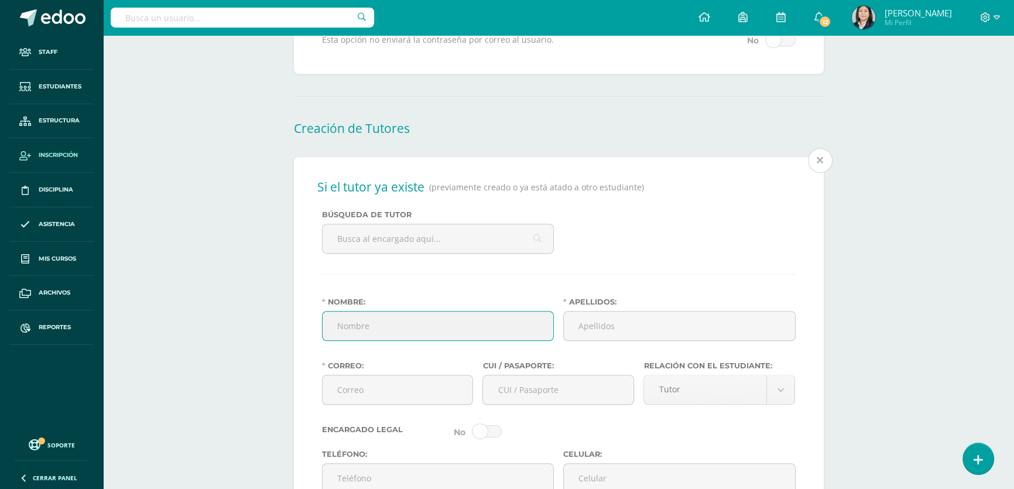
click at [394, 335] on input "Nombre:" at bounding box center [437, 325] width 231 height 29
click at [394, 335] on input "Marleny Goret" at bounding box center [437, 325] width 231 height 29
type input "Marleny Gorety"
click at [588, 339] on input "Apellidos:" at bounding box center [679, 325] width 231 height 29
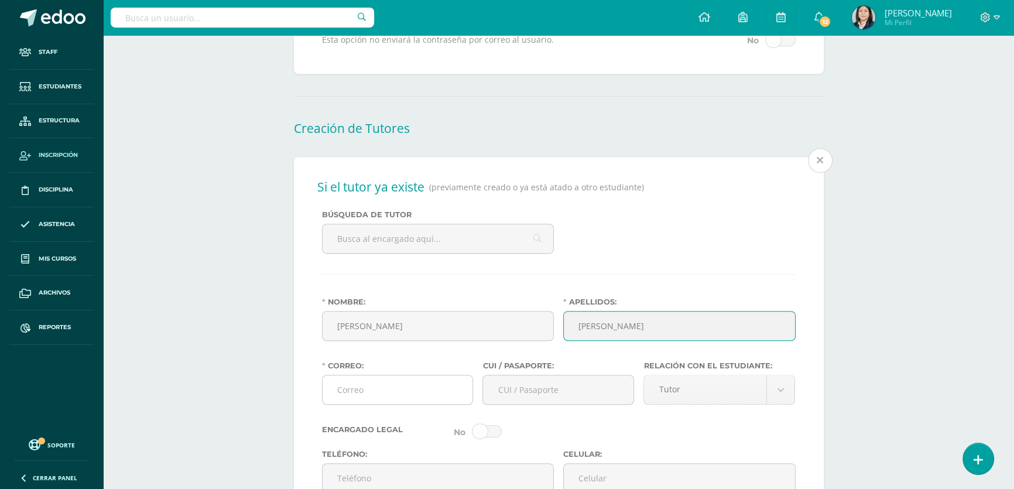
type input "Oliva Muralles"
click at [413, 404] on input "Correo:" at bounding box center [397, 389] width 150 height 29
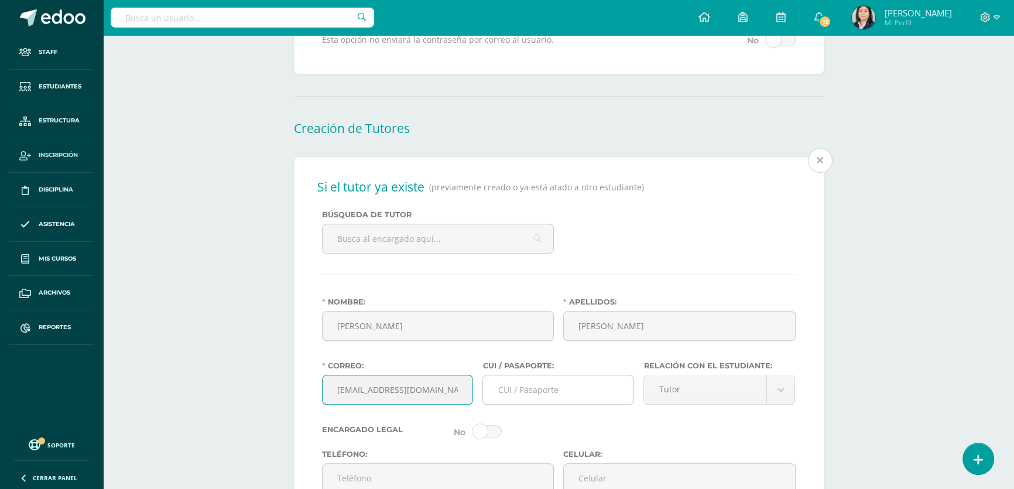
type input "goretyoliva@hotmail.com"
click at [550, 404] on input "CUI / Pasaporte:" at bounding box center [558, 389] width 150 height 29
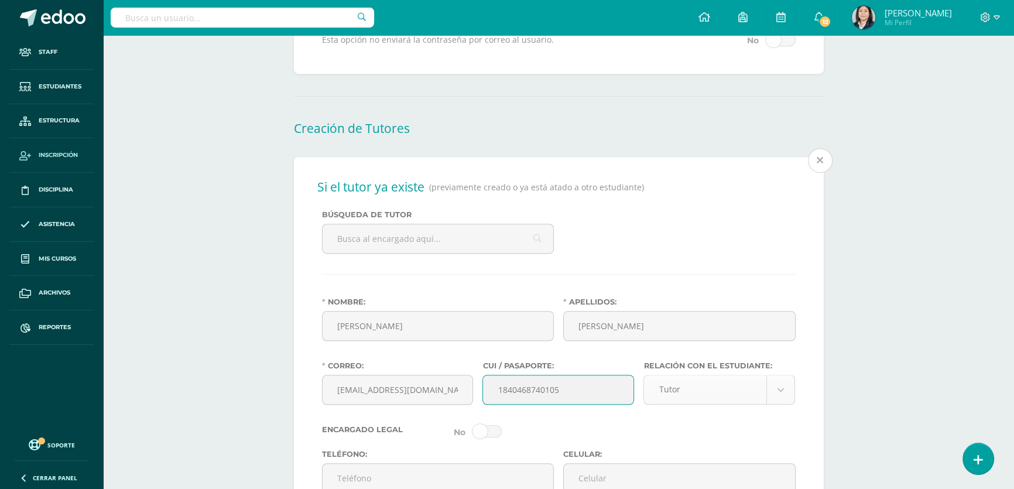
type input "1840468740105"
click at [779, 400] on body "Estudiante creado exitosamente Staff Estudiantes Estructura Inscripción Discipl…" at bounding box center [507, 102] width 1014 height 1979
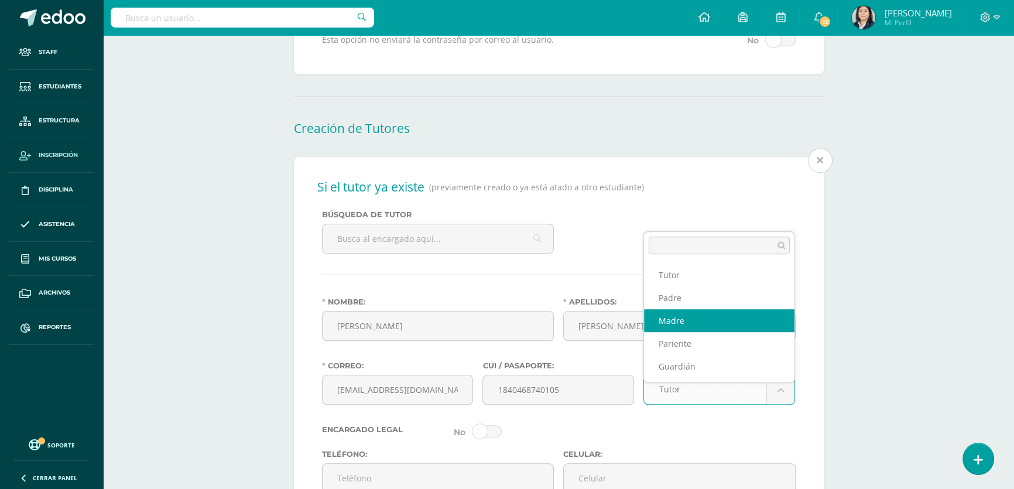
select select "Madre"
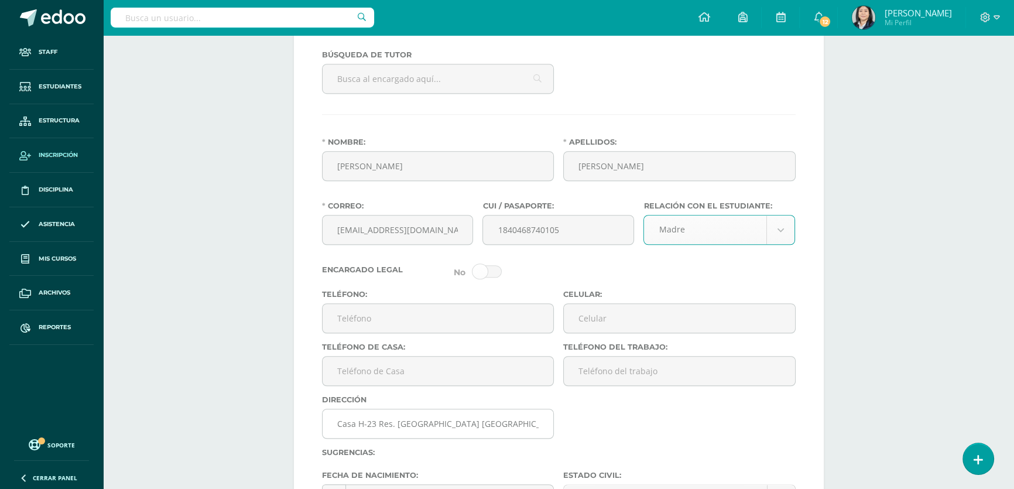
scroll to position [1100, 0]
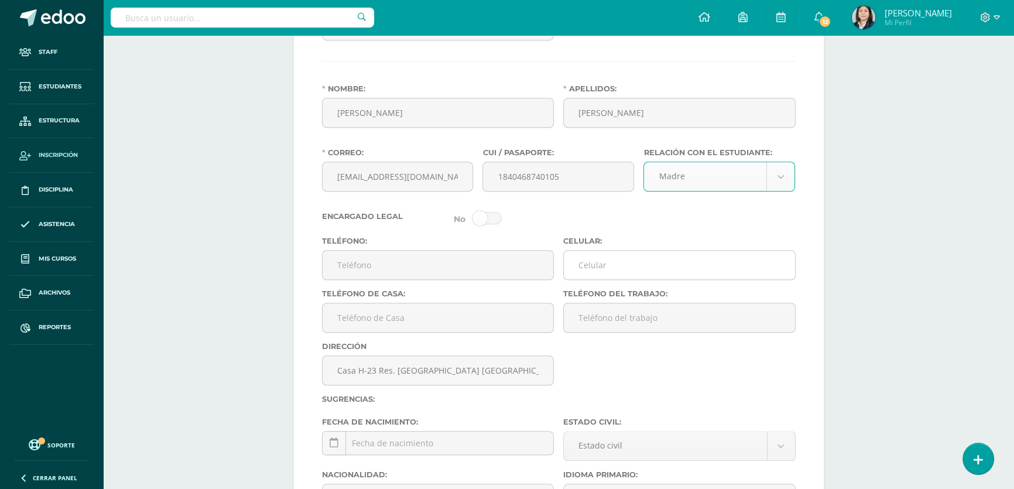
click at [610, 279] on input "Celular:" at bounding box center [679, 264] width 231 height 29
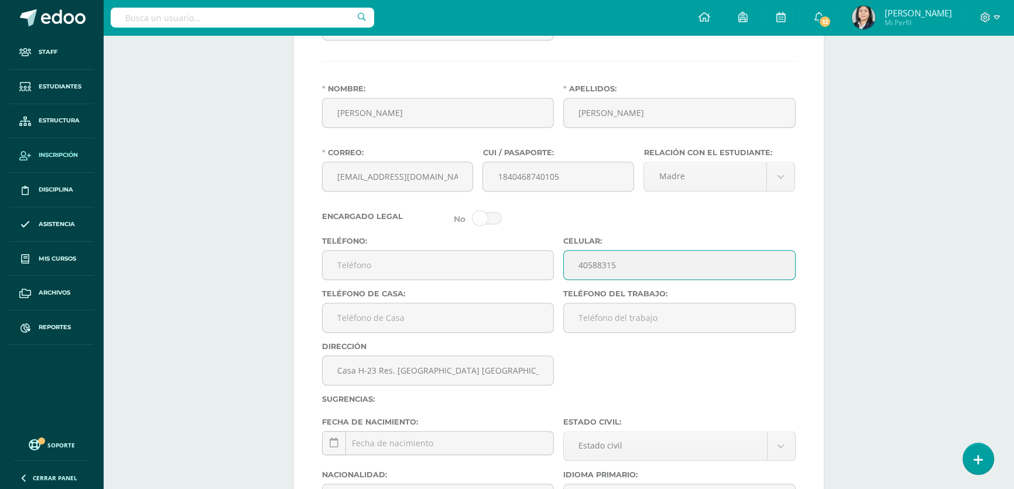
scroll to position [1206, 0]
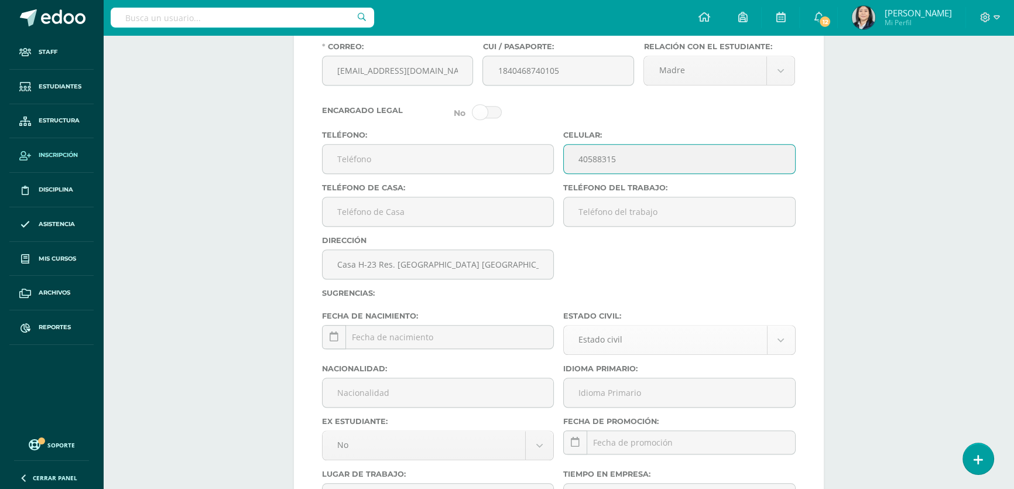
type input "40588315"
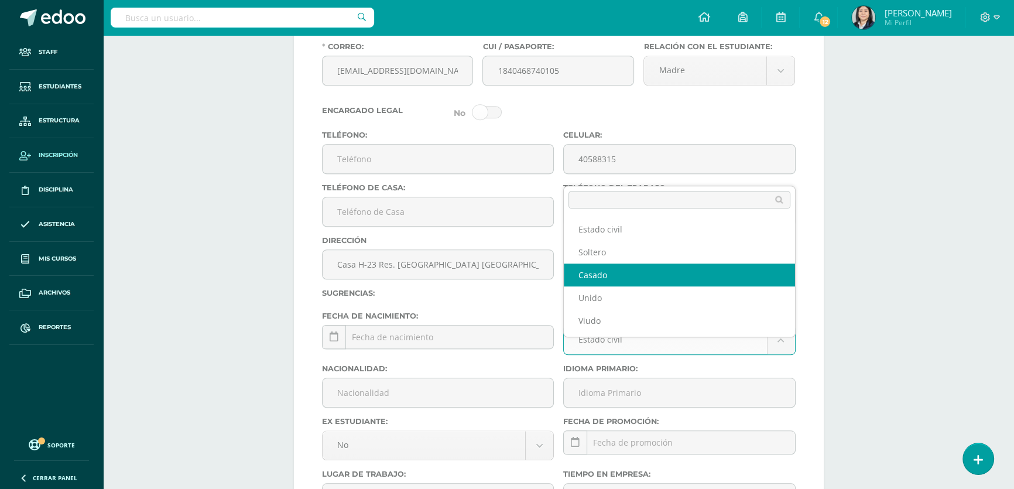
select select "married"
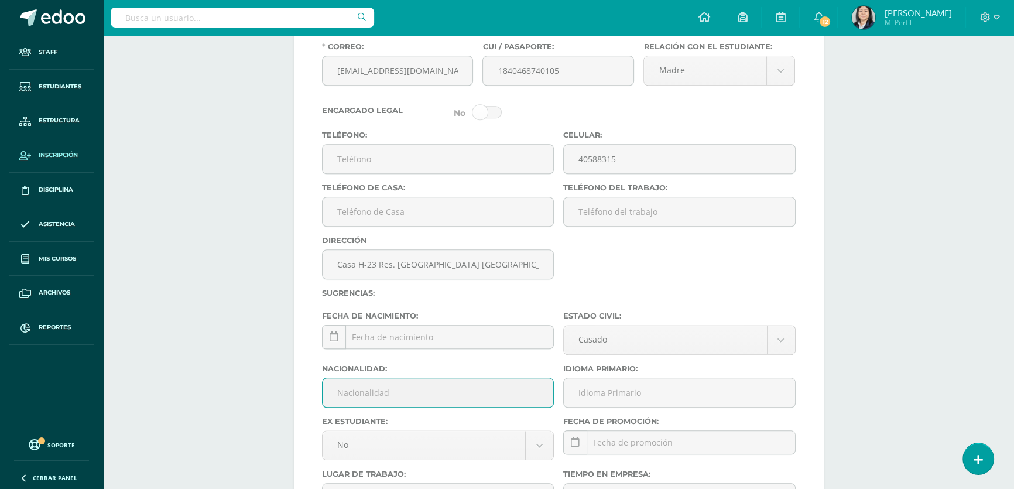
click at [390, 407] on input "Nacionalidad:" at bounding box center [437, 392] width 231 height 29
type input "Guatemalteca"
click at [623, 407] on input "Idioma Primario:" at bounding box center [679, 392] width 231 height 29
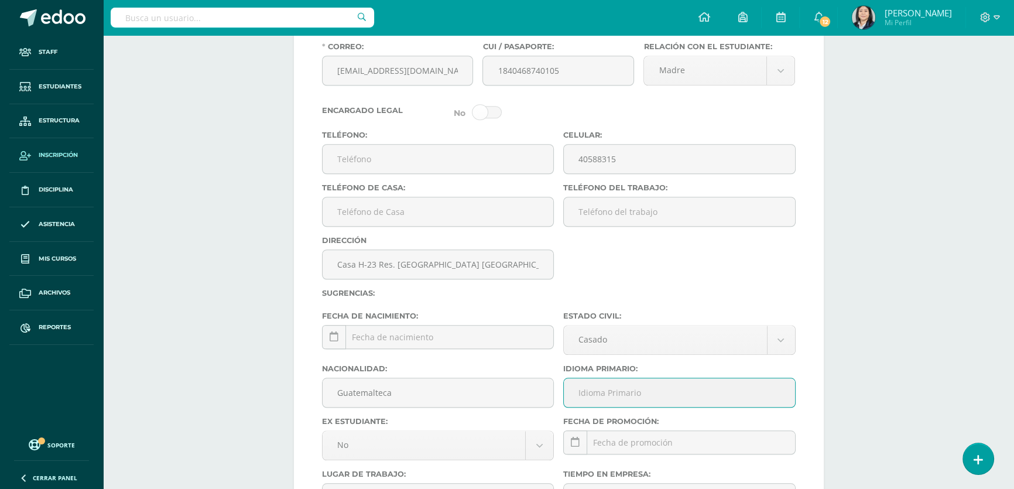
type input "Español"
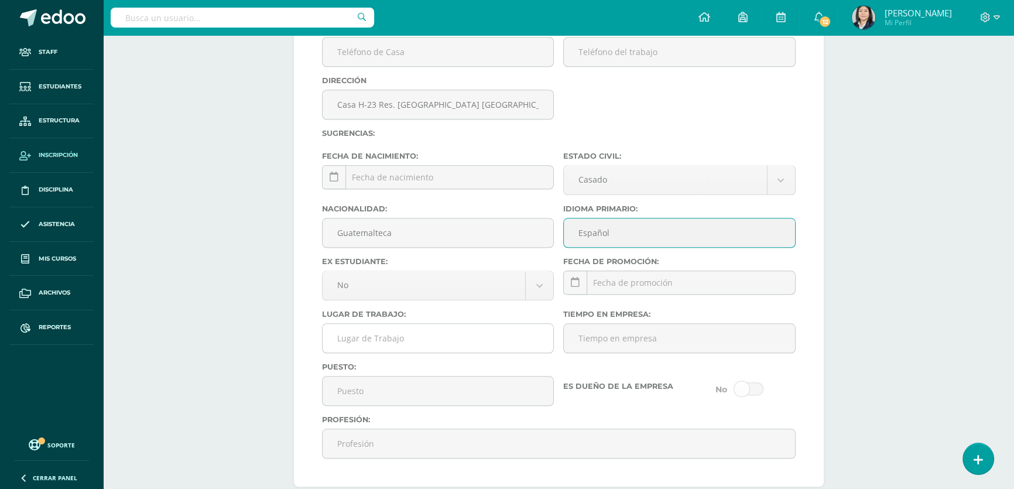
scroll to position [1472, 0]
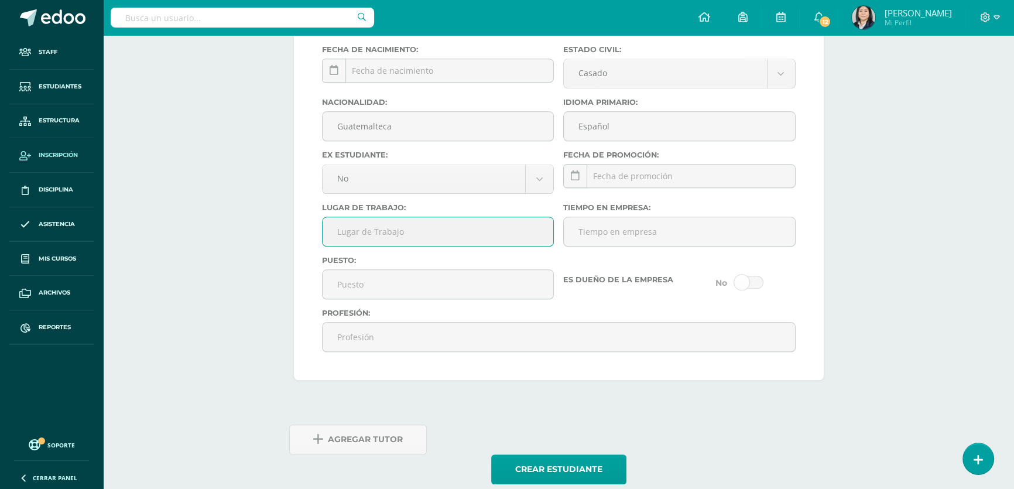
click at [360, 246] on input "Lugar de Trabajo:" at bounding box center [437, 231] width 231 height 29
type input "Inversiones Masdel, S.a."
click at [614, 246] on input "Tiempo en empresa:" at bounding box center [679, 231] width 231 height 29
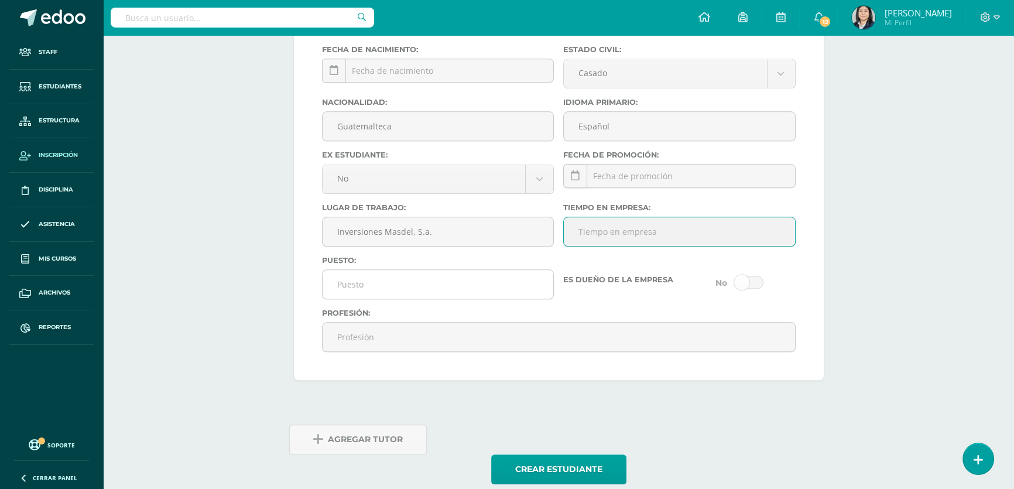
click at [359, 293] on input "Puesto:" at bounding box center [437, 284] width 231 height 29
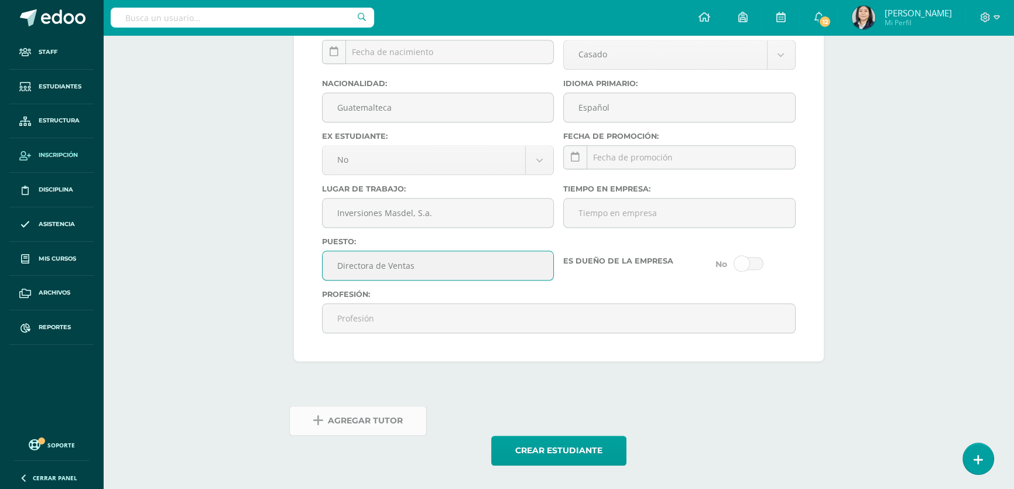
type input "Directora de Ventas"
click at [355, 429] on span "Agregar Tutor" at bounding box center [365, 420] width 75 height 29
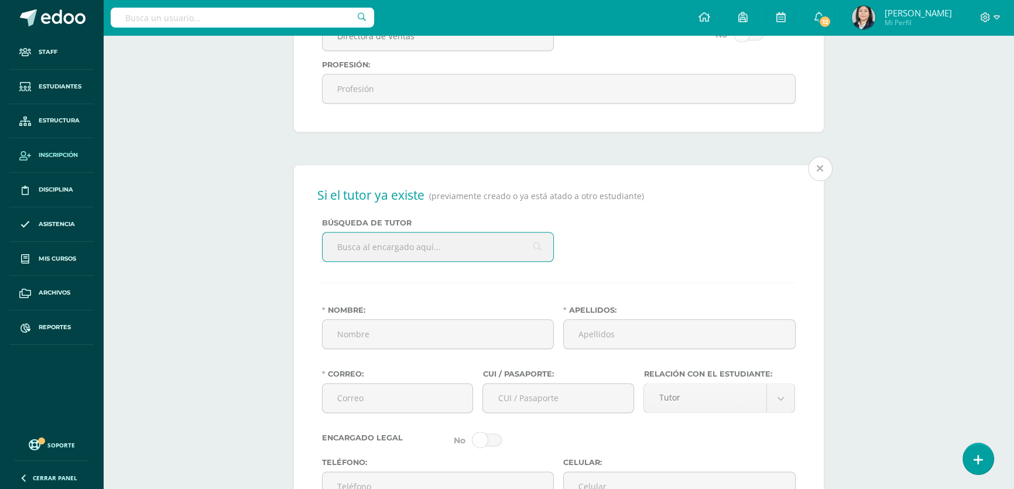
scroll to position [1739, 0]
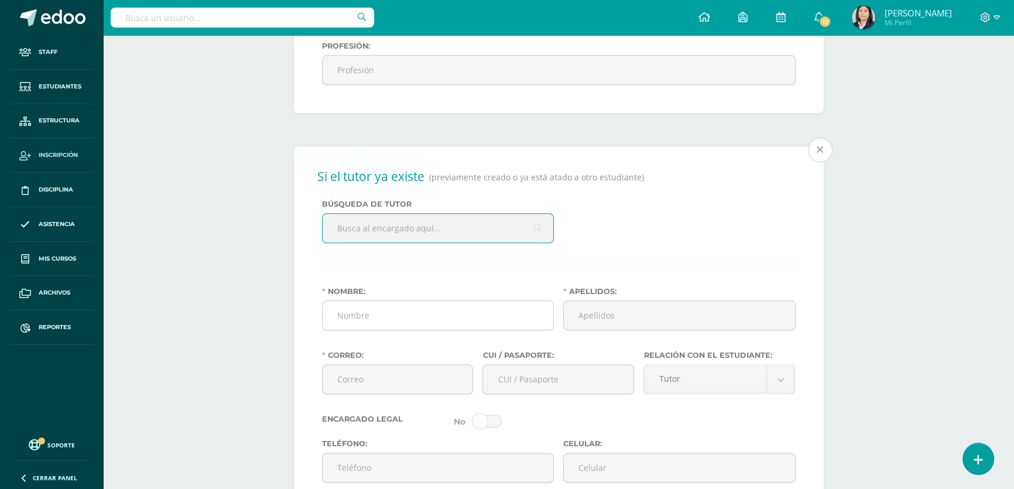
click at [372, 329] on input "Nombre:" at bounding box center [437, 315] width 231 height 29
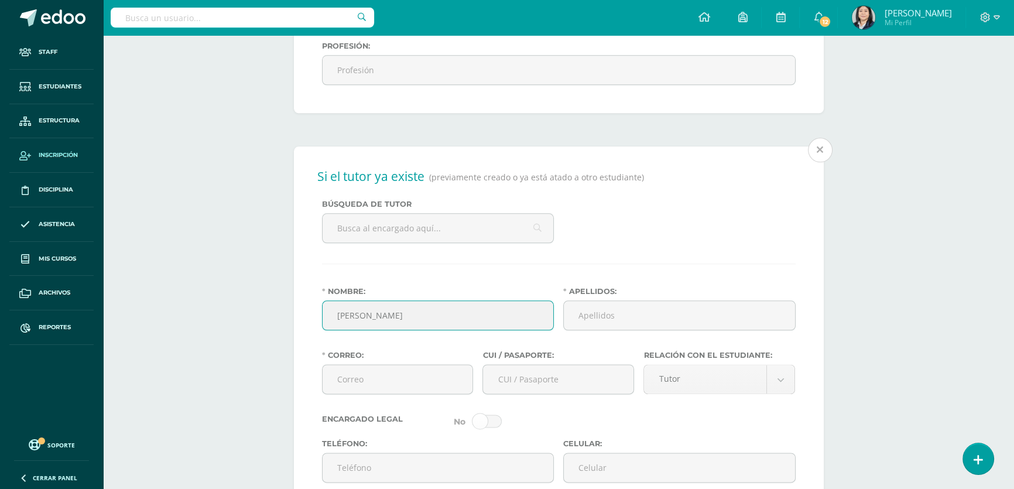
type input "Eduardo Mauricio"
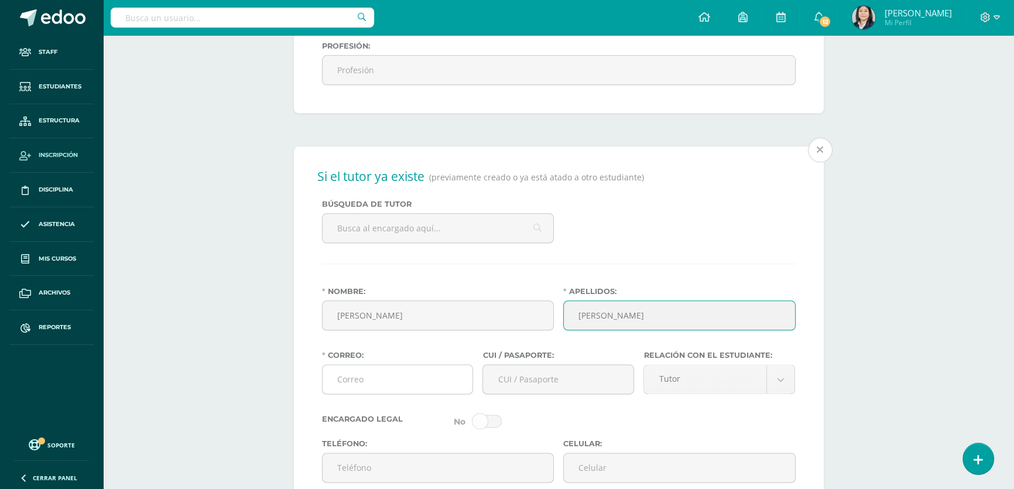
type input "Pineda Escobar"
click at [379, 393] on input "Correo:" at bounding box center [397, 379] width 150 height 29
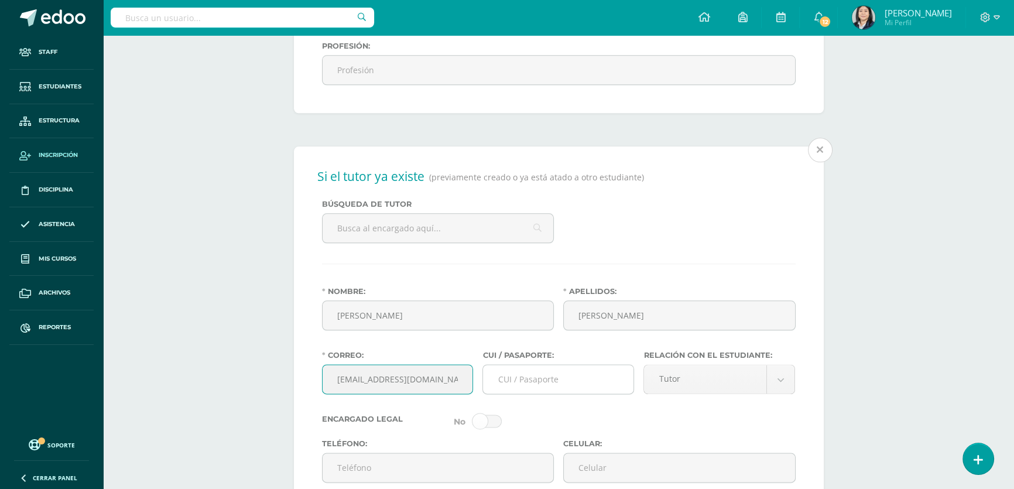
type input "emauriciopineda@gmail.com"
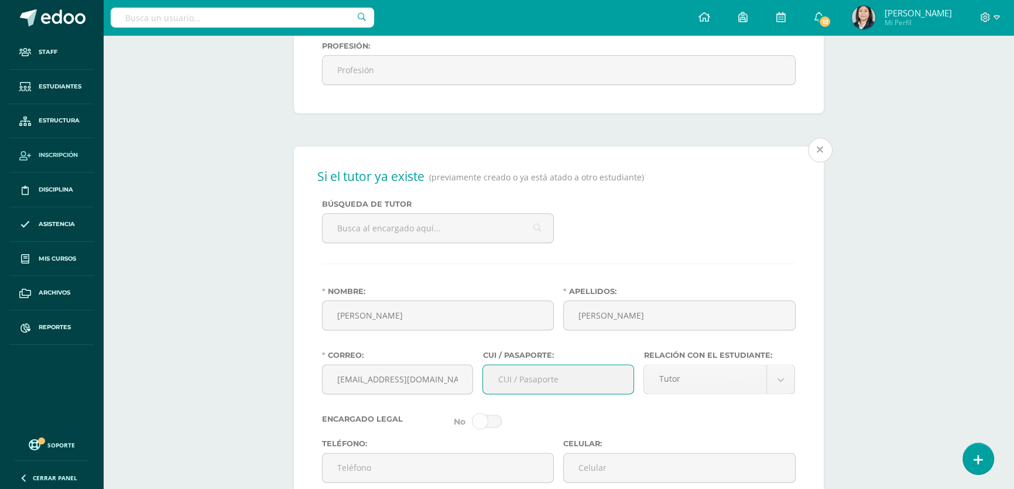
click at [510, 393] on input "CUI / Pasaporte:" at bounding box center [558, 379] width 150 height 29
type input "2232073490105"
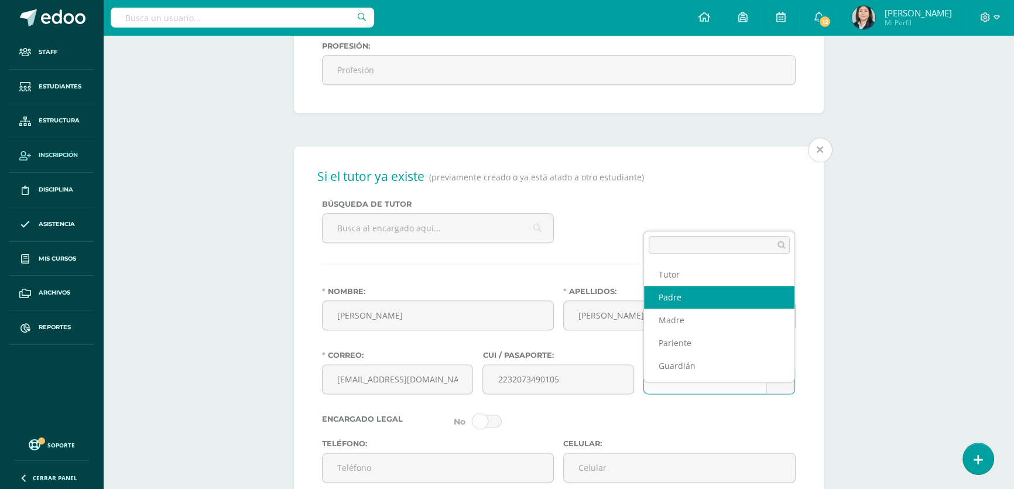
select select "Padre"
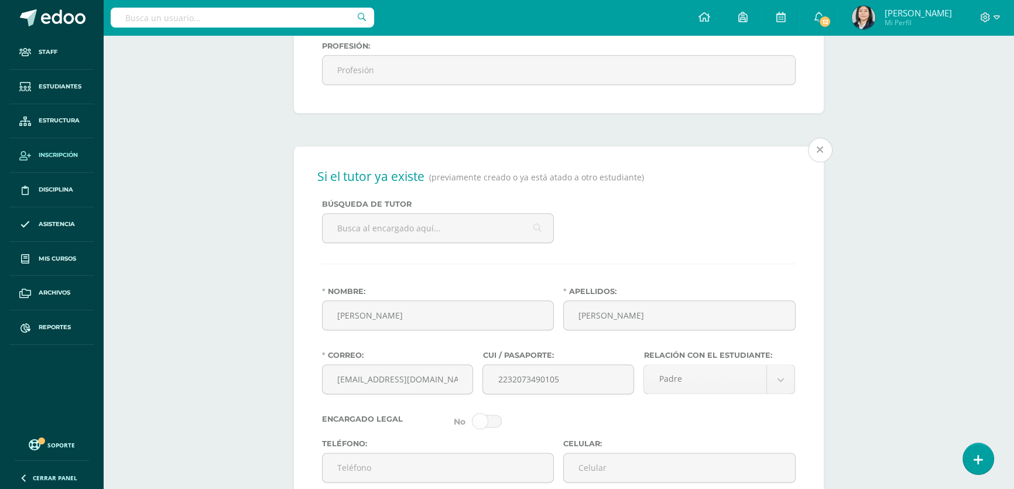
click at [653, 428] on div "Encargado Legal" at bounding box center [558, 420] width 483 height 13
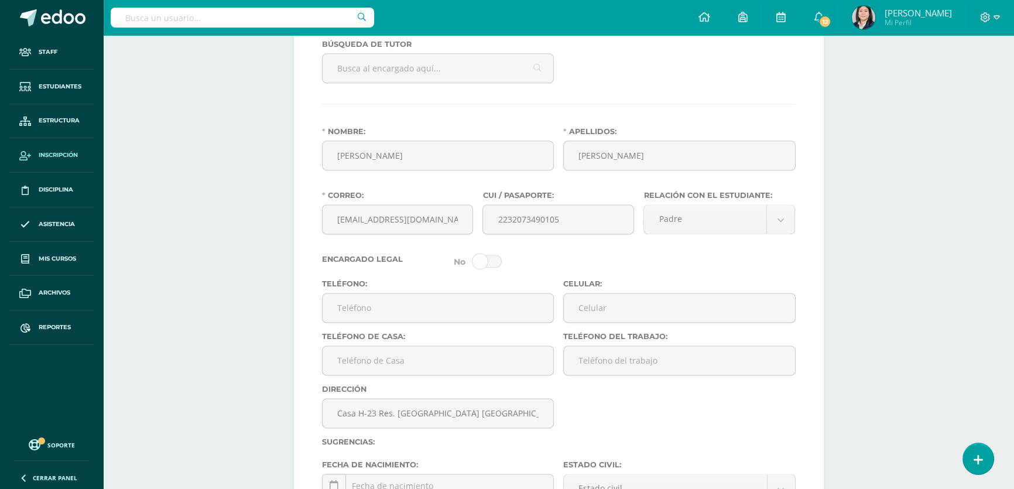
scroll to position [2005, 0]
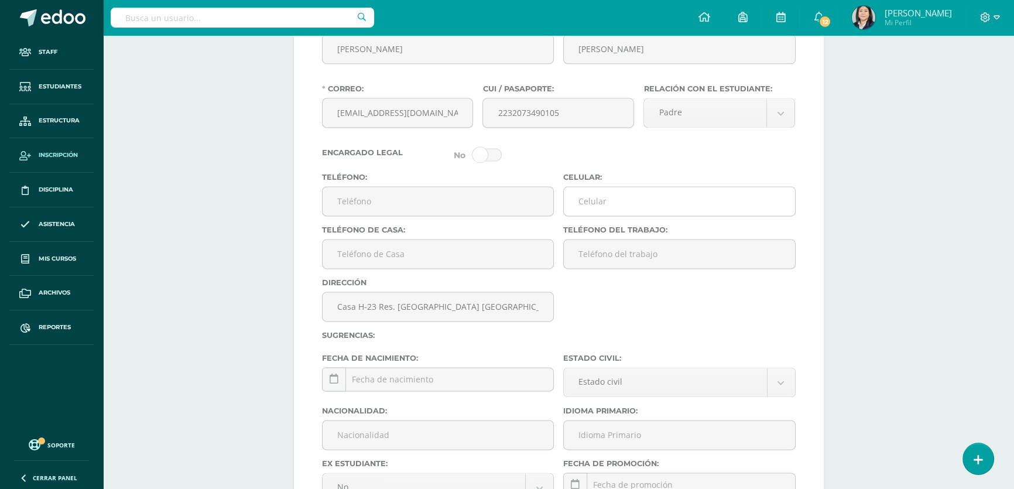
click at [614, 215] on input "Celular:" at bounding box center [679, 201] width 231 height 29
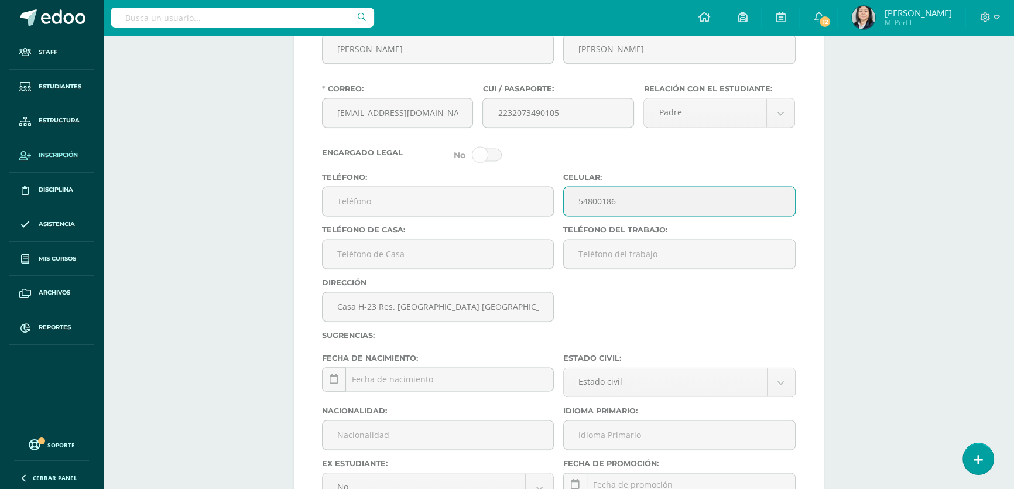
scroll to position [2111, 0]
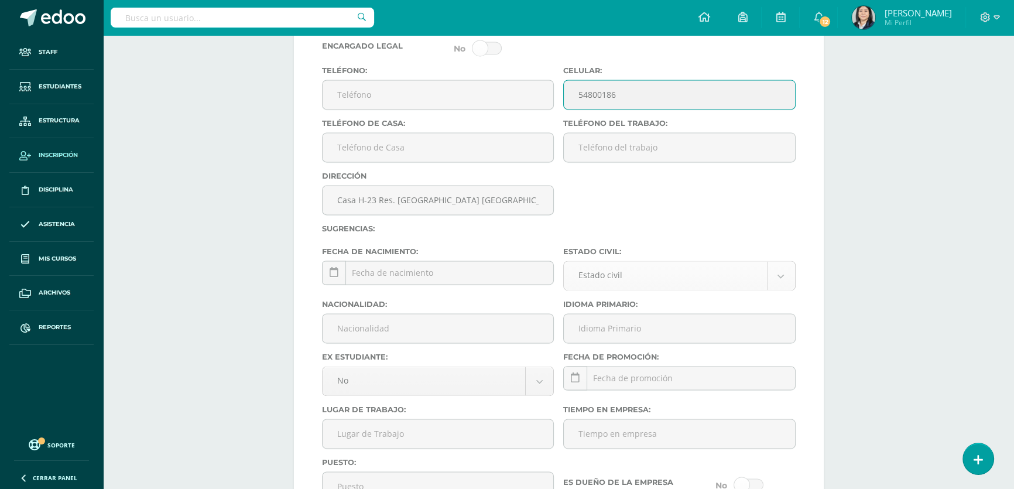
type input "54800186"
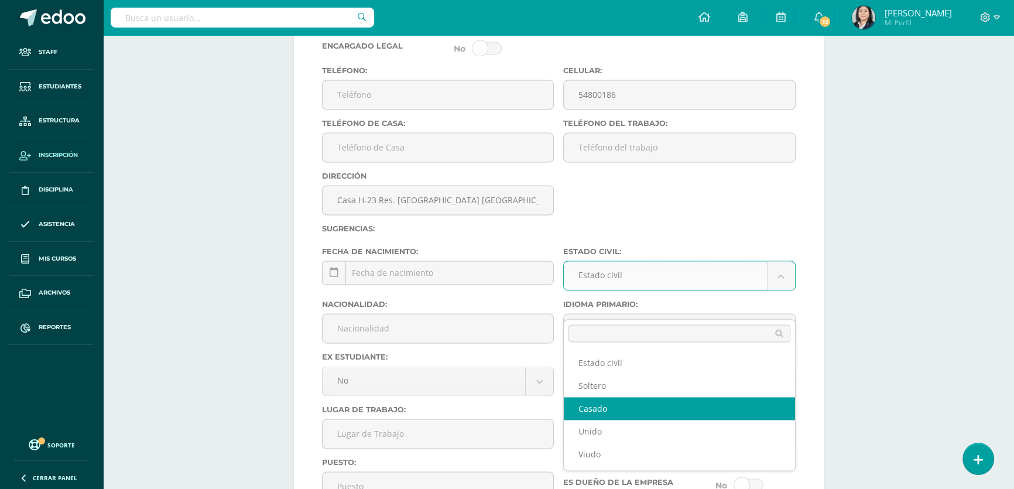
select select "married"
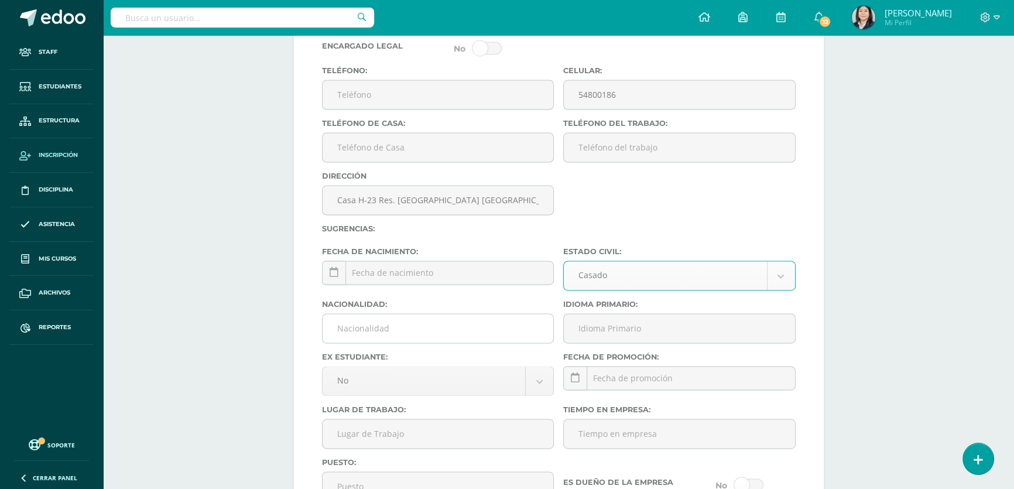
click at [447, 342] on input "Nacionalidad:" at bounding box center [437, 328] width 231 height 29
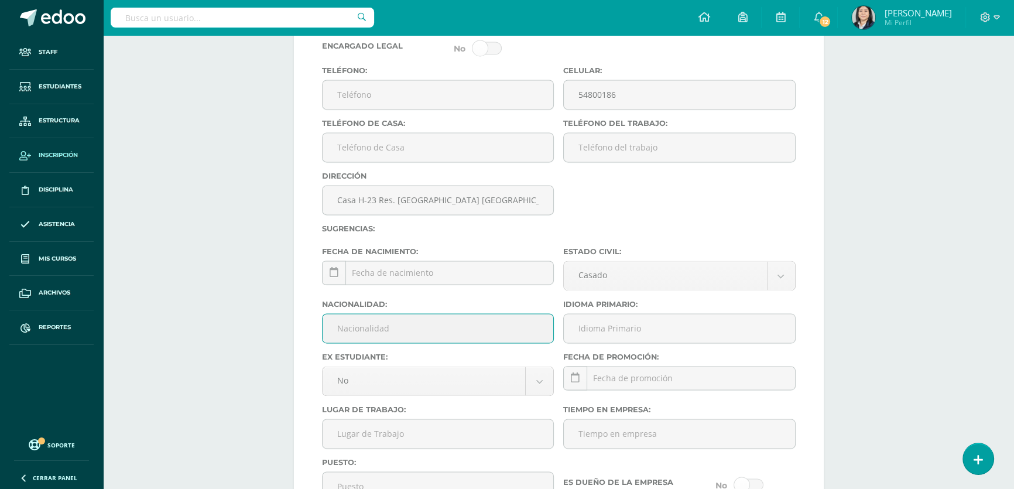
type input "Guatemalteco"
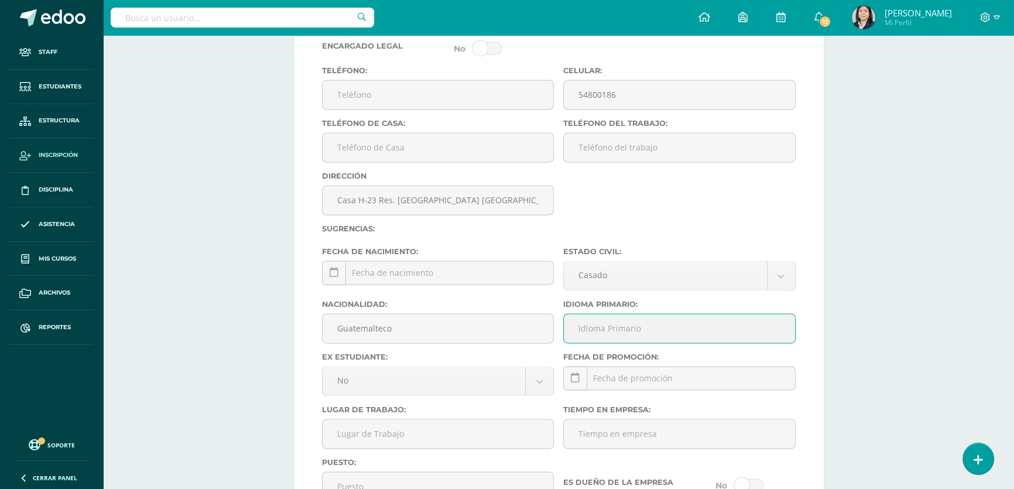
click at [605, 342] on input "Idioma Primario:" at bounding box center [679, 328] width 231 height 29
type input "Español"
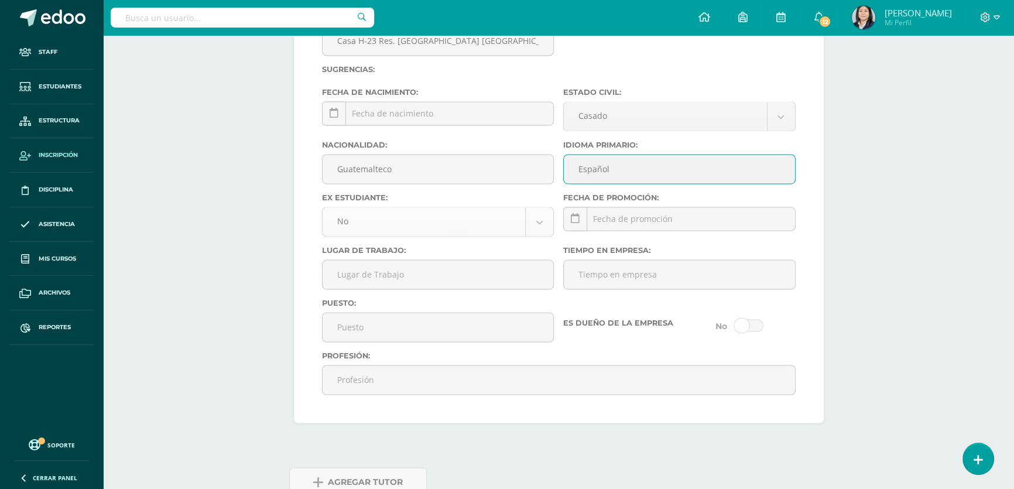
scroll to position [2324, 0]
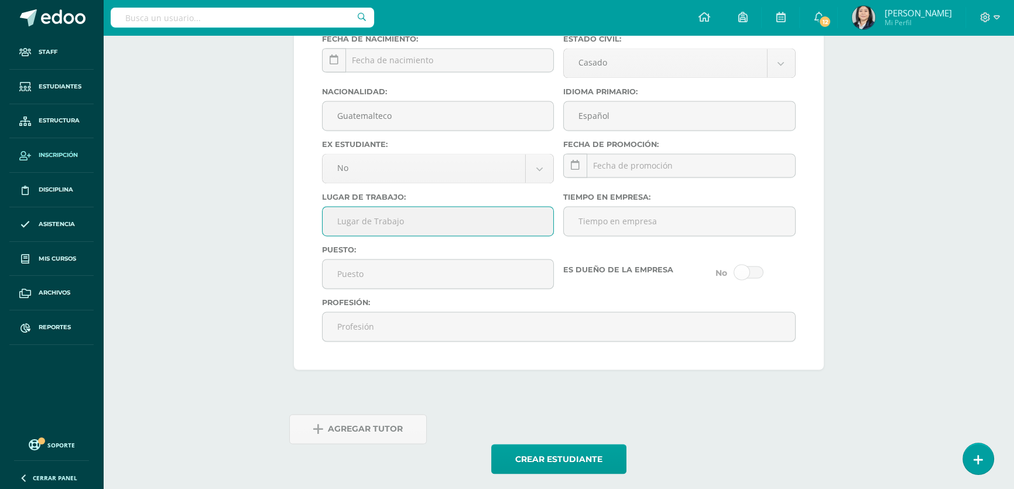
click at [454, 235] on input "Lugar de Trabajo:" at bounding box center [437, 221] width 231 height 29
type input "Banco G&T Continental"
click at [401, 288] on input "Puesto:" at bounding box center [437, 273] width 231 height 29
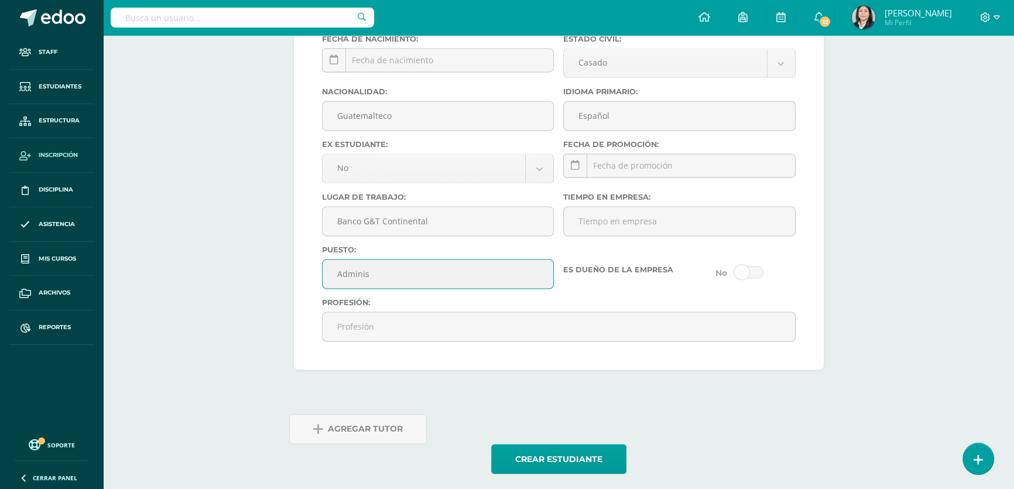
type input "Administrador"
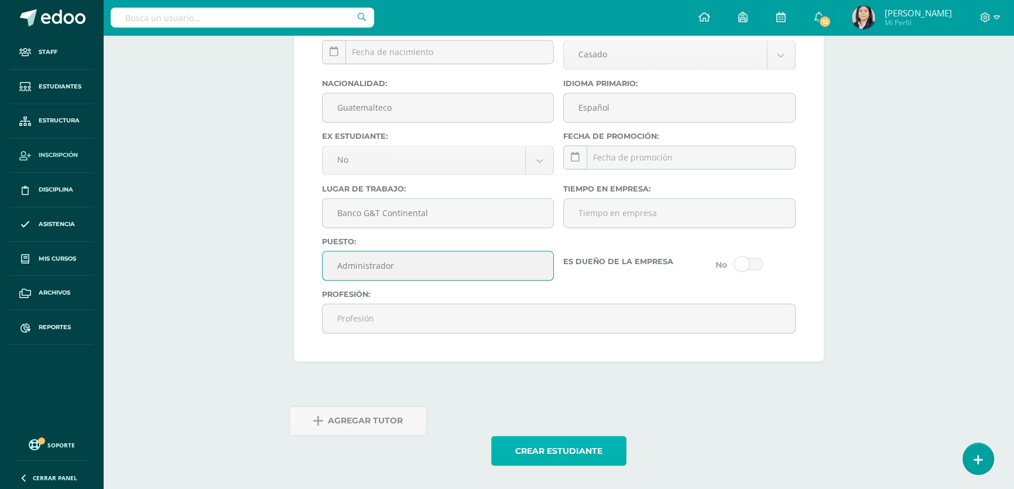
click at [530, 445] on button "Crear estudiante" at bounding box center [558, 450] width 135 height 30
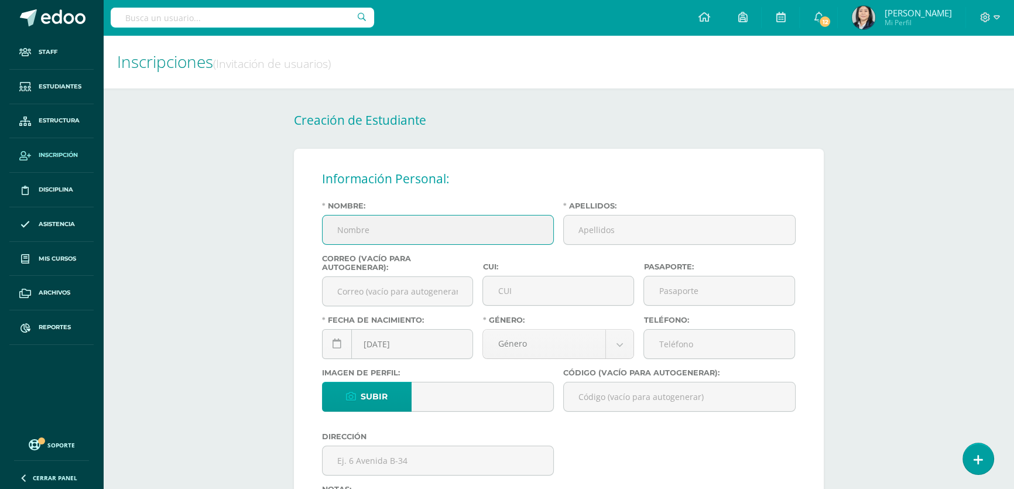
click at [451, 235] on input "Nombre:" at bounding box center [437, 229] width 231 height 29
type input "P"
type input "[PERSON_NAME]"
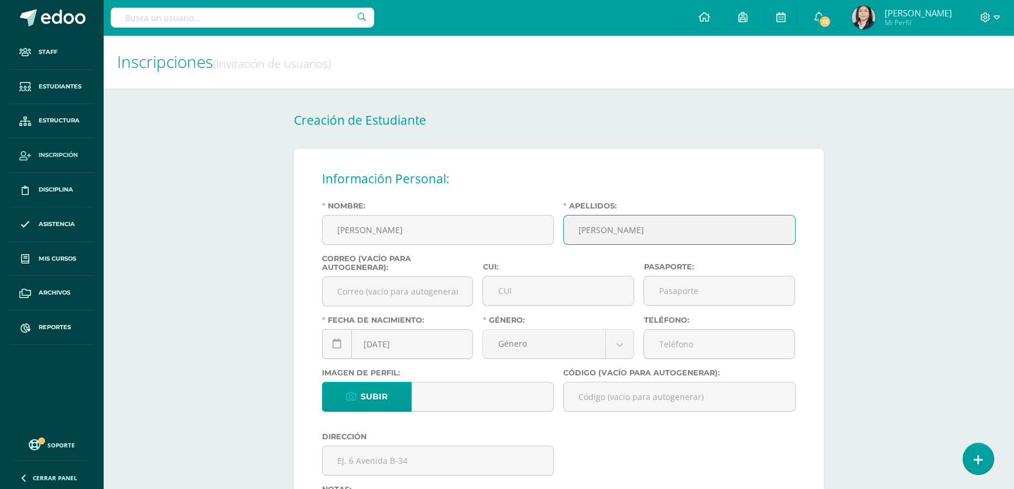
type input "[PERSON_NAME]"
click at [566, 308] on div "CUI:" at bounding box center [558, 288] width 161 height 53
click at [562, 293] on input "CUI:" at bounding box center [558, 290] width 150 height 29
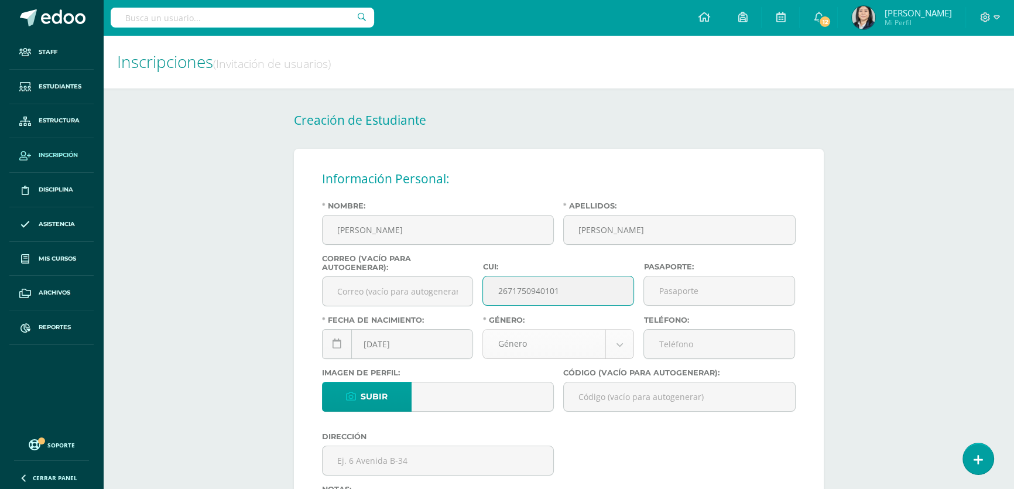
type input "2671750940101"
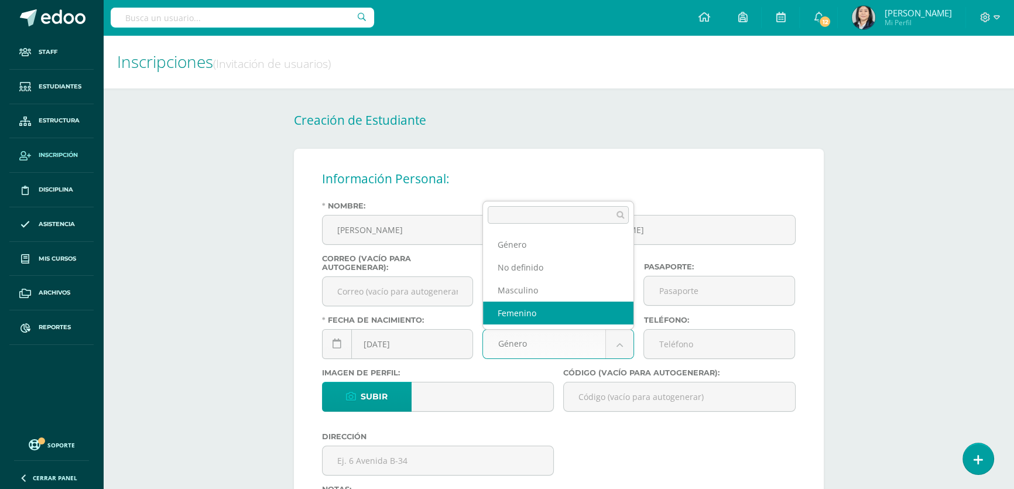
select select "[DEMOGRAPHIC_DATA]"
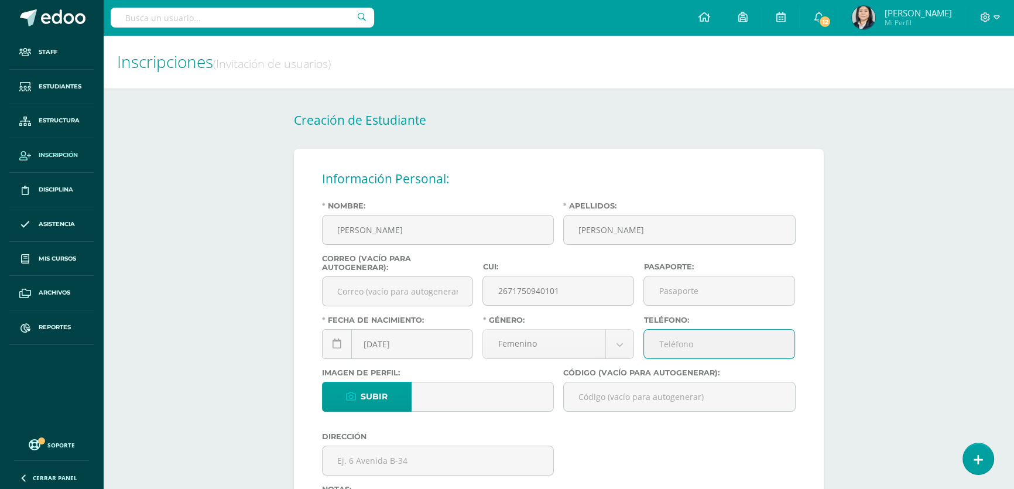
click at [662, 346] on input "Teléfono:" at bounding box center [719, 343] width 150 height 29
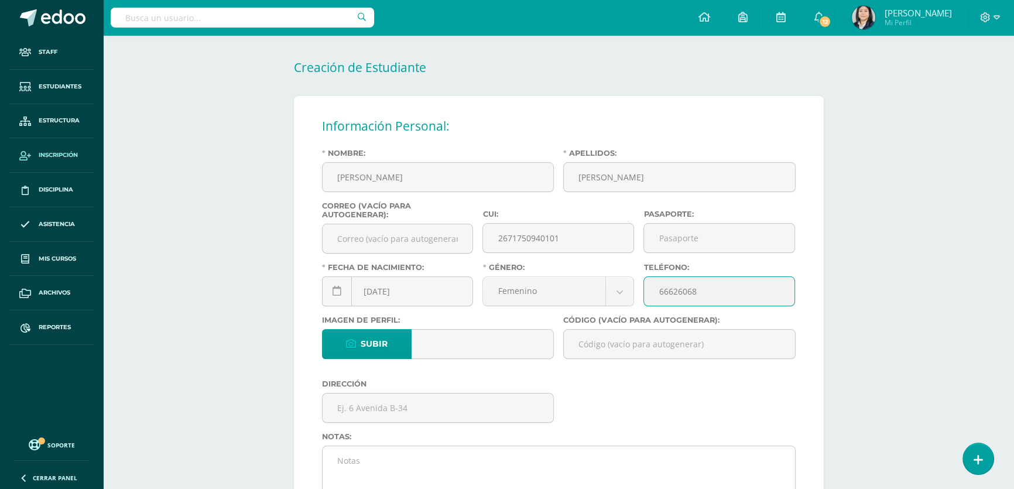
type input "66626068"
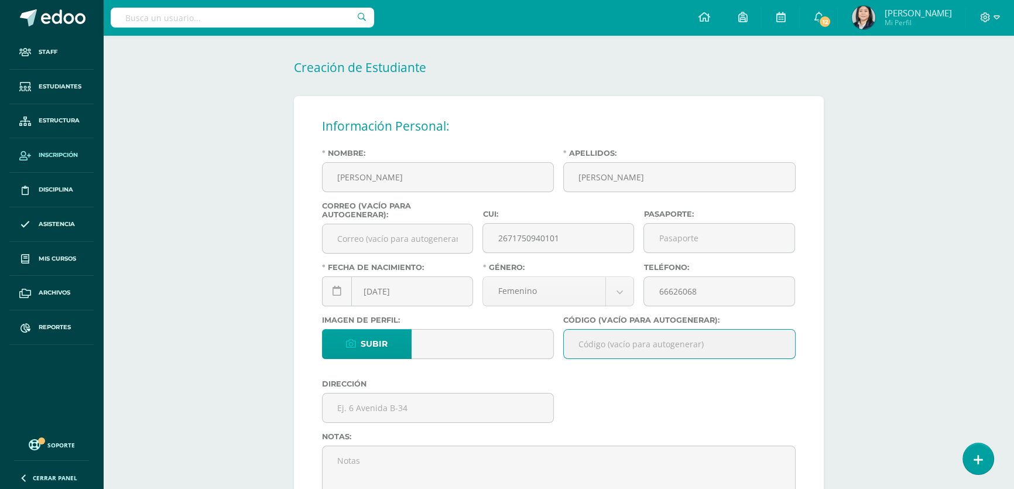
click at [605, 351] on input "Código (vacío para autogenerar):" at bounding box center [679, 343] width 231 height 29
paste input "26MPM01"
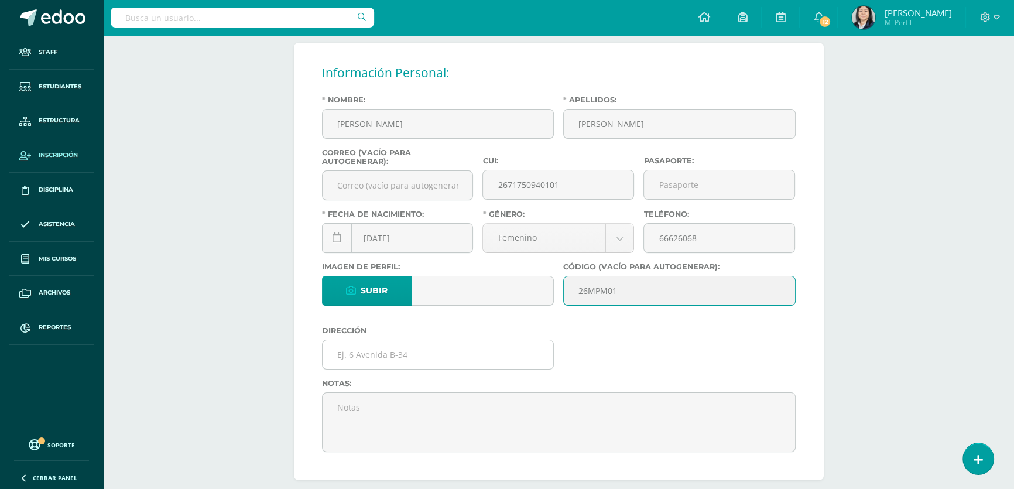
type input "26MPM01"
click at [416, 351] on input "text" at bounding box center [437, 354] width 231 height 29
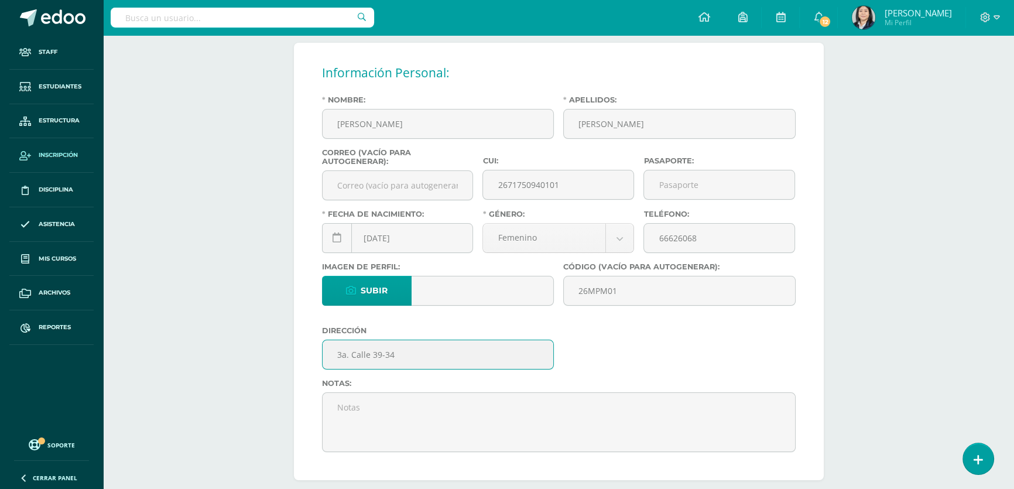
type input "3a. [STREET_ADDRESS][DATE][PERSON_NAME]"
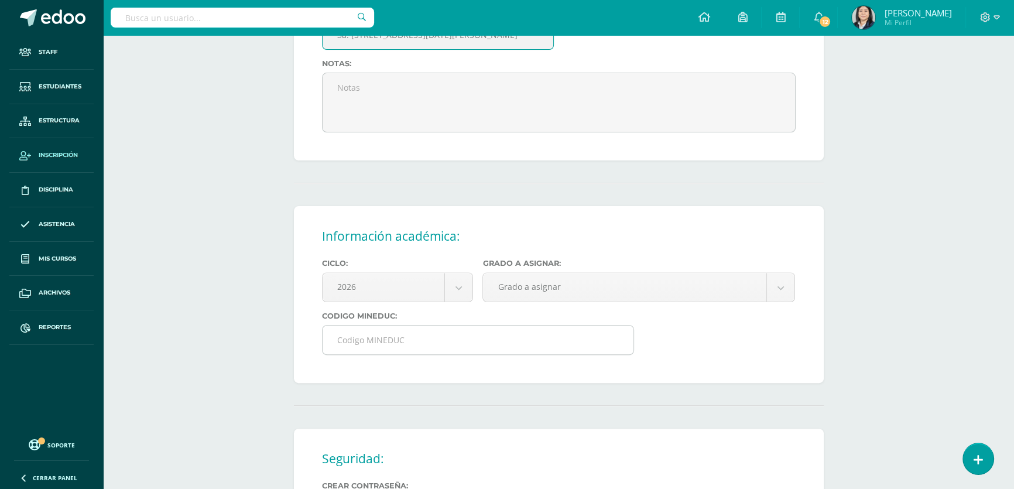
scroll to position [532, 0]
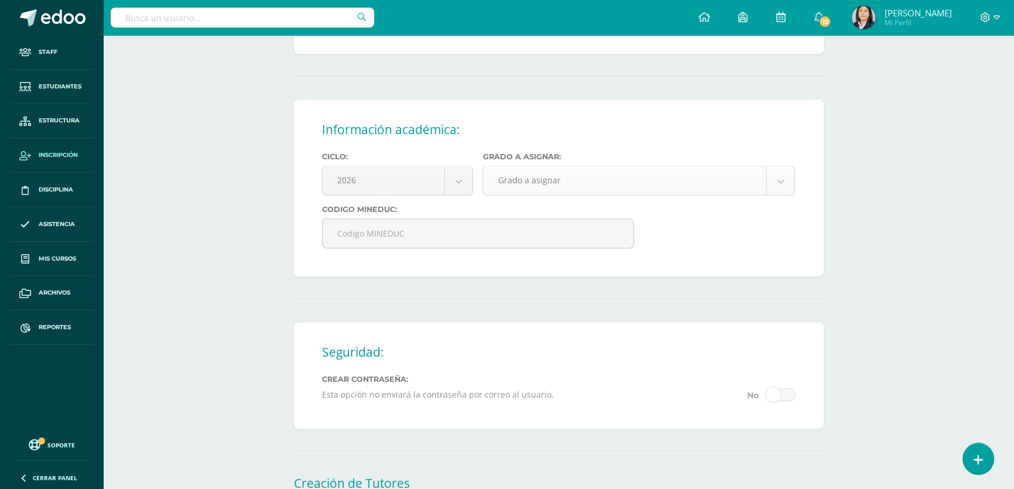
click at [534, 188] on body "Estudiante creado exitosamente Staff Estudiantes Estructura Inscripción Discipl…" at bounding box center [507, 37] width 1014 height 1138
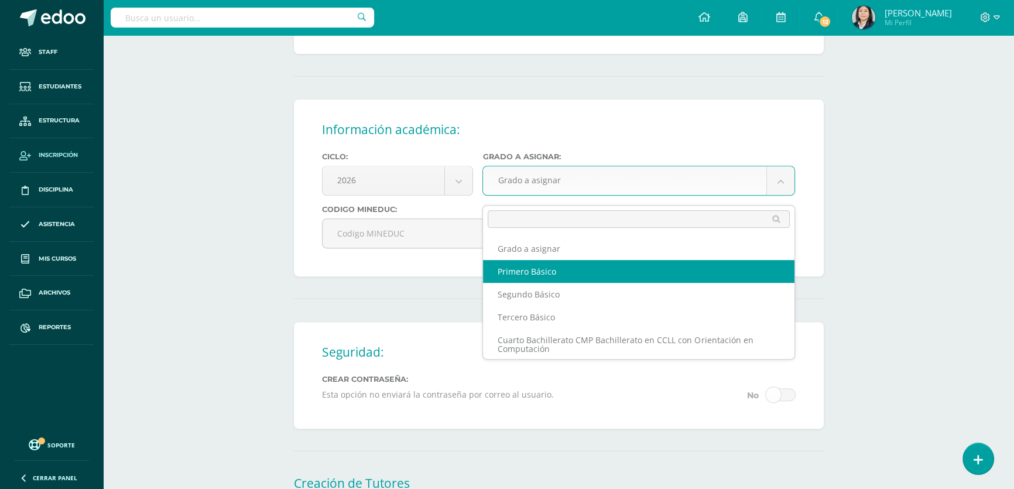
select select "10"
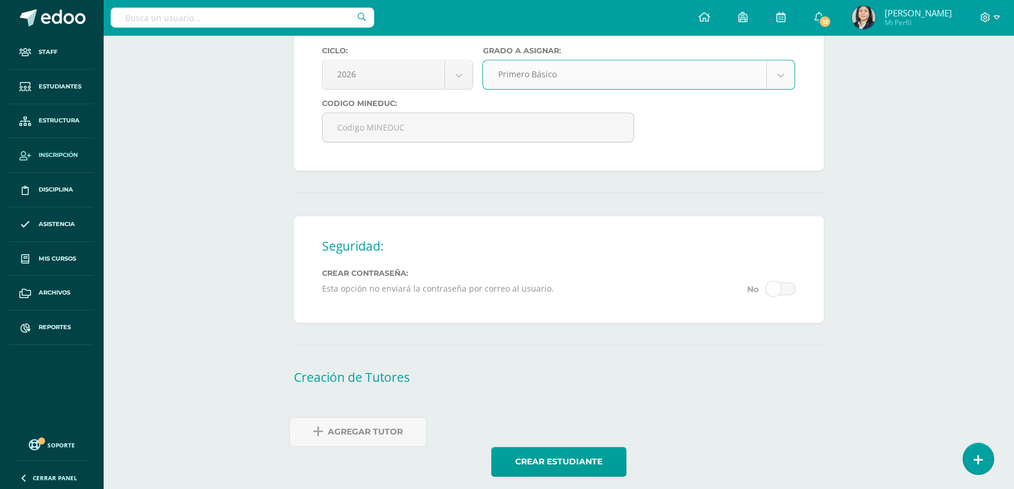
scroll to position [657, 0]
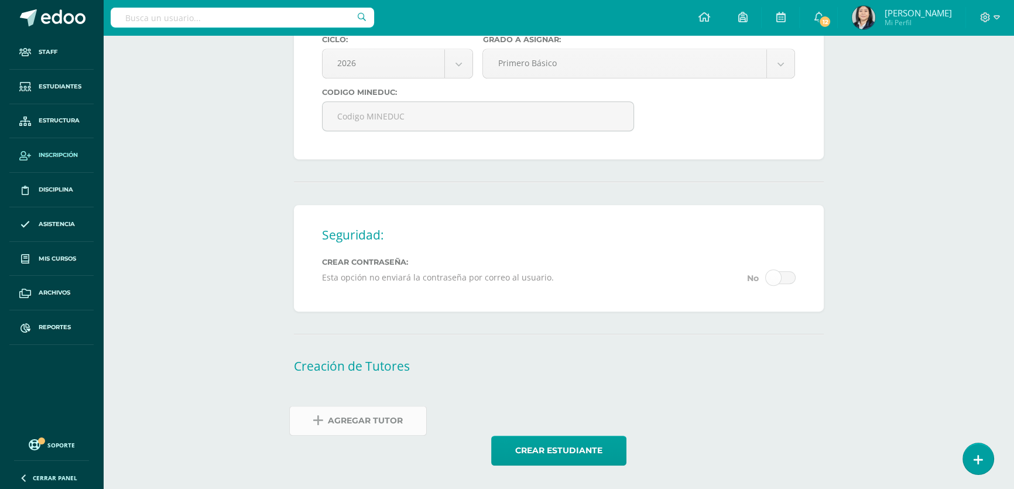
click at [369, 424] on span "Agregar Tutor" at bounding box center [365, 420] width 75 height 29
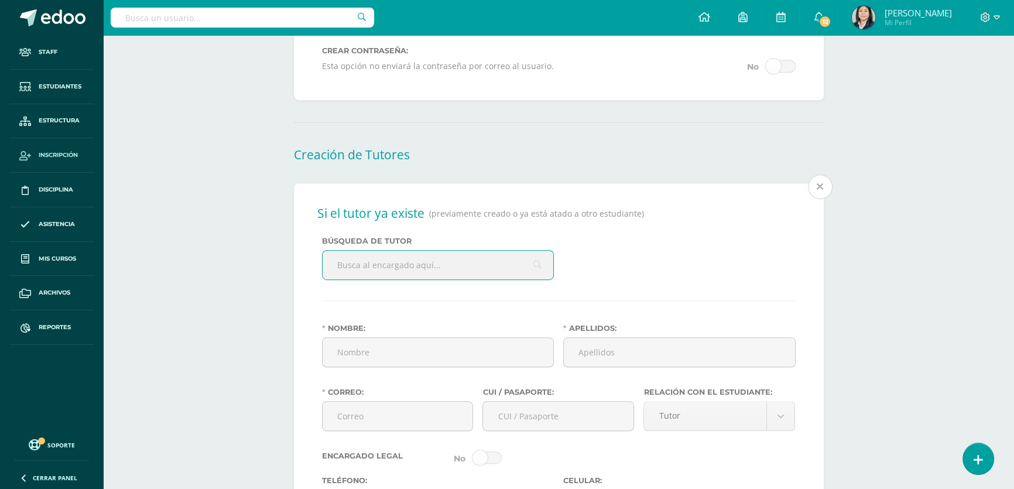
scroll to position [887, 0]
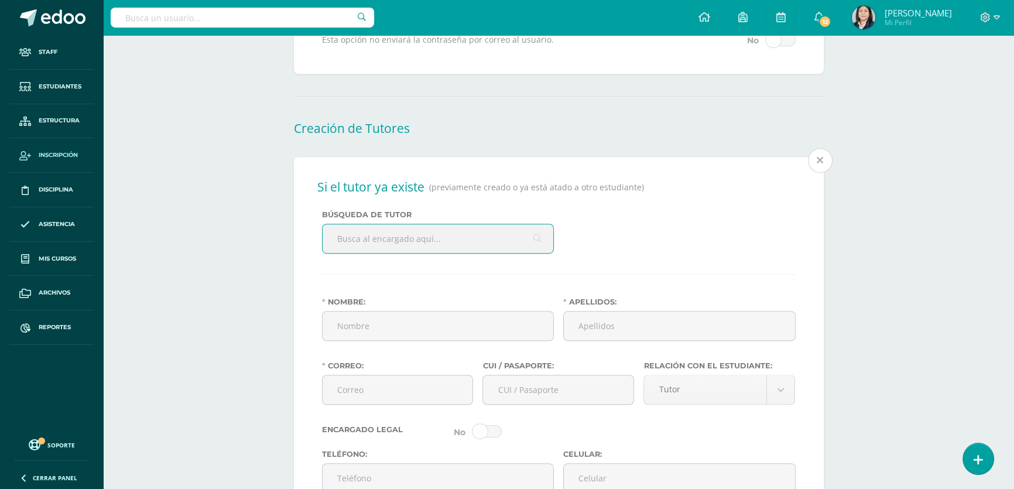
click at [387, 247] on input "text" at bounding box center [437, 238] width 231 height 29
type input "[PERSON_NAME]"
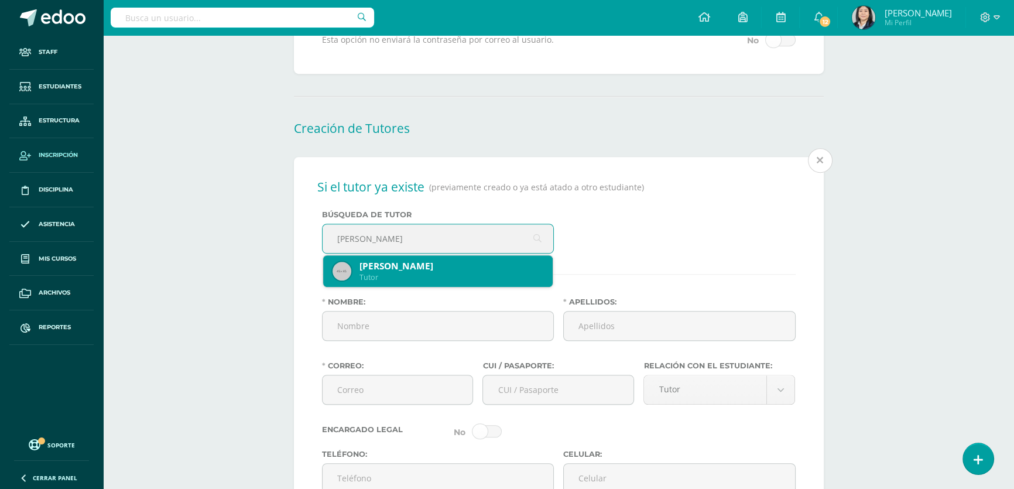
click at [399, 272] on div "[PERSON_NAME]" at bounding box center [451, 266] width 184 height 12
type input "[PERSON_NAME]"
type input "[EMAIL_ADDRESS][DOMAIN_NAME]"
type input "2490574920101"
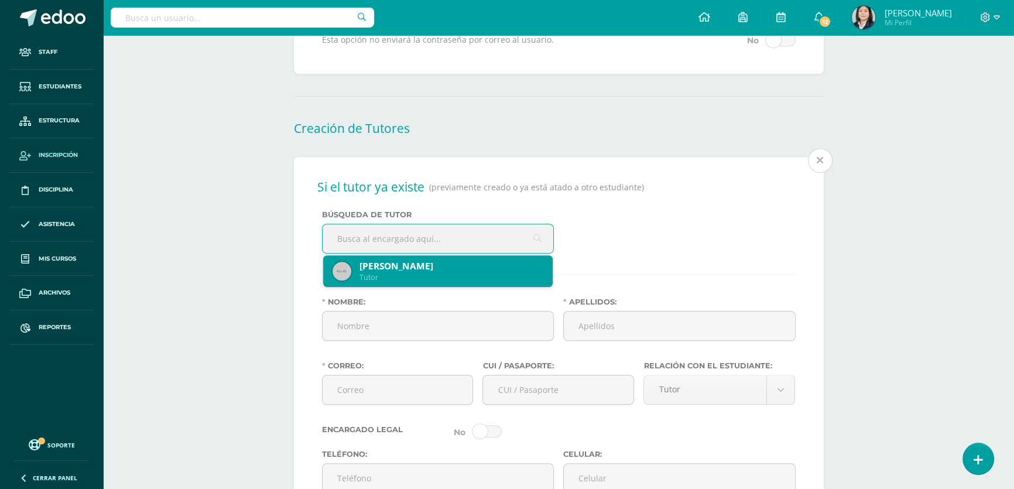
type input "55607706"
type input "[DATE]"
type input "Guatemalteca"
type input "Bufete Juridico"
type input "Abogada y Notaria"
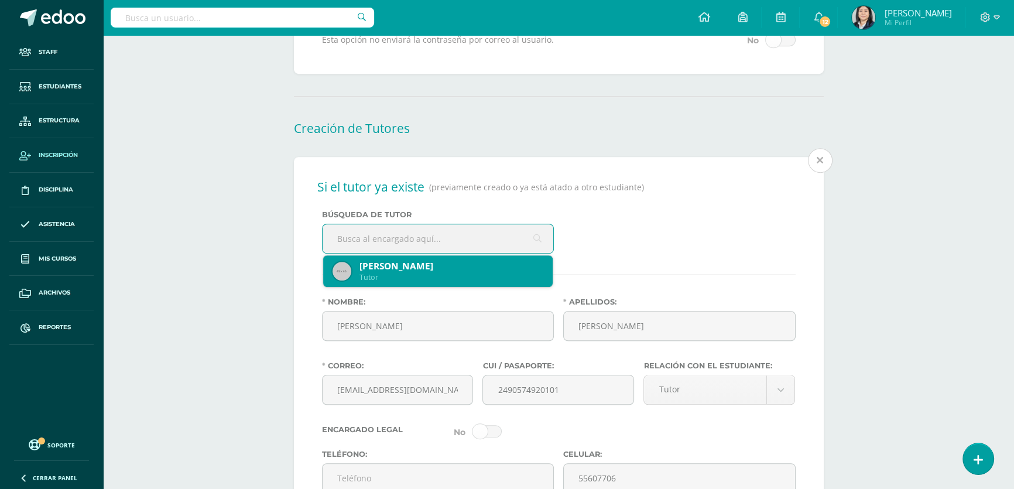
select select "married"
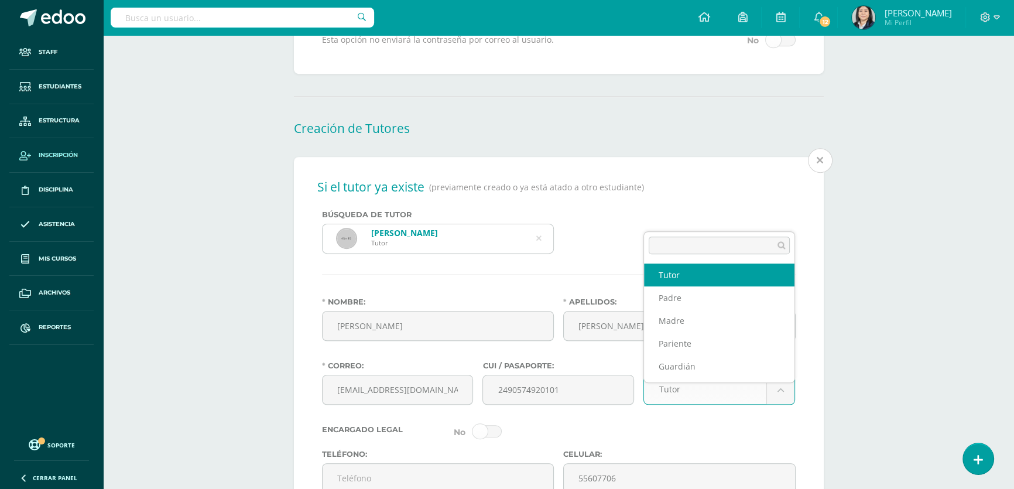
click at [784, 400] on body "Estudiante creado exitosamente Staff Estudiantes Estructura Inscripción Discipl…" at bounding box center [507, 102] width 1014 height 1979
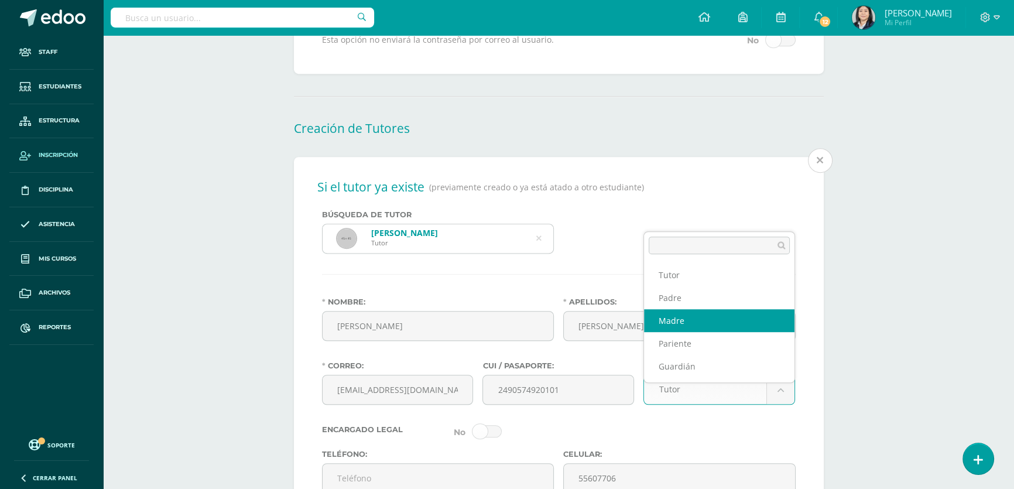
select select "Madre"
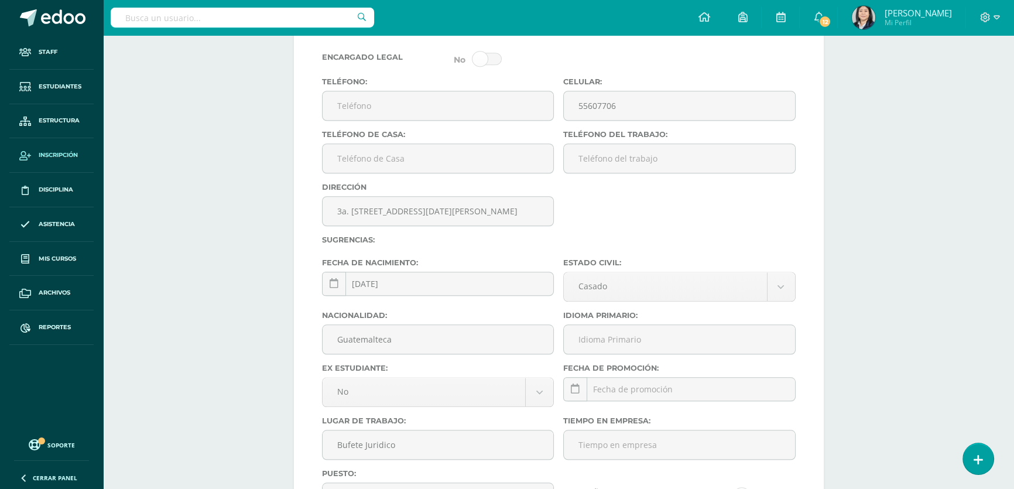
scroll to position [1312, 0]
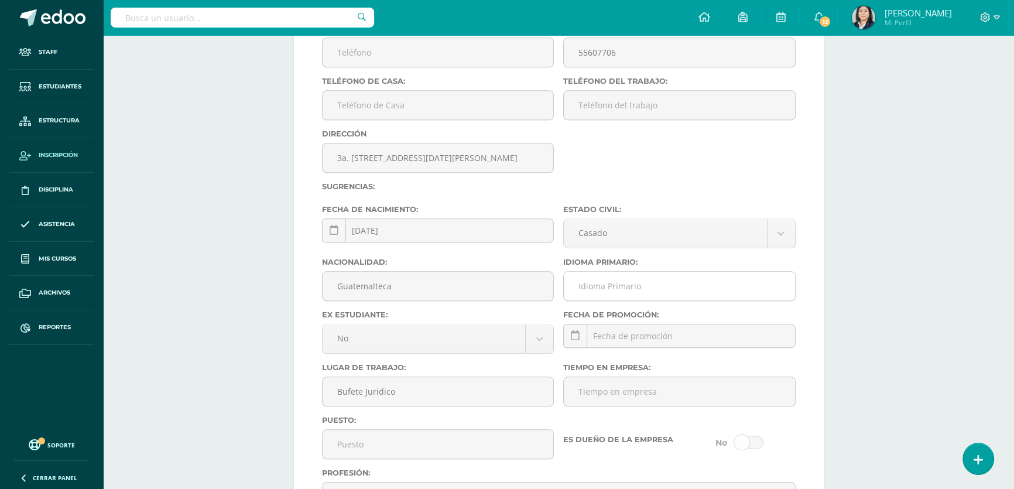
click at [603, 300] on input "Idioma Primario:" at bounding box center [679, 286] width 231 height 29
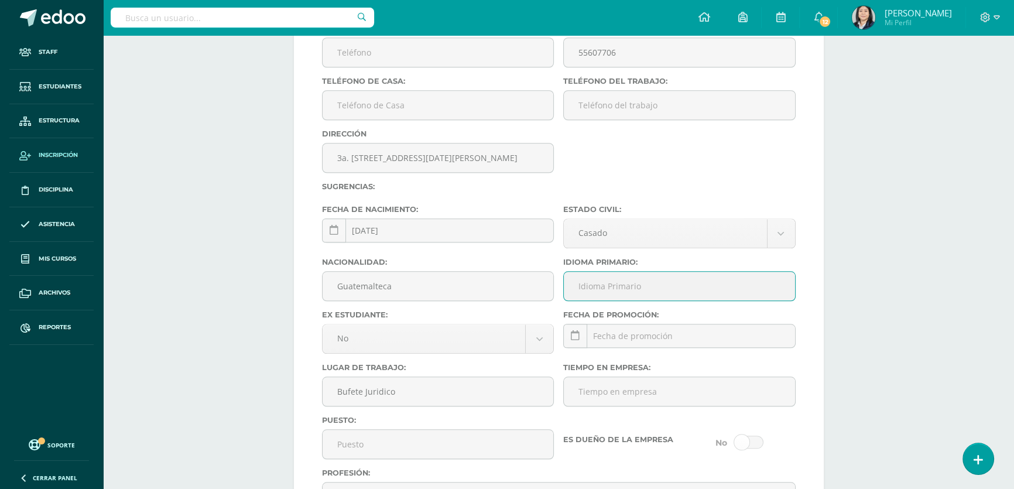
type input "Español"
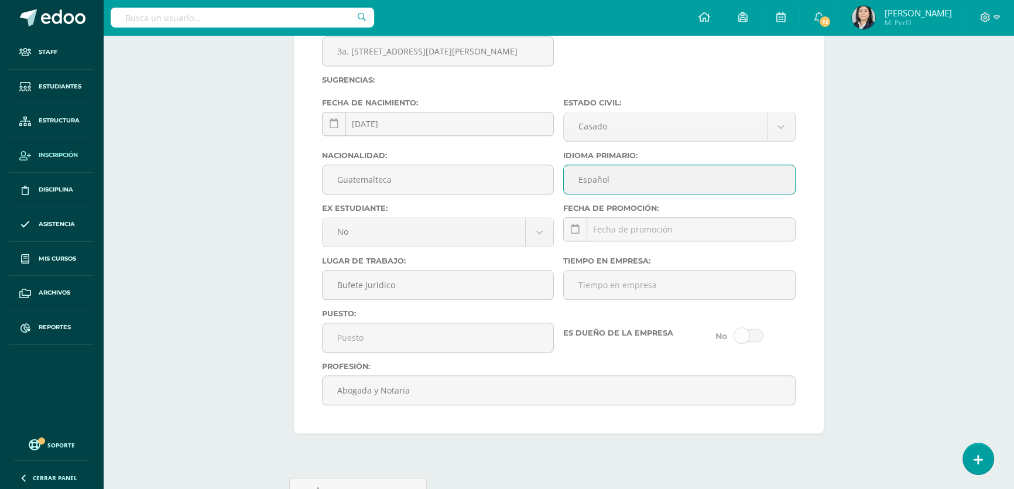
scroll to position [1509, 0]
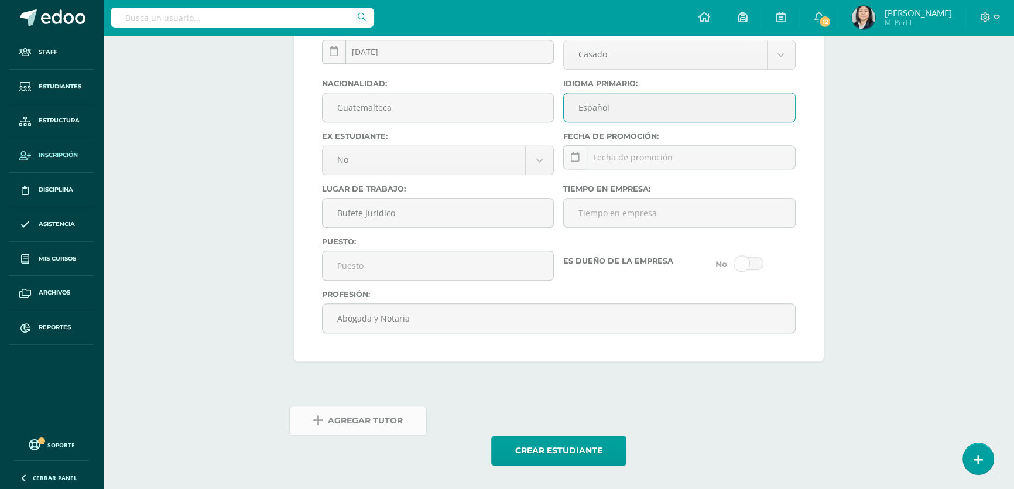
click at [370, 424] on span "Agregar Tutor" at bounding box center [365, 420] width 75 height 29
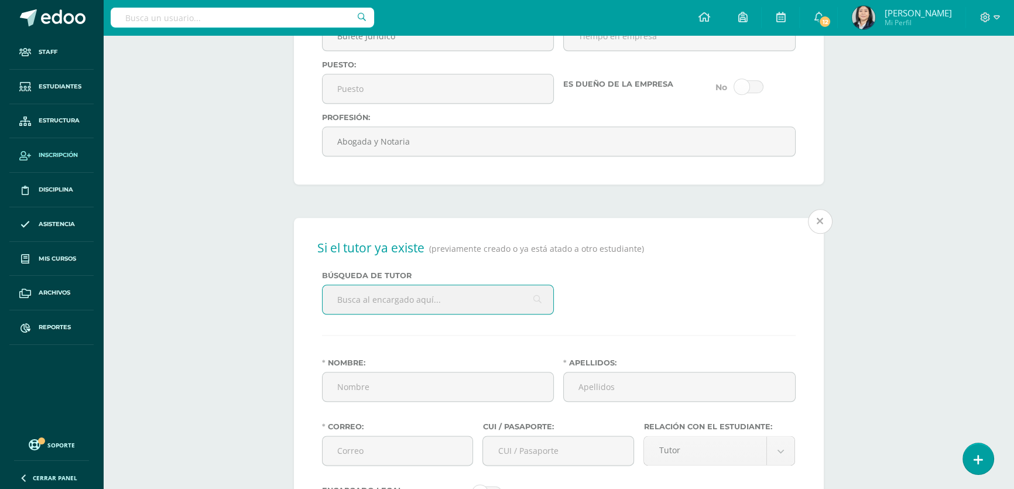
scroll to position [1739, 0]
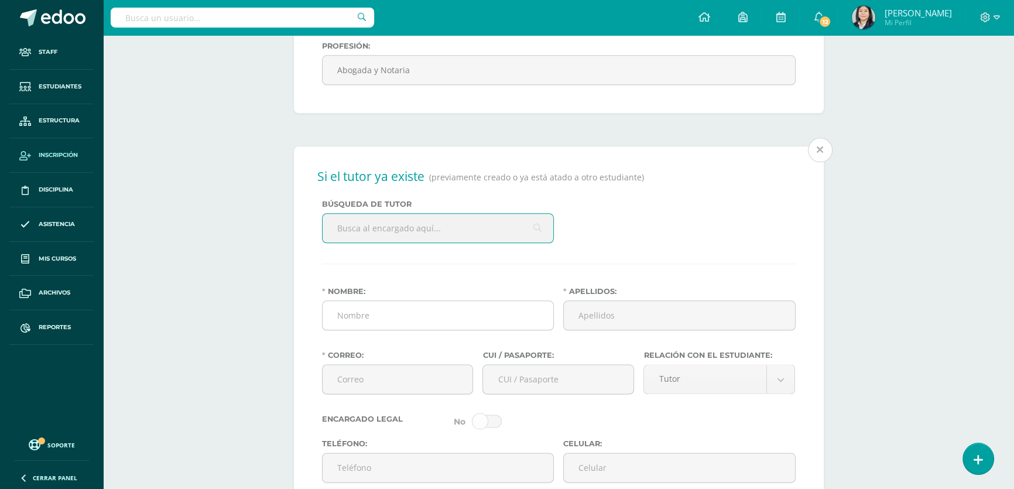
click at [390, 329] on input "Nombre:" at bounding box center [437, 315] width 231 height 29
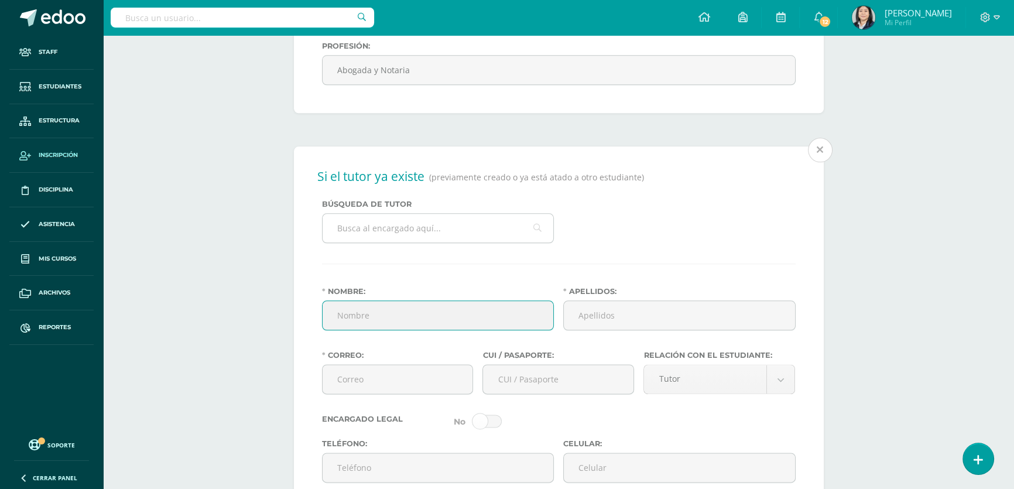
click at [380, 242] on input "text" at bounding box center [437, 228] width 231 height 29
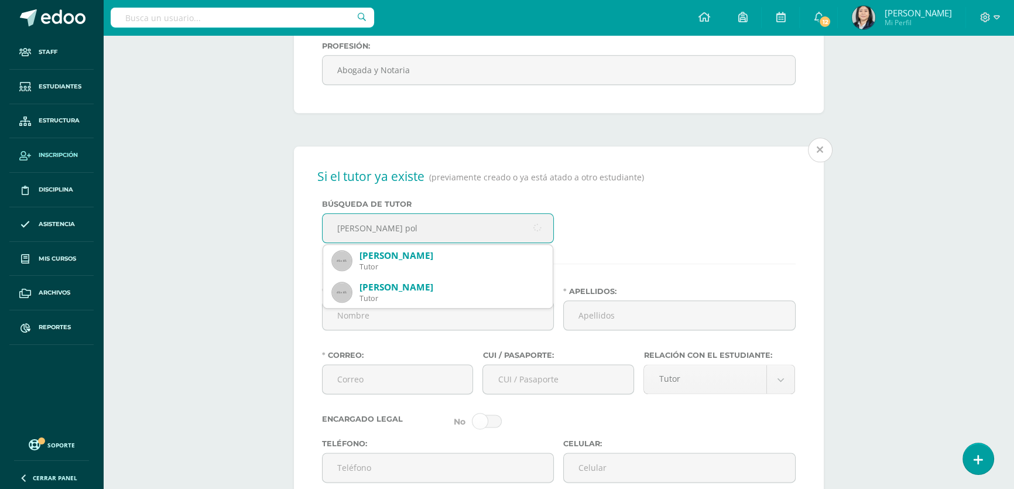
type input "[PERSON_NAME]"
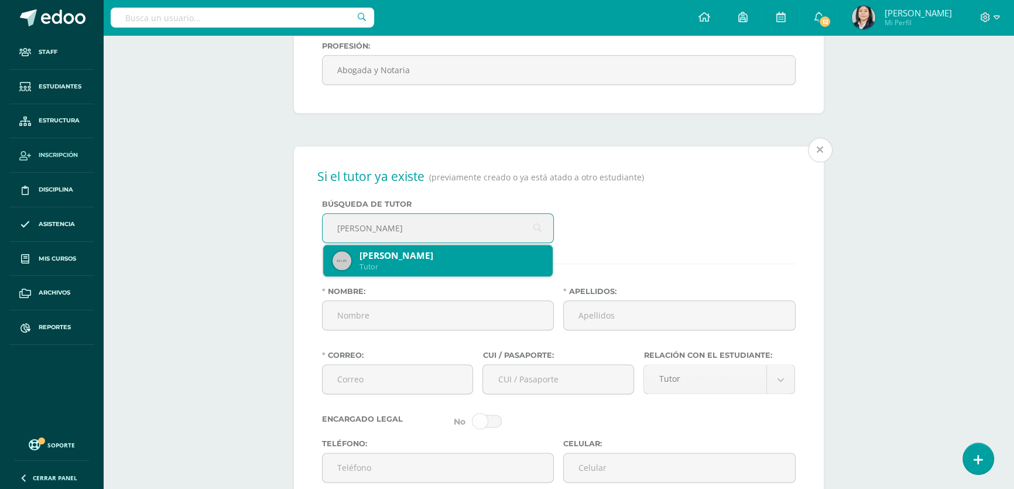
click at [427, 272] on div "Tutor" at bounding box center [451, 267] width 184 height 10
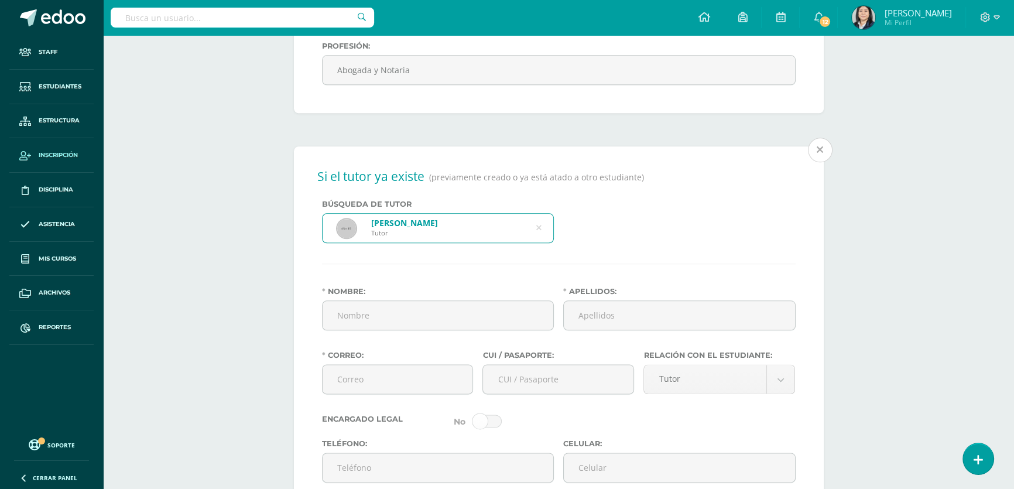
type input "[PERSON_NAME]"
type input "[EMAIL_ADDRESS][DOMAIN_NAME]"
type input "2431629440101"
type input "42117565"
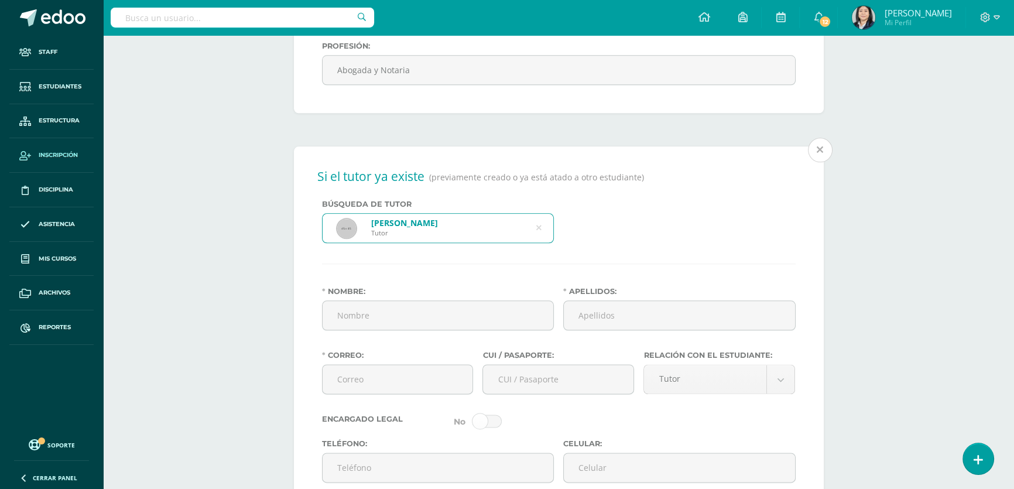
type input "[DATE]"
select select "married"
type input "Guatemalteco"
type input "Bufete juridico"
type input "Abogado y Notario"
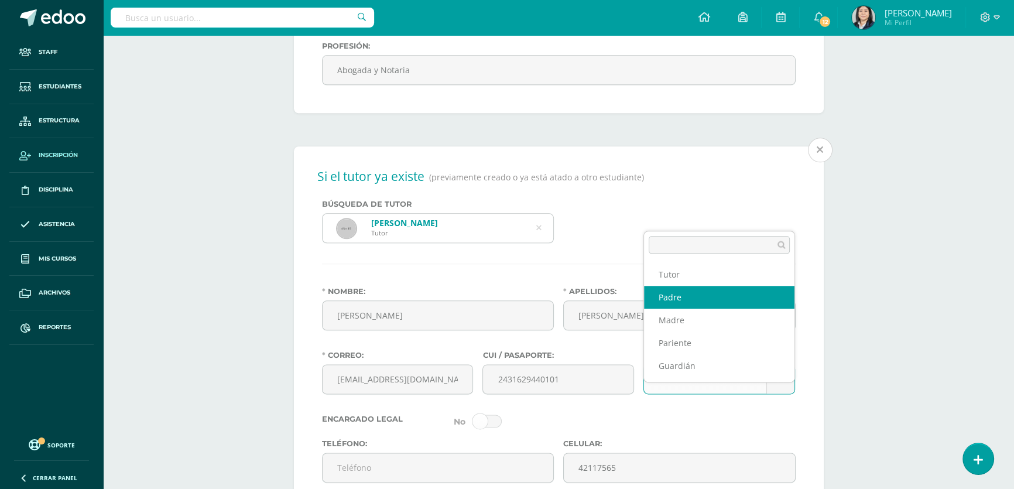
select select "Padre"
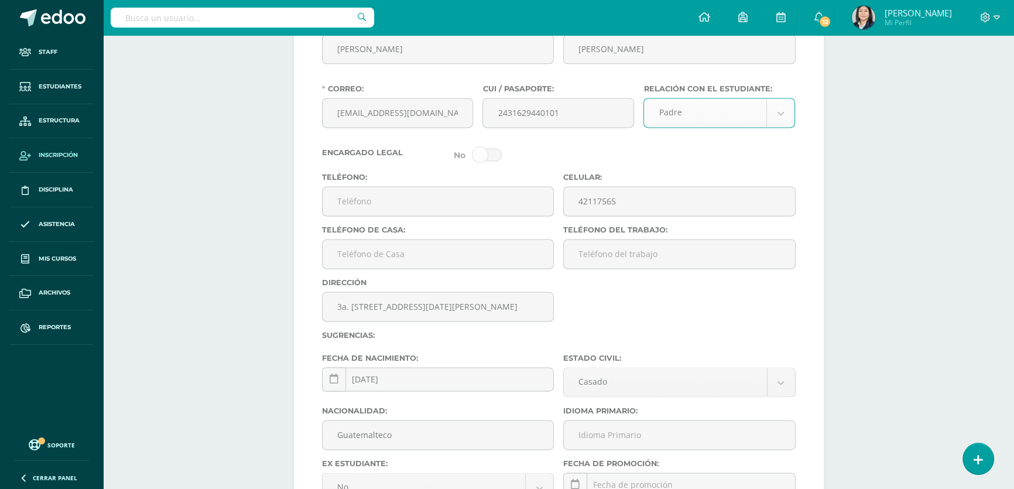
scroll to position [2111, 0]
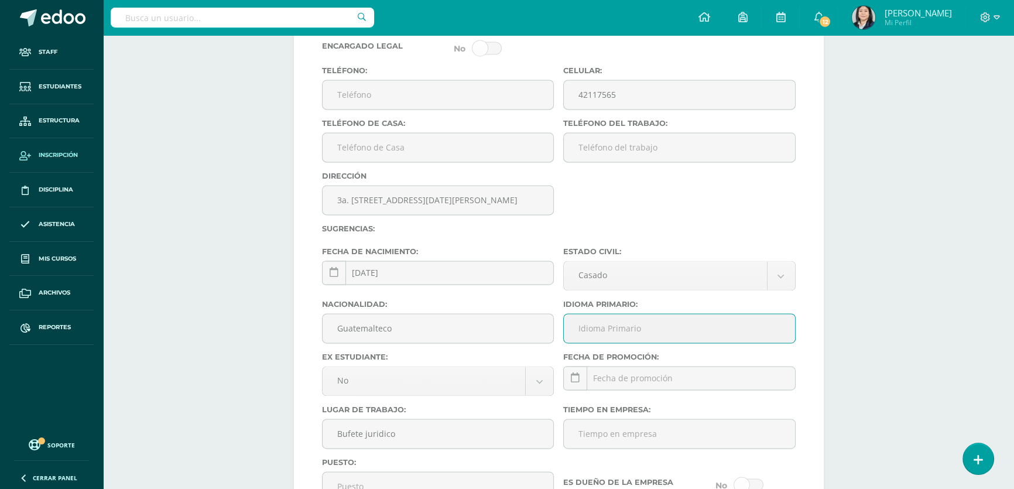
click at [612, 342] on input "Idioma Primario:" at bounding box center [679, 328] width 231 height 29
type input "Español"
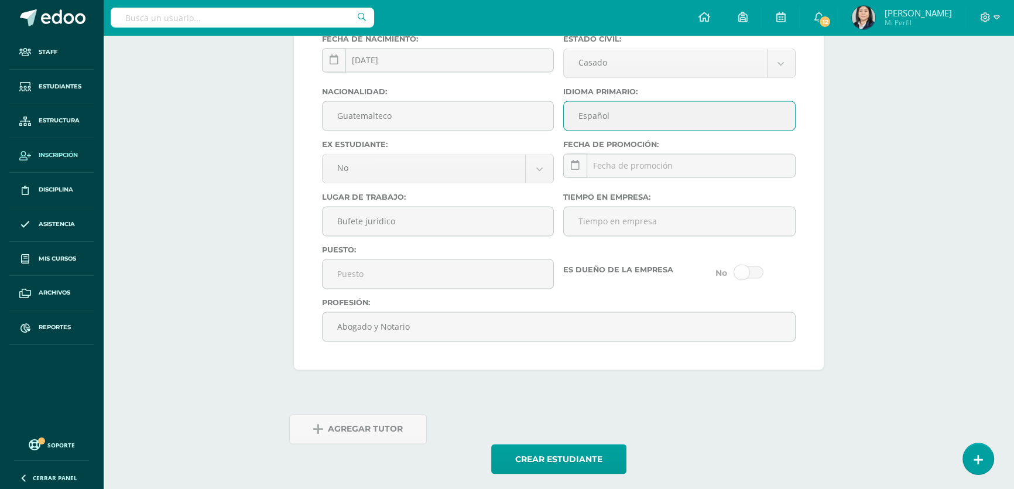
scroll to position [2361, 0]
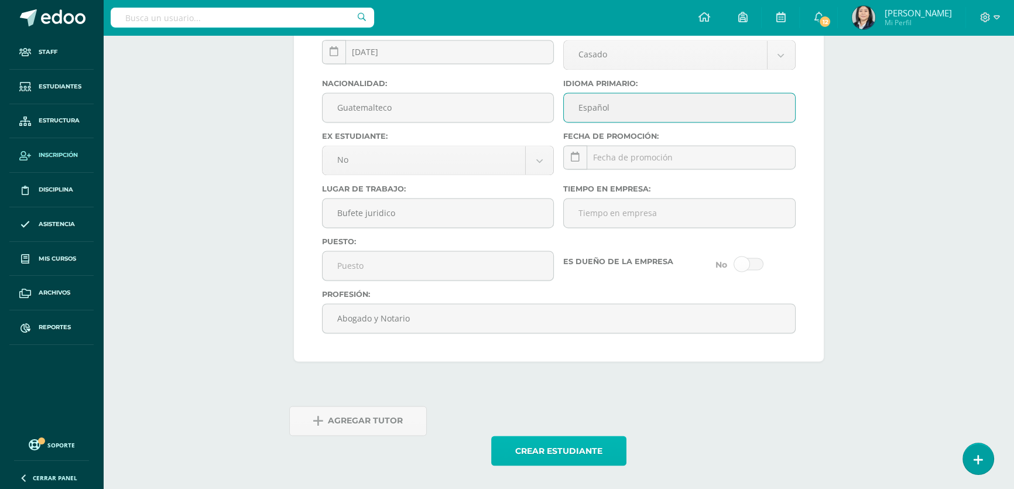
click at [559, 450] on button "Crear estudiante" at bounding box center [558, 450] width 135 height 30
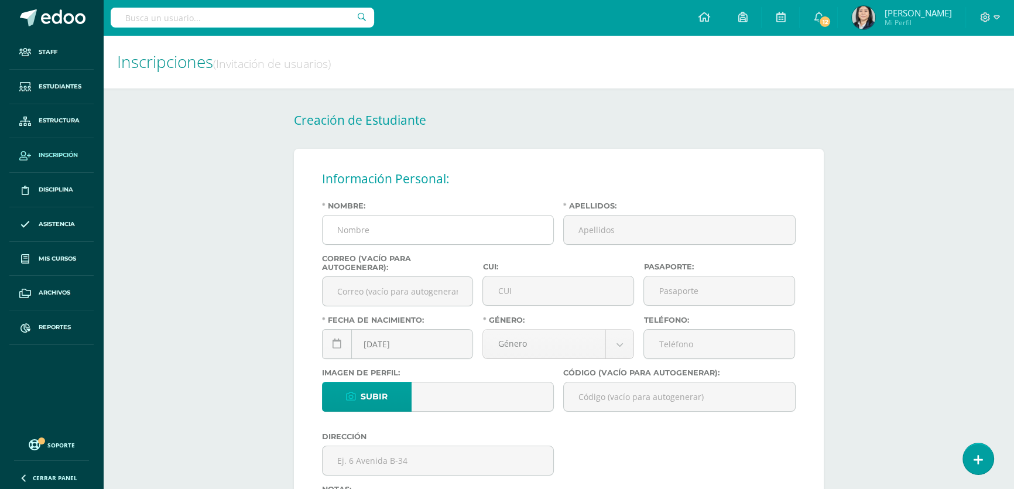
click at [366, 229] on input "Nombre:" at bounding box center [437, 229] width 231 height 29
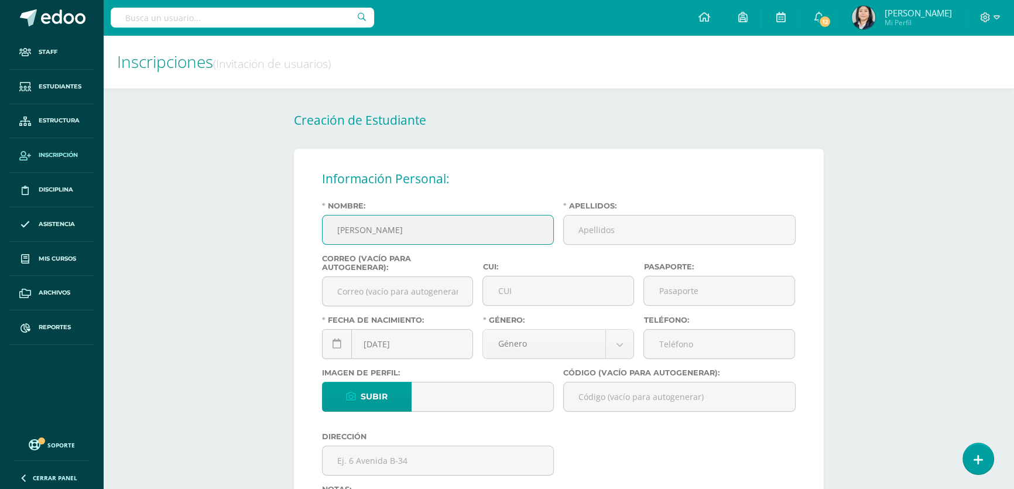
type input "[PERSON_NAME]"
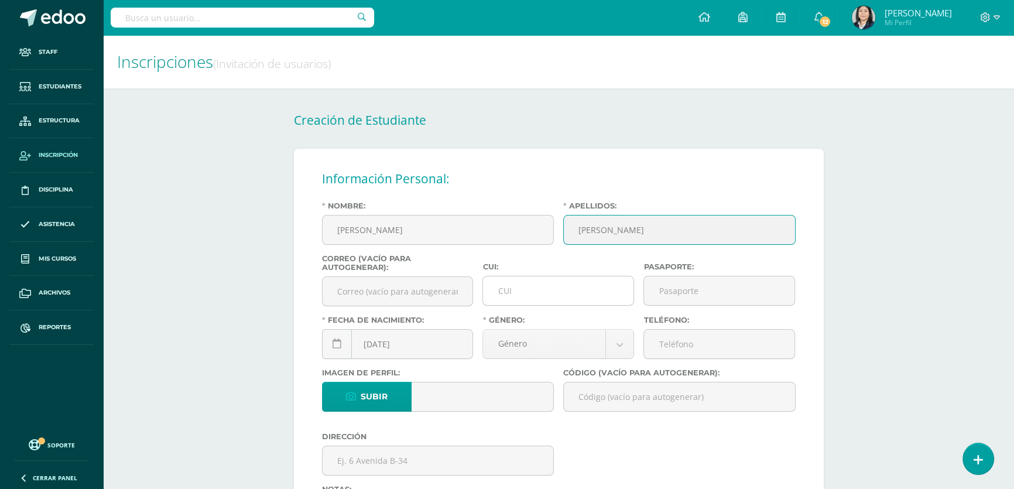
type input "[PERSON_NAME]"
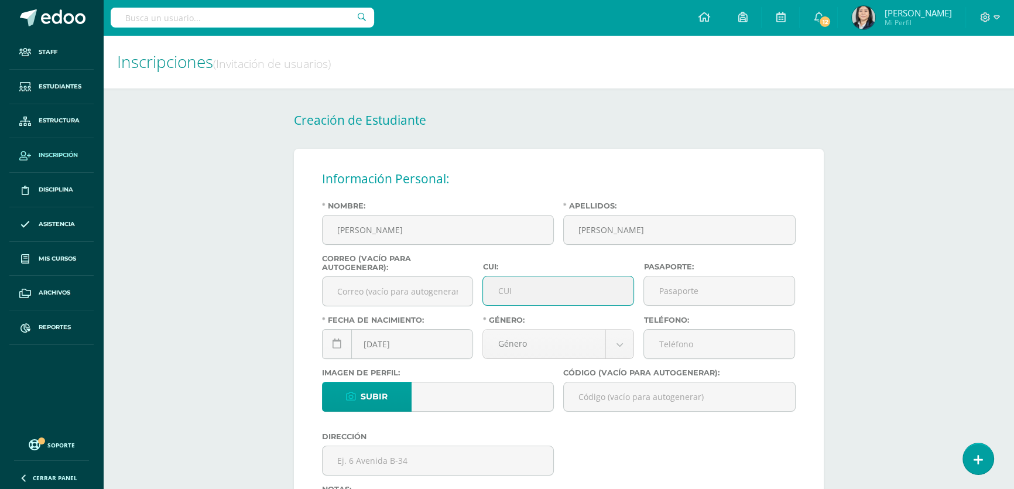
click at [537, 297] on input "CUI:" at bounding box center [558, 290] width 150 height 29
type input "2819952650101"
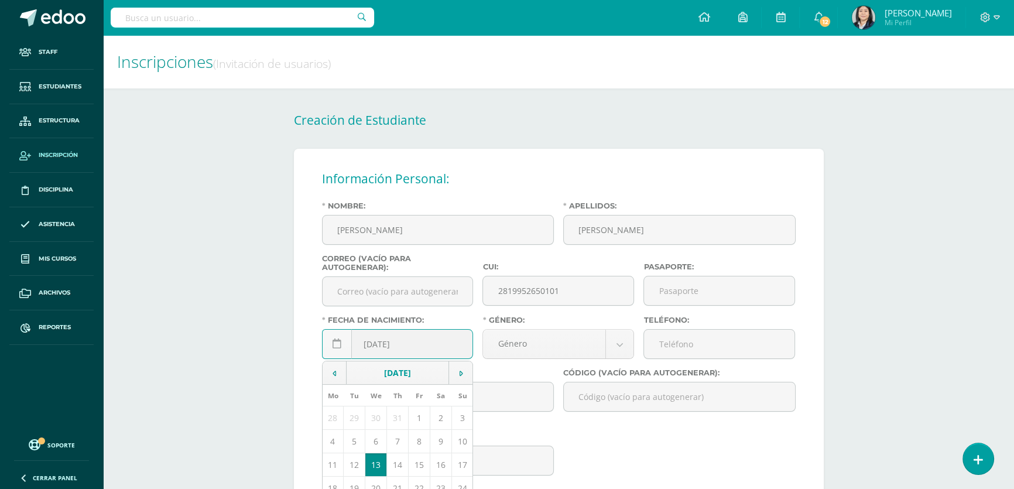
drag, startPoint x: 380, startPoint y: 348, endPoint x: 373, endPoint y: 348, distance: 7.0
click at [373, 348] on input "[DATE]" at bounding box center [397, 343] width 150 height 29
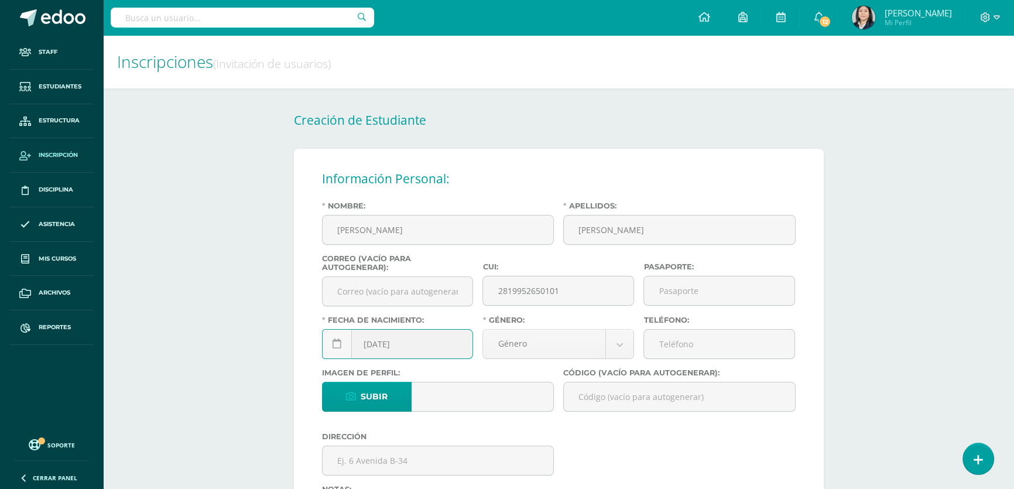
drag, startPoint x: 393, startPoint y: 352, endPoint x: 386, endPoint y: 352, distance: 7.0
click at [386, 352] on input "[DATE]" at bounding box center [397, 343] width 150 height 29
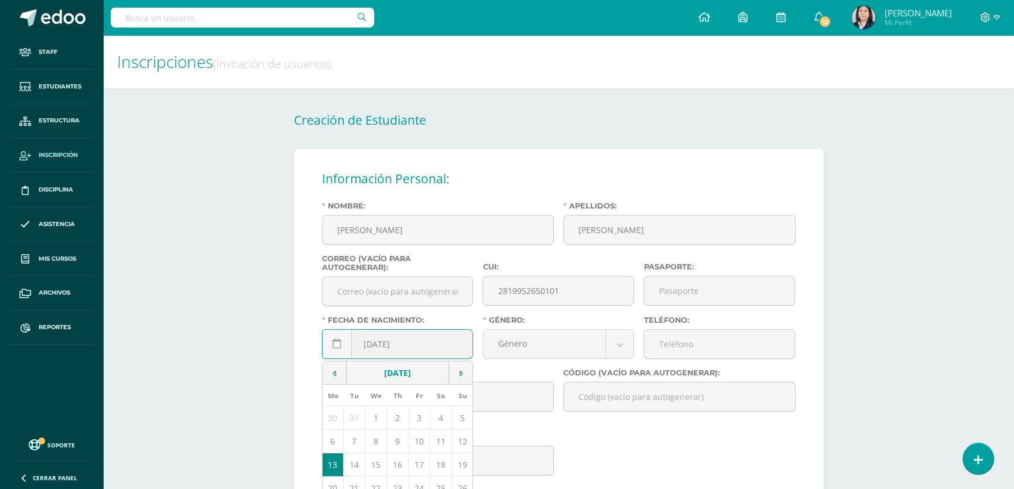
drag, startPoint x: 409, startPoint y: 349, endPoint x: 397, endPoint y: 348, distance: 11.7
click at [397, 348] on input "[DATE]" at bounding box center [397, 343] width 150 height 29
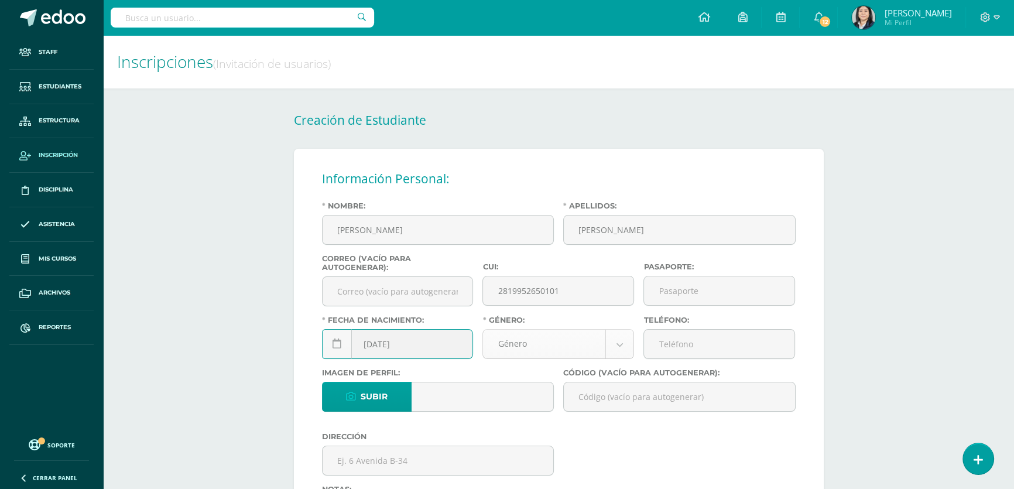
type input "[DATE]"
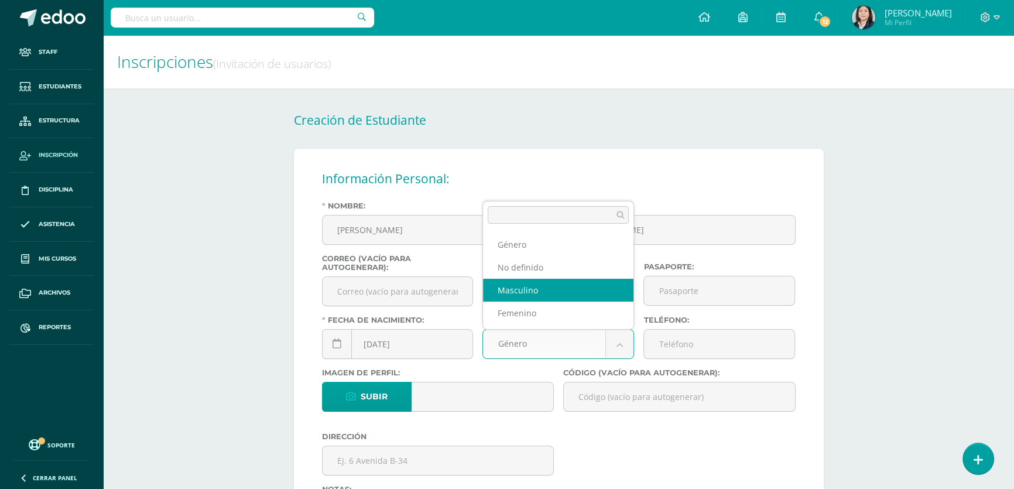
select select "[DEMOGRAPHIC_DATA]"
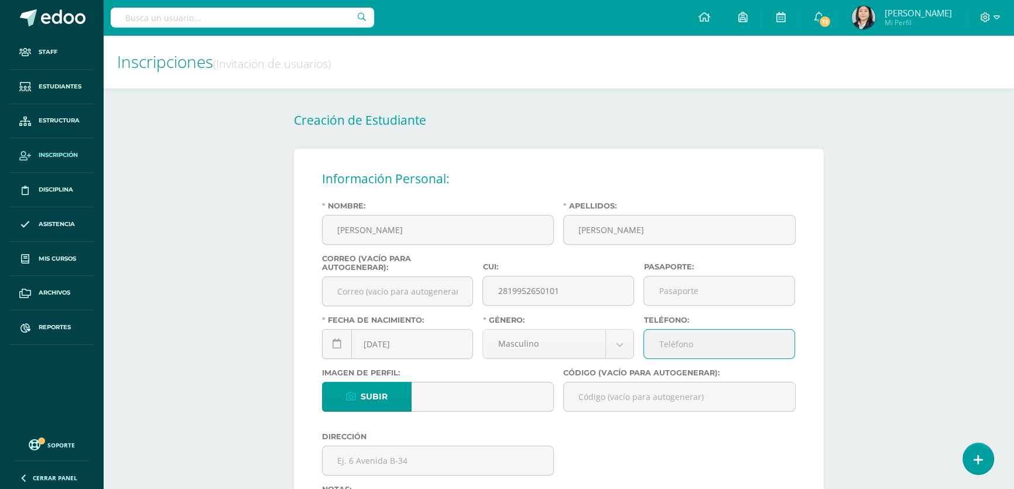
click at [671, 345] on input "Teléfono:" at bounding box center [719, 343] width 150 height 29
type input "66356542"
click at [597, 404] on input "Código (vacío para autogenerar):" at bounding box center [679, 396] width 231 height 29
paste input "26LRP01"
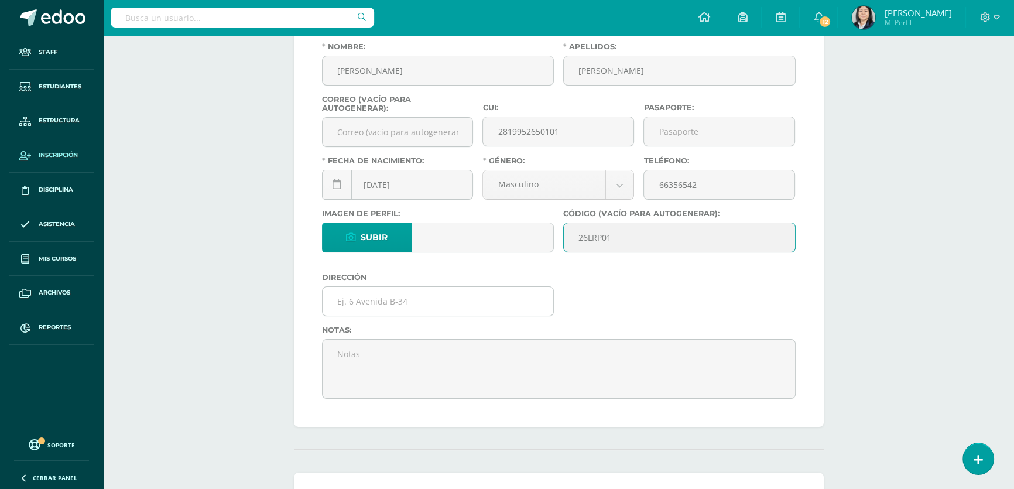
type input "26LRP01"
click at [339, 303] on input "text" at bounding box center [437, 301] width 231 height 29
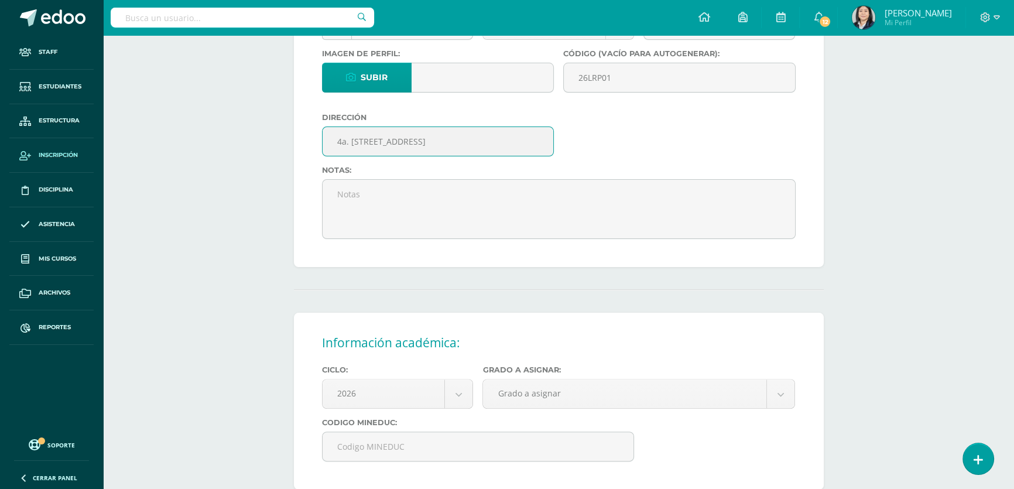
scroll to position [372, 0]
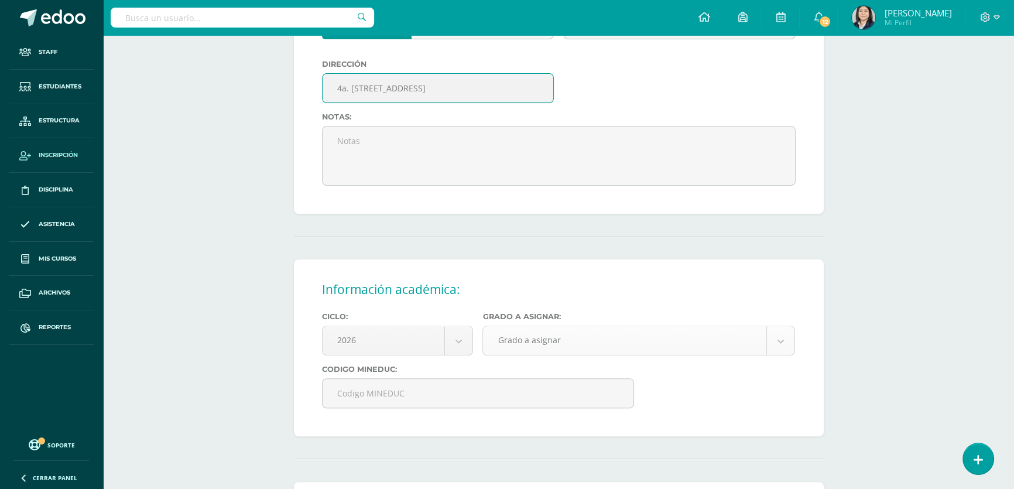
type input "4a. [STREET_ADDRESS]"
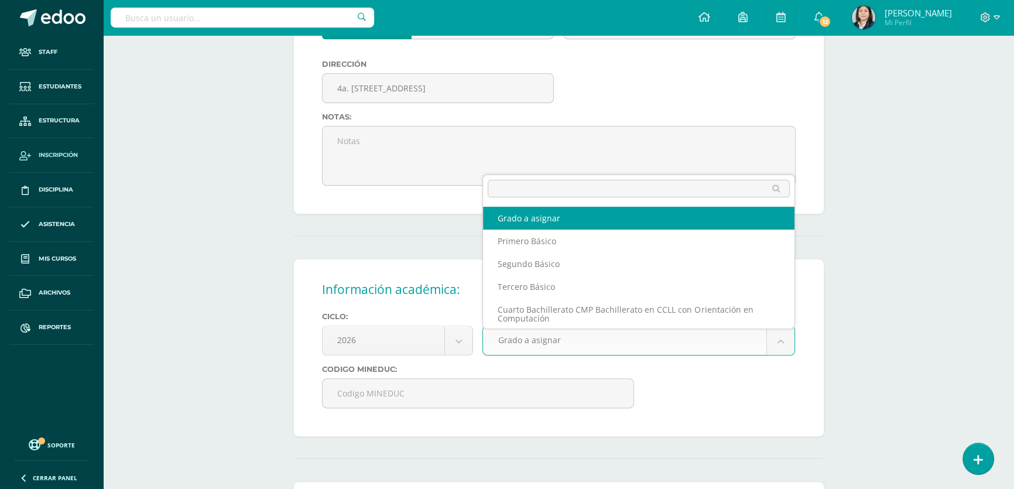
drag, startPoint x: 530, startPoint y: 349, endPoint x: 536, endPoint y: 343, distance: 8.7
click at [531, 349] on body "Estudiante creado exitosamente Staff Estudiantes Estructura Inscripción Discipl…" at bounding box center [507, 197] width 1014 height 1138
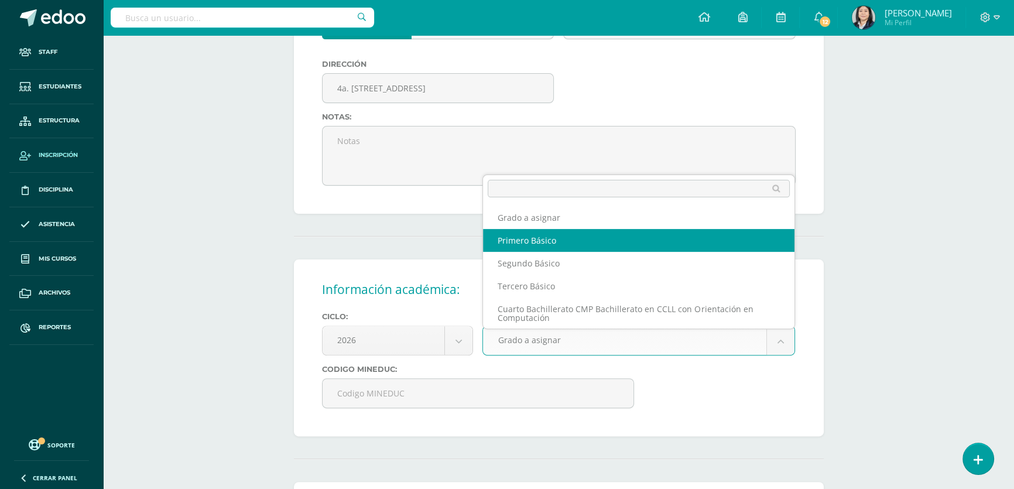
select select "10"
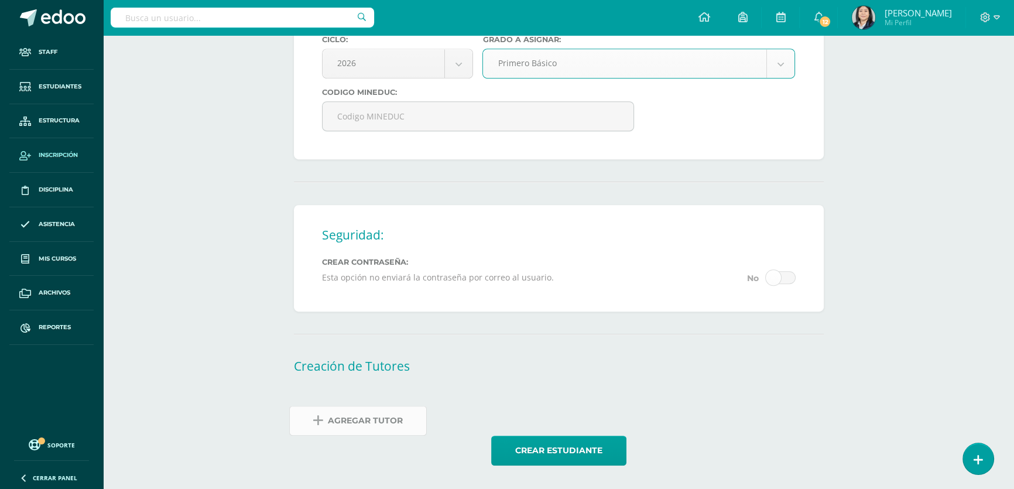
click at [377, 414] on span "Agregar Tutor" at bounding box center [365, 420] width 75 height 29
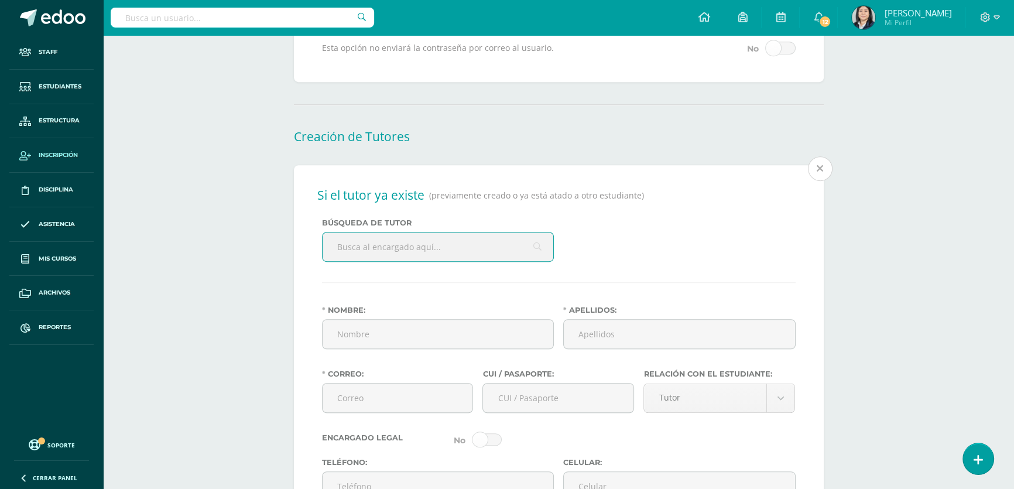
scroll to position [887, 0]
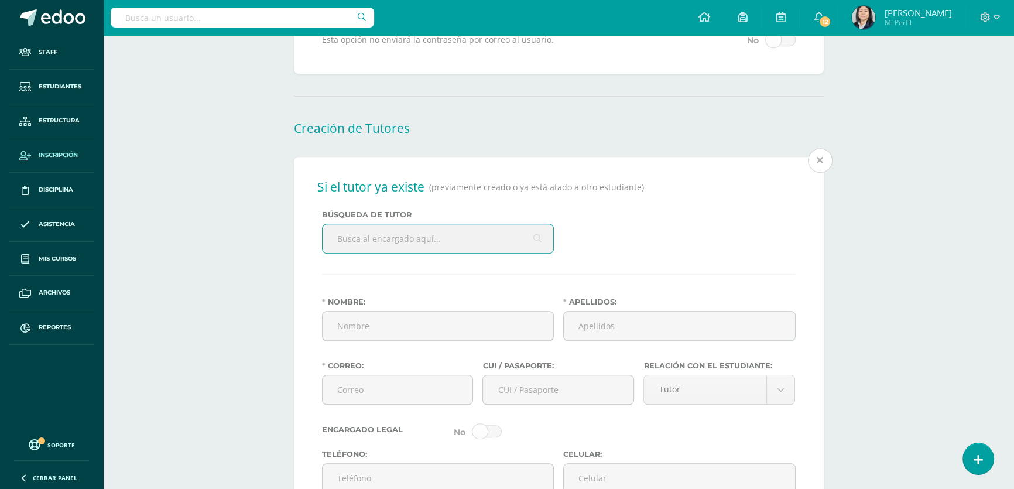
click at [382, 248] on input "text" at bounding box center [437, 238] width 231 height 29
type input "[PERSON_NAME]"
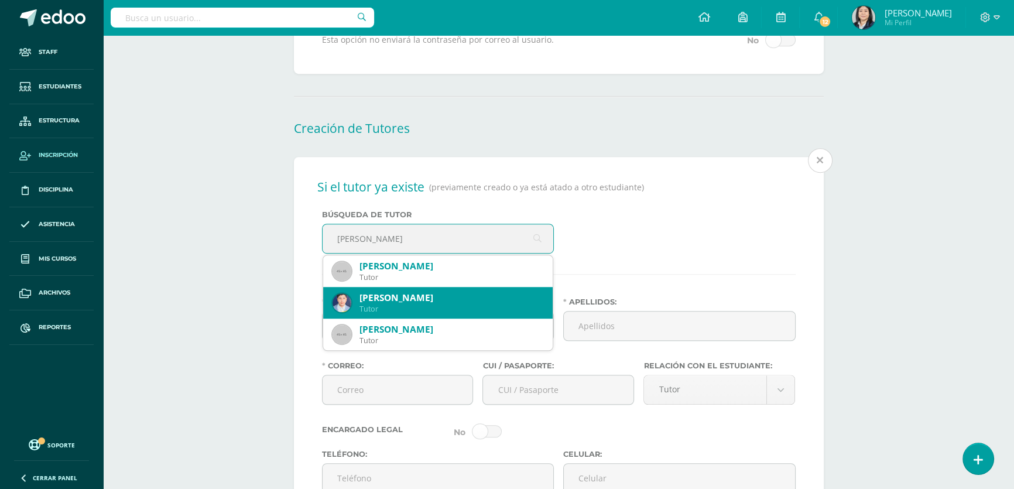
click at [411, 304] on div "[PERSON_NAME]" at bounding box center [451, 297] width 184 height 12
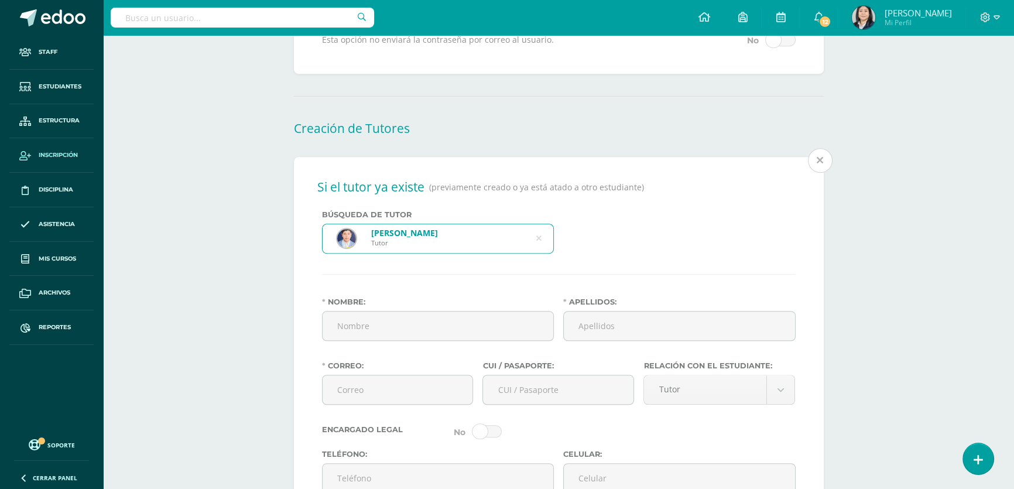
type input "[PERSON_NAME]"
type input "[EMAIL_ADDRESS][DOMAIN_NAME]"
type input "1590384560115"
type input "57157653"
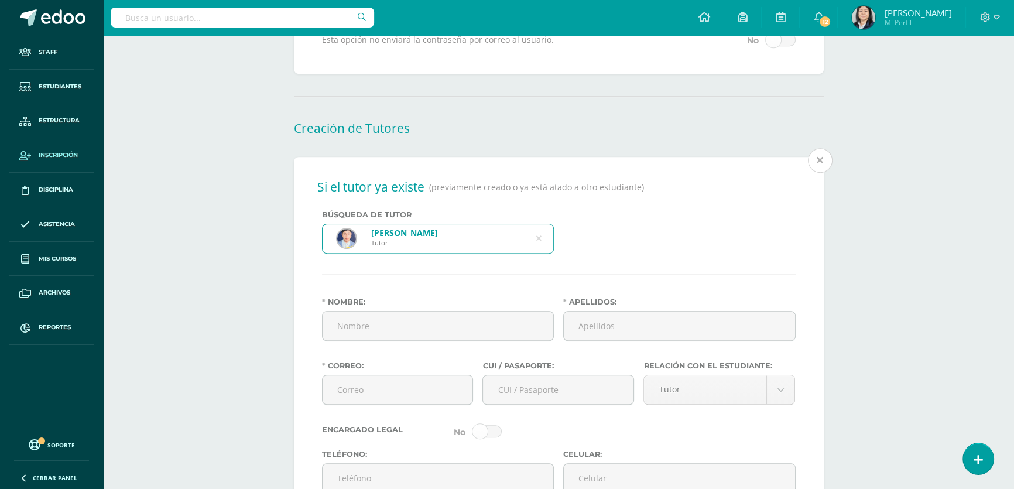
type input "66356542"
type input "4ta [STREET_ADDRESS]"
type input "[DATE]"
select select "single"
type input "Guatemalteca"
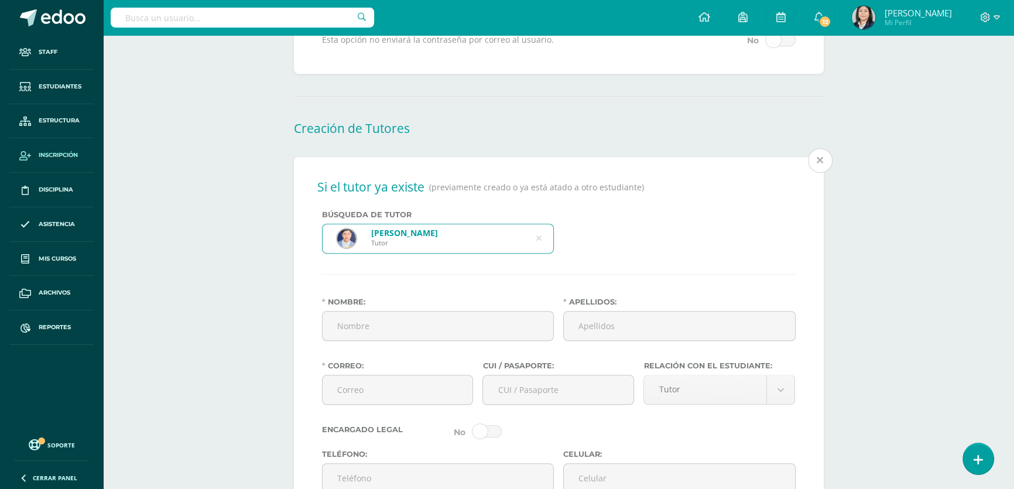
type input "Negocio Familiar"
type input "Comerciante"
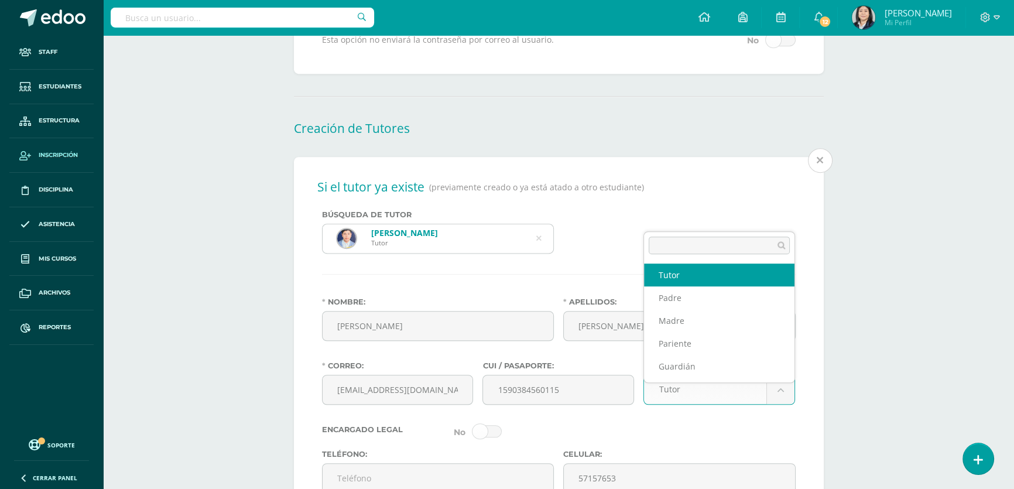
click at [675, 403] on body "Estudiante creado exitosamente Staff Estudiantes Estructura Inscripción Discipl…" at bounding box center [507, 110] width 1014 height 1995
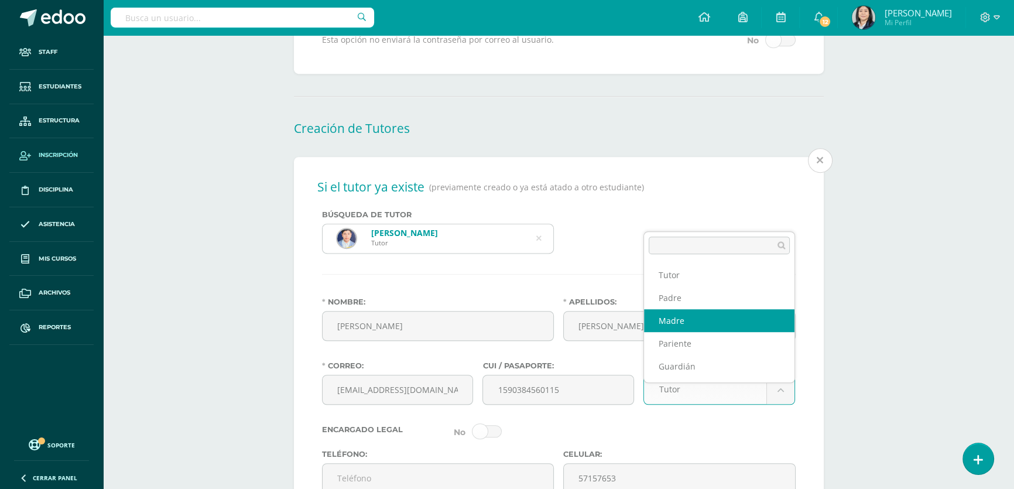
select select "Madre"
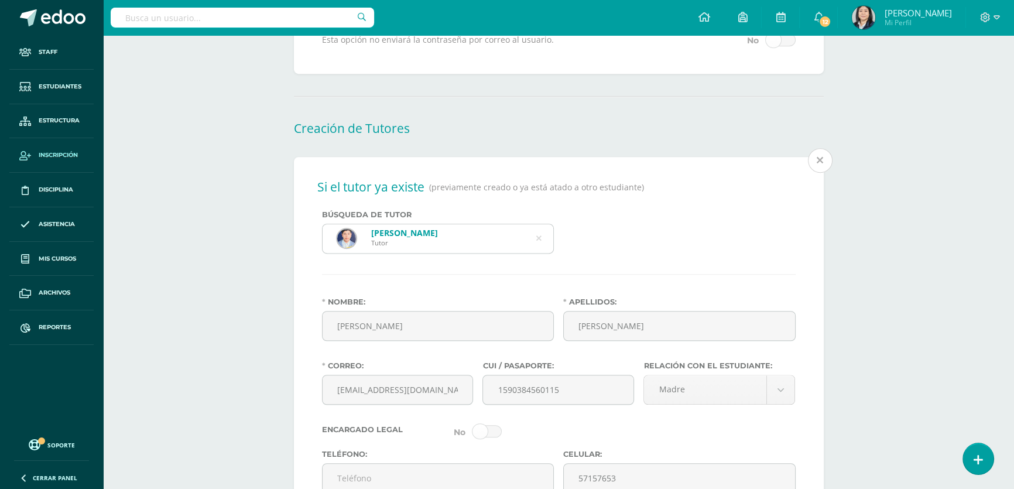
click at [544, 438] on div "Encargado Legal" at bounding box center [558, 431] width 483 height 13
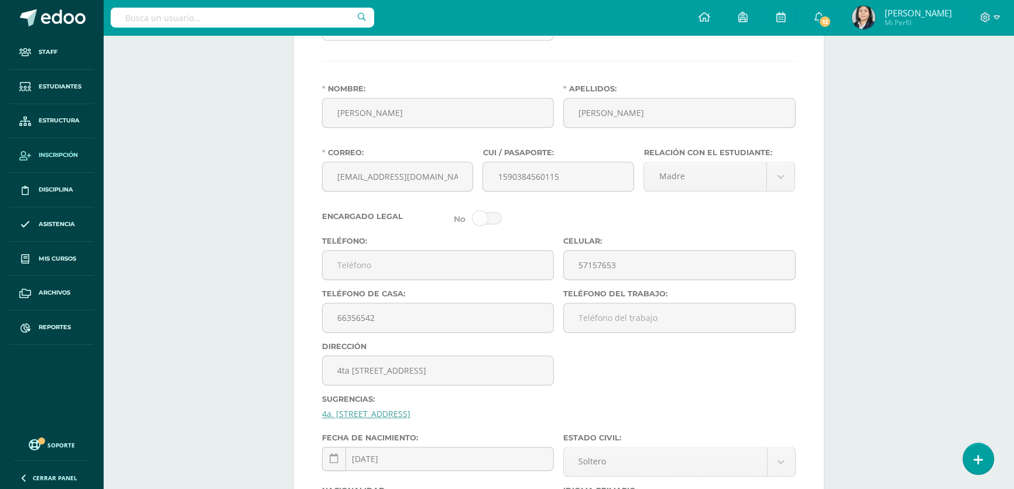
scroll to position [1206, 0]
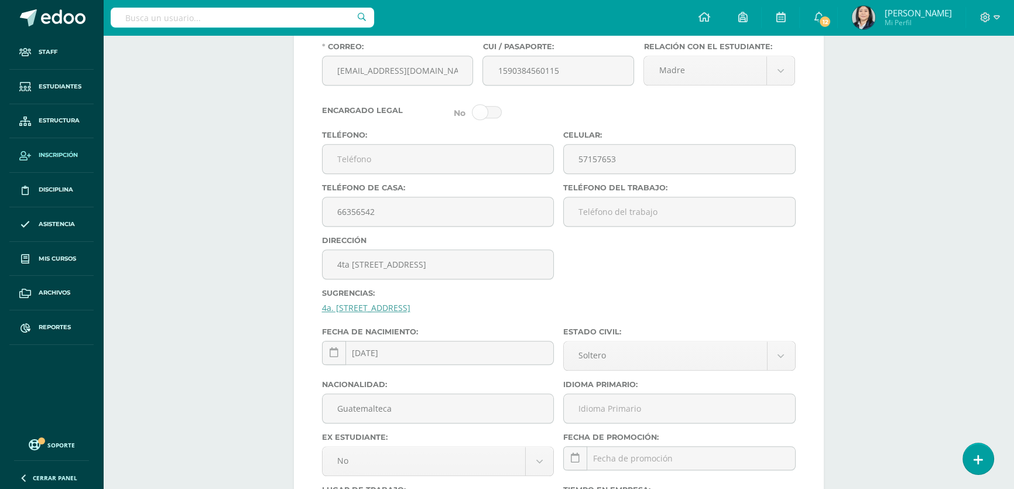
click at [375, 313] on link "4a. [STREET_ADDRESS]" at bounding box center [366, 307] width 88 height 11
type input "4a. [STREET_ADDRESS]"
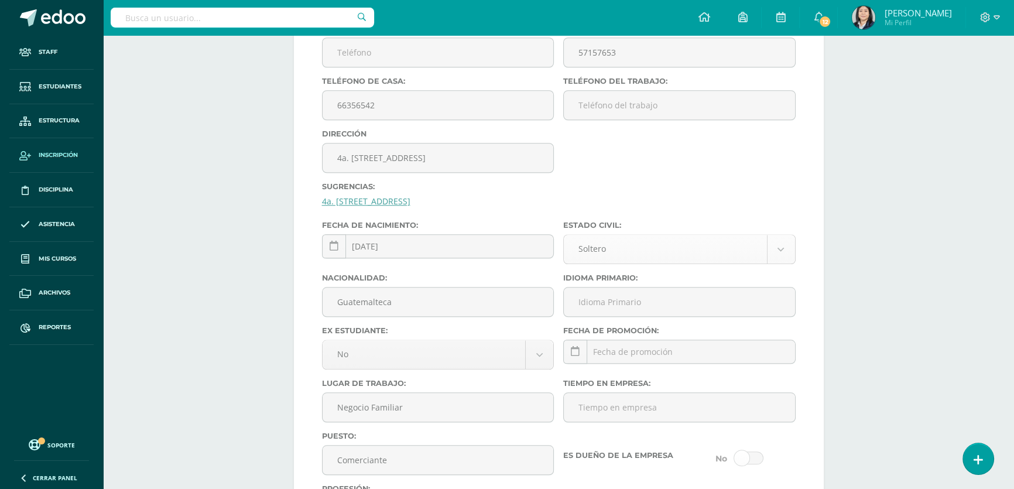
scroll to position [1365, 0]
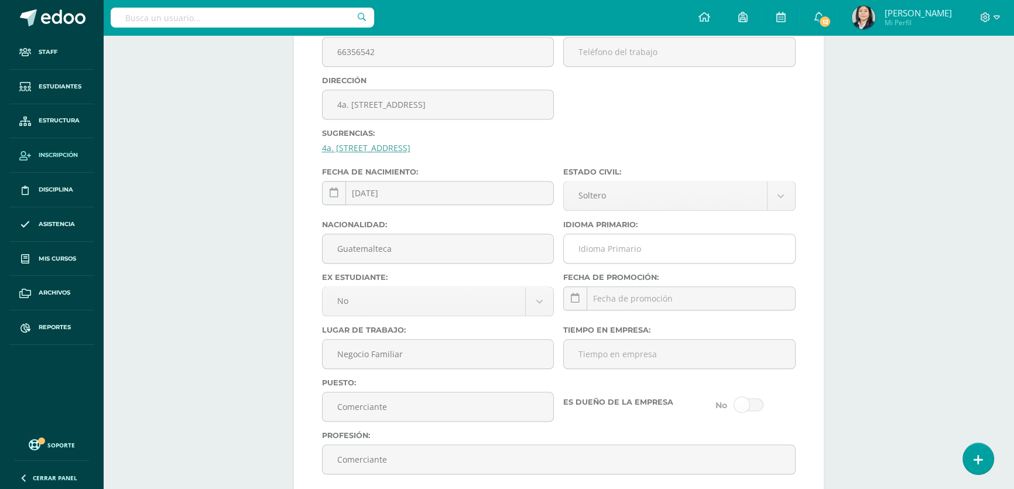
drag, startPoint x: 614, startPoint y: 273, endPoint x: 614, endPoint y: 279, distance: 5.9
click at [614, 263] on input "Idioma Primario:" at bounding box center [679, 248] width 231 height 29
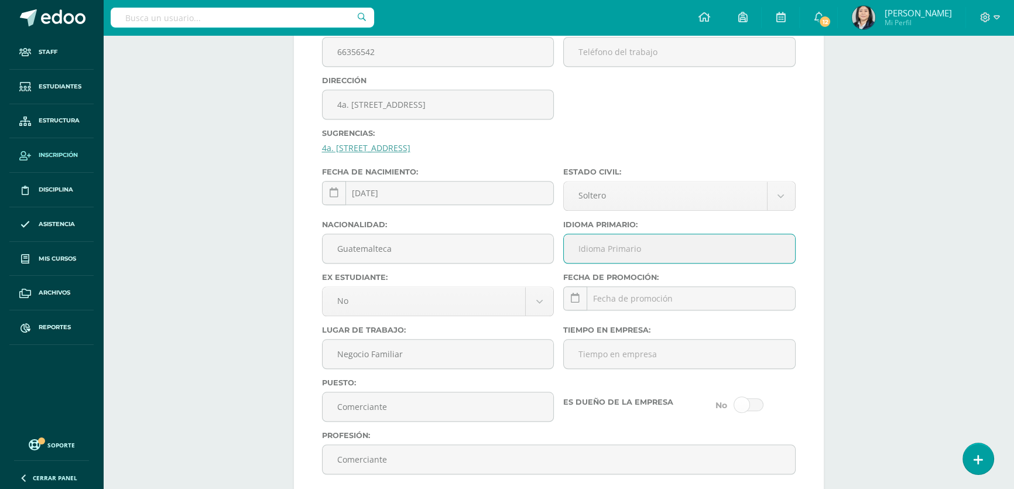
type input "Español"
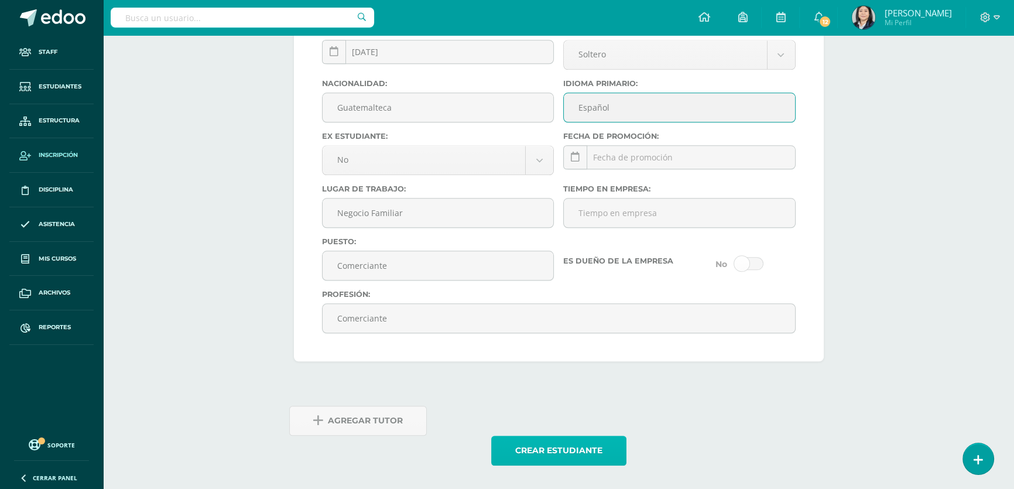
click at [557, 447] on button "Crear estudiante" at bounding box center [558, 450] width 135 height 30
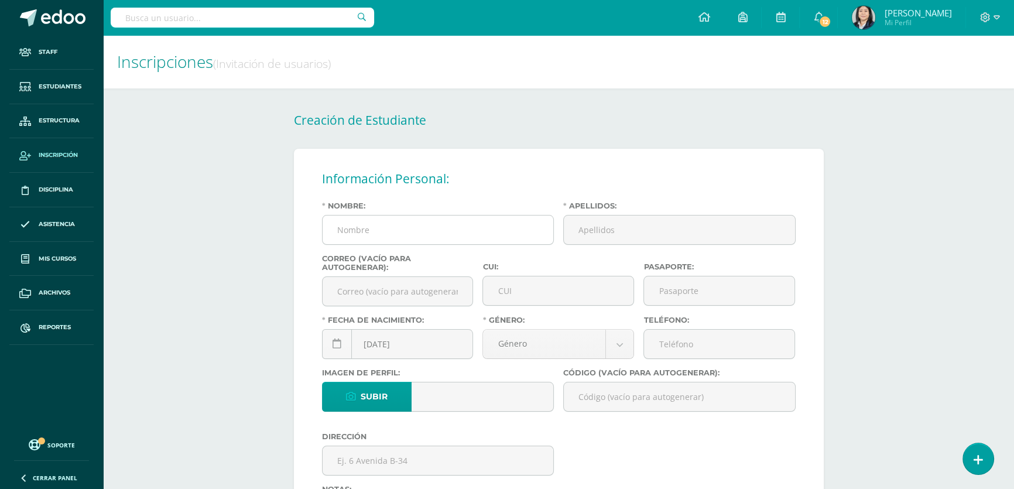
click at [422, 221] on input "Nombre:" at bounding box center [437, 229] width 231 height 29
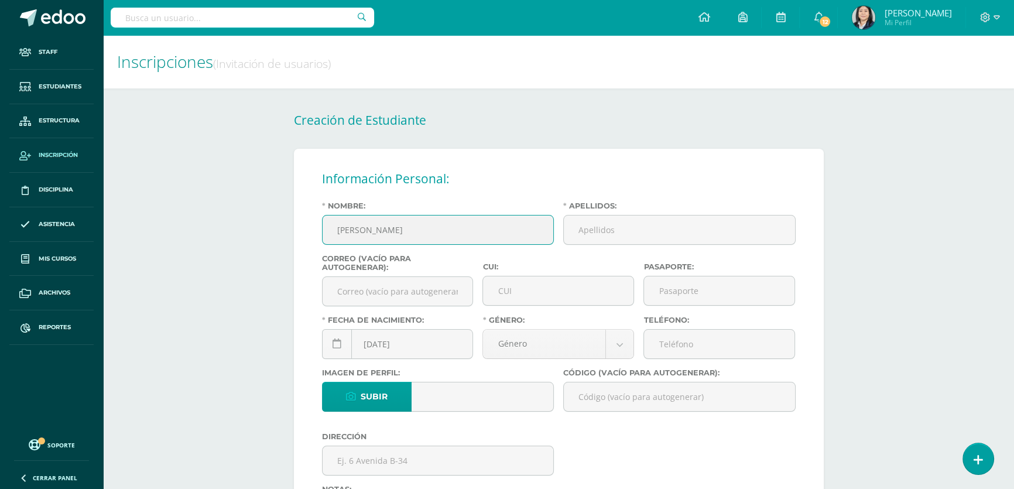
type input "[PERSON_NAME]"
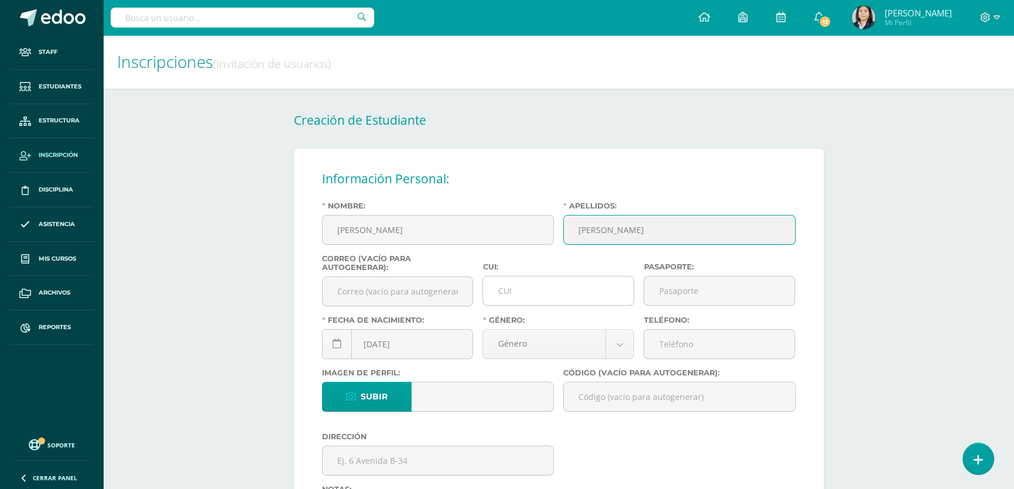
type input "[PERSON_NAME]"
click at [521, 290] on input "CUI:" at bounding box center [558, 290] width 150 height 29
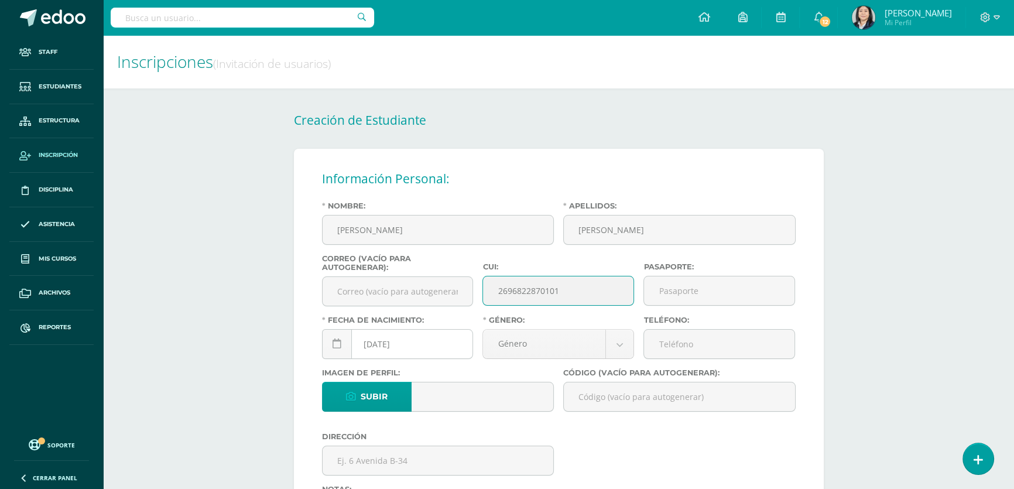
type input "2696822870101"
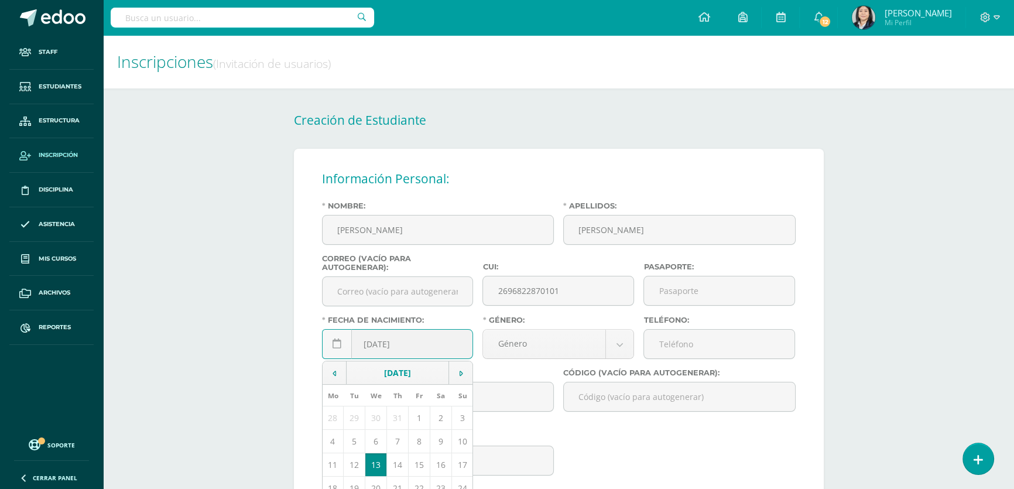
drag, startPoint x: 380, startPoint y: 346, endPoint x: 373, endPoint y: 348, distance: 7.2
click at [373, 348] on input "[DATE]" at bounding box center [397, 343] width 150 height 29
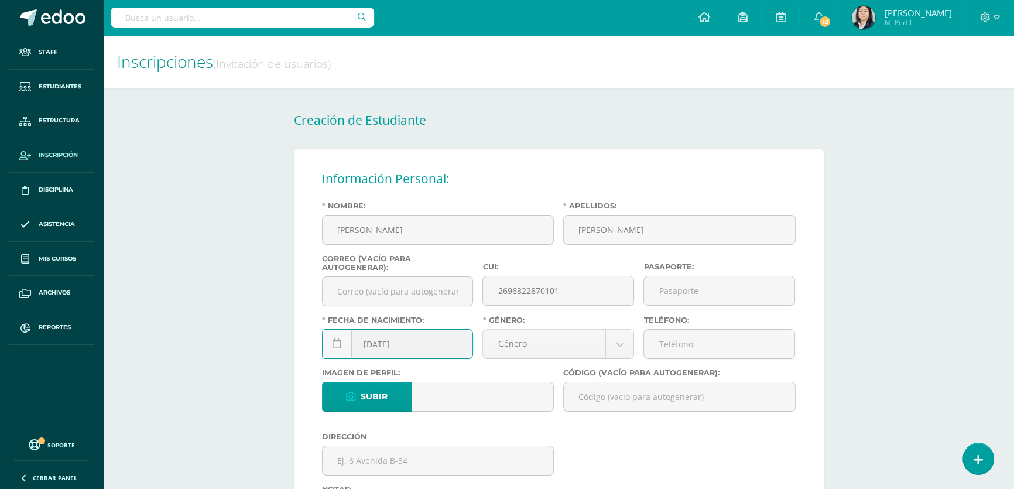
click at [392, 350] on input "[DATE]" at bounding box center [397, 343] width 150 height 29
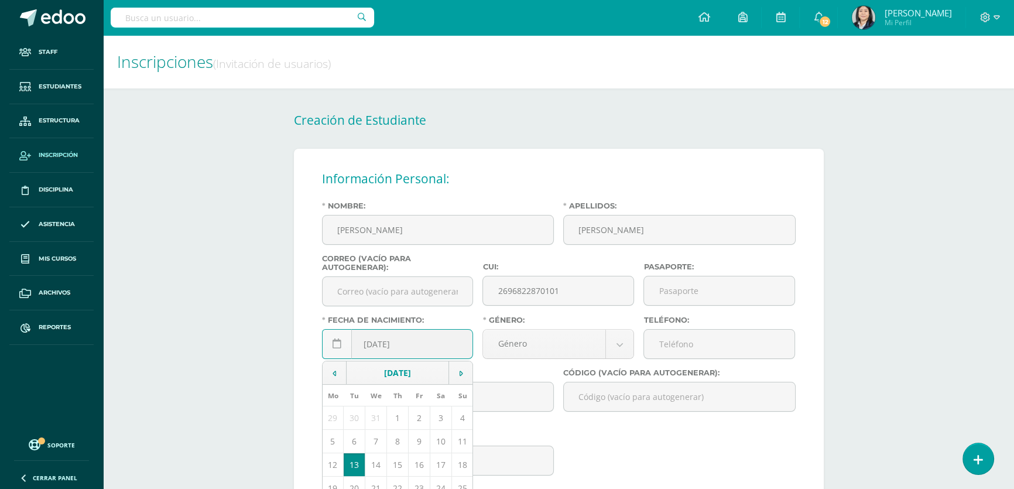
drag, startPoint x: 411, startPoint y: 351, endPoint x: 399, endPoint y: 352, distance: 12.9
click at [399, 352] on input "[DATE]" at bounding box center [397, 343] width 150 height 29
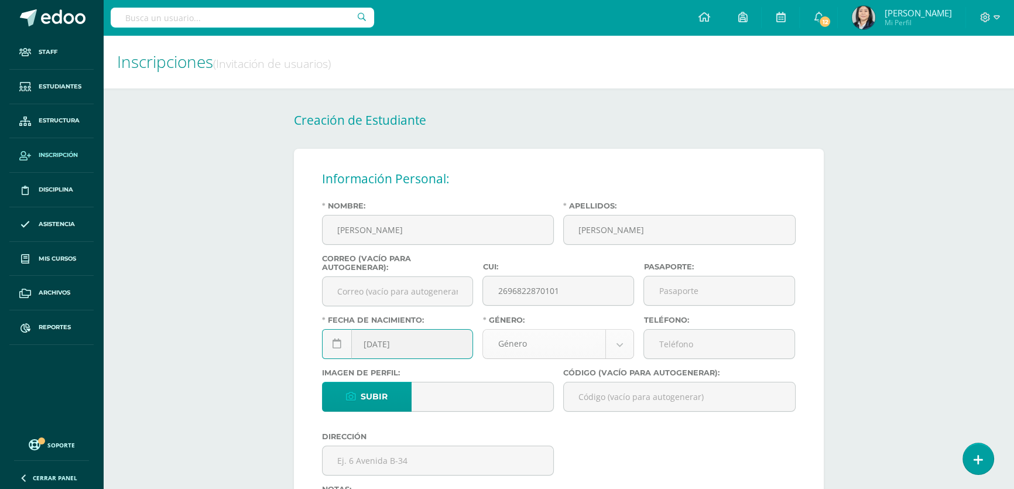
type input "[DATE]"
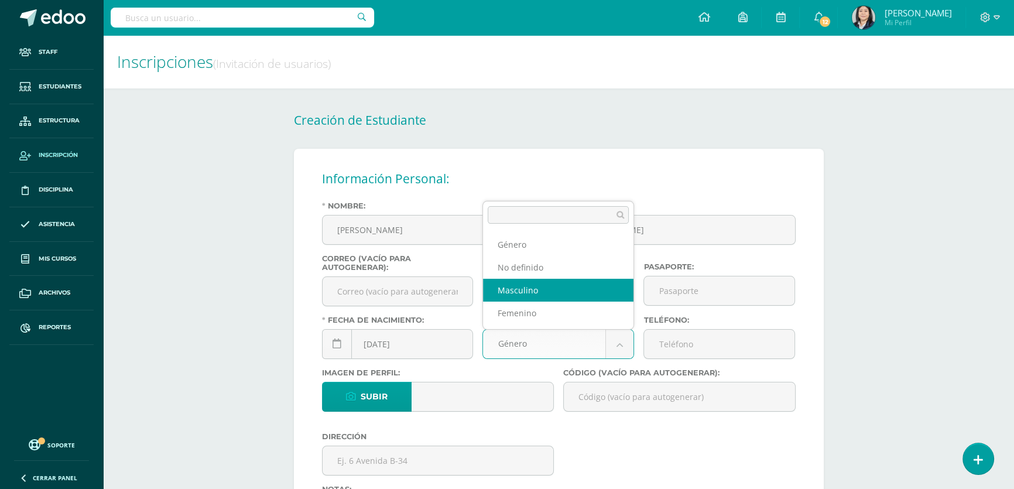
select select "[DEMOGRAPHIC_DATA]"
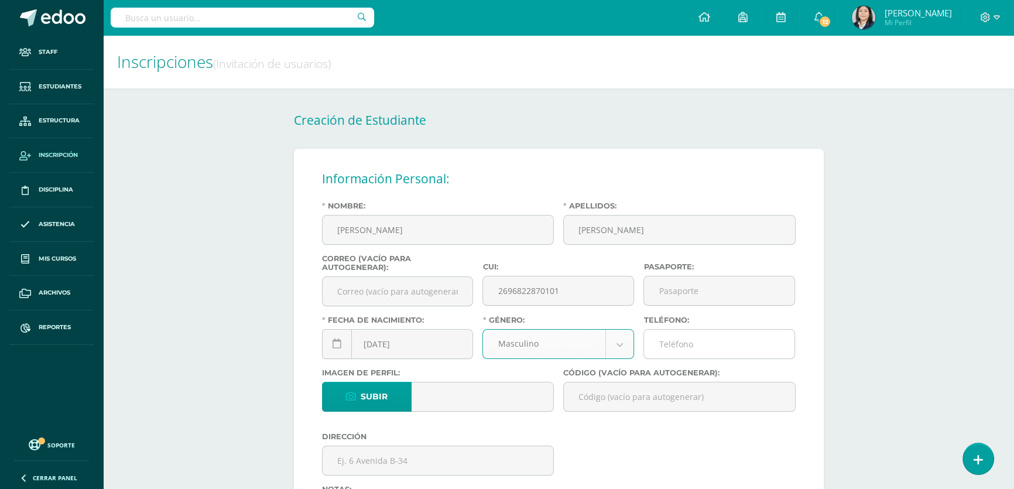
click at [662, 342] on input "Teléfono:" at bounding box center [719, 343] width 150 height 29
type input "22300468"
click at [593, 395] on input "Código (vacío para autogenerar):" at bounding box center [679, 396] width 231 height 29
paste input "26JRC01"
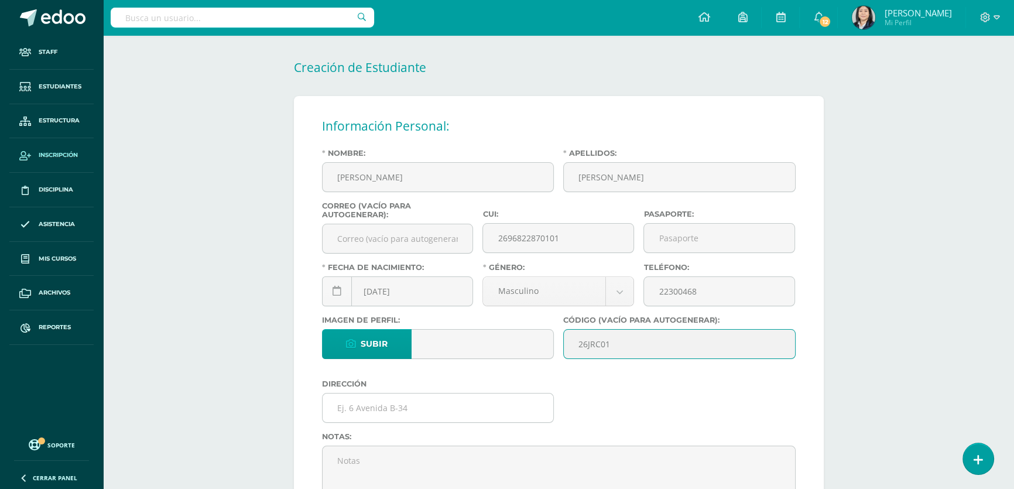
type input "26JRC01"
click at [406, 416] on input "text" at bounding box center [437, 407] width 231 height 29
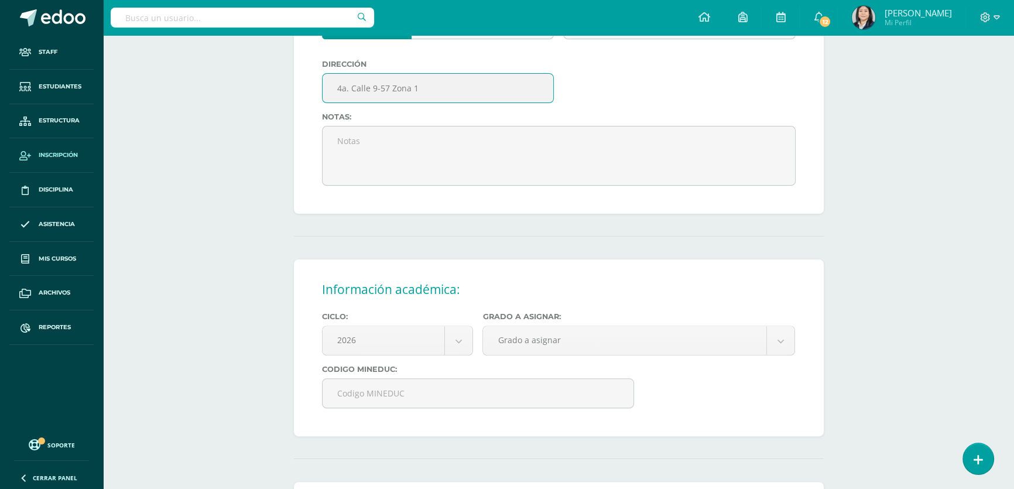
scroll to position [425, 0]
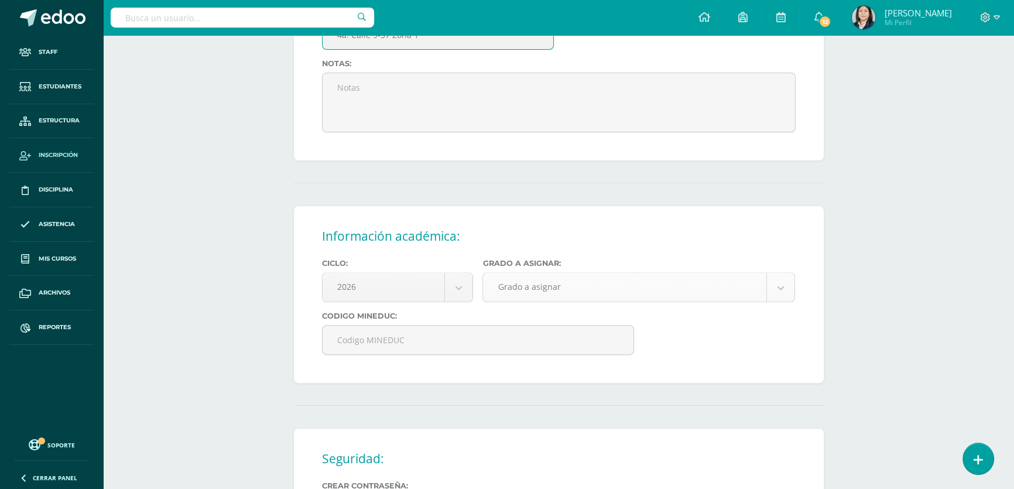
type input "4a. Calle 9-57 Zona 1"
click at [553, 294] on body "Estudiante creado exitosamente Staff Estudiantes Estructura Inscripción Discipl…" at bounding box center [507, 144] width 1014 height 1138
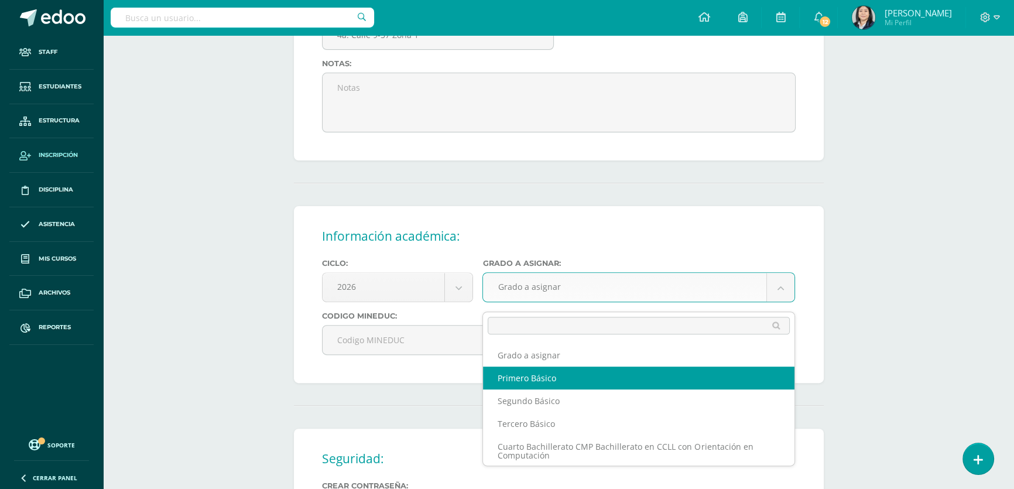
select select "10"
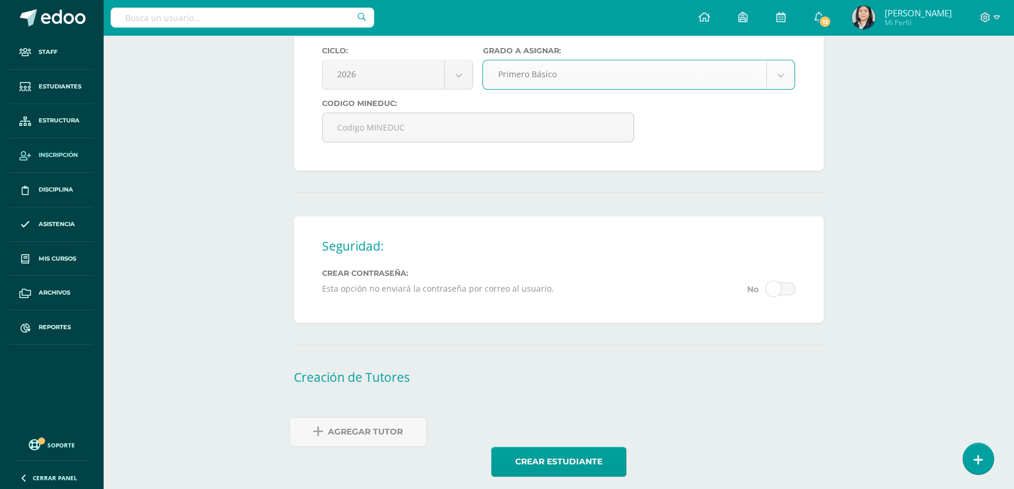
scroll to position [657, 0]
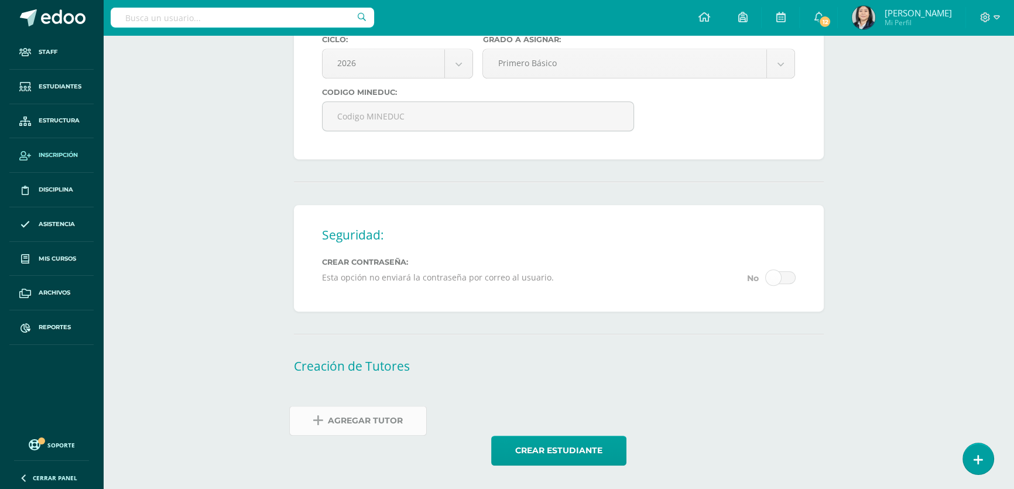
click at [355, 420] on span "Agregar Tutor" at bounding box center [365, 420] width 75 height 29
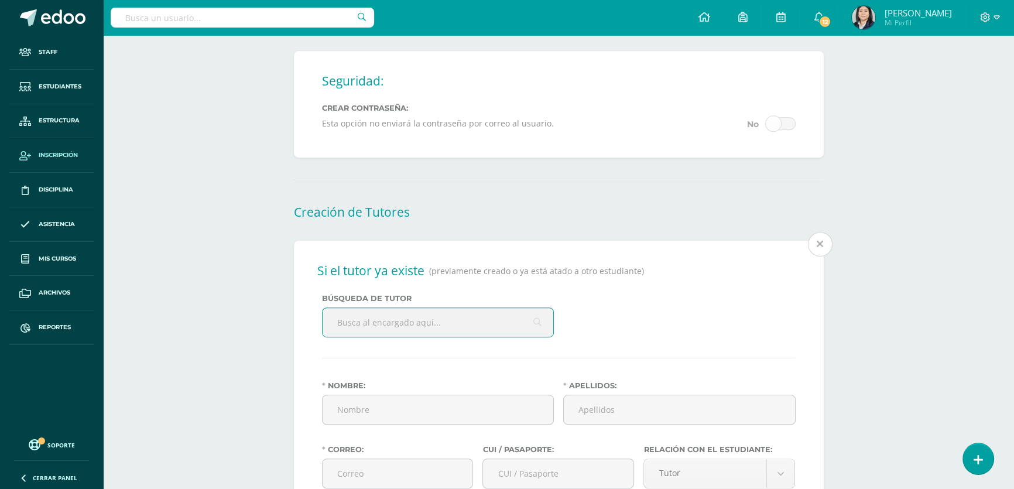
scroll to position [887, 0]
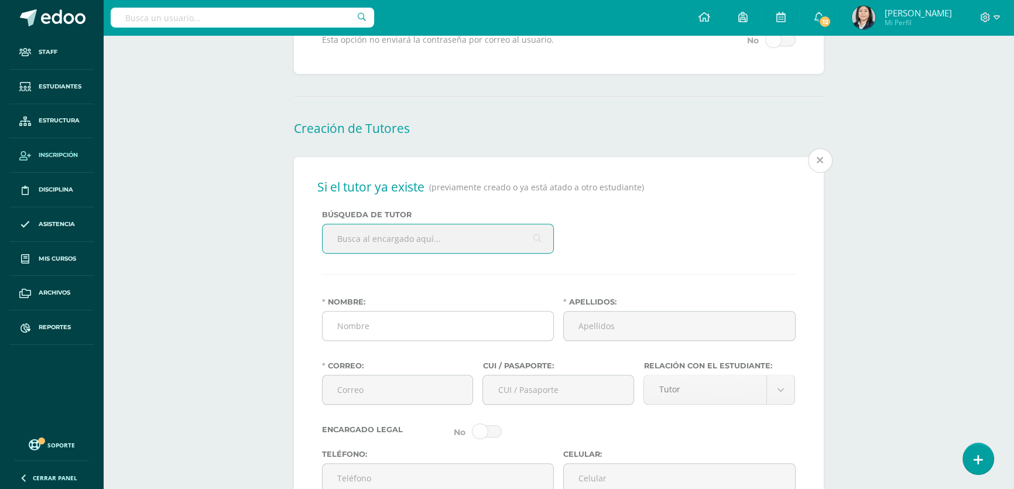
click at [386, 337] on input "Nombre:" at bounding box center [437, 325] width 231 height 29
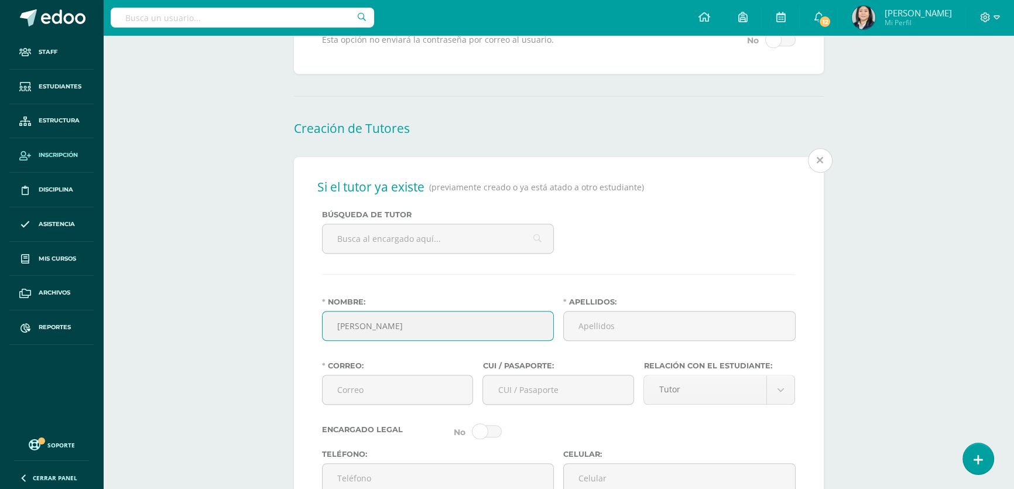
type input "[PERSON_NAME]"
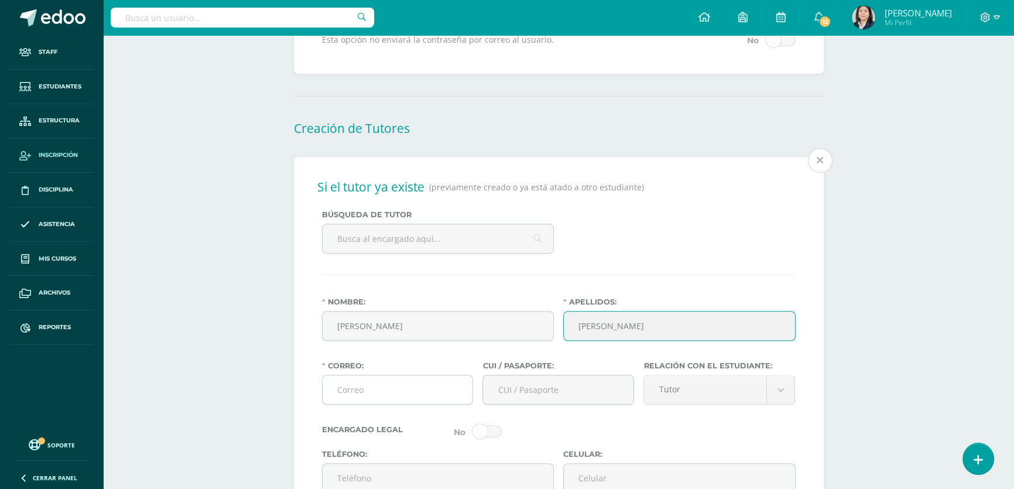
type input "[PERSON_NAME]"
click at [364, 394] on input "Correo:" at bounding box center [397, 389] width 150 height 29
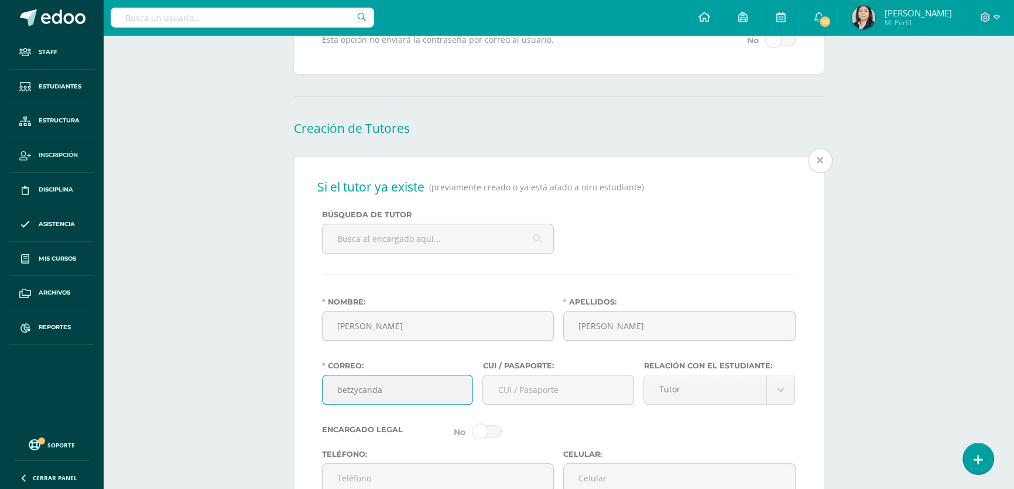
click at [364, 400] on input "betzycanda" at bounding box center [397, 389] width 150 height 29
type input "[EMAIL_ADDRESS][DOMAIN_NAME]"
click at [566, 404] on input "CUI / Pasaporte:" at bounding box center [558, 389] width 150 height 29
type input "1808363070101"
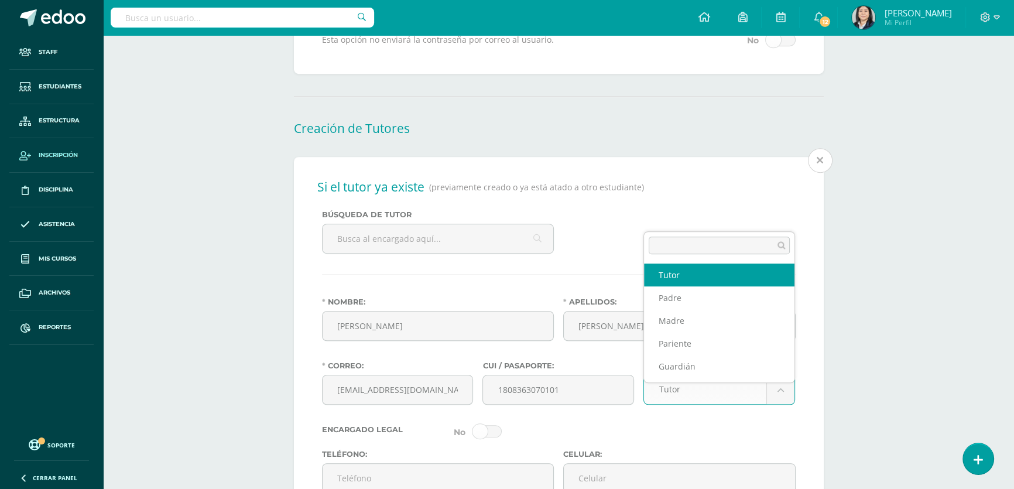
click at [777, 398] on body "Estudiante creado exitosamente Staff Estudiantes Estructura Inscripción Discipl…" at bounding box center [507, 102] width 1014 height 1979
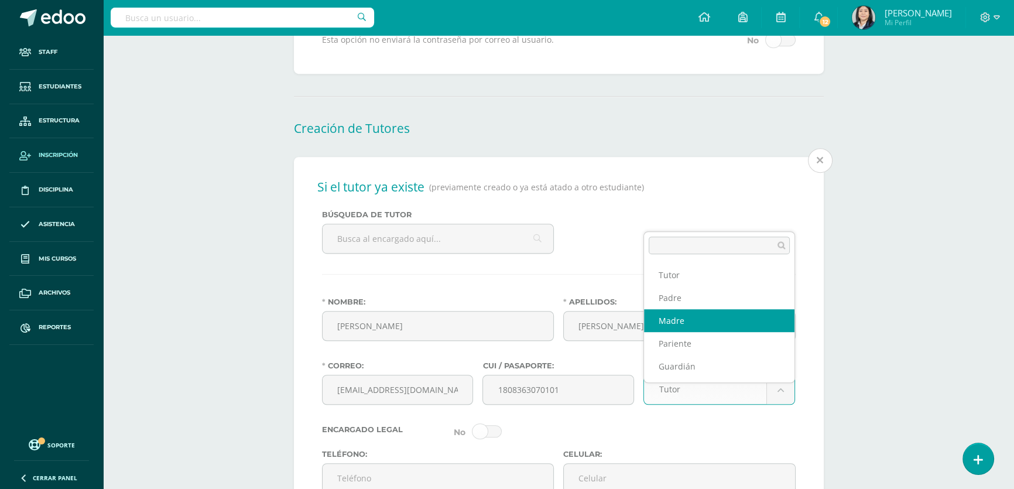
select select "Madre"
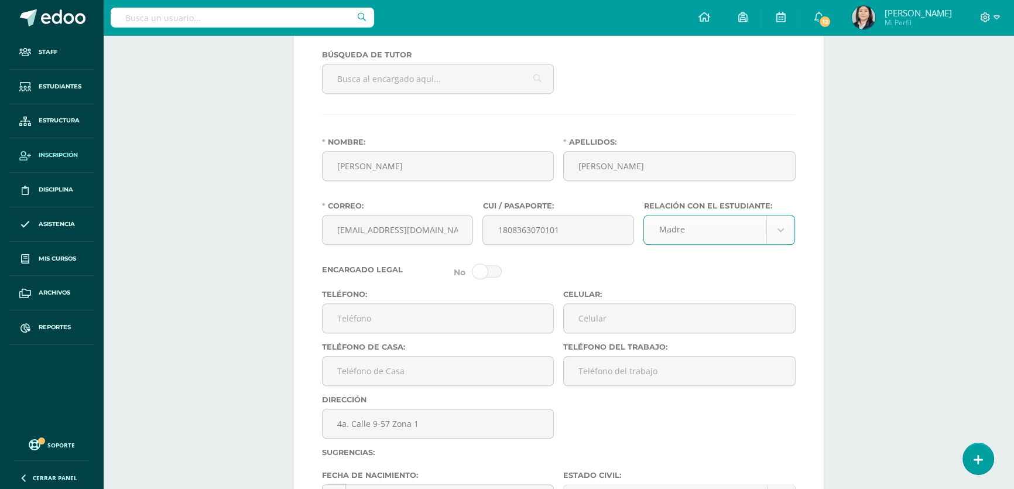
scroll to position [1153, 0]
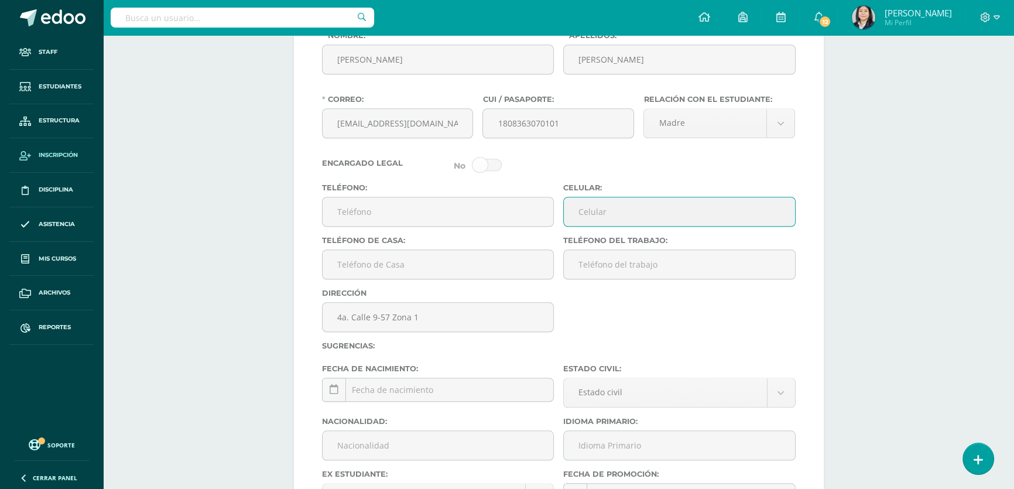
click at [584, 222] on input "Celular:" at bounding box center [679, 211] width 231 height 29
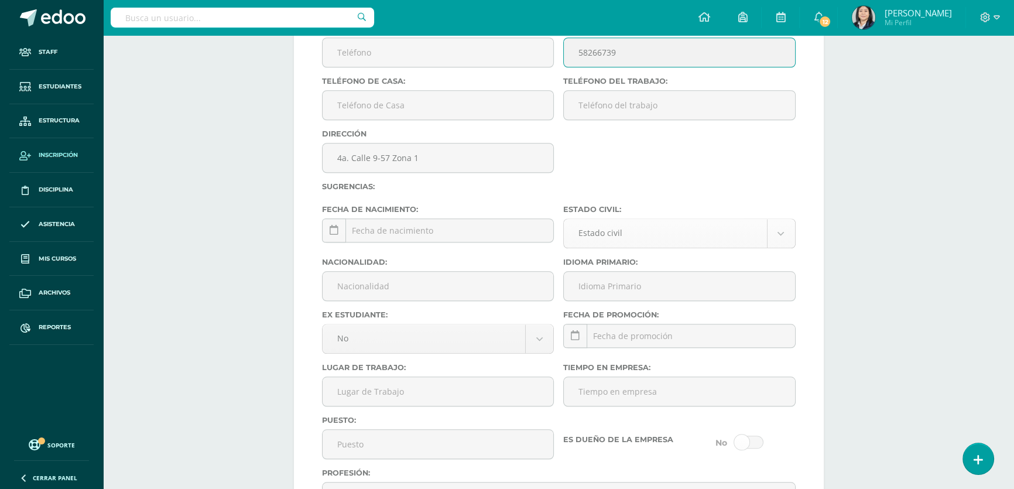
type input "58266739"
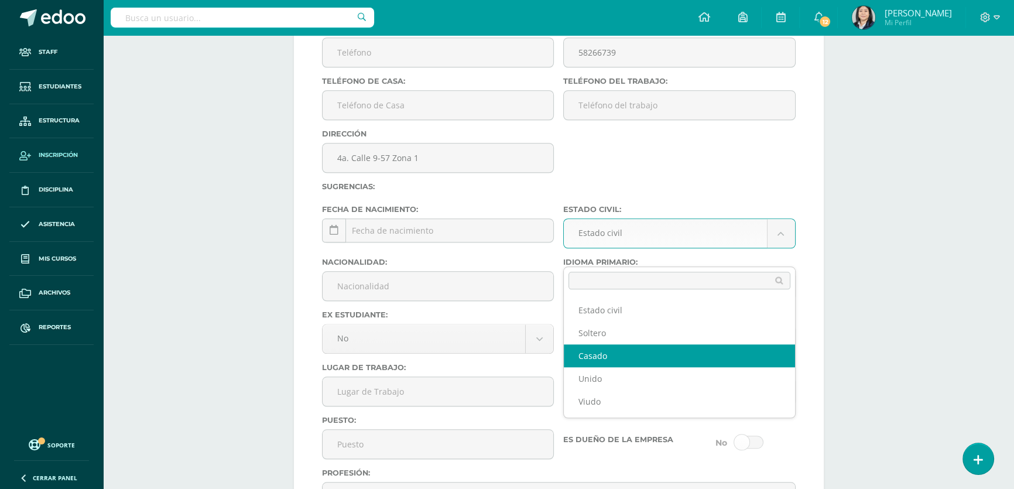
select select "married"
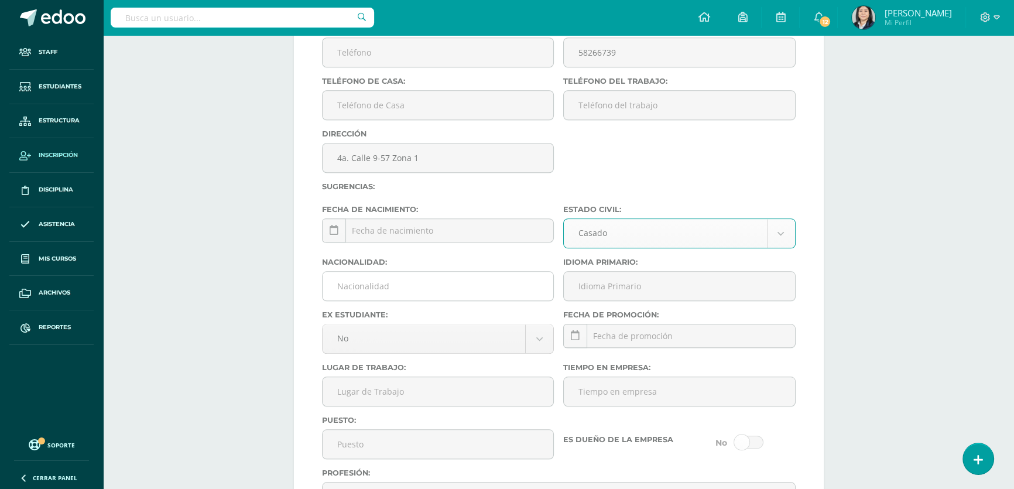
click at [425, 300] on input "Nacionalidad:" at bounding box center [437, 286] width 231 height 29
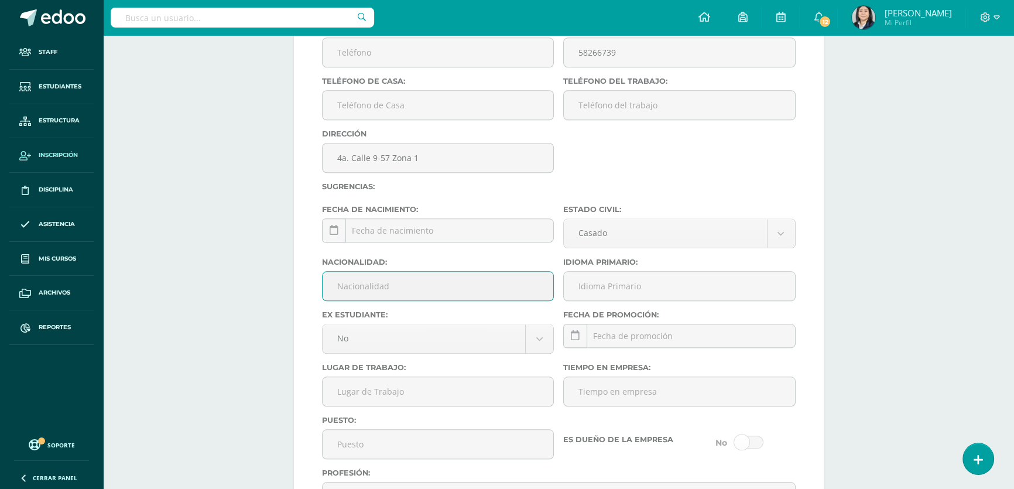
type input "Guatemalteca"
click at [605, 299] on input "Idioma Primario:" at bounding box center [679, 286] width 231 height 29
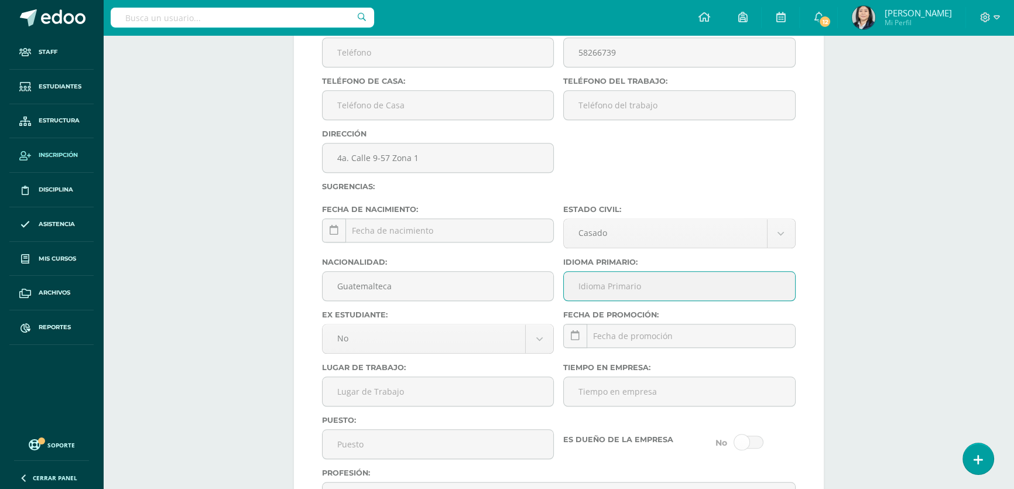
type input "Español"
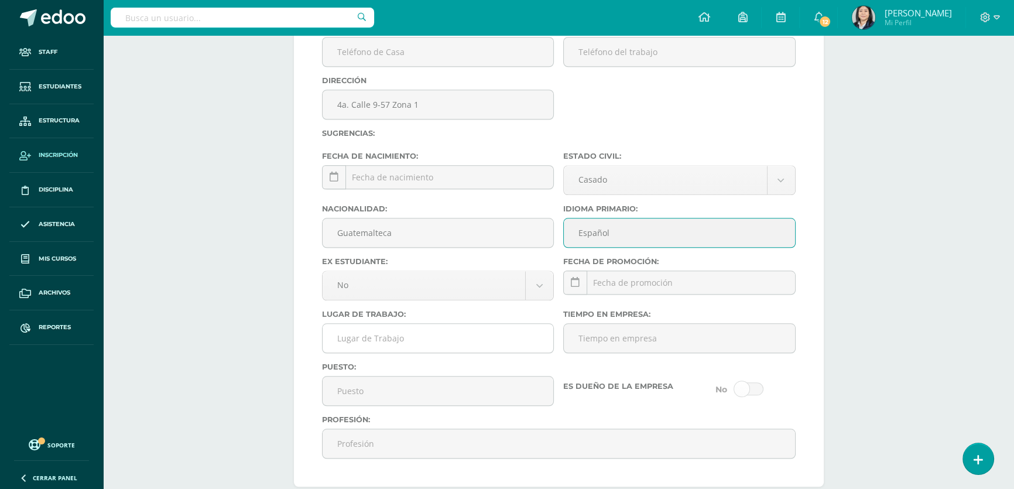
scroll to position [1419, 0]
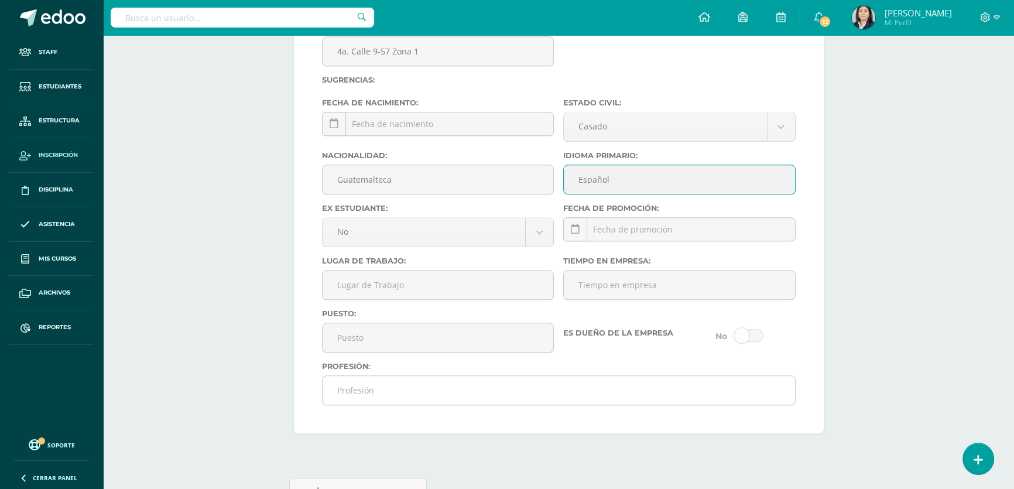
click at [359, 404] on input "Profesión:" at bounding box center [558, 390] width 472 height 29
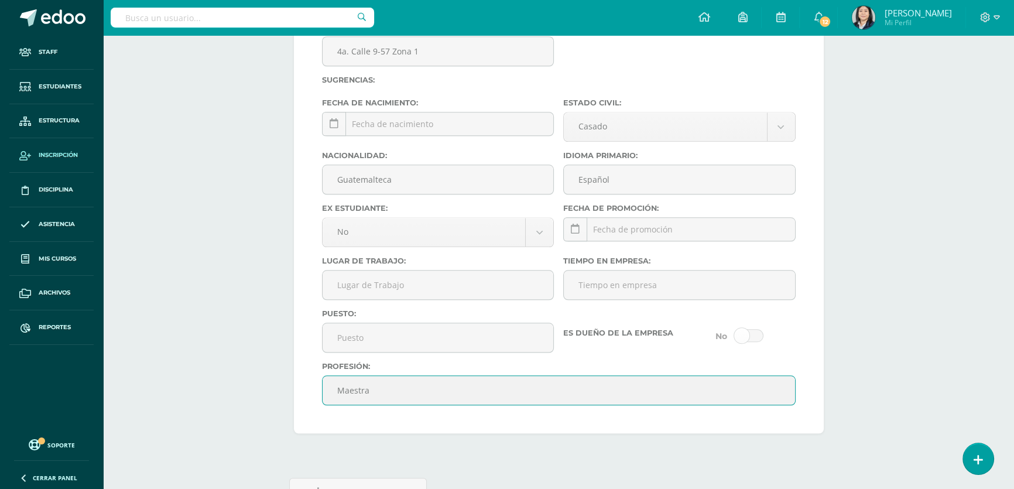
type input "Maestra"
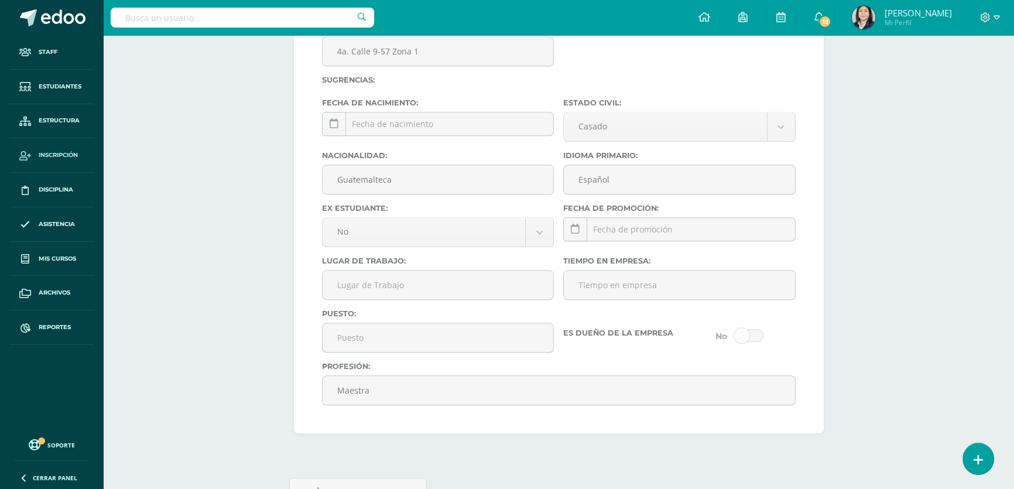
click at [469, 433] on div "Si el tutor ya existe (previamente creado o ya está atado a otro estudiante) Bú…" at bounding box center [559, 29] width 530 height 808
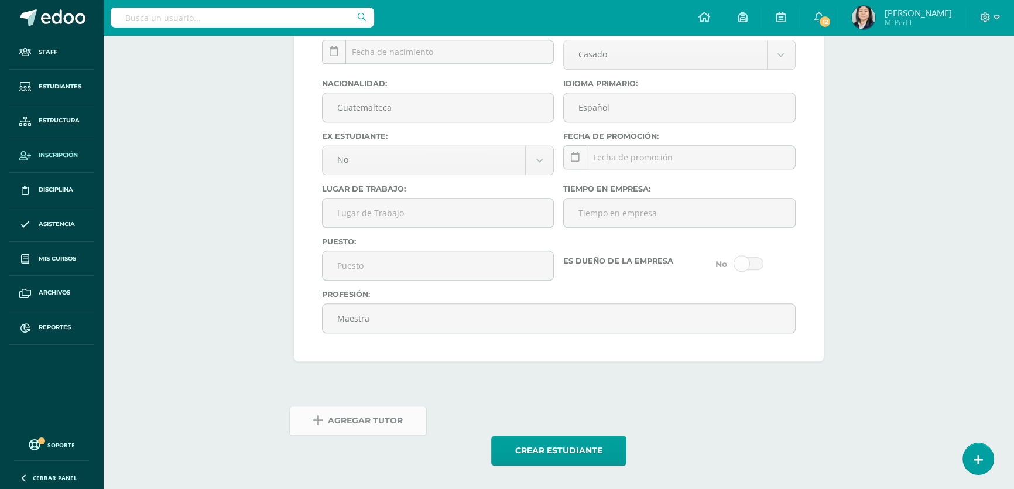
click at [368, 420] on span "Agregar Tutor" at bounding box center [365, 420] width 75 height 29
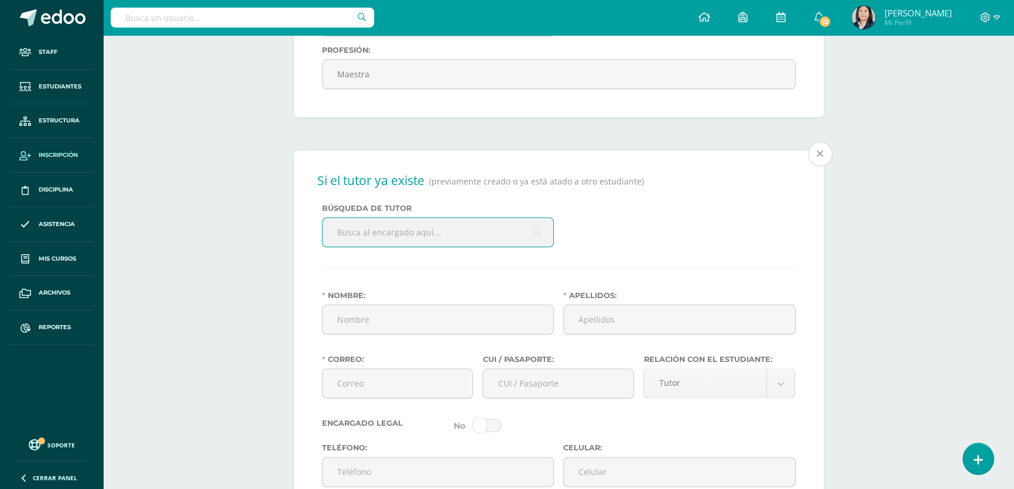
scroll to position [1739, 0]
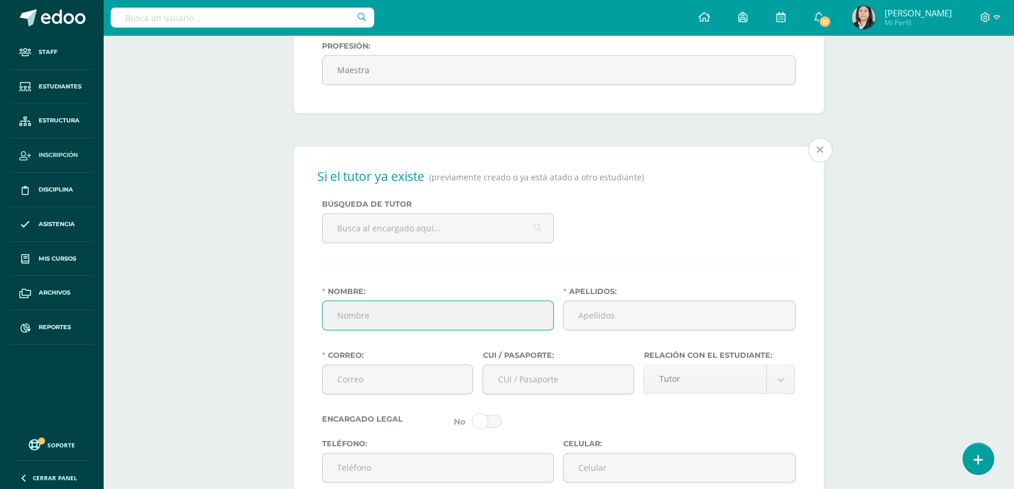
click at [383, 329] on input "Nombre:" at bounding box center [437, 315] width 231 height 29
type input "[PERSON_NAME]"
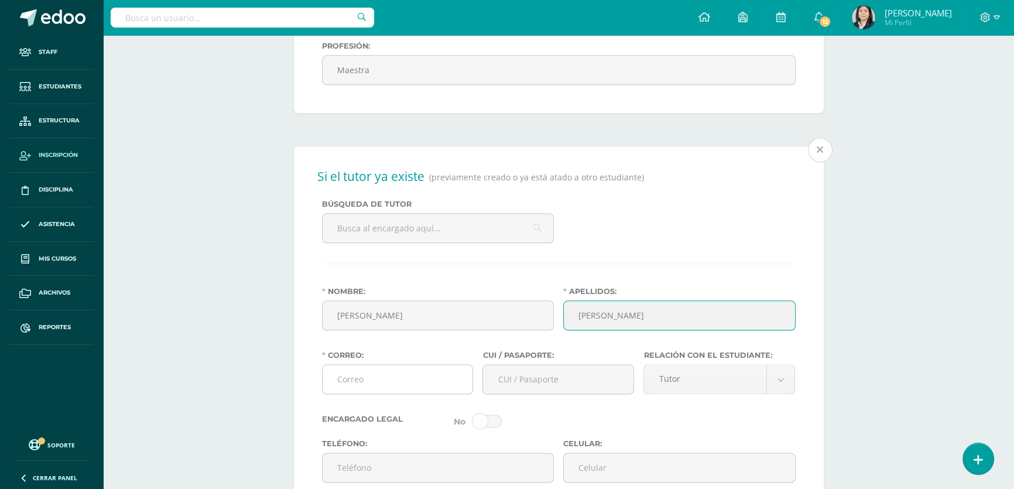
type input "[PERSON_NAME]"
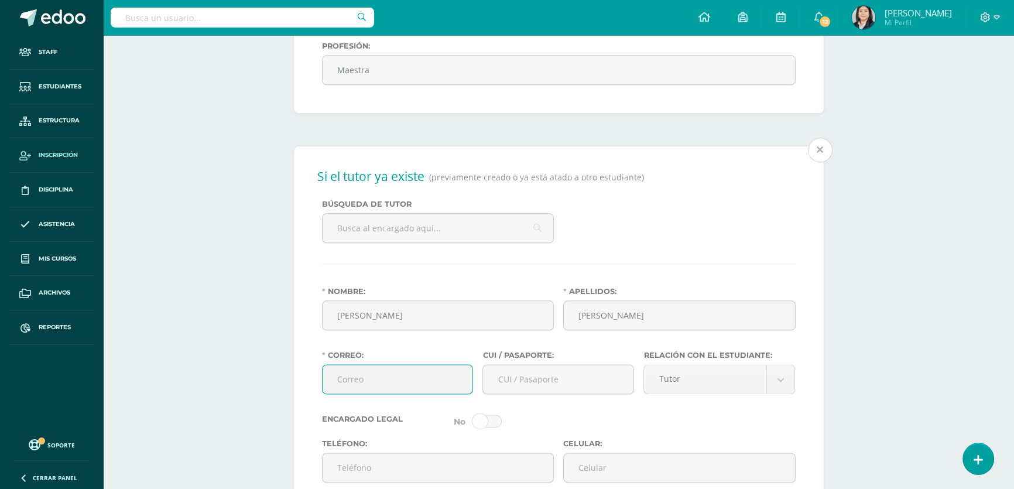
click at [369, 390] on input "Correo:" at bounding box center [397, 379] width 150 height 29
type input "[EMAIL_ADDRESS][DOMAIN_NAME]"
click at [543, 393] on input "CUI / Pasaporte:" at bounding box center [558, 379] width 150 height 29
type input "1842301870404"
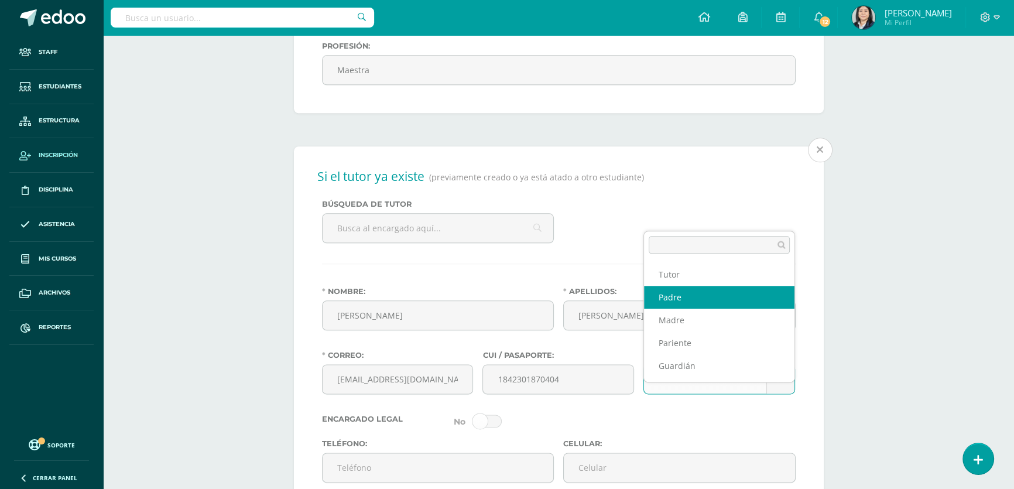
select select "Padre"
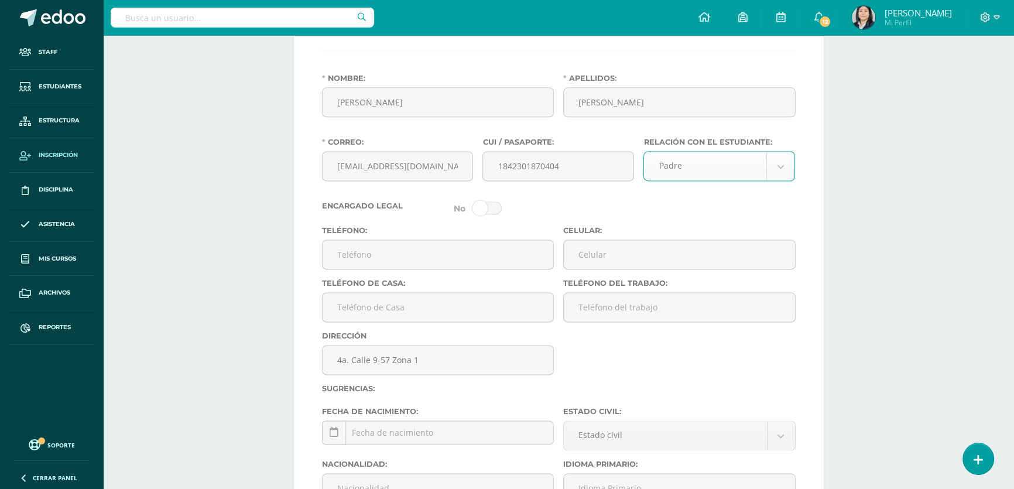
scroll to position [2111, 0]
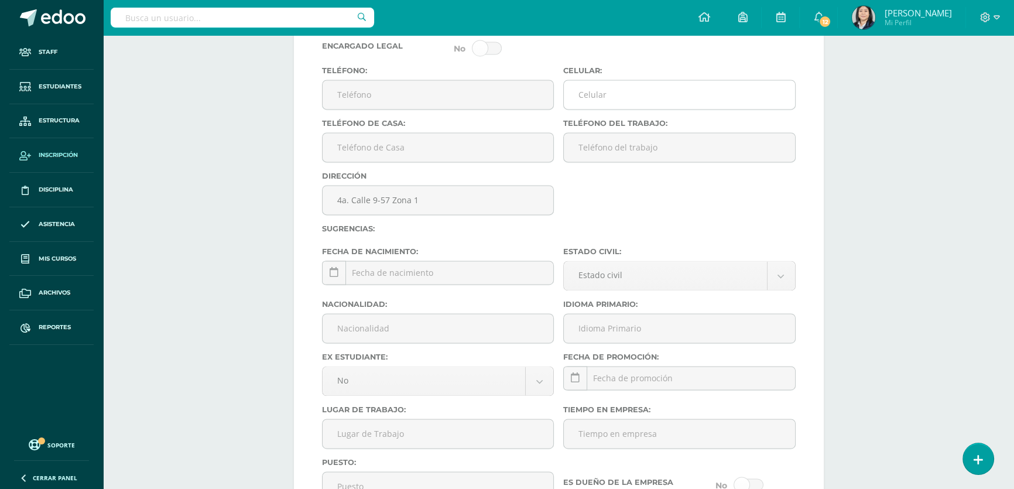
click at [614, 109] on input "Celular:" at bounding box center [679, 94] width 231 height 29
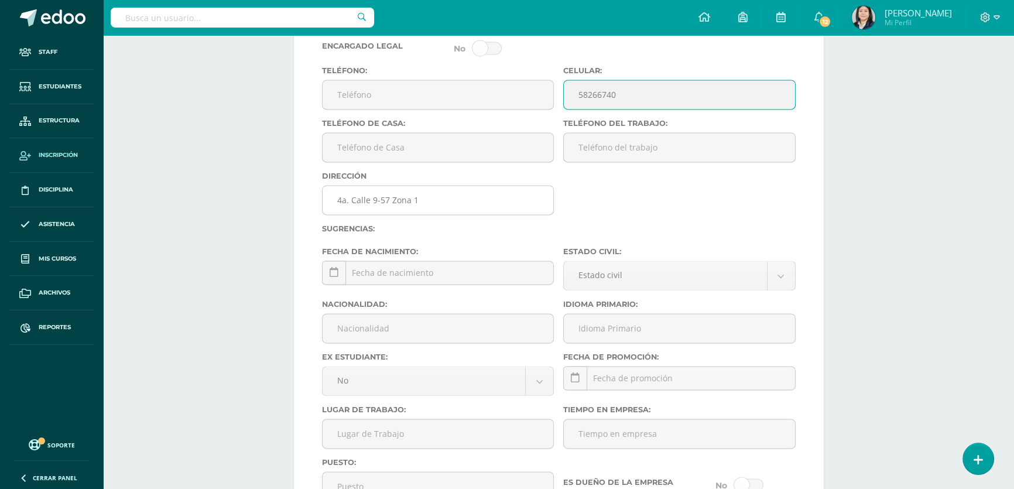
scroll to position [2165, 0]
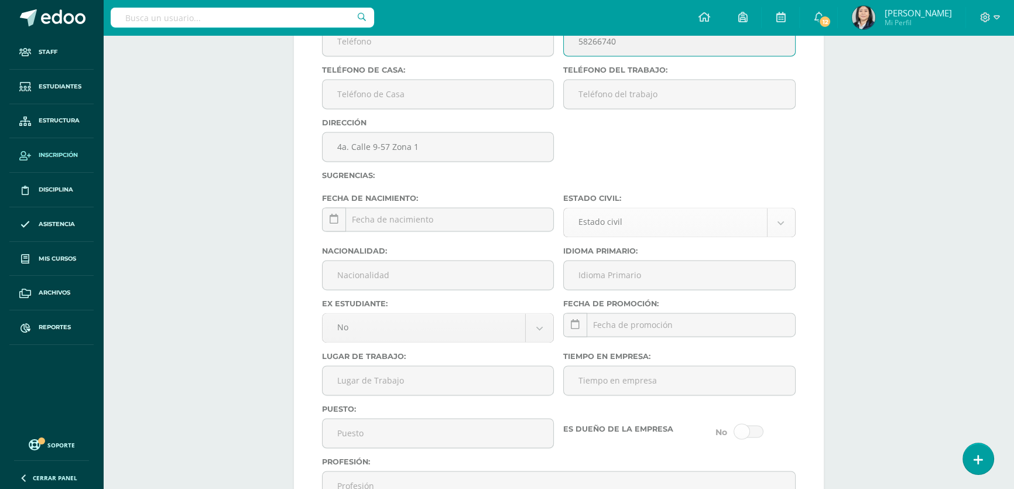
type input "58266740"
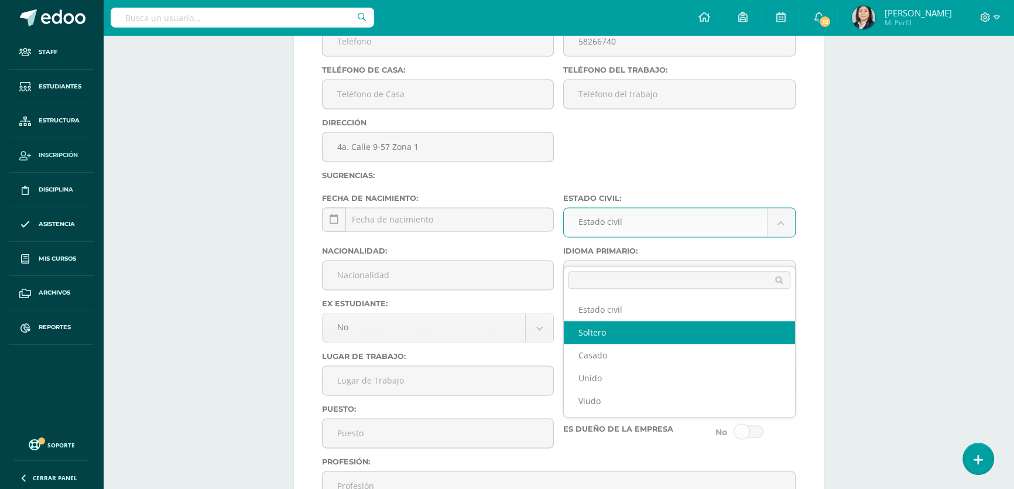
select select "single"
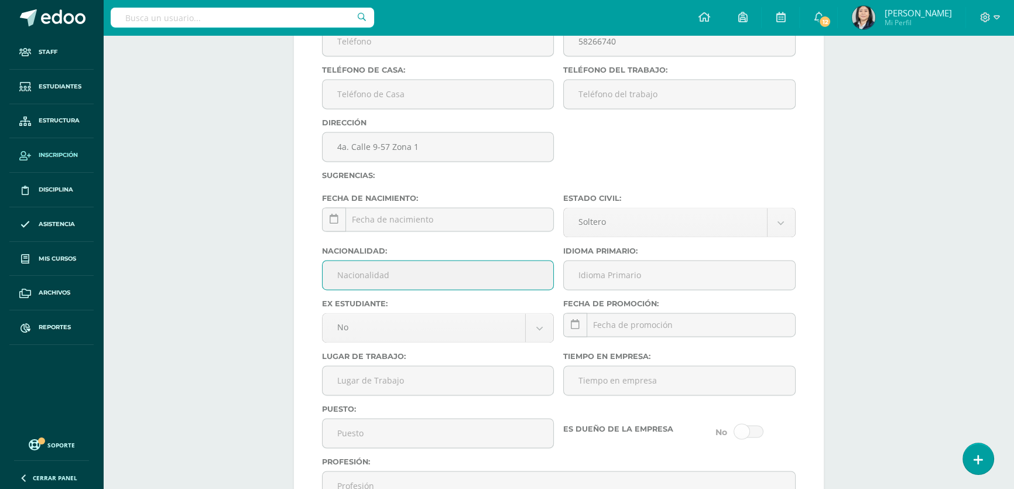
click at [404, 289] on input "Nacionalidad:" at bounding box center [437, 274] width 231 height 29
type input "Guatemalteco"
click at [588, 289] on input "Idioma Primario:" at bounding box center [679, 274] width 231 height 29
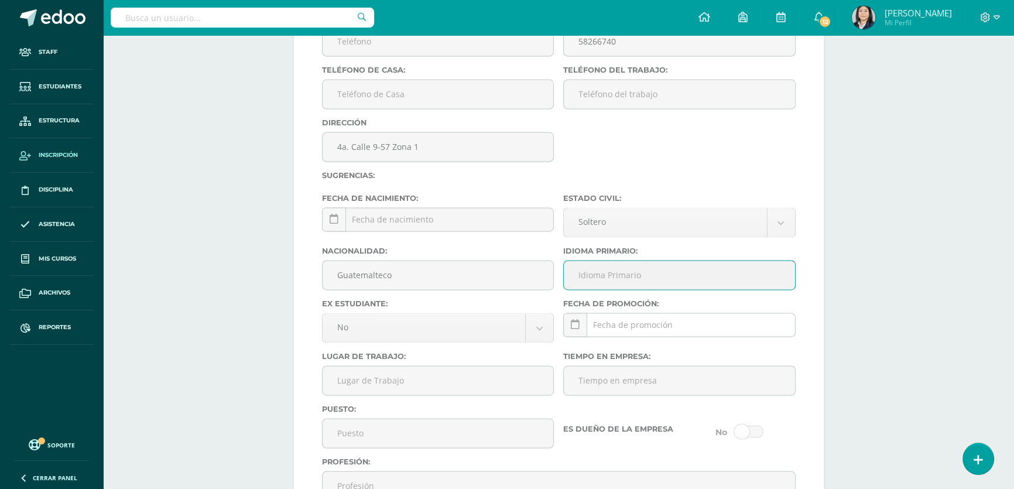
type input "Español"
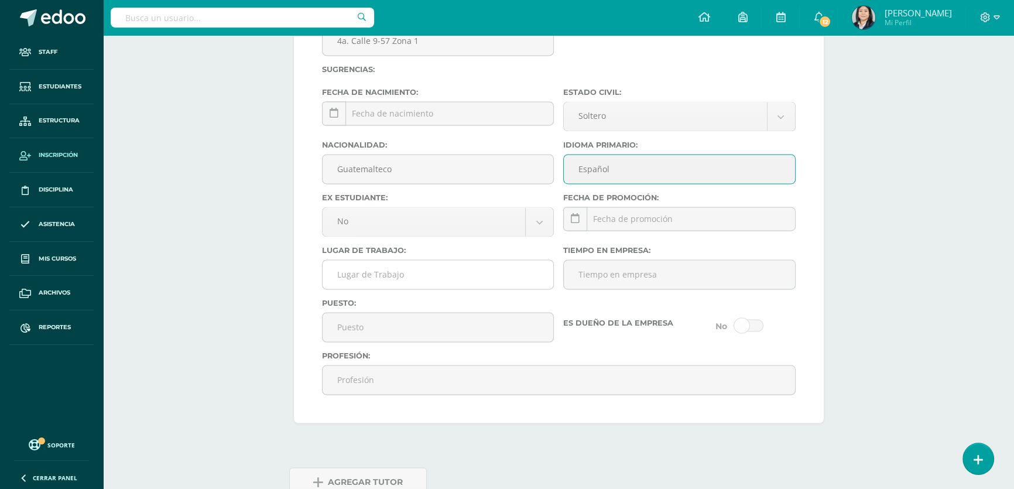
click at [386, 289] on input "Lugar de Trabajo:" at bounding box center [437, 274] width 231 height 29
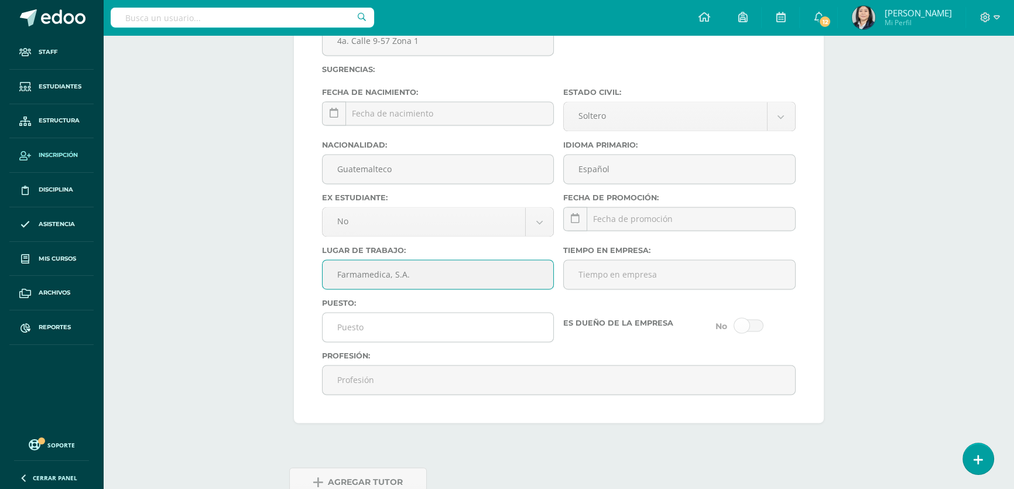
type input "Farmamedica, S.A."
click at [355, 341] on input "Puesto:" at bounding box center [437, 327] width 231 height 29
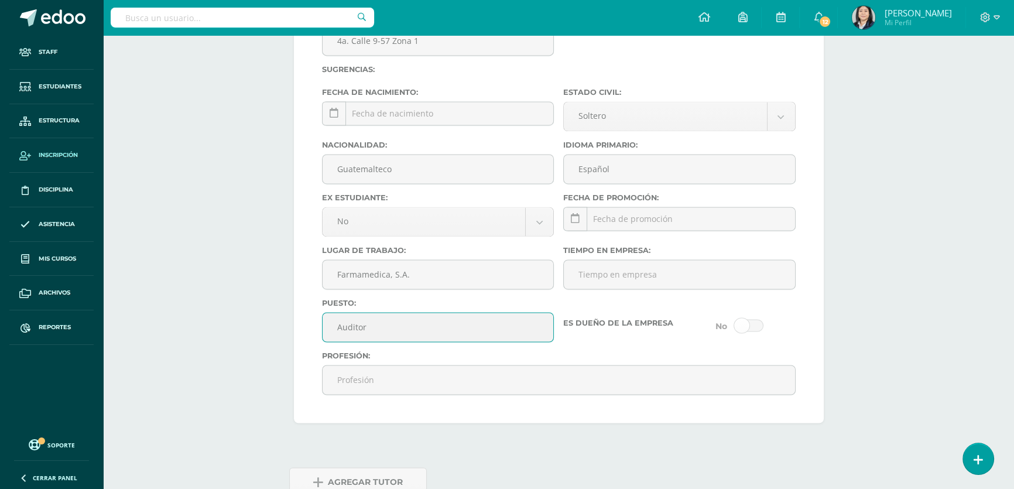
scroll to position [2361, 0]
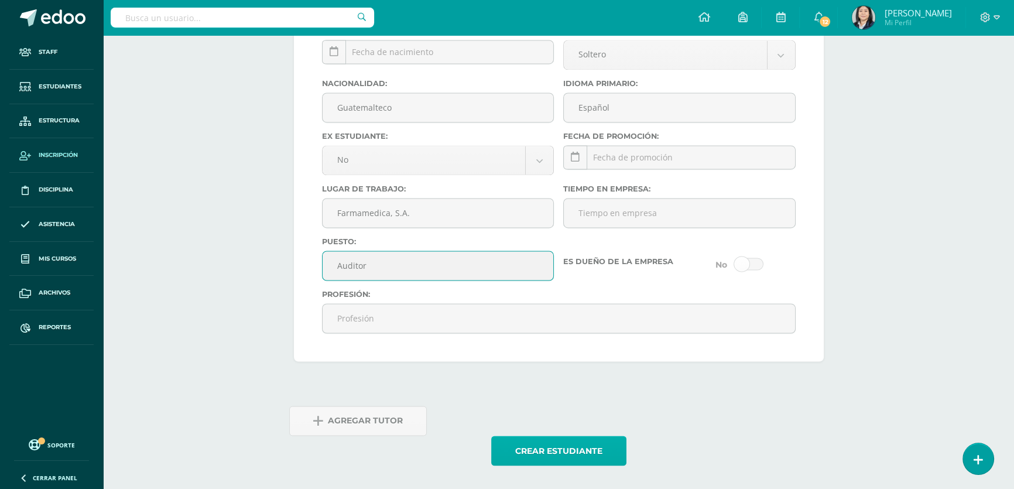
type input "Auditor"
drag, startPoint x: 546, startPoint y: 448, endPoint x: 548, endPoint y: 437, distance: 11.8
click at [547, 445] on button "Crear estudiante" at bounding box center [558, 450] width 135 height 30
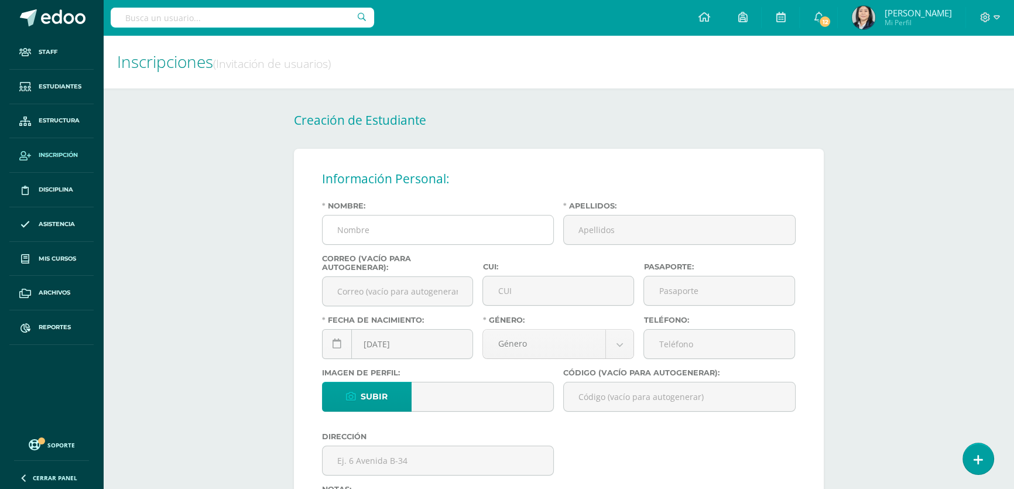
click at [414, 228] on input "Nombre:" at bounding box center [437, 229] width 231 height 29
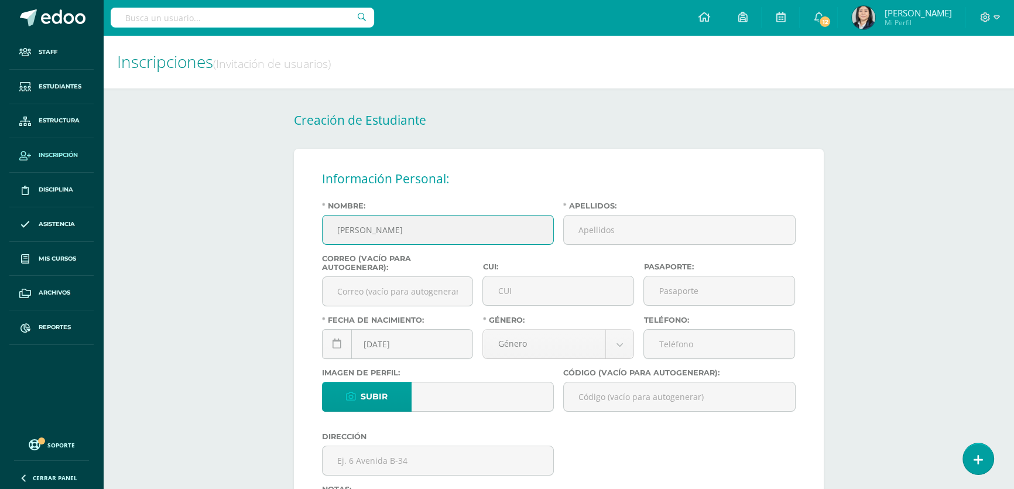
type input "[PERSON_NAME]"
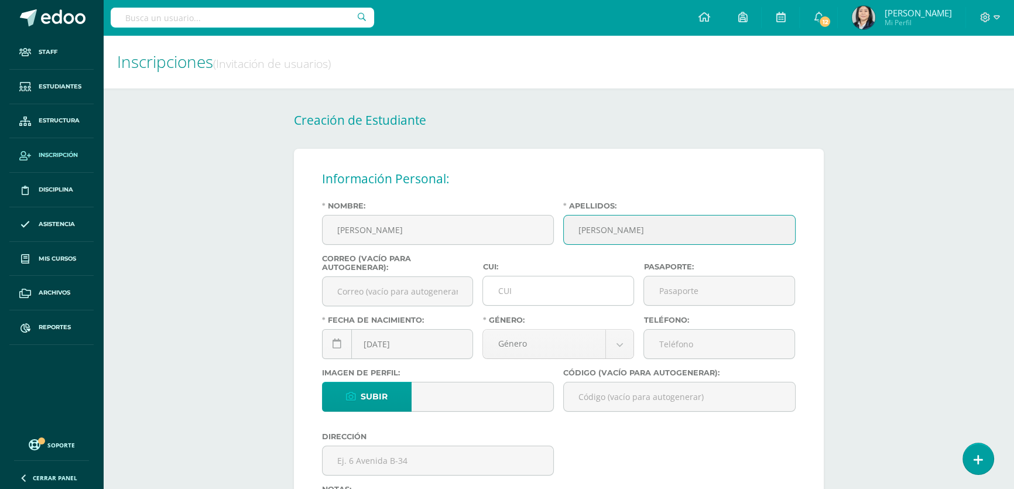
type input "[PERSON_NAME]"
click at [491, 293] on input "CUI:" at bounding box center [558, 290] width 150 height 29
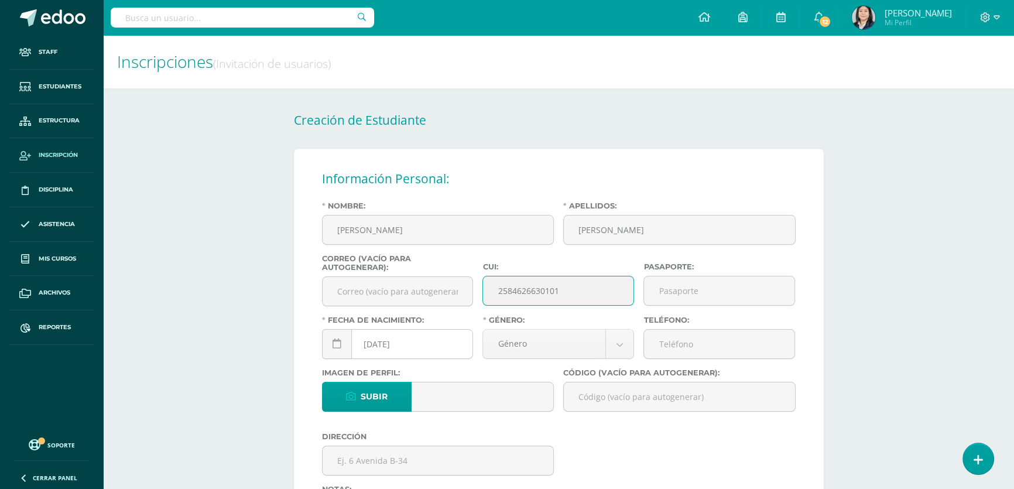
type input "2584626630101"
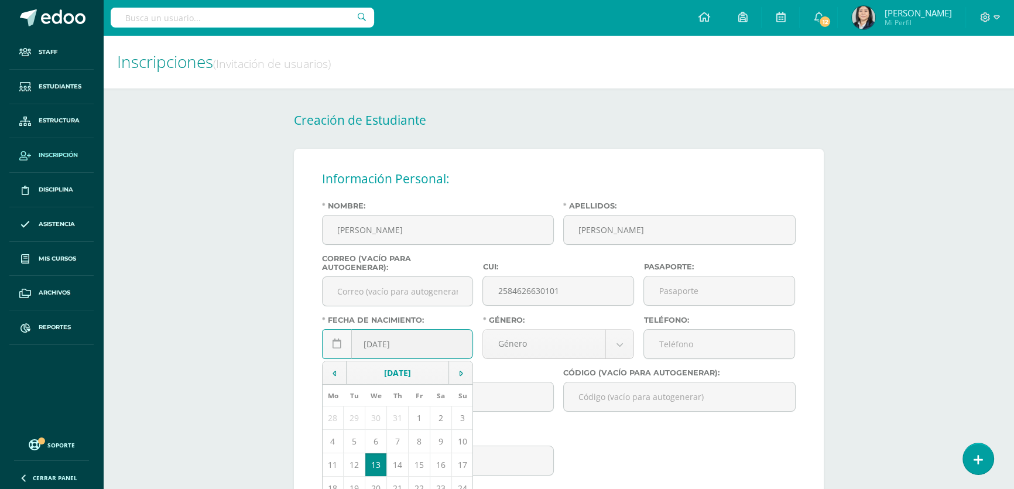
drag, startPoint x: 380, startPoint y: 346, endPoint x: 373, endPoint y: 345, distance: 7.1
click at [373, 345] on input "[DATE]" at bounding box center [397, 343] width 150 height 29
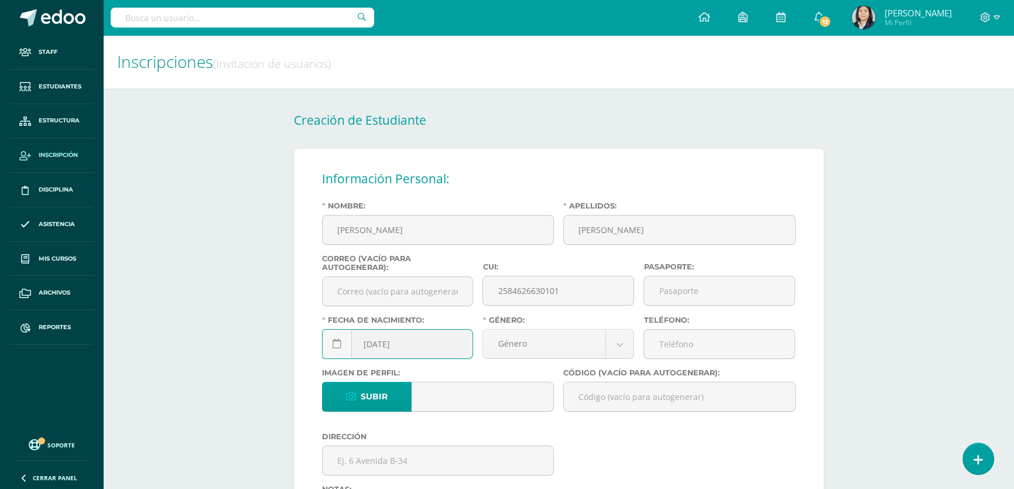
drag, startPoint x: 394, startPoint y: 348, endPoint x: 384, endPoint y: 346, distance: 10.2
click at [384, 346] on input "[DATE]" at bounding box center [397, 343] width 150 height 29
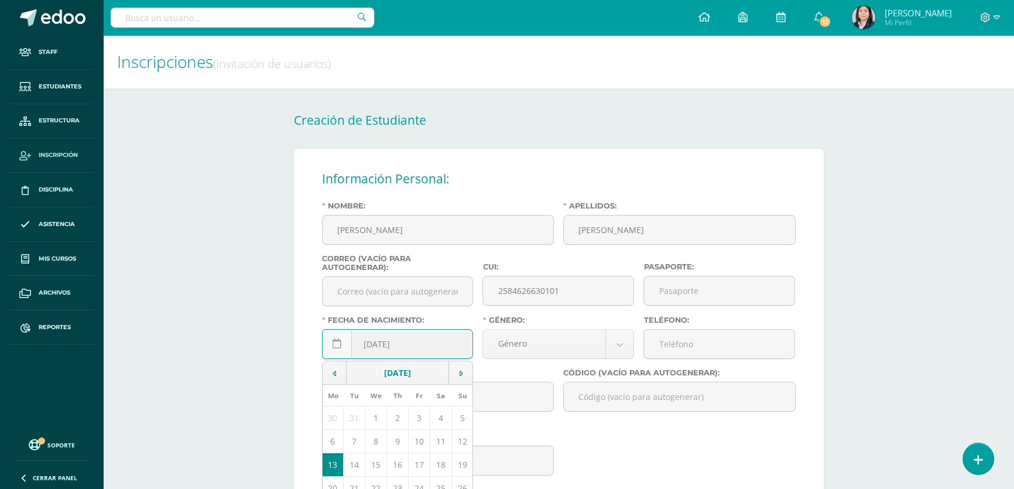
drag, startPoint x: 408, startPoint y: 350, endPoint x: 398, endPoint y: 349, distance: 10.0
click at [398, 349] on input "[DATE]" at bounding box center [397, 343] width 150 height 29
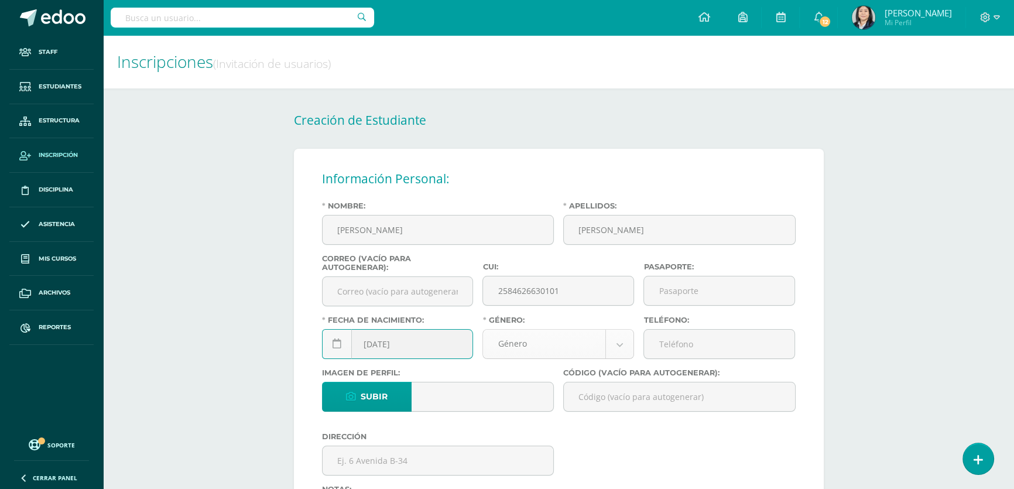
type input "[DATE]"
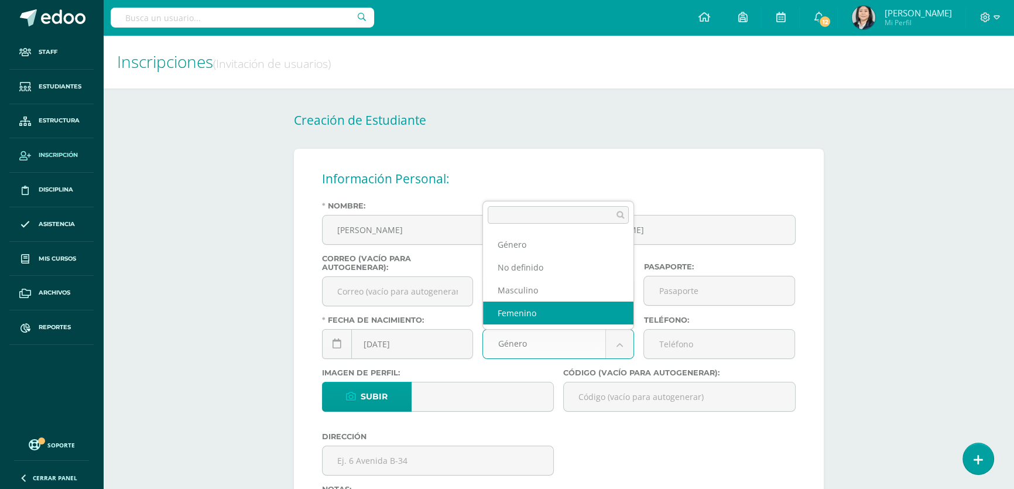
select select "[DEMOGRAPHIC_DATA]"
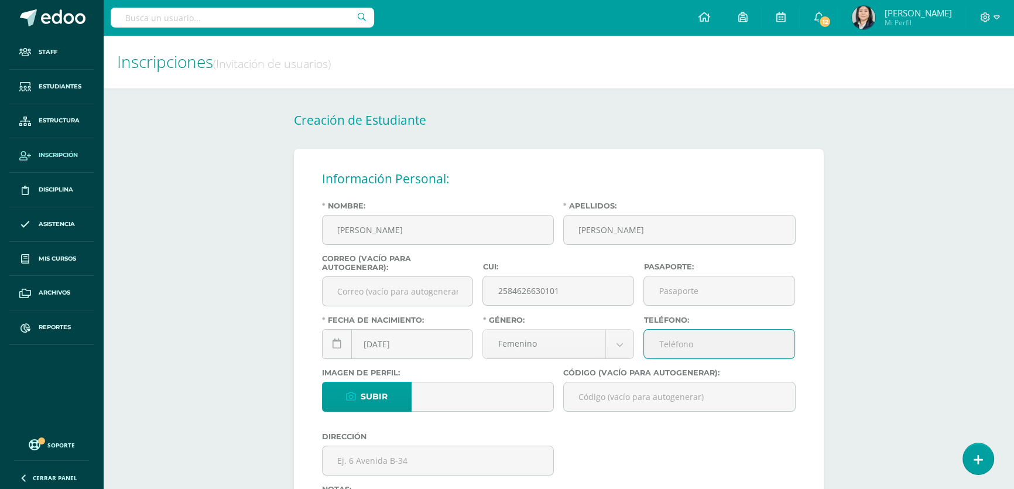
click at [671, 351] on input "Teléfono:" at bounding box center [719, 343] width 150 height 29
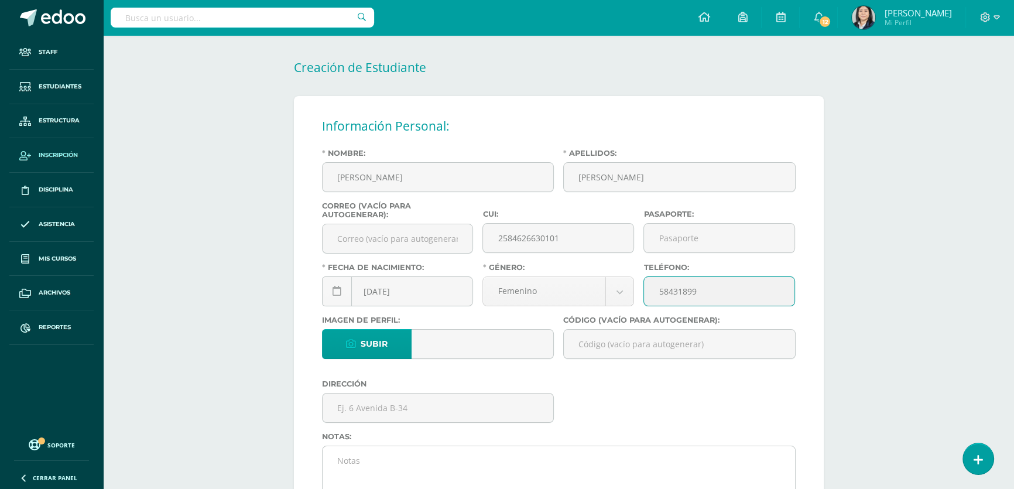
type input "58431899"
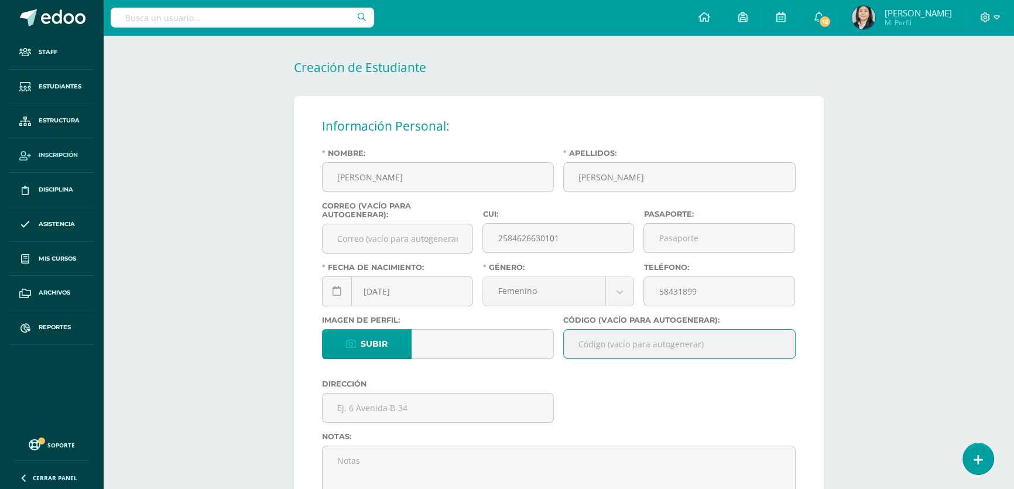
click at [592, 352] on input "Código (vacío para autogenerar):" at bounding box center [679, 343] width 231 height 29
paste input "26HRA01"
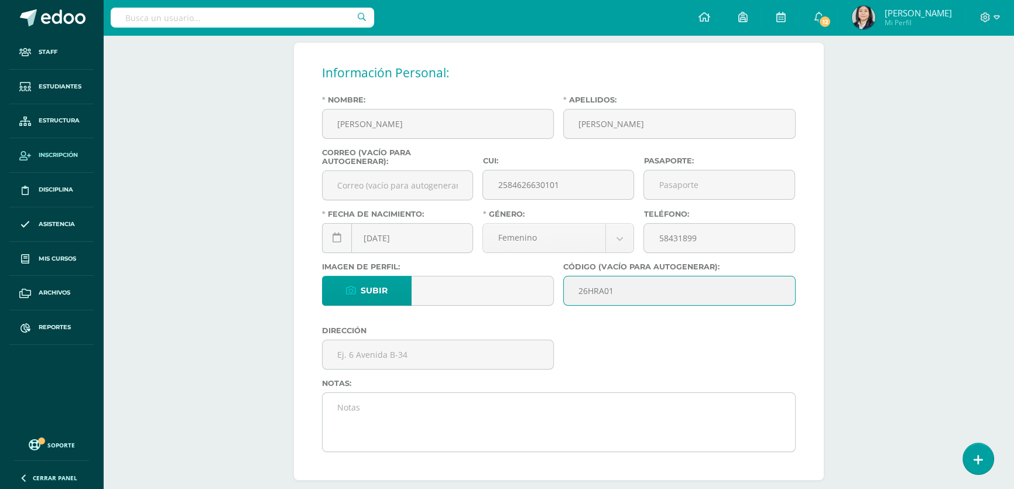
scroll to position [159, 0]
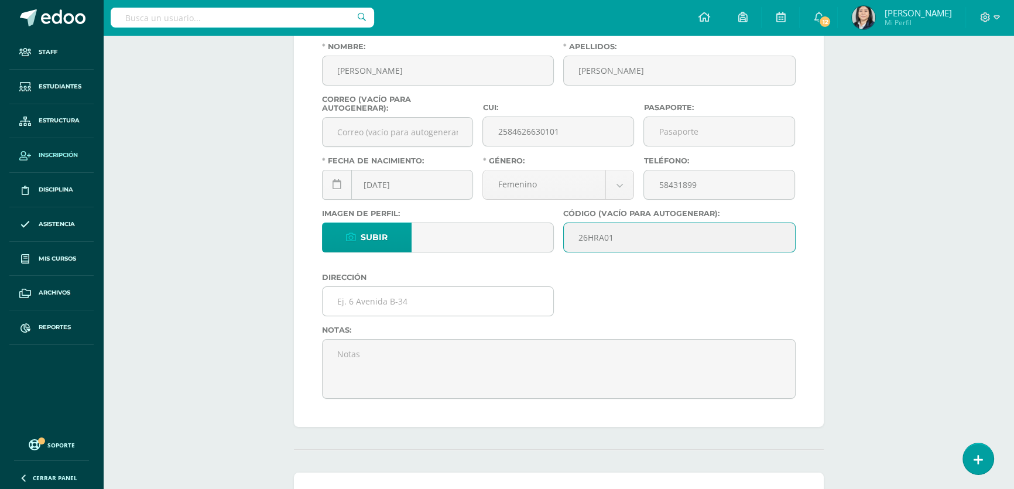
type input "26HRA01"
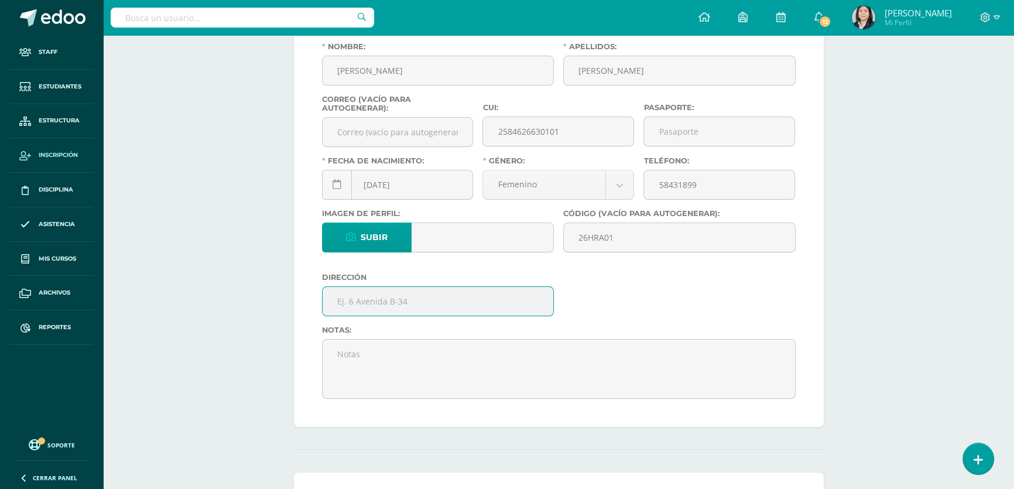
click at [392, 298] on input "text" at bounding box center [437, 301] width 231 height 29
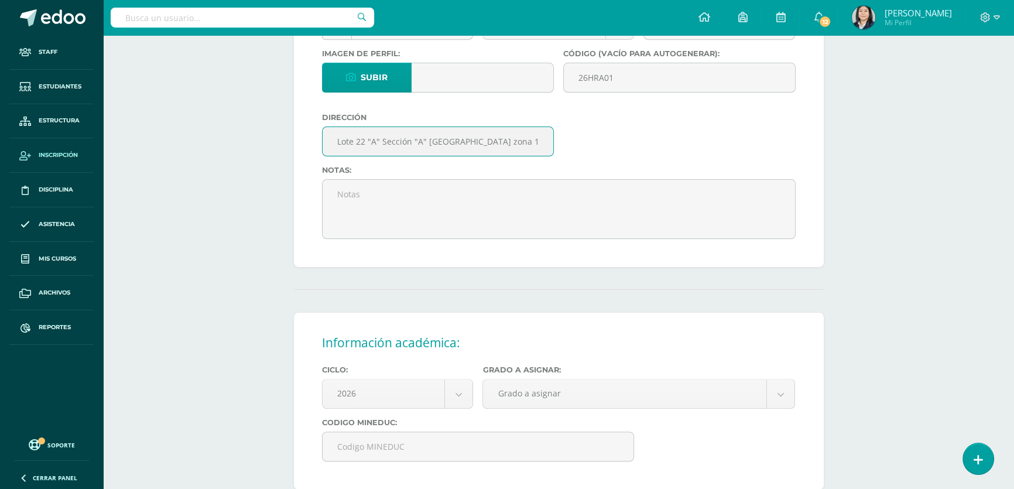
scroll to position [372, 0]
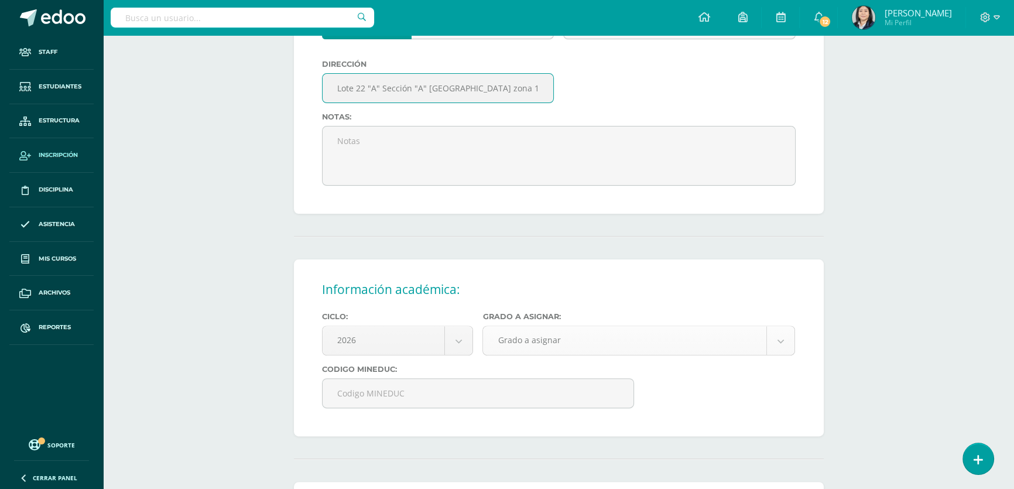
type input "Lote 22 "A" Sección "A" [GEOGRAPHIC_DATA] zona 18"
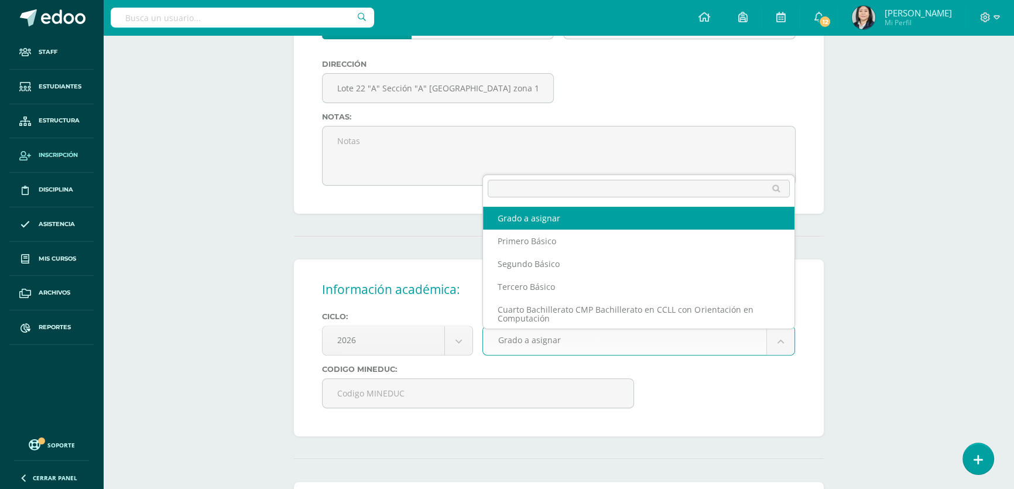
click at [516, 351] on body "Estudiante creado exitosamente Staff Estudiantes Estructura Inscripción Discipl…" at bounding box center [507, 197] width 1014 height 1138
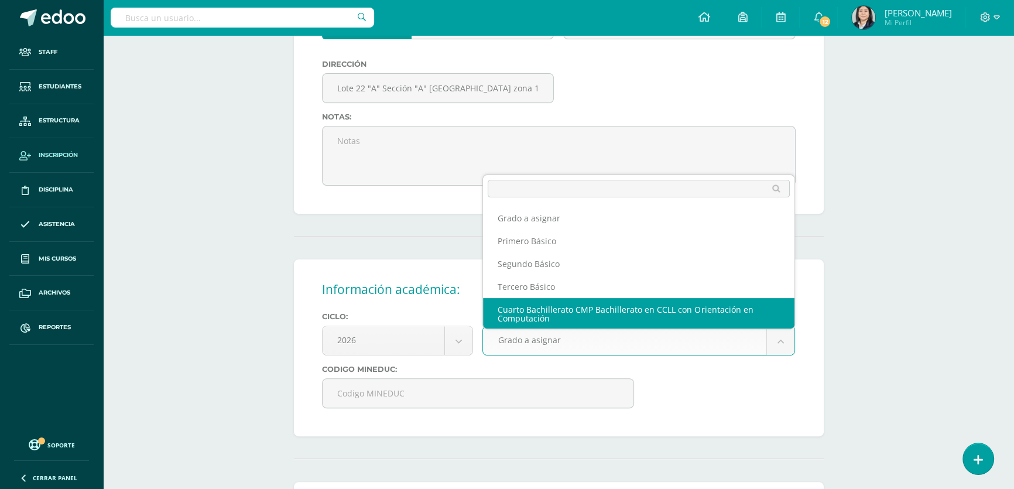
scroll to position [1, 0]
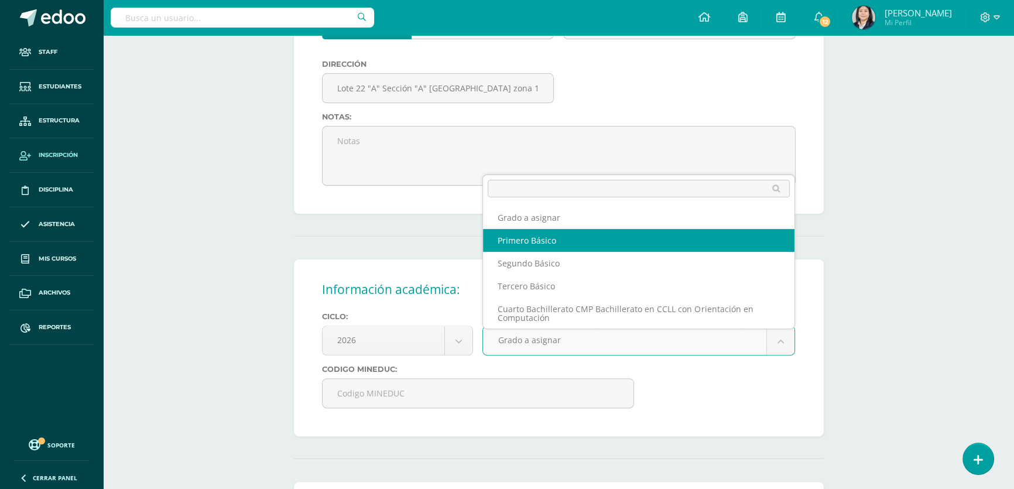
select select "10"
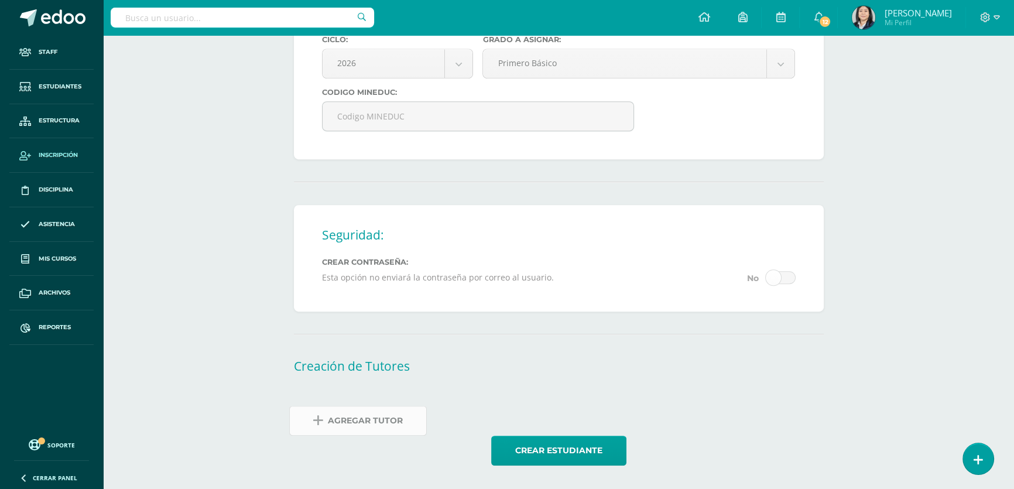
click at [370, 428] on span "Agregar Tutor" at bounding box center [365, 420] width 75 height 29
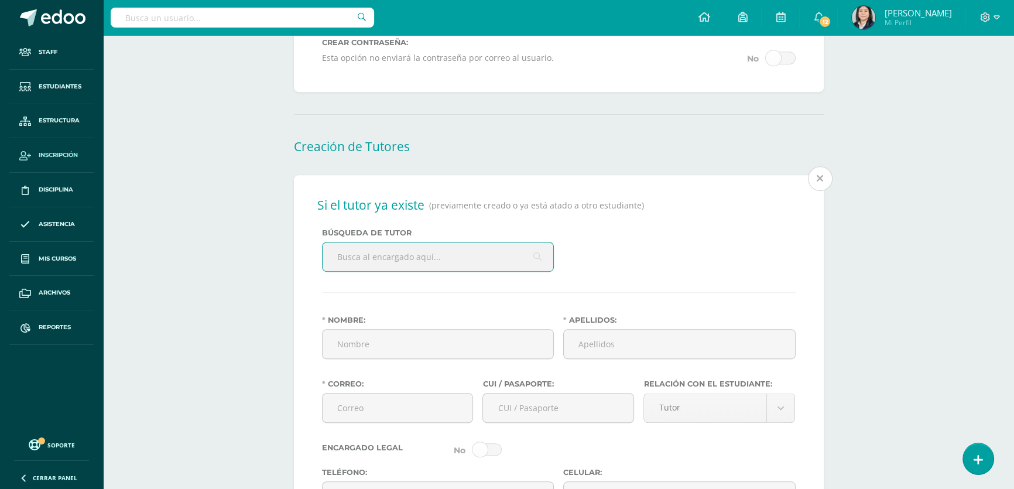
scroll to position [887, 0]
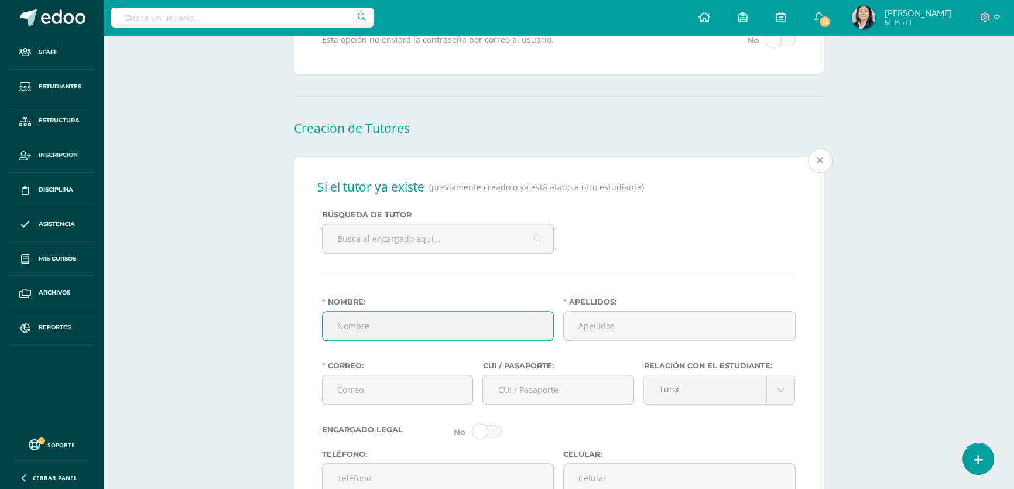
click at [413, 335] on input "Nombre:" at bounding box center [437, 325] width 231 height 29
type input "[PERSON_NAME]"
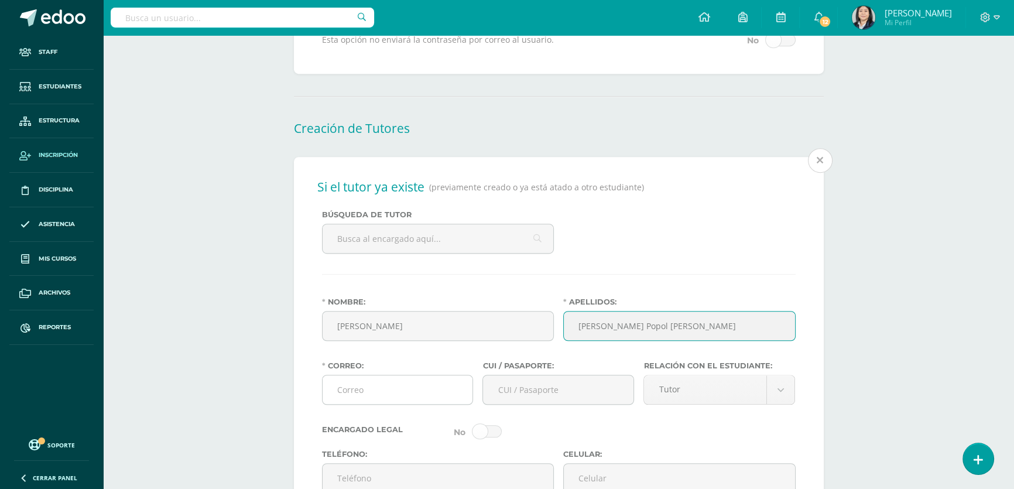
type input "[PERSON_NAME] Popol [PERSON_NAME]"
click at [389, 400] on input "Correo:" at bounding box center [397, 389] width 150 height 29
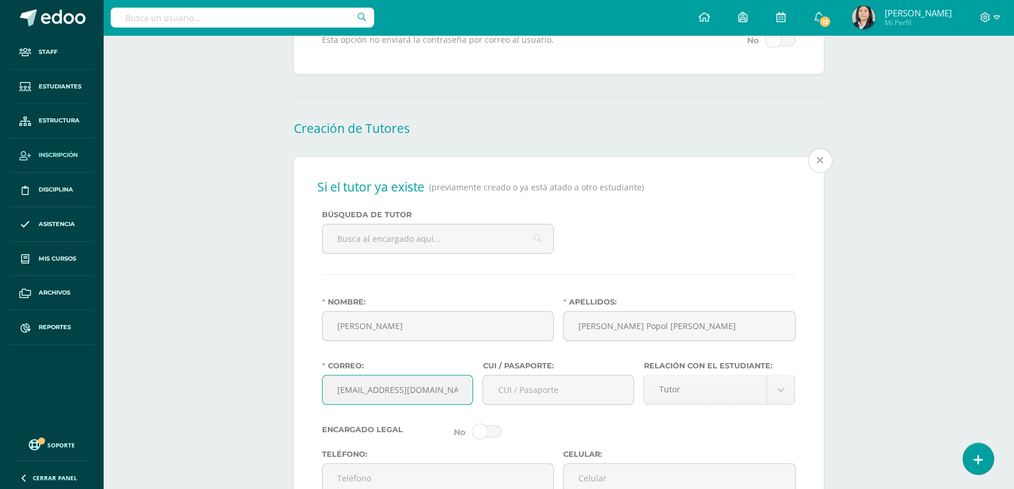
type input "[EMAIL_ADDRESS][DOMAIN_NAME]"
type input "2396949370101"
click at [772, 404] on body "Estudiante creado exitosamente Staff Estudiantes Estructura Inscripción Discipl…" at bounding box center [507, 102] width 1014 height 1979
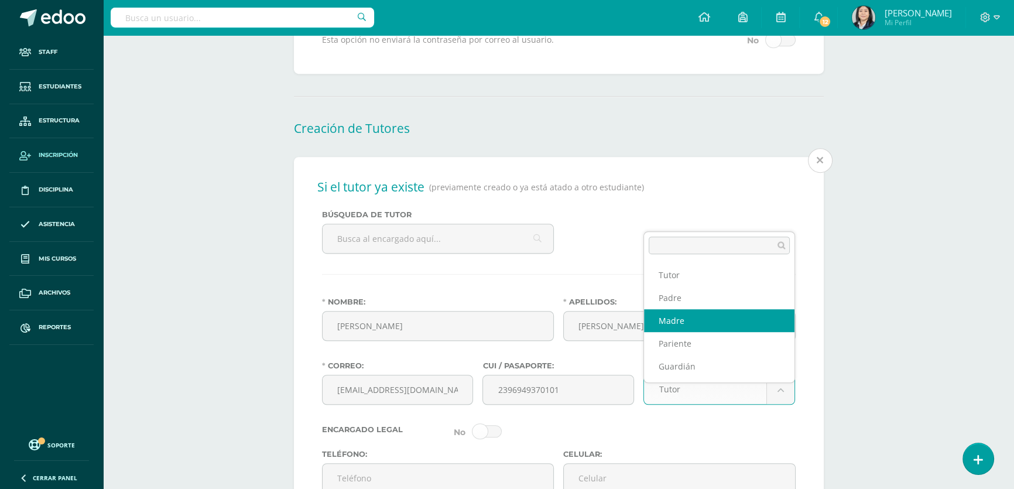
select select "Madre"
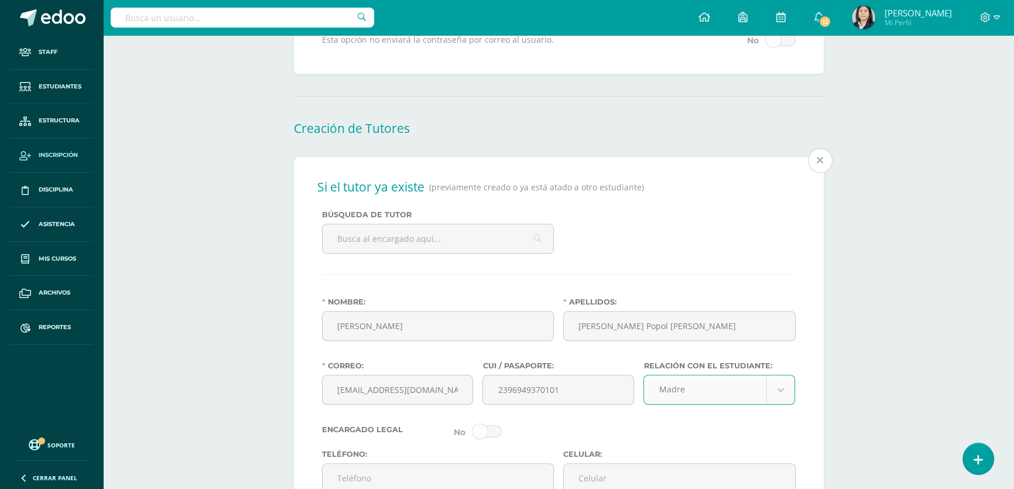
click at [629, 414] on div "CUI / Pasaporte: 2396949370101" at bounding box center [558, 387] width 161 height 53
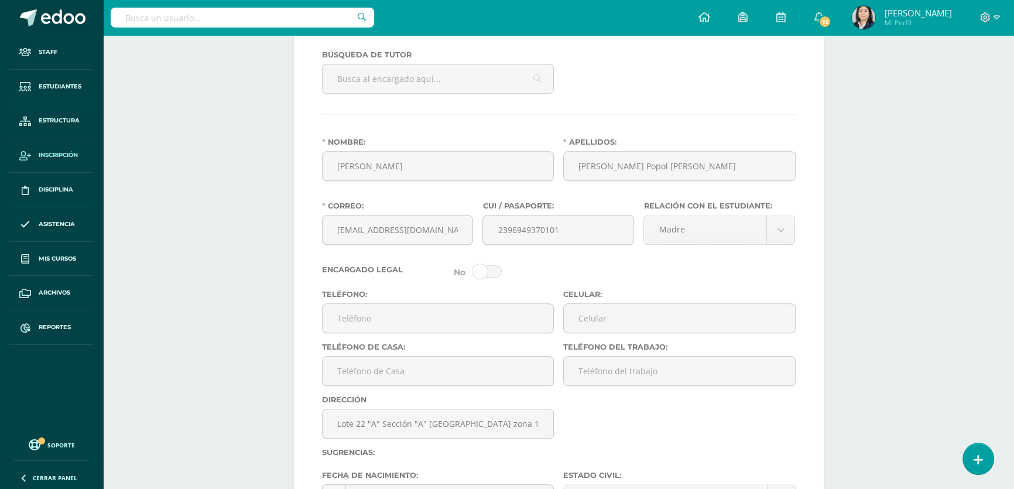
scroll to position [1100, 0]
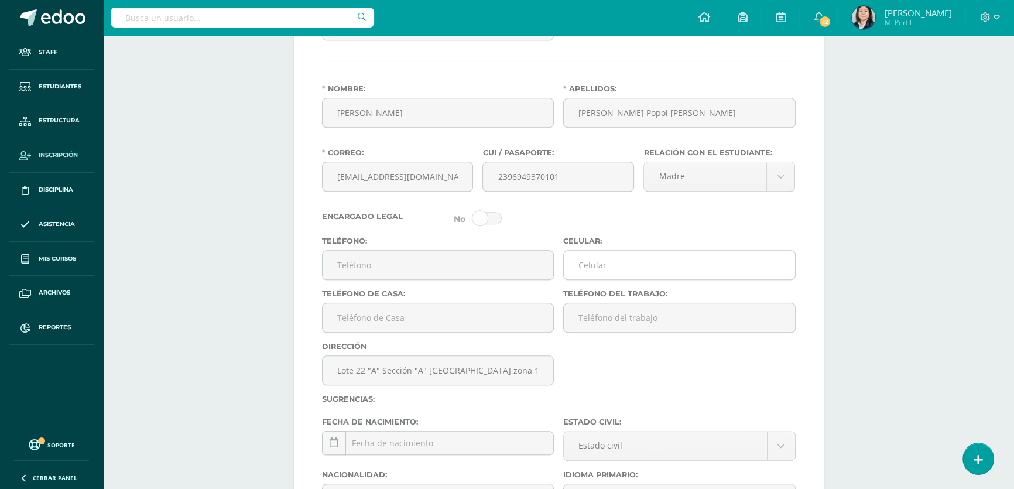
click at [596, 278] on input "Celular:" at bounding box center [679, 264] width 231 height 29
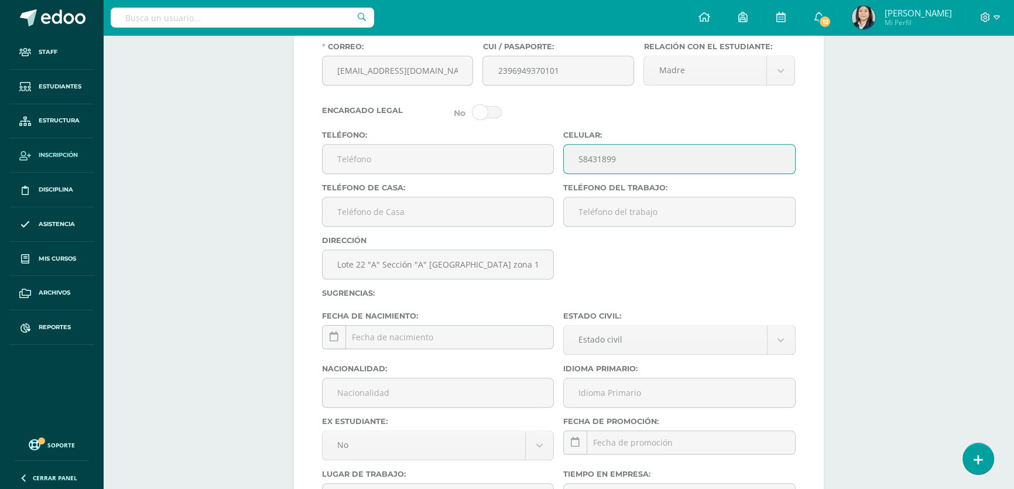
scroll to position [1259, 0]
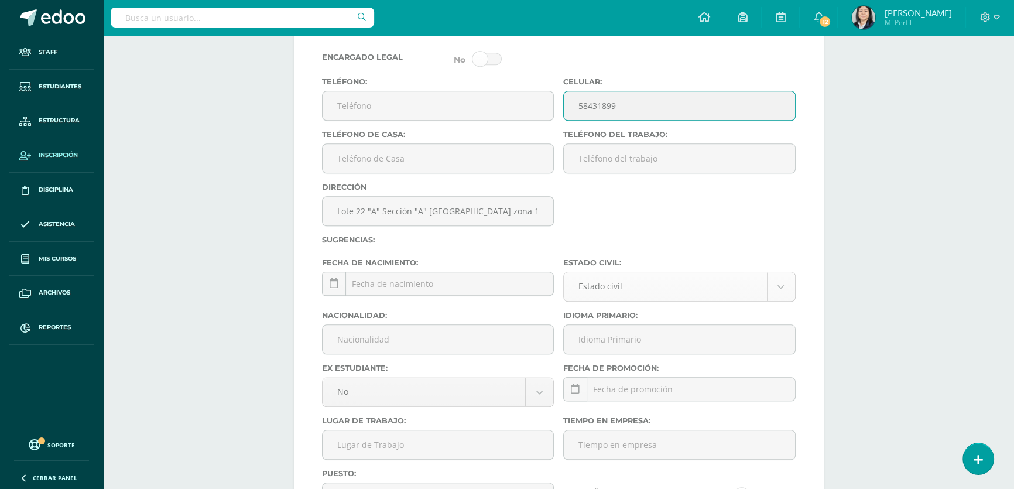
type input "58431899"
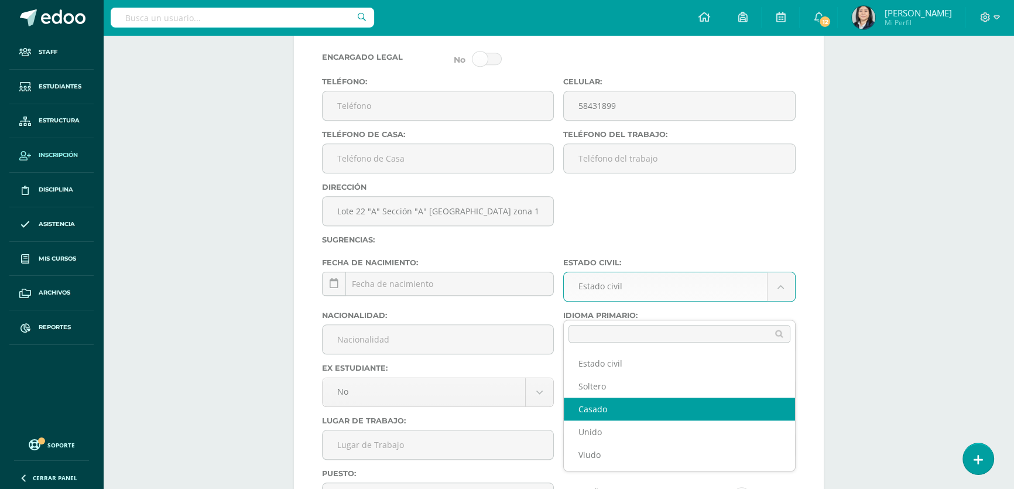
select select "married"
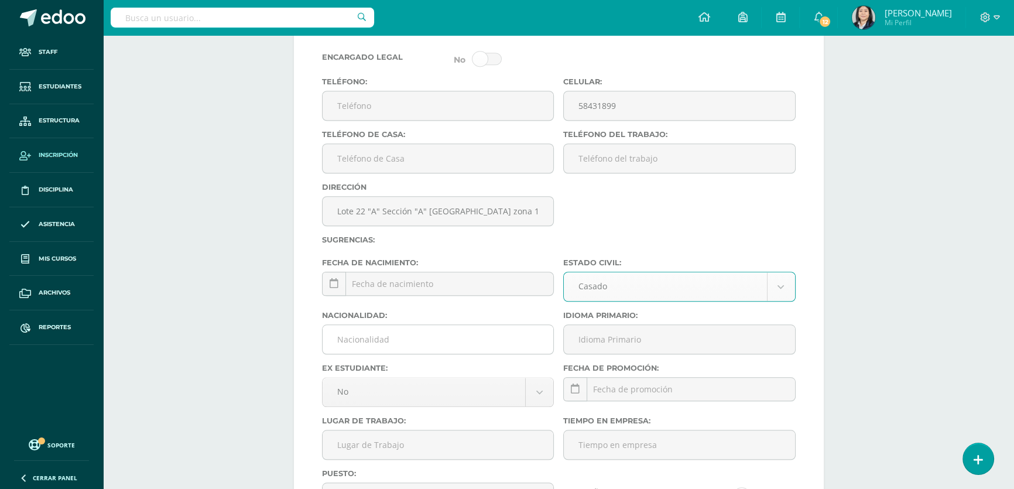
click at [428, 353] on input "Nacionalidad:" at bounding box center [437, 339] width 231 height 29
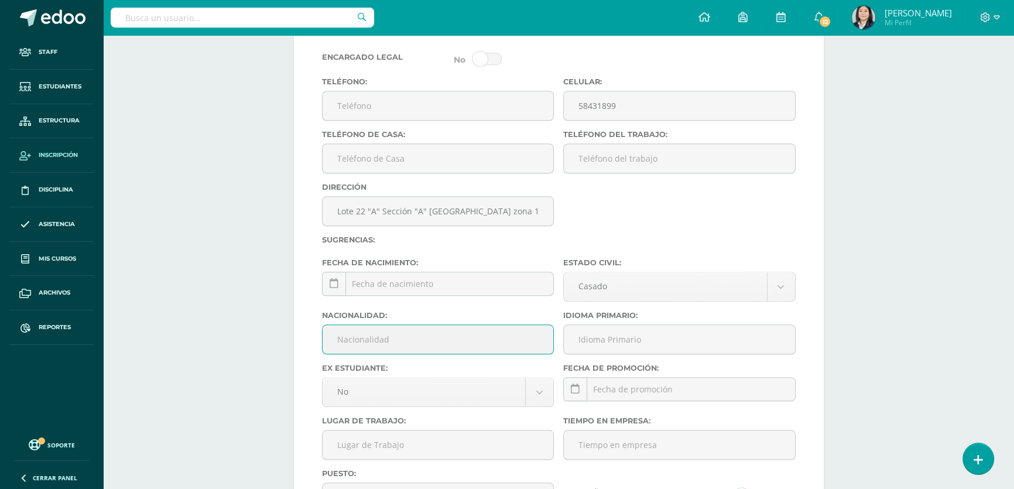
type input "Guatemalteca"
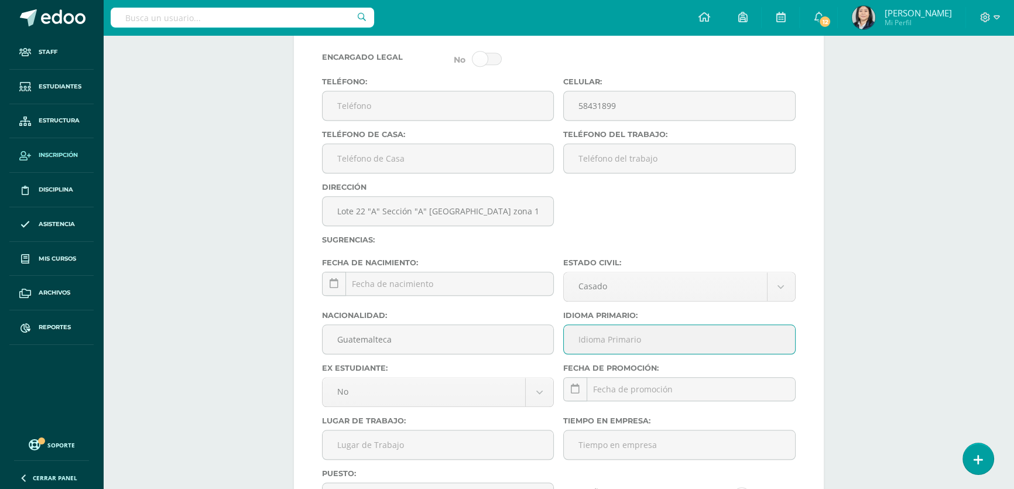
drag, startPoint x: 596, startPoint y: 359, endPoint x: 603, endPoint y: 363, distance: 8.1
click at [596, 353] on input "Idioma Primario:" at bounding box center [679, 339] width 231 height 29
type input "Español"
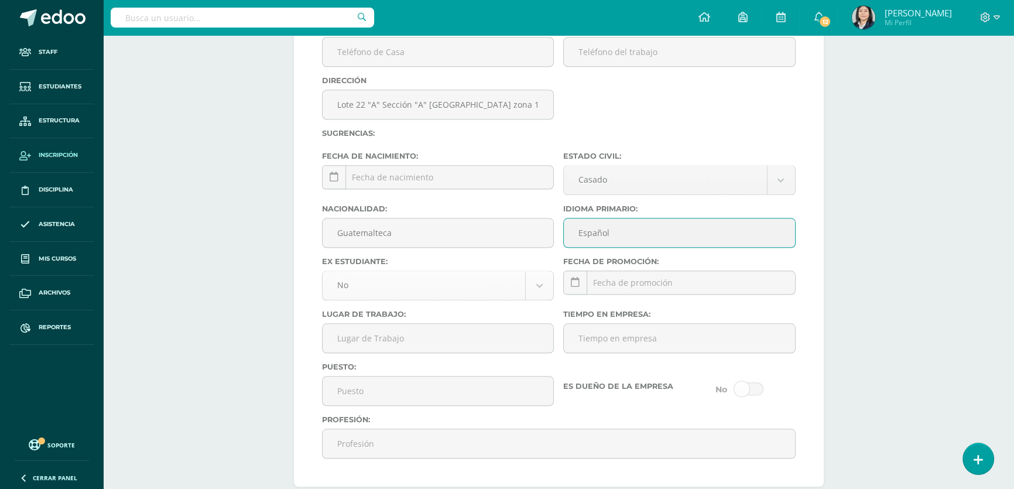
scroll to position [1419, 0]
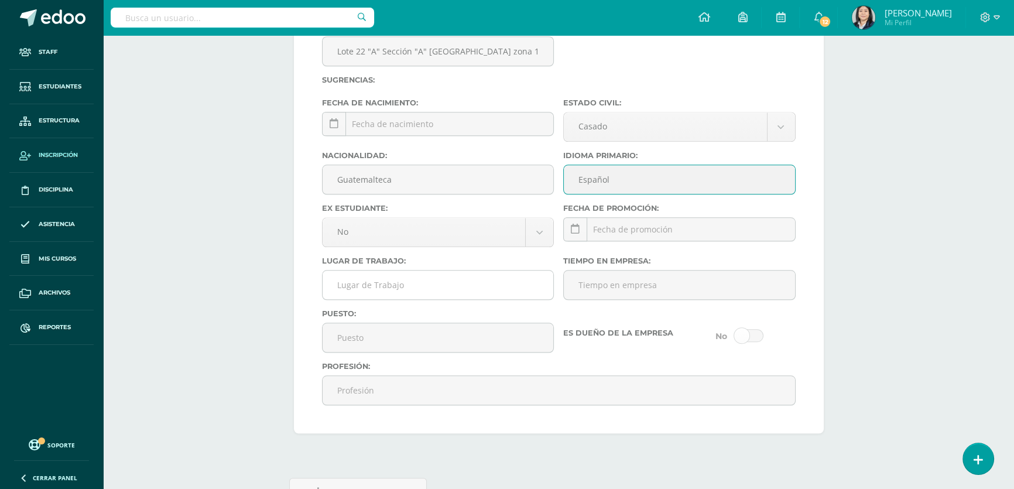
click at [407, 299] on input "Lugar de Trabajo:" at bounding box center [437, 284] width 231 height 29
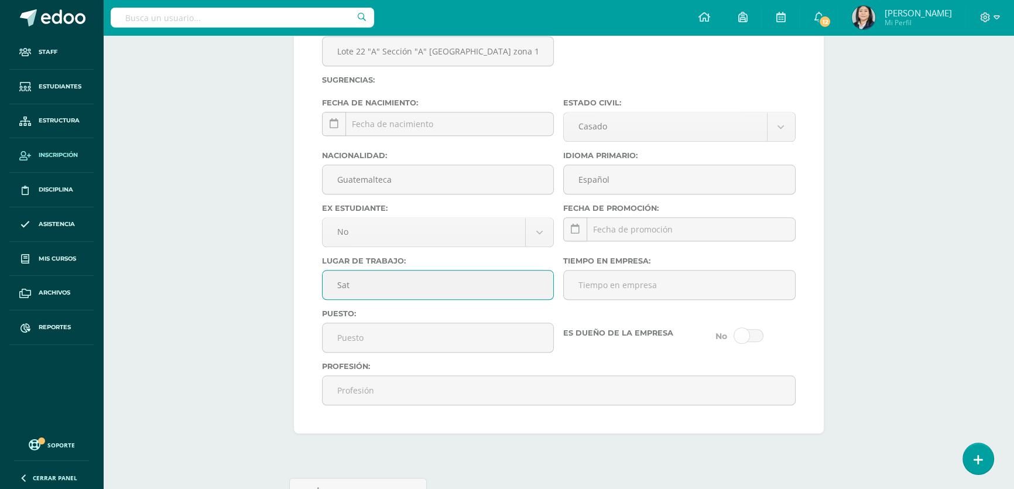
type input "SAT"
click at [374, 349] on input "Puesto:" at bounding box center [437, 337] width 231 height 29
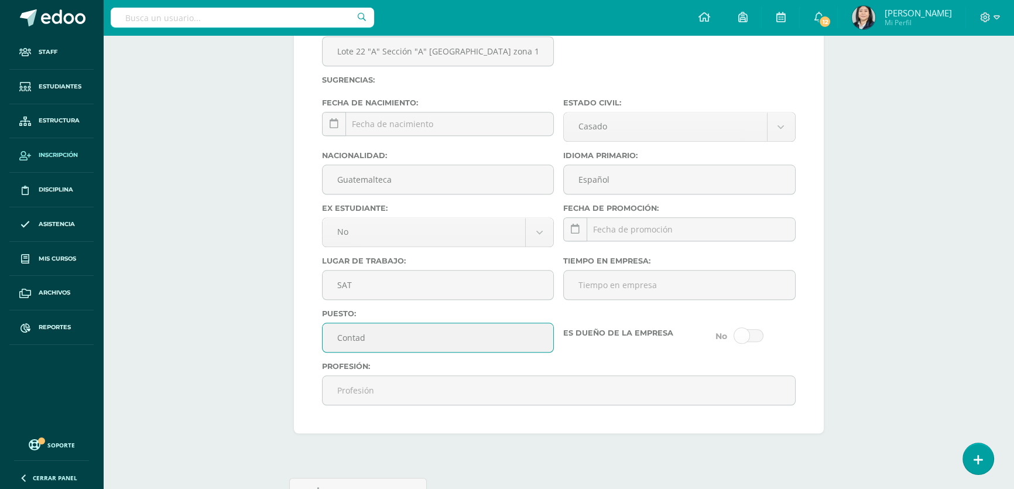
type input "Contador Publico"
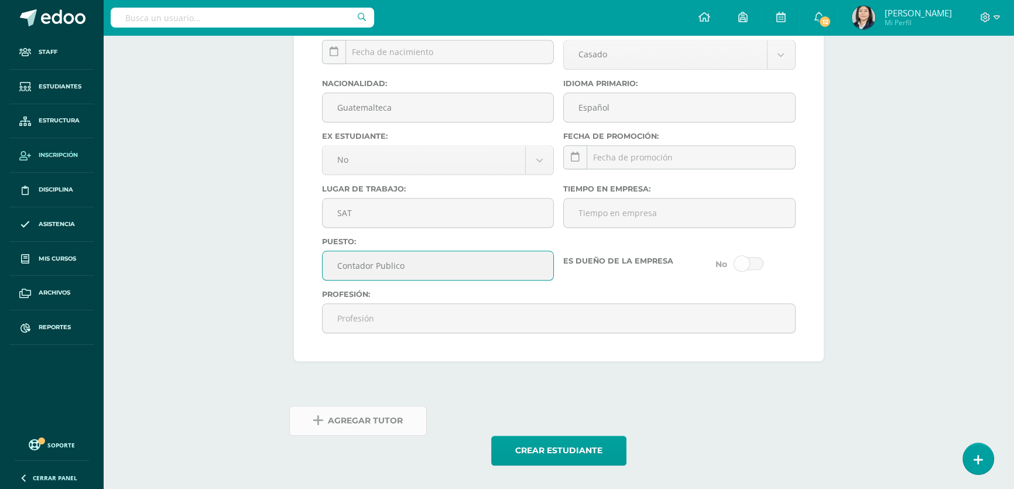
click at [355, 418] on span "Agregar Tutor" at bounding box center [365, 420] width 75 height 29
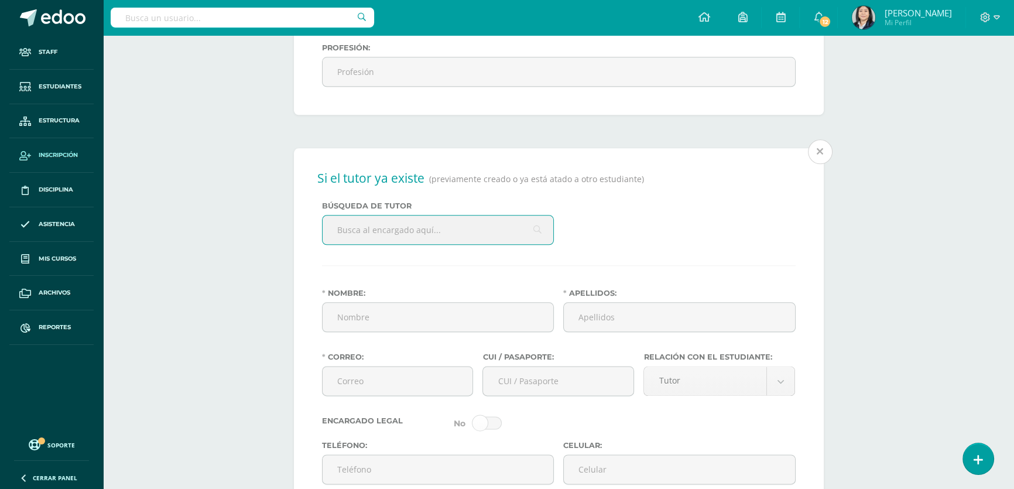
scroll to position [1739, 0]
click at [394, 329] on input "Nombre:" at bounding box center [437, 315] width 231 height 29
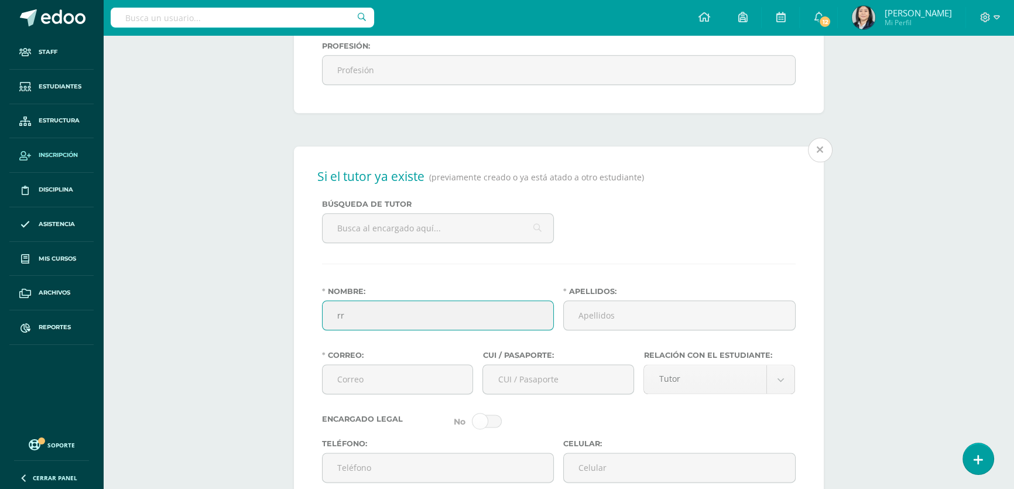
type input "r"
type input "[PERSON_NAME]"
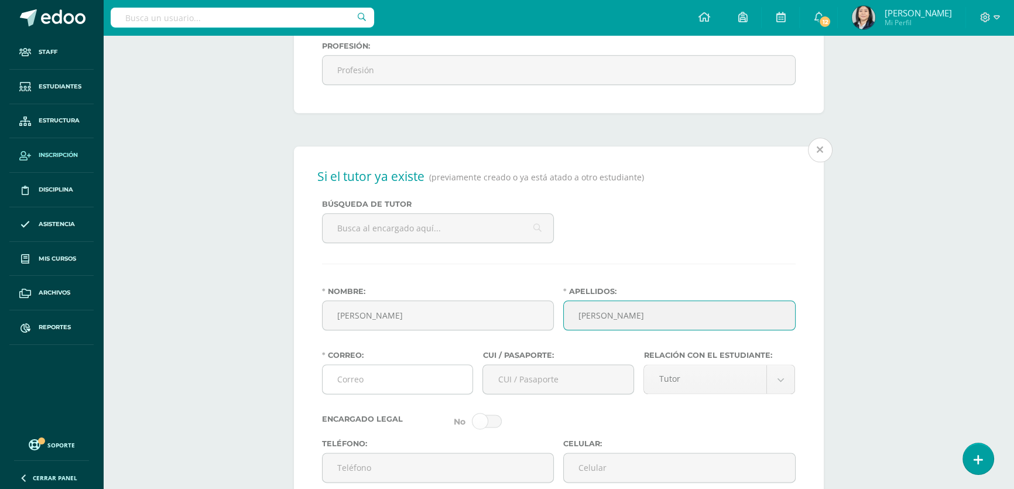
type input "[PERSON_NAME]"
click at [384, 393] on input "Correo:" at bounding box center [397, 379] width 150 height 29
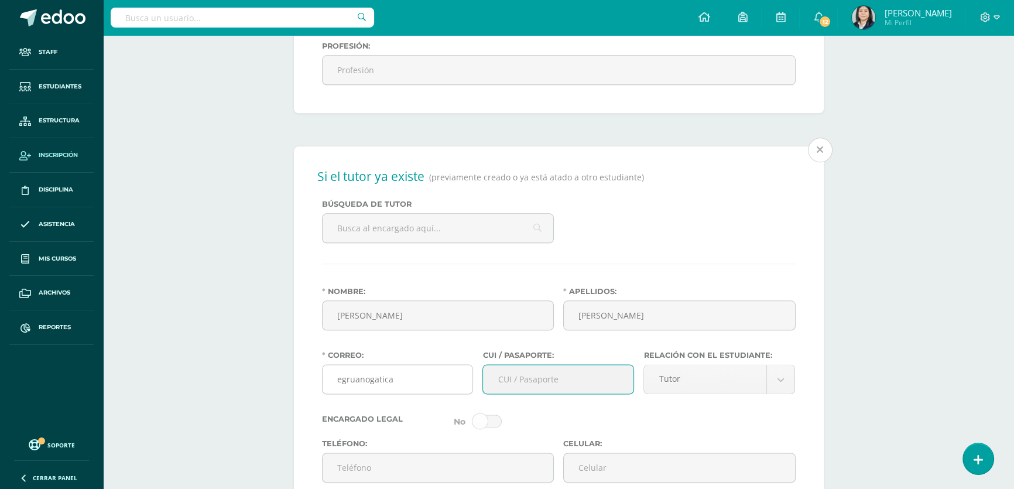
click at [394, 393] on input "egruanogatica" at bounding box center [397, 379] width 150 height 29
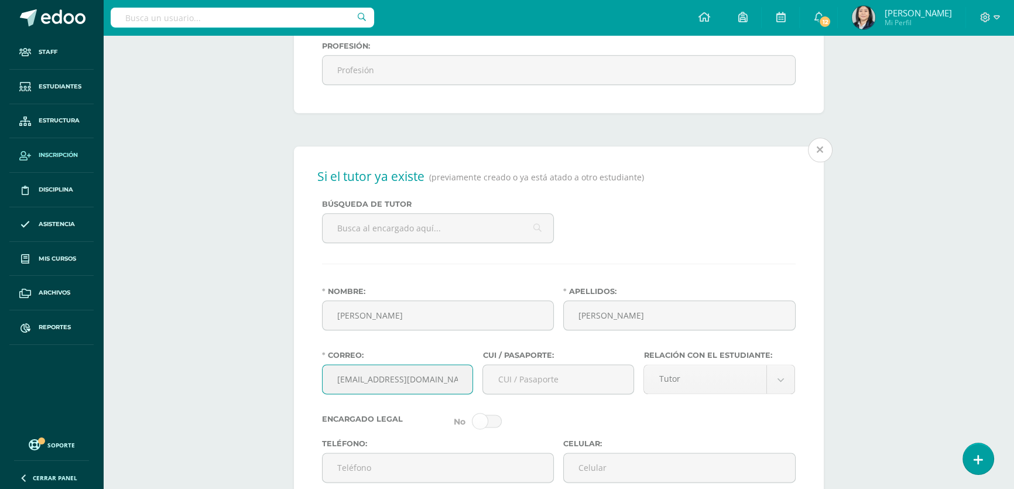
type input "[EMAIL_ADDRESS][DOMAIN_NAME]"
type input "1715670800101"
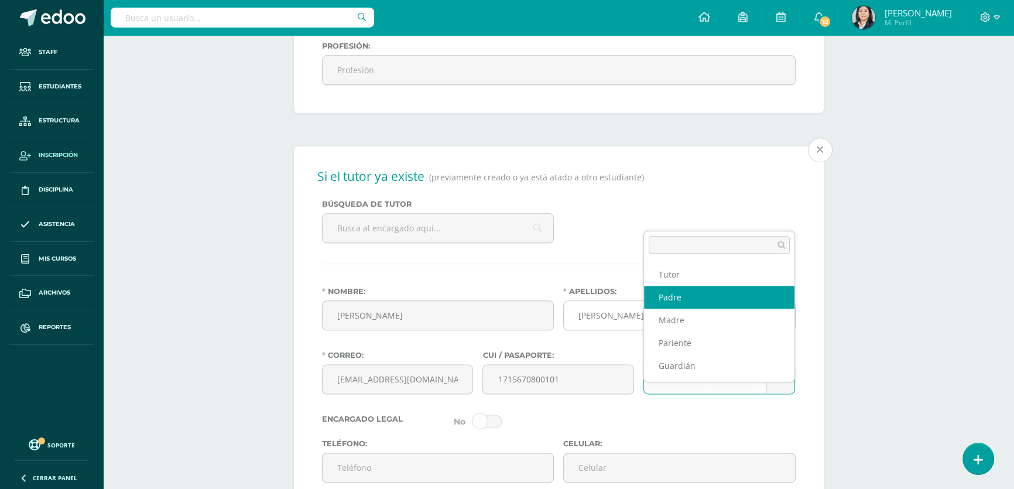
drag, startPoint x: 689, startPoint y: 294, endPoint x: 634, endPoint y: 336, distance: 69.4
select select "Padre"
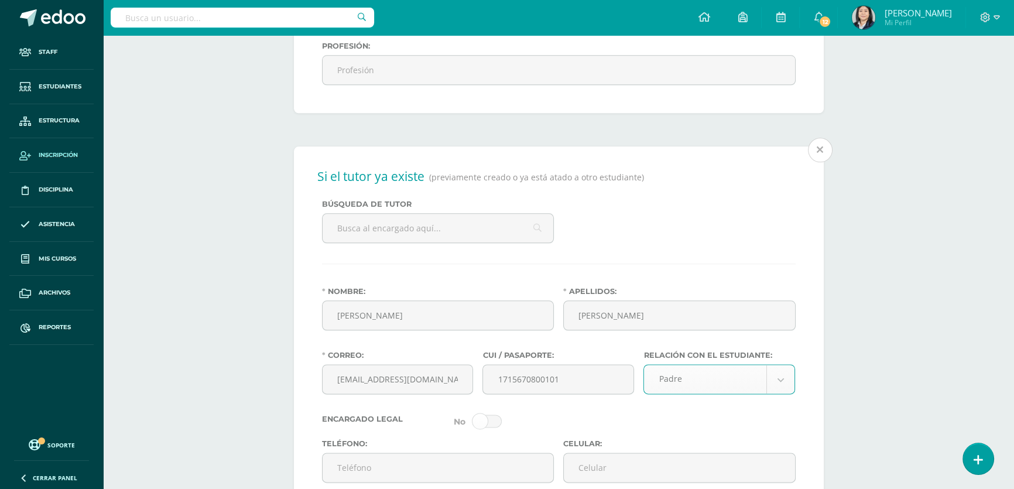
click at [620, 339] on div "Apellidos: Ruano Gatica" at bounding box center [679, 313] width 242 height 53
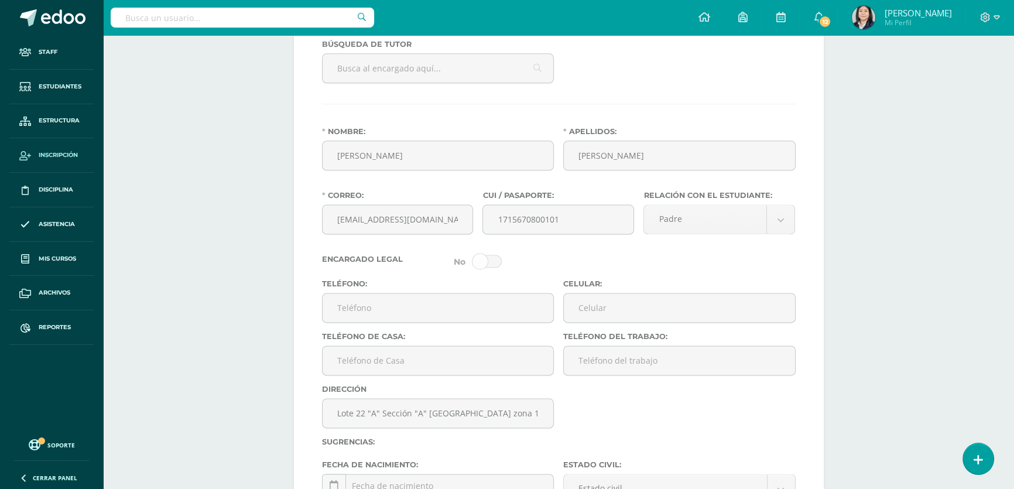
scroll to position [2005, 0]
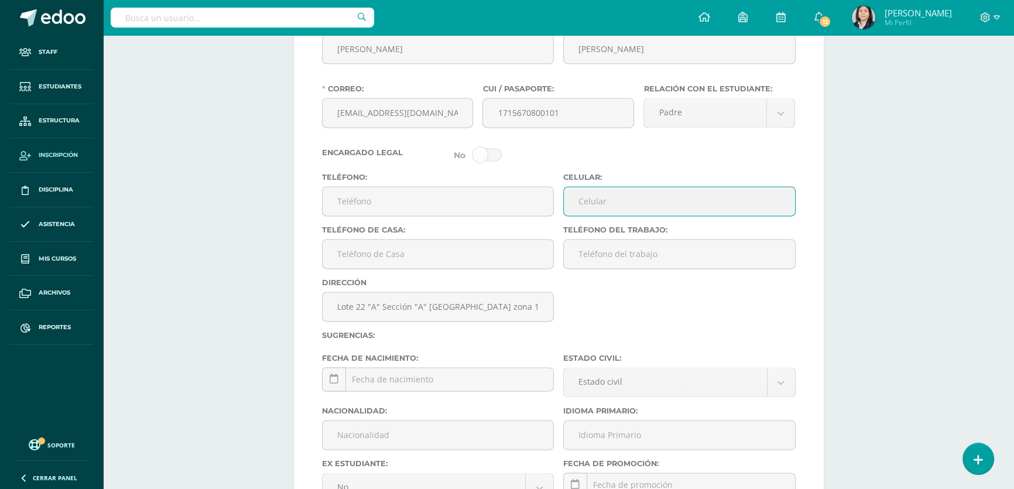
click at [624, 215] on input "Celular:" at bounding box center [679, 201] width 231 height 29
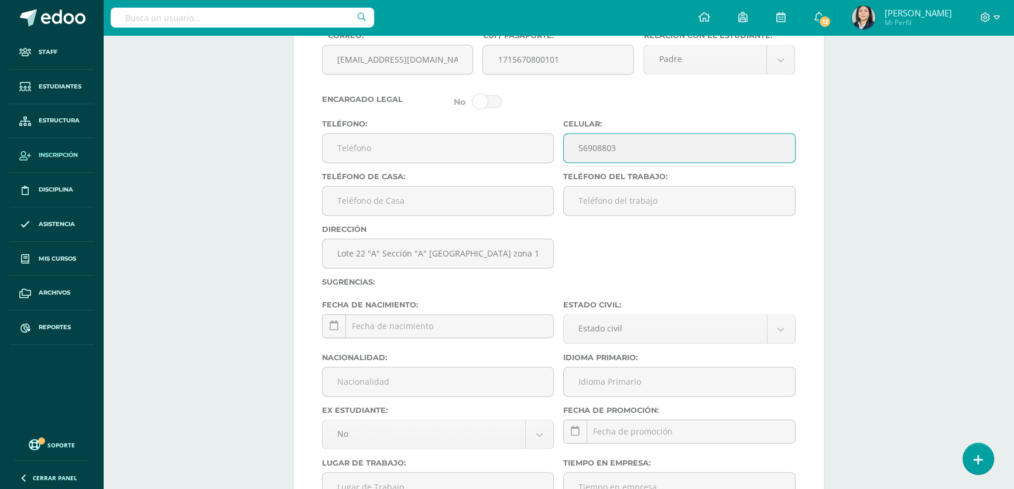
scroll to position [2165, 0]
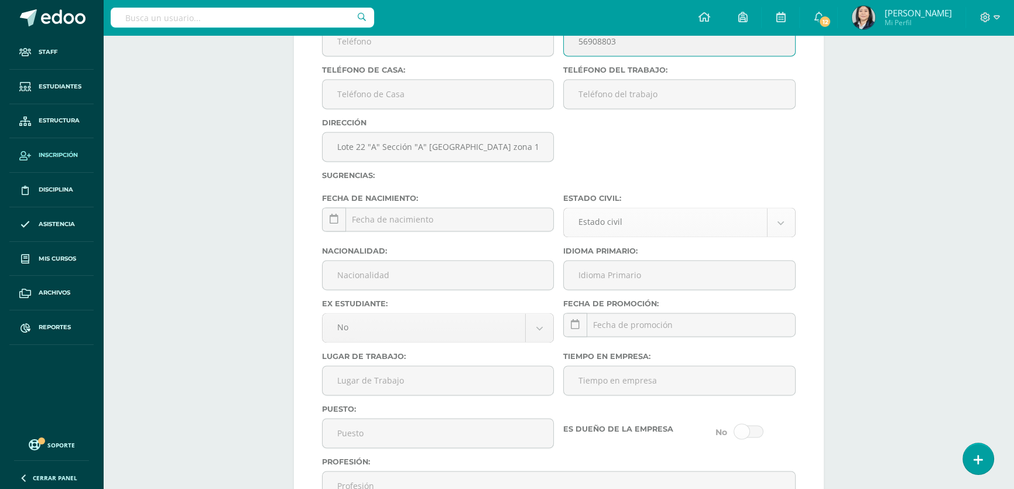
type input "56908803"
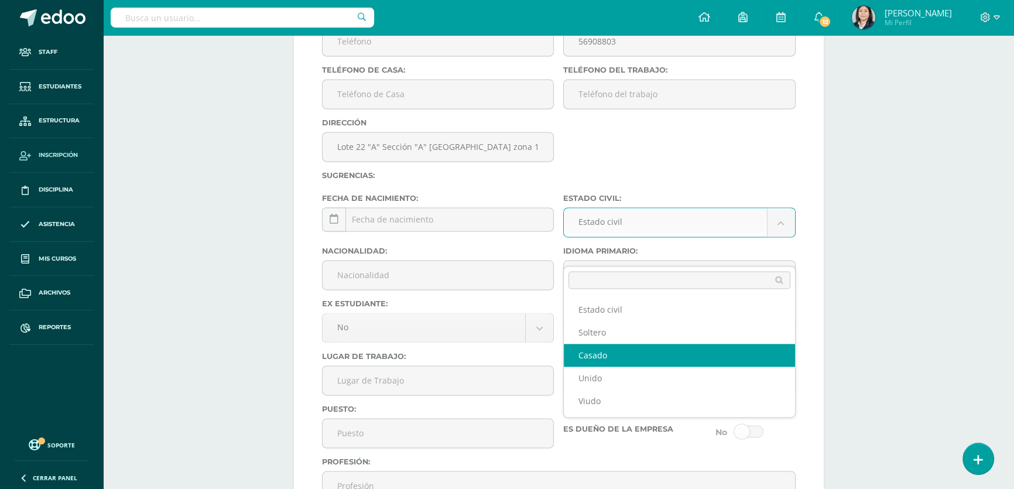
select select "married"
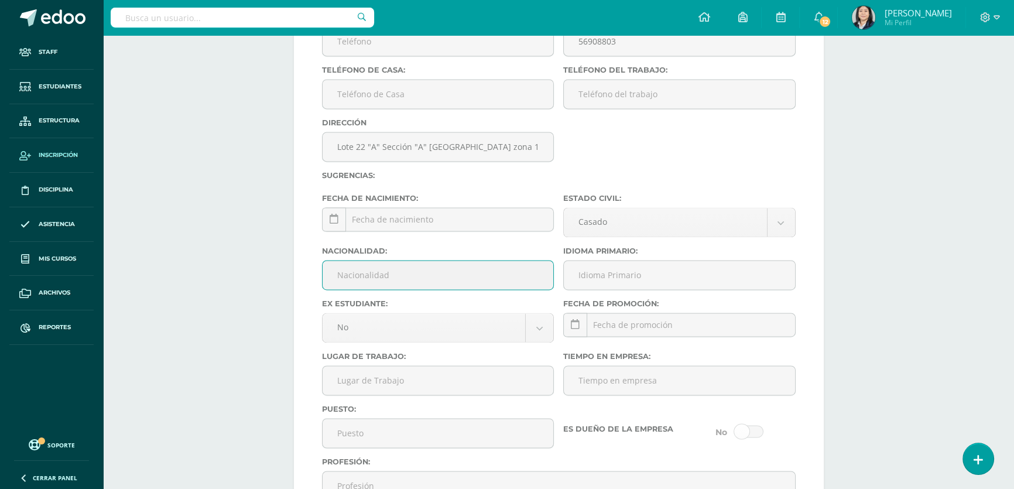
click at [434, 289] on input "Nacionalidad:" at bounding box center [437, 274] width 231 height 29
type input "Guatemalteco"
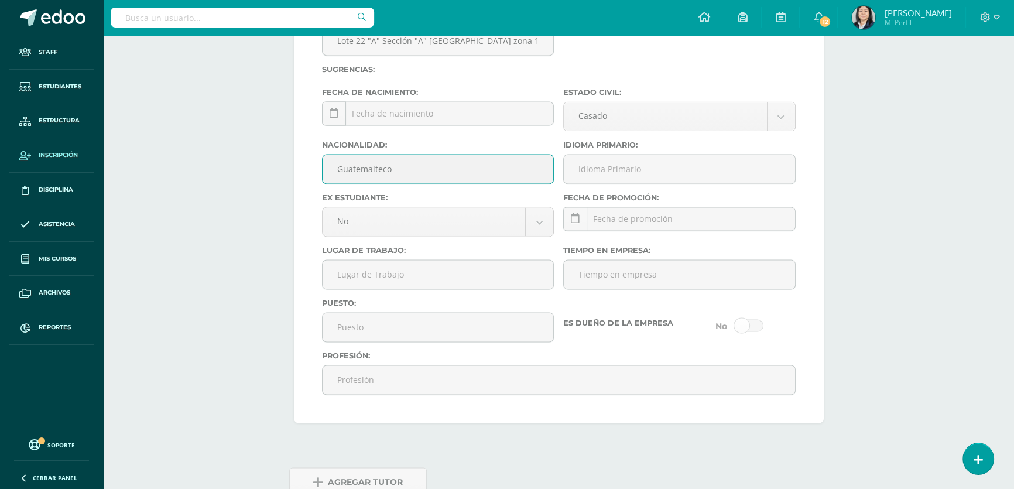
scroll to position [2324, 0]
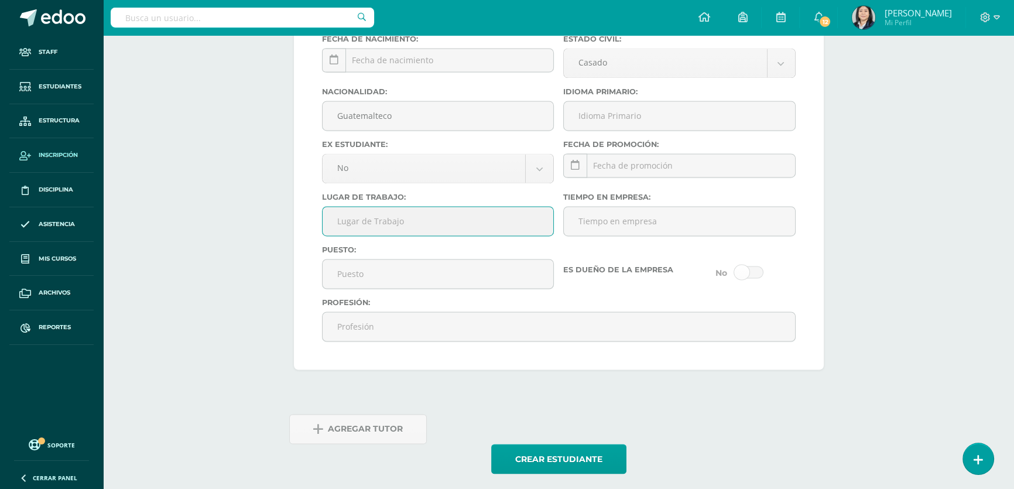
click at [408, 235] on input "Lugar de Trabajo:" at bounding box center [437, 221] width 231 height 29
type input "Banco Banrural"
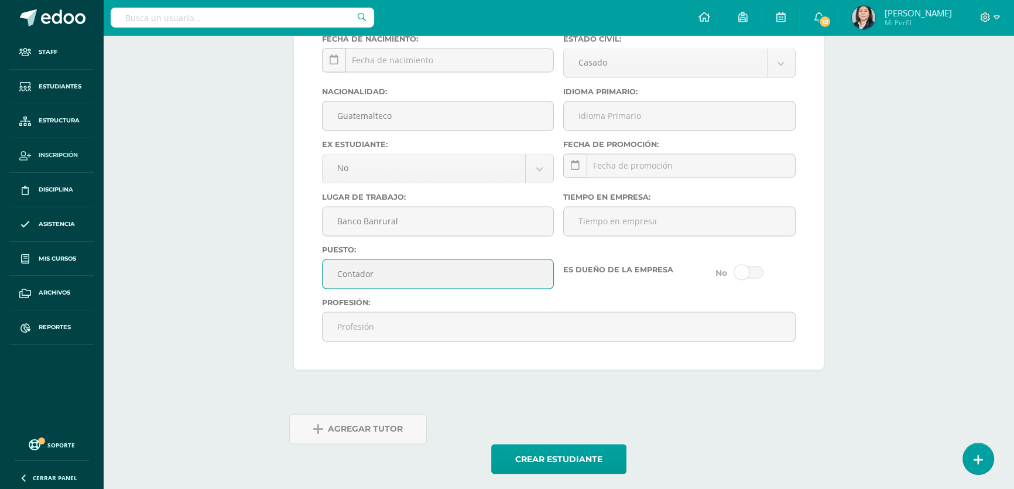
scroll to position [2361, 0]
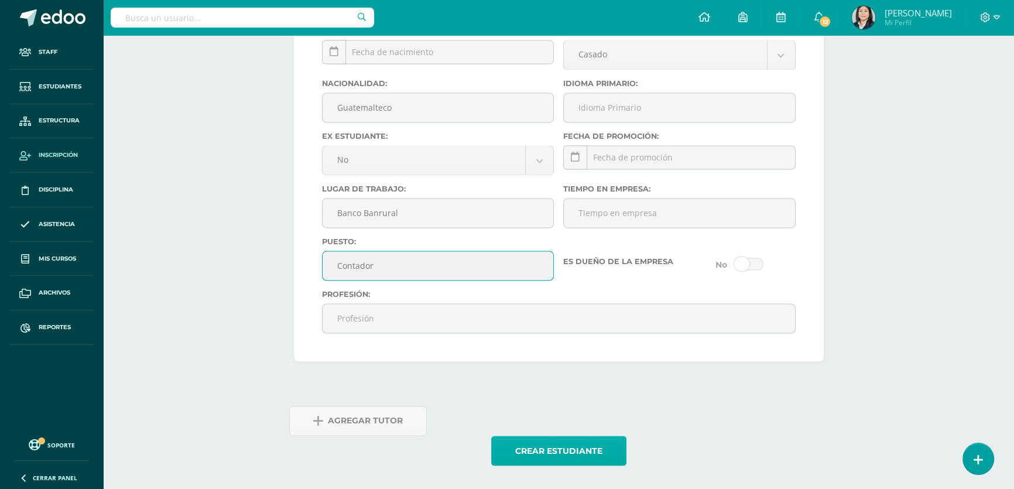
type input "Contador"
click at [554, 449] on button "Crear estudiante" at bounding box center [558, 450] width 135 height 30
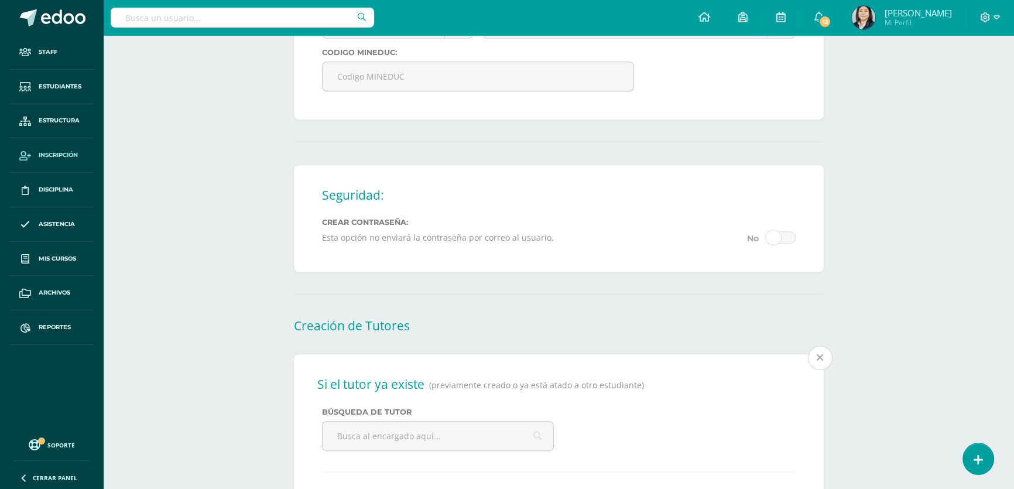
scroll to position [869, 0]
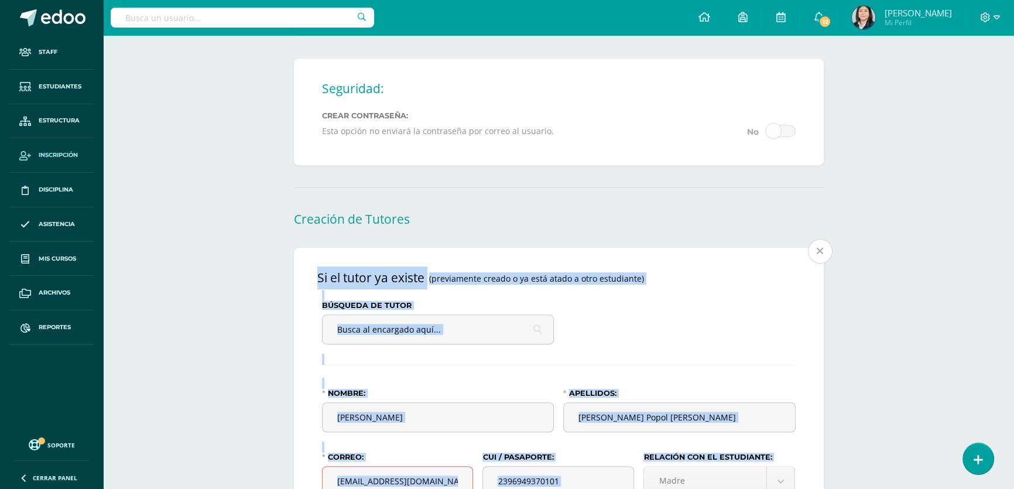
click at [818, 260] on span "Mas información" at bounding box center [776, 254] width 92 height 13
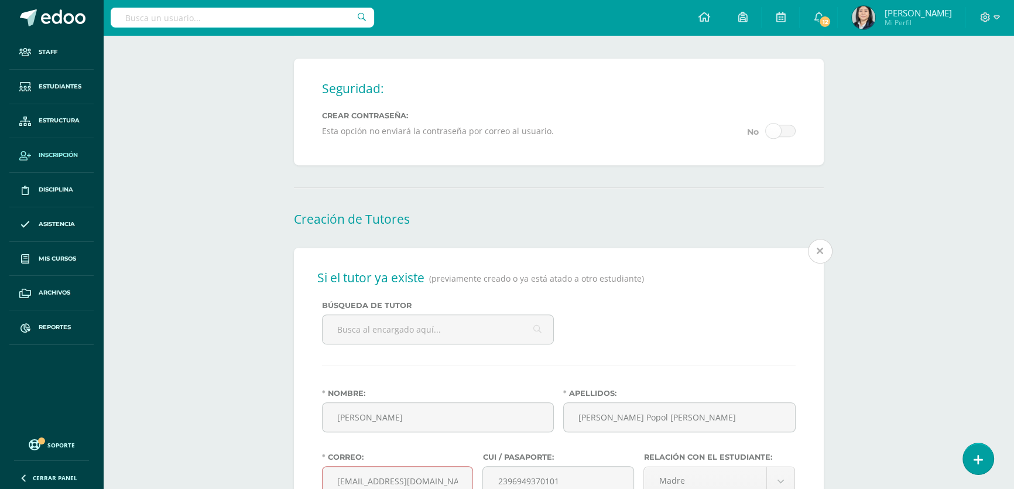
click at [818, 260] on span "Mas información" at bounding box center [776, 254] width 92 height 13
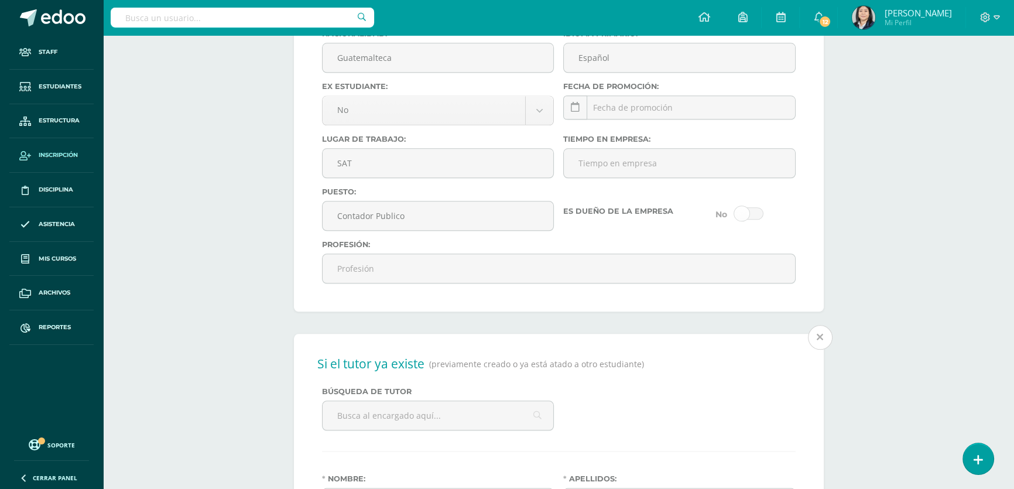
scroll to position [1773, 0]
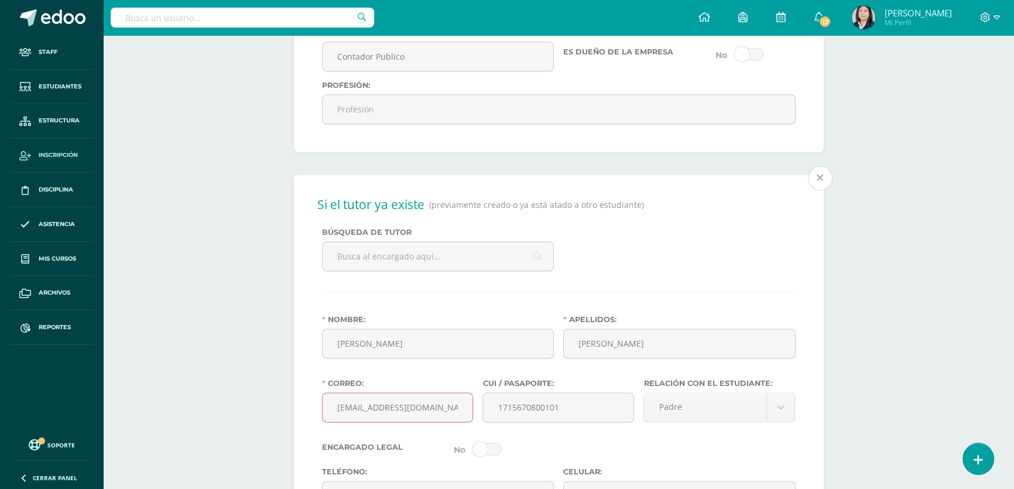
click at [821, 187] on span "Mas información" at bounding box center [776, 180] width 92 height 13
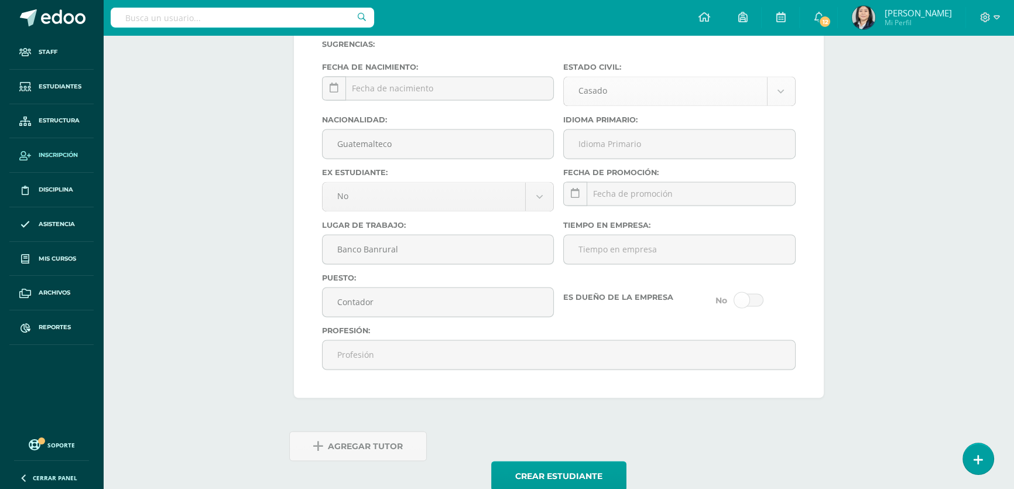
scroll to position [2412, 0]
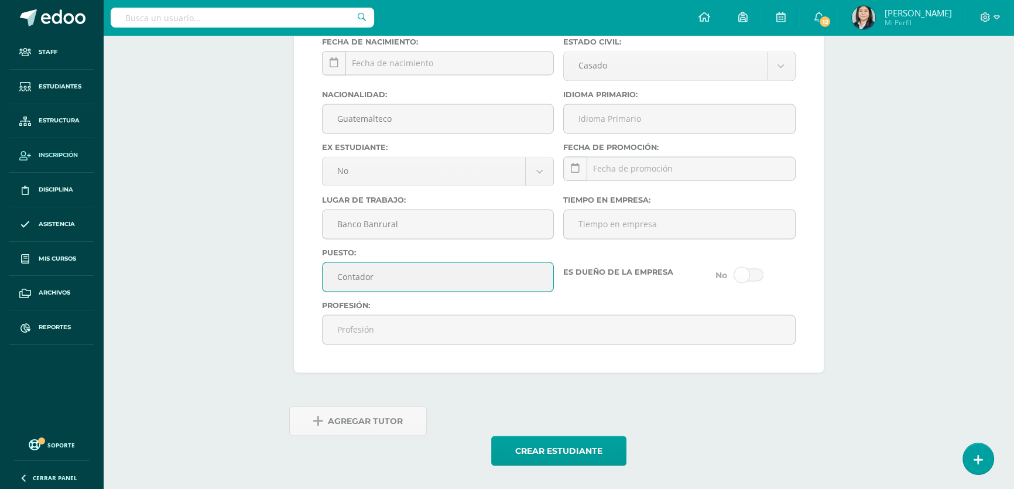
drag, startPoint x: 413, startPoint y: 273, endPoint x: 324, endPoint y: 283, distance: 90.2
click at [324, 283] on input "Contador" at bounding box center [437, 276] width 231 height 29
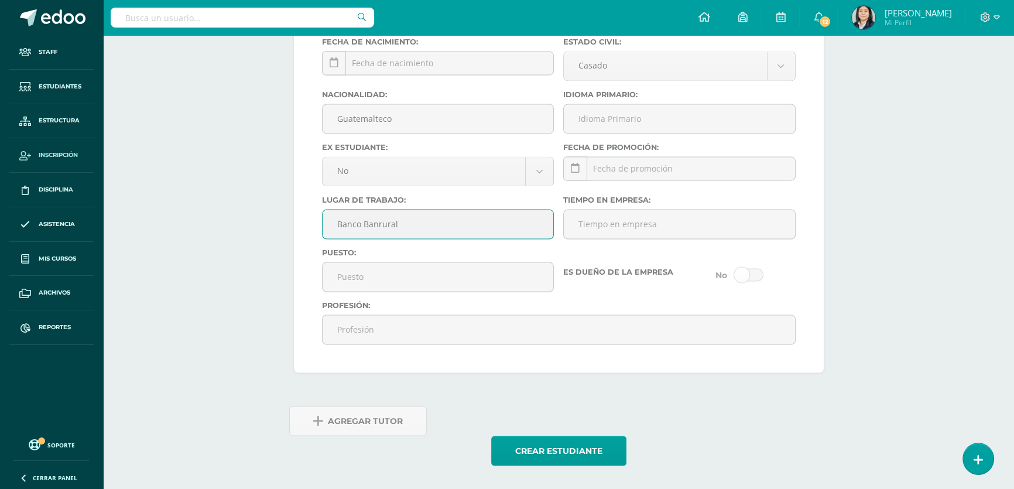
drag, startPoint x: 373, startPoint y: 217, endPoint x: 314, endPoint y: 186, distance: 67.3
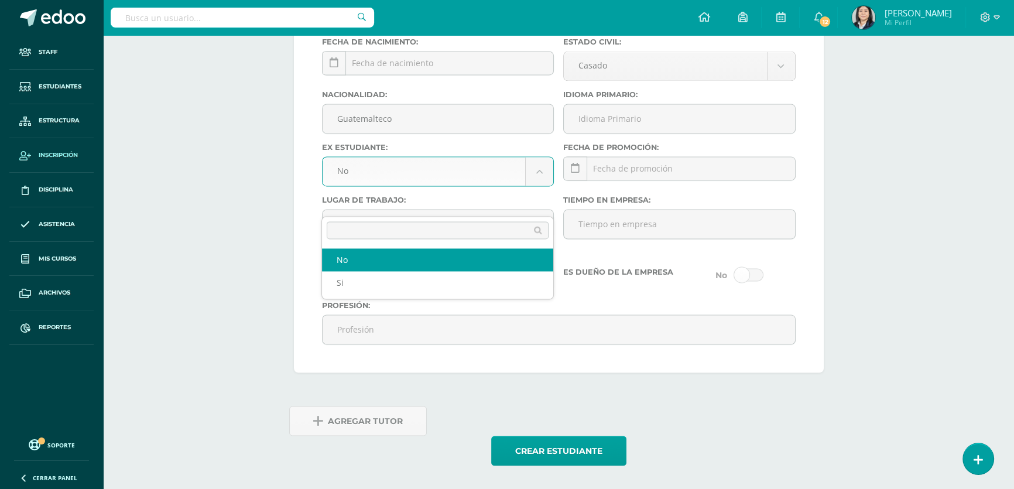
drag, startPoint x: 356, startPoint y: 168, endPoint x: 310, endPoint y: 154, distance: 47.8
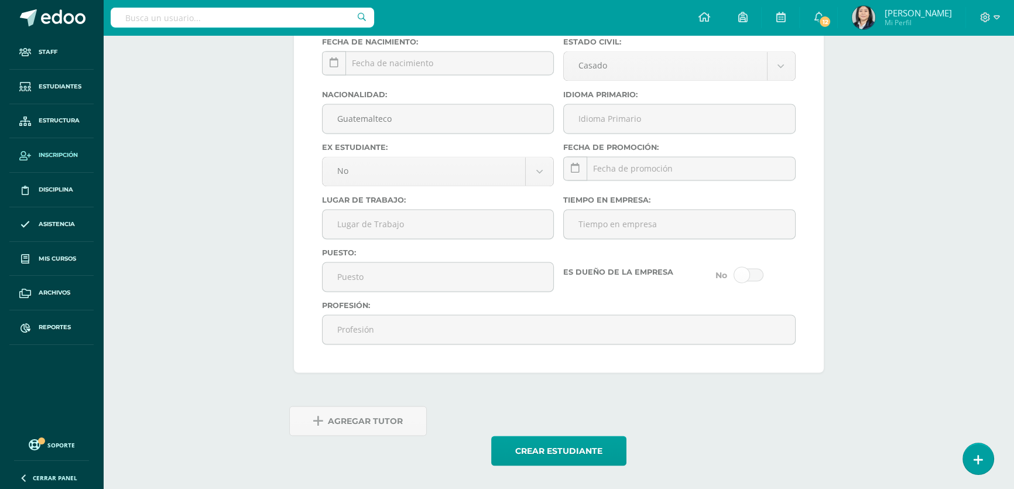
drag, startPoint x: 381, startPoint y: 114, endPoint x: 314, endPoint y: 112, distance: 66.7
click at [386, 112] on input "Guatemalteco" at bounding box center [437, 118] width 231 height 29
drag, startPoint x: 387, startPoint y: 115, endPoint x: 303, endPoint y: 112, distance: 84.3
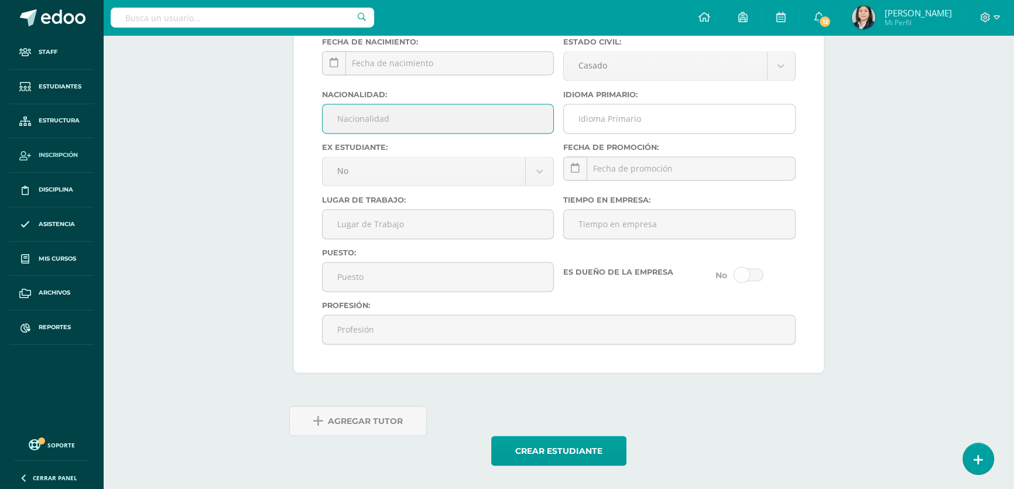
scroll to position [2358, 0]
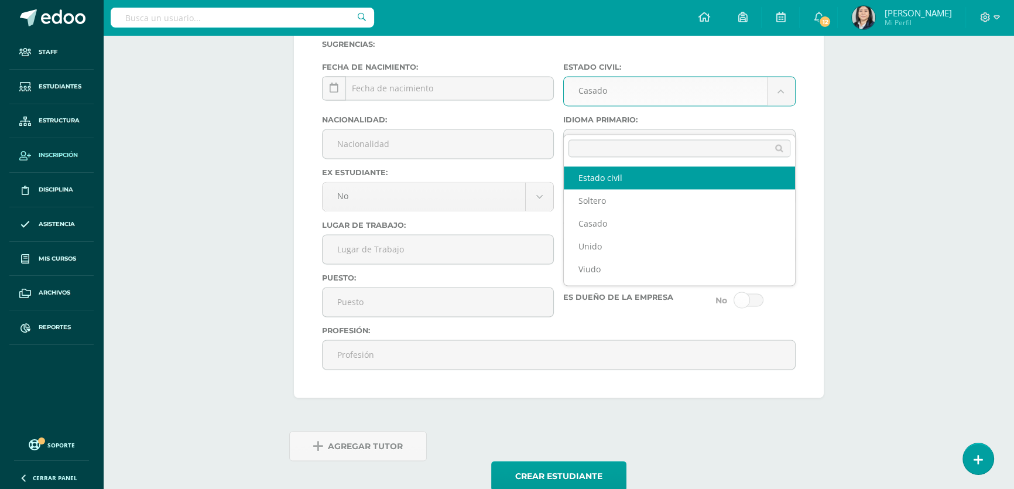
select select
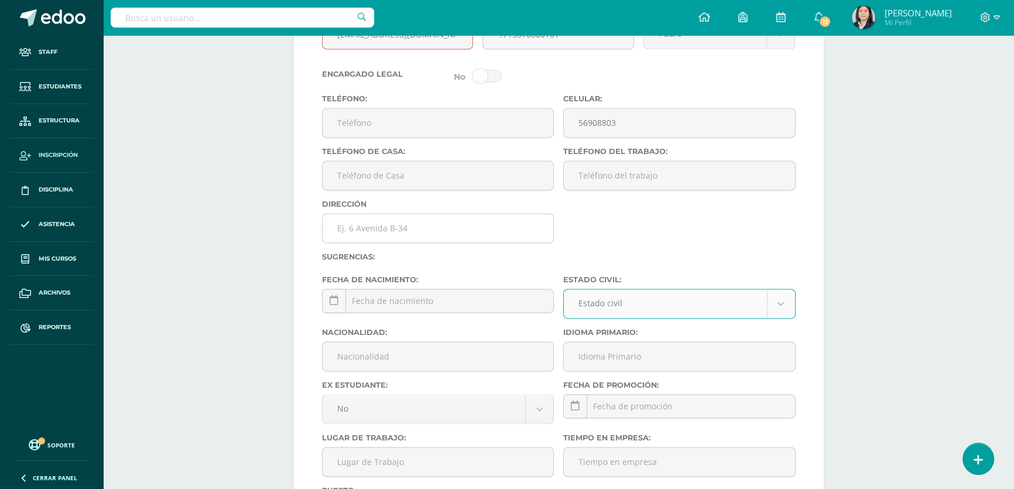
scroll to position [2093, 0]
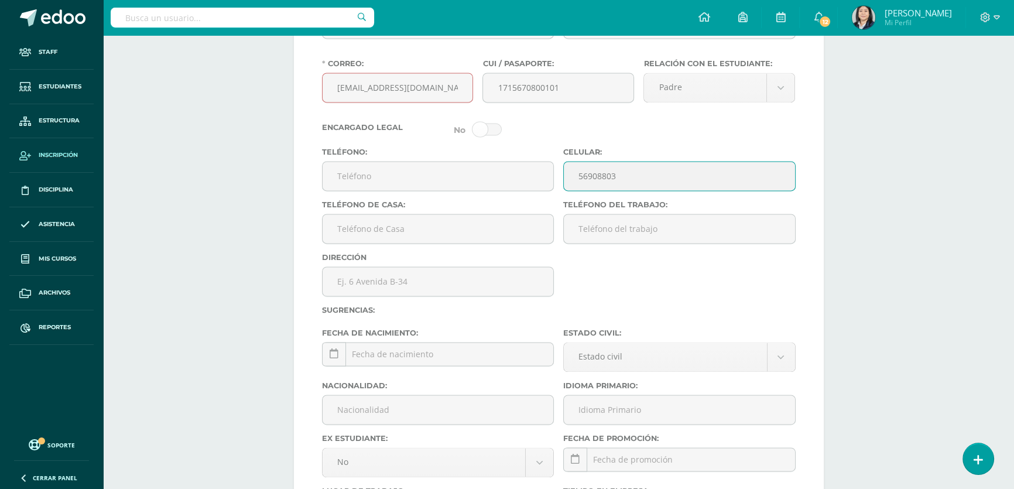
drag, startPoint x: 603, startPoint y: 199, endPoint x: 562, endPoint y: 199, distance: 41.0
click at [562, 199] on div "Celular: [PHONE_NUMBER]" at bounding box center [679, 173] width 242 height 53
drag, startPoint x: 409, startPoint y: 111, endPoint x: 302, endPoint y: 112, distance: 107.1
click at [302, 112] on div "Si el tutor ya existe (previamente creado o ya está atado a otro estudiante) Bú…" at bounding box center [559, 259] width 530 height 808
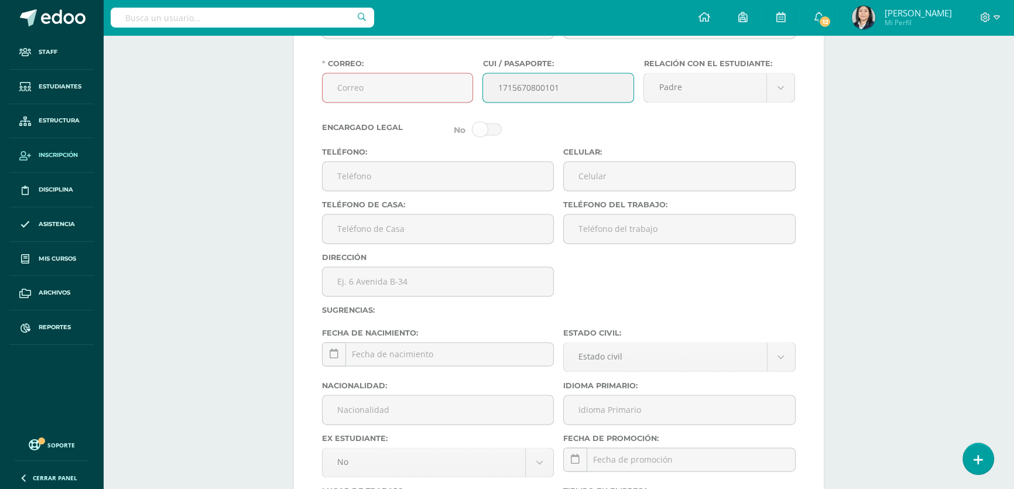
drag, startPoint x: 568, startPoint y: 111, endPoint x: 486, endPoint y: 109, distance: 81.9
click at [487, 102] on input "1715670800101" at bounding box center [558, 87] width 150 height 29
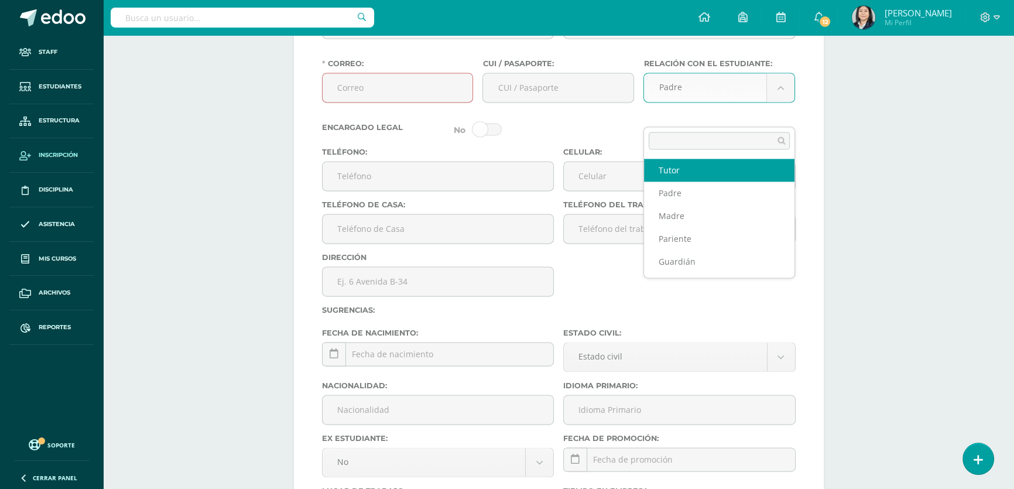
select select "Tutor"
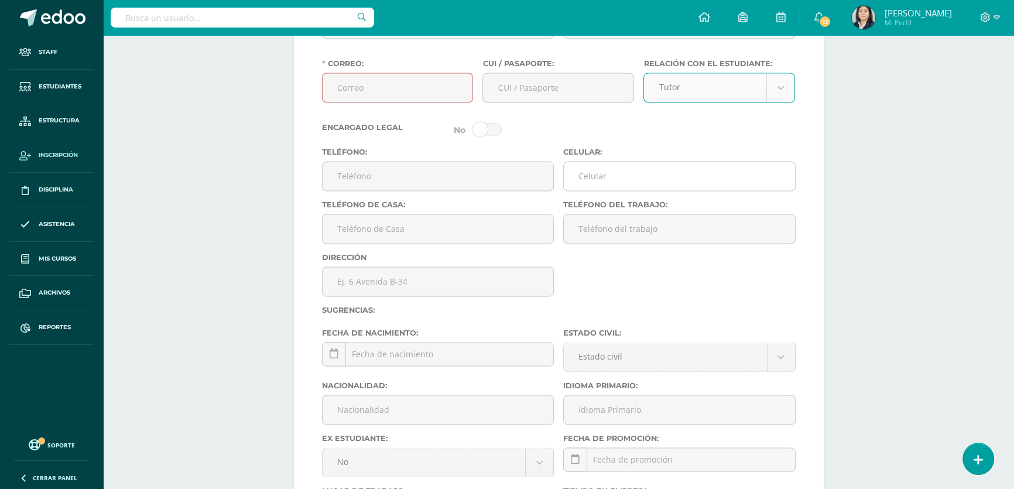
scroll to position [1933, 0]
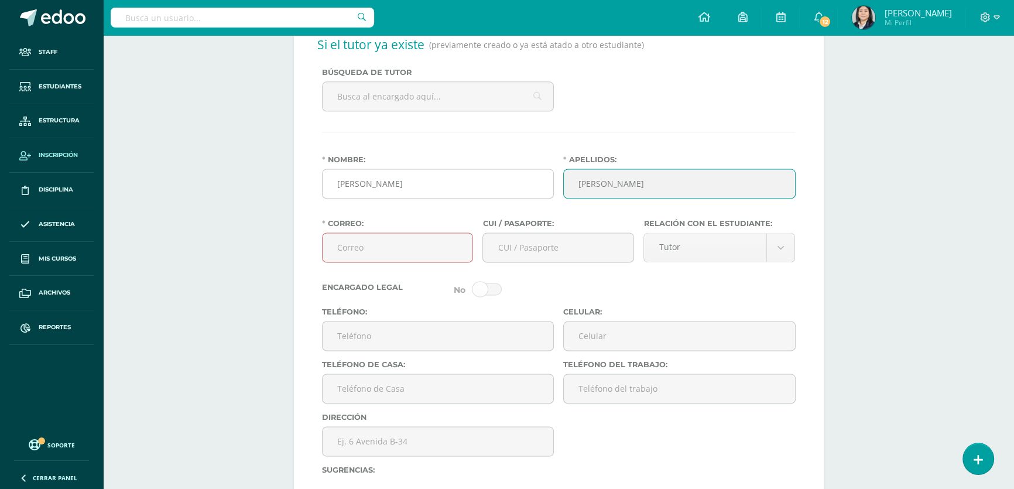
drag, startPoint x: 645, startPoint y: 206, endPoint x: 533, endPoint y: 196, distance: 112.8
click at [534, 197] on div "Nombre: [PERSON_NAME]: [PERSON_NAME]" at bounding box center [558, 181] width 483 height 53
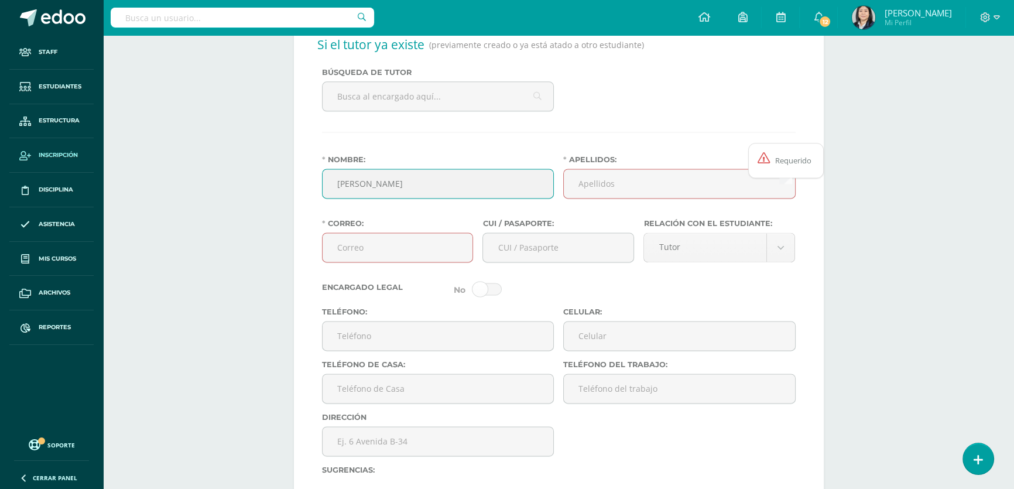
drag, startPoint x: 394, startPoint y: 208, endPoint x: 313, endPoint y: 202, distance: 82.1
click at [313, 202] on div "Si el tutor ya existe (previamente creado o ya está atado a otro estudiante) Bú…" at bounding box center [559, 419] width 530 height 808
click at [816, 28] on span "Mas información" at bounding box center [776, 21] width 92 height 13
click at [815, 28] on span "Mas información" at bounding box center [776, 21] width 92 height 13
click at [818, 28] on span "Mas información" at bounding box center [776, 21] width 92 height 13
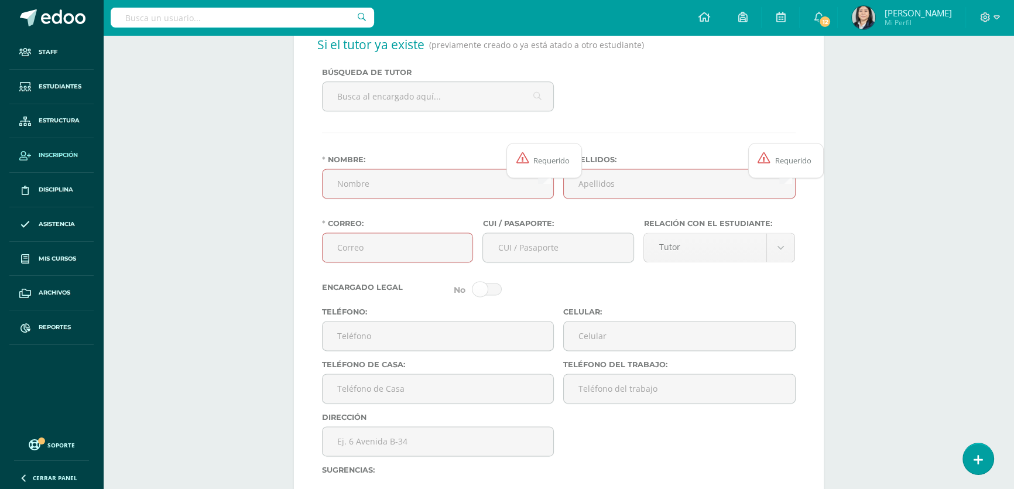
click at [818, 28] on span "Mas información" at bounding box center [776, 21] width 92 height 13
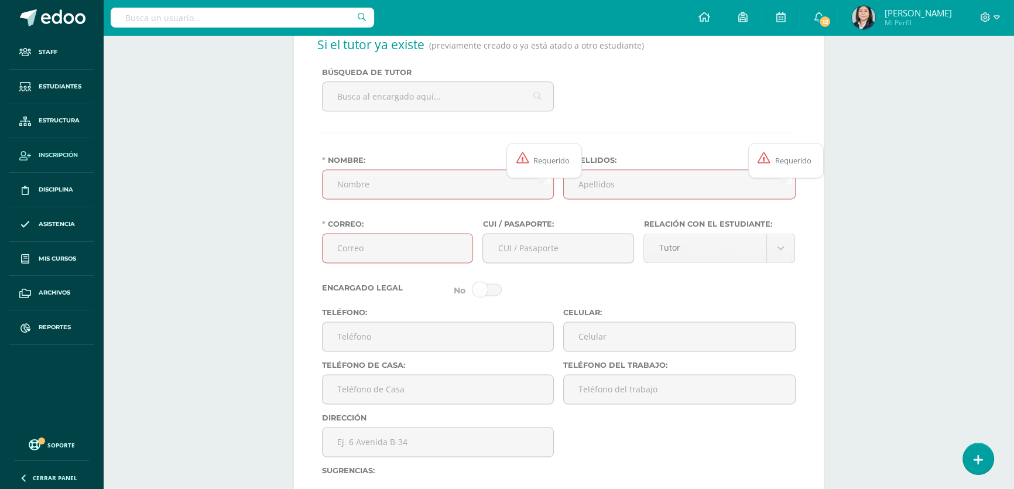
click at [818, 28] on span "Mas información" at bounding box center [776, 21] width 92 height 13
click at [814, 28] on span "Mas información" at bounding box center [776, 21] width 92 height 13
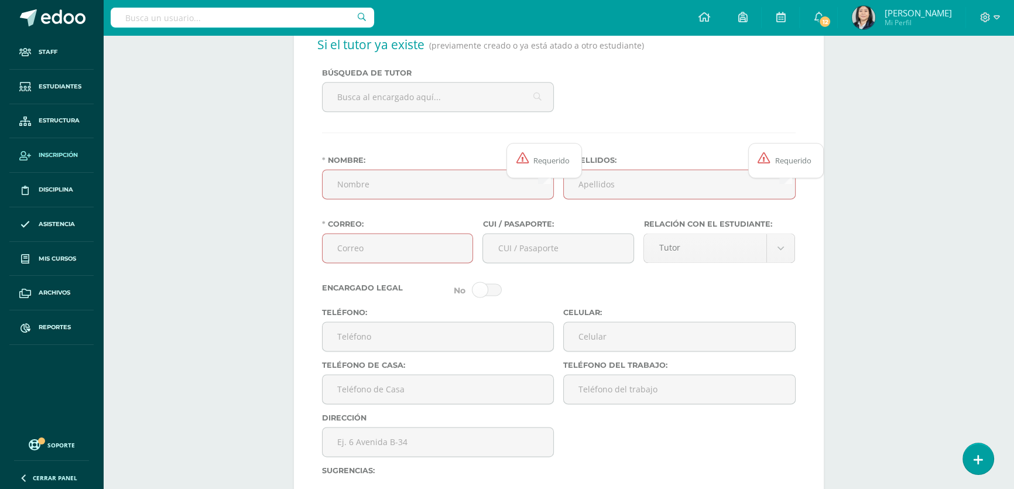
click at [813, 28] on span "Mas información" at bounding box center [776, 21] width 92 height 13
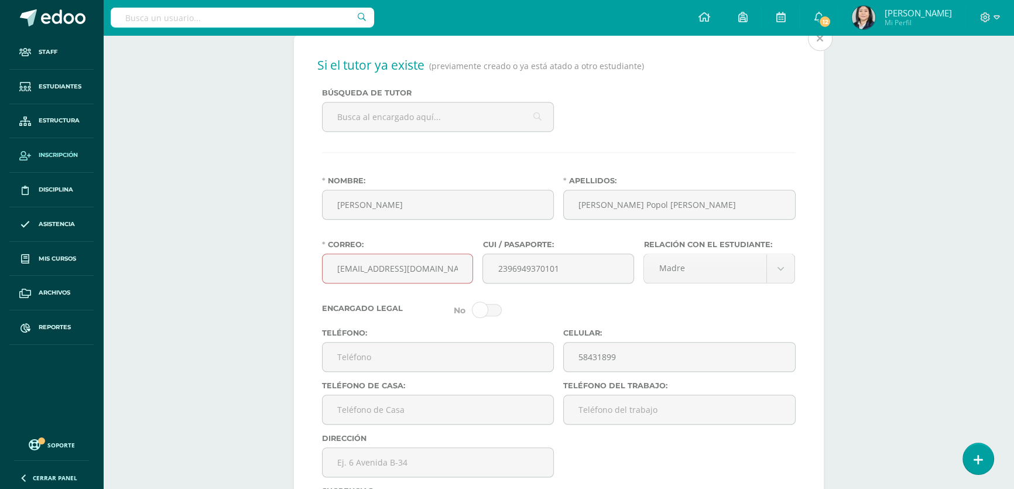
scroll to position [1028, 0]
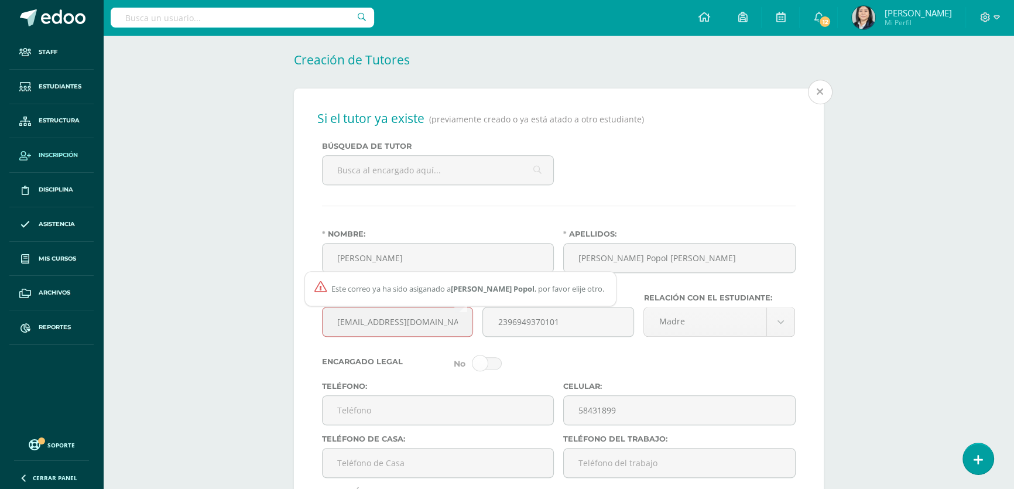
drag, startPoint x: 431, startPoint y: 334, endPoint x: 308, endPoint y: 331, distance: 122.9
click at [308, 331] on div "Si el tutor ya existe (previamente creado o ya está atado a otro estudiante) Bú…" at bounding box center [559, 492] width 530 height 808
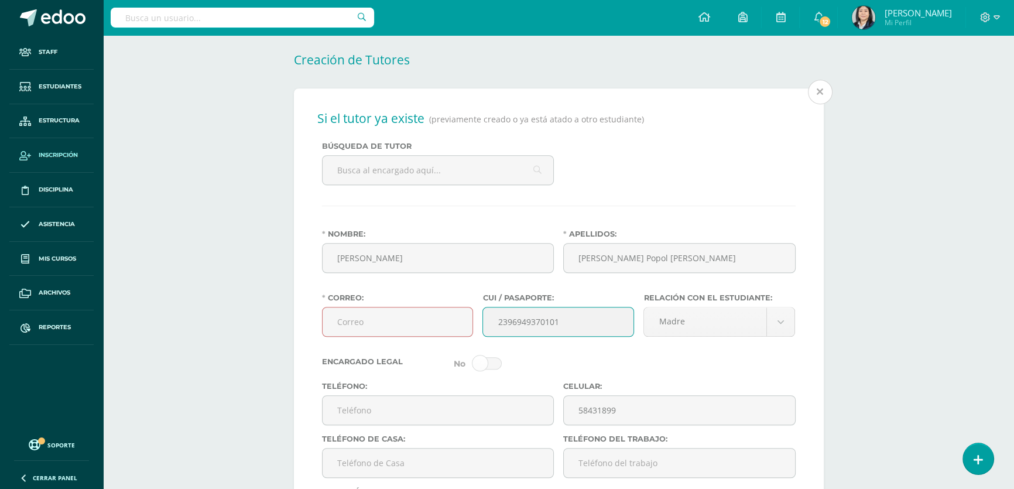
drag, startPoint x: 558, startPoint y: 332, endPoint x: 476, endPoint y: 331, distance: 82.5
click at [476, 331] on div "Correo: Este correo ya ha sido asiganado a <a target="_blank" href="/profile/[E…" at bounding box center [558, 319] width 483 height 53
click at [754, 330] on body "Se encontraron algunos problemas en el formulario de estudiante Staff Estudiant…" at bounding box center [507, 408] width 1014 height 2872
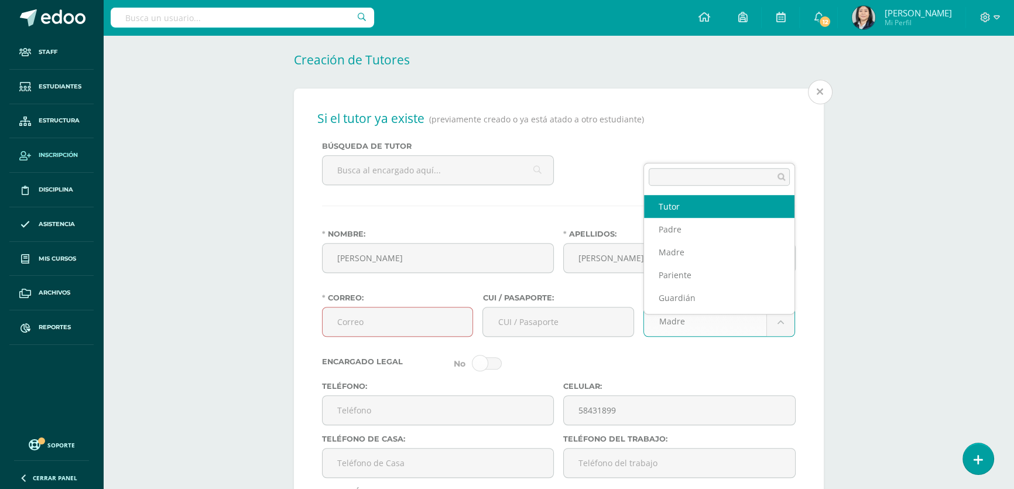
select select "Tutor"
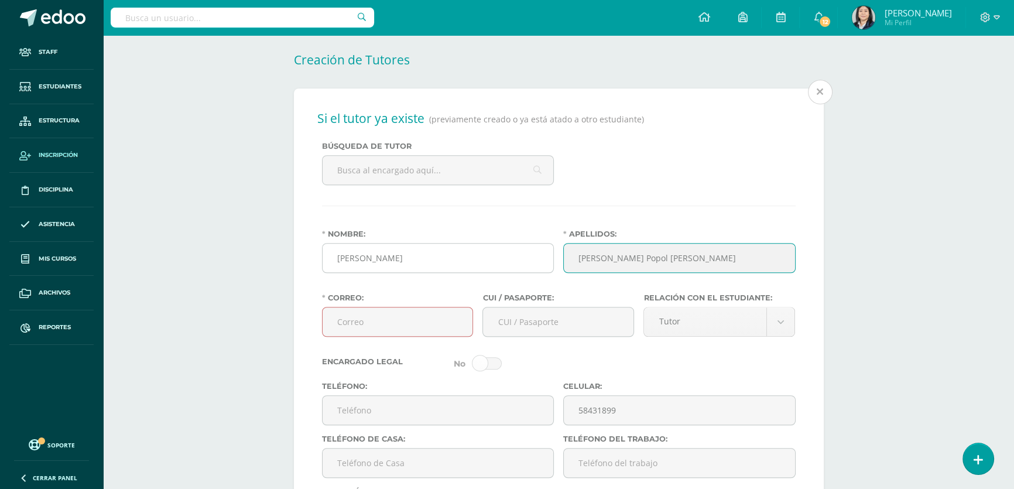
drag, startPoint x: 653, startPoint y: 269, endPoint x: 553, endPoint y: 267, distance: 100.1
click at [555, 267] on div "Nombre: [PERSON_NAME]: [PERSON_NAME] Popol [PERSON_NAME]" at bounding box center [558, 255] width 483 height 53
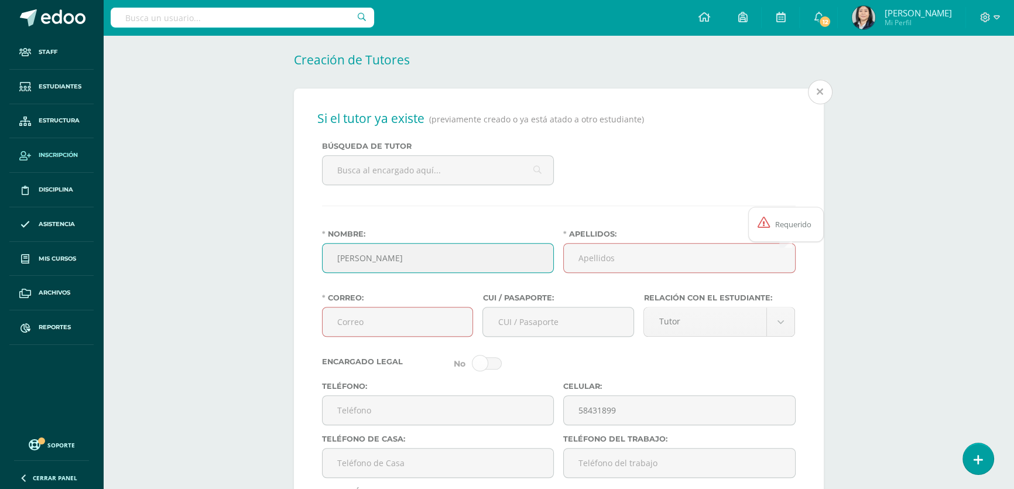
drag, startPoint x: 377, startPoint y: 268, endPoint x: 316, endPoint y: 269, distance: 61.5
click at [317, 269] on div "Nombre: [PERSON_NAME]" at bounding box center [438, 255] width 242 height 53
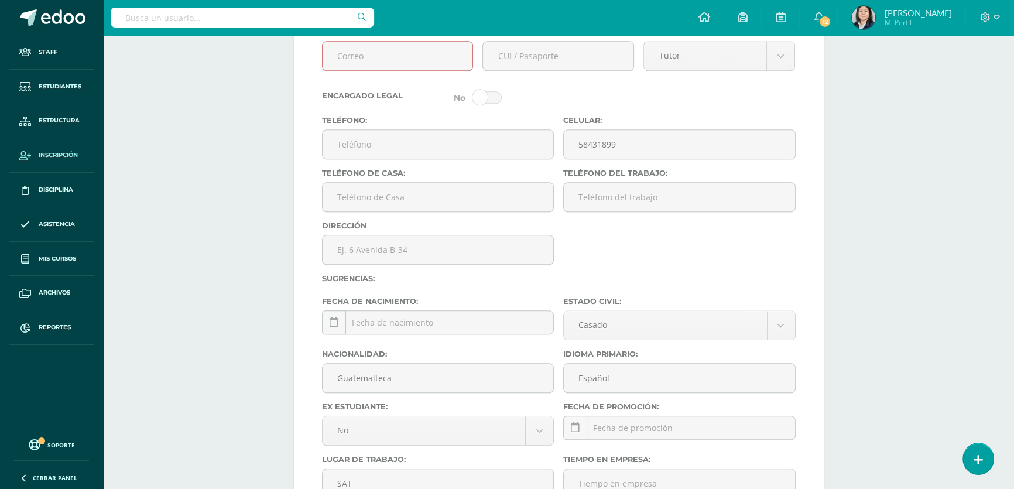
scroll to position [1454, 0]
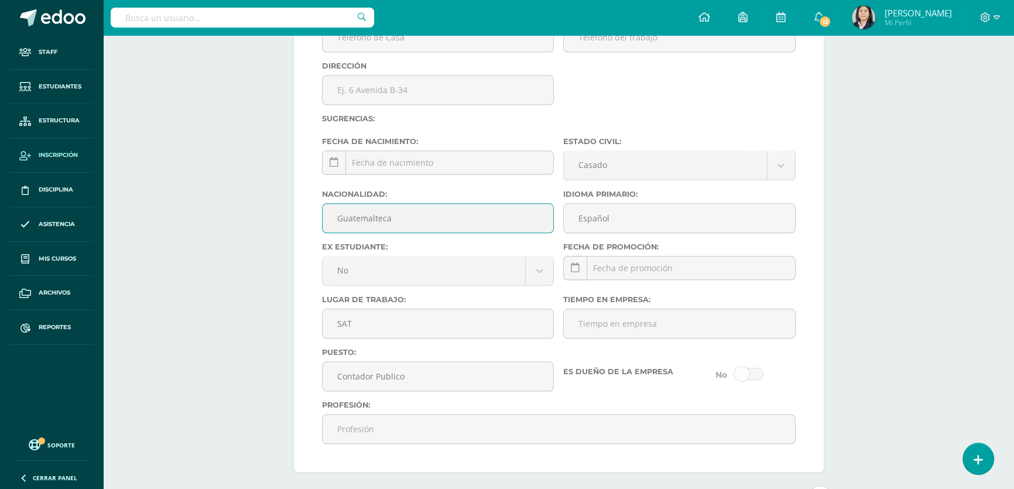
drag, startPoint x: 386, startPoint y: 226, endPoint x: 298, endPoint y: 226, distance: 88.4
click at [298, 222] on div "Si el tutor ya existe (previamente creado o ya está atado a otro estudiante) Bú…" at bounding box center [559, 67] width 530 height 808
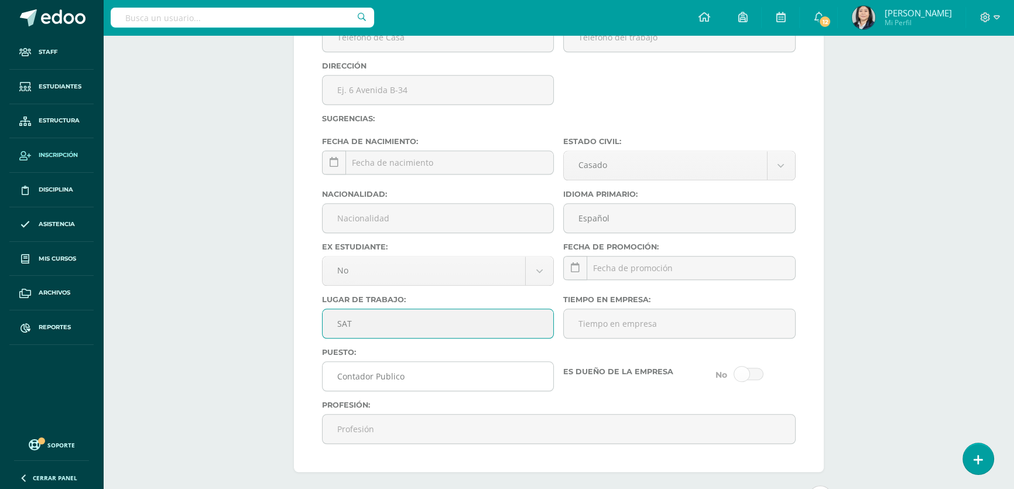
drag, startPoint x: 360, startPoint y: 344, endPoint x: 322, endPoint y: 381, distance: 52.6
click at [312, 340] on div "Si el tutor ya existe (previamente creado o ya está atado a otro estudiante) Bú…" at bounding box center [559, 67] width 530 height 808
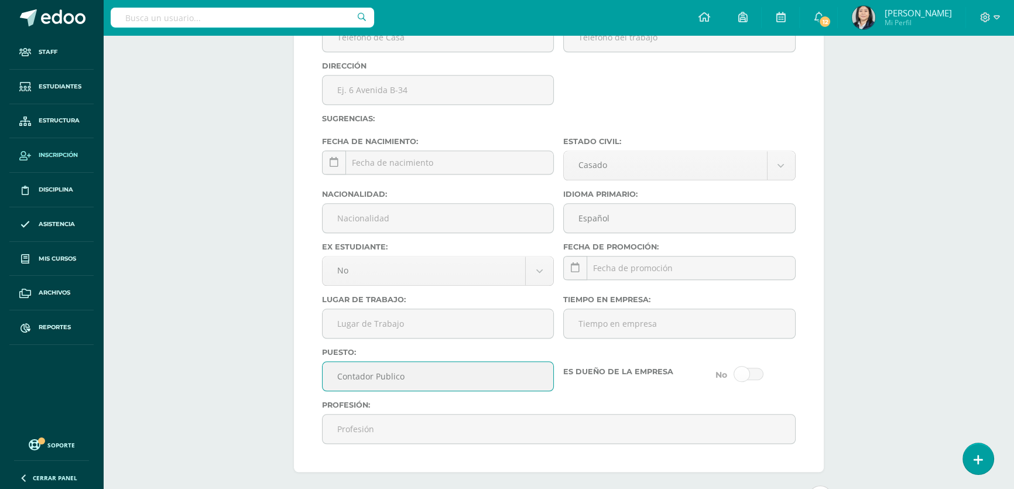
drag, startPoint x: 420, startPoint y: 394, endPoint x: 287, endPoint y: 375, distance: 134.3
click at [287, 375] on div "Creación de Estudiante Correo: Este correo ya ha sido asiganado a [PERSON_NAME]…" at bounding box center [558, 27] width 576 height 2784
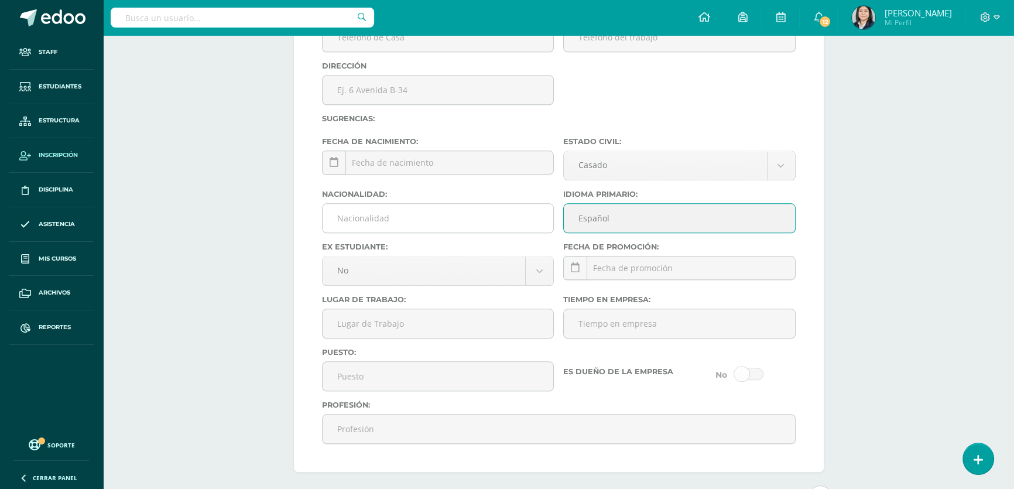
drag, startPoint x: 636, startPoint y: 226, endPoint x: 545, endPoint y: 234, distance: 91.6
click at [545, 234] on div "Nacionalidad: Idioma Primario: Español" at bounding box center [558, 216] width 483 height 53
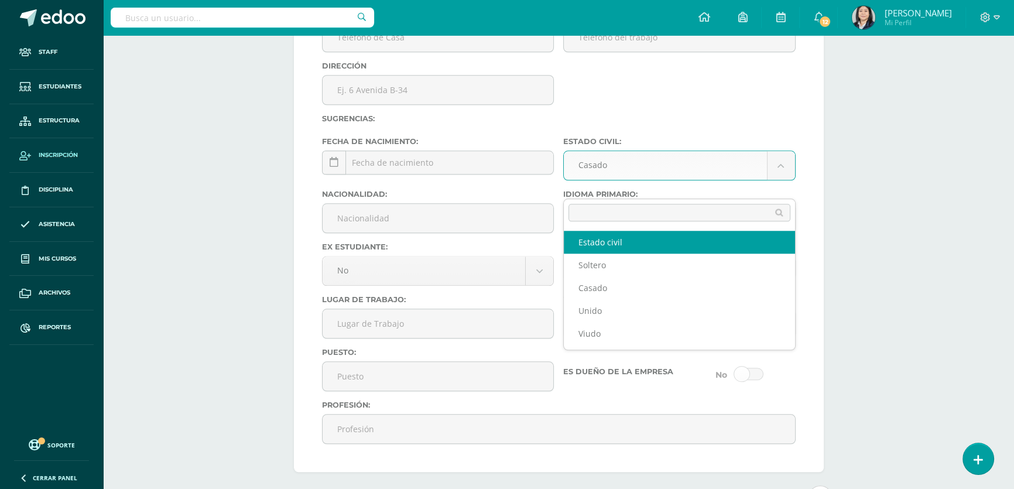
select select
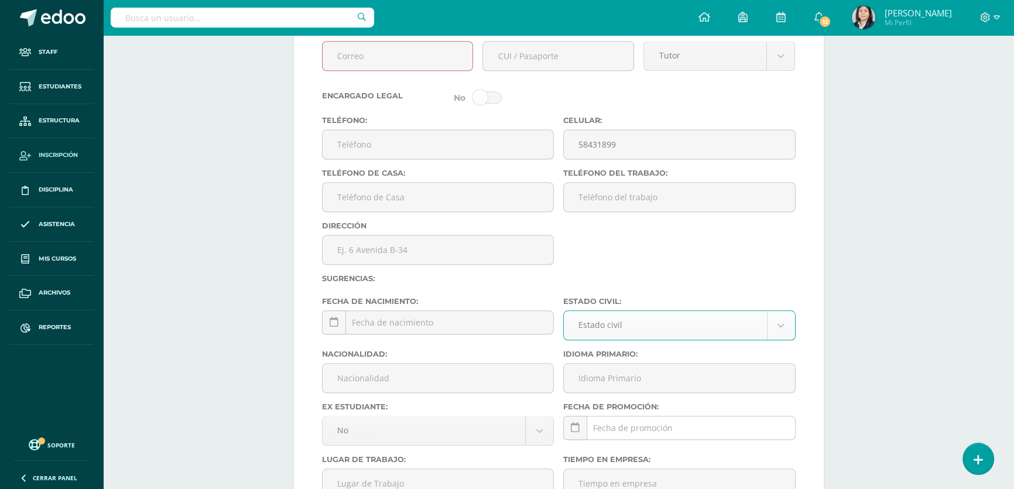
scroll to position [1241, 0]
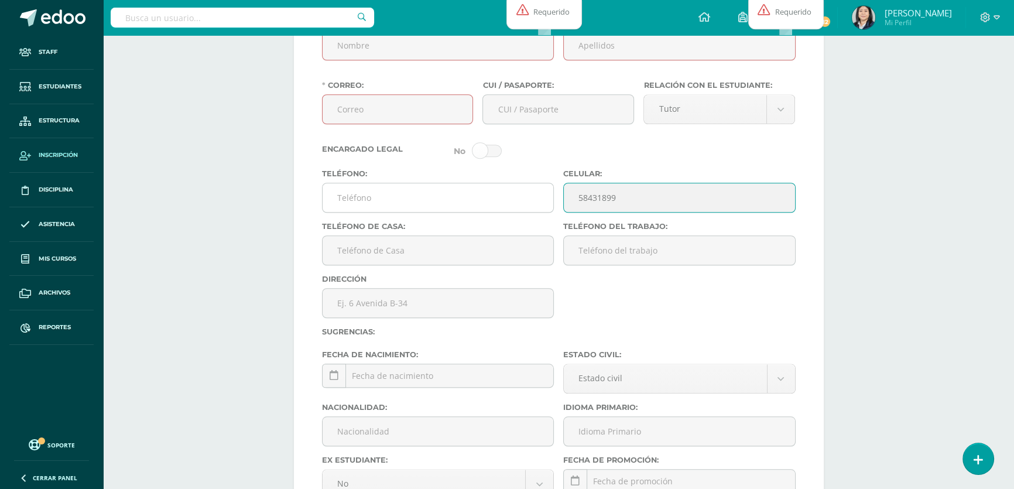
drag, startPoint x: 624, startPoint y: 205, endPoint x: 532, endPoint y: 210, distance: 92.0
click at [534, 210] on div "Teléfono: Celular: [PHONE_NUMBER]" at bounding box center [558, 195] width 483 height 53
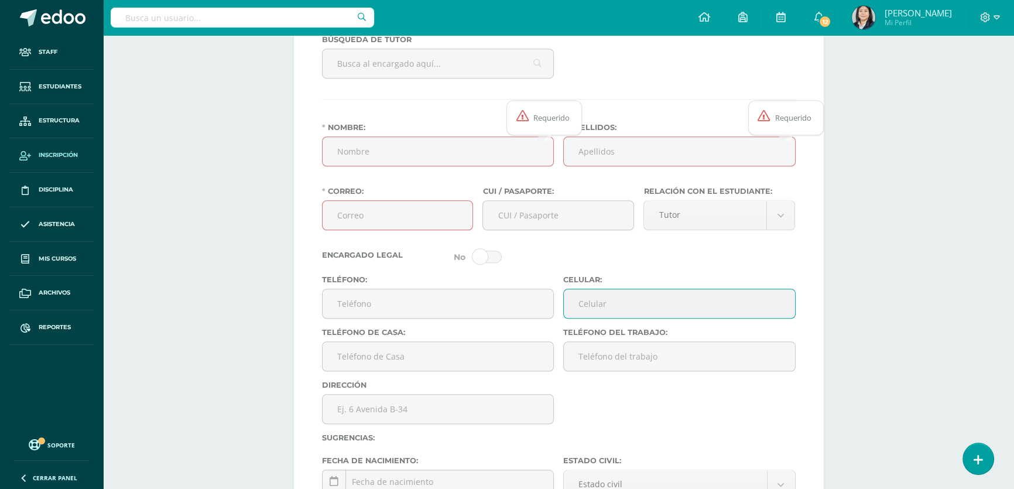
scroll to position [1028, 0]
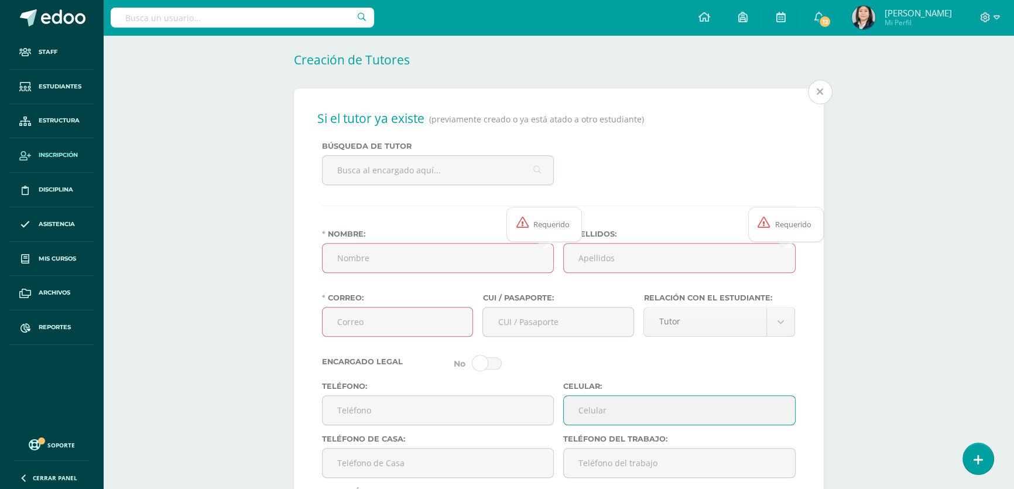
click at [821, 101] on div "Si el tutor ya existe (previamente creado o ya está atado a otro estudiante) Bú…" at bounding box center [559, 492] width 530 height 808
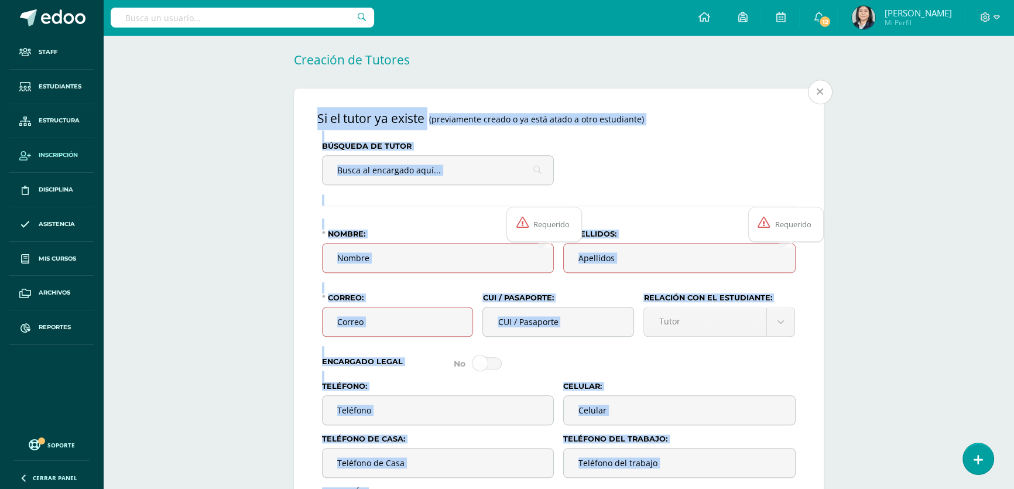
click at [820, 101] on span "Mas información" at bounding box center [776, 94] width 92 height 13
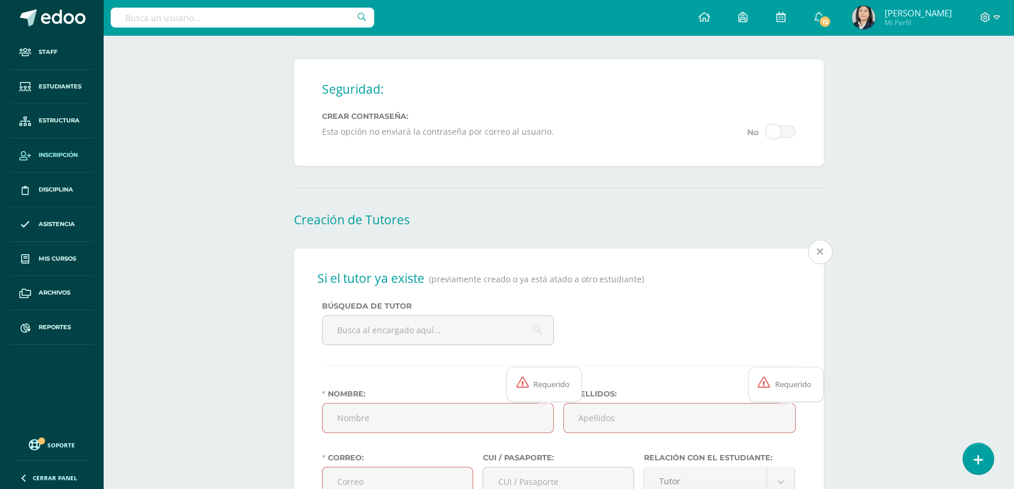
scroll to position [975, 0]
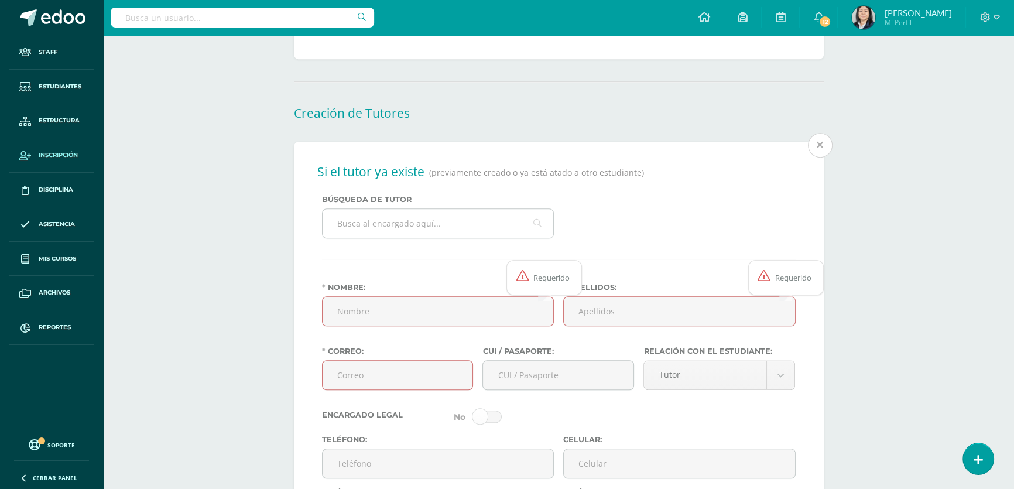
click at [445, 234] on input "text" at bounding box center [437, 223] width 231 height 29
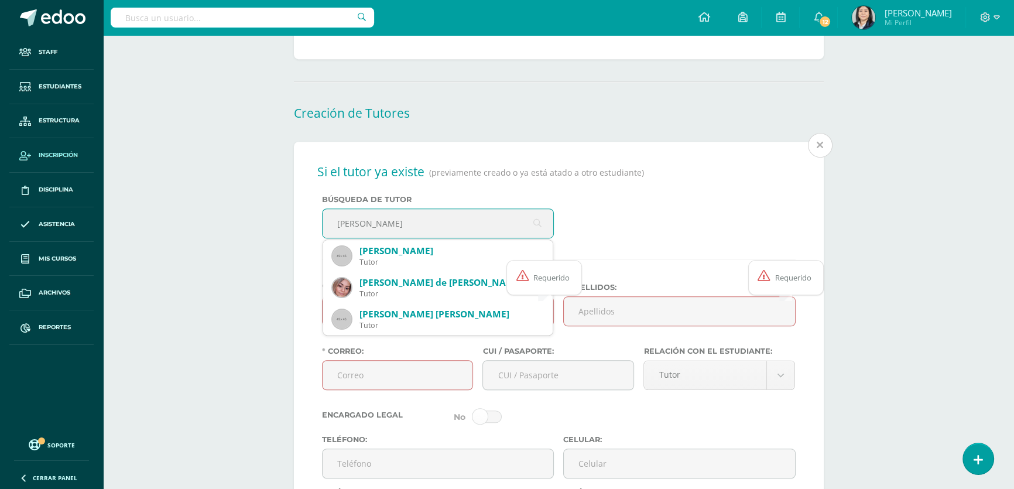
type input "[PERSON_NAME]"
click at [595, 229] on div "Búsqueda de tutor [PERSON_NAME] [PERSON_NAME] [PERSON_NAME] Tutor [PERSON_NAME]…" at bounding box center [558, 221] width 483 height 53
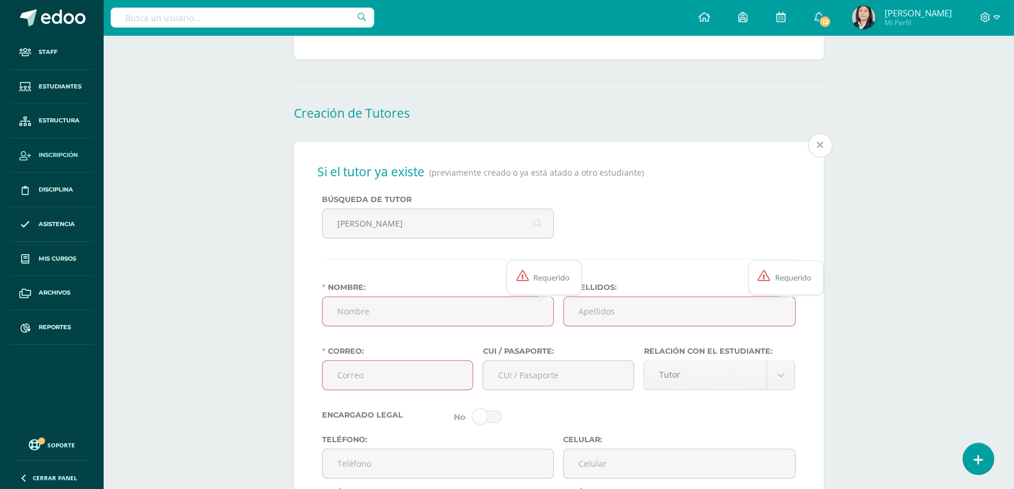
click at [815, 154] on span "Mas información" at bounding box center [776, 148] width 92 height 13
click at [813, 154] on span "Mas información" at bounding box center [776, 148] width 92 height 13
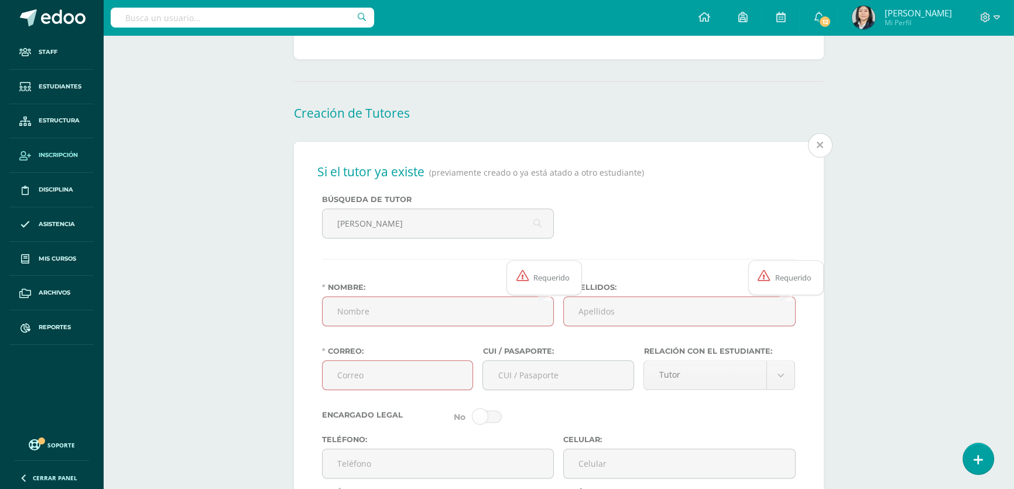
click at [813, 154] on span "Mas información" at bounding box center [776, 148] width 92 height 13
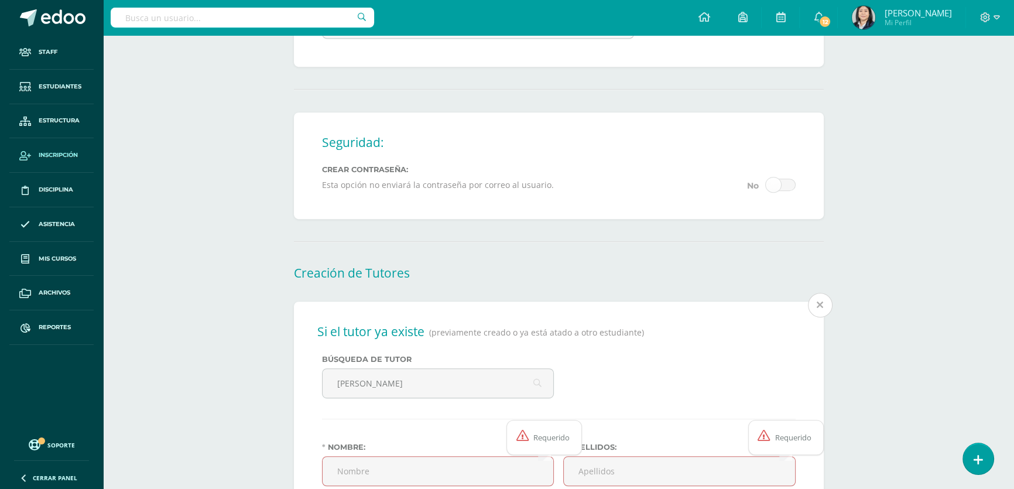
scroll to position [868, 0]
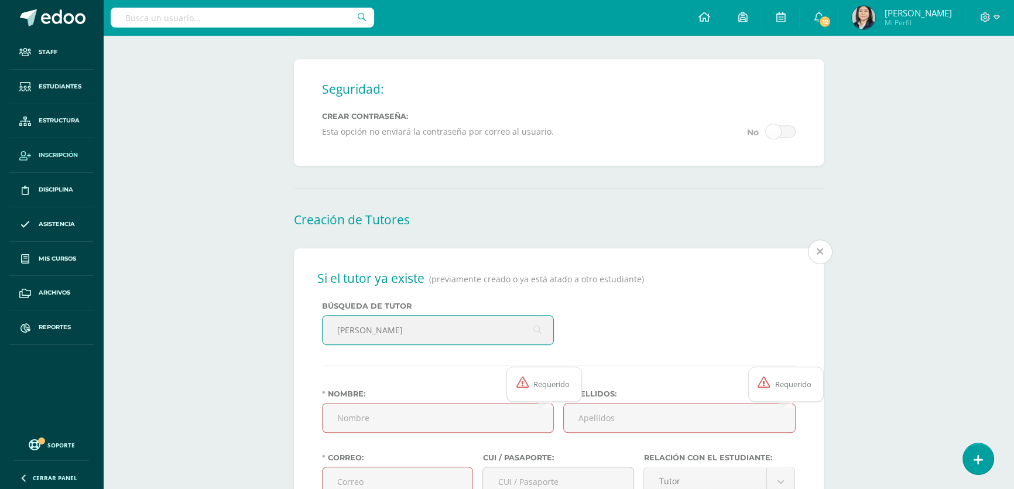
drag, startPoint x: 392, startPoint y: 342, endPoint x: 328, endPoint y: 341, distance: 63.8
click at [328, 341] on input "[PERSON_NAME]" at bounding box center [437, 329] width 231 height 29
click at [828, 256] on span at bounding box center [820, 251] width 25 height 25
click at [821, 261] on span "Mas información" at bounding box center [776, 254] width 92 height 13
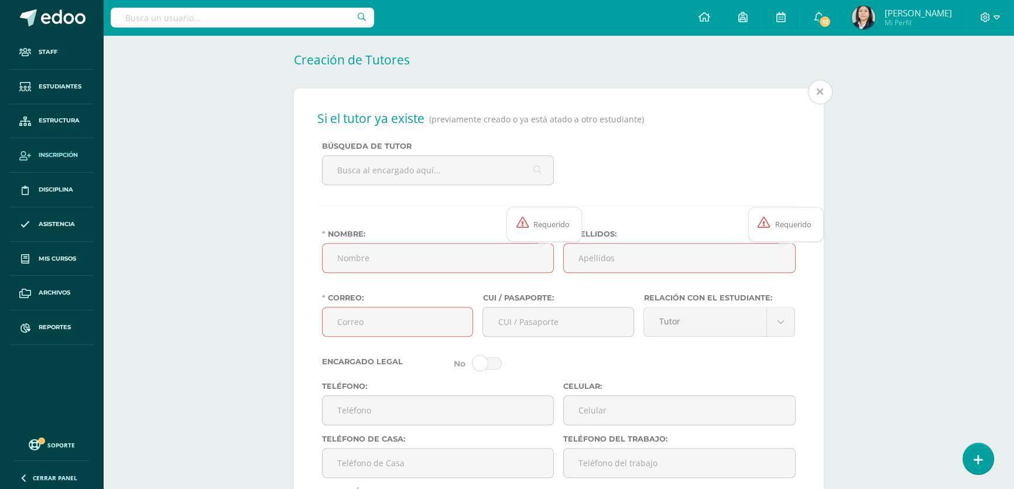
scroll to position [1081, 0]
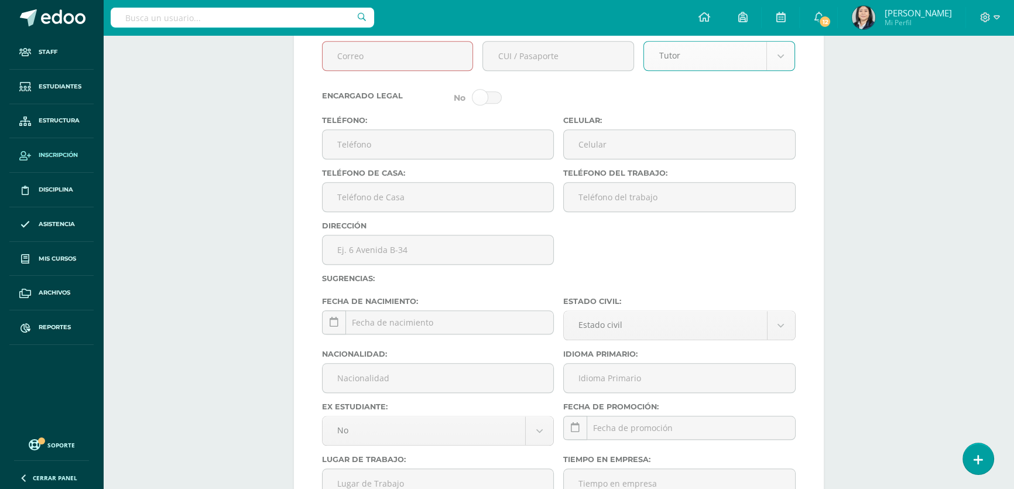
scroll to position [1347, 0]
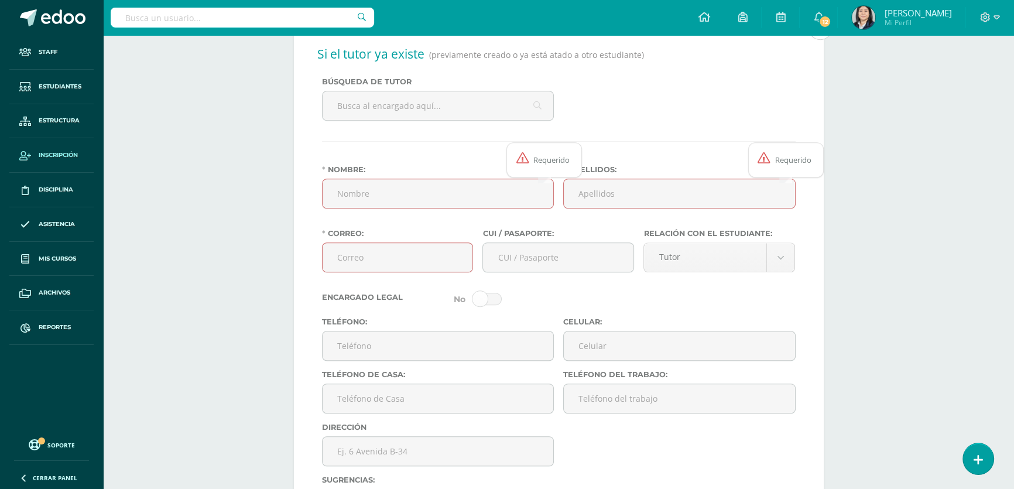
scroll to position [1039, 0]
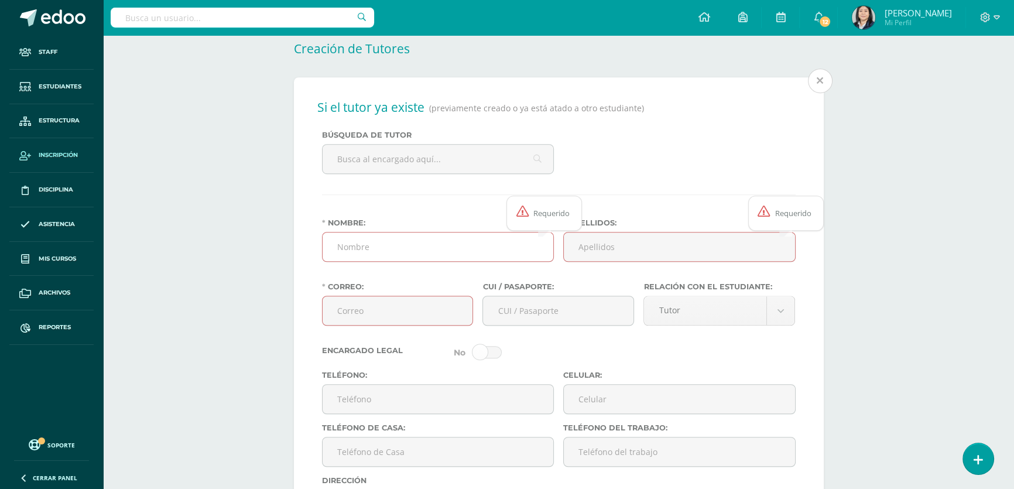
click at [370, 257] on input "Nombre:" at bounding box center [437, 246] width 231 height 29
click at [449, 169] on input "text" at bounding box center [437, 159] width 231 height 29
click at [822, 90] on icon at bounding box center [819, 80] width 6 height 23
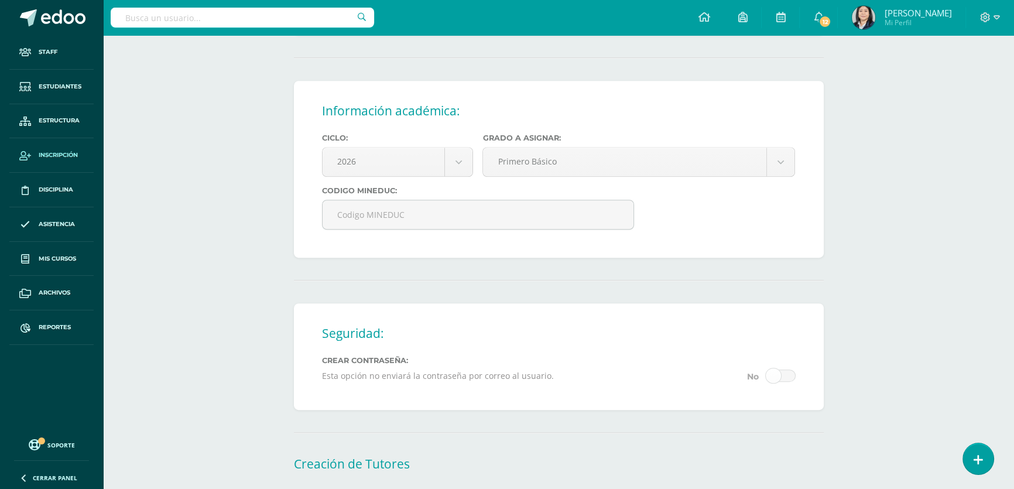
scroll to position [731, 0]
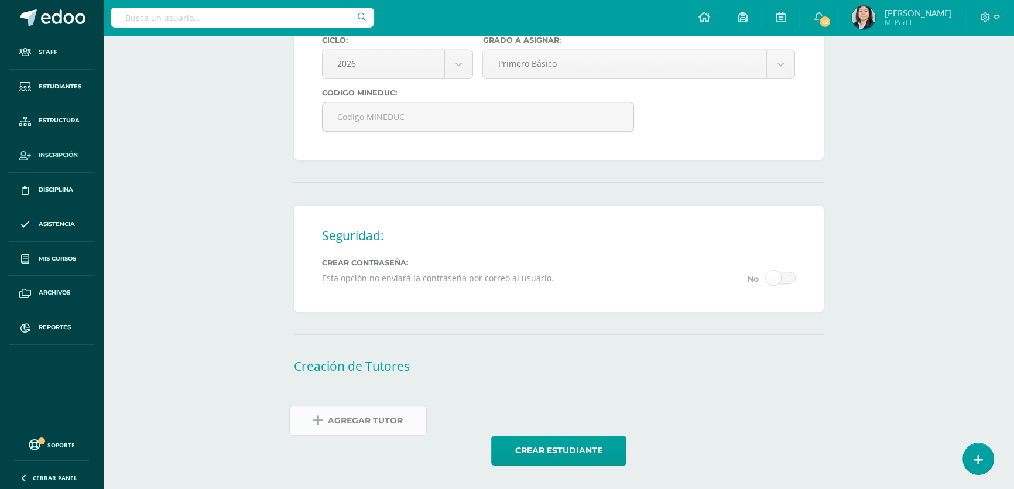
click at [354, 424] on span "Agregar Tutor" at bounding box center [365, 420] width 75 height 29
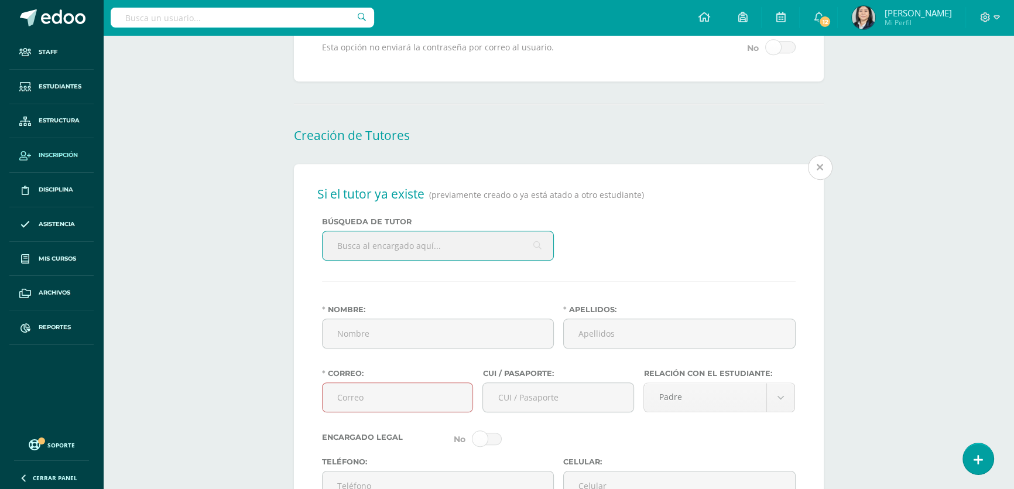
scroll to position [966, 0]
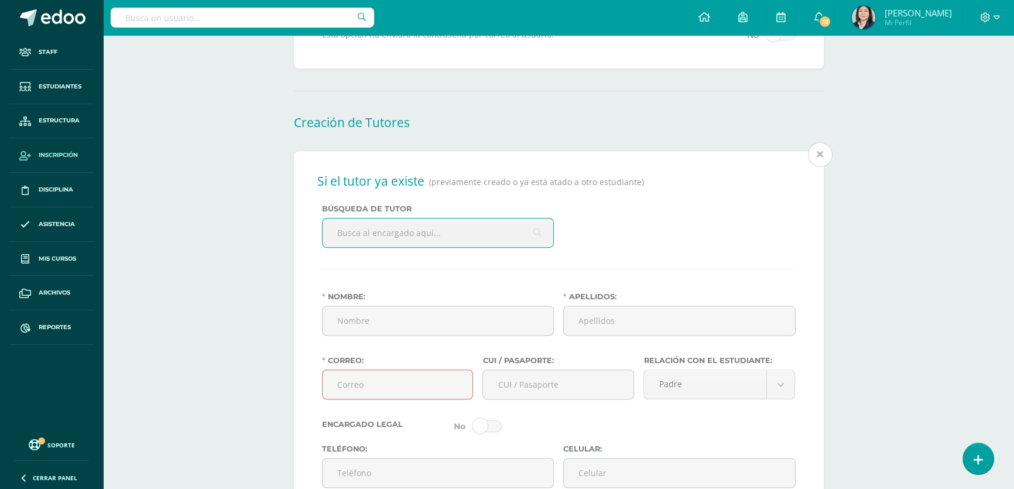
click at [399, 247] on input "text" at bounding box center [437, 232] width 231 height 29
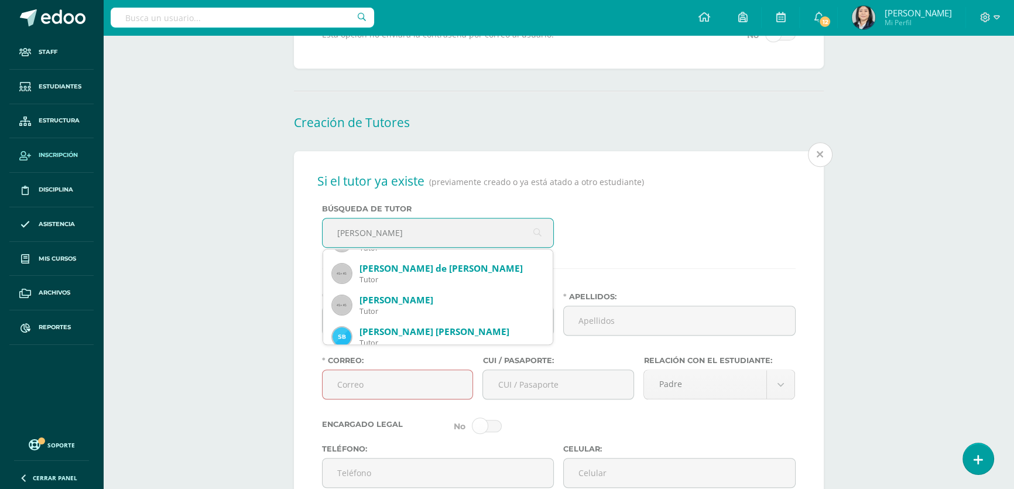
scroll to position [63, 0]
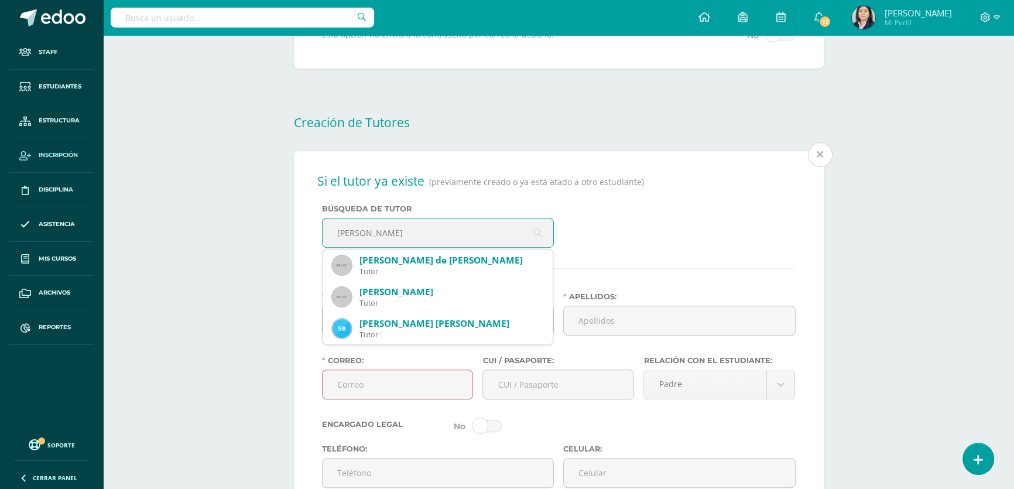
drag, startPoint x: 420, startPoint y: 240, endPoint x: 327, endPoint y: 246, distance: 92.7
click at [327, 246] on input "[PERSON_NAME]" at bounding box center [437, 232] width 231 height 29
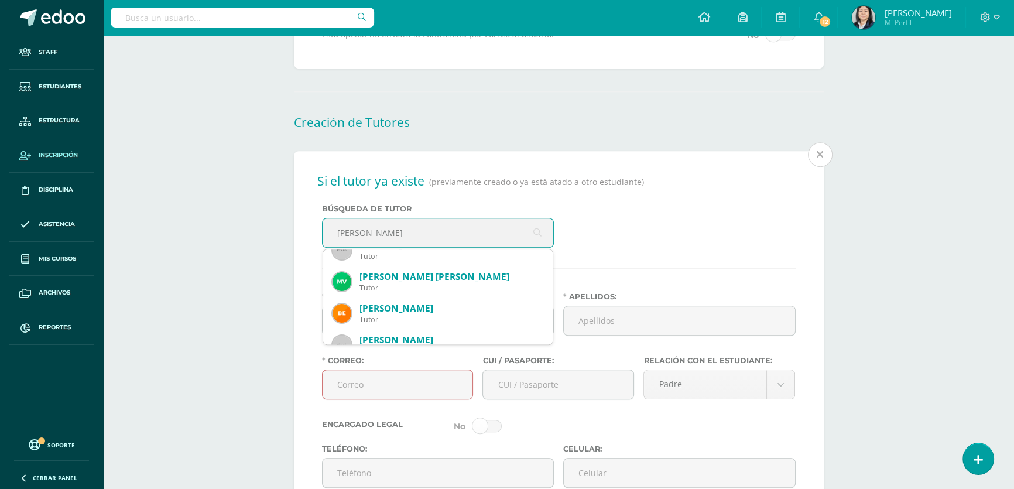
scroll to position [0, 0]
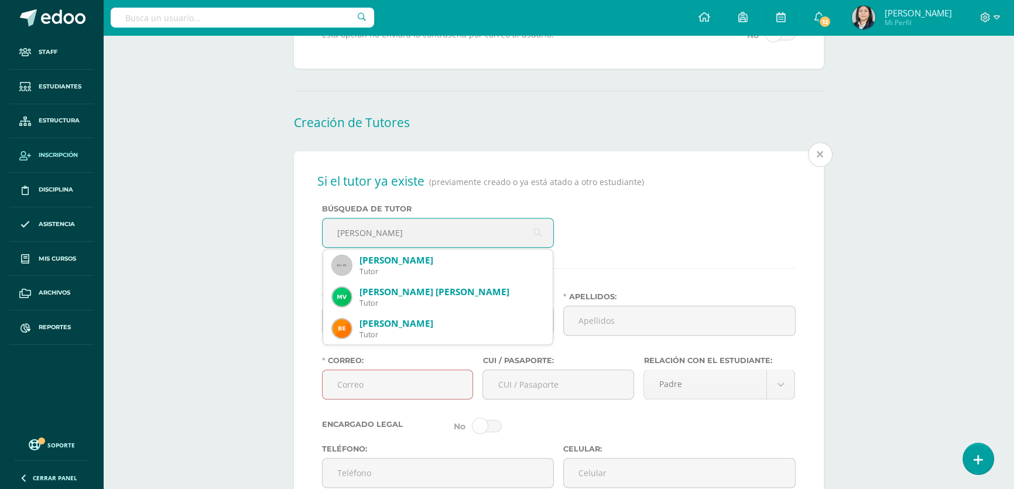
drag, startPoint x: 404, startPoint y: 236, endPoint x: 334, endPoint y: 243, distance: 71.1
click at [334, 243] on input "[PERSON_NAME]" at bounding box center [437, 232] width 231 height 29
type input "[PERSON_NAME][GEOGRAPHIC_DATA]"
drag, startPoint x: 416, startPoint y: 235, endPoint x: 324, endPoint y: 247, distance: 92.6
click at [324, 247] on input "[PERSON_NAME][GEOGRAPHIC_DATA]" at bounding box center [437, 232] width 231 height 29
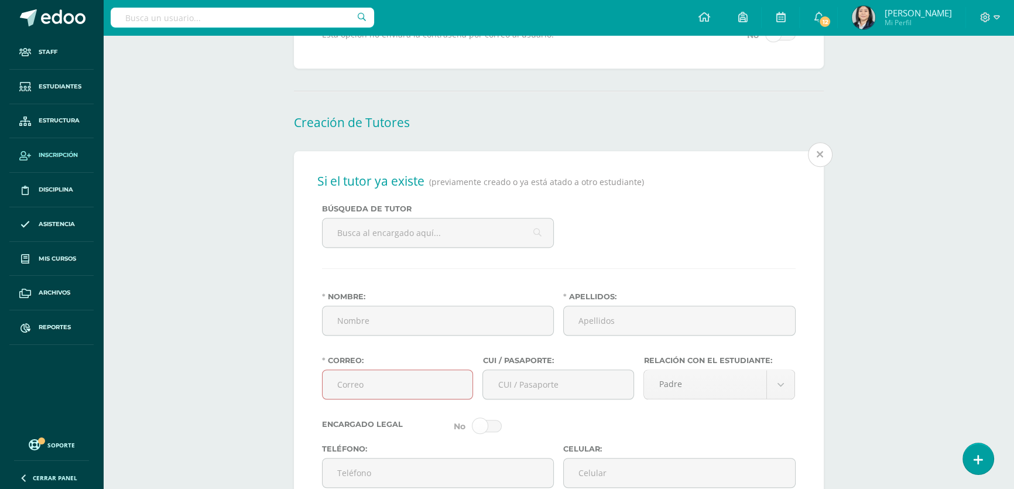
drag, startPoint x: 665, startPoint y: 264, endPoint x: 842, endPoint y: 213, distance: 184.5
click at [665, 257] on div "Búsqueda de tutor [PERSON_NAME][GEOGRAPHIC_DATA]" at bounding box center [558, 230] width 483 height 53
click at [814, 164] on span "Mas información" at bounding box center [776, 157] width 92 height 13
click at [816, 163] on span "Mas información" at bounding box center [776, 157] width 92 height 13
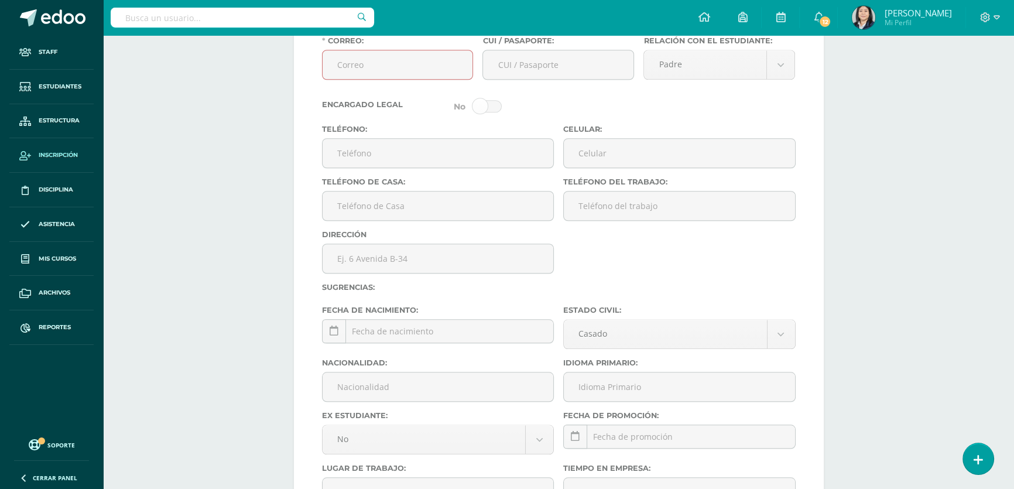
scroll to position [1125, 0]
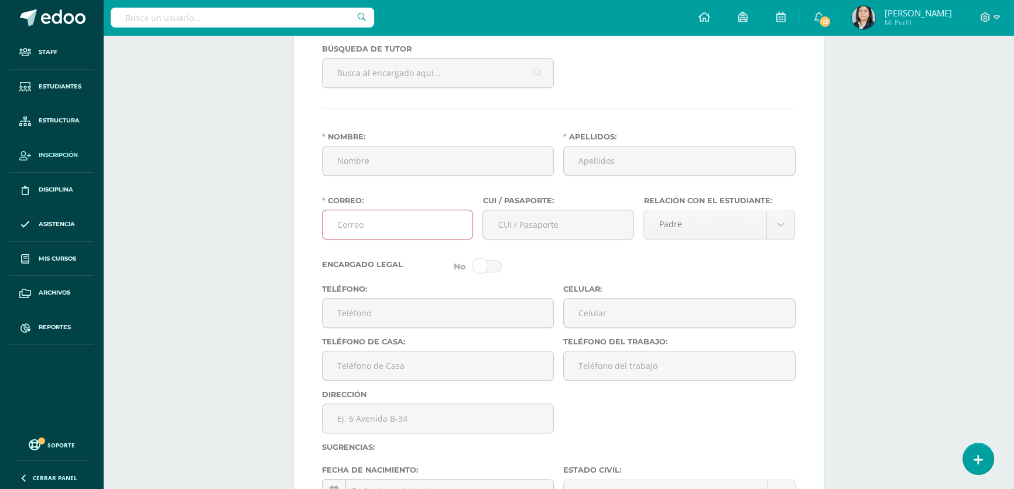
click at [374, 236] on input "Correo:" at bounding box center [397, 224] width 150 height 29
click at [444, 164] on input "Nombre:" at bounding box center [437, 160] width 231 height 29
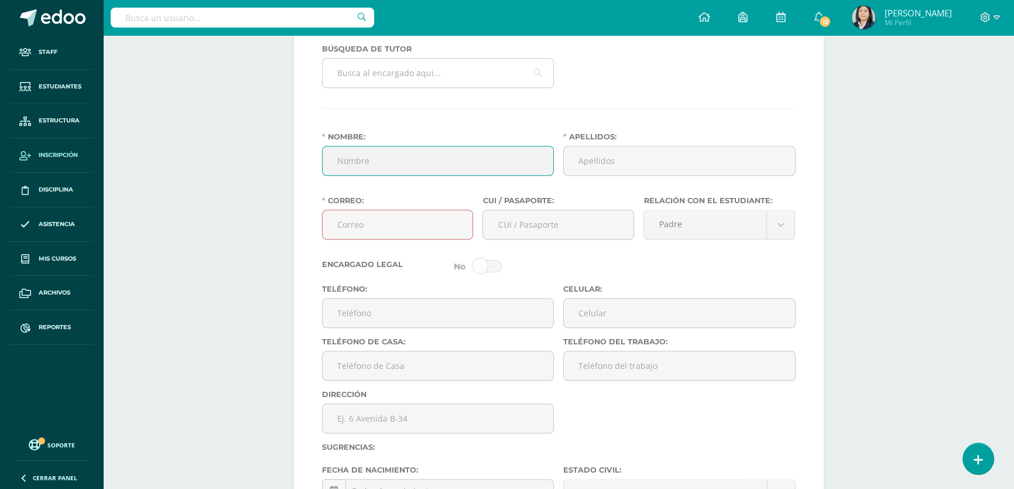
click at [418, 87] on input "text" at bounding box center [437, 73] width 231 height 29
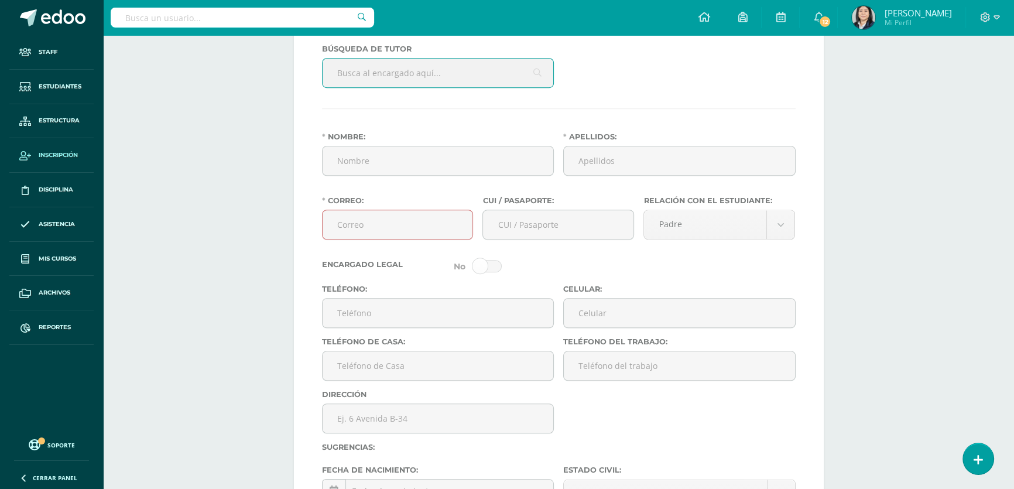
scroll to position [913, 0]
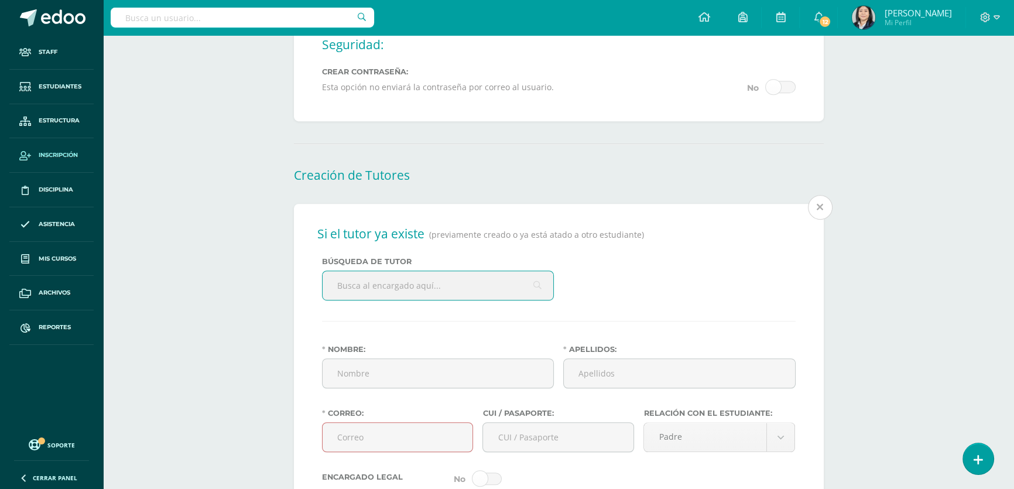
click at [820, 211] on icon at bounding box center [819, 206] width 6 height 23
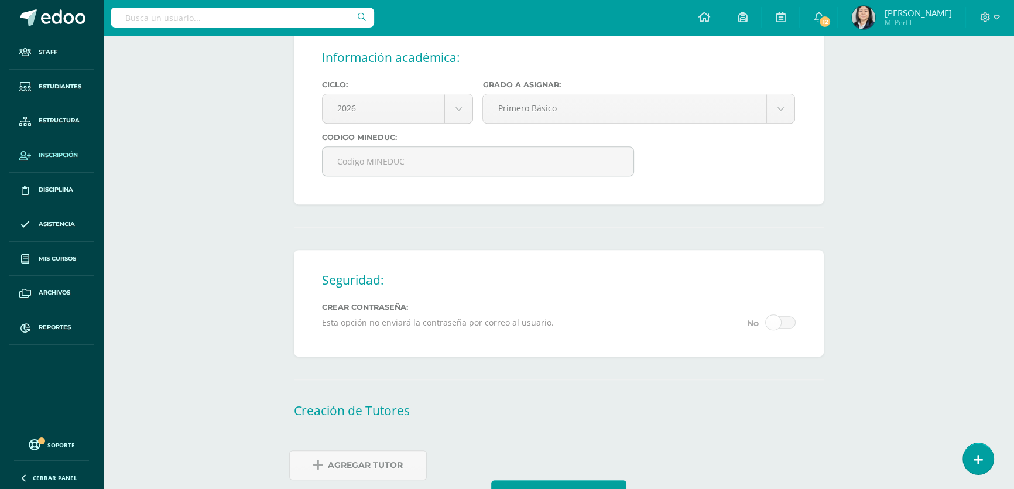
scroll to position [731, 0]
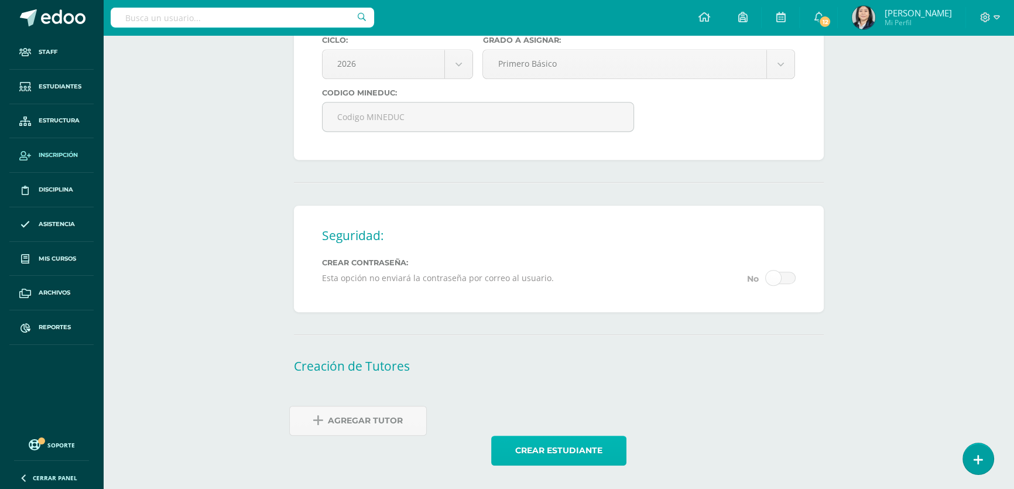
click at [529, 452] on button "Crear estudiante" at bounding box center [558, 450] width 135 height 30
